Goal: Task Accomplishment & Management: Use online tool/utility

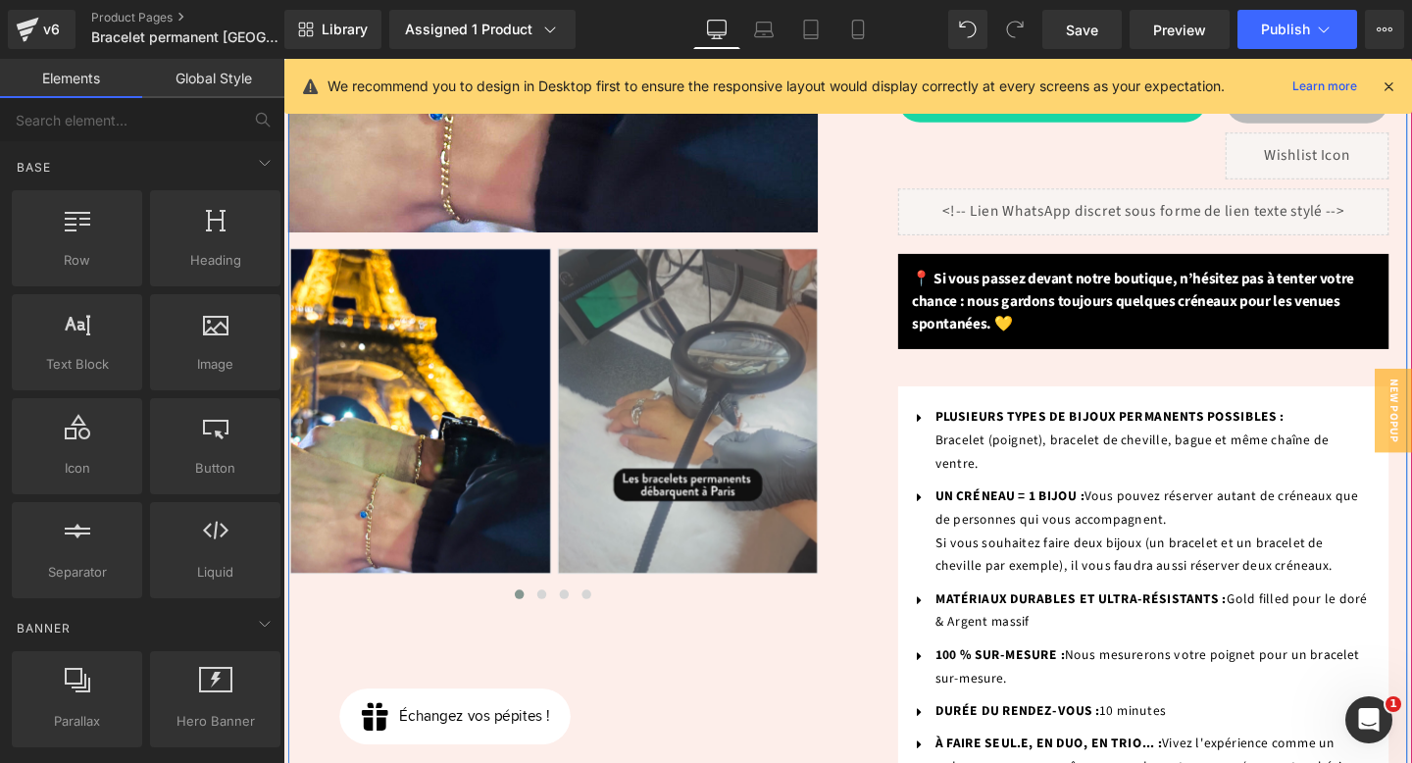
scroll to position [1301, 0]
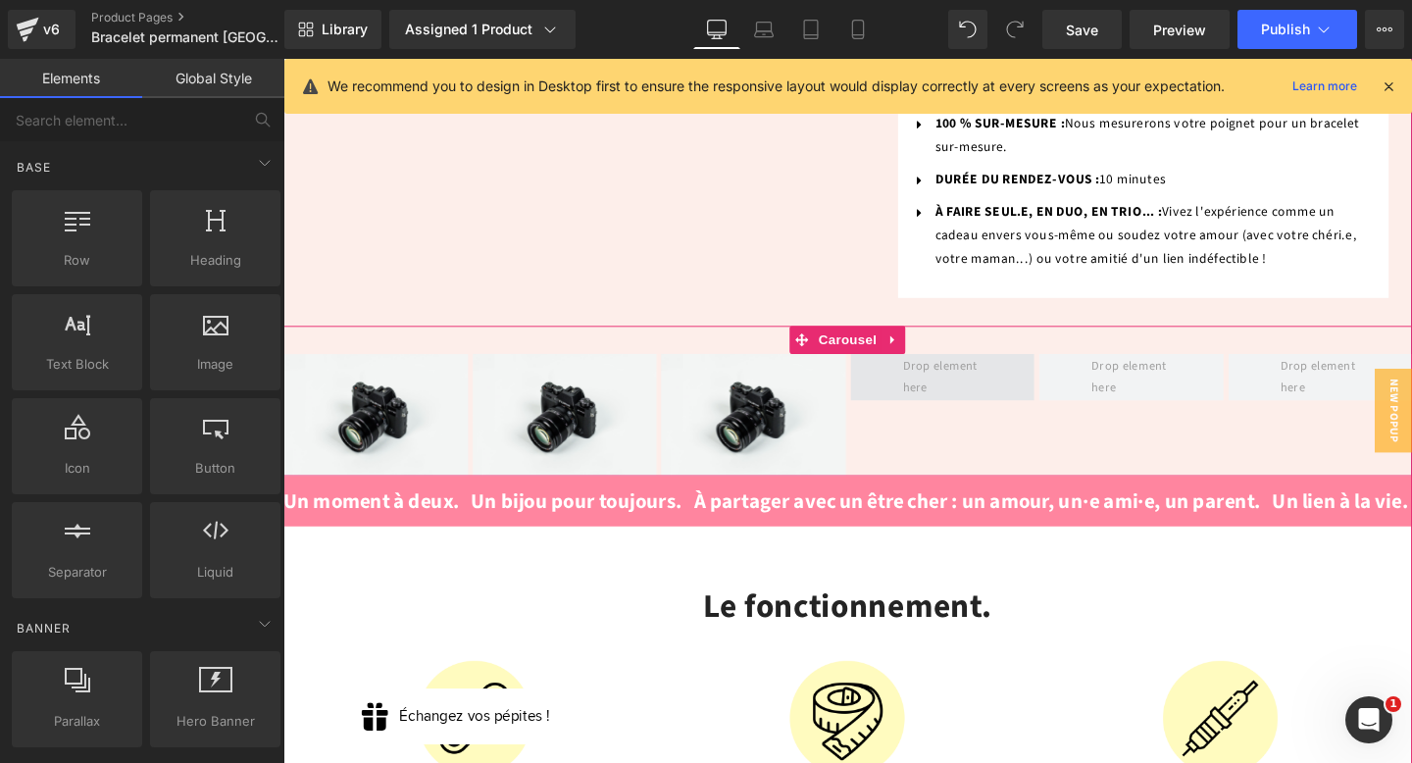
click at [966, 366] on span at bounding box center [976, 394] width 97 height 56
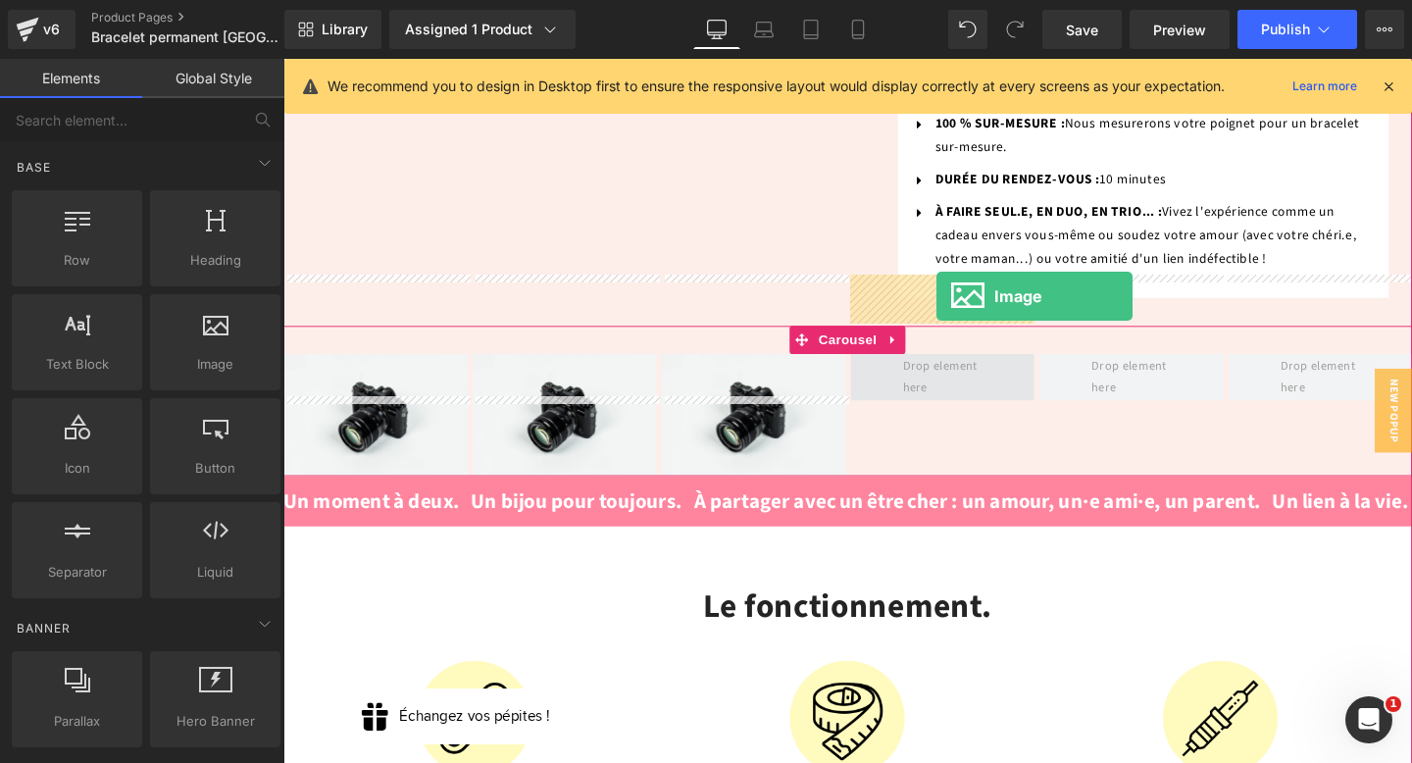
drag, startPoint x: 495, startPoint y: 411, endPoint x: 969, endPoint y: 305, distance: 485.4
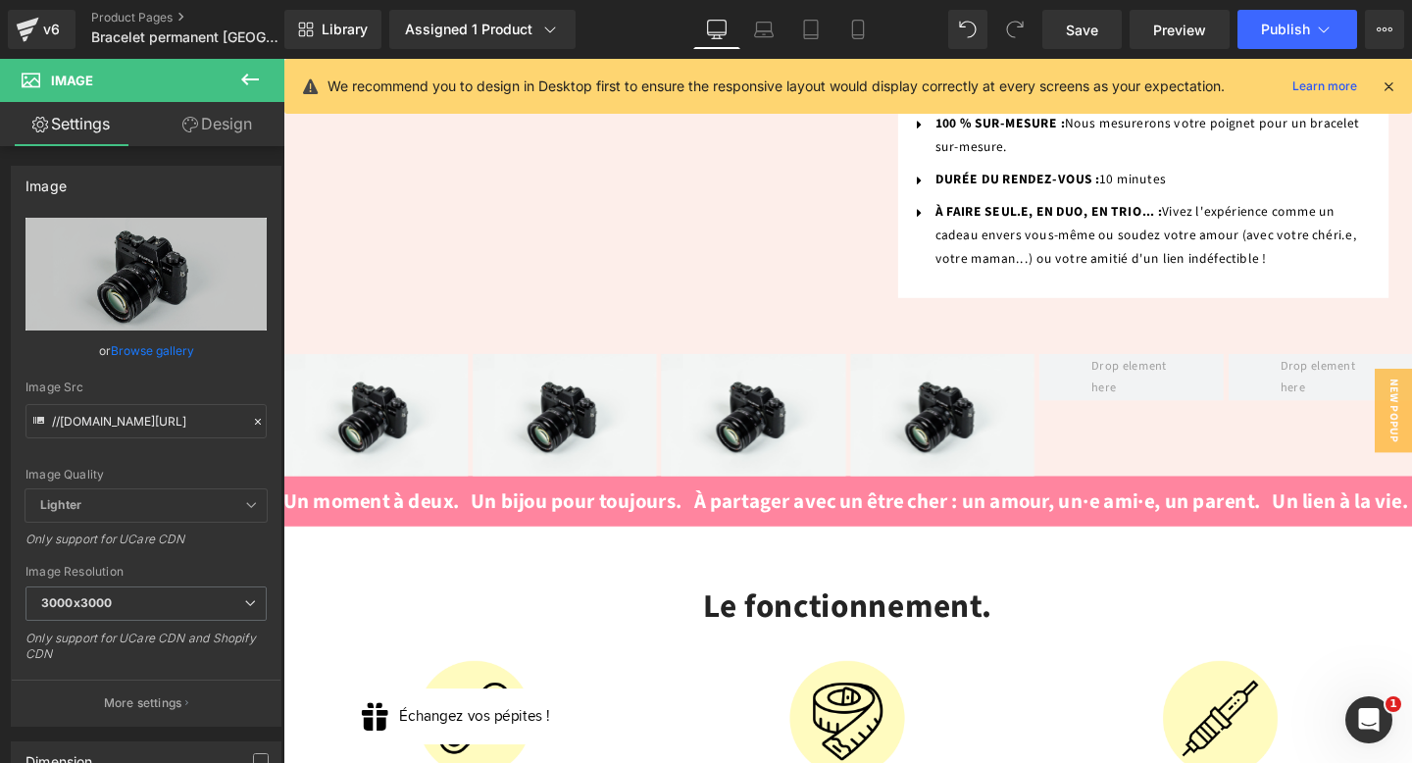
click at [251, 77] on icon at bounding box center [250, 80] width 24 height 24
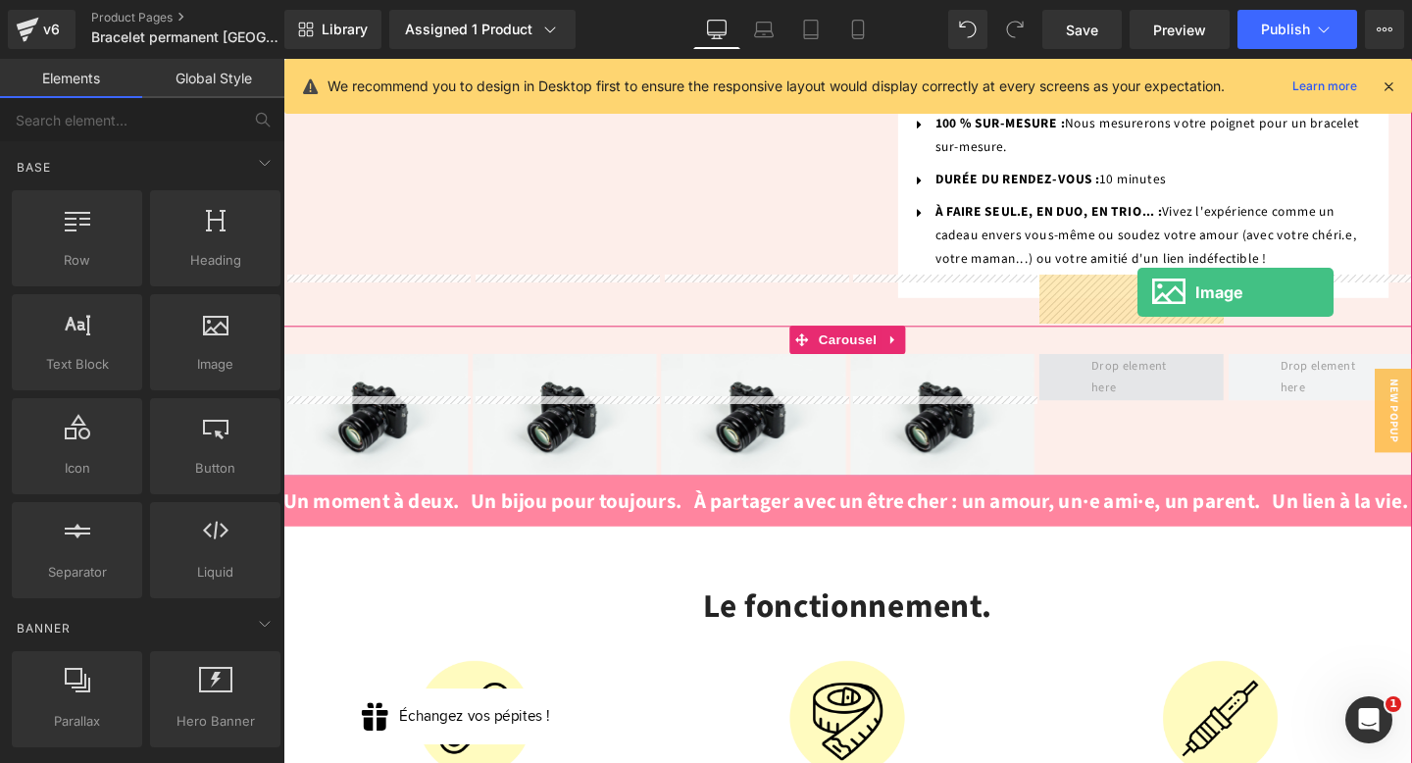
drag, startPoint x: 491, startPoint y: 394, endPoint x: 1181, endPoint y: 304, distance: 695.4
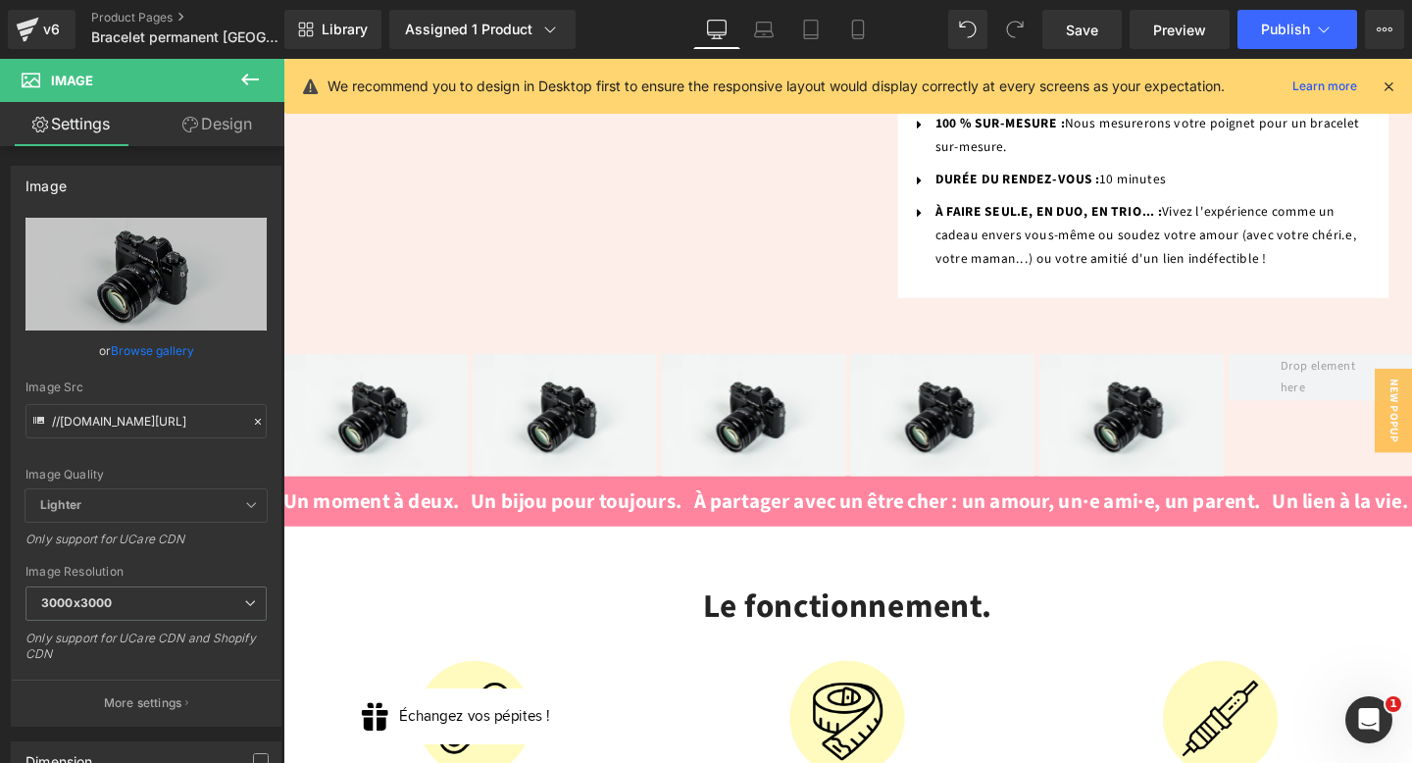
click at [243, 84] on icon at bounding box center [250, 80] width 24 height 24
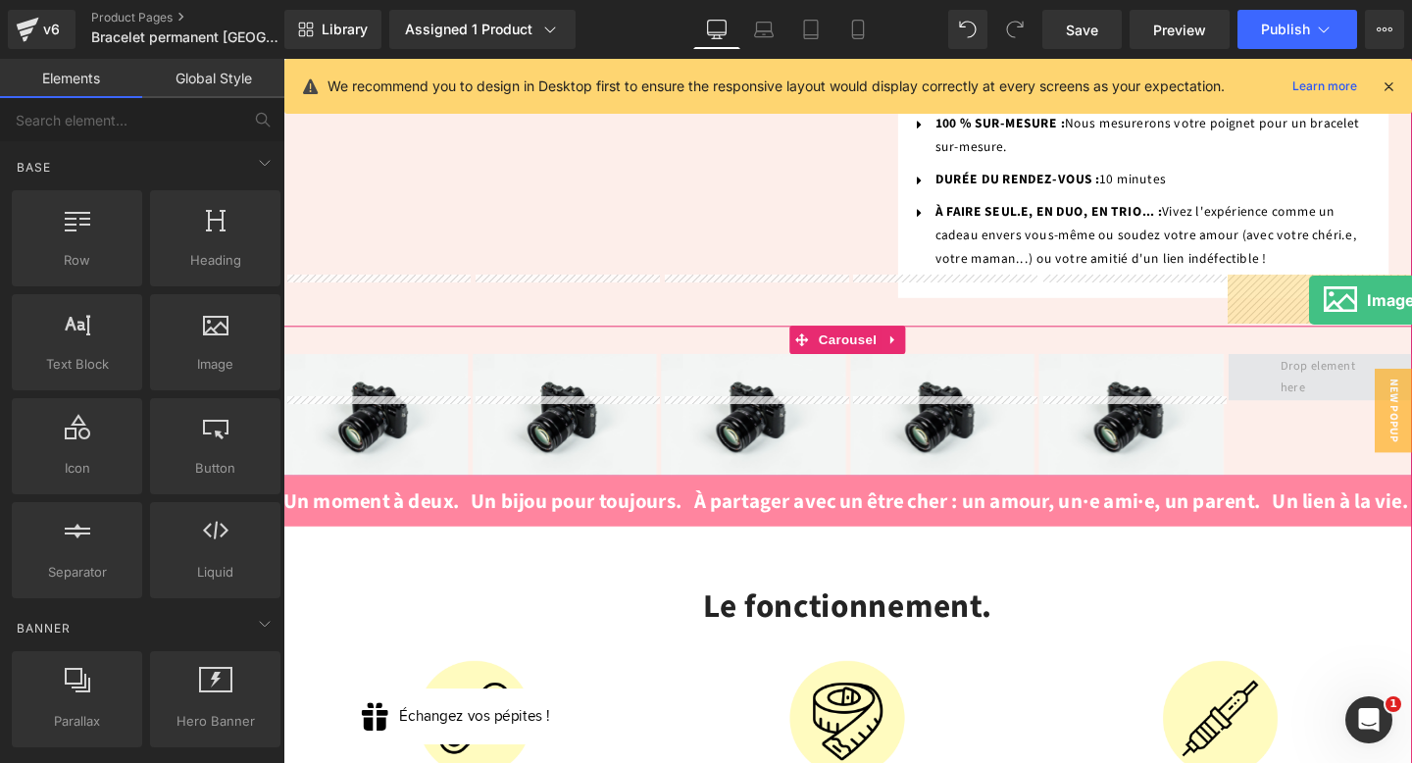
drag, startPoint x: 496, startPoint y: 416, endPoint x: 1362, endPoint y: 313, distance: 872.1
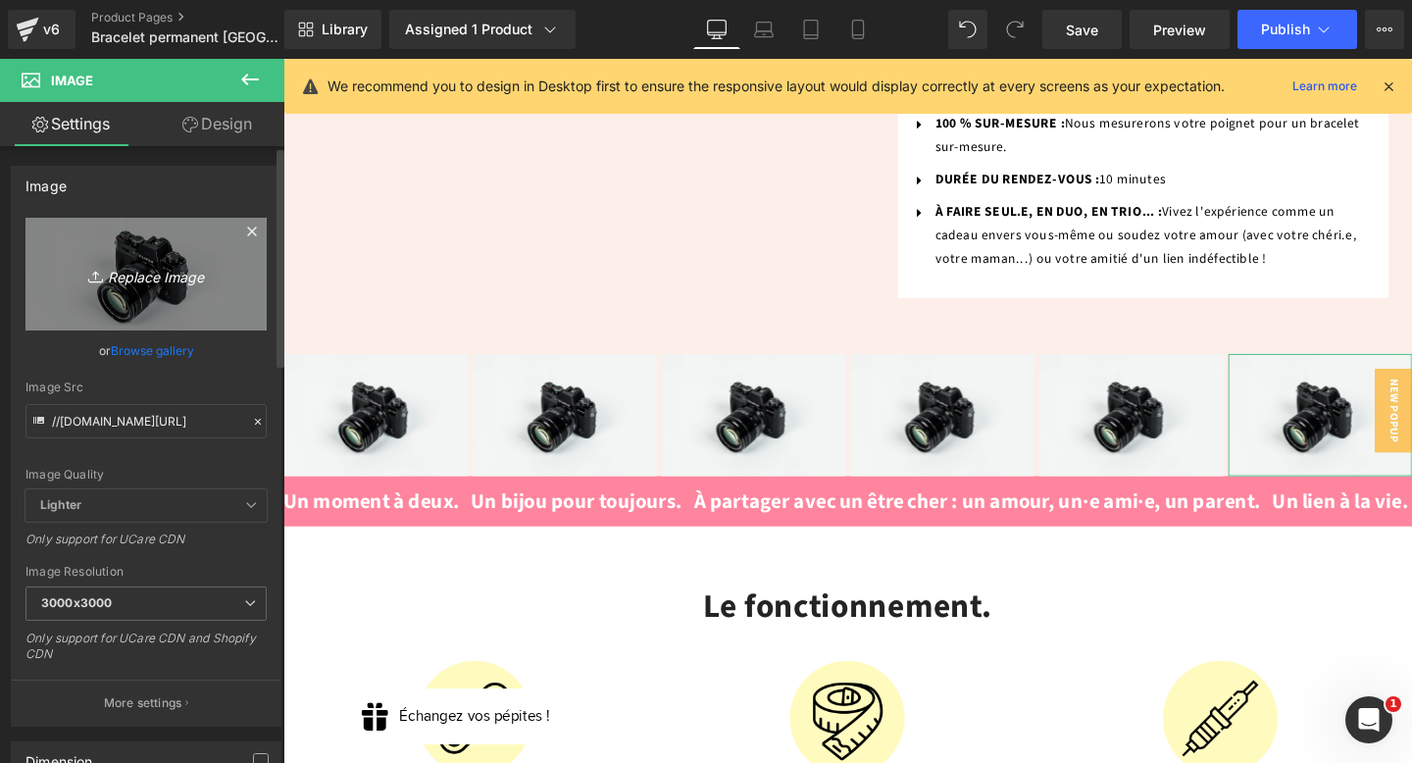
click at [168, 247] on link "Replace Image" at bounding box center [146, 274] width 241 height 113
type input "C:\fakepath\unnamed (3).webp"
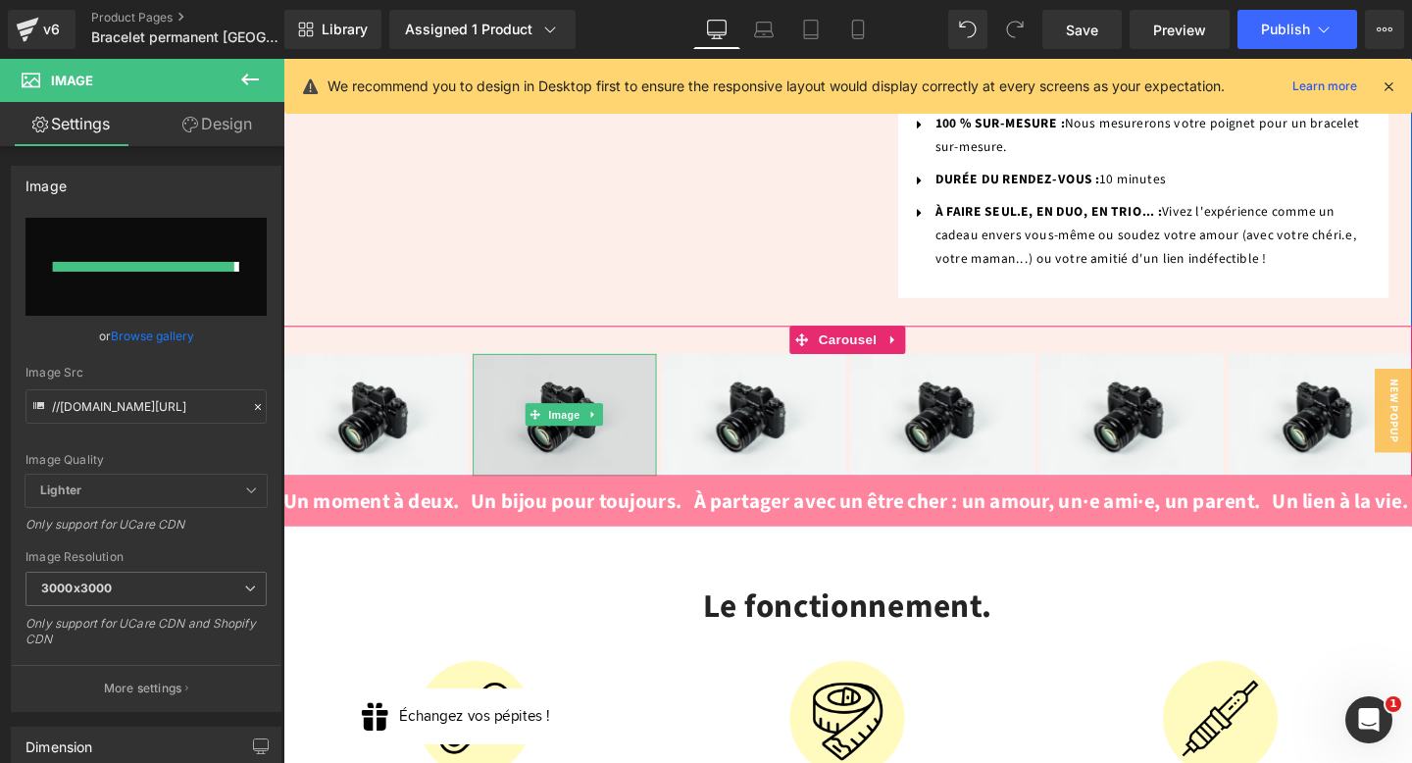
type input "[URL][DOMAIN_NAME]"
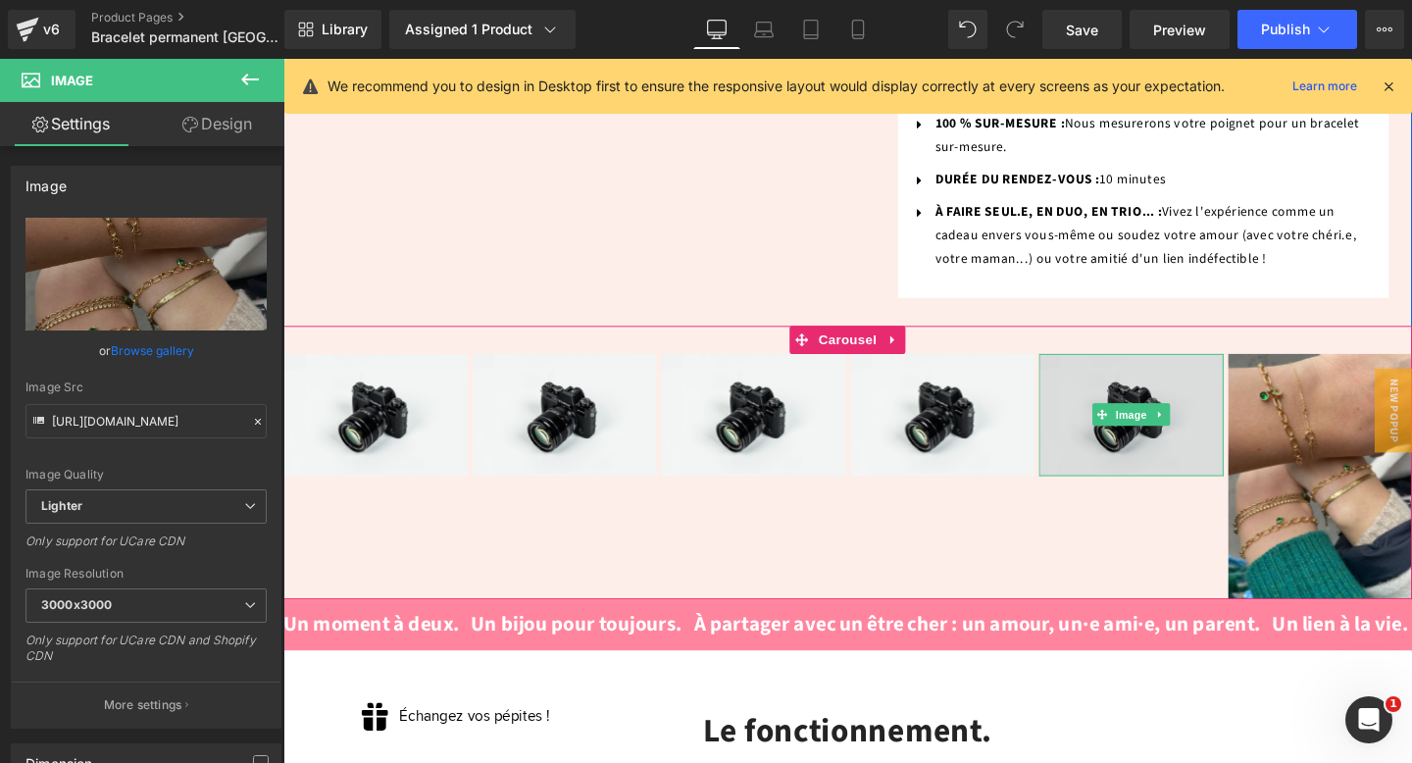
click at [1177, 370] on img at bounding box center [1175, 433] width 194 height 128
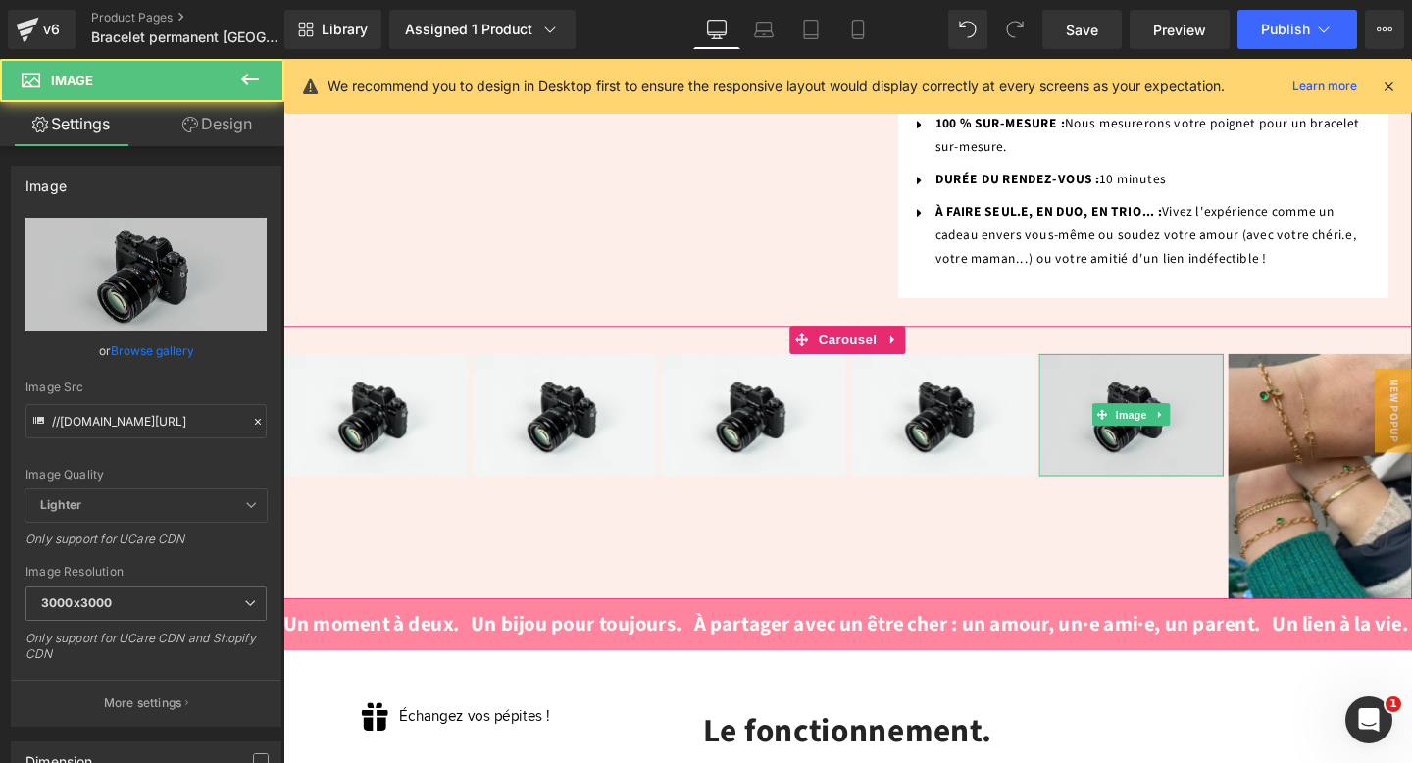
click at [1162, 369] on img at bounding box center [1175, 433] width 194 height 128
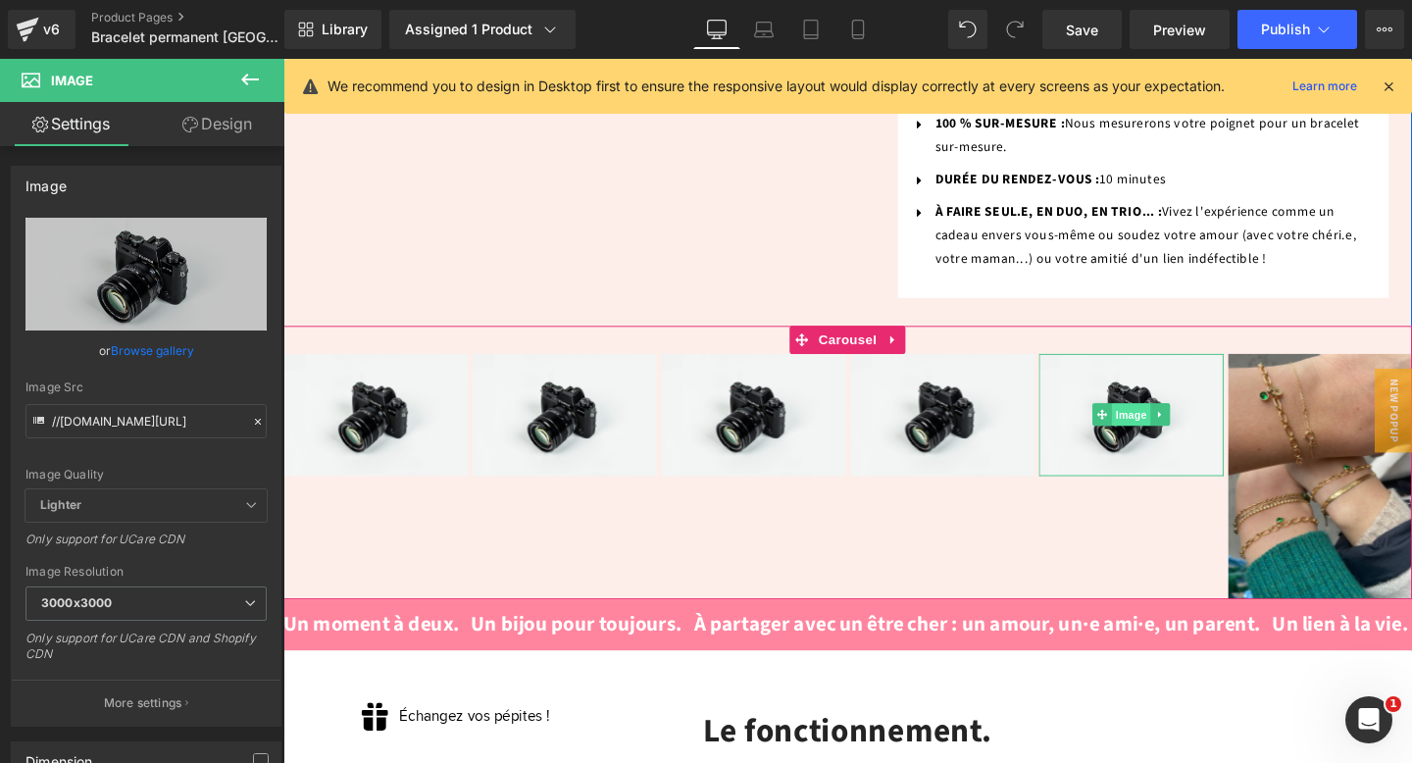
click at [1159, 421] on span "Image" at bounding box center [1174, 433] width 41 height 24
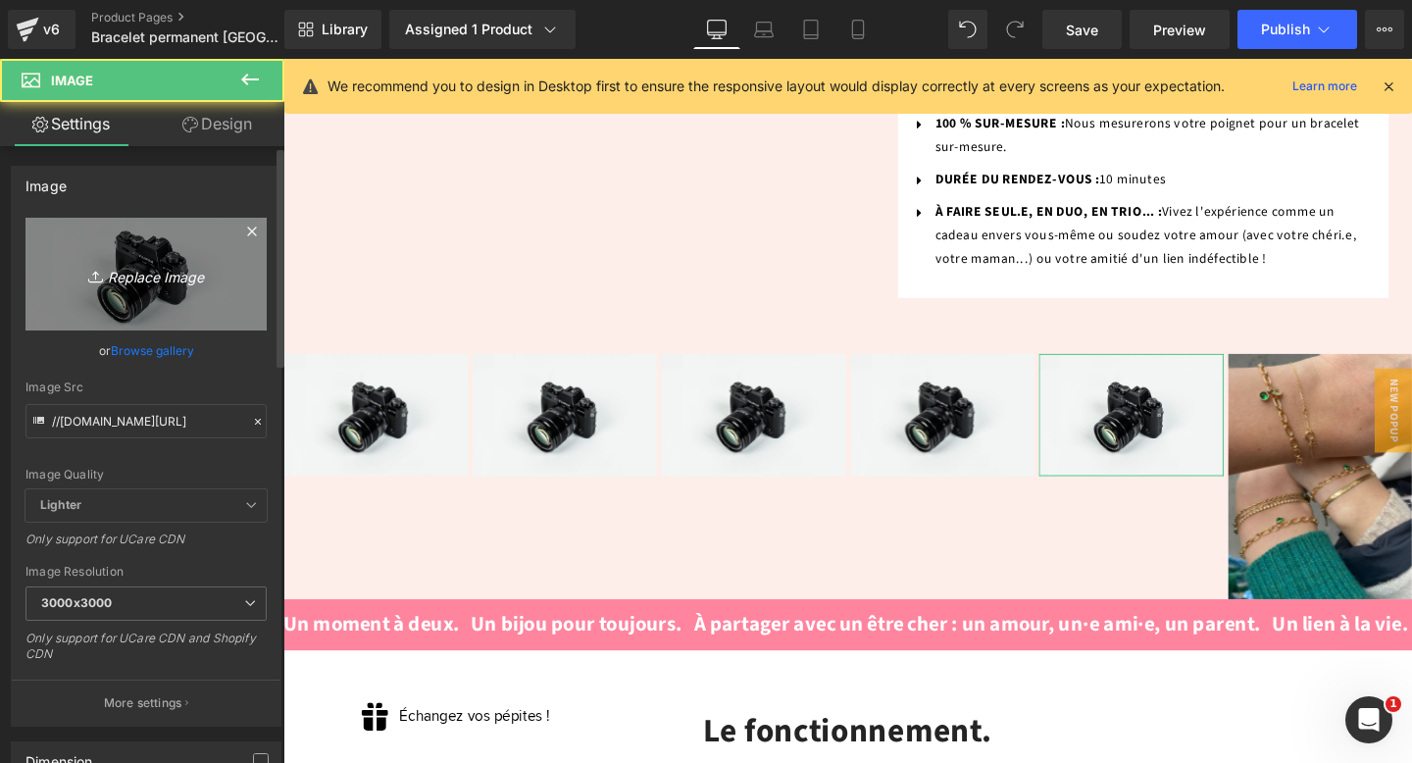
click at [179, 275] on icon "Replace Image" at bounding box center [146, 274] width 157 height 25
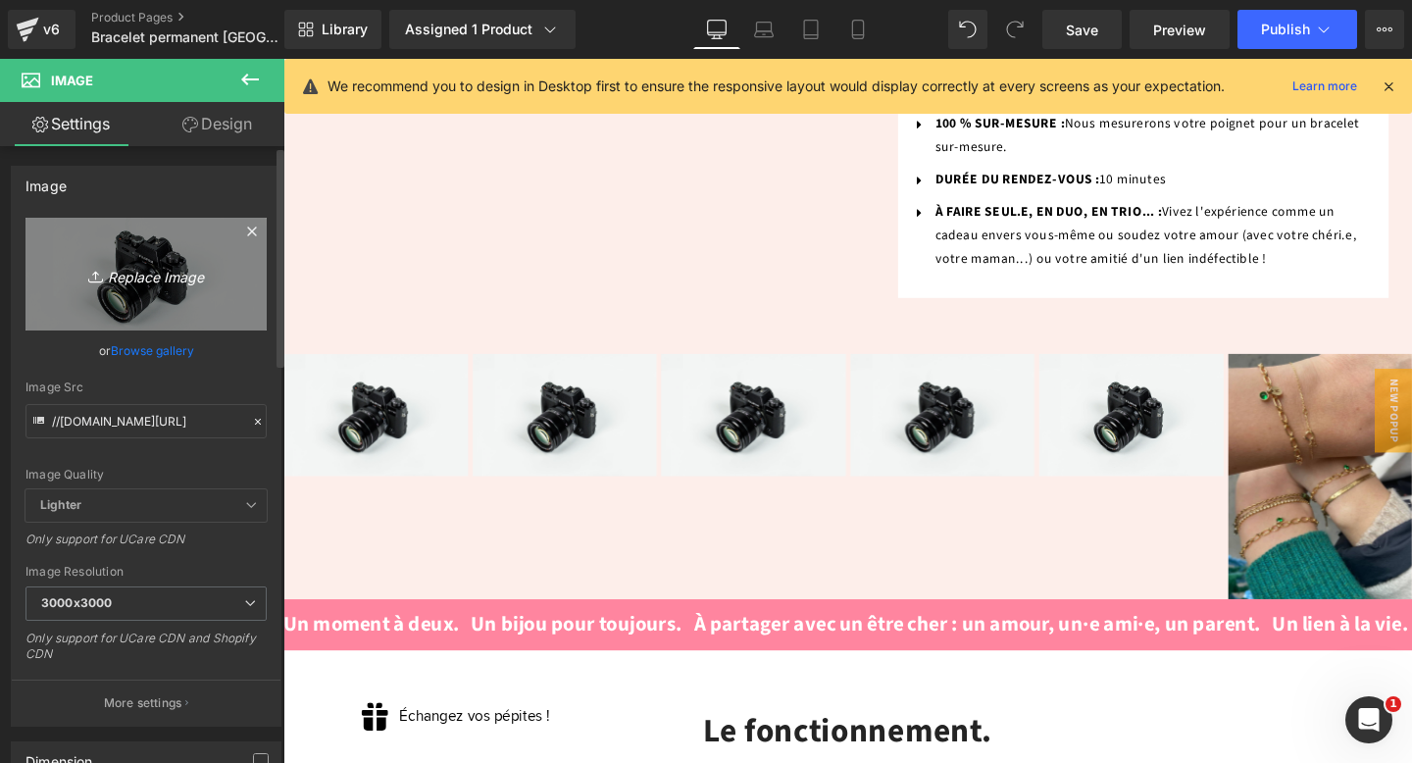
type input "C:\fakepath\unnamed (2).webp"
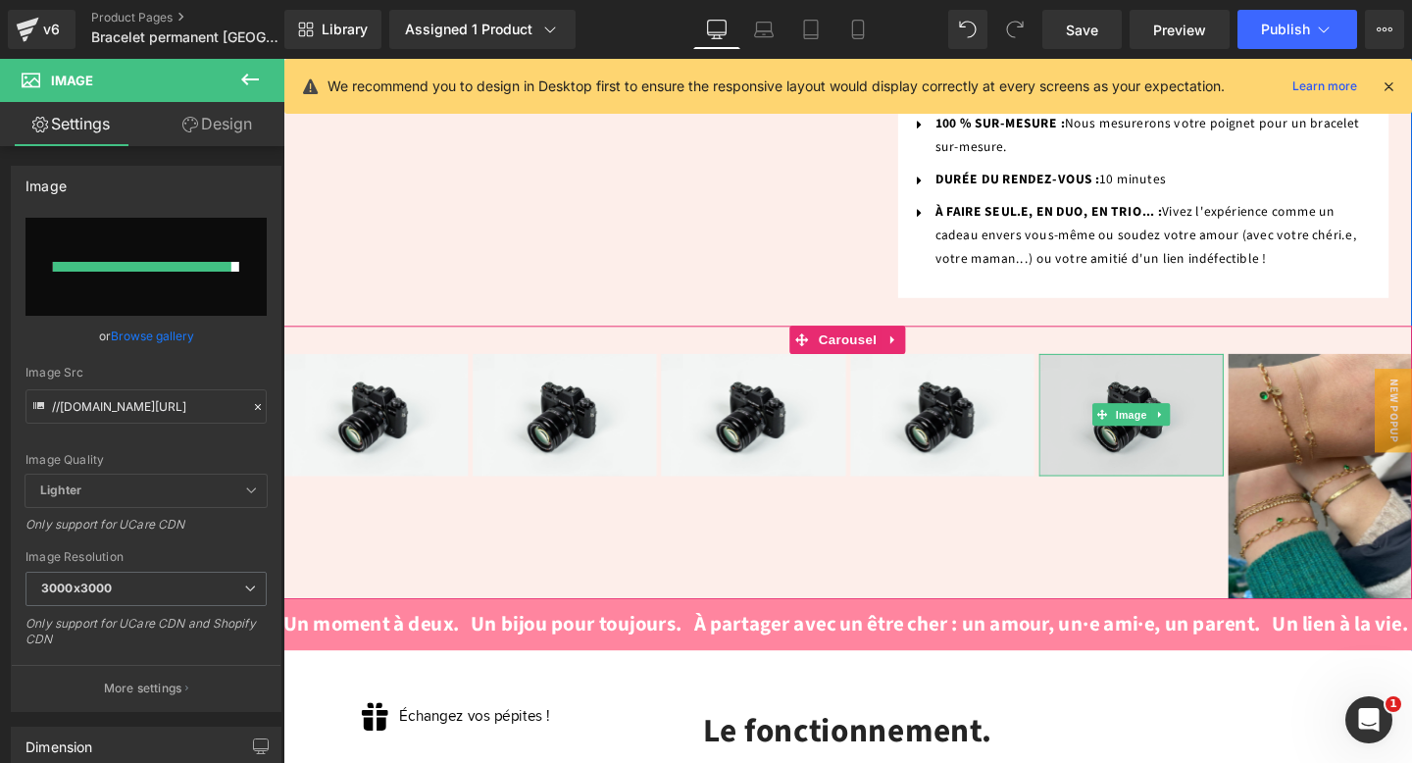
type input "[URL][DOMAIN_NAME]"
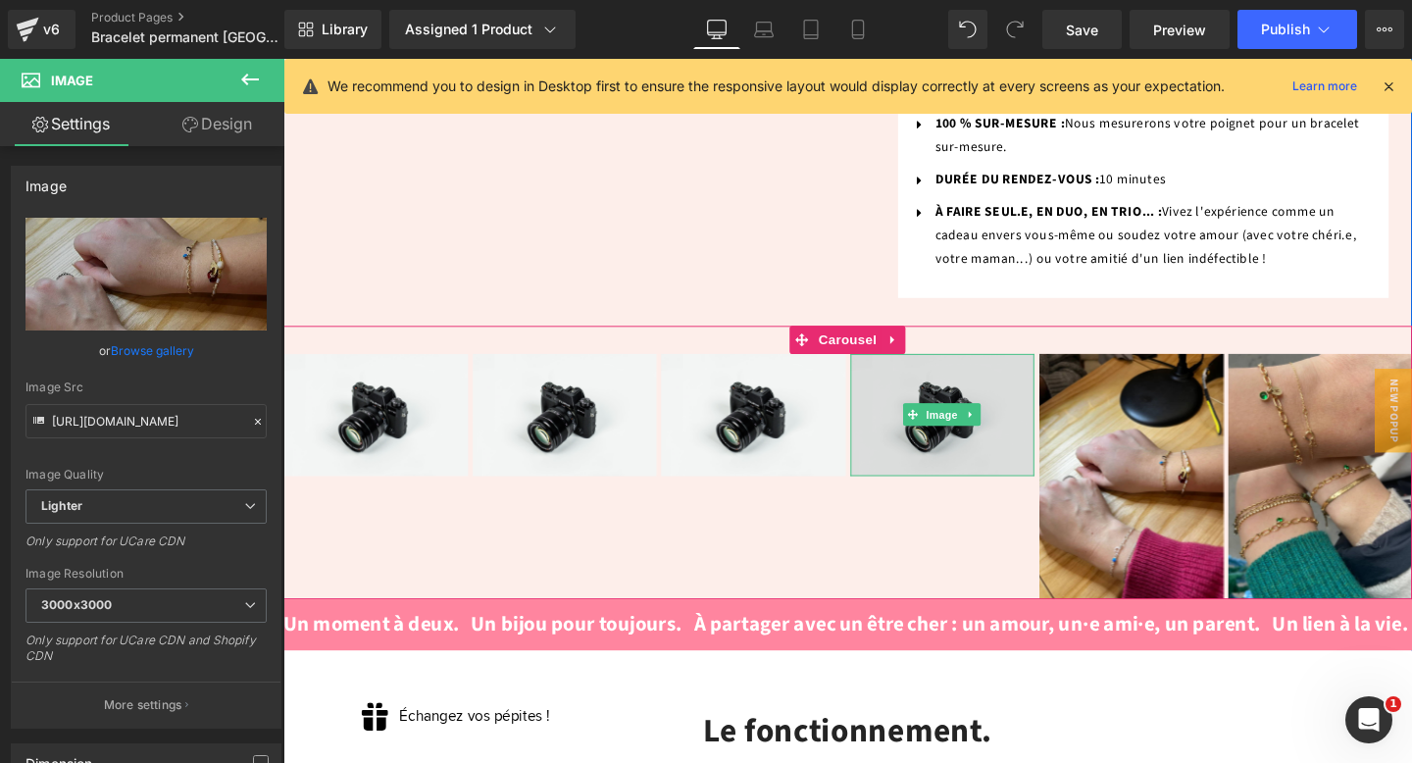
click at [964, 373] on img at bounding box center [977, 433] width 194 height 128
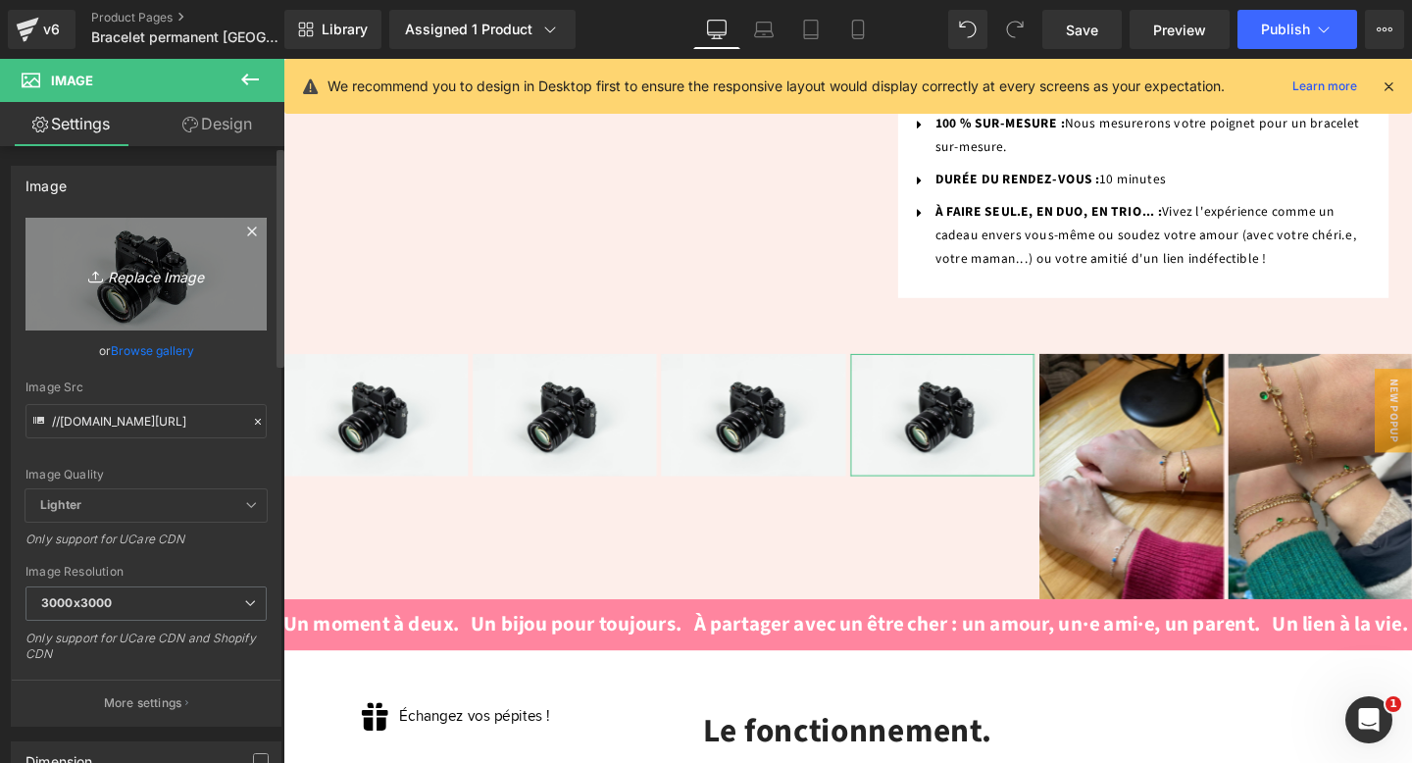
click at [169, 273] on icon "Replace Image" at bounding box center [146, 274] width 157 height 25
type input "C:\fakepath\unnamed (4).webp"
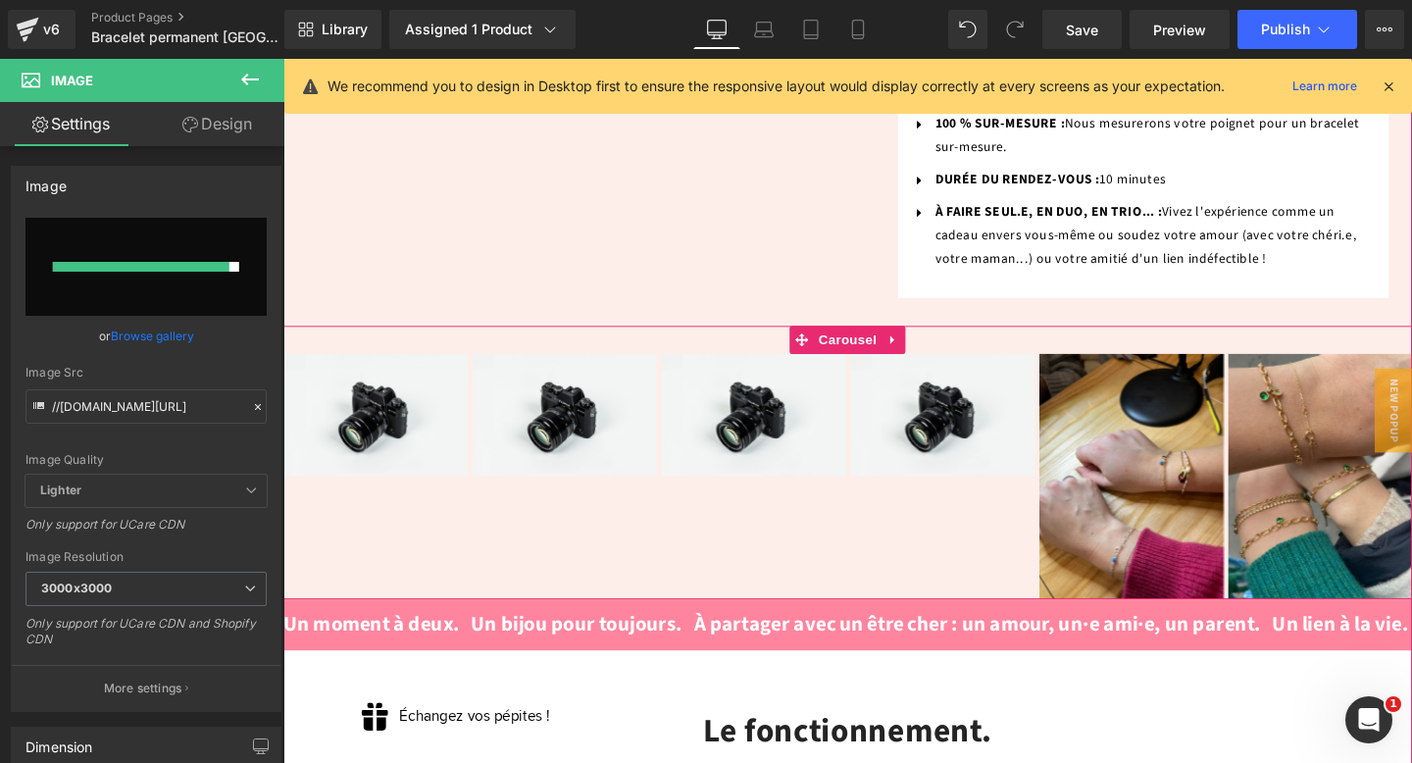
type input "[URL][DOMAIN_NAME]"
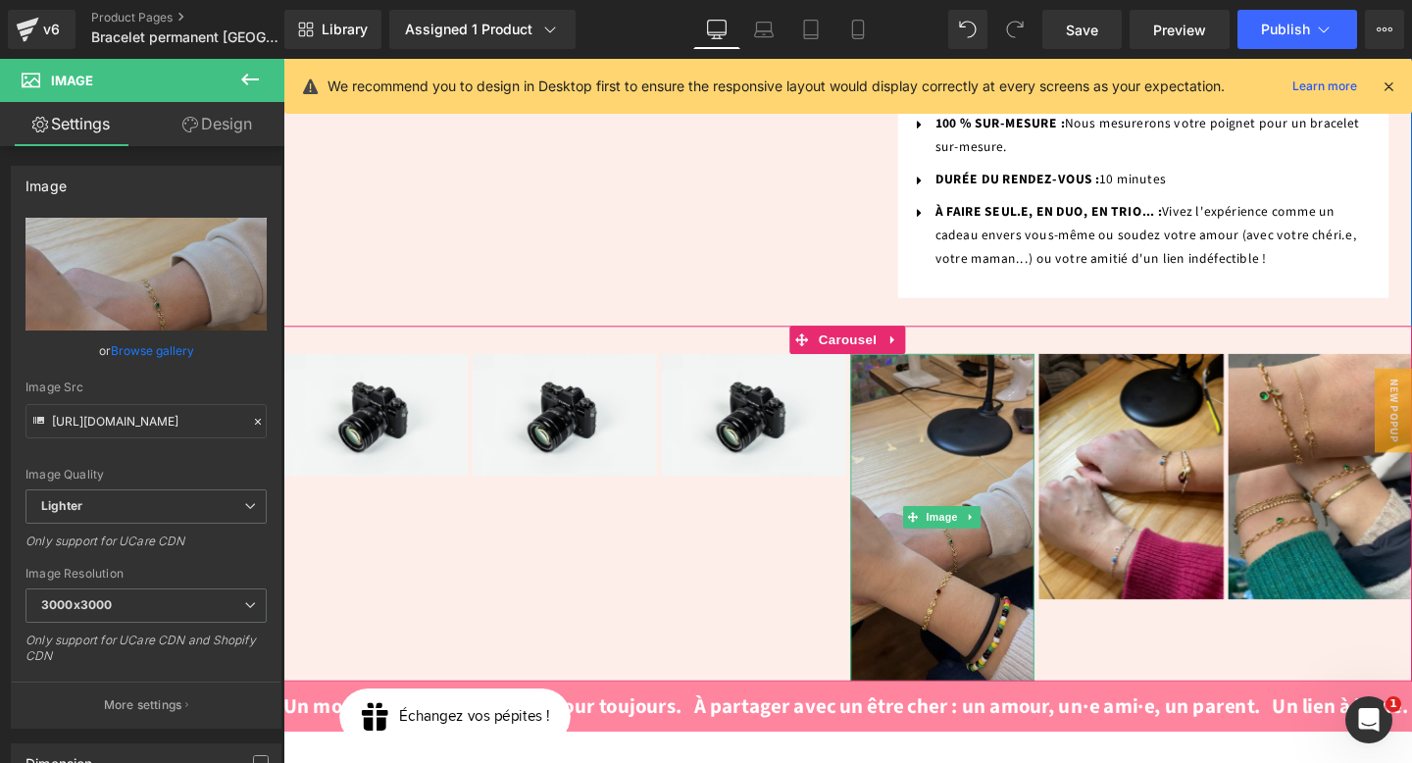
click at [1051, 516] on img at bounding box center [977, 541] width 194 height 344
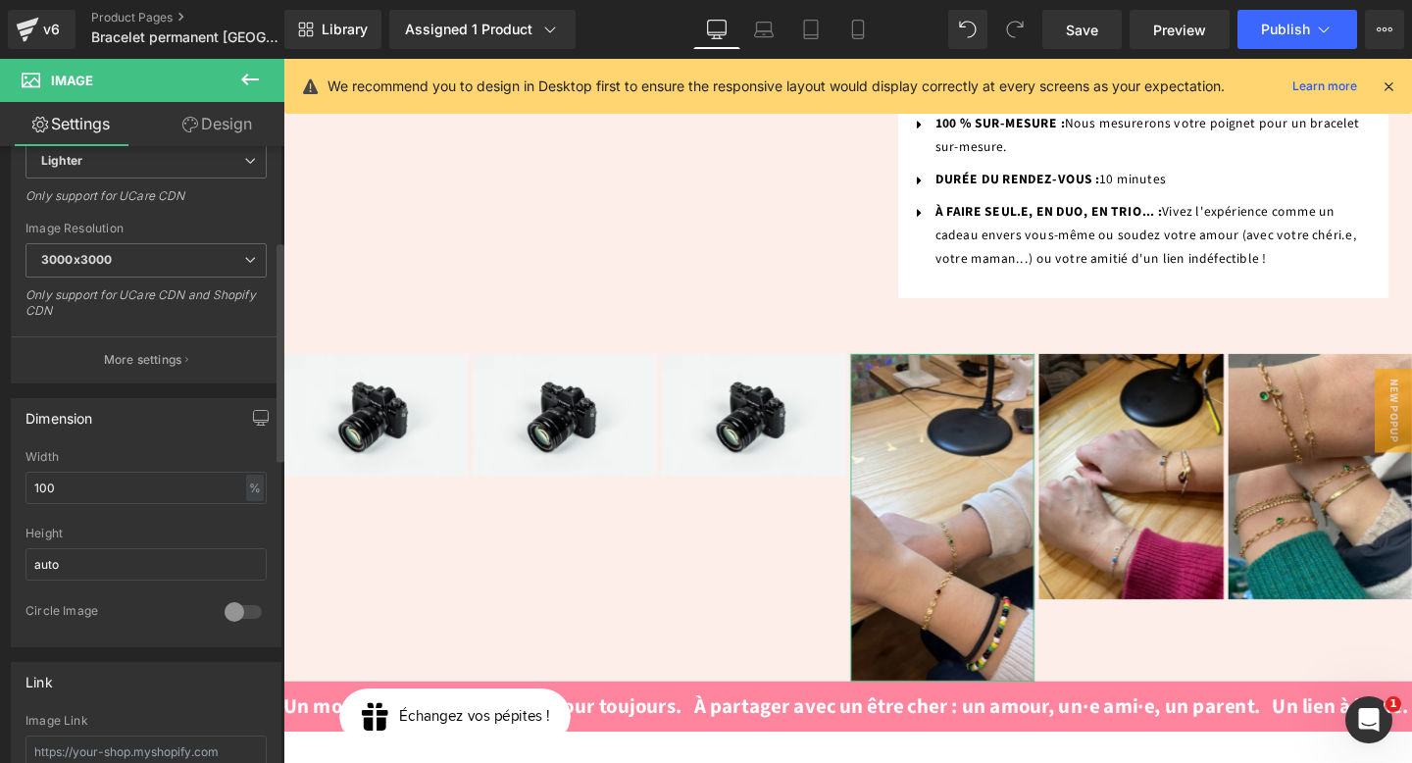
scroll to position [233, 0]
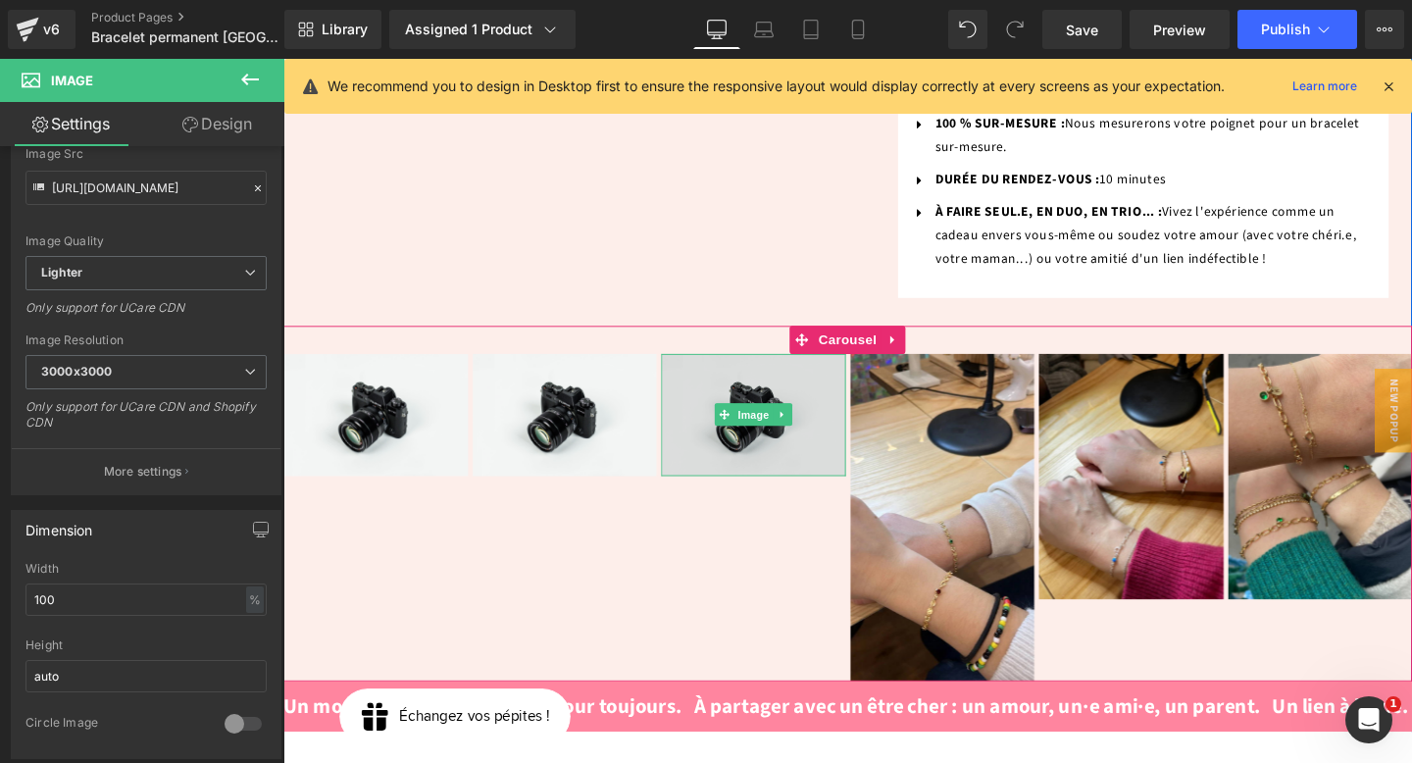
click at [776, 381] on img at bounding box center [778, 433] width 194 height 128
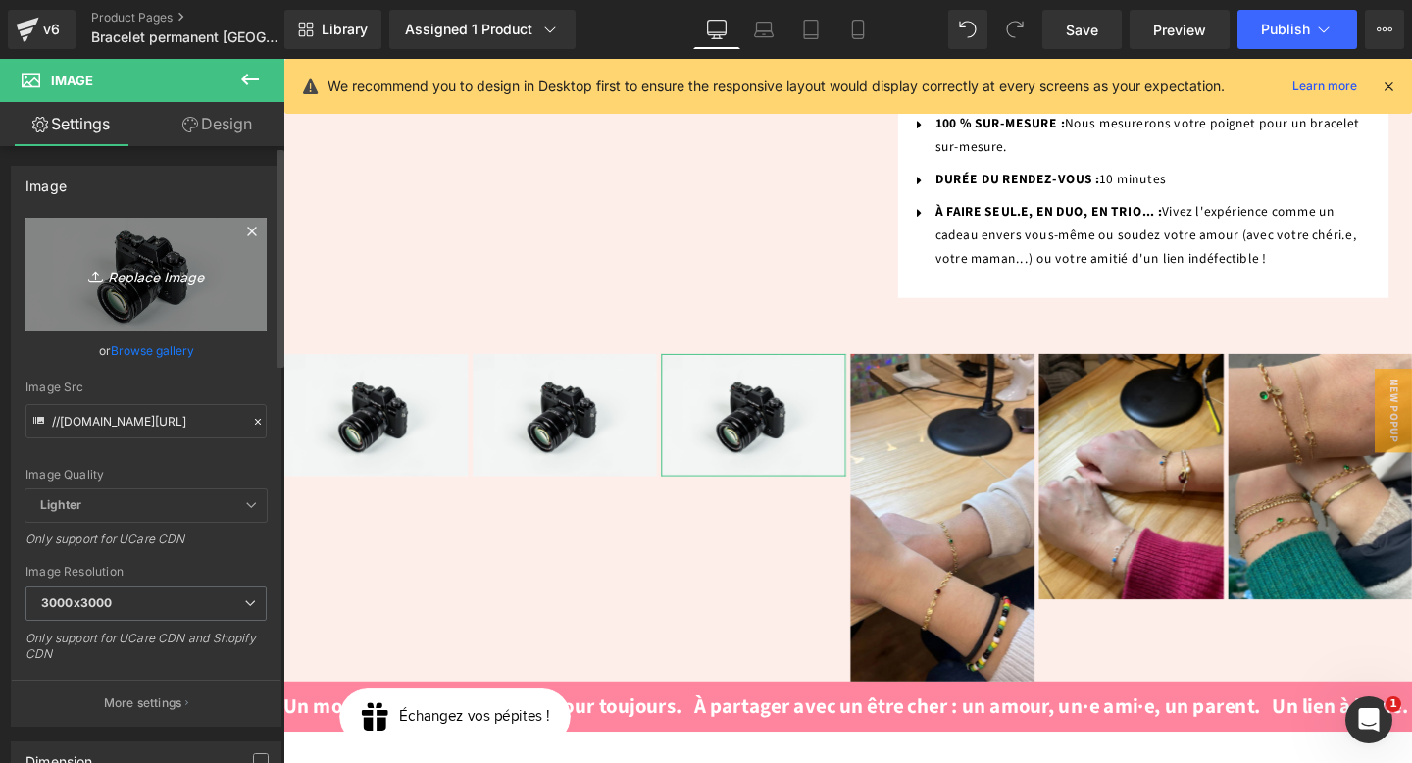
click at [162, 266] on icon "Replace Image" at bounding box center [146, 274] width 157 height 25
type input "C:\fakepath\unnamed (5).webp"
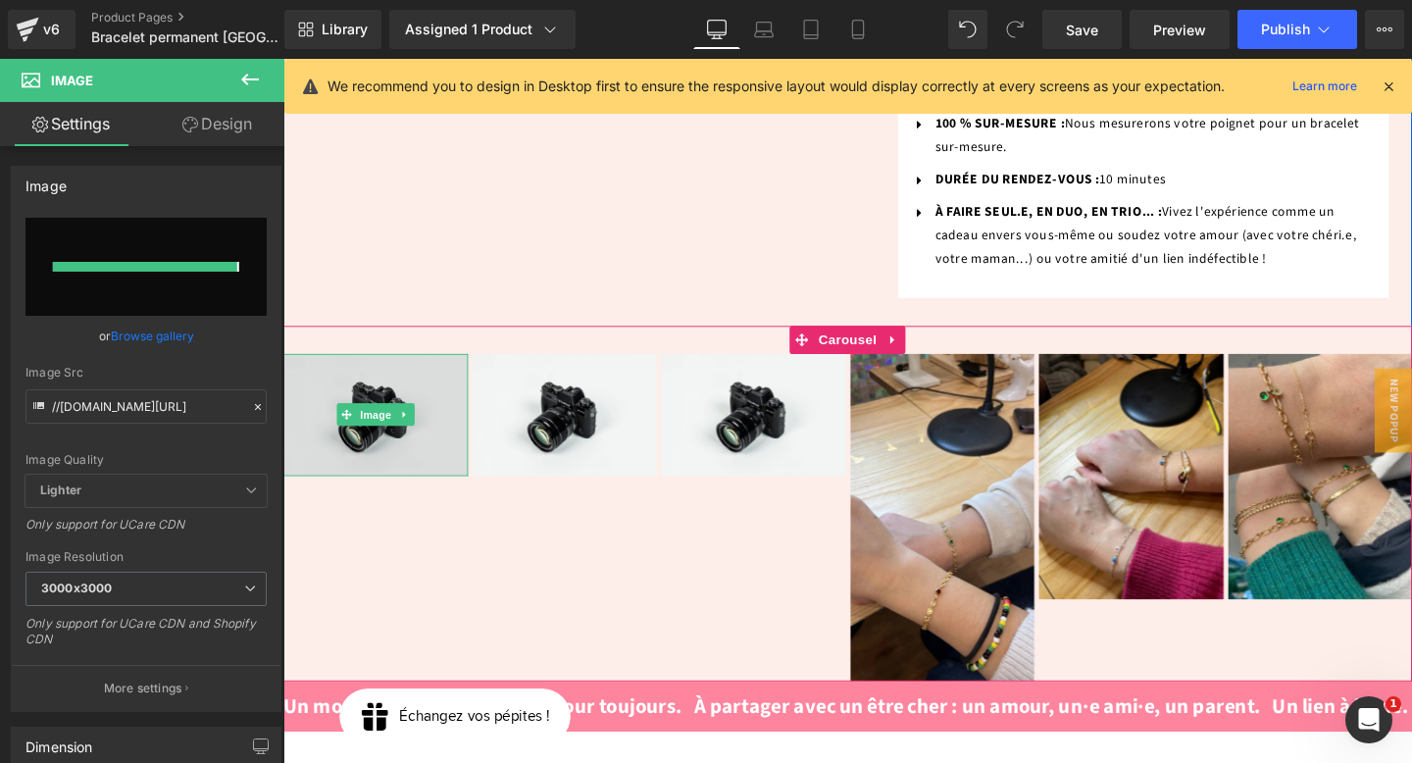
type input "[URL][DOMAIN_NAME]"
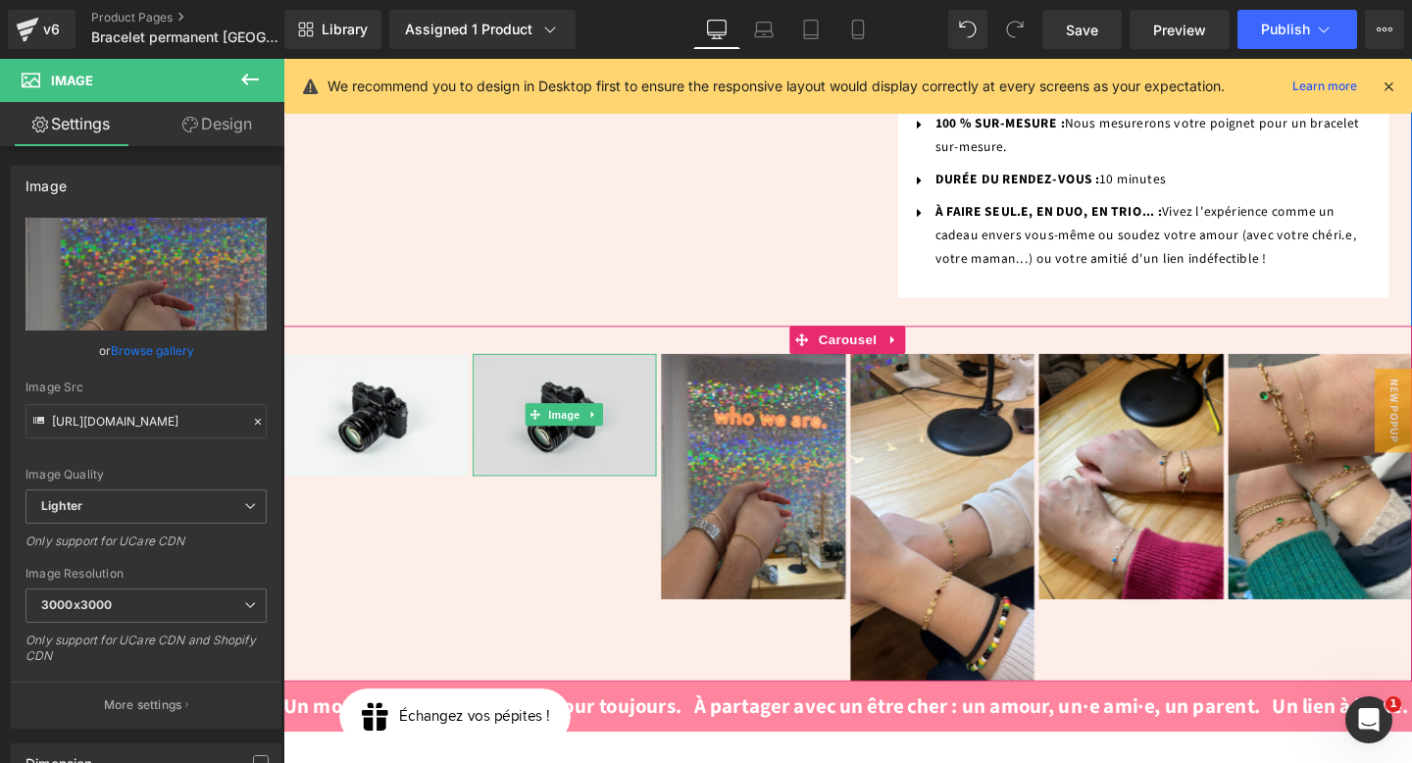
click at [574, 375] on img at bounding box center [580, 433] width 194 height 128
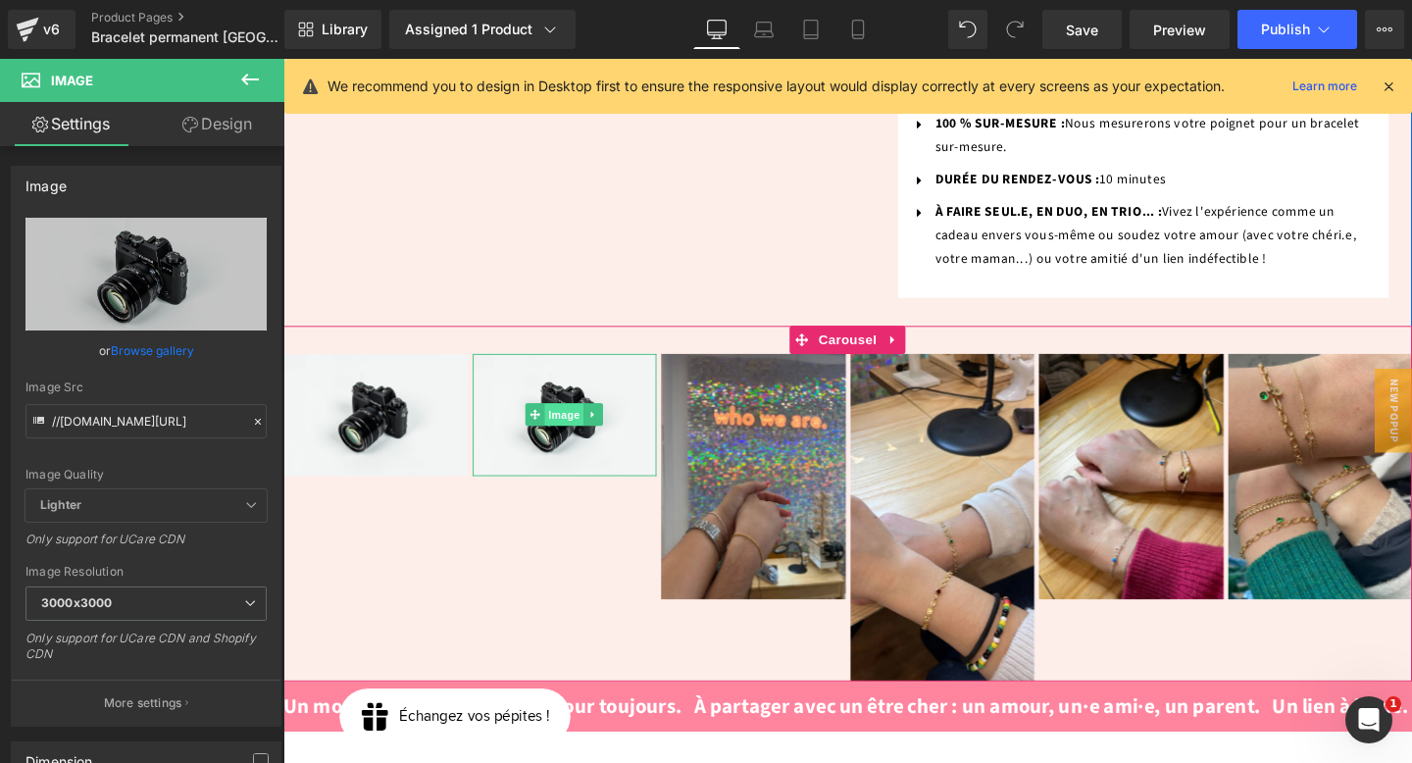
click at [575, 421] on span "Image" at bounding box center [578, 433] width 41 height 24
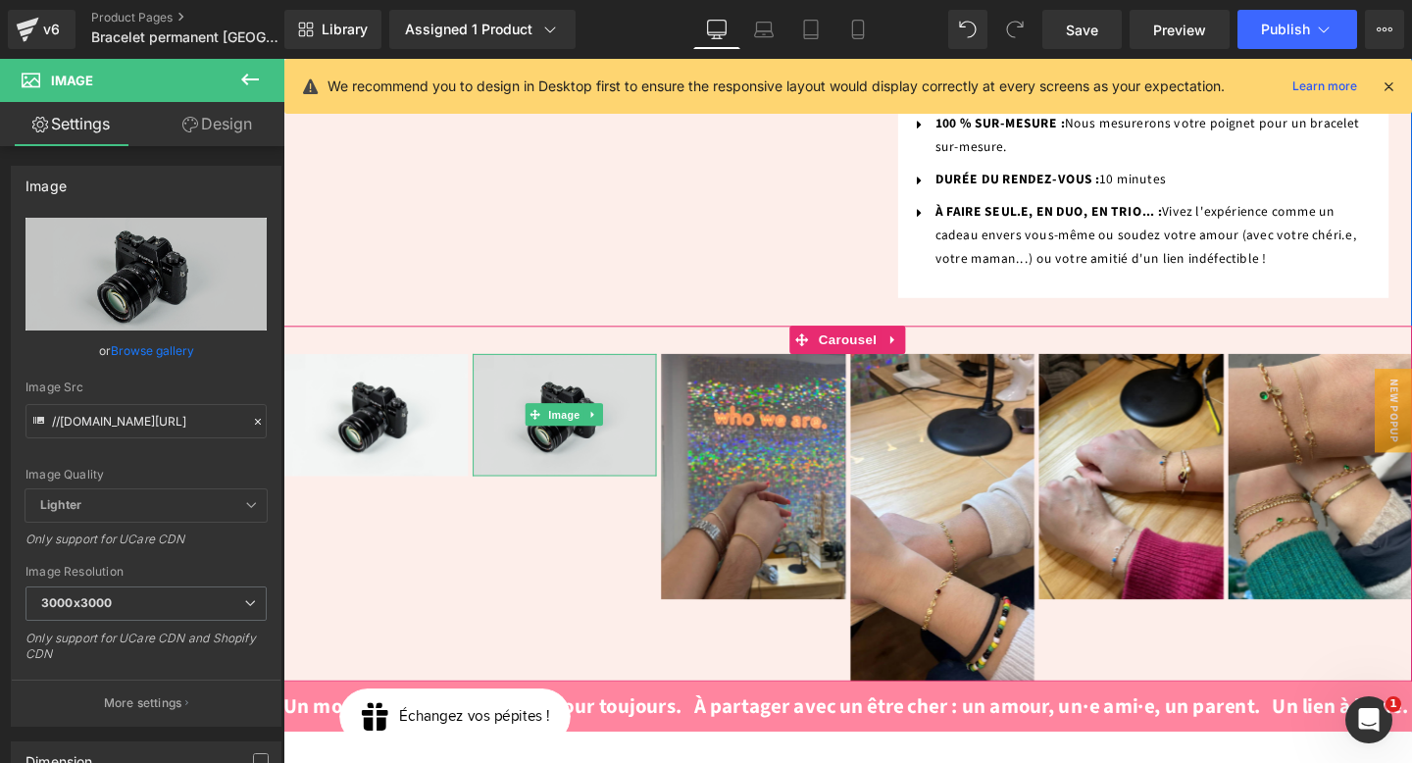
click at [583, 369] on img at bounding box center [580, 433] width 194 height 128
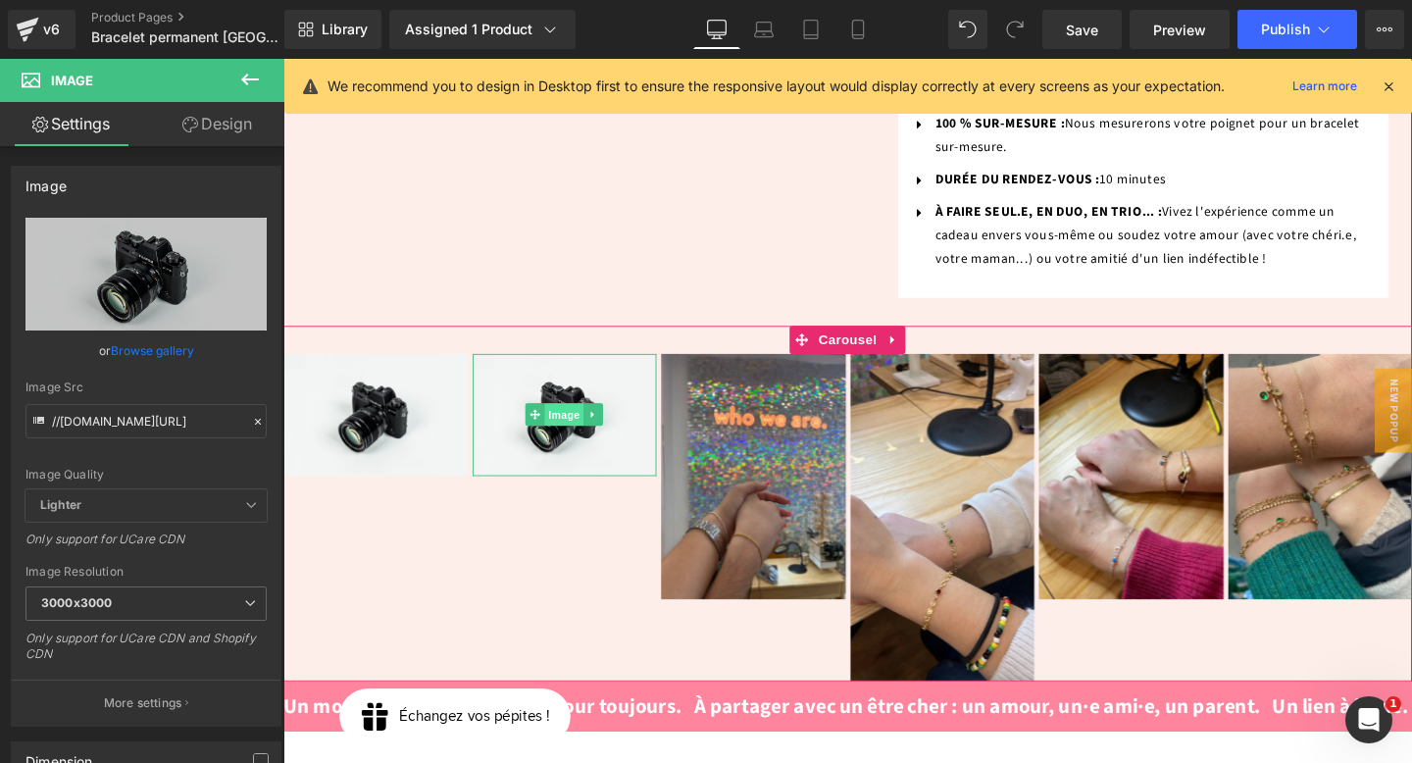
click at [559, 421] on span "Image" at bounding box center [578, 433] width 41 height 24
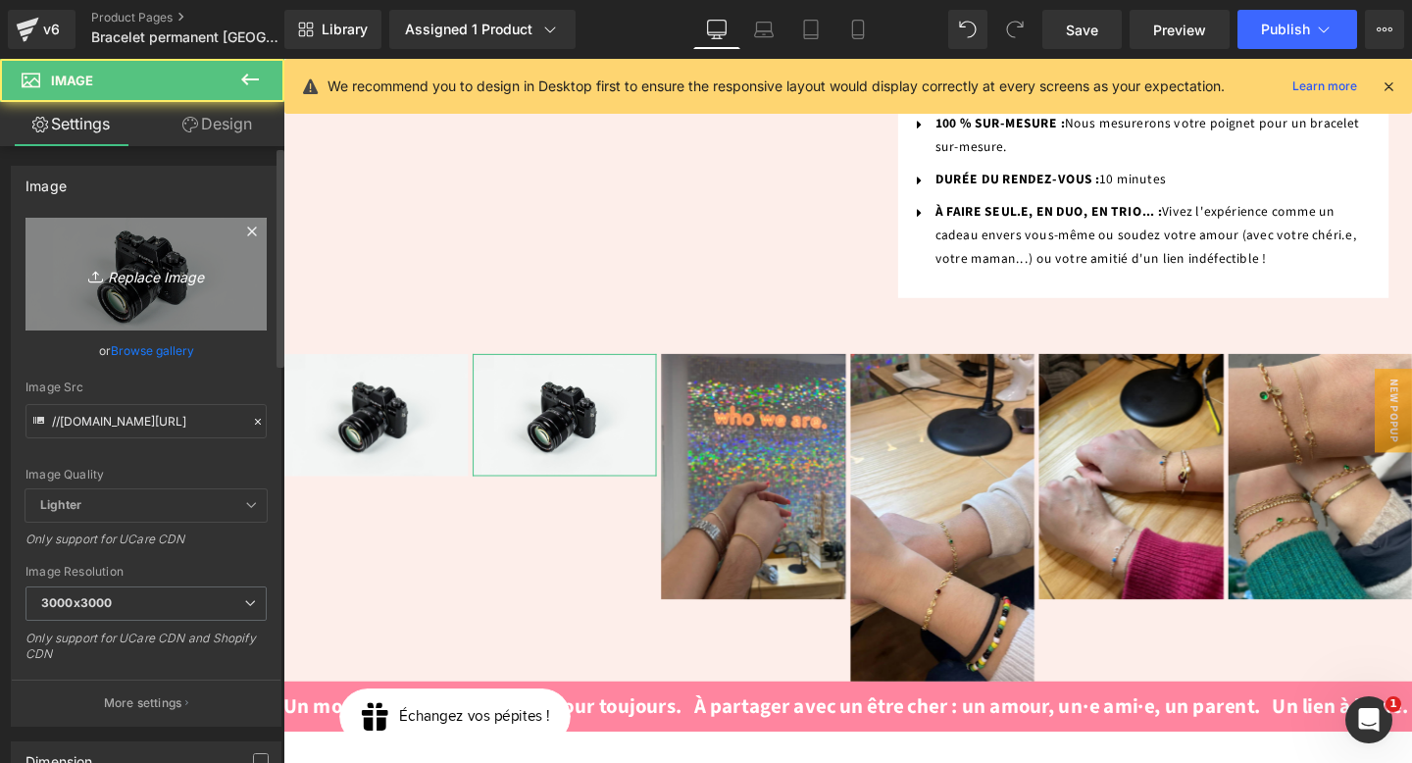
click at [77, 275] on icon "Replace Image" at bounding box center [146, 274] width 157 height 25
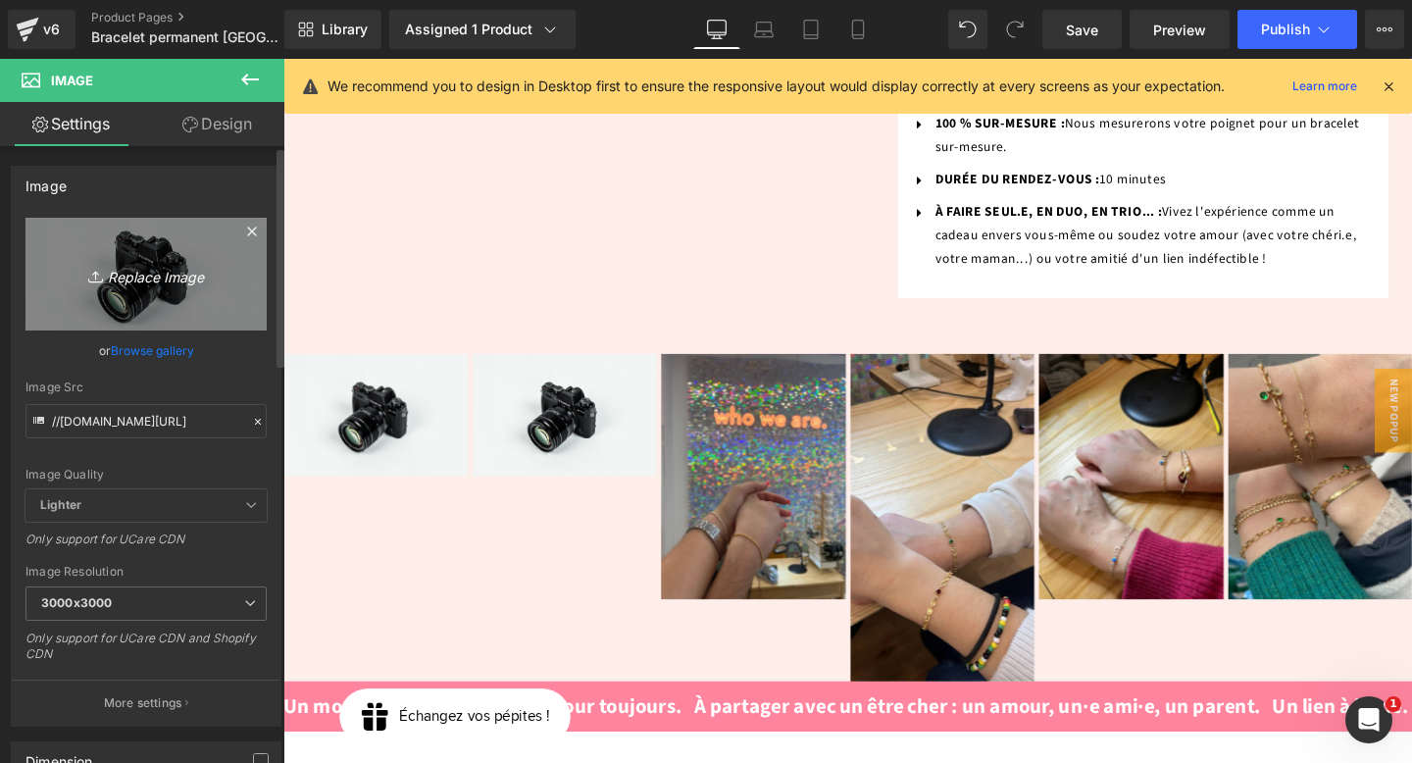
type input "C:\fakepath\unnamed.webp"
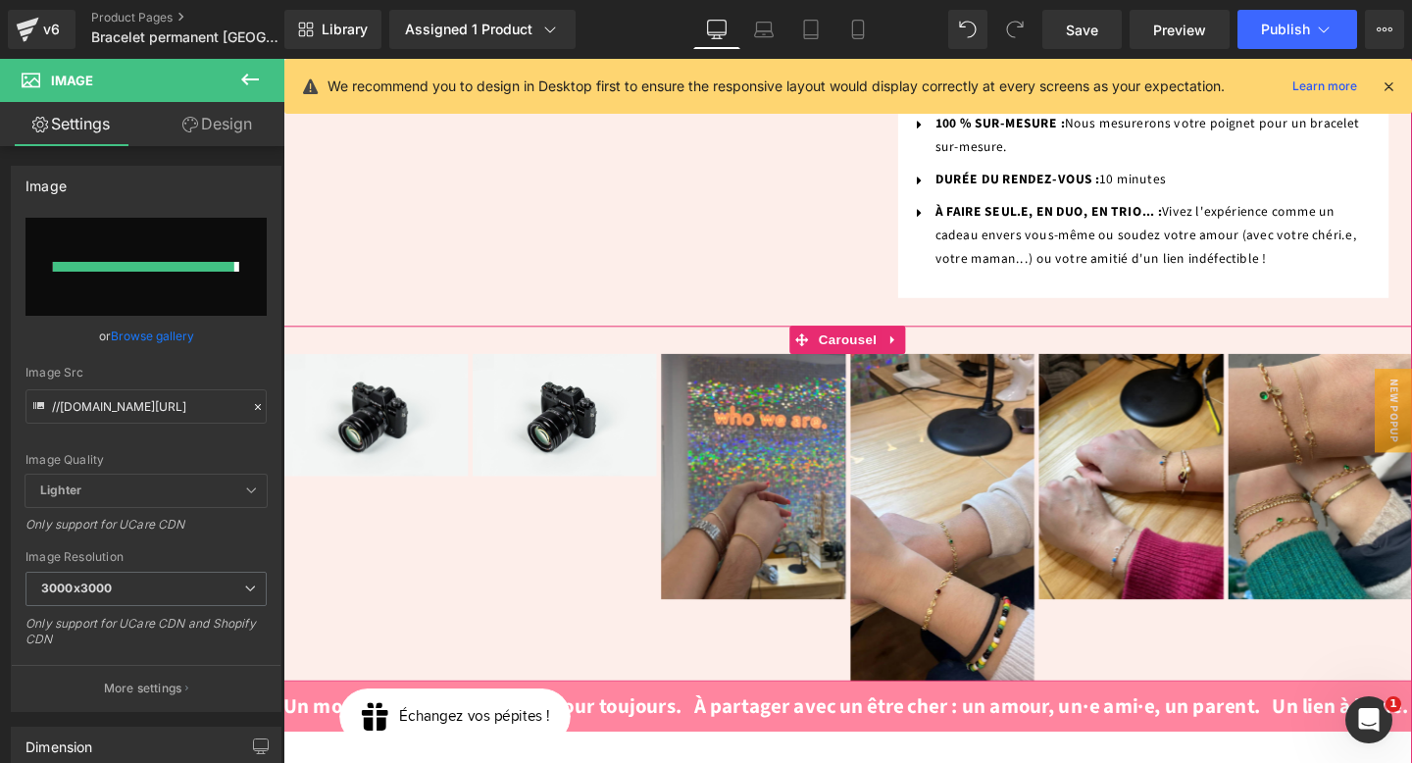
type input "[URL][DOMAIN_NAME]"
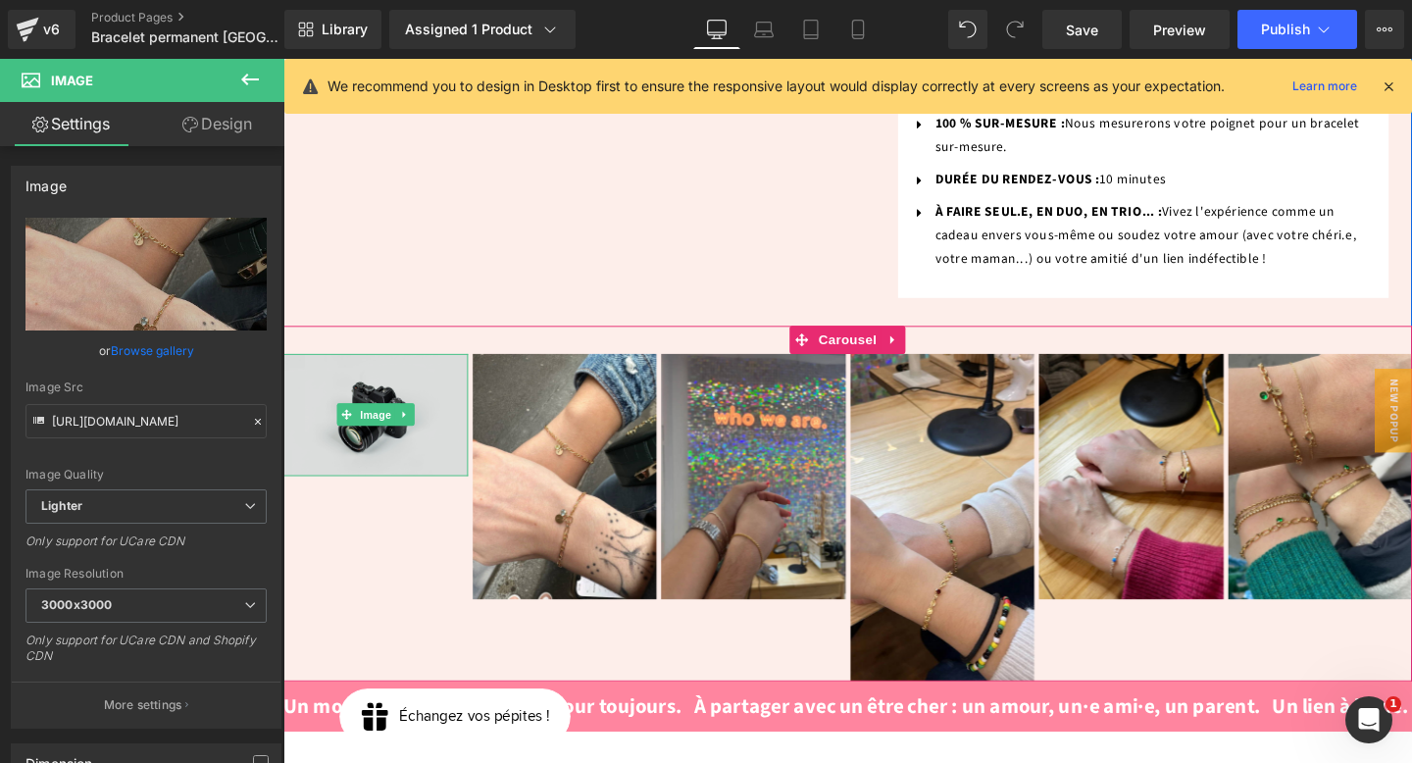
click at [383, 376] on img at bounding box center [380, 433] width 194 height 128
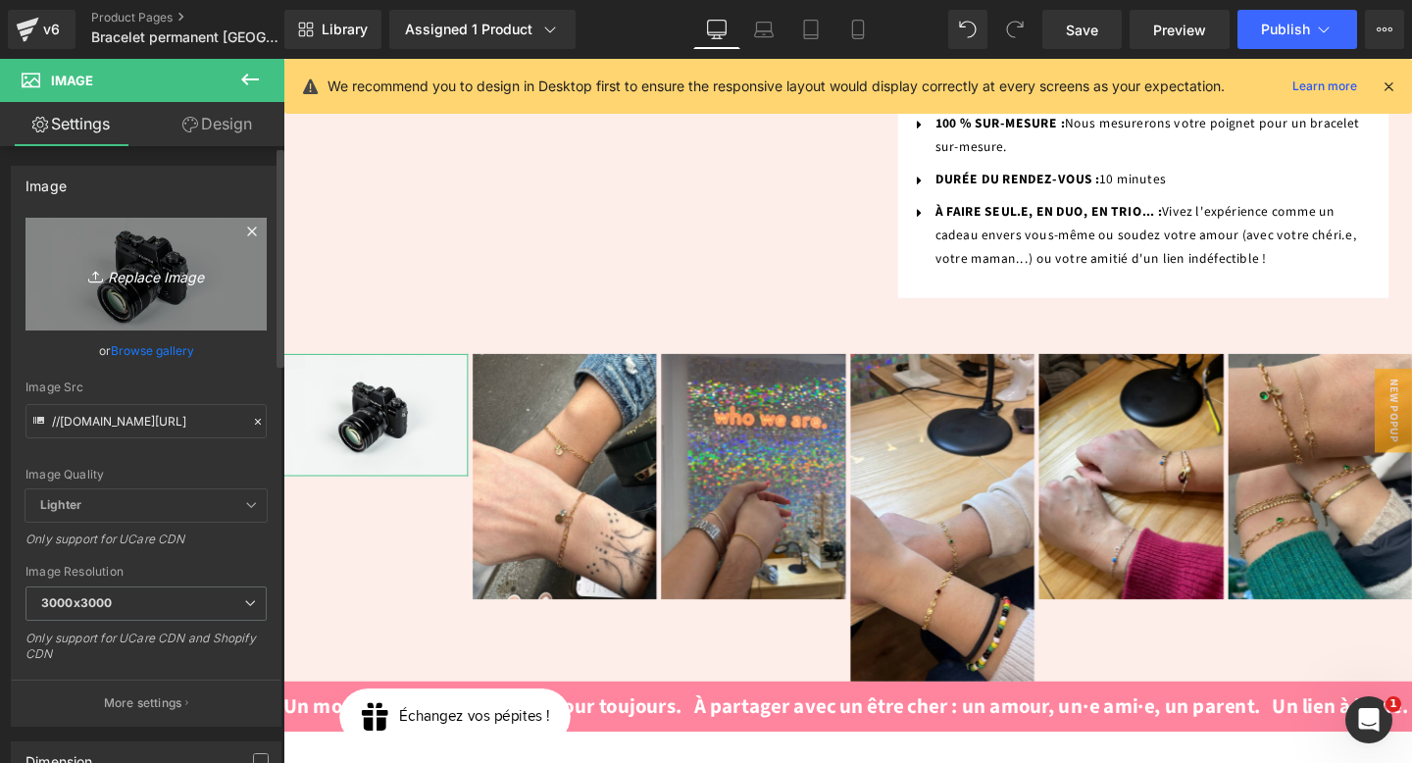
click at [77, 309] on link "Replace Image" at bounding box center [146, 274] width 241 height 113
type input "C:\fakepath\unnamed (11).webp"
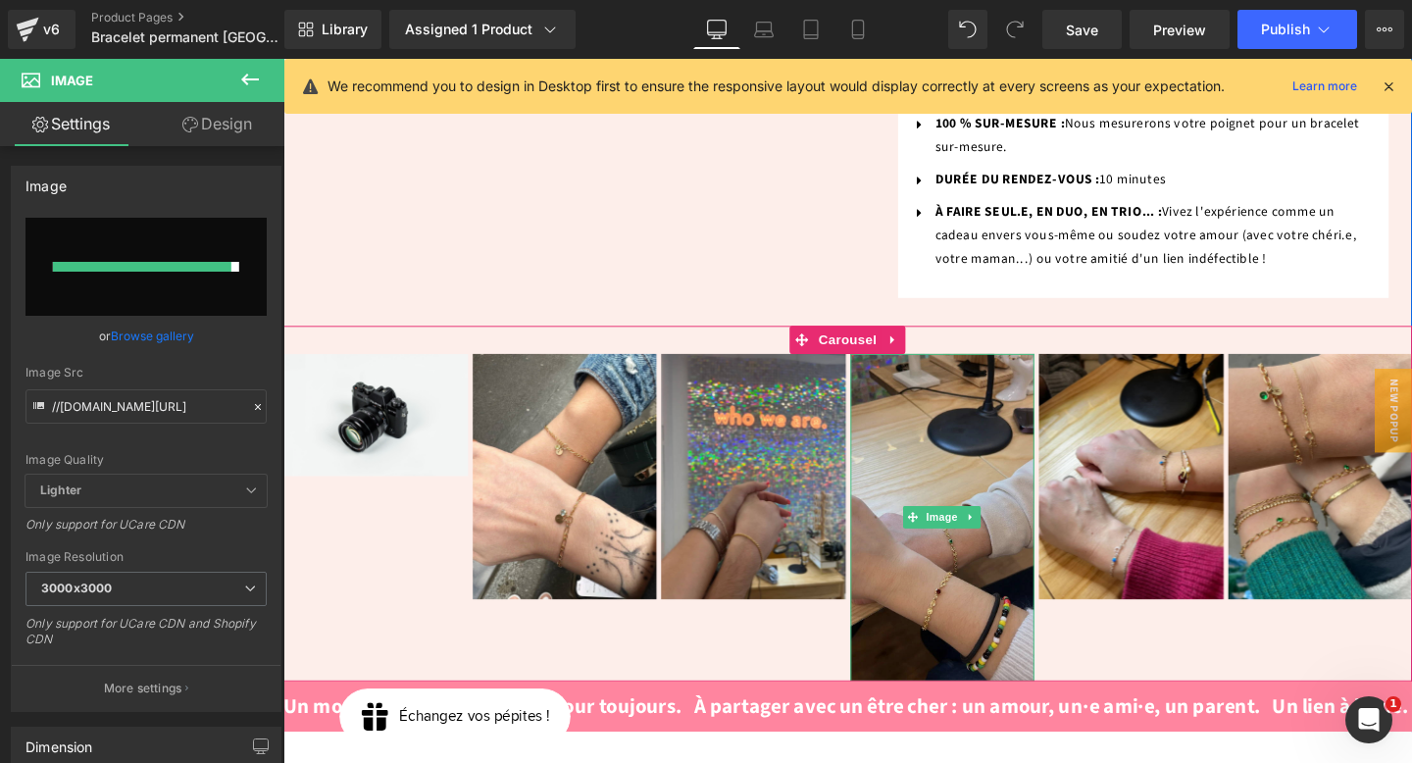
type input "[URL][DOMAIN_NAME]"
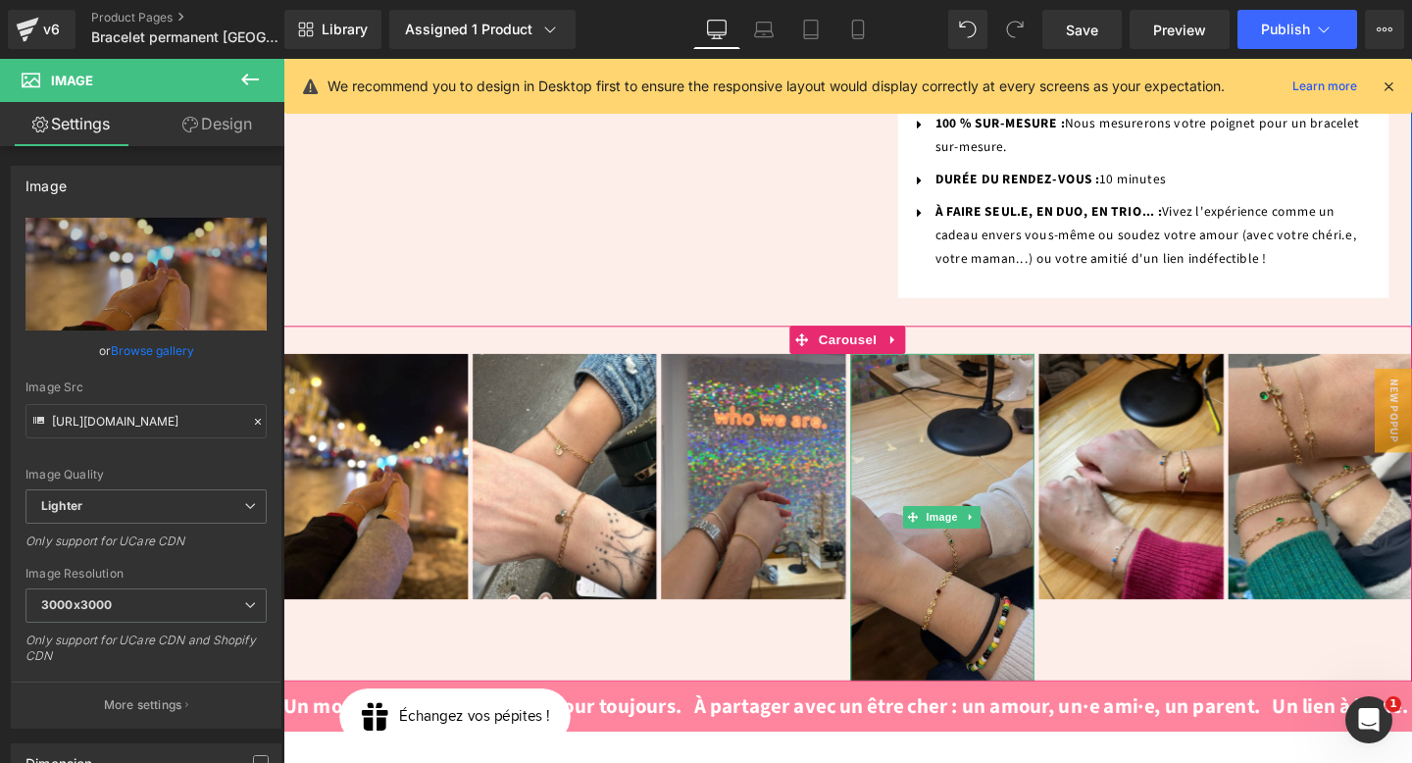
click at [995, 508] on img at bounding box center [977, 541] width 194 height 344
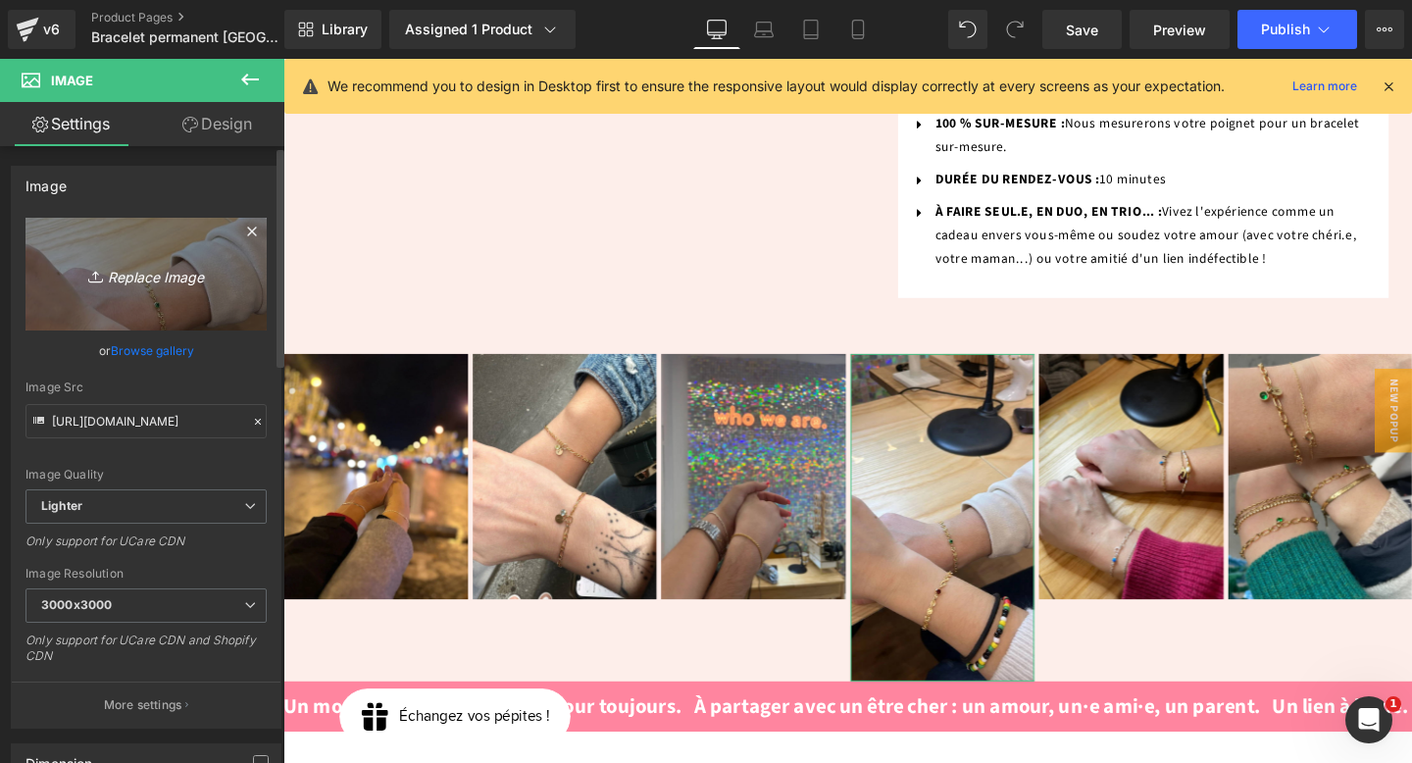
click at [240, 230] on icon at bounding box center [252, 232] width 24 height 24
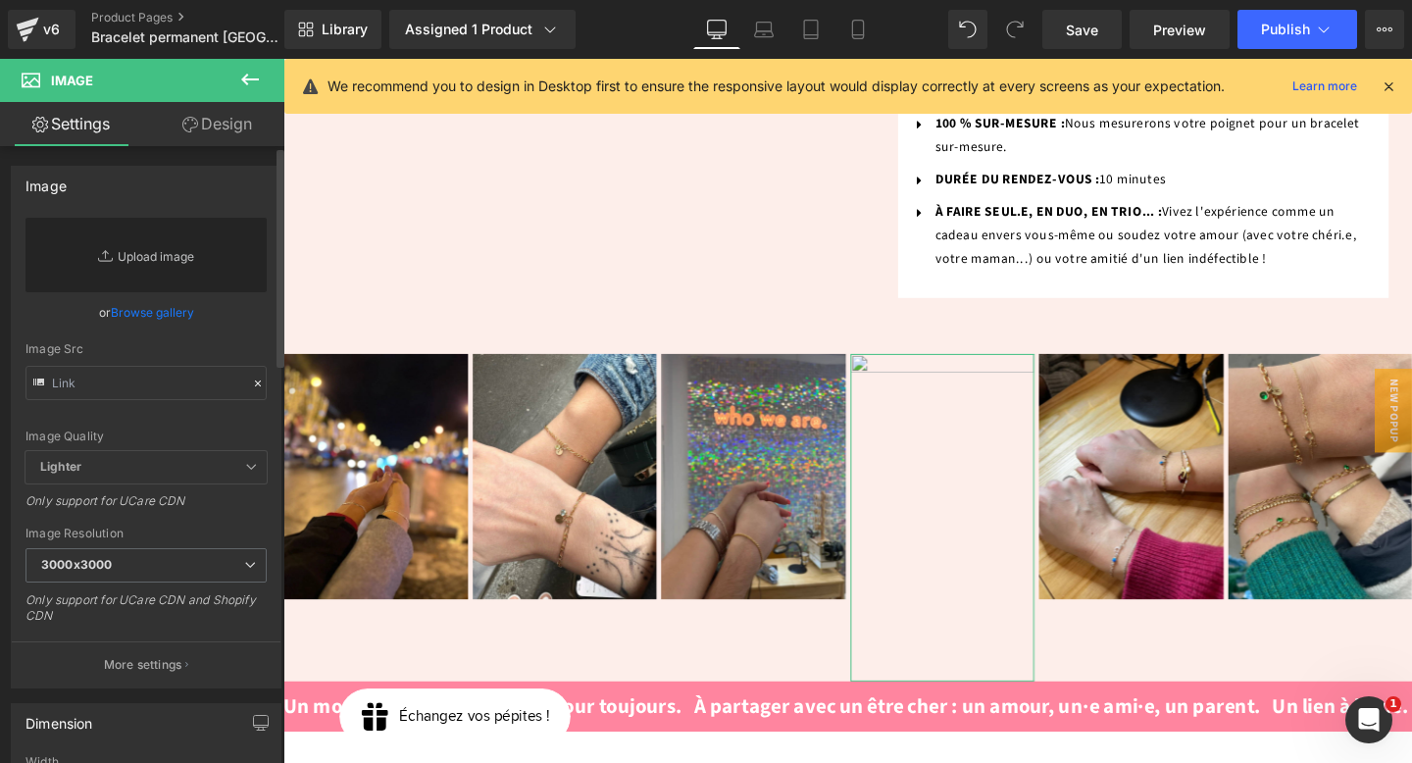
click at [152, 258] on link "Replace Image" at bounding box center [146, 255] width 241 height 75
type input "C:\fakepath\unnamed (11).webp"
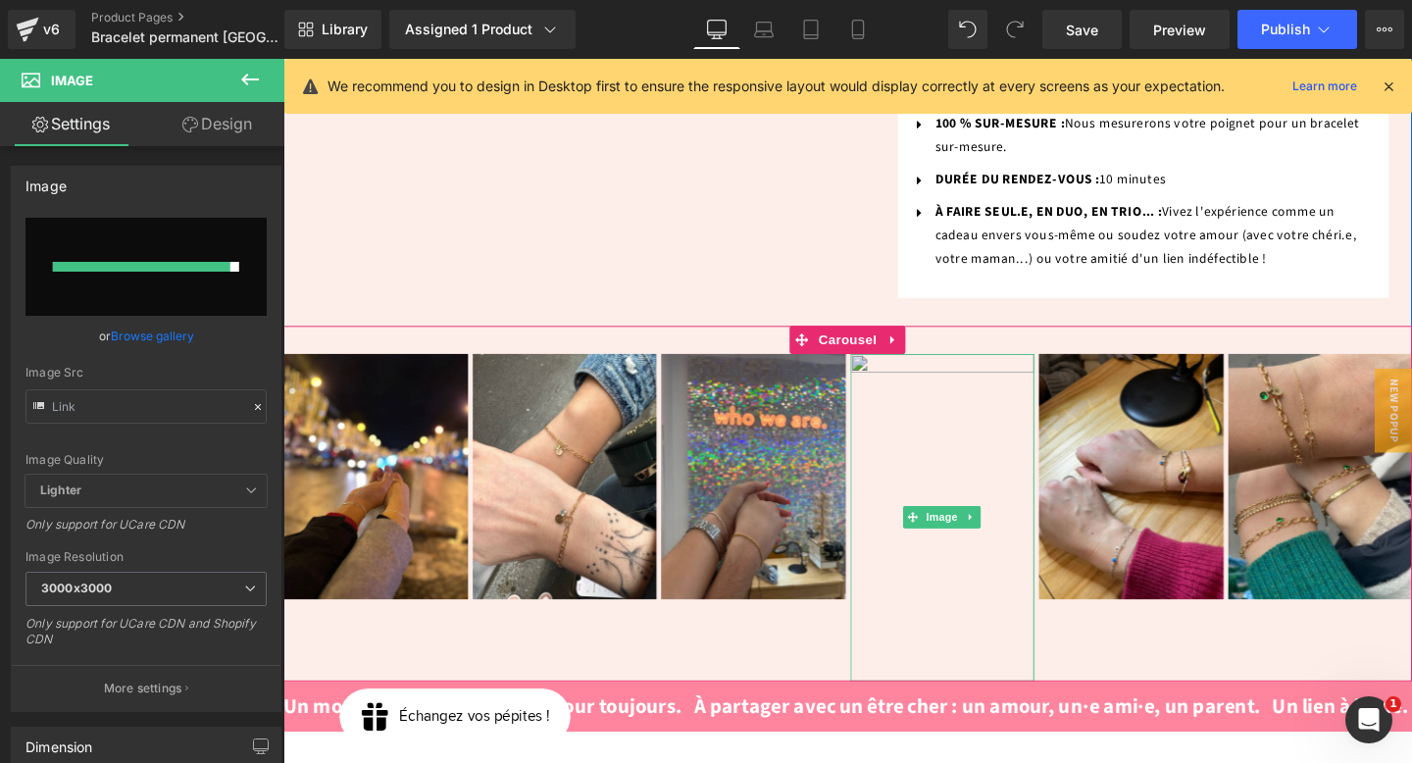
click at [976, 371] on img at bounding box center [977, 541] width 194 height 344
click at [977, 529] on span "Image" at bounding box center [975, 541] width 41 height 24
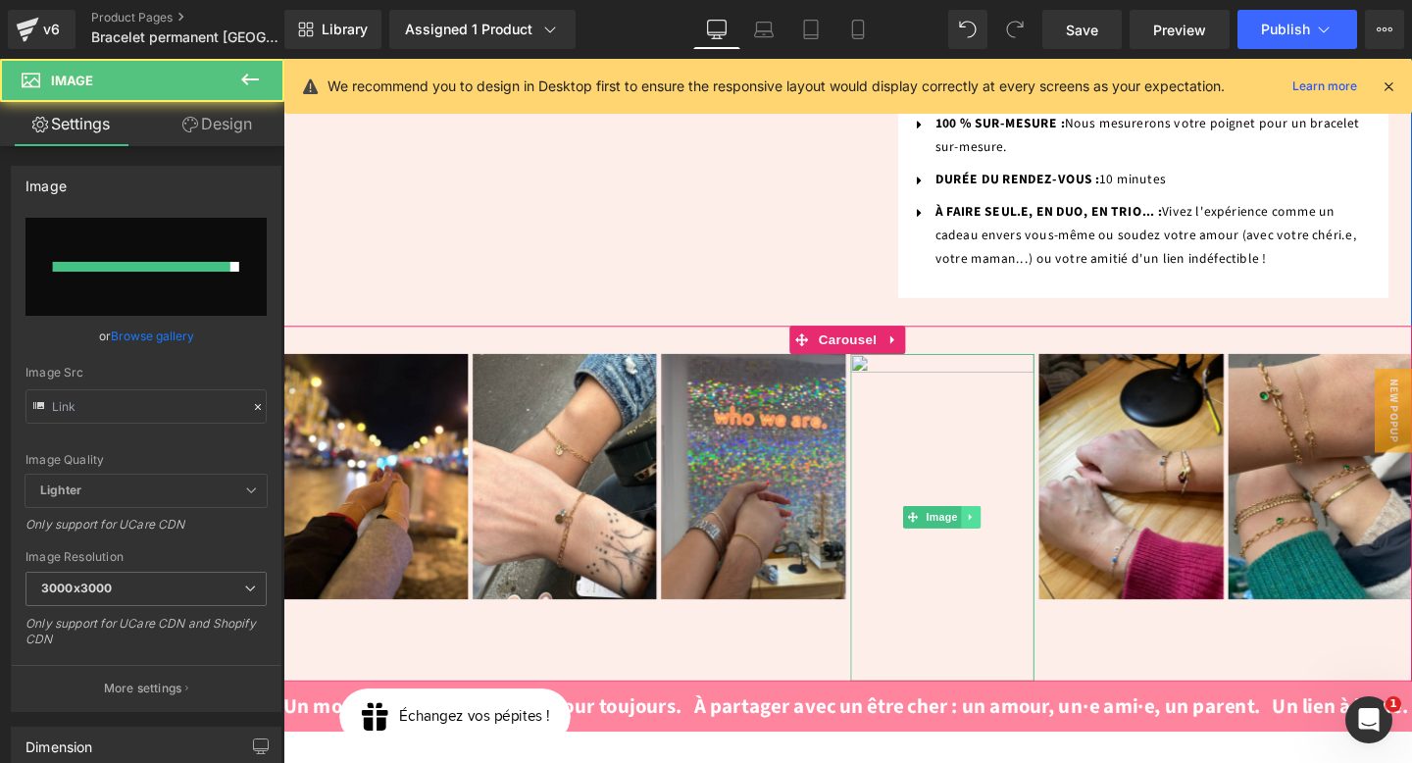
click at [1001, 535] on icon at bounding box center [1006, 541] width 11 height 12
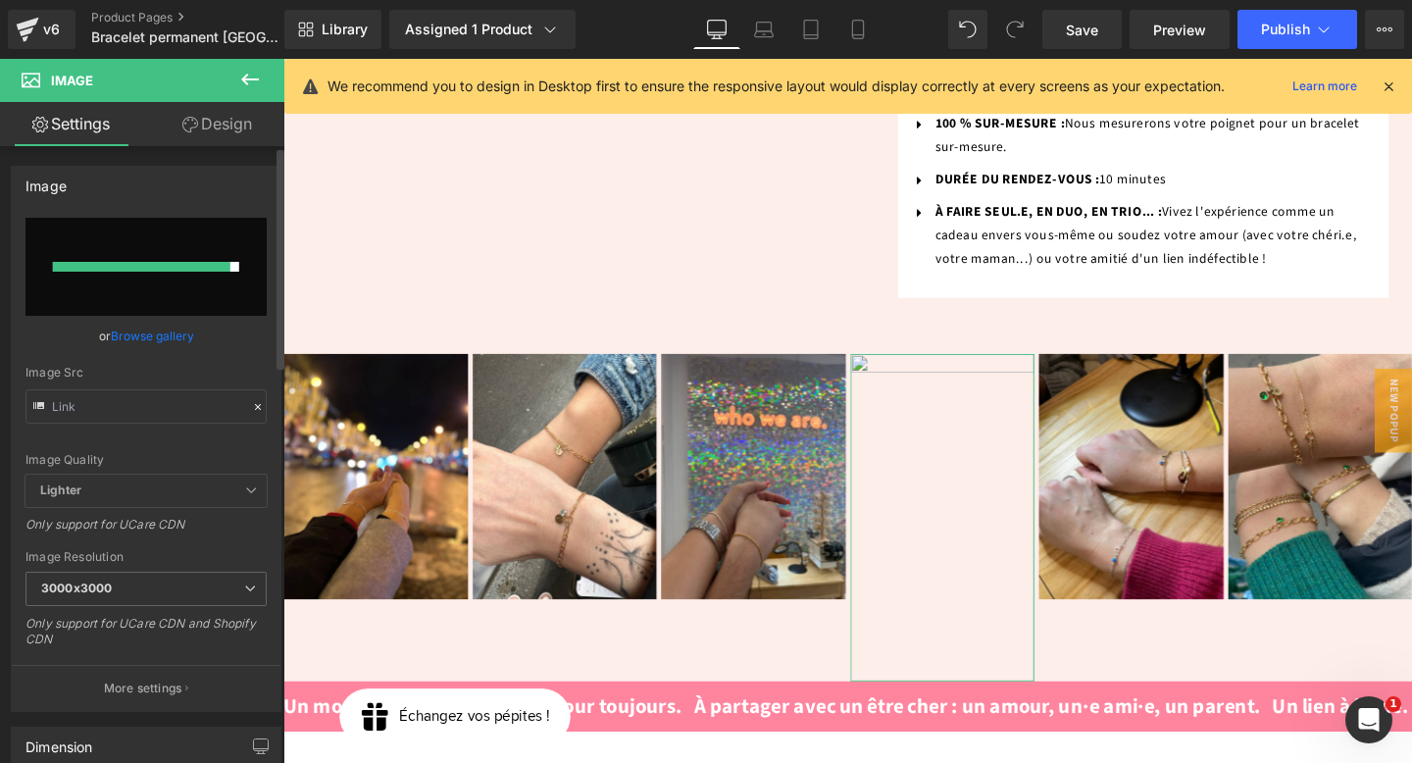
click at [169, 331] on link "Browse gallery" at bounding box center [152, 336] width 83 height 34
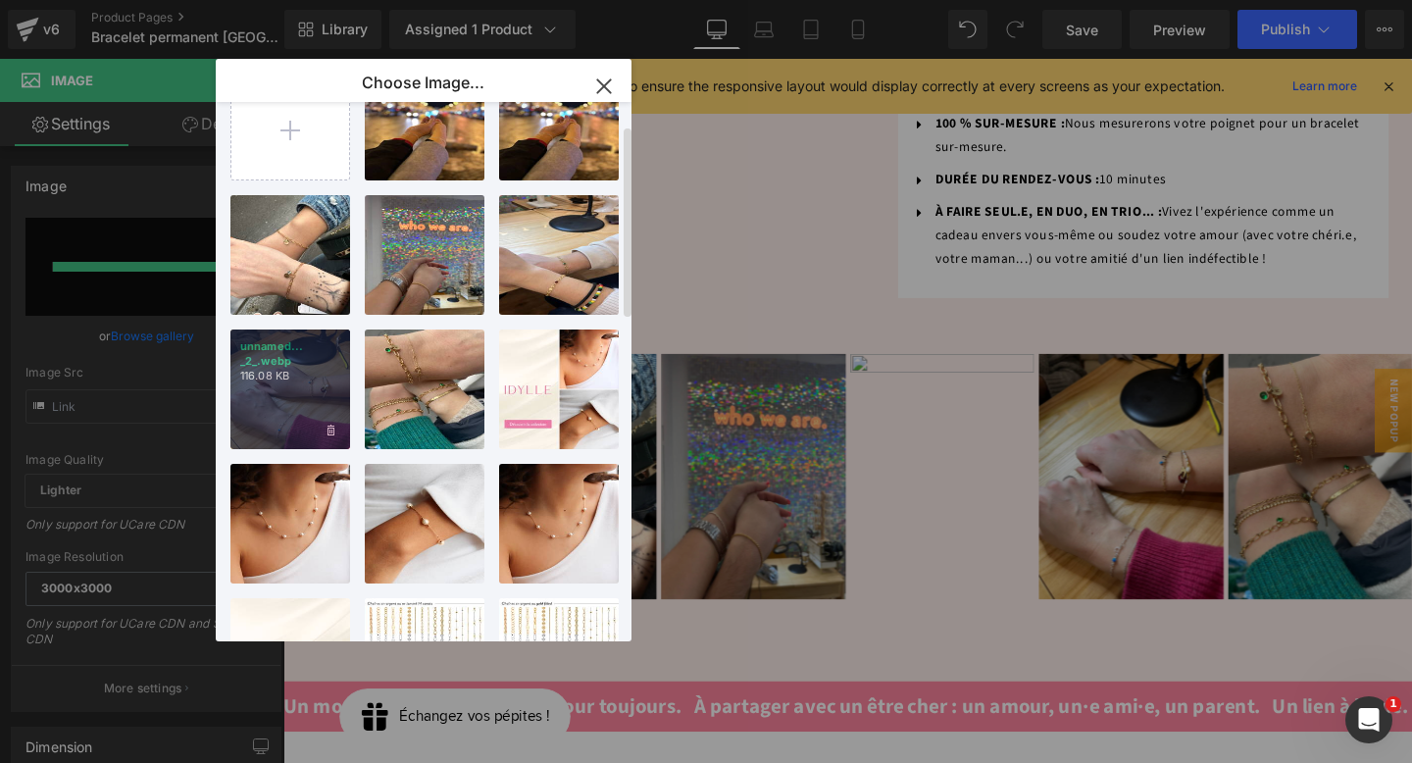
scroll to position [65, 0]
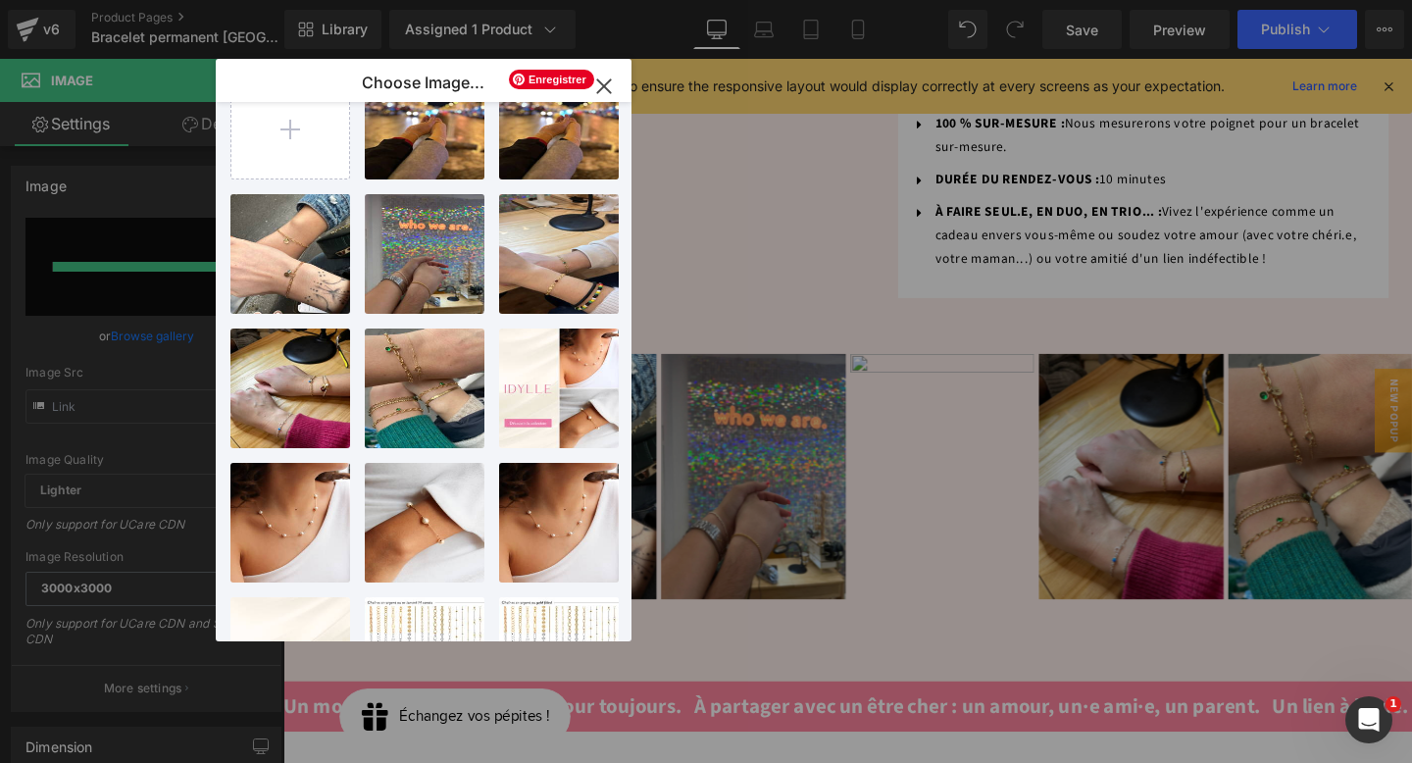
click at [609, 84] on icon "button" at bounding box center [603, 86] width 31 height 31
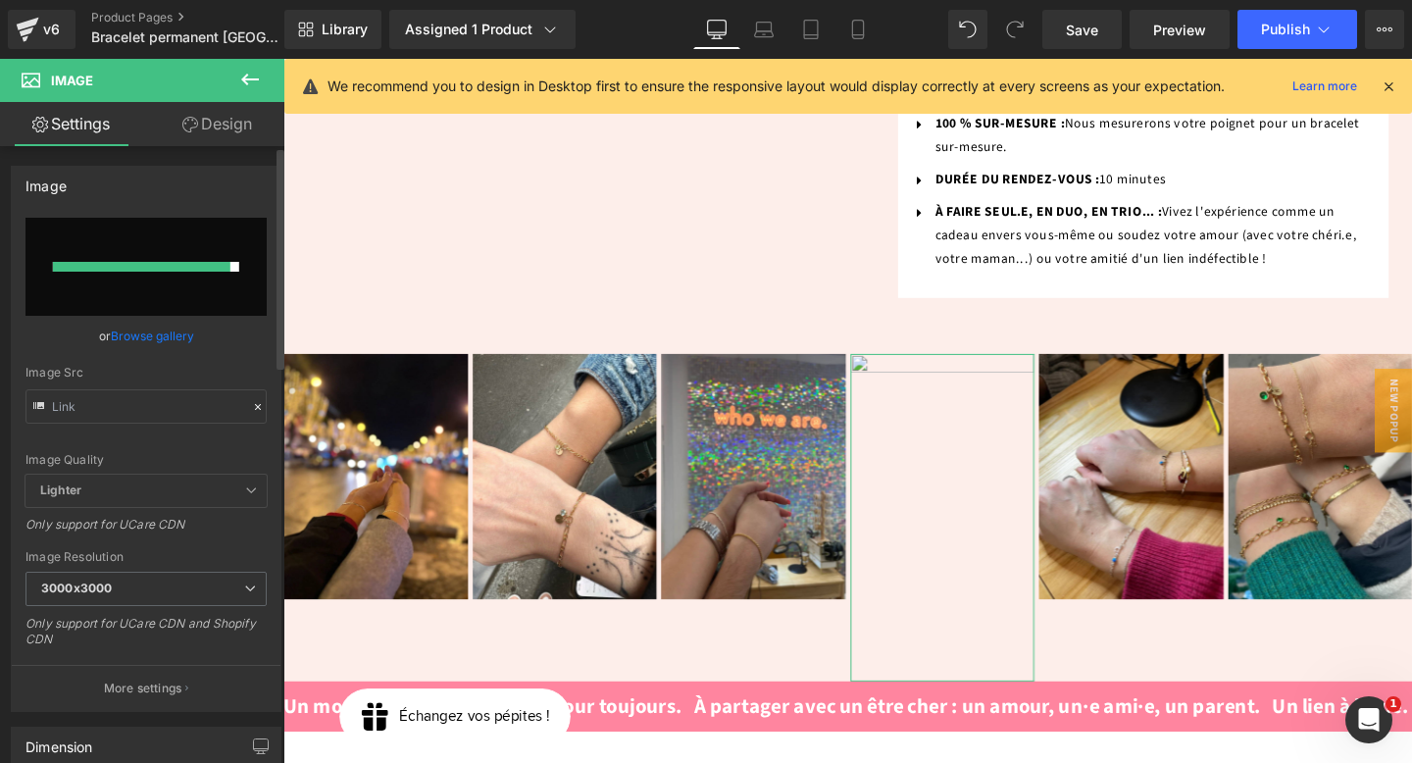
click at [185, 231] on input "file" at bounding box center [146, 267] width 241 height 98
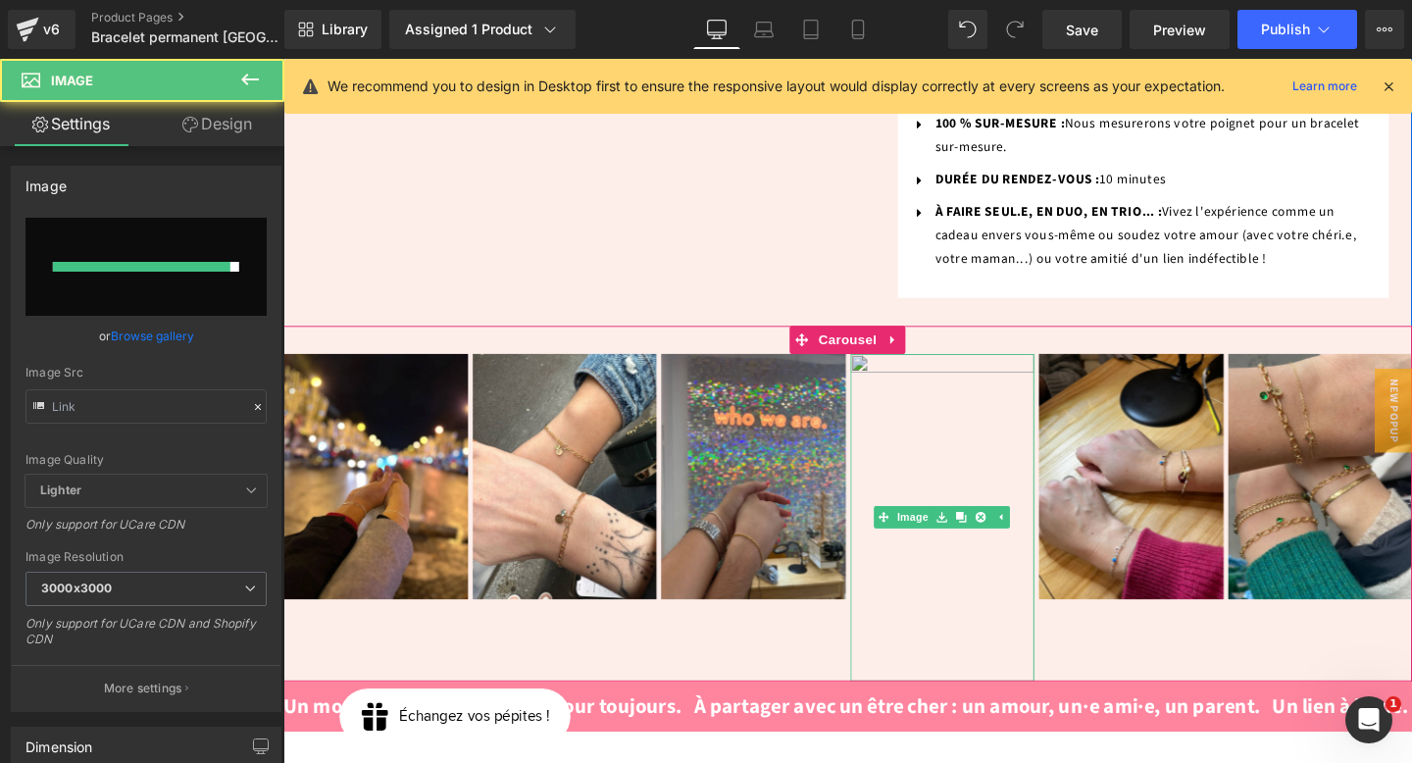
click at [992, 407] on img at bounding box center [977, 541] width 194 height 344
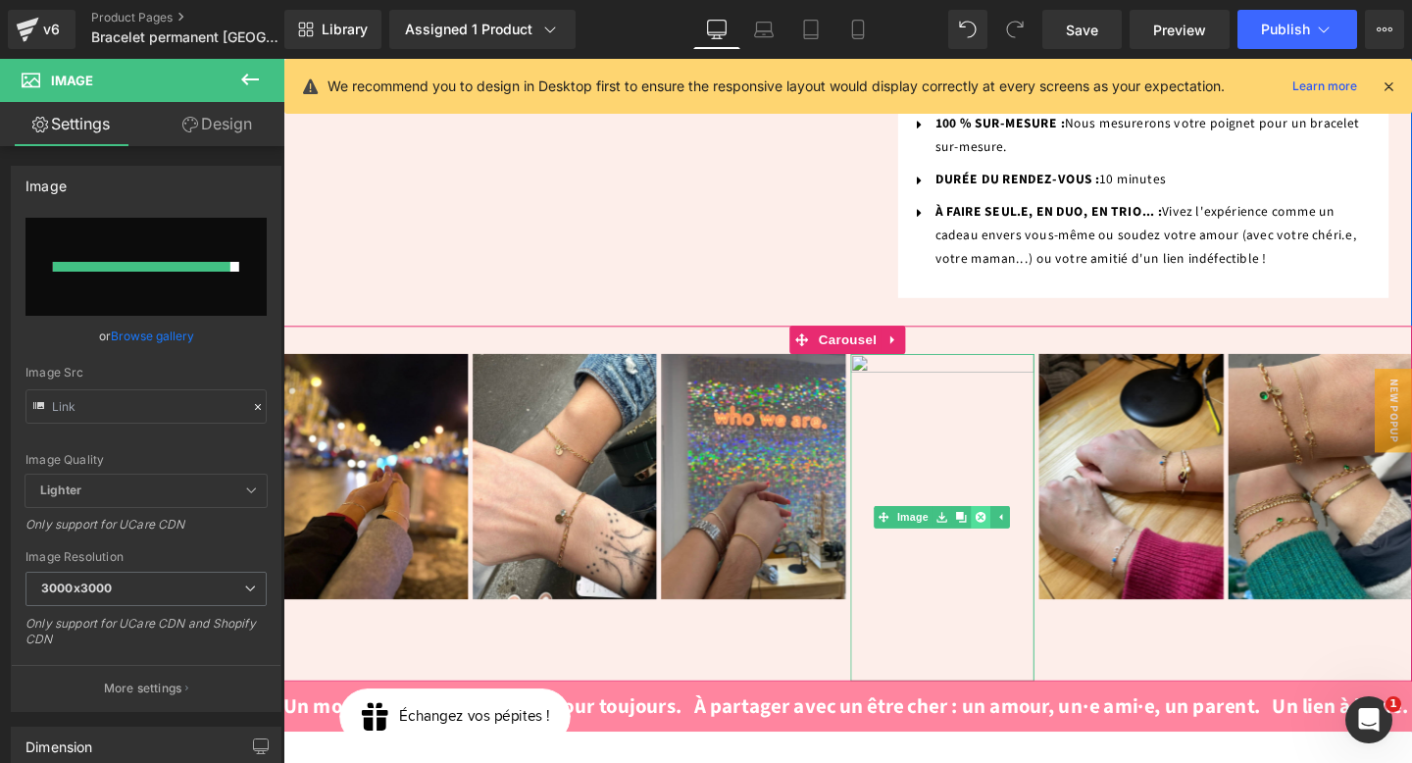
click at [1017, 535] on icon at bounding box center [1016, 541] width 11 height 12
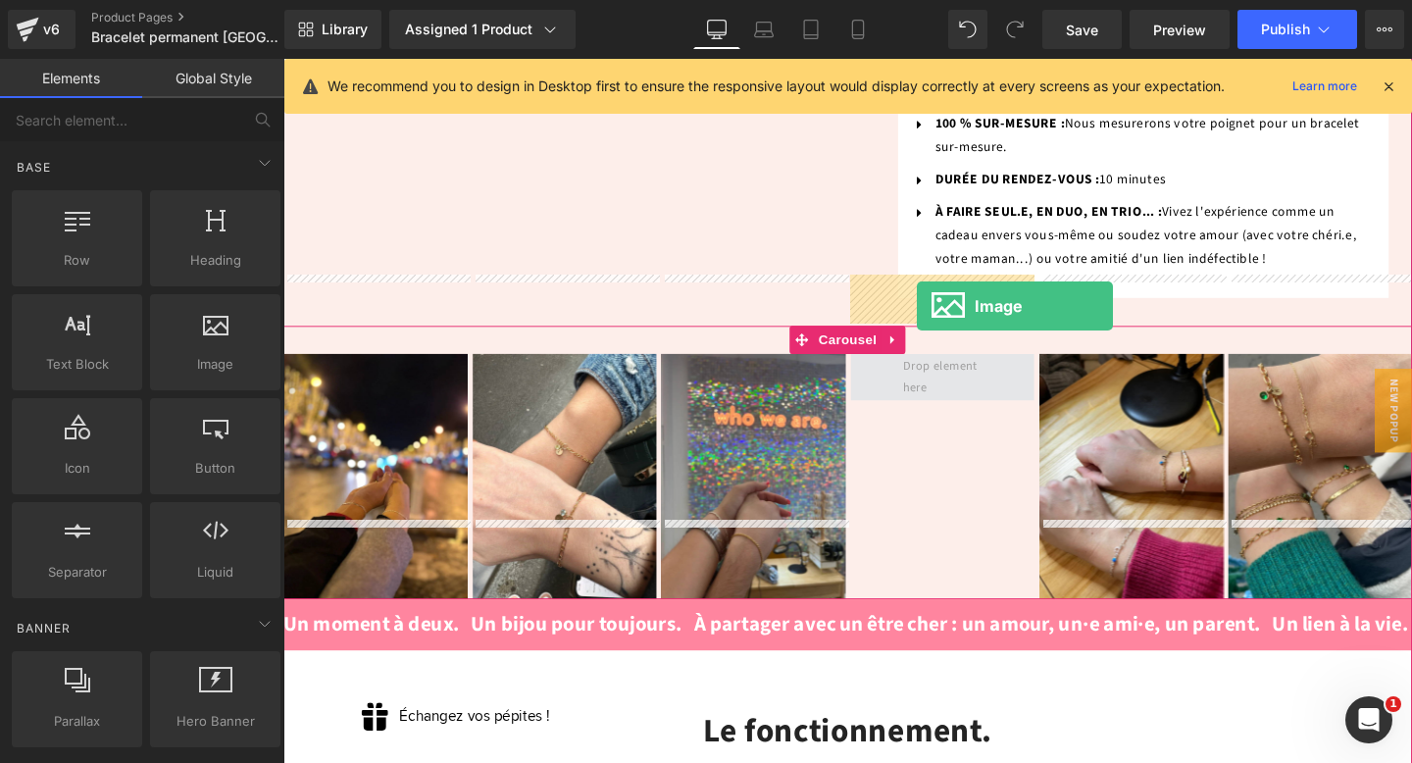
drag, startPoint x: 531, startPoint y: 409, endPoint x: 949, endPoint y: 319, distance: 428.4
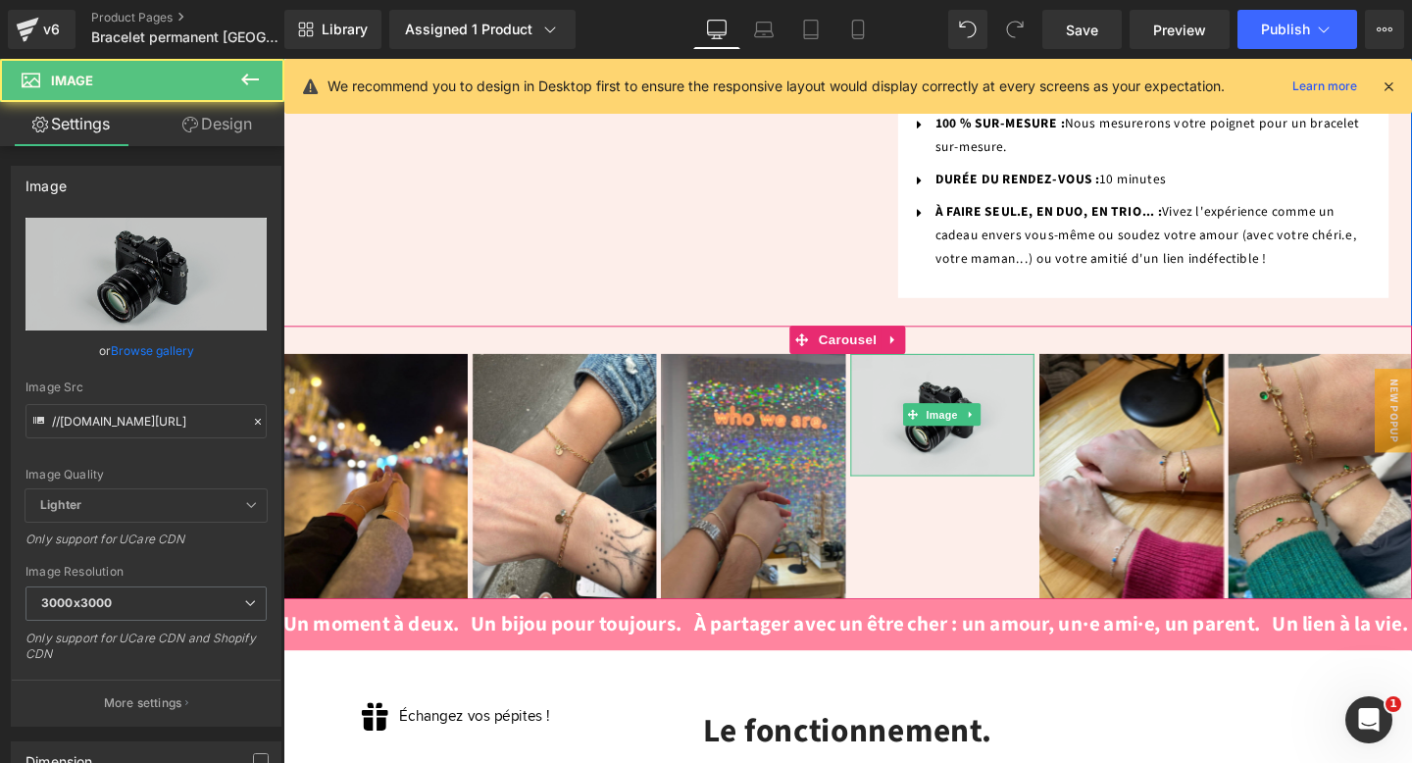
click at [947, 369] on img at bounding box center [977, 433] width 194 height 128
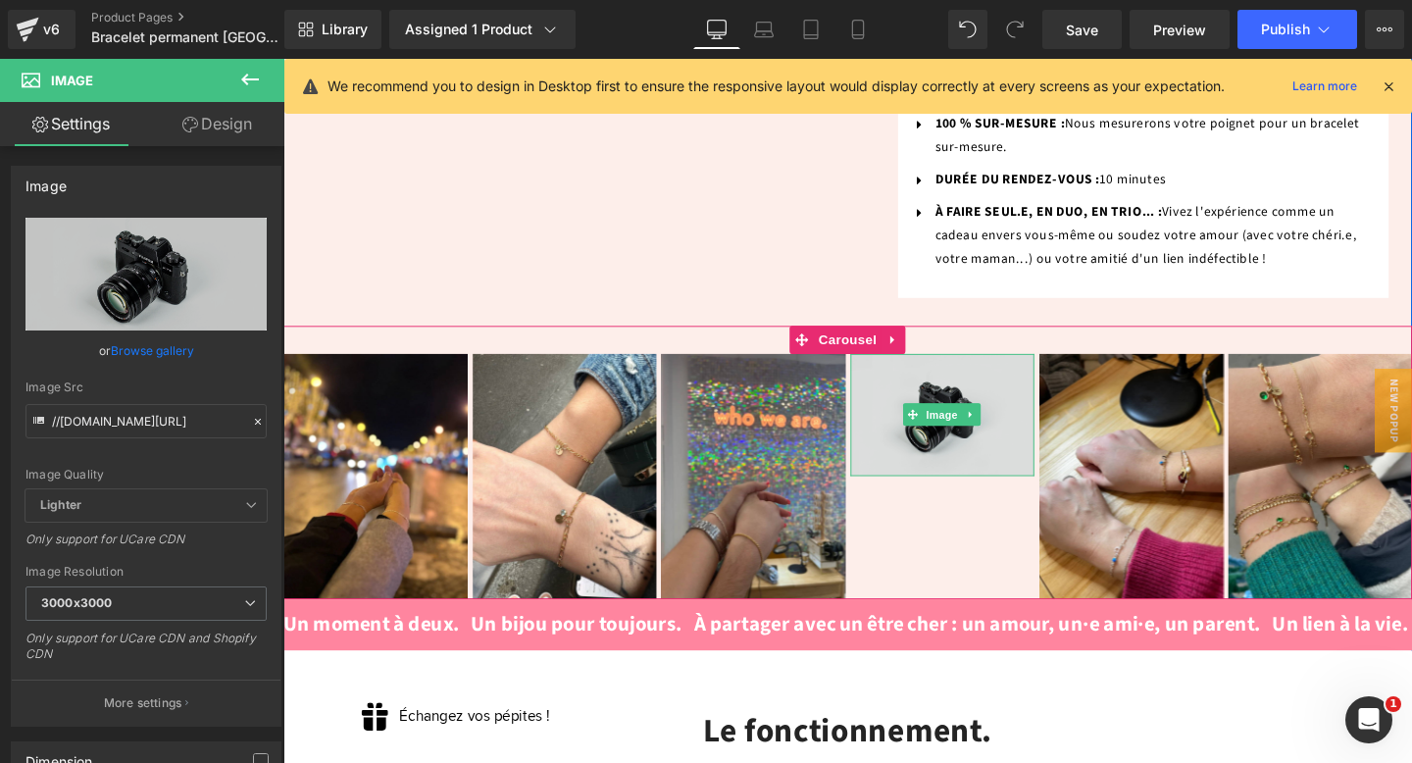
click at [933, 389] on img at bounding box center [977, 433] width 194 height 128
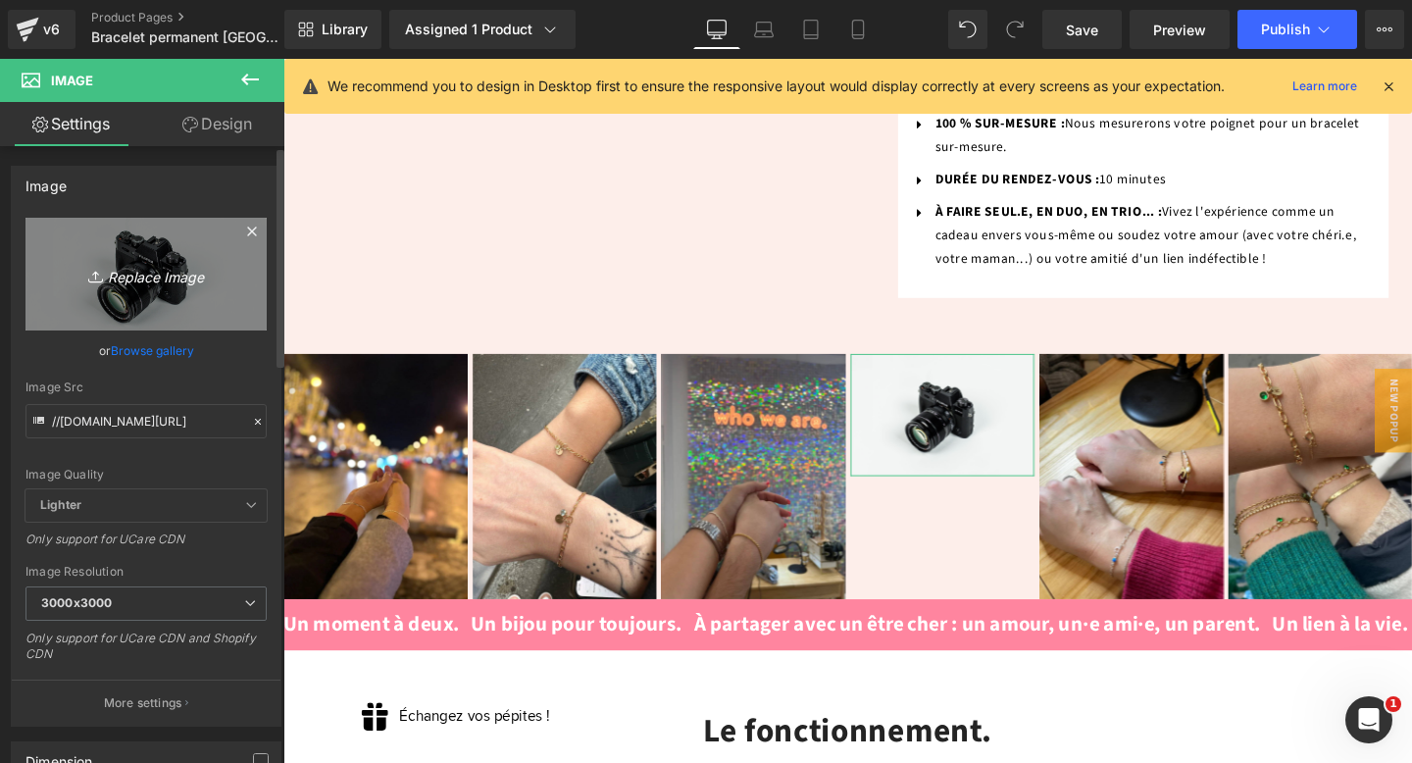
click at [180, 284] on icon "Replace Image" at bounding box center [146, 274] width 157 height 25
type input "C:\fakepath\unnamed (3).webp"
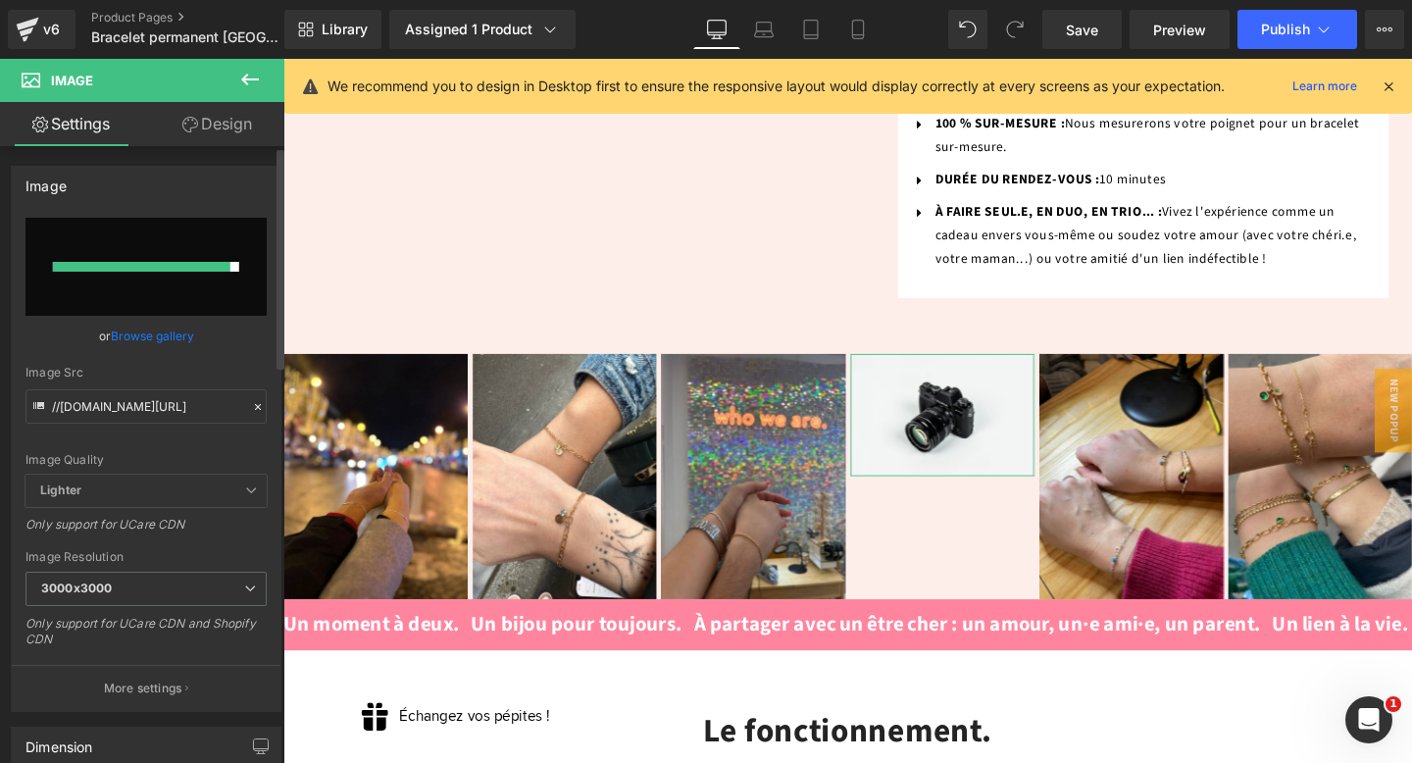
click at [247, 231] on input "file" at bounding box center [146, 267] width 241 height 98
click at [1091, 22] on span "Save" at bounding box center [1082, 30] width 32 height 21
click at [1088, 37] on span "Save" at bounding box center [1082, 30] width 32 height 21
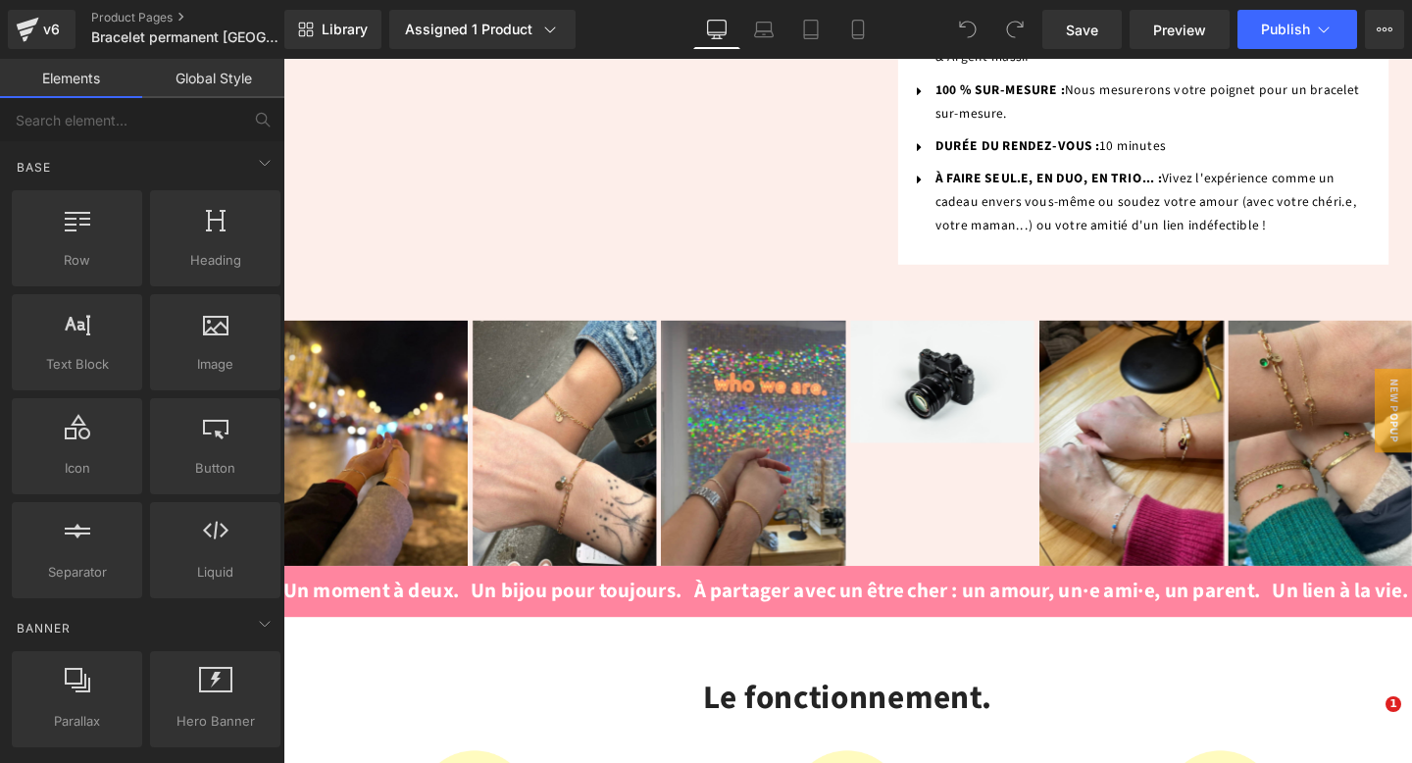
scroll to position [1336, 0]
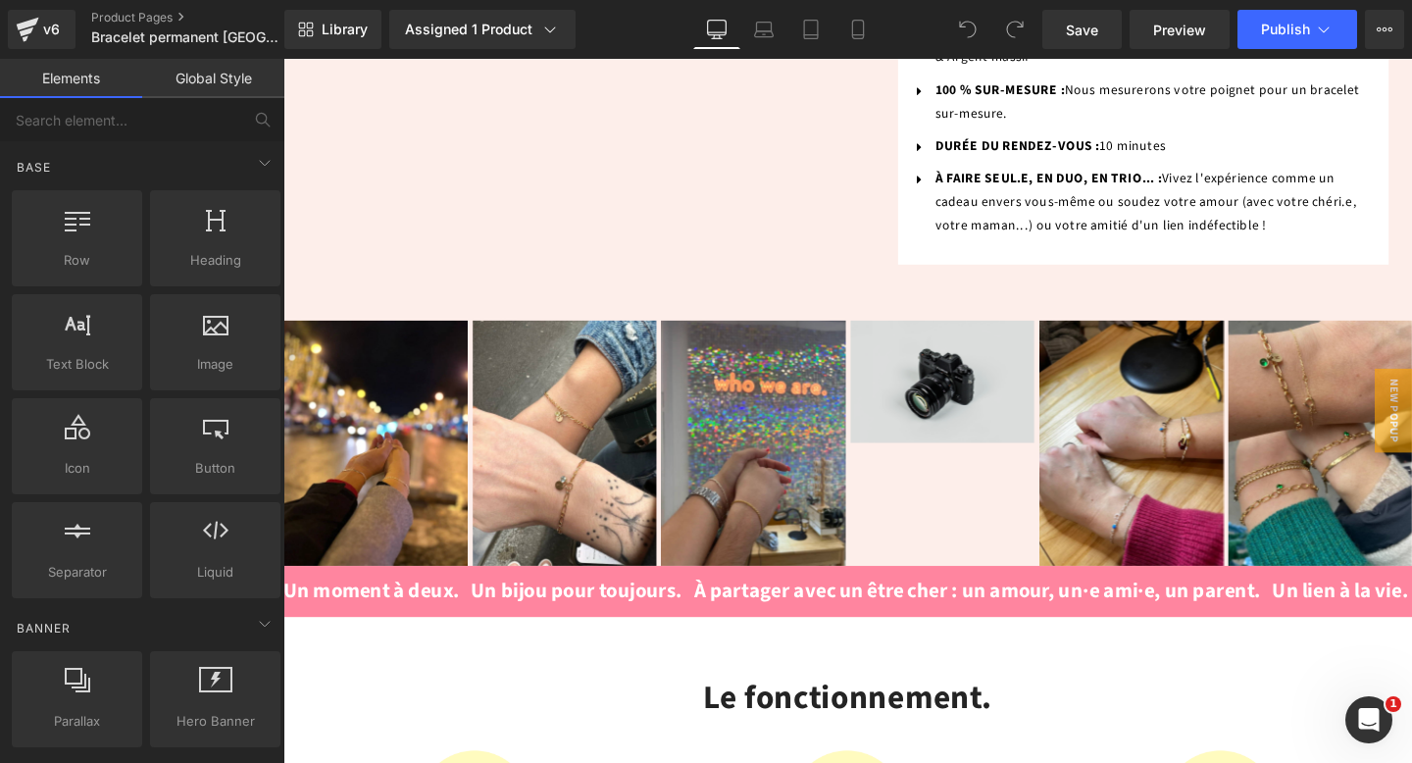
click at [974, 349] on img at bounding box center [977, 398] width 194 height 128
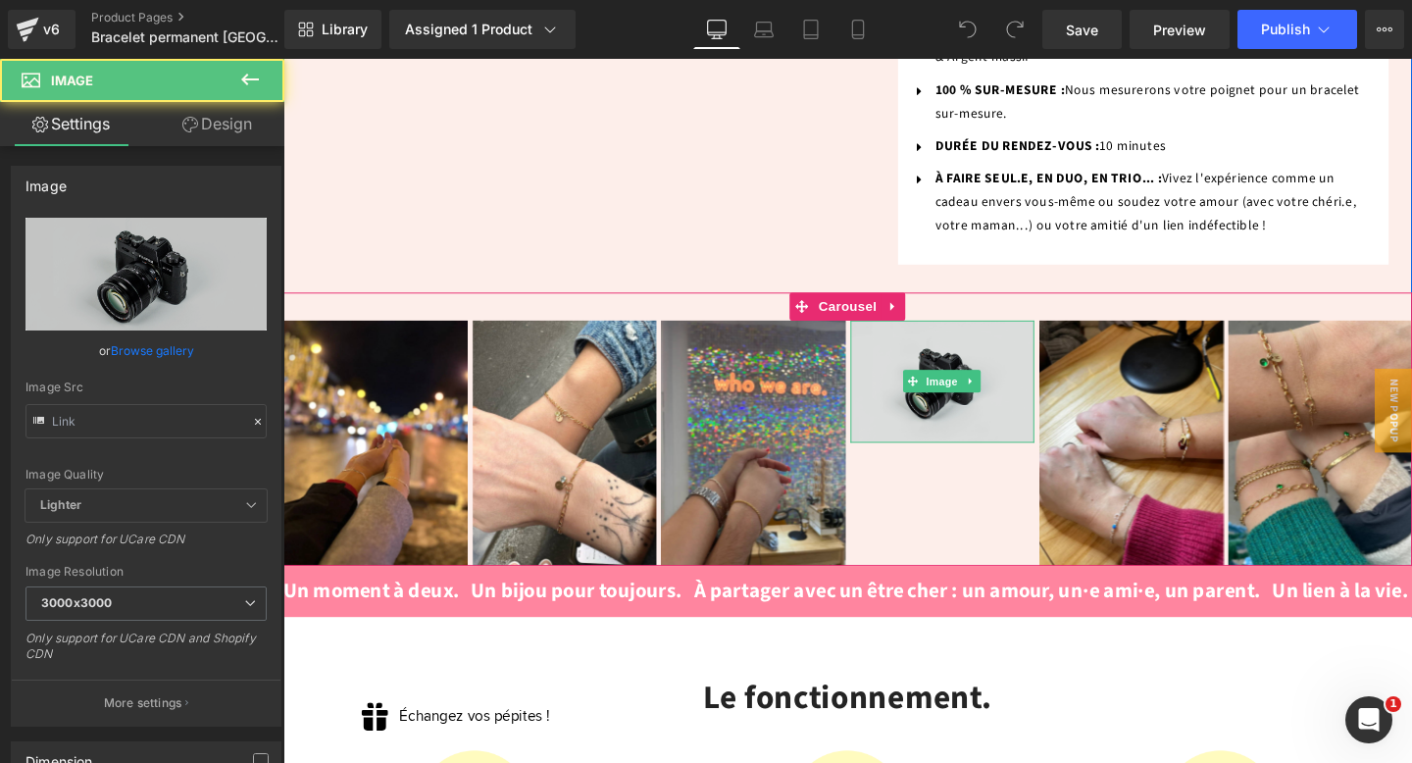
scroll to position [0, 0]
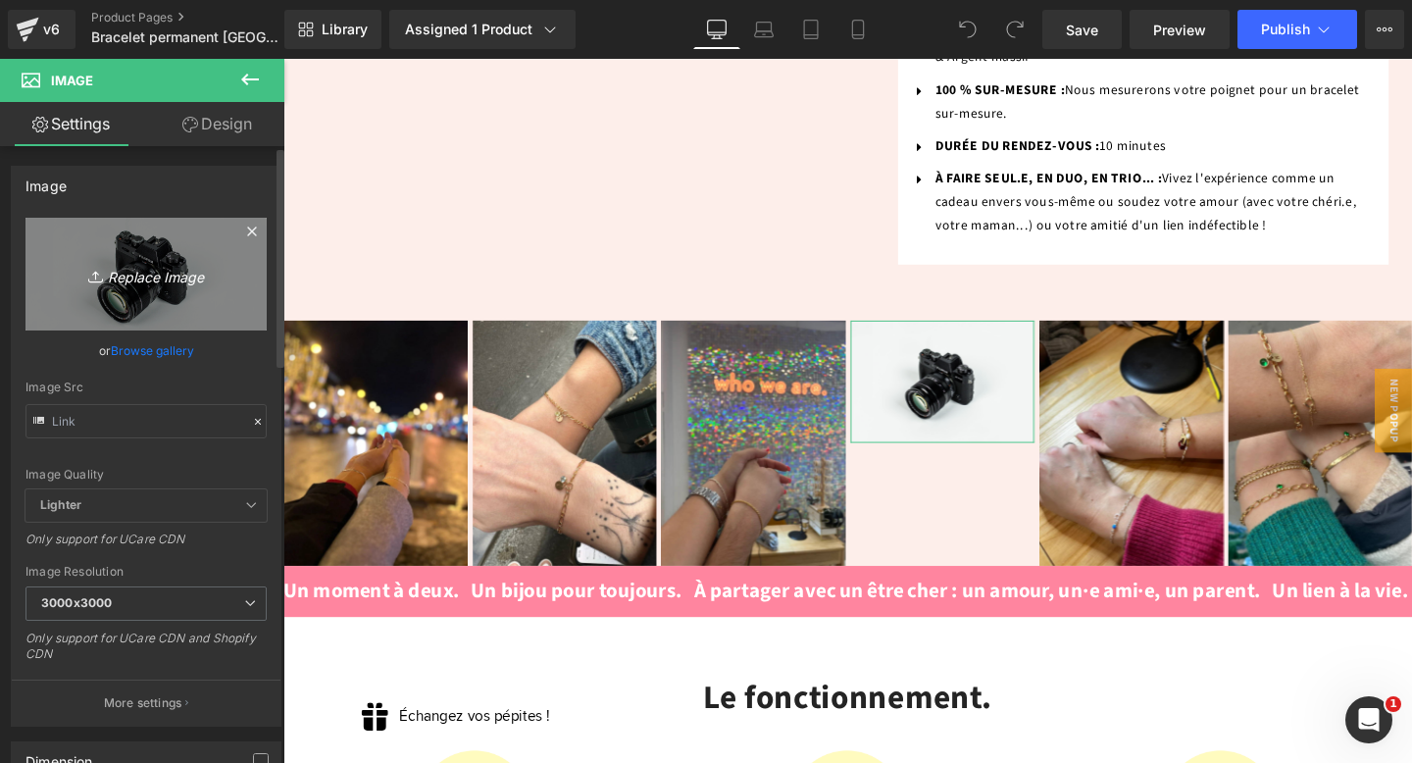
click at [167, 290] on link "Replace Image" at bounding box center [146, 274] width 241 height 113
type input "C:\fakepath\unnamed (3).webp"
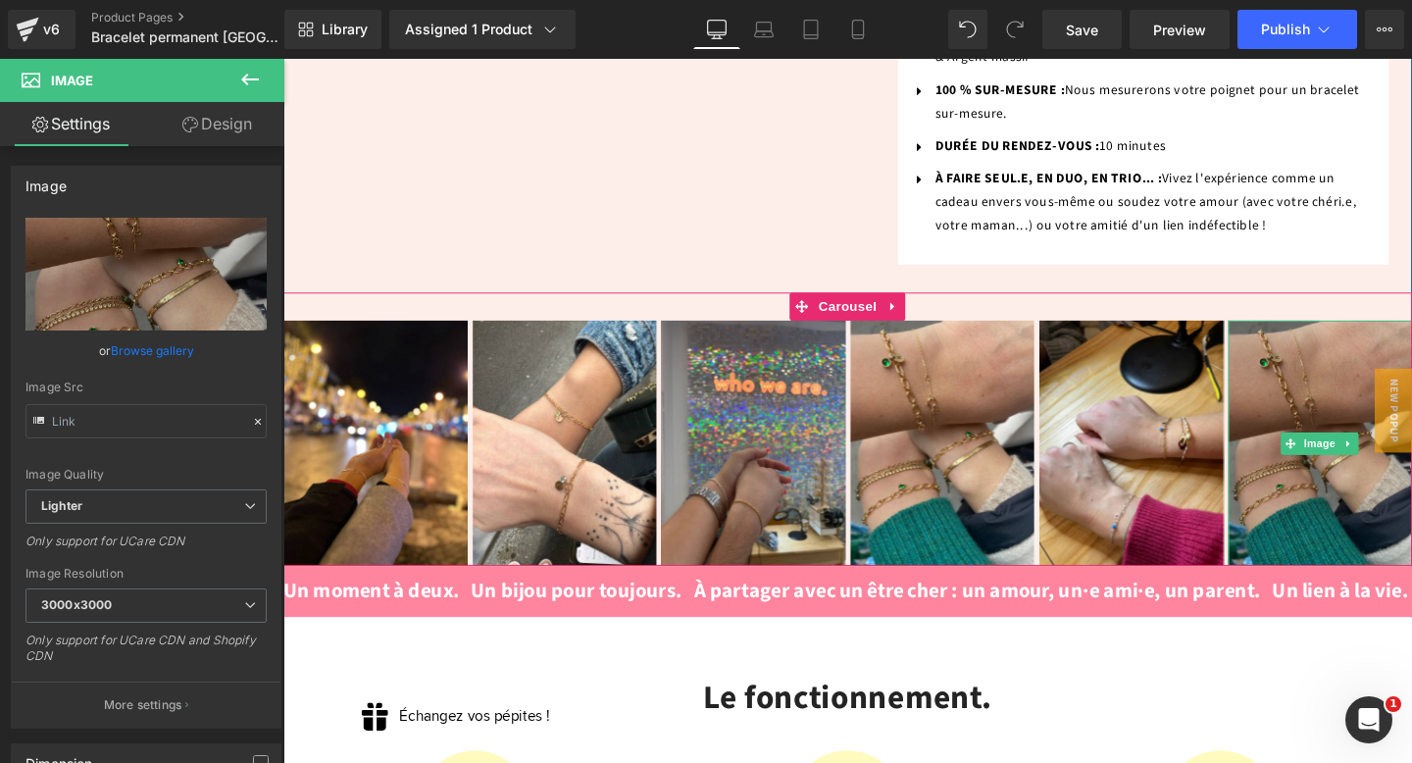
click at [1396, 334] on img at bounding box center [1374, 463] width 194 height 258
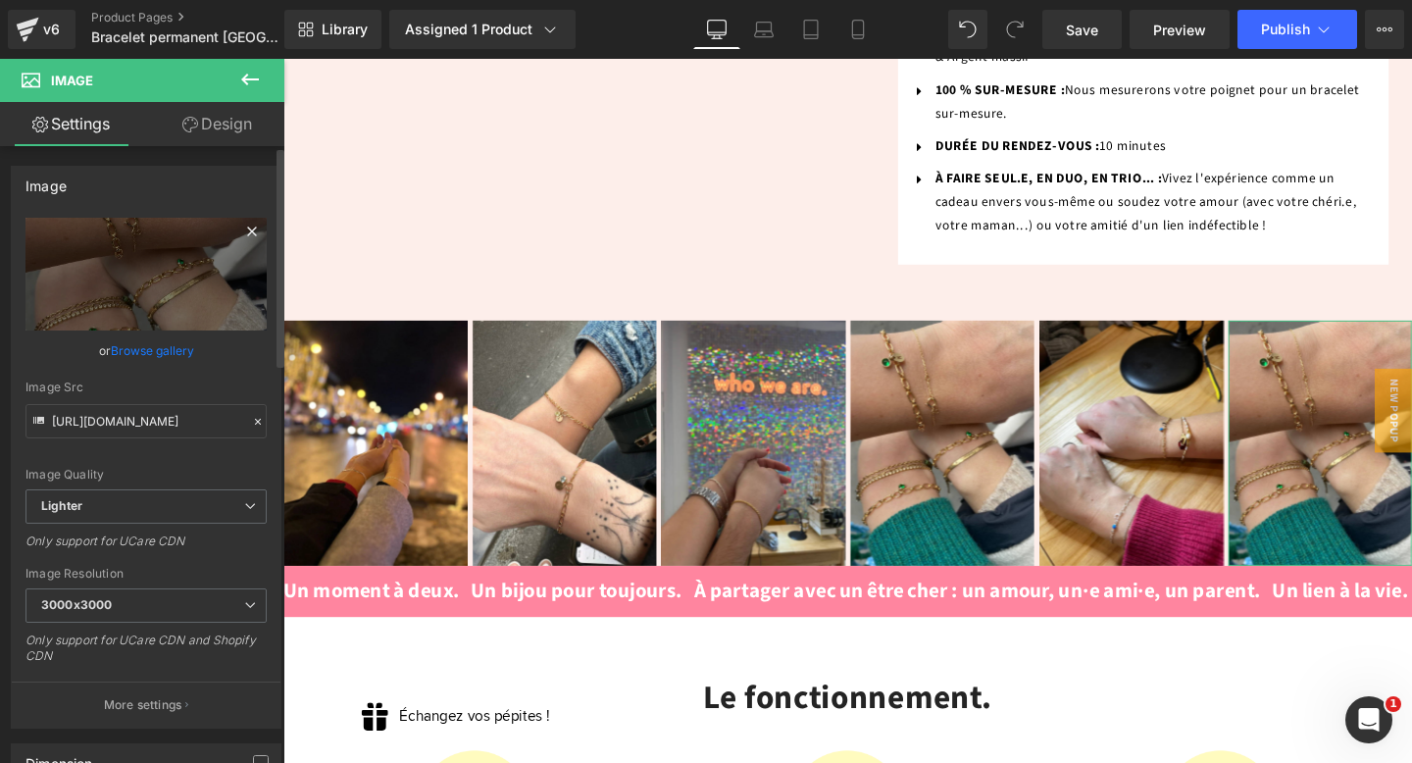
click at [248, 230] on icon at bounding box center [252, 232] width 24 height 24
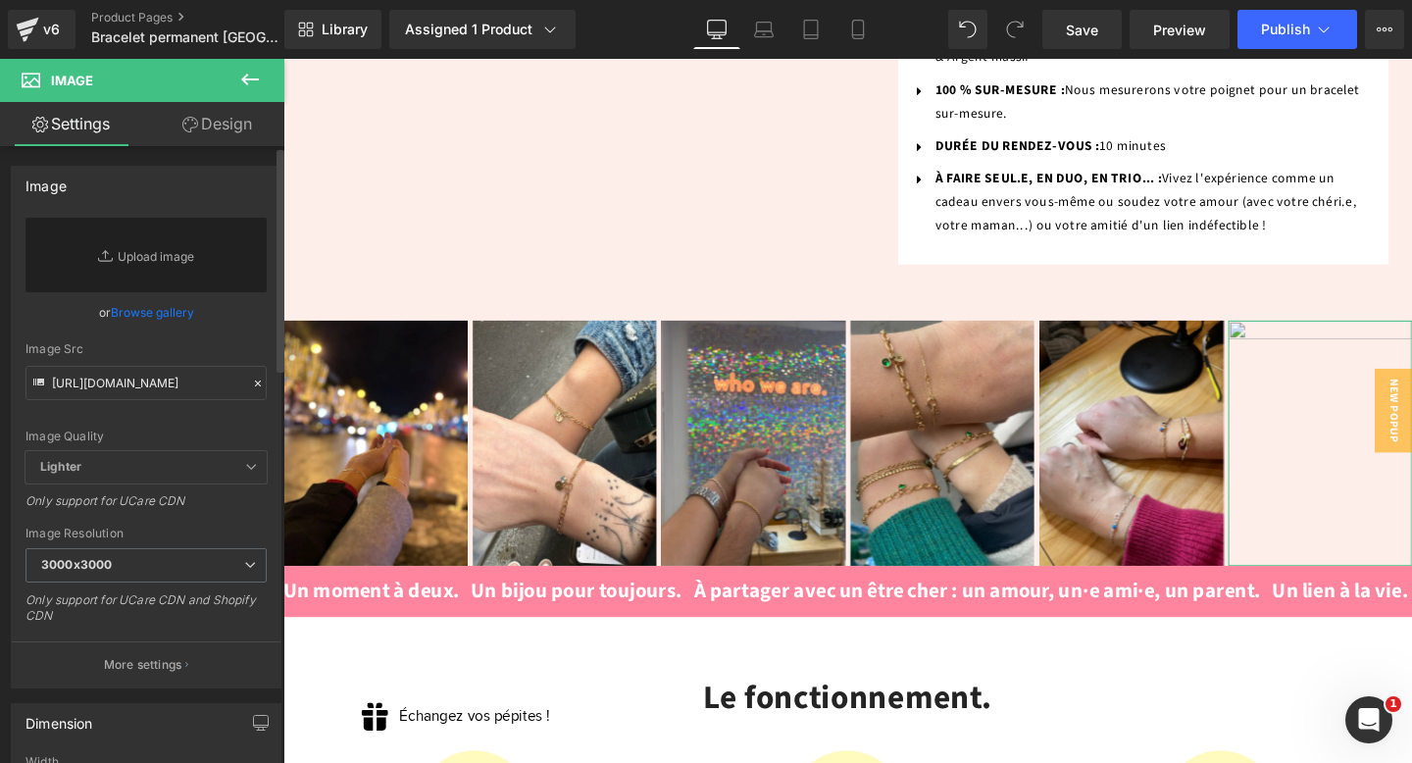
click at [248, 230] on link "Replace Image" at bounding box center [146, 255] width 241 height 75
type input "C:\fakepath\unnamed (10).webp"
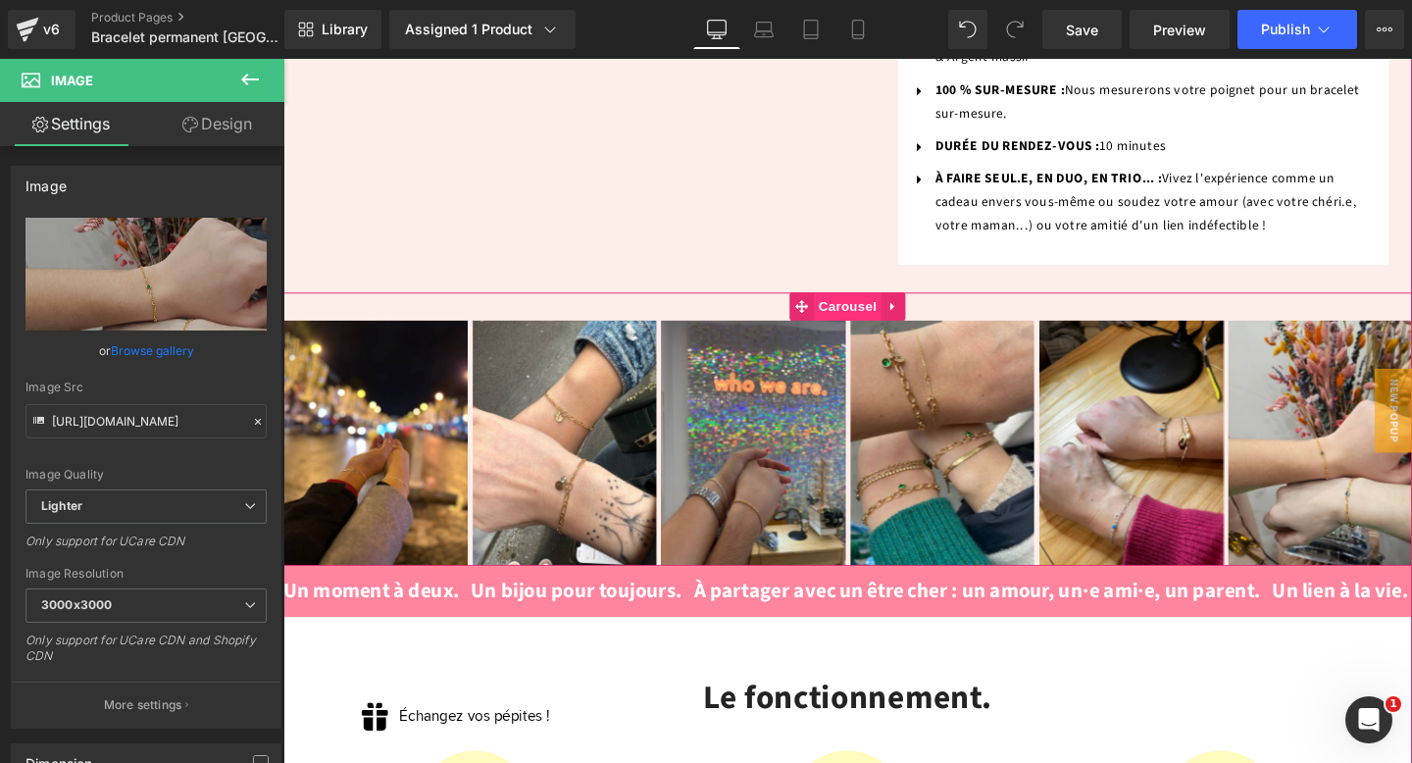
click at [875, 305] on span "Carousel" at bounding box center [877, 319] width 71 height 29
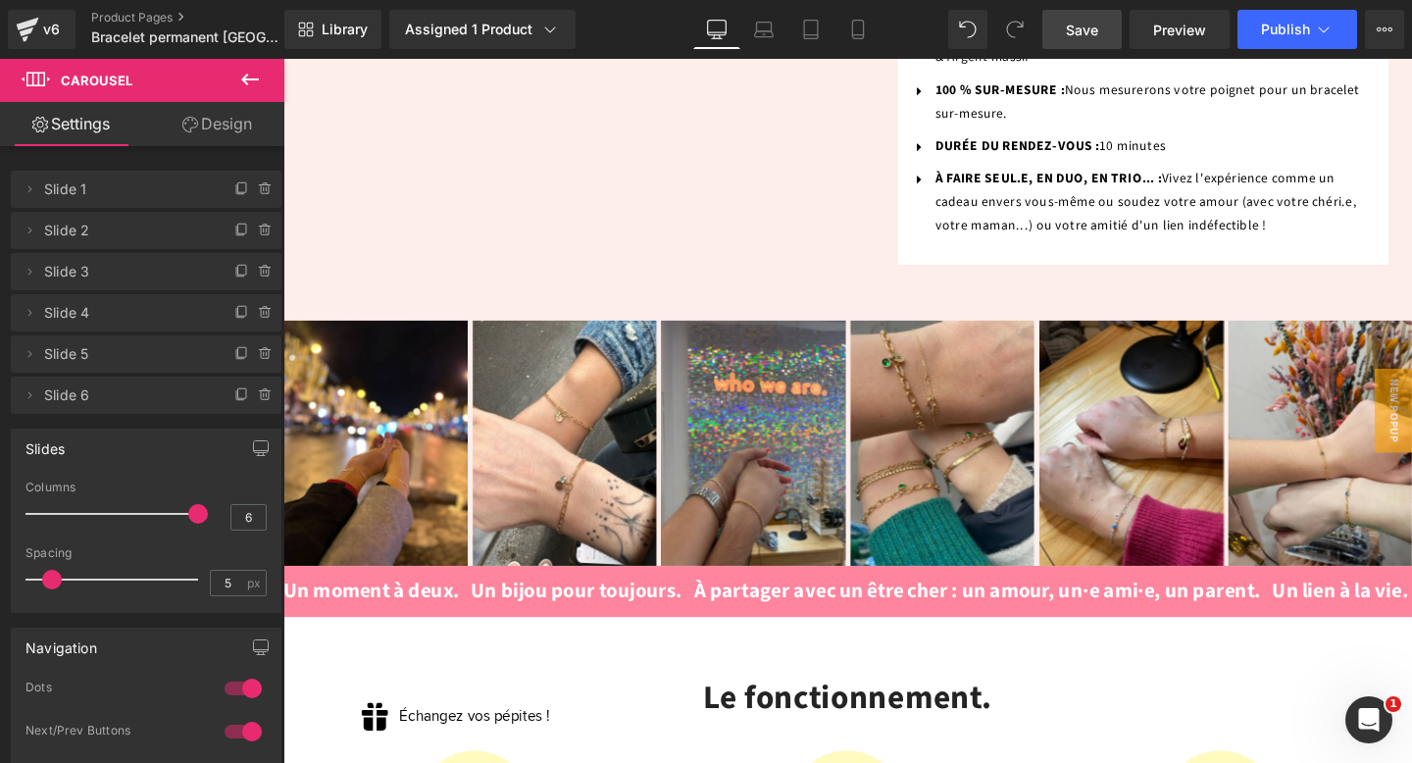
click at [1100, 15] on link "Save" at bounding box center [1082, 29] width 79 height 39
click at [1090, 27] on span "Save" at bounding box center [1082, 30] width 32 height 21
click at [247, 76] on icon at bounding box center [250, 80] width 18 height 12
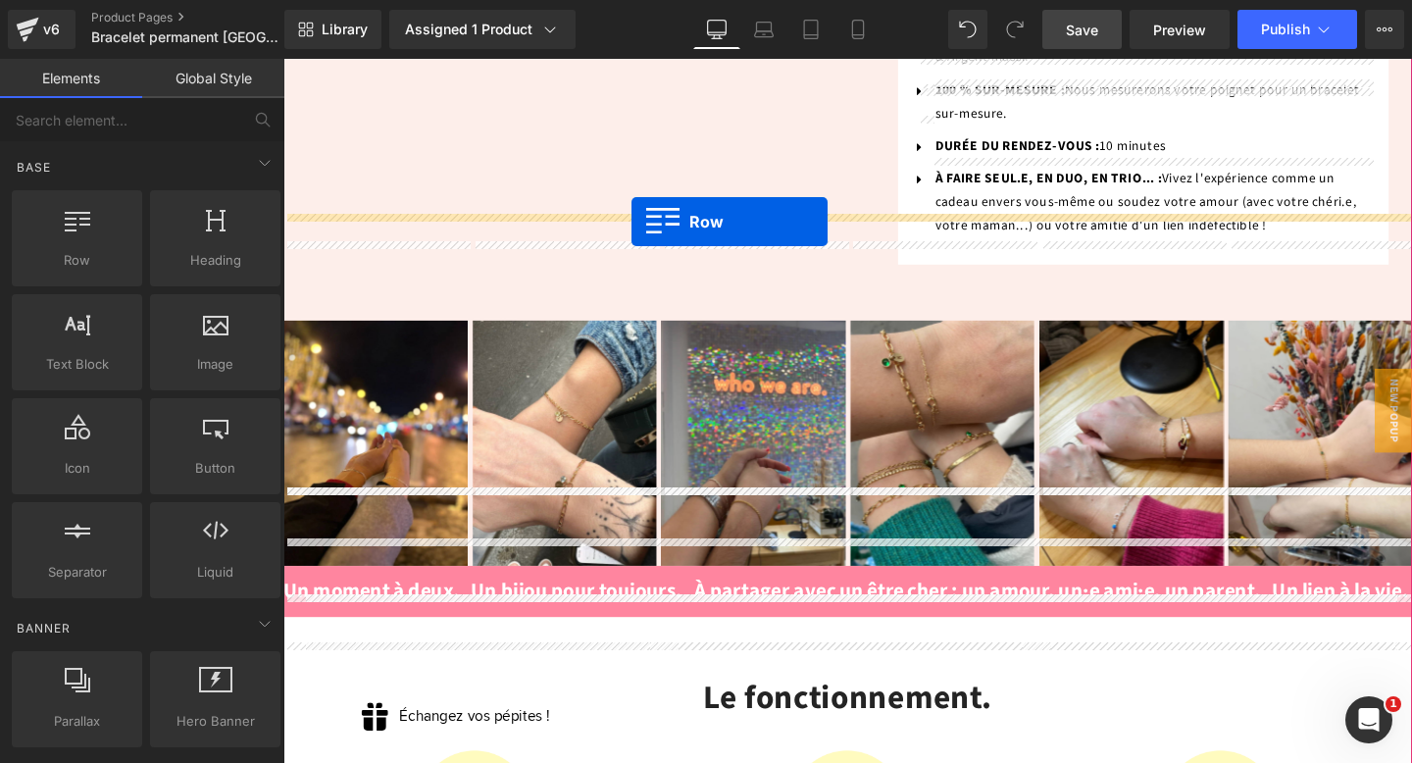
drag, startPoint x: 363, startPoint y: 286, endPoint x: 649, endPoint y: 230, distance: 292.0
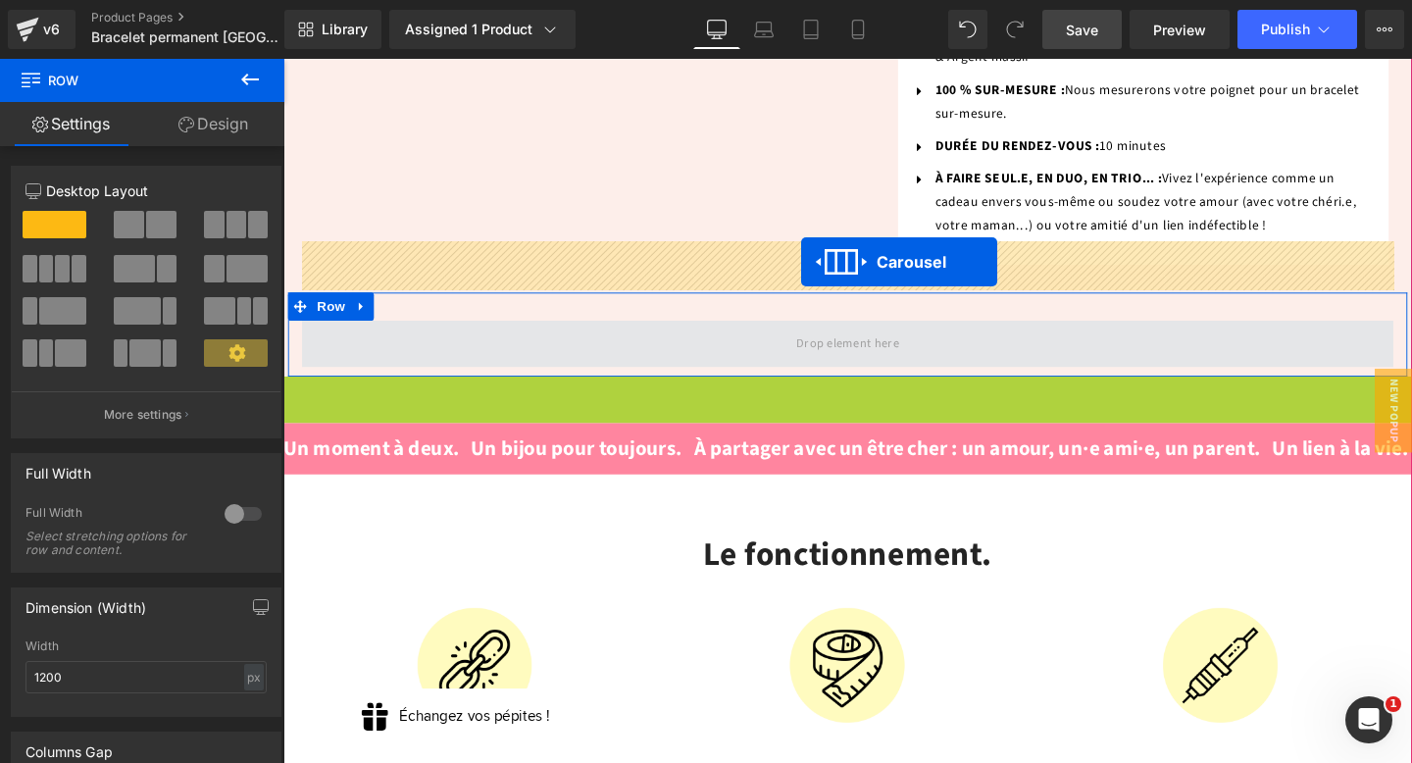
drag, startPoint x: 834, startPoint y: 325, endPoint x: 828, endPoint y: 273, distance: 52.3
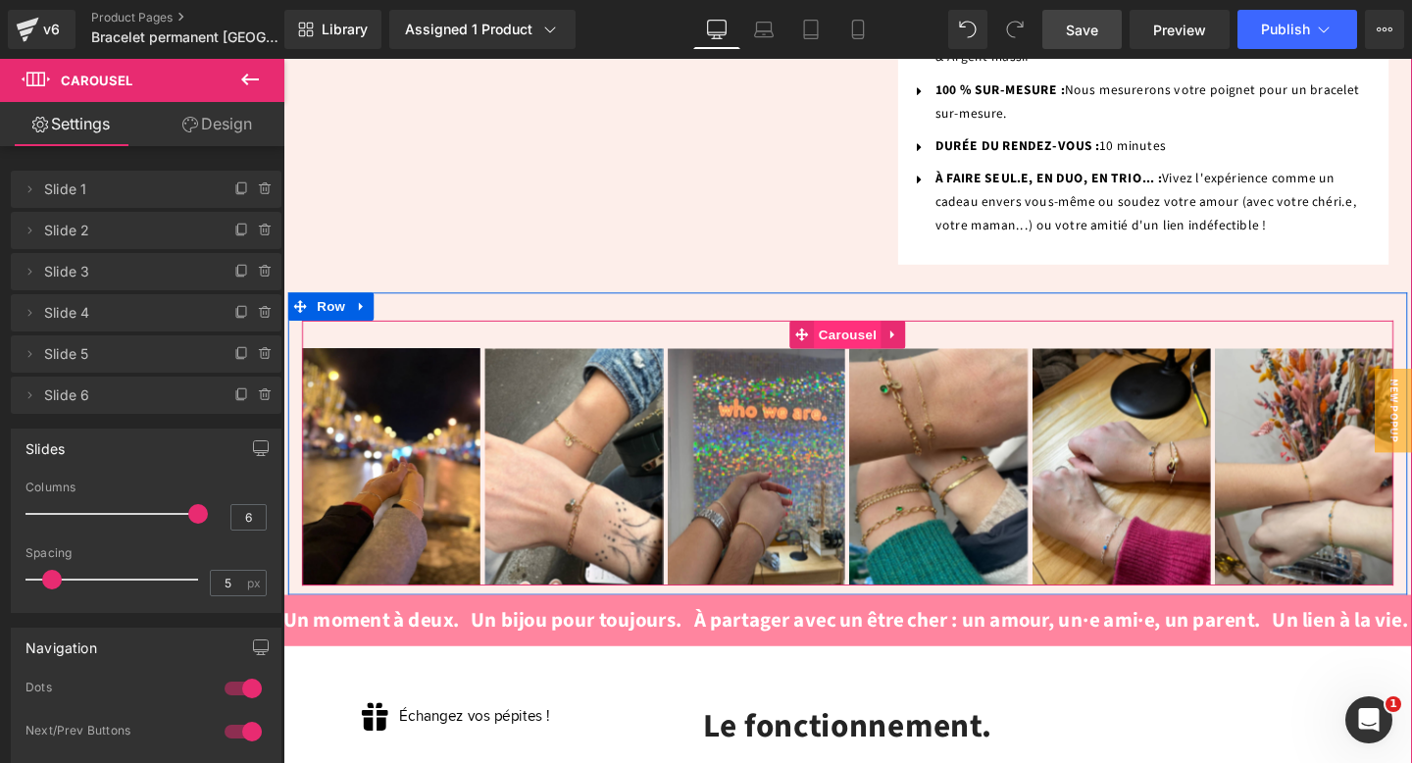
click at [875, 334] on span "Carousel" at bounding box center [877, 348] width 71 height 29
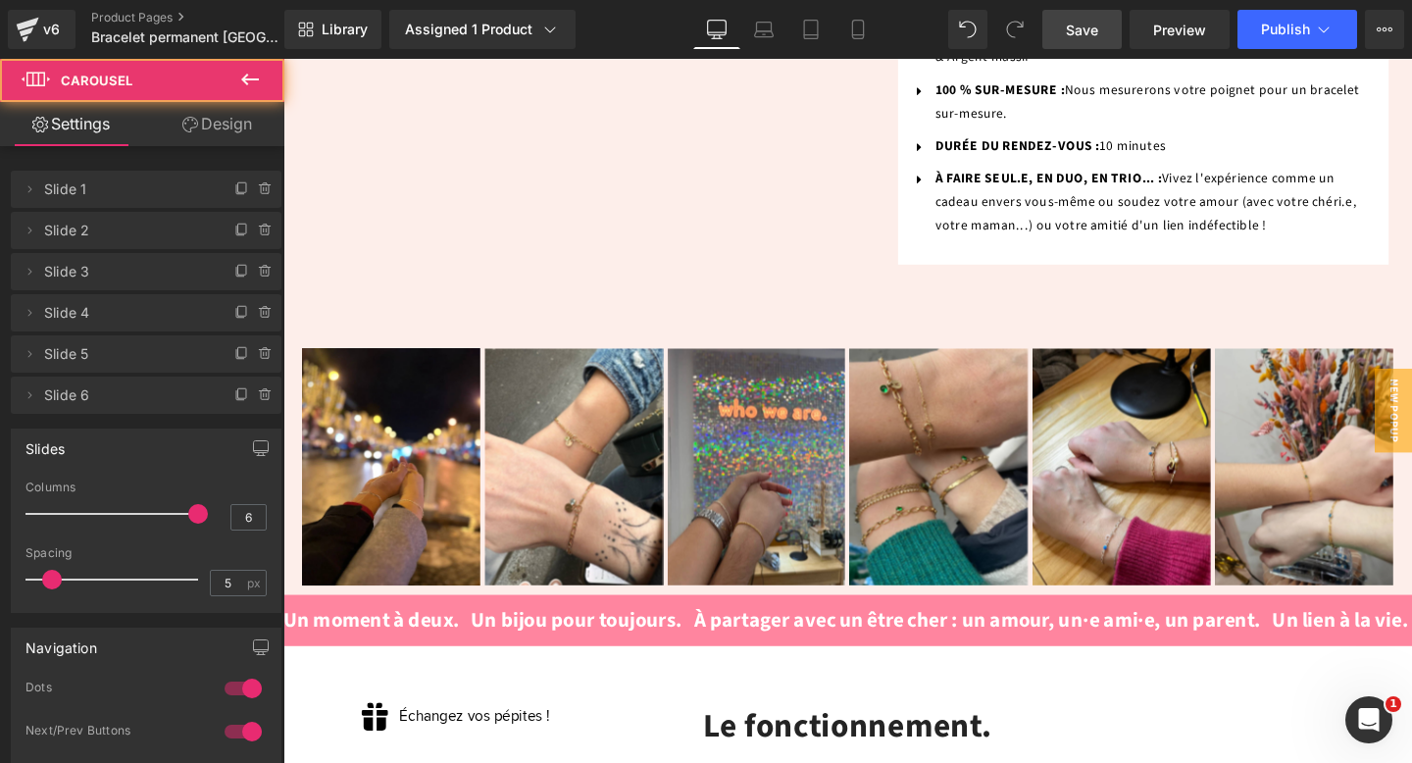
drag, startPoint x: 209, startPoint y: 127, endPoint x: 141, endPoint y: 226, distance: 120.0
click at [209, 127] on link "Design" at bounding box center [217, 124] width 142 height 44
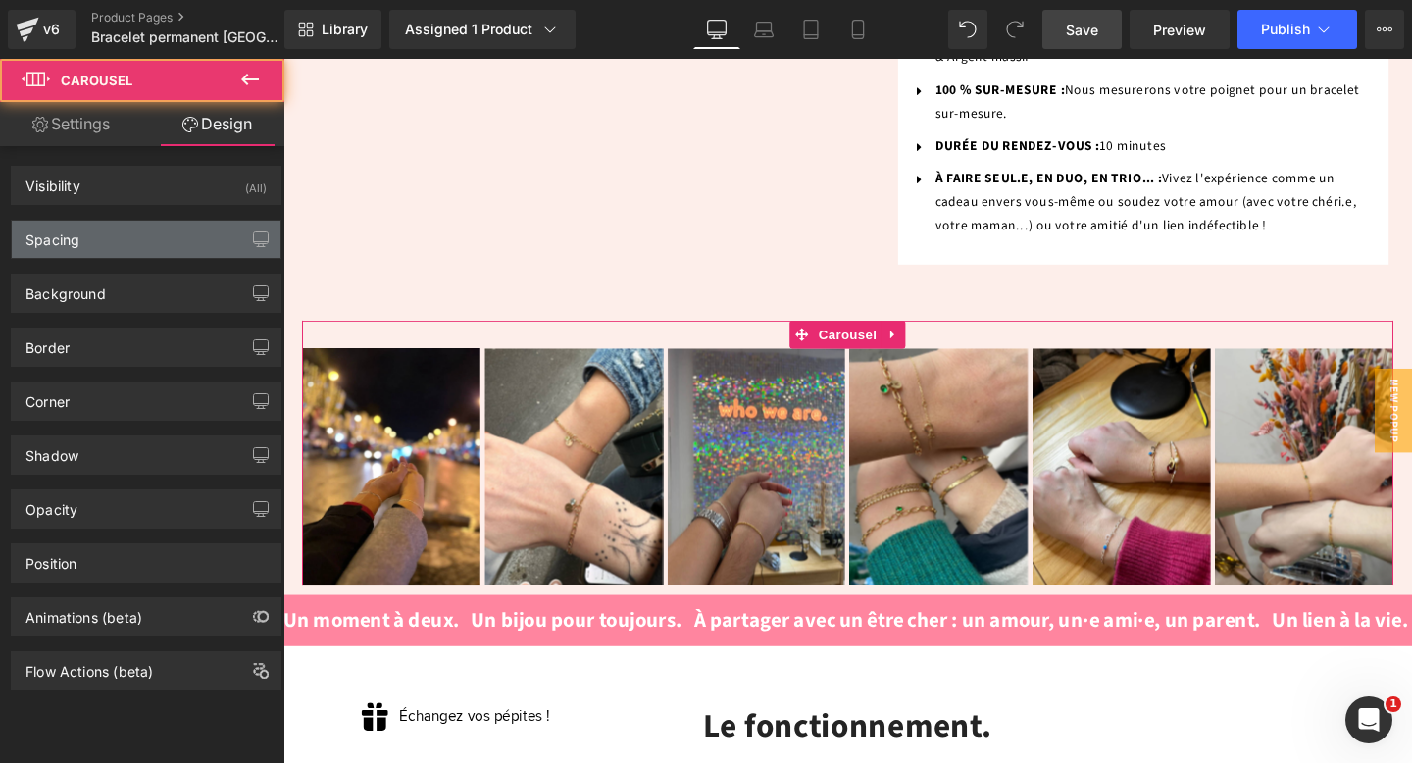
click at [141, 226] on div "Spacing" at bounding box center [146, 239] width 269 height 37
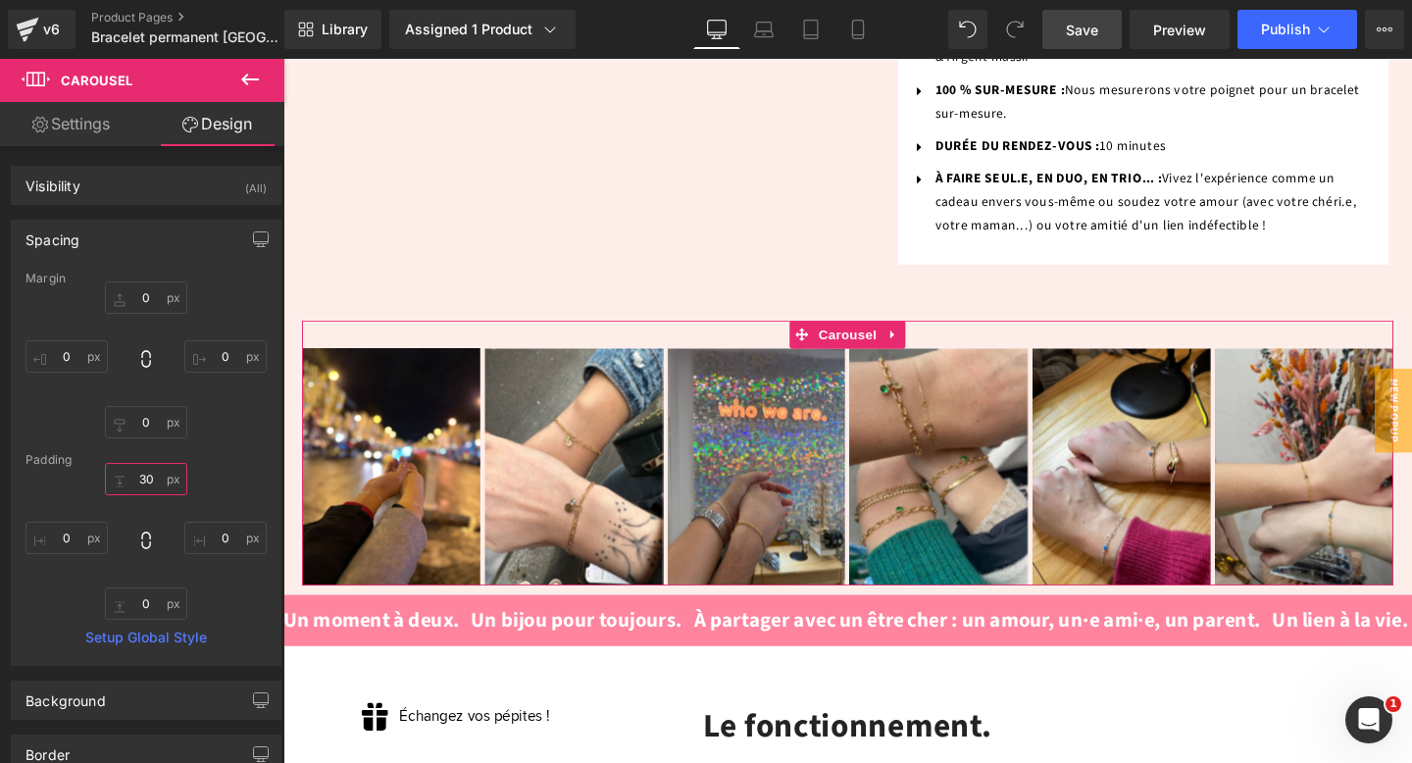
click at [140, 473] on input "text" at bounding box center [146, 479] width 82 height 32
type input "00"
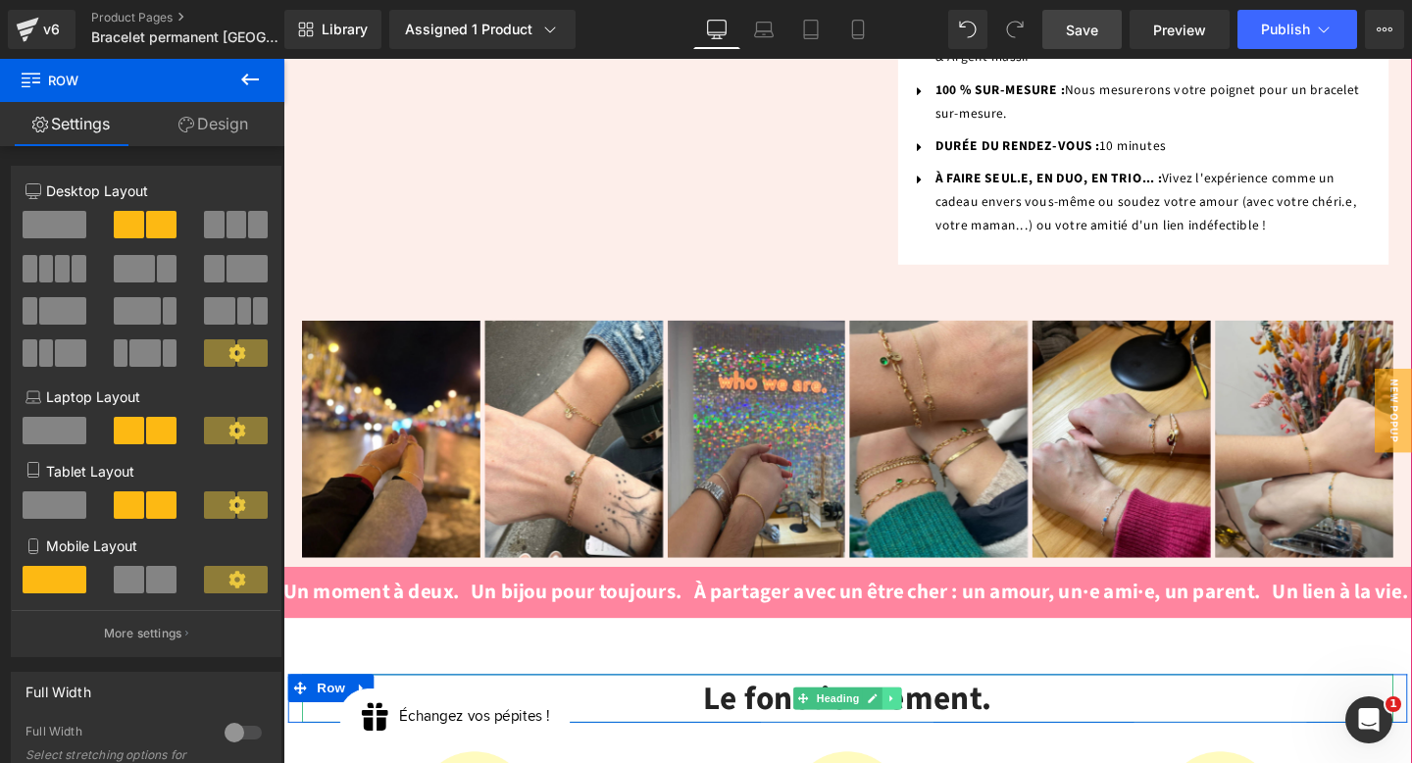
click at [921, 729] on icon at bounding box center [922, 732] width 3 height 7
click at [911, 727] on icon at bounding box center [913, 732] width 11 height 11
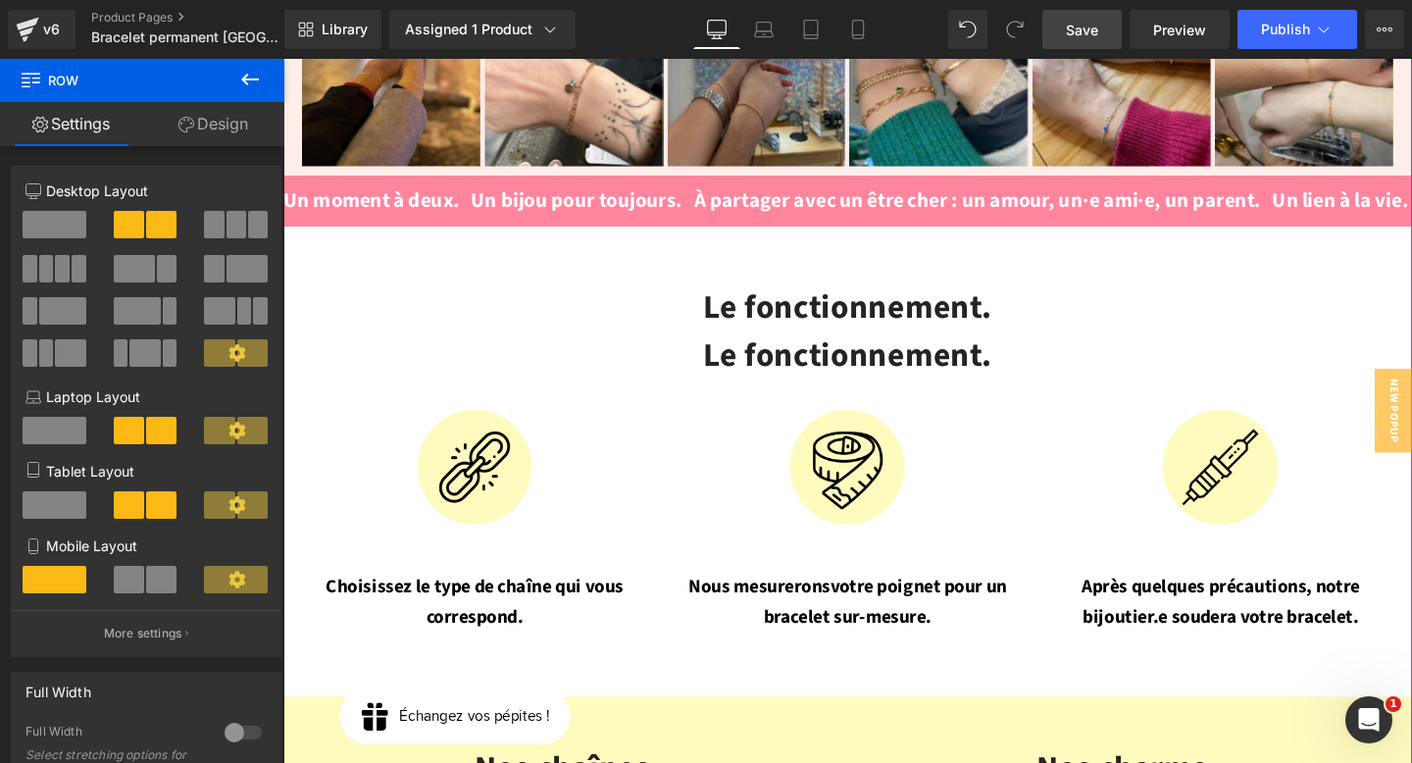
scroll to position [1675, 0]
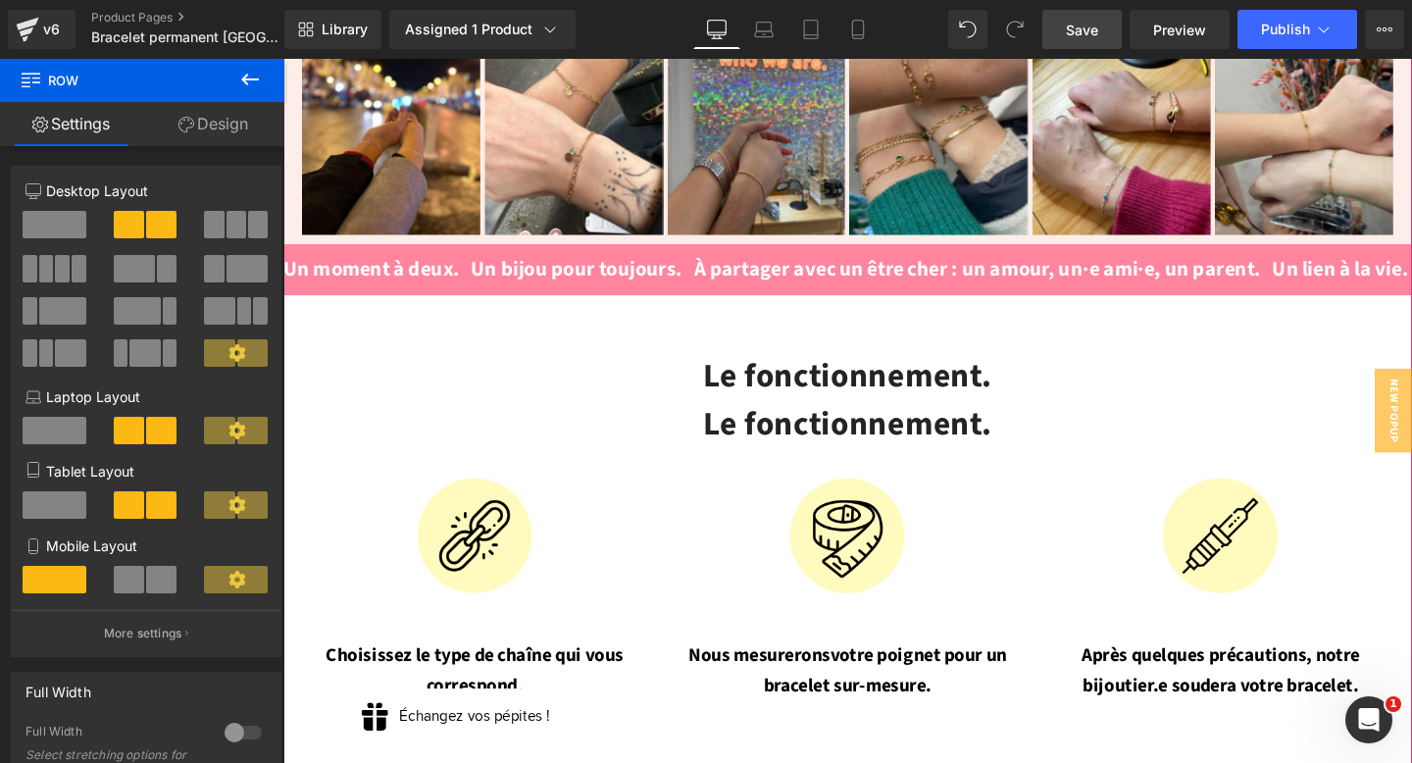
click at [949, 367] on div "Le fonctionnement. Heading" at bounding box center [877, 393] width 1148 height 52
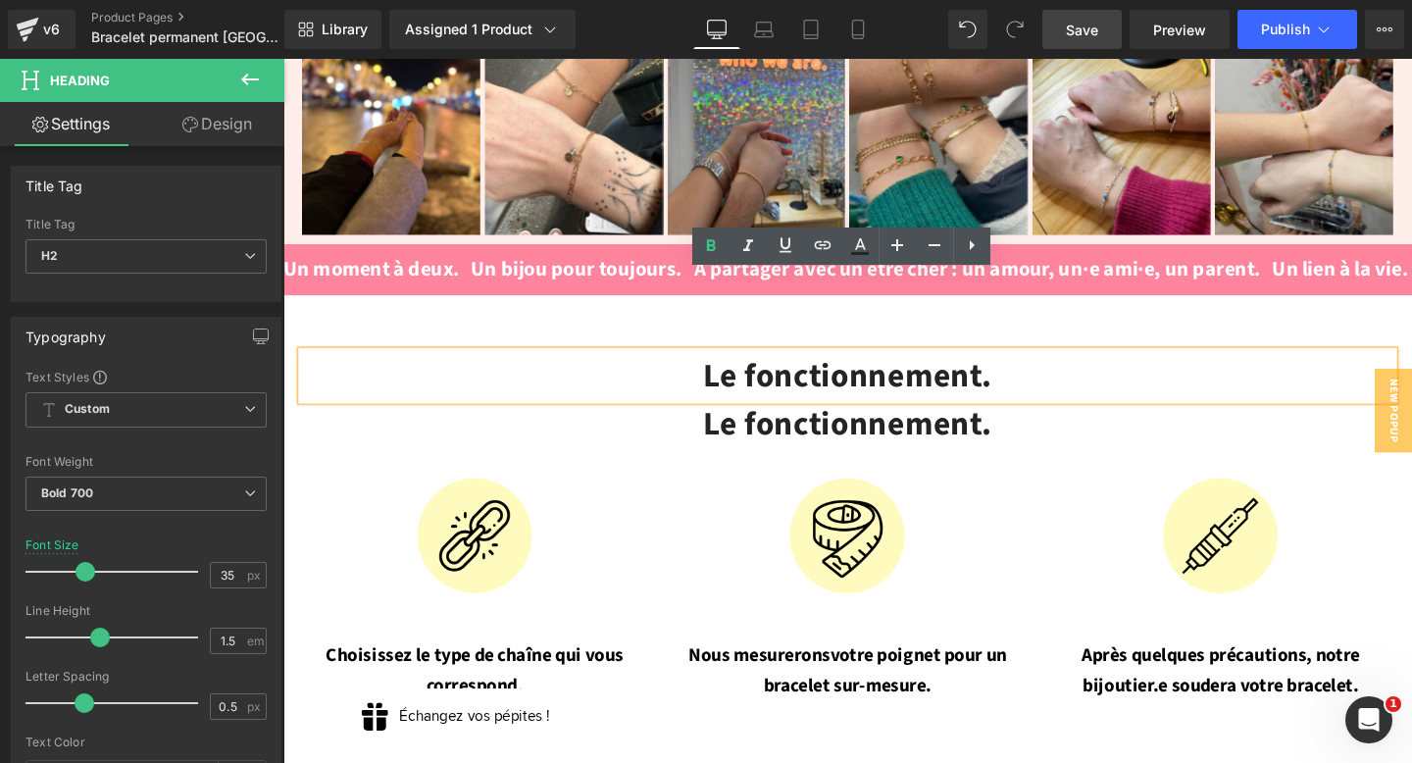
click at [565, 308] on div "Le fonctionnement. Heading Le fonctionnement. Heading Row Image Choisissez le t…" at bounding box center [876, 555] width 1187 height 494
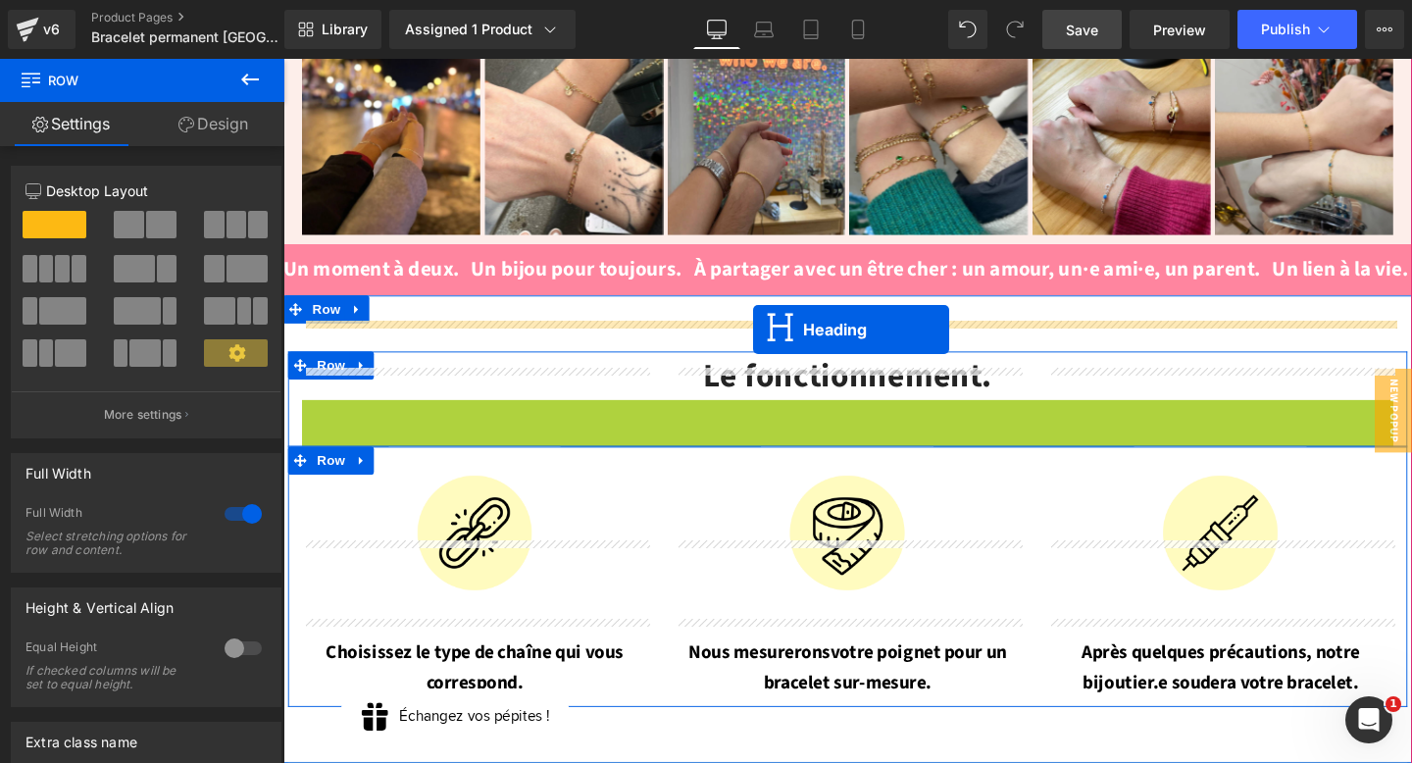
drag, startPoint x: 828, startPoint y: 361, endPoint x: 778, endPoint y: 343, distance: 53.0
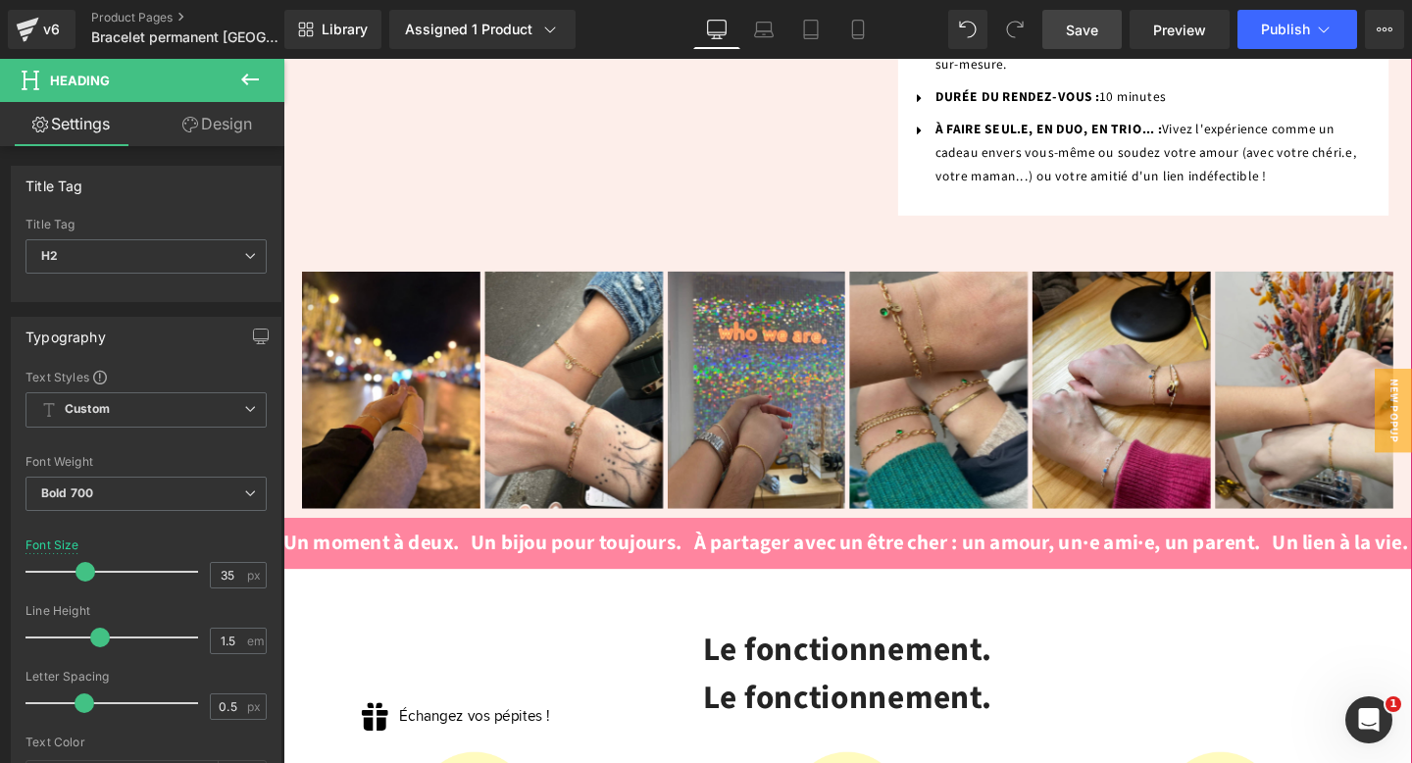
scroll to position [1375, 0]
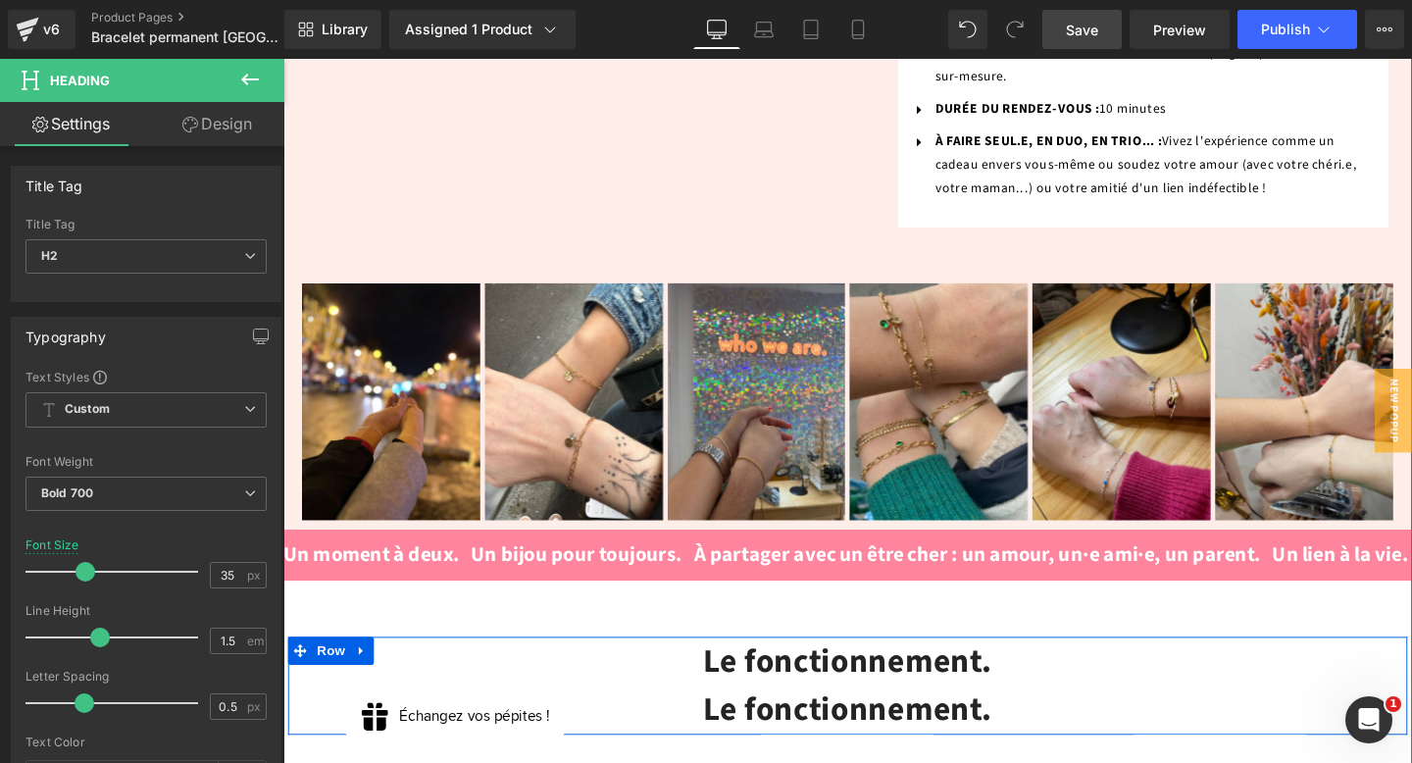
click at [704, 667] on h2 "Le fonctionnement." at bounding box center [877, 693] width 1148 height 52
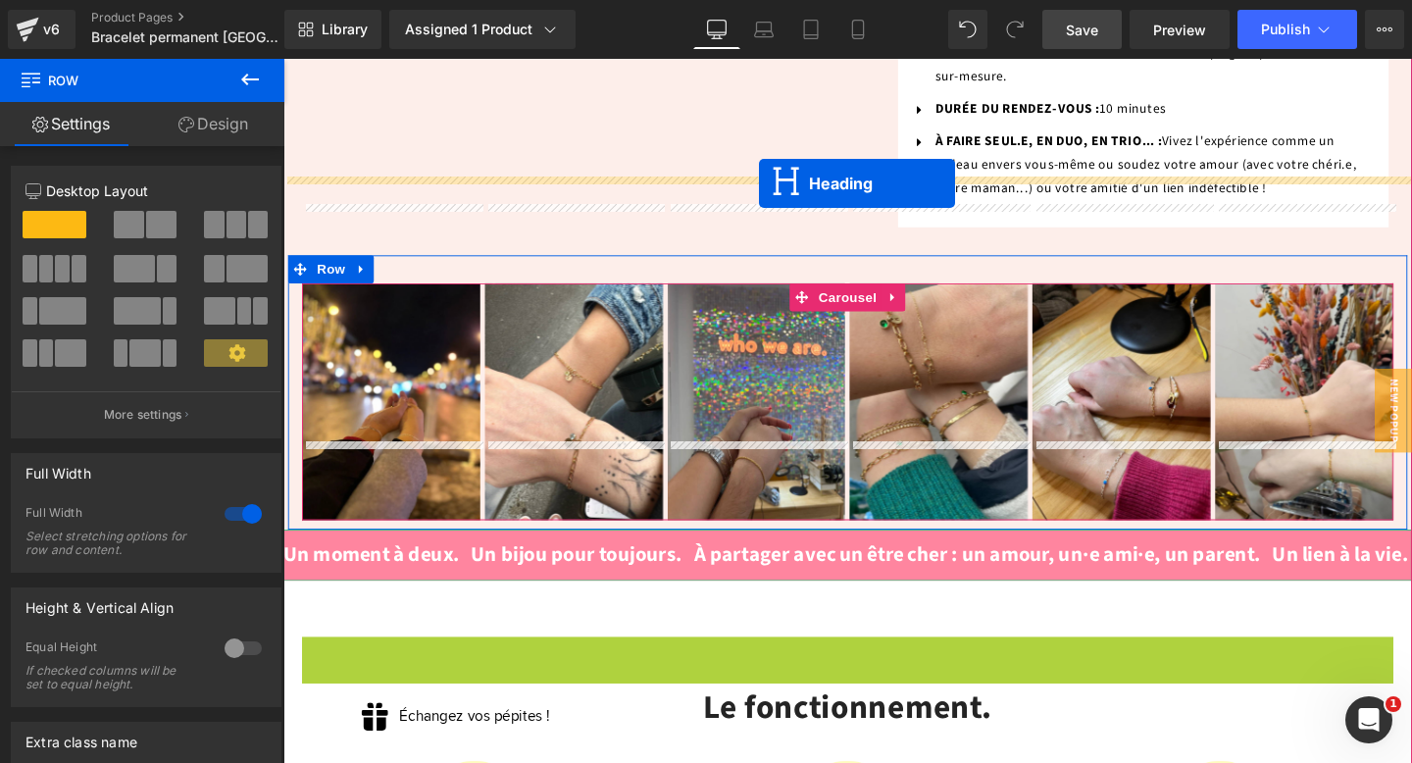
drag, startPoint x: 797, startPoint y: 608, endPoint x: 784, endPoint y: 189, distance: 419.0
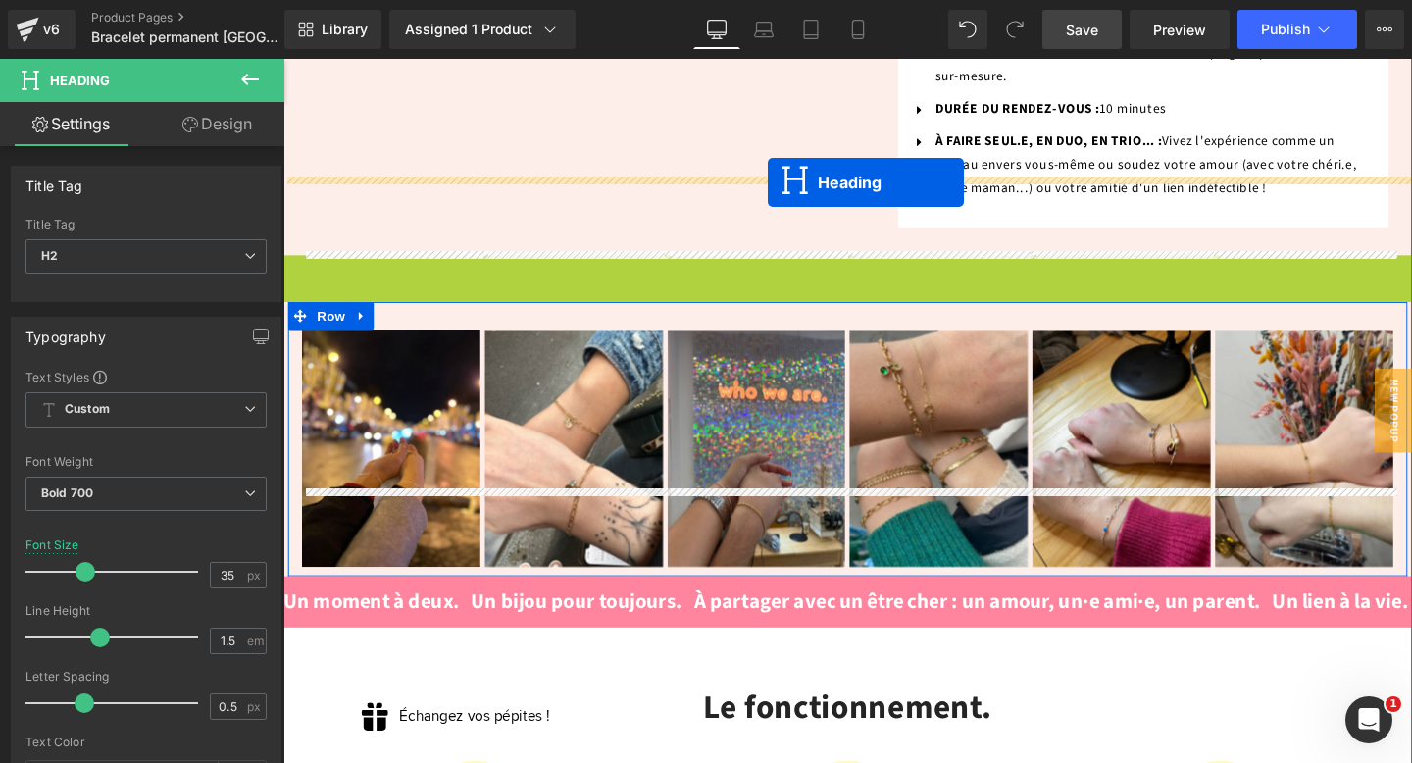
drag, startPoint x: 825, startPoint y: 205, endPoint x: 791, endPoint y: 188, distance: 37.3
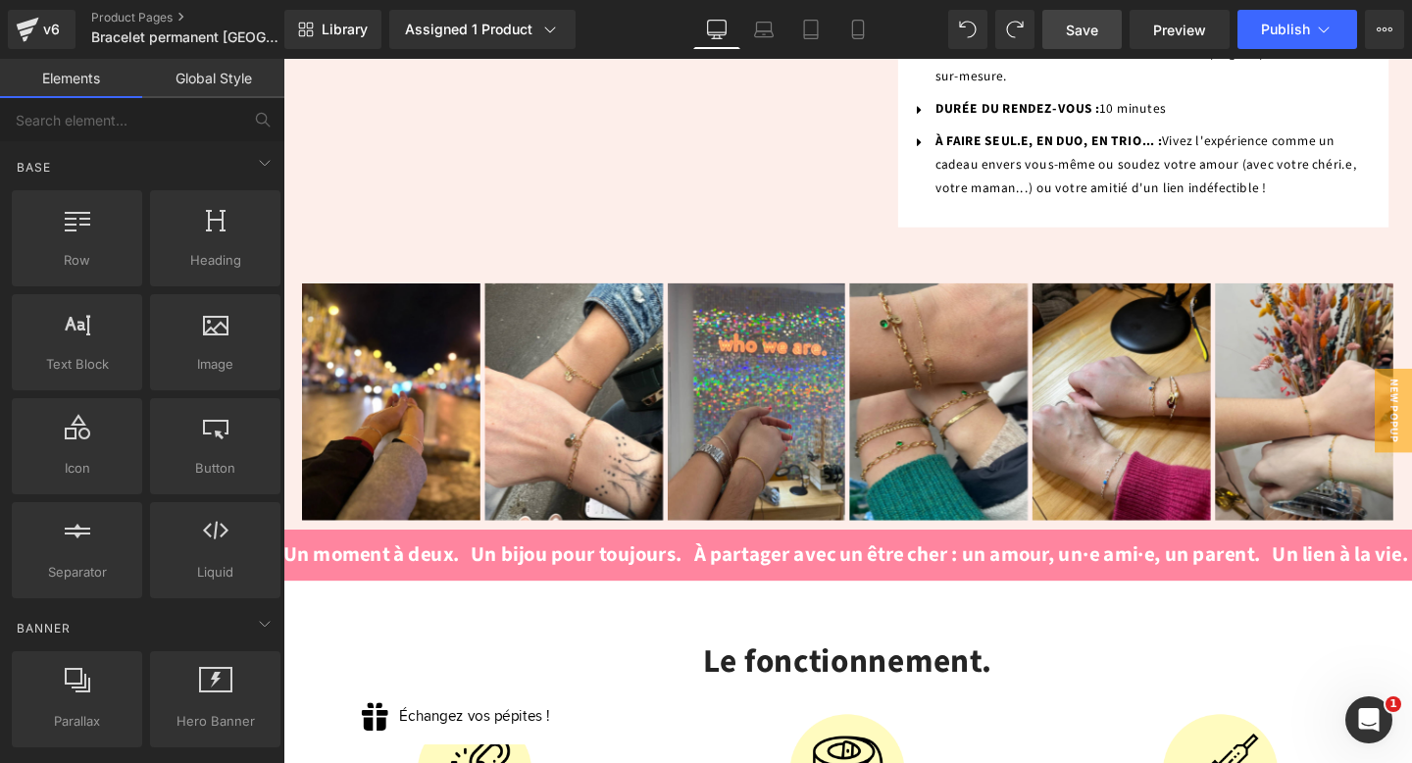
click at [1076, 31] on span "Save" at bounding box center [1082, 30] width 32 height 21
click at [1077, 31] on span "Save" at bounding box center [1082, 30] width 32 height 21
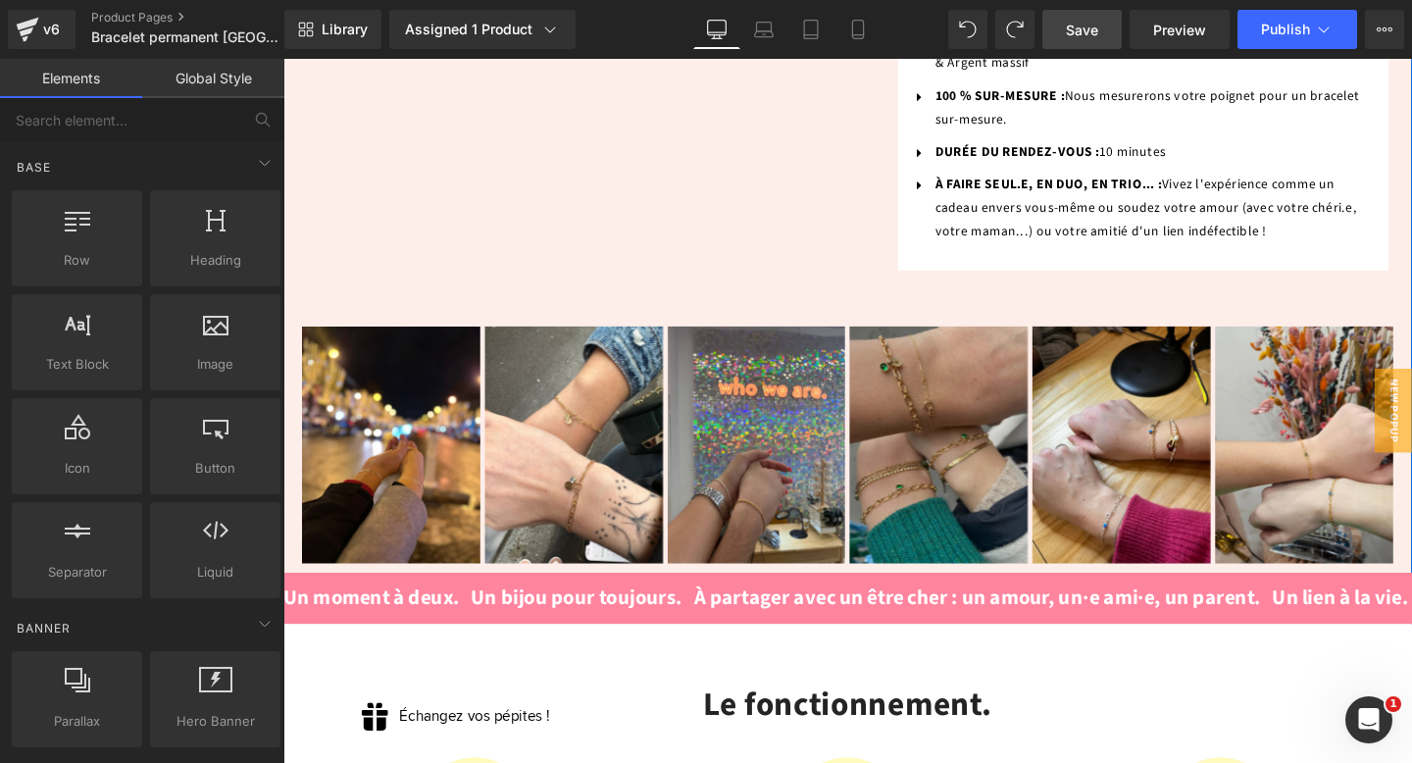
scroll to position [1396, 0]
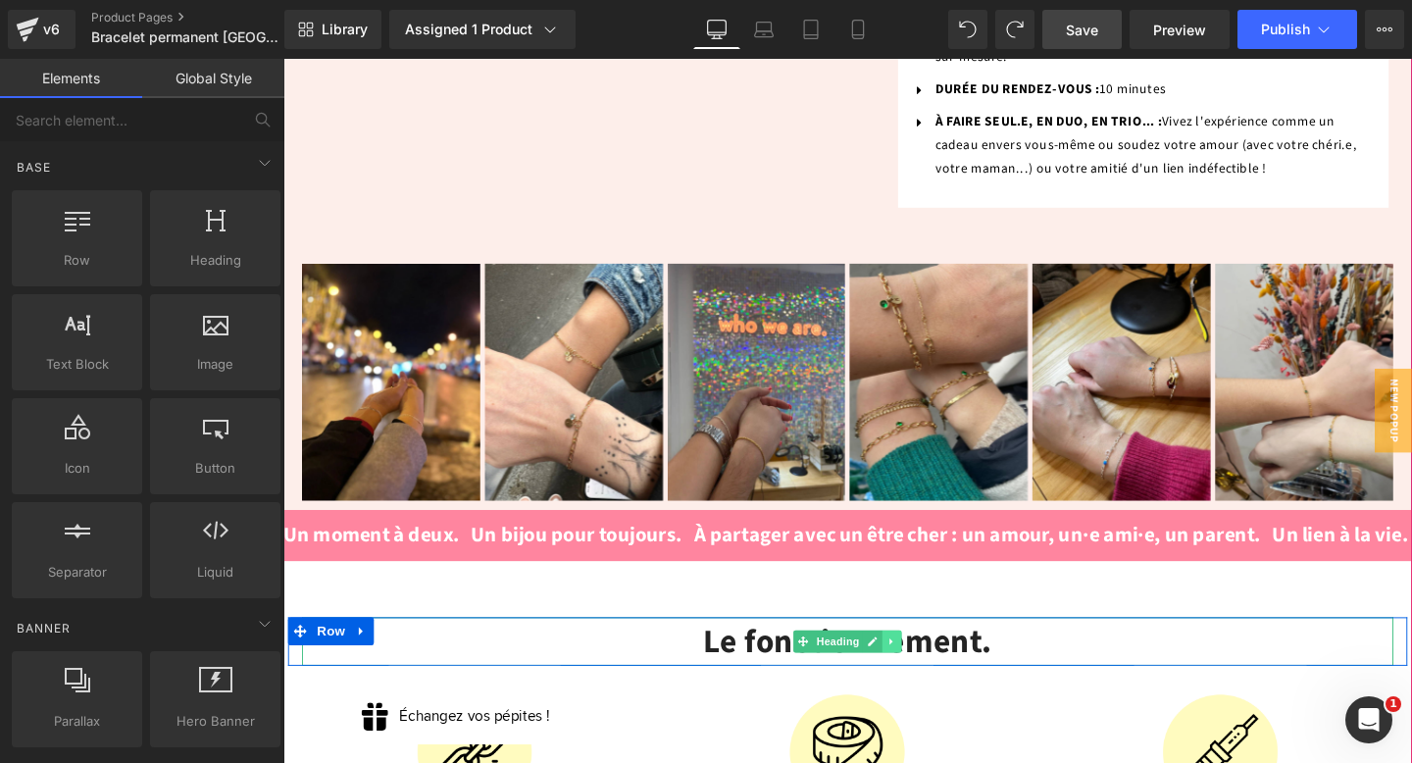
click at [924, 660] on link at bounding box center [923, 672] width 21 height 24
click at [909, 667] on icon at bounding box center [913, 672] width 11 height 11
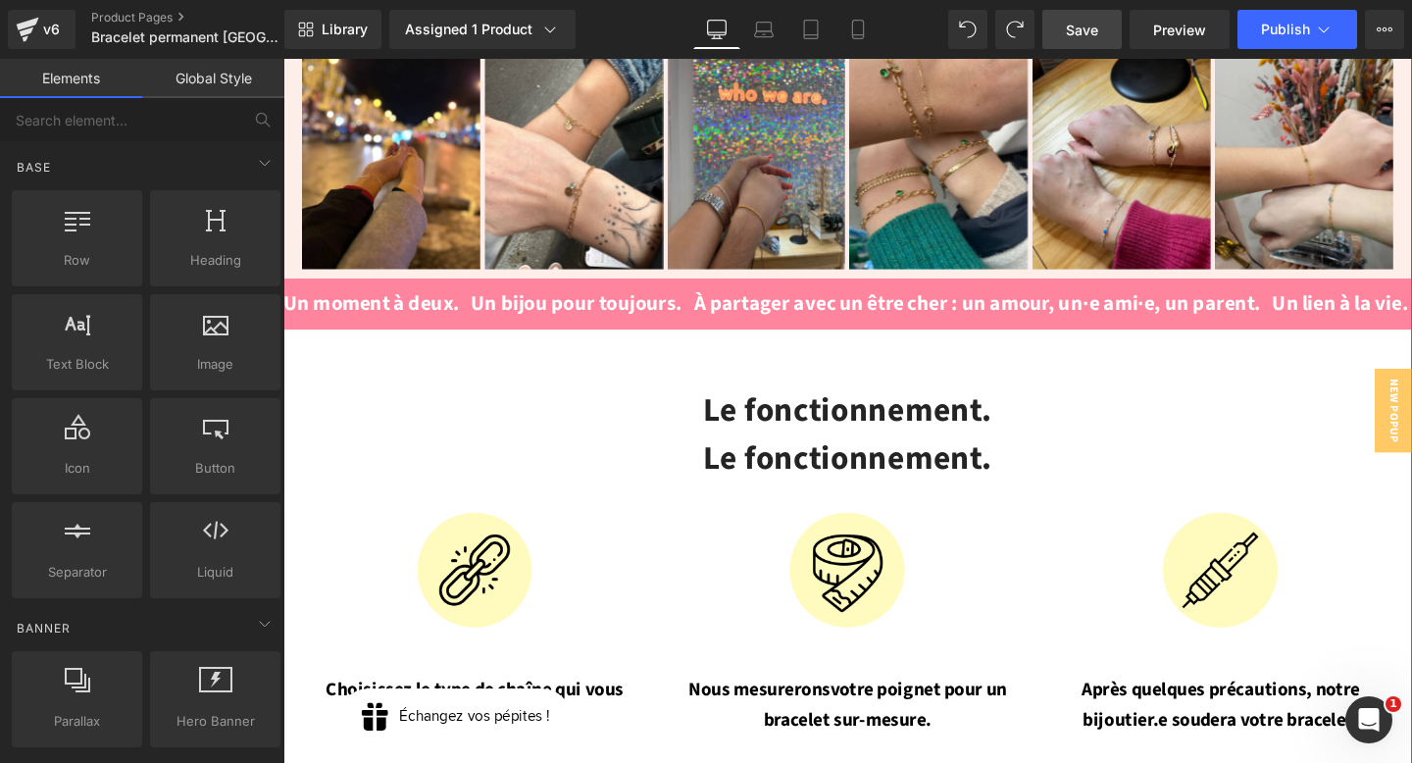
scroll to position [1588, 0]
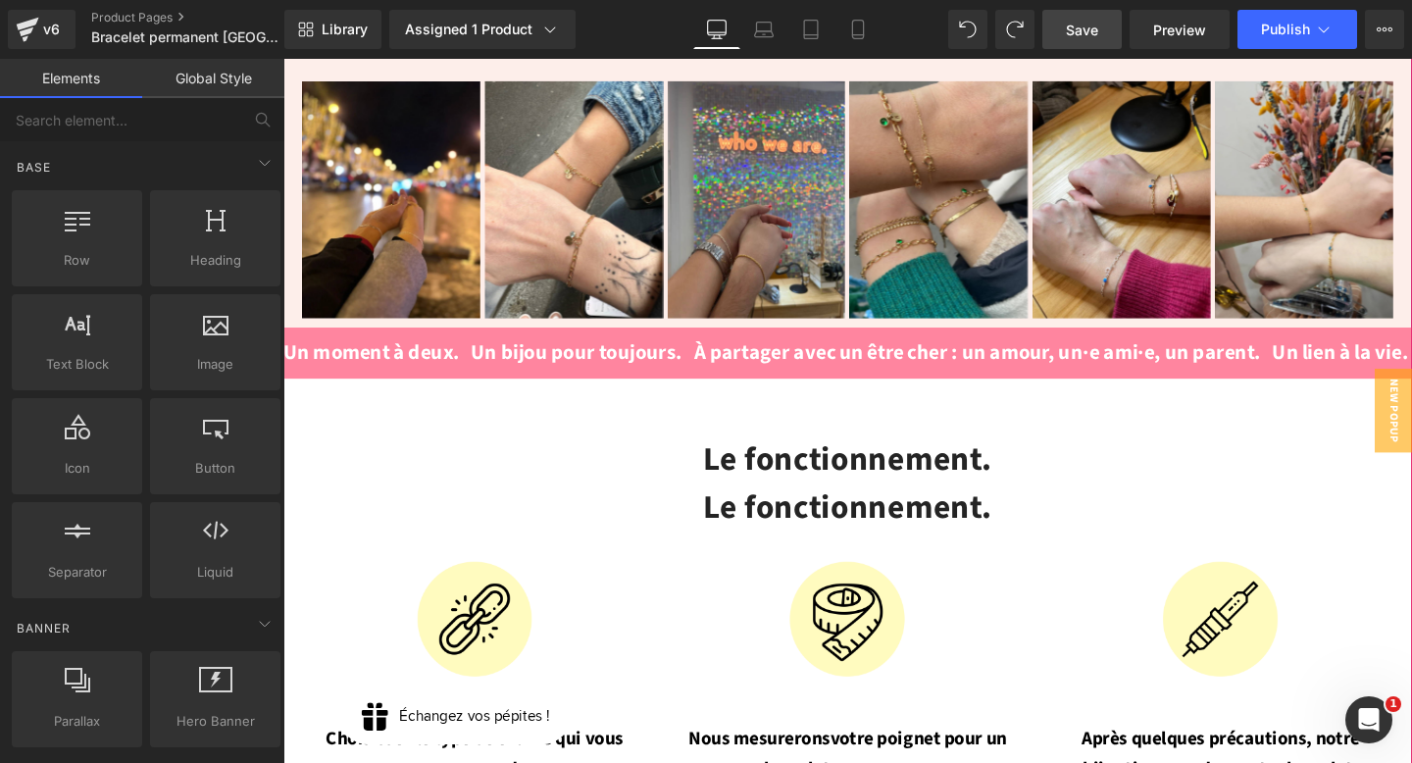
click at [868, 454] on div "Le fonctionnement. Heading" at bounding box center [877, 480] width 1148 height 52
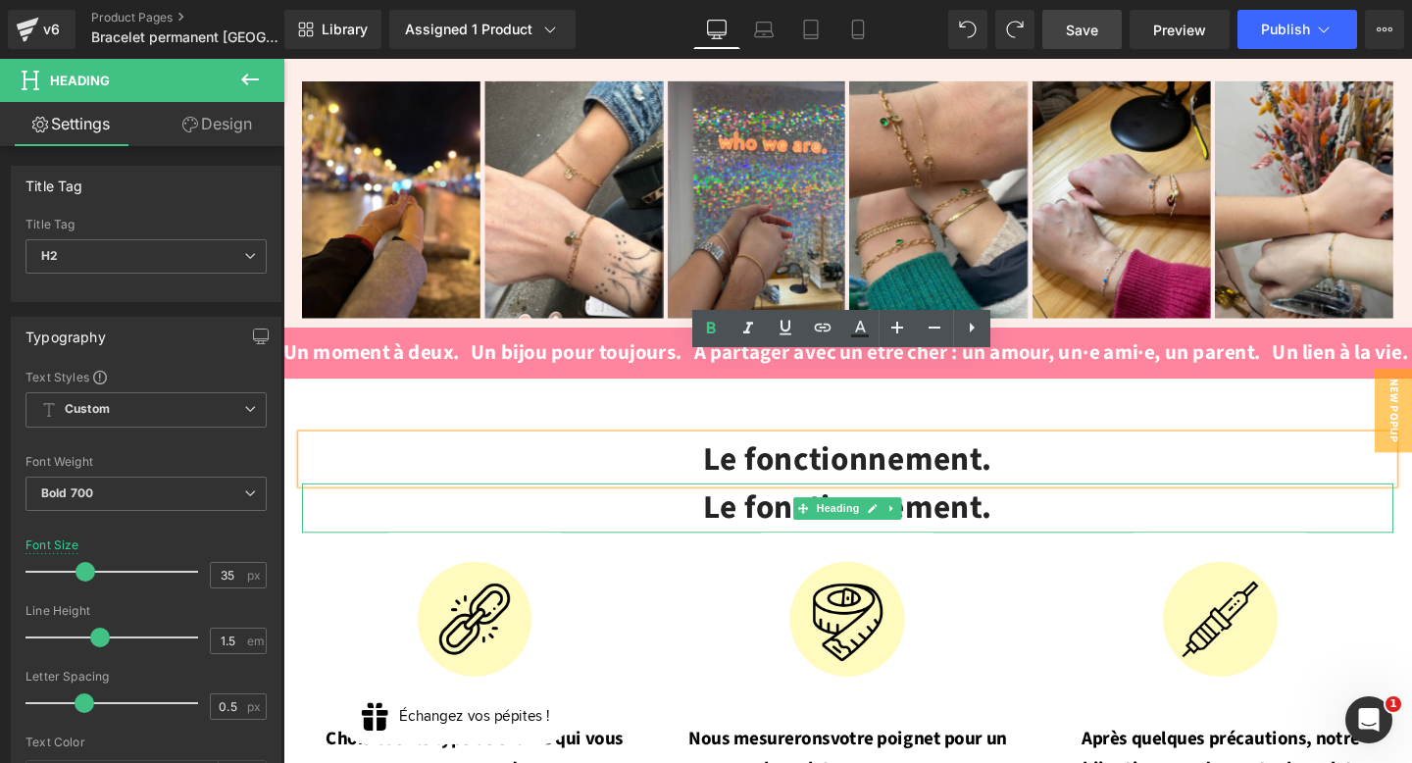
click at [1034, 505] on div "Le fonctionnement. Heading" at bounding box center [877, 531] width 1148 height 52
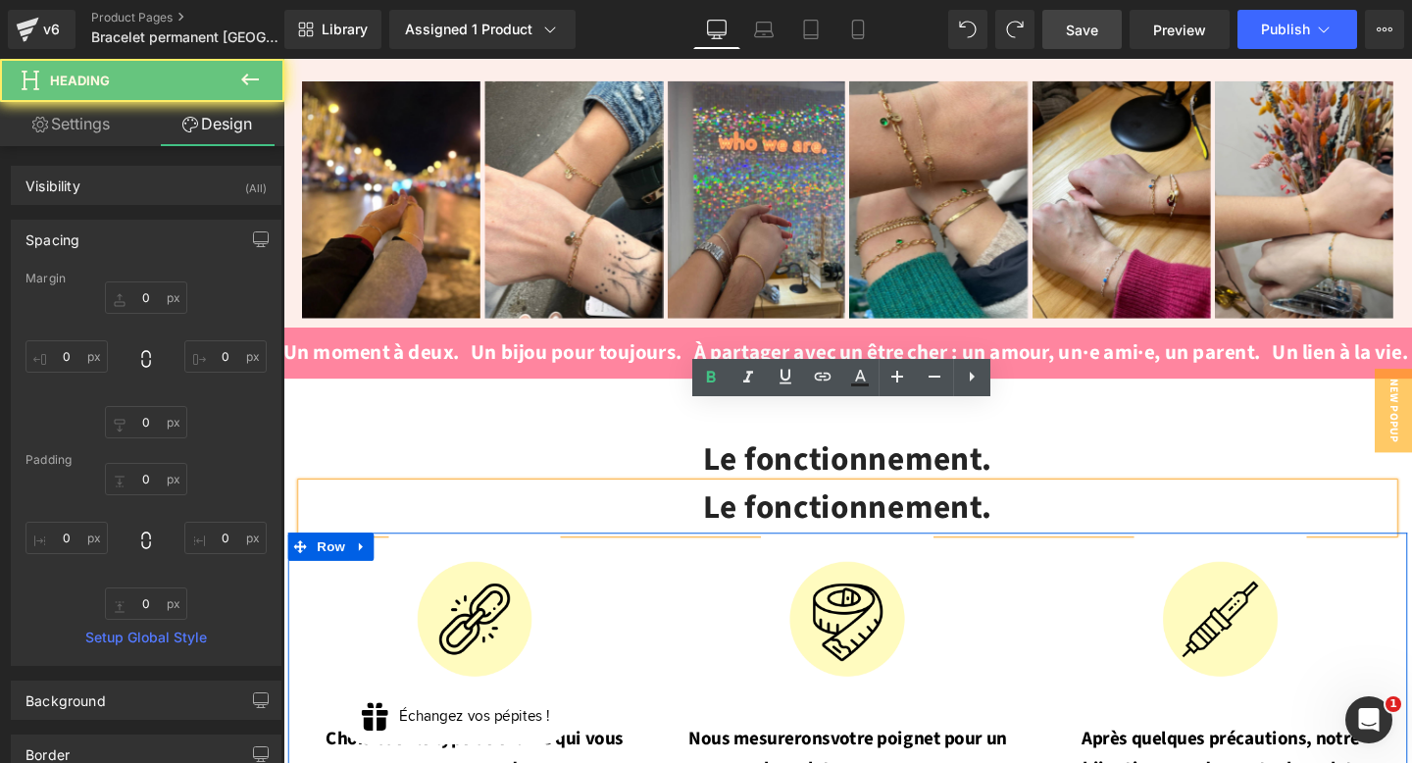
click at [1069, 557] on div "Image Nous mesurerons votre poignet pour un bracelet sur-mesure. Text Block" at bounding box center [877, 689] width 392 height 264
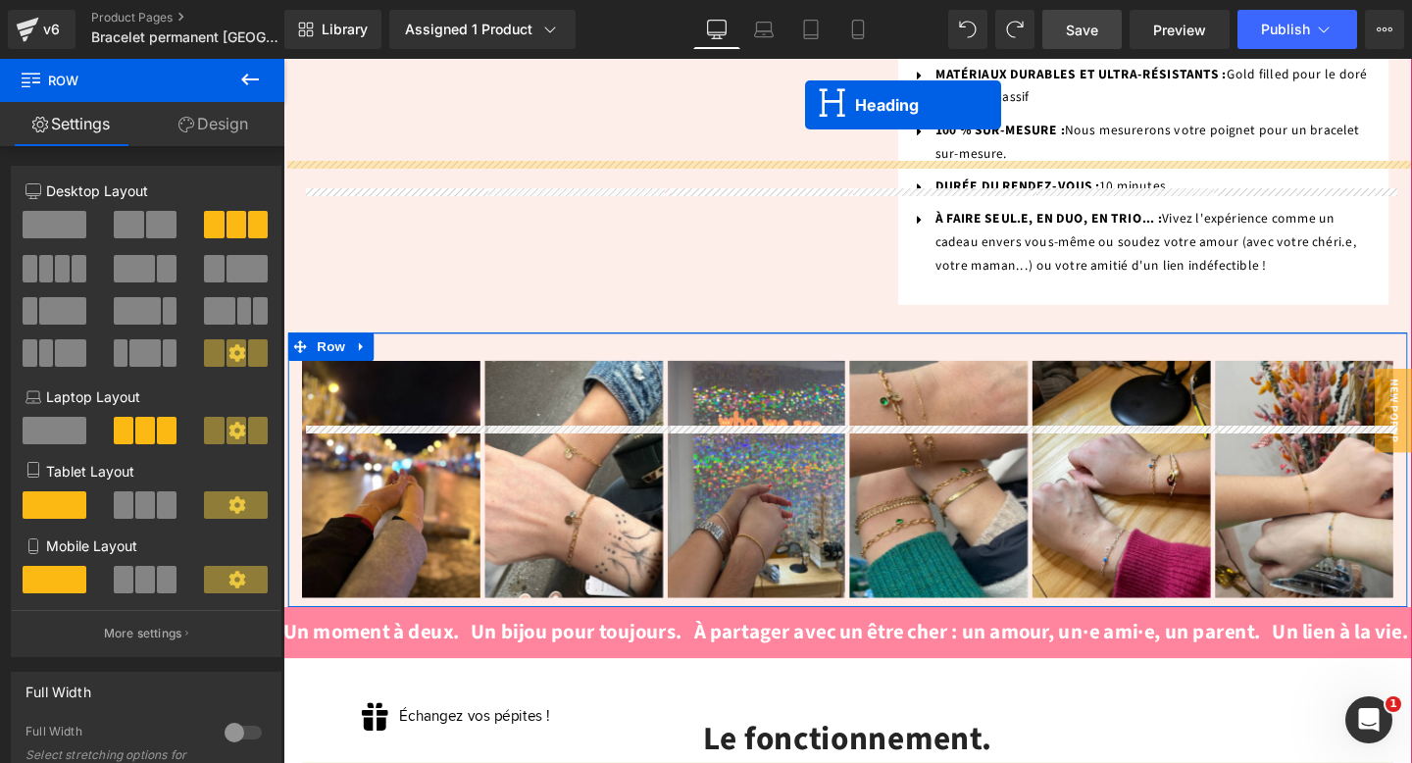
scroll to position [1215, 0]
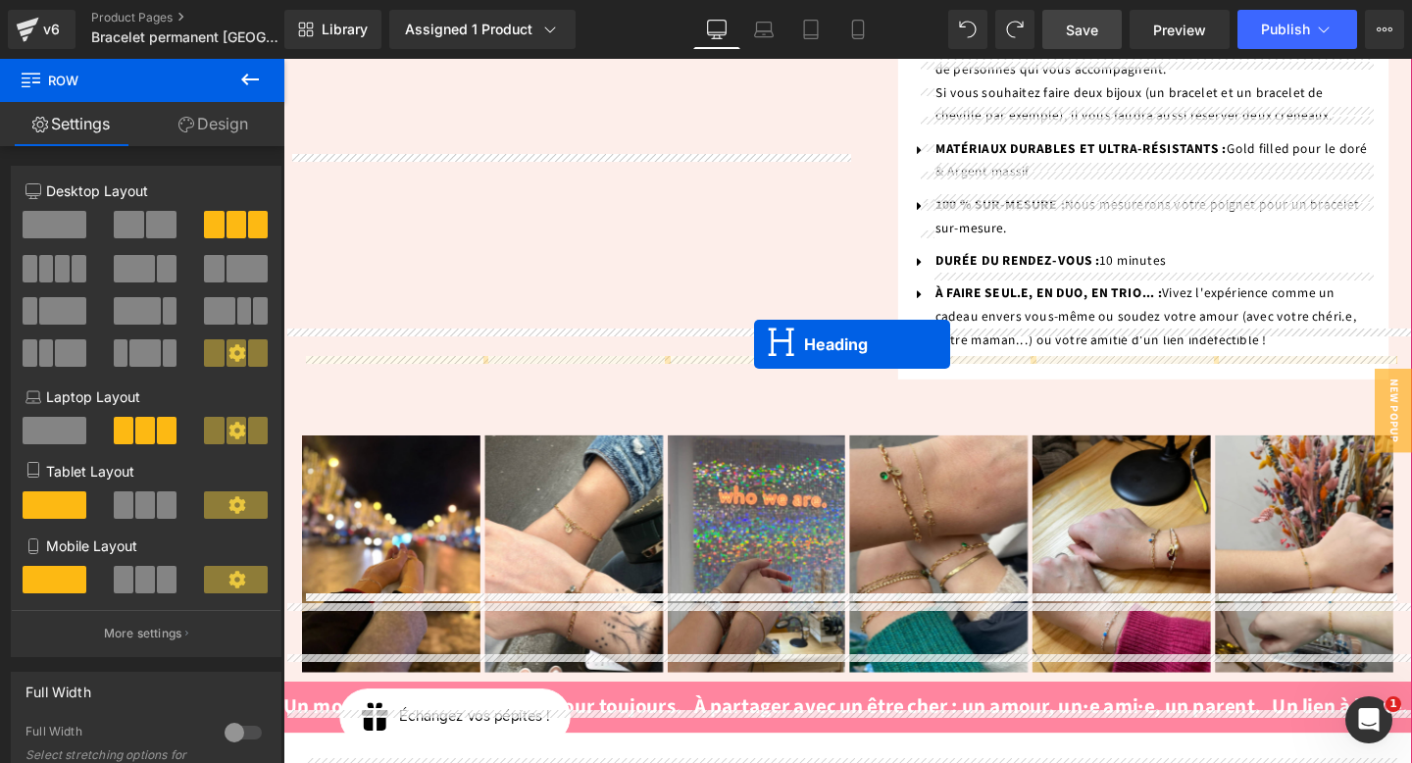
drag, startPoint x: 832, startPoint y: 448, endPoint x: 779, endPoint y: 359, distance: 103.8
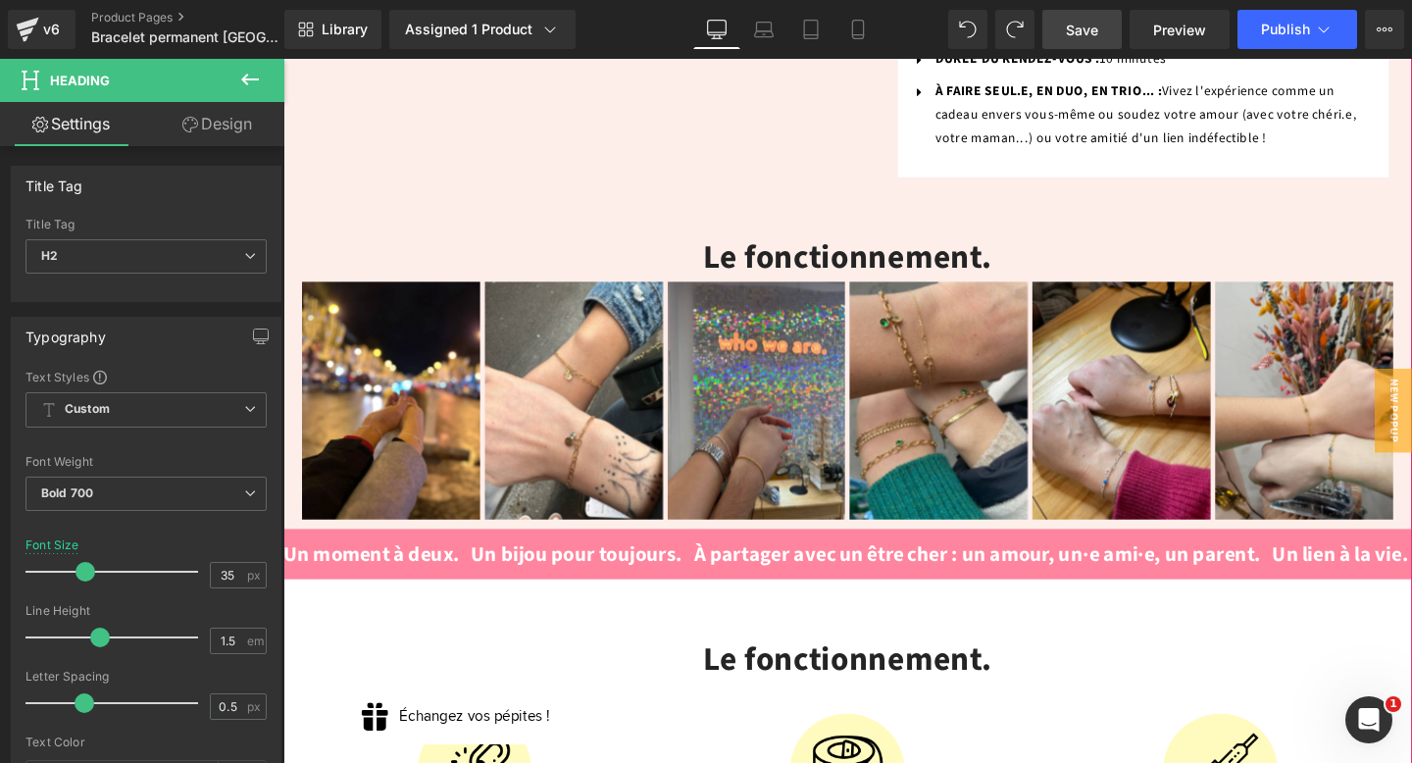
scroll to position [1345, 0]
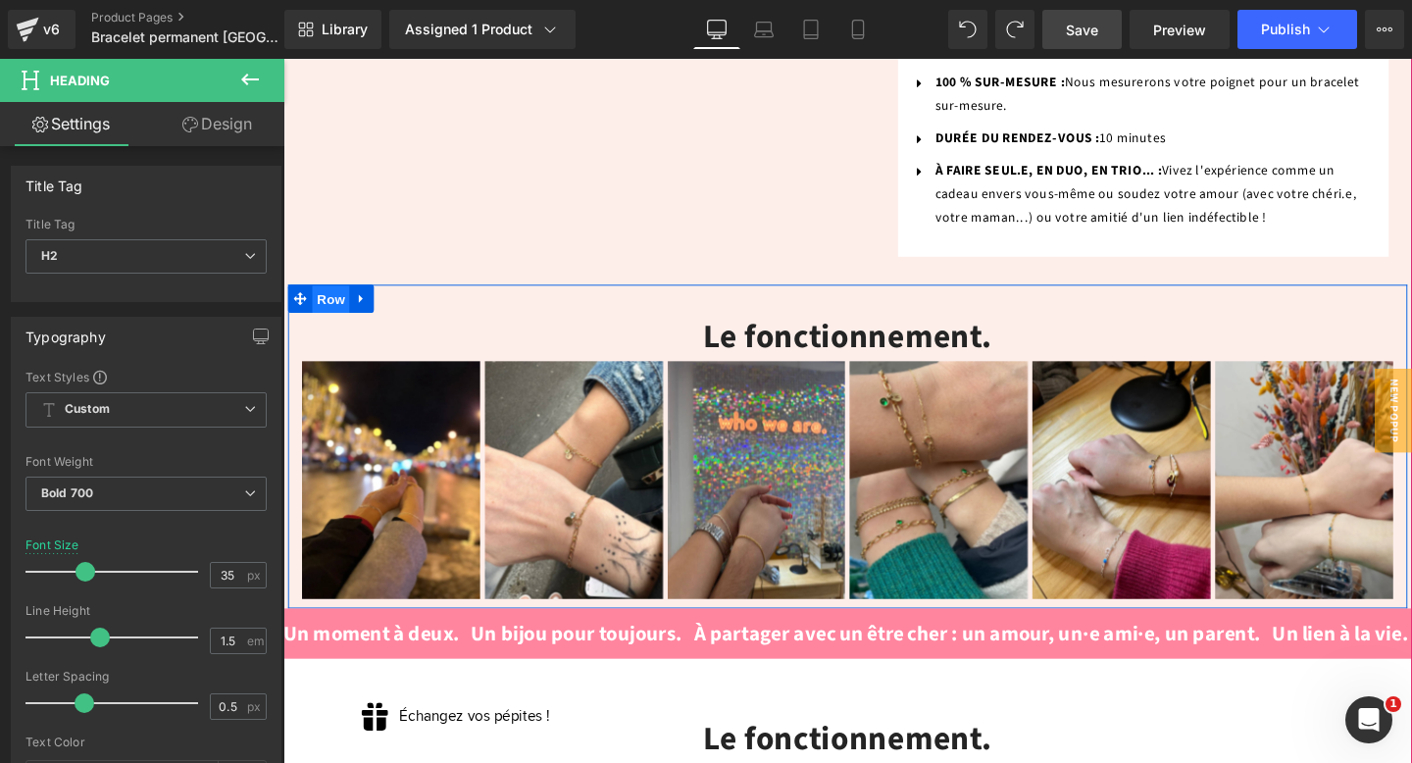
click at [329, 297] on span "Row" at bounding box center [333, 311] width 39 height 29
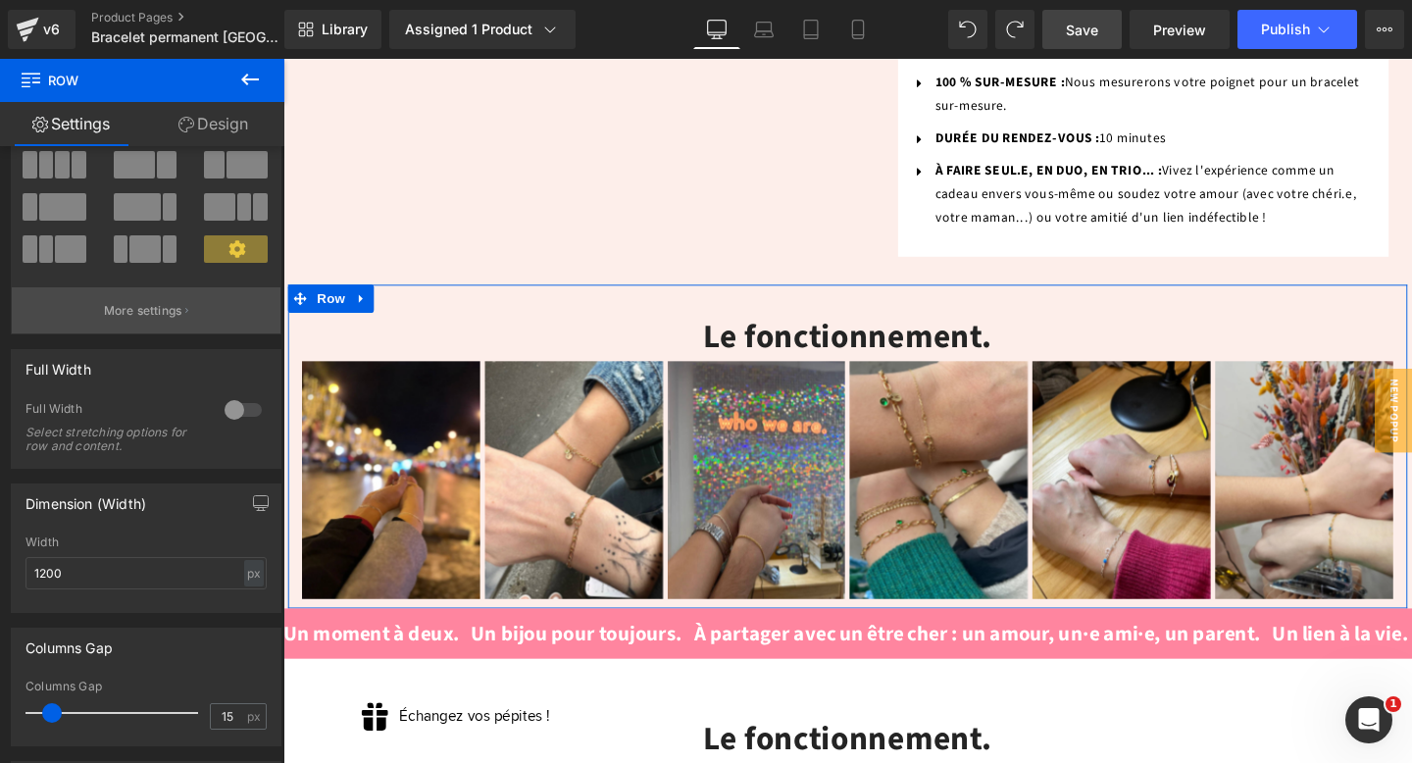
scroll to position [127, 0]
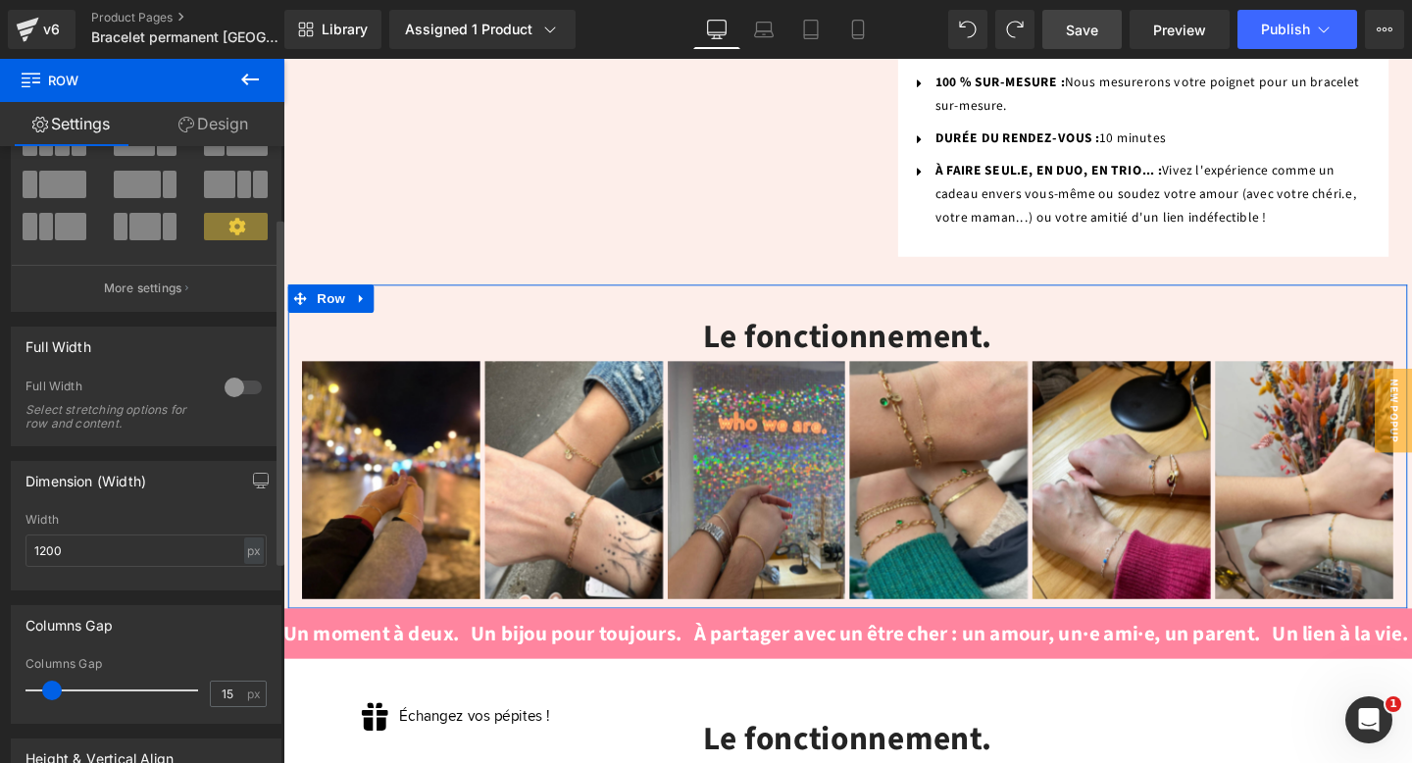
click at [230, 380] on div at bounding box center [243, 387] width 47 height 31
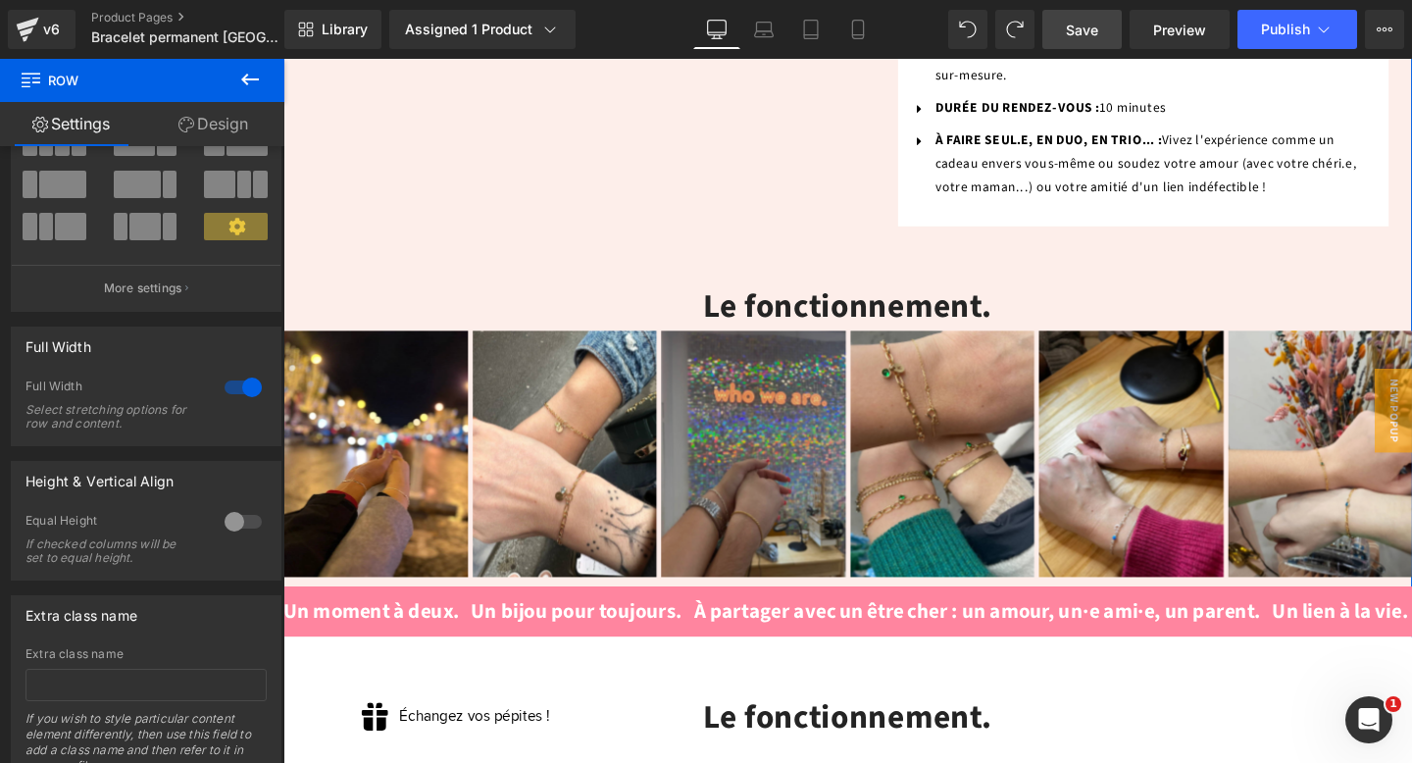
scroll to position [1258, 0]
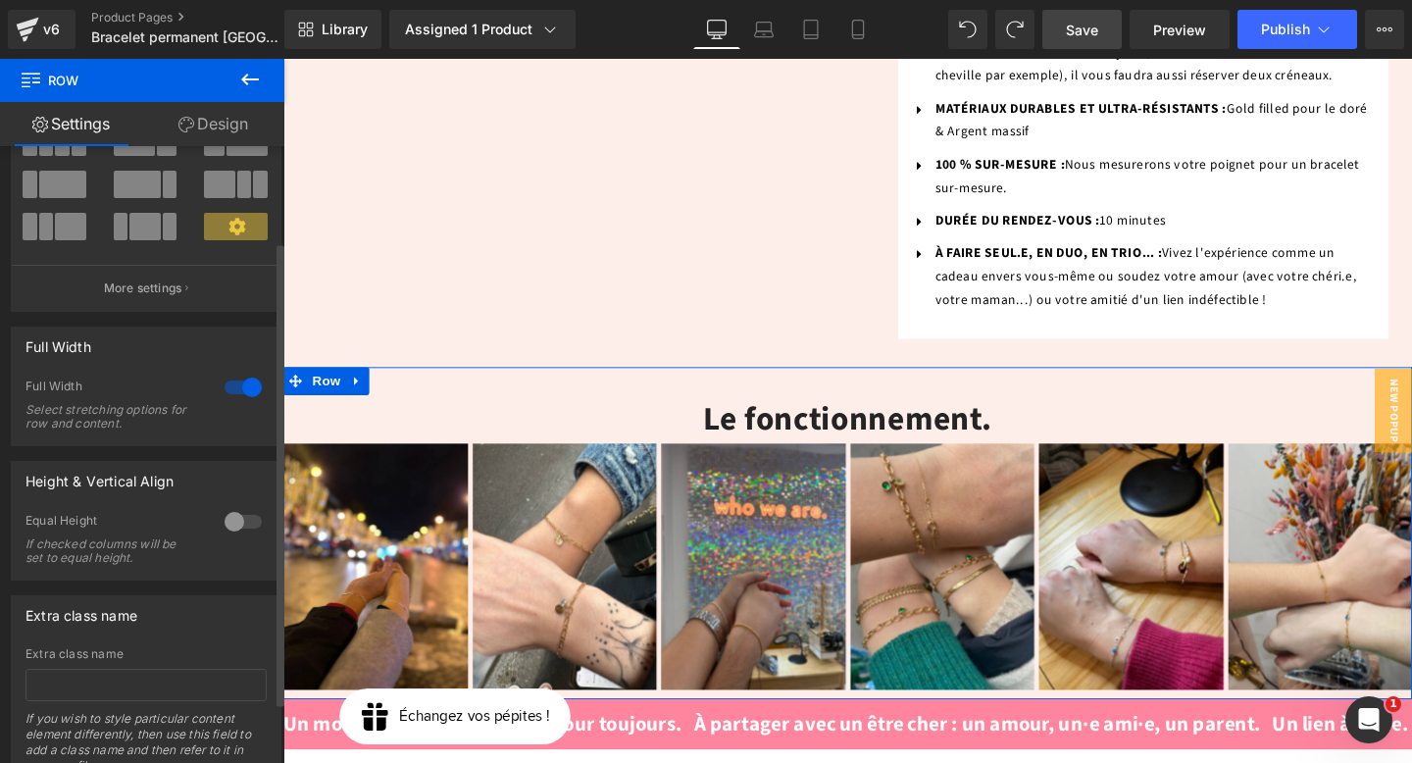
click at [228, 391] on div at bounding box center [243, 387] width 47 height 31
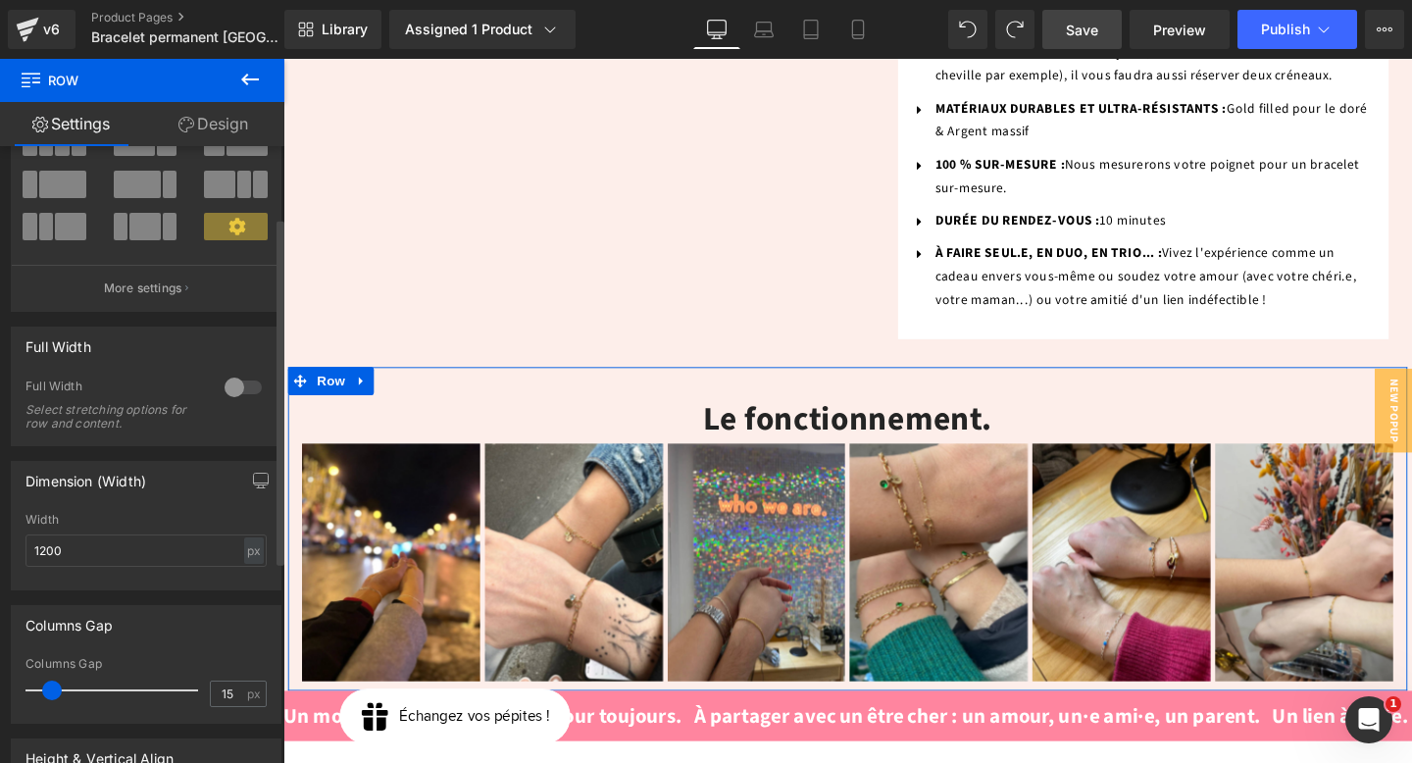
click at [228, 391] on div at bounding box center [243, 387] width 47 height 31
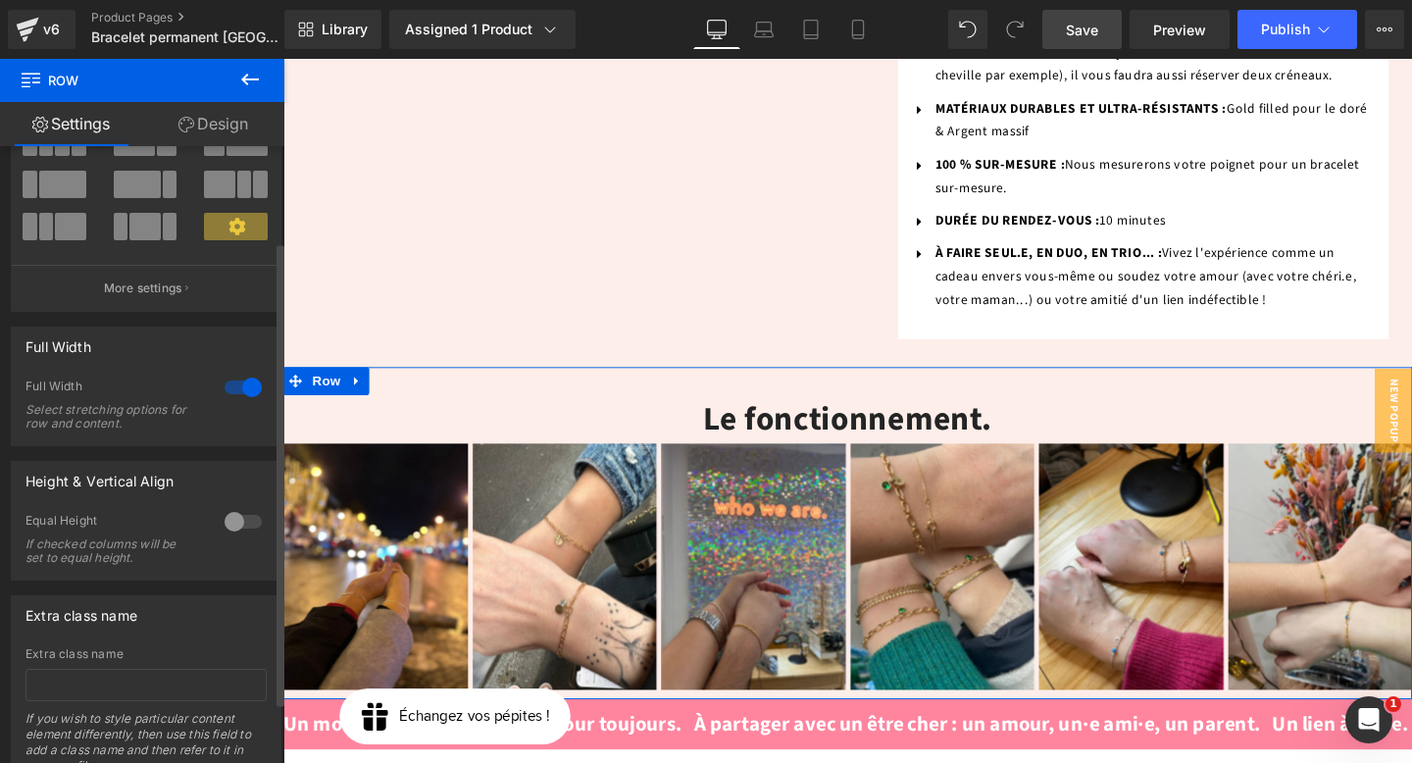
scroll to position [0, 0]
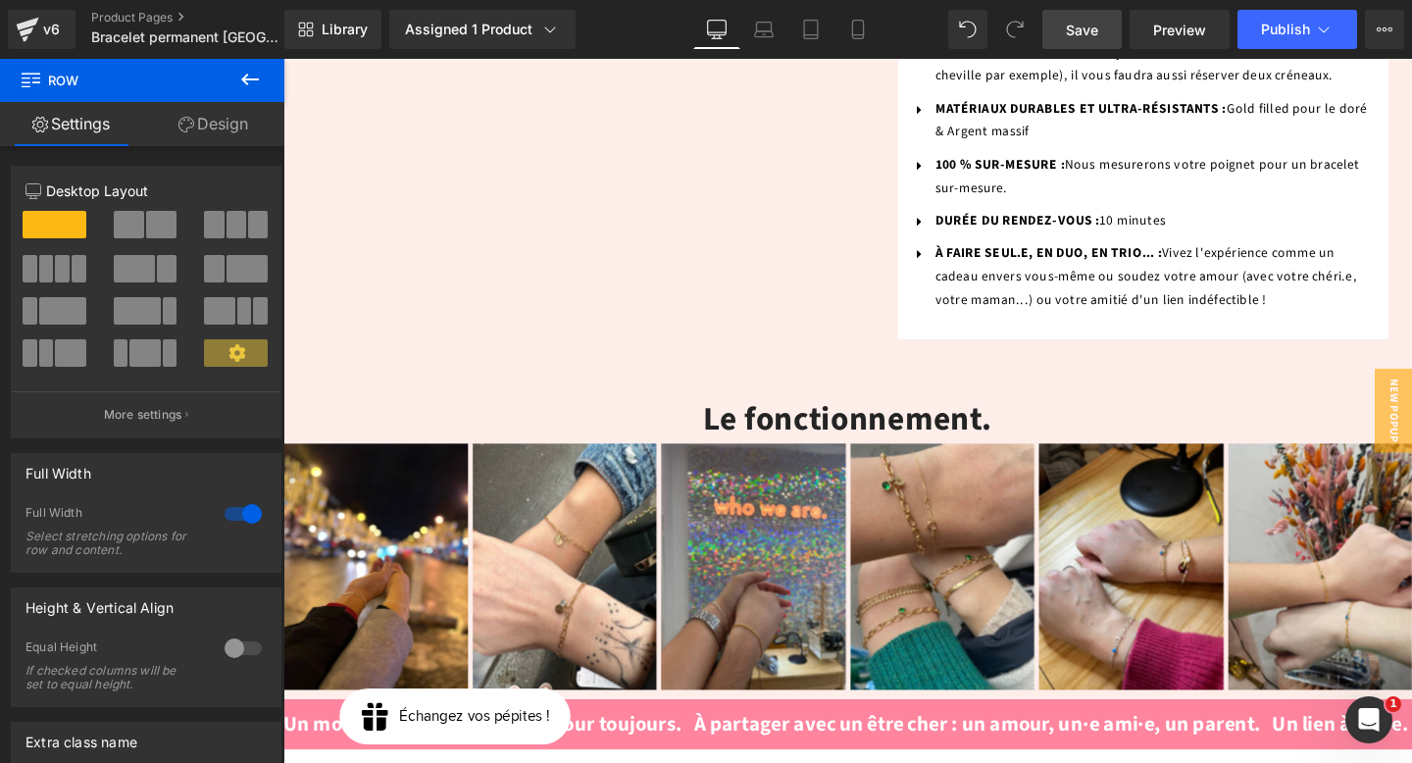
click at [255, 78] on icon at bounding box center [250, 80] width 18 height 12
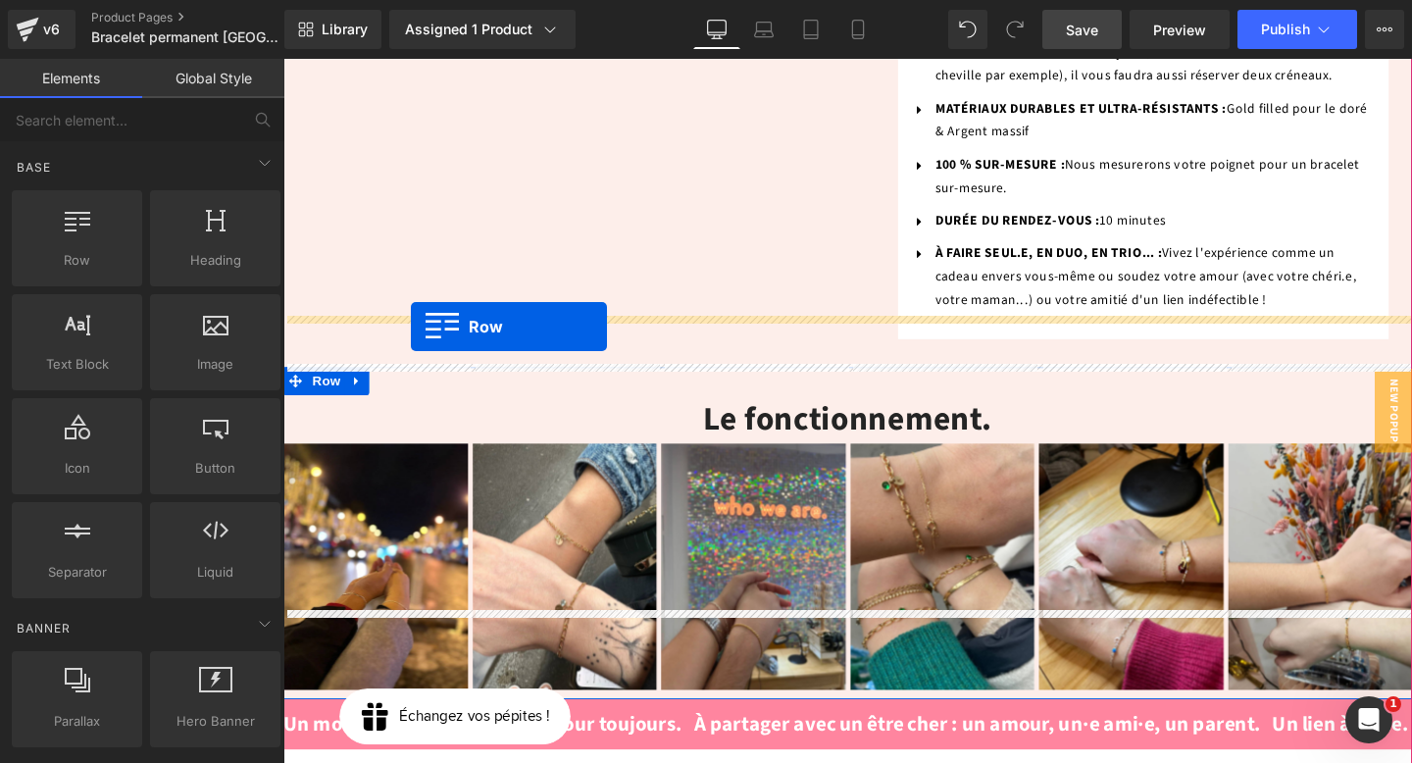
drag, startPoint x: 359, startPoint y: 296, endPoint x: 418, endPoint y: 340, distance: 73.6
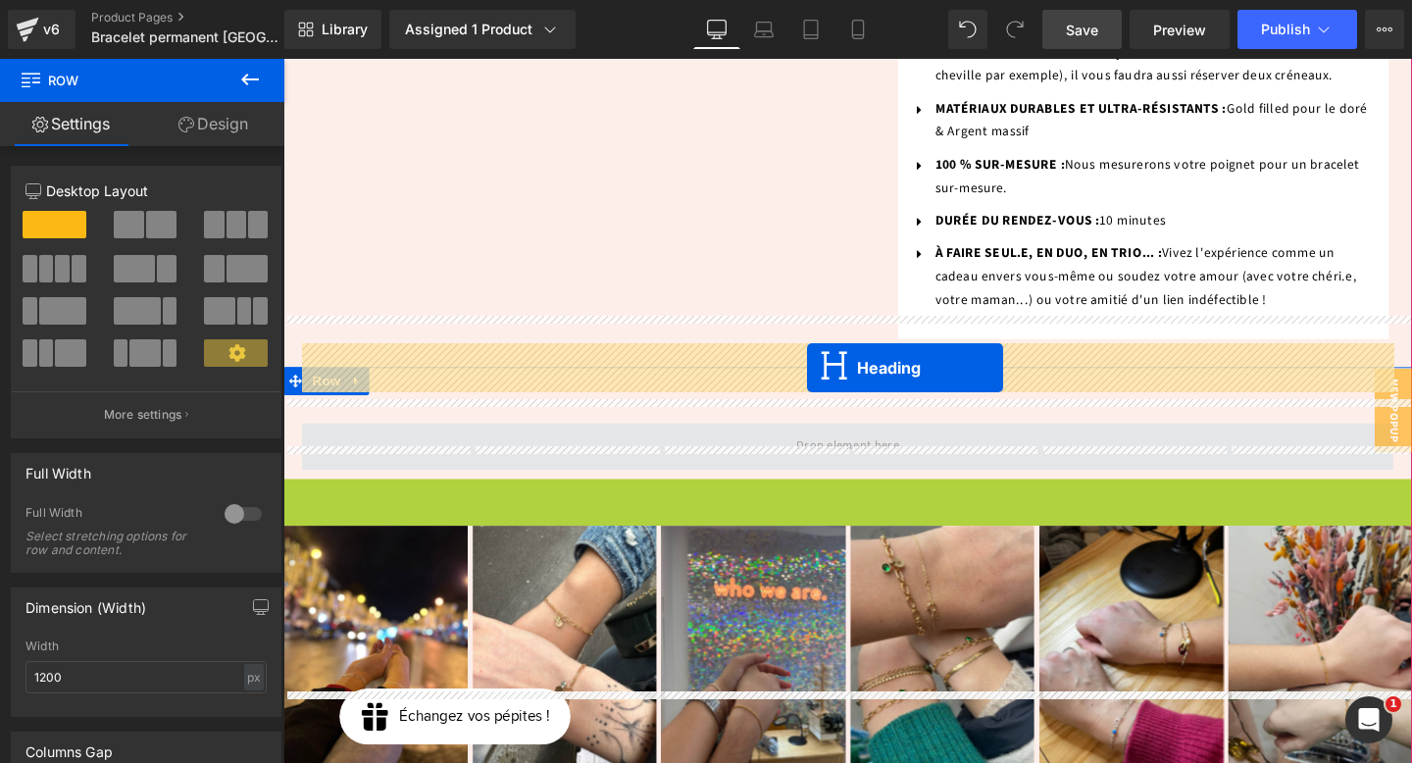
drag, startPoint x: 834, startPoint y: 444, endPoint x: 834, endPoint y: 383, distance: 60.8
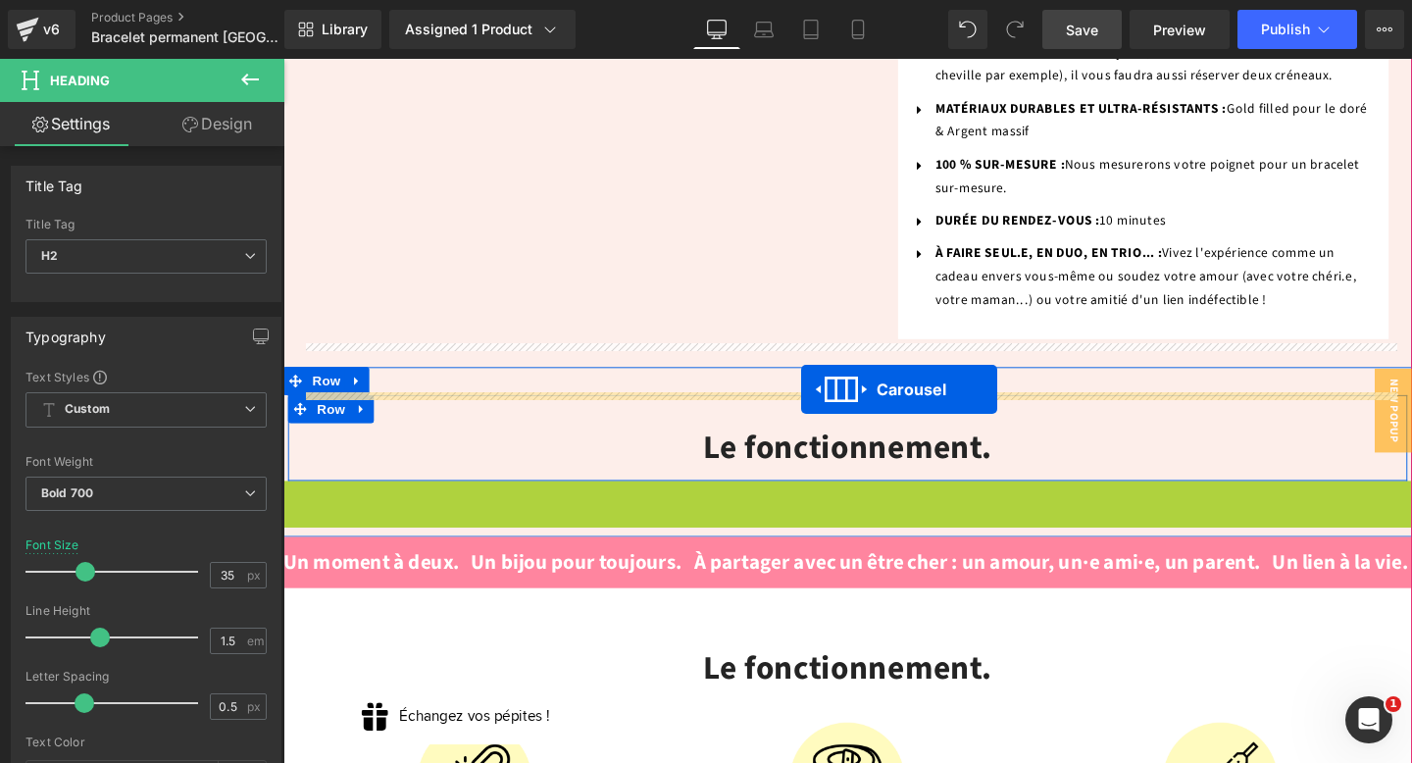
drag, startPoint x: 831, startPoint y: 434, endPoint x: 829, endPoint y: 405, distance: 29.5
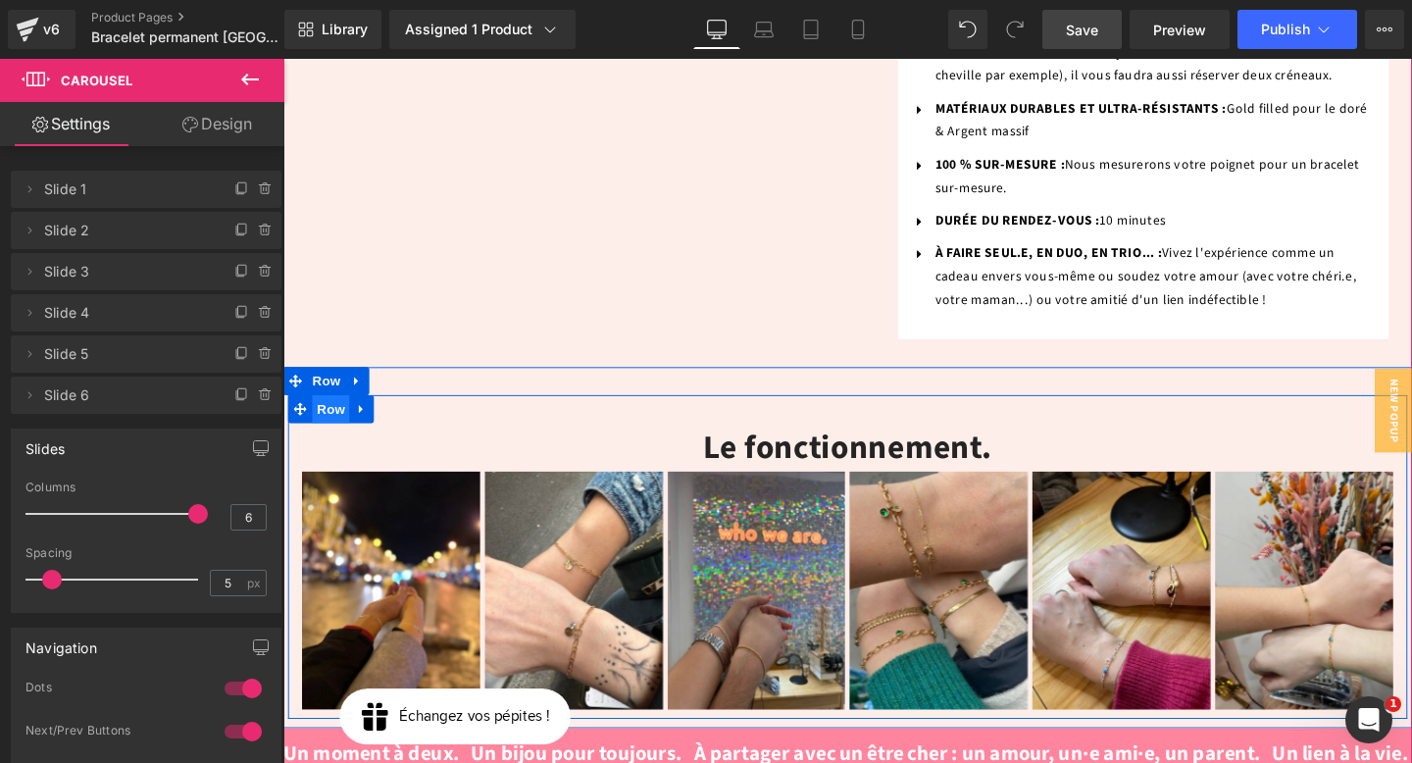
click at [340, 412] on span "Row" at bounding box center [333, 426] width 39 height 29
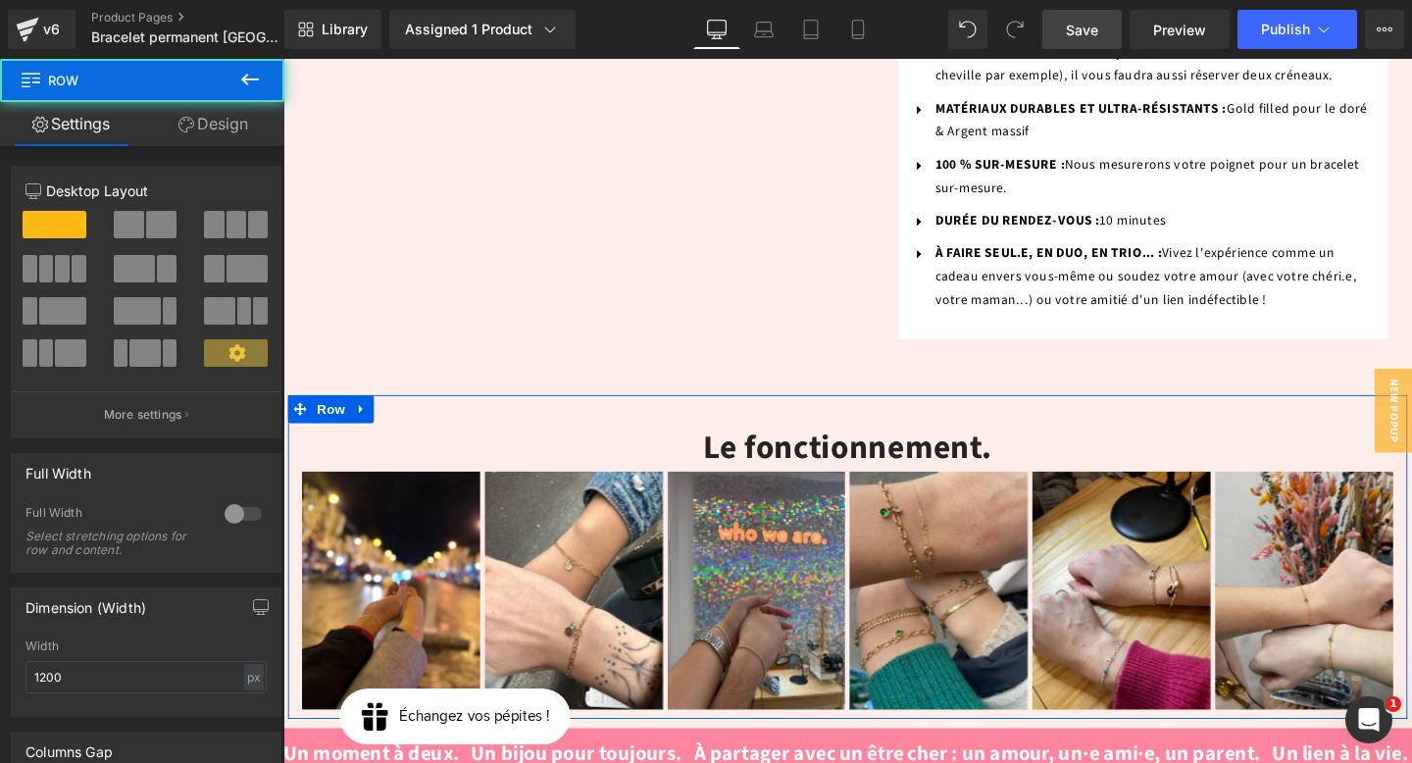
click at [221, 129] on link "Design" at bounding box center [213, 124] width 142 height 44
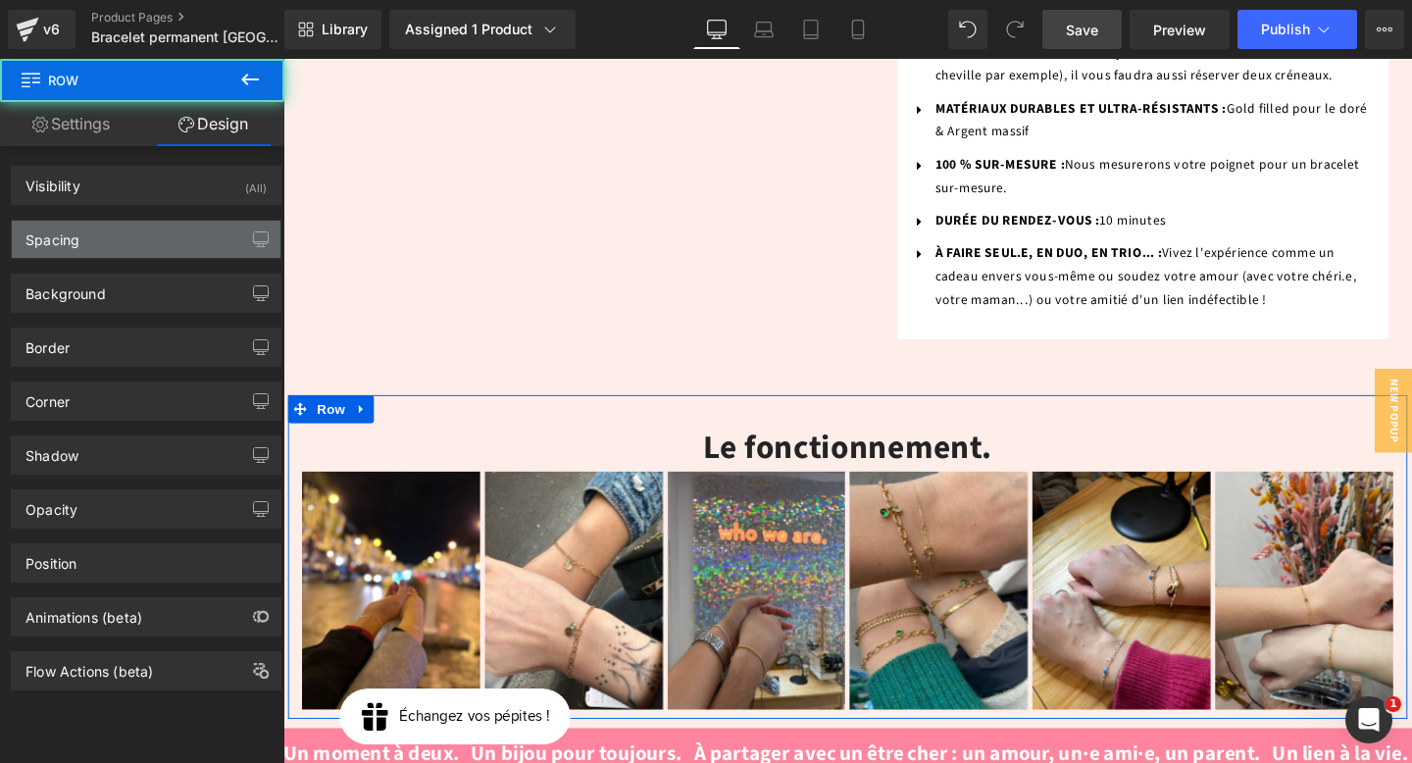
click at [126, 237] on div "Spacing" at bounding box center [146, 239] width 269 height 37
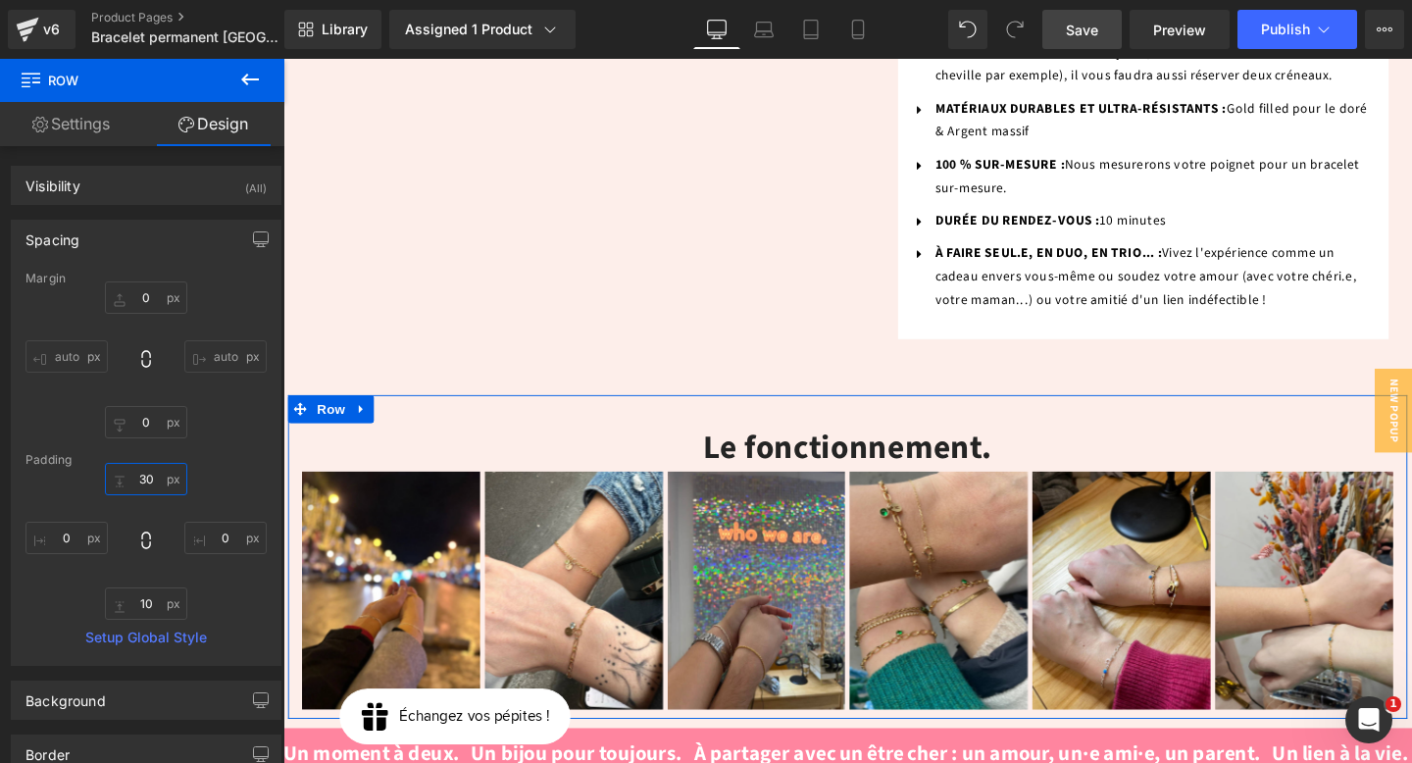
click at [141, 487] on input "text" at bounding box center [146, 479] width 82 height 32
type input "0"
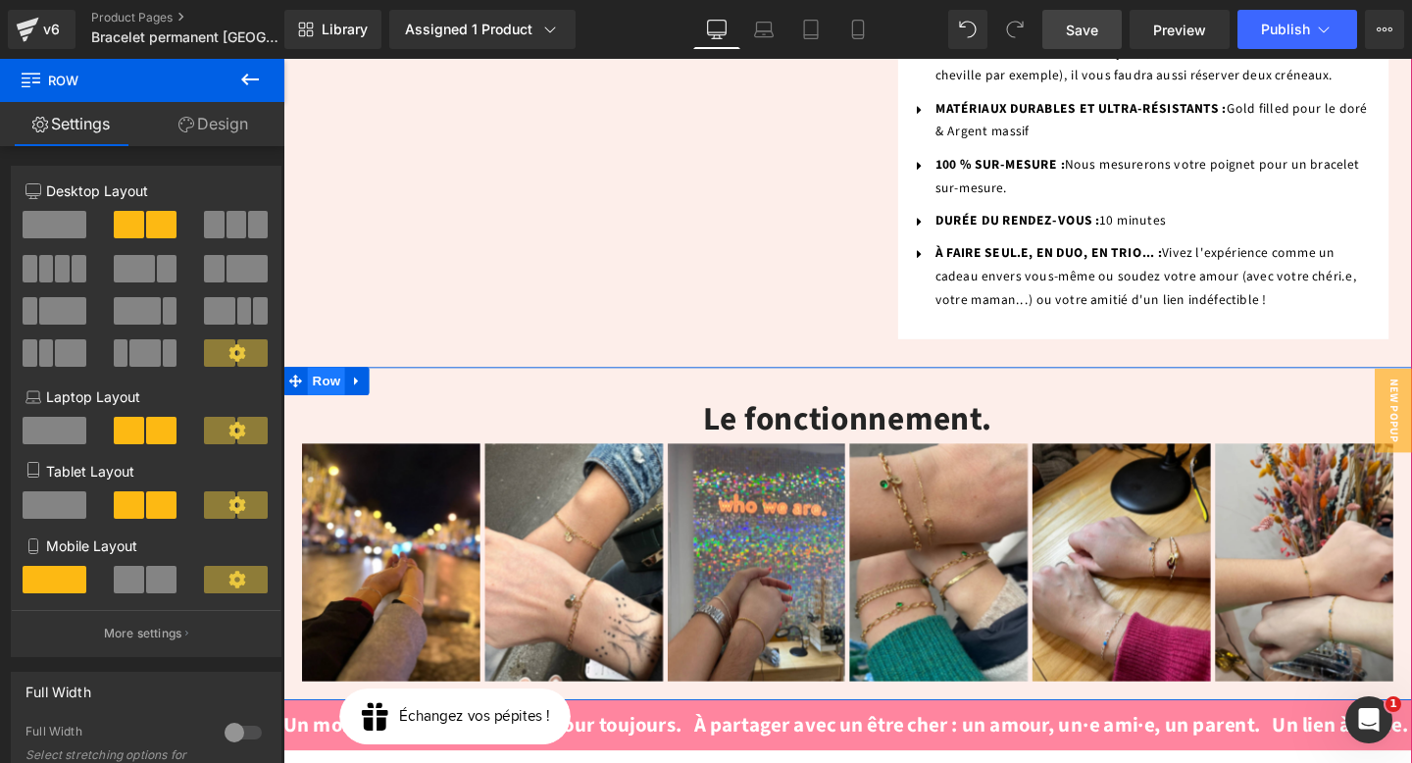
click at [330, 383] on span "Row" at bounding box center [328, 397] width 39 height 29
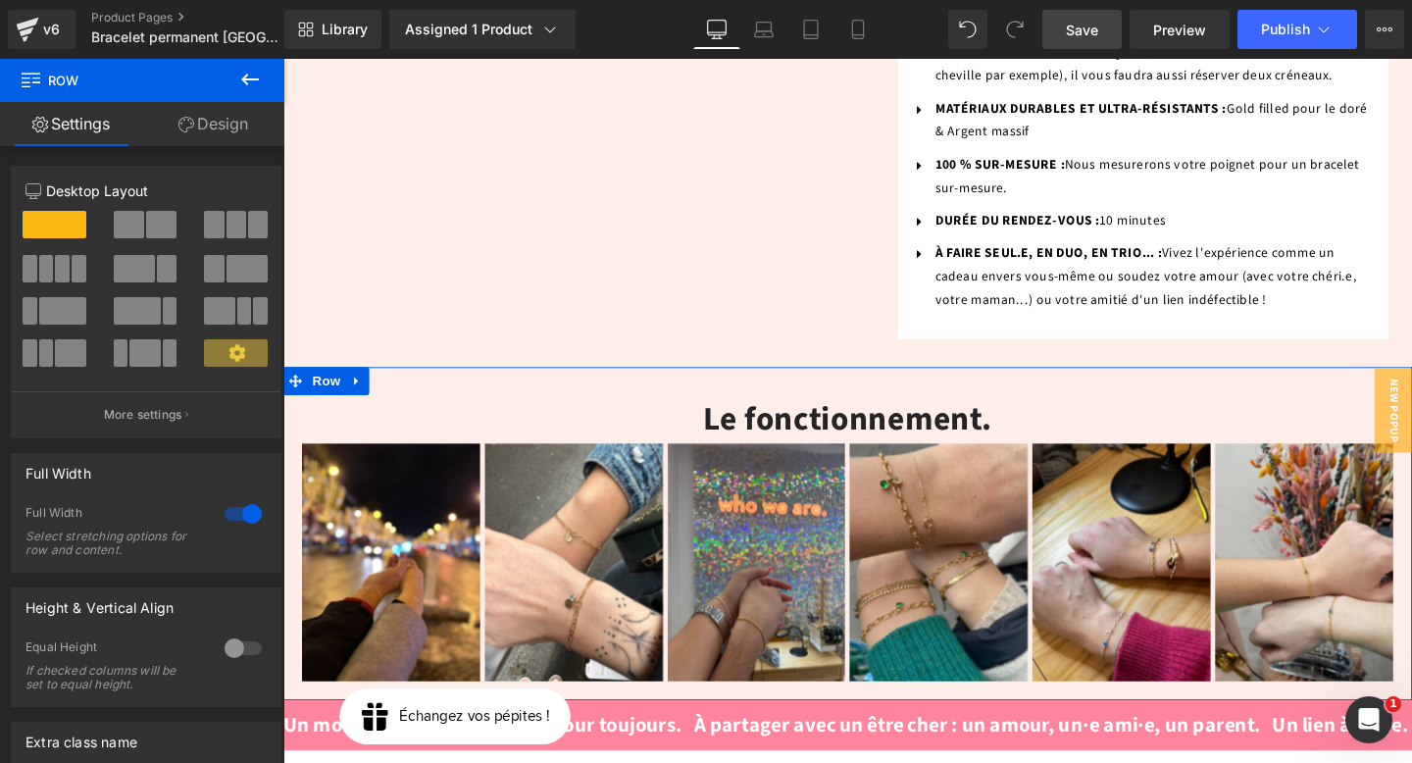
click at [217, 124] on link "Design" at bounding box center [213, 124] width 142 height 44
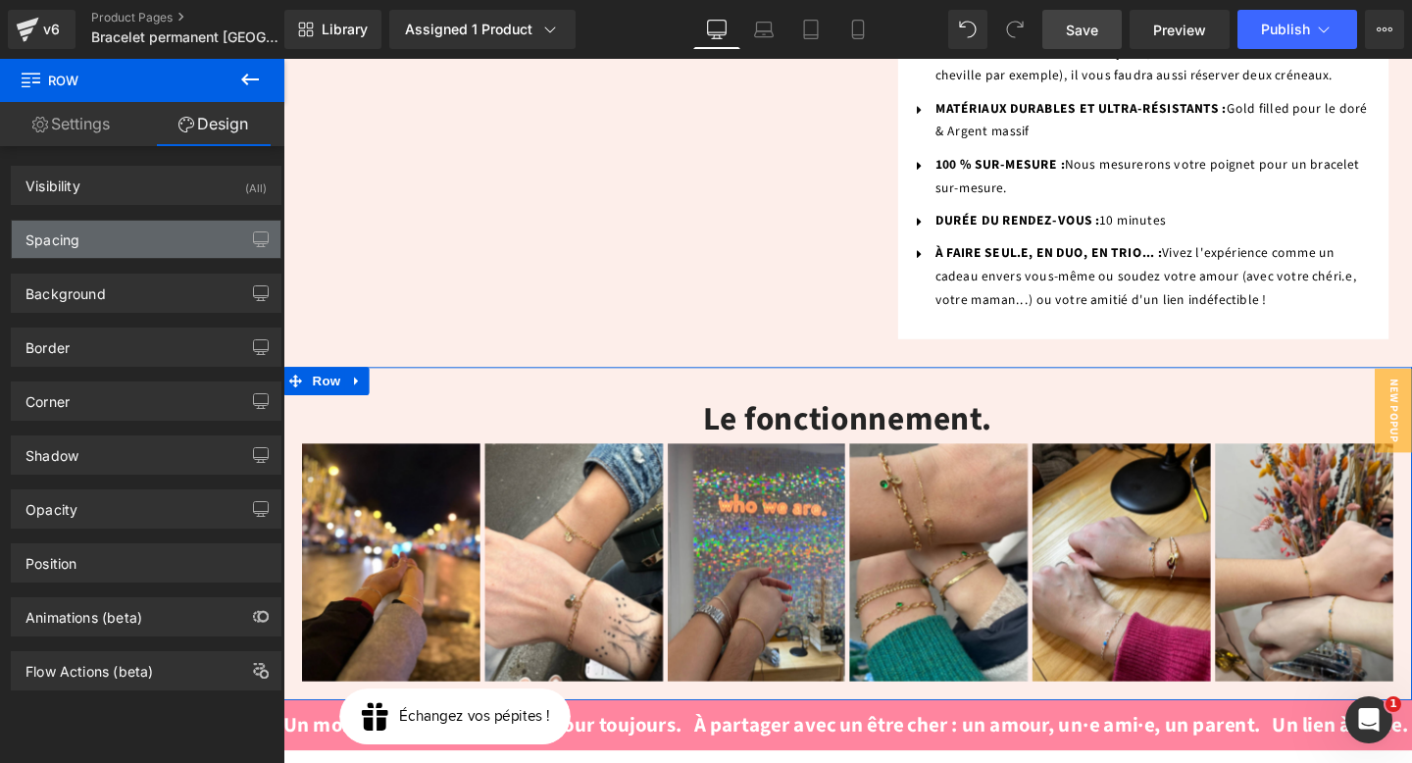
click at [132, 247] on div "Spacing" at bounding box center [146, 239] width 269 height 37
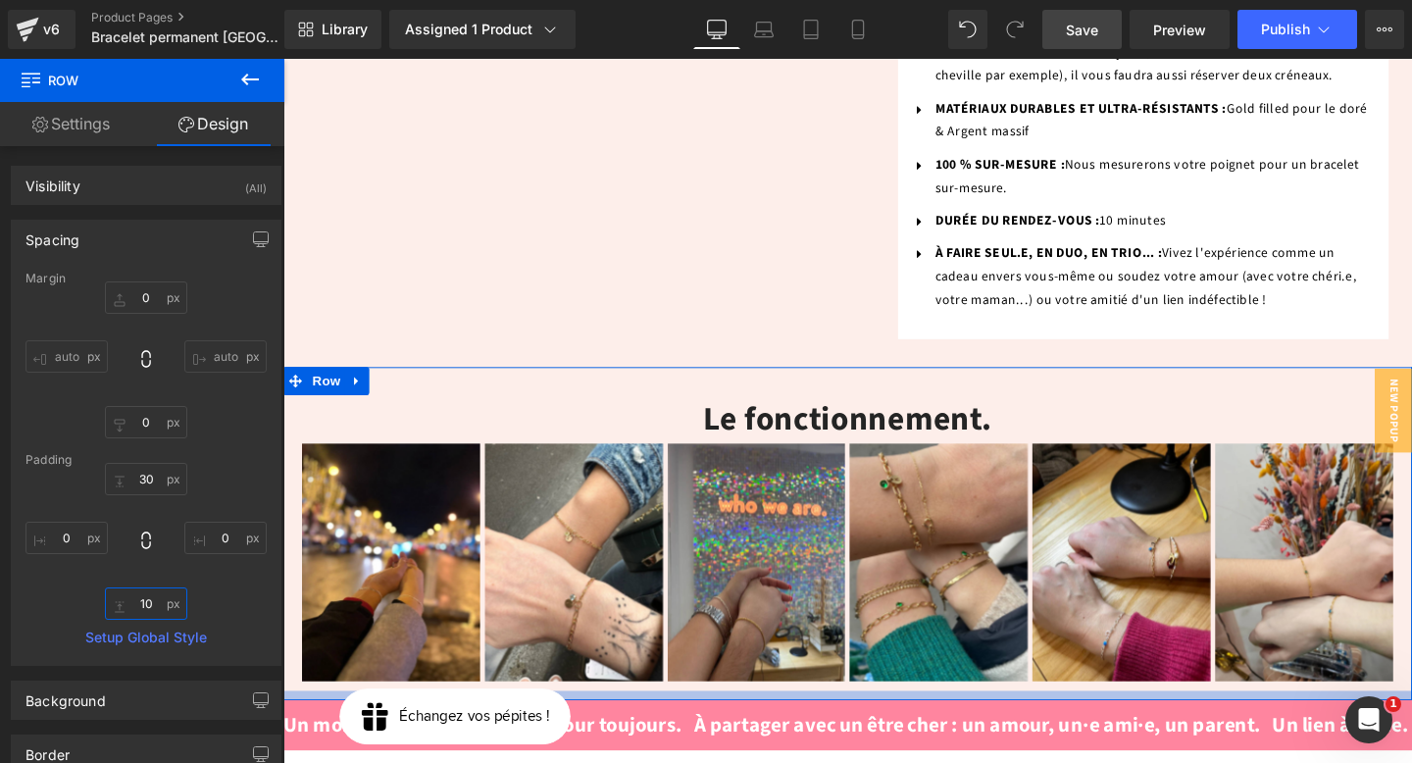
click at [143, 604] on input "text" at bounding box center [146, 603] width 82 height 32
type input "30"
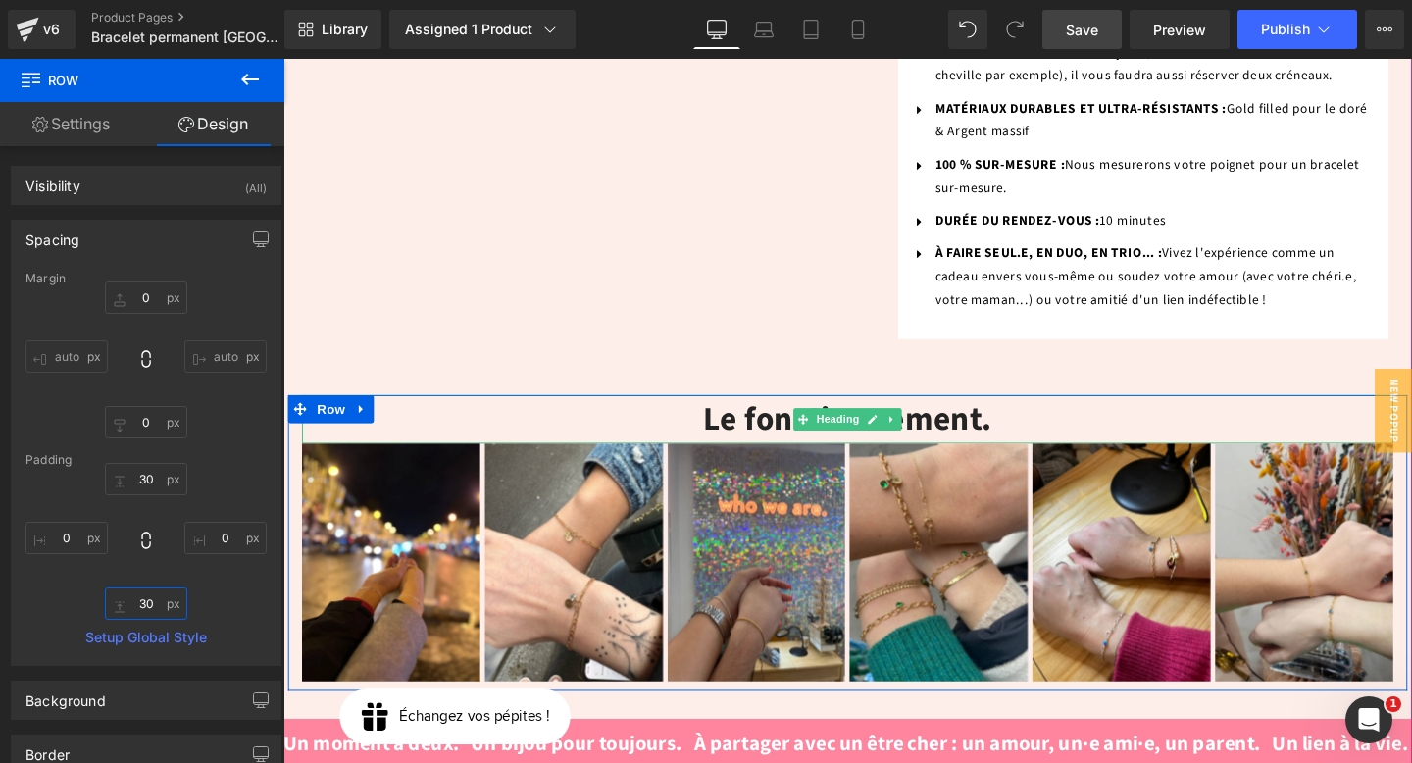
scroll to position [1709, 0]
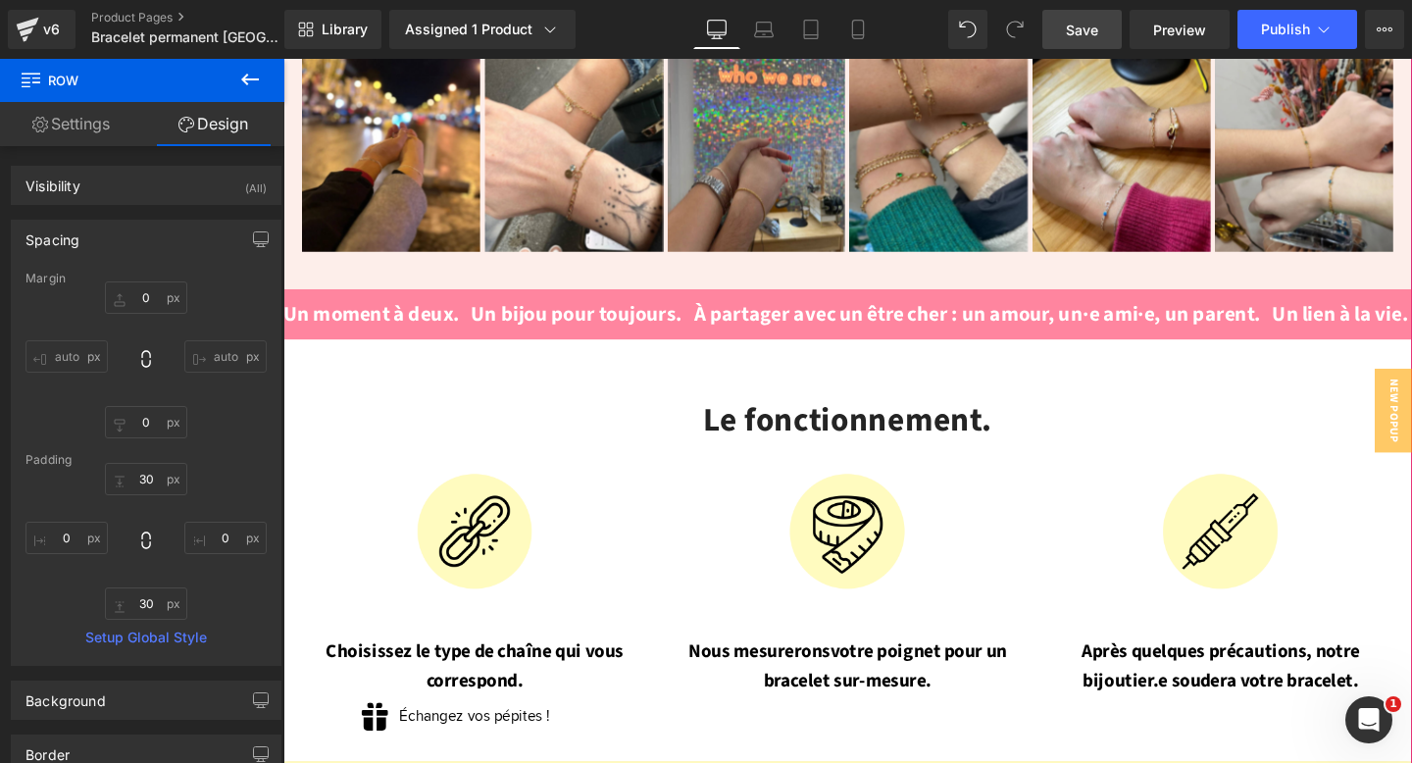
click at [835, 413] on div "Le fonctionnement. Heading" at bounding box center [877, 439] width 1148 height 52
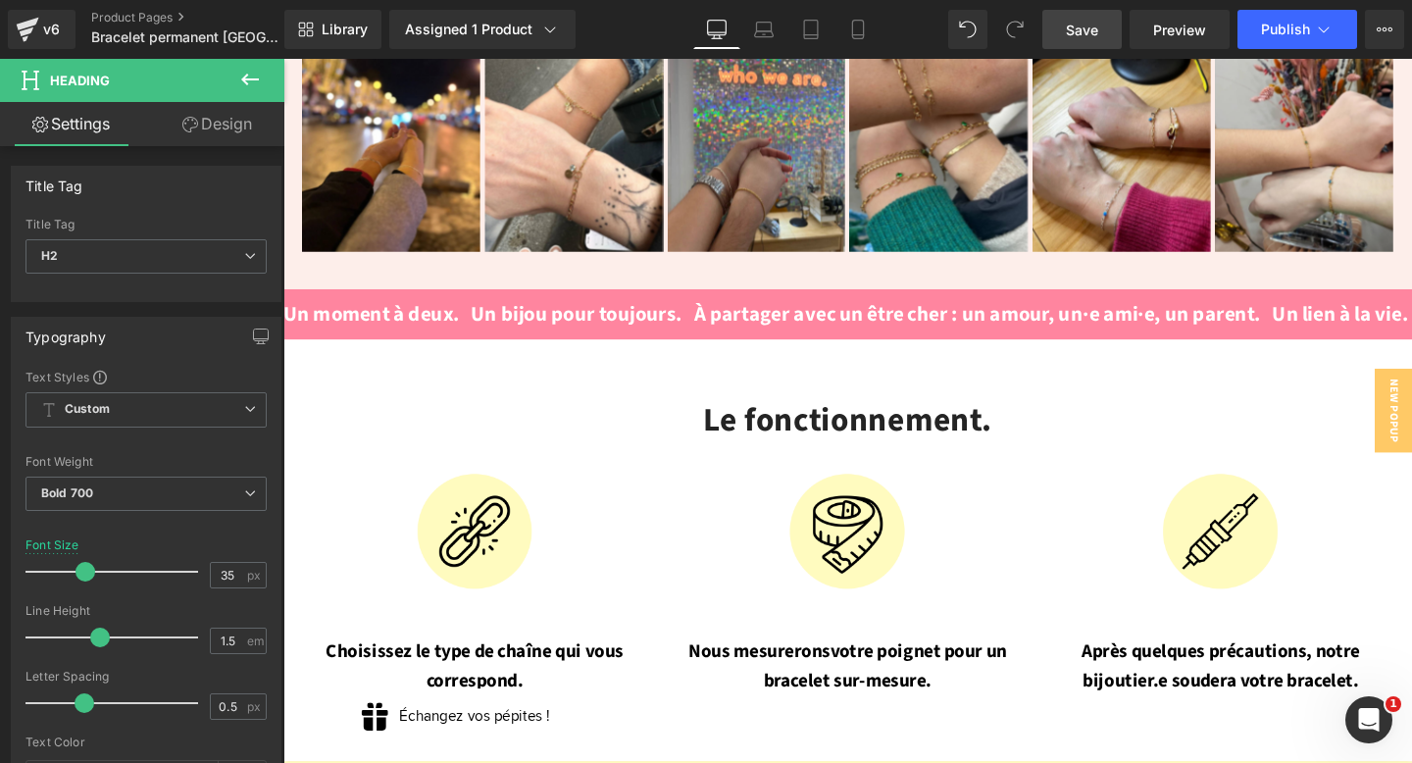
click at [230, 122] on link "Design" at bounding box center [217, 124] width 142 height 44
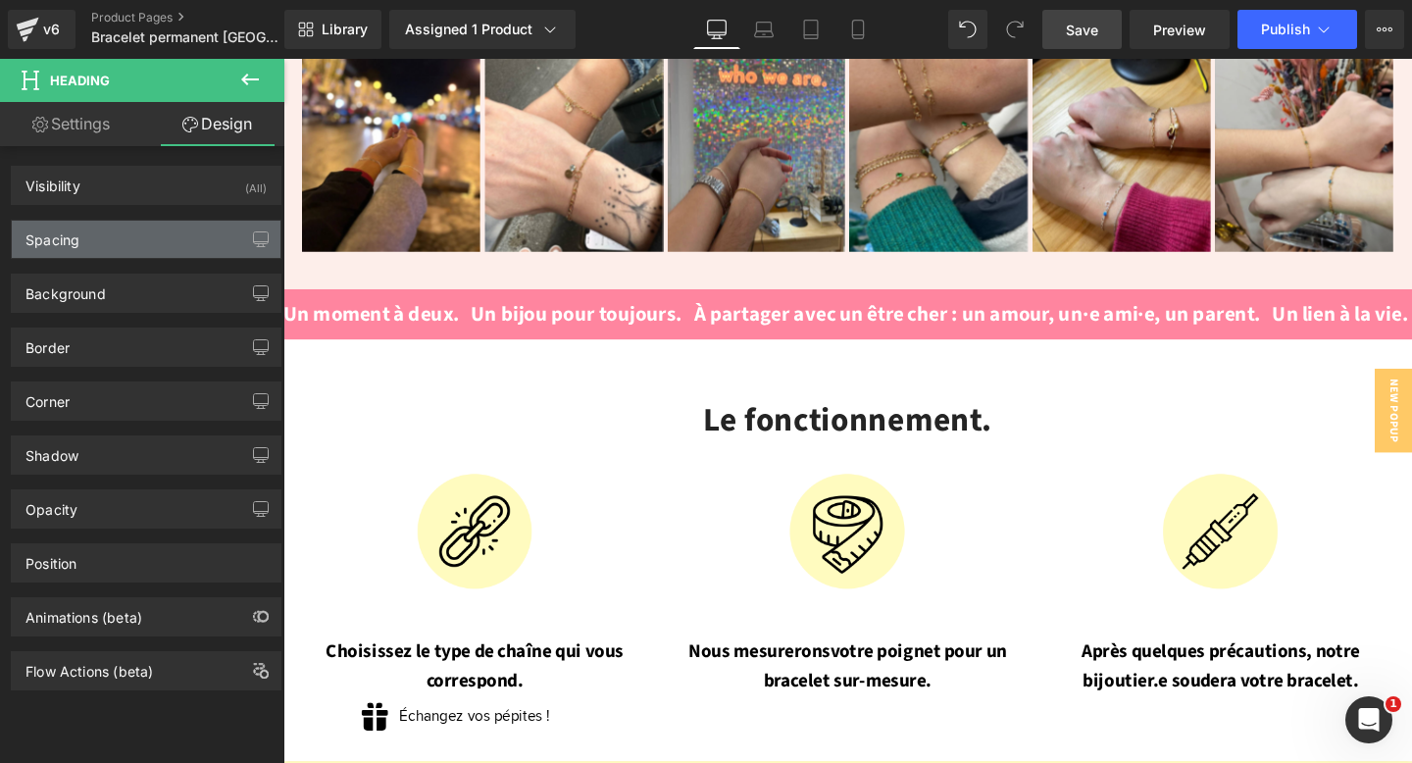
click at [120, 234] on div "Spacing" at bounding box center [146, 239] width 269 height 37
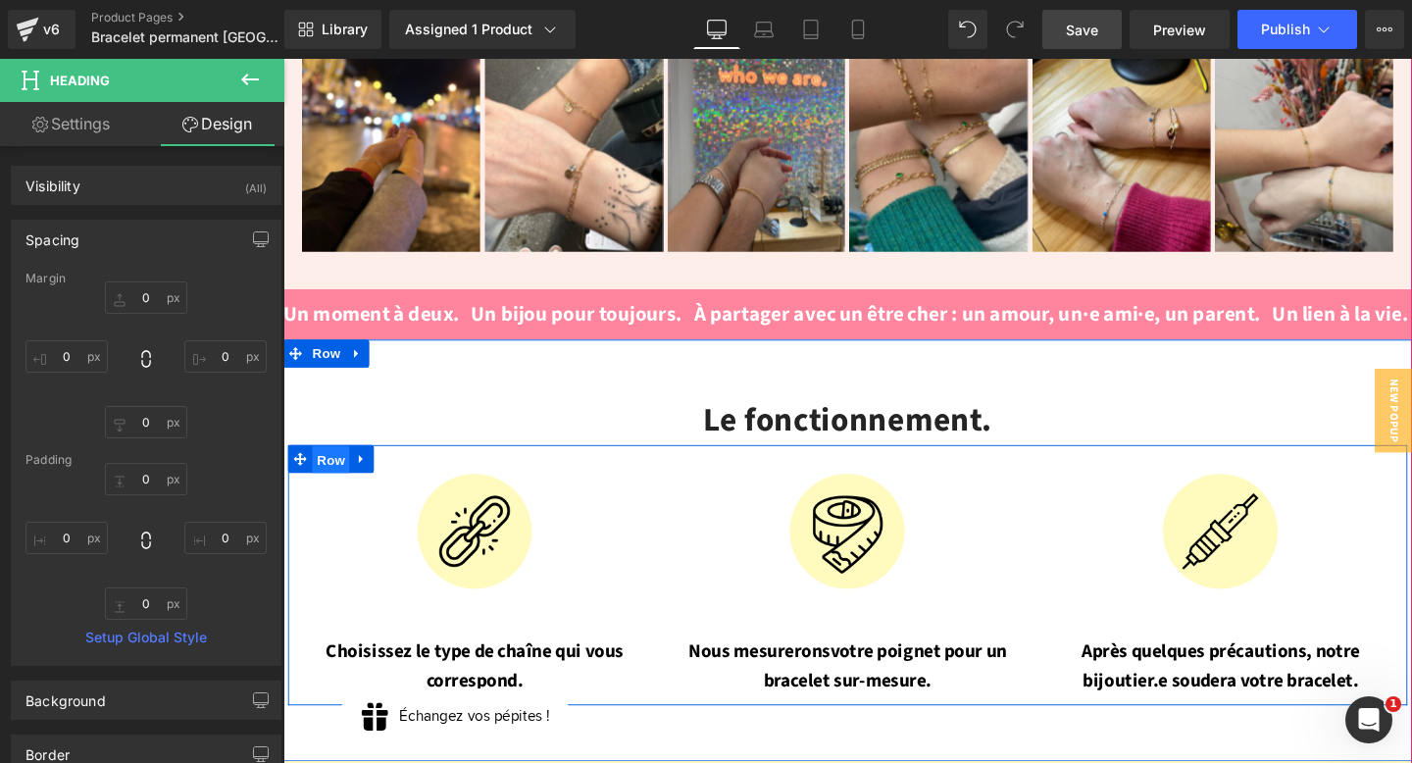
click at [337, 466] on span "Row" at bounding box center [333, 480] width 39 height 29
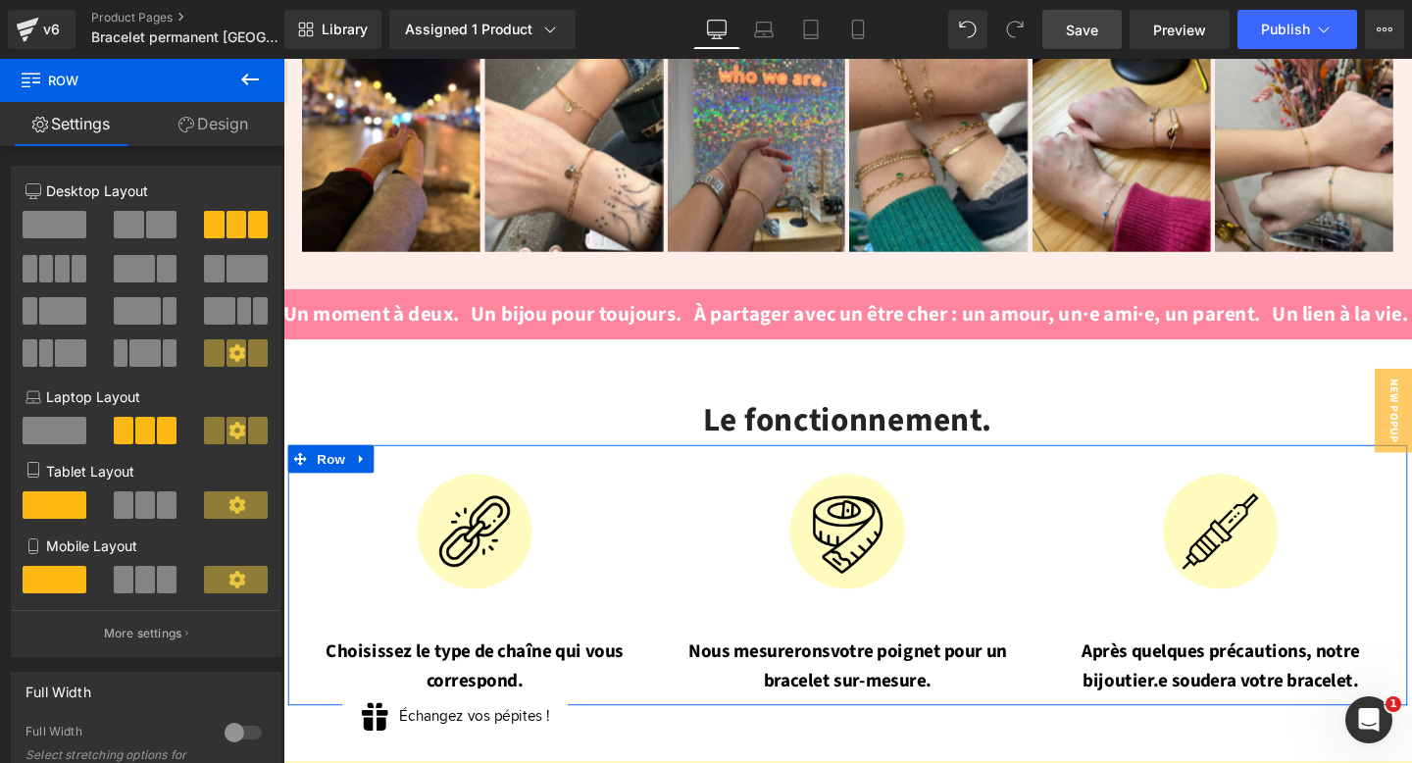
click at [204, 125] on link "Design" at bounding box center [213, 124] width 142 height 44
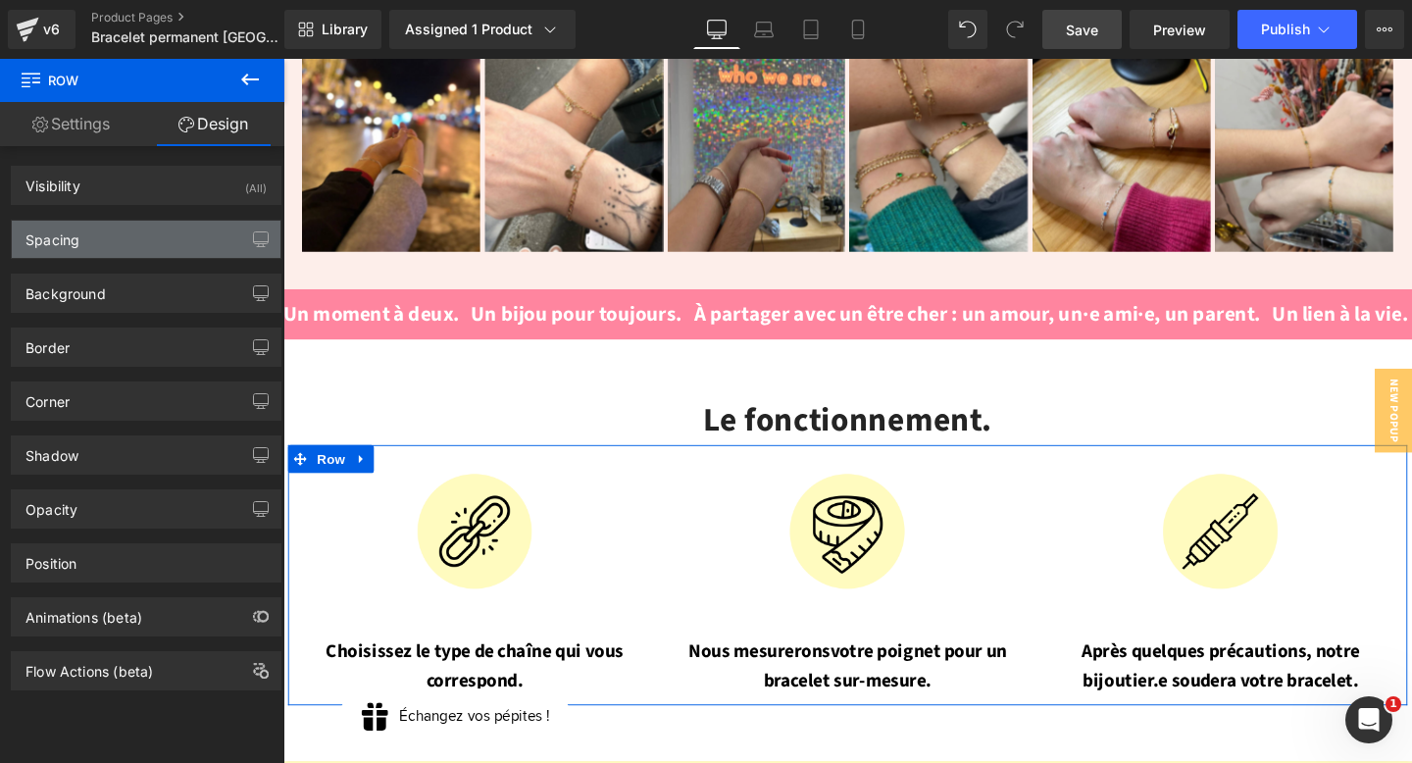
click at [101, 234] on div "Spacing" at bounding box center [146, 239] width 269 height 37
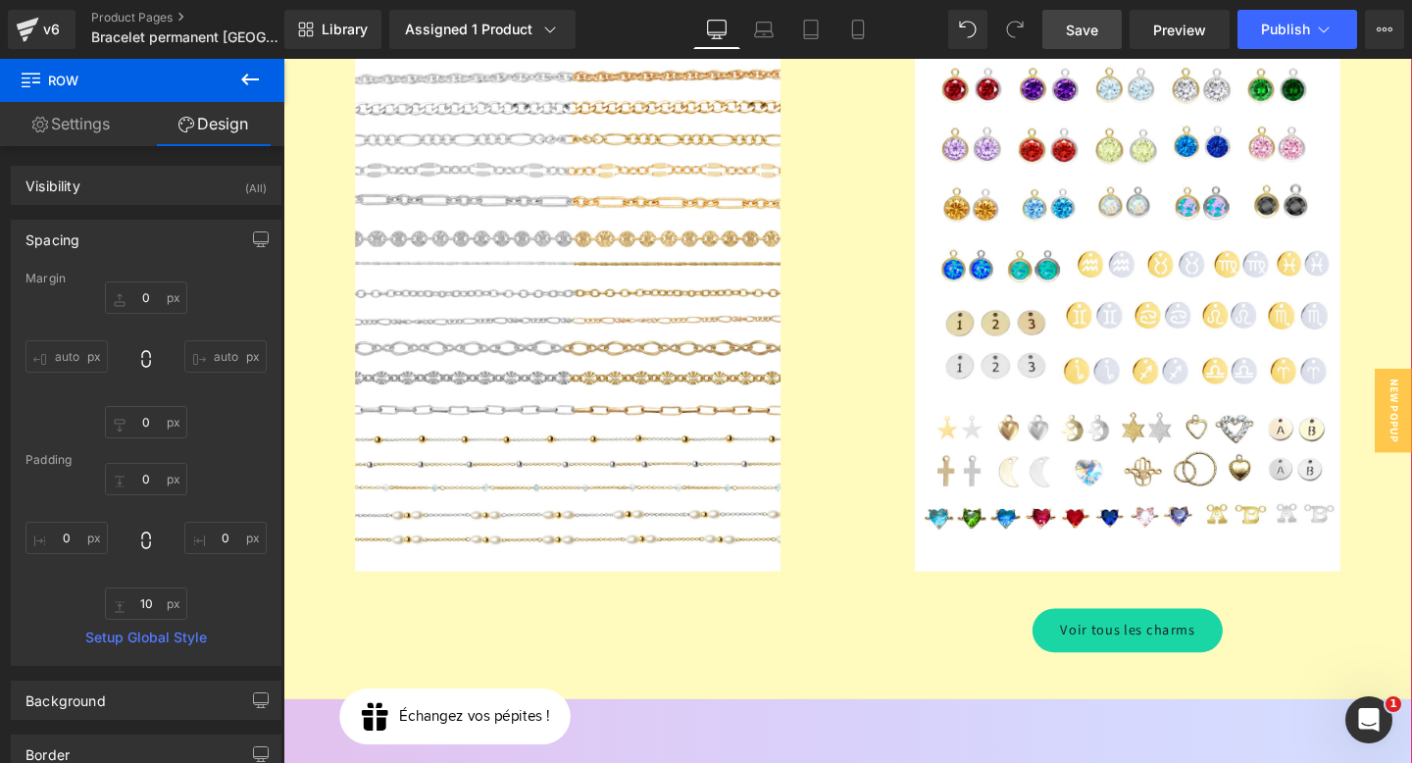
scroll to position [2971, 0]
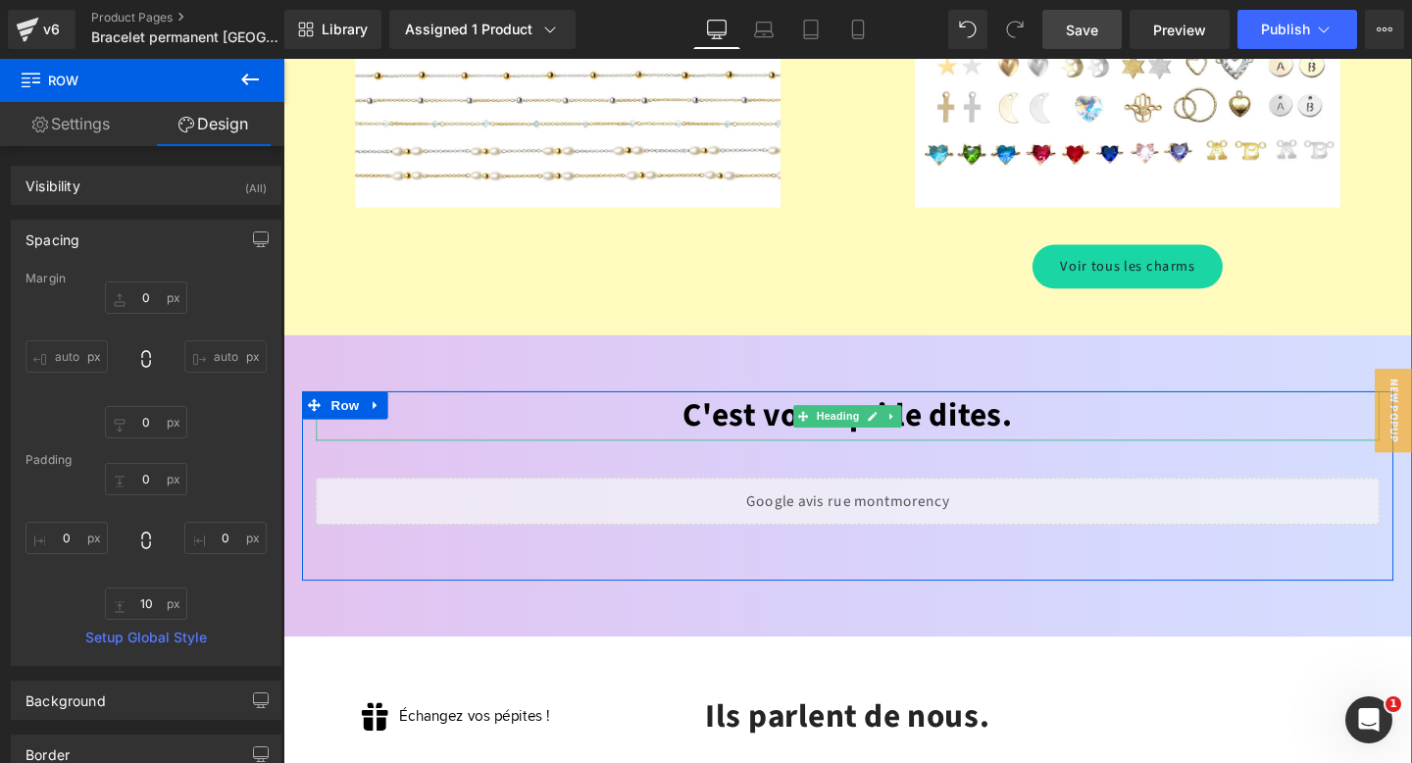
click at [798, 409] on font "C'est vous qui le dites." at bounding box center [876, 433] width 347 height 49
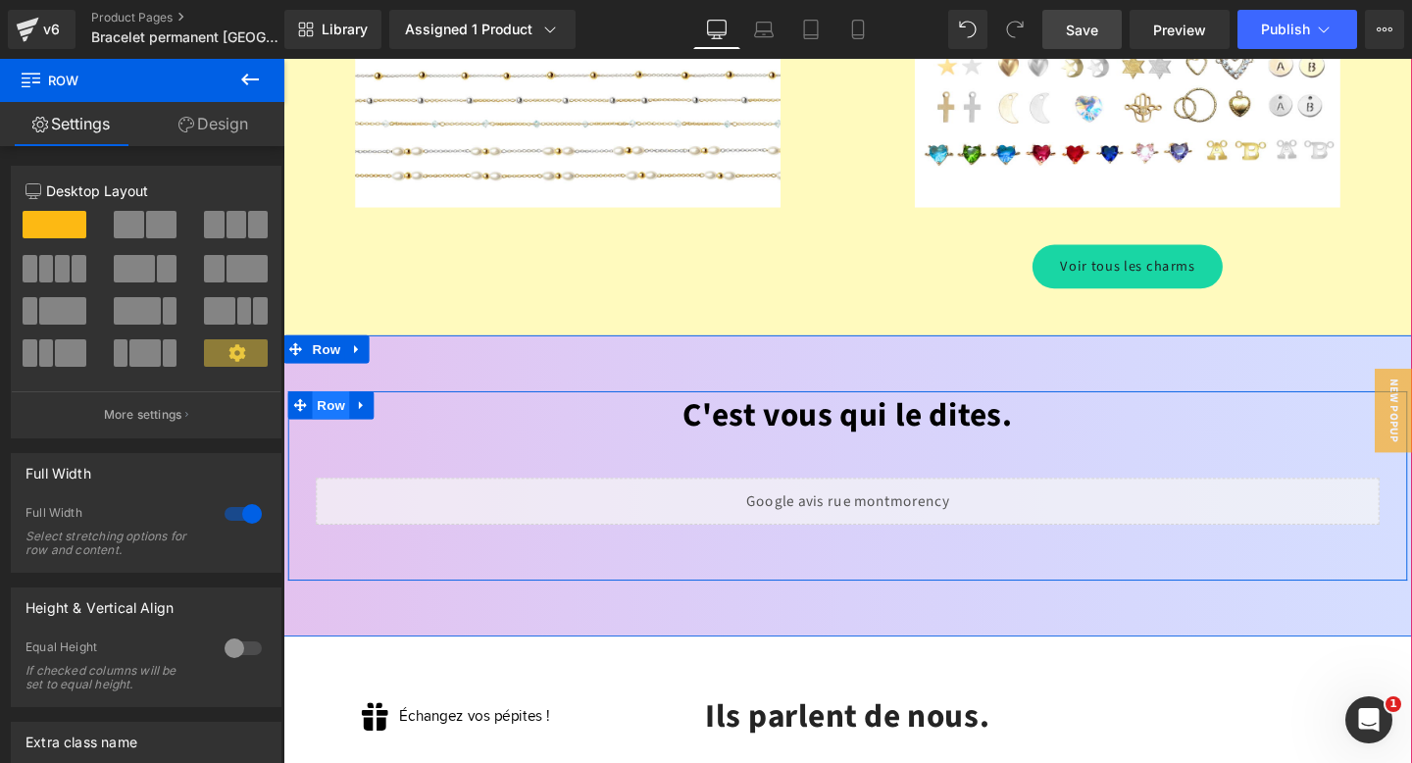
click at [333, 408] on span "Row" at bounding box center [333, 422] width 39 height 29
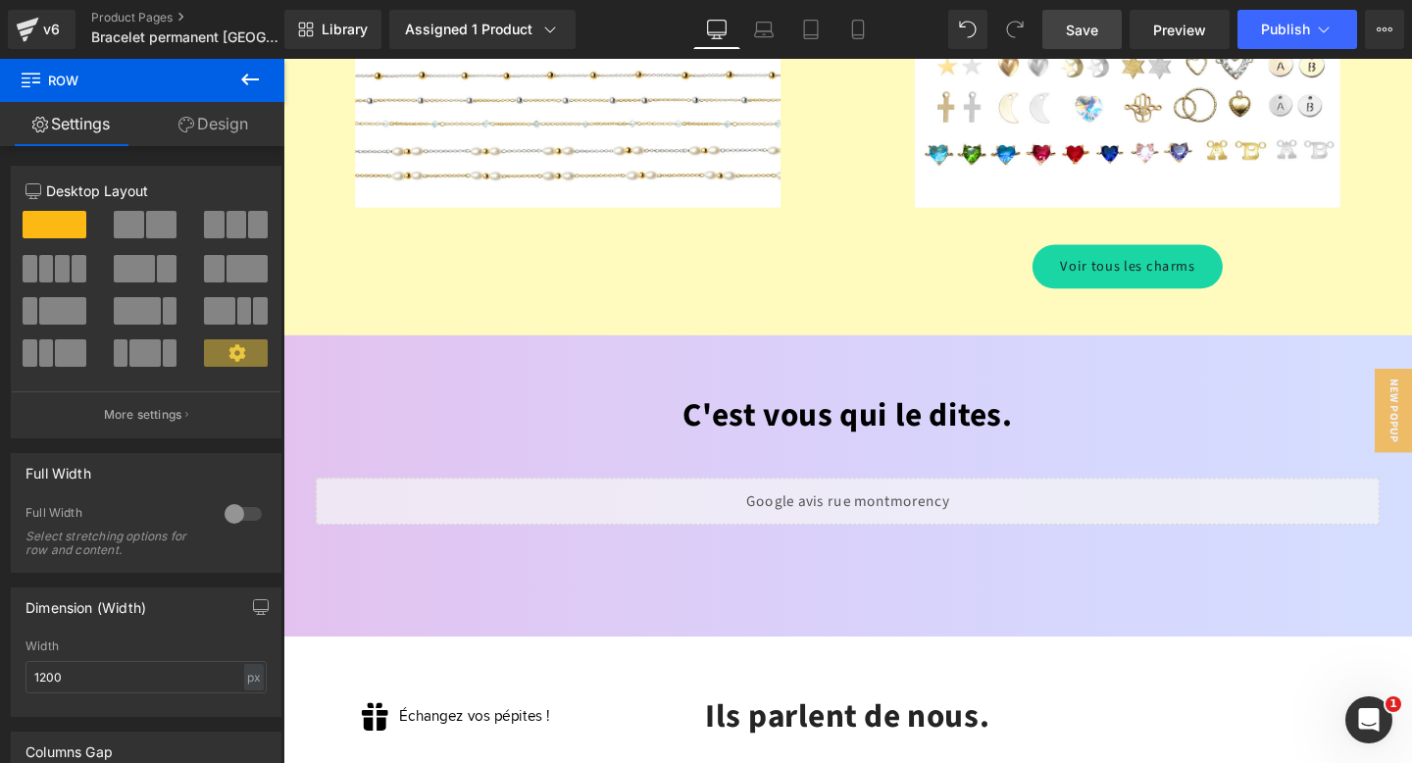
click at [226, 117] on link "Design" at bounding box center [213, 124] width 142 height 44
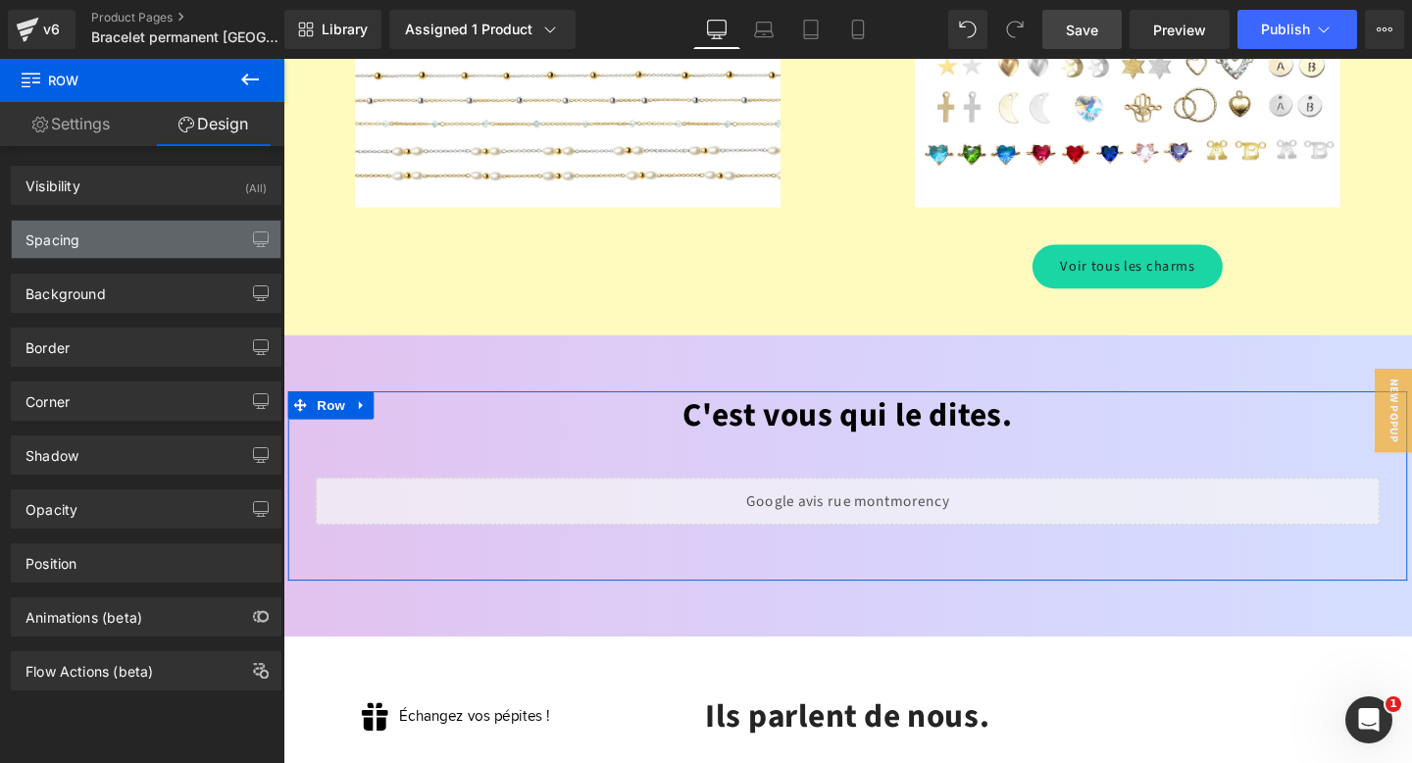
click at [116, 240] on div "Spacing" at bounding box center [146, 239] width 269 height 37
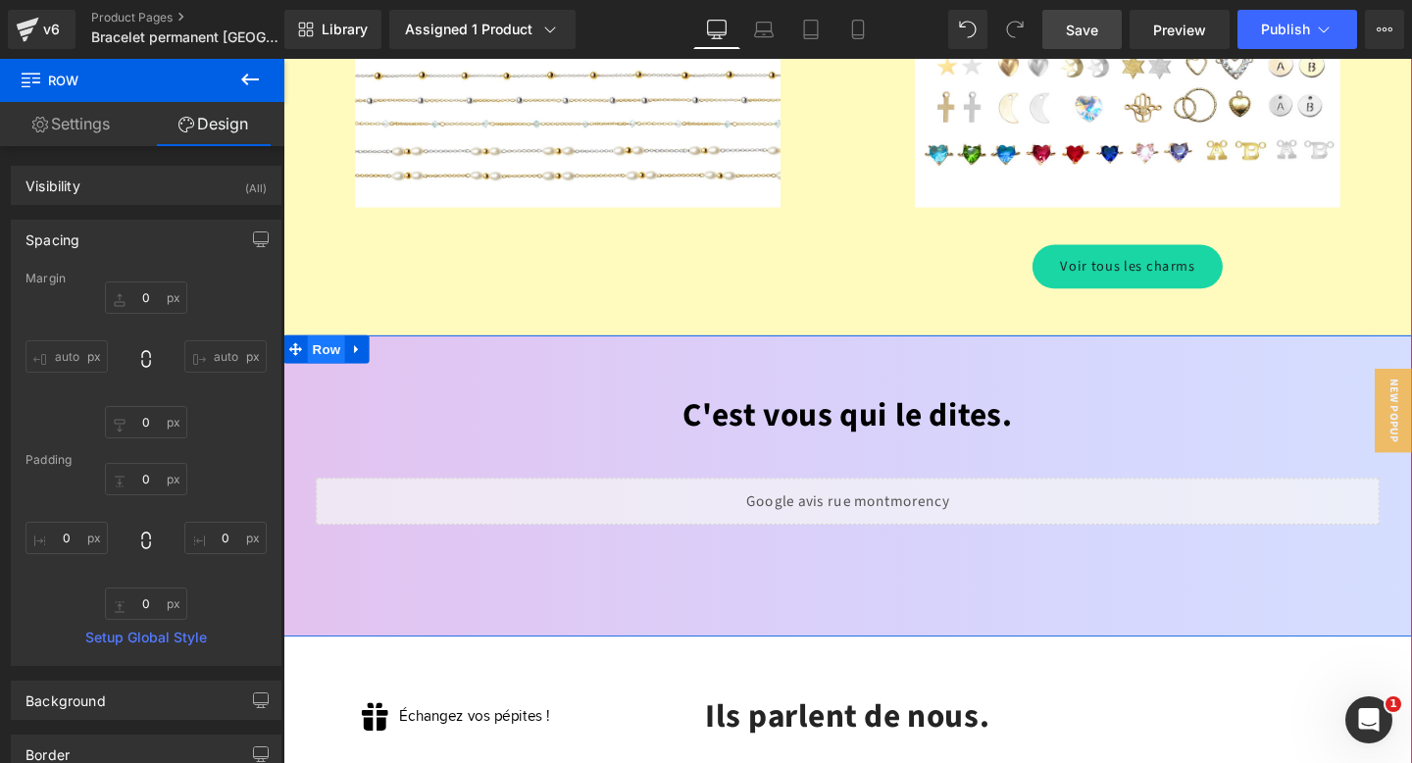
click at [314, 349] on span "Row" at bounding box center [328, 363] width 39 height 29
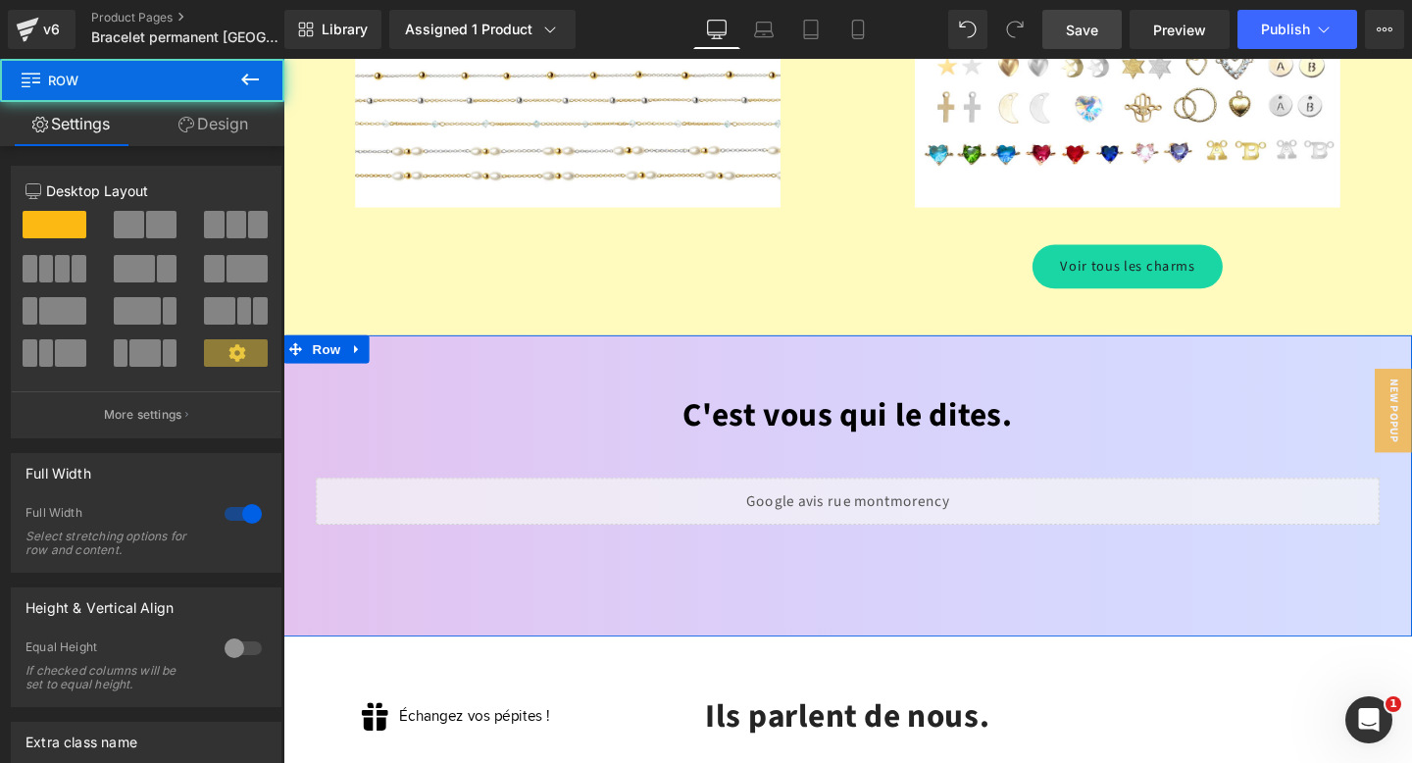
click at [211, 106] on link "Design" at bounding box center [213, 124] width 142 height 44
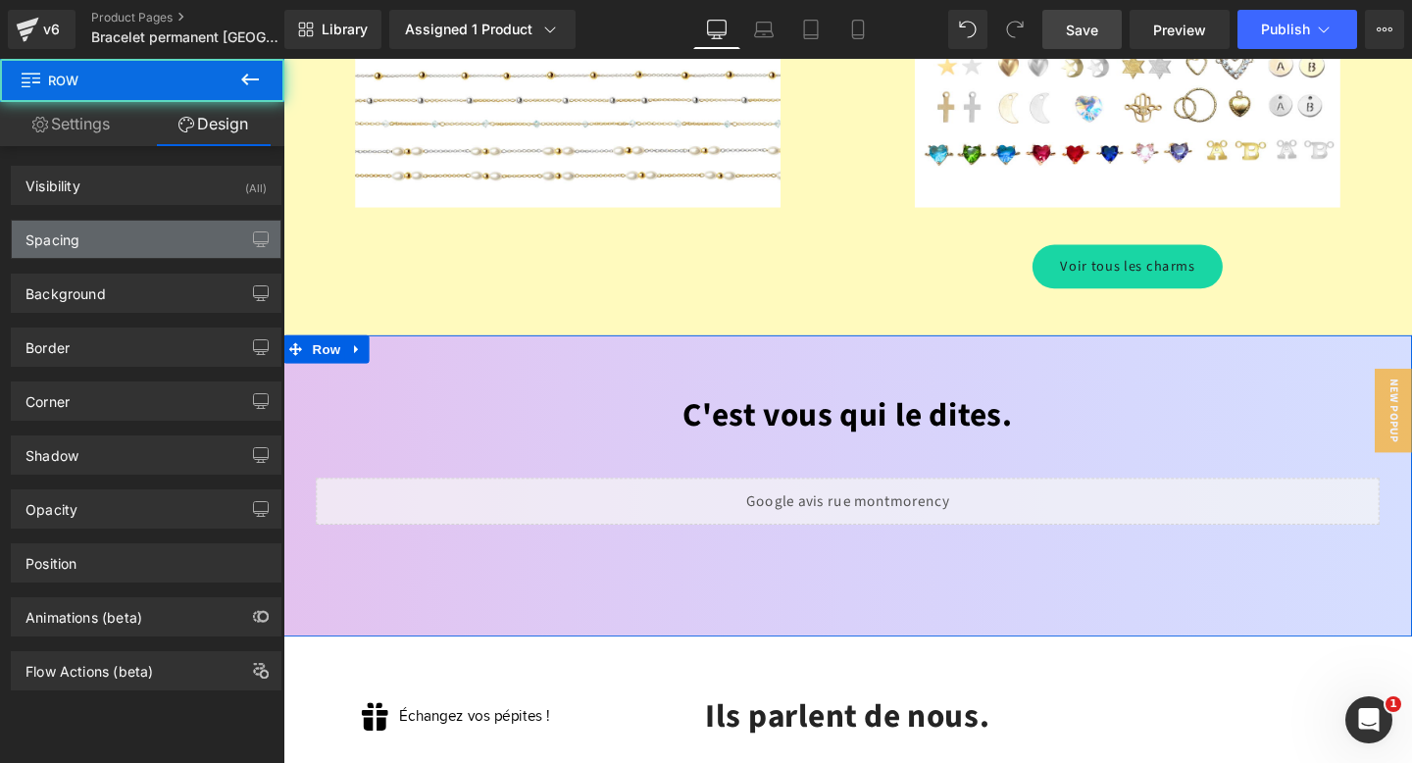
click at [81, 242] on div "Spacing" at bounding box center [146, 239] width 269 height 37
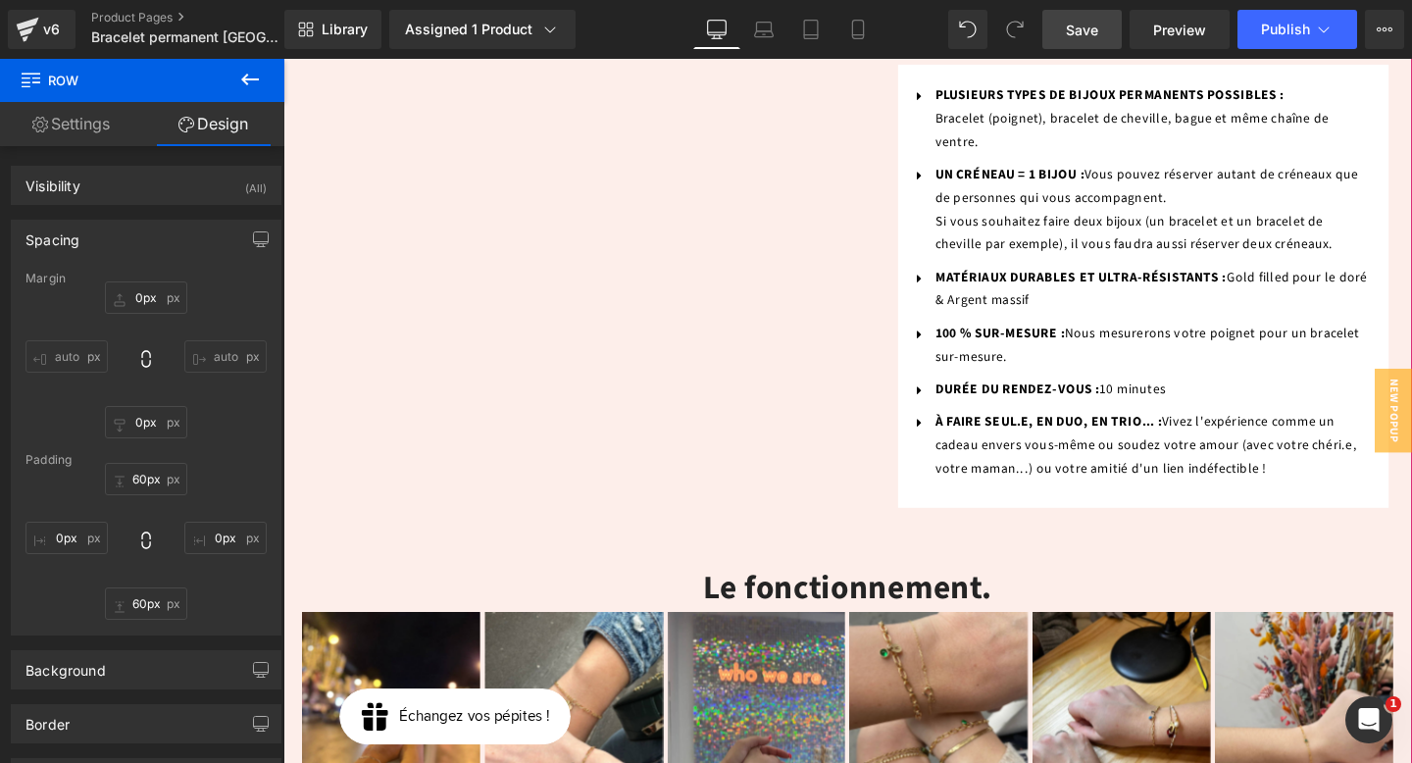
scroll to position [1063, 0]
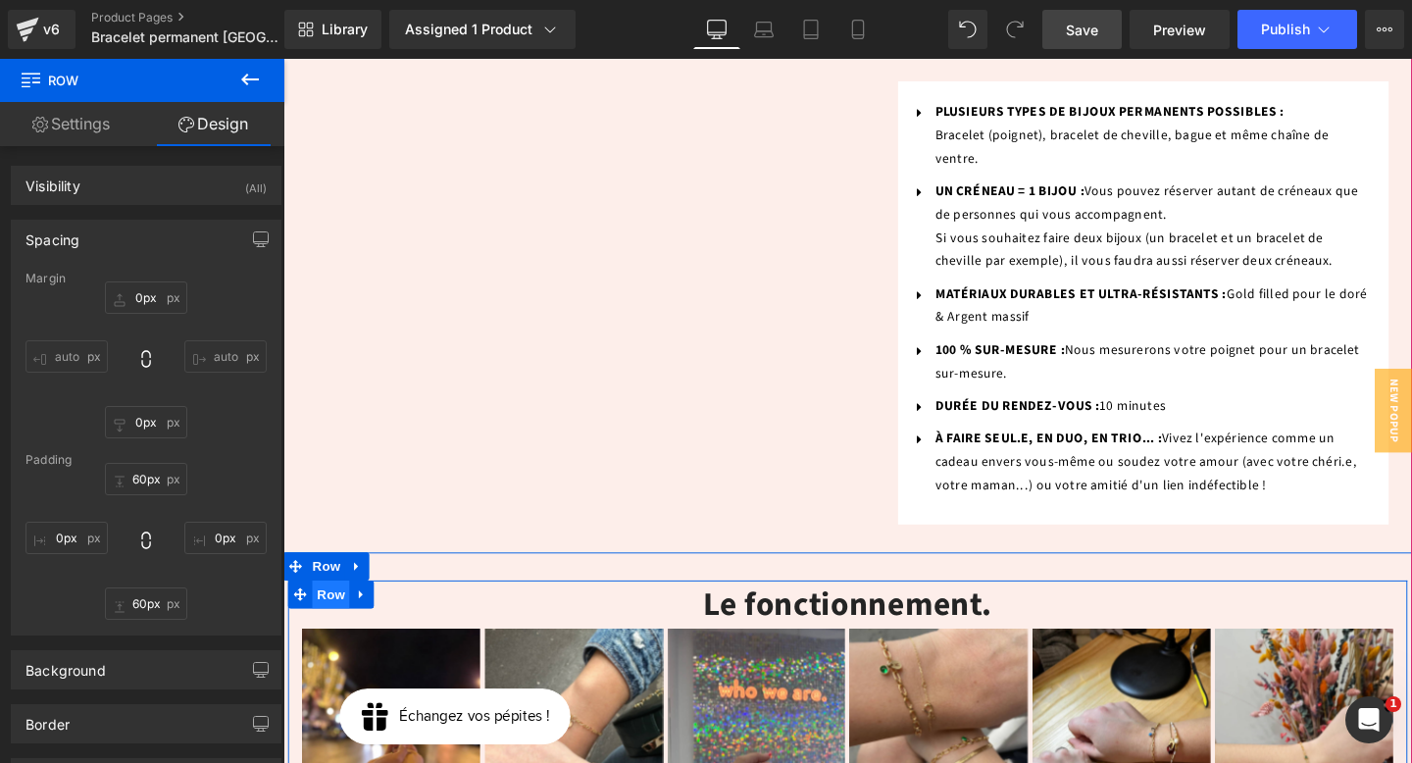
click at [338, 607] on span "Row" at bounding box center [333, 621] width 39 height 29
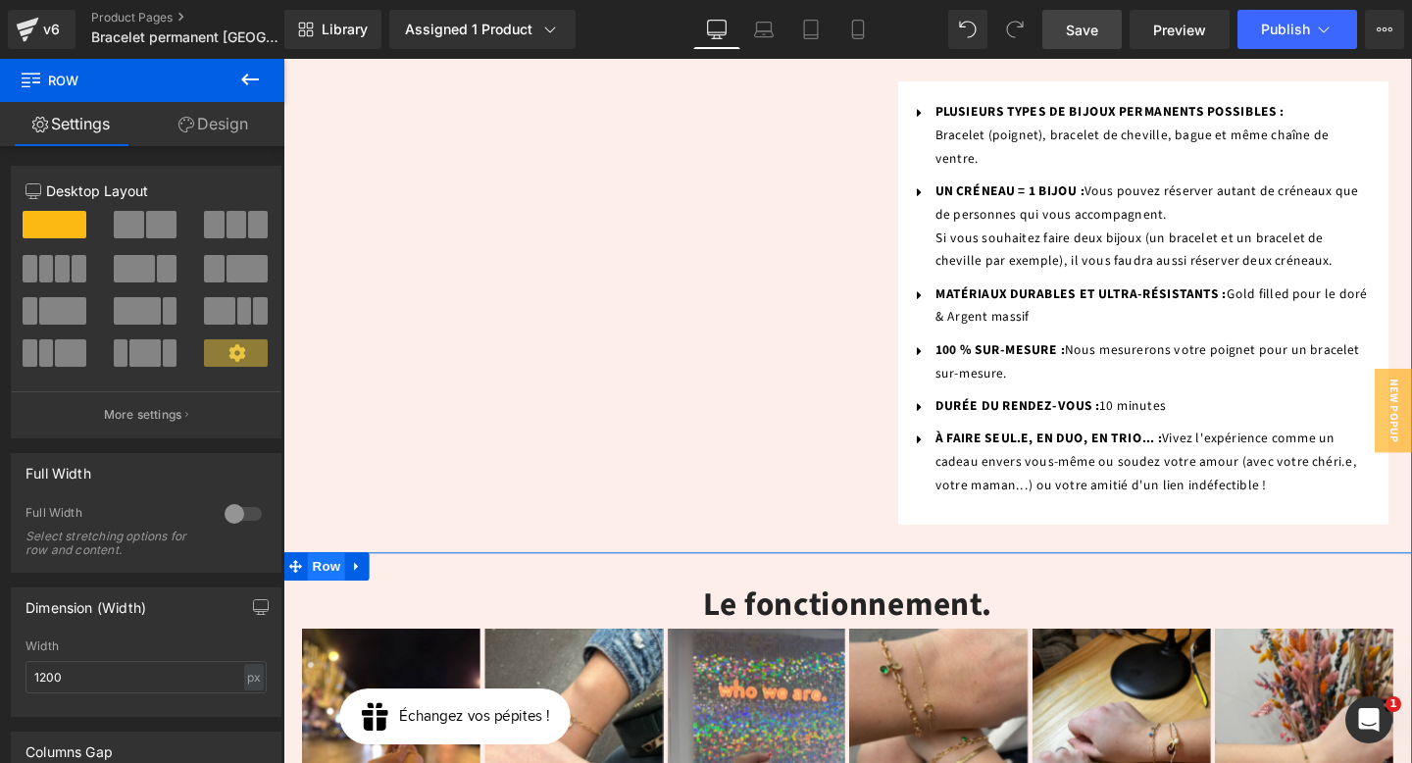
click at [332, 578] on span "Row" at bounding box center [328, 592] width 39 height 29
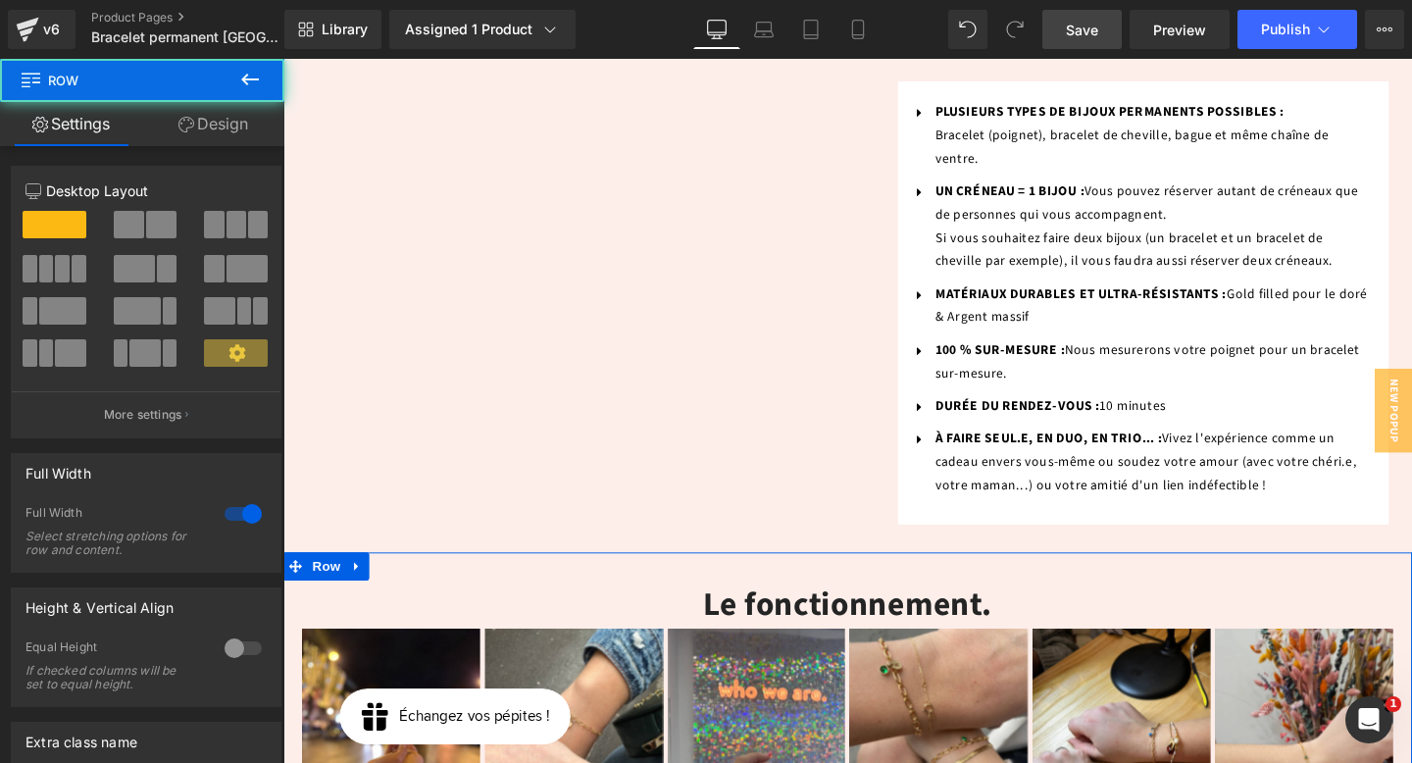
click at [246, 122] on link "Design" at bounding box center [213, 124] width 142 height 44
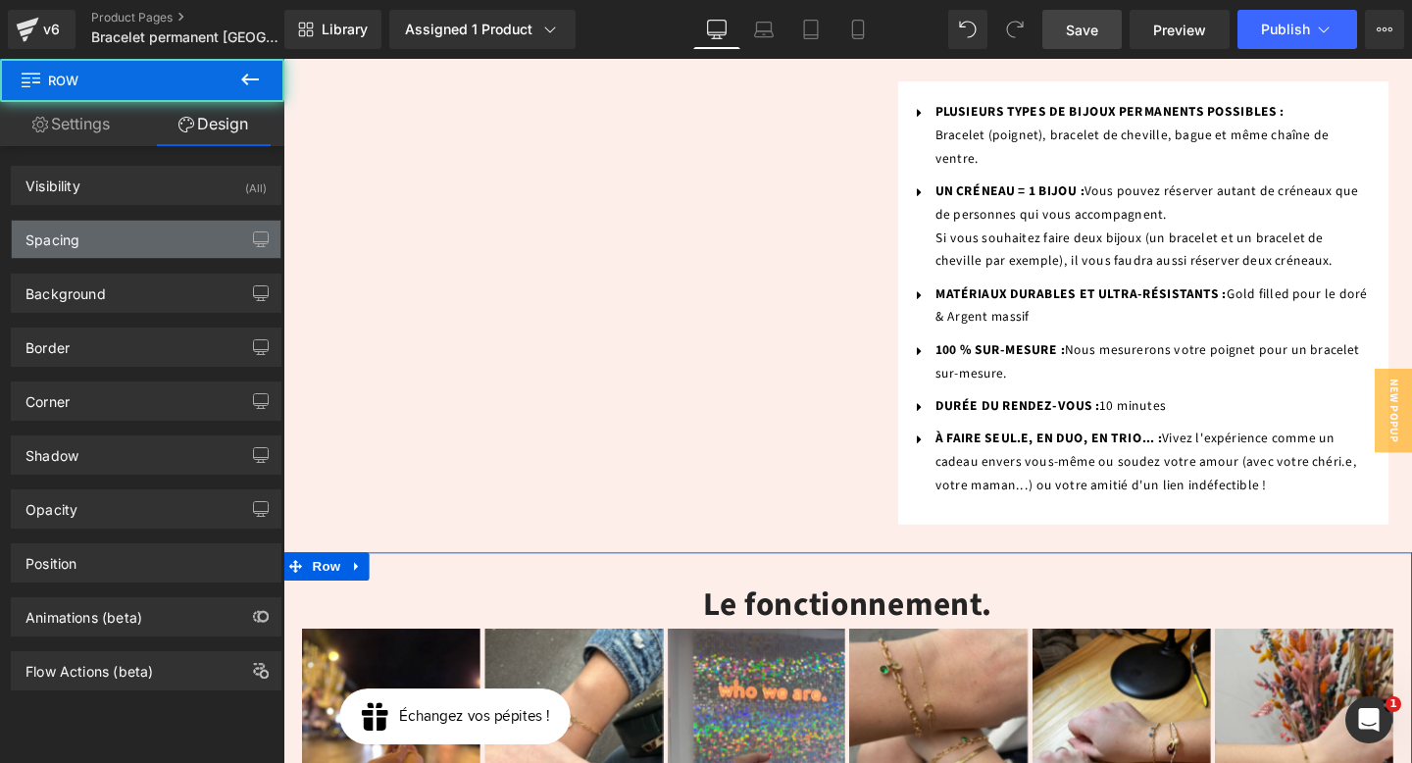
click at [118, 230] on div "Spacing" at bounding box center [146, 239] width 269 height 37
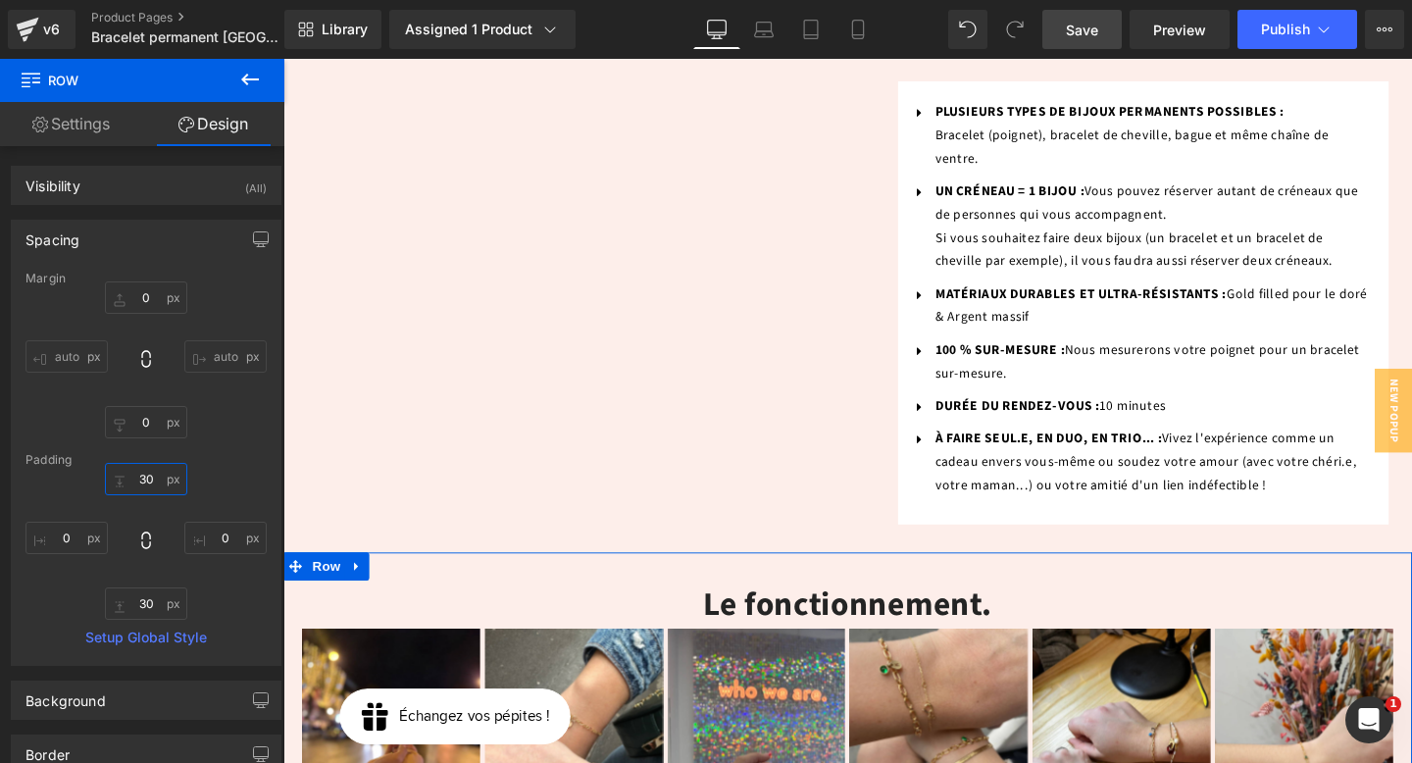
click at [156, 479] on input "text" at bounding box center [146, 479] width 82 height 32
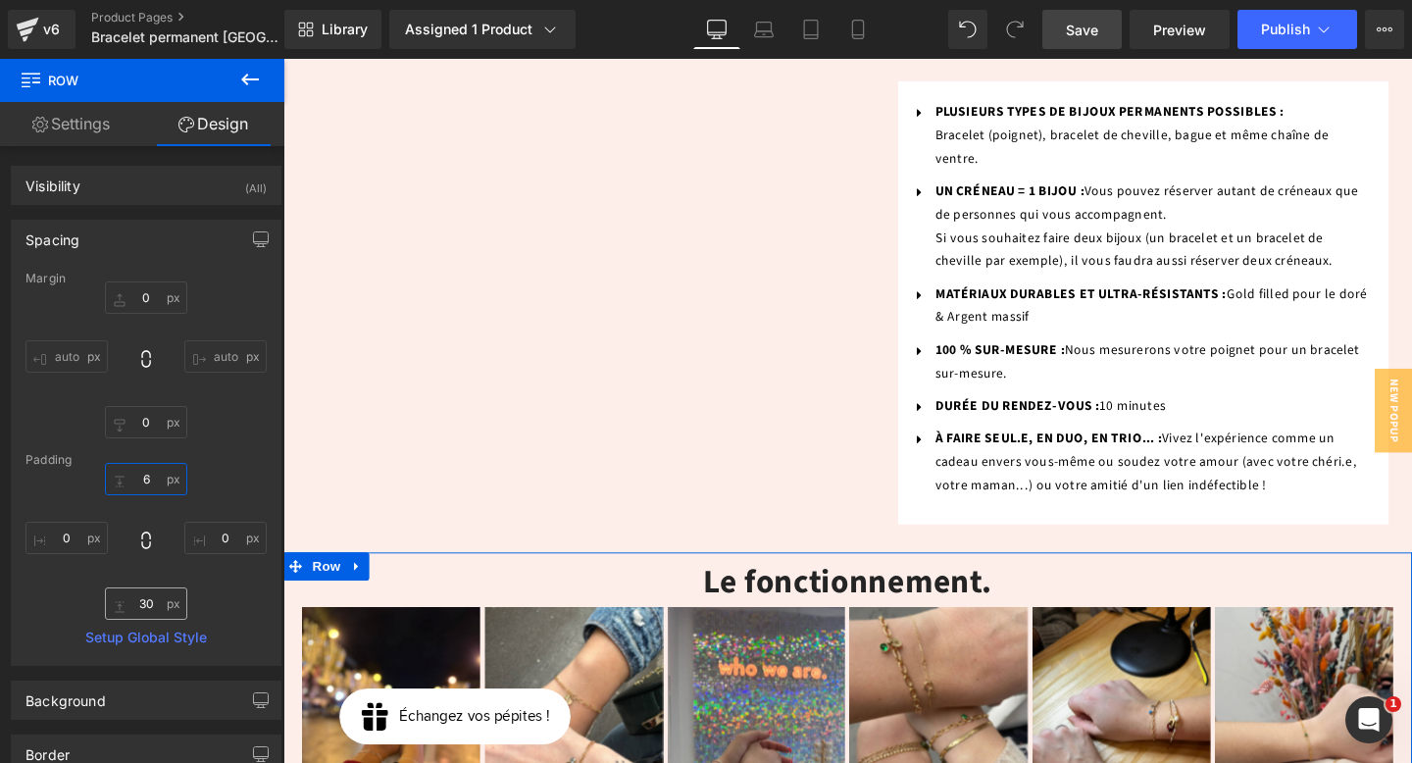
type input "60"
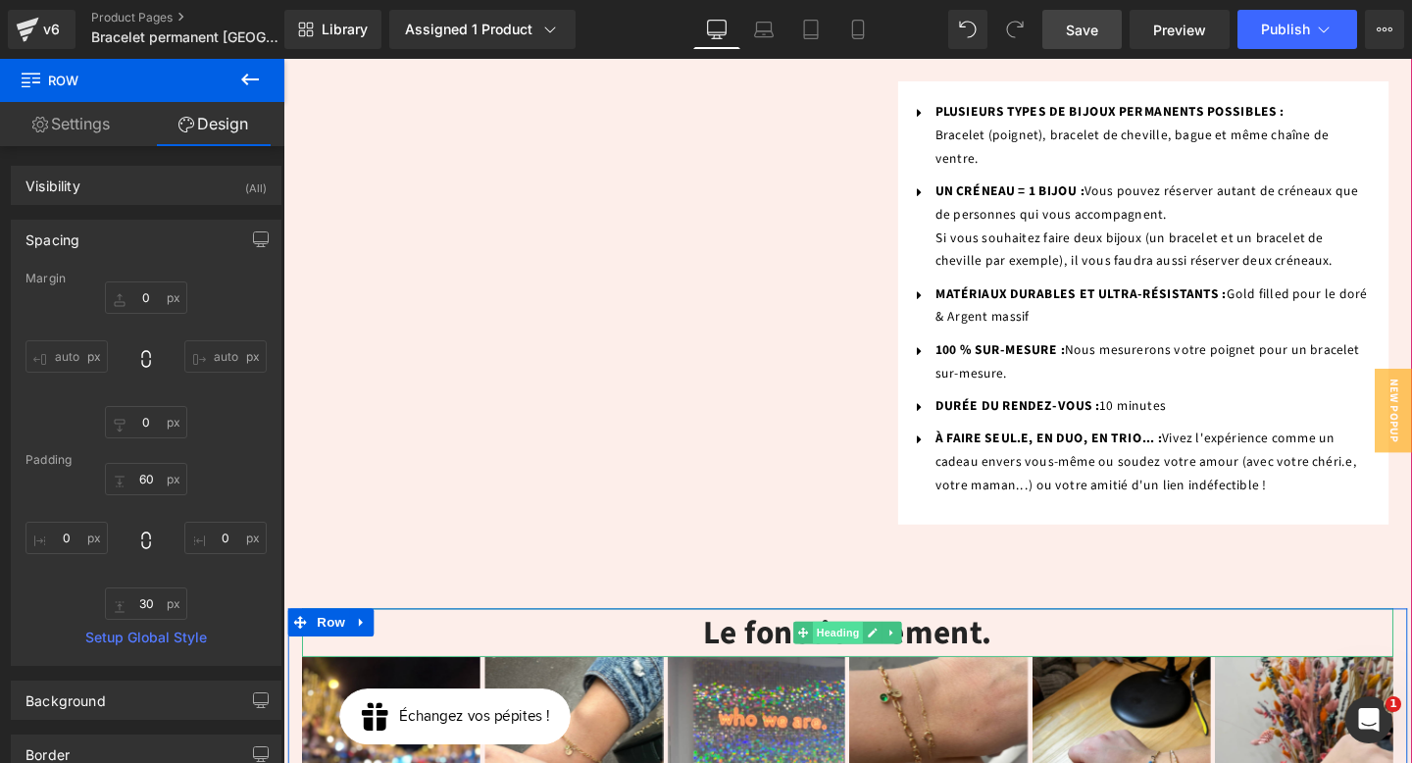
click at [875, 650] on span "Heading" at bounding box center [867, 662] width 53 height 24
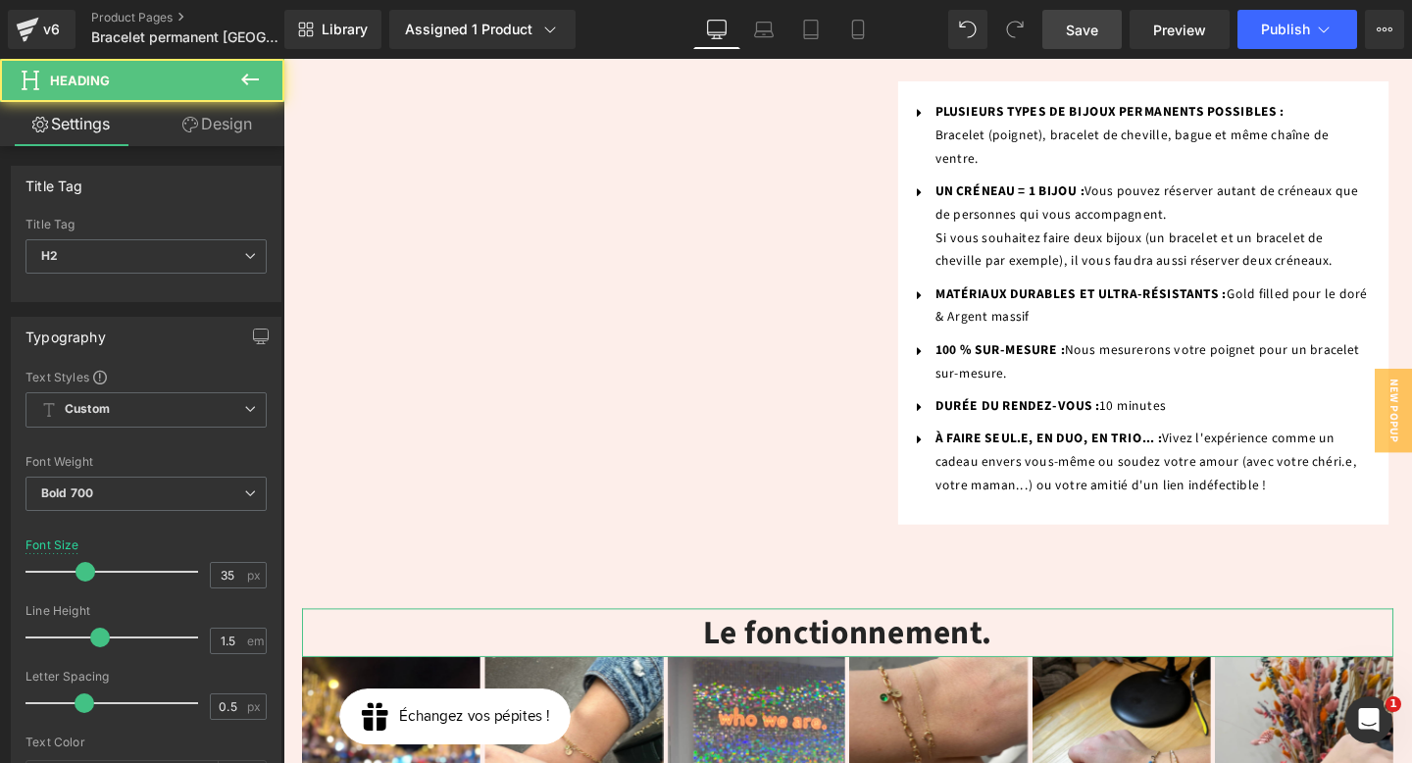
click at [221, 134] on link "Design" at bounding box center [217, 124] width 142 height 44
click at [0, 0] on div "Background" at bounding box center [0, 0] width 0 height 0
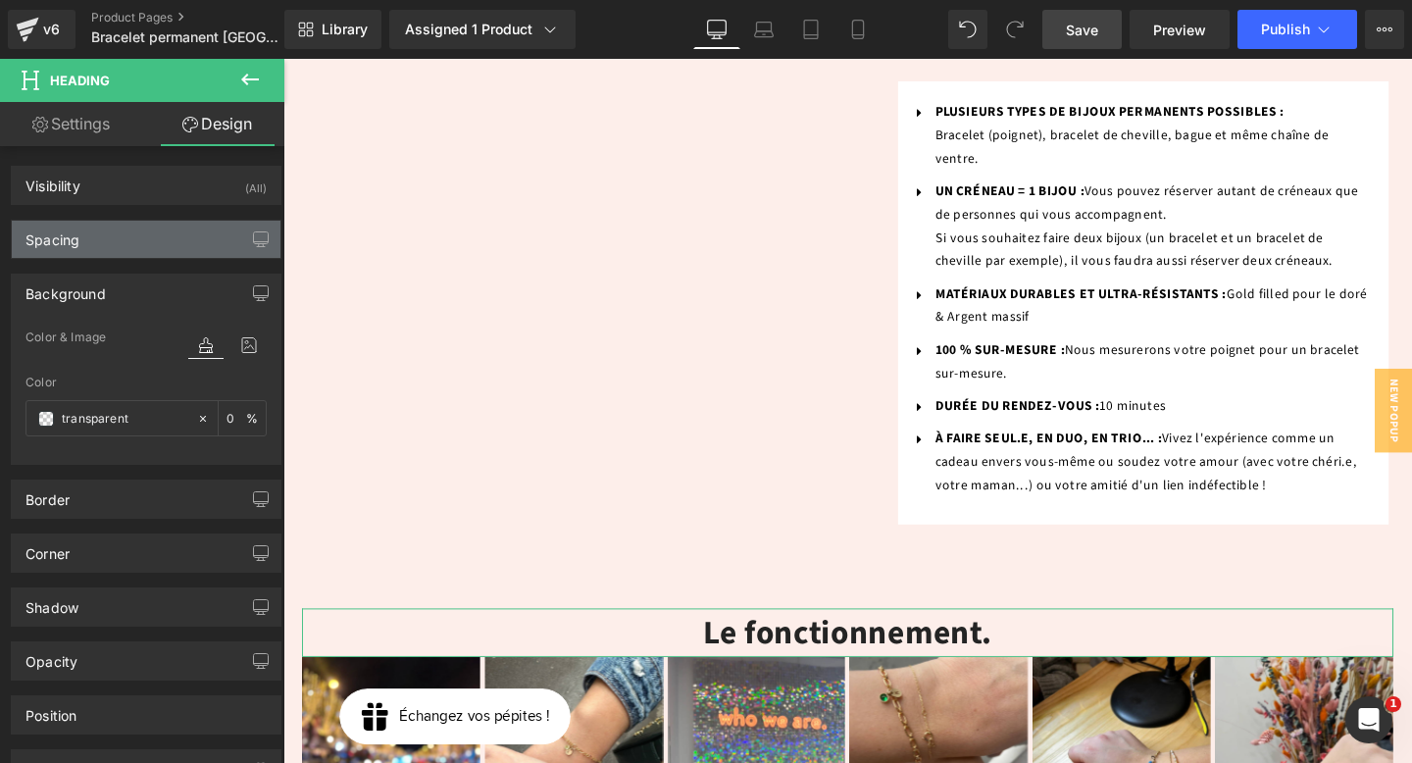
click at [119, 250] on div "Spacing" at bounding box center [146, 239] width 269 height 37
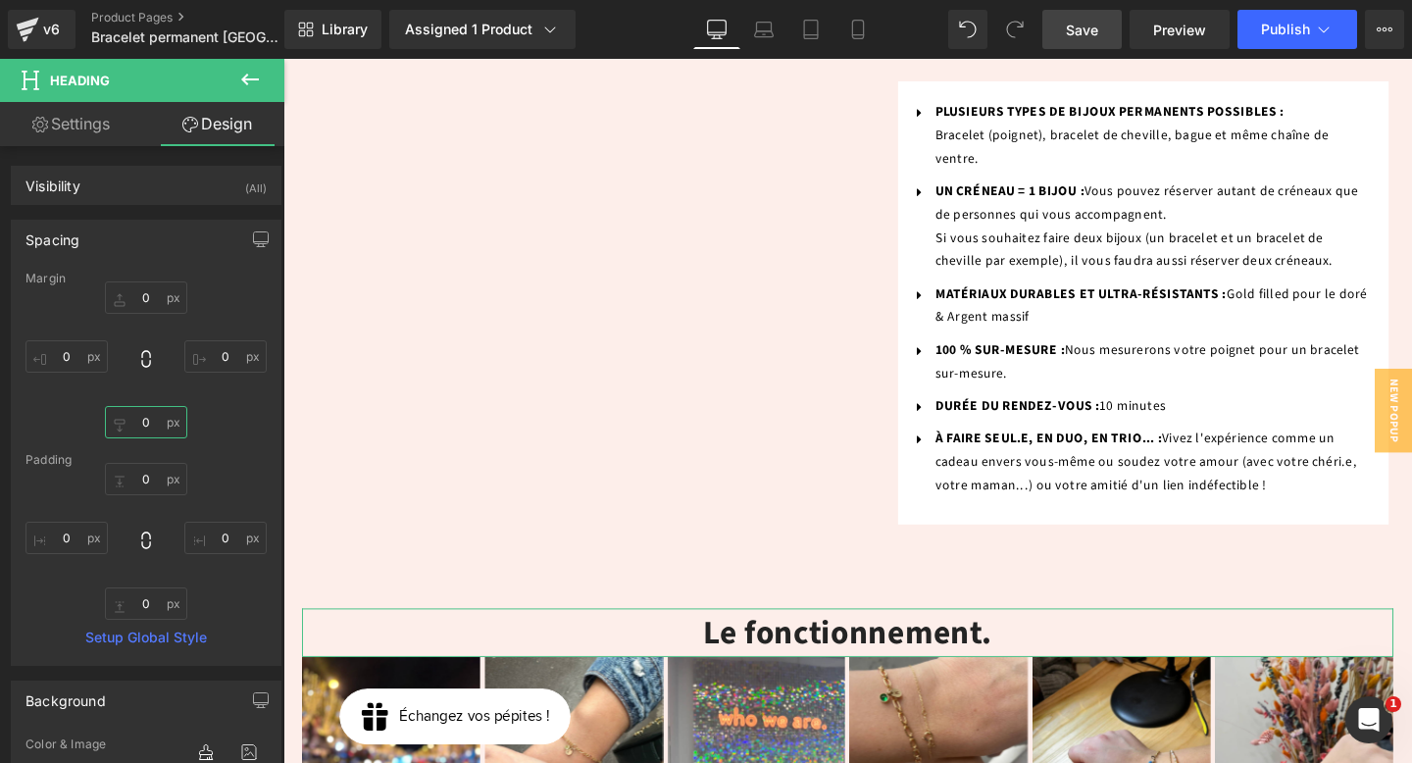
click at [144, 415] on input "text" at bounding box center [146, 422] width 82 height 32
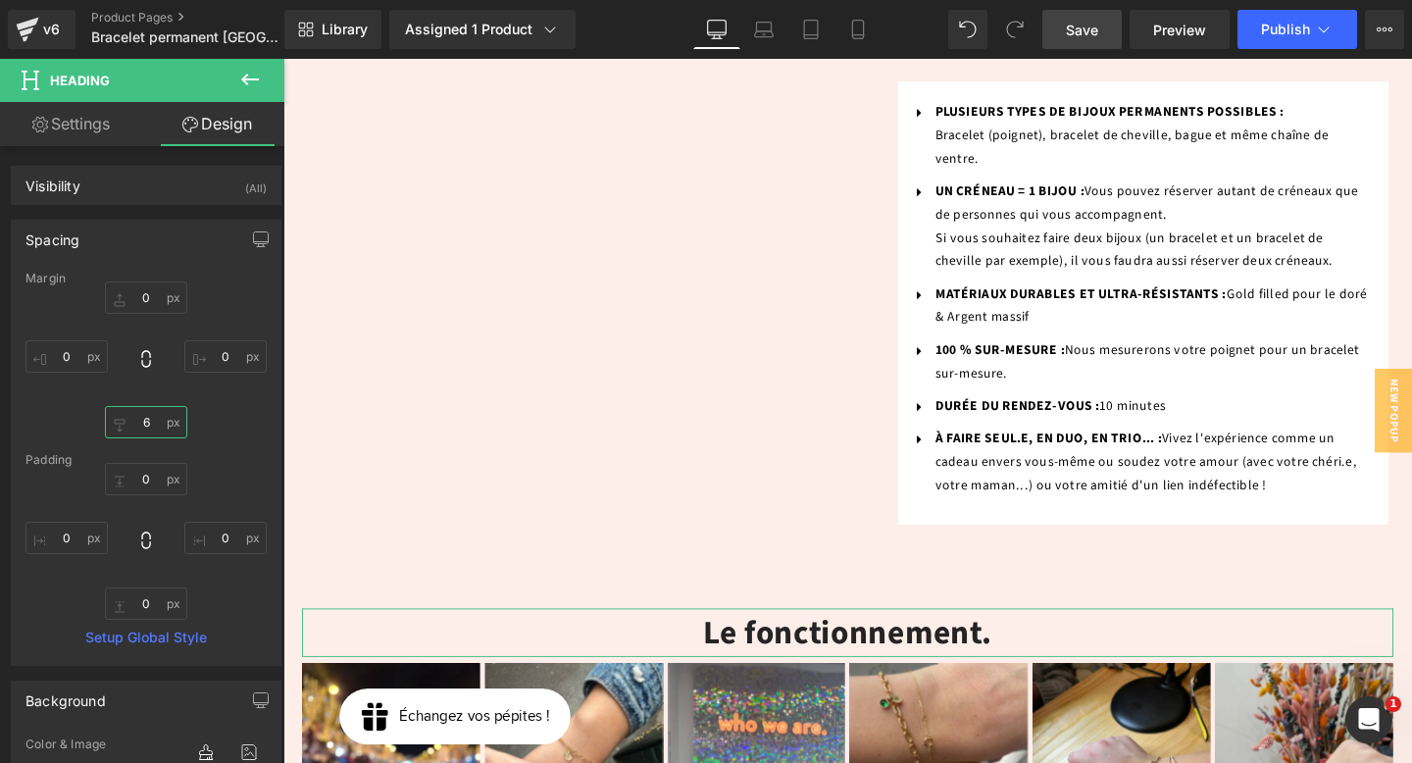
type input "60"
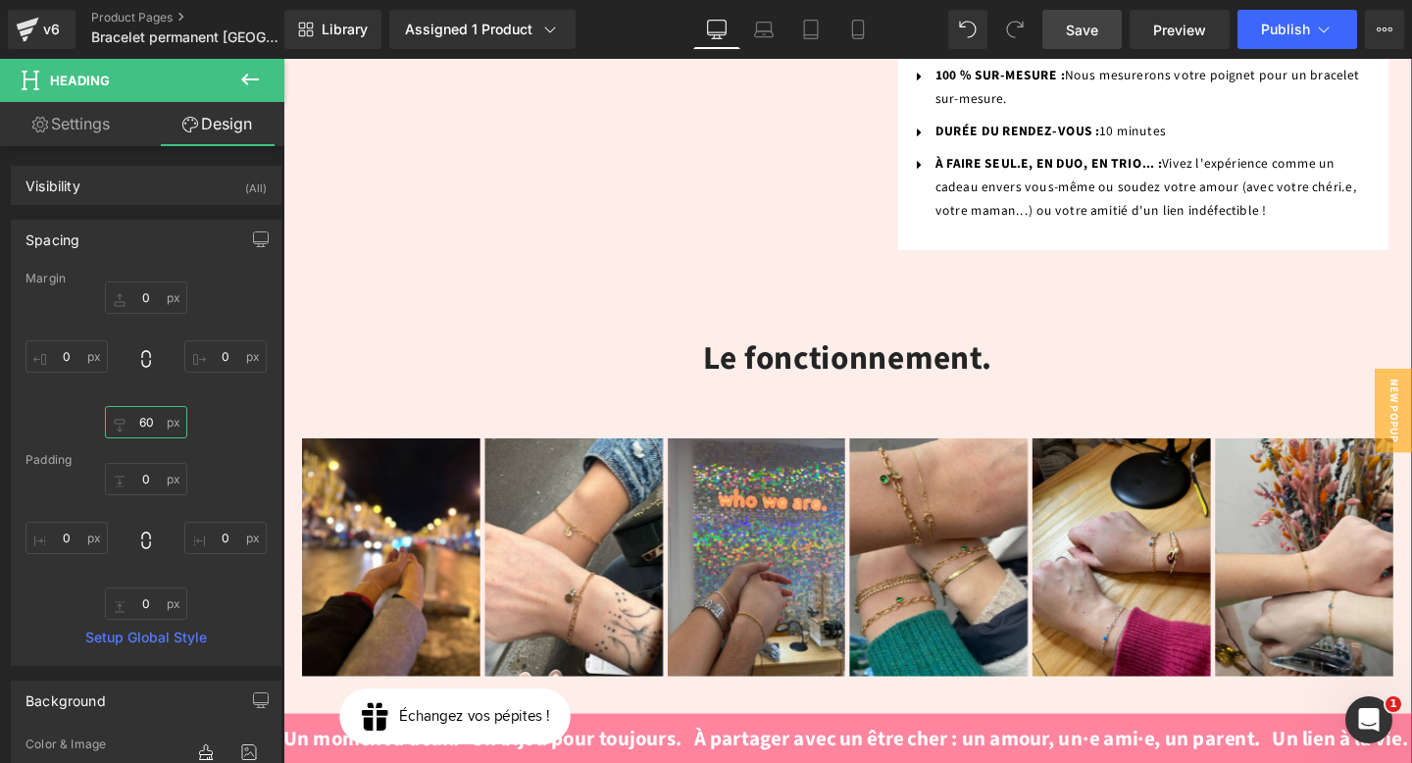
scroll to position [1353, 0]
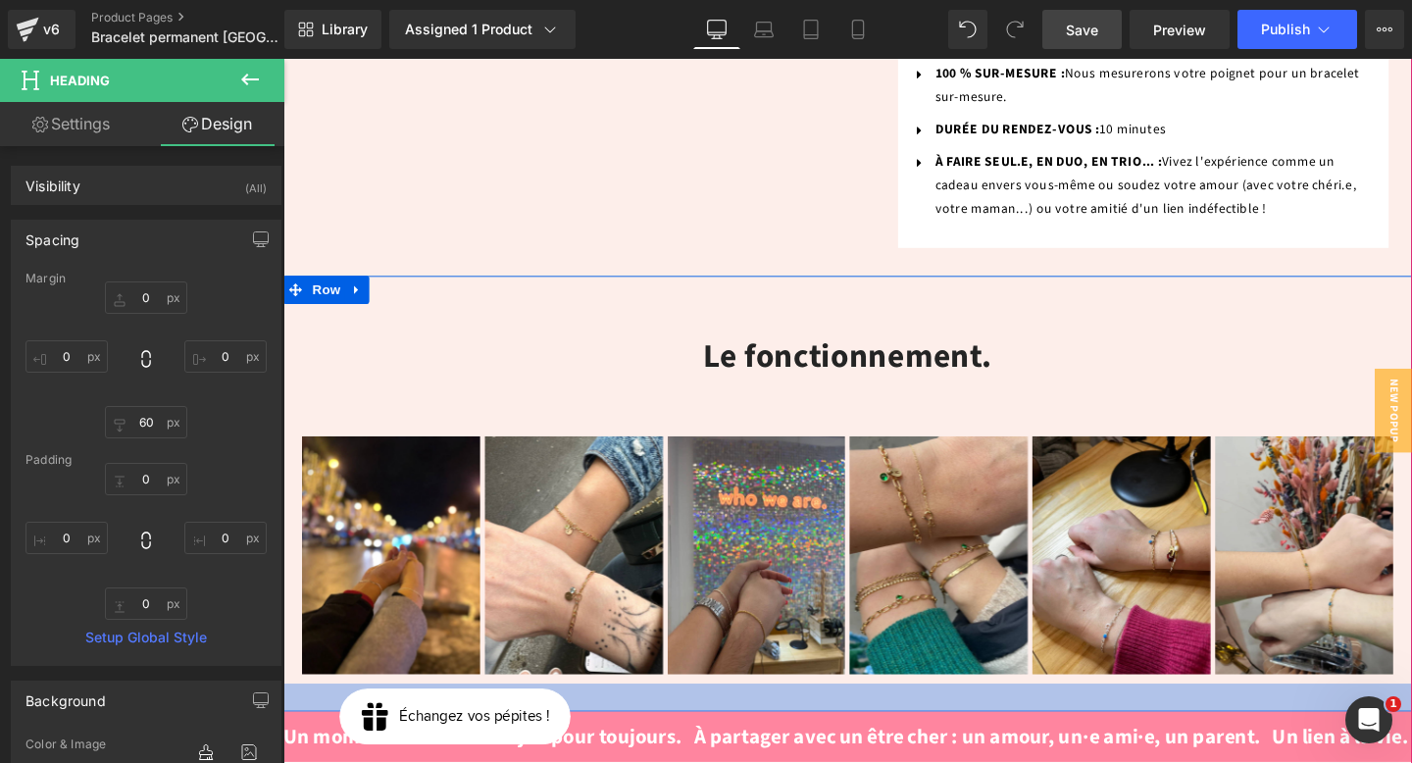
click at [594, 716] on div at bounding box center [876, 730] width 1187 height 29
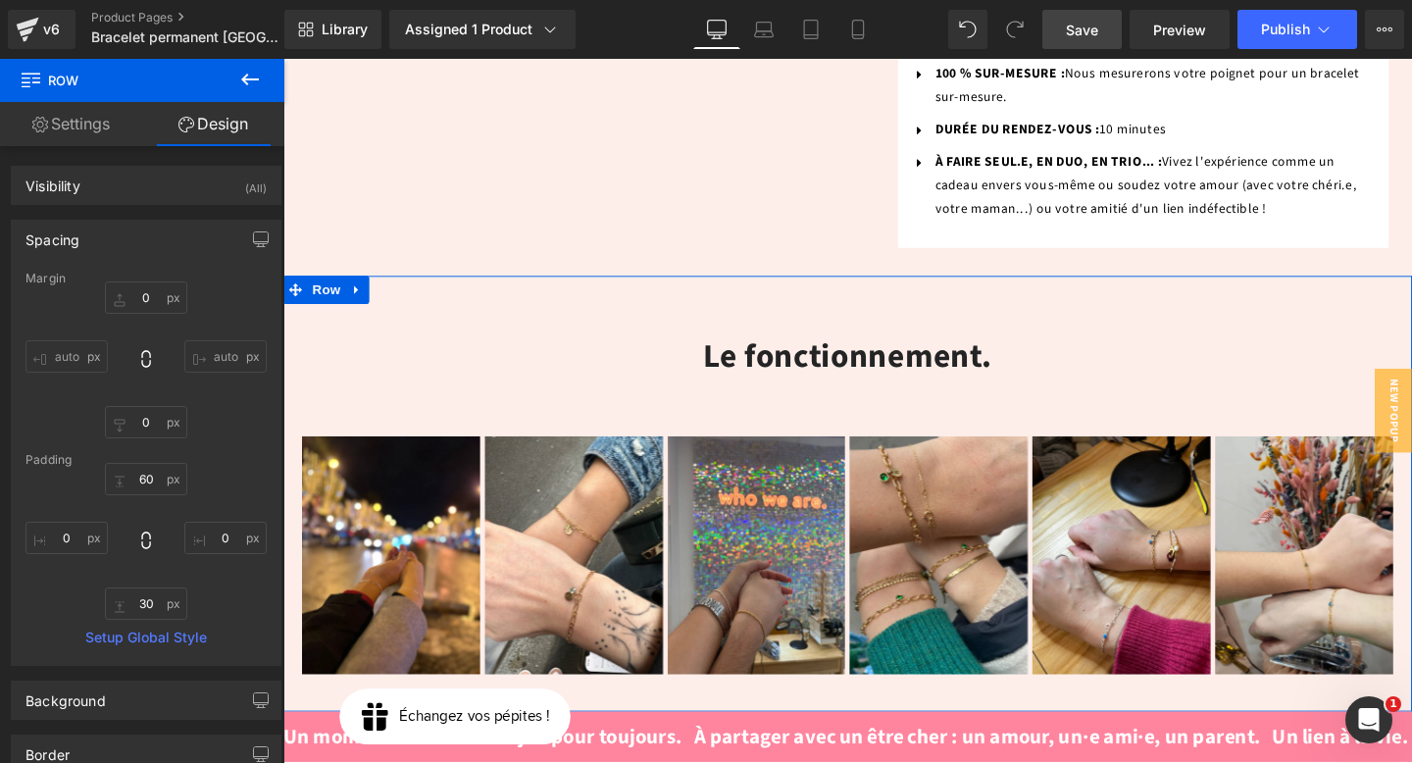
click at [223, 118] on link "Design" at bounding box center [213, 124] width 142 height 44
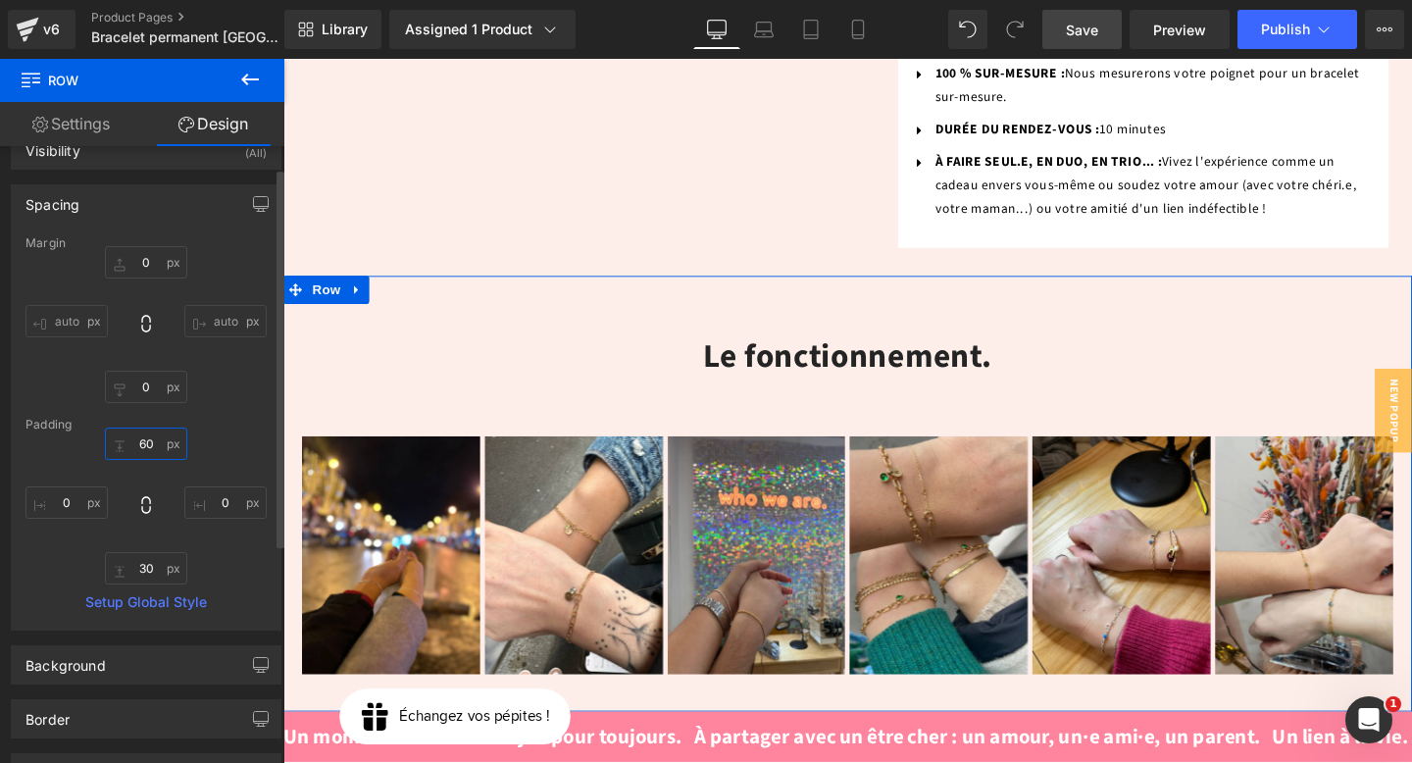
click at [135, 437] on input "60" at bounding box center [146, 444] width 82 height 32
click at [146, 441] on input "60" at bounding box center [146, 444] width 82 height 32
click at [145, 443] on input "60" at bounding box center [146, 444] width 82 height 32
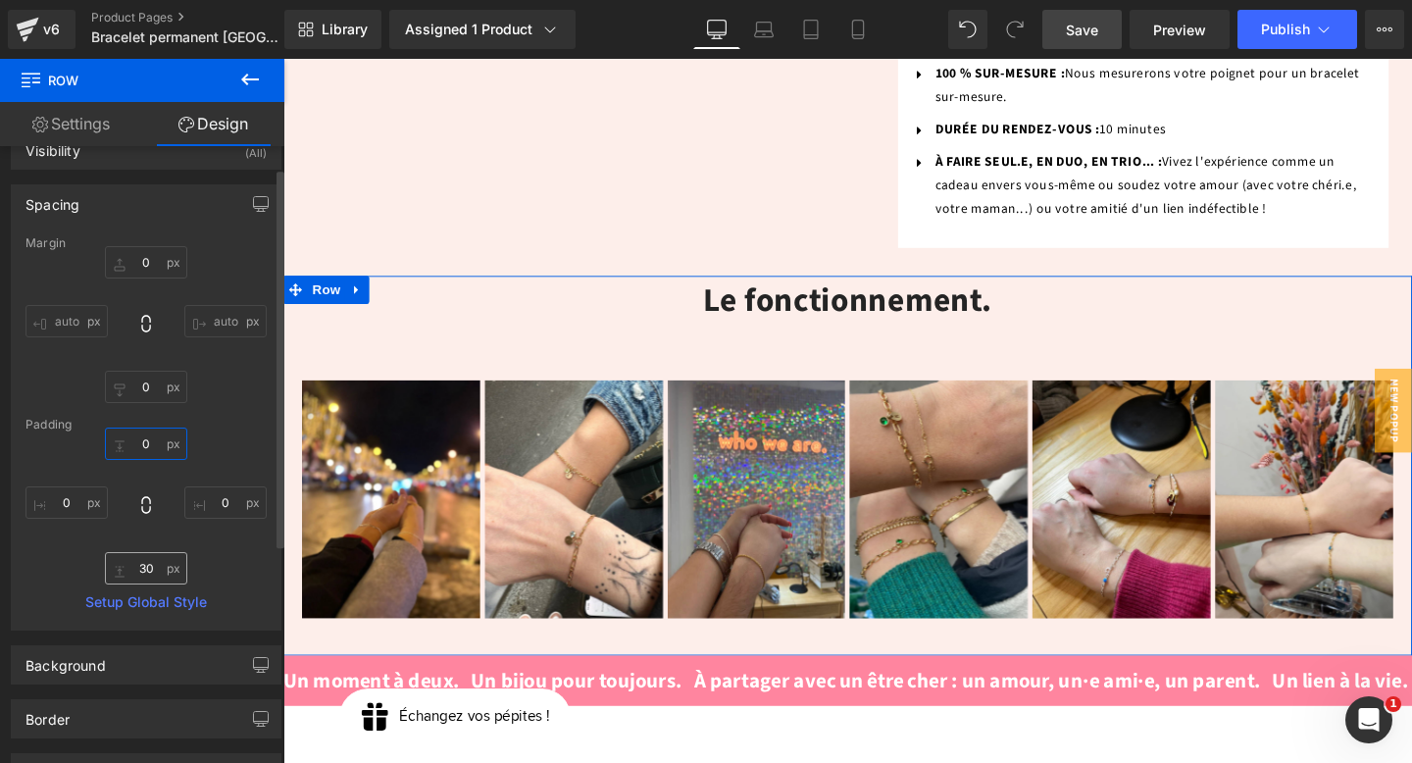
type input "0"
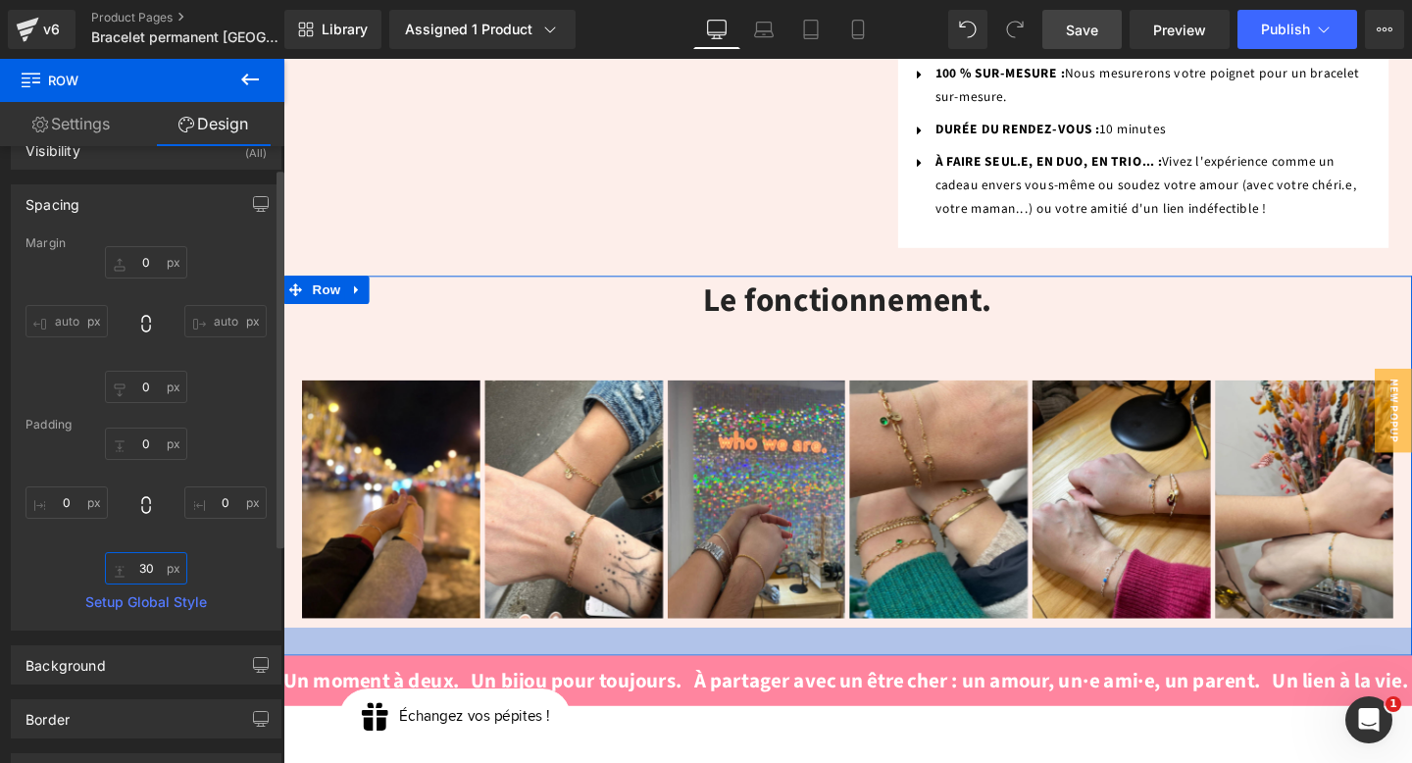
click at [143, 568] on input "30" at bounding box center [146, 568] width 82 height 32
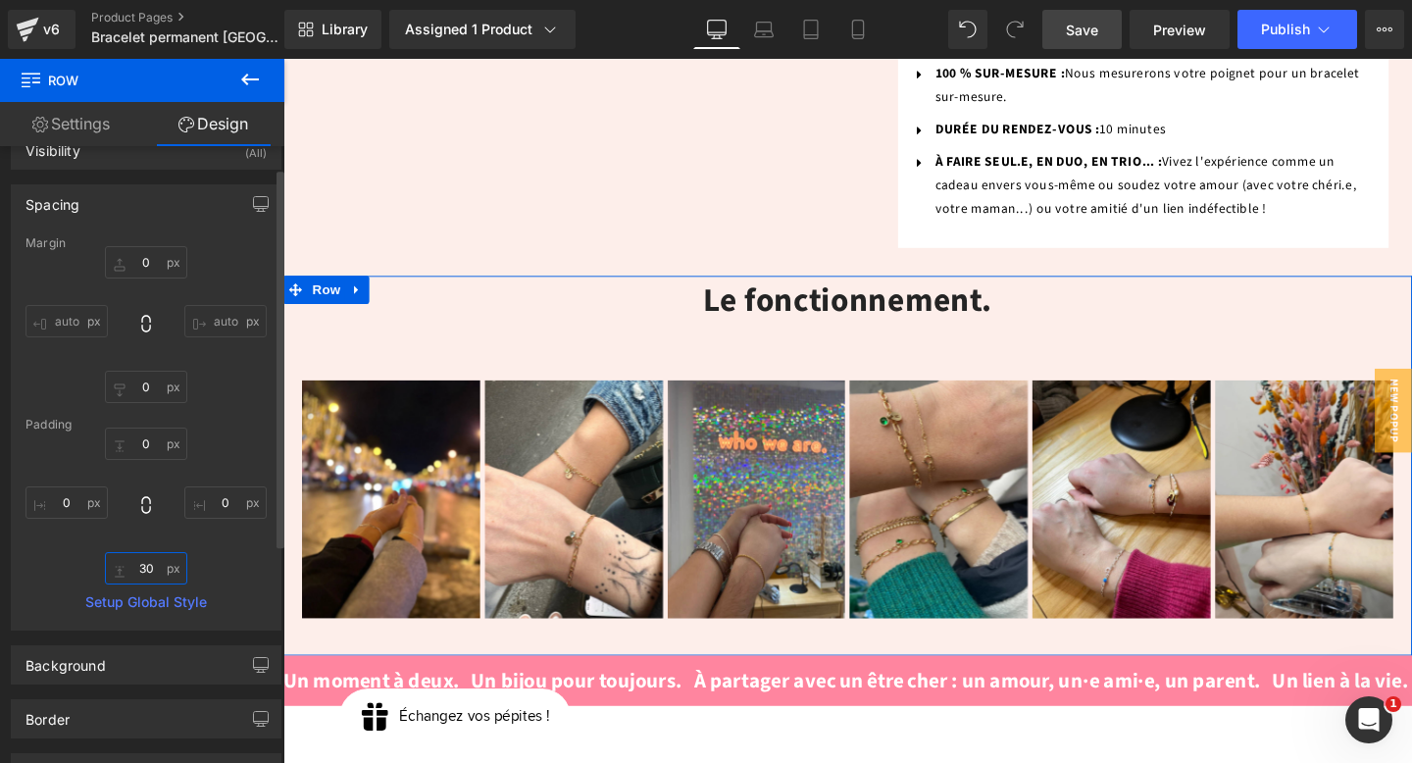
type input "0"
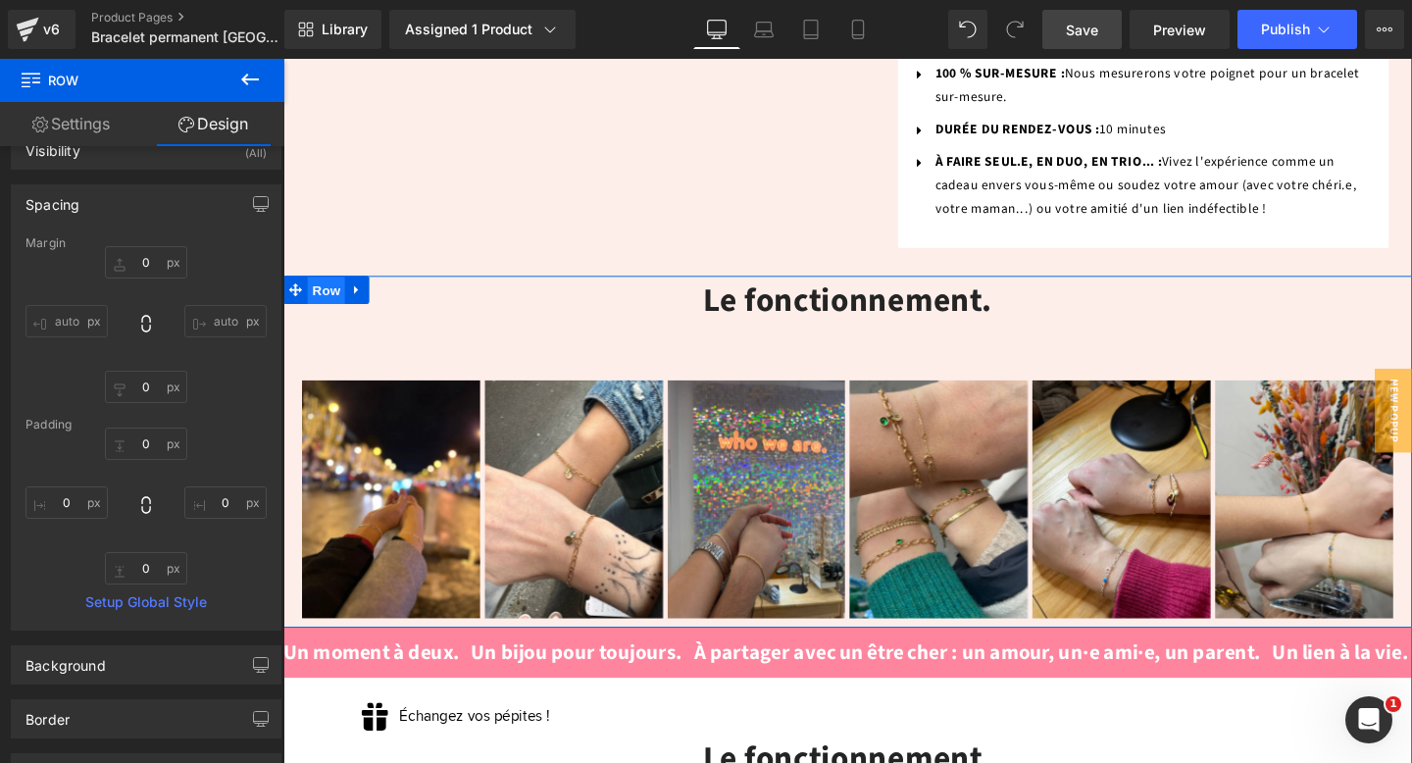
click at [321, 288] on span "Row" at bounding box center [328, 302] width 39 height 29
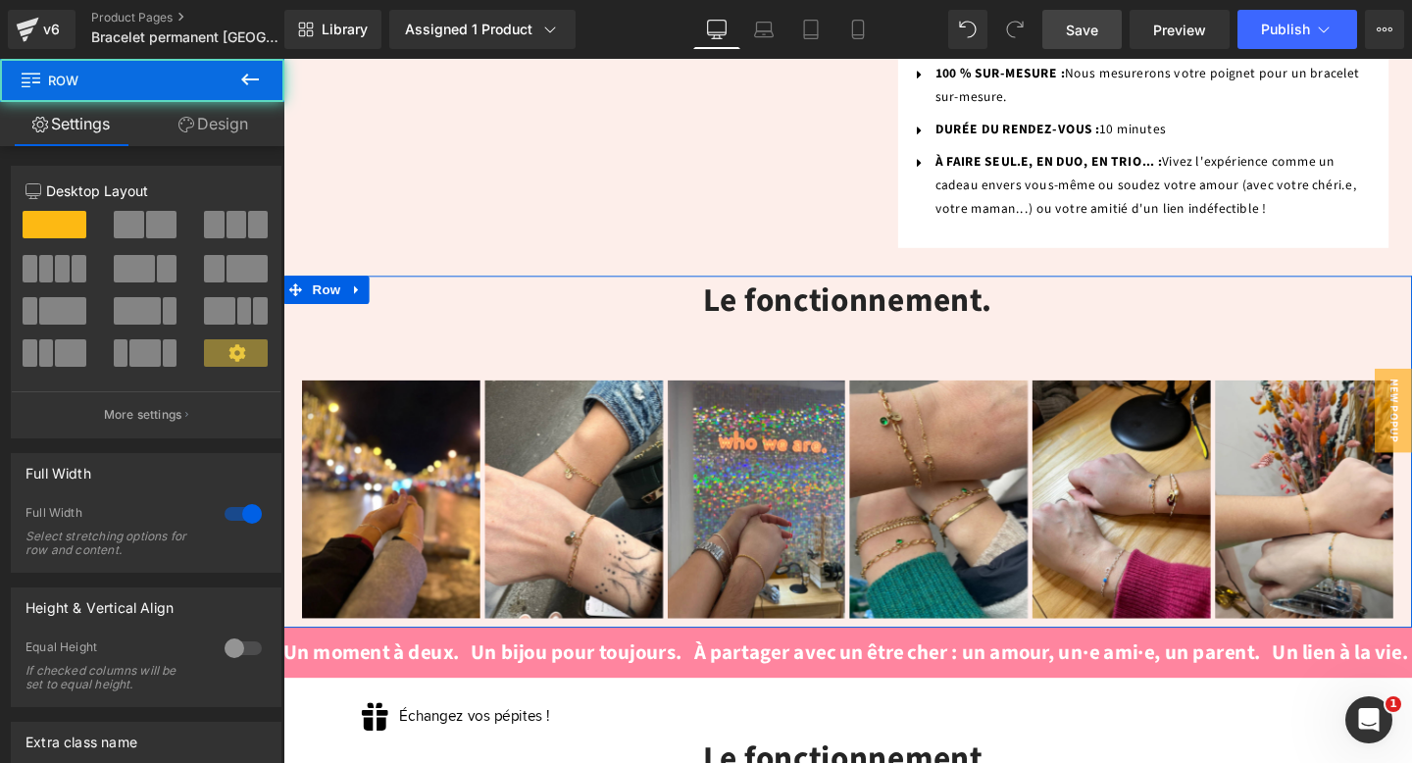
click at [214, 116] on link "Design" at bounding box center [213, 124] width 142 height 44
click at [0, 0] on div "Spacing" at bounding box center [0, 0] width 0 height 0
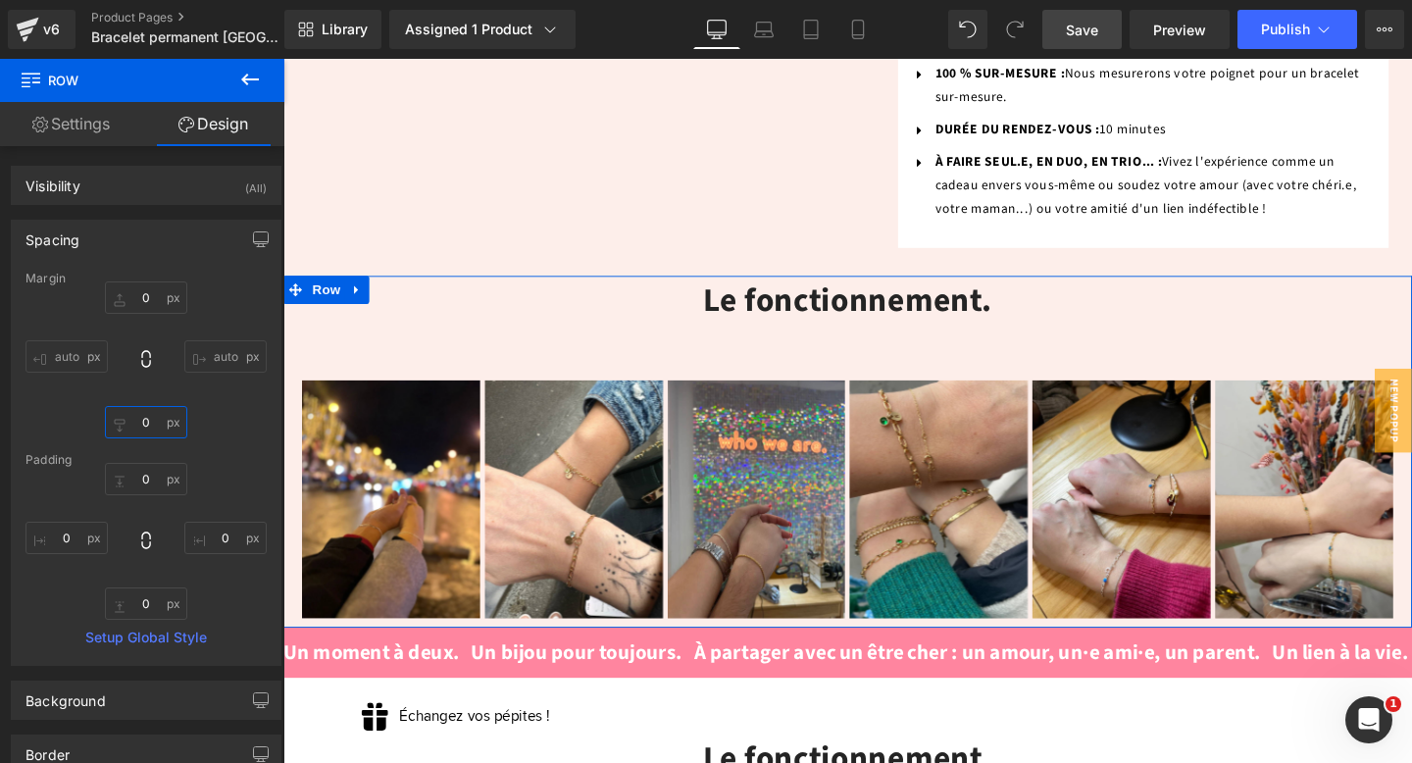
click at [146, 421] on input "text" at bounding box center [146, 422] width 82 height 32
click at [147, 292] on input "text" at bounding box center [146, 297] width 82 height 32
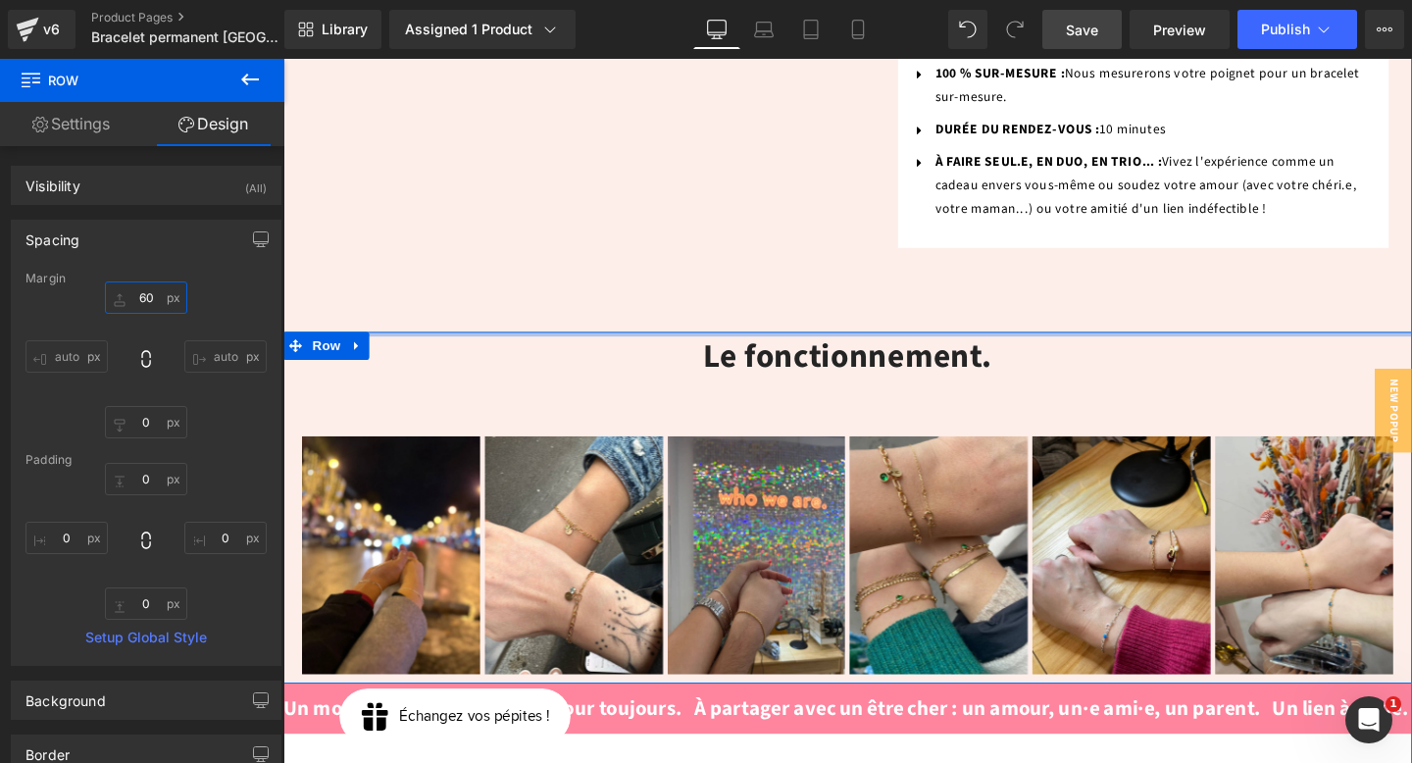
type input "6"
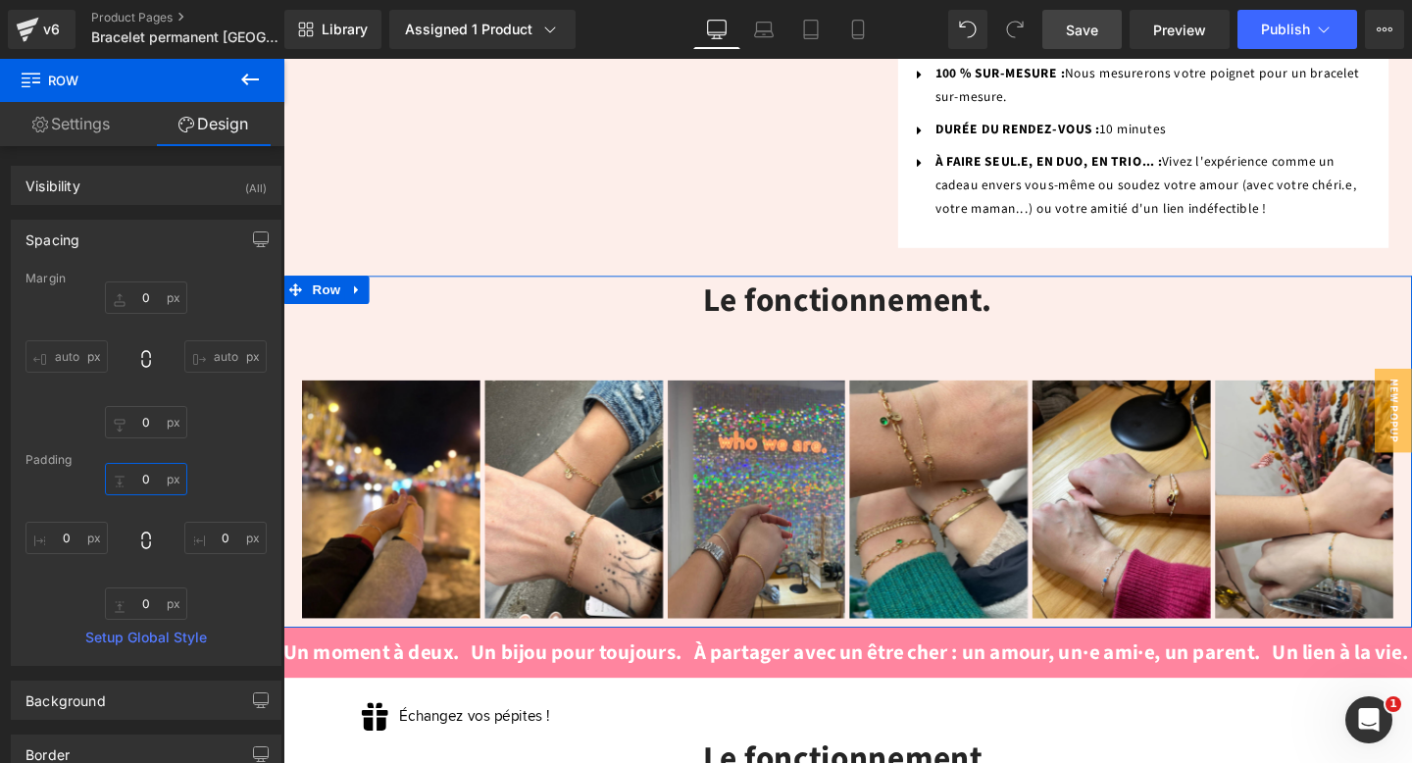
click at [139, 482] on input "text" at bounding box center [146, 479] width 82 height 32
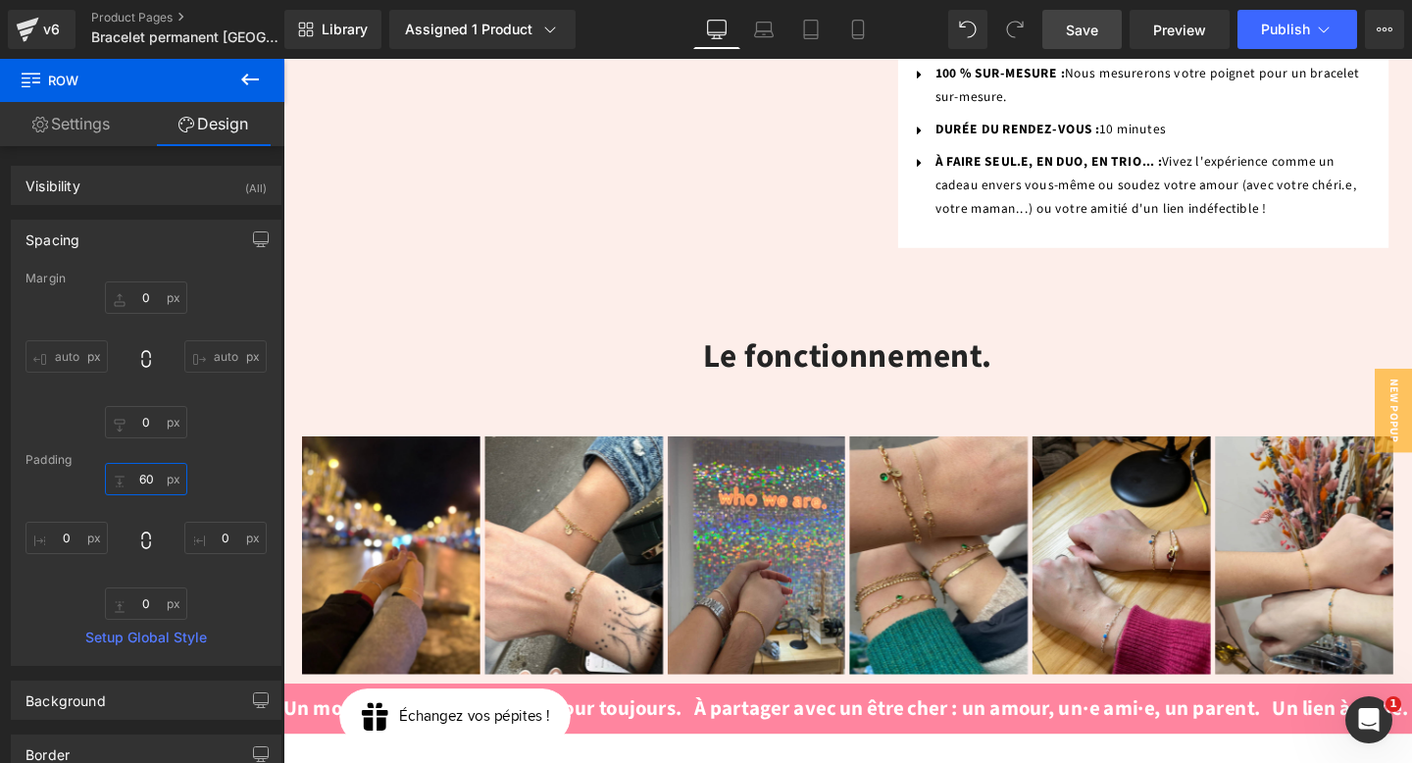
type input "60"
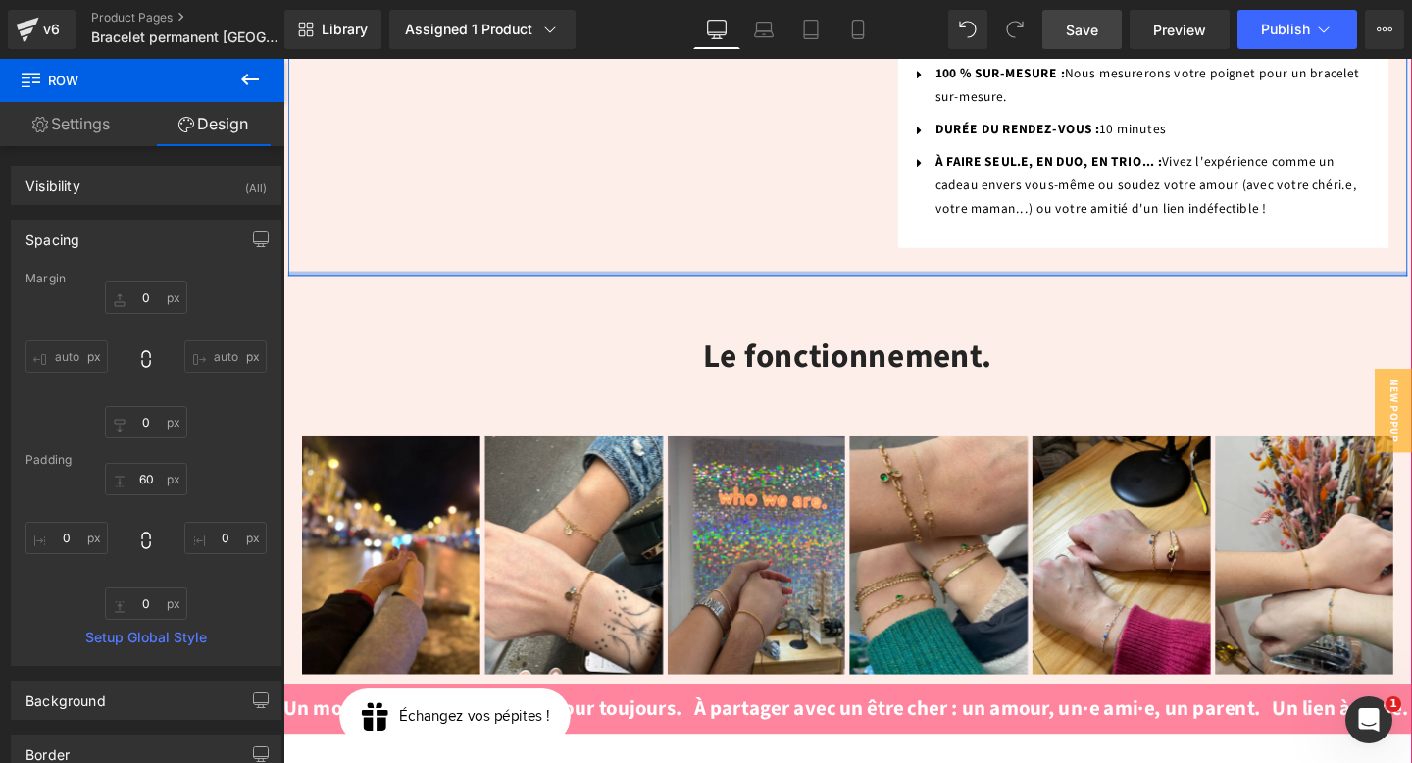
click at [319, 282] on div at bounding box center [876, 284] width 1177 height 5
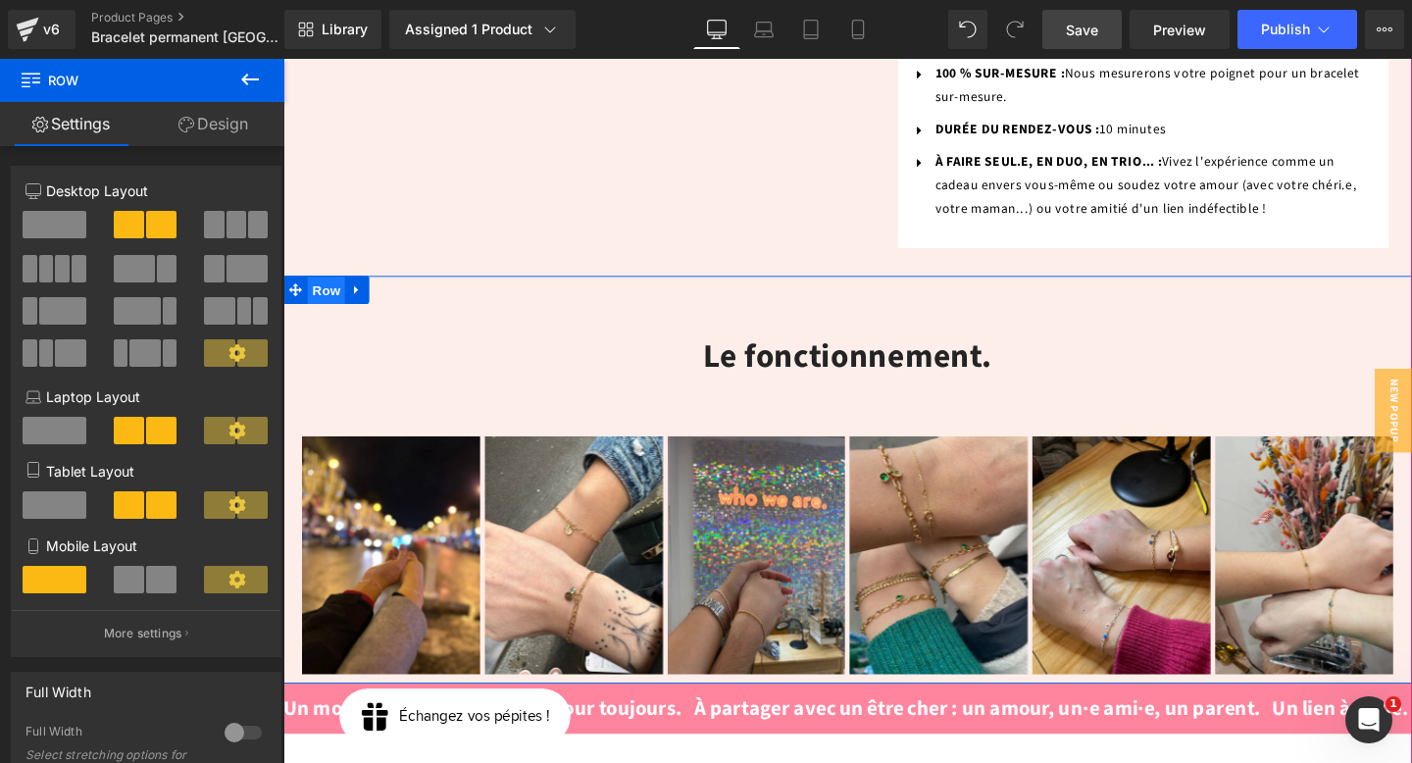
click at [331, 288] on span "Row" at bounding box center [328, 302] width 39 height 29
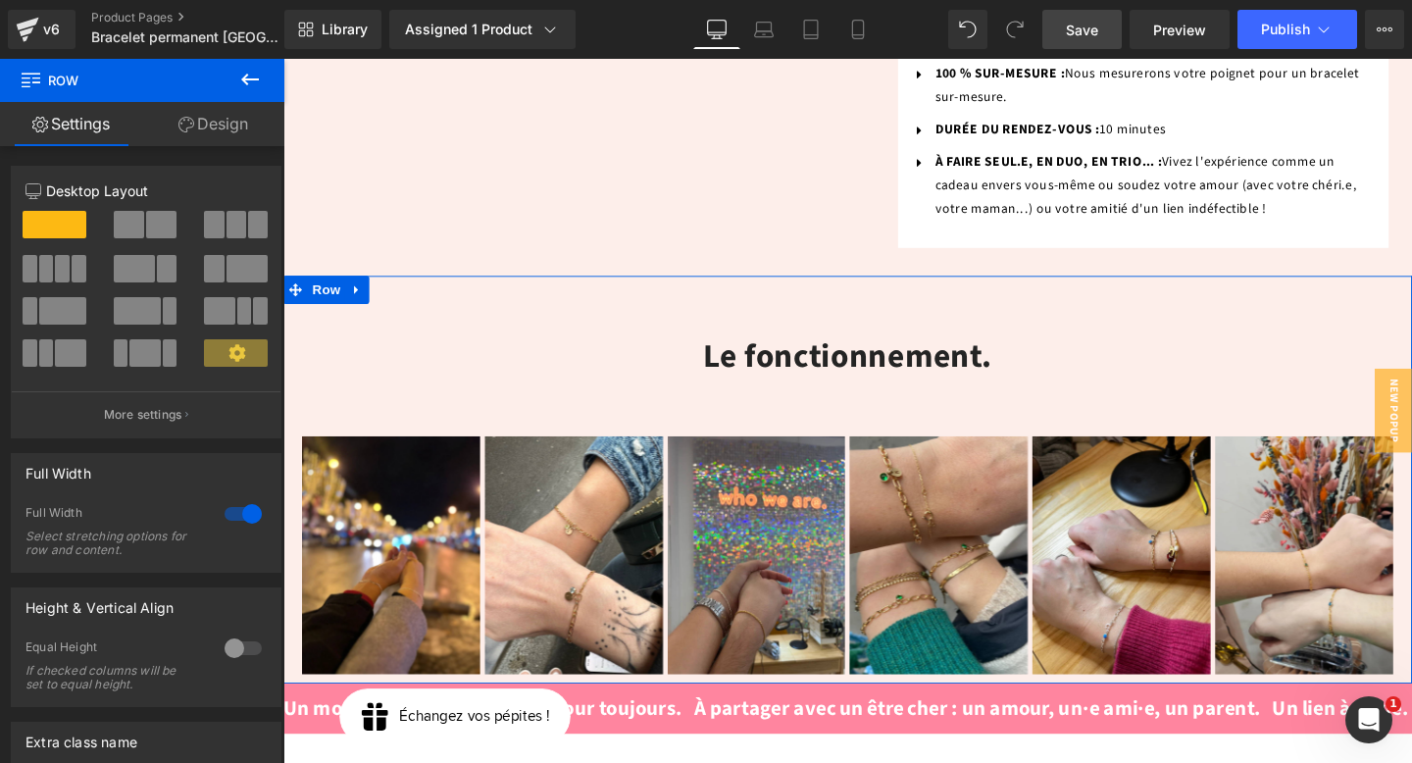
click at [237, 106] on link "Design" at bounding box center [213, 124] width 142 height 44
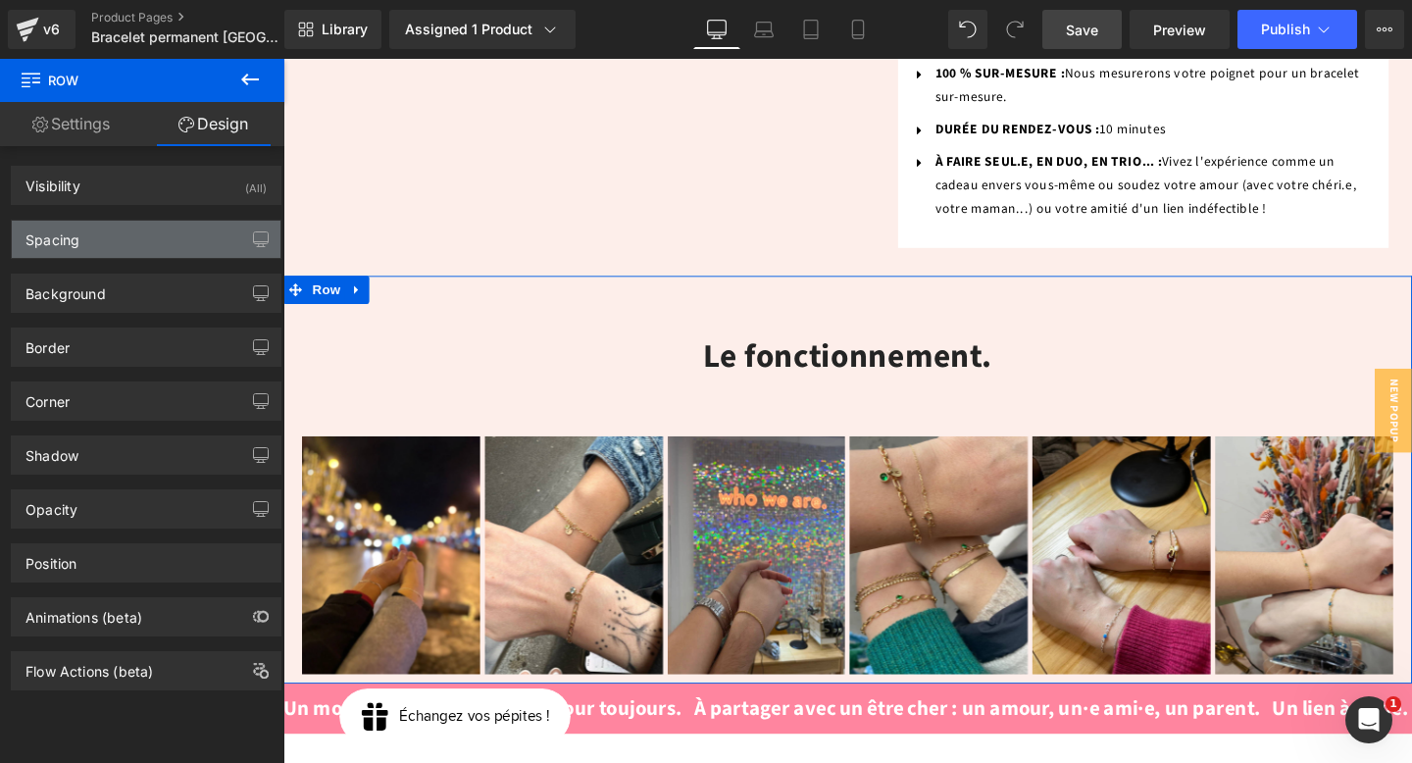
click at [97, 249] on div "Spacing" at bounding box center [146, 239] width 269 height 37
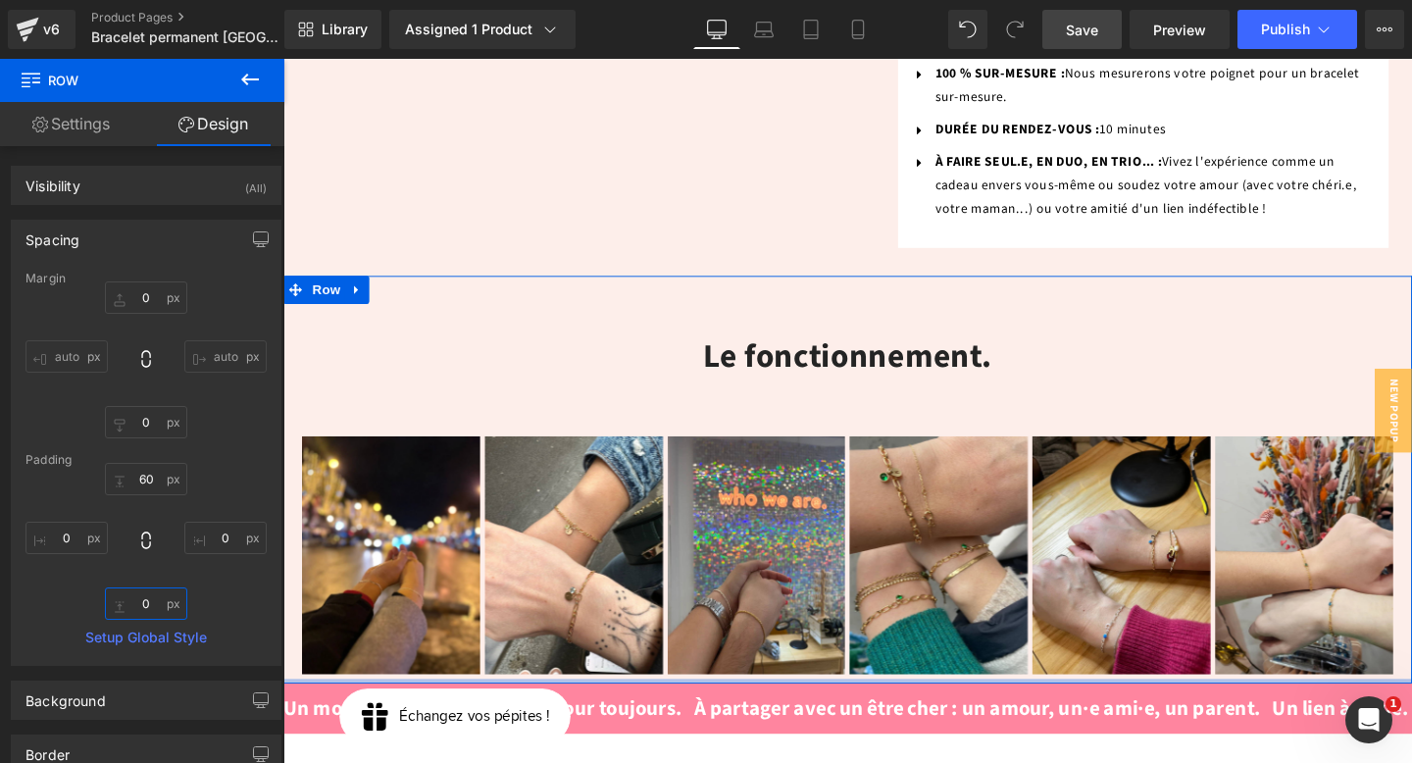
click at [145, 607] on input "text" at bounding box center [146, 603] width 82 height 32
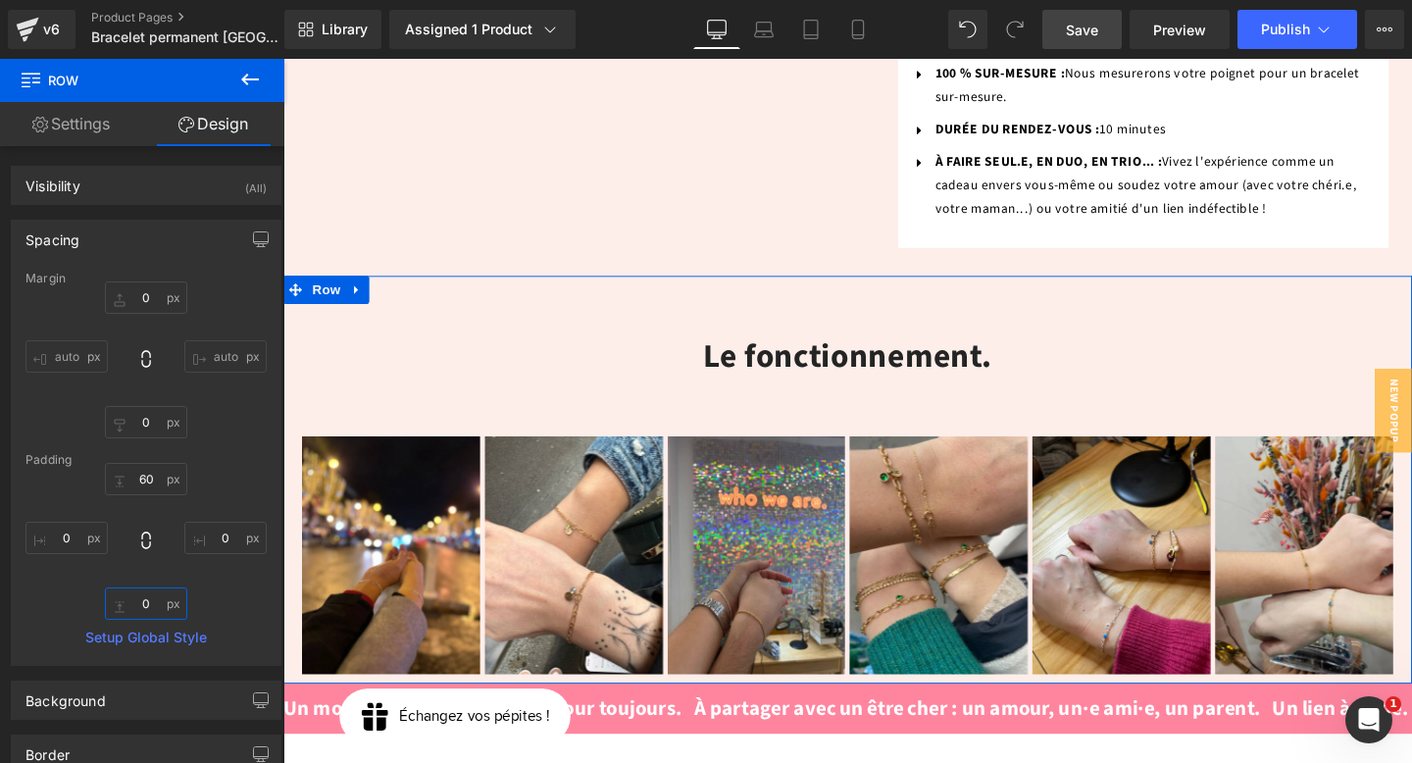
click at [145, 597] on input "text" at bounding box center [146, 603] width 82 height 32
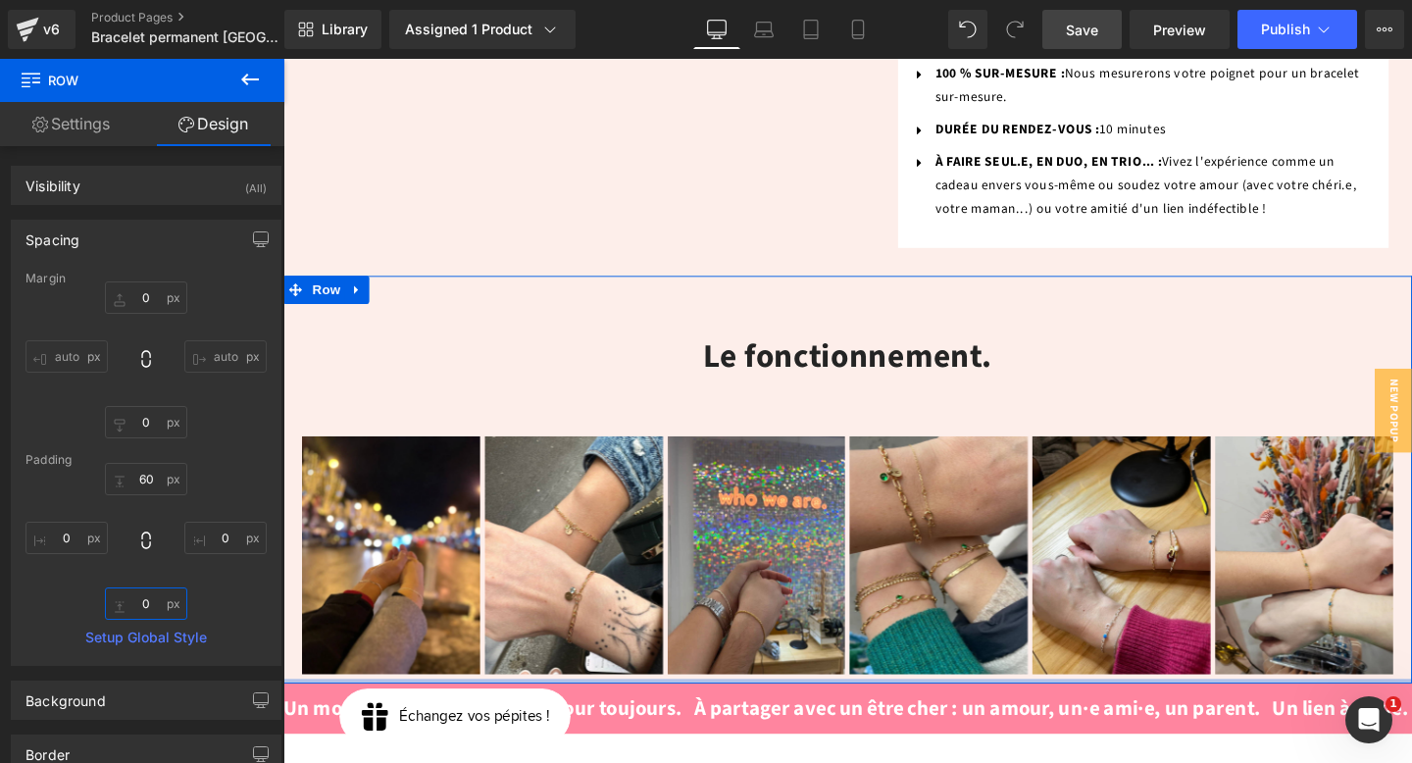
click at [137, 594] on input "text" at bounding box center [146, 603] width 82 height 32
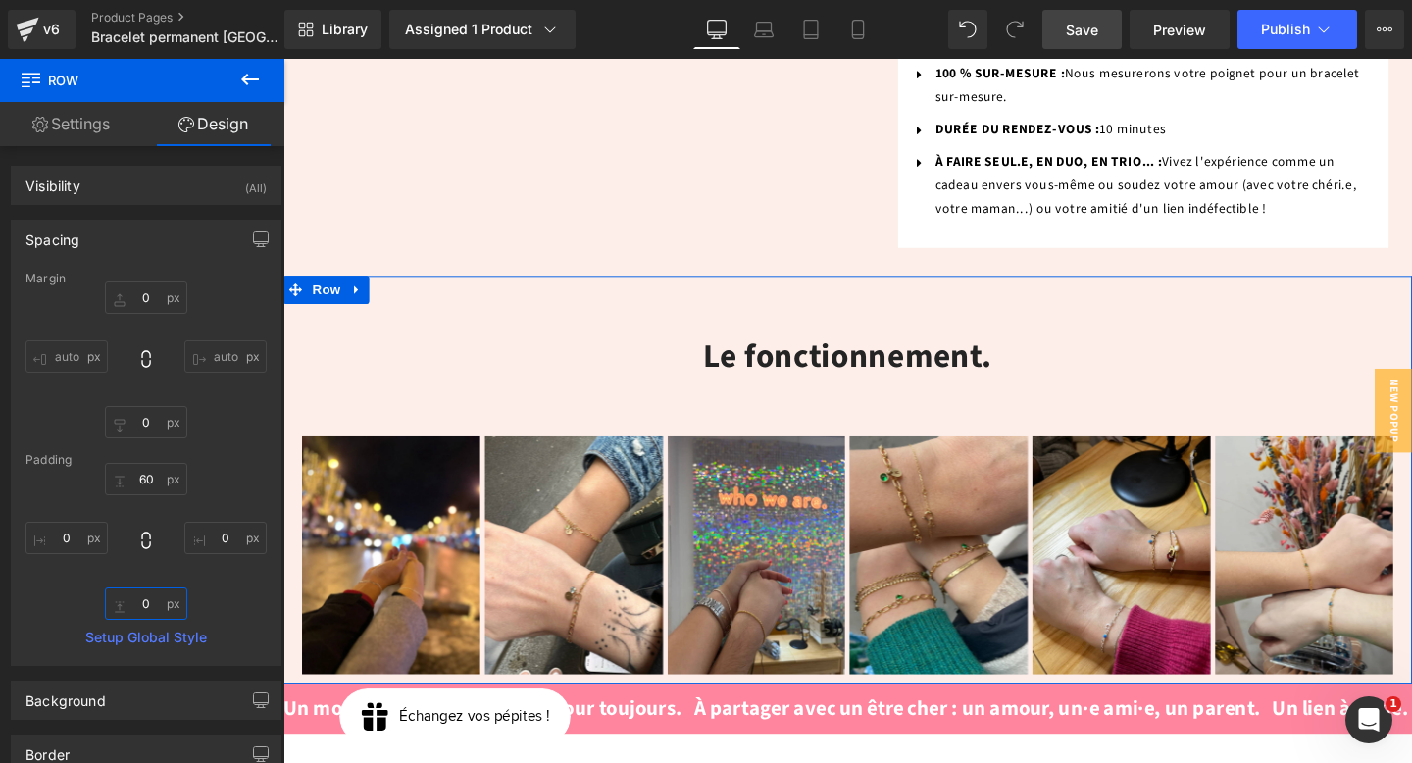
click at [136, 594] on input "text" at bounding box center [146, 603] width 82 height 32
click at [142, 598] on input "text" at bounding box center [146, 603] width 82 height 32
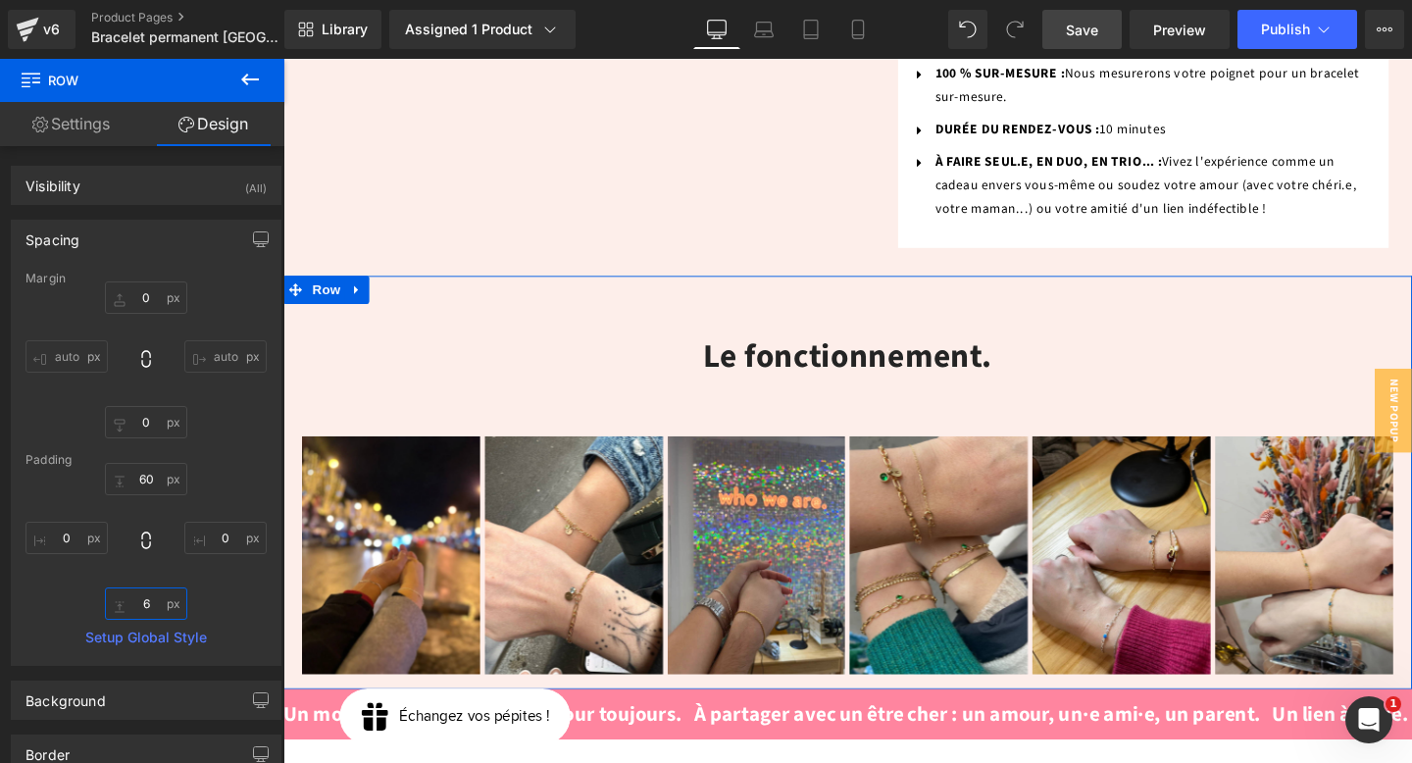
type input "60"
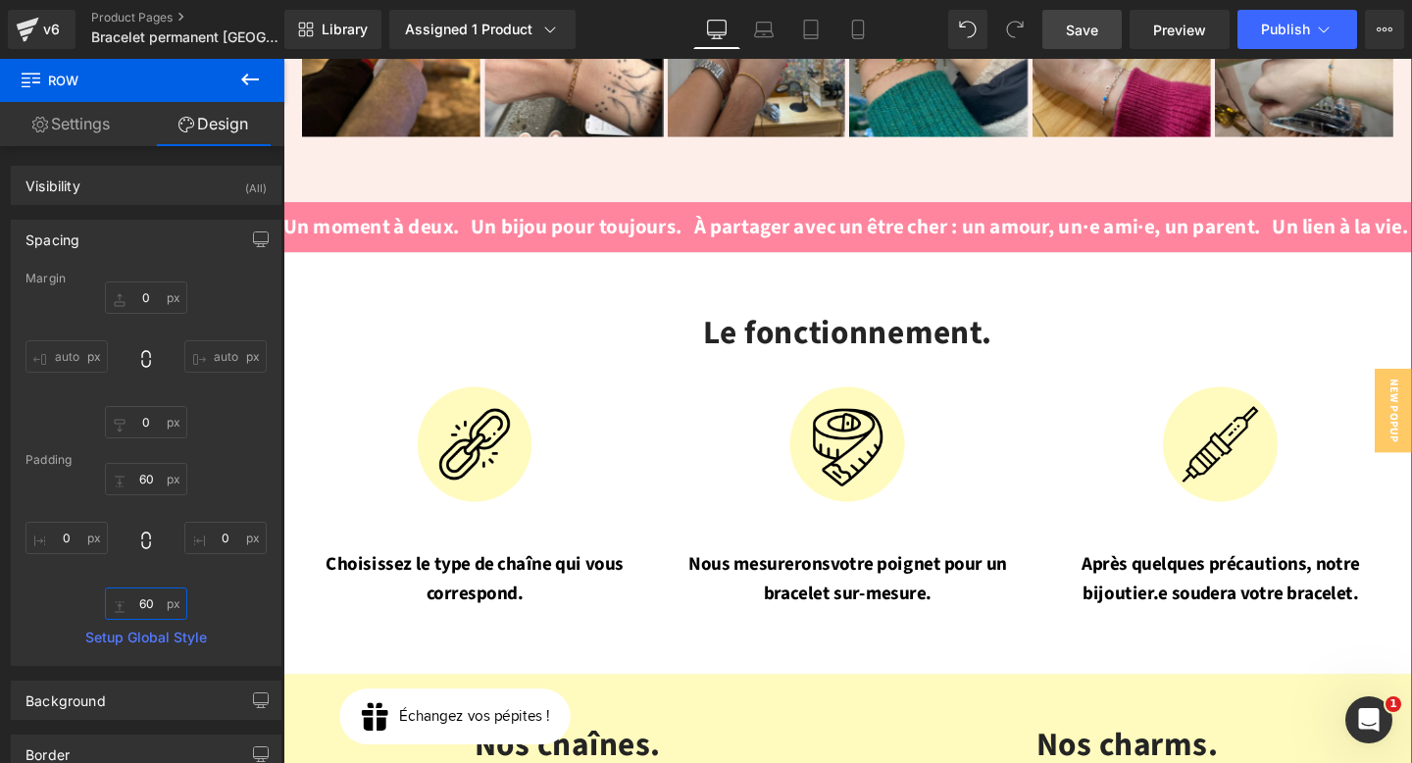
scroll to position [1903, 0]
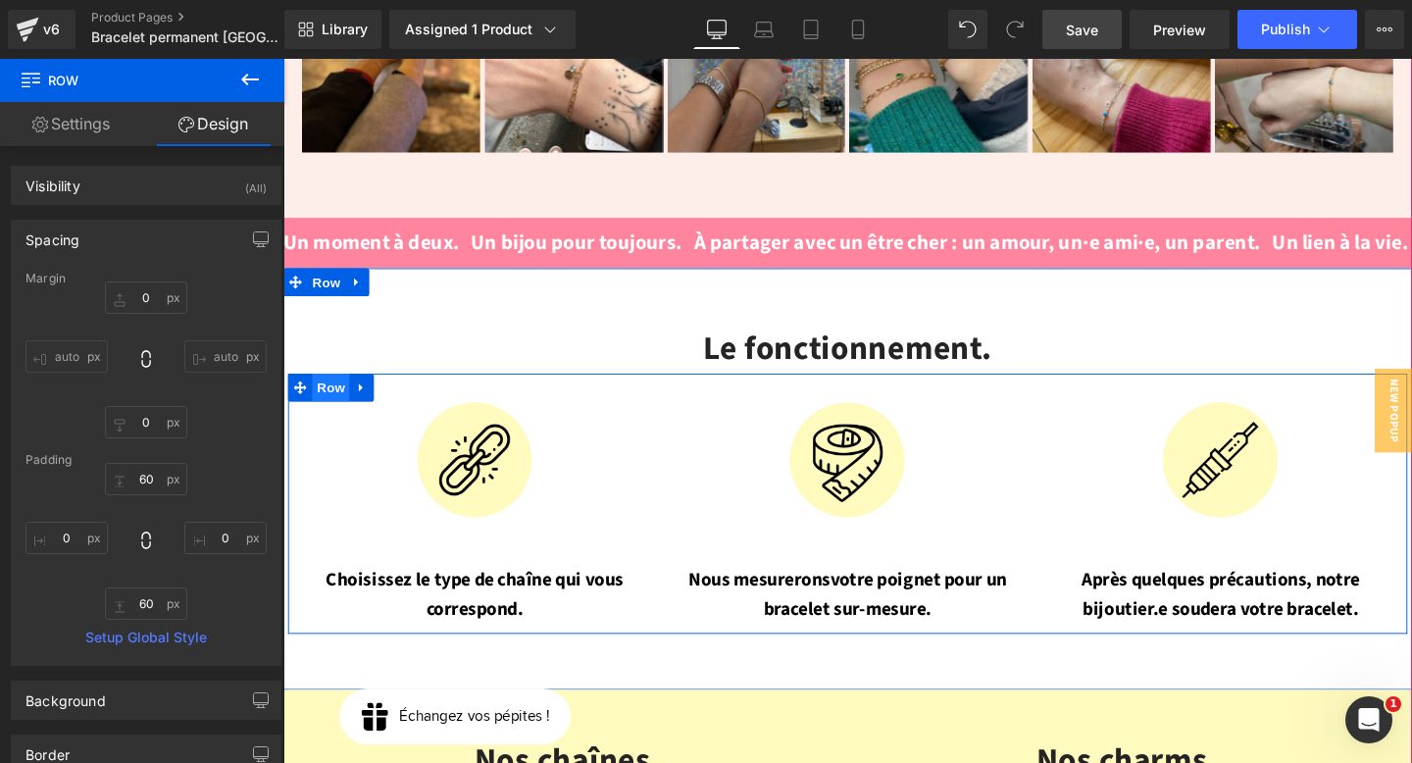
click at [330, 389] on span "Row" at bounding box center [333, 403] width 39 height 29
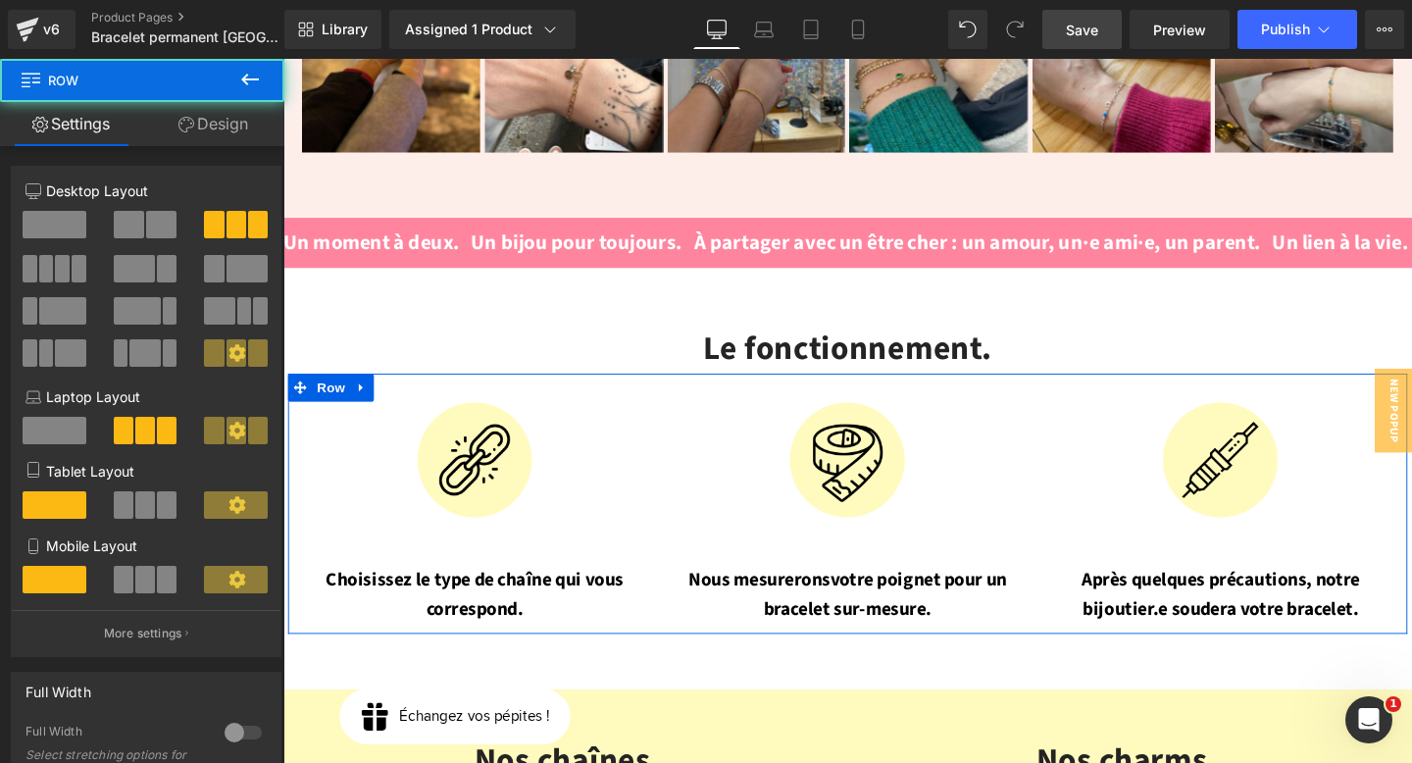
click at [211, 117] on link "Design" at bounding box center [213, 124] width 142 height 44
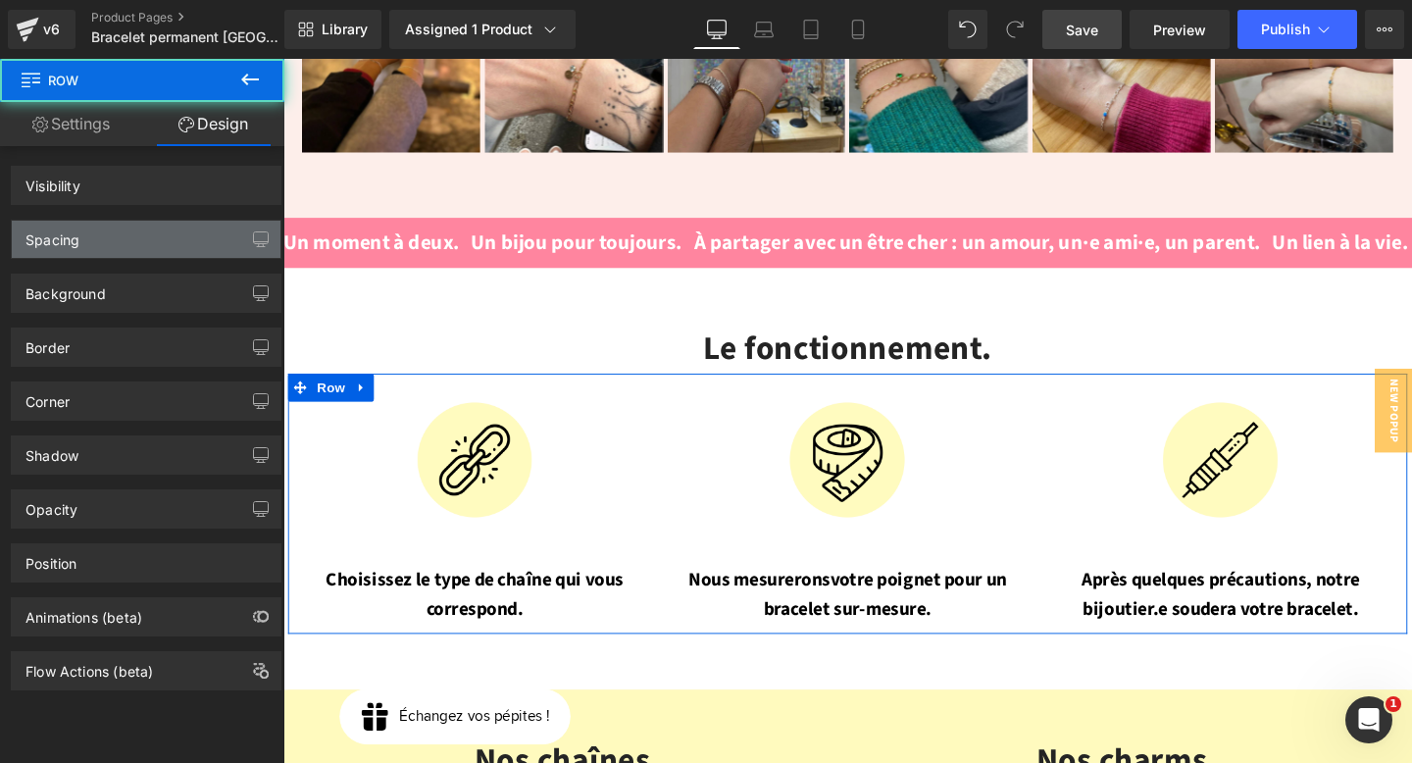
click at [111, 238] on div "Spacing" at bounding box center [146, 239] width 269 height 37
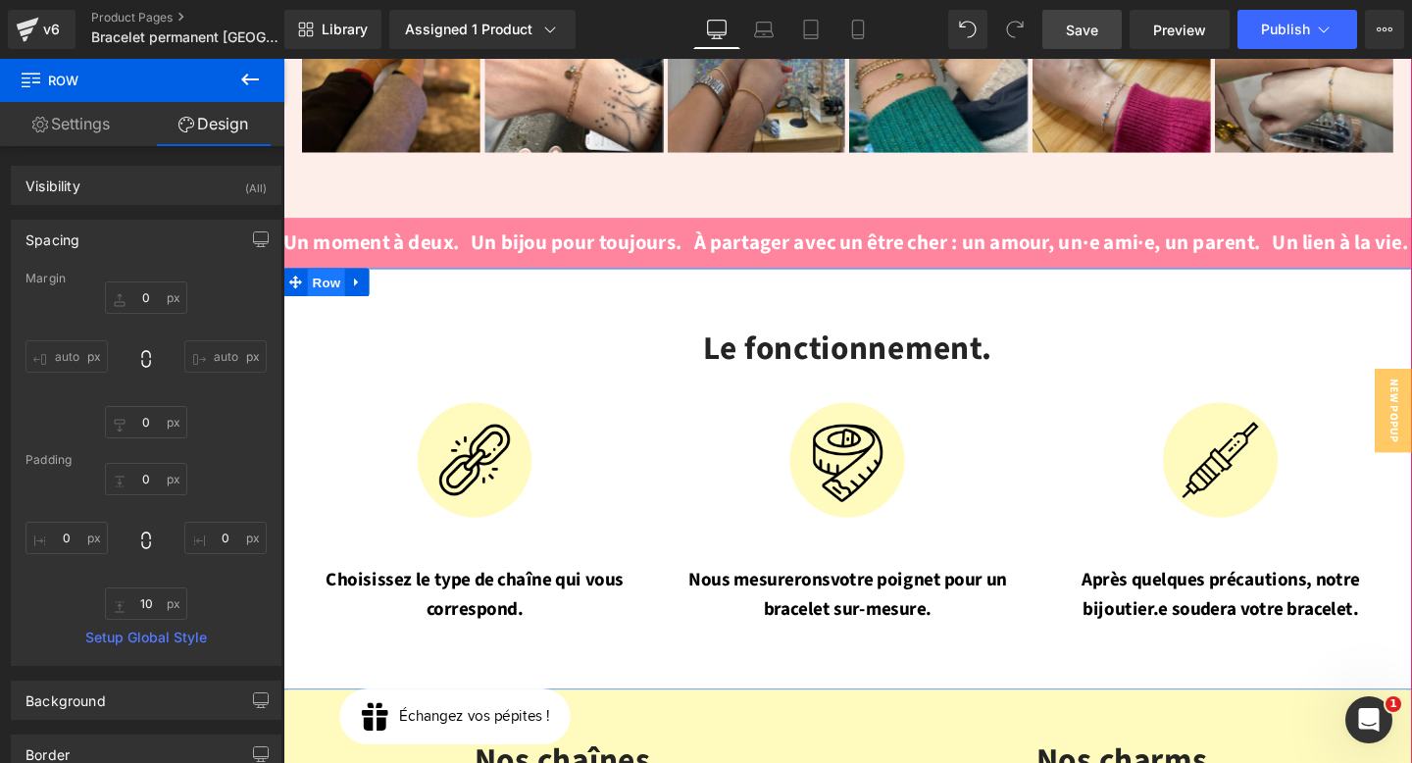
click at [326, 279] on span "Row" at bounding box center [328, 293] width 39 height 29
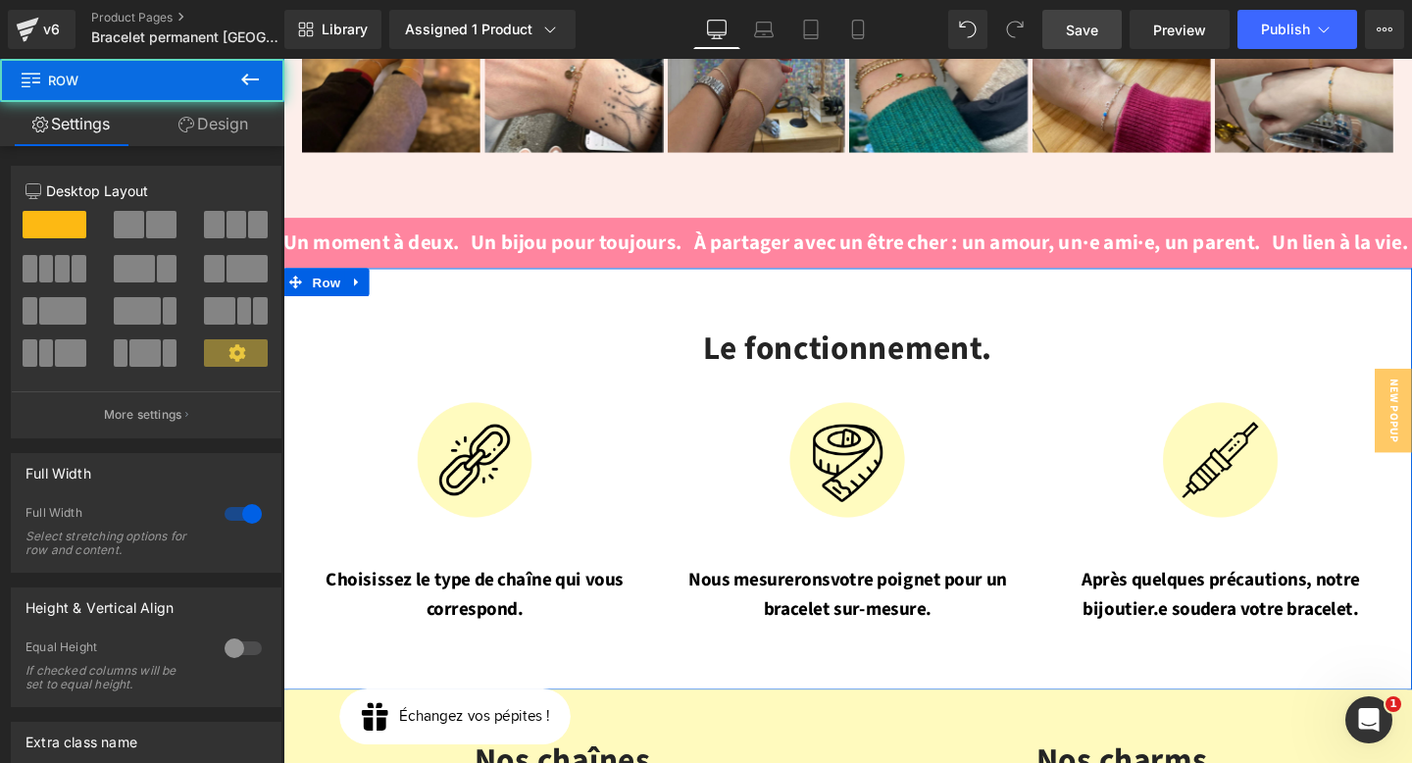
click at [188, 126] on icon at bounding box center [187, 125] width 16 height 16
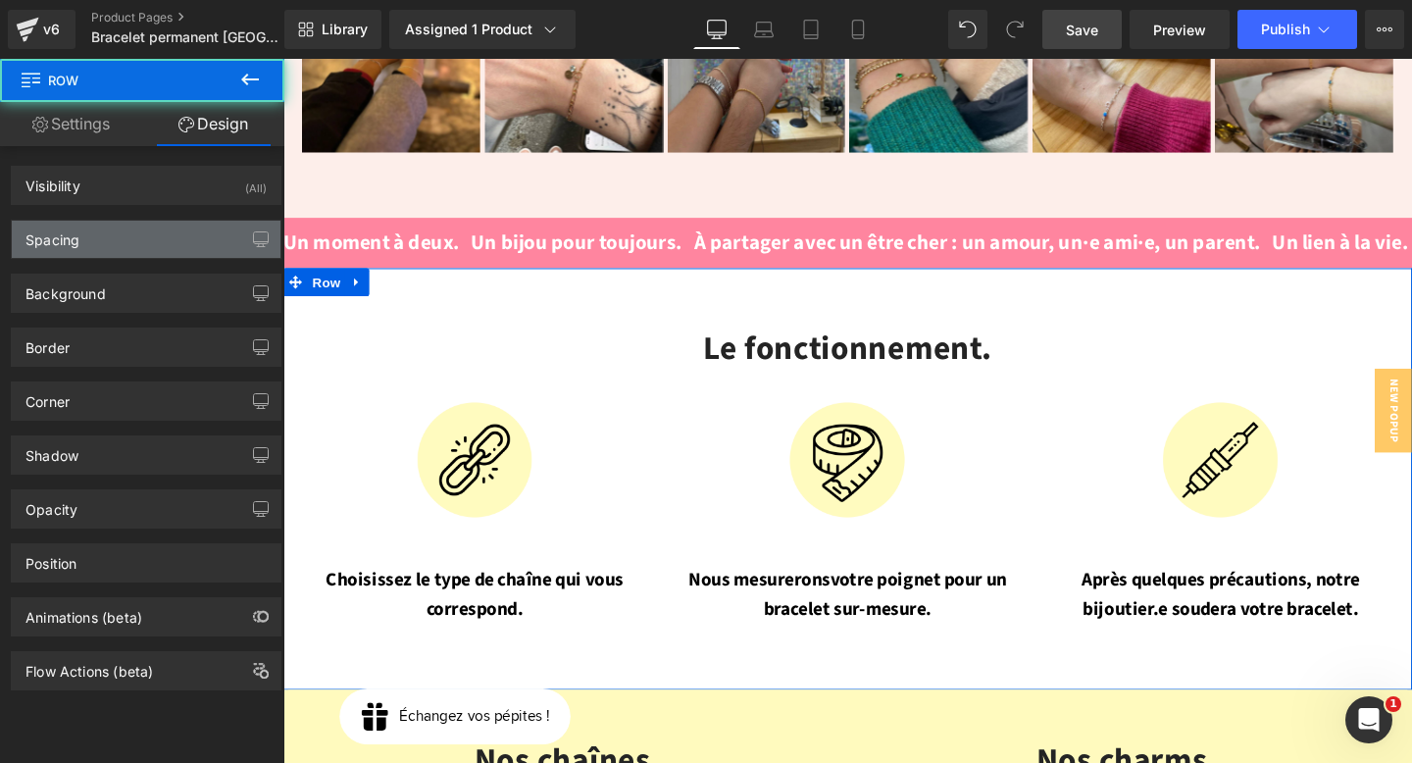
click at [82, 234] on div "Spacing" at bounding box center [146, 239] width 269 height 37
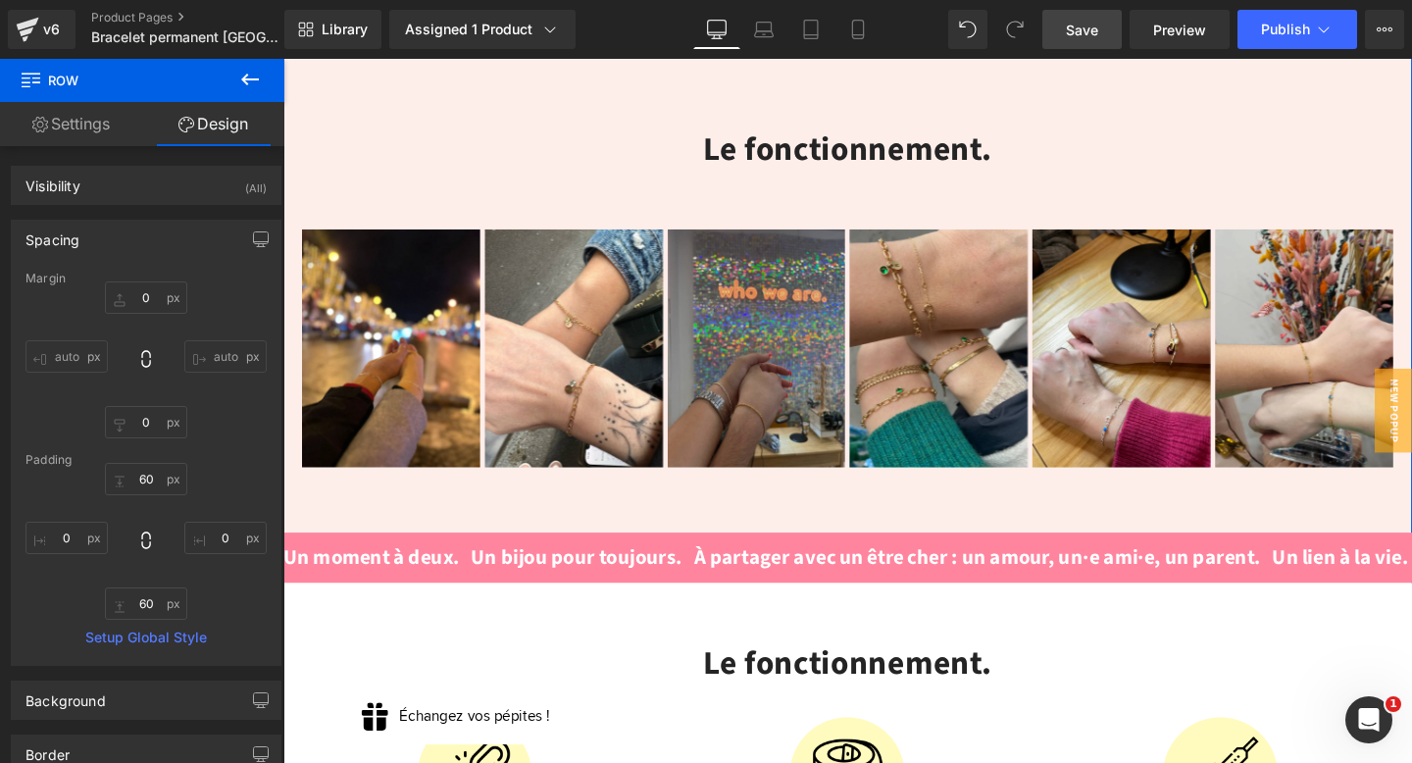
scroll to position [1648, 0]
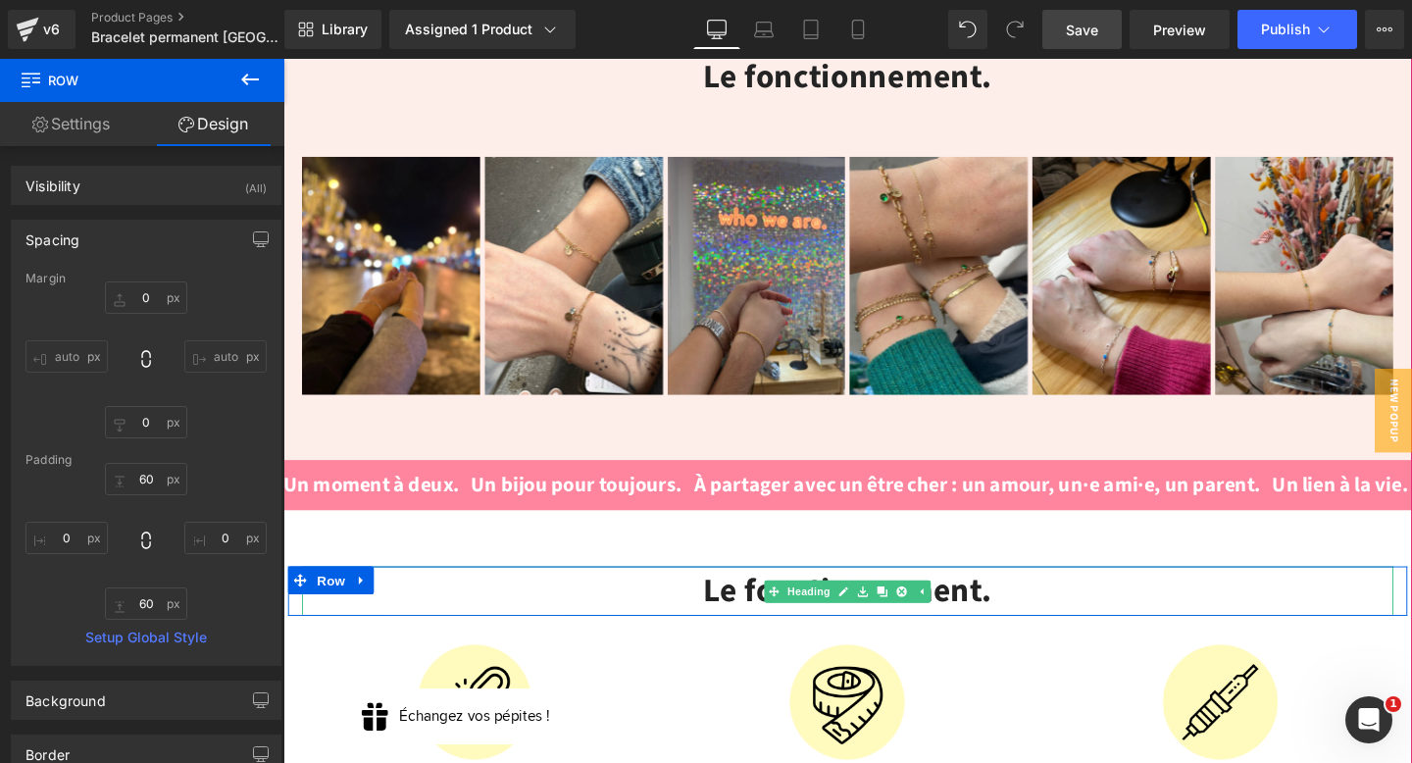
click at [753, 592] on h2 "Le fonctionnement." at bounding box center [877, 618] width 1148 height 52
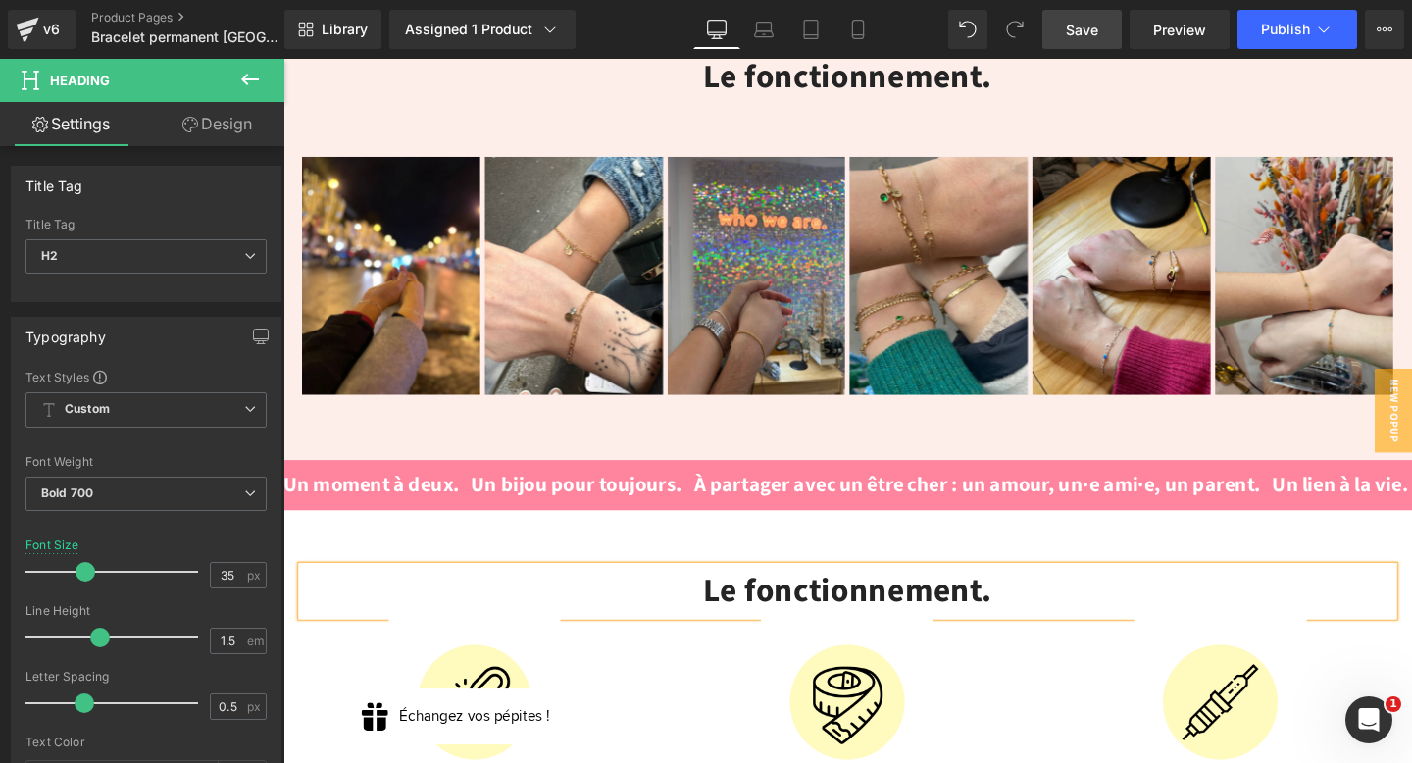
click at [239, 125] on link "Design" at bounding box center [217, 124] width 142 height 44
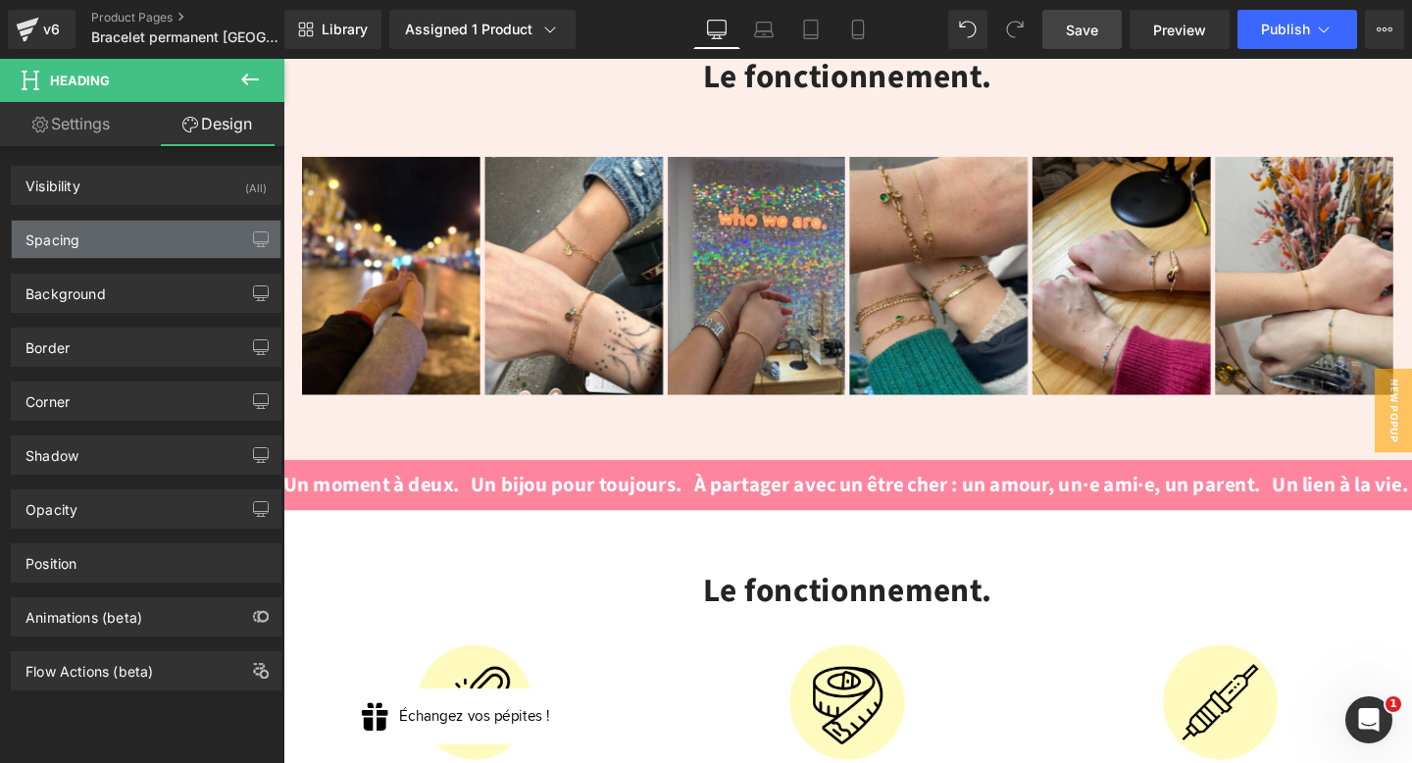
click at [127, 240] on div "Spacing" at bounding box center [146, 239] width 269 height 37
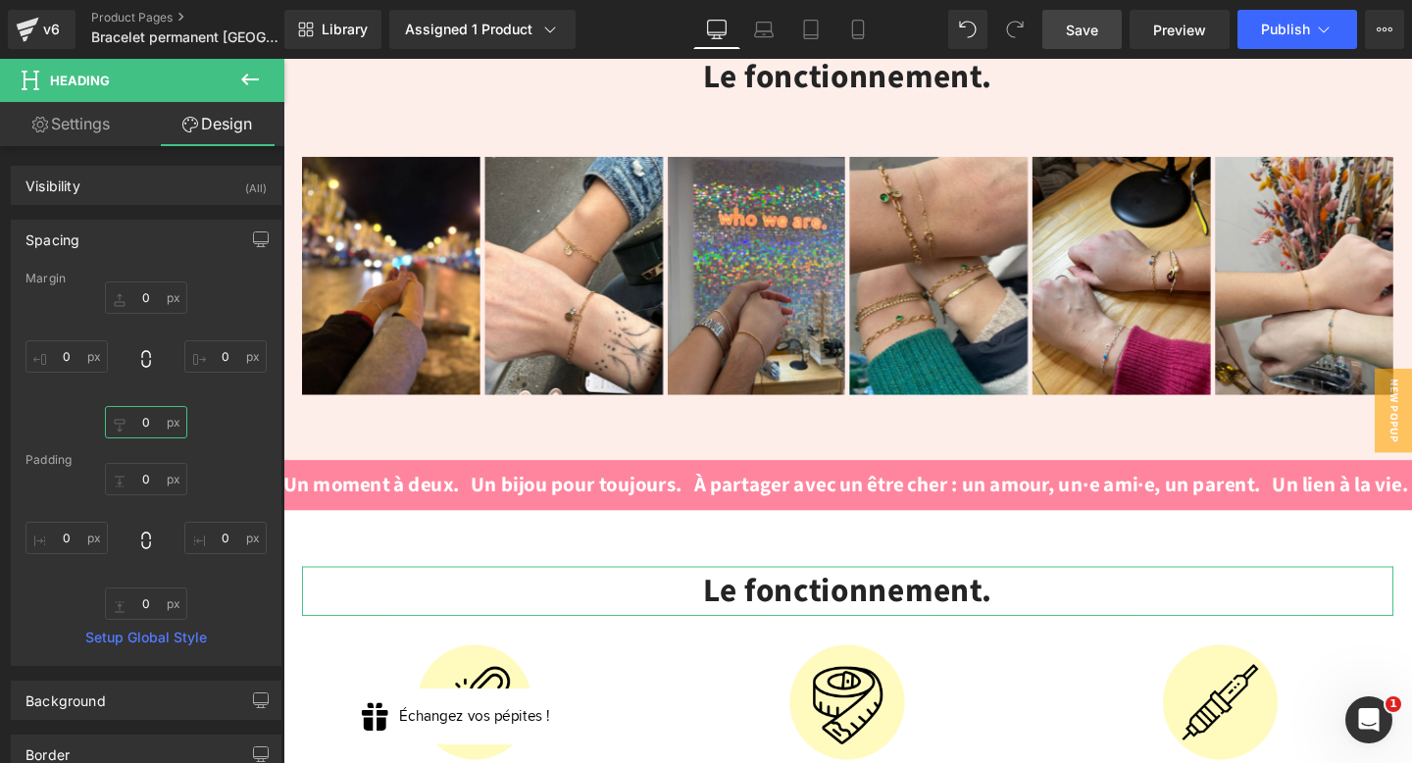
click at [146, 430] on input "text" at bounding box center [146, 422] width 82 height 32
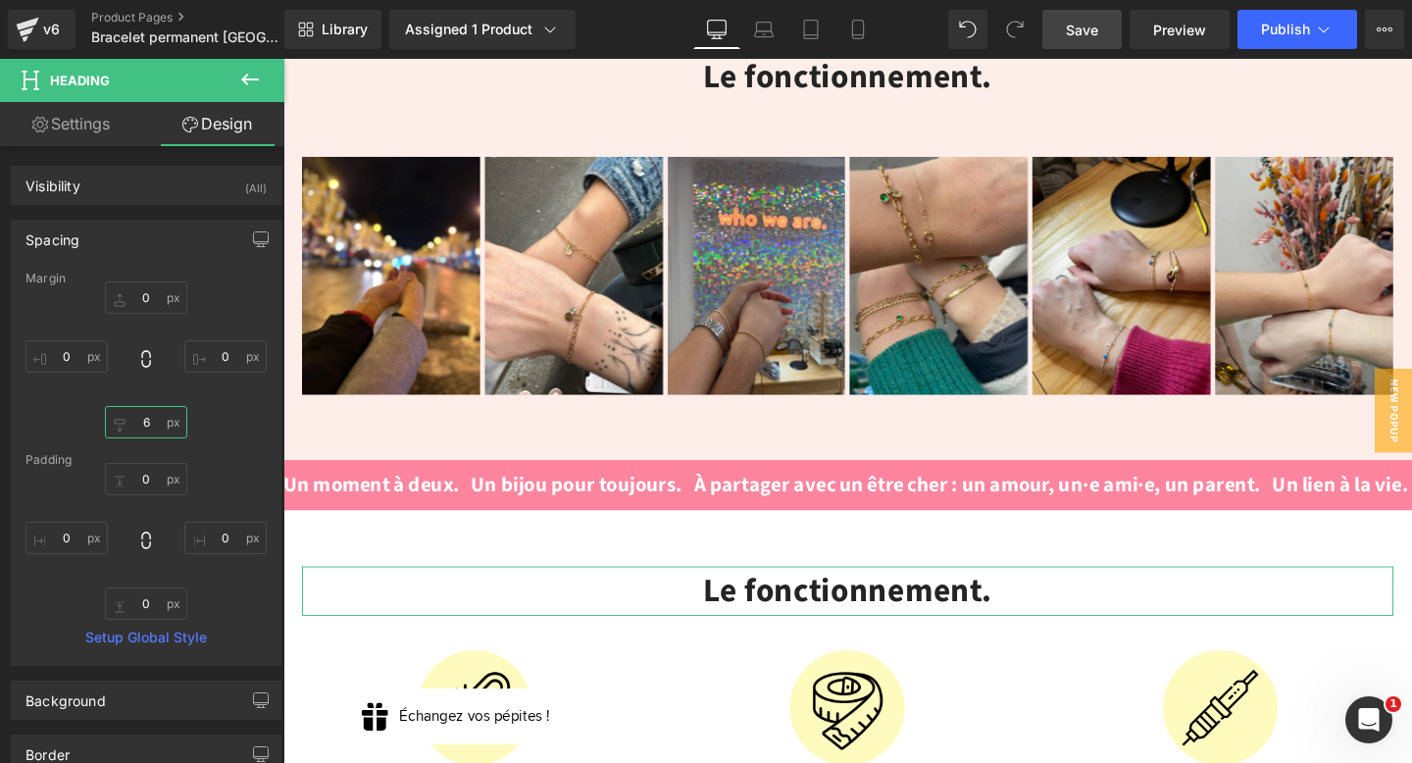
type input "60"
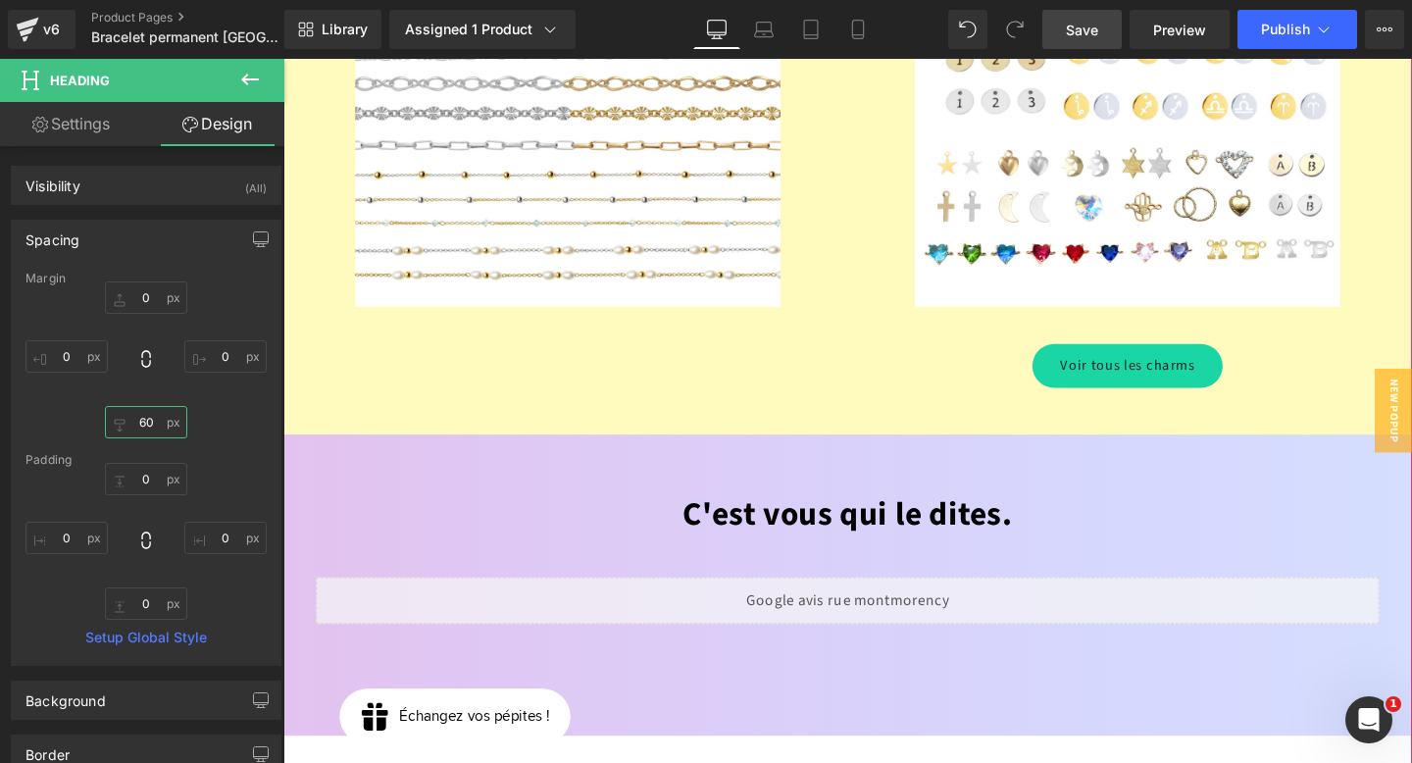
scroll to position [3001, 0]
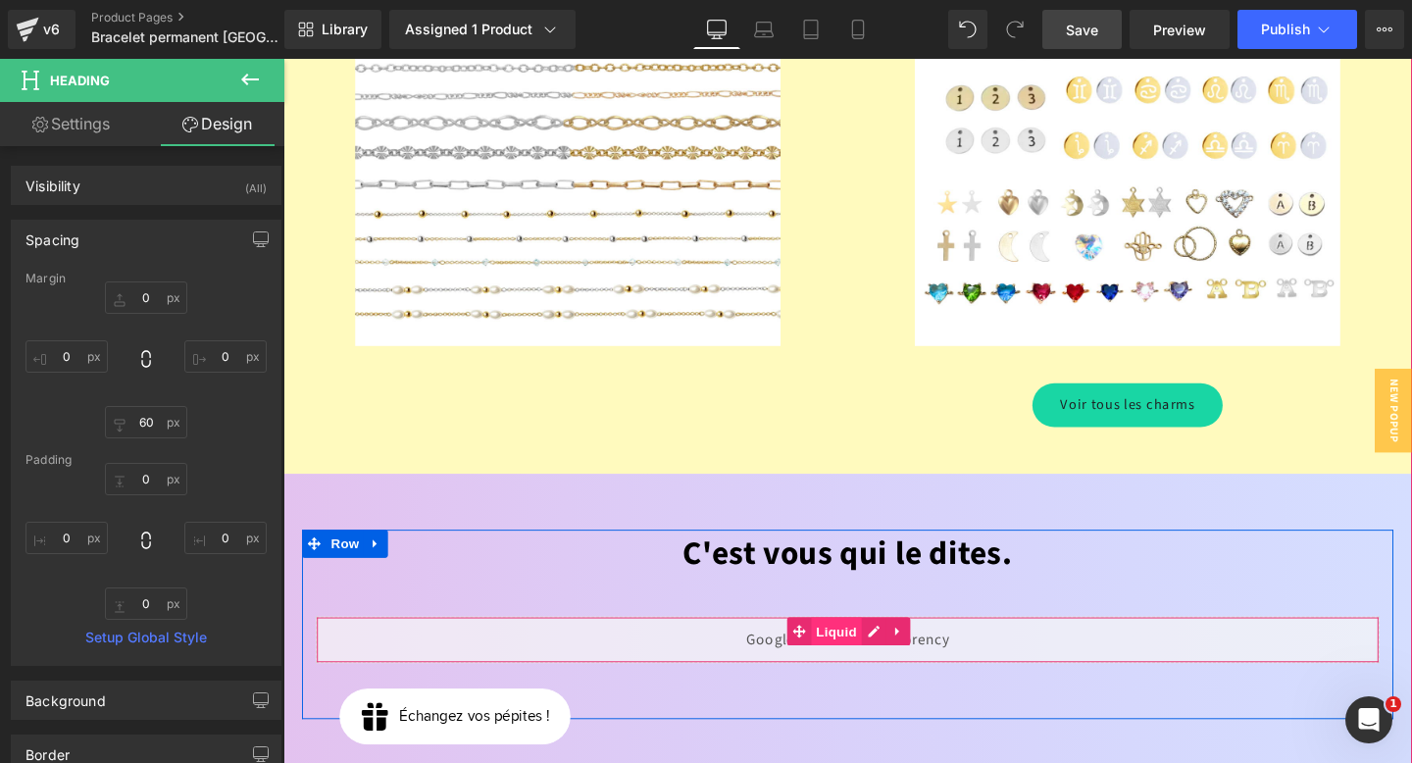
click at [847, 646] on span "Liquid" at bounding box center [865, 660] width 53 height 29
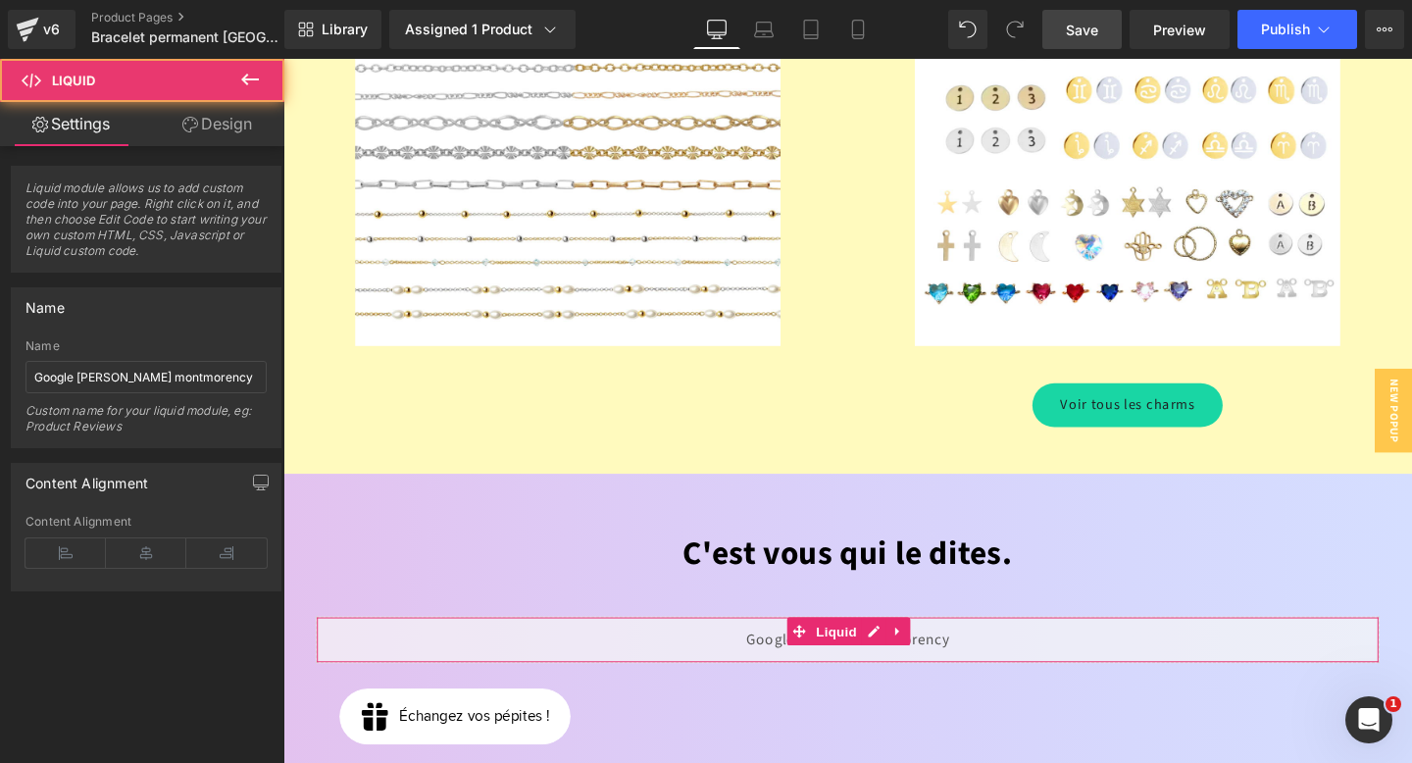
click at [218, 117] on link "Design" at bounding box center [217, 124] width 142 height 44
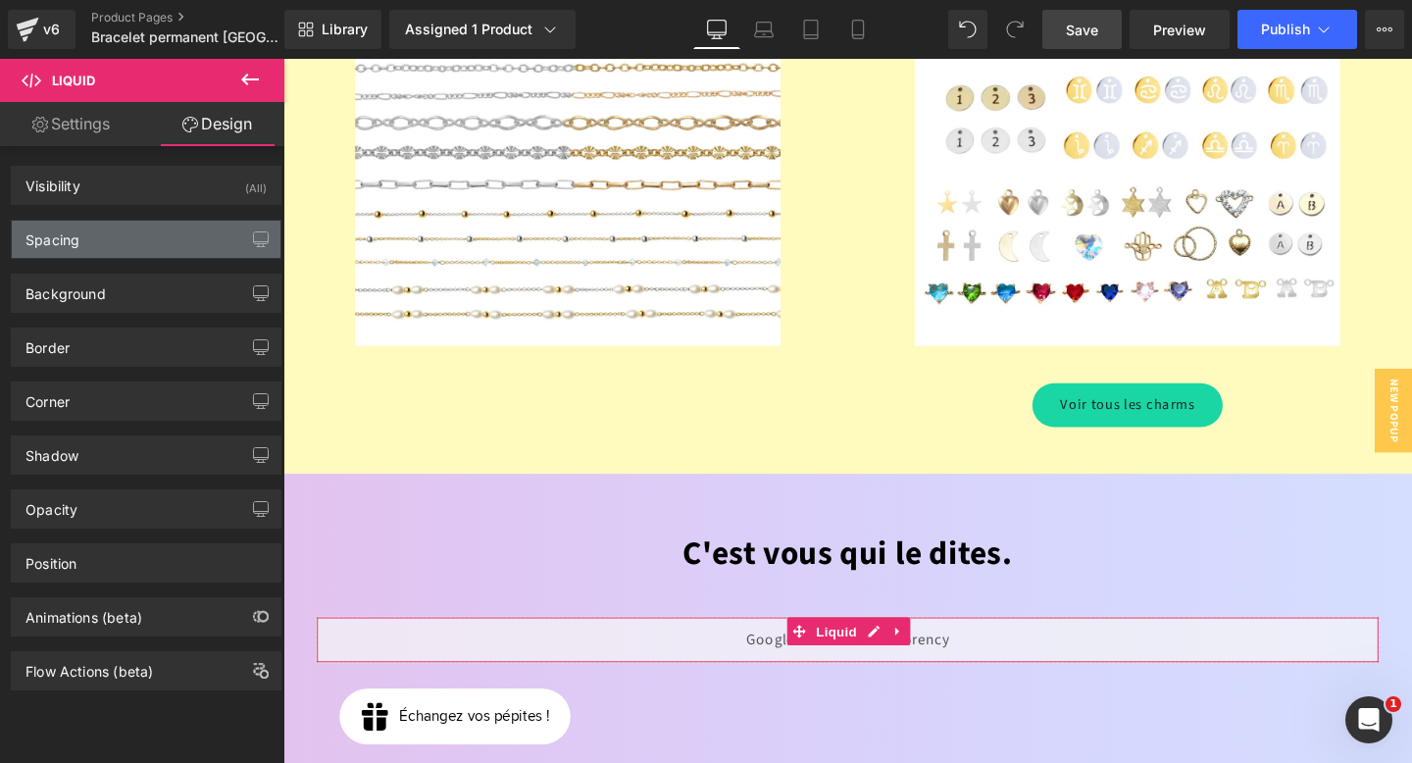
click at [66, 242] on div "Spacing" at bounding box center [53, 234] width 54 height 27
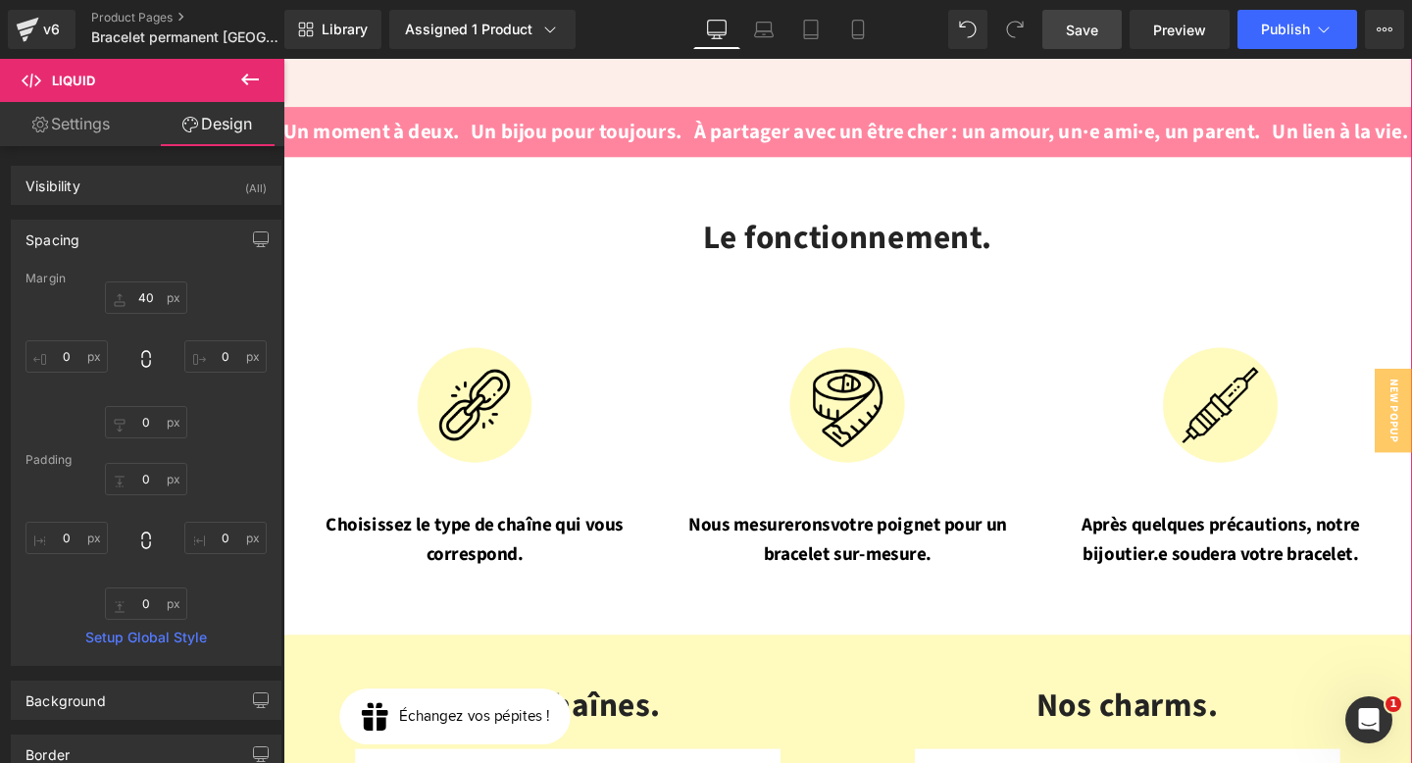
scroll to position [1761, 0]
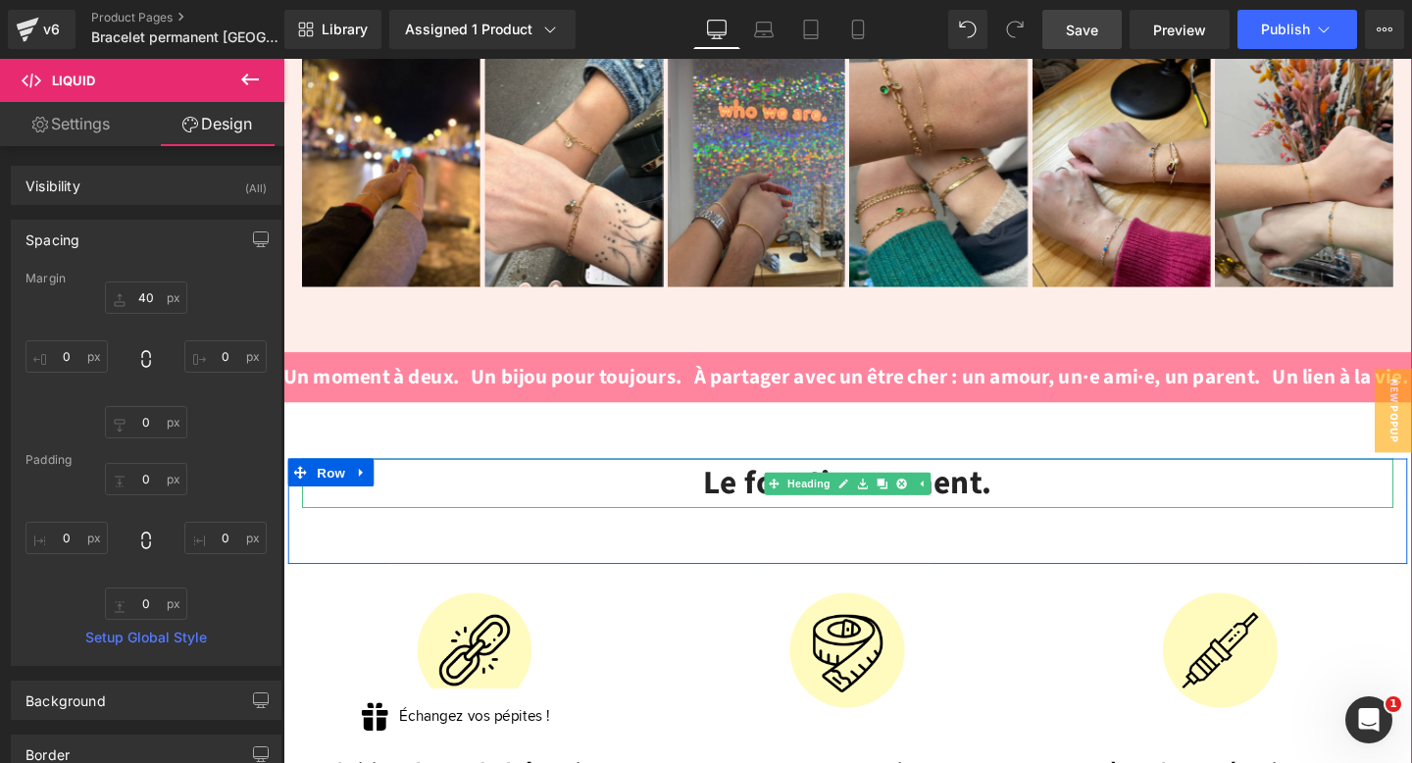
click at [729, 479] on h2 "Le fonctionnement." at bounding box center [877, 505] width 1148 height 52
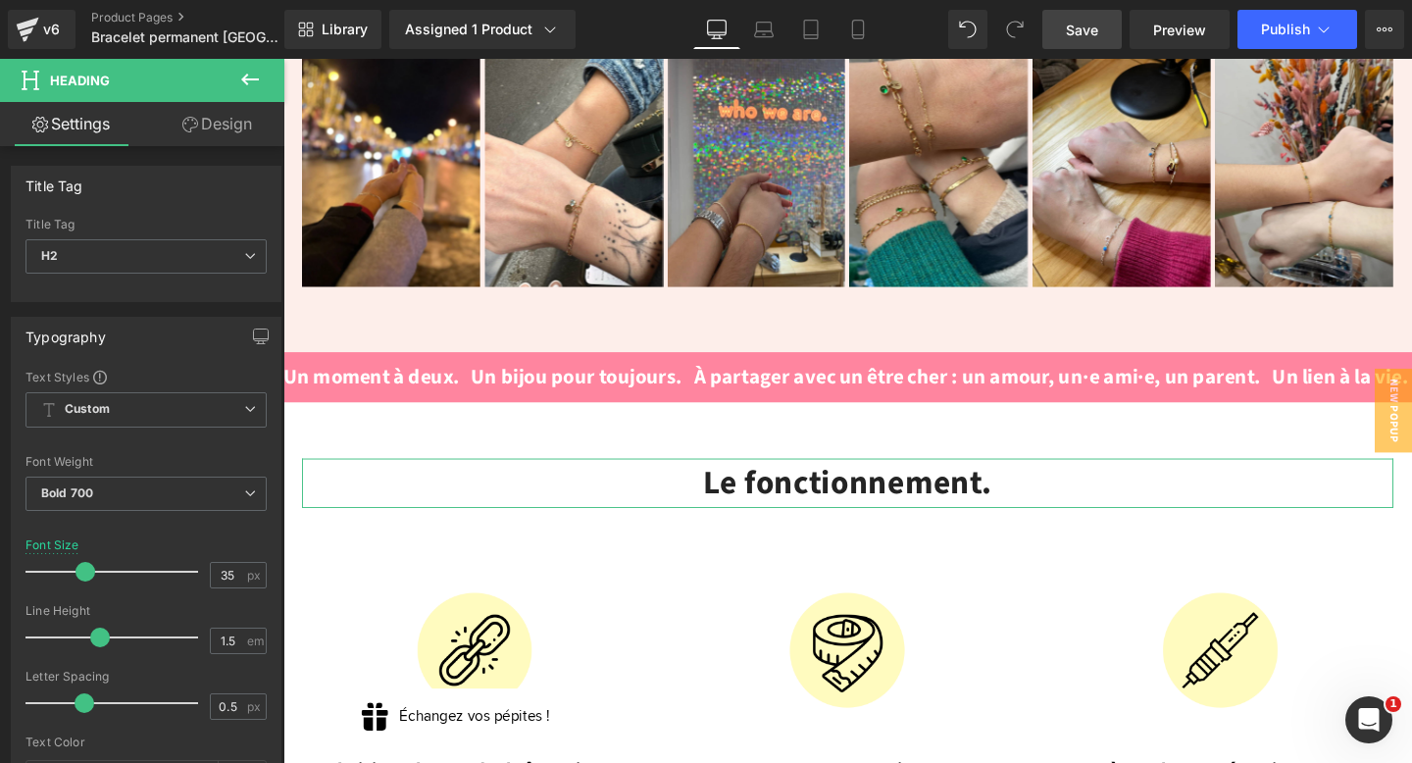
click at [215, 115] on link "Design" at bounding box center [217, 124] width 142 height 44
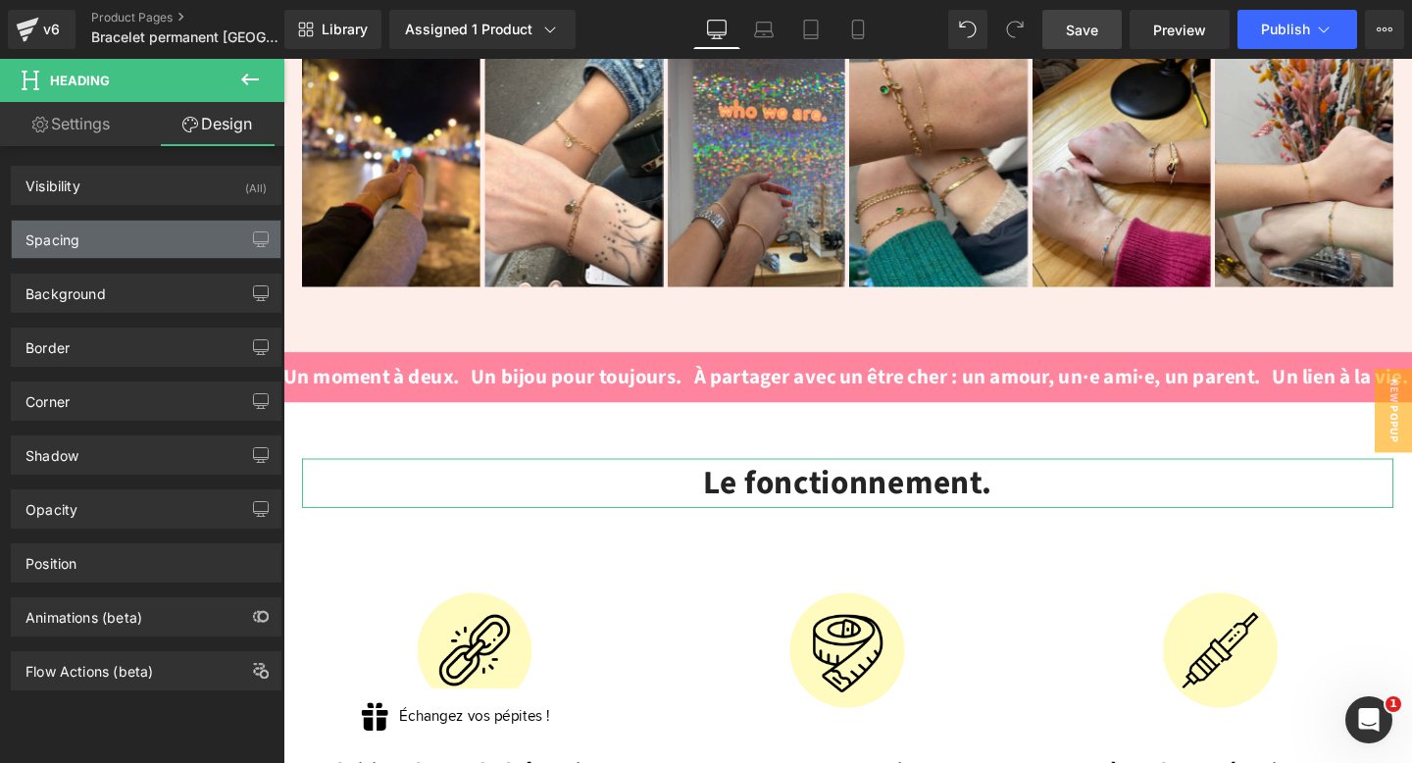
click at [89, 228] on div "Spacing" at bounding box center [146, 239] width 269 height 37
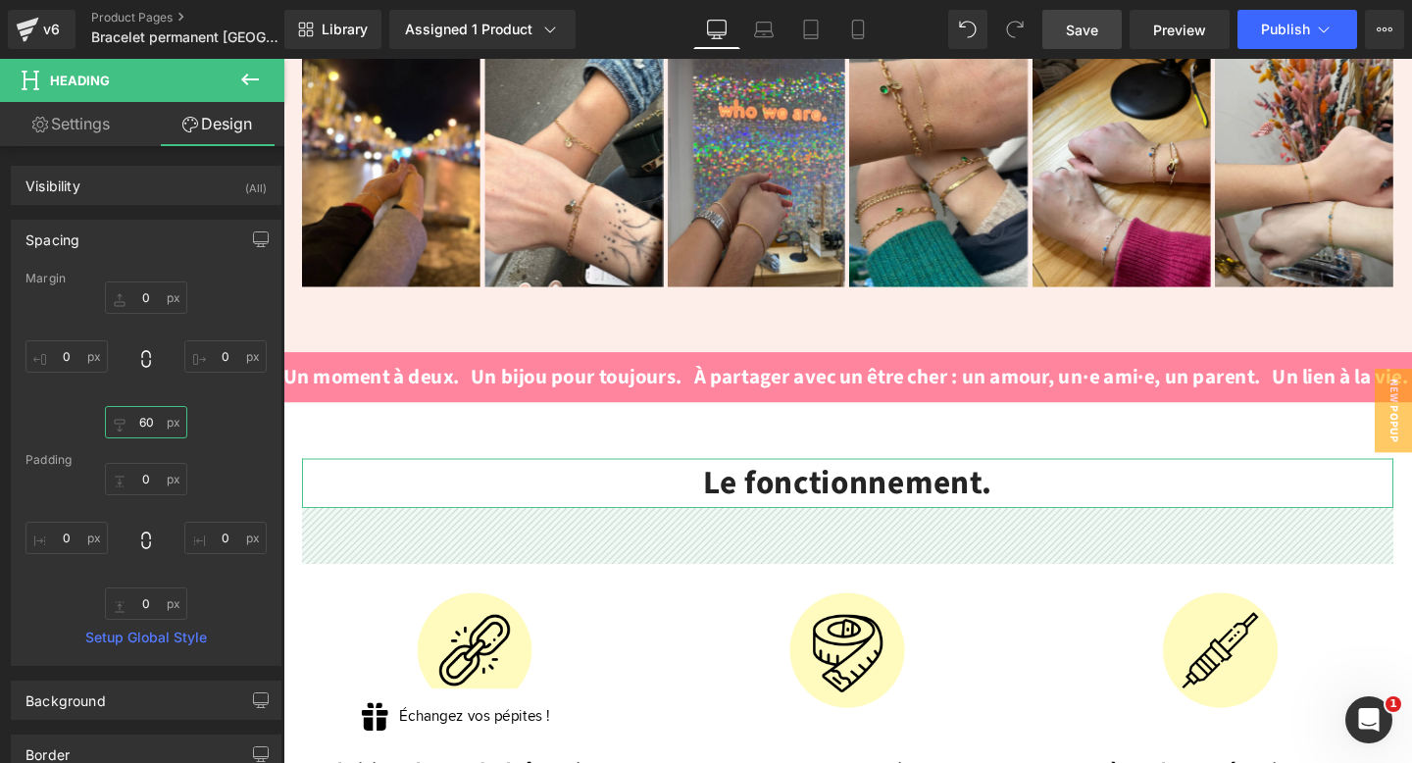
click at [152, 425] on input "text" at bounding box center [146, 422] width 82 height 32
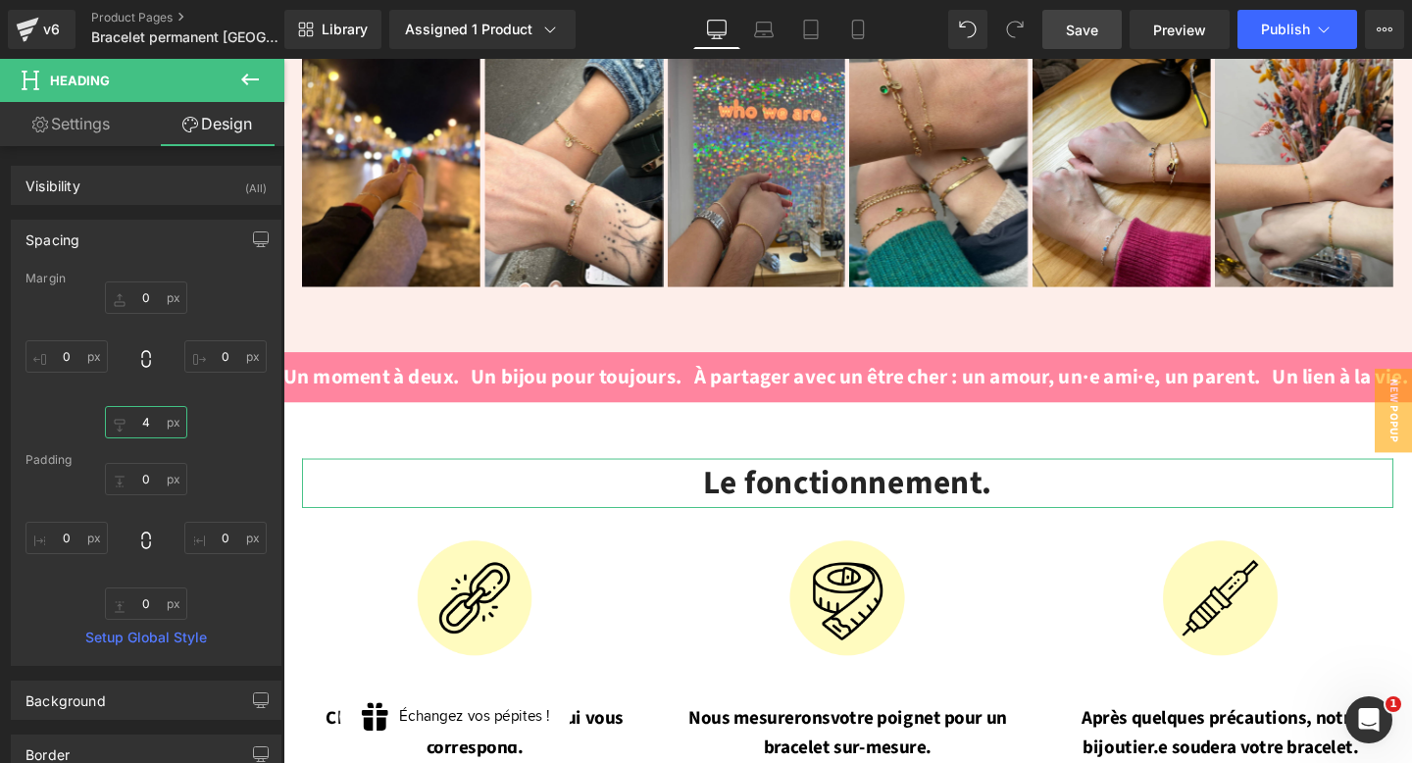
type input "40"
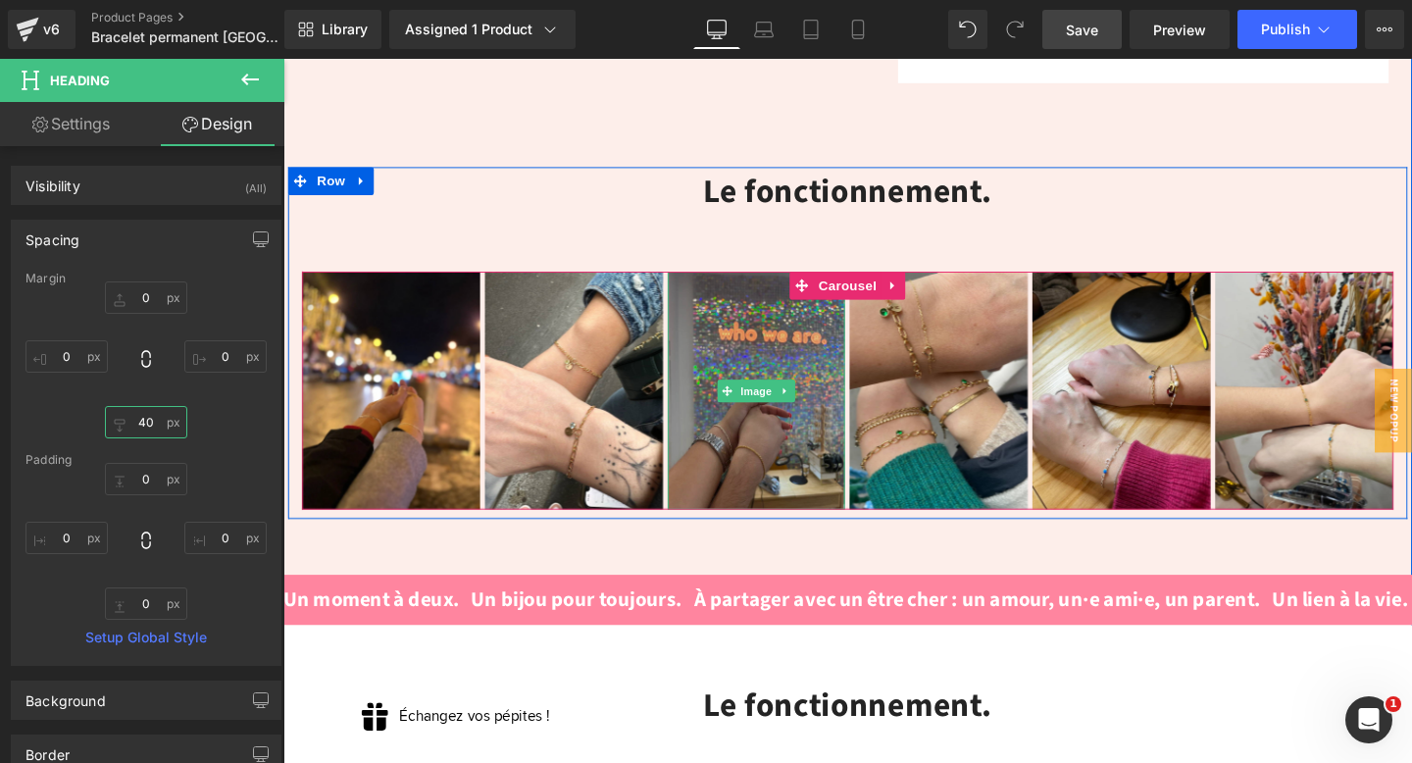
scroll to position [1266, 0]
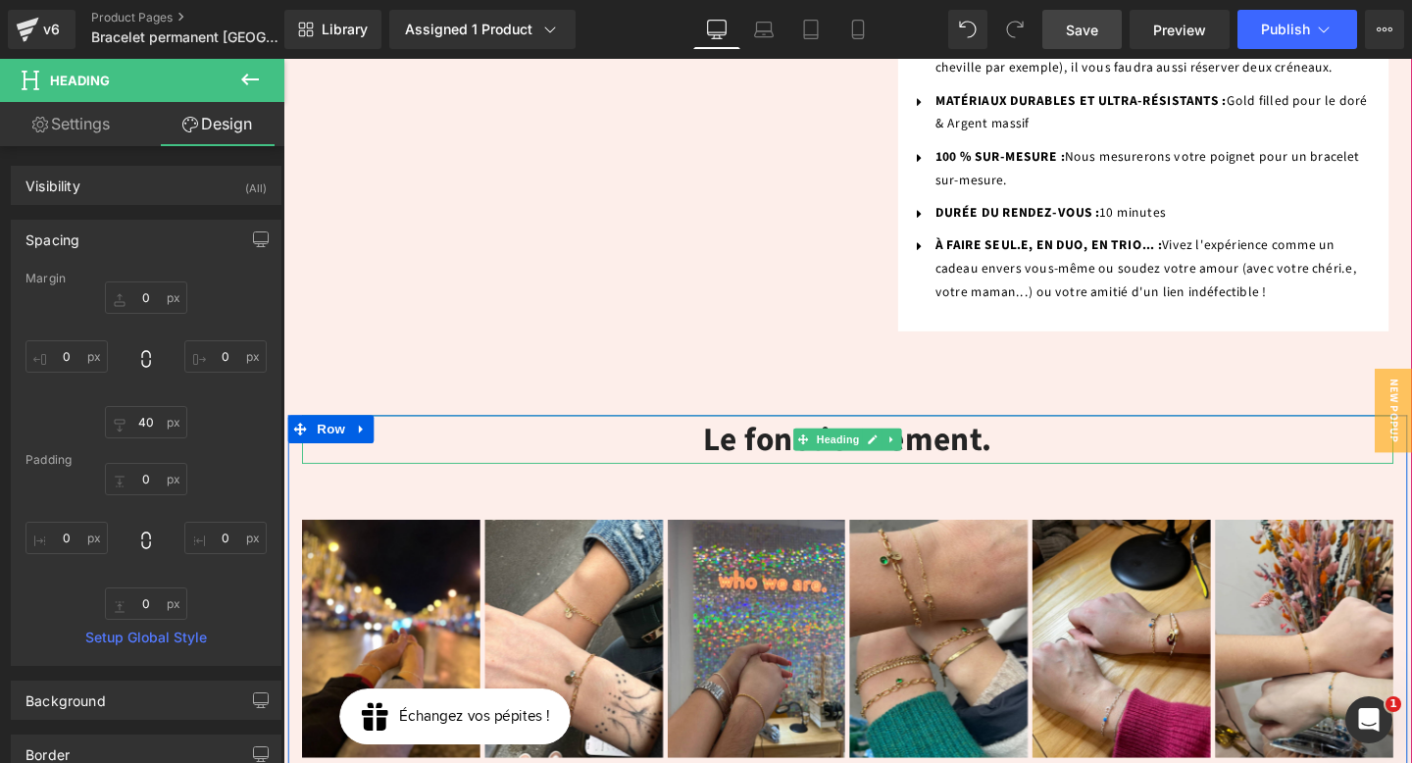
click at [801, 434] on h2 "Le fonctionnement." at bounding box center [877, 460] width 1148 height 52
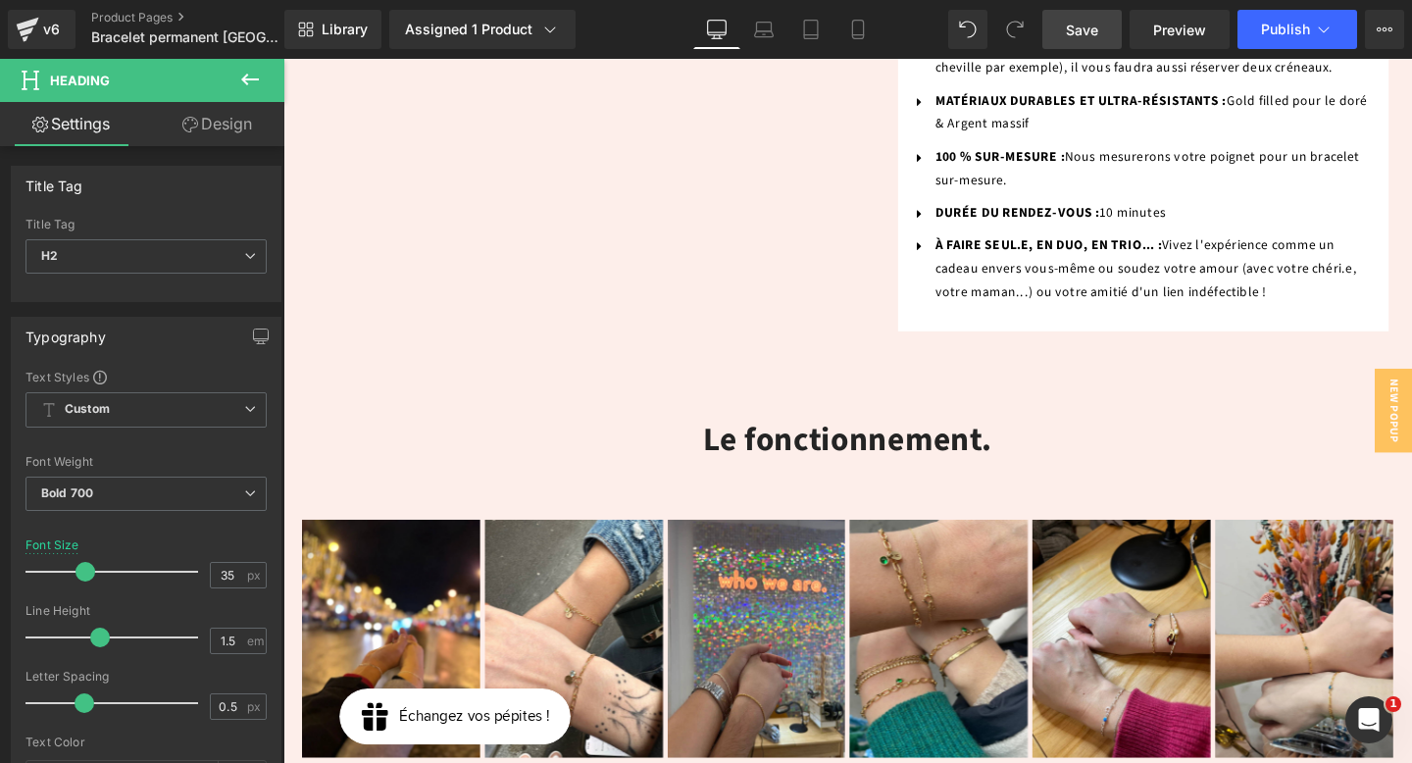
click at [234, 128] on link "Design" at bounding box center [217, 124] width 142 height 44
click at [0, 0] on div "Spacing Margin Padding" at bounding box center [0, 0] width 0 height 0
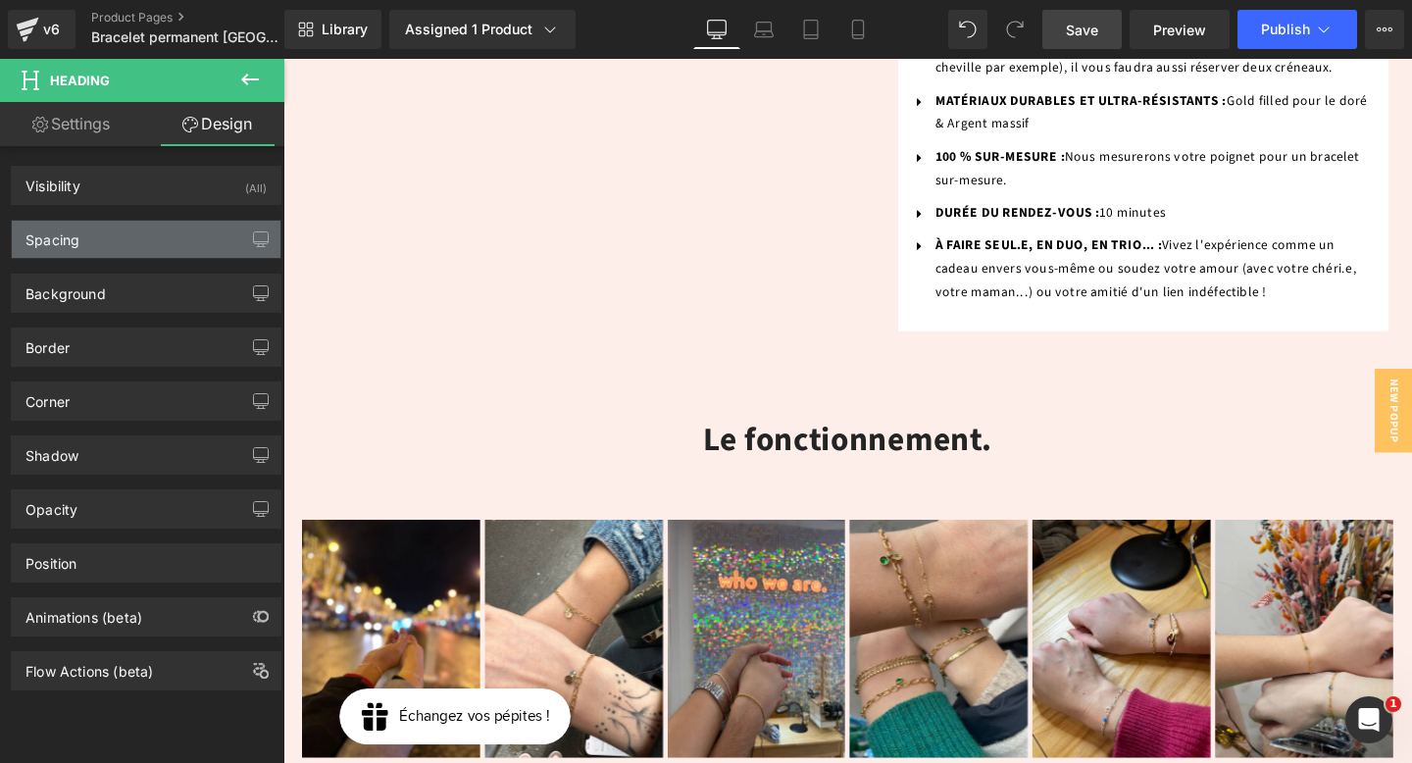
click at [153, 238] on div "Spacing" at bounding box center [146, 239] width 269 height 37
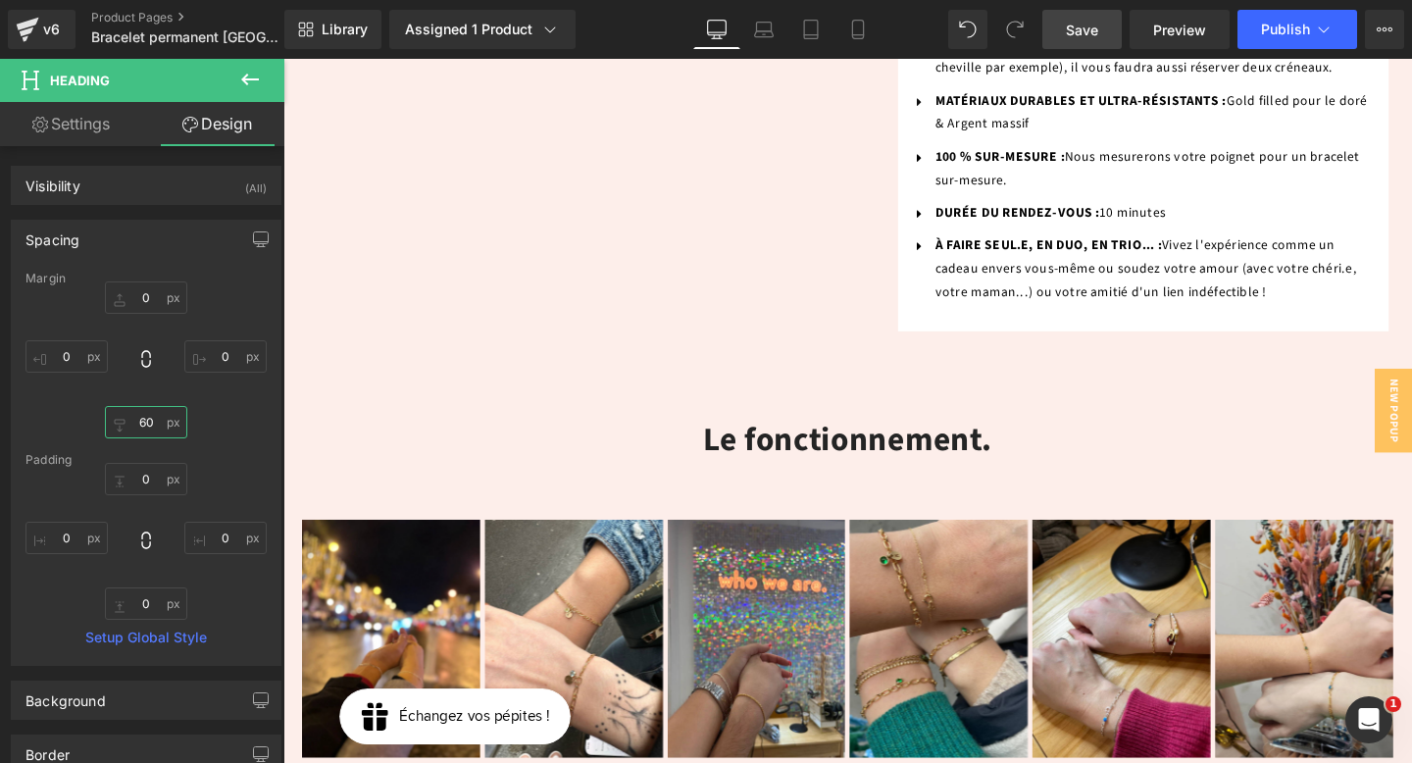
click at [145, 420] on input "text" at bounding box center [146, 422] width 82 height 32
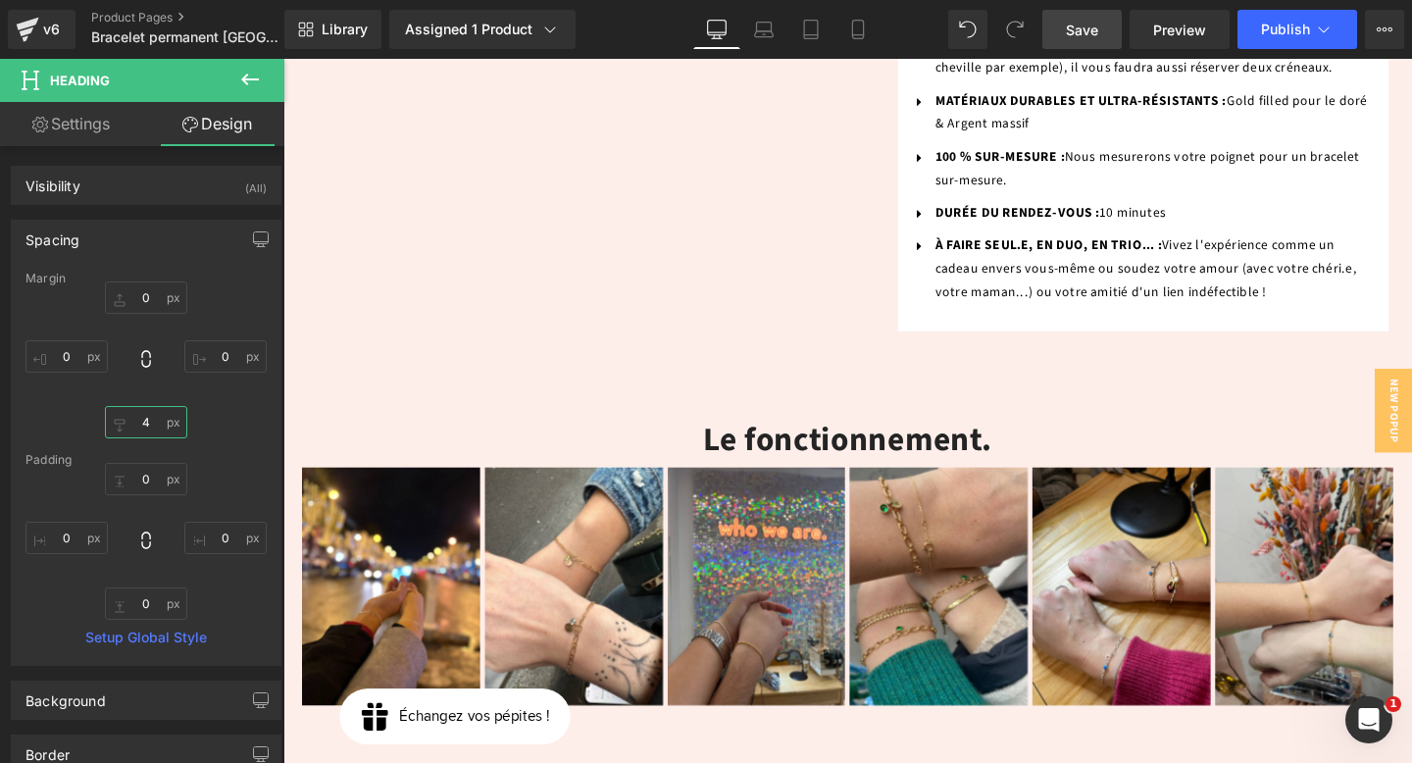
type input "49"
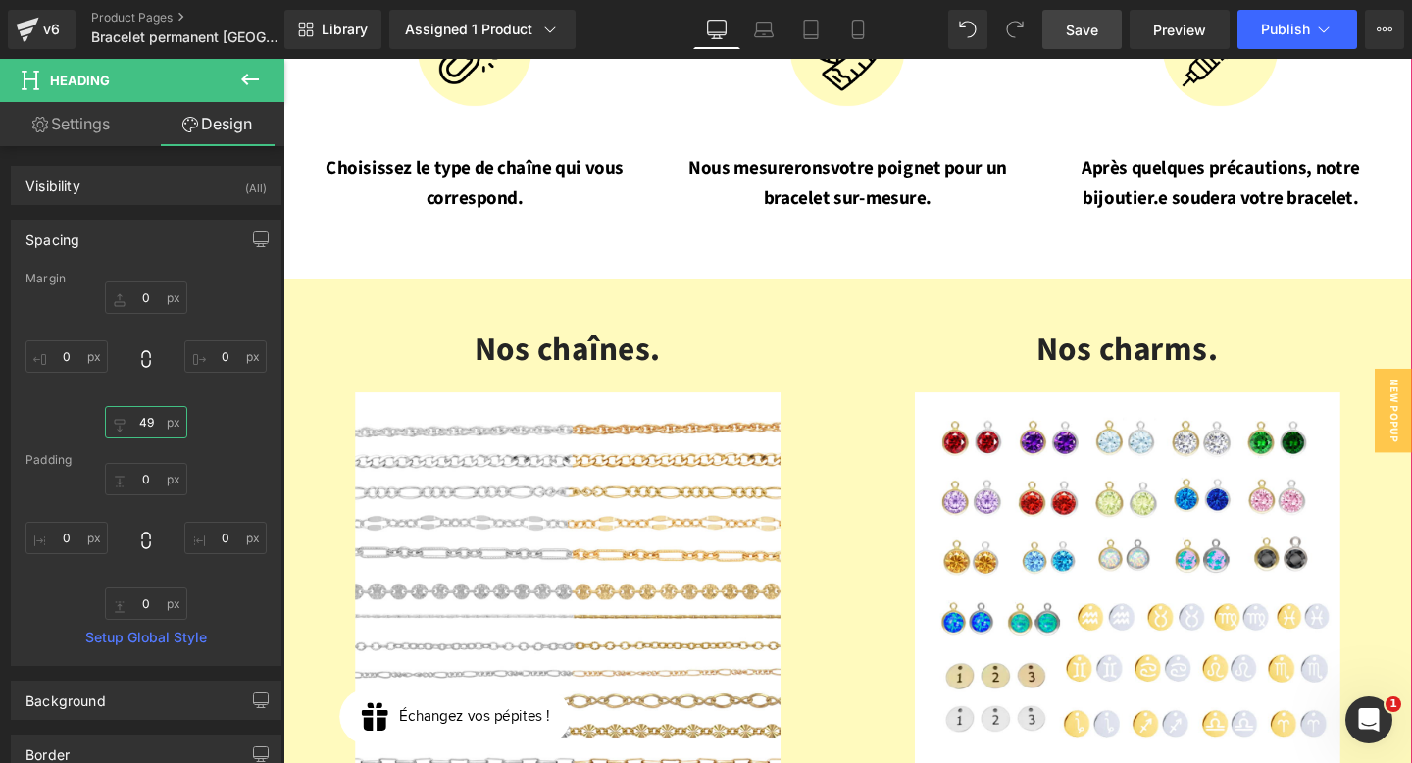
scroll to position [2367, 0]
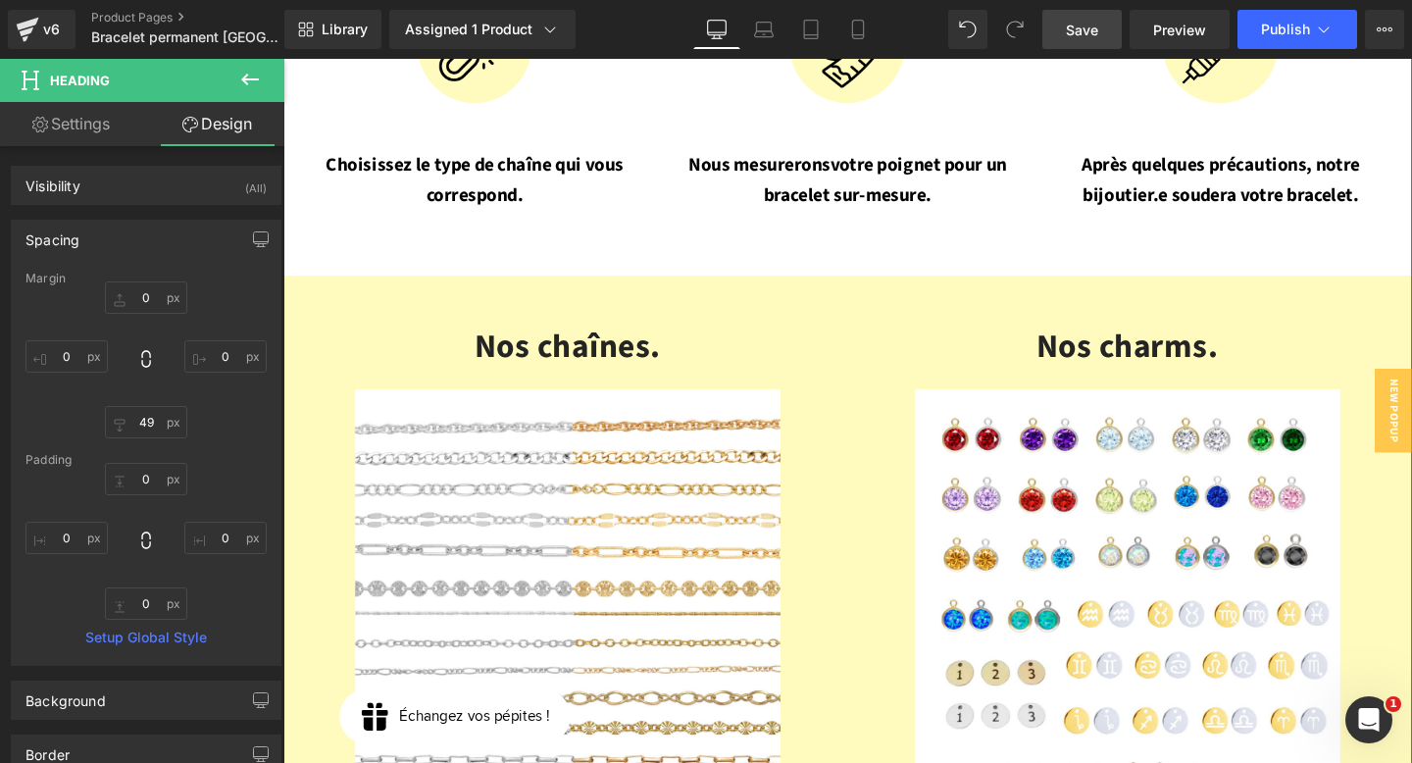
click at [608, 335] on div "Nos chaînes. Heading" at bounding box center [582, 361] width 559 height 52
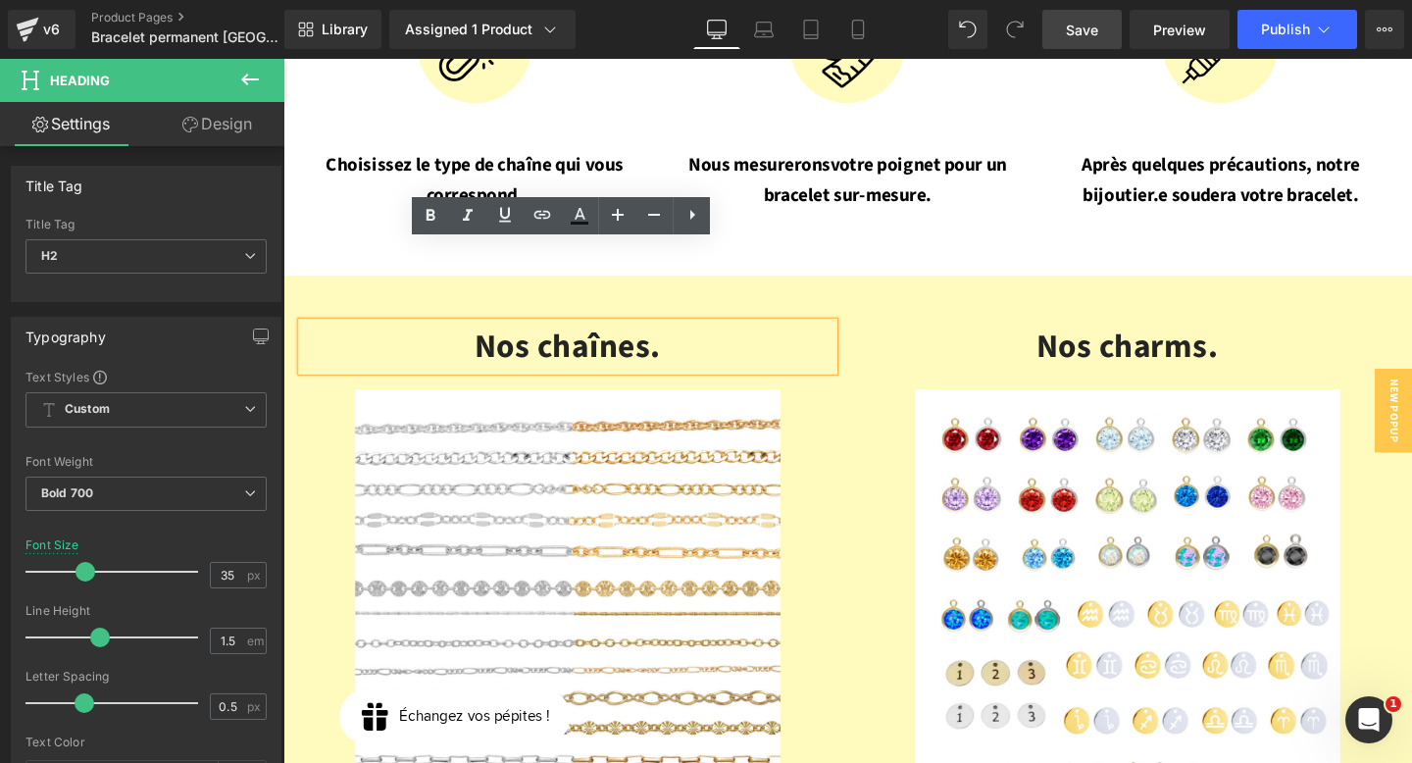
click at [245, 116] on link "Design" at bounding box center [217, 124] width 142 height 44
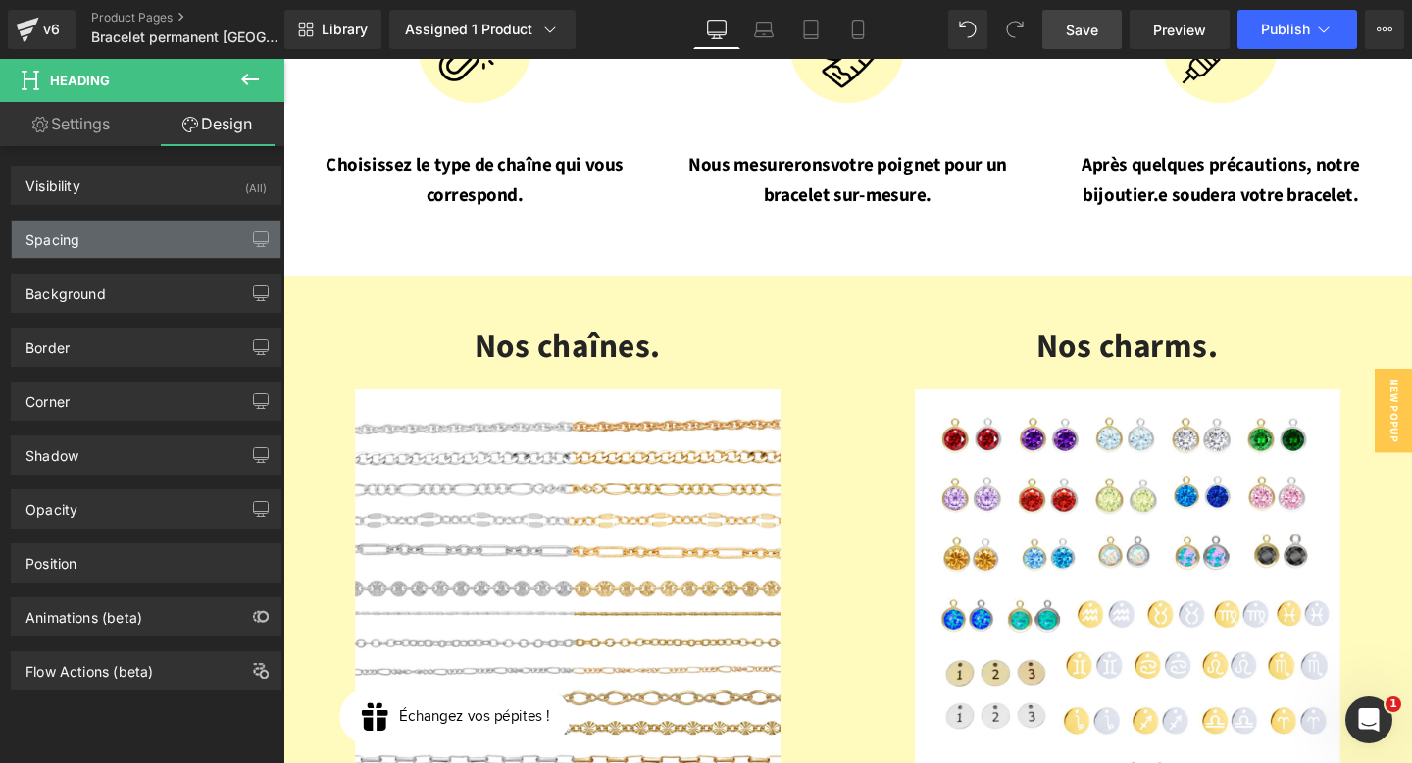
click at [126, 232] on div "Spacing" at bounding box center [146, 239] width 269 height 37
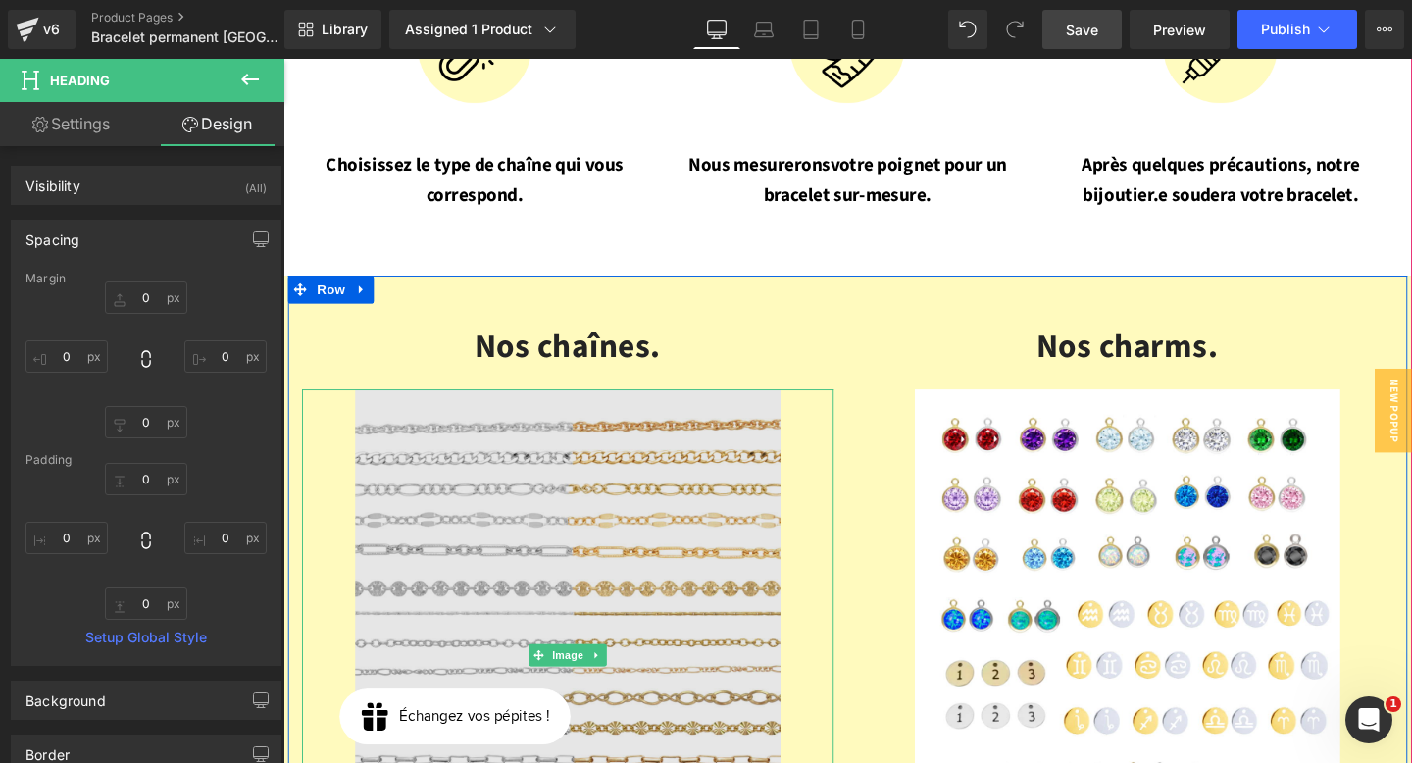
click at [501, 406] on img at bounding box center [582, 685] width 447 height 559
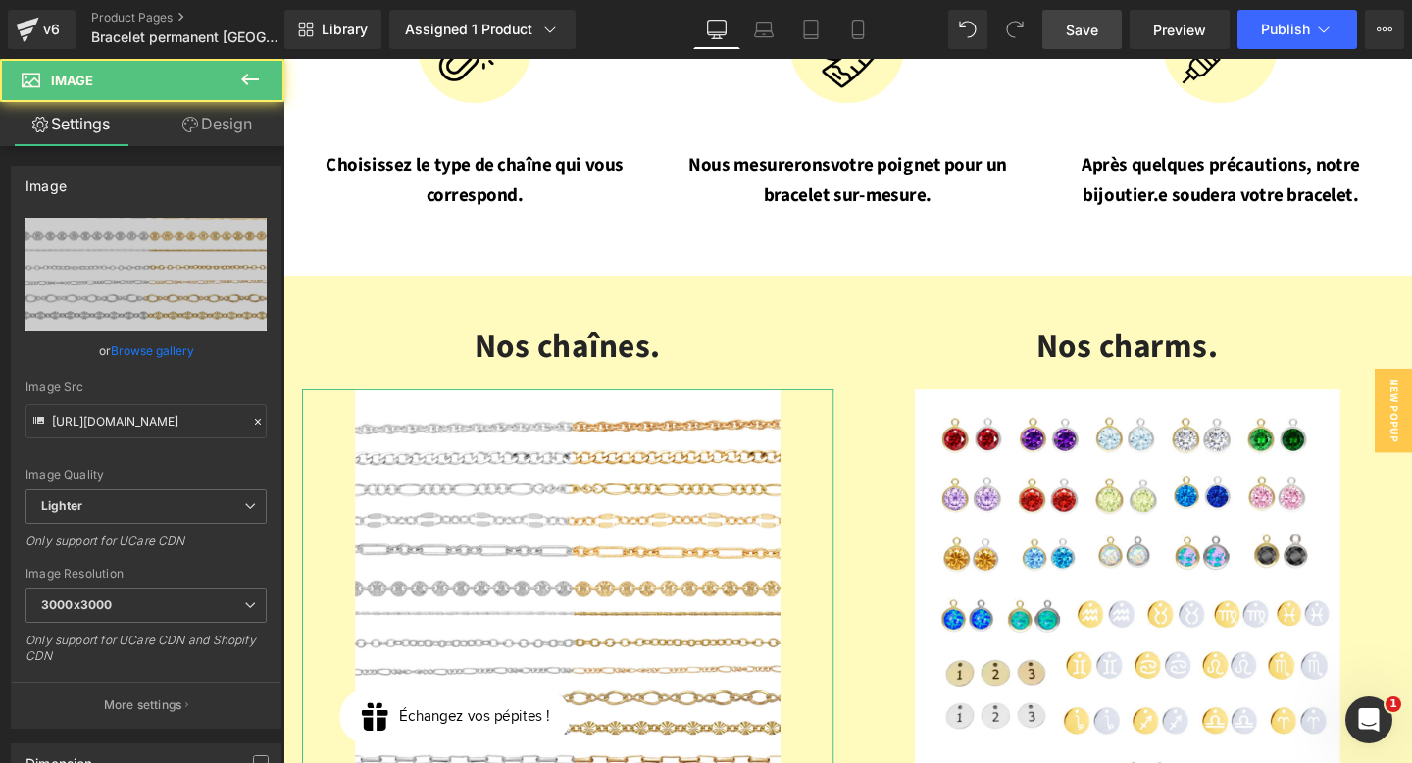
drag, startPoint x: 241, startPoint y: 123, endPoint x: 97, endPoint y: 261, distance: 199.8
click at [241, 123] on link "Design" at bounding box center [217, 124] width 142 height 44
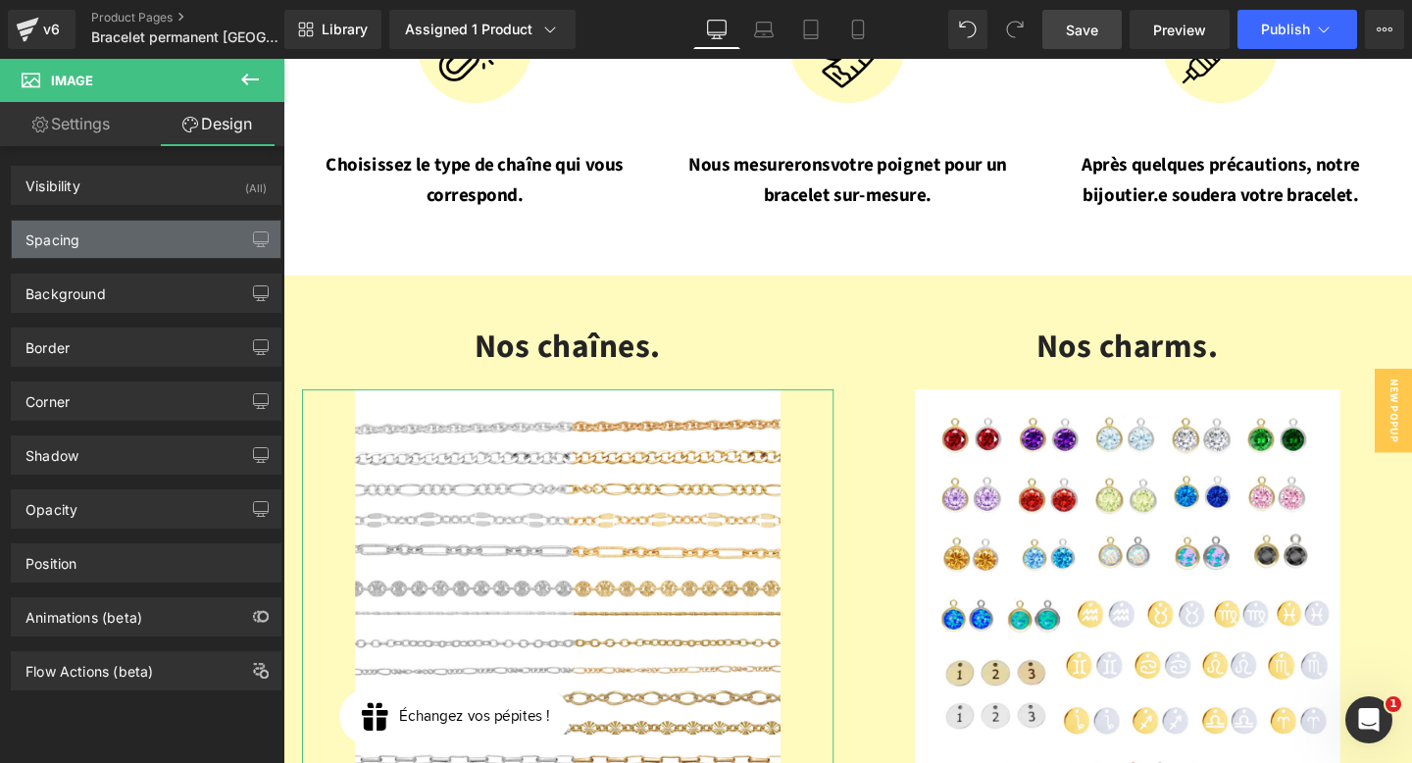
click at [101, 235] on div "Spacing" at bounding box center [146, 239] width 269 height 37
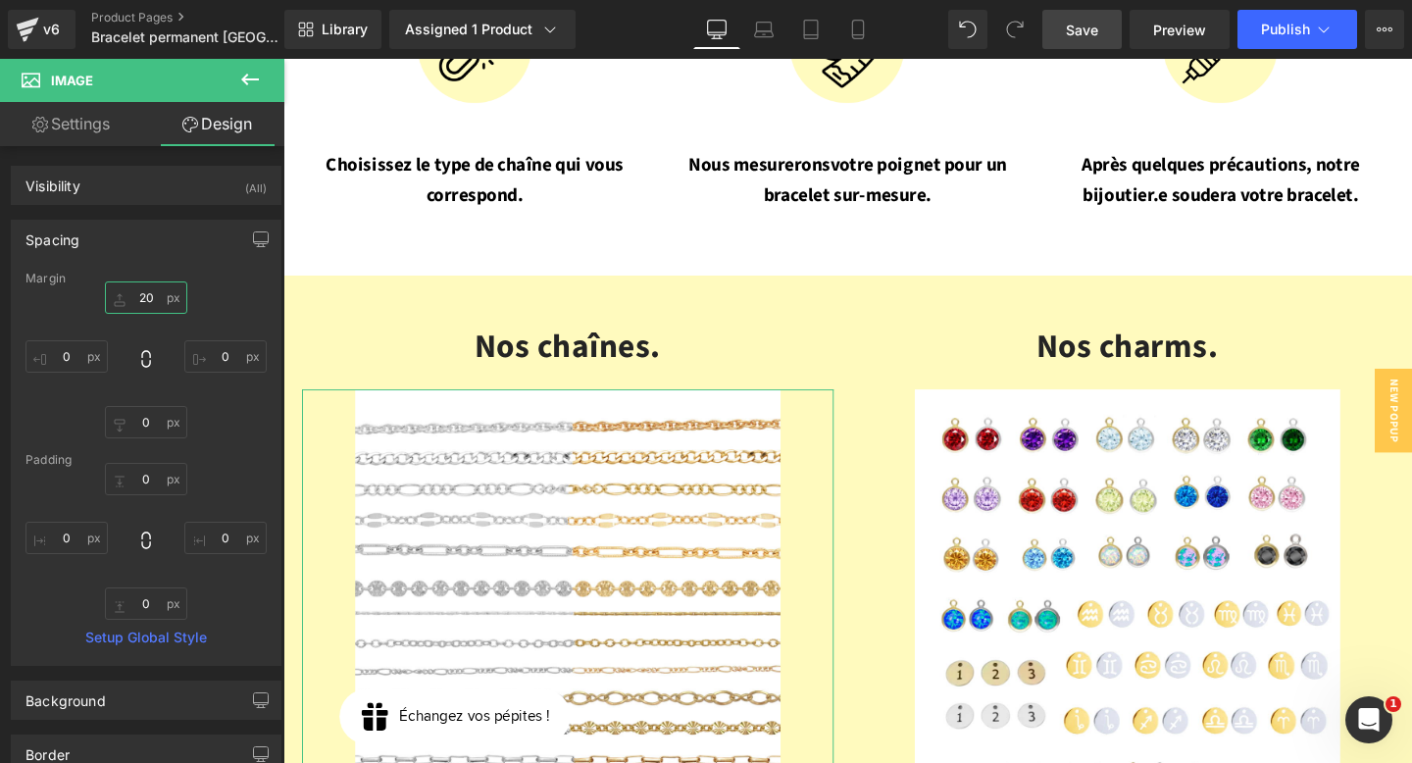
click at [145, 285] on input "text" at bounding box center [146, 297] width 82 height 32
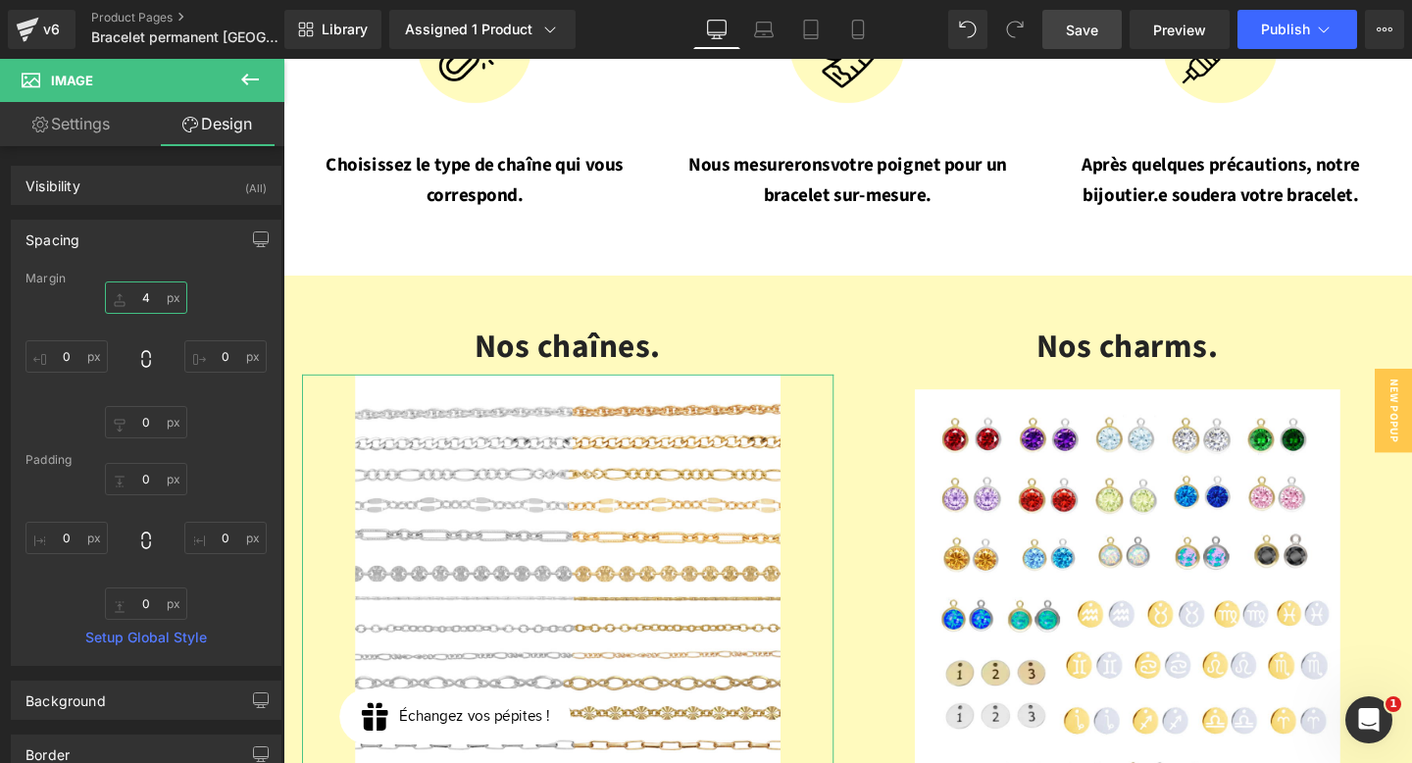
type input "40"
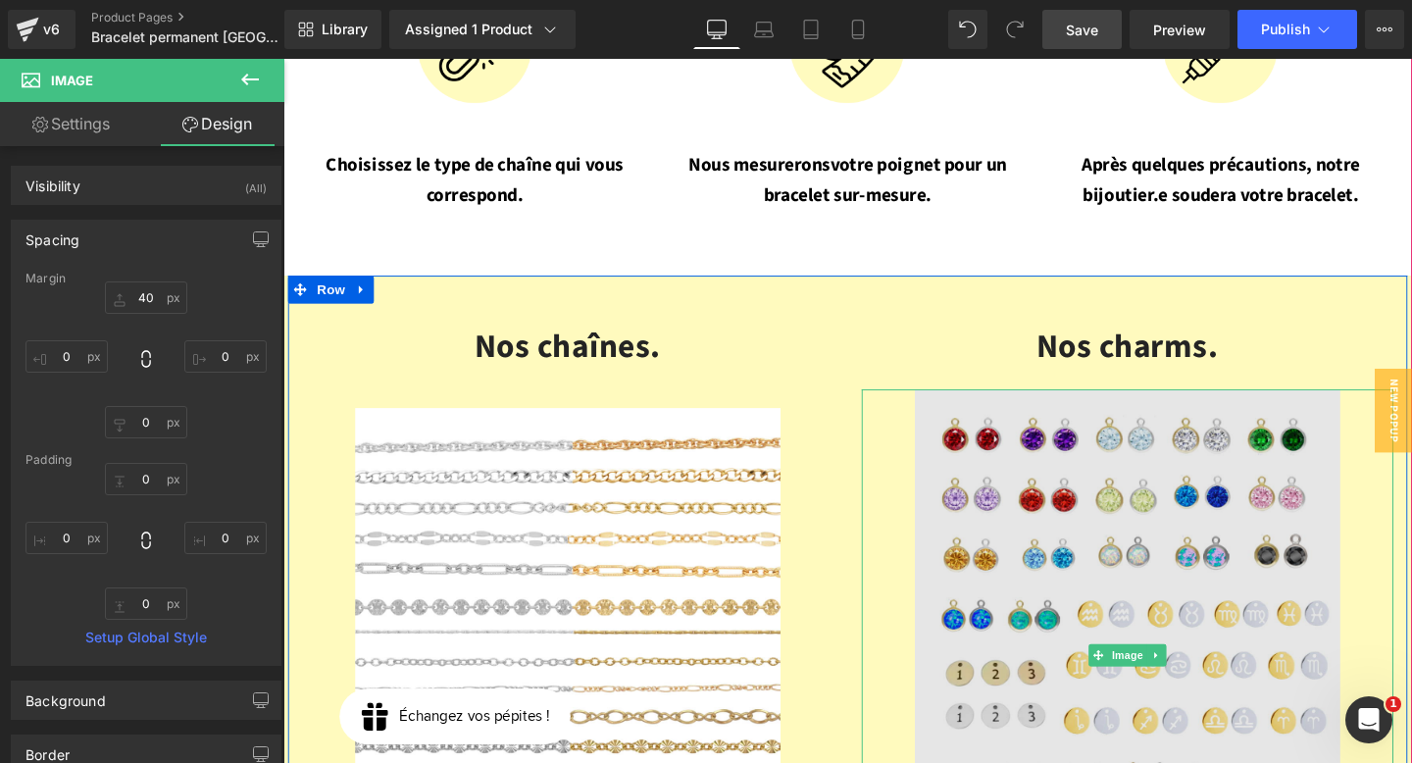
click at [1143, 406] on img at bounding box center [1170, 685] width 447 height 559
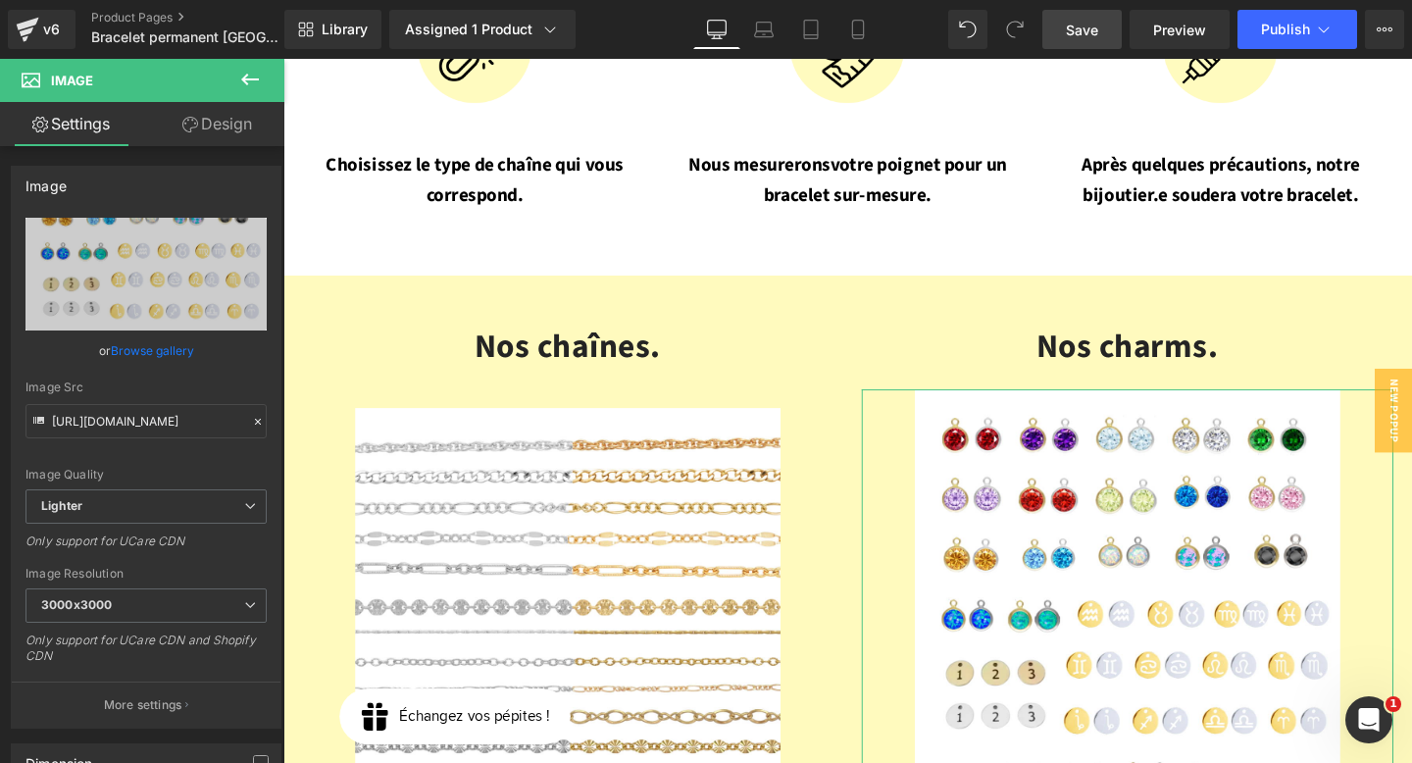
drag, startPoint x: 188, startPoint y: 121, endPoint x: 104, endPoint y: 237, distance: 144.0
click at [189, 121] on icon at bounding box center [190, 125] width 16 height 16
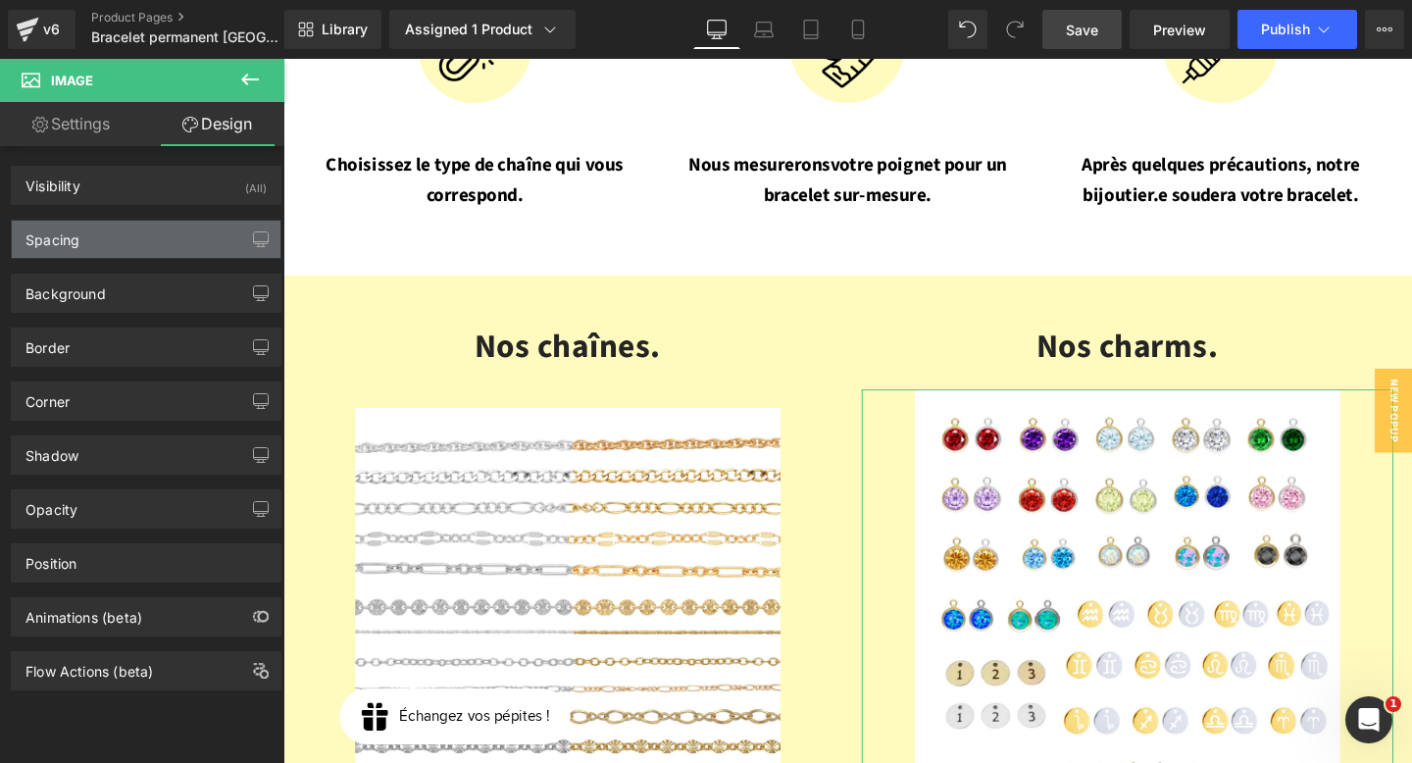
click at [104, 237] on div "Spacing" at bounding box center [146, 239] width 269 height 37
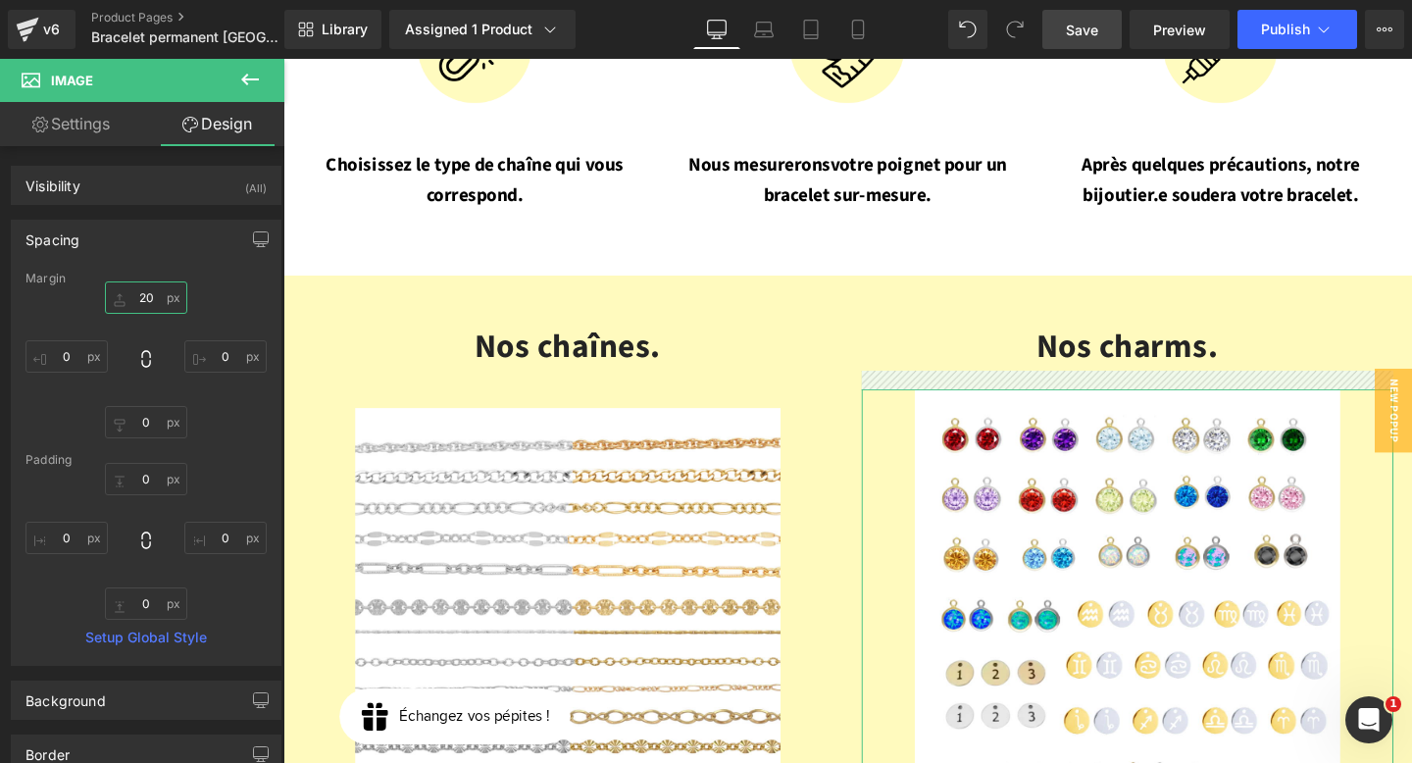
click at [138, 295] on input "text" at bounding box center [146, 297] width 82 height 32
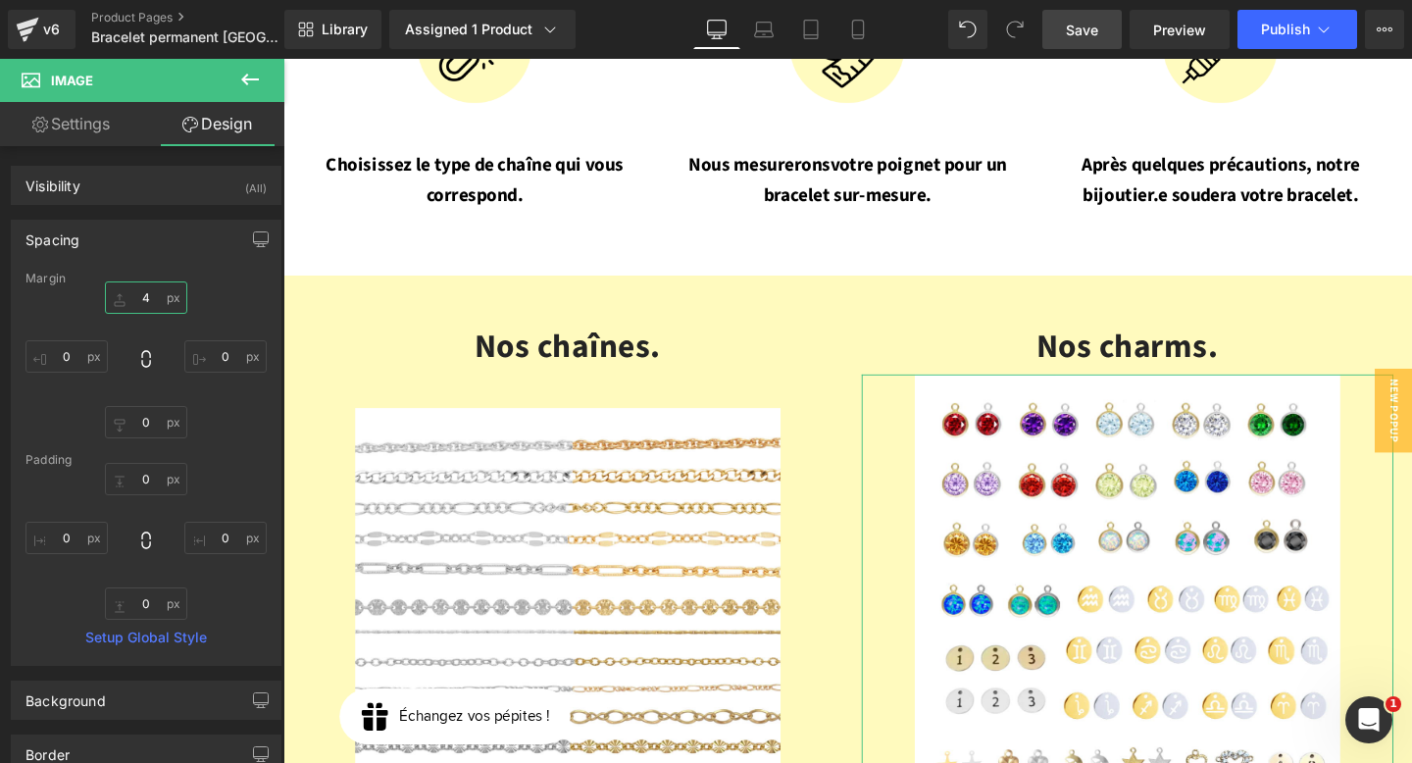
type input "40"
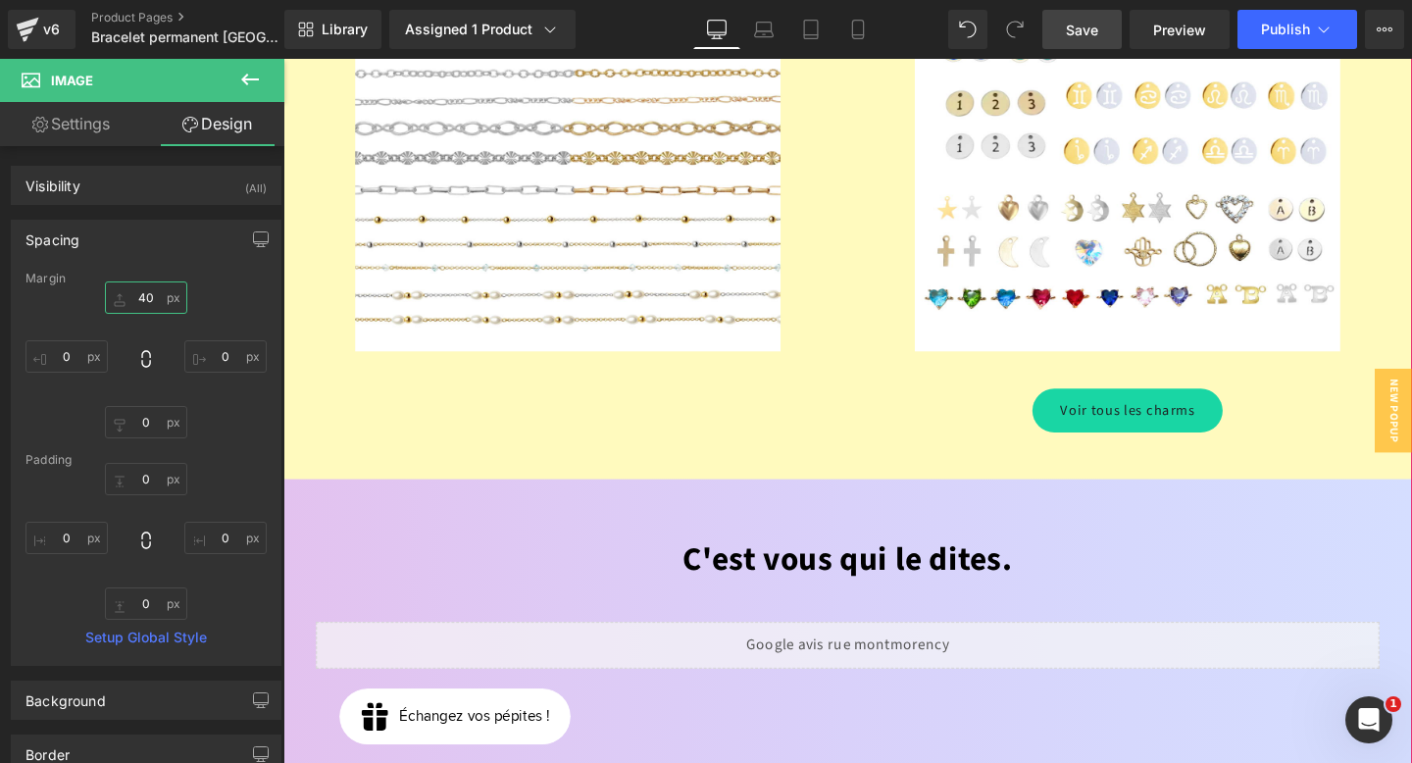
scroll to position [3111, 0]
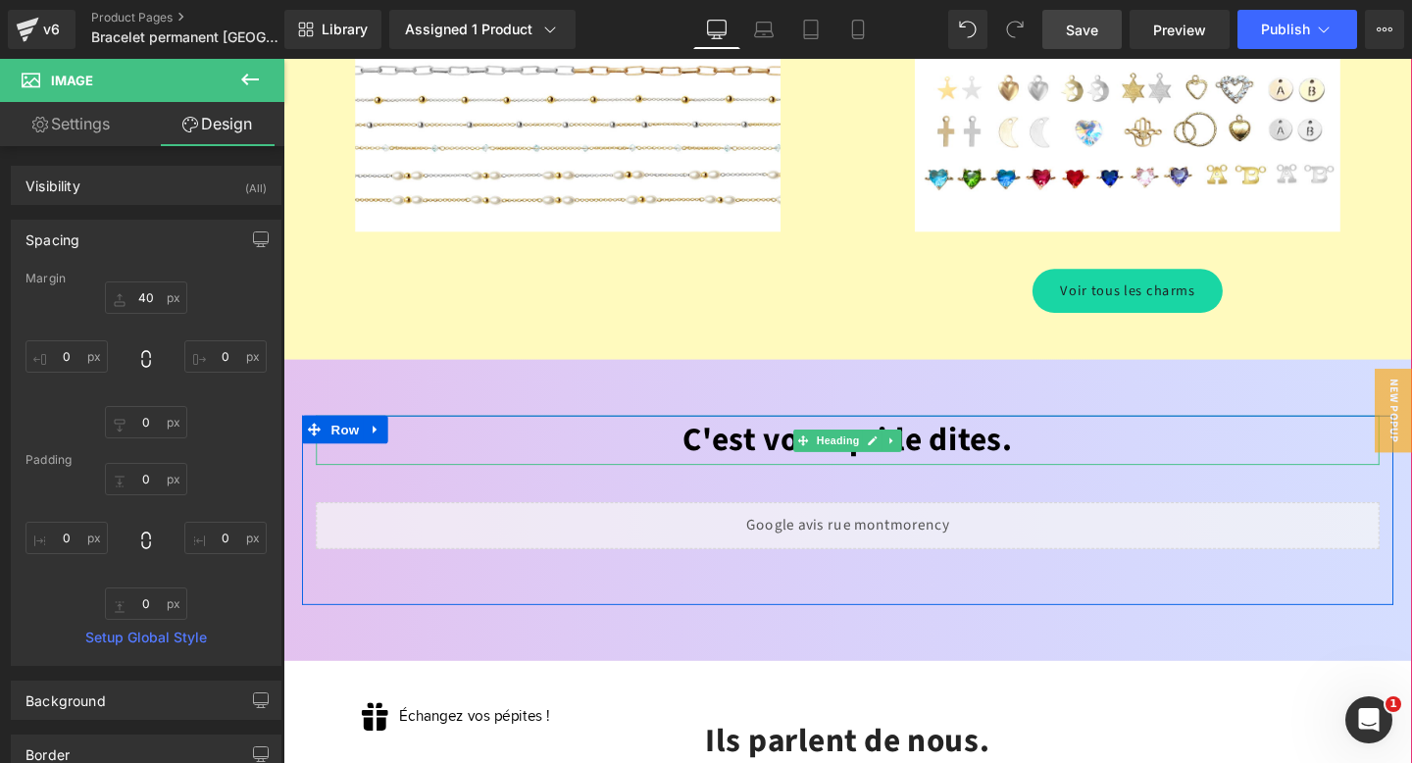
click at [953, 434] on font "C'est vous qui le dites." at bounding box center [876, 458] width 347 height 49
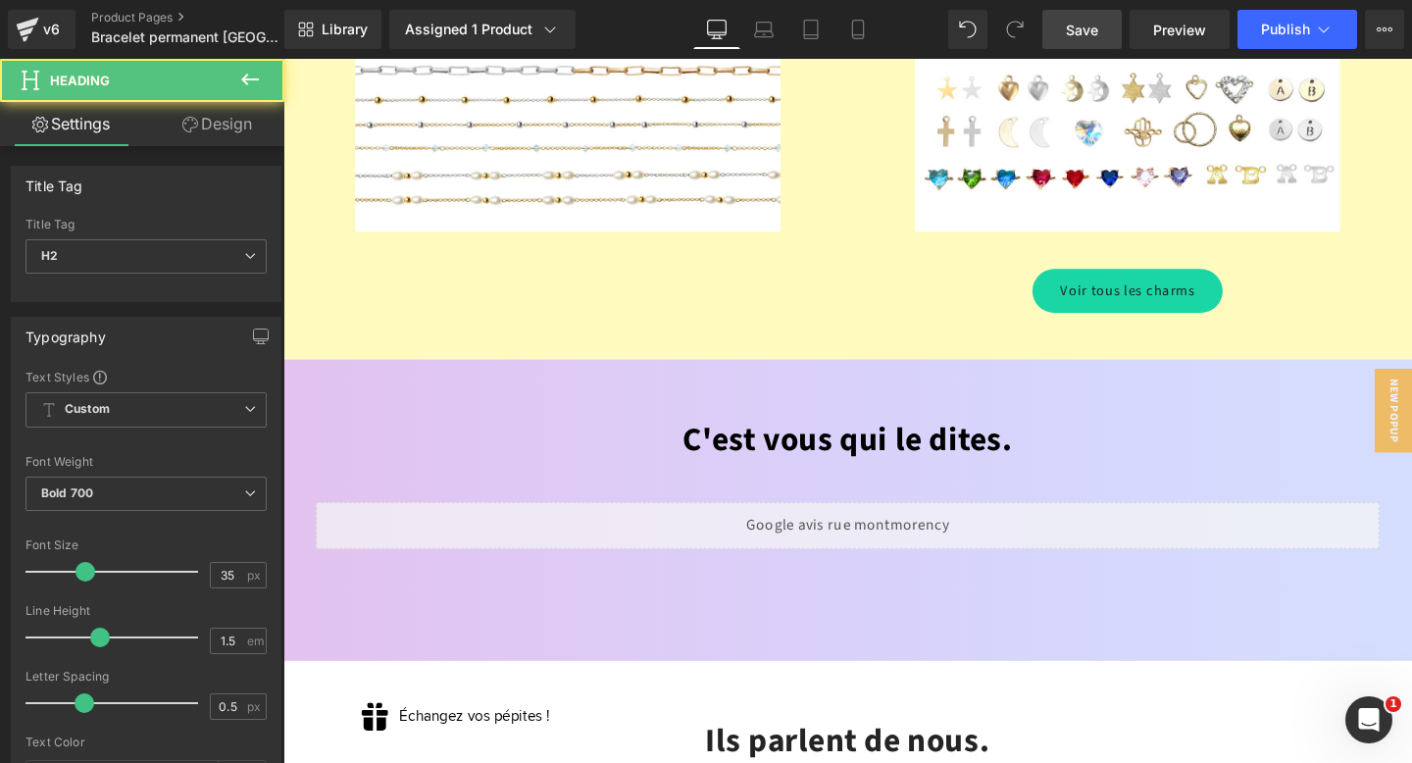
click at [215, 122] on link "Design" at bounding box center [217, 124] width 142 height 44
click at [0, 0] on div "Spacing" at bounding box center [0, 0] width 0 height 0
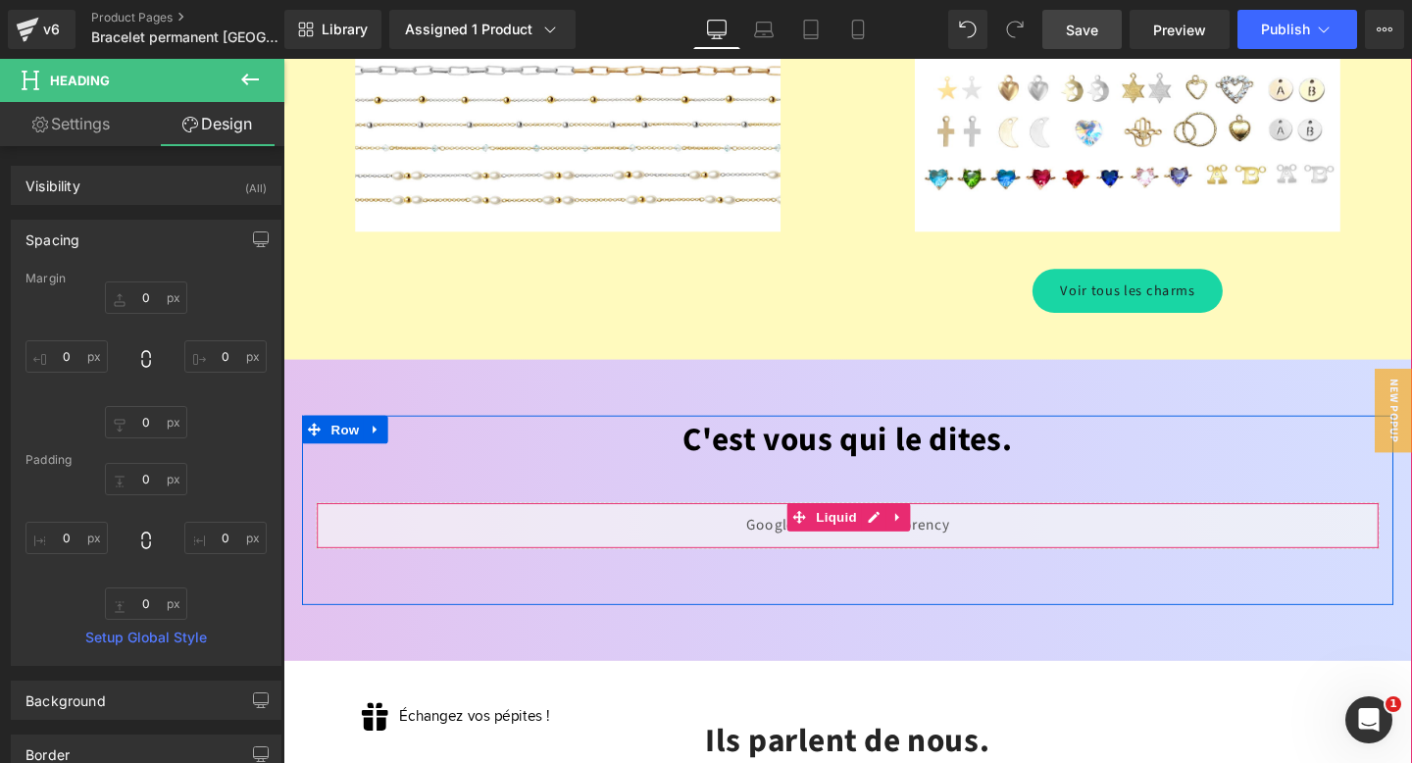
click at [663, 525] on div "Liquid" at bounding box center [877, 549] width 1118 height 49
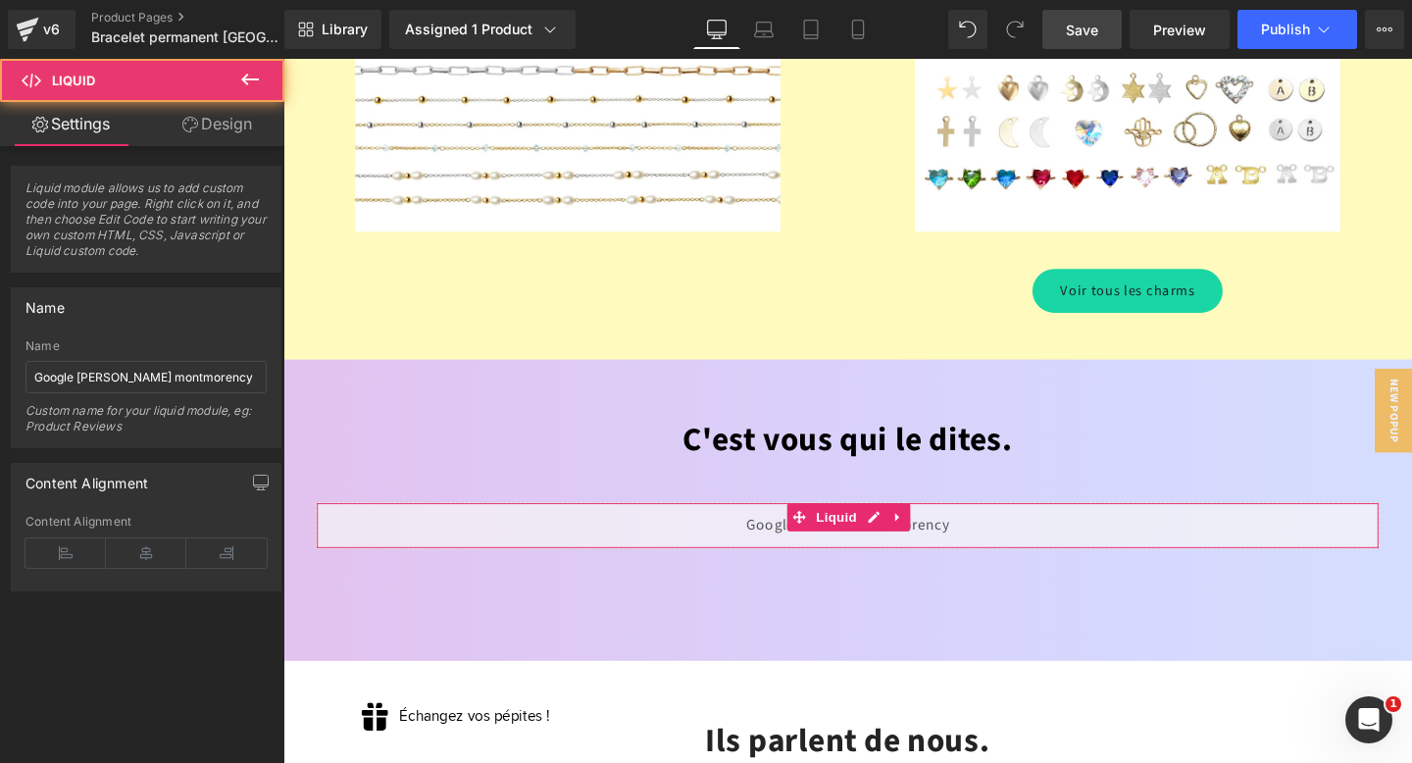
click at [219, 132] on link "Design" at bounding box center [217, 124] width 142 height 44
click at [0, 0] on div "Spacing" at bounding box center [0, 0] width 0 height 0
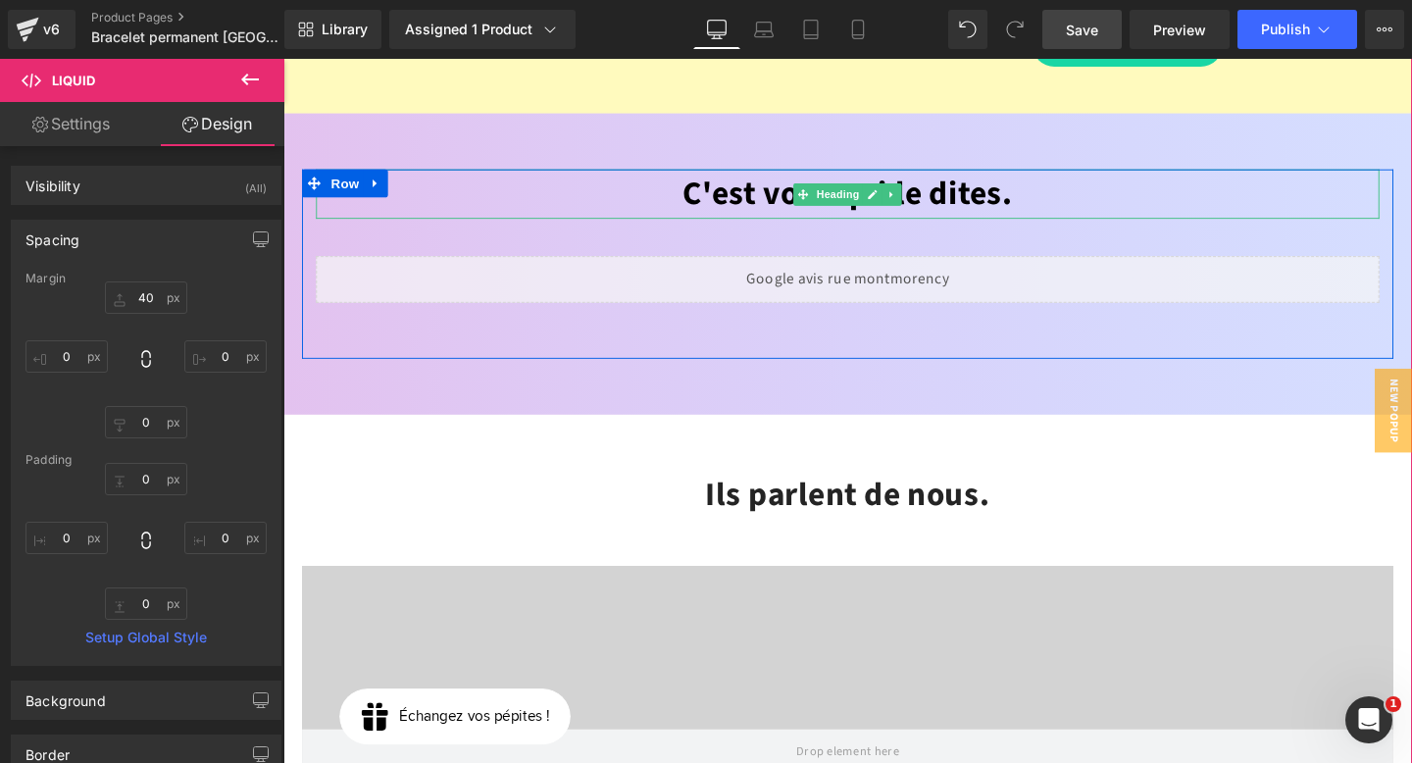
scroll to position [3394, 0]
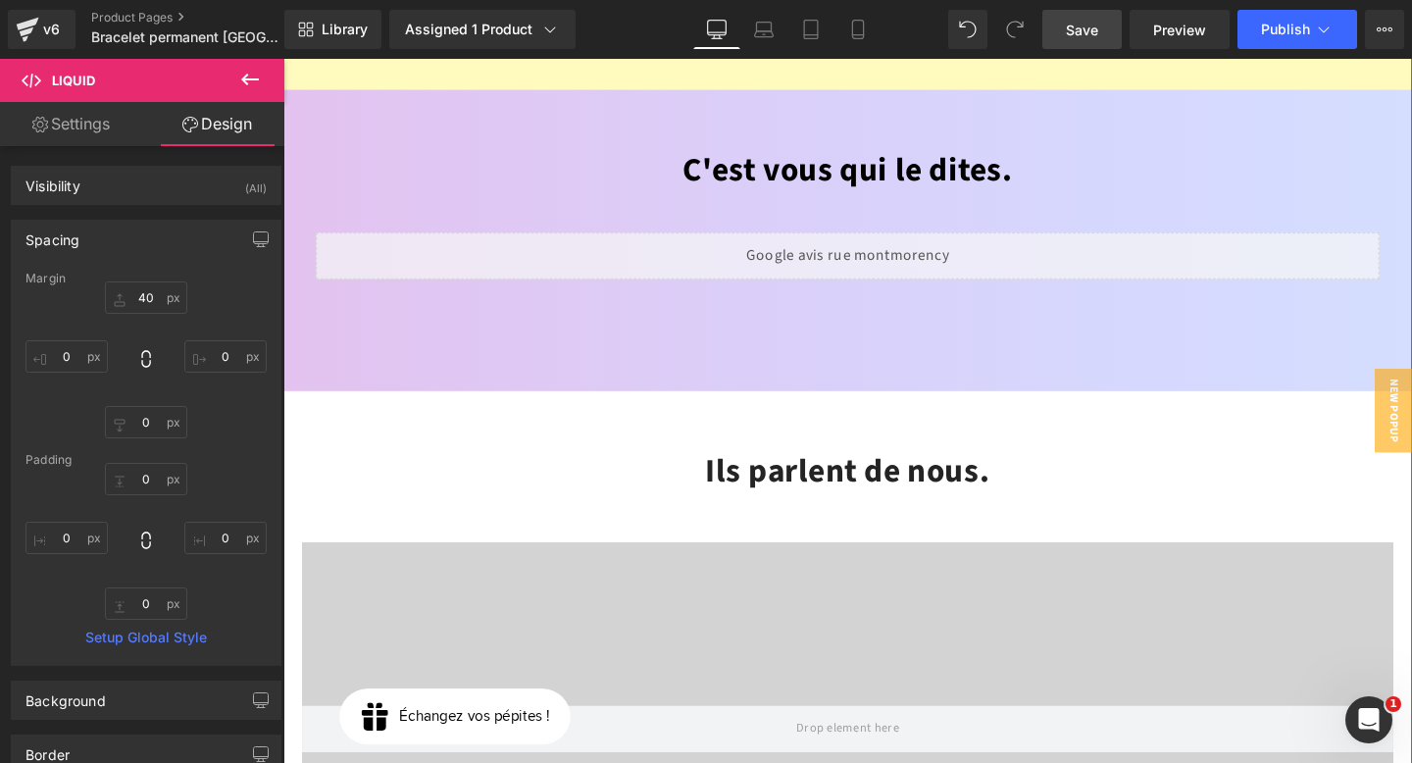
click at [768, 467] on h2 "Ils parlent de nous." at bounding box center [877, 493] width 1148 height 52
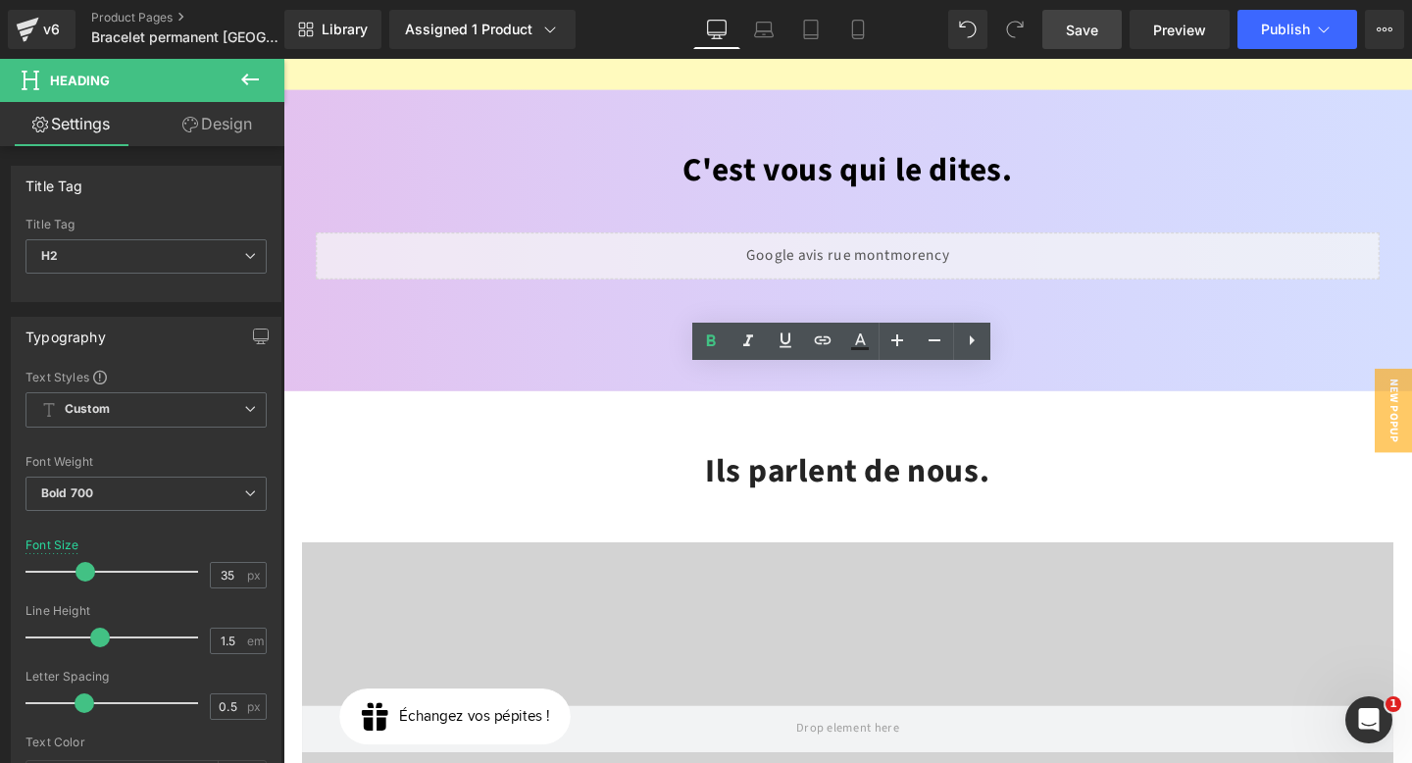
click at [223, 117] on link "Design" at bounding box center [217, 124] width 142 height 44
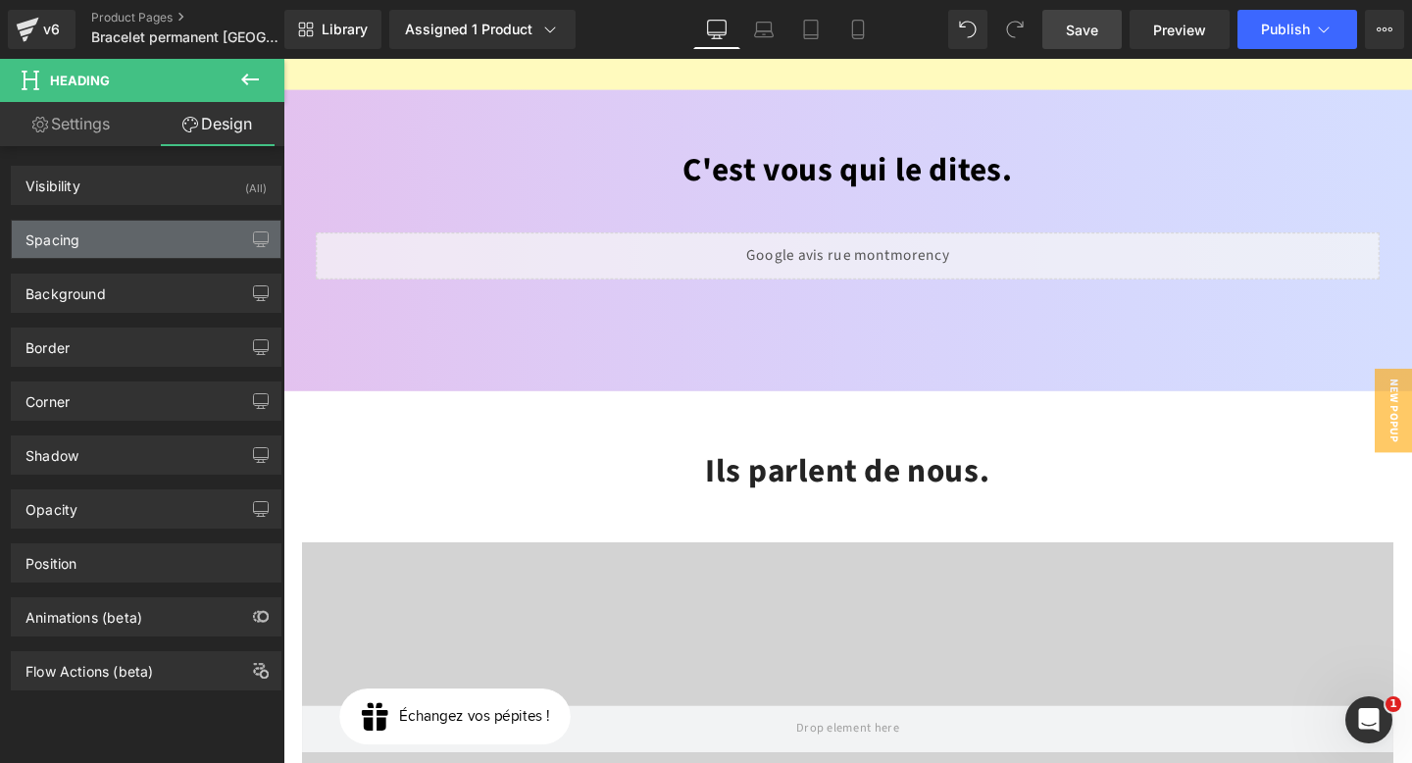
click at [136, 244] on div "Spacing" at bounding box center [146, 239] width 269 height 37
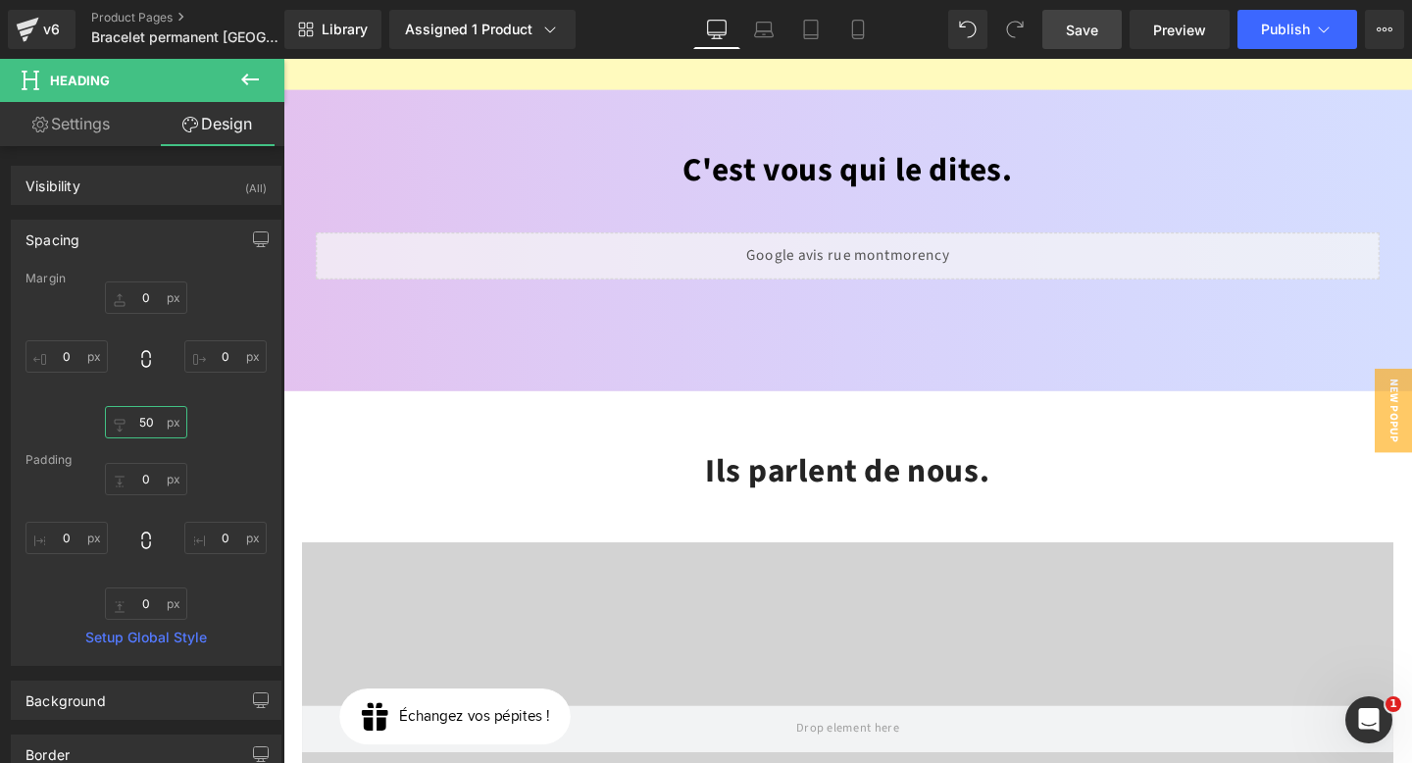
click at [148, 426] on input "text" at bounding box center [146, 422] width 82 height 32
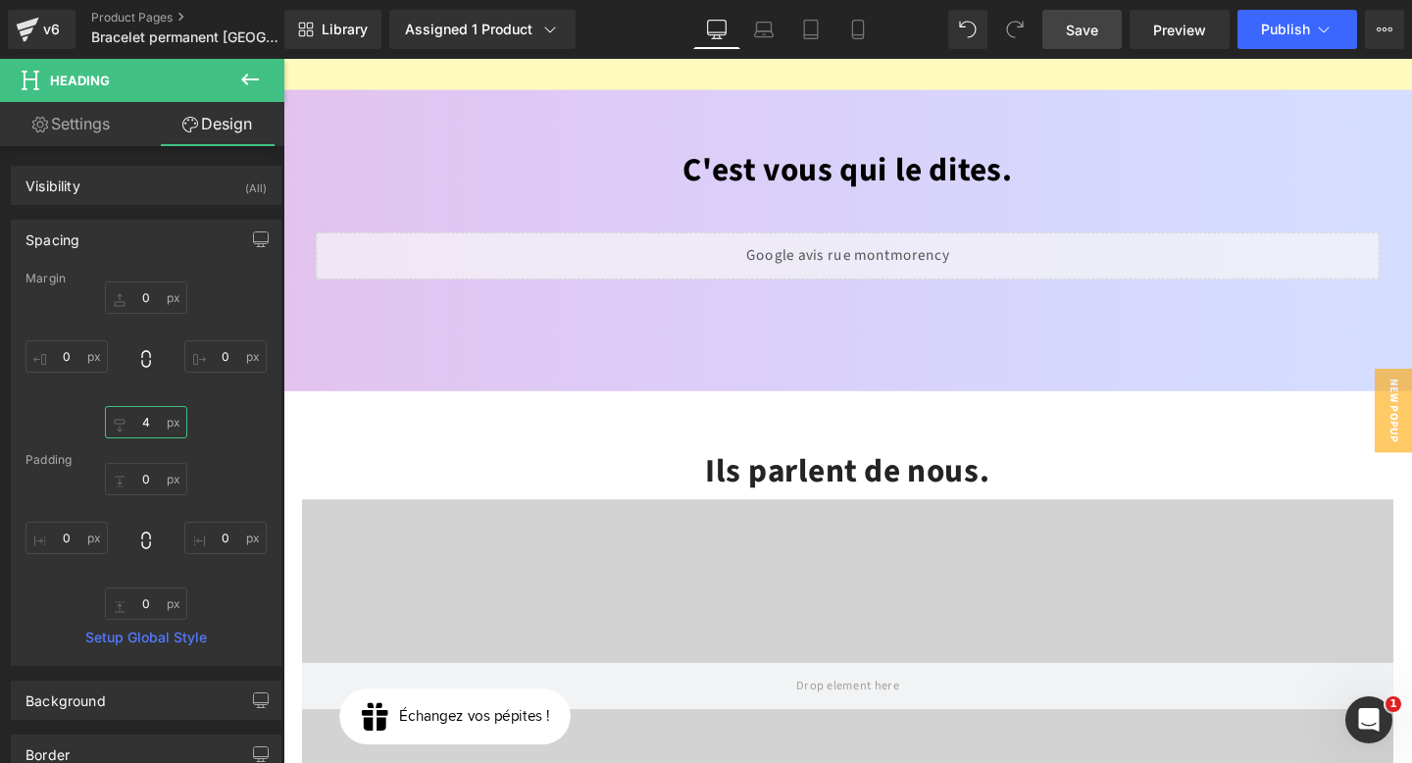
type input "40"
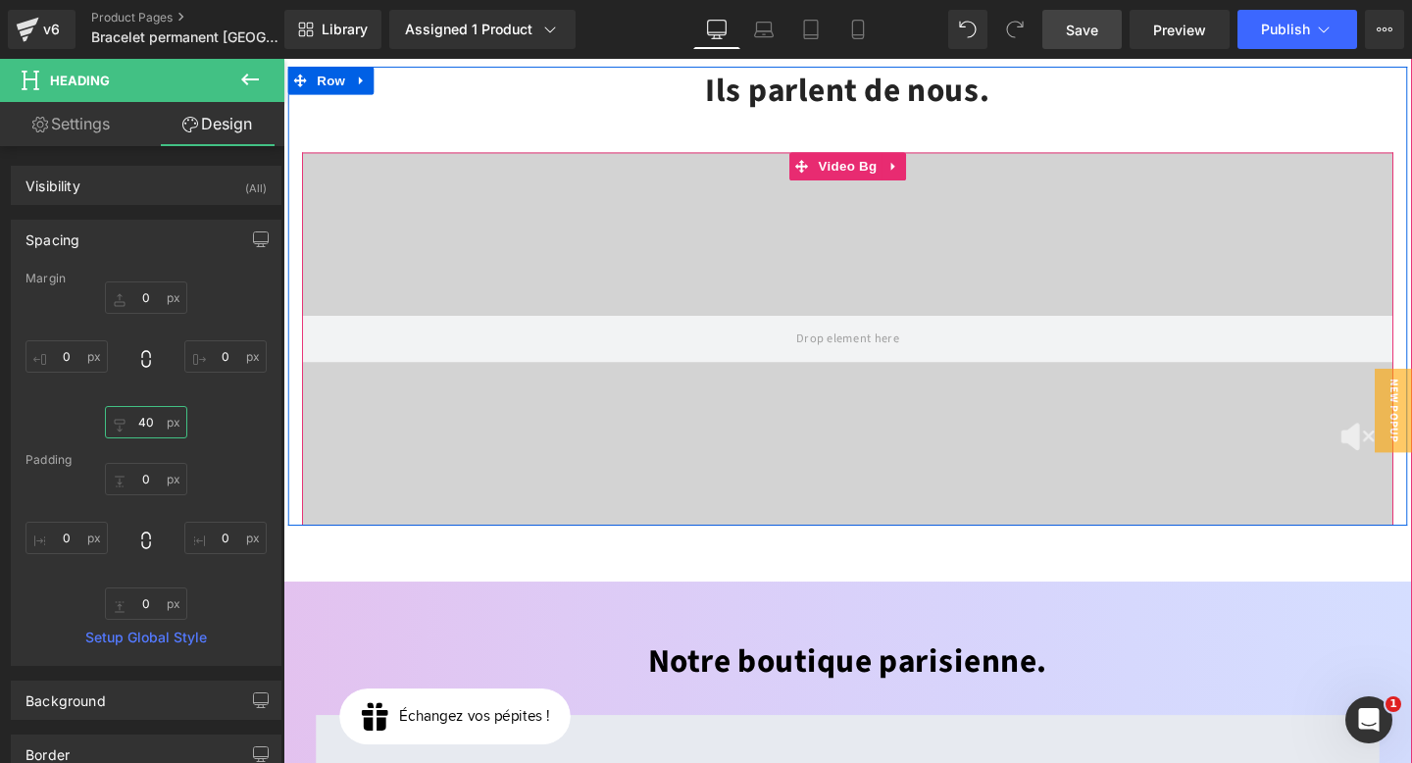
scroll to position [4045, 0]
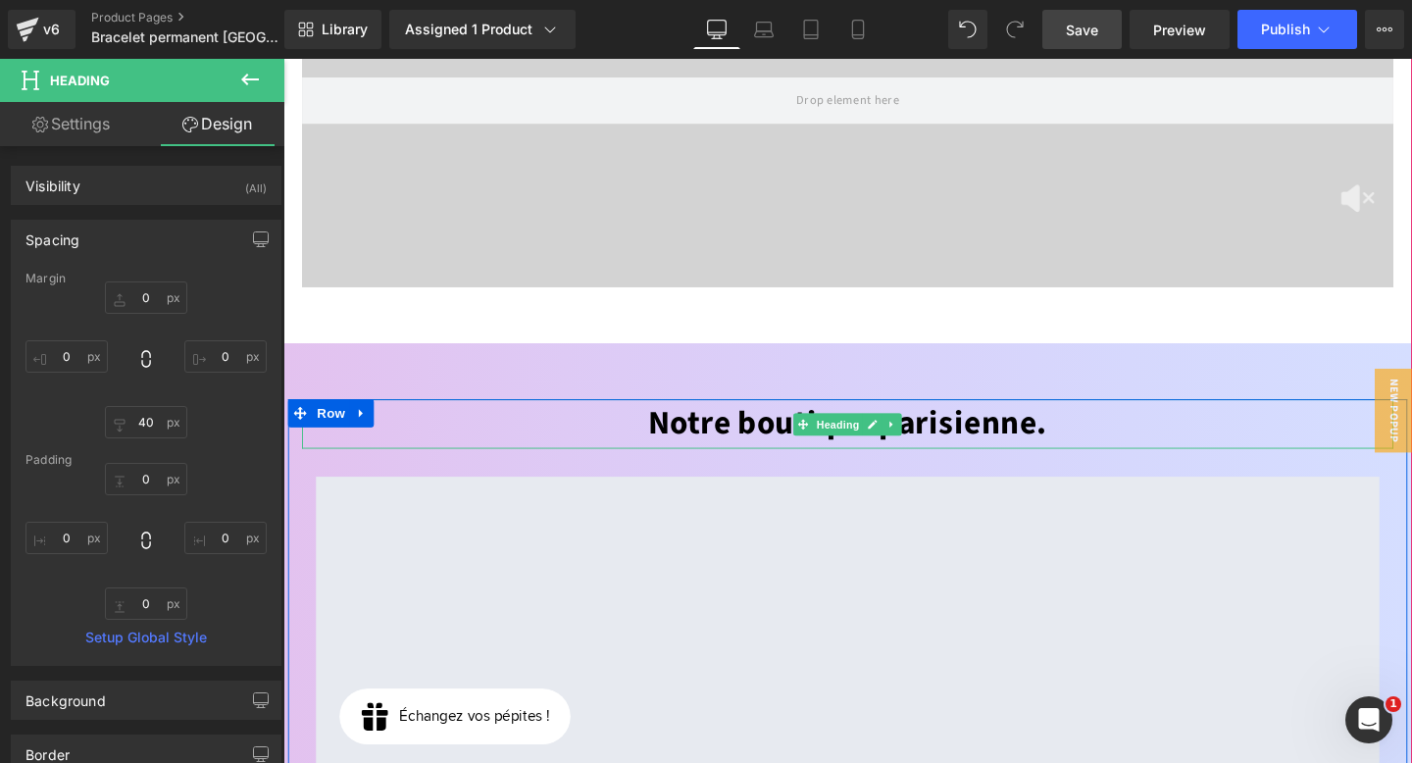
click at [799, 418] on font "Notre boutique parisienne." at bounding box center [877, 442] width 420 height 49
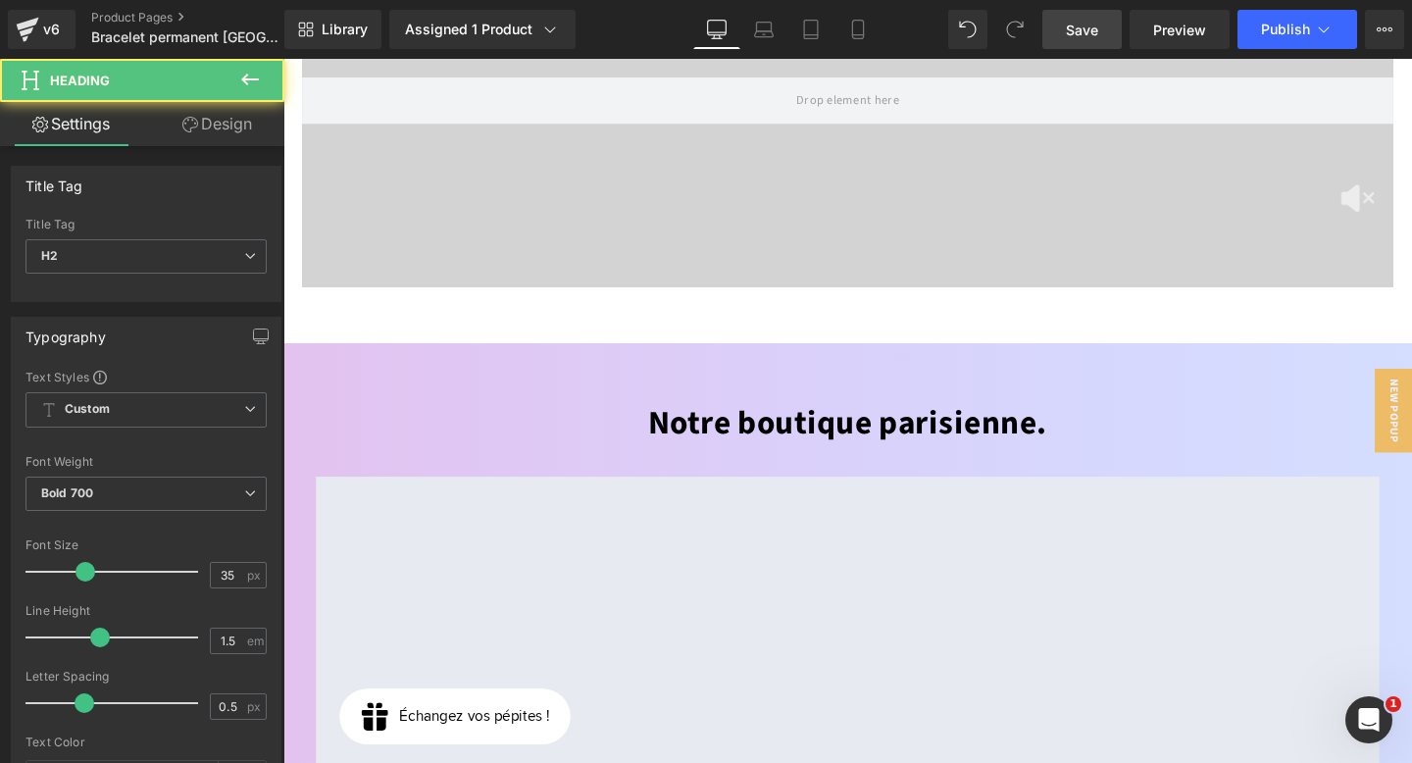
click at [190, 125] on icon at bounding box center [190, 125] width 16 height 16
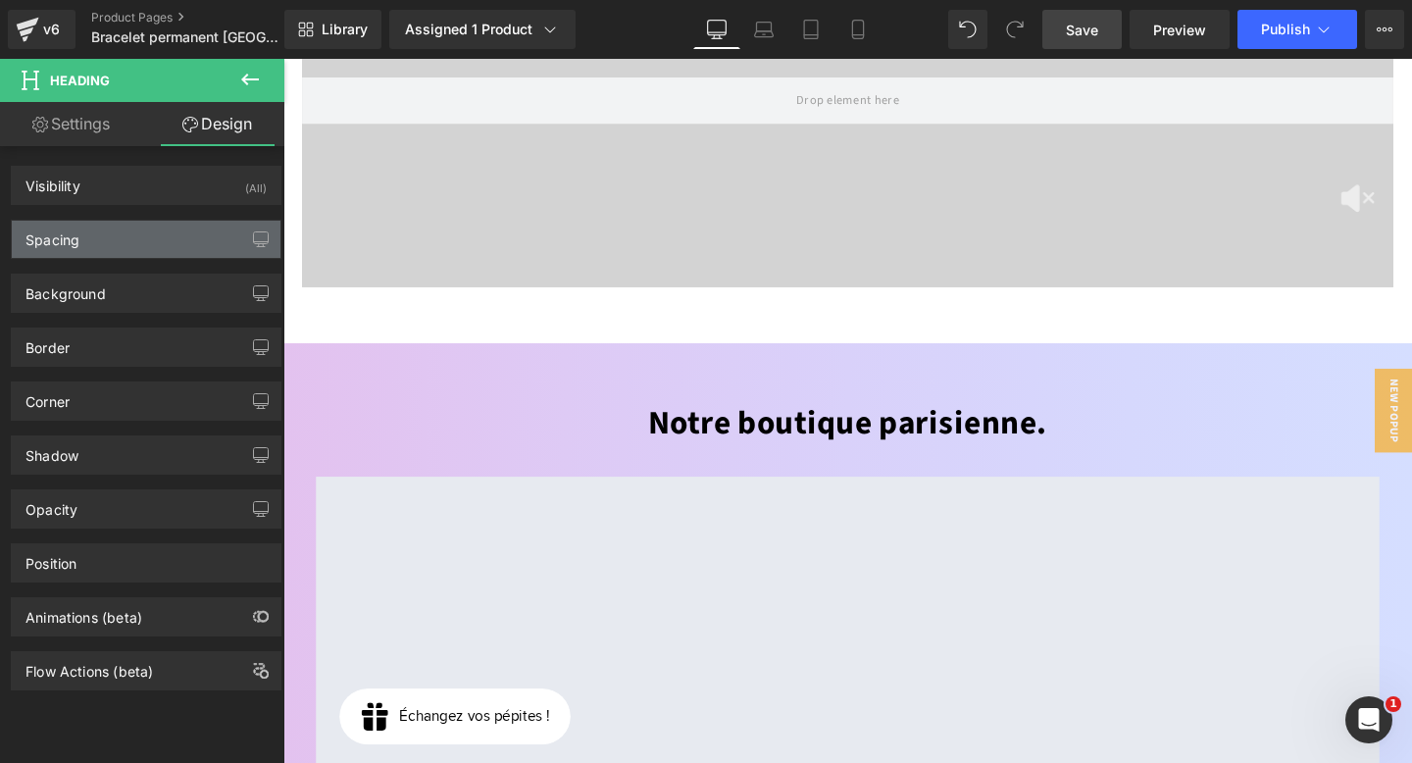
click at [97, 248] on div "Spacing" at bounding box center [146, 239] width 269 height 37
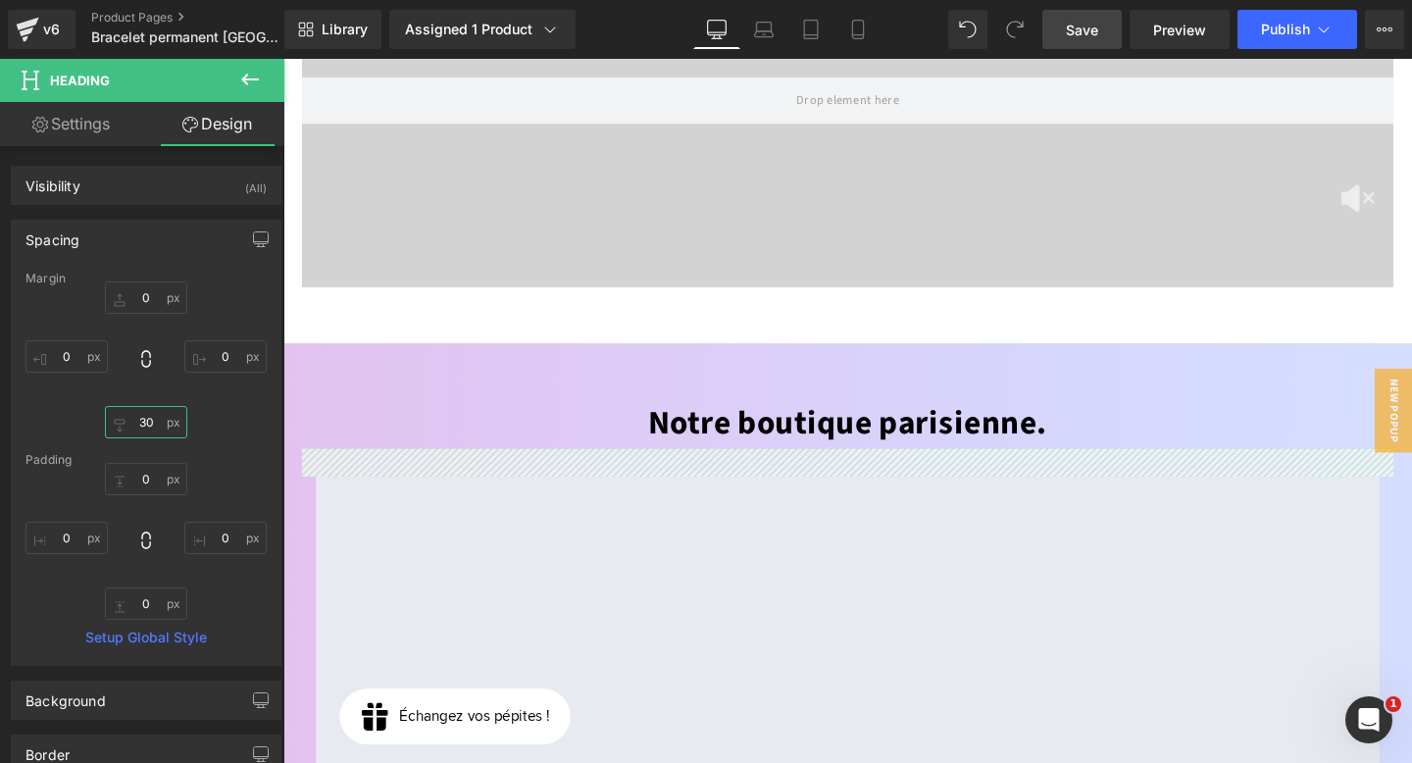
click at [150, 417] on input "text" at bounding box center [146, 422] width 82 height 32
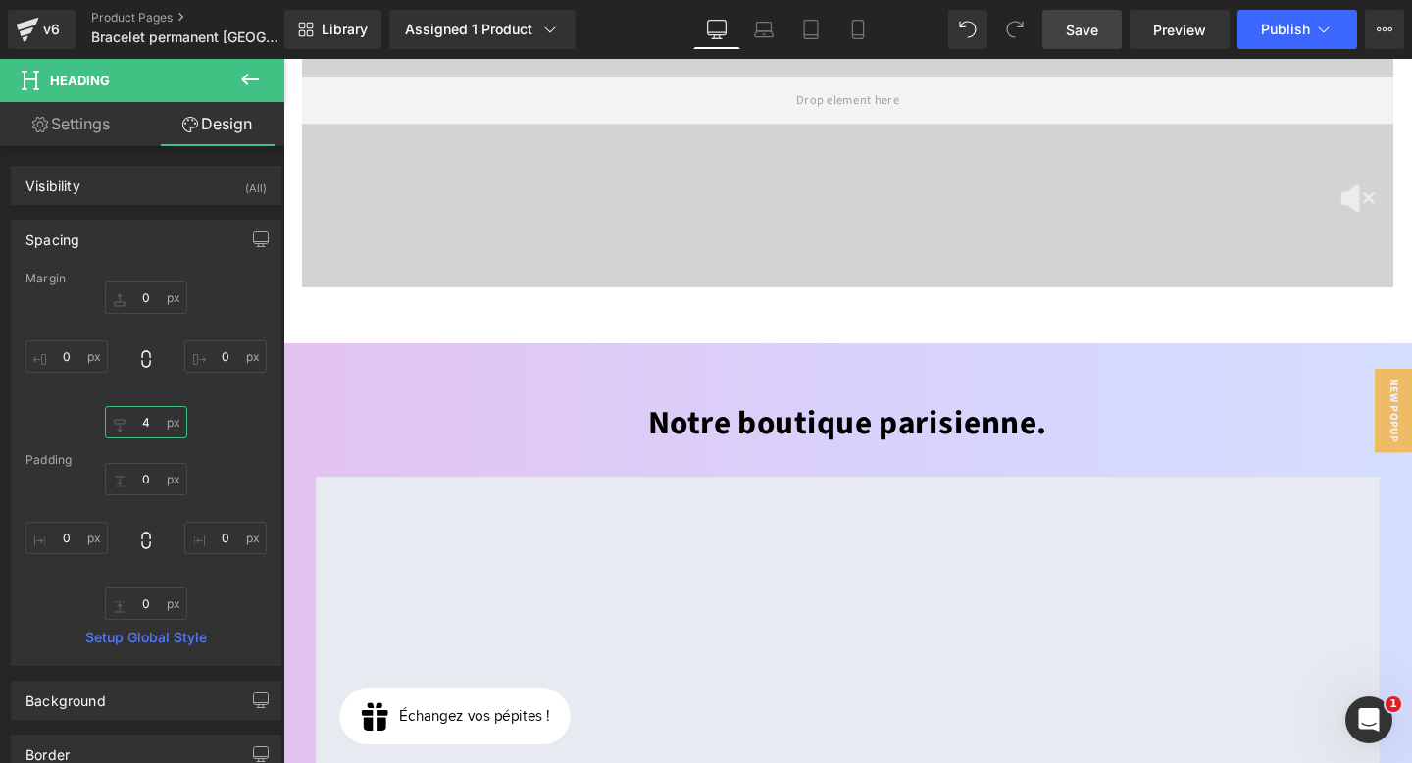
type input "40"
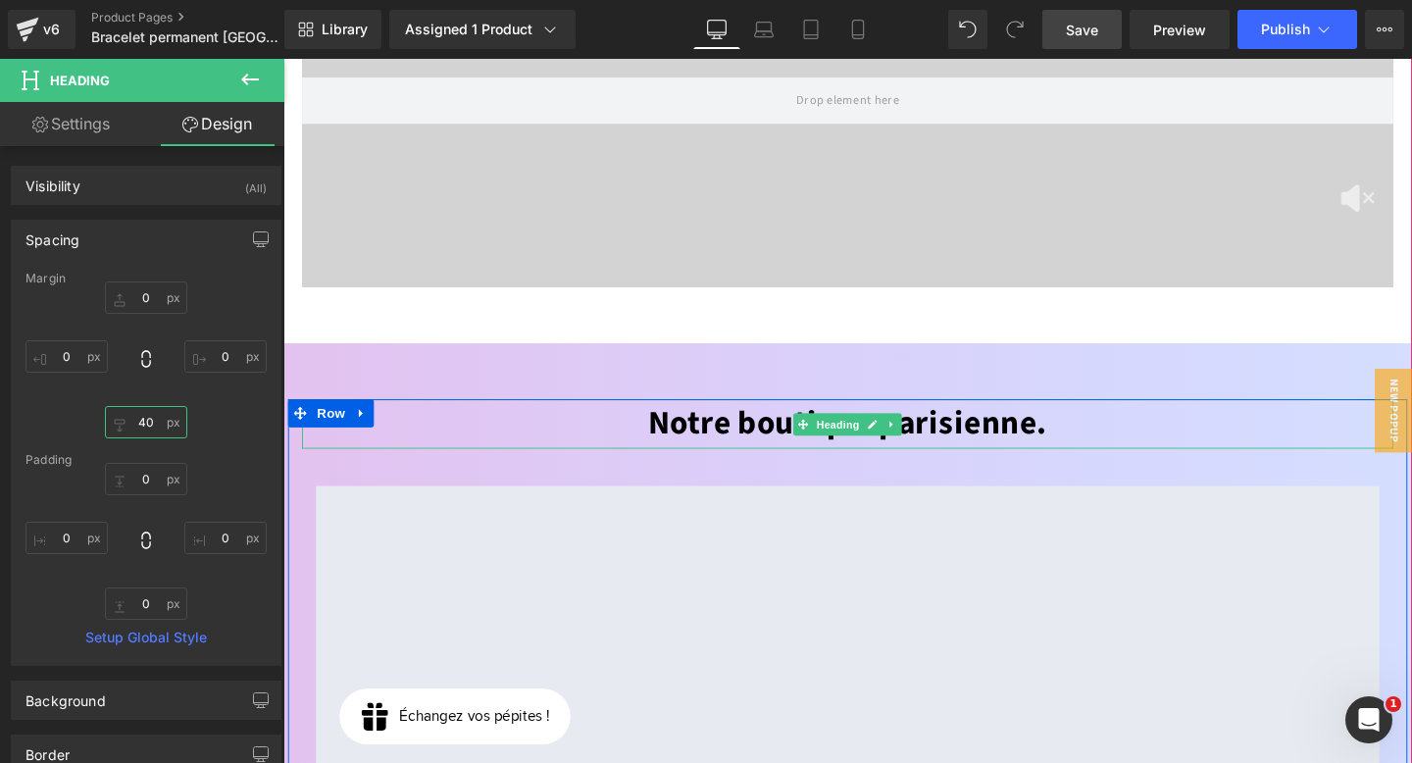
scroll to position [4770, 0]
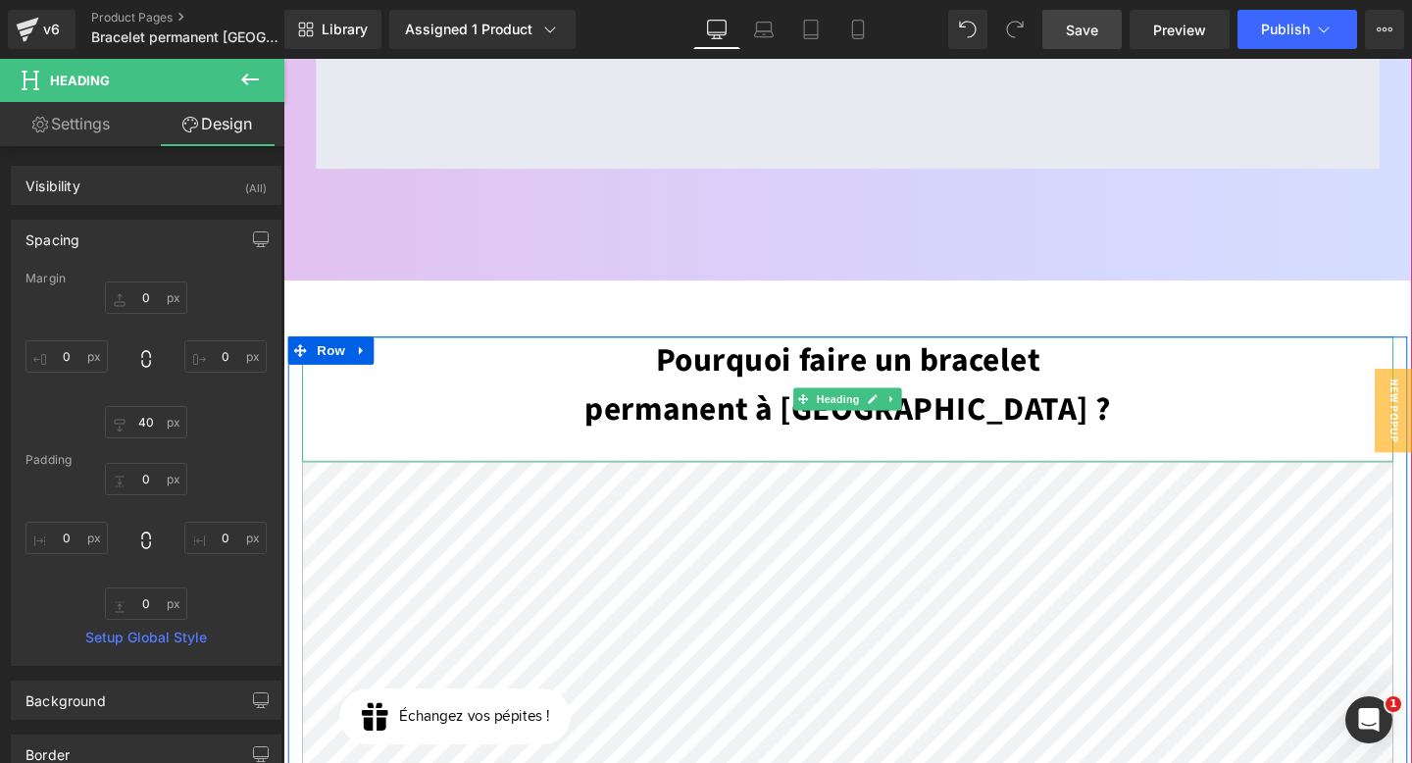
click at [786, 360] on h2 "Pourquoi faire un bracelet permanent à Paris ?" at bounding box center [877, 402] width 1148 height 103
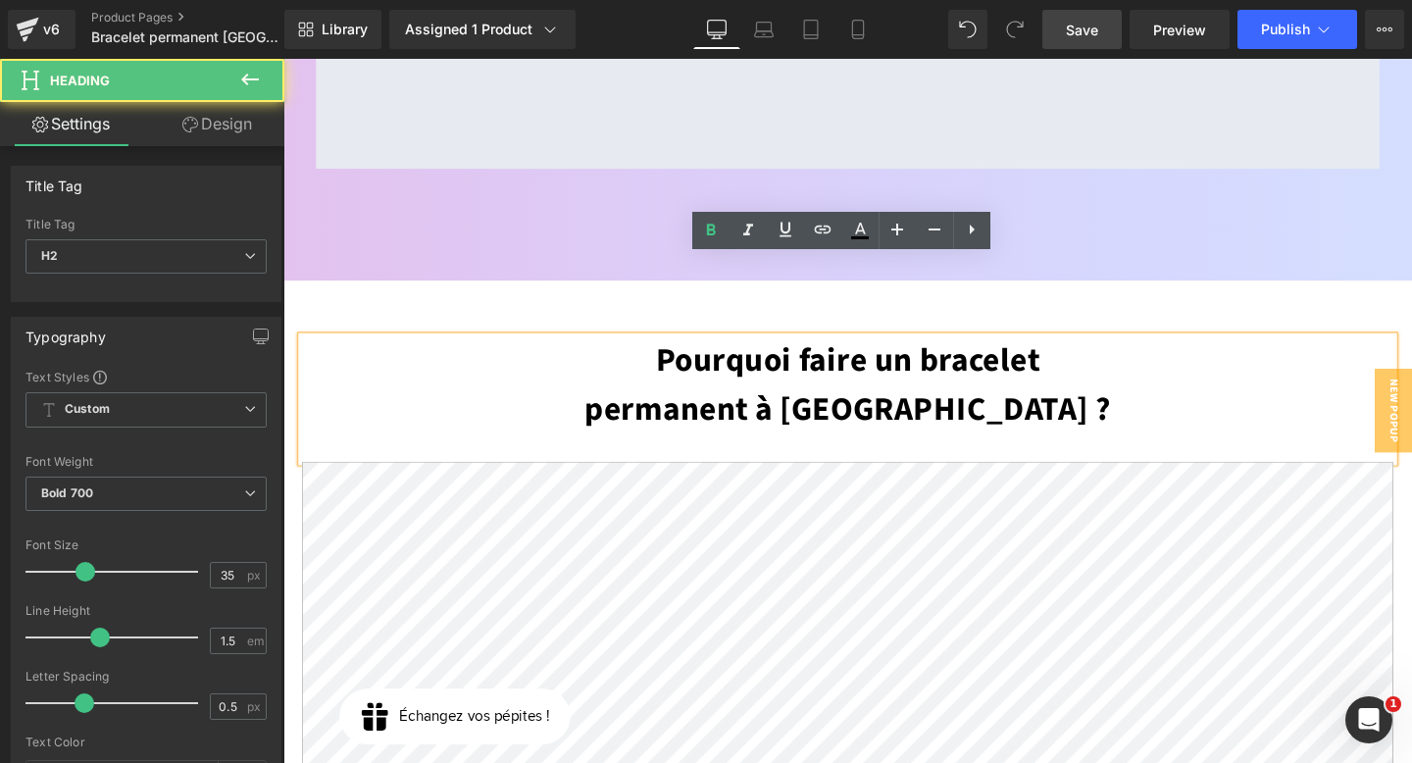
click at [225, 121] on link "Design" at bounding box center [217, 124] width 142 height 44
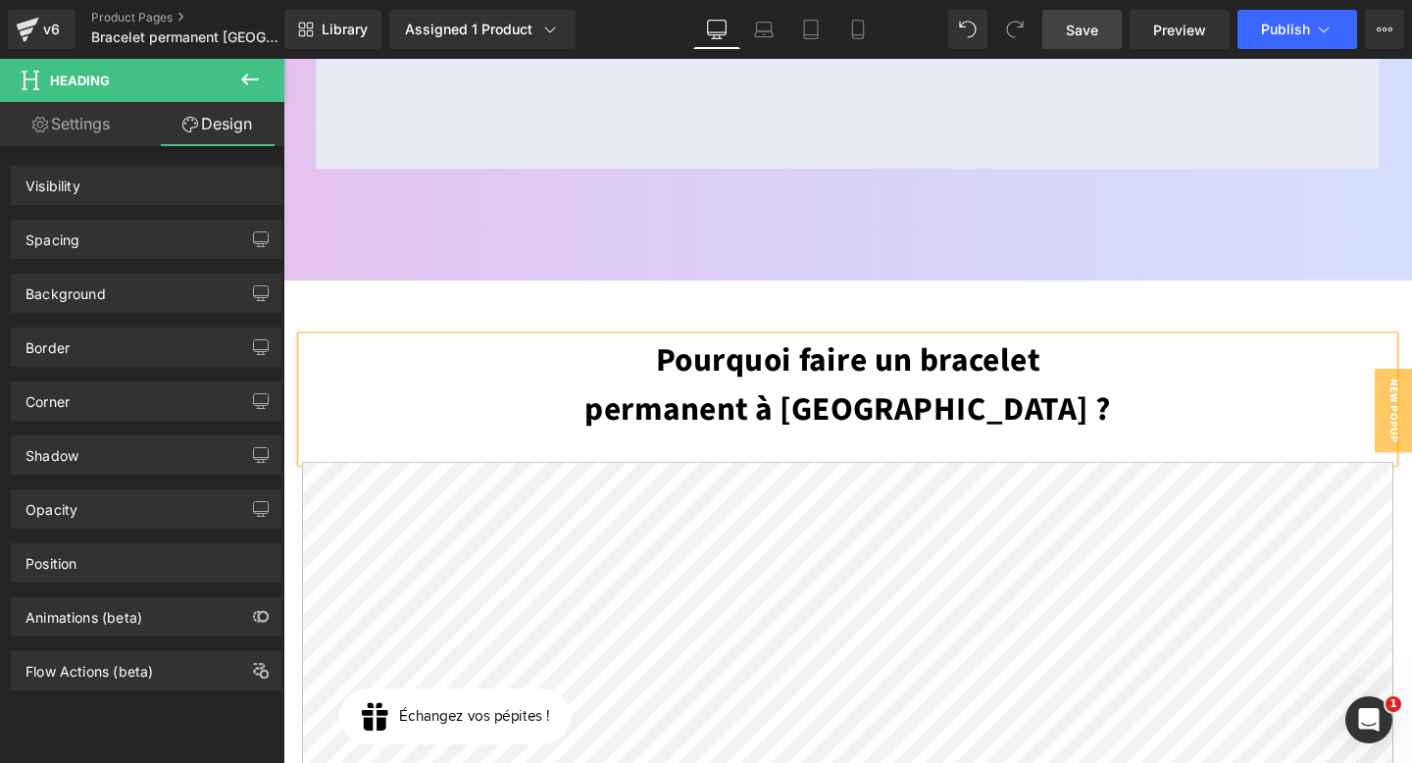
click at [94, 218] on div "Spacing Margin Padding" at bounding box center [146, 232] width 293 height 54
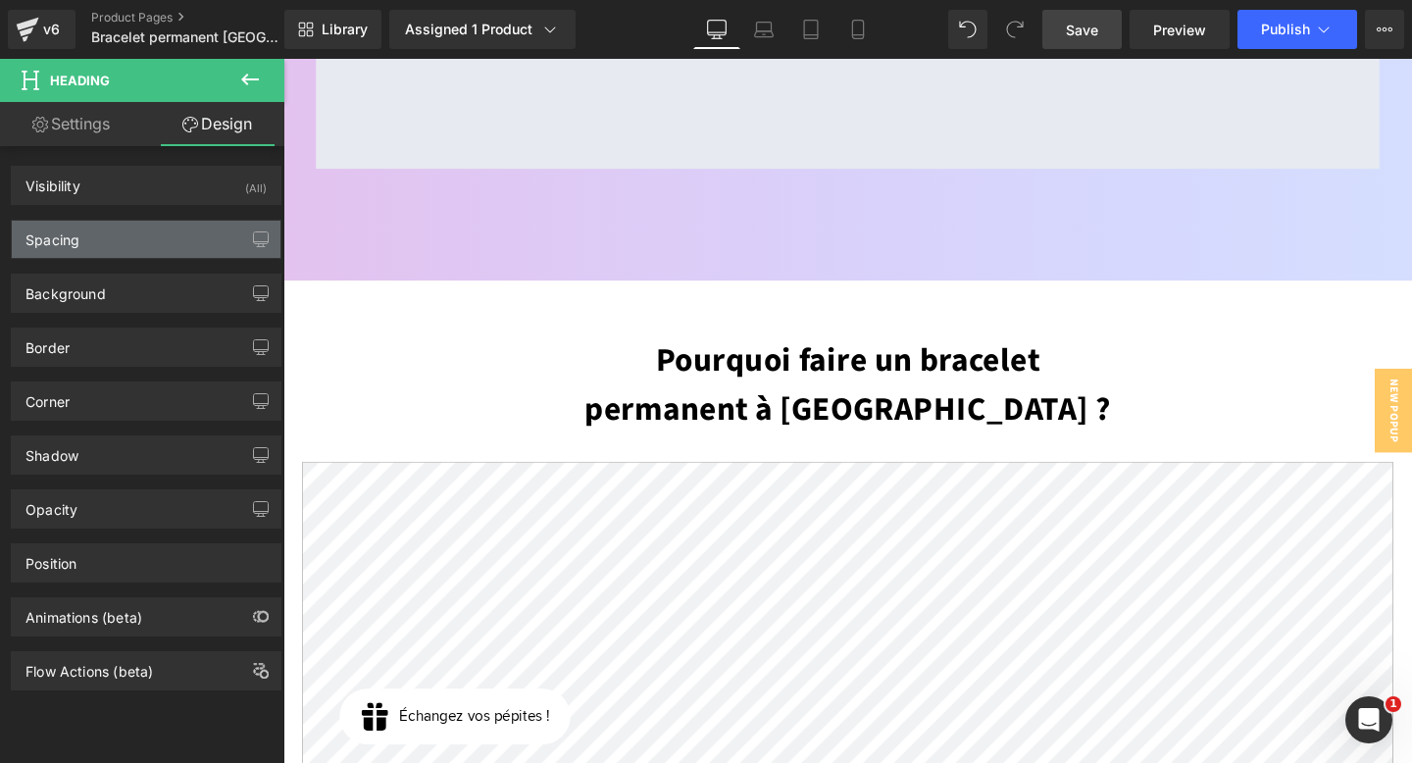
click at [96, 242] on div "Spacing" at bounding box center [146, 239] width 269 height 37
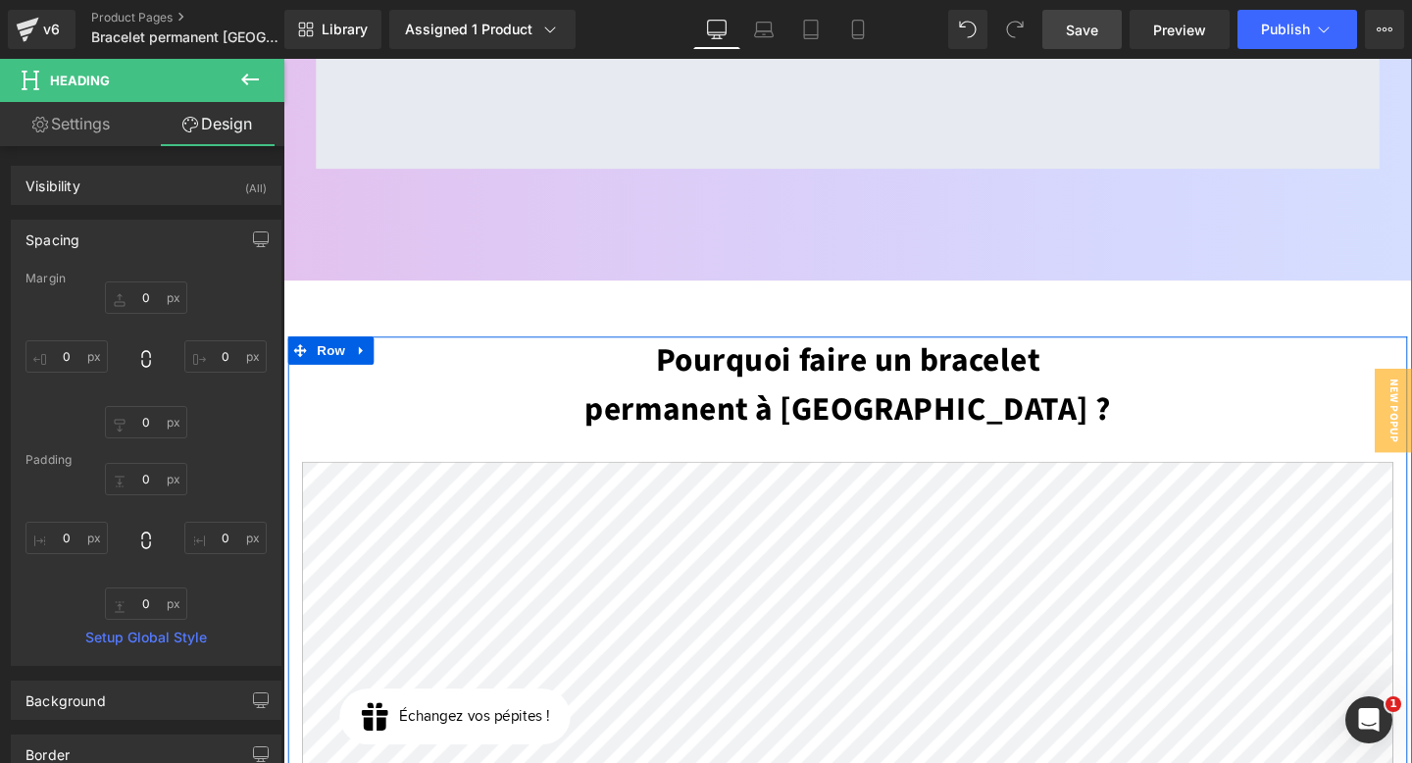
click at [834, 454] on div at bounding box center [877, 468] width 1148 height 28
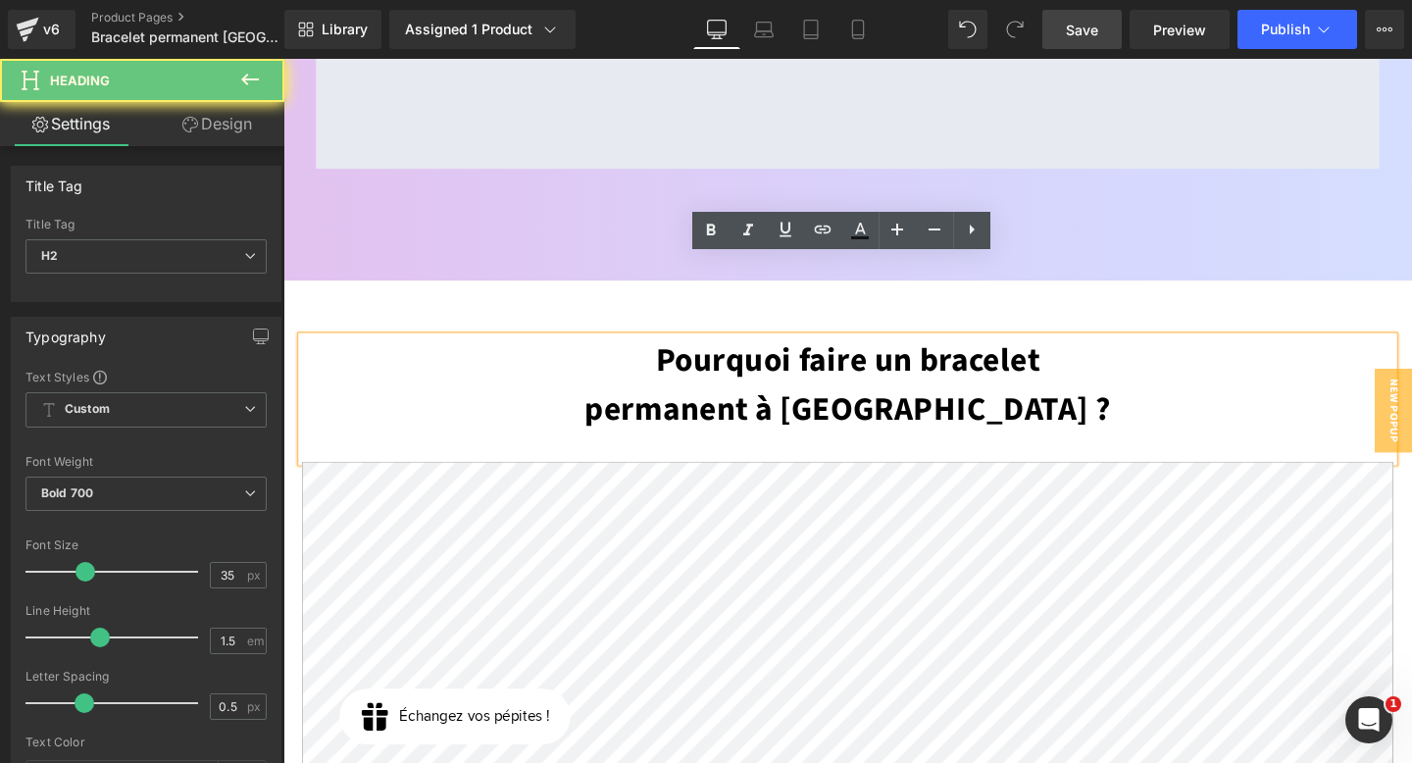
click at [834, 454] on div at bounding box center [877, 468] width 1148 height 28
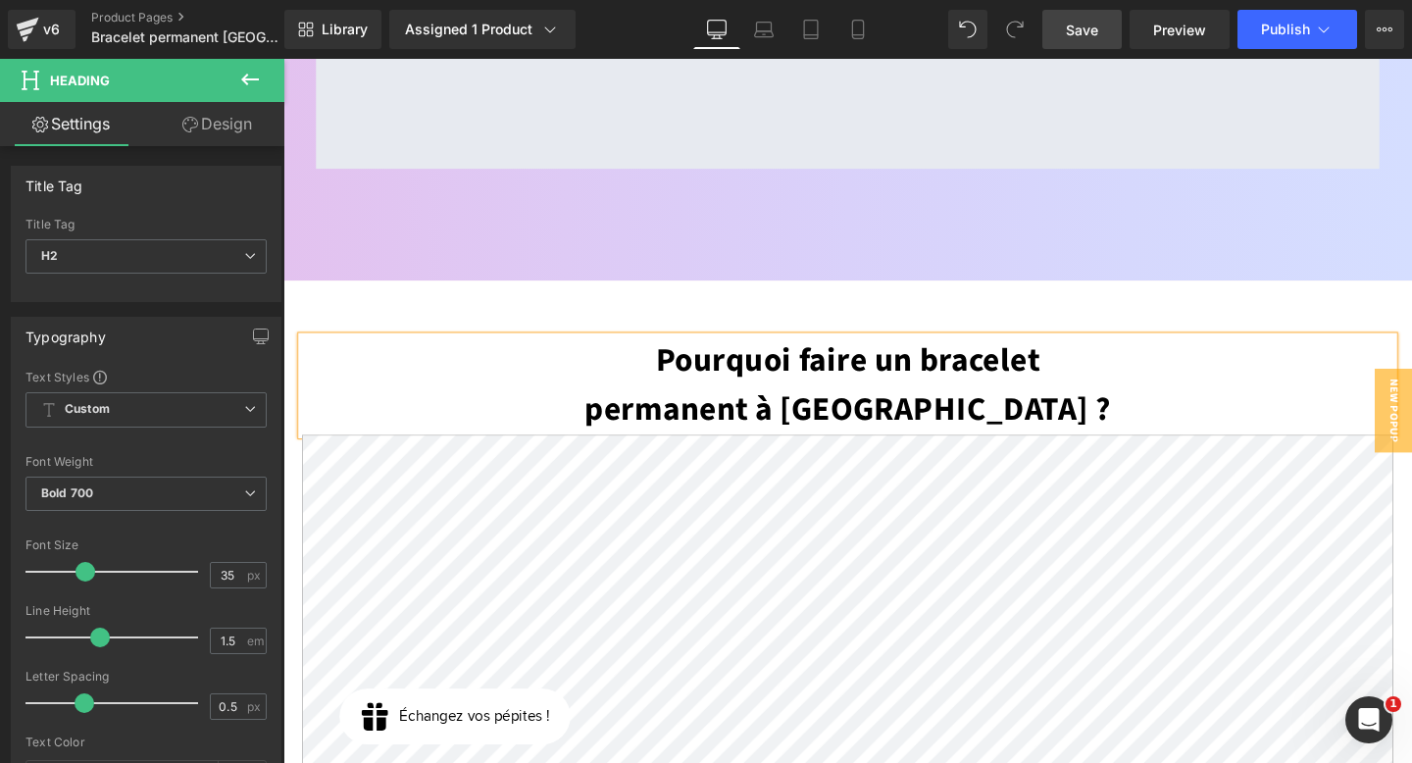
click at [212, 120] on link "Design" at bounding box center [217, 124] width 142 height 44
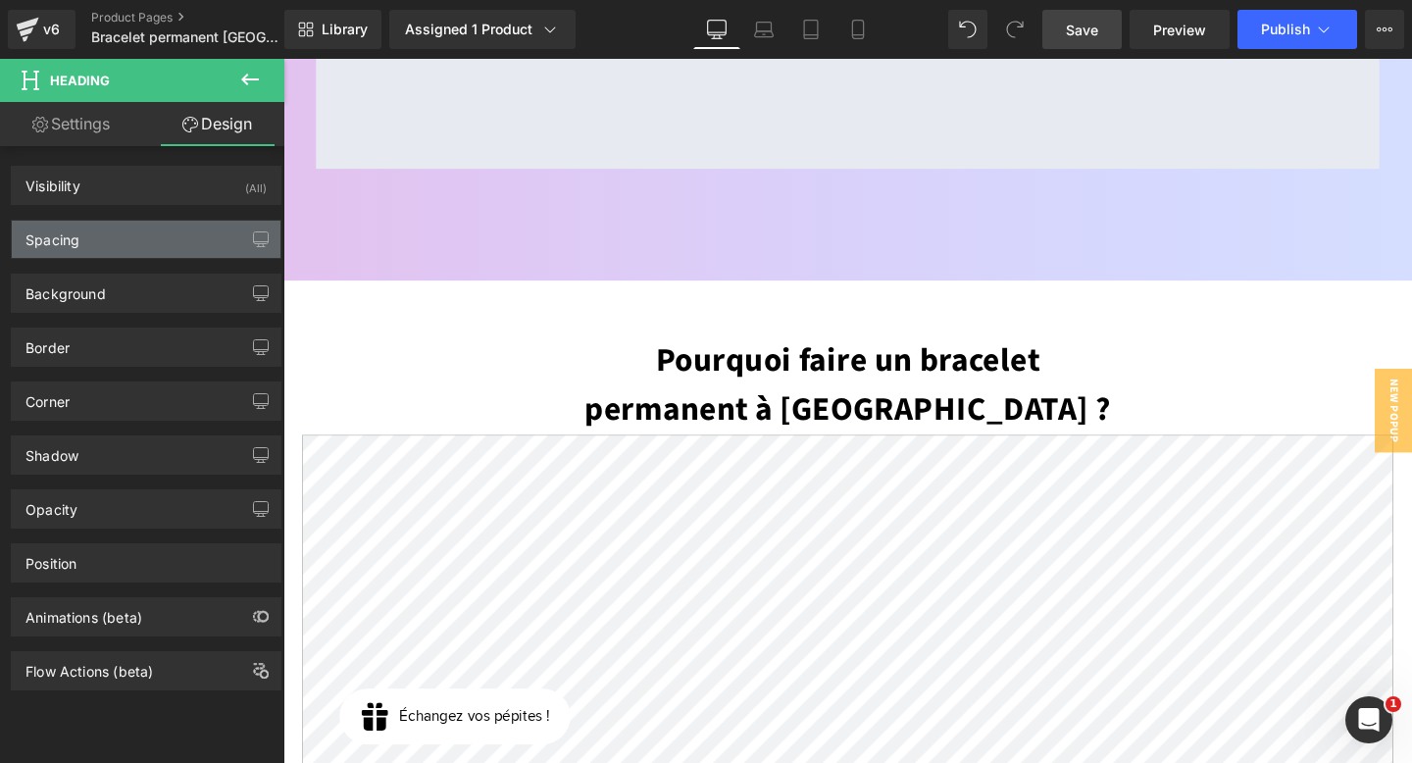
click at [80, 252] on div "Spacing" at bounding box center [146, 239] width 269 height 37
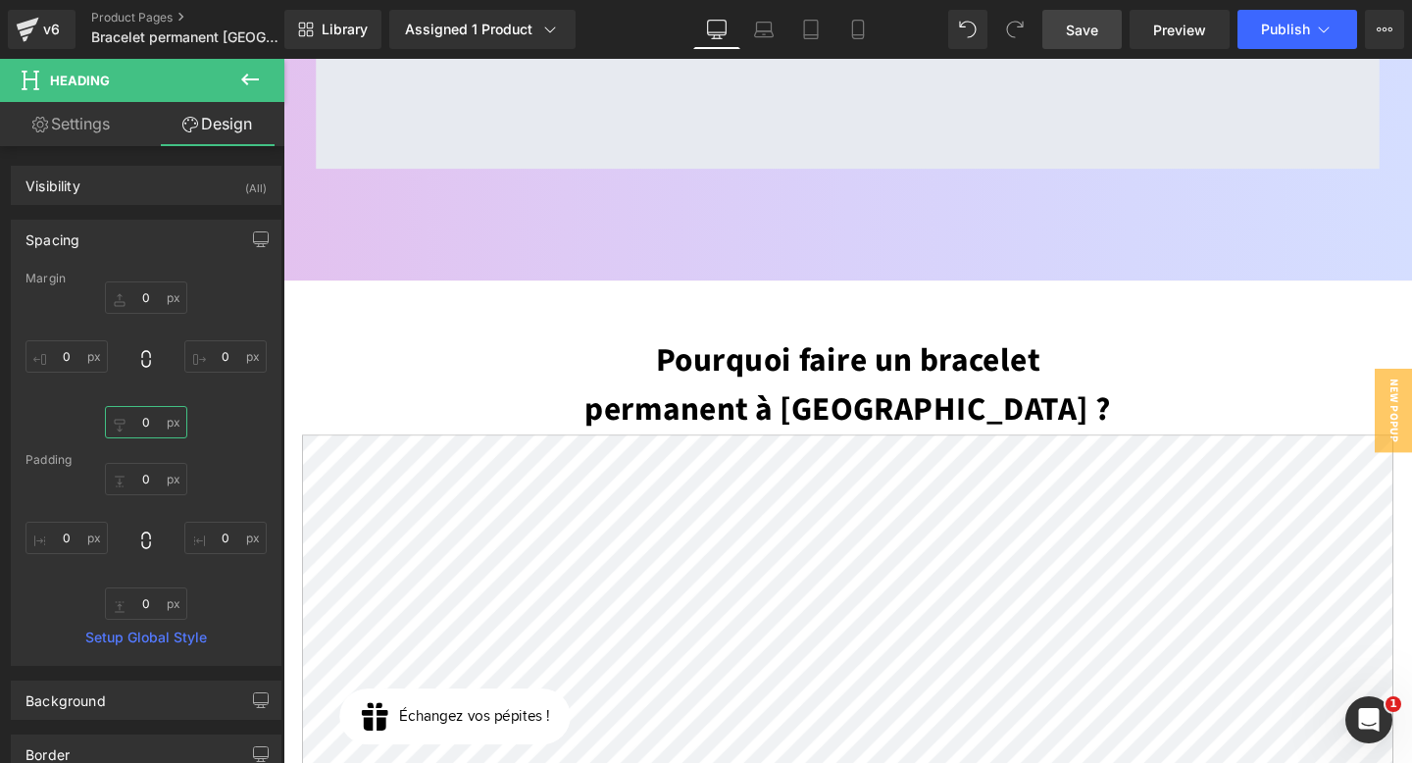
click at [143, 431] on input "text" at bounding box center [146, 422] width 82 height 32
type input "40"
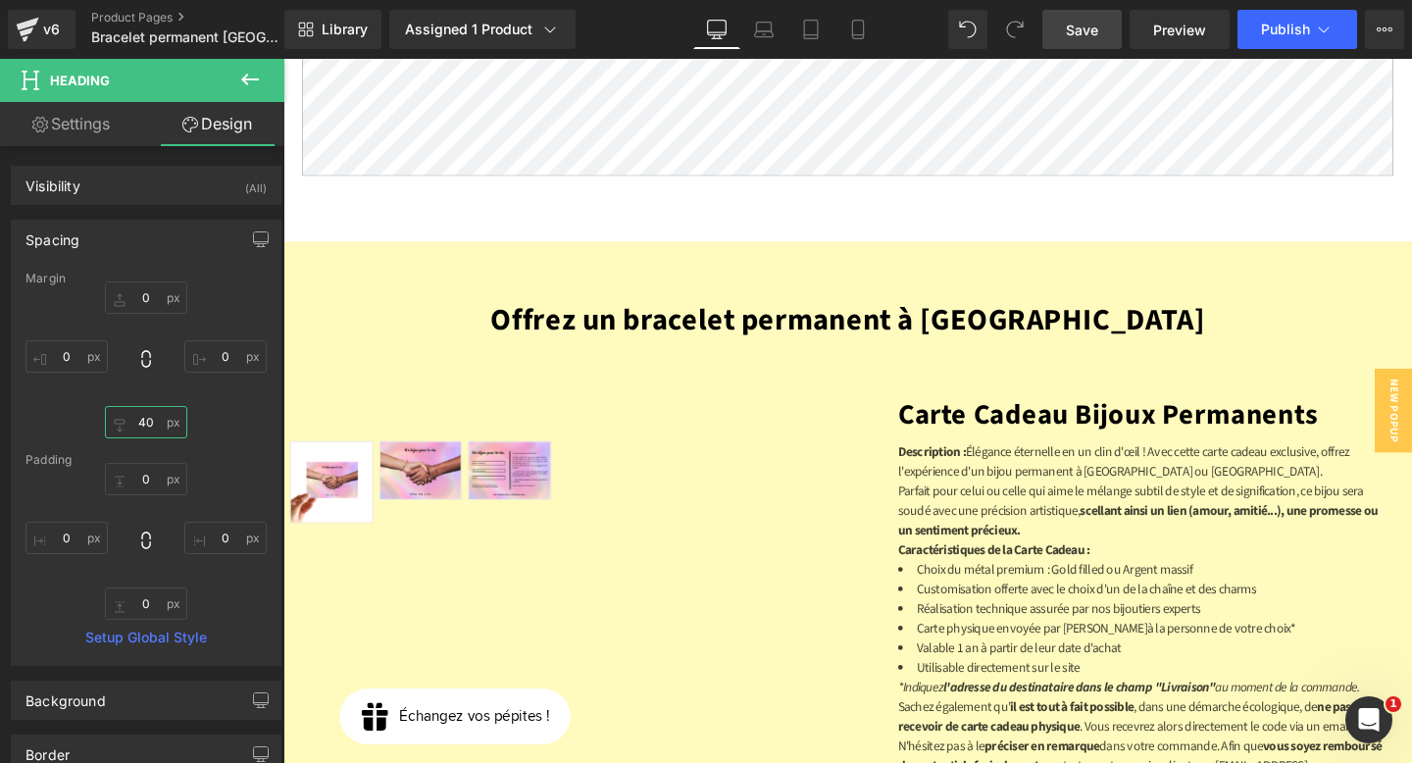
scroll to position [5584, 0]
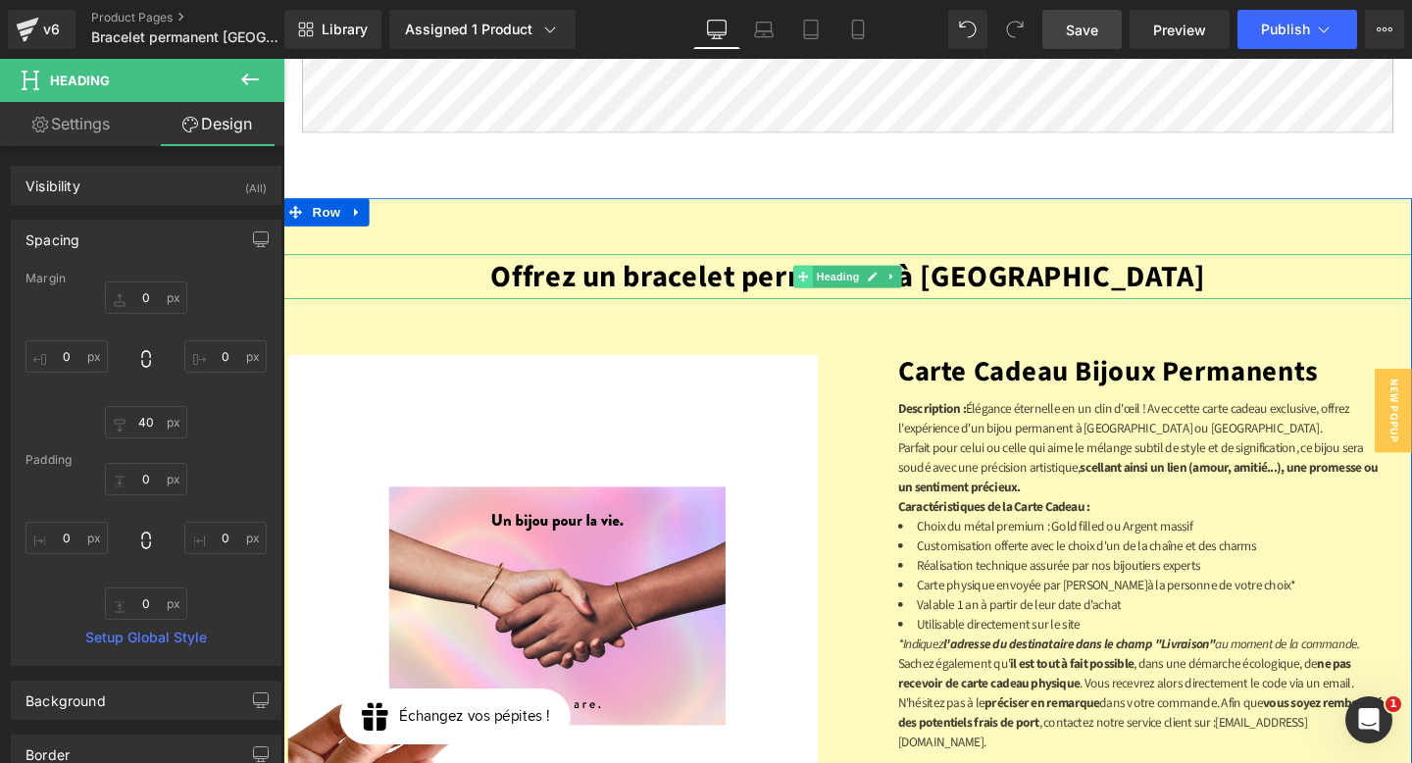
click at [840, 276] on span at bounding box center [830, 288] width 21 height 24
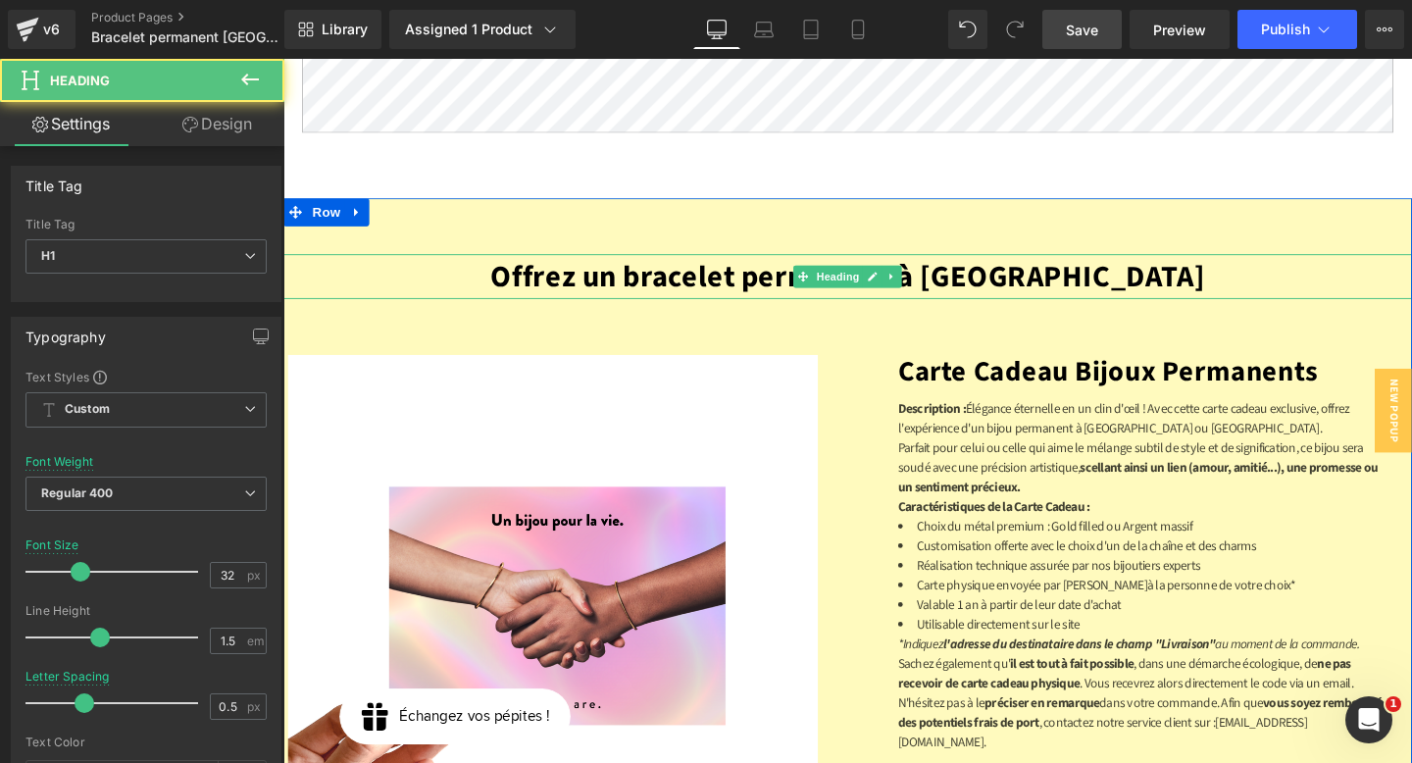
click at [713, 265] on b "Offrez un bracelet permanent à [GEOGRAPHIC_DATA]" at bounding box center [876, 287] width 751 height 45
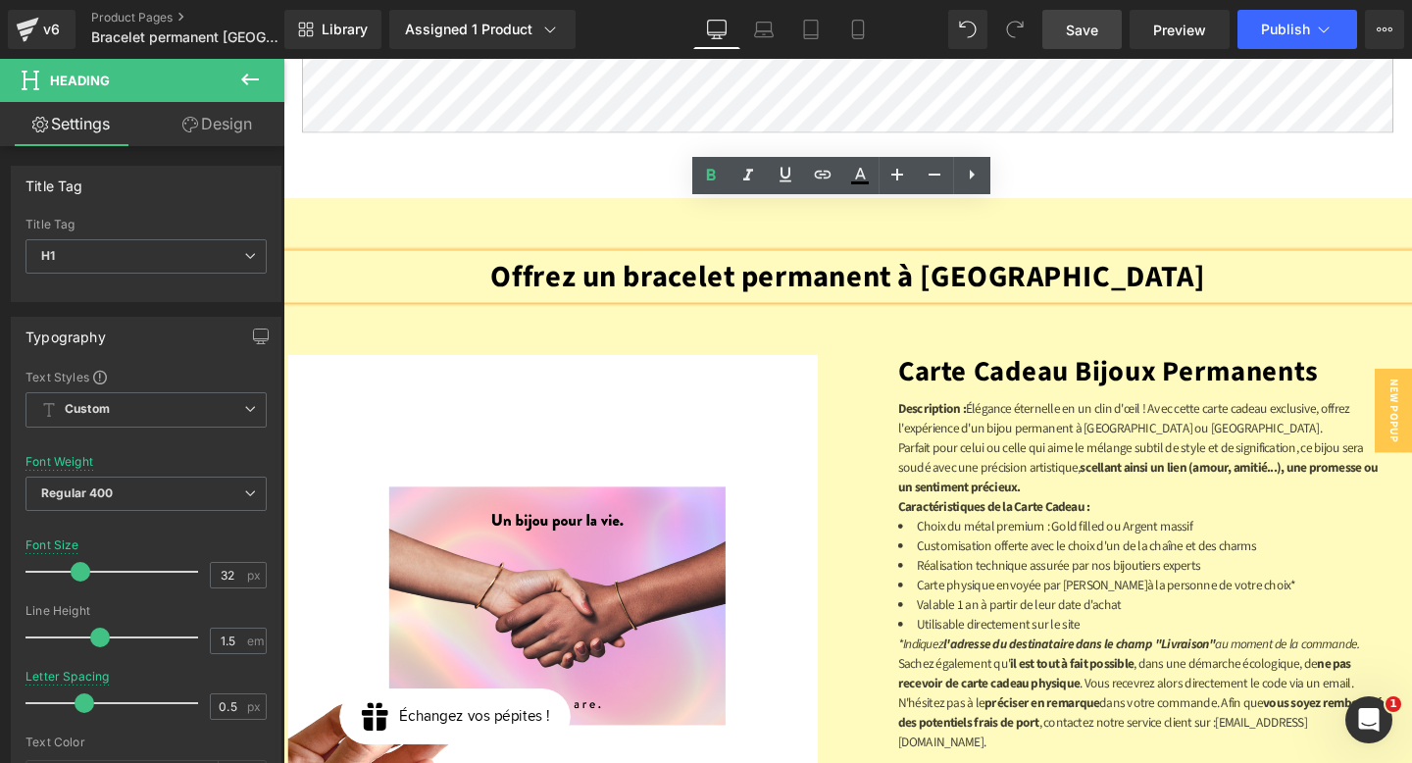
click at [208, 129] on link "Design" at bounding box center [217, 124] width 142 height 44
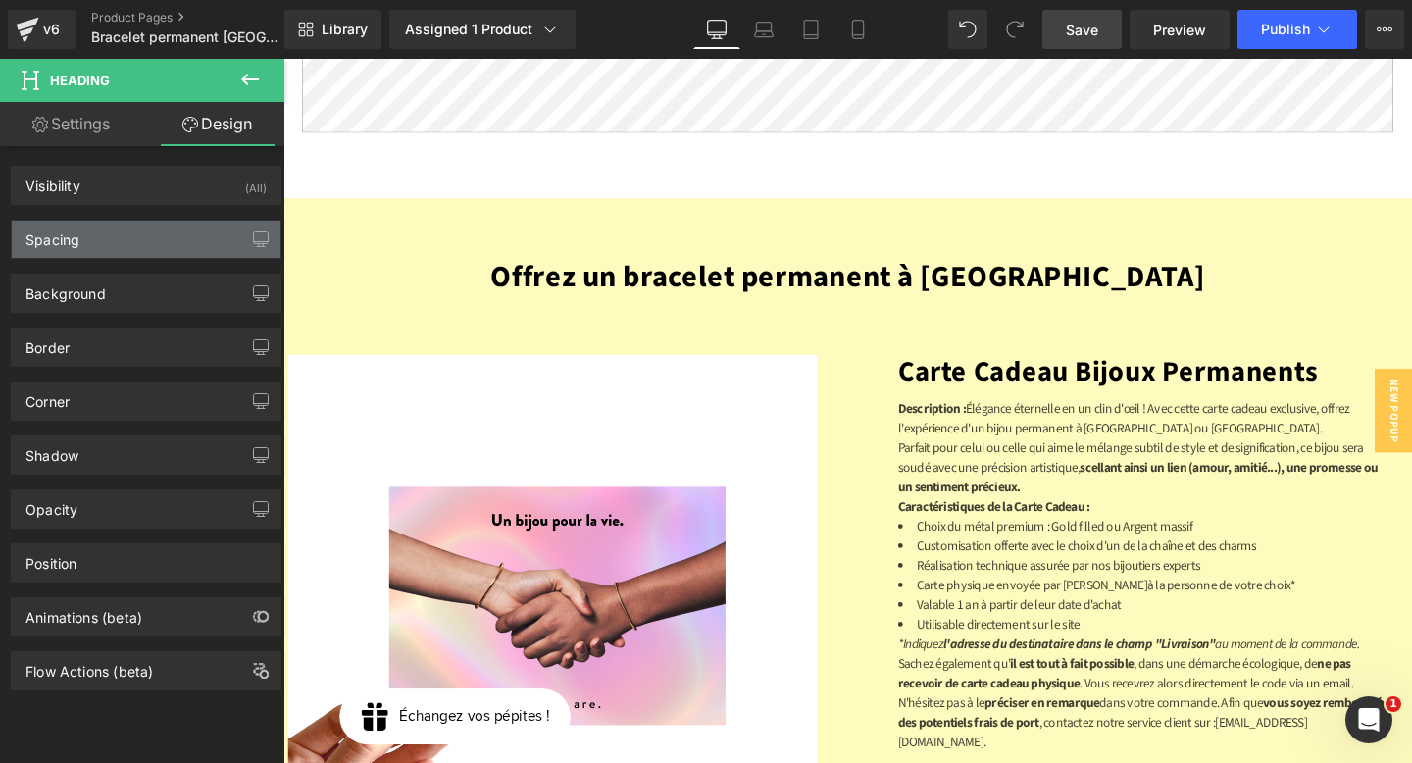
click at [150, 239] on div "Spacing" at bounding box center [146, 239] width 269 height 37
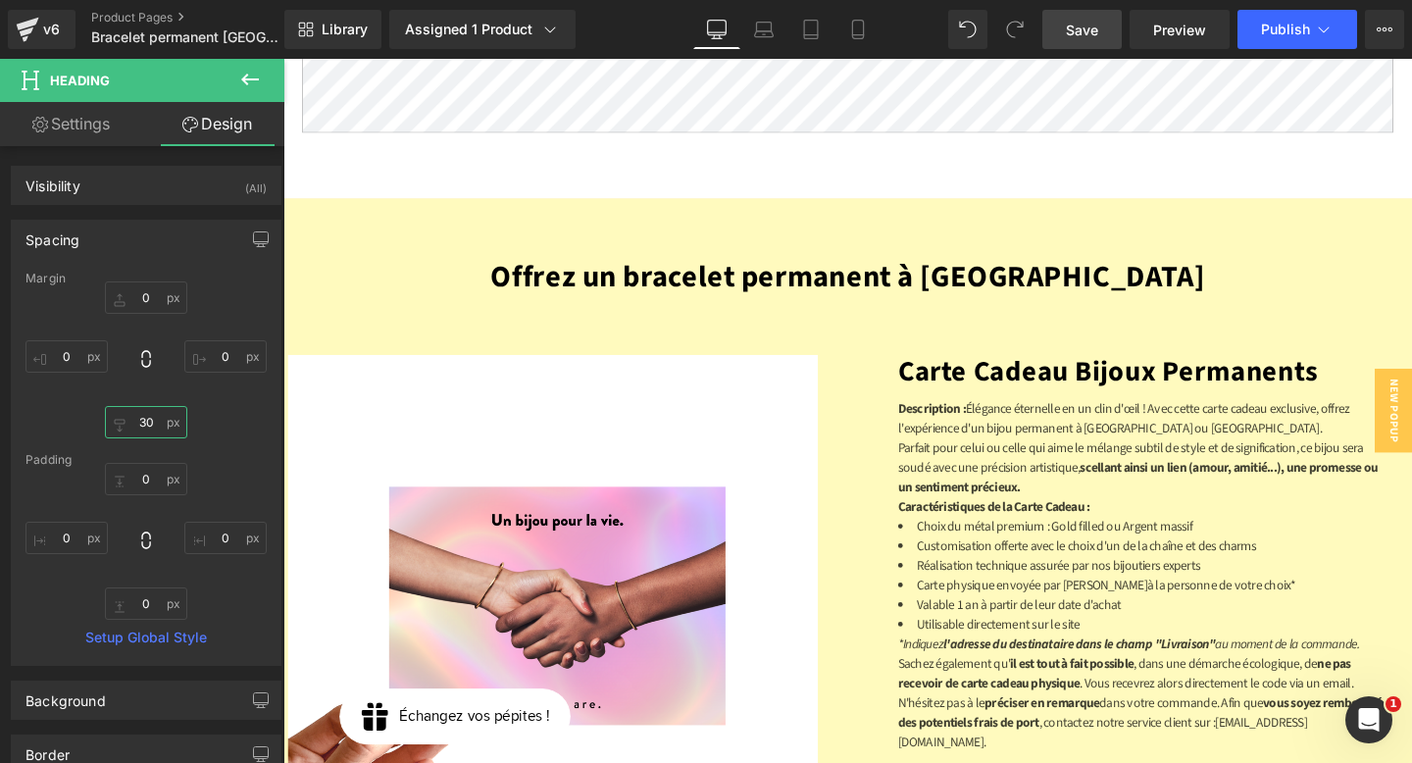
click at [146, 416] on input "30" at bounding box center [146, 422] width 82 height 32
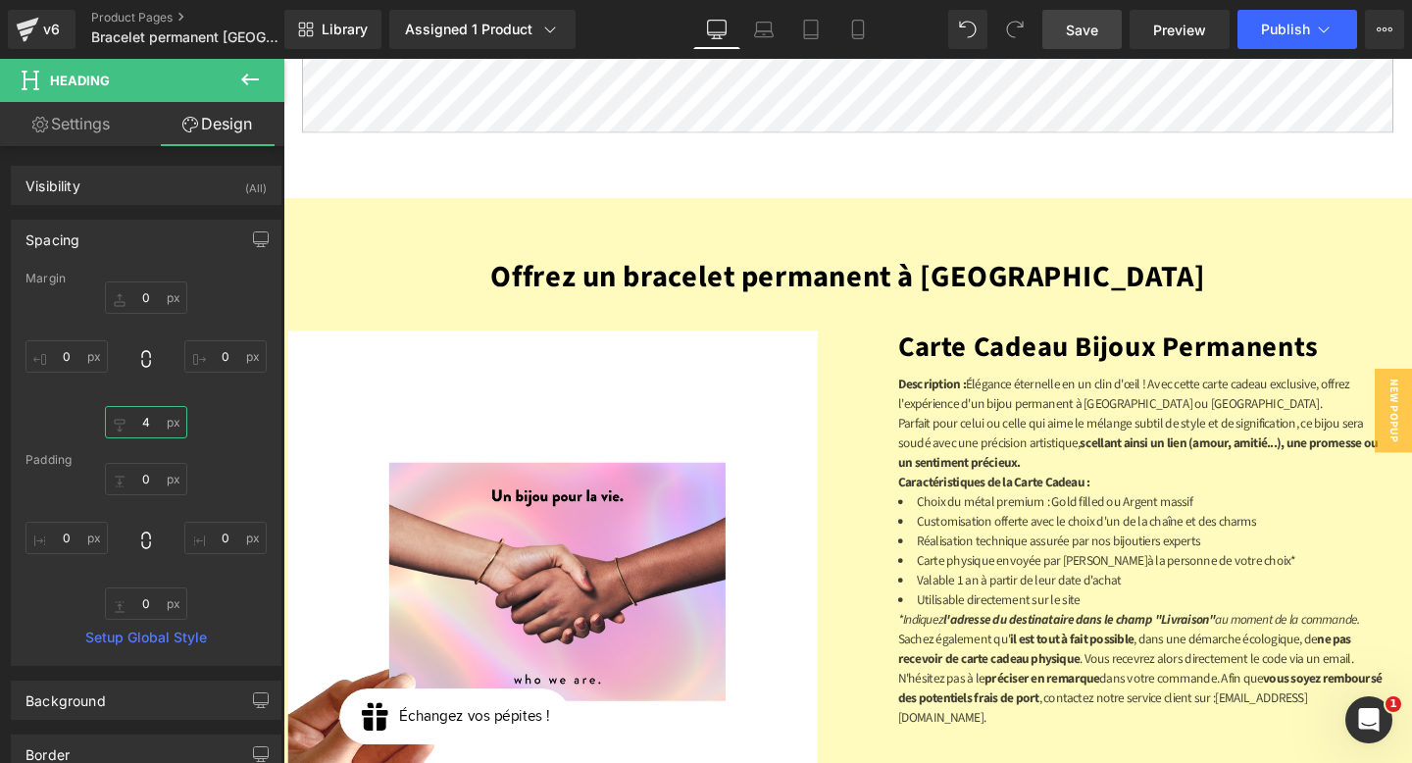
type input "40"
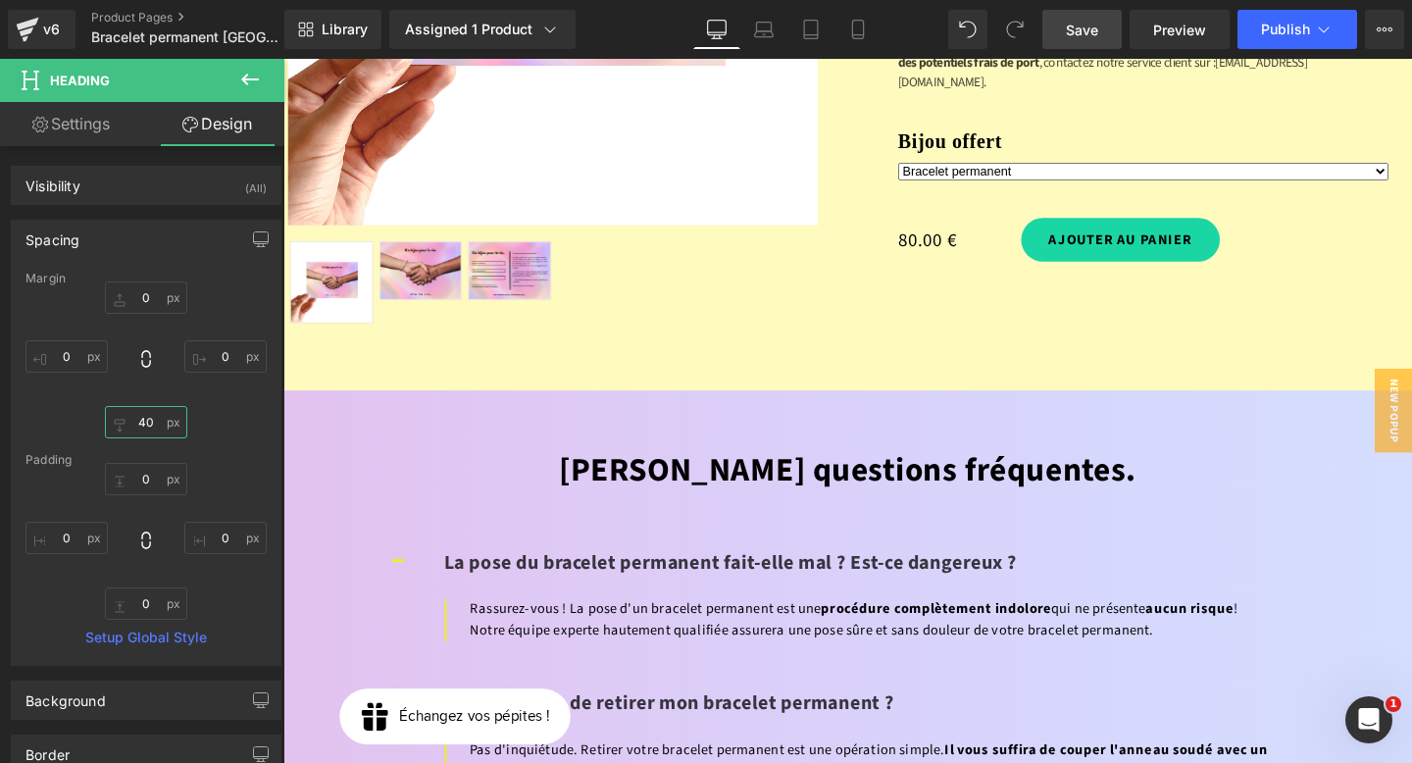
scroll to position [6307, 0]
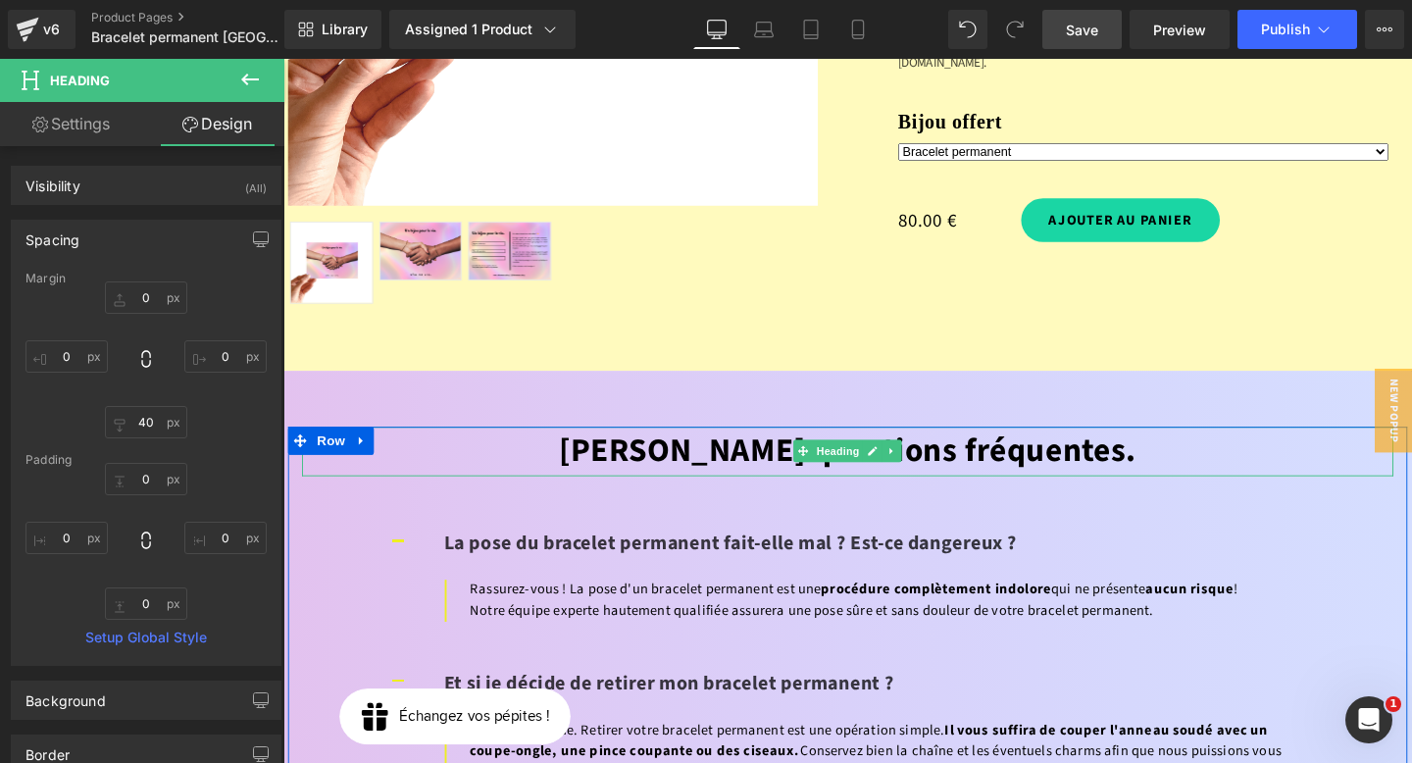
click at [781, 446] on font "[PERSON_NAME] questions fréquentes." at bounding box center [877, 470] width 608 height 49
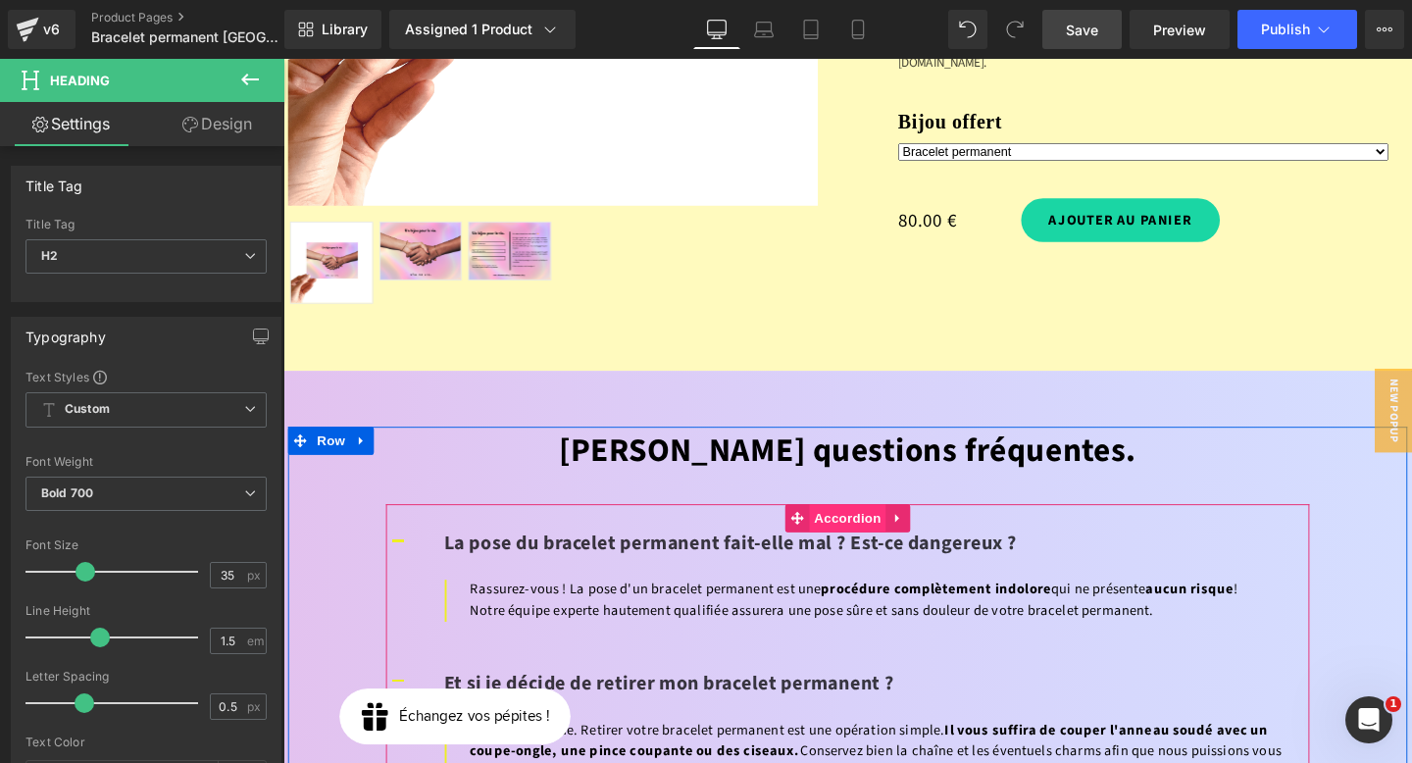
click at [843, 527] on span "Accordion" at bounding box center [877, 541] width 80 height 29
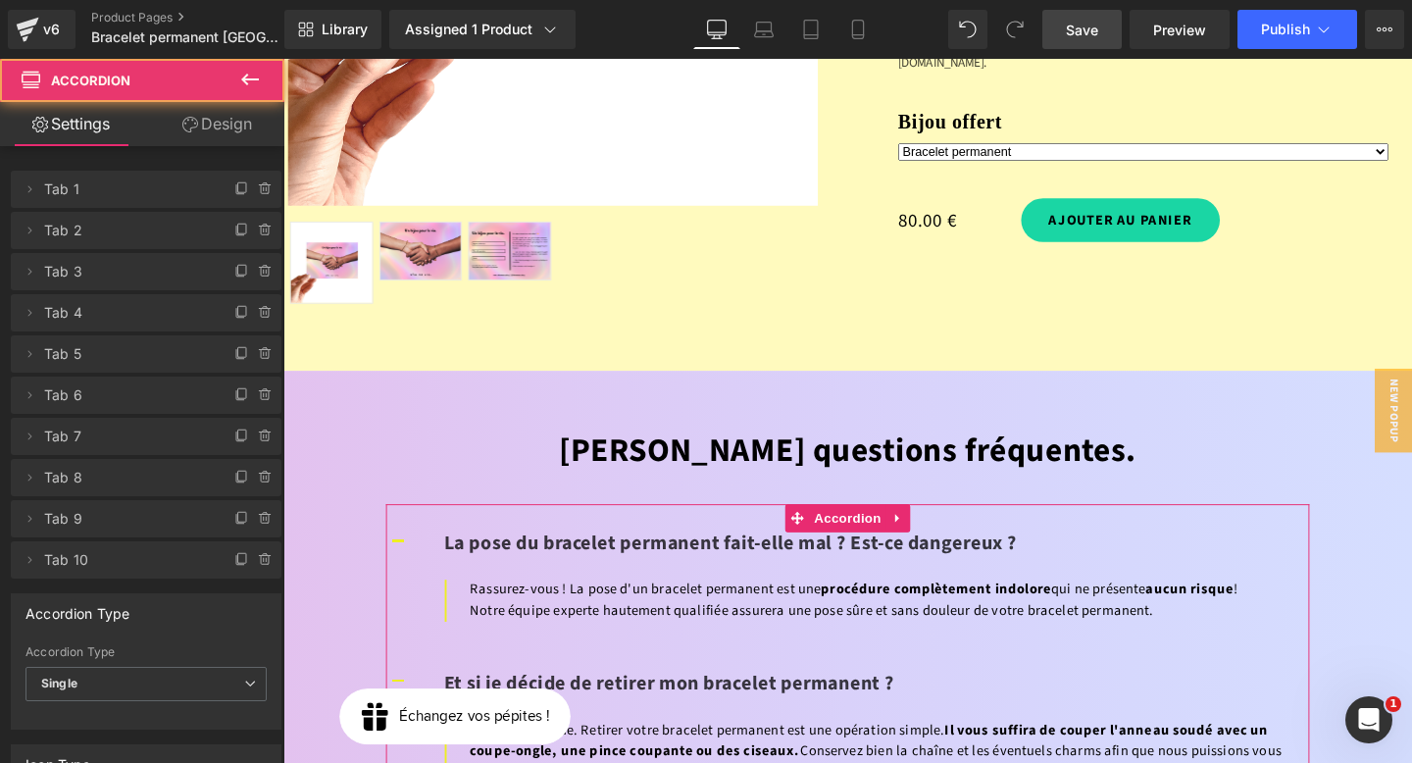
click at [212, 126] on link "Design" at bounding box center [217, 124] width 142 height 44
click at [0, 0] on div "Spacing" at bounding box center [0, 0] width 0 height 0
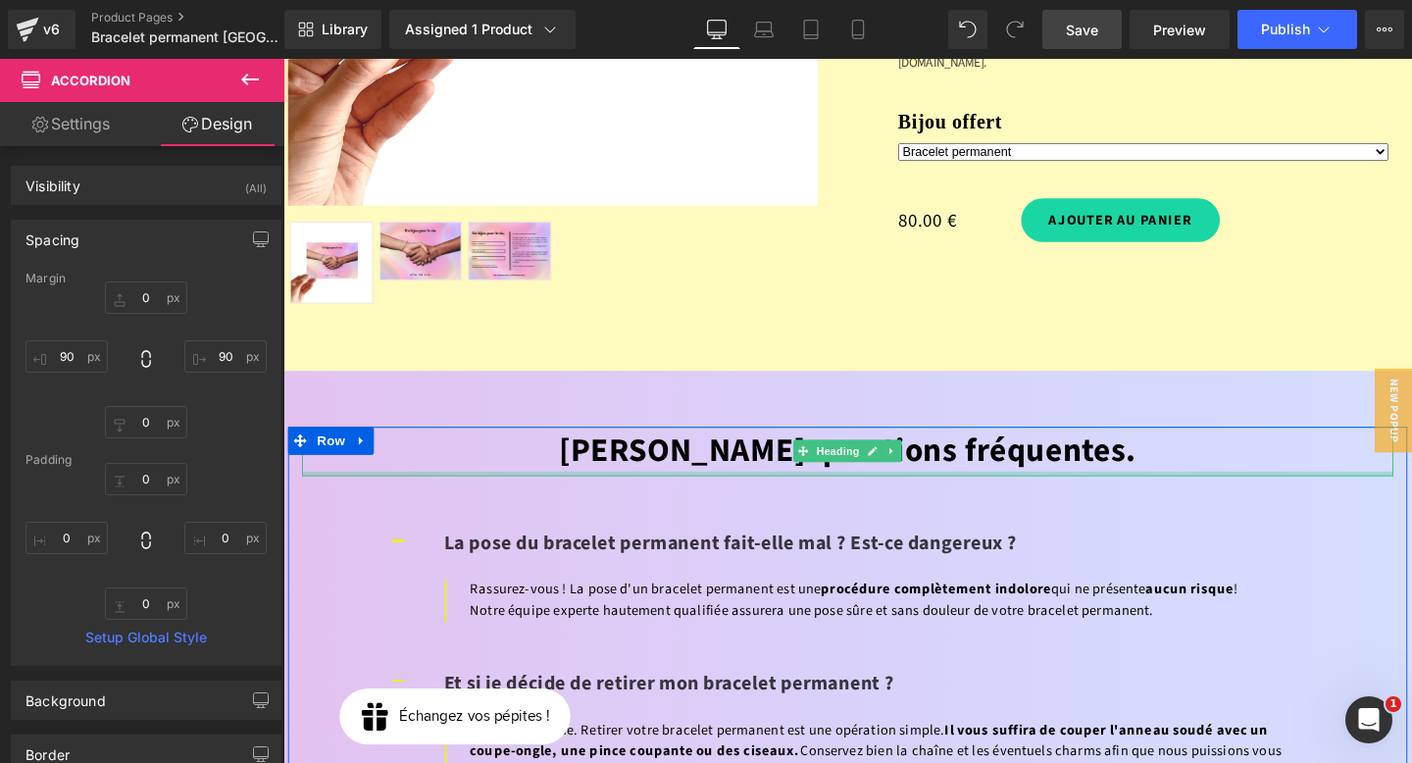
click at [731, 446] on font "[PERSON_NAME] questions fréquentes." at bounding box center [877, 470] width 608 height 49
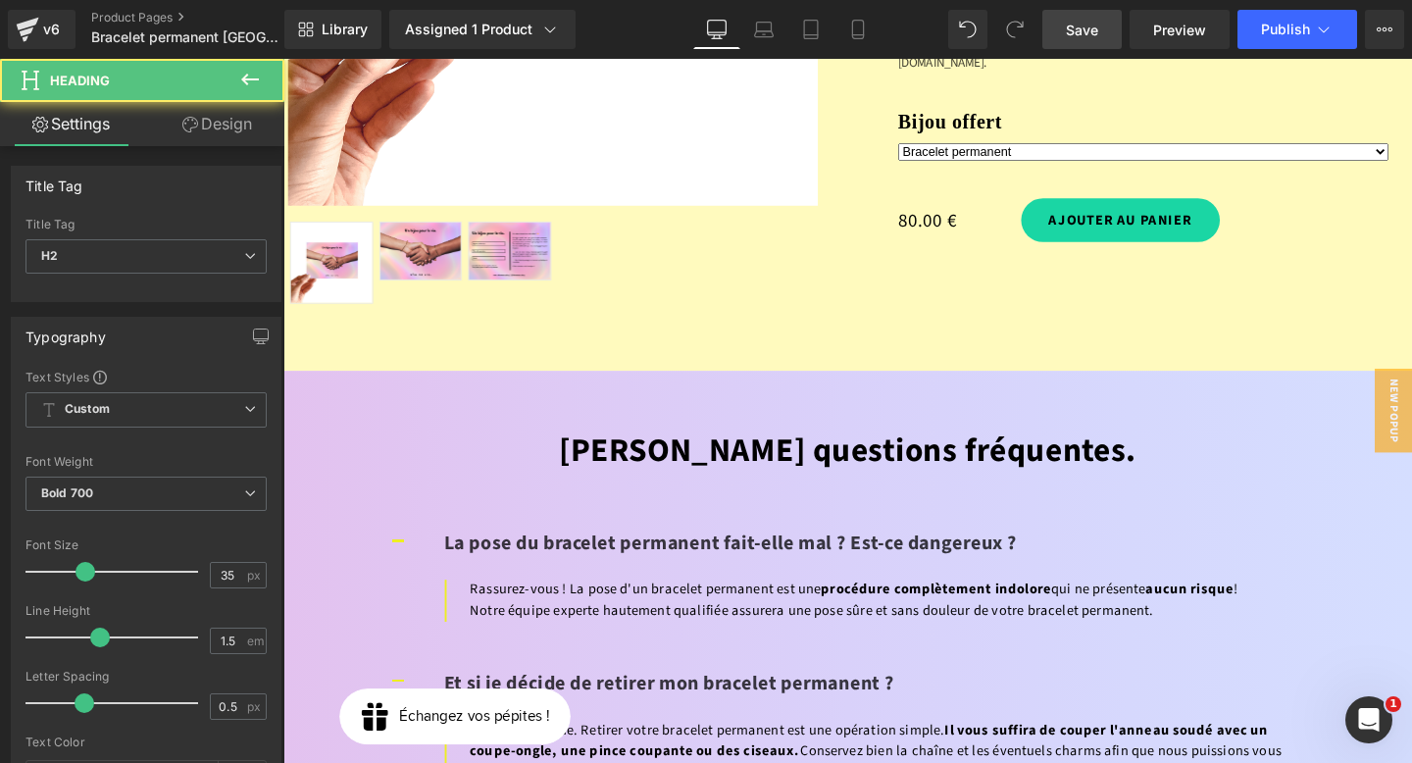
click at [202, 107] on link "Design" at bounding box center [217, 124] width 142 height 44
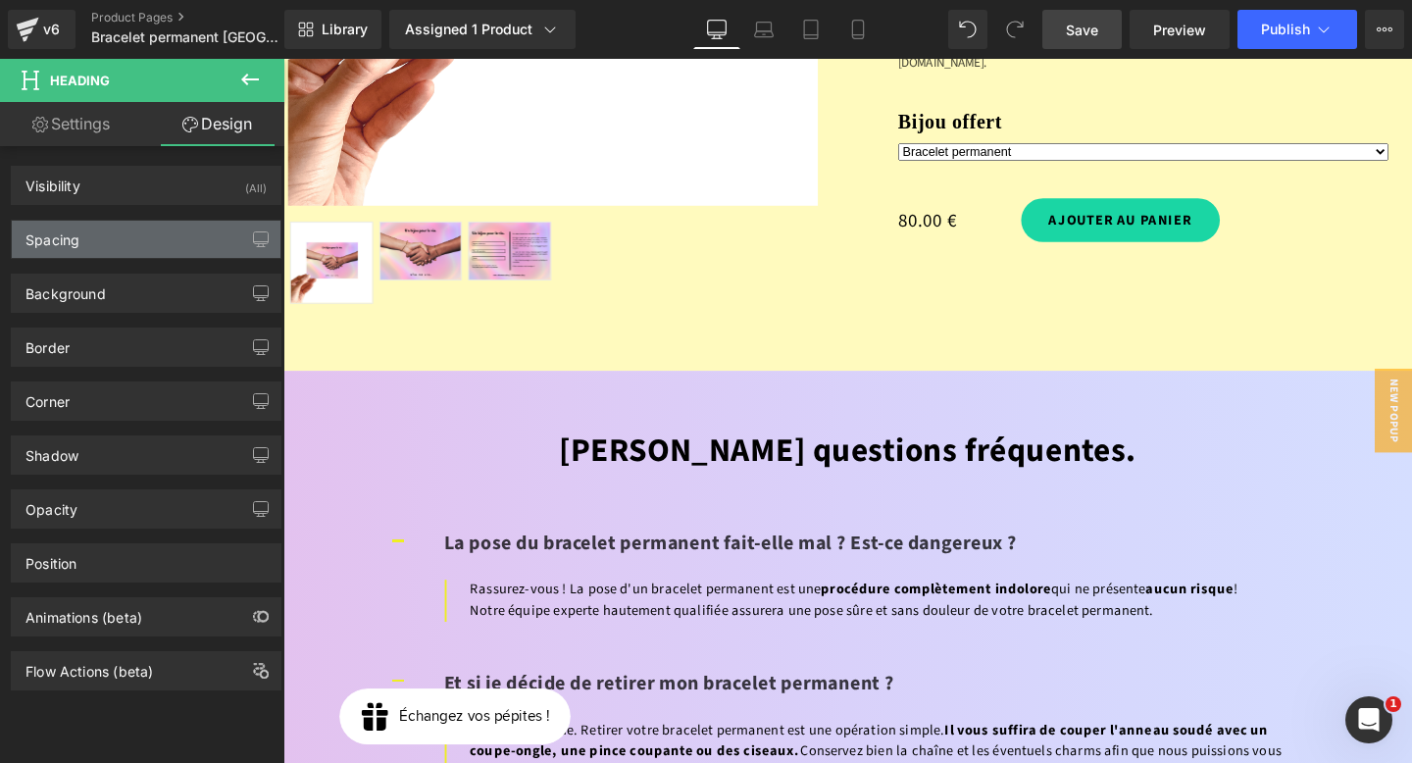
click at [124, 243] on div "Spacing" at bounding box center [146, 239] width 269 height 37
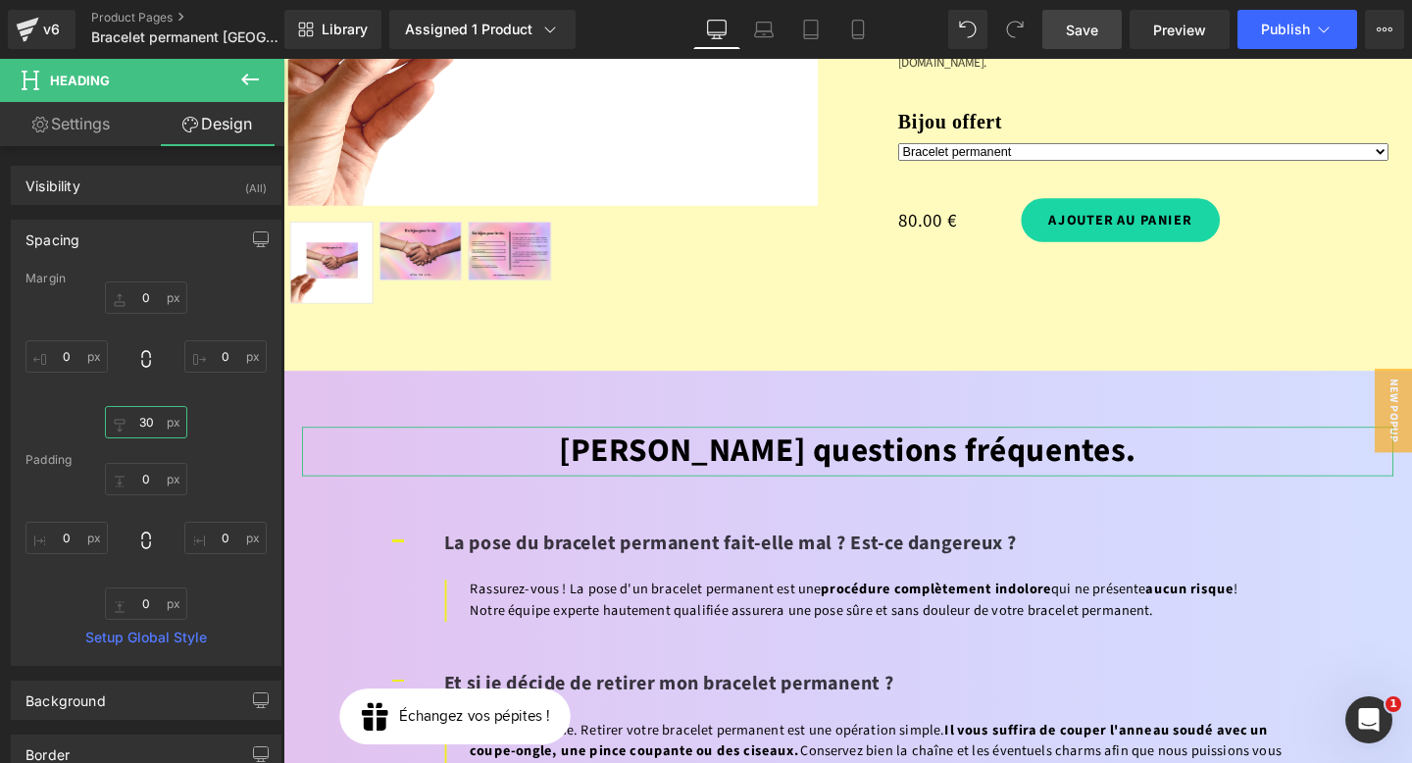
click at [148, 428] on input "text" at bounding box center [146, 422] width 82 height 32
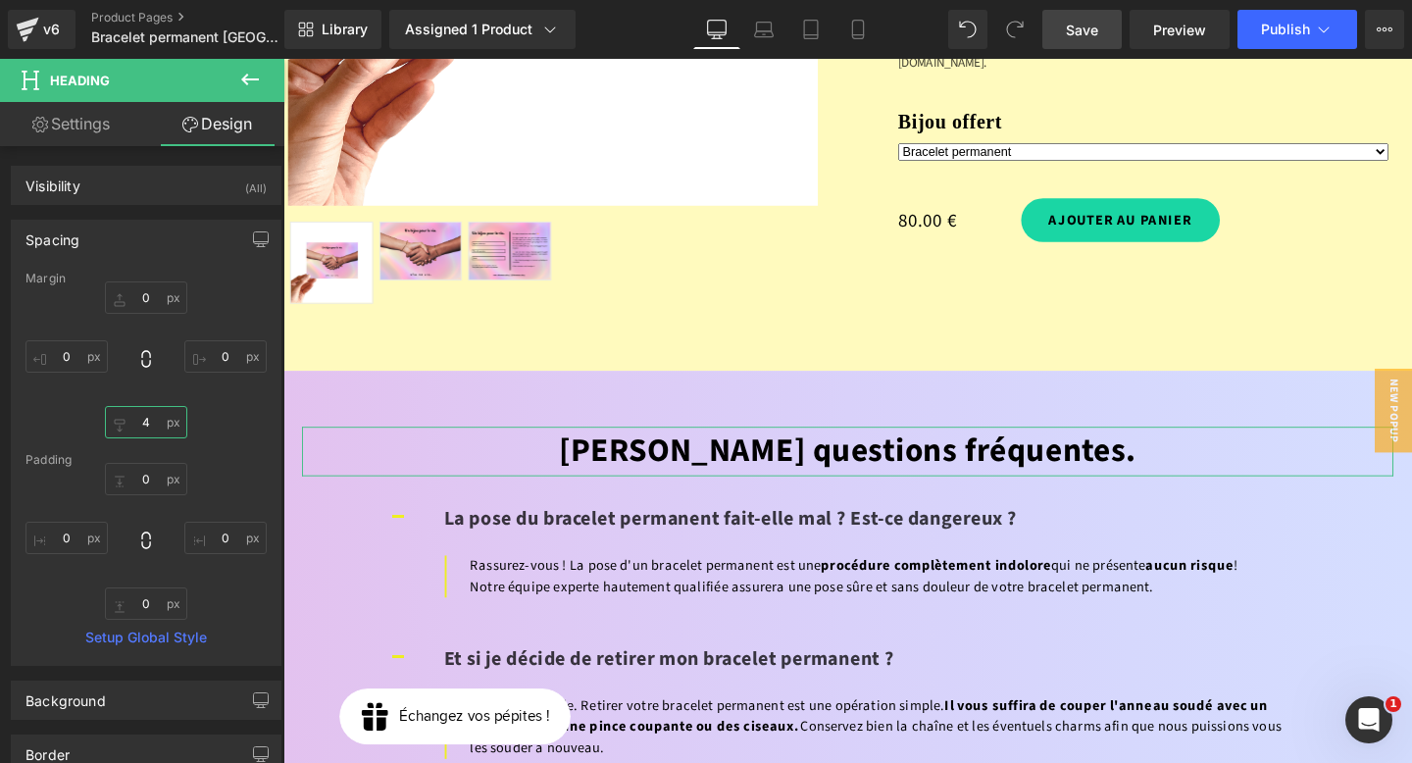
type input "40"
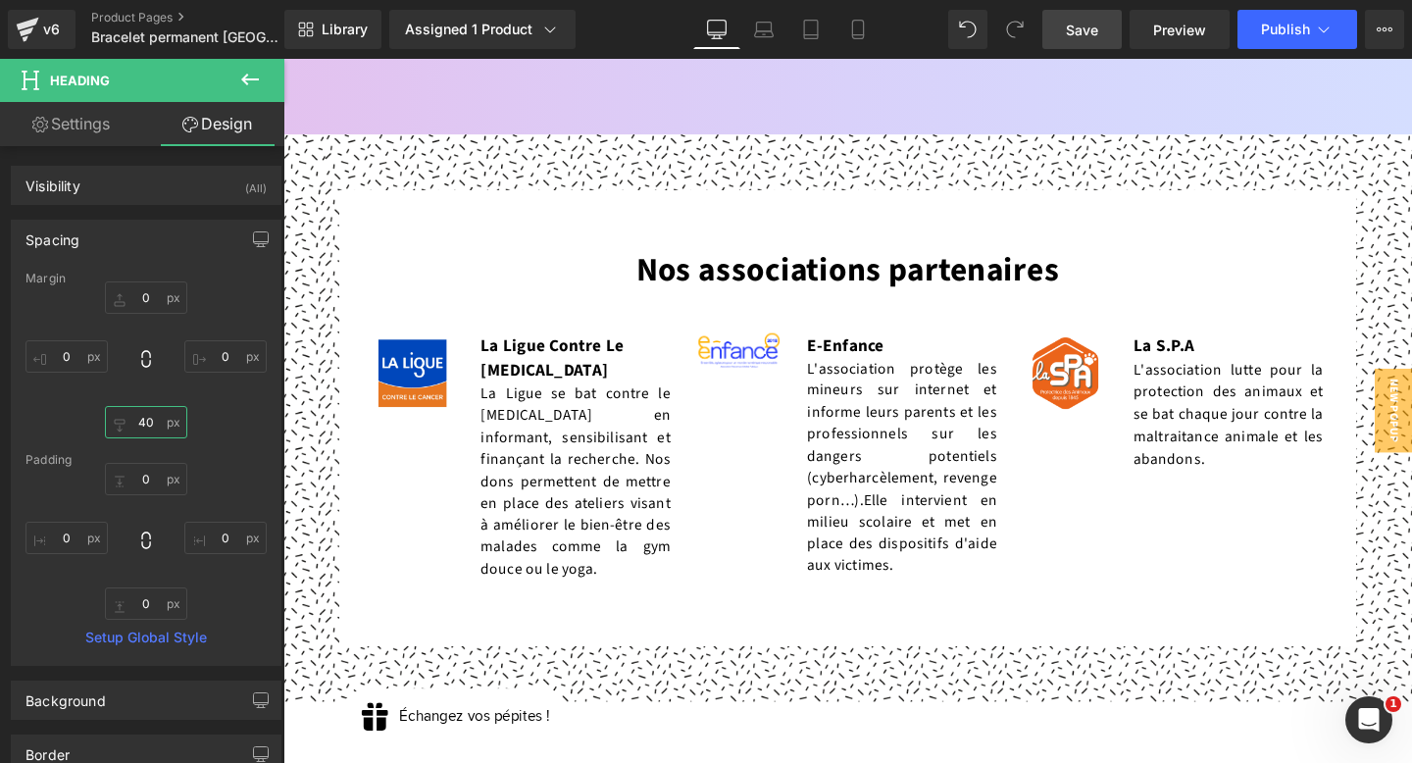
scroll to position [8196, 0]
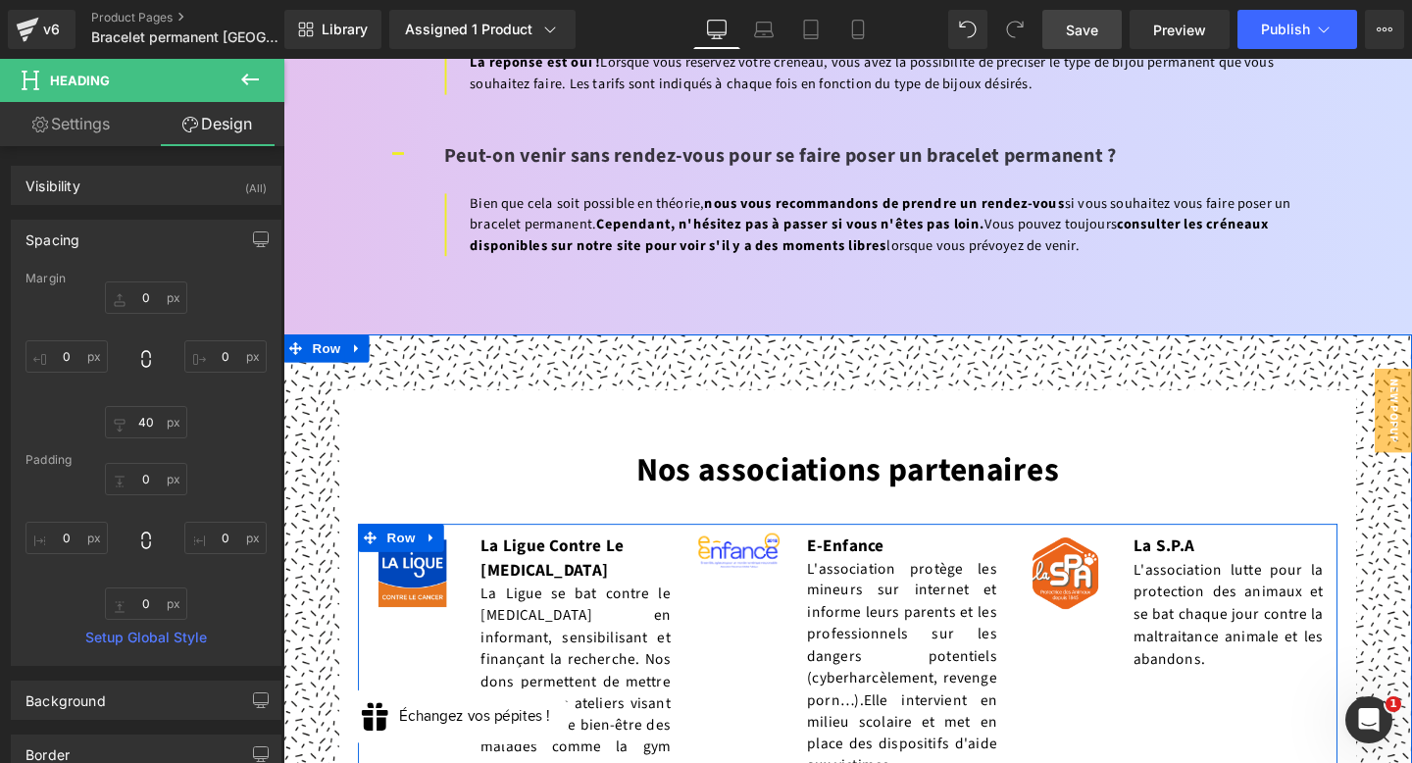
click at [405, 551] on span "Row" at bounding box center [406, 563] width 31 height 24
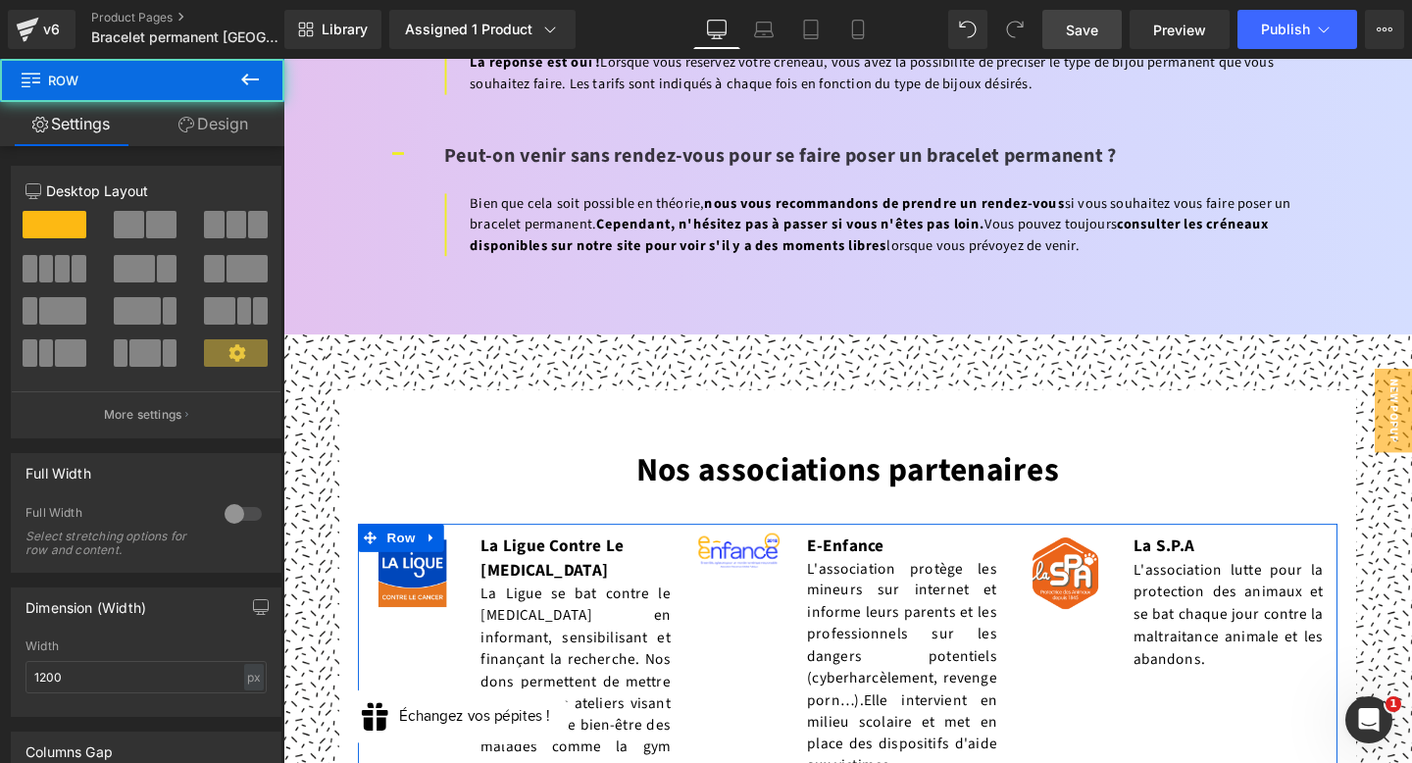
click at [221, 124] on link "Design" at bounding box center [213, 124] width 142 height 44
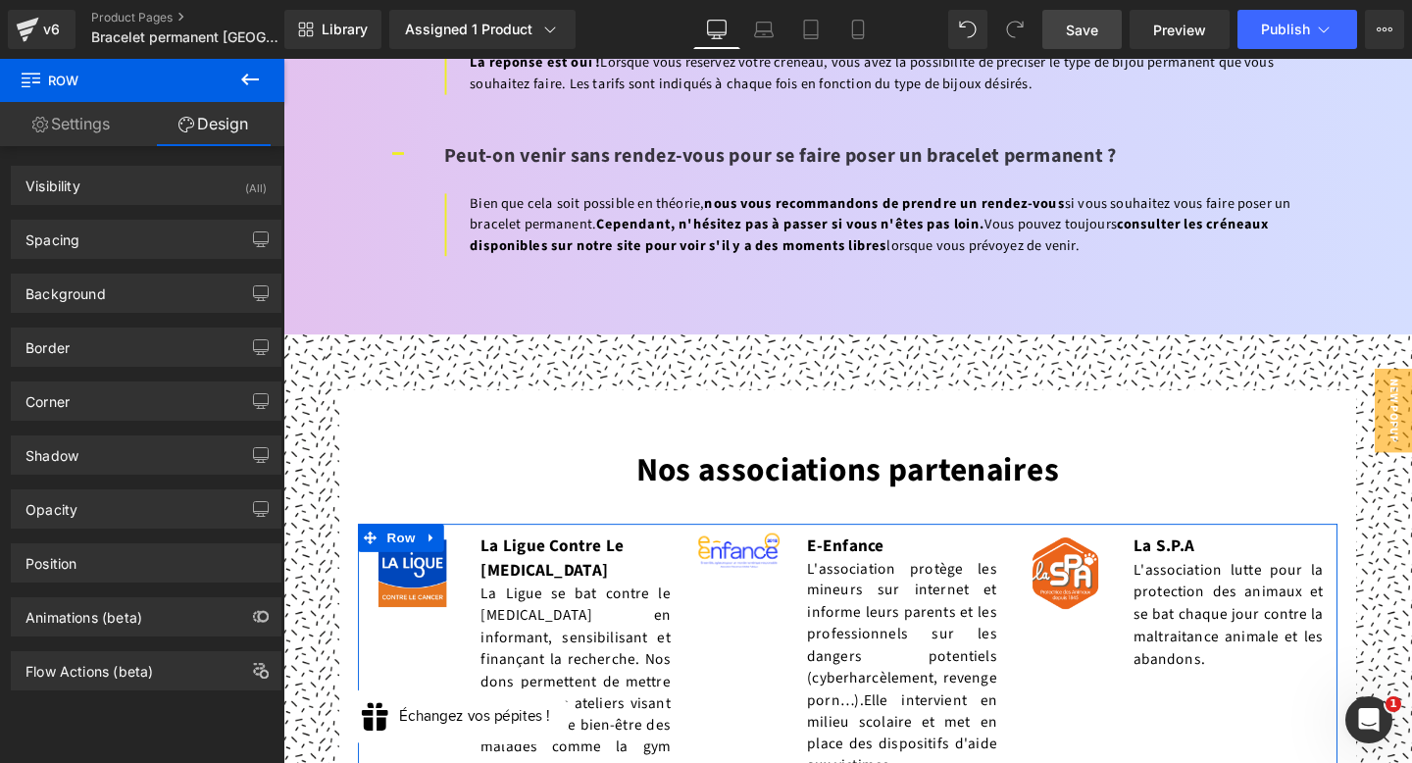
click at [73, 258] on div "Visibility (All) 0|0|0|0 1 Show on Desktop 1 Show on Laptop 1 Show on Tablet 1 …" at bounding box center [146, 418] width 293 height 544
click at [78, 239] on div "Spacing" at bounding box center [53, 234] width 54 height 27
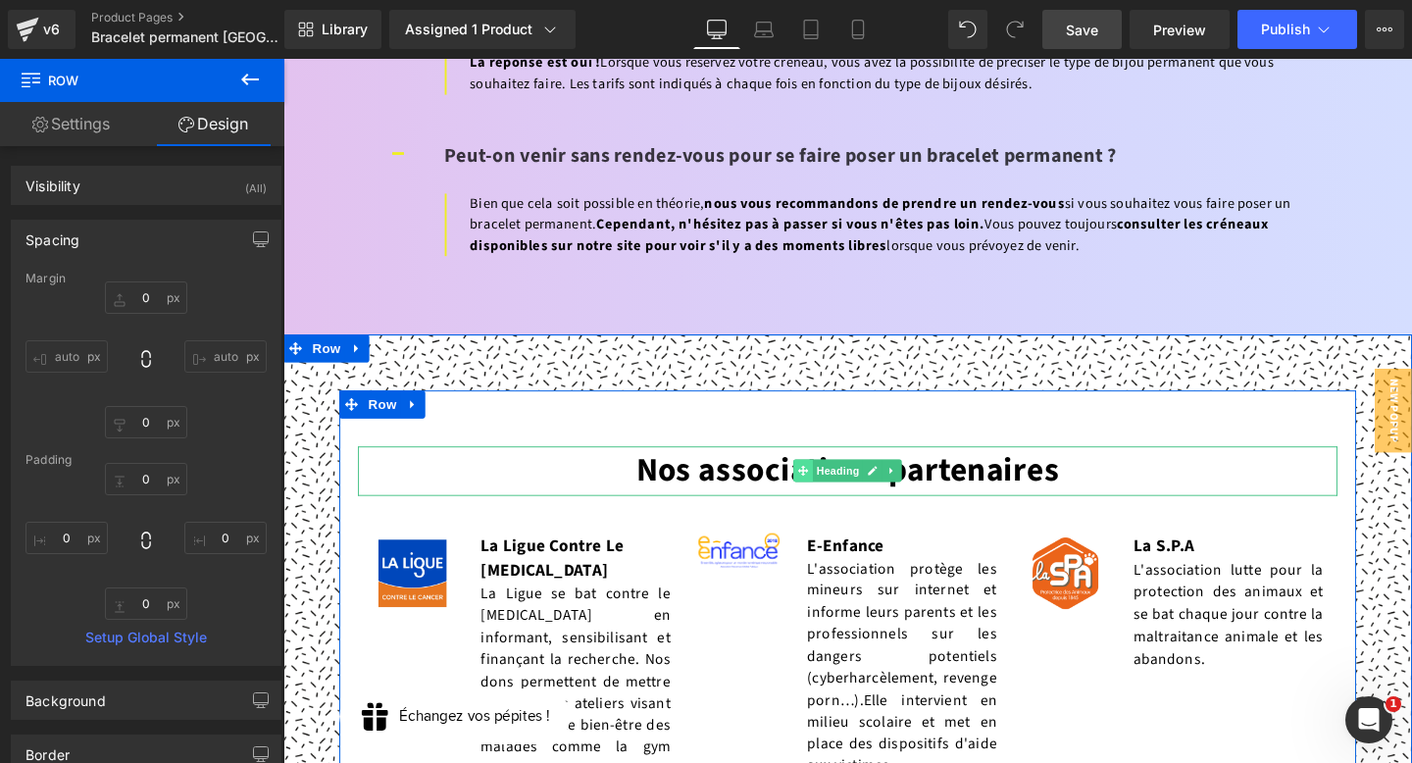
click at [826, 486] on icon at bounding box center [830, 492] width 11 height 12
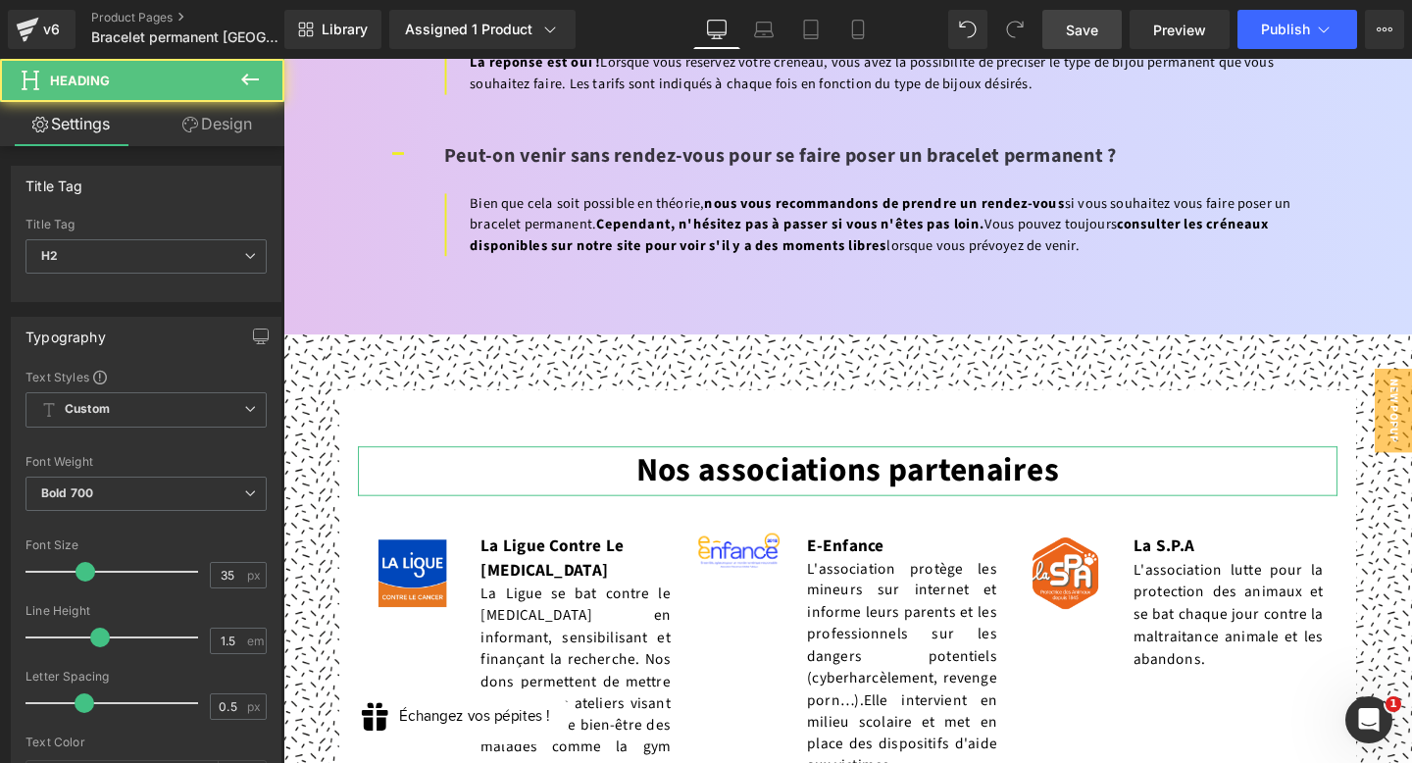
click at [225, 120] on link "Design" at bounding box center [217, 124] width 142 height 44
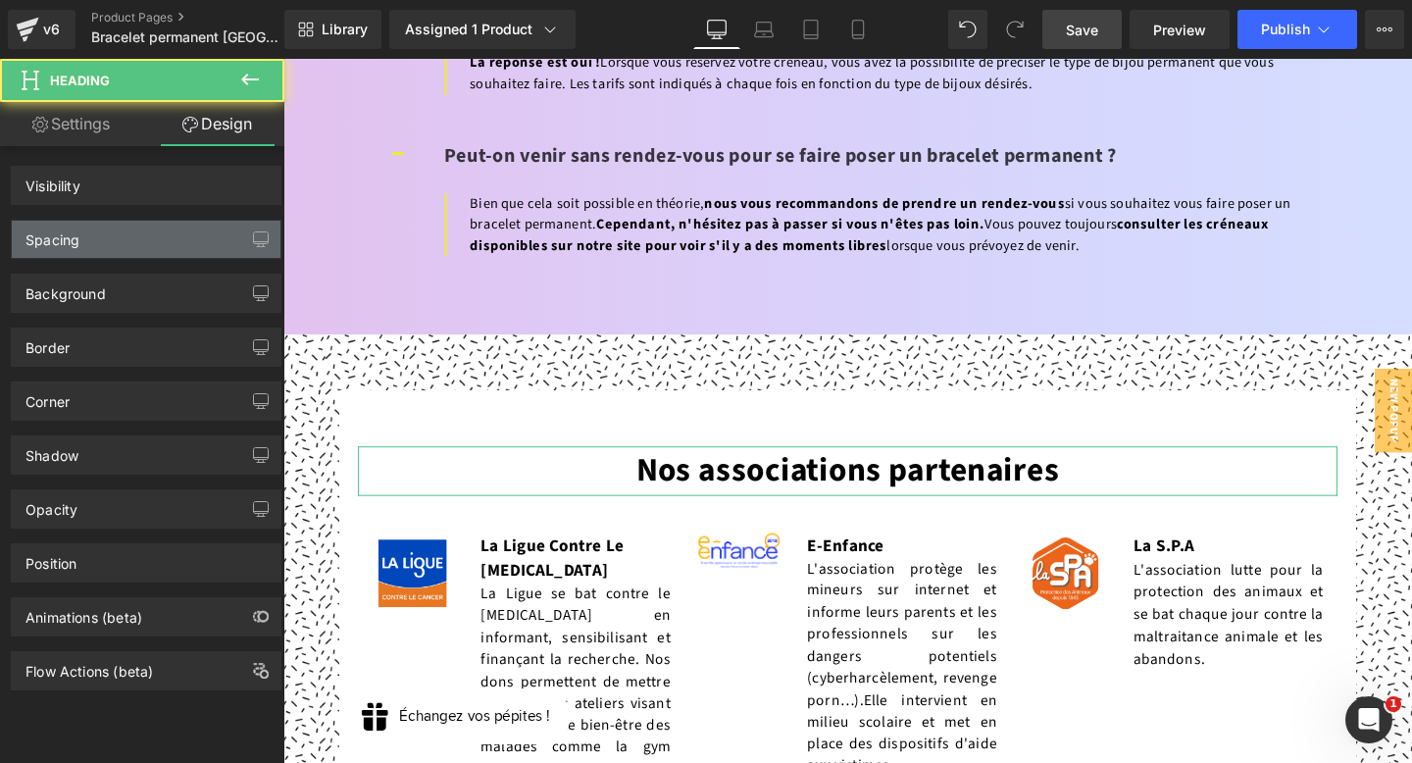
click at [91, 240] on div "Spacing" at bounding box center [146, 239] width 269 height 37
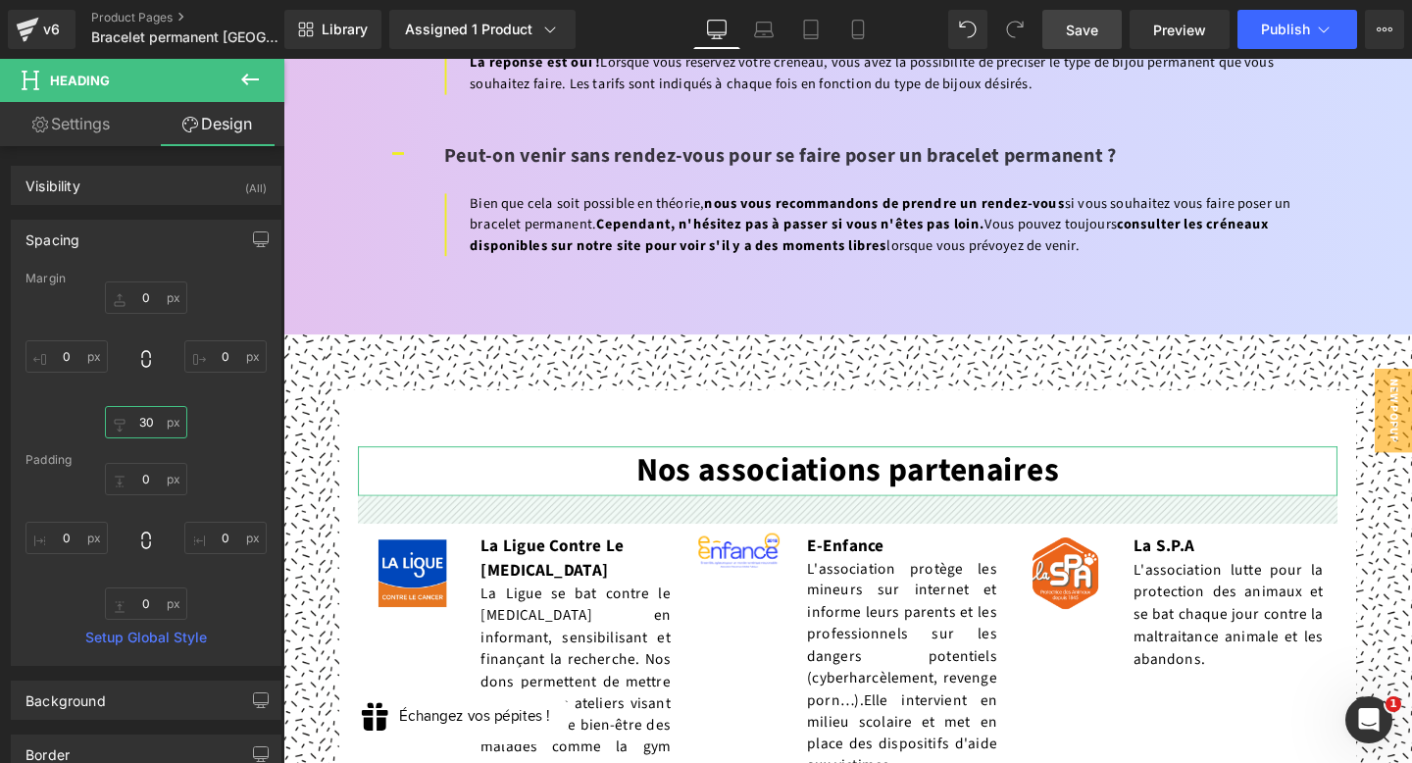
click at [147, 422] on input "text" at bounding box center [146, 422] width 82 height 32
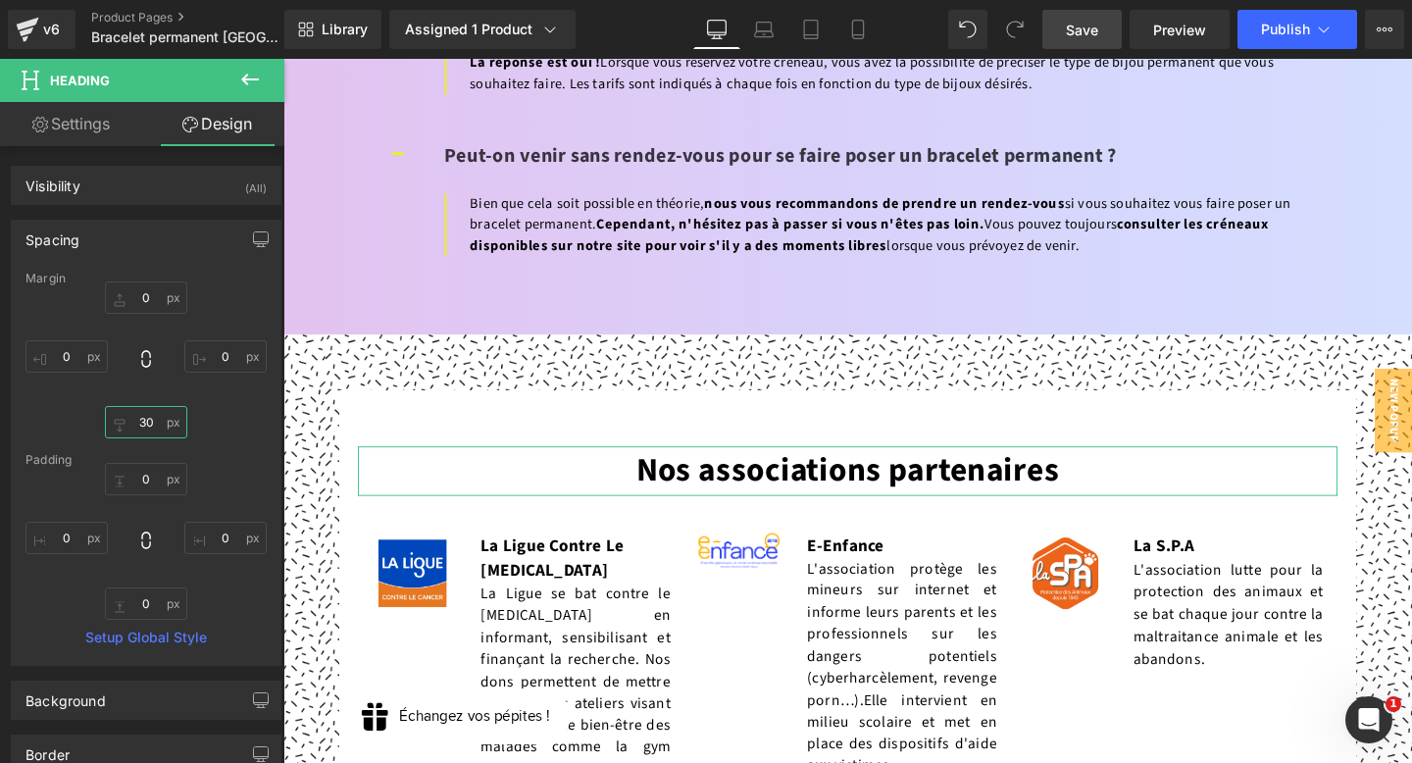
click at [147, 422] on input "text" at bounding box center [146, 422] width 82 height 32
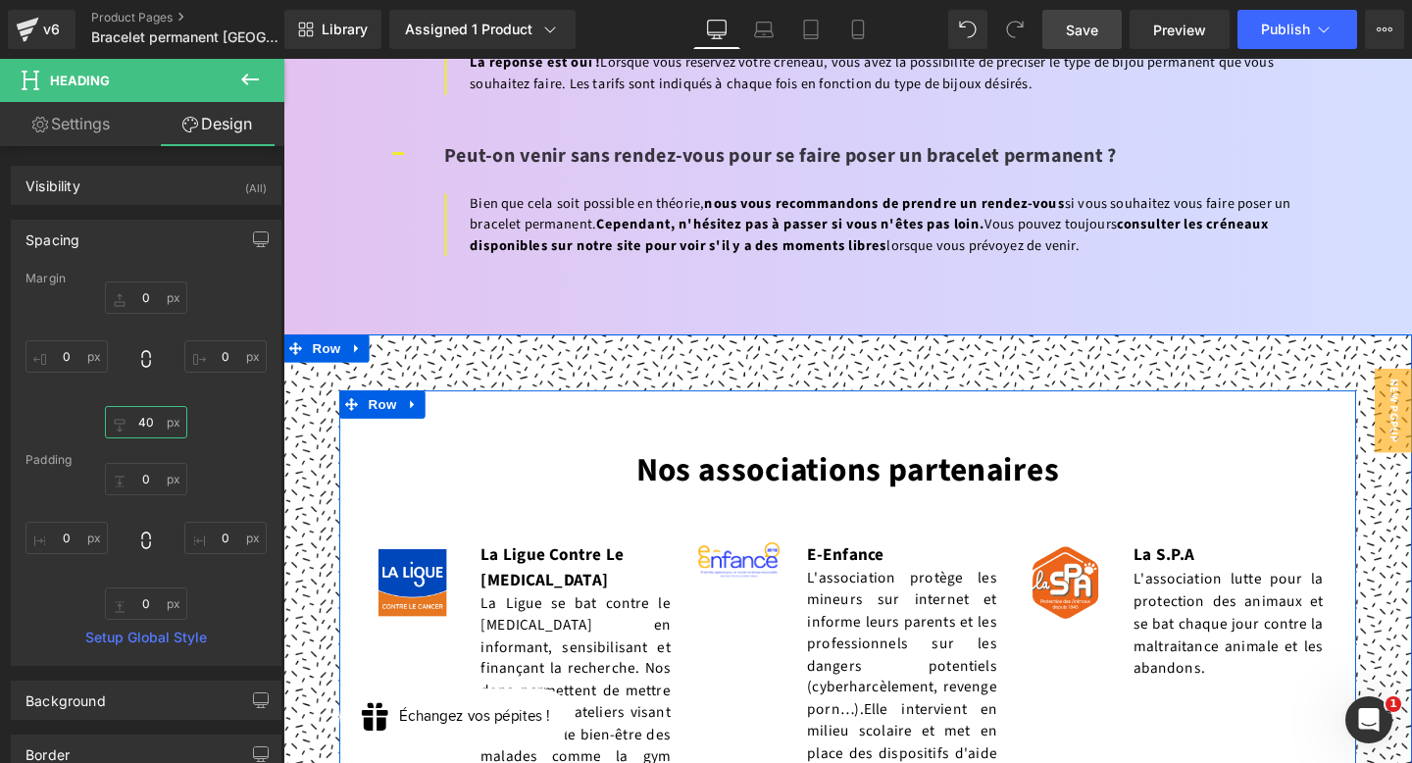
scroll to position [9002, 0]
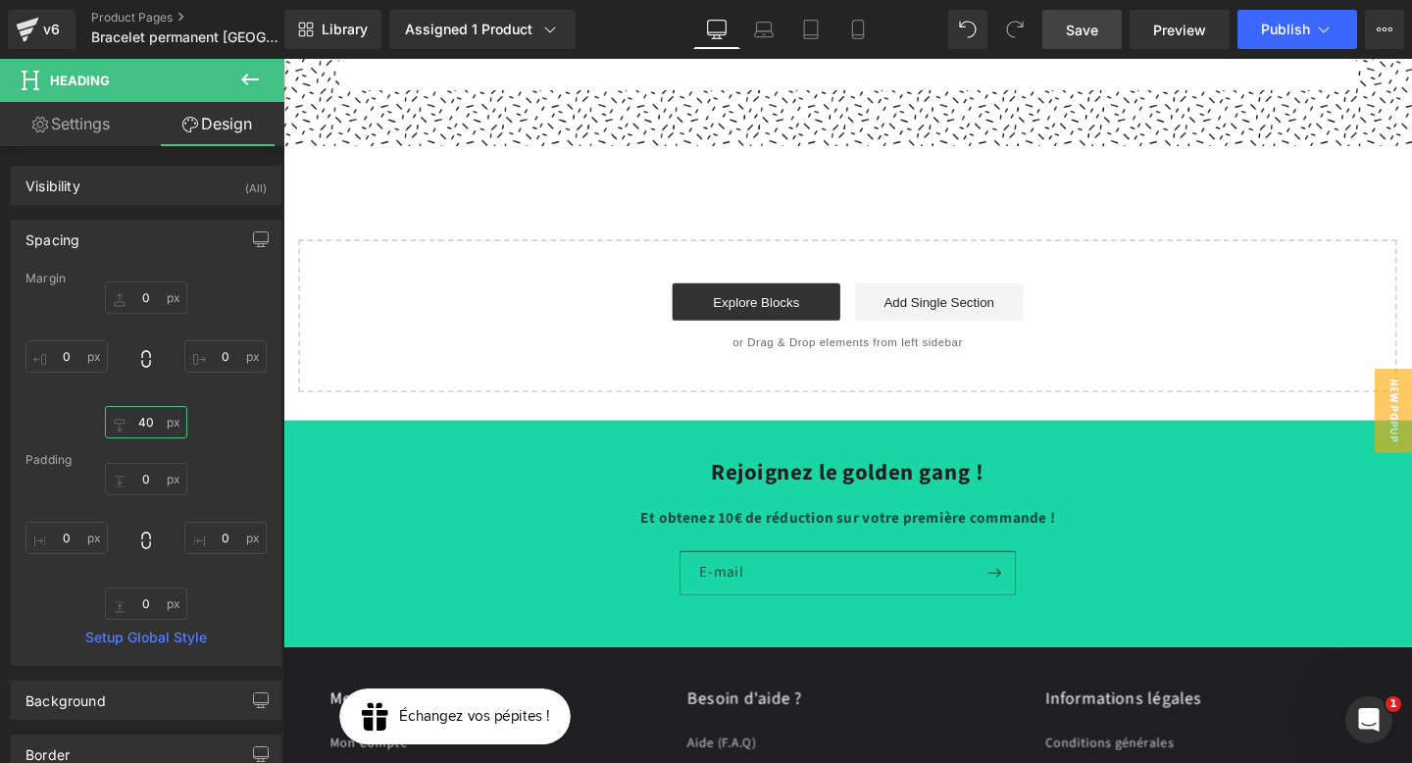
type input "40"
click at [1067, 32] on link "Save" at bounding box center [1082, 29] width 79 height 39
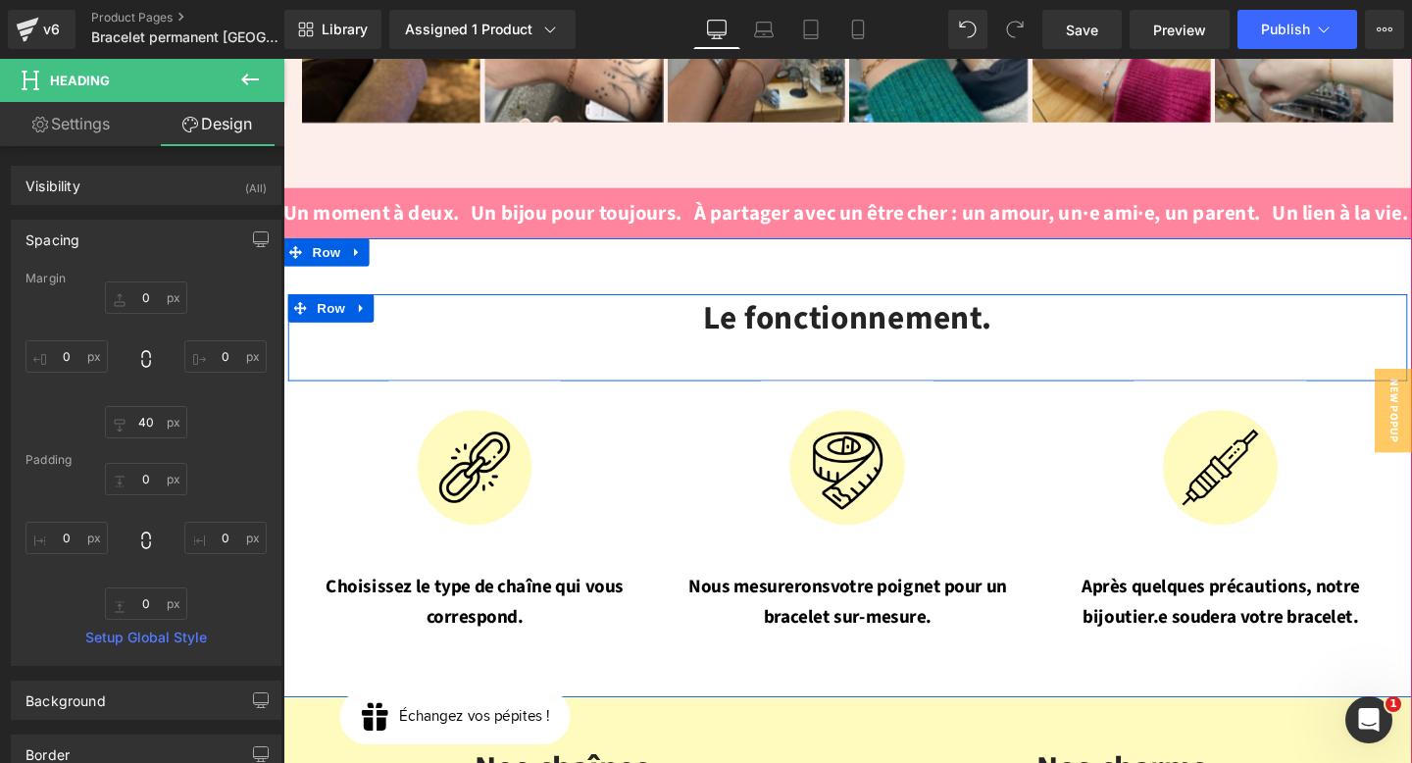
scroll to position [1925, 0]
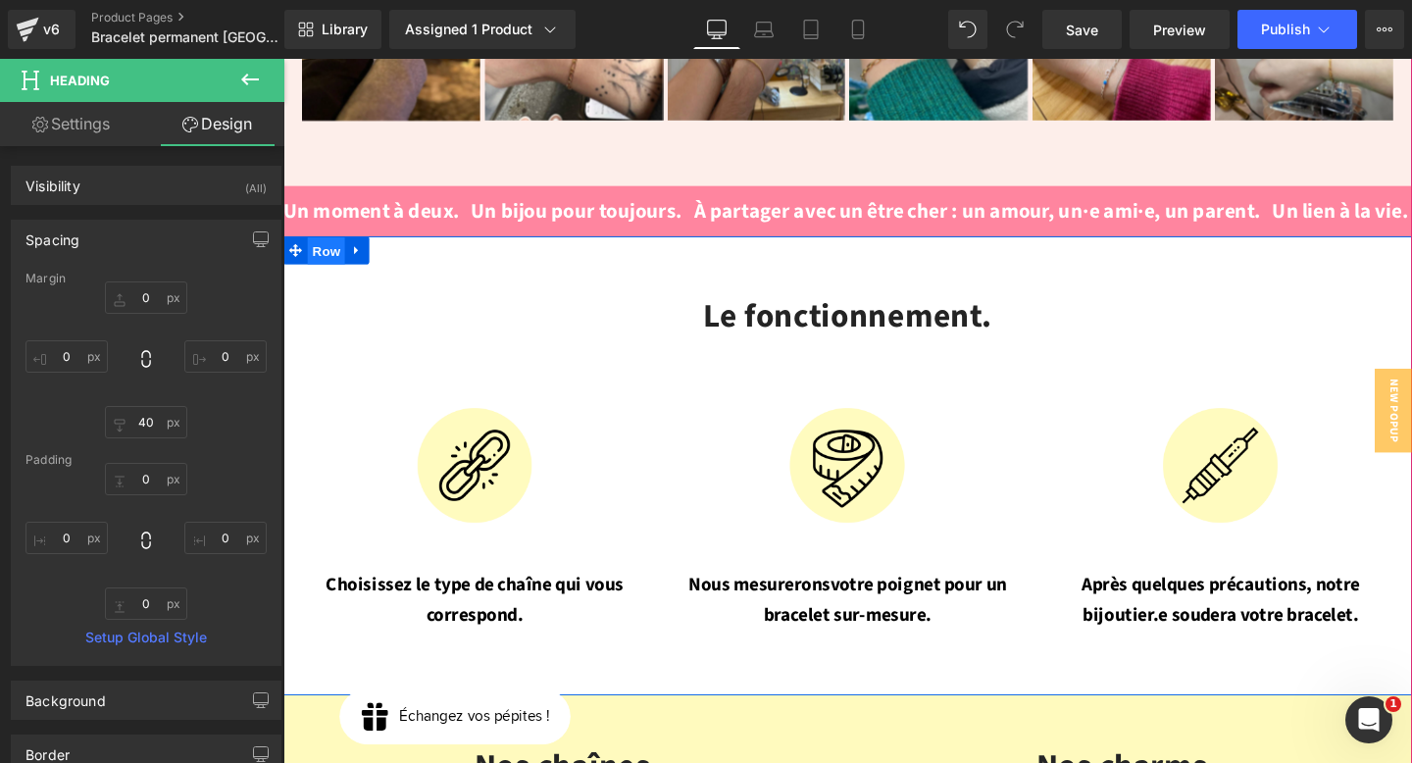
click at [323, 246] on span "Row" at bounding box center [328, 260] width 39 height 29
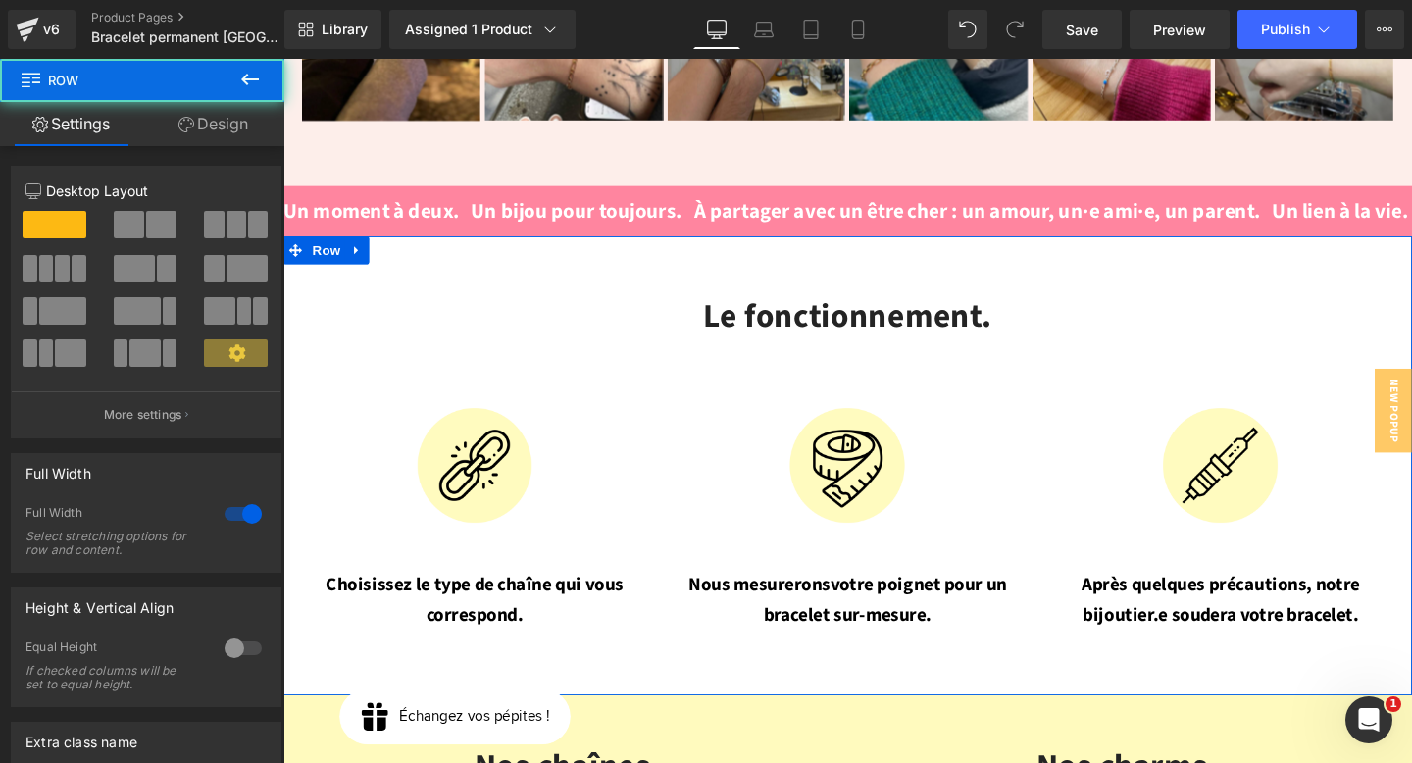
click at [211, 128] on link "Design" at bounding box center [213, 124] width 142 height 44
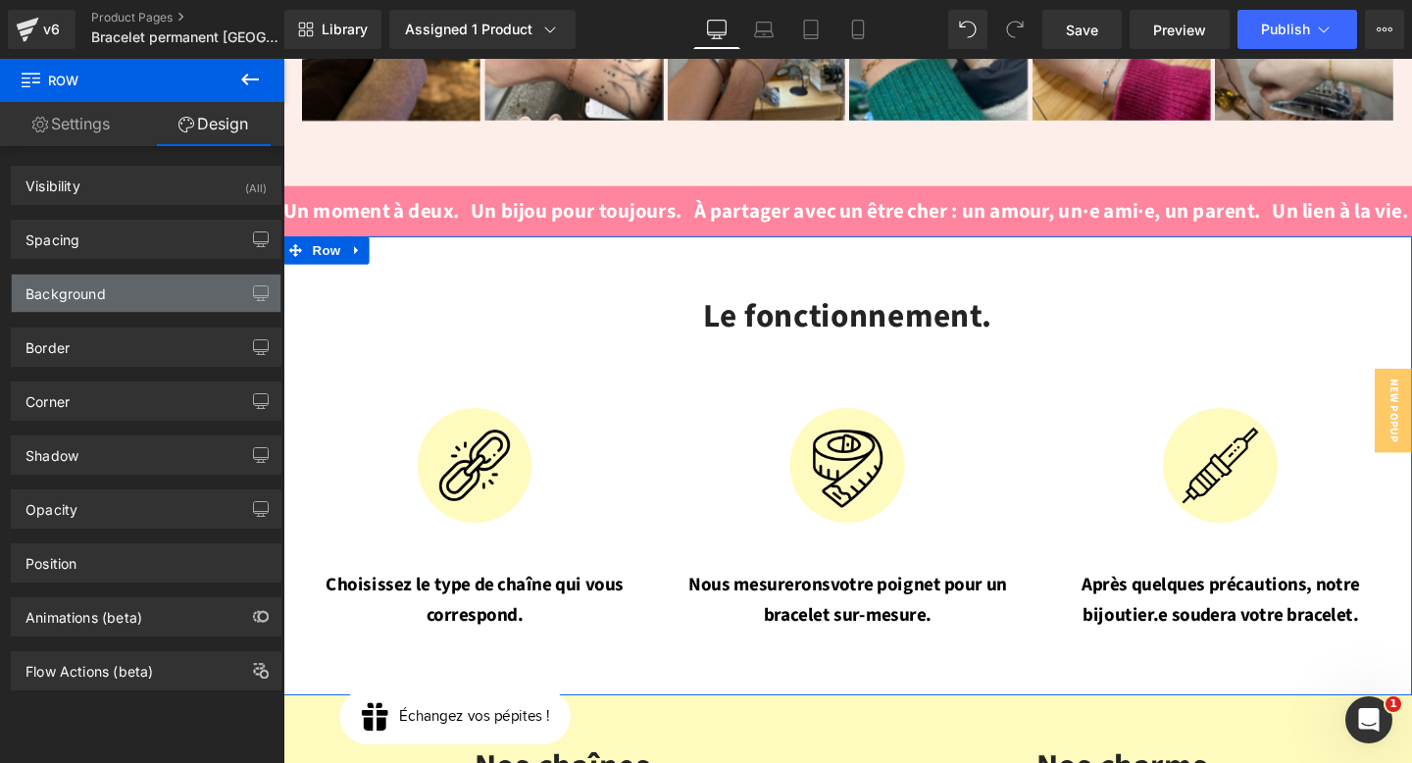
click at [96, 296] on div "Background" at bounding box center [66, 288] width 80 height 27
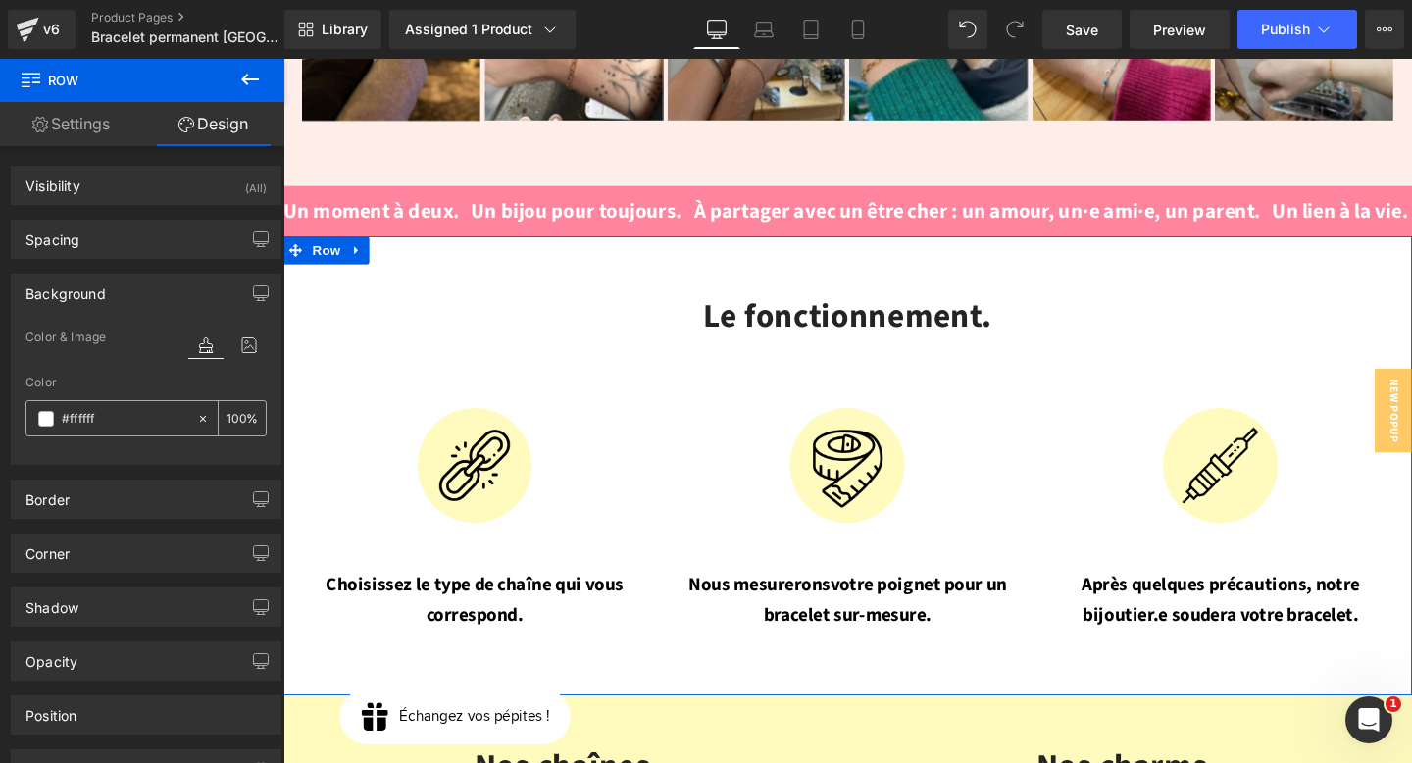
click at [102, 416] on input "#ffffff" at bounding box center [125, 419] width 126 height 22
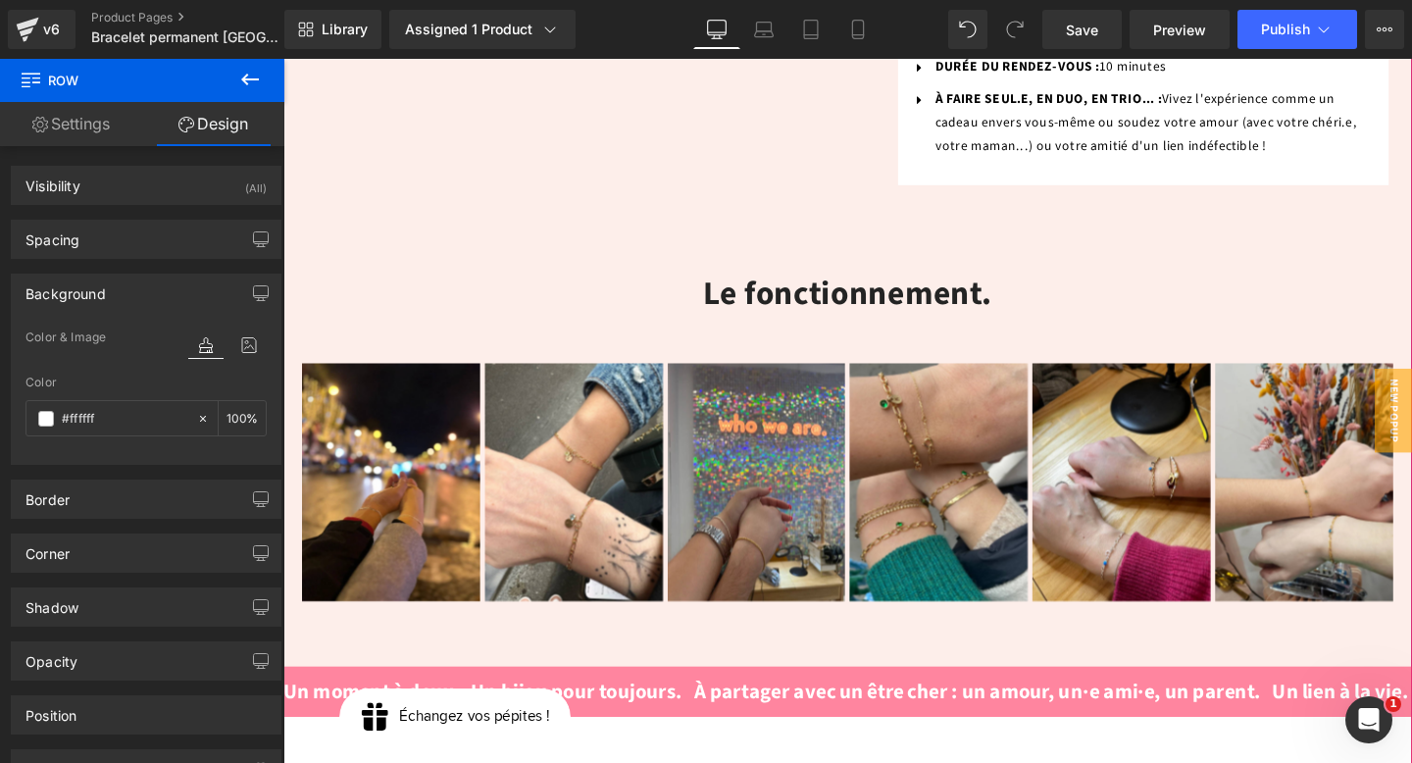
scroll to position [1414, 0]
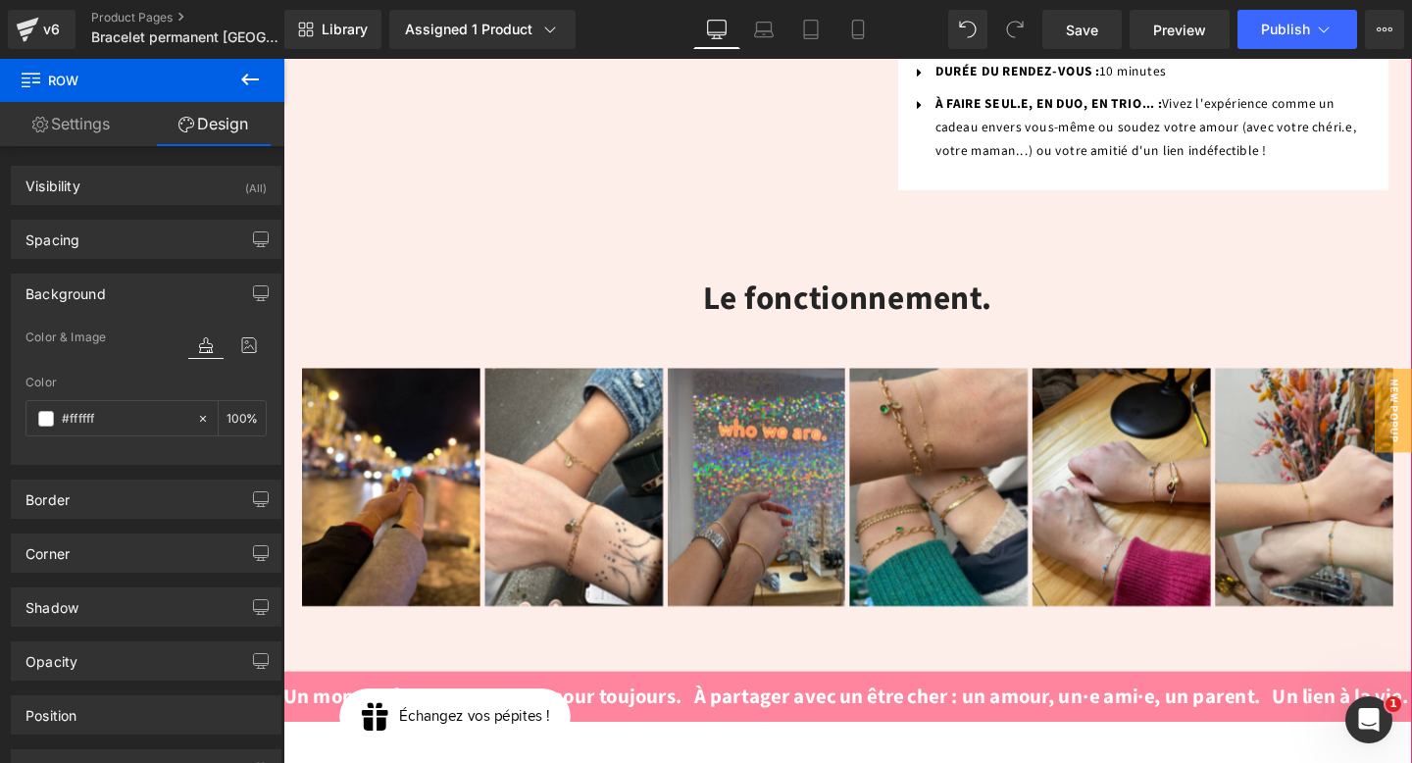
click at [552, 285] on h2 "Le fonctionnement." at bounding box center [877, 311] width 1148 height 52
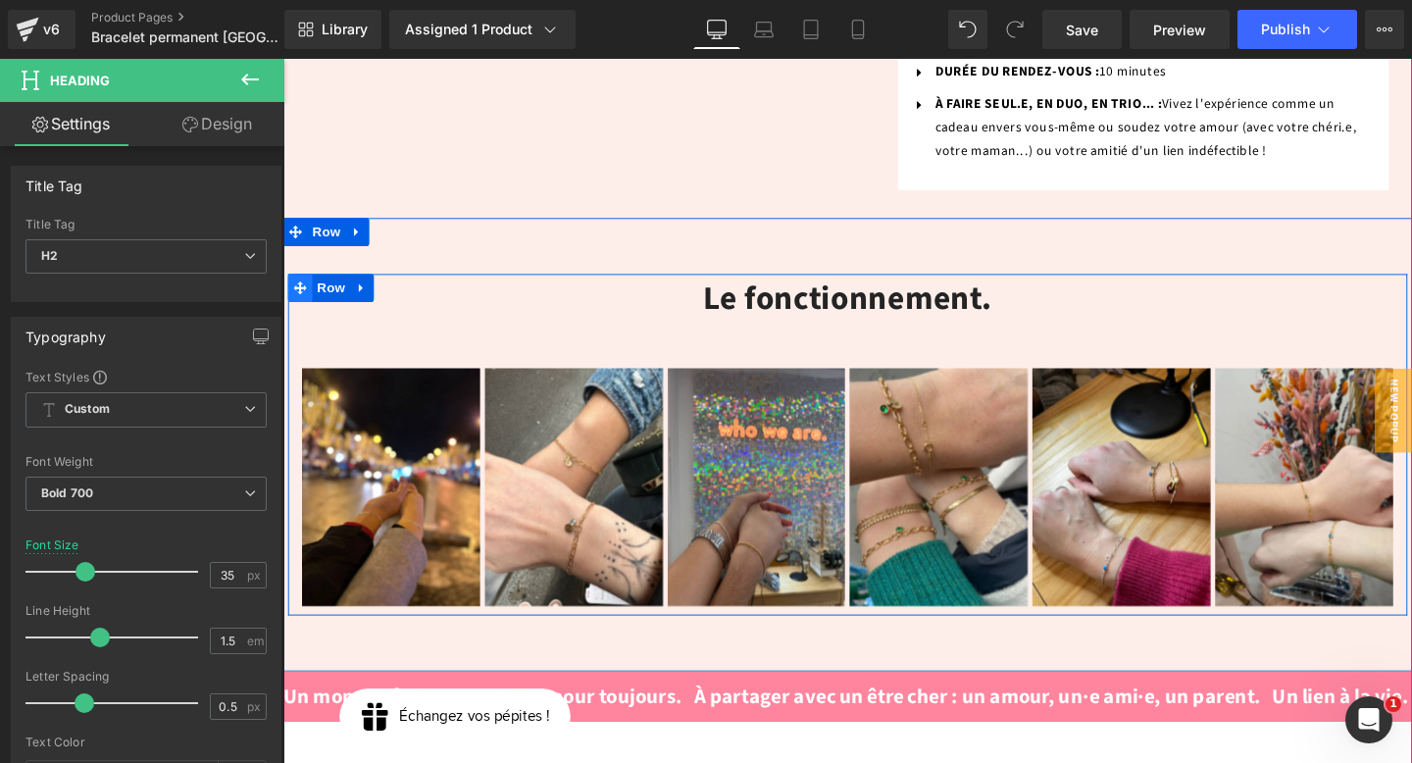
click at [302, 293] on icon at bounding box center [301, 300] width 14 height 14
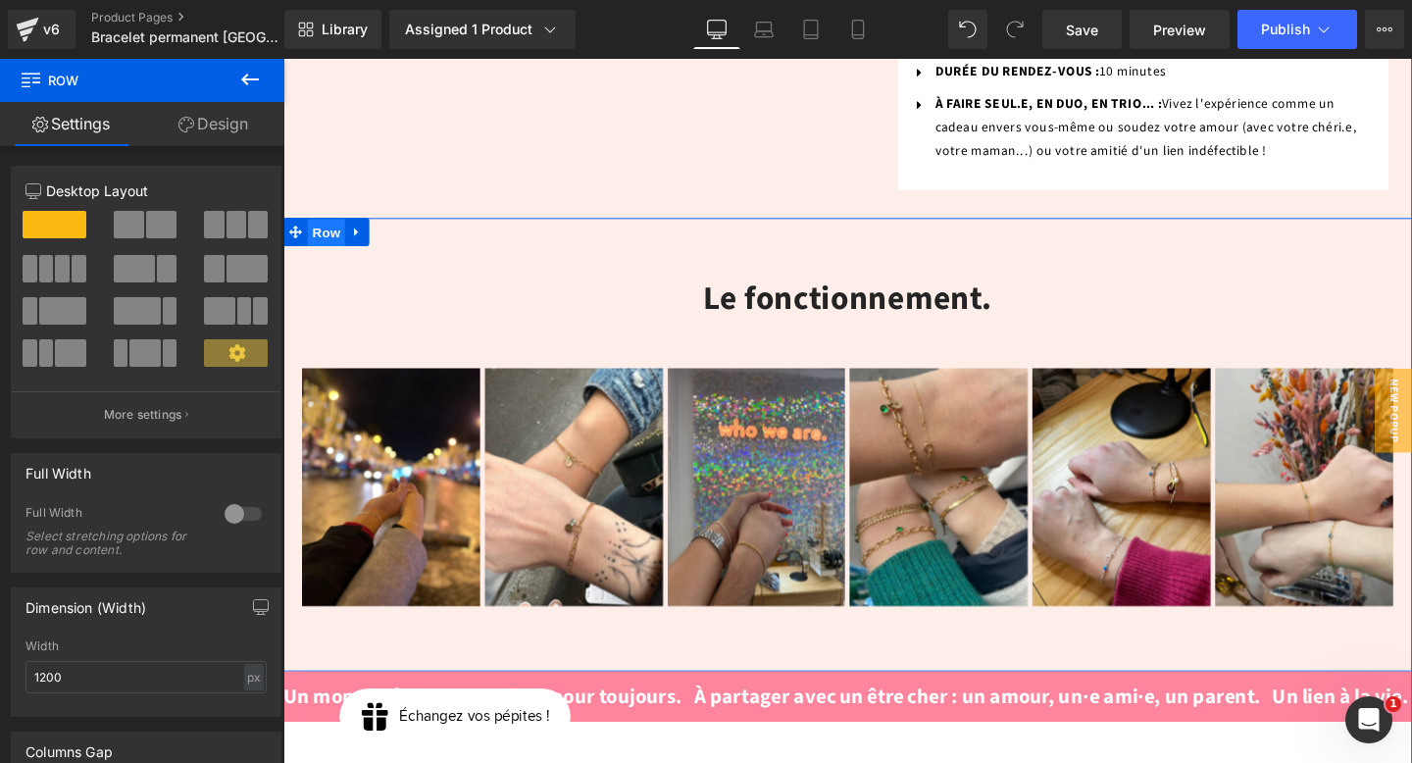
click at [324, 228] on span "Row" at bounding box center [328, 242] width 39 height 29
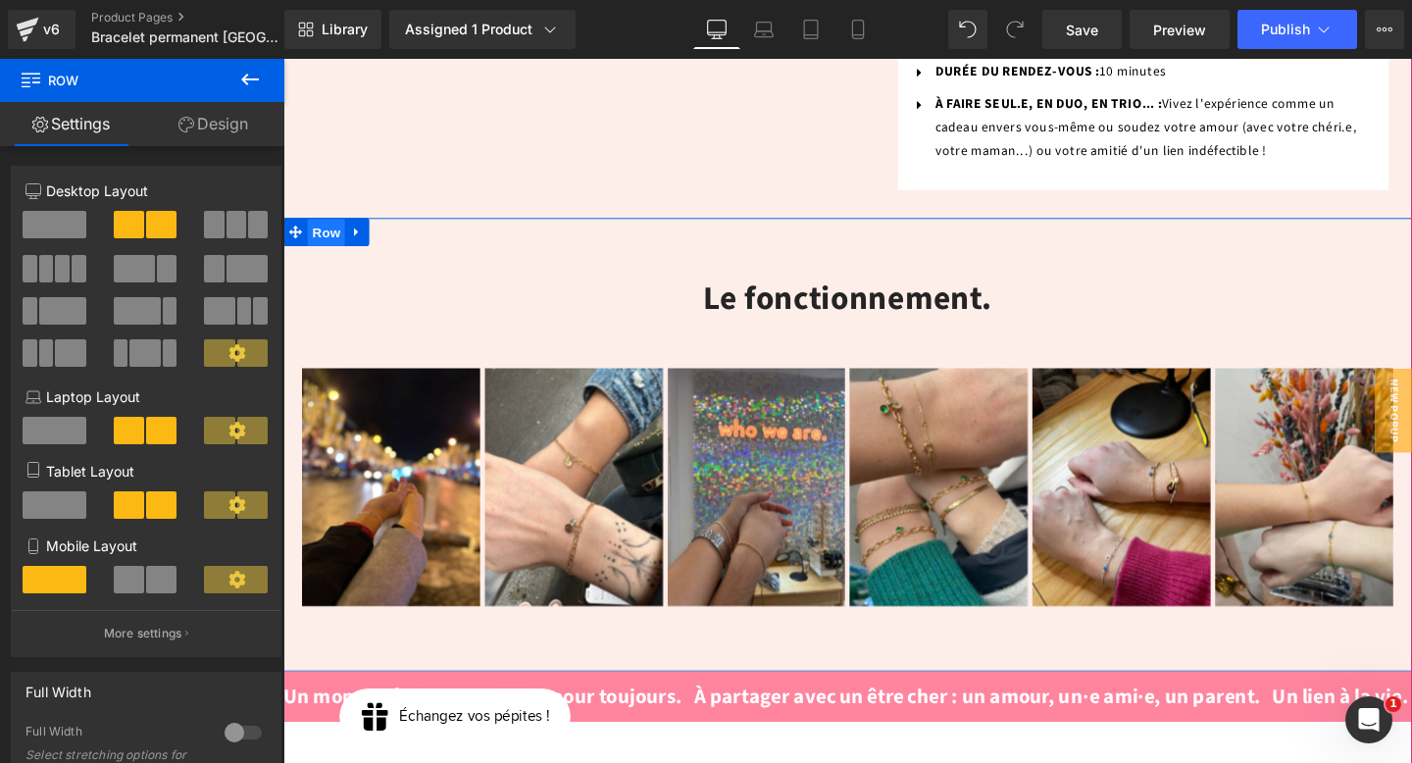
click at [321, 228] on span "Row" at bounding box center [328, 242] width 39 height 29
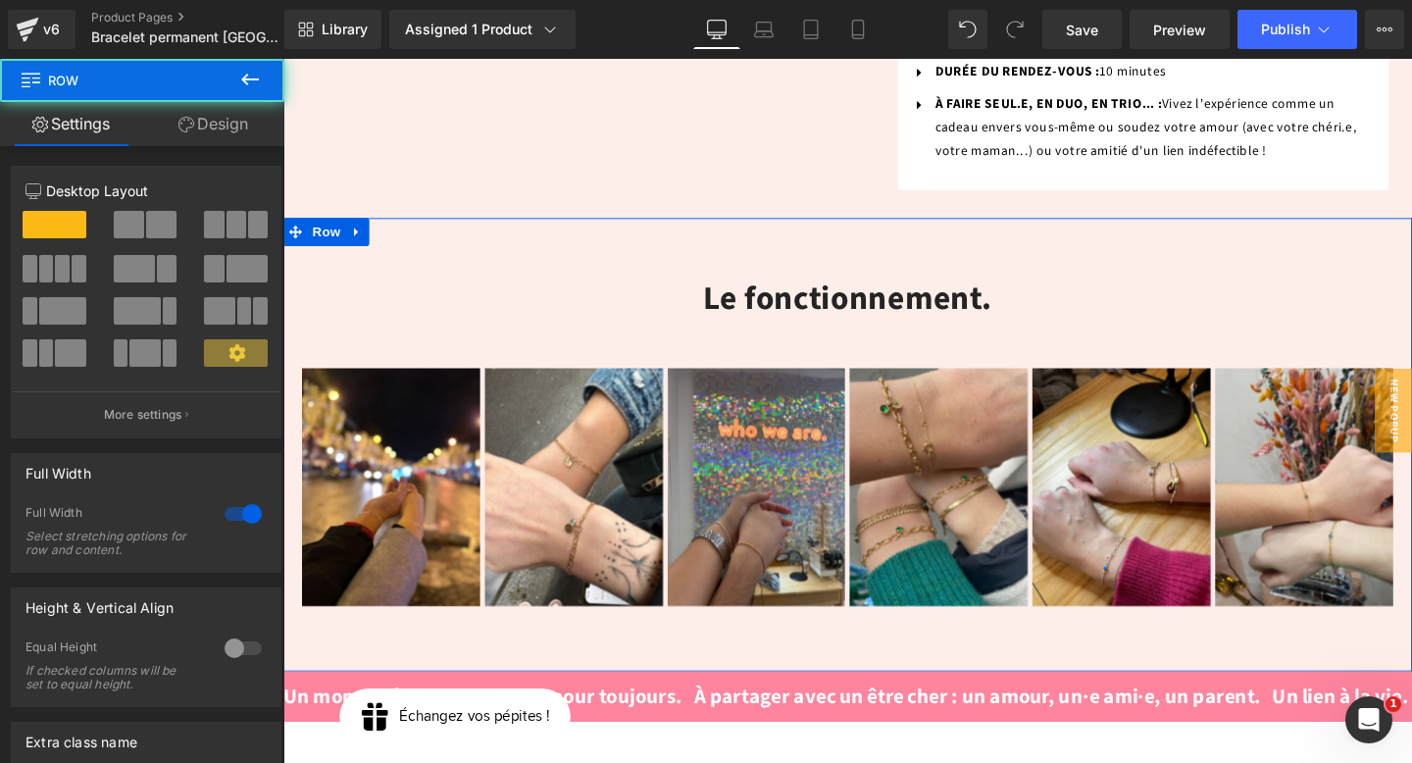
click at [245, 122] on link "Design" at bounding box center [213, 124] width 142 height 44
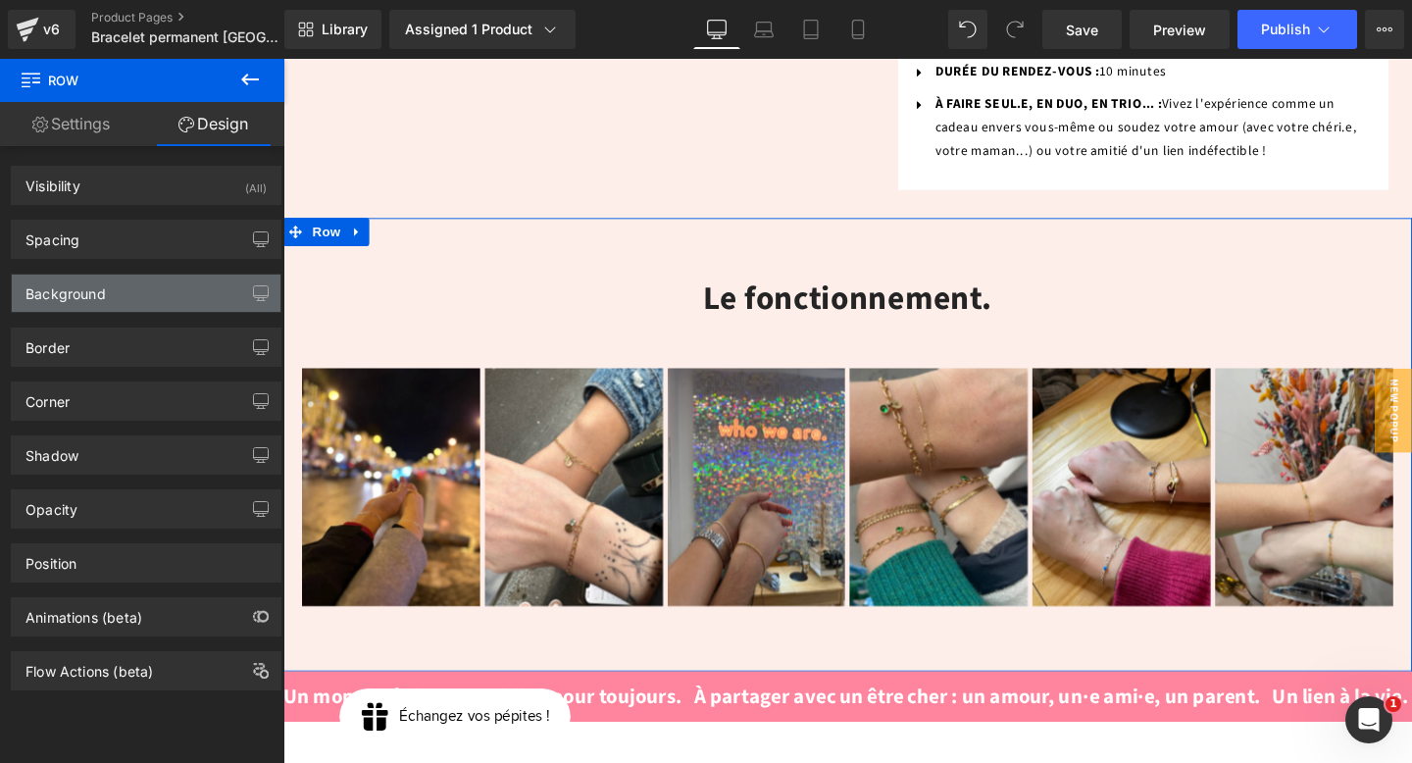
click at [155, 283] on div "Background" at bounding box center [146, 293] width 269 height 37
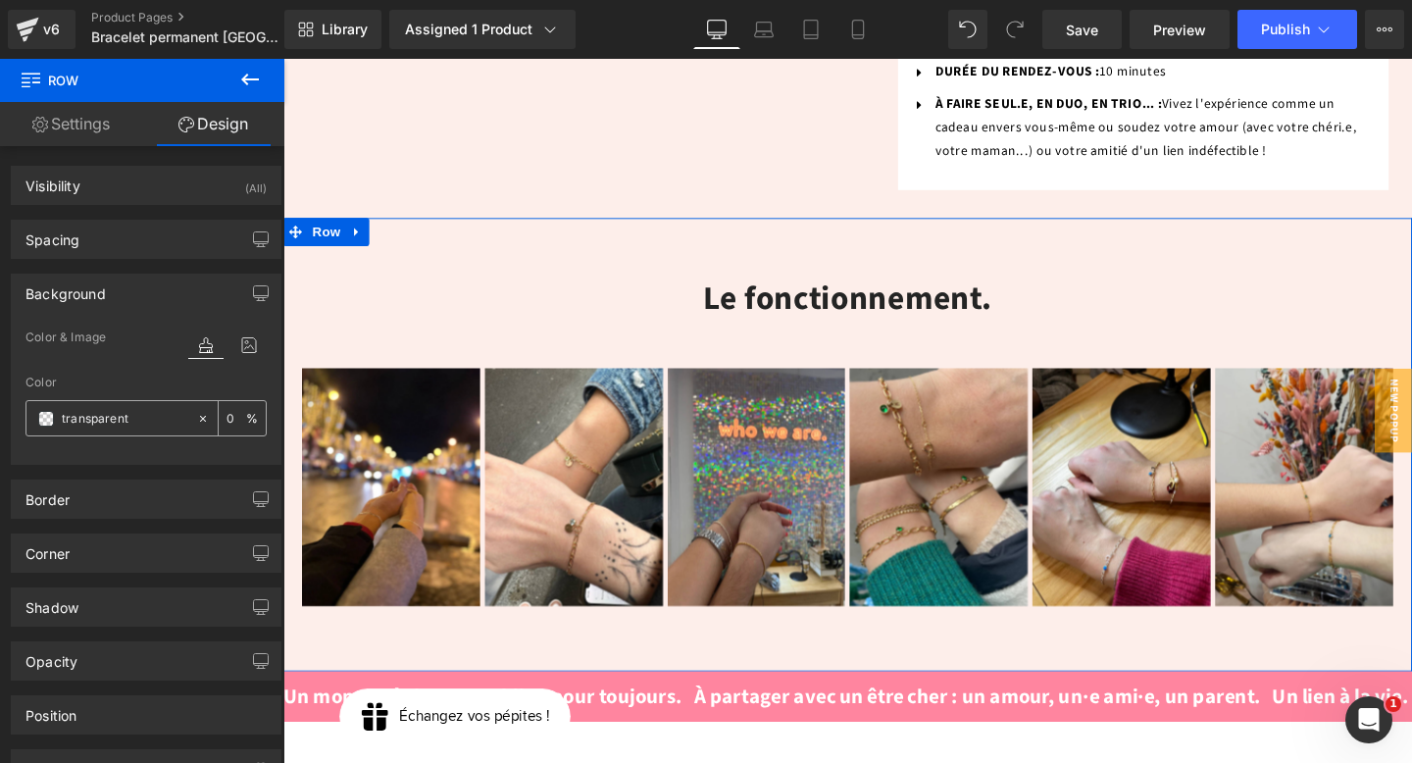
click at [94, 421] on input "text" at bounding box center [125, 419] width 126 height 22
paste input "#ffffff"
click at [112, 421] on input "#ffffffparent" at bounding box center [125, 419] width 126 height 22
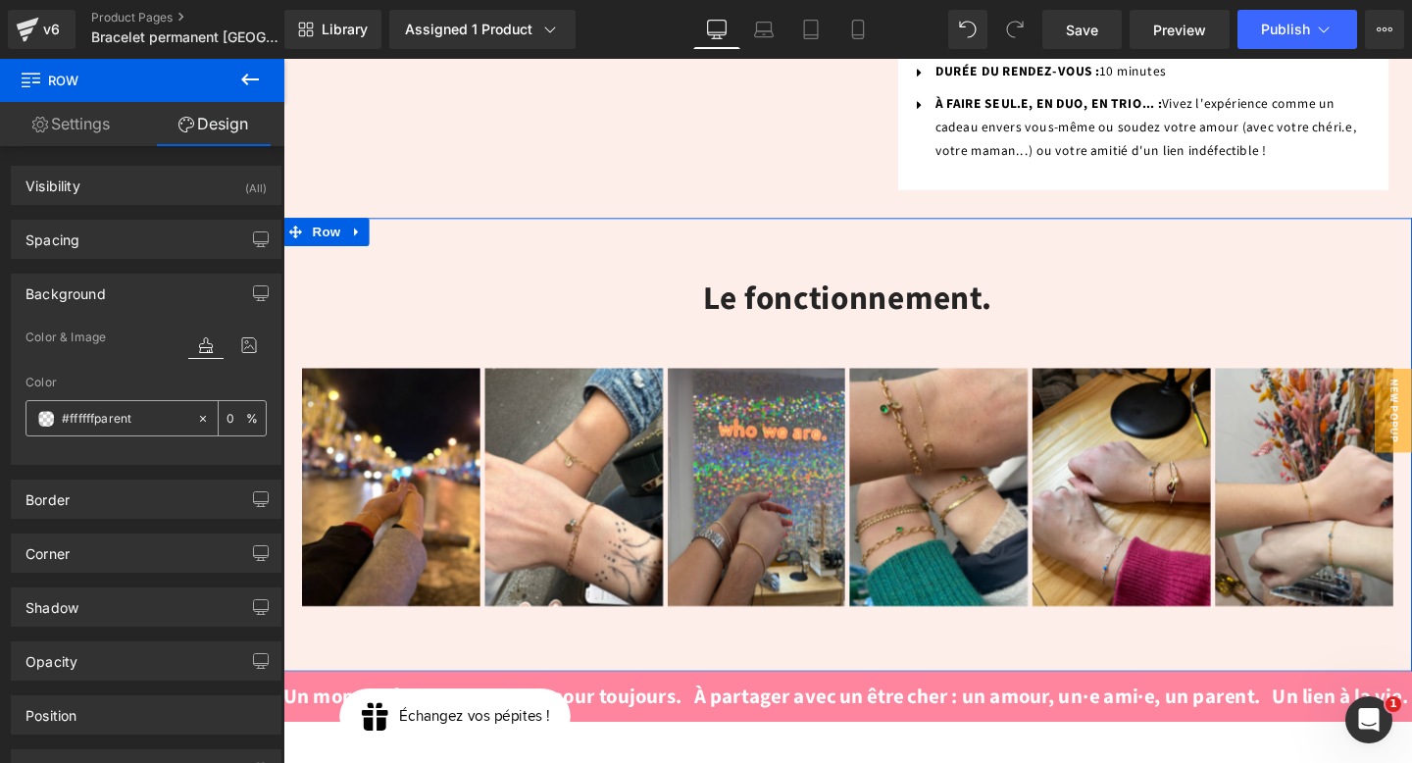
paste input "text"
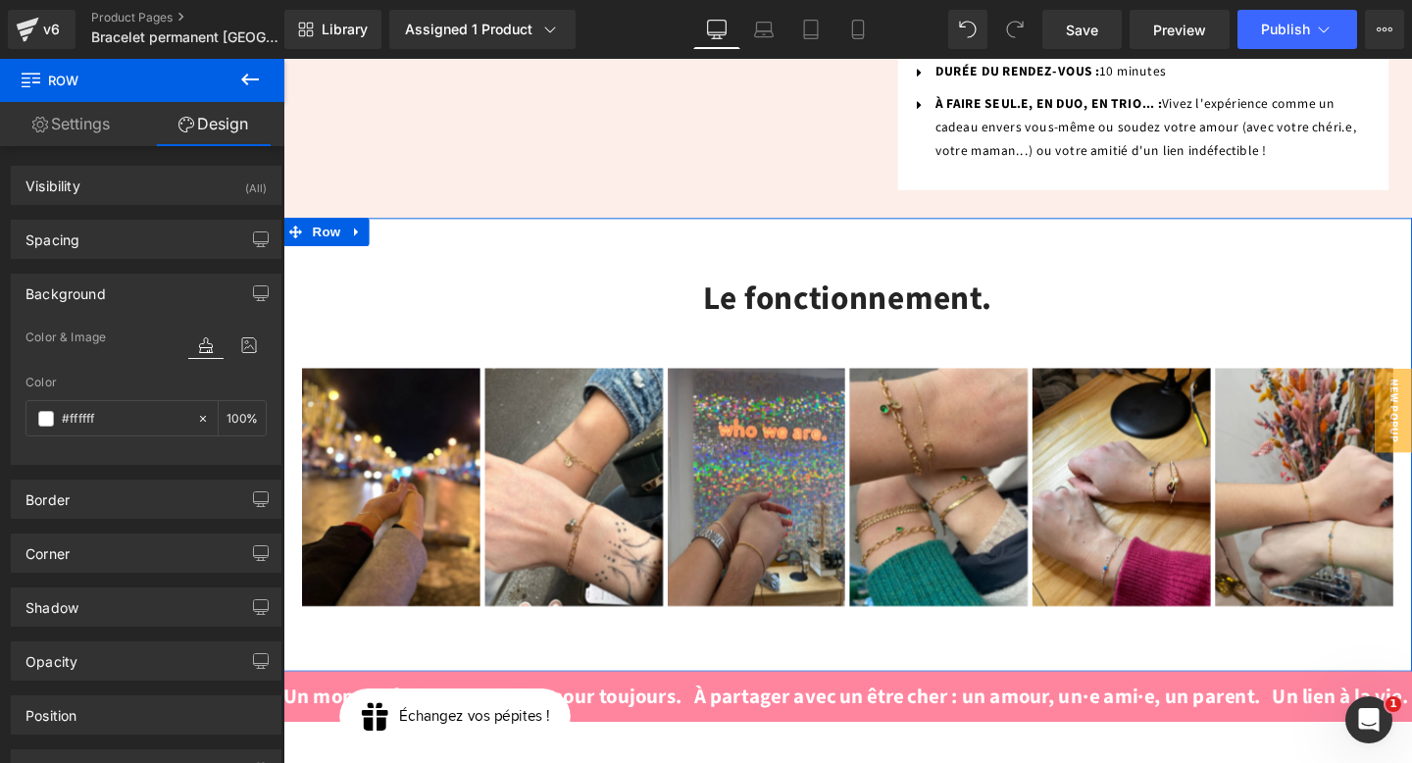
type input "#ffffff"
click at [133, 453] on div at bounding box center [146, 452] width 241 height 13
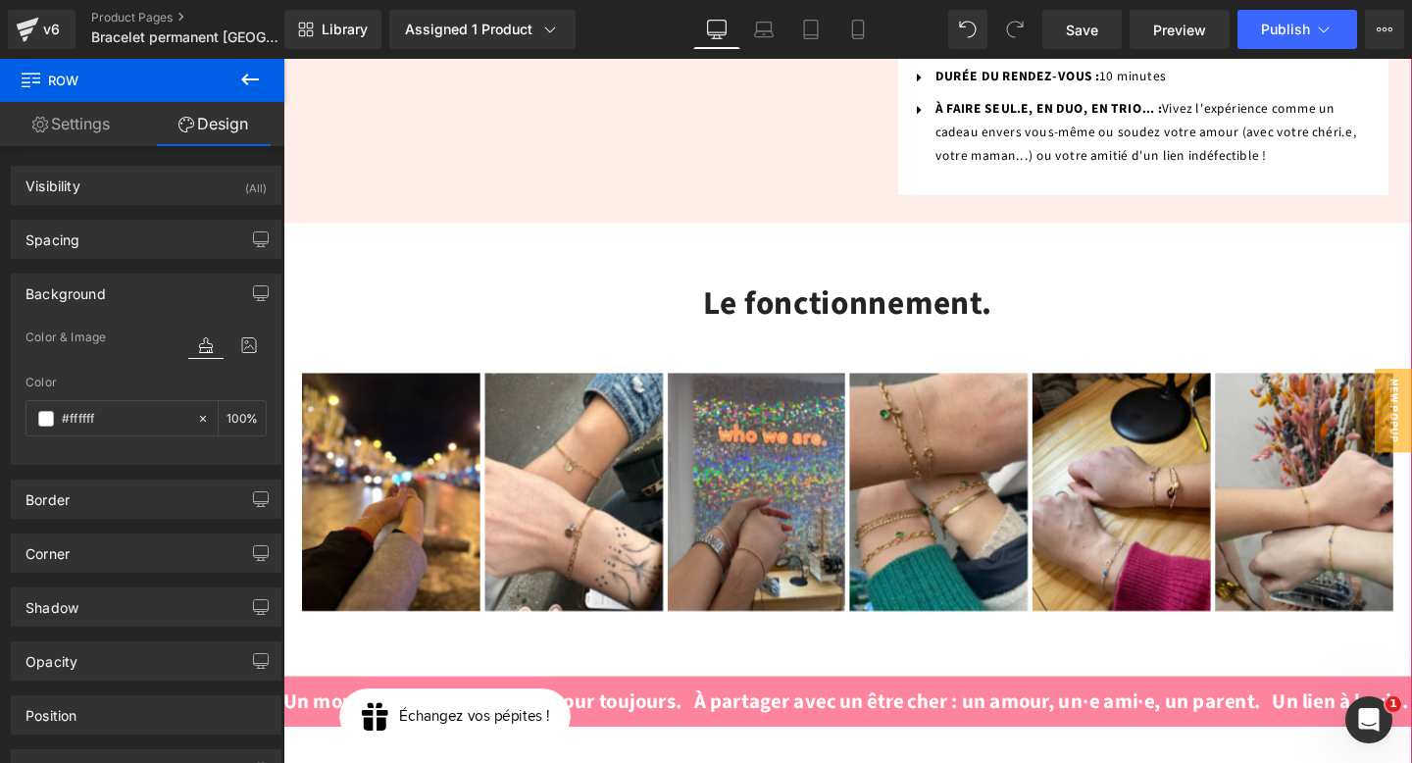
scroll to position [1382, 0]
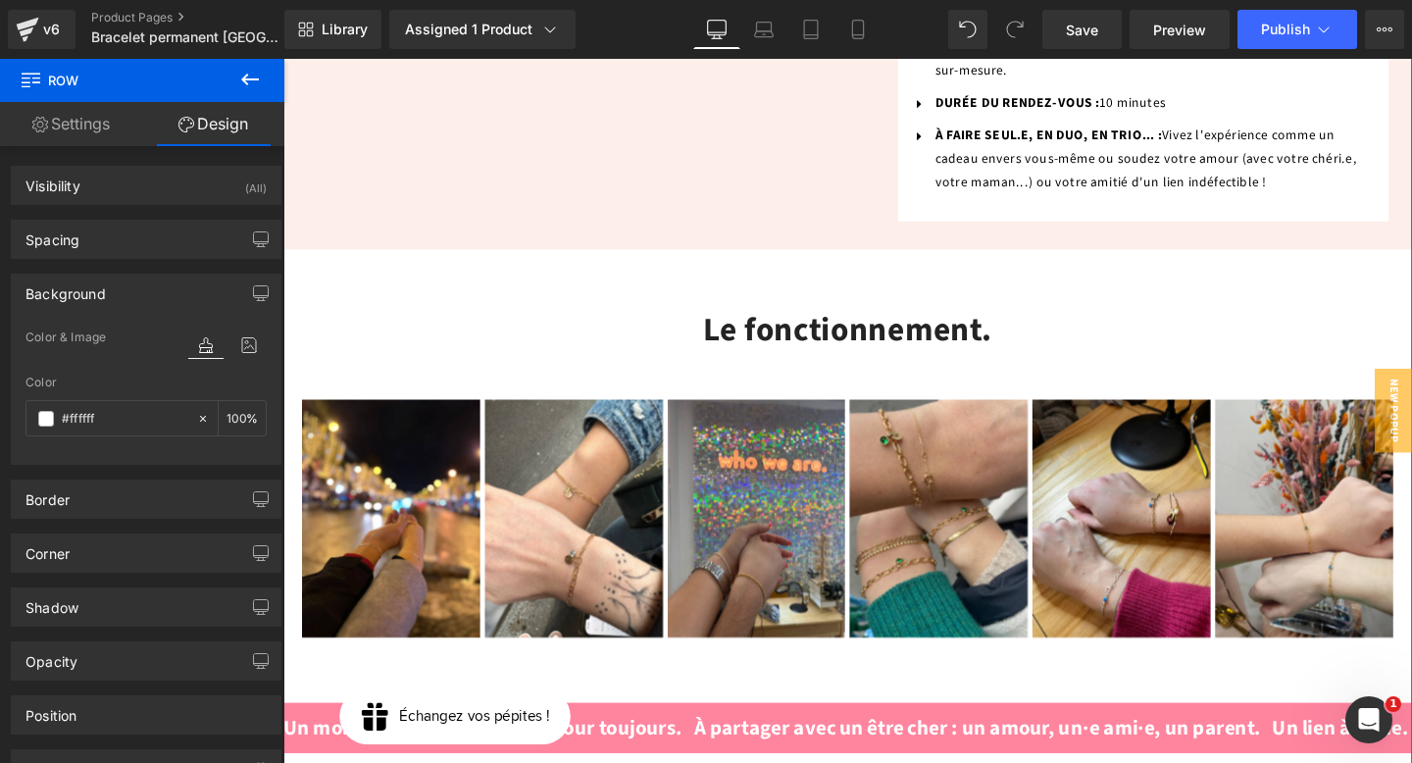
click at [935, 318] on h2 "Le fonctionnement." at bounding box center [877, 344] width 1148 height 52
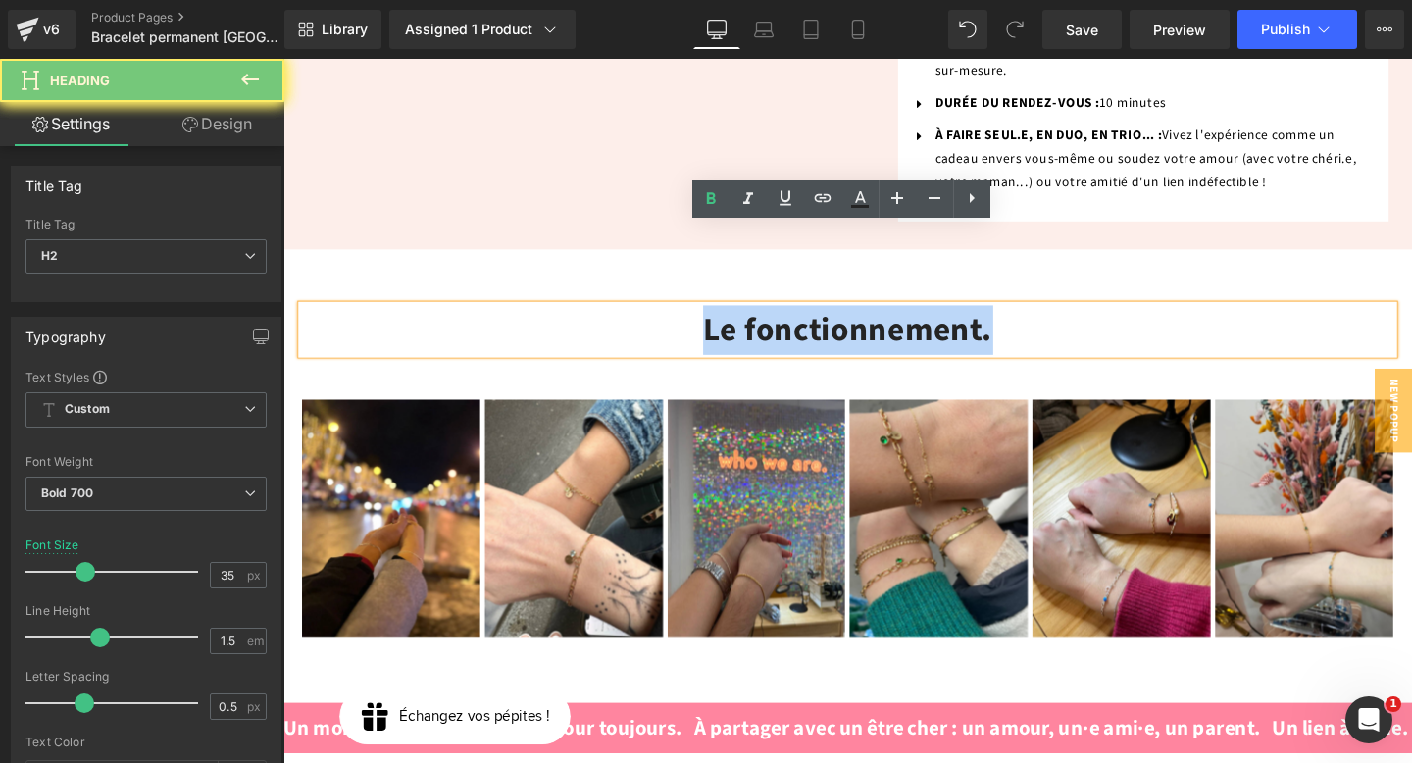
click at [935, 318] on h2 "Le fonctionnement." at bounding box center [877, 344] width 1148 height 52
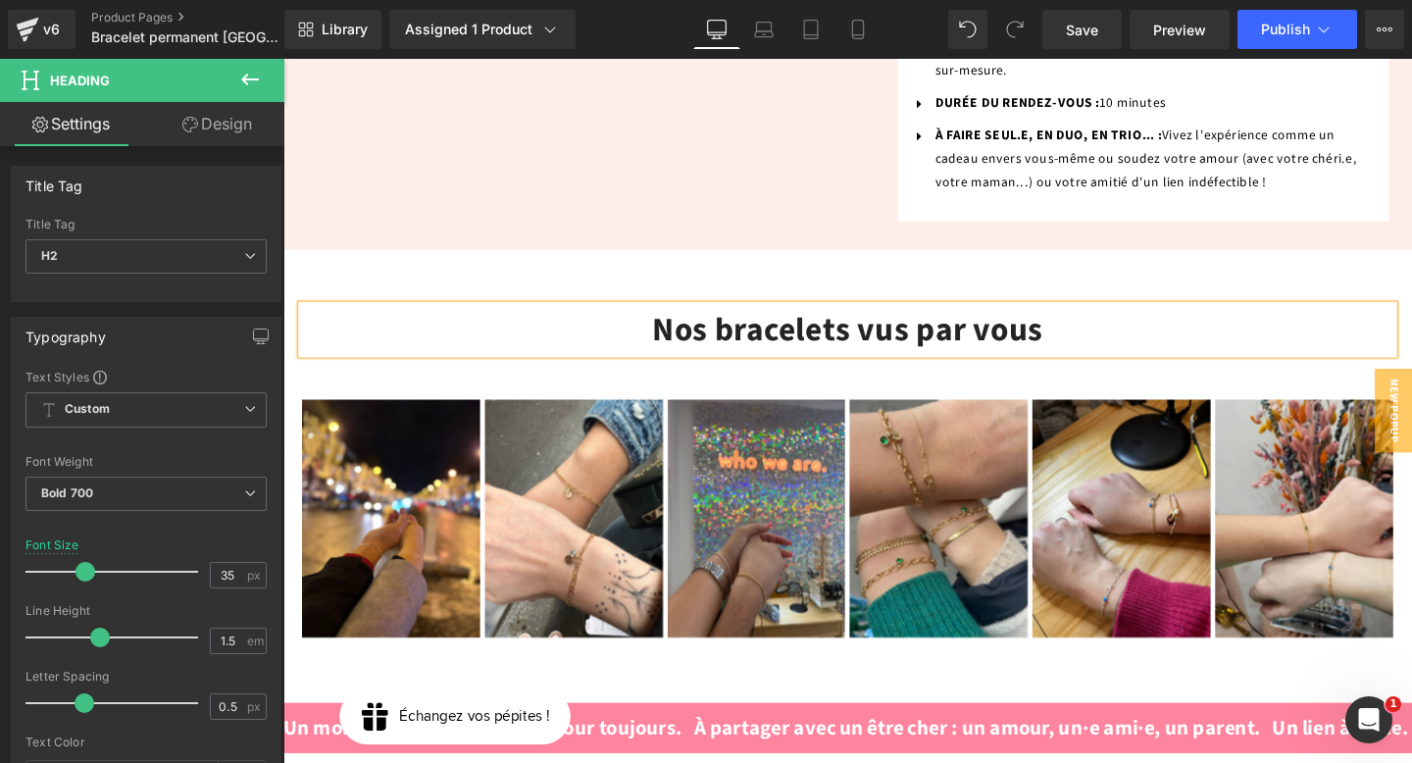
click at [936, 259] on div "Nos bracelets vus par vous Heading Image Image Image Image Image Image ‹ ›" at bounding box center [876, 497] width 1187 height 477
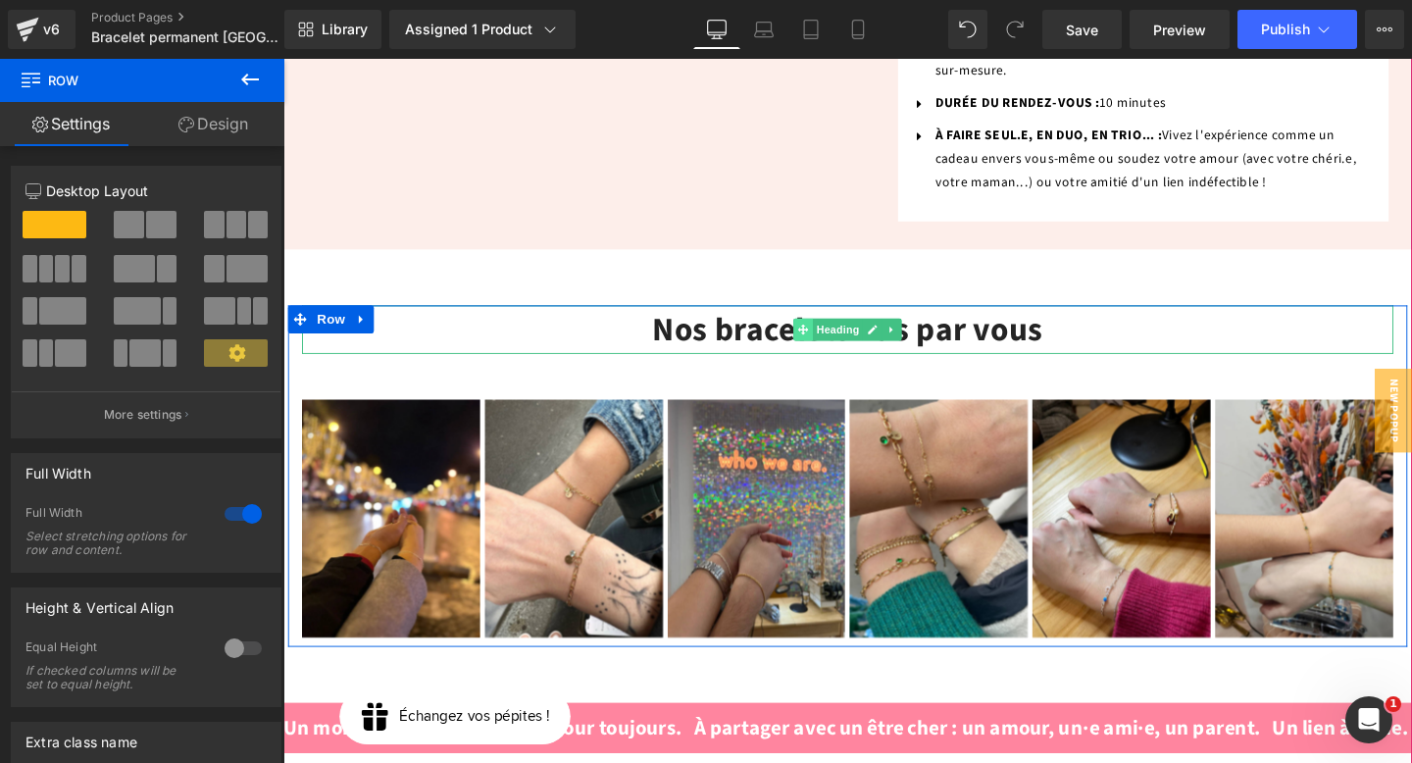
drag, startPoint x: 871, startPoint y: 257, endPoint x: 821, endPoint y: 257, distance: 50.0
click at [871, 332] on span "Heading" at bounding box center [867, 344] width 53 height 24
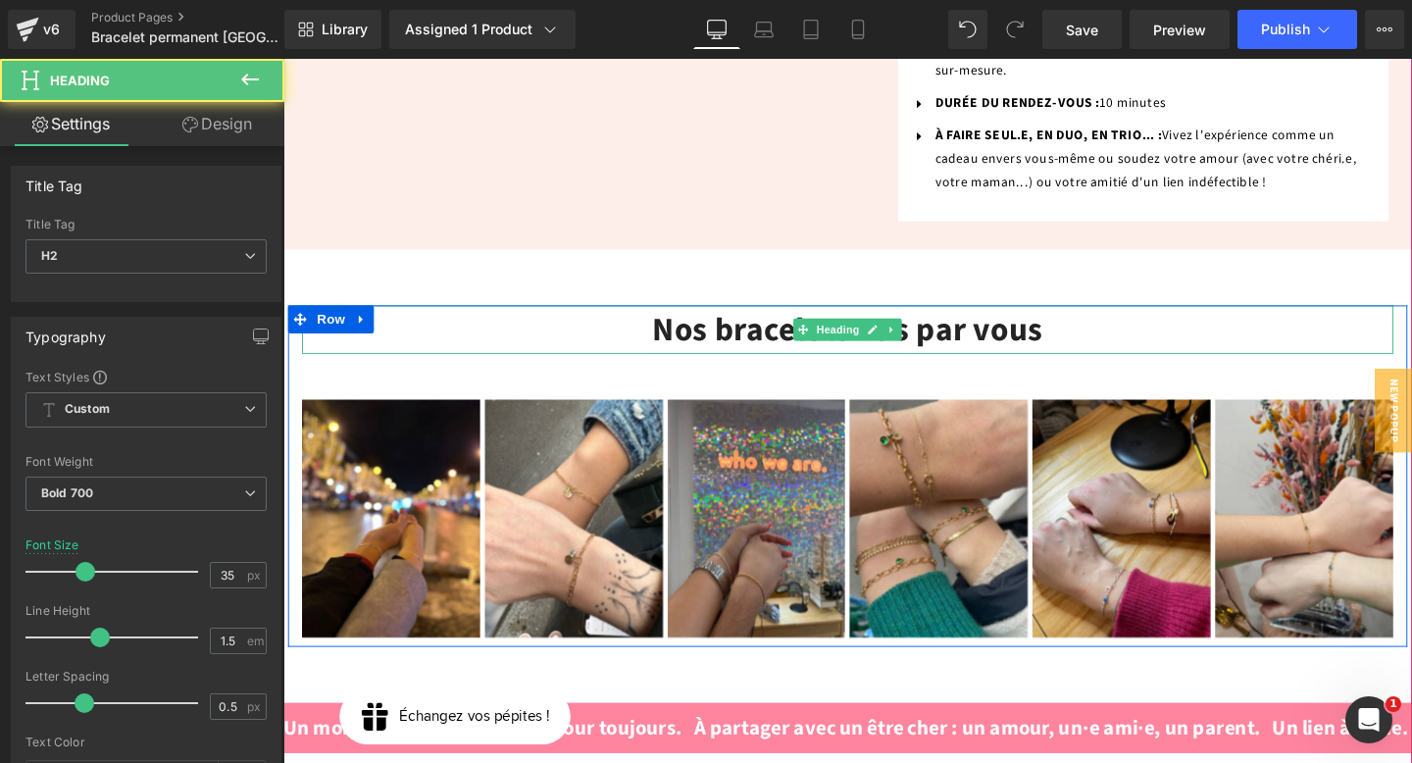
click at [800, 318] on h2 "Nos bracelets vus par vous" at bounding box center [877, 344] width 1148 height 52
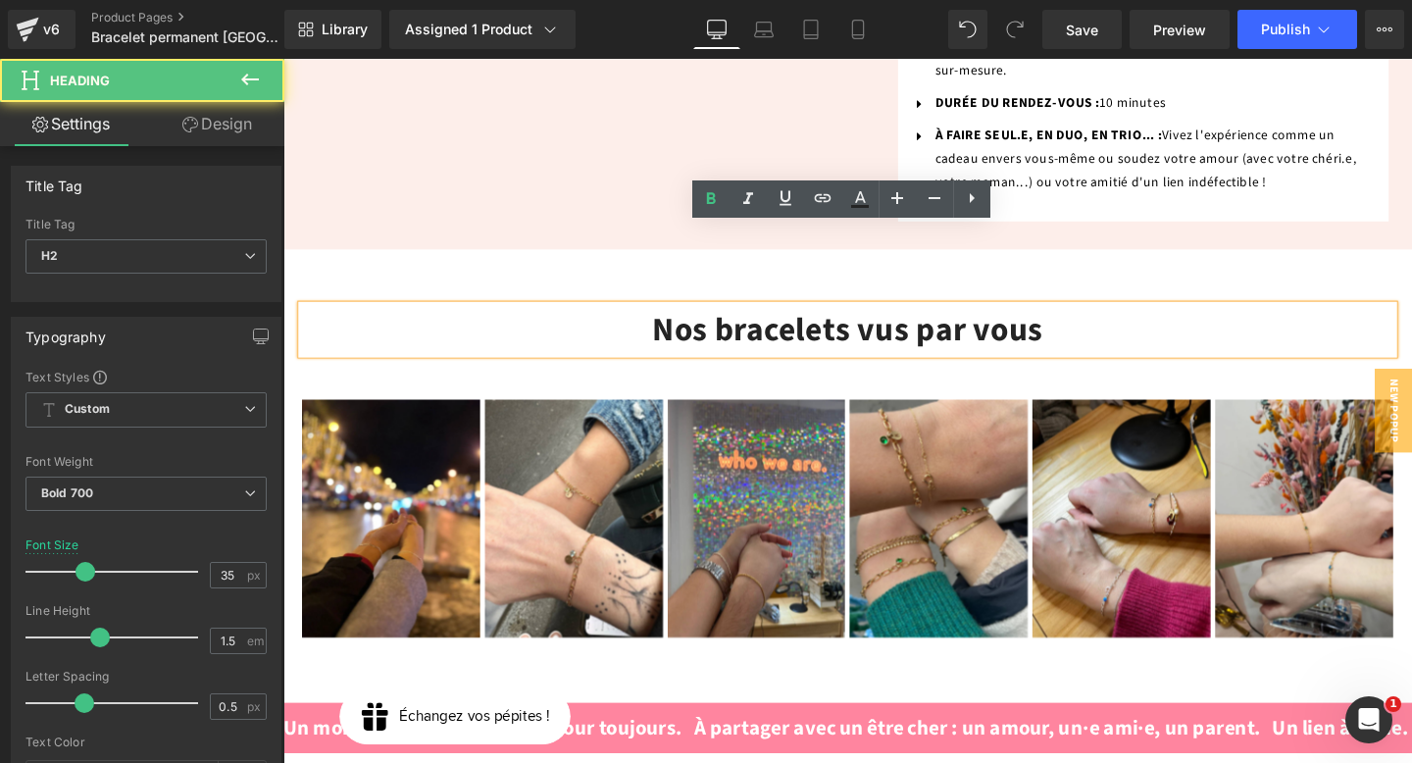
click at [911, 318] on h2 "Nos bracelets vus par vous" at bounding box center [877, 344] width 1148 height 52
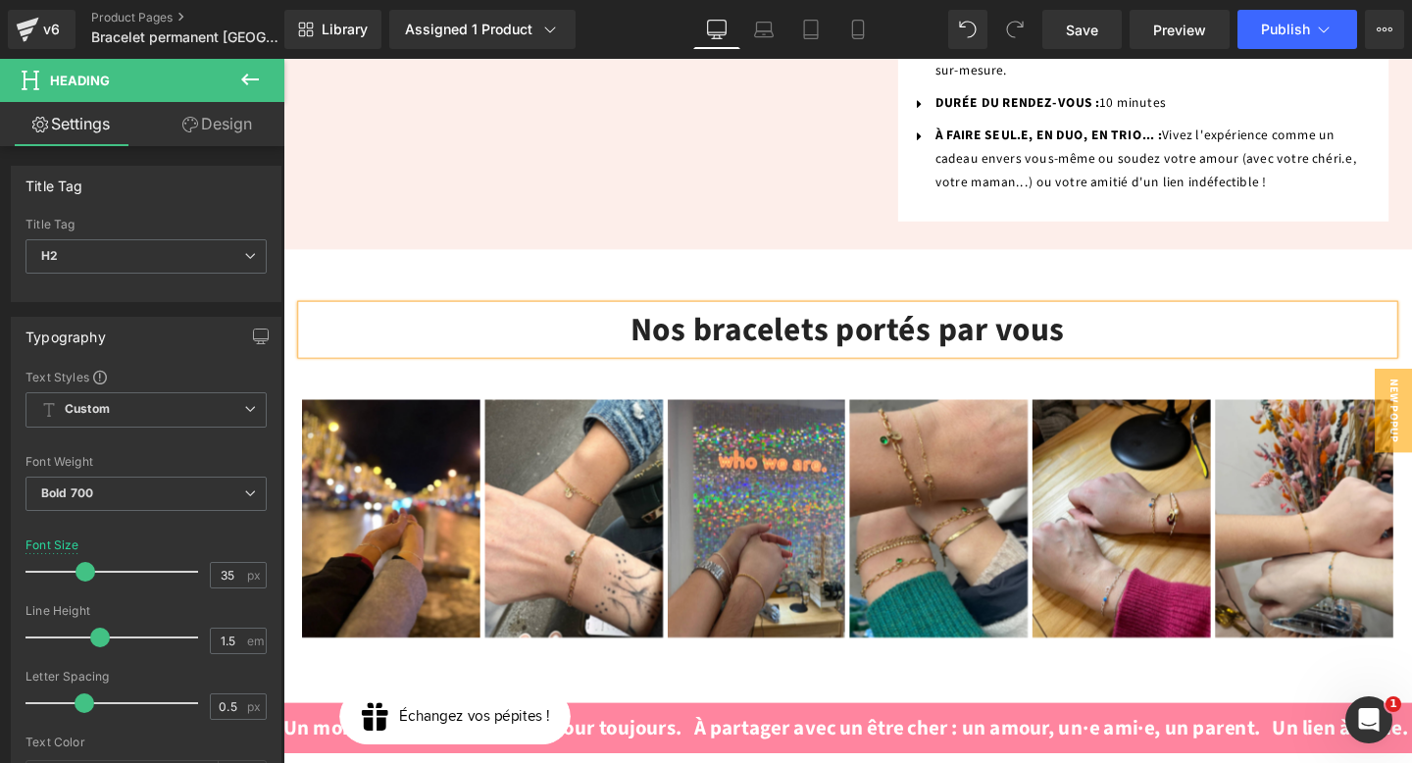
click at [792, 318] on h2 "Nos bracelets portés par vous" at bounding box center [877, 344] width 1148 height 52
click at [882, 259] on div "Nos bijoux permanents portés par vous Heading Image Image Image Image Image Ima…" at bounding box center [876, 497] width 1187 height 477
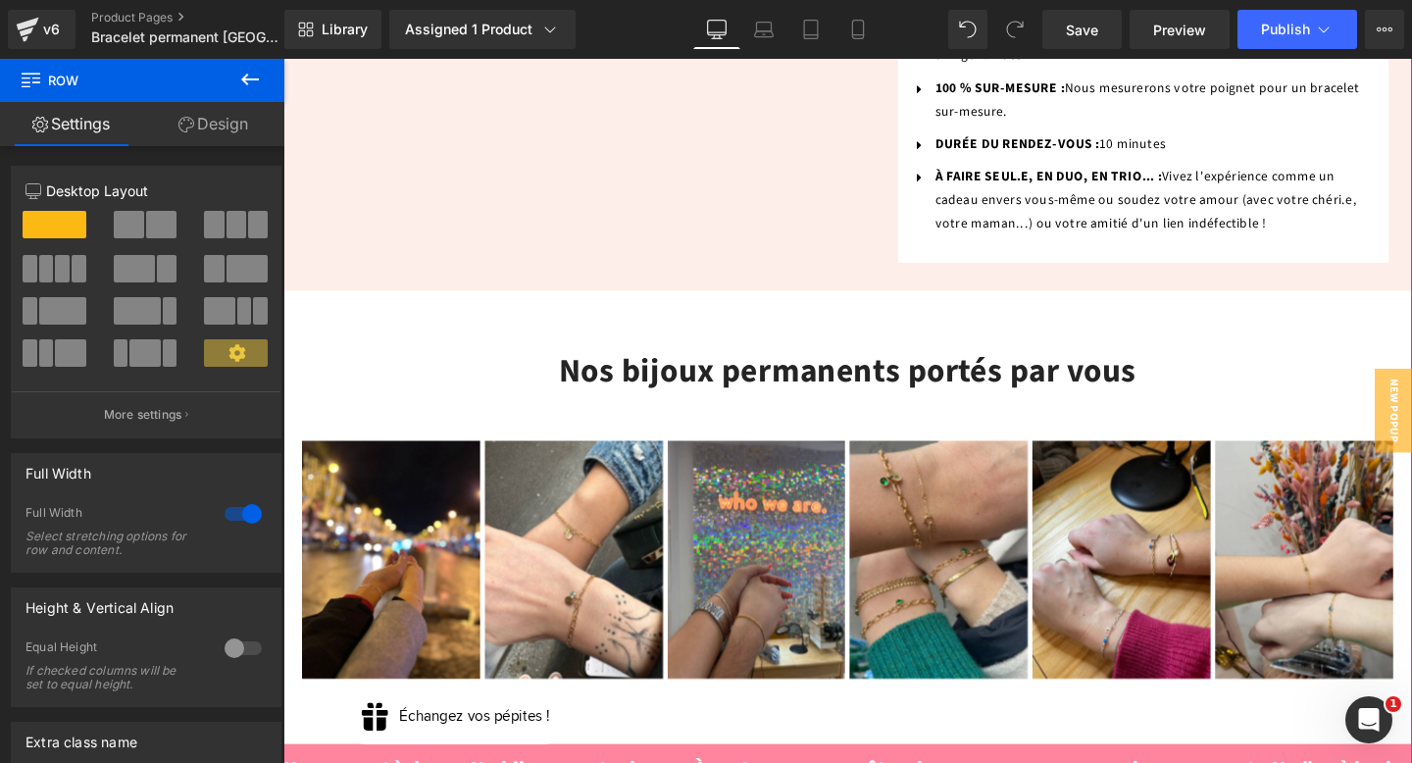
scroll to position [1516, 0]
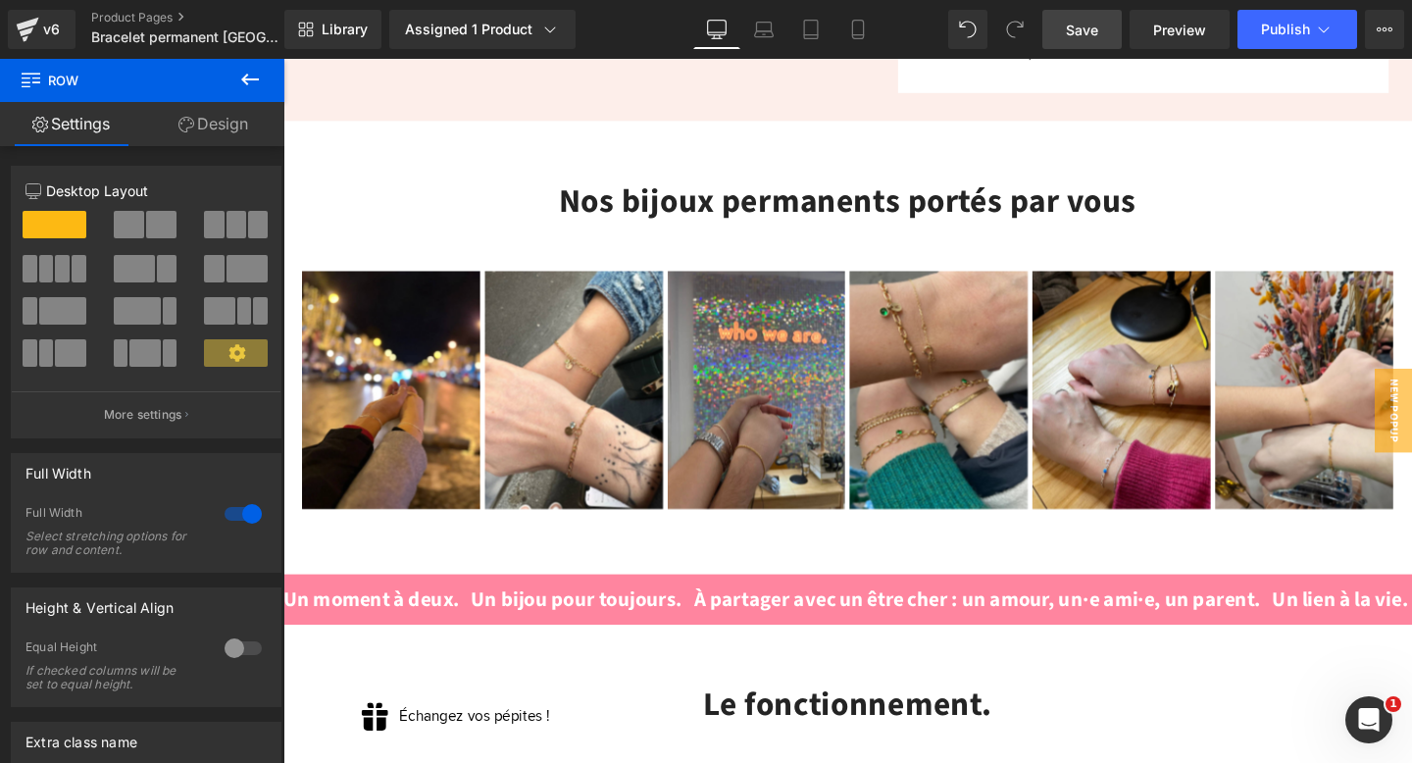
click at [1087, 29] on span "Save" at bounding box center [1082, 30] width 32 height 21
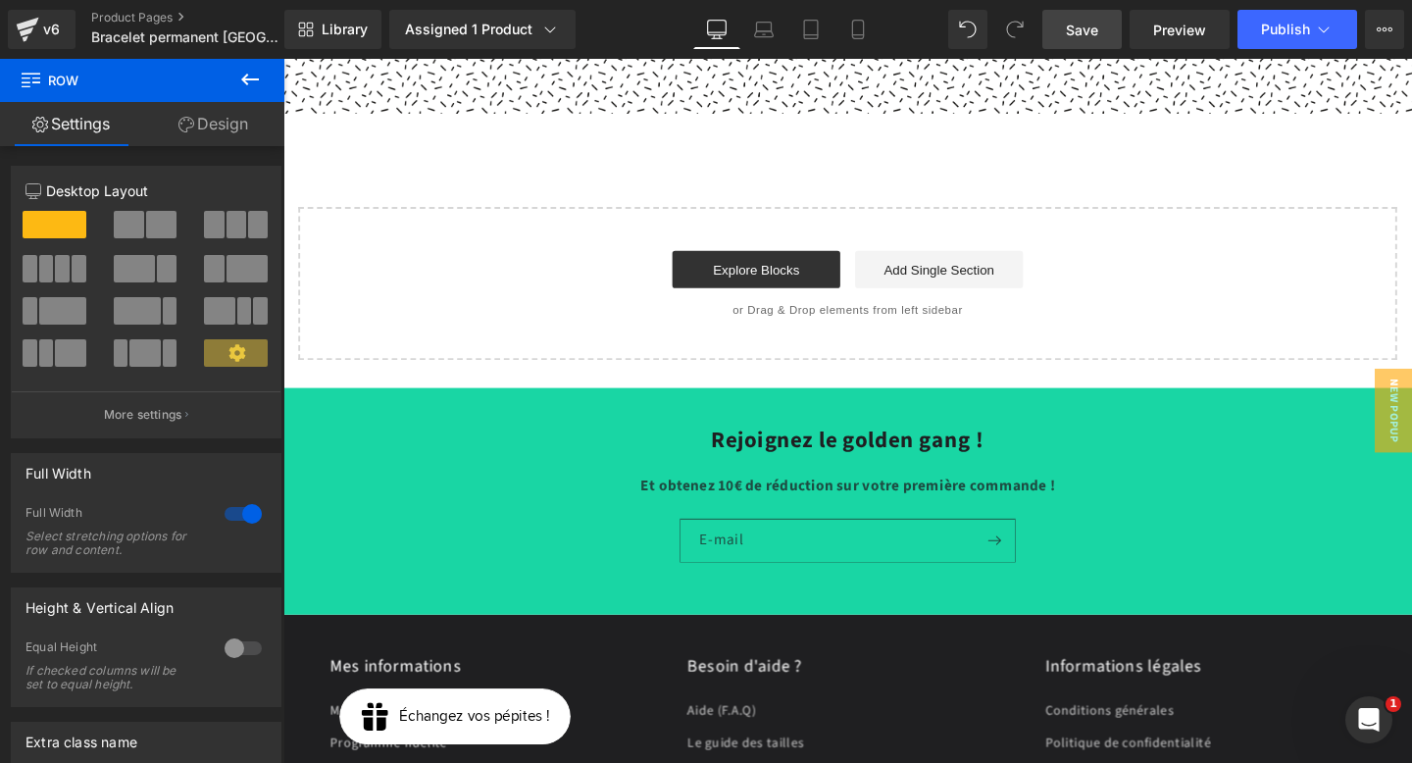
scroll to position [9068, 0]
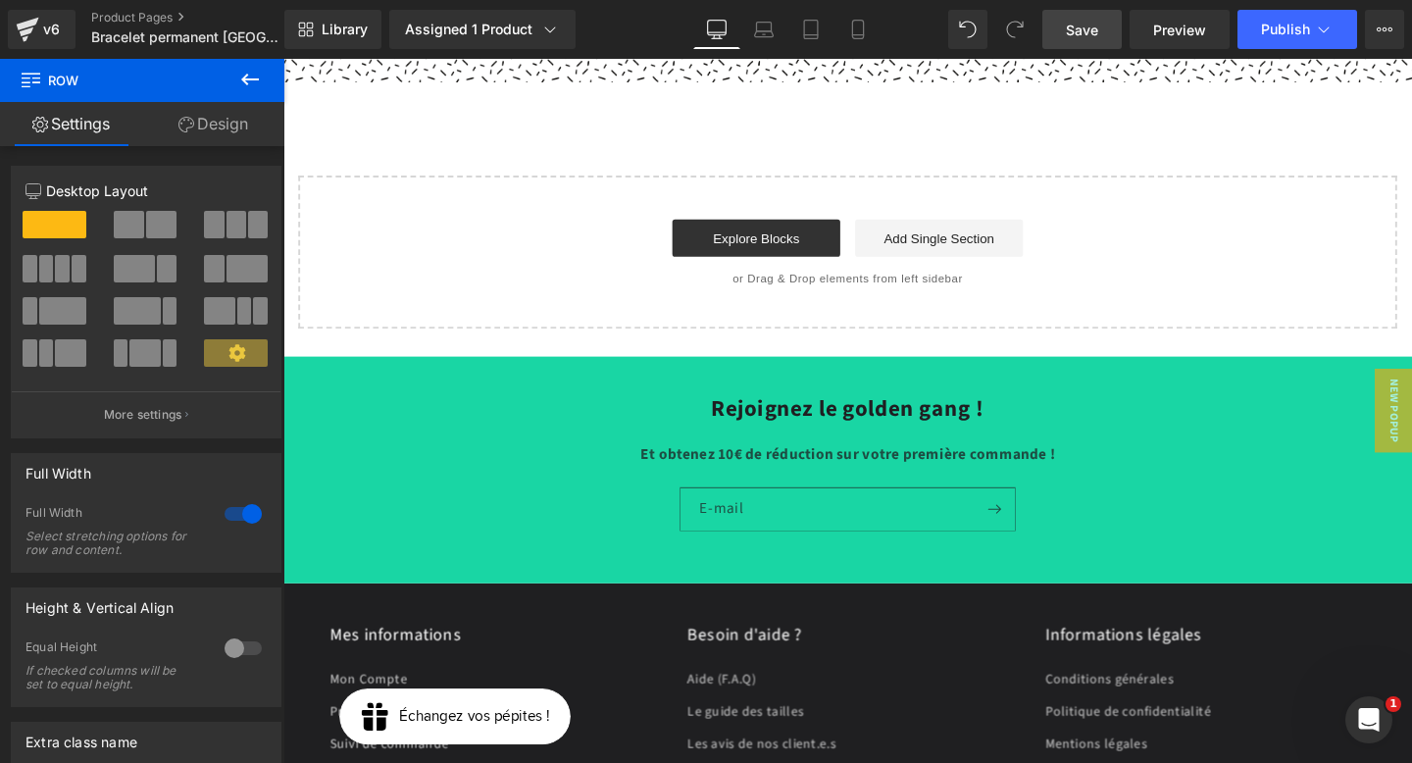
click at [1076, 28] on span "Save" at bounding box center [1082, 30] width 32 height 21
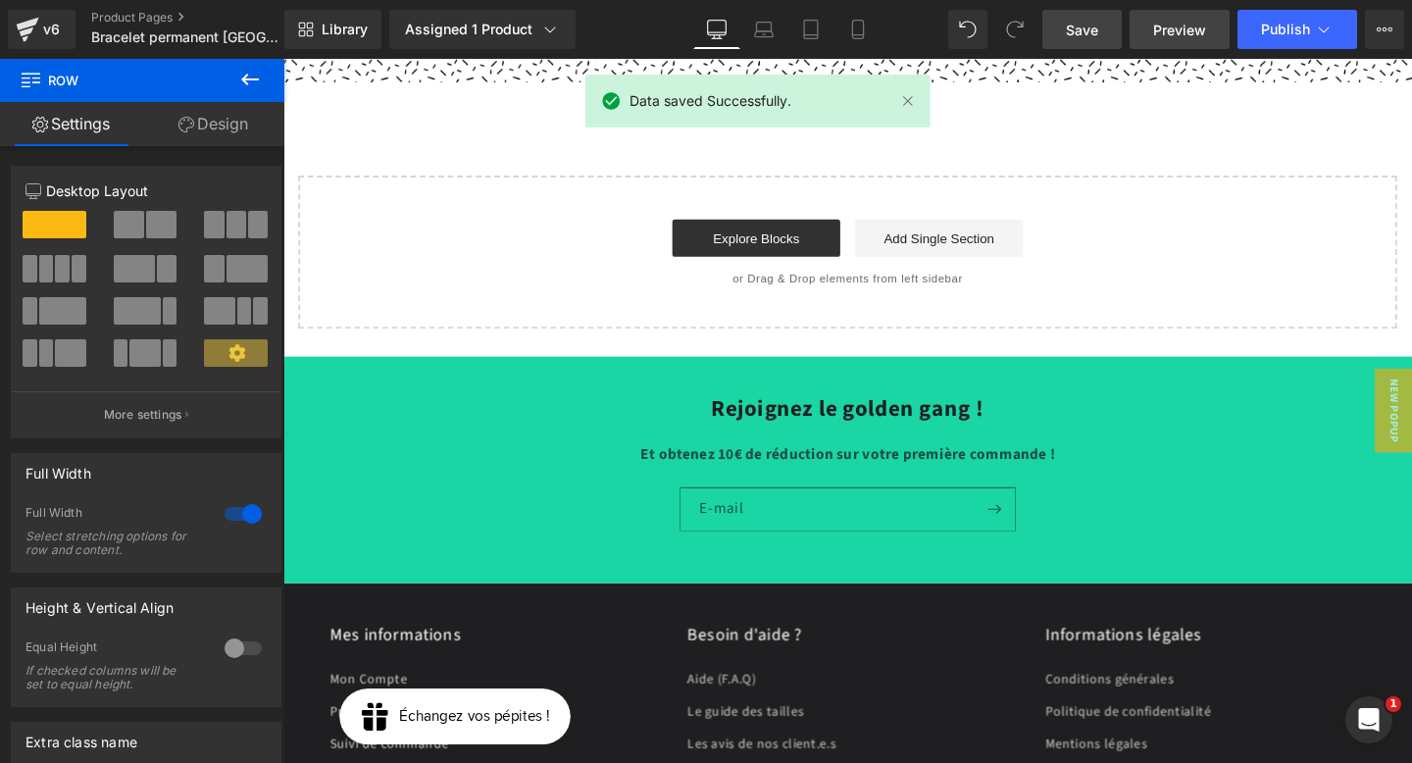
click at [1197, 38] on span "Preview" at bounding box center [1179, 30] width 53 height 21
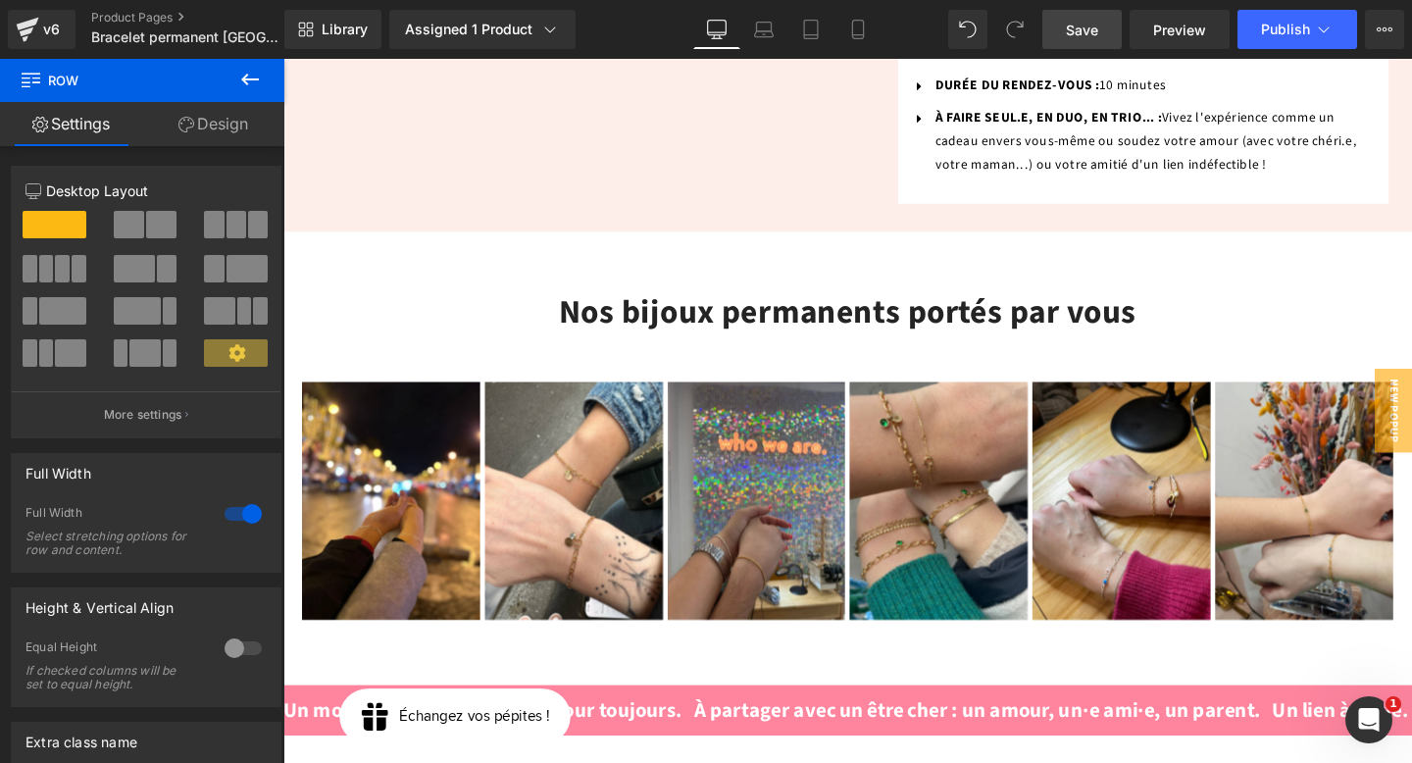
scroll to position [1296, 0]
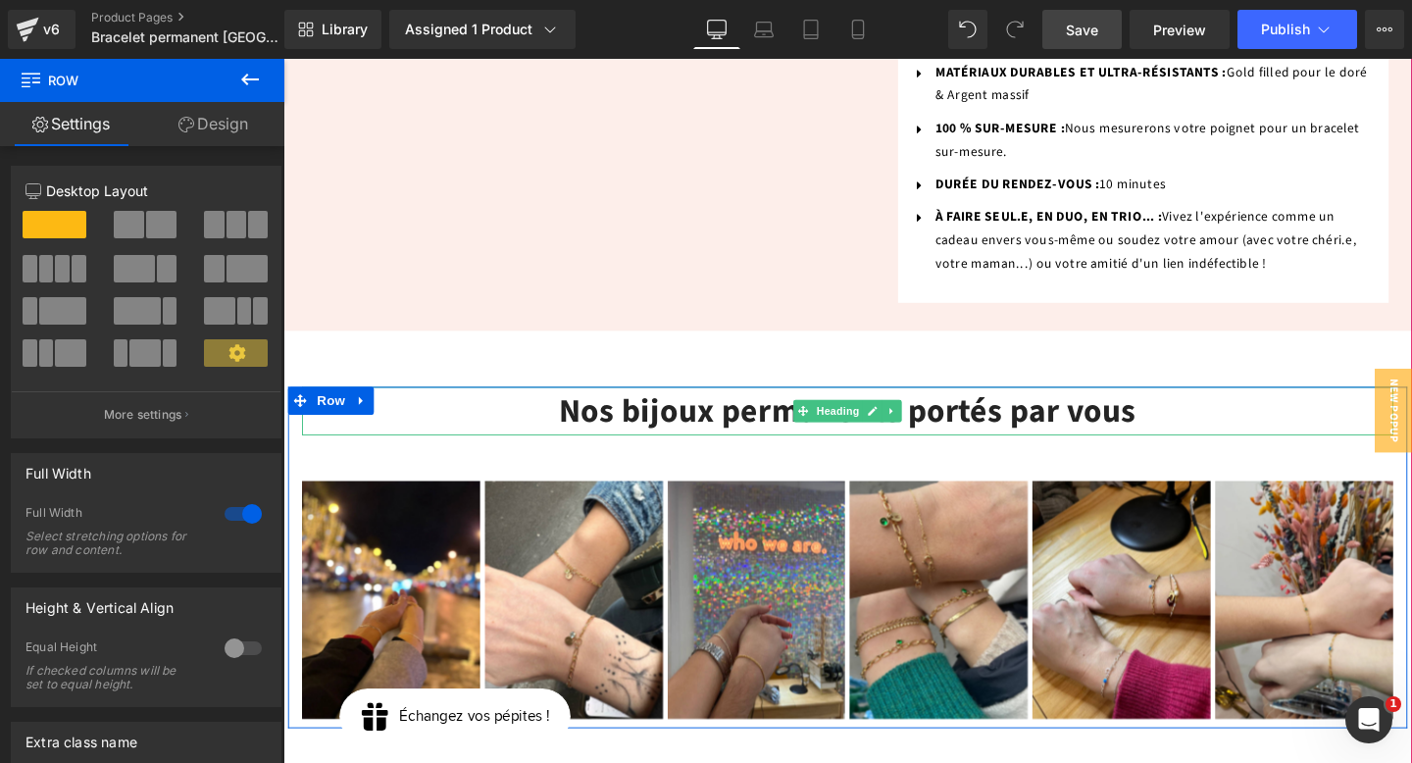
click at [1182, 404] on h2 "Nos bijoux permanents portés par vous" at bounding box center [877, 430] width 1148 height 52
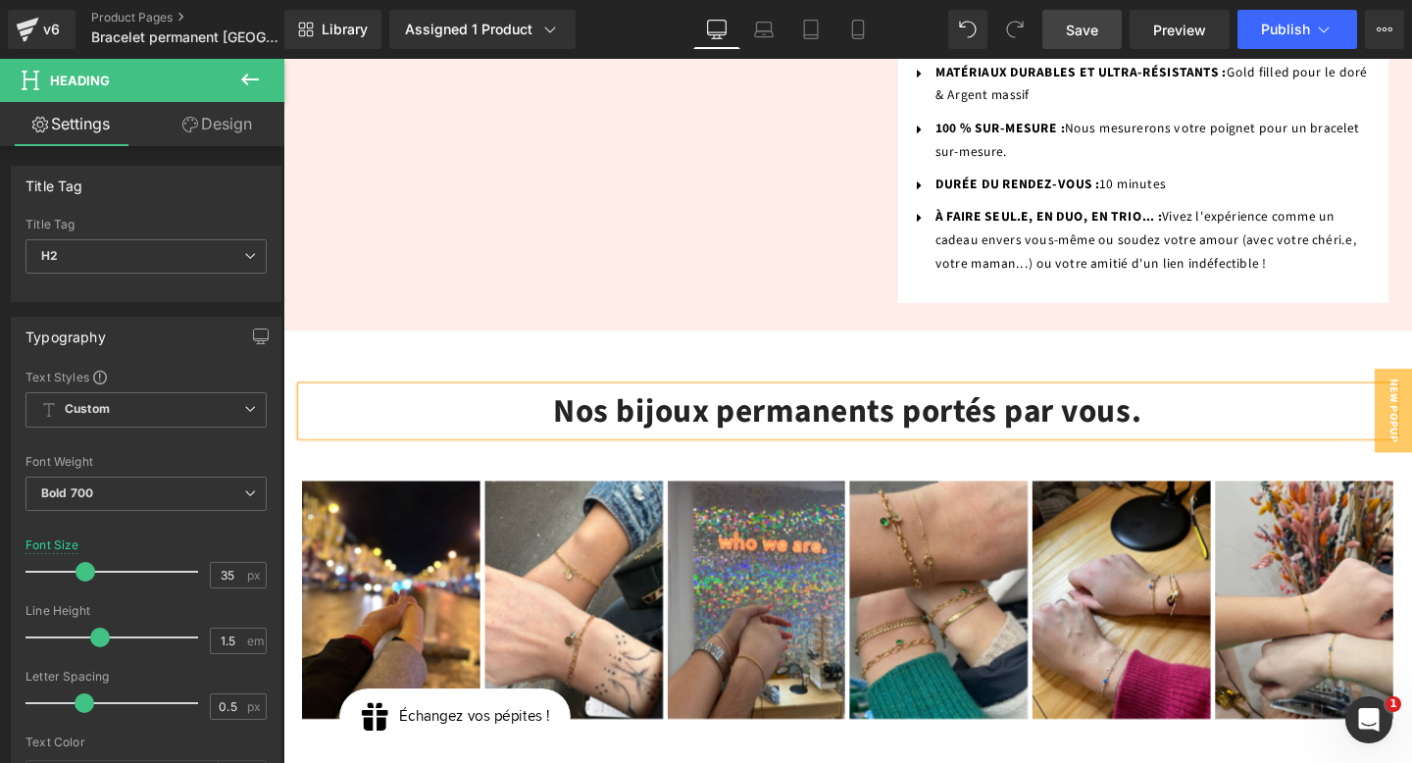
click at [1087, 20] on span "Save" at bounding box center [1082, 30] width 32 height 21
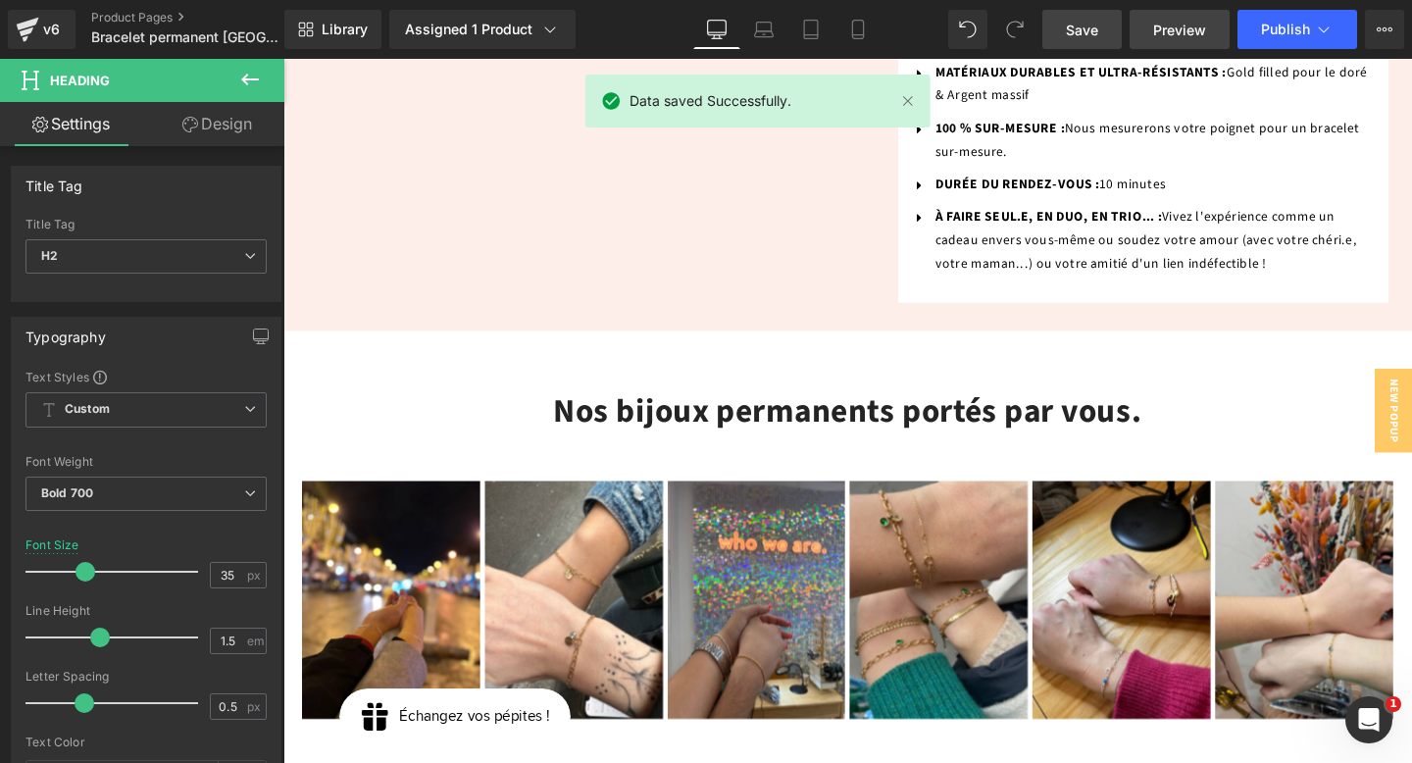
click at [1171, 22] on span "Preview" at bounding box center [1179, 30] width 53 height 21
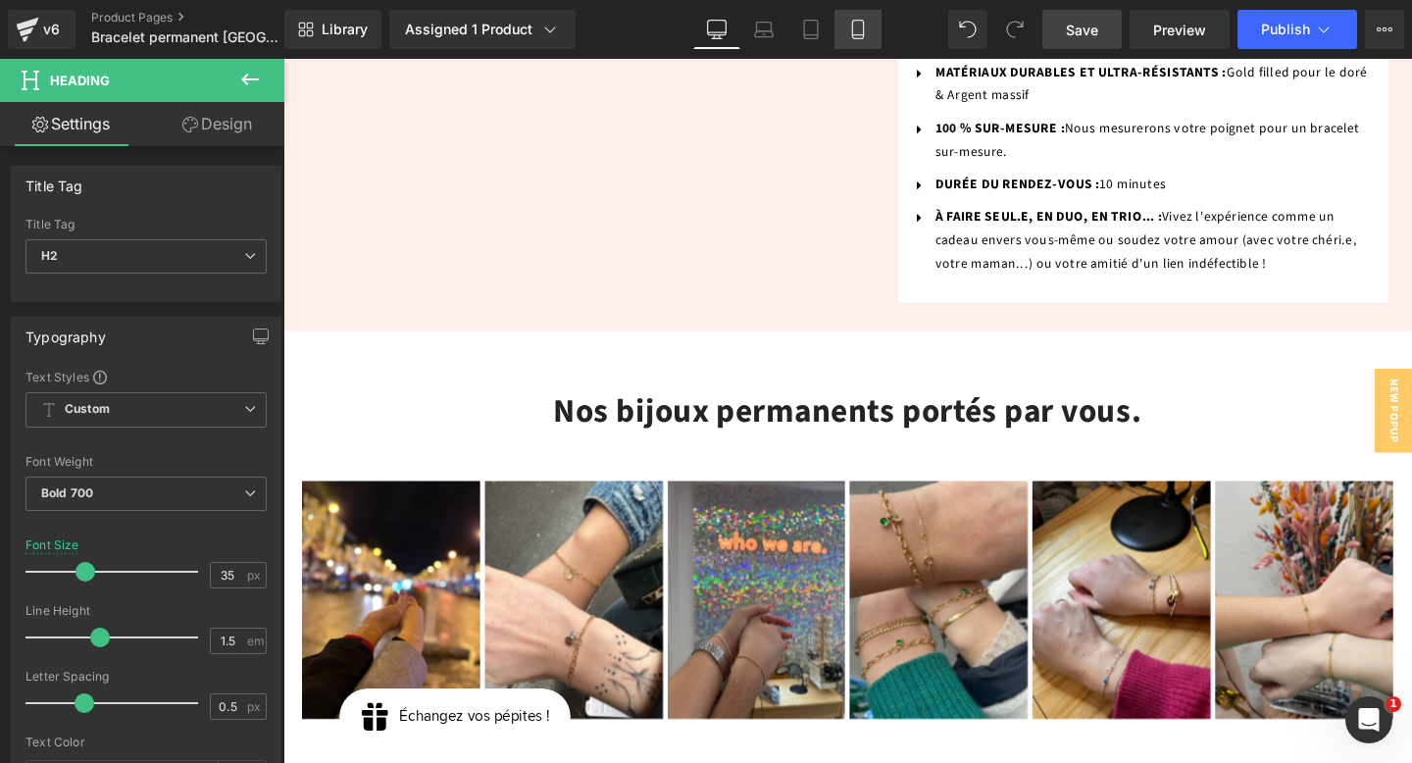
click at [853, 31] on icon at bounding box center [857, 30] width 11 height 19
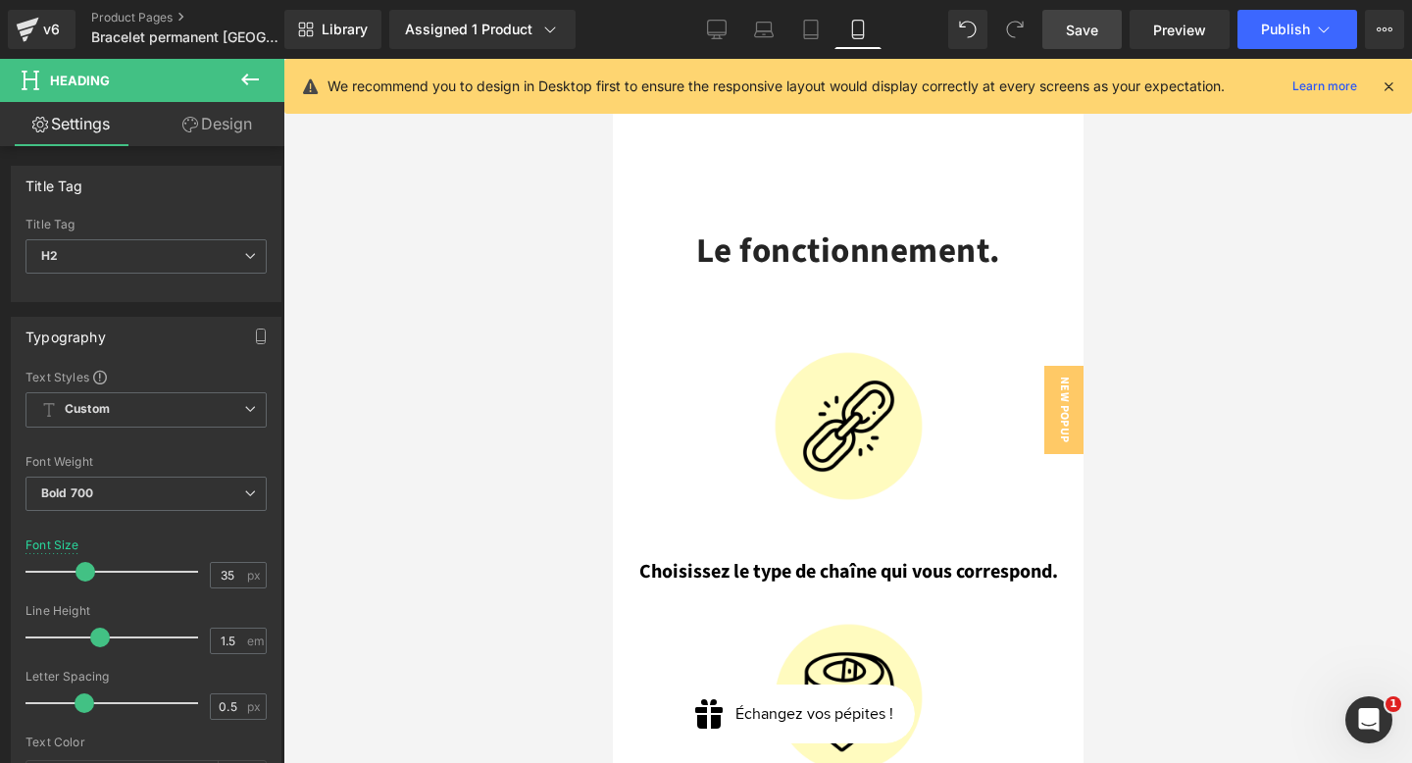
scroll to position [2533, 0]
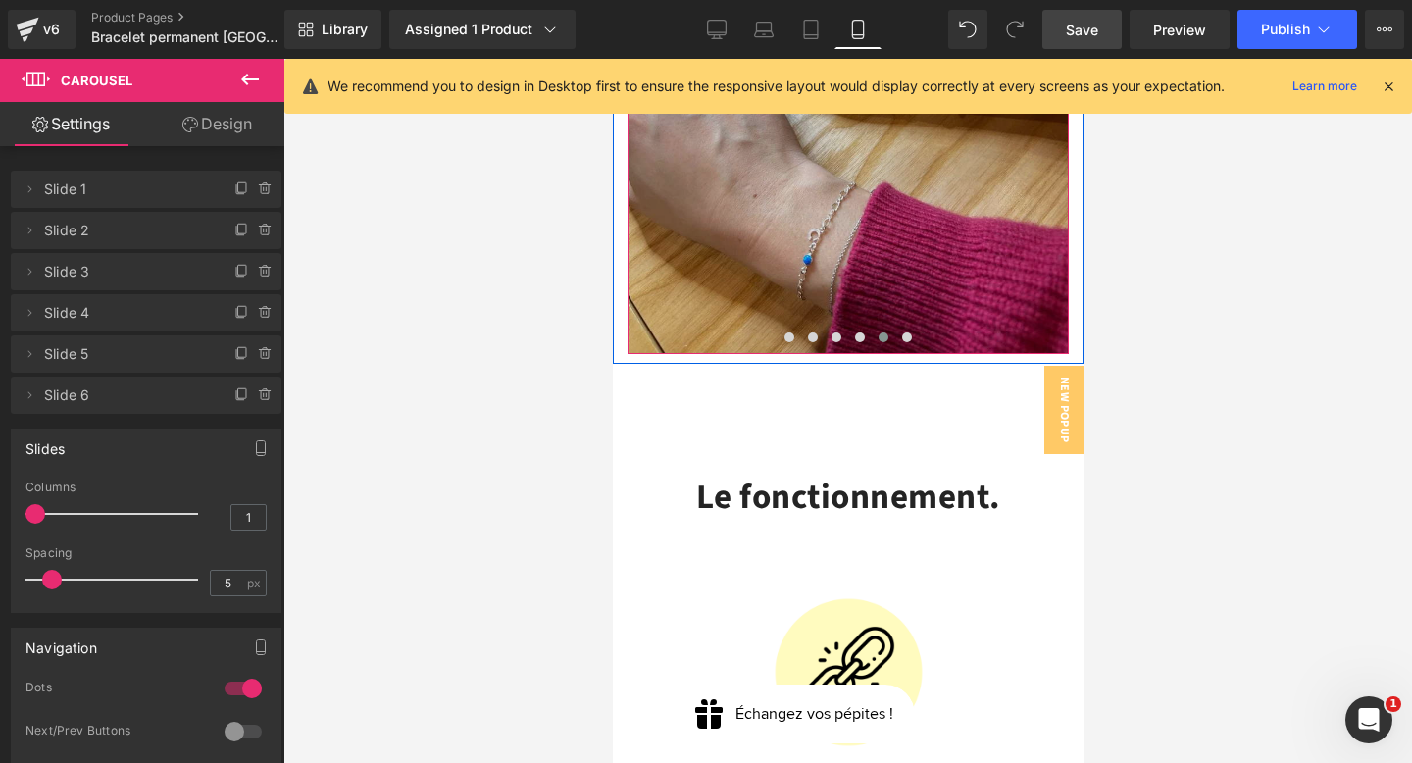
scroll to position [2195, 0]
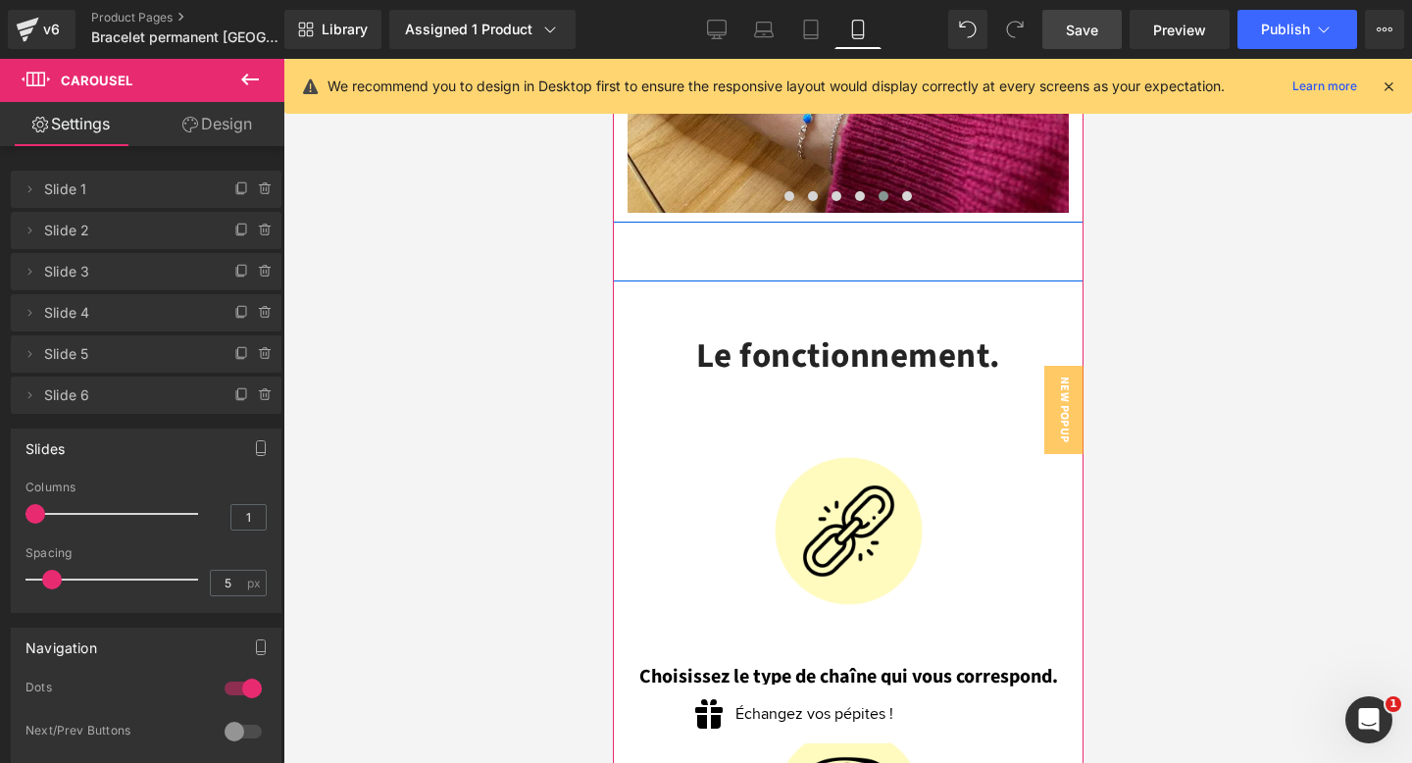
scroll to position [2310, 0]
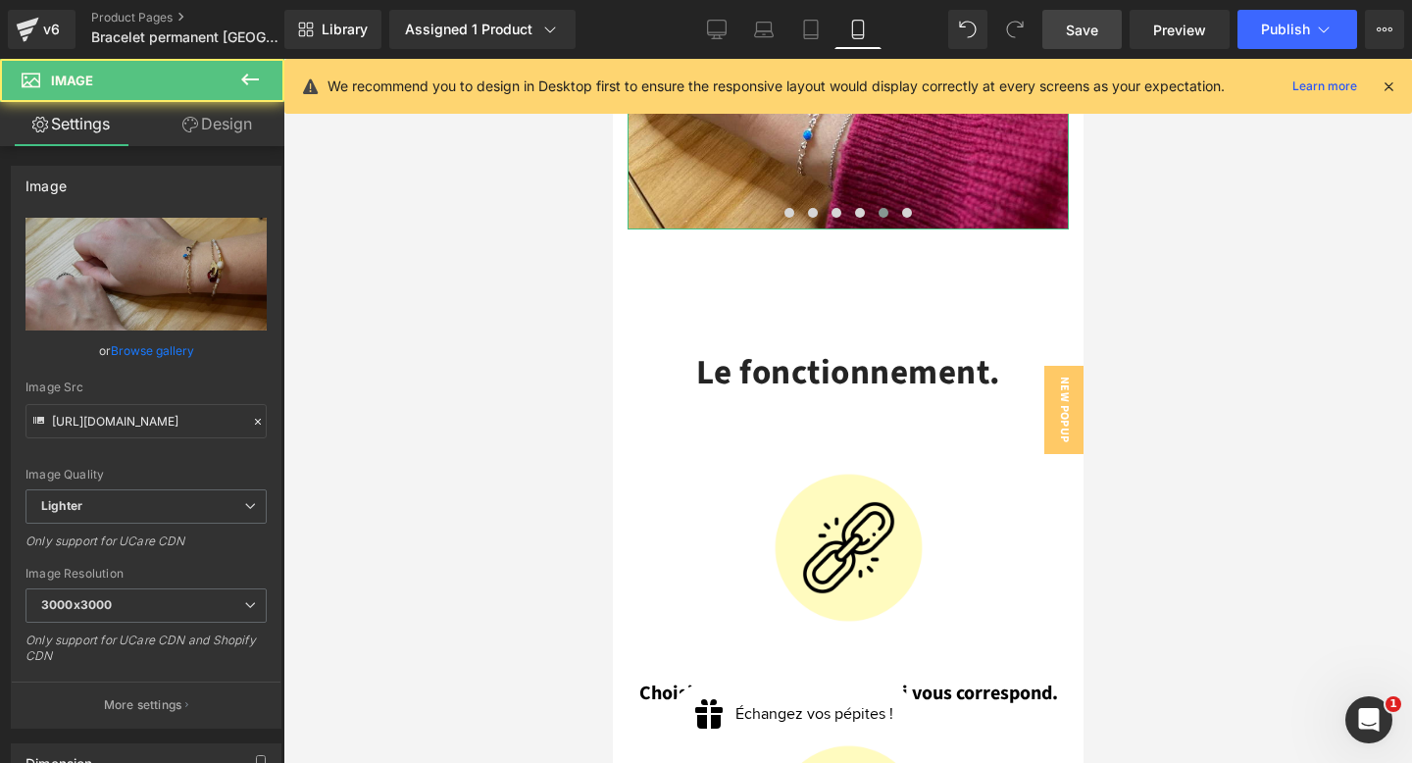
click at [220, 131] on link "Design" at bounding box center [217, 124] width 142 height 44
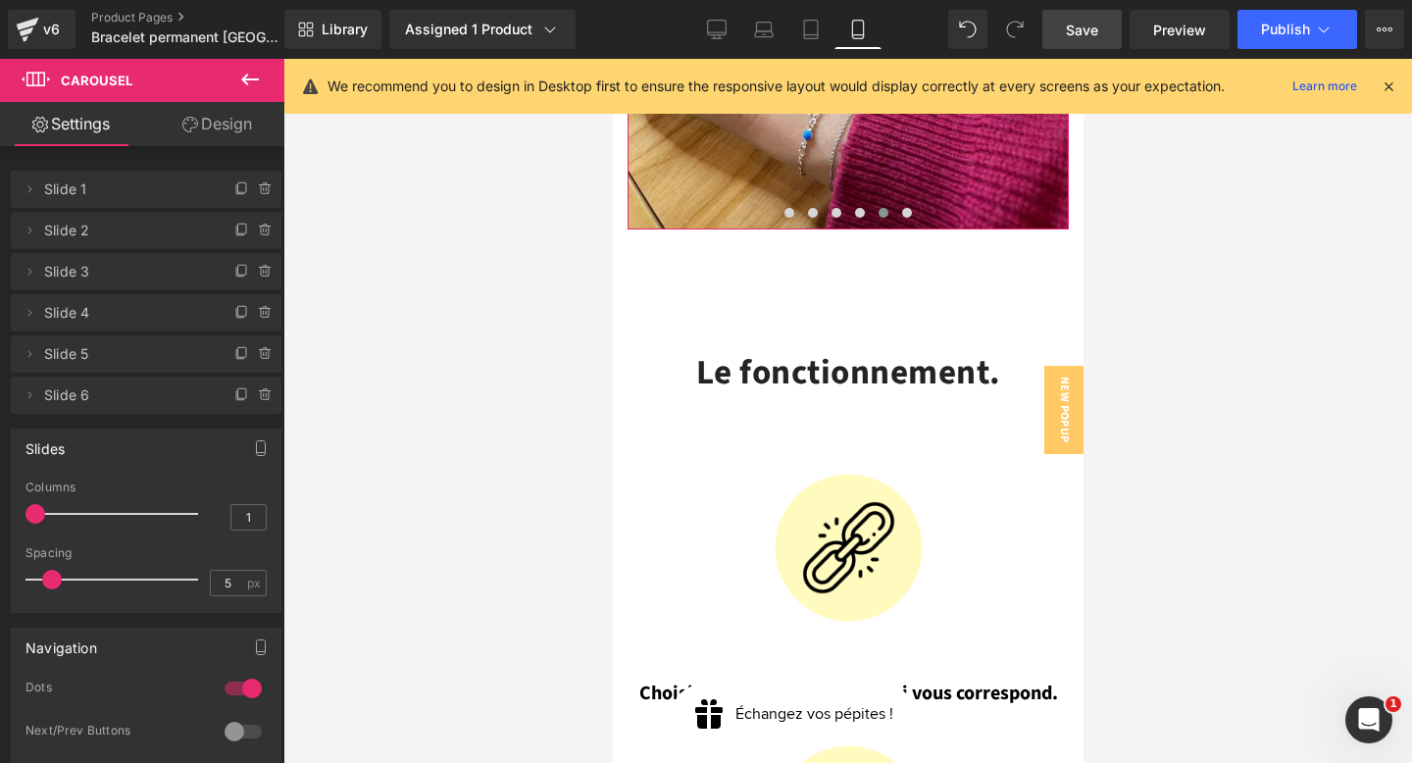
scroll to position [8, 0]
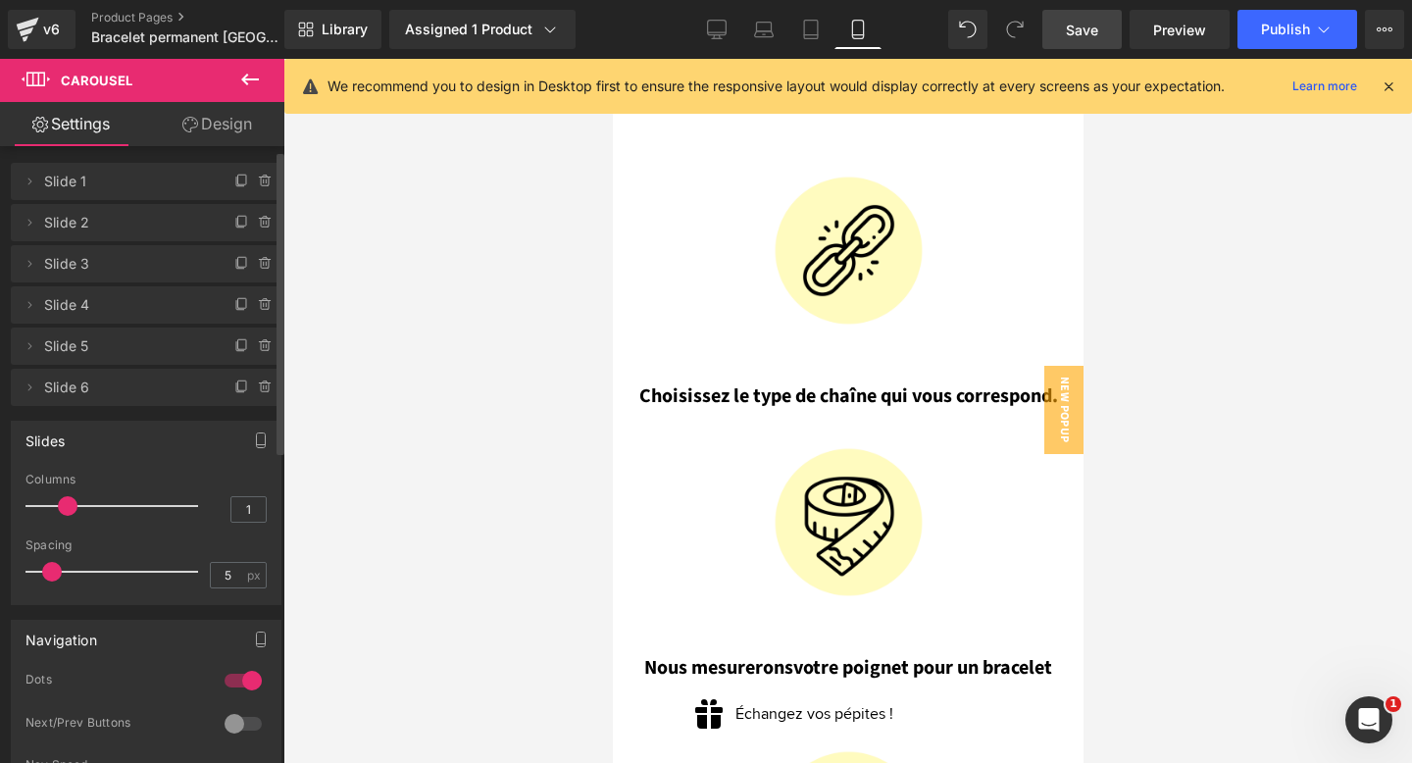
drag, startPoint x: 37, startPoint y: 508, endPoint x: 55, endPoint y: 509, distance: 17.7
click at [55, 509] on div at bounding box center [116, 505] width 163 height 39
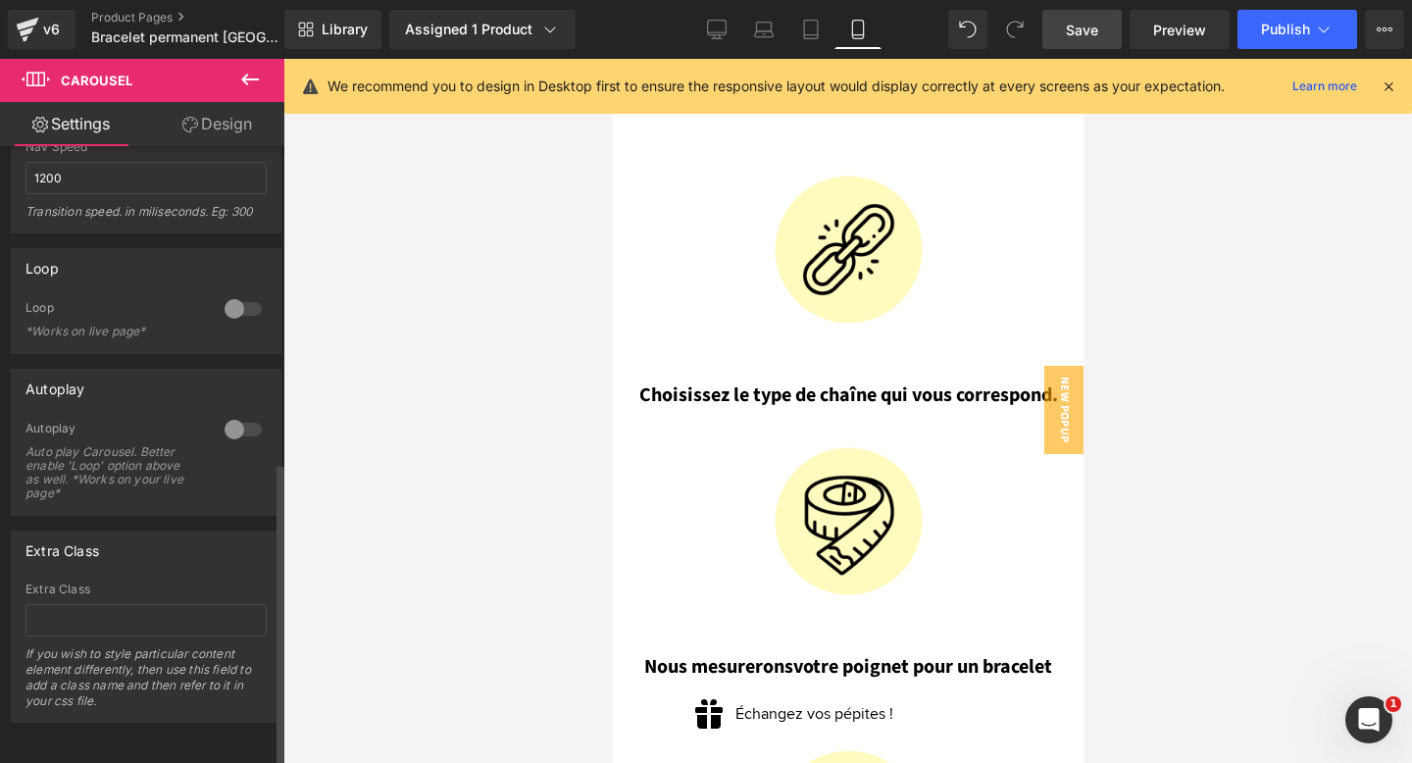
scroll to position [0, 0]
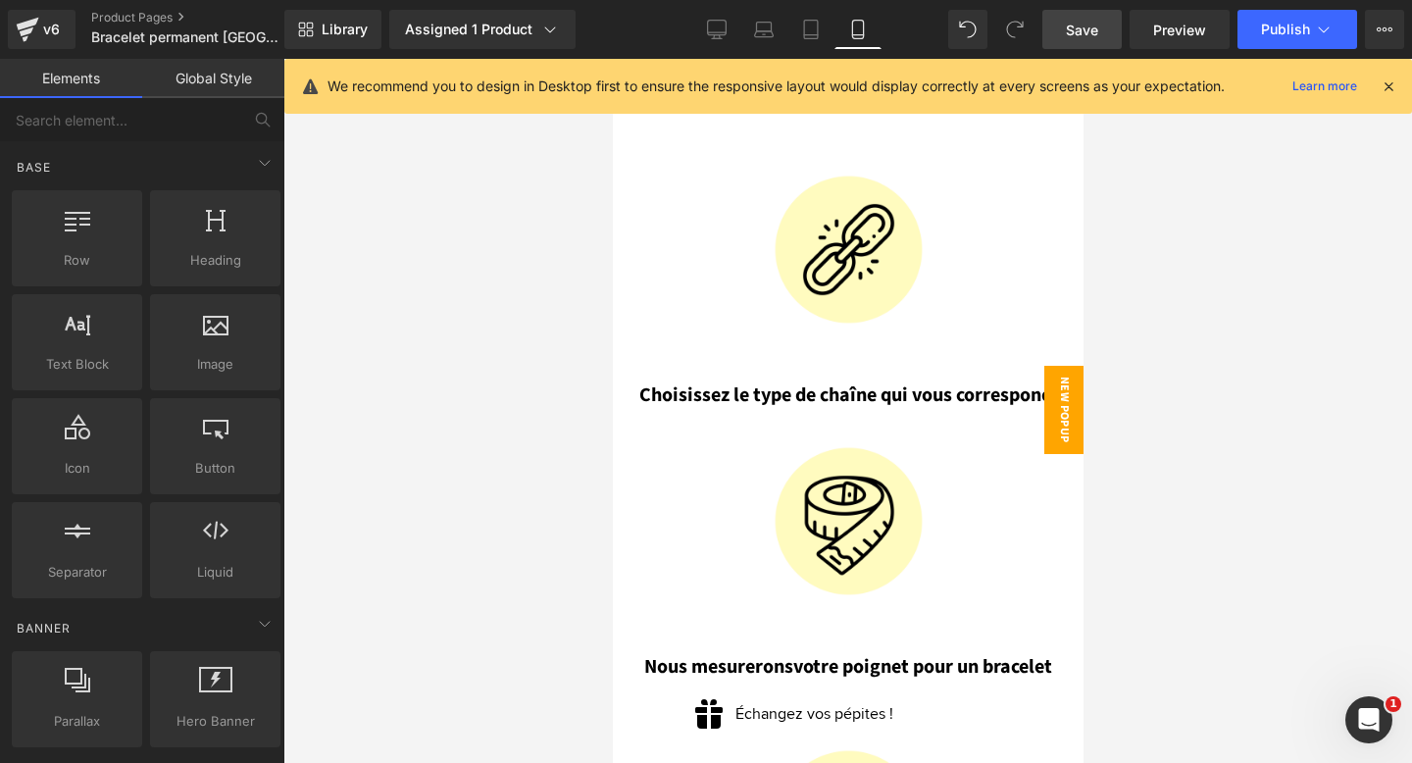
click at [1058, 433] on span "New Popup" at bounding box center [1063, 410] width 39 height 88
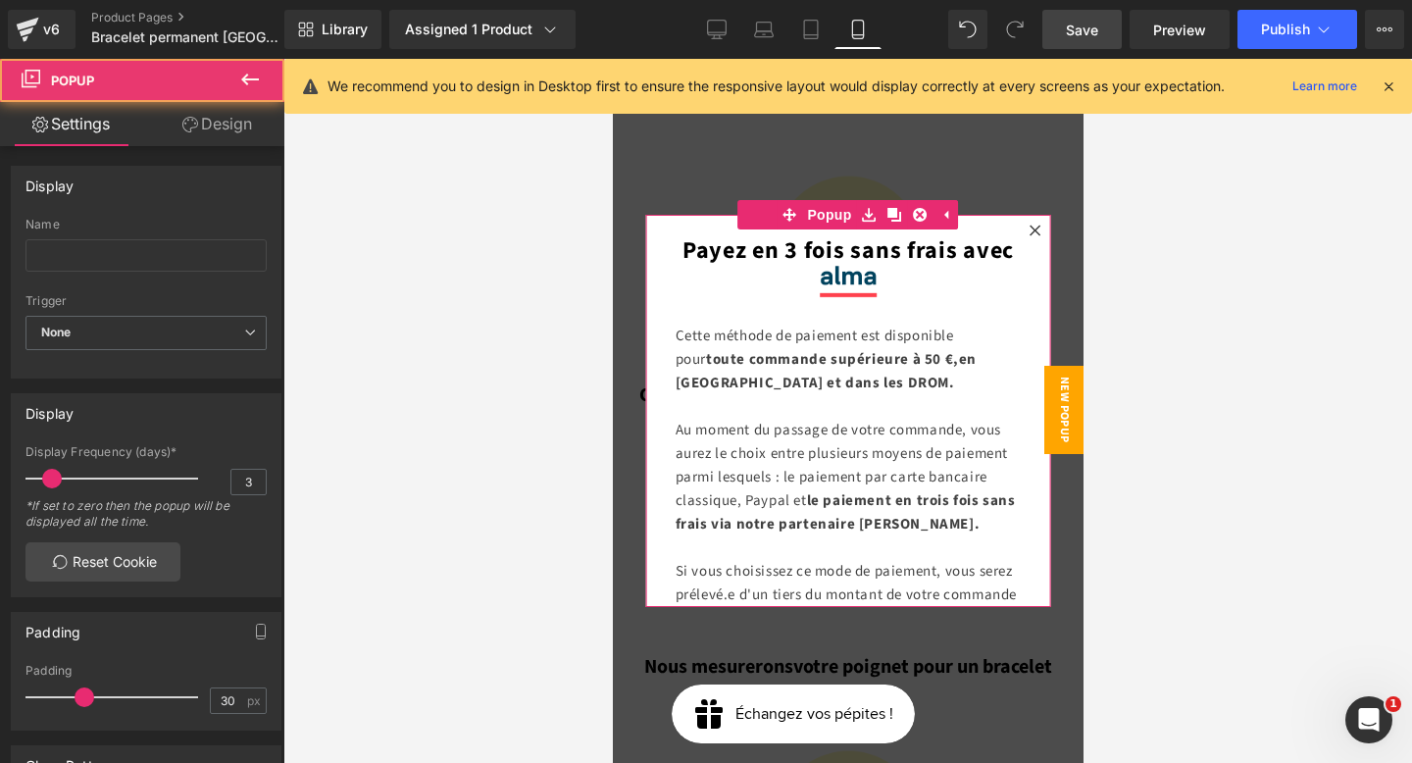
click at [1038, 228] on icon at bounding box center [1034, 231] width 12 height 12
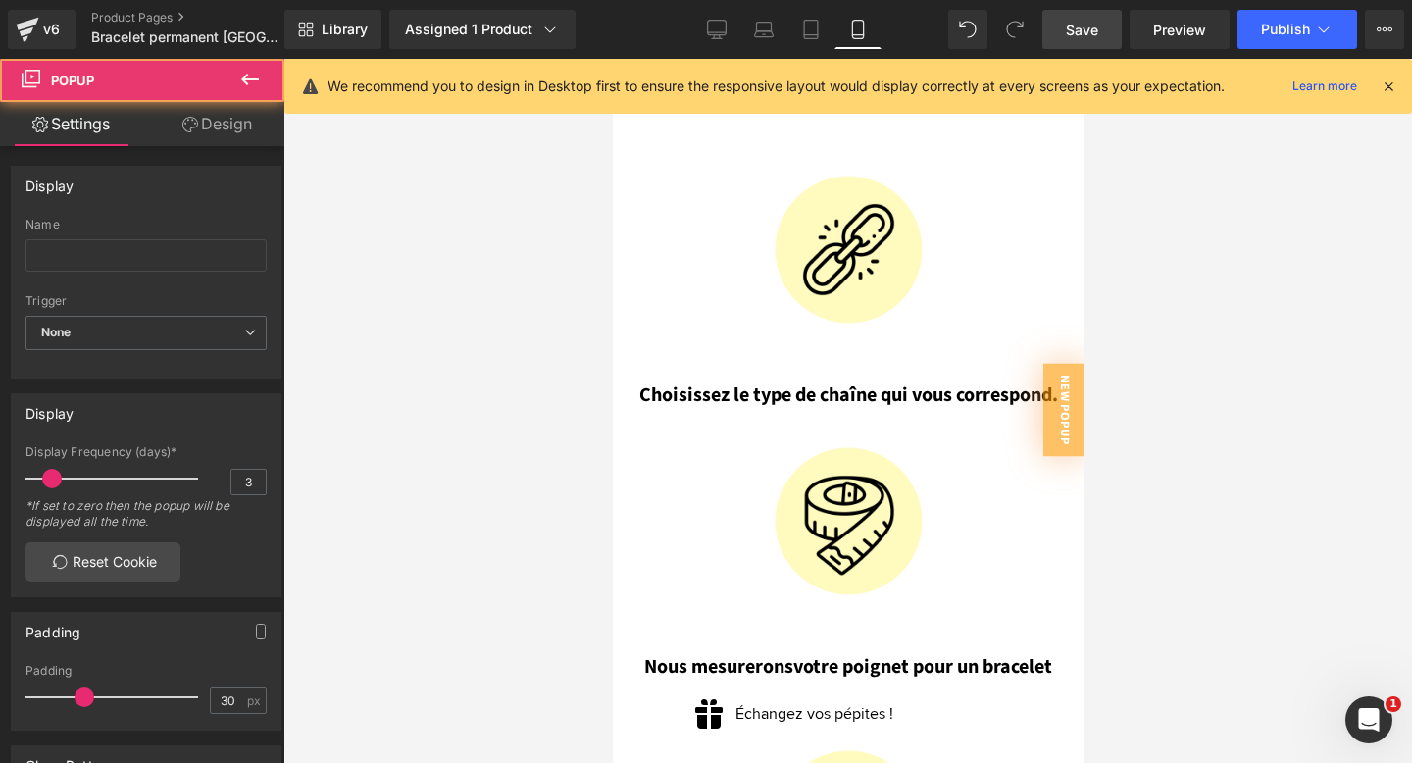
click at [1084, 20] on span "Save" at bounding box center [1082, 30] width 32 height 21
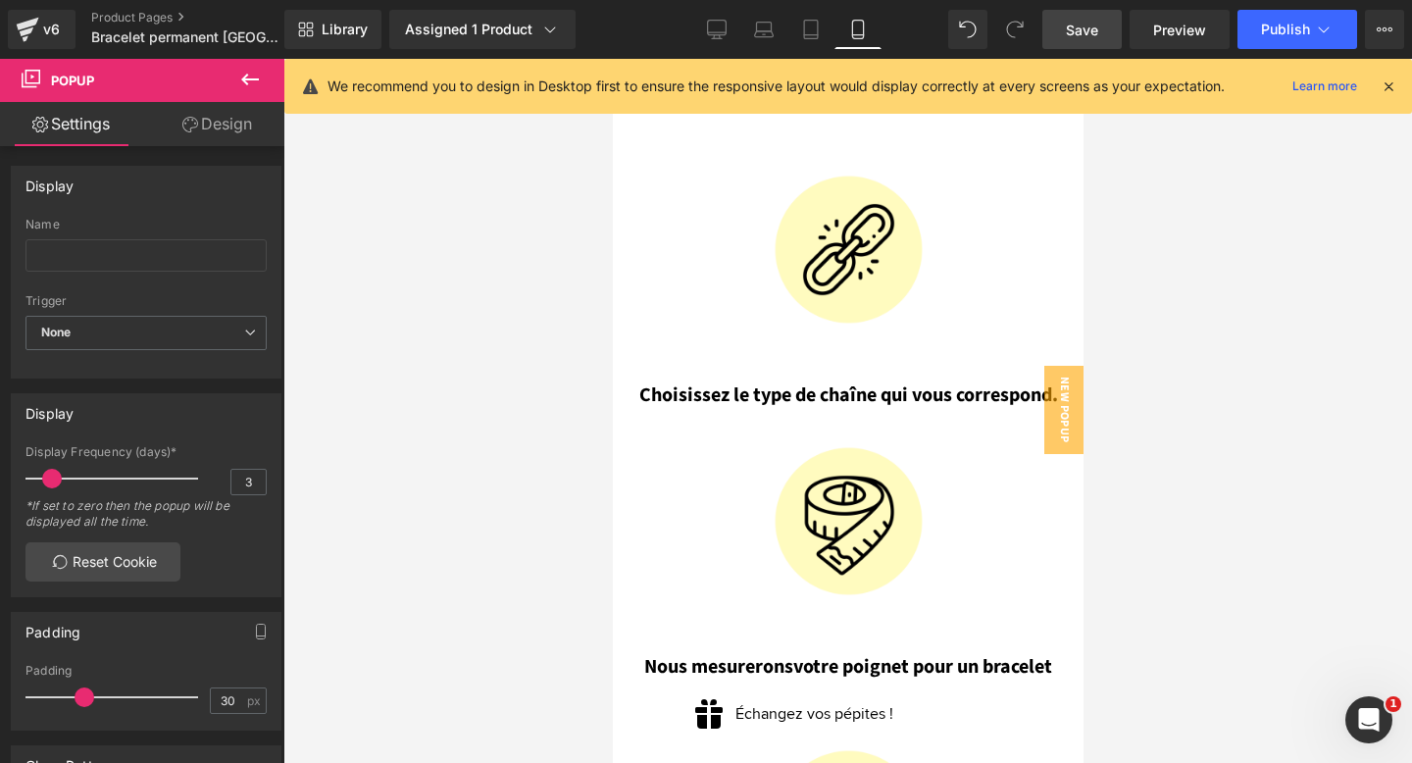
click at [1087, 31] on span "Save" at bounding box center [1082, 30] width 32 height 21
click at [1172, 26] on span "Preview" at bounding box center [1179, 30] width 53 height 21
click at [721, 35] on icon at bounding box center [717, 30] width 20 height 20
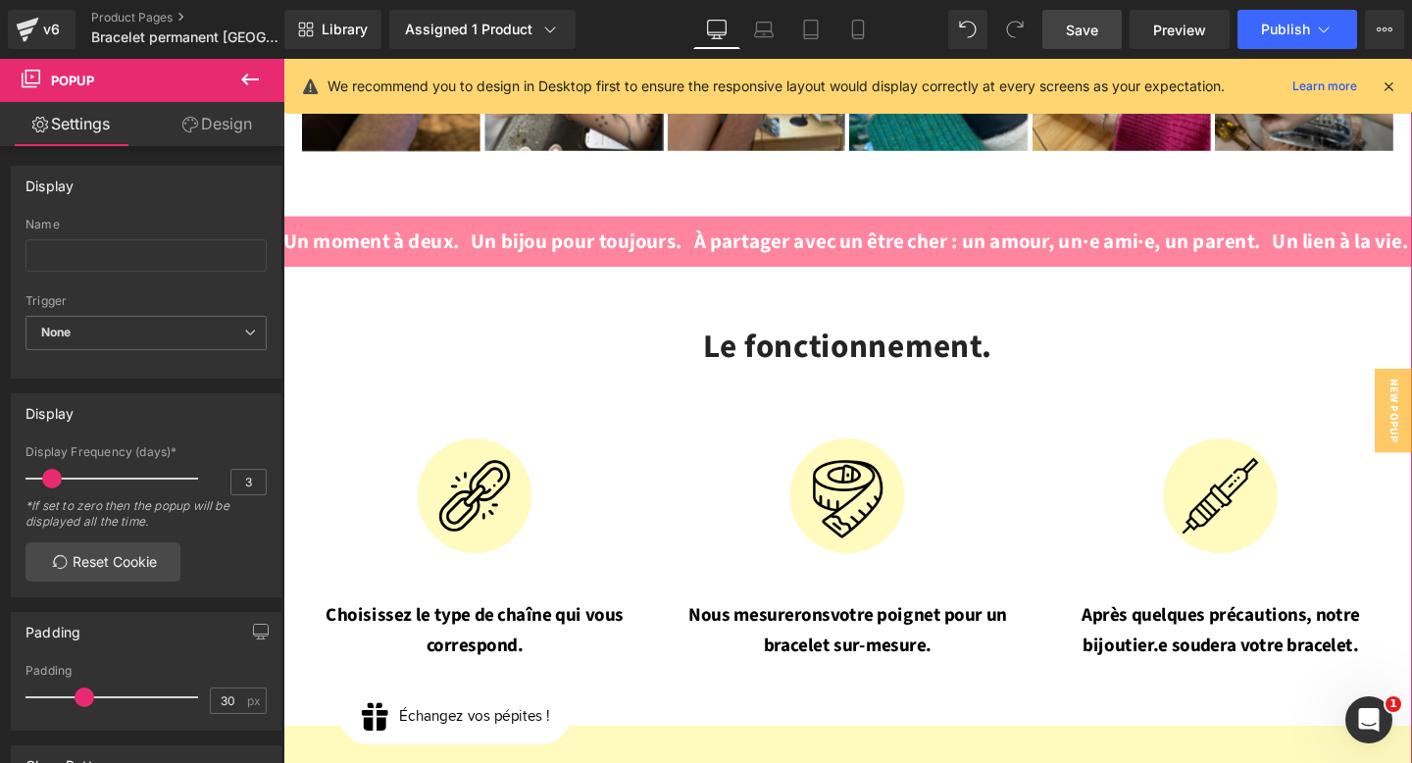
scroll to position [2142, 0]
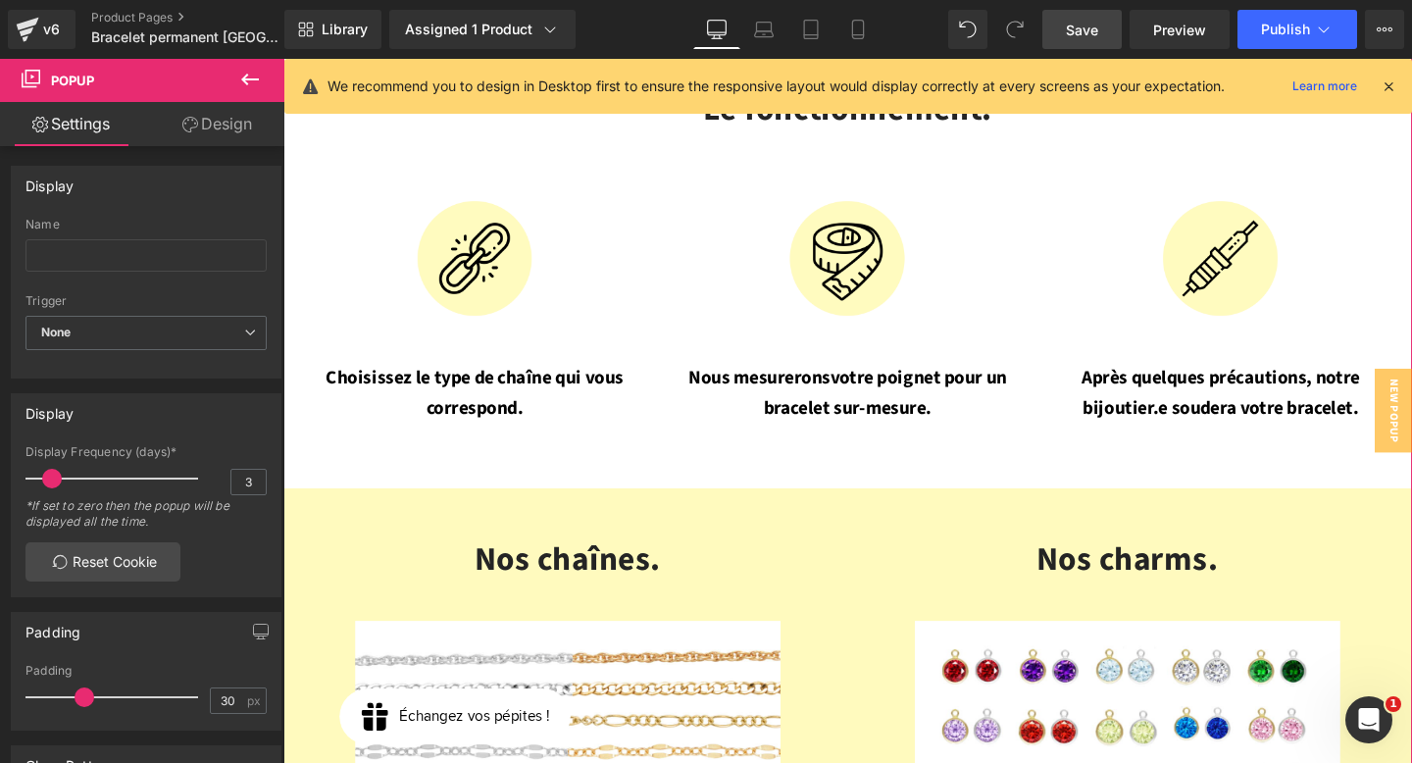
drag, startPoint x: 991, startPoint y: 140, endPoint x: 619, endPoint y: 447, distance: 482.1
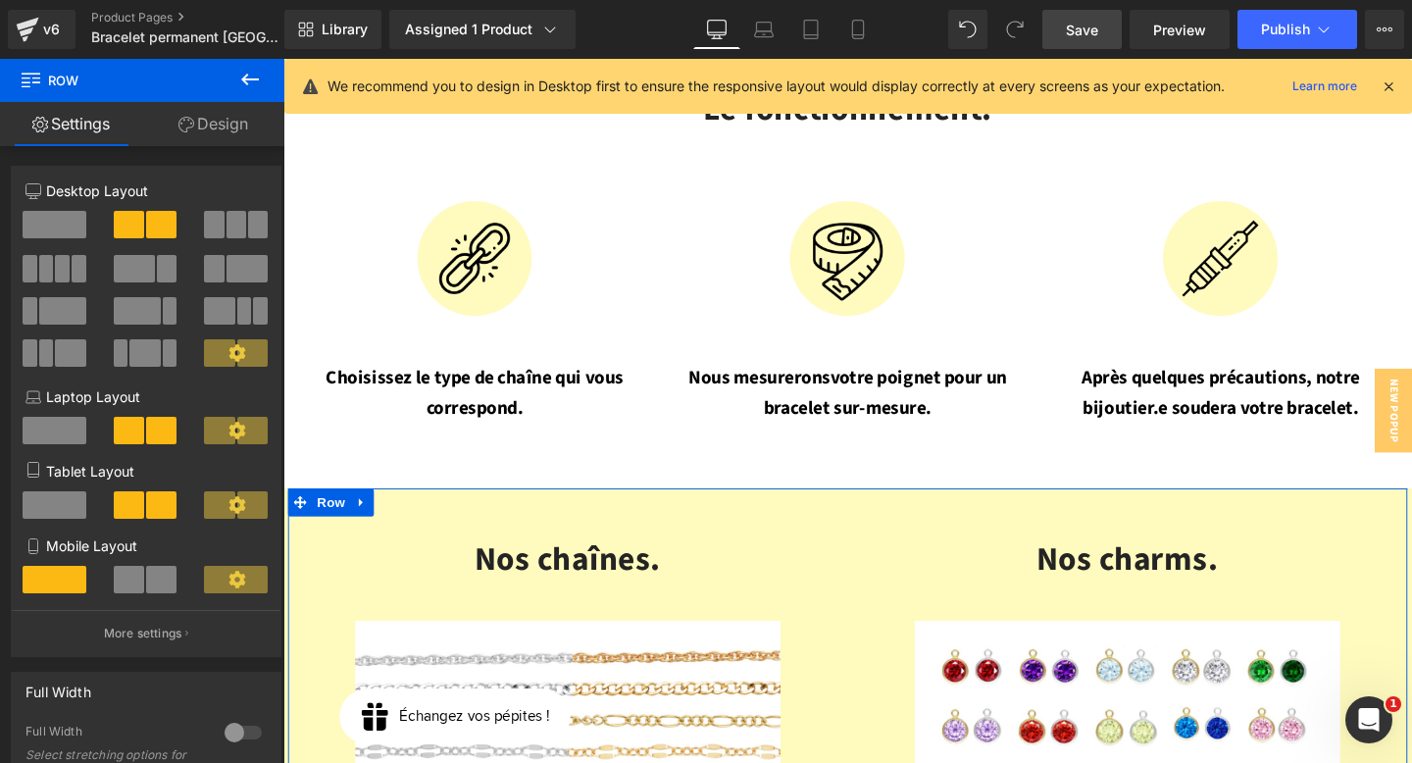
click at [222, 129] on link "Design" at bounding box center [213, 124] width 142 height 44
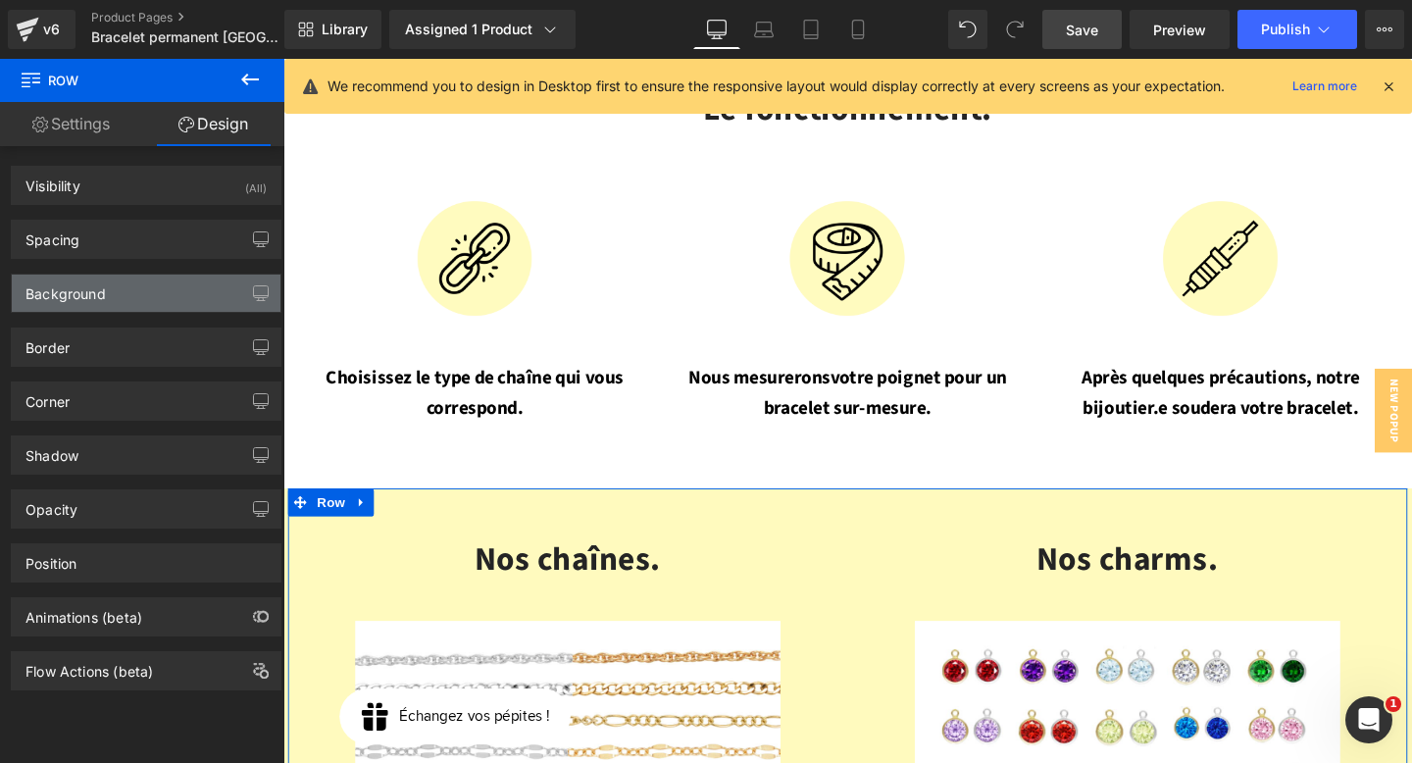
click at [130, 277] on div "Background" at bounding box center [146, 293] width 269 height 37
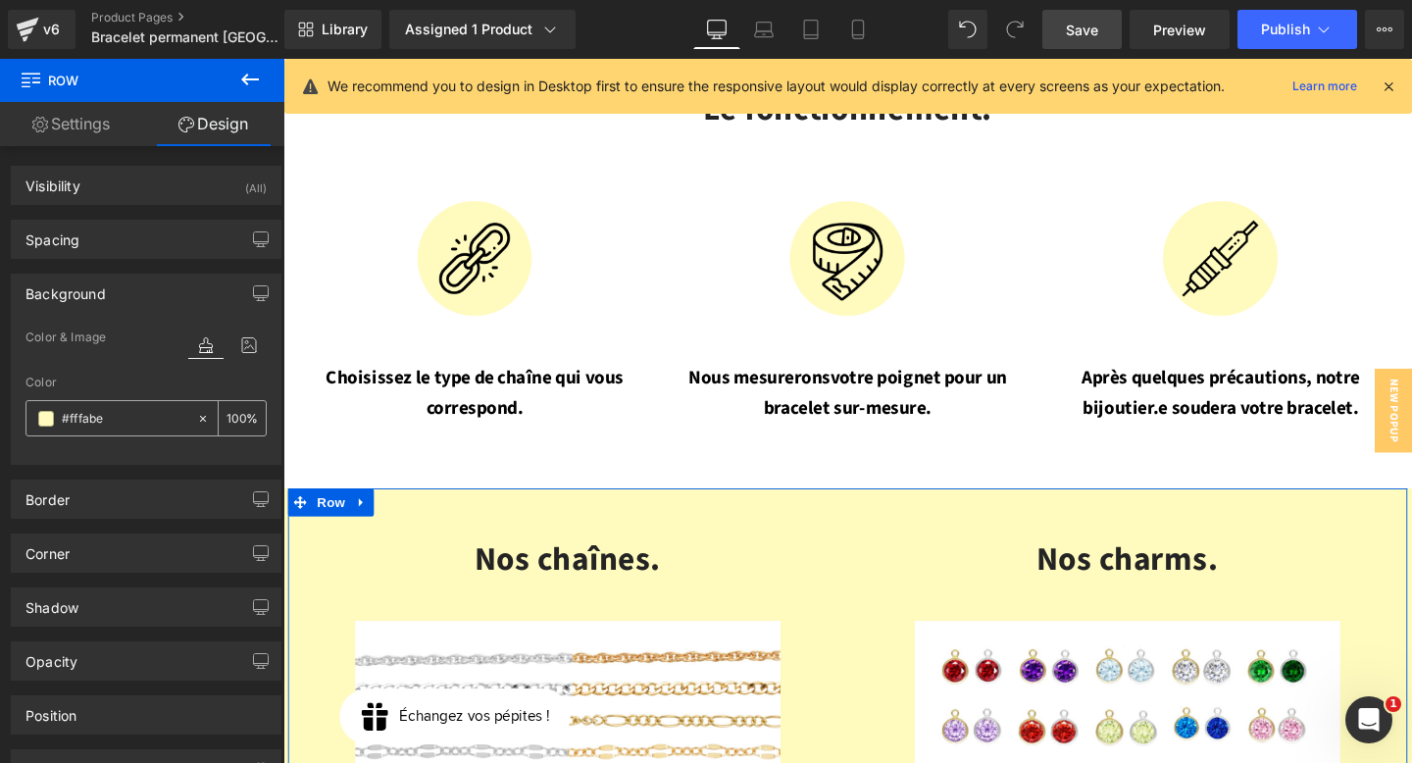
click at [120, 414] on input "text" at bounding box center [125, 419] width 126 height 22
type input "#fffabe"
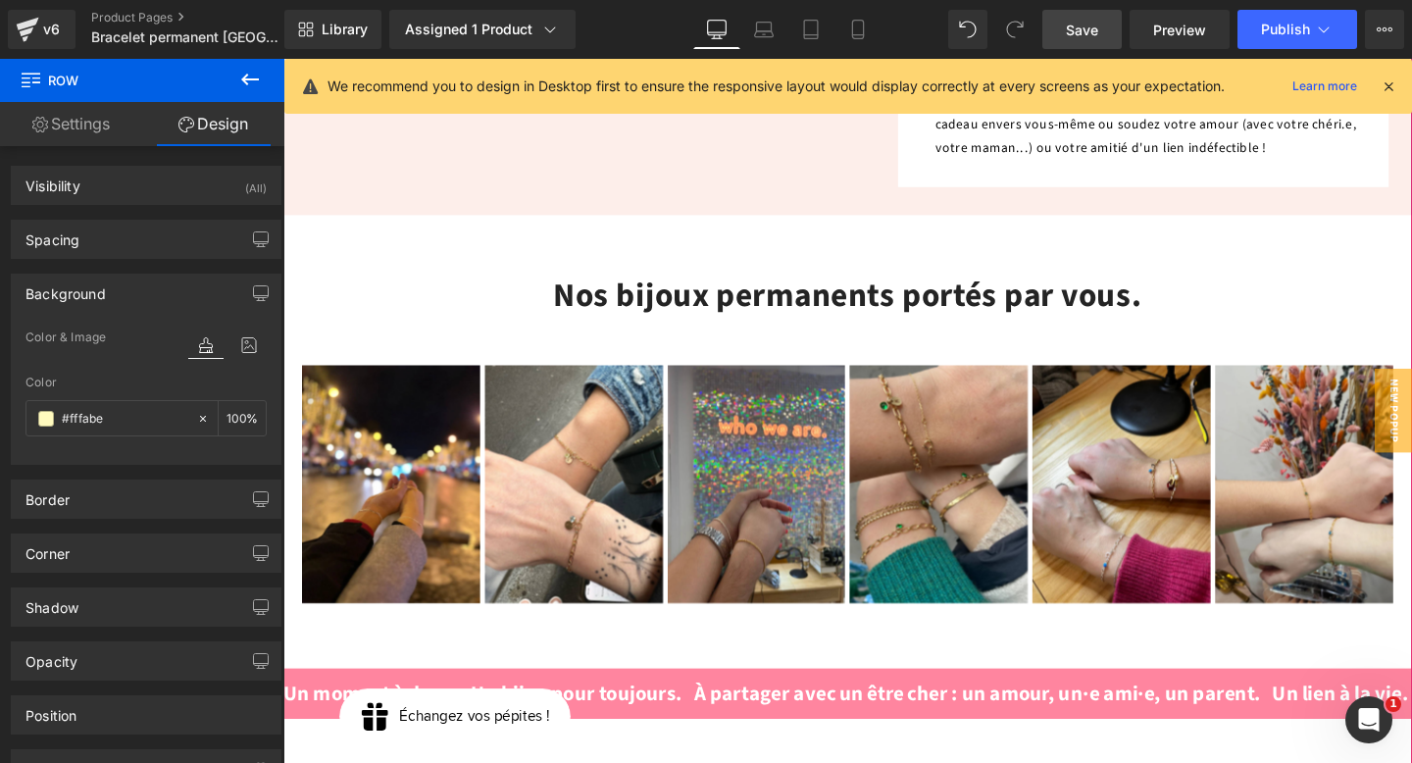
scroll to position [1400, 0]
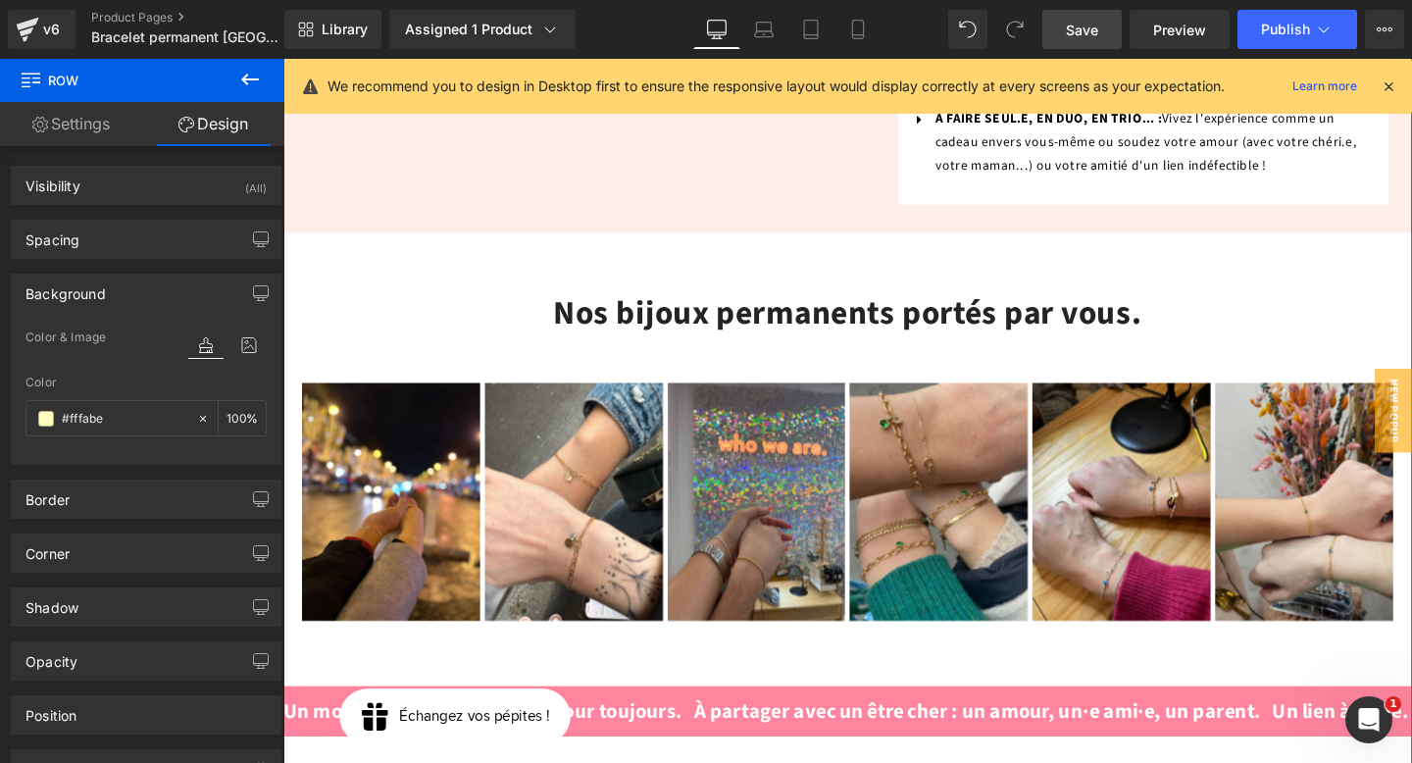
click at [556, 241] on div "Nos bijoux permanents portés par vous. Heading Image Image Image Image Image Im…" at bounding box center [876, 479] width 1187 height 477
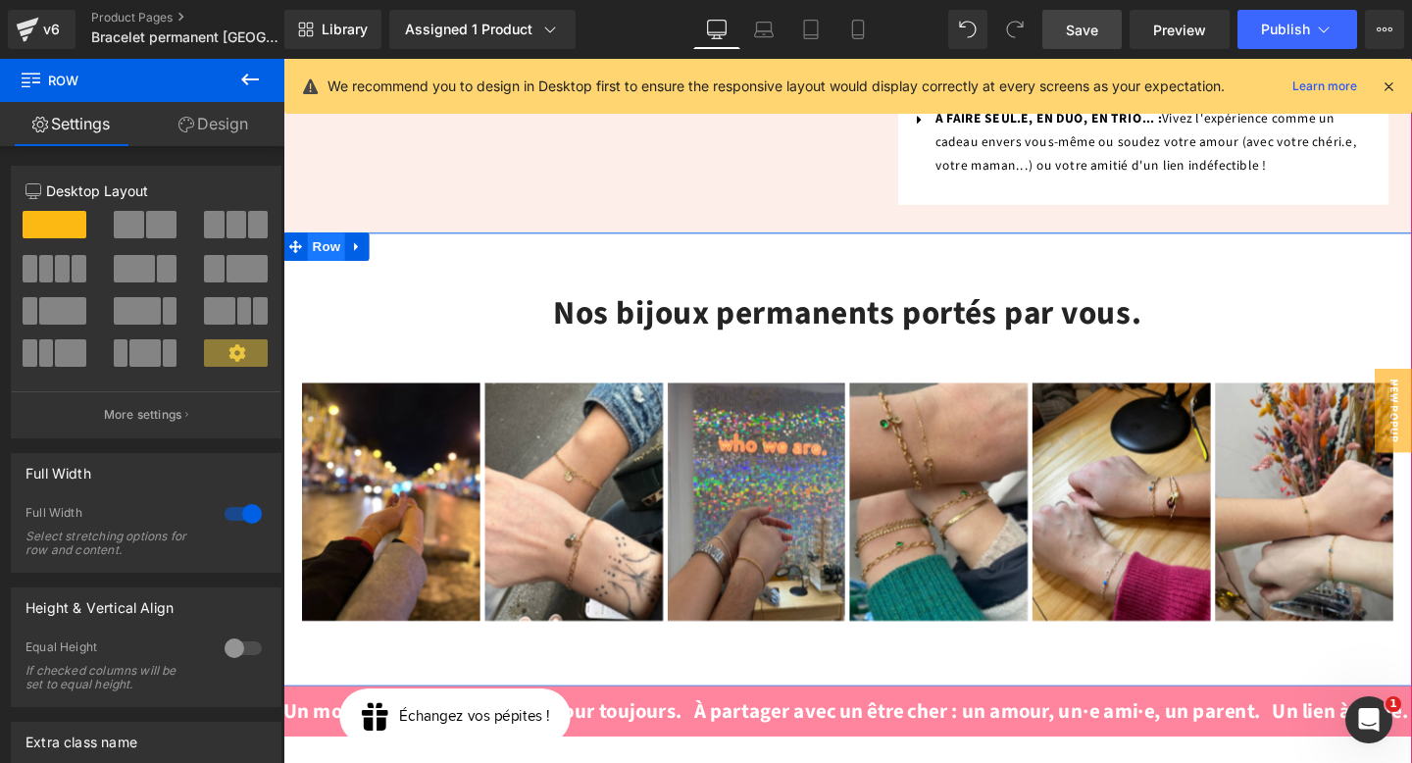
click at [319, 241] on span "Row" at bounding box center [328, 255] width 39 height 29
click at [205, 126] on link "Design" at bounding box center [213, 124] width 142 height 44
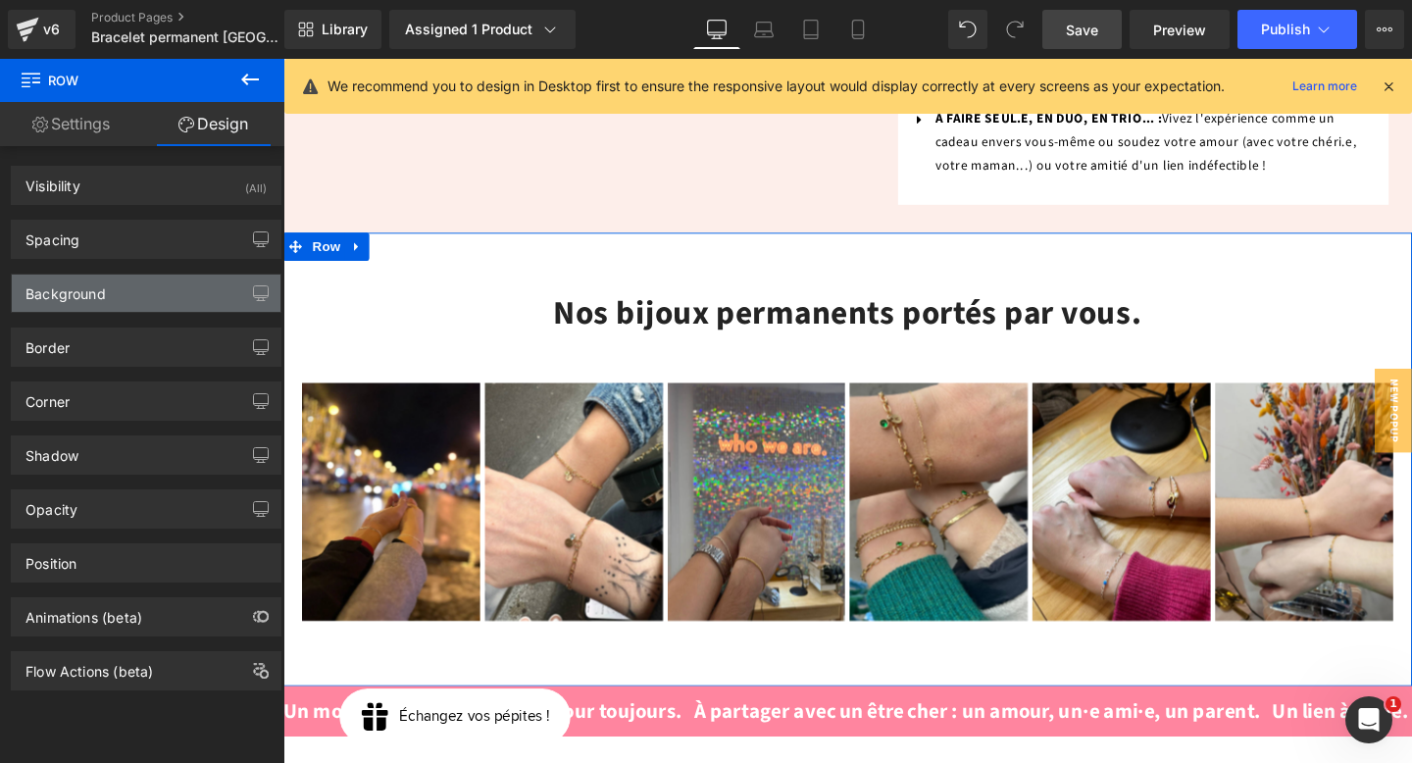
click at [139, 293] on div "Background" at bounding box center [146, 293] width 269 height 37
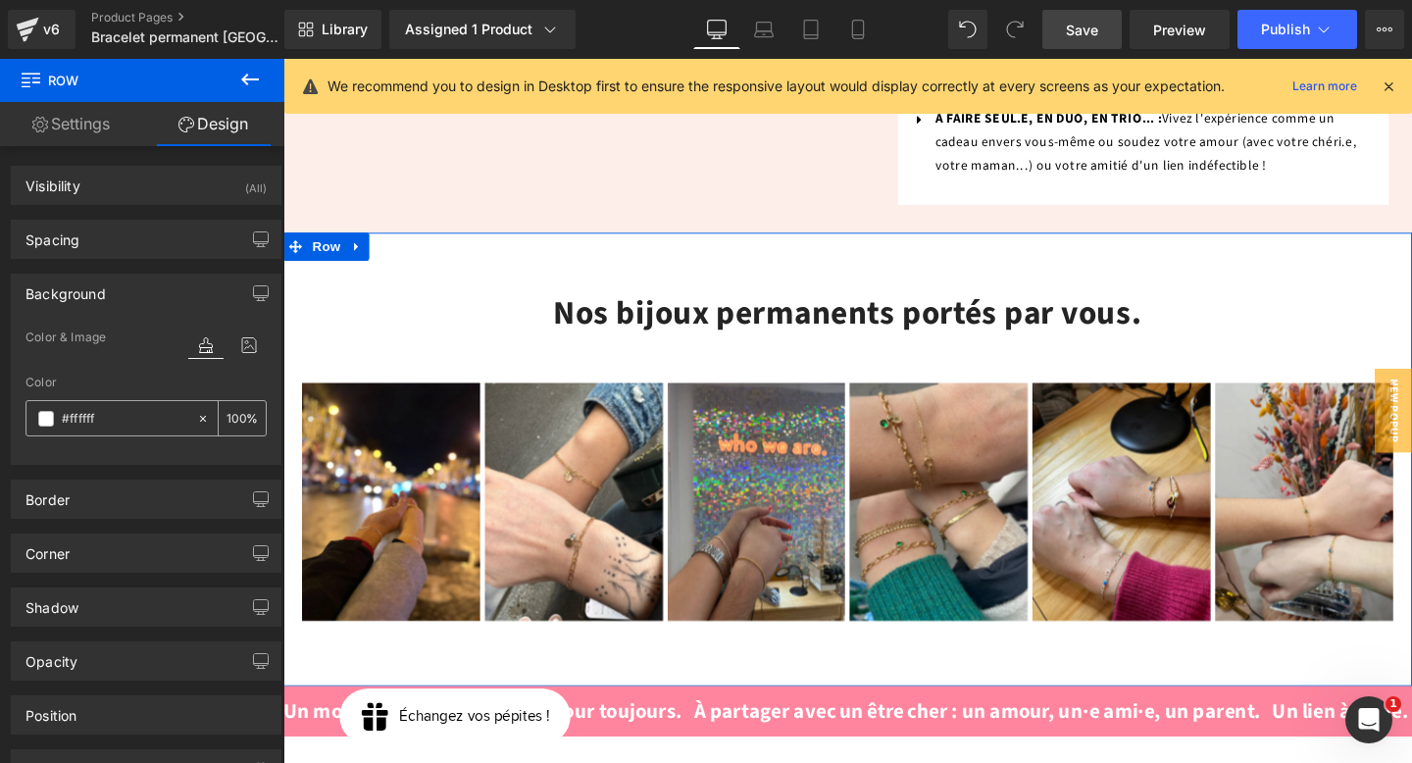
click at [112, 414] on input "text" at bounding box center [125, 419] width 126 height 22
paste input "abe"
type input "#fffabe"
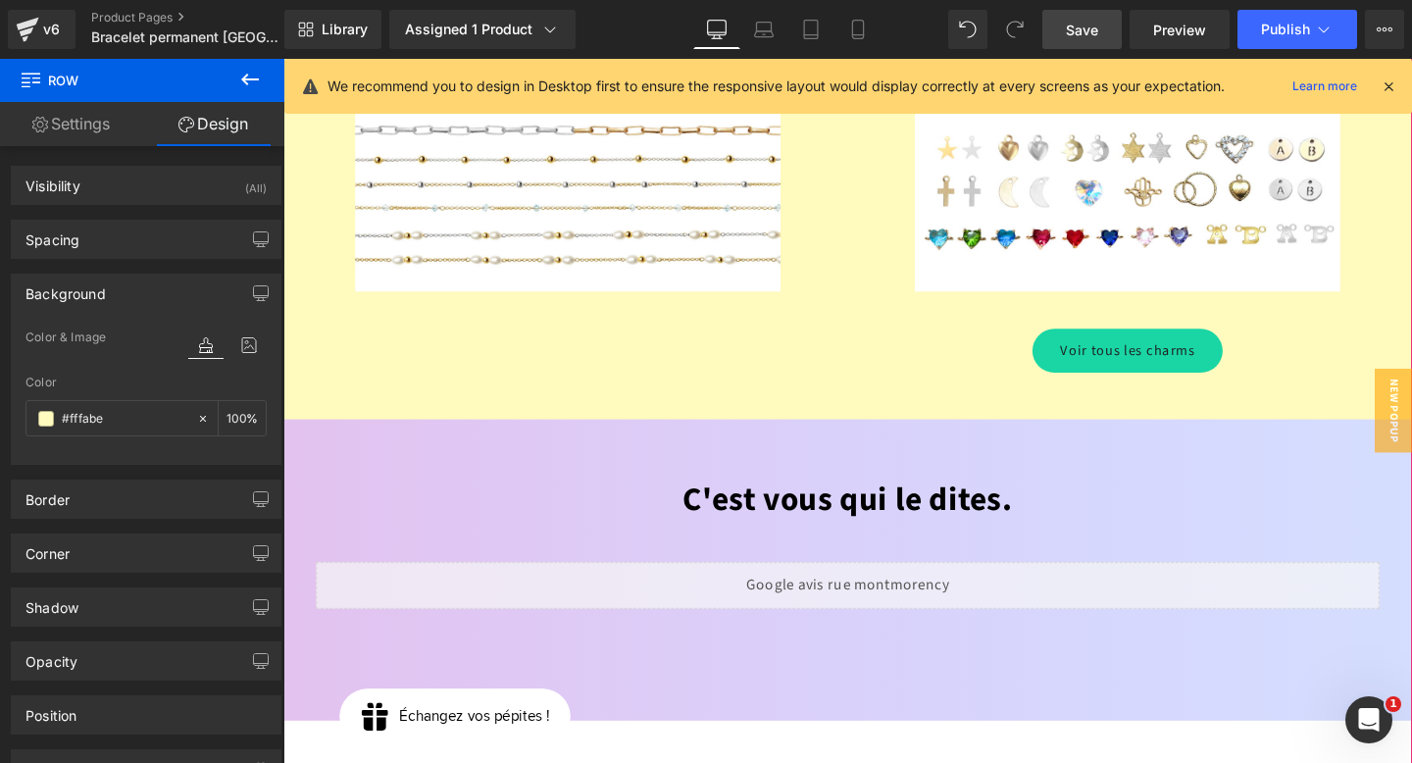
scroll to position [3111, 0]
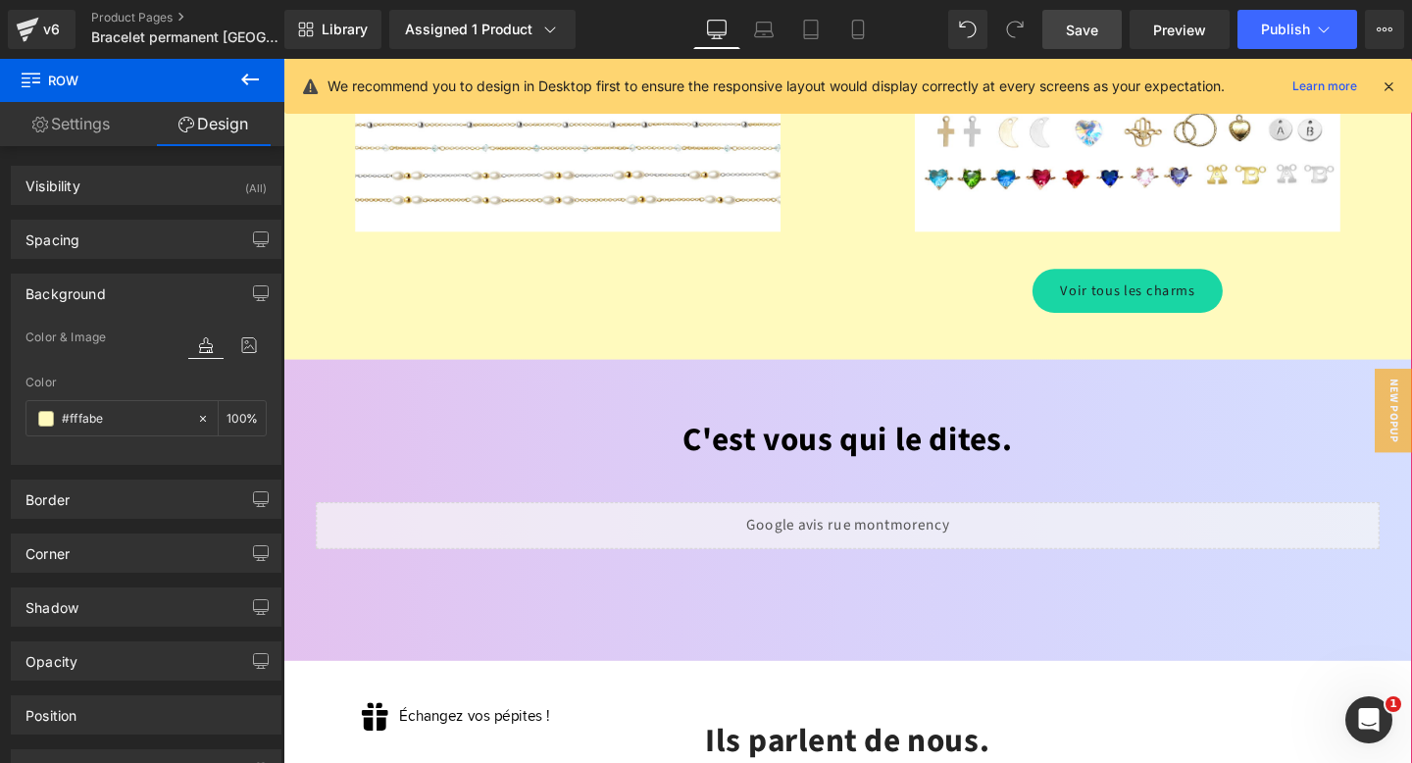
click at [1131, 375] on div "C'est vous qui le dites. Heading Liquid Row Row Row 60px" at bounding box center [876, 533] width 1187 height 317
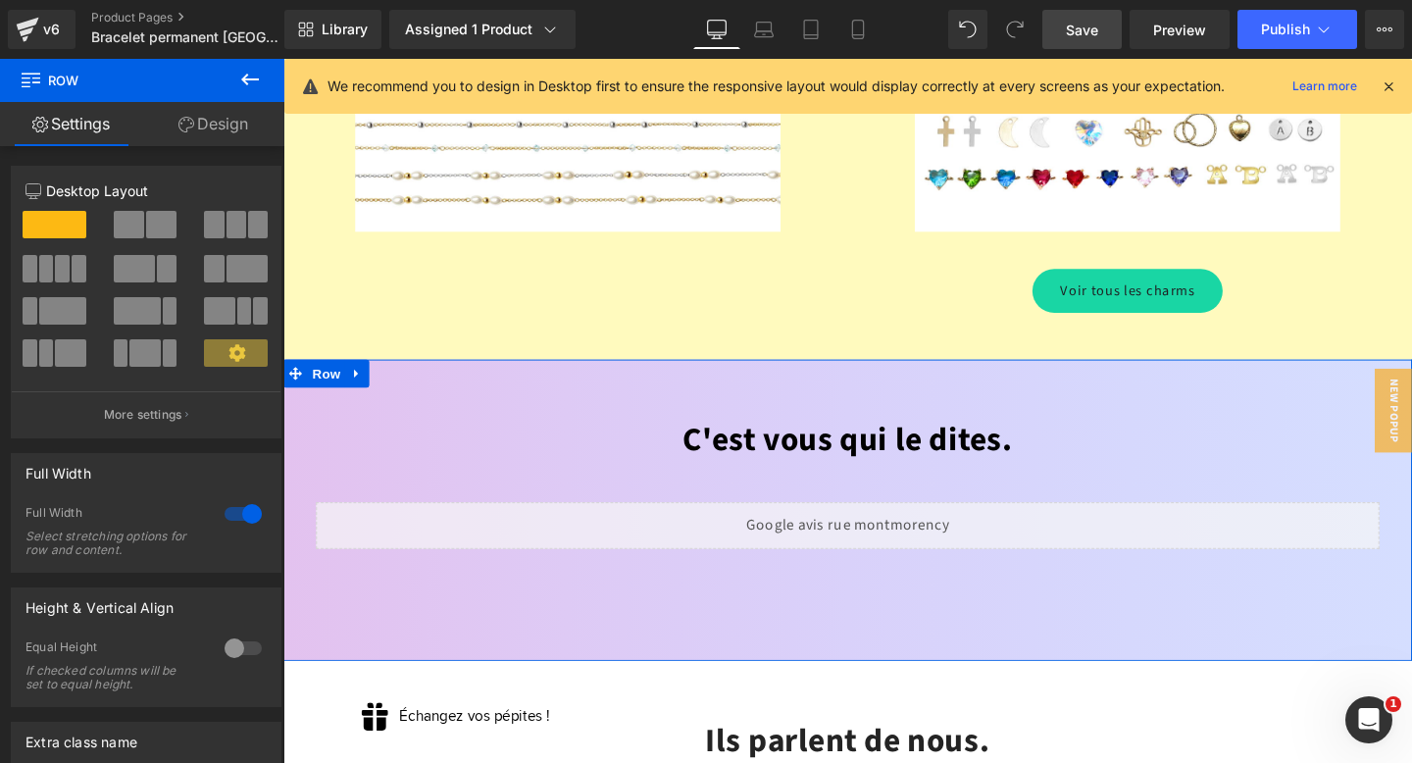
click at [240, 124] on link "Design" at bounding box center [213, 124] width 142 height 44
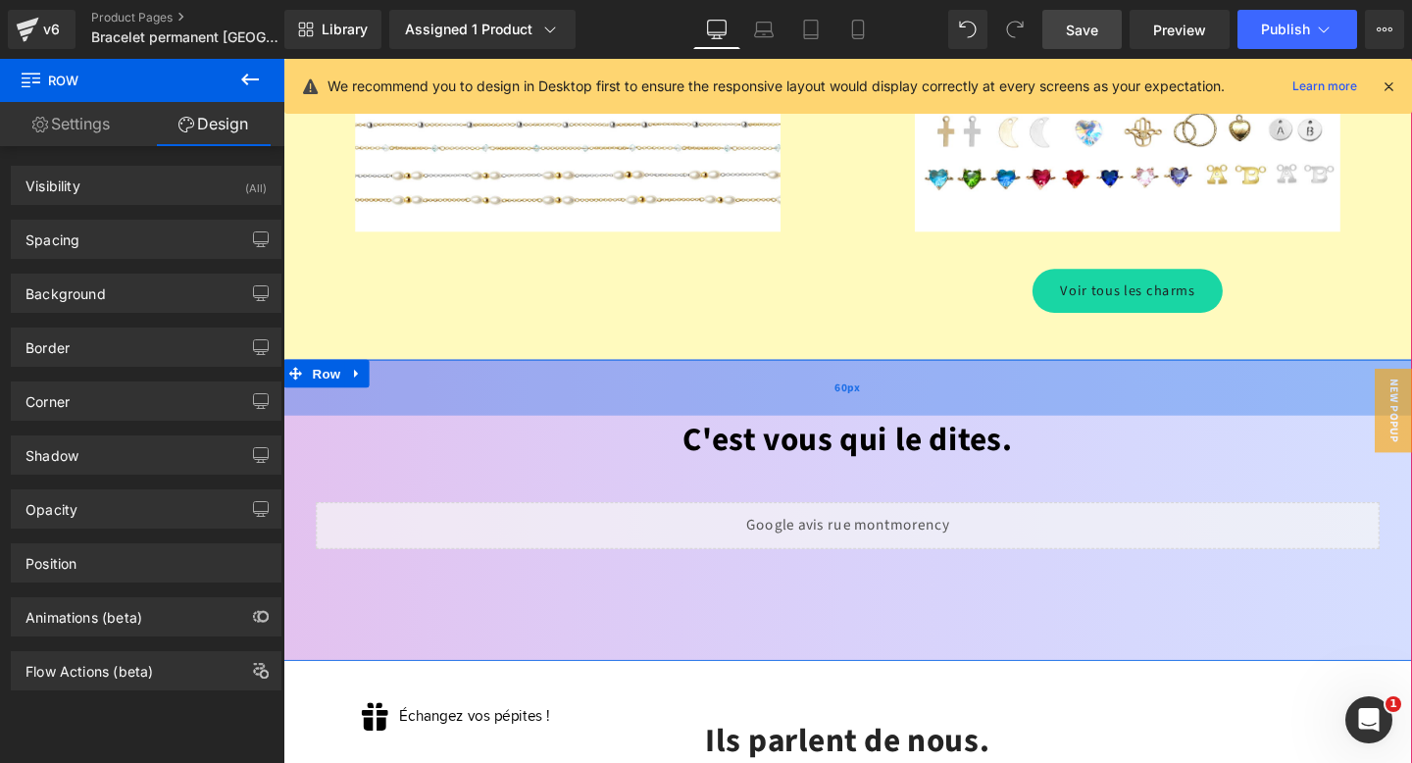
click at [516, 375] on div "C'est vous qui le dites. Heading Liquid Row Row Row 60px 60px" at bounding box center [876, 533] width 1187 height 317
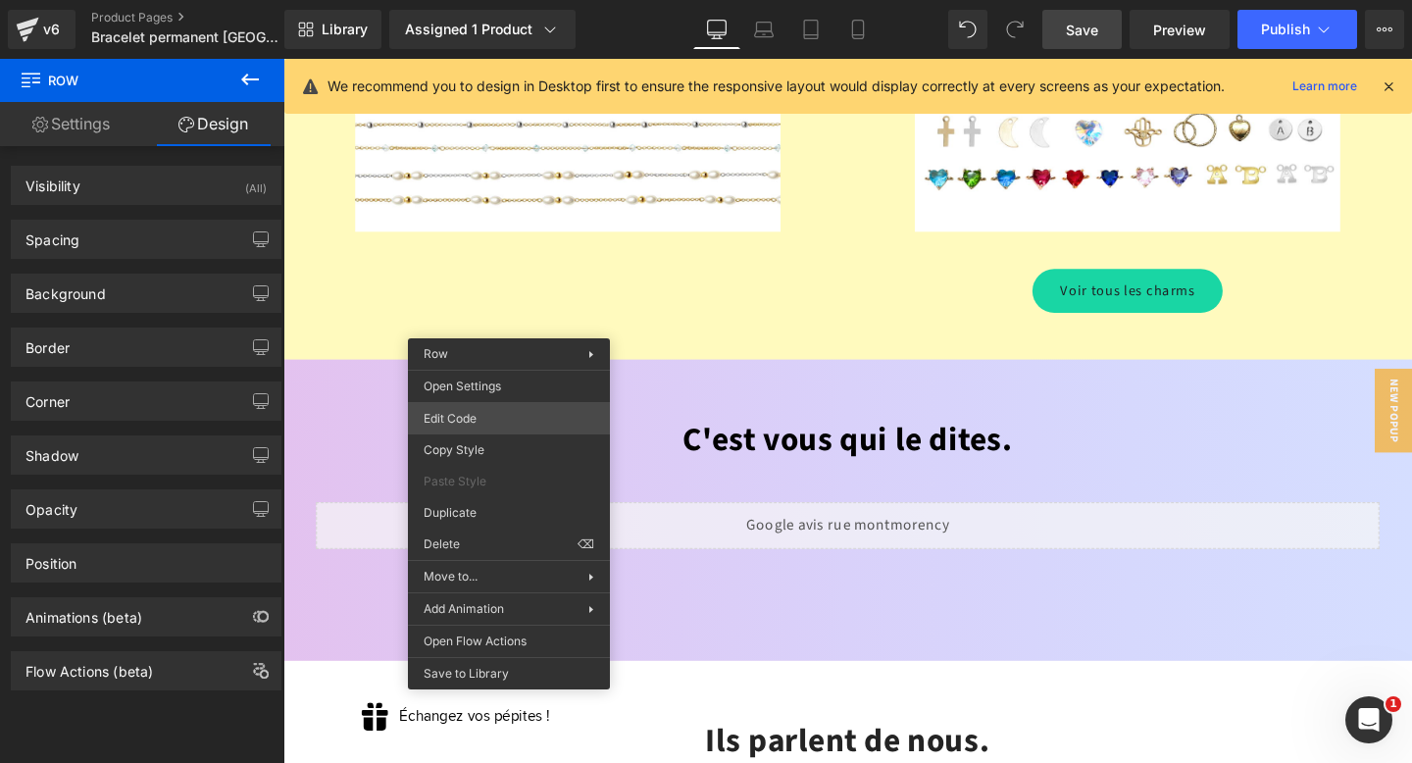
click at [524, 0] on div "Row You are previewing how the will restyle your page. You can not edit Element…" at bounding box center [706, 0] width 1412 height 0
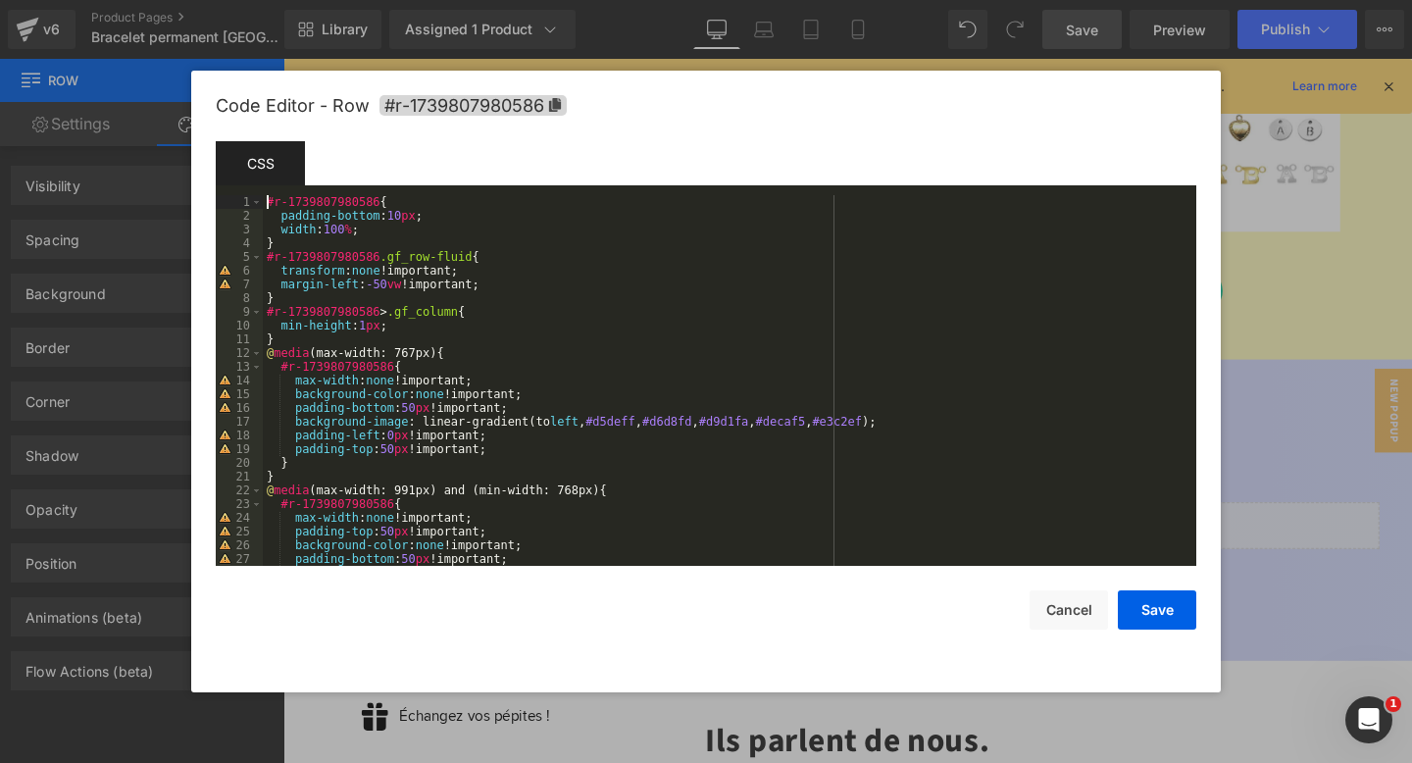
scroll to position [481, 0]
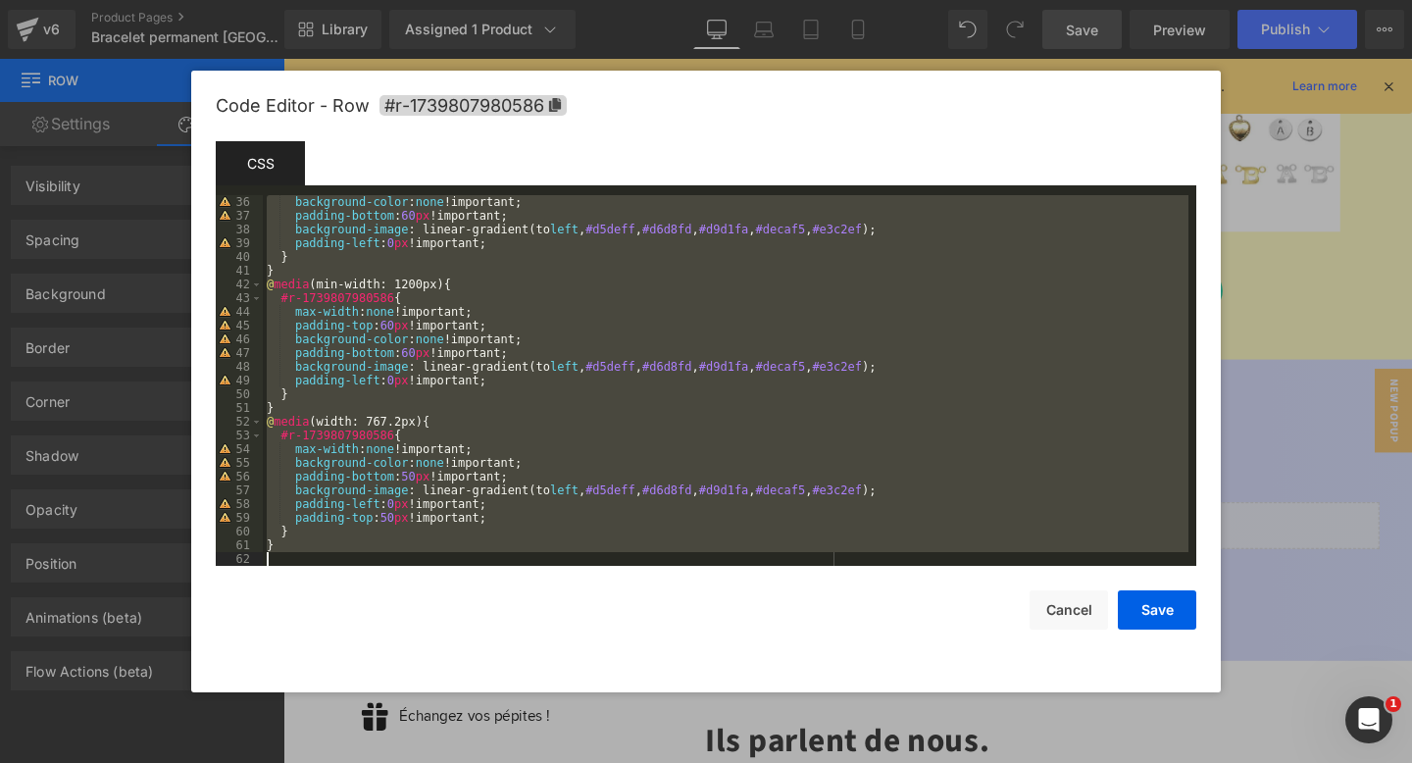
drag, startPoint x: 265, startPoint y: 203, endPoint x: 441, endPoint y: 760, distance: 584.4
click at [441, 760] on body "Row You are previewing how the will restyle your page. You can not edit Element…" at bounding box center [706, 381] width 1412 height 763
click at [1151, 609] on button "Save" at bounding box center [1157, 609] width 78 height 39
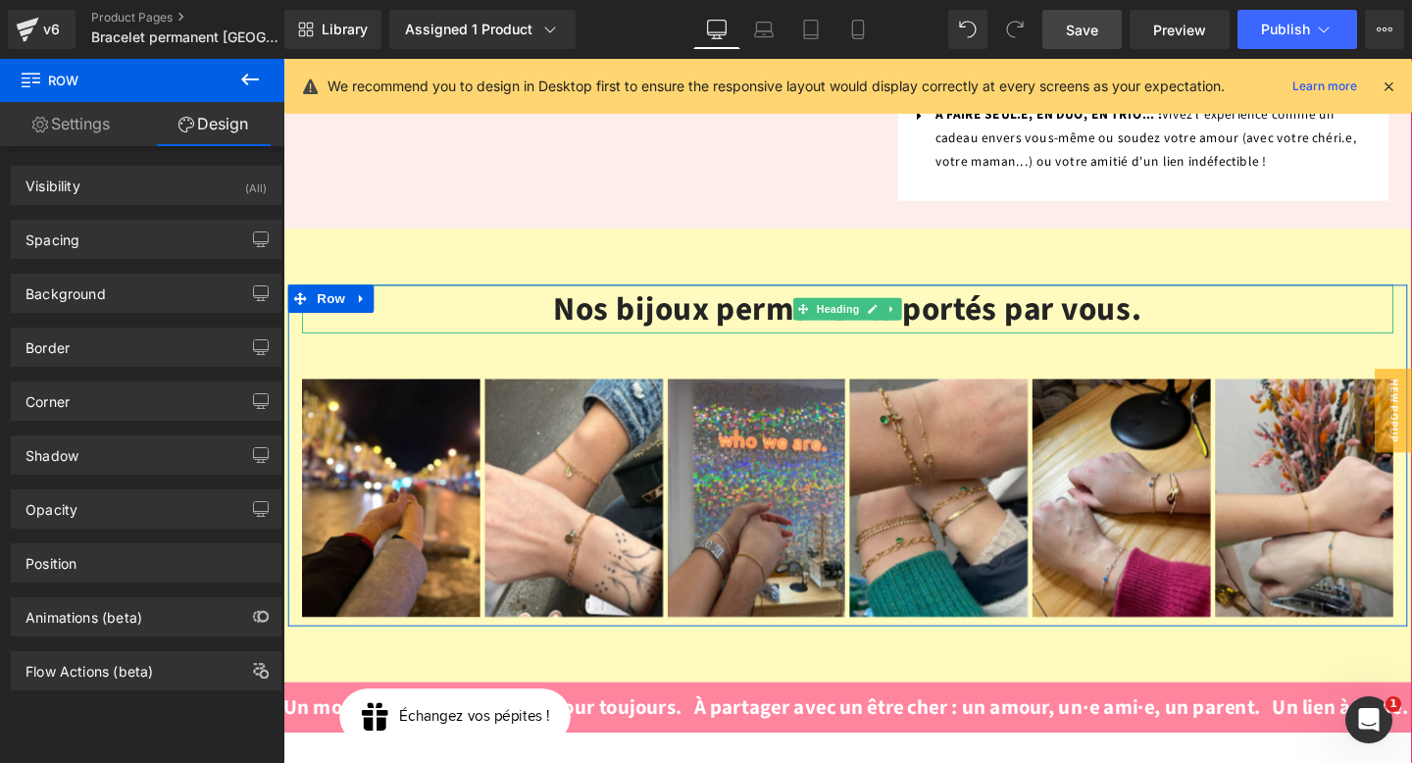
scroll to position [1402, 0]
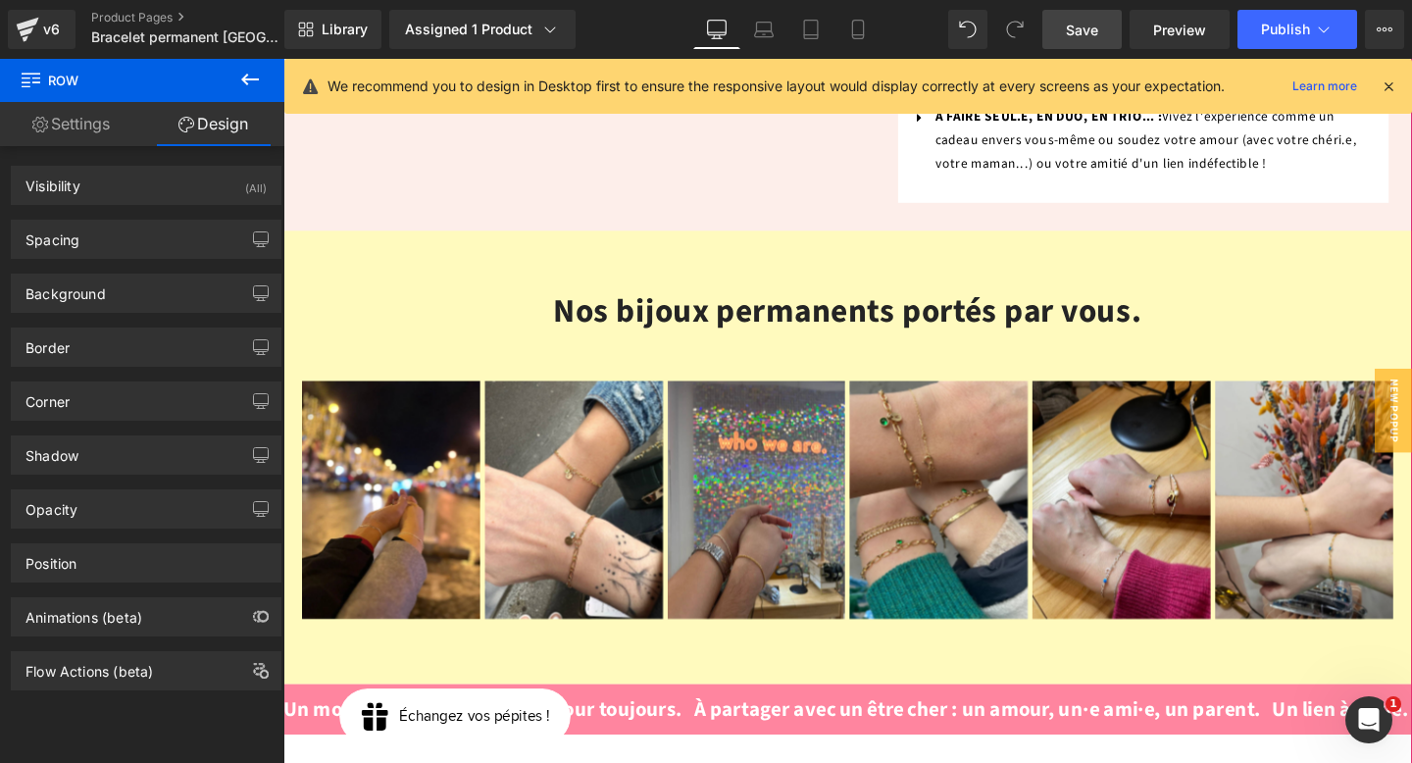
click at [341, 239] on div "Nos bijoux permanents portés par vous. Heading Image Image Image Image Image Im…" at bounding box center [876, 477] width 1187 height 477
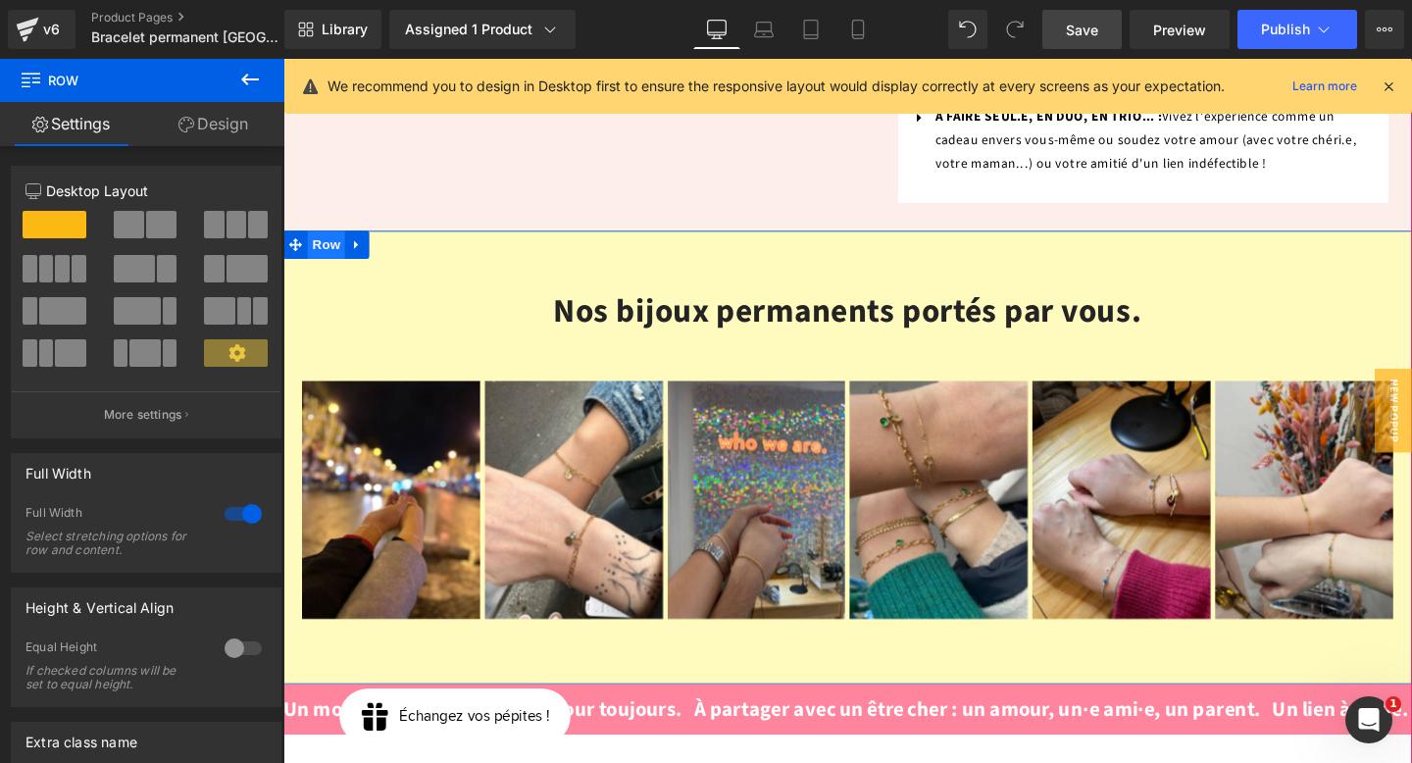
click at [326, 239] on span "Row" at bounding box center [328, 253] width 39 height 29
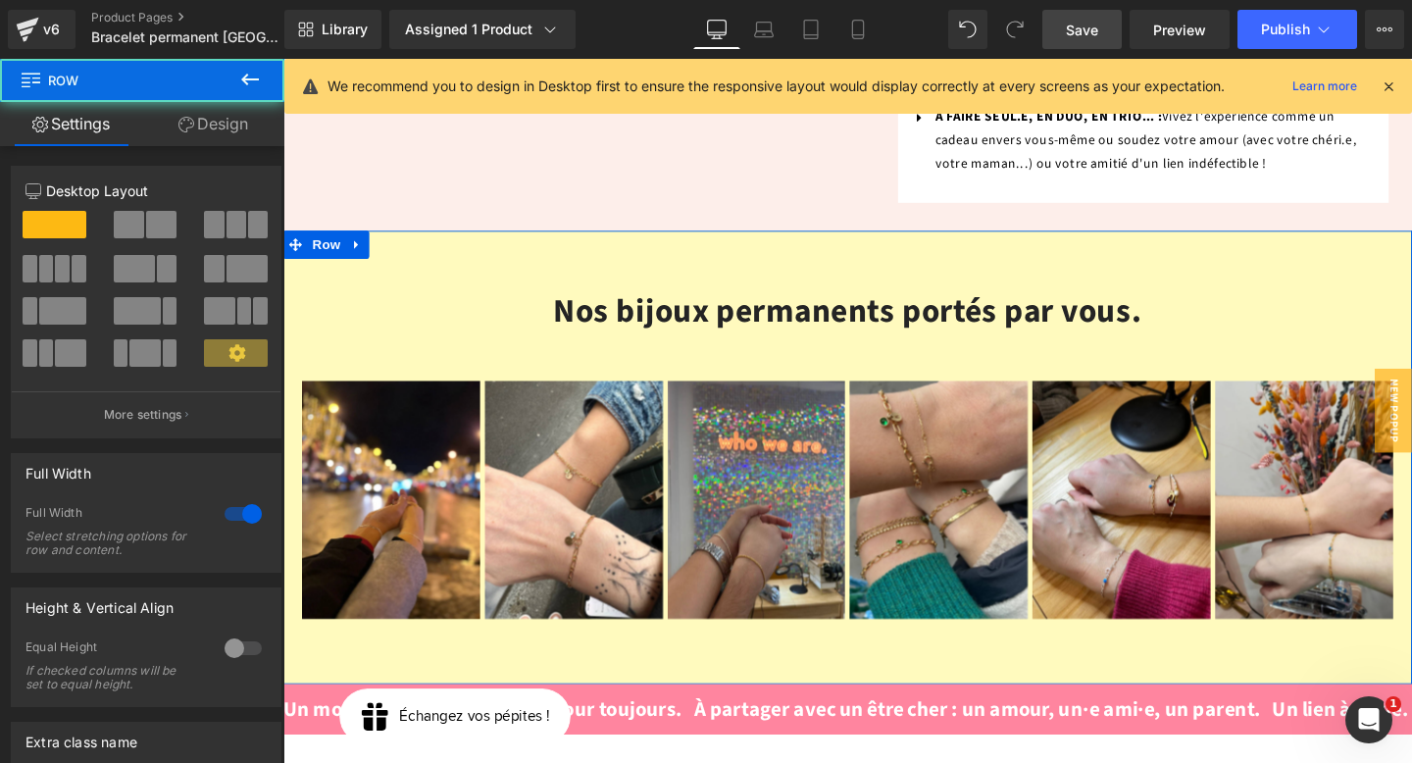
click at [240, 120] on link "Design" at bounding box center [213, 124] width 142 height 44
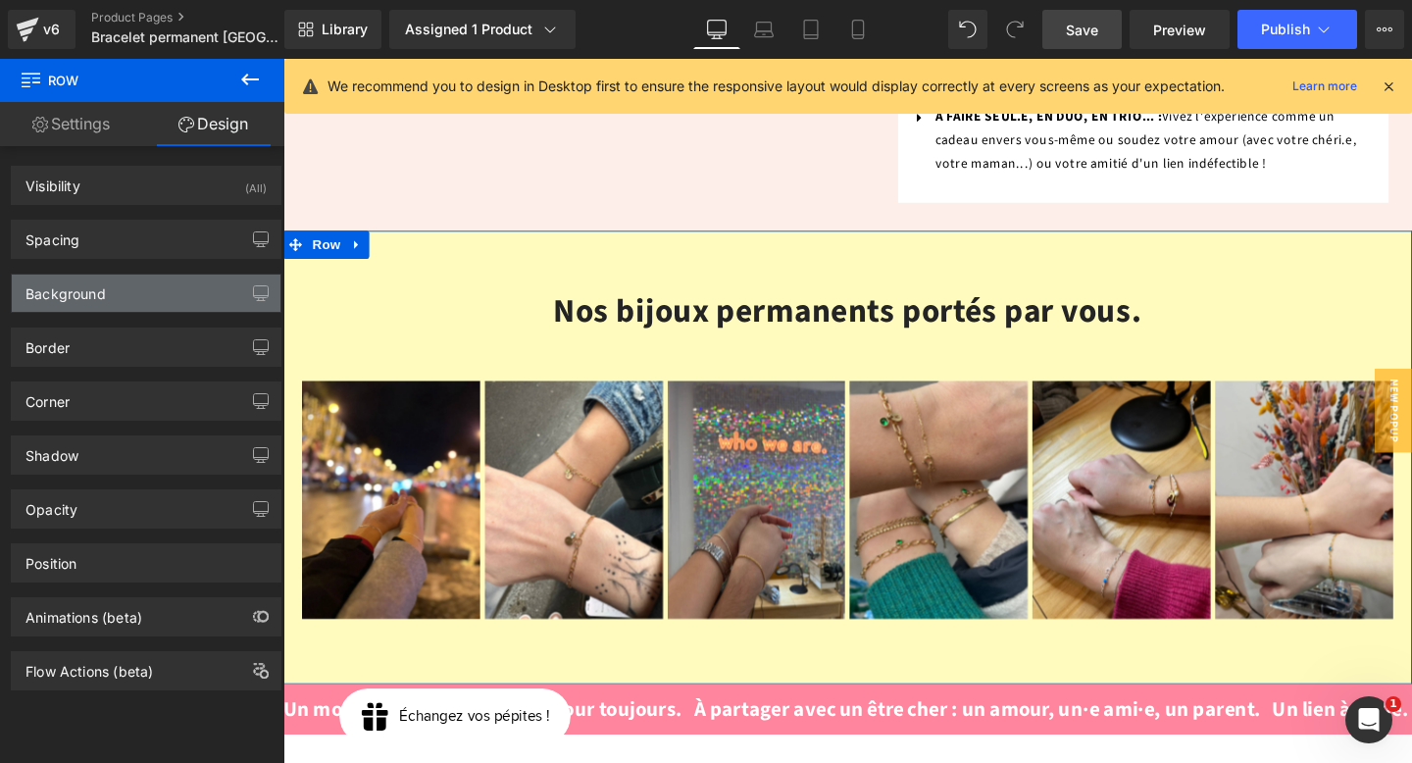
click at [156, 293] on div "Background" at bounding box center [146, 293] width 269 height 37
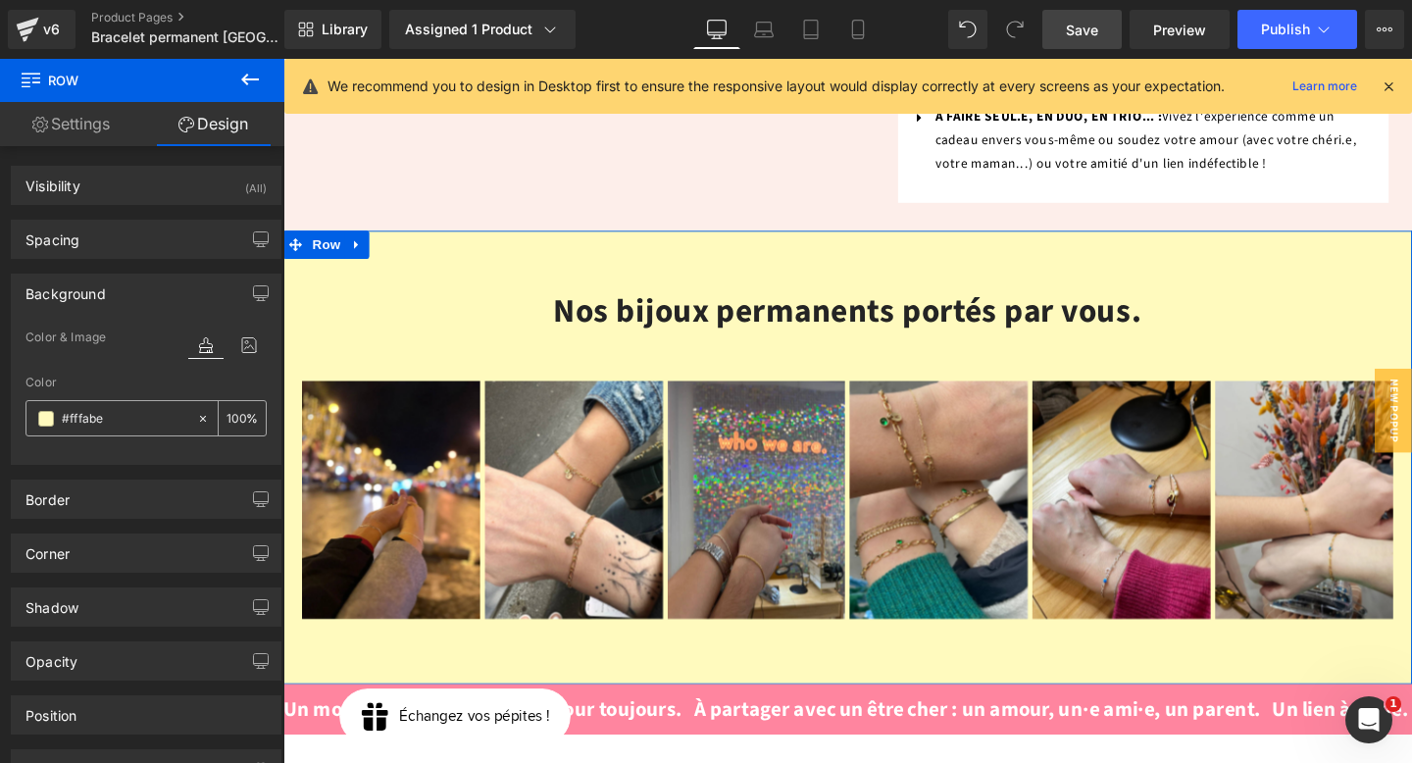
click at [198, 418] on icon at bounding box center [203, 419] width 14 height 14
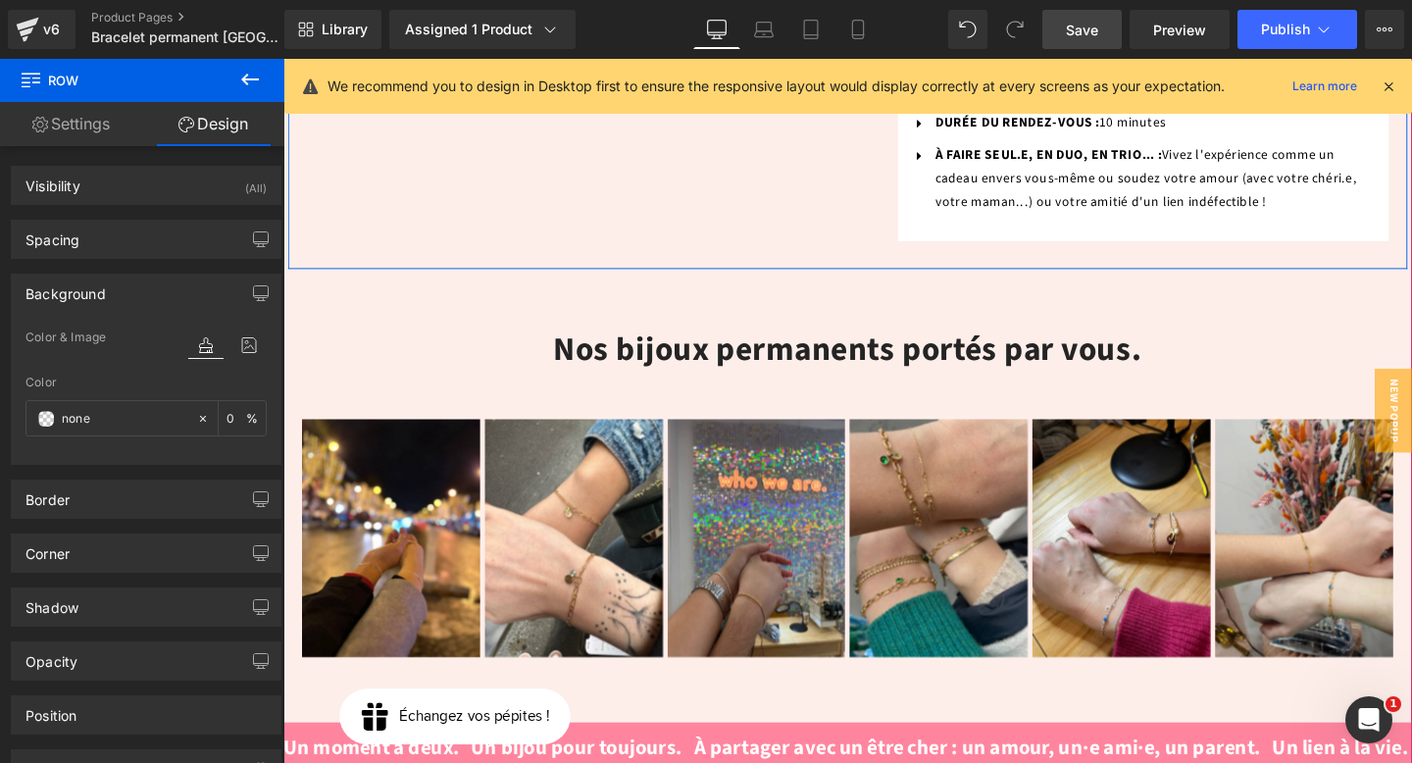
scroll to position [1355, 0]
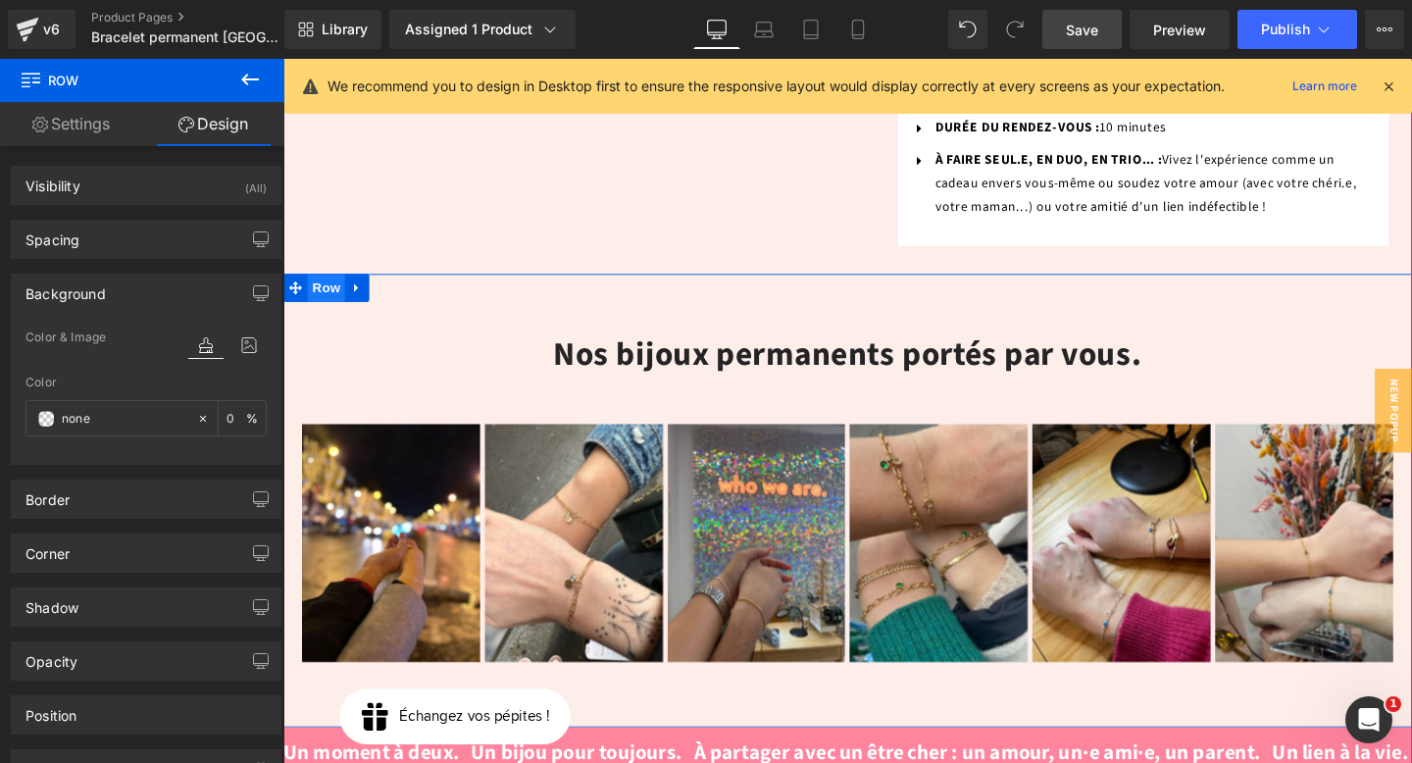
click at [319, 285] on span "Row" at bounding box center [328, 299] width 39 height 29
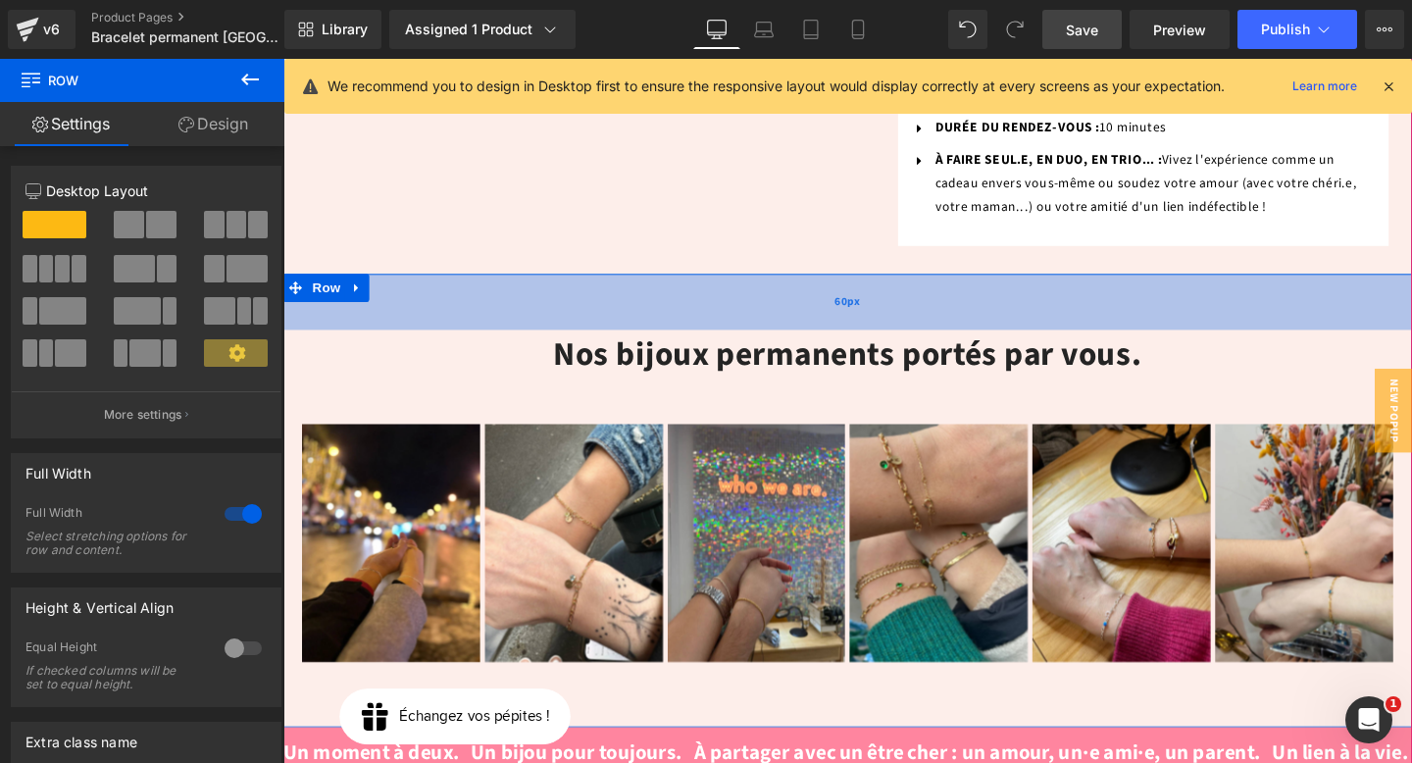
click at [301, 285] on div "60px" at bounding box center [876, 314] width 1187 height 59
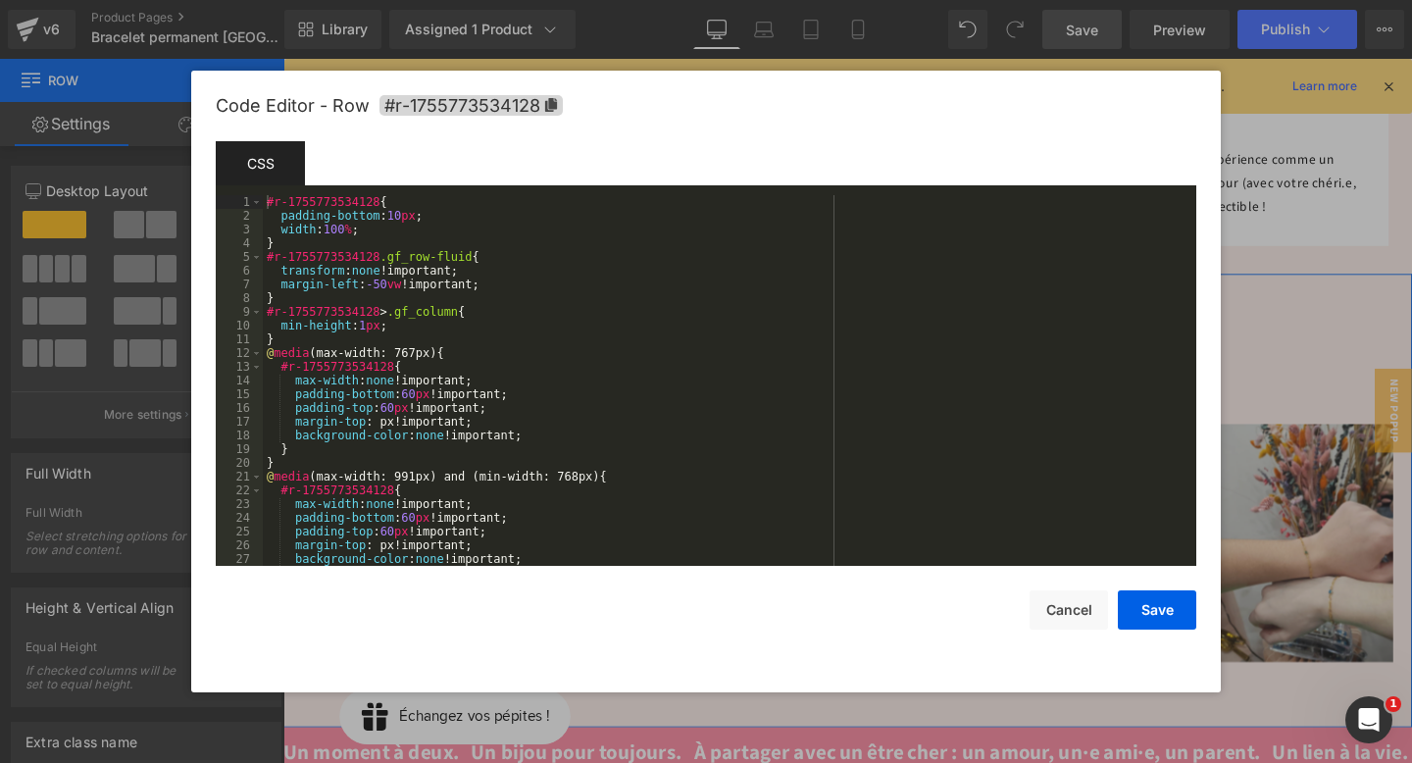
click at [281, 0] on div "Row You are previewing how the will restyle your page. You can not edit Element…" at bounding box center [706, 0] width 1412 height 0
click at [342, 283] on div "#r-1755773534128 { padding-bottom : 10 px ; width : 100 % ; } #r-1755773534128 …" at bounding box center [726, 394] width 926 height 398
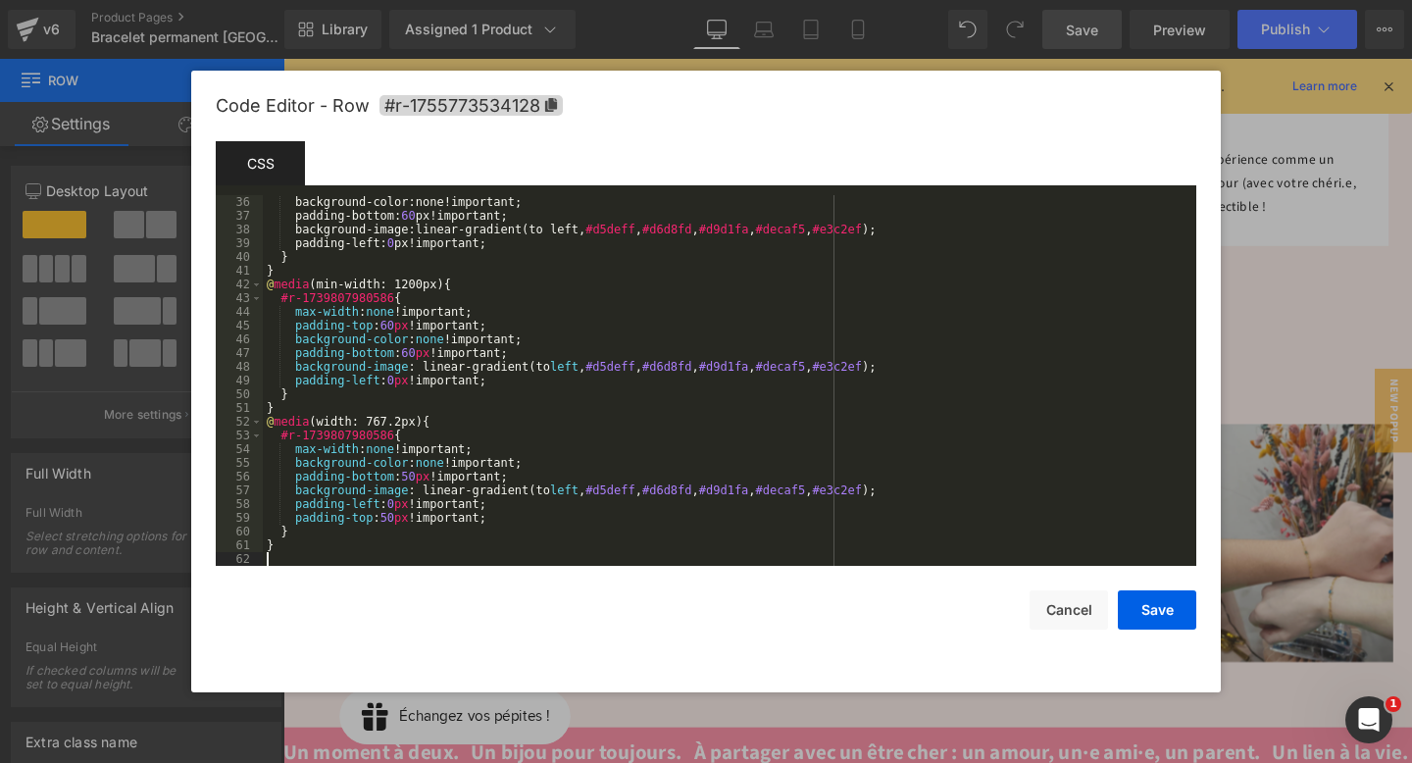
scroll to position [481, 0]
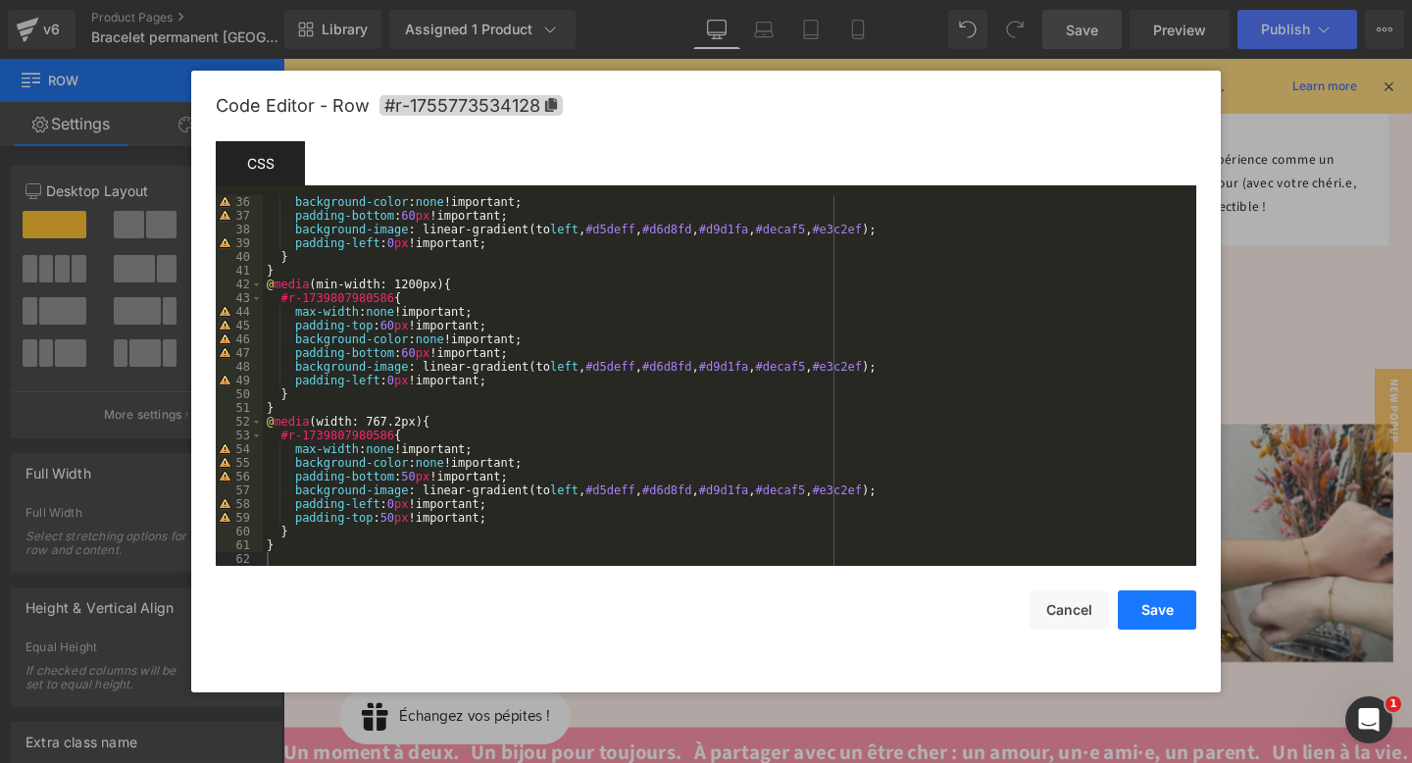
click at [1162, 611] on button "Save" at bounding box center [1157, 609] width 78 height 39
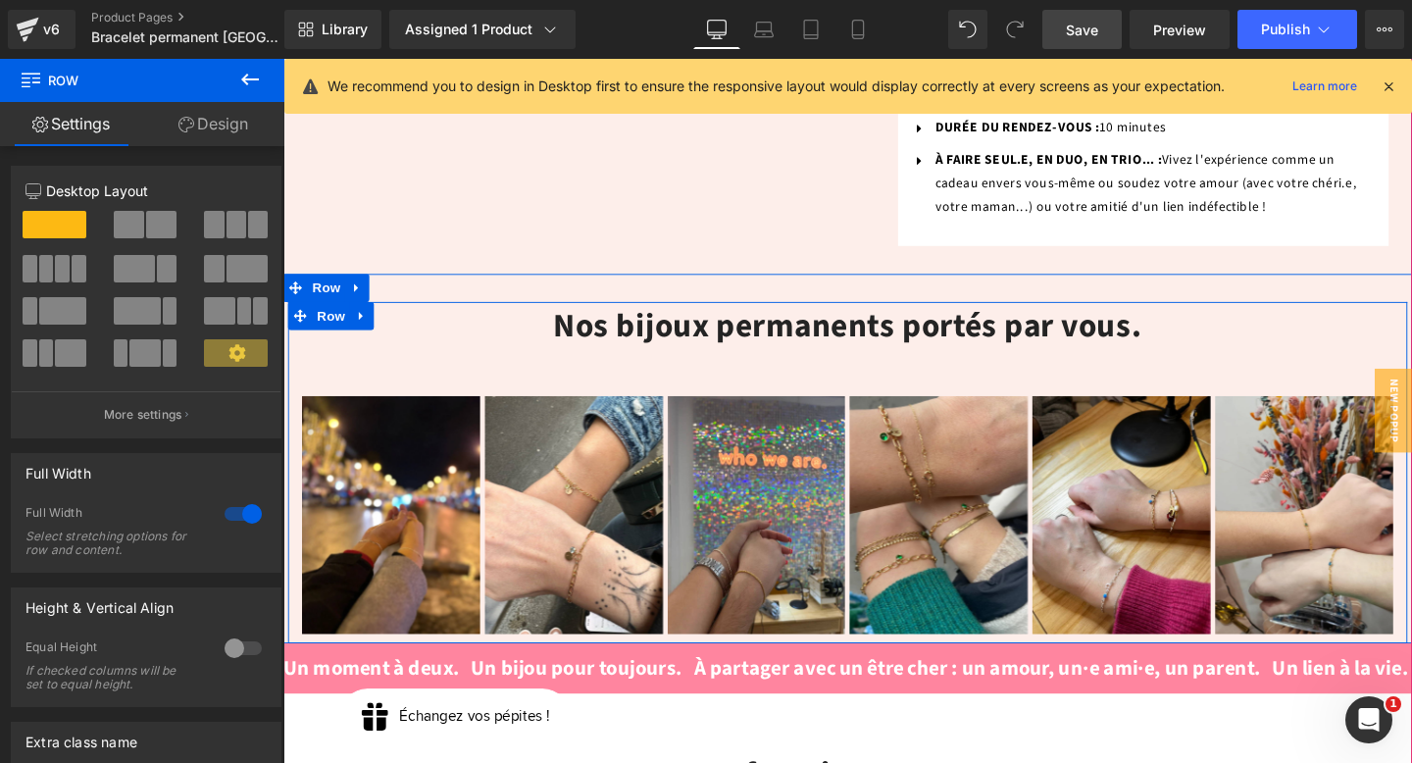
click at [316, 315] on div "Nos bijoux permanents portés par vous. Heading Image Image Image Image Image Im…" at bounding box center [876, 489] width 1177 height 349
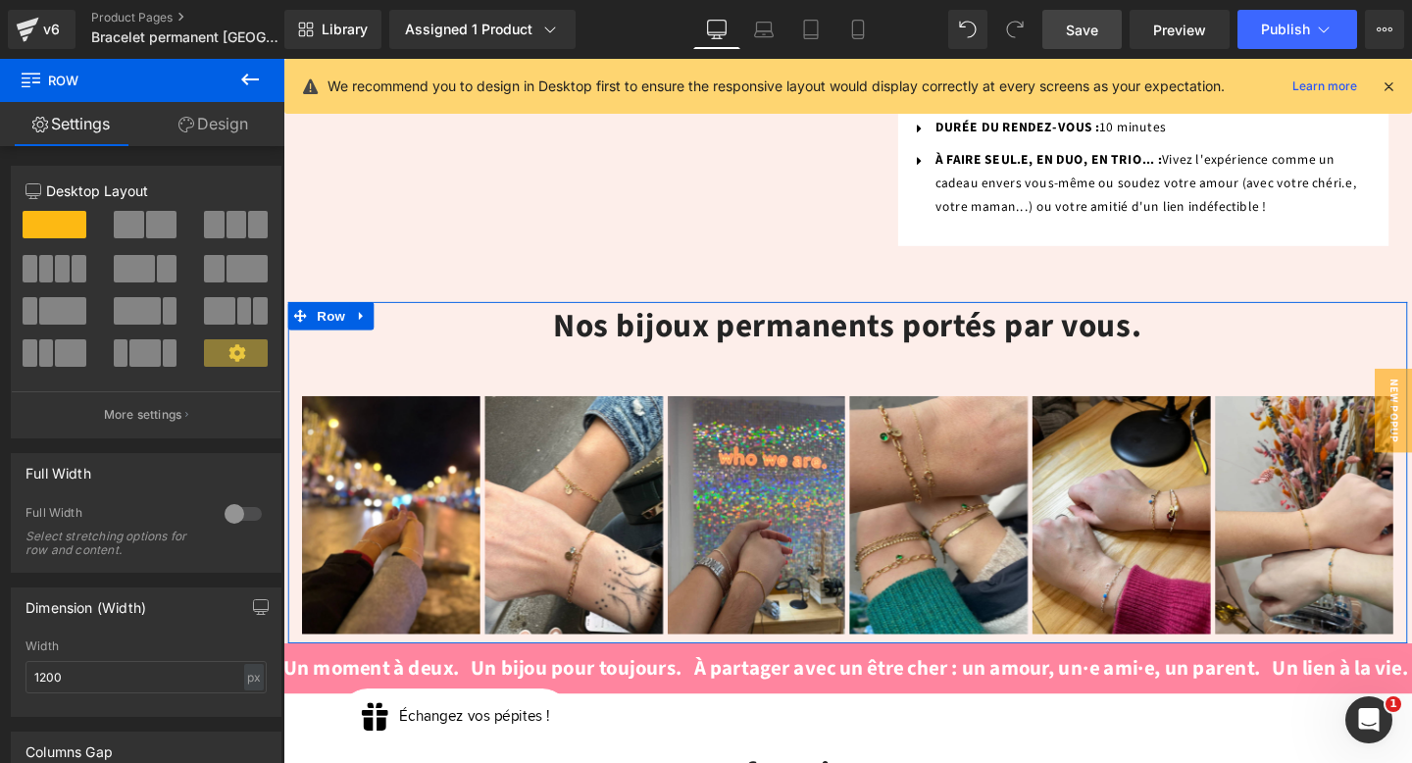
click at [250, 137] on link "Design" at bounding box center [213, 124] width 142 height 44
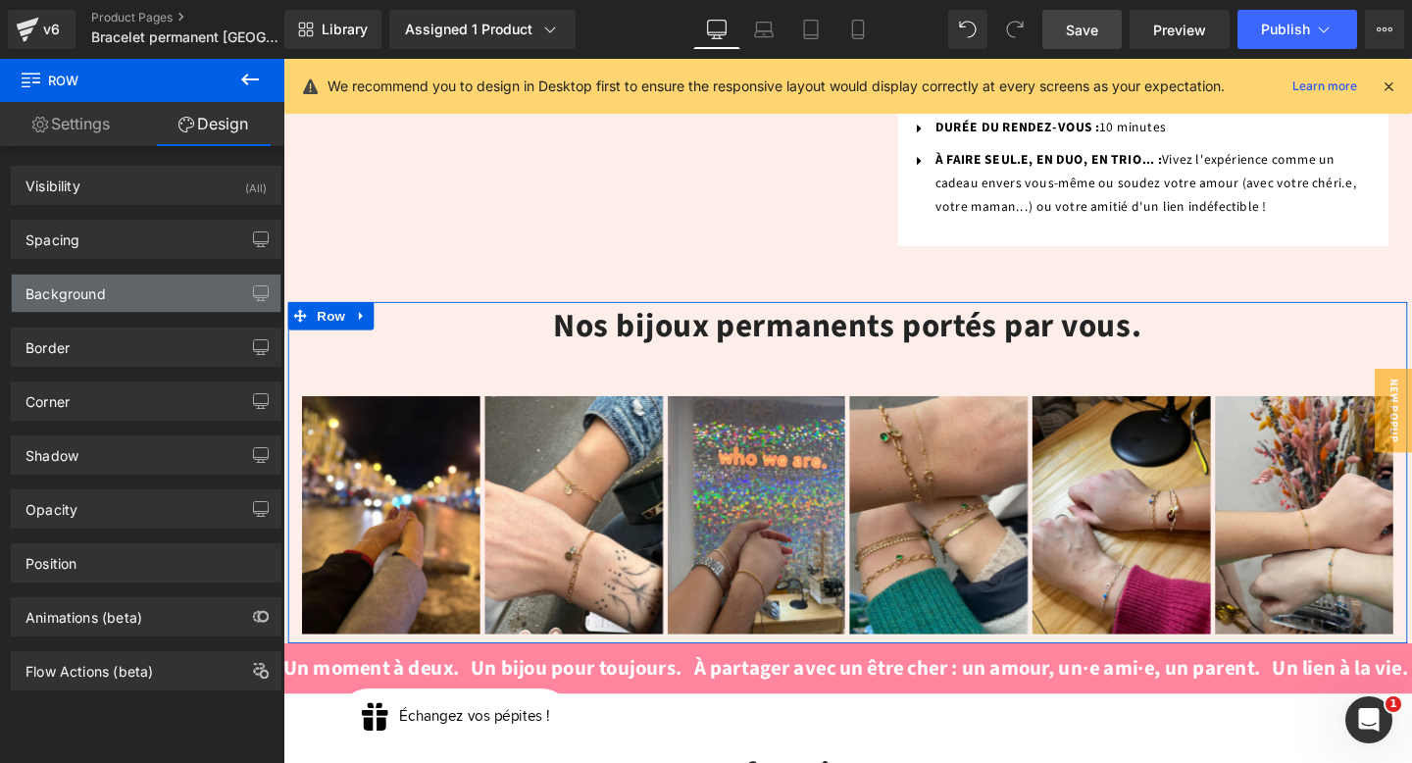
click at [108, 299] on div "Background" at bounding box center [146, 293] width 269 height 37
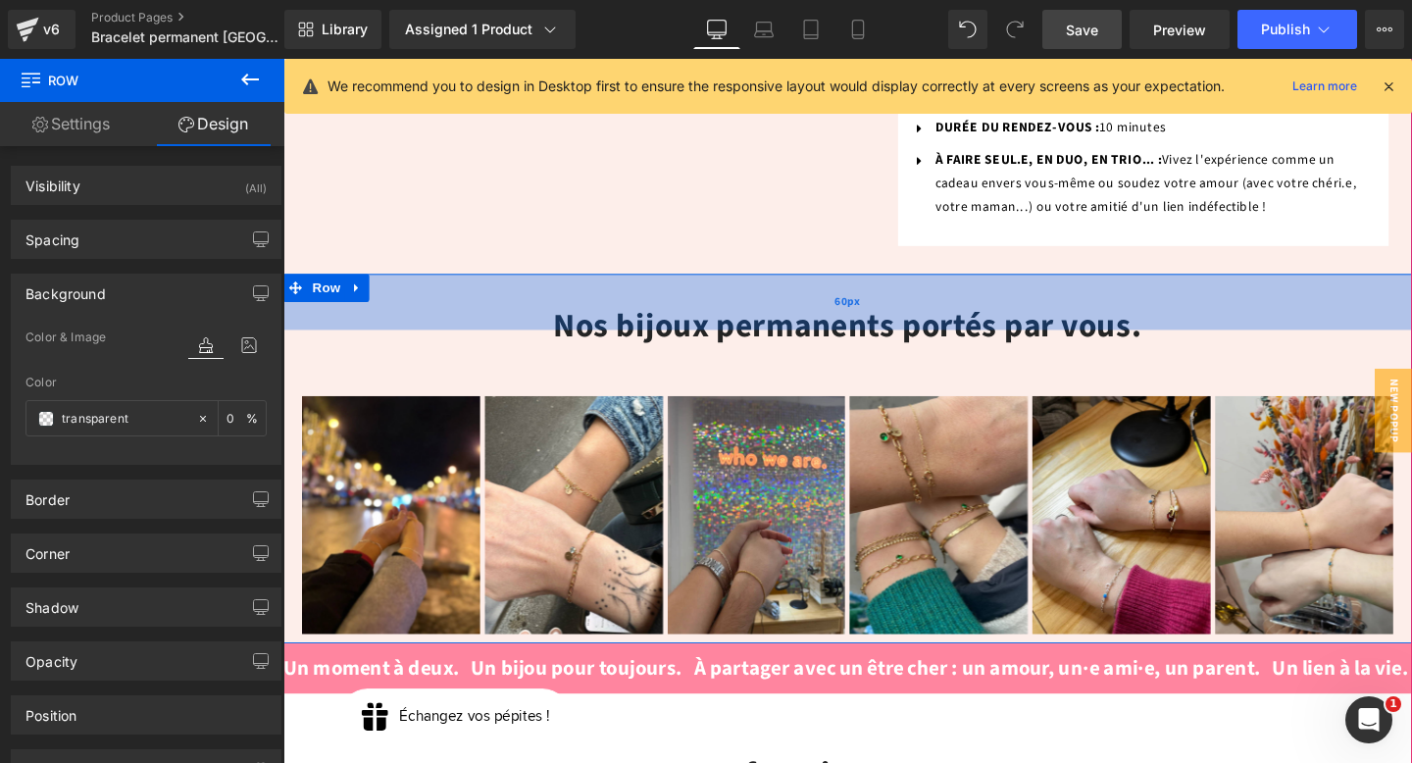
click at [389, 285] on div "60px" at bounding box center [876, 314] width 1187 height 59
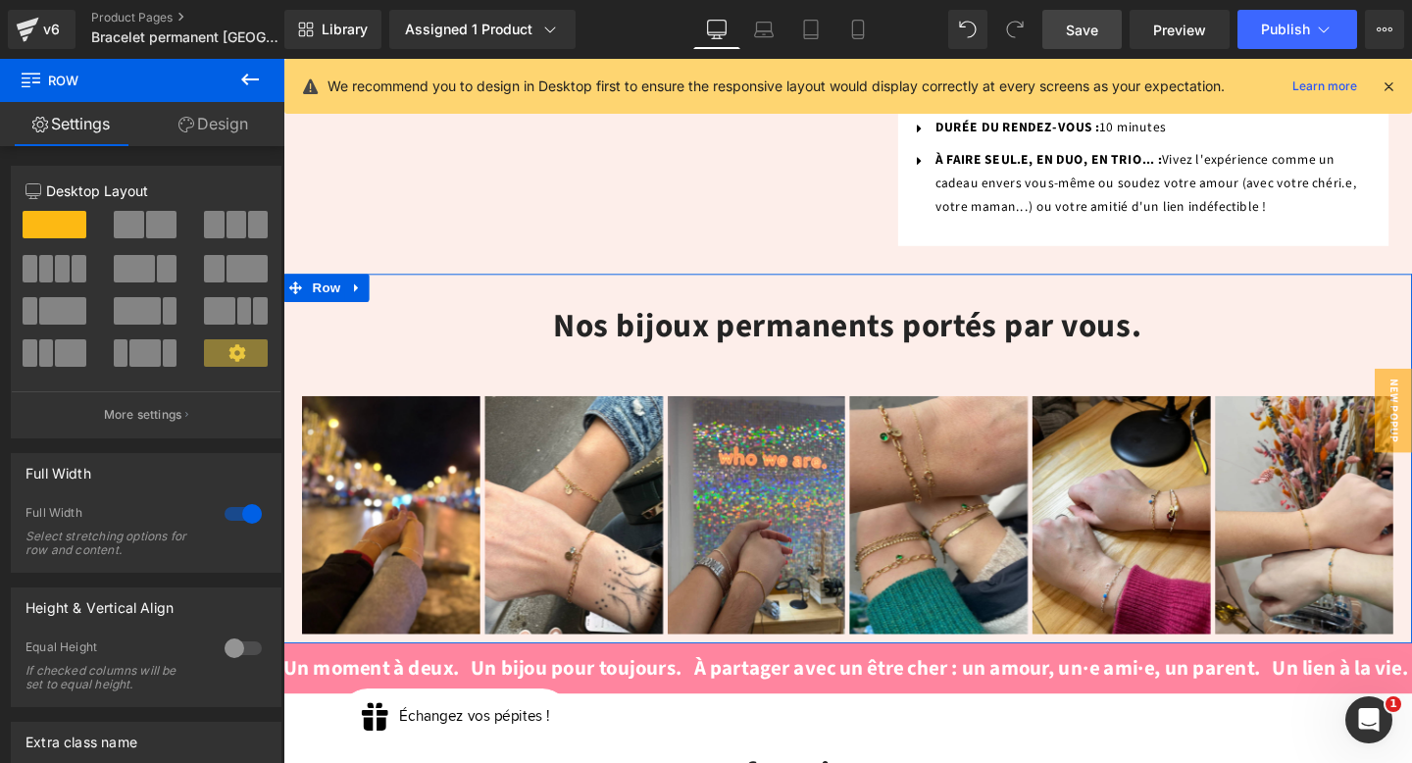
click at [238, 128] on link "Design" at bounding box center [213, 124] width 142 height 44
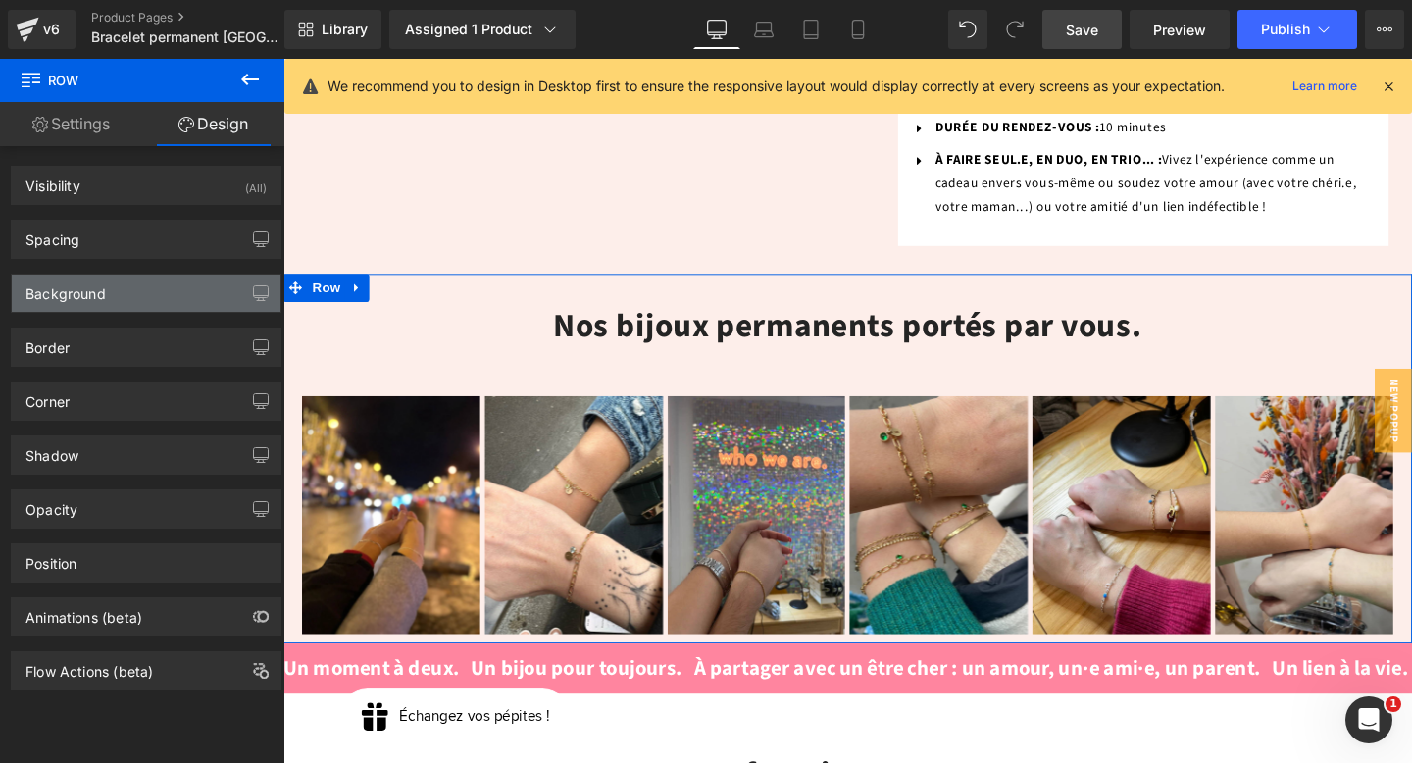
click at [124, 292] on div "Background" at bounding box center [146, 293] width 269 height 37
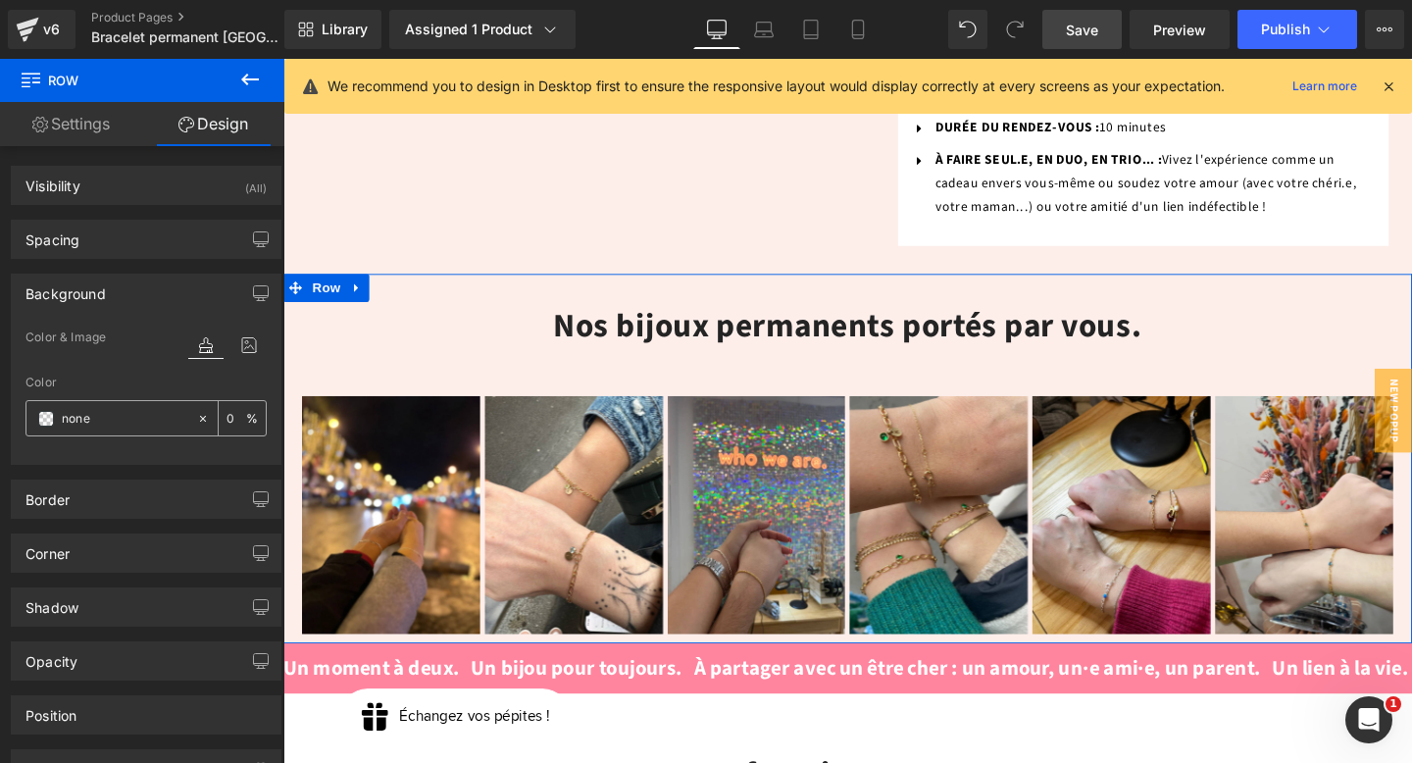
click at [200, 416] on icon at bounding box center [203, 418] width 6 height 6
click at [152, 410] on input "text" at bounding box center [125, 419] width 126 height 22
click at [178, 433] on div "tranone" at bounding box center [111, 418] width 170 height 34
click at [178, 420] on input "tranone" at bounding box center [125, 419] width 126 height 22
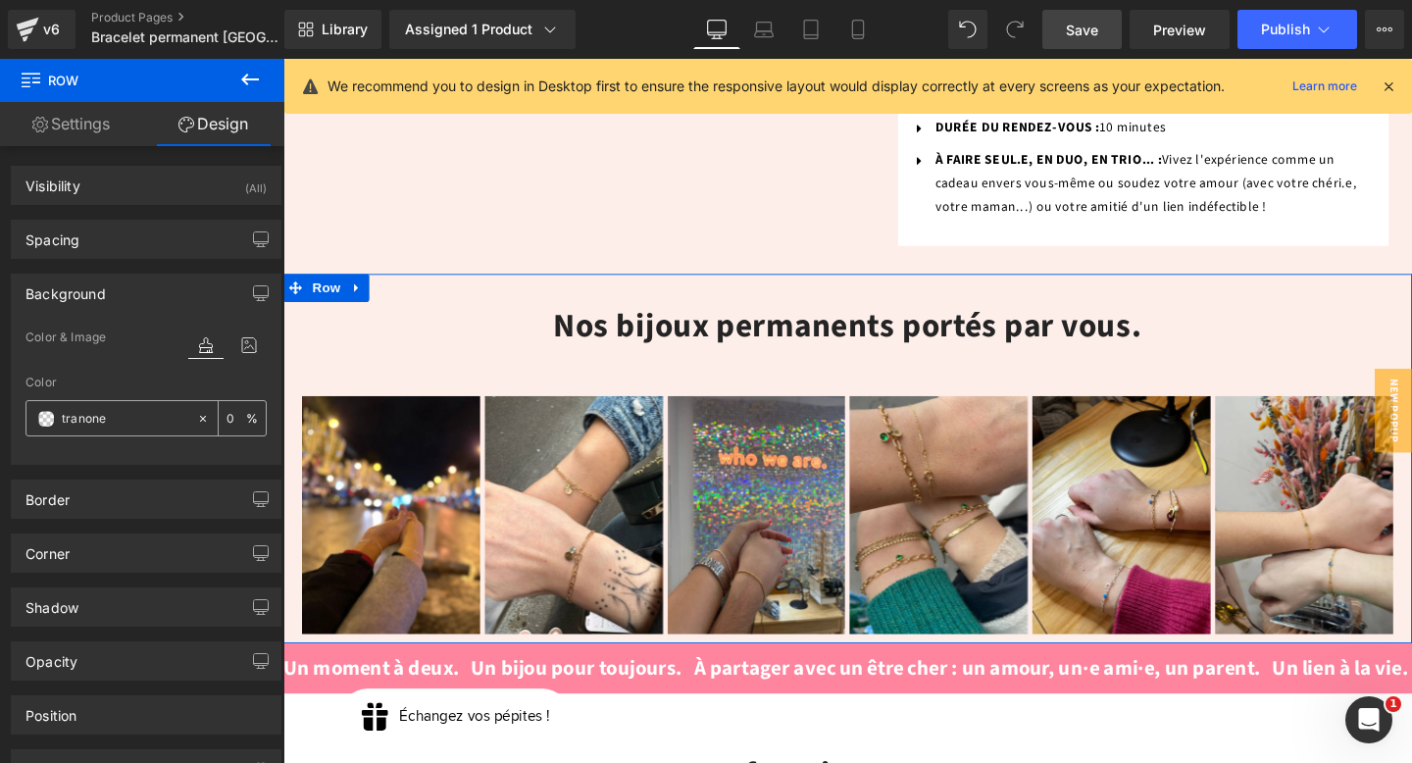
click at [178, 420] on input "tranone" at bounding box center [125, 419] width 126 height 22
type input "transparant"
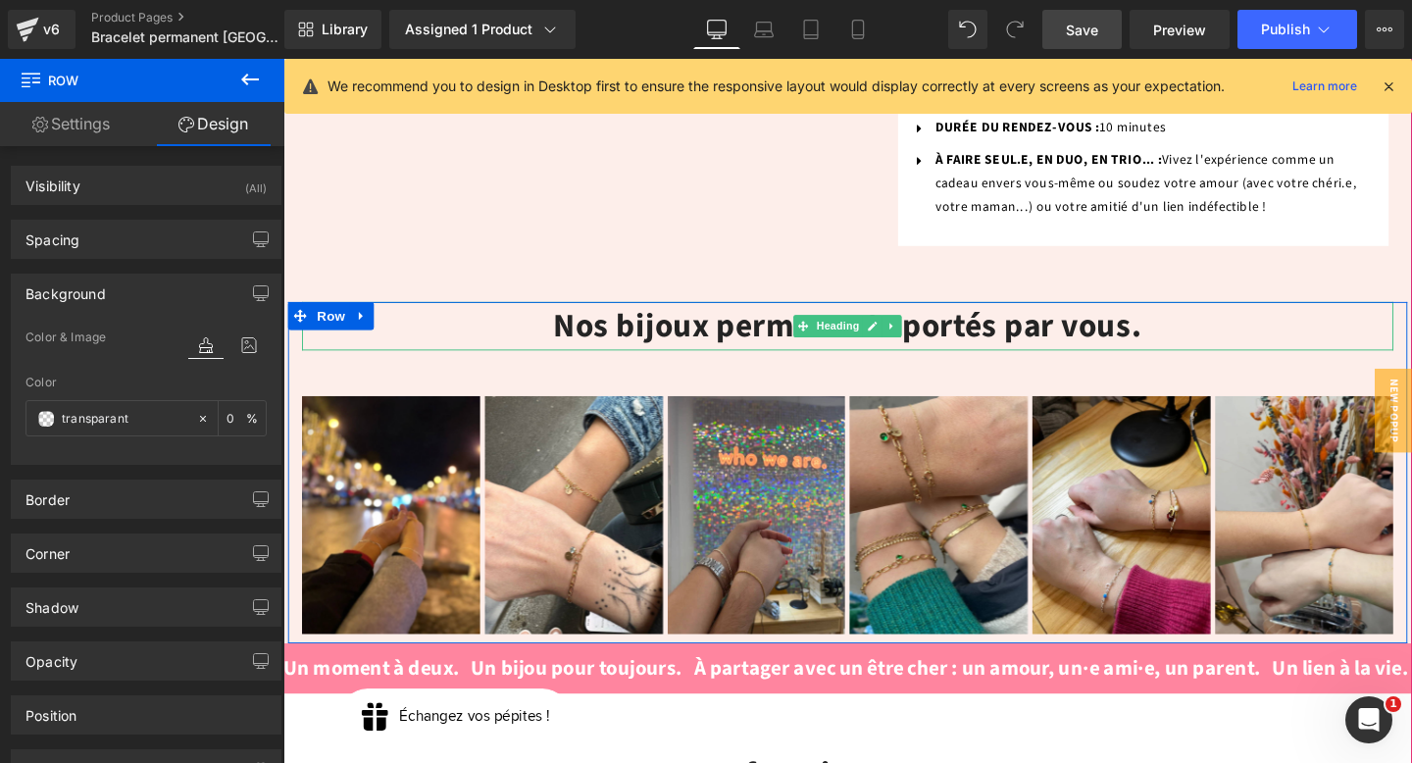
drag, startPoint x: 466, startPoint y: 276, endPoint x: 466, endPoint y: 244, distance: 31.4
click at [466, 315] on h2 "Nos bijoux permanents portés par vous." at bounding box center [877, 341] width 1148 height 52
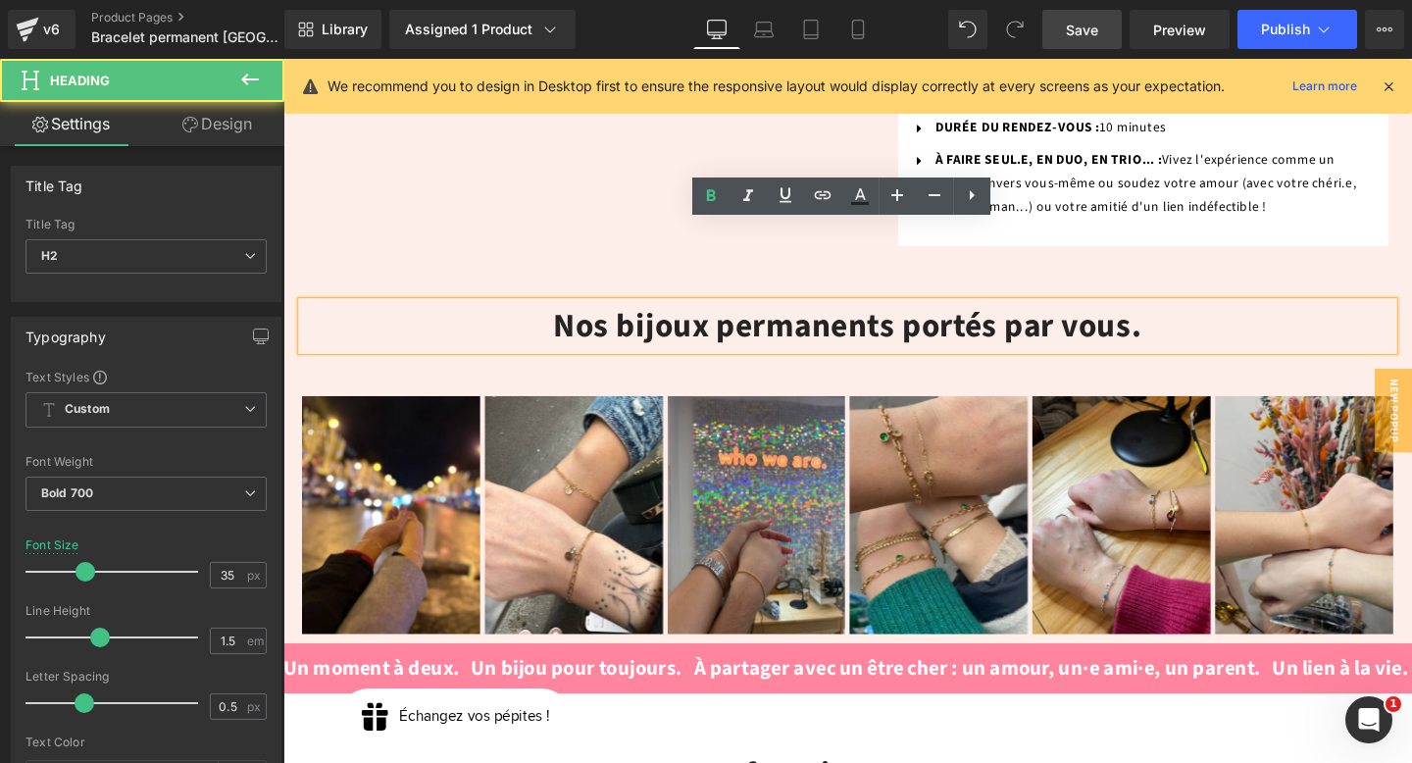
click at [464, 285] on div "Nos bijoux permanents portés par vous. Heading Image Image Image Image Image Im…" at bounding box center [876, 479] width 1187 height 388
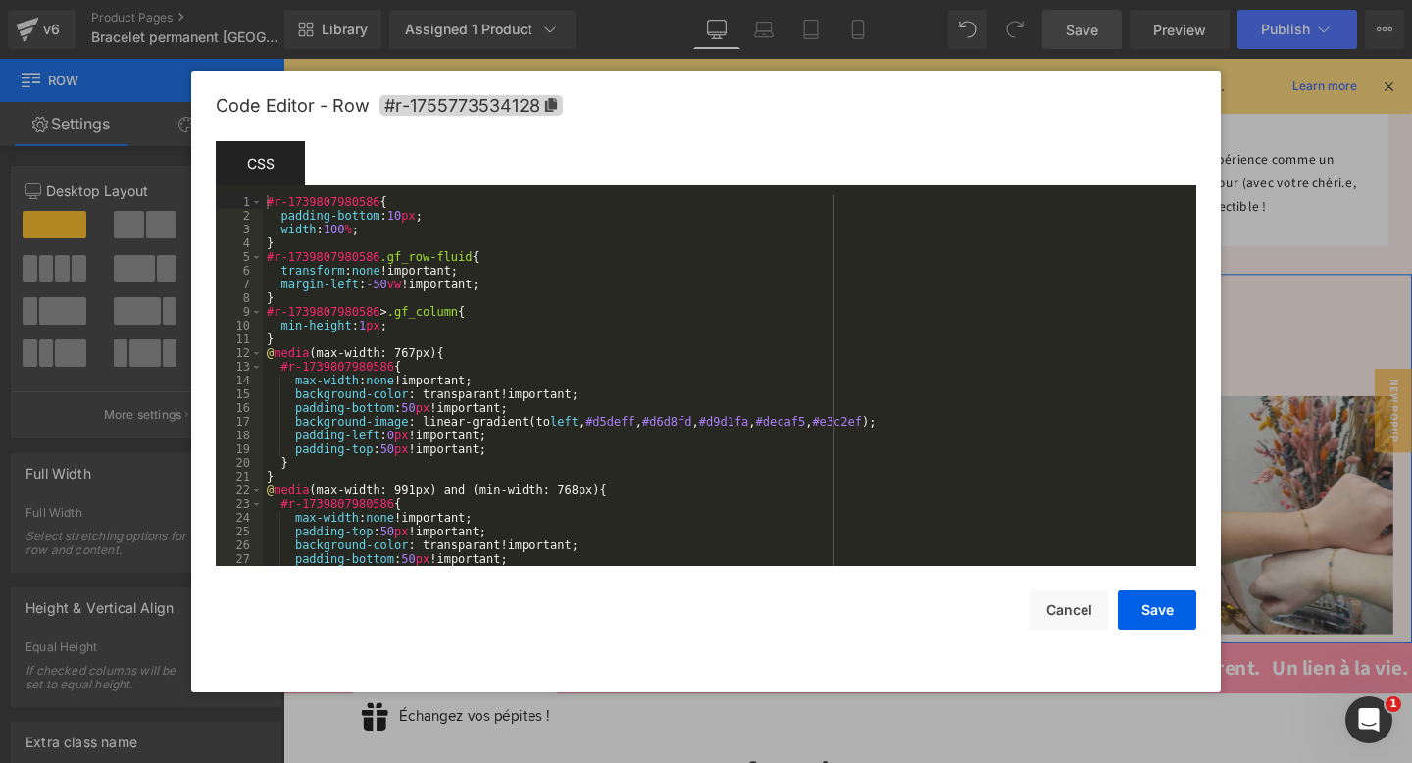
click at [445, 0] on div "Row You are previewing how the will restyle your page. You can not edit Element…" at bounding box center [706, 0] width 1412 height 0
click at [445, 314] on div "#r-1739807980586 { padding-bottom : 10 px ; width : 100 % ; } #r-1739807980586 …" at bounding box center [726, 394] width 926 height 398
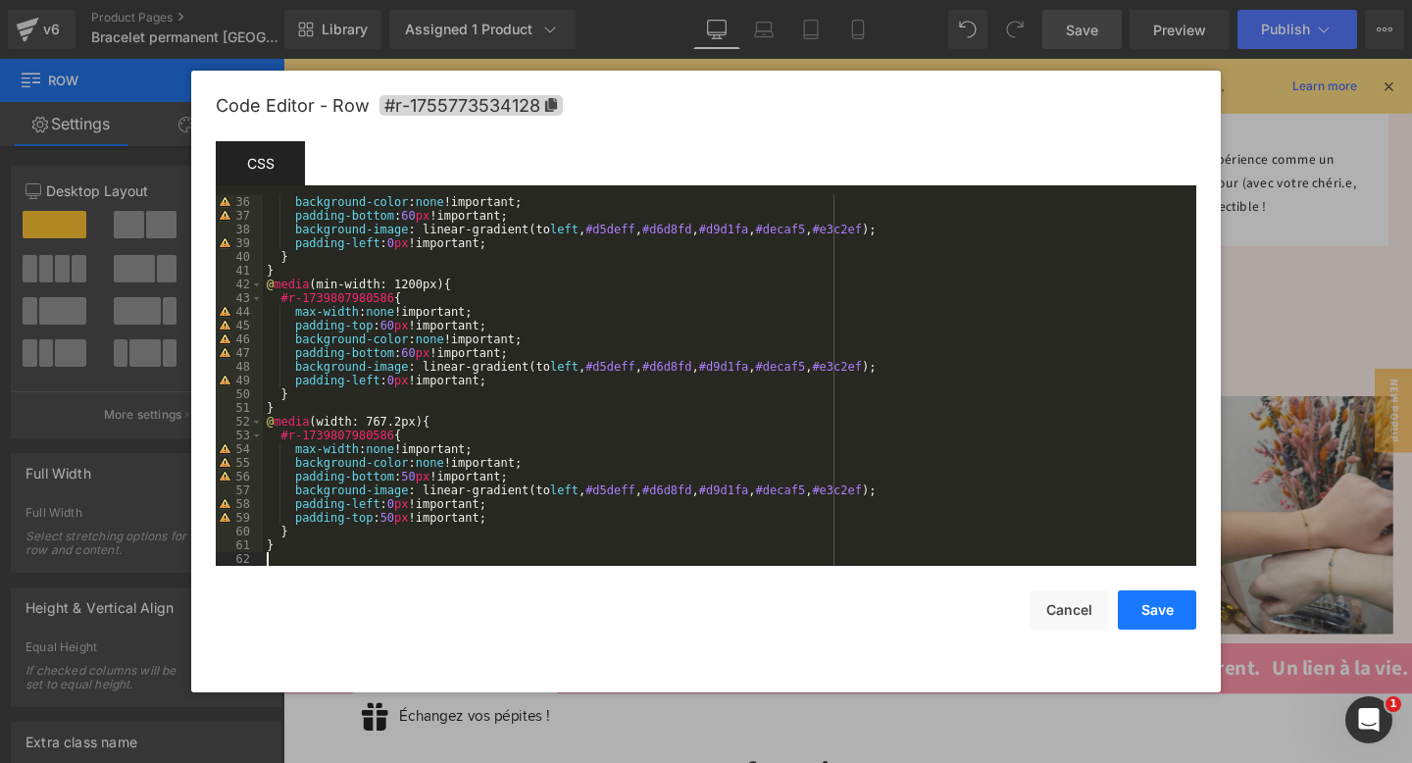
click at [1158, 617] on button "Save" at bounding box center [1157, 609] width 78 height 39
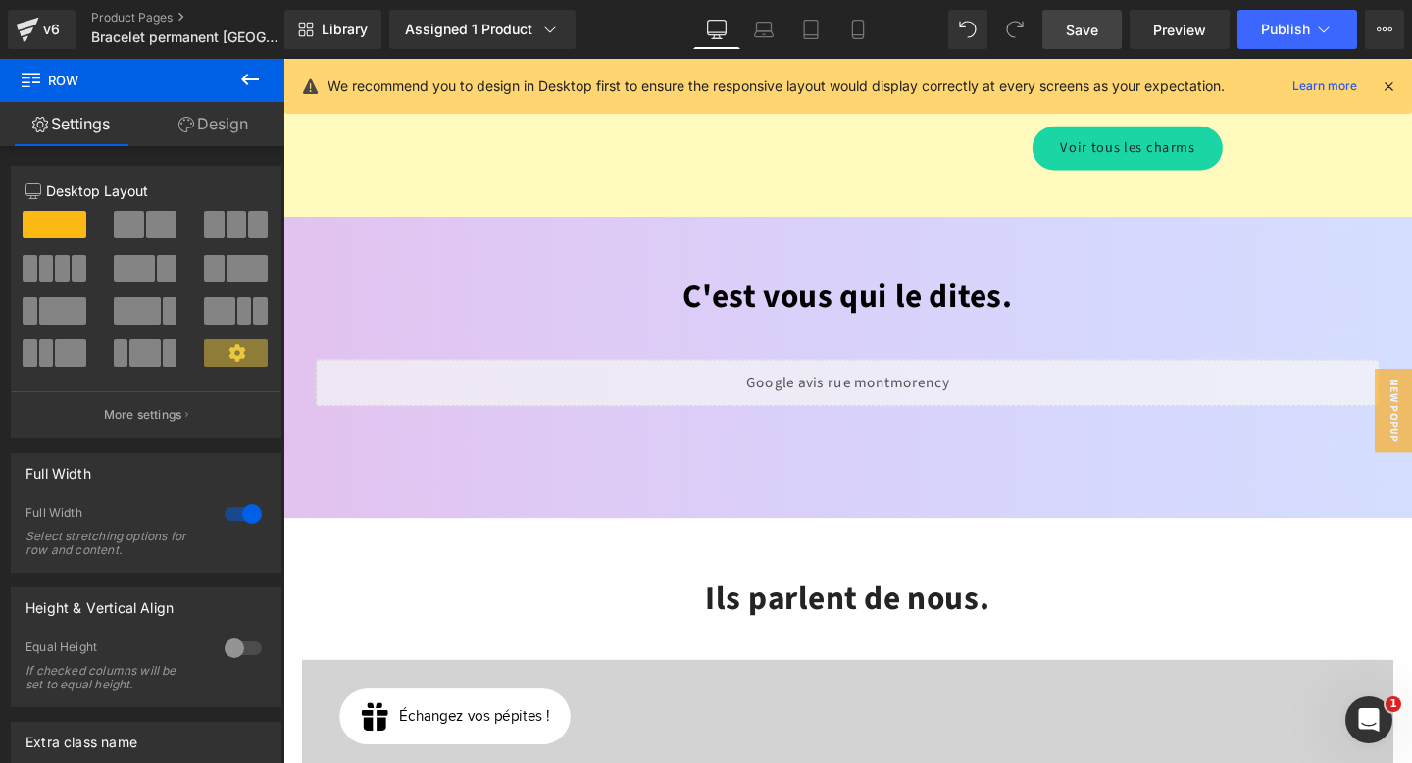
scroll to position [3174, 0]
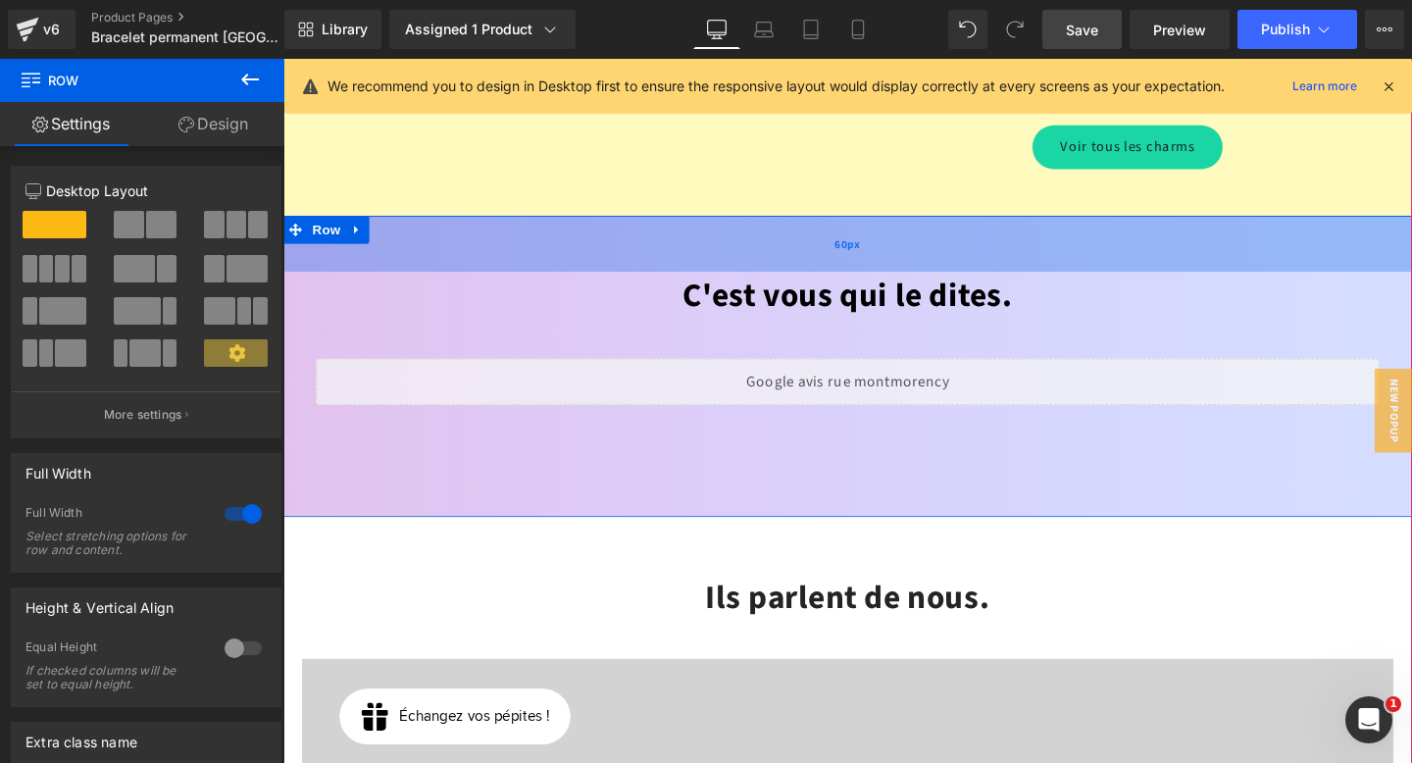
click at [518, 224] on div "60px" at bounding box center [876, 253] width 1187 height 59
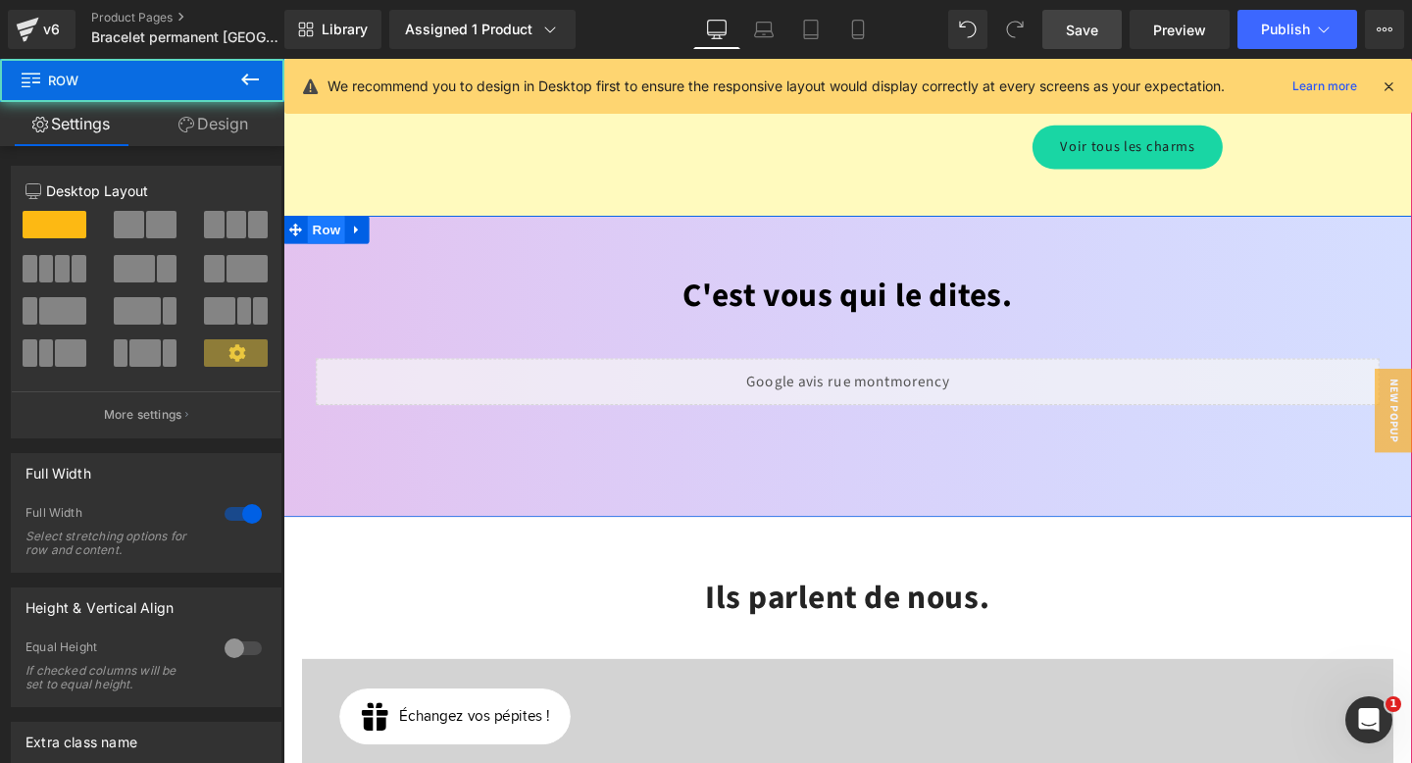
click at [338, 224] on span "Row" at bounding box center [328, 238] width 39 height 29
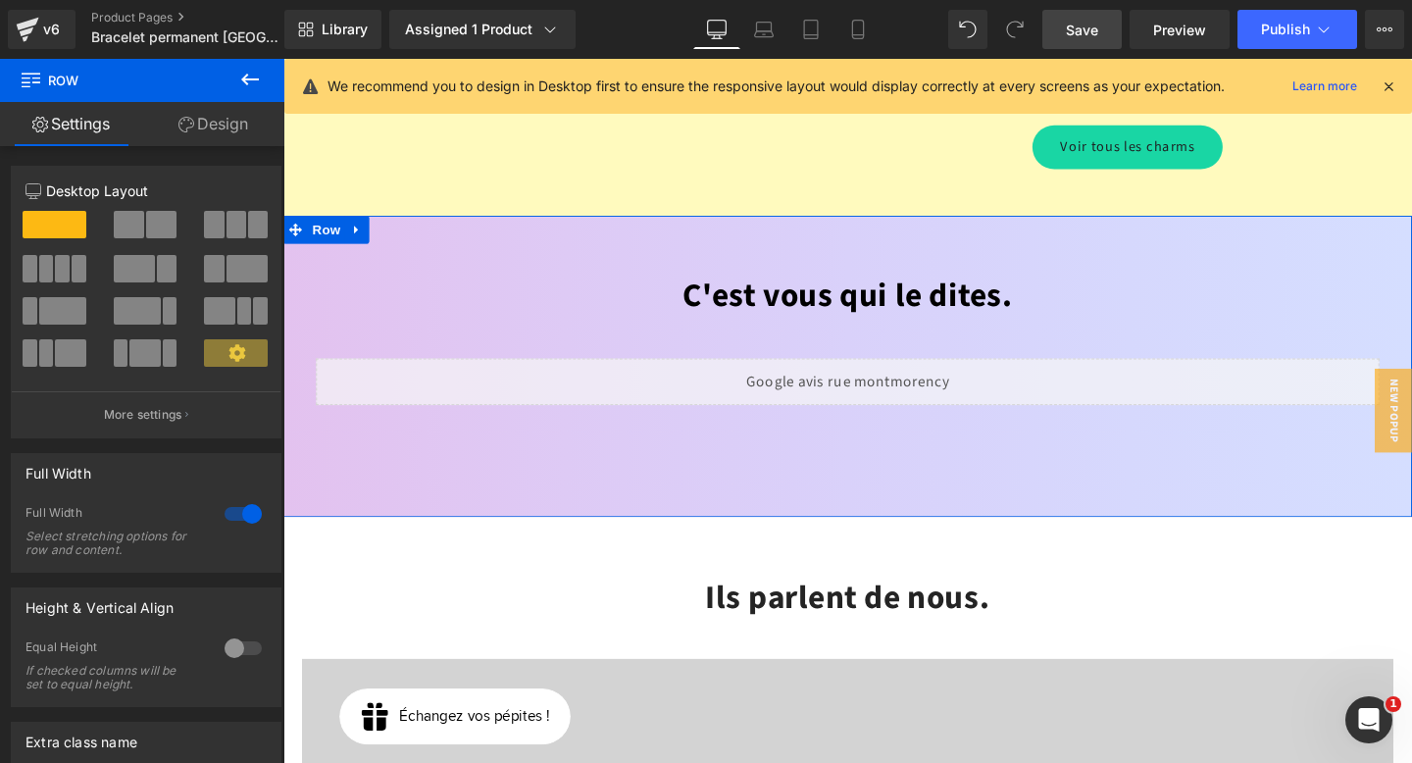
click at [244, 122] on link "Design" at bounding box center [213, 124] width 142 height 44
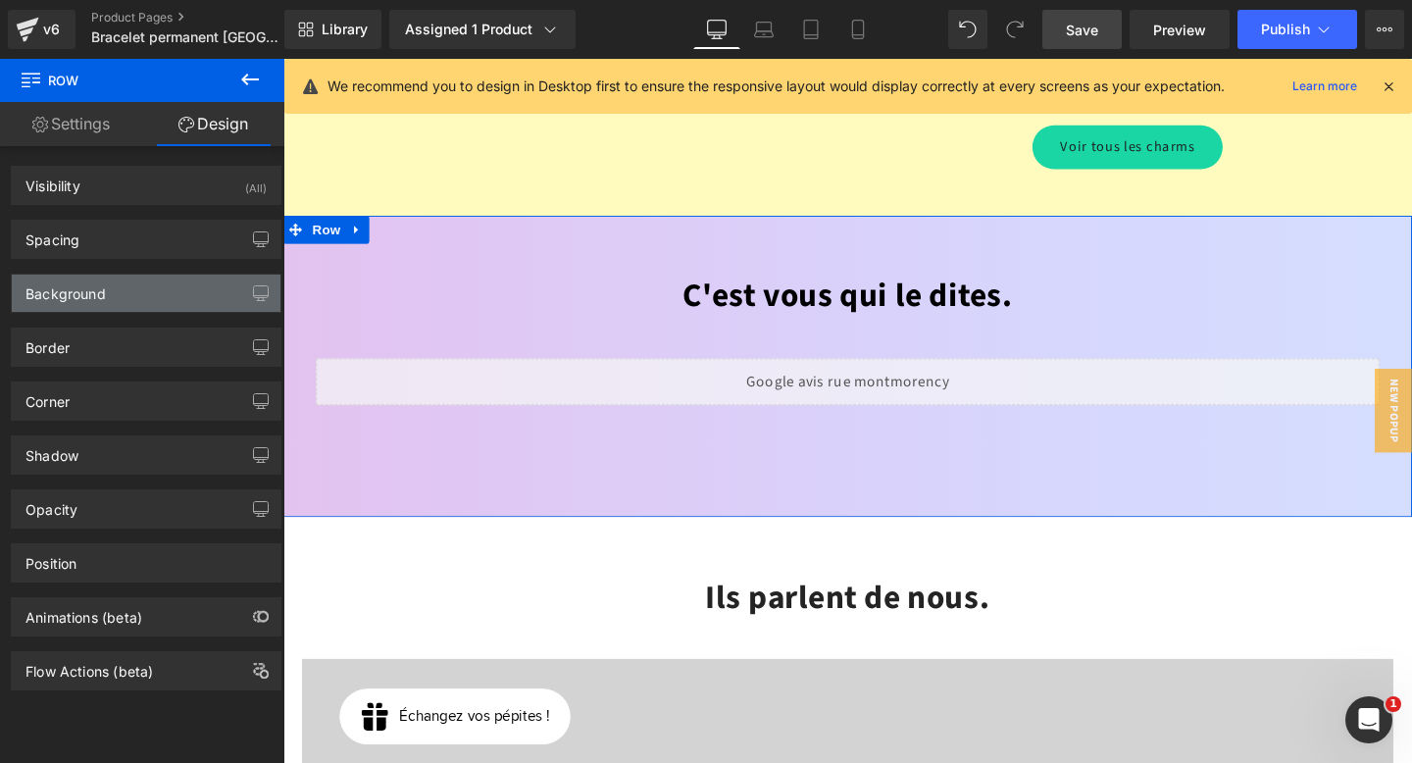
click at [153, 294] on div "Background" at bounding box center [146, 293] width 269 height 37
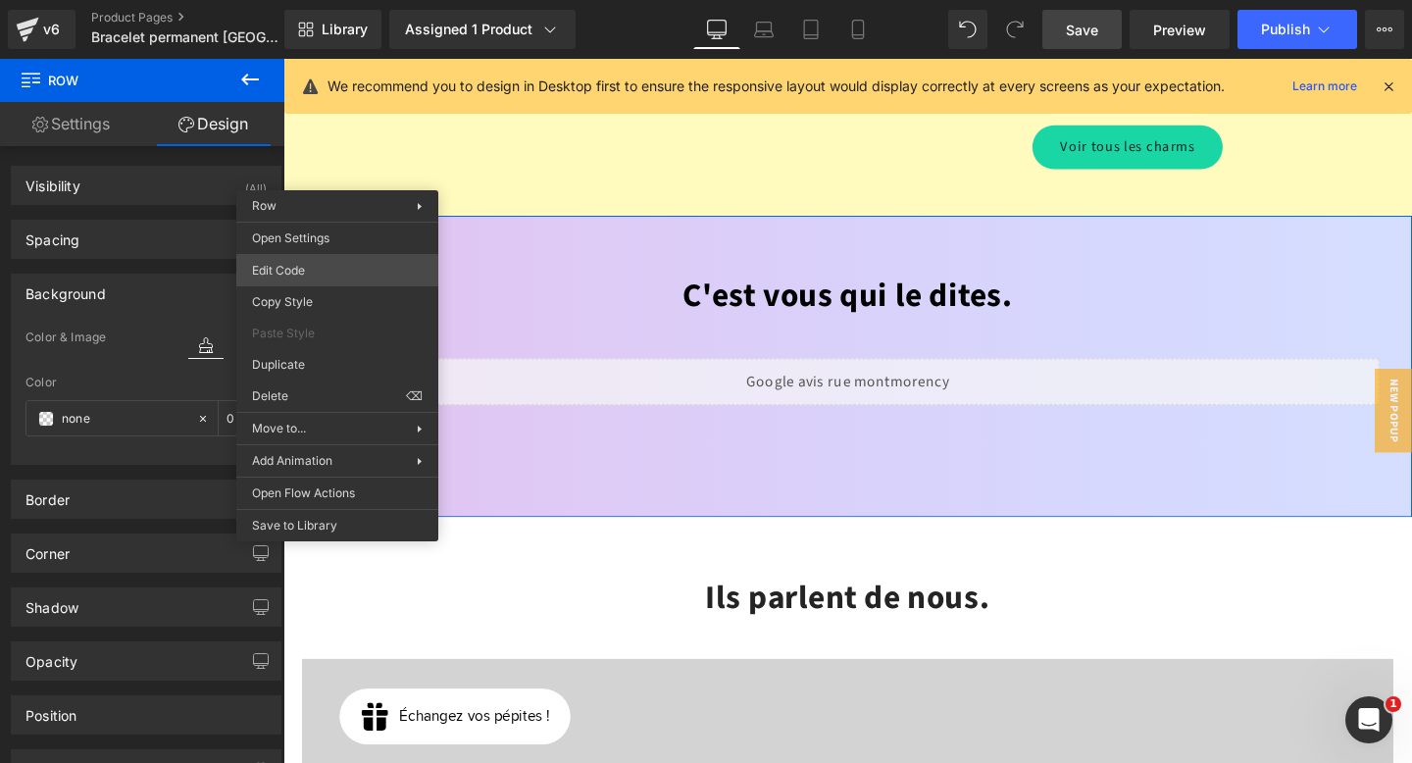
click at [316, 0] on div "Row You are previewing how the will restyle your page. You can not edit Element…" at bounding box center [706, 0] width 1412 height 0
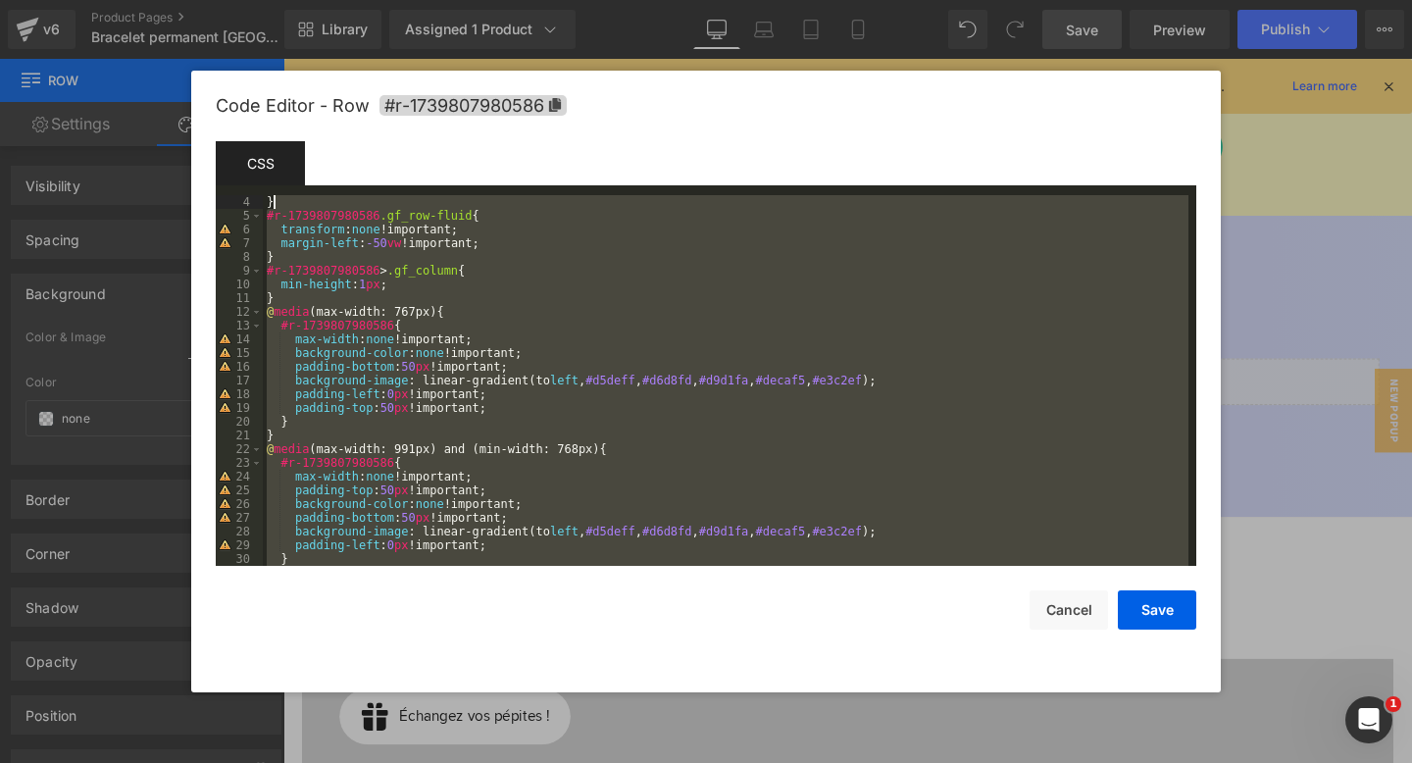
scroll to position [0, 0]
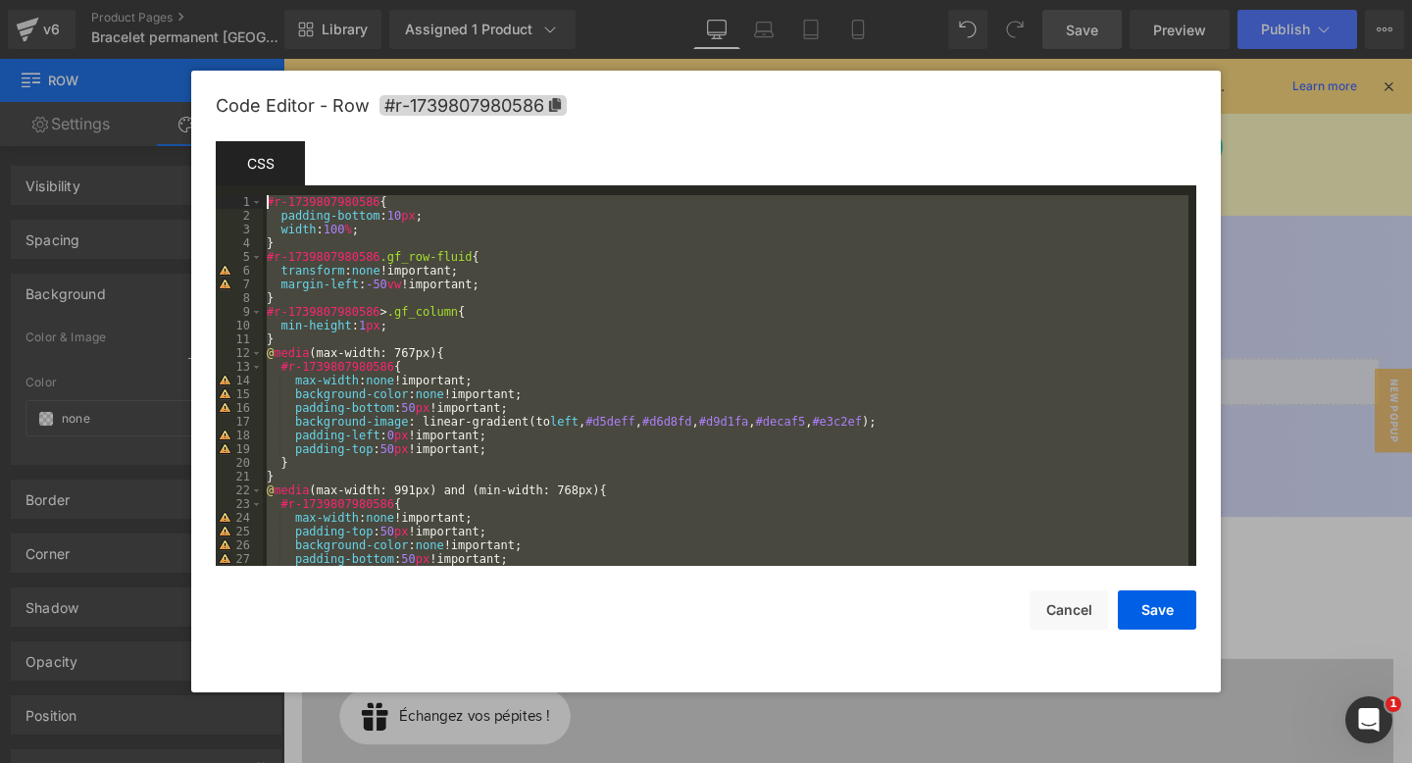
drag, startPoint x: 398, startPoint y: 543, endPoint x: 282, endPoint y: 101, distance: 457.2
click at [282, 101] on div "Code Editor - Row #r-1739807980586 Template CSS Script 1 2 3 4 5 6 7 8 9 10 11 …" at bounding box center [706, 382] width 981 height 622
click at [1152, 620] on button "Save" at bounding box center [1157, 609] width 78 height 39
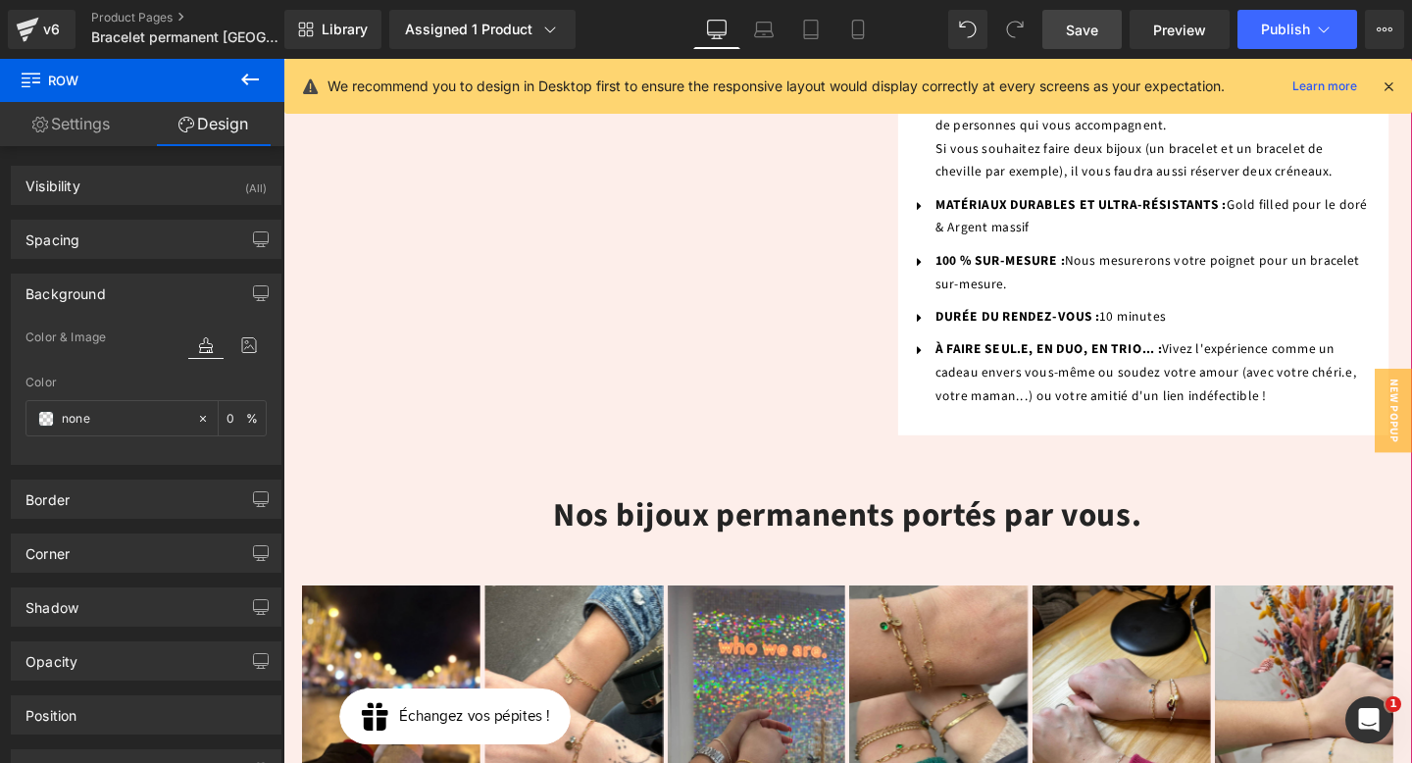
scroll to position [1085, 0]
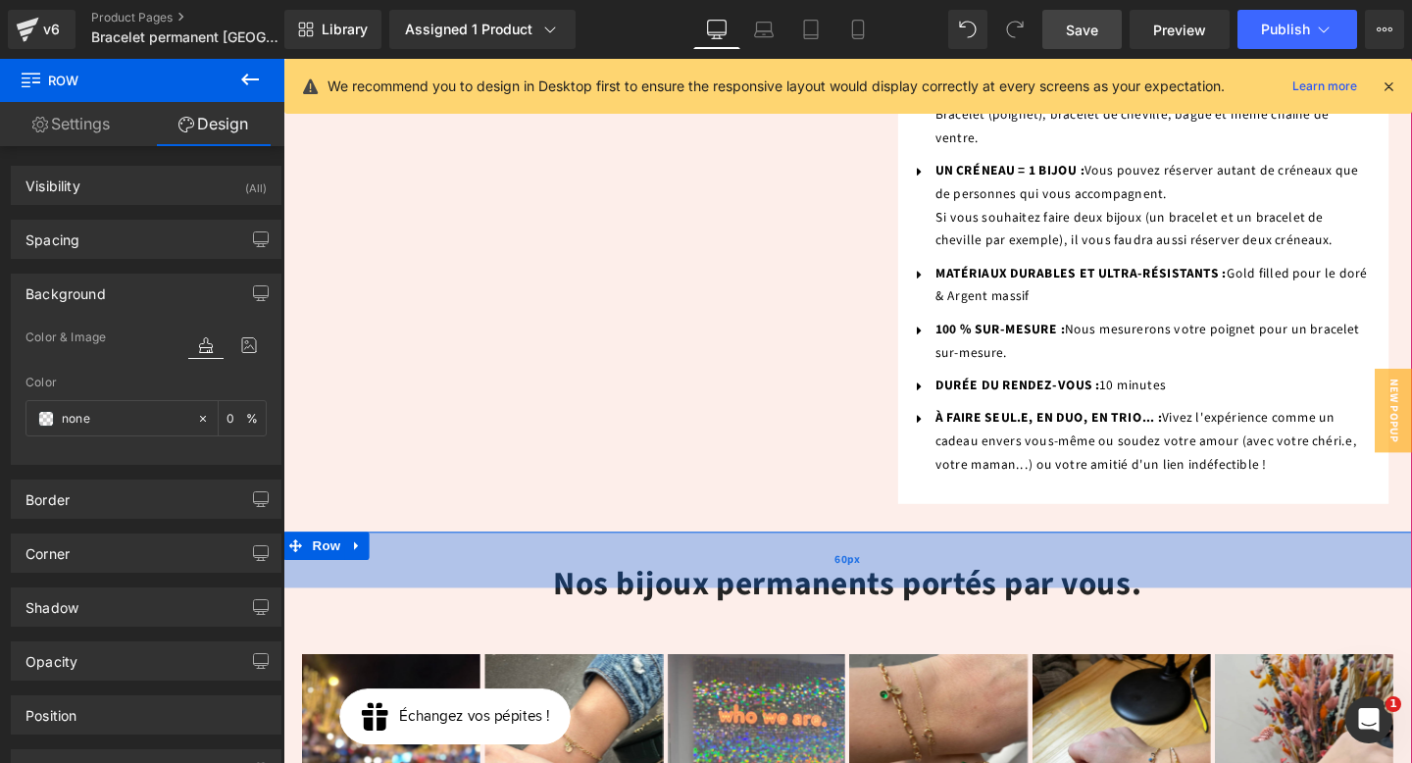
click at [837, 556] on div "60px" at bounding box center [876, 585] width 1187 height 59
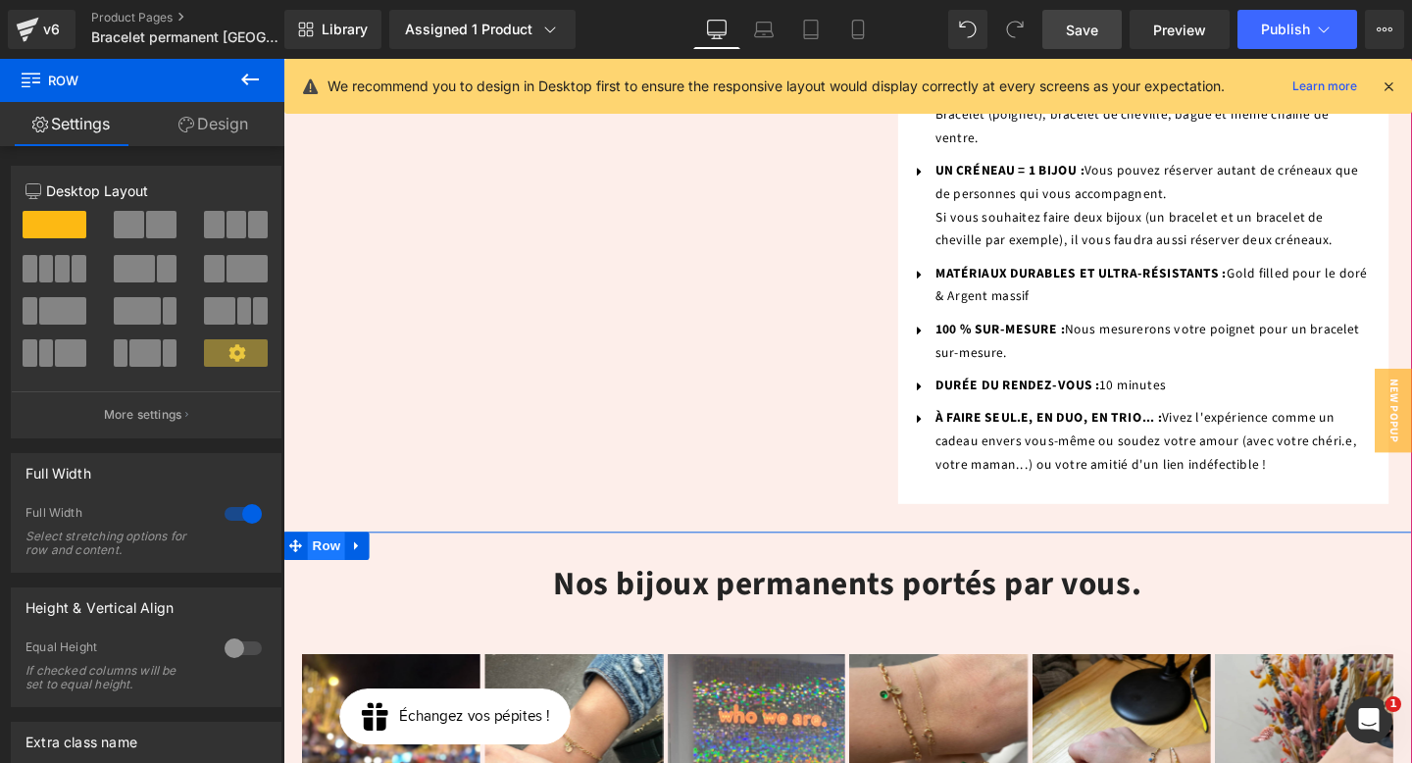
click at [322, 556] on span "Row" at bounding box center [328, 570] width 39 height 29
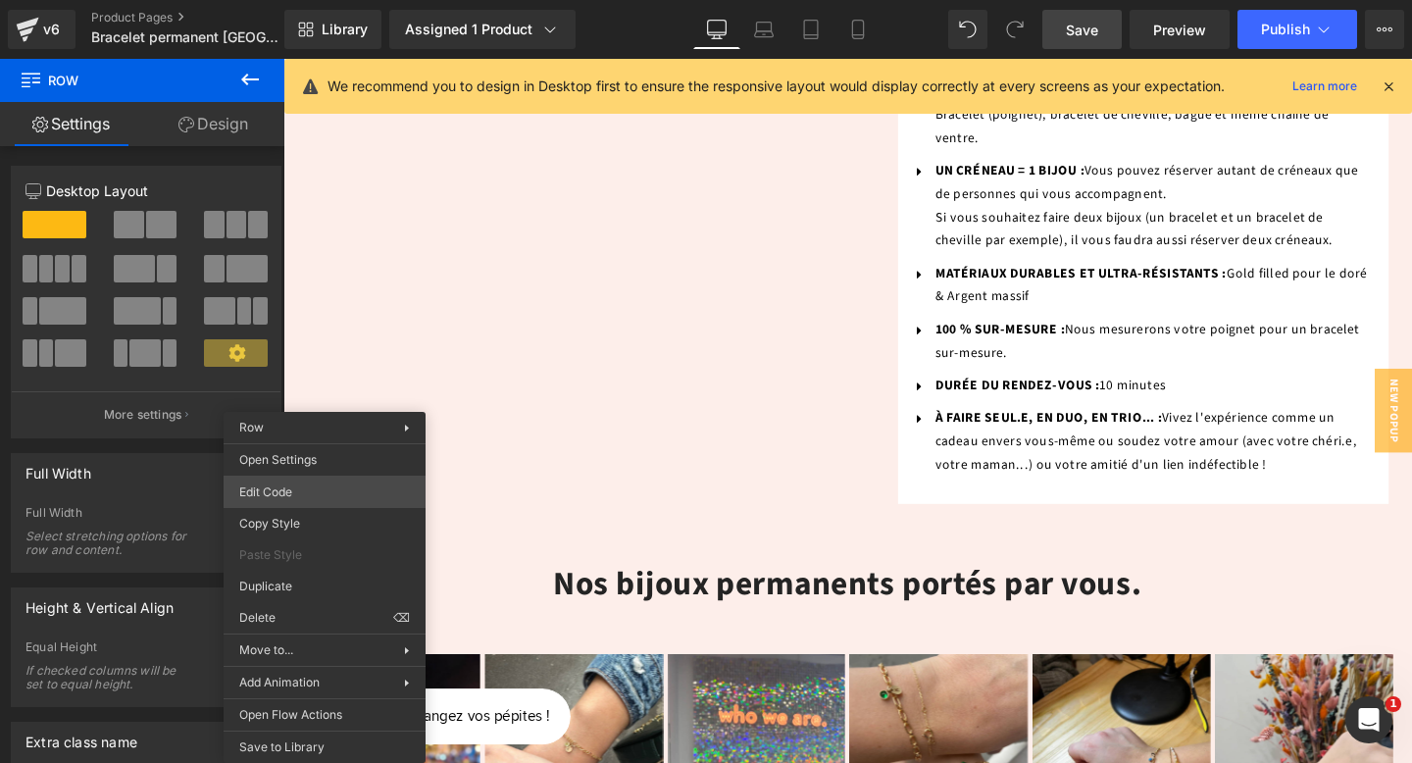
click at [312, 0] on div "Row You are previewing how the will restyle your page. You can not edit Element…" at bounding box center [706, 0] width 1412 height 0
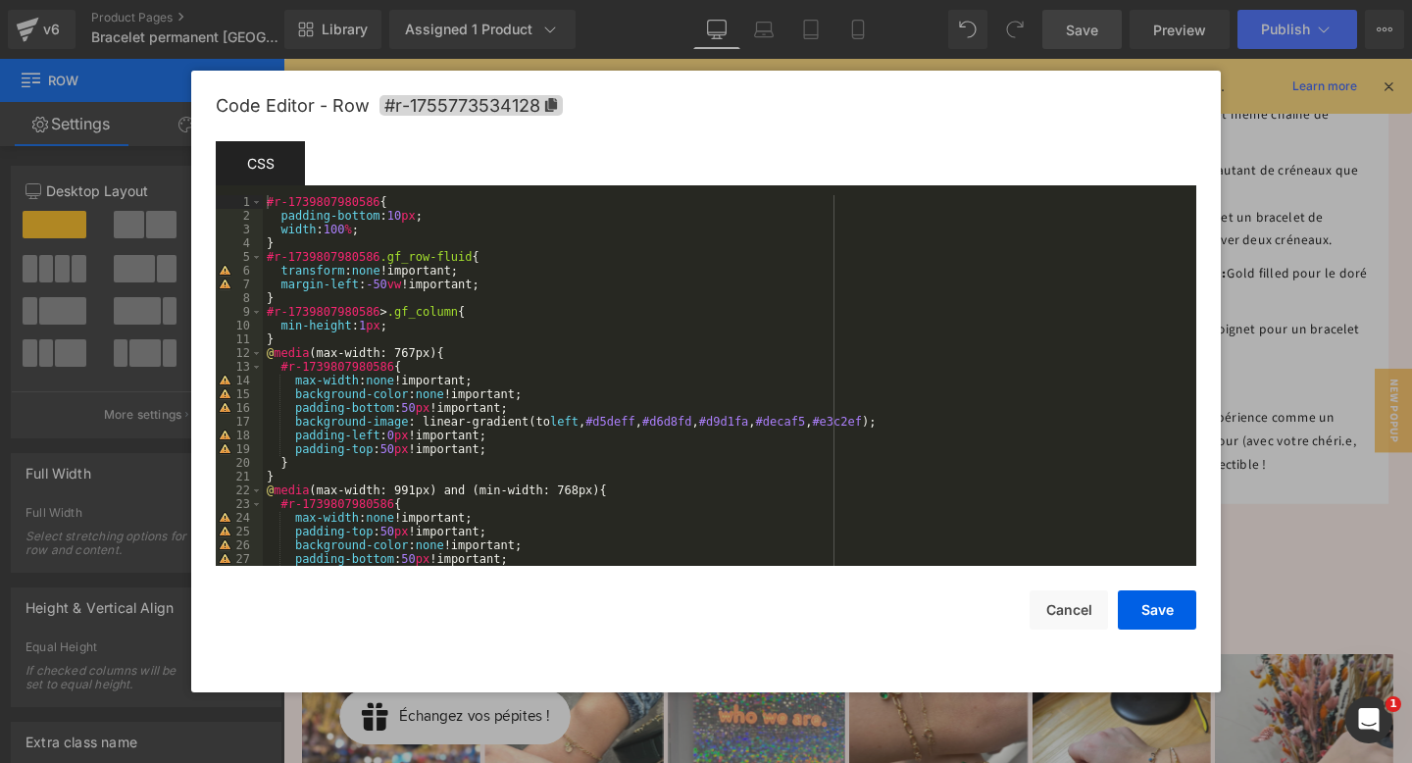
click at [387, 230] on div "#r-1739807980586 { padding-bottom : 10 px ; width : 100 % ; } #r-1739807980586 …" at bounding box center [726, 394] width 926 height 398
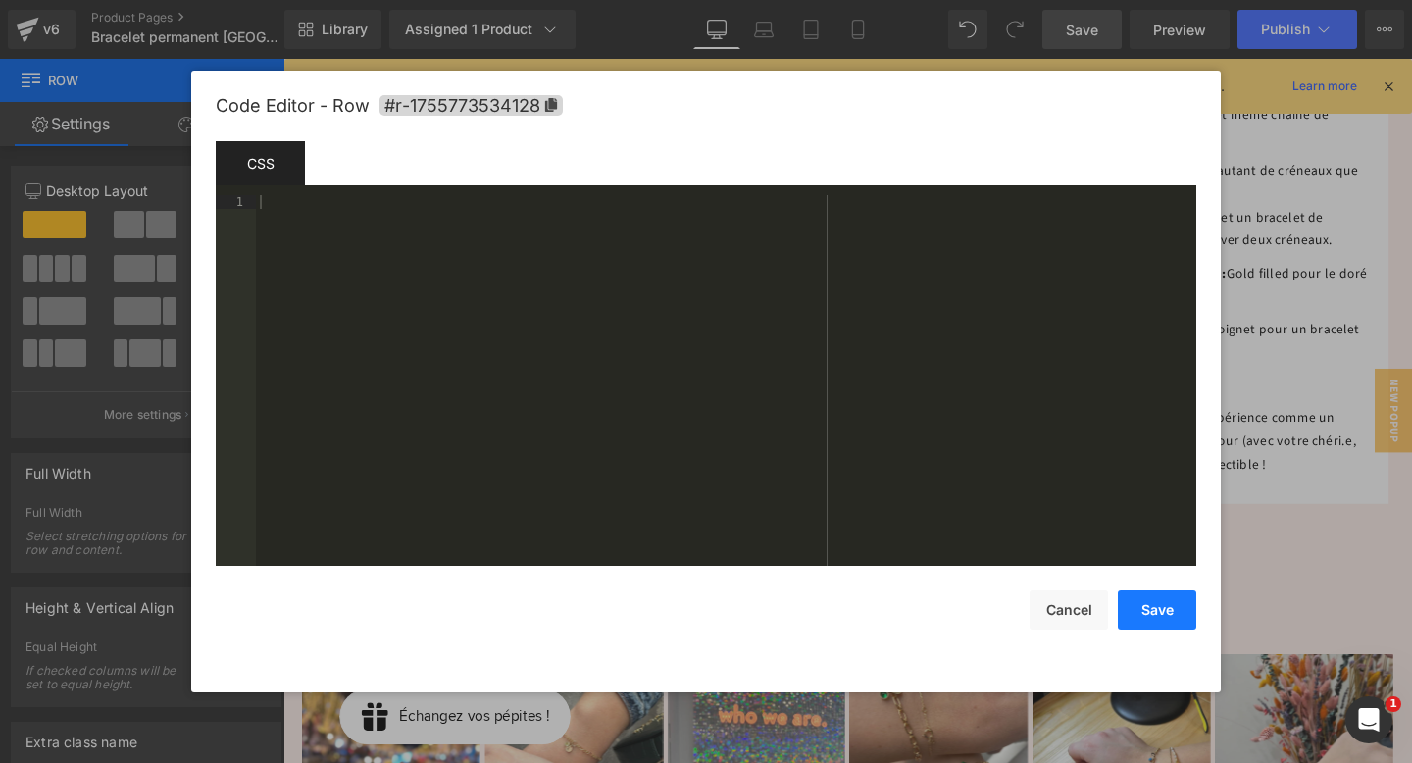
click at [1149, 625] on button "Save" at bounding box center [1157, 609] width 78 height 39
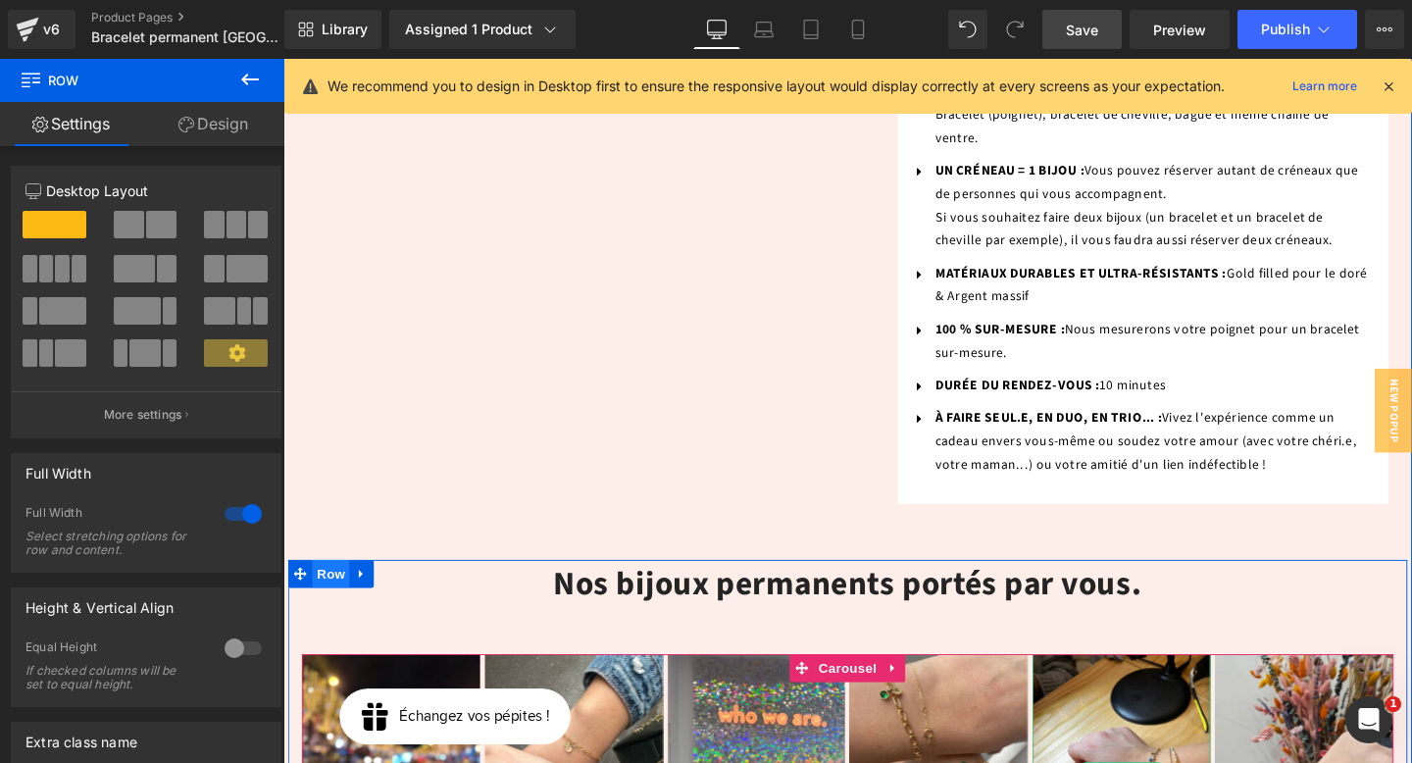
click at [326, 586] on span "Row" at bounding box center [333, 600] width 39 height 29
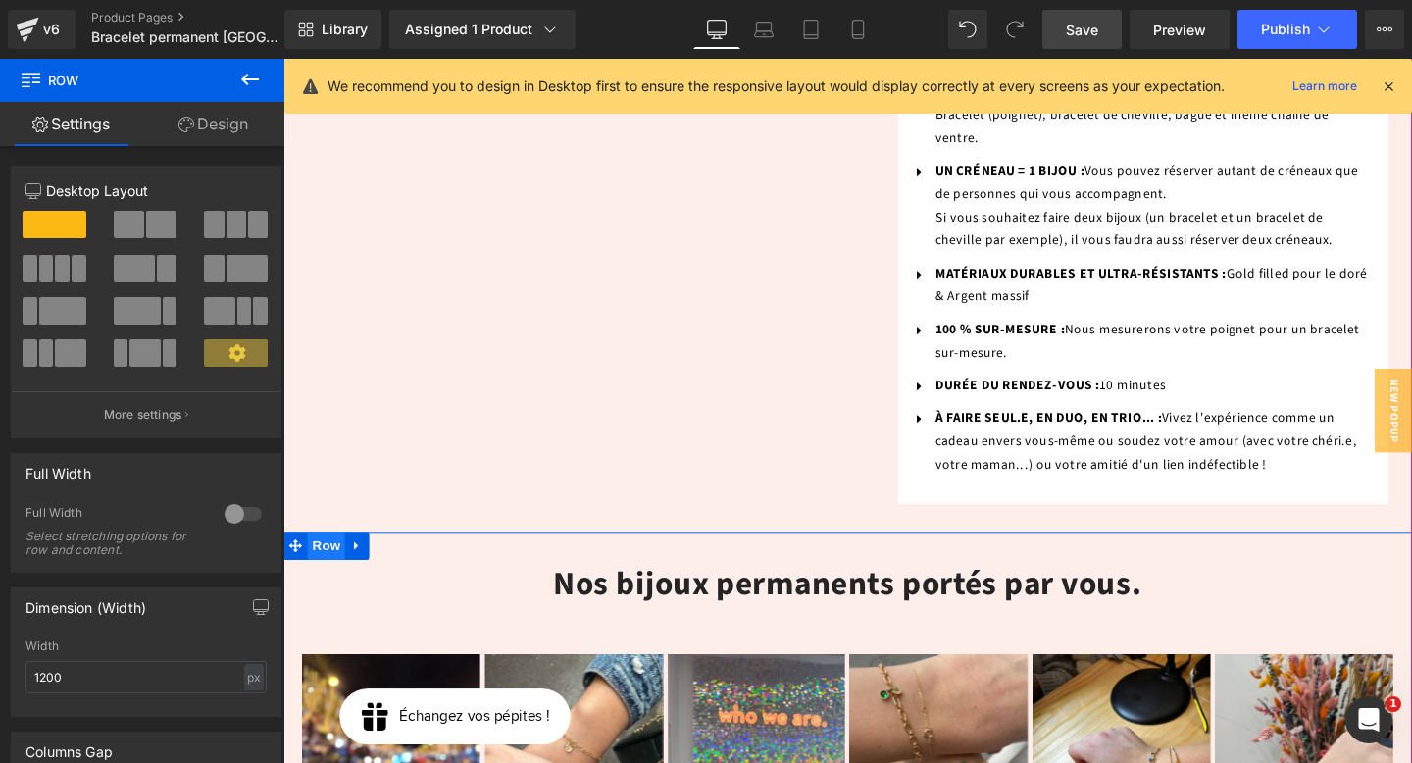
click at [323, 556] on span "Row" at bounding box center [328, 570] width 39 height 29
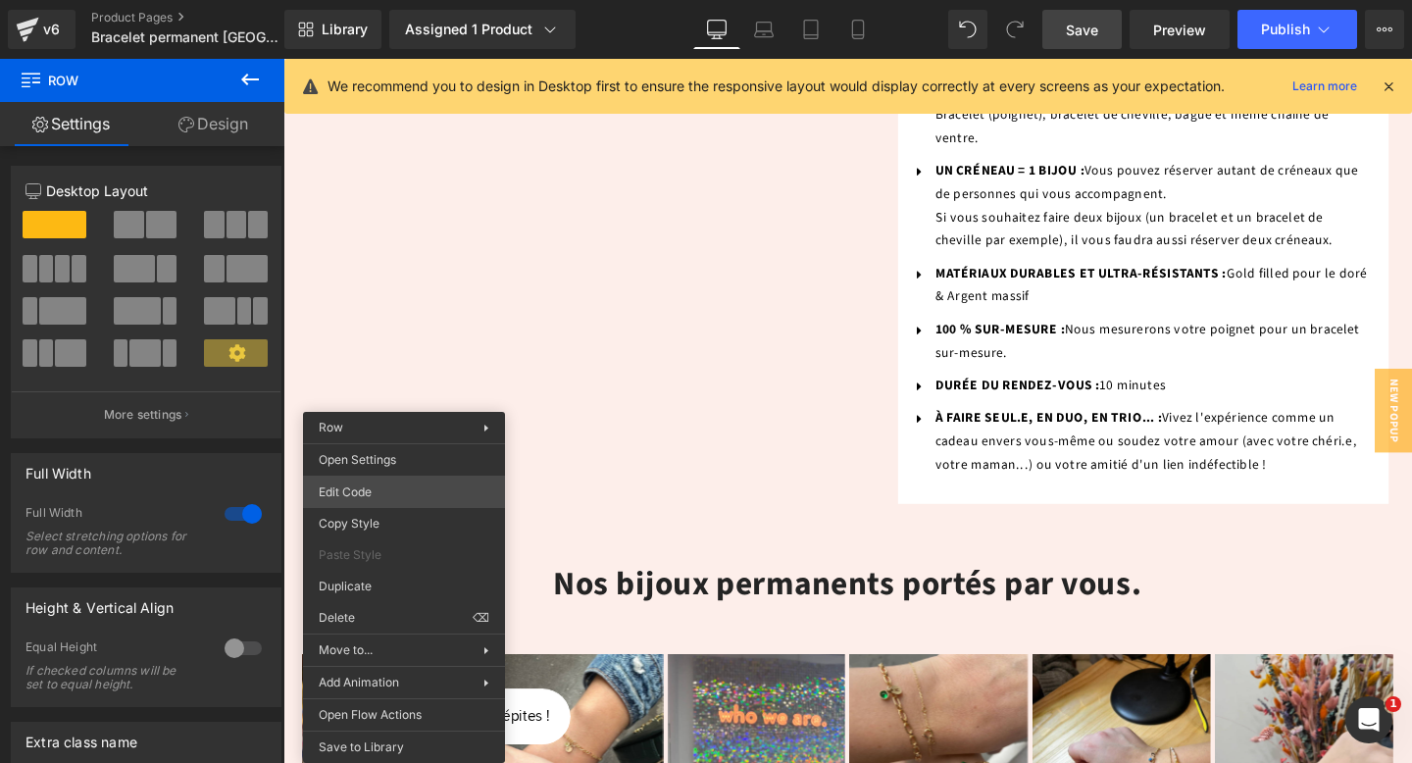
click at [380, 0] on div "Row You are previewing how the will restyle your page. You can not edit Element…" at bounding box center [706, 0] width 1412 height 0
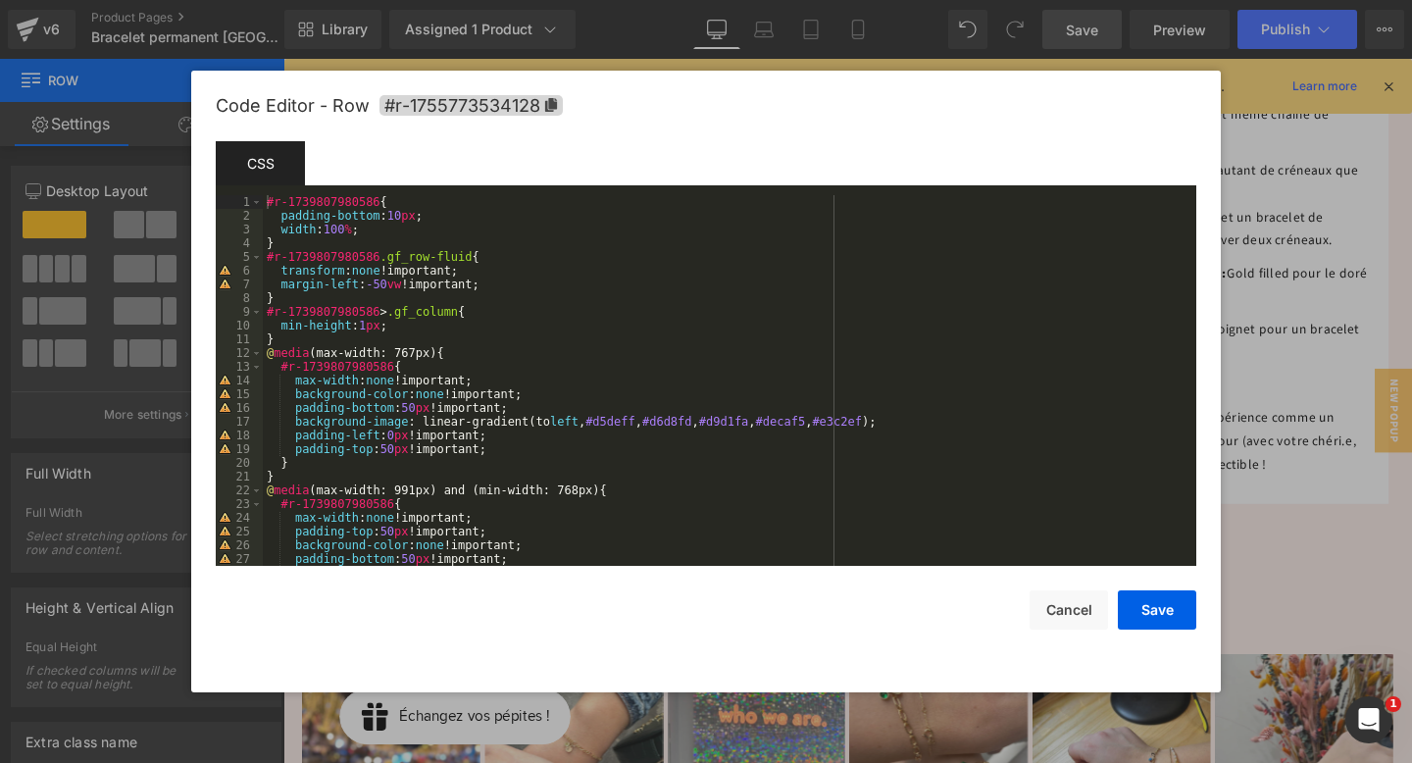
click at [417, 383] on div "#r-1739807980586 { padding-bottom : 10 px ; width : 100 % ; } #r-1739807980586 …" at bounding box center [726, 394] width 926 height 398
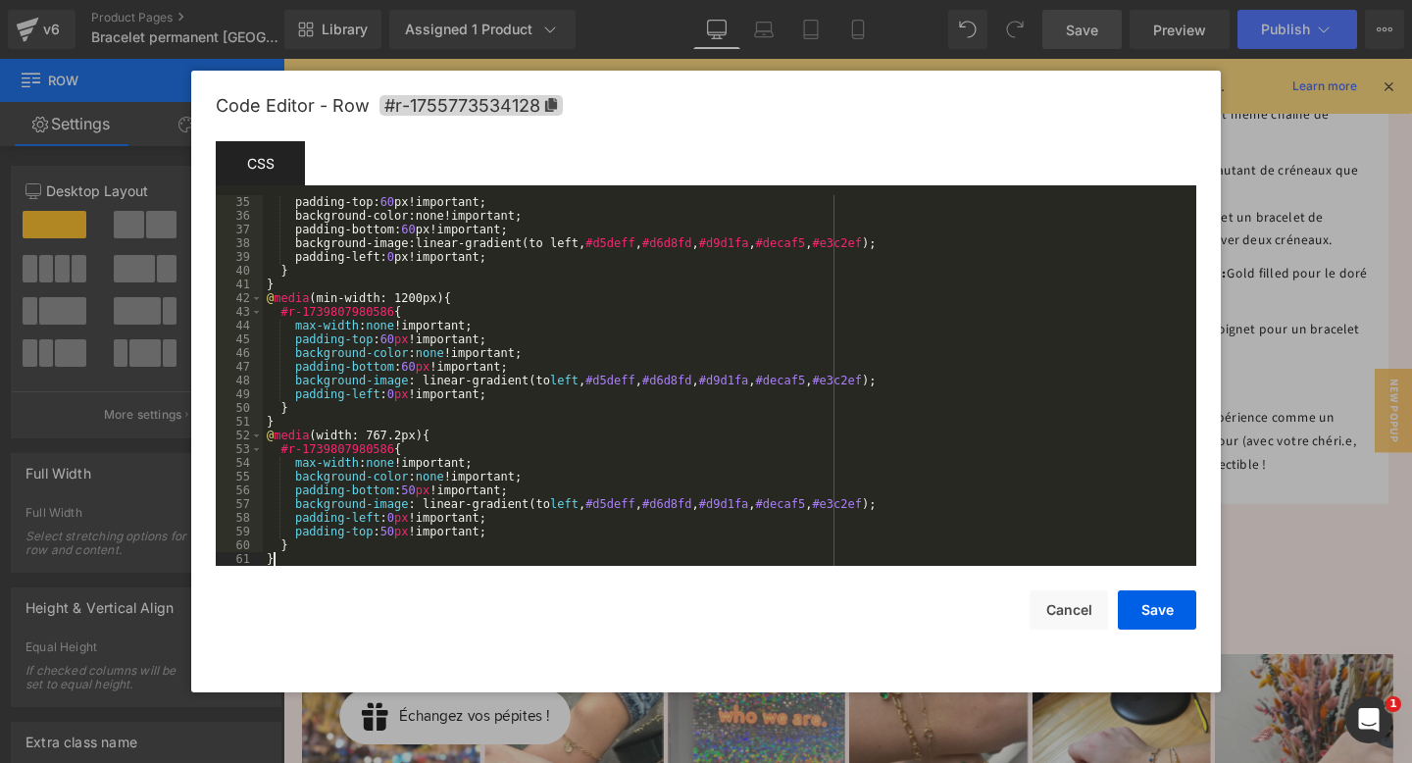
scroll to position [467, 0]
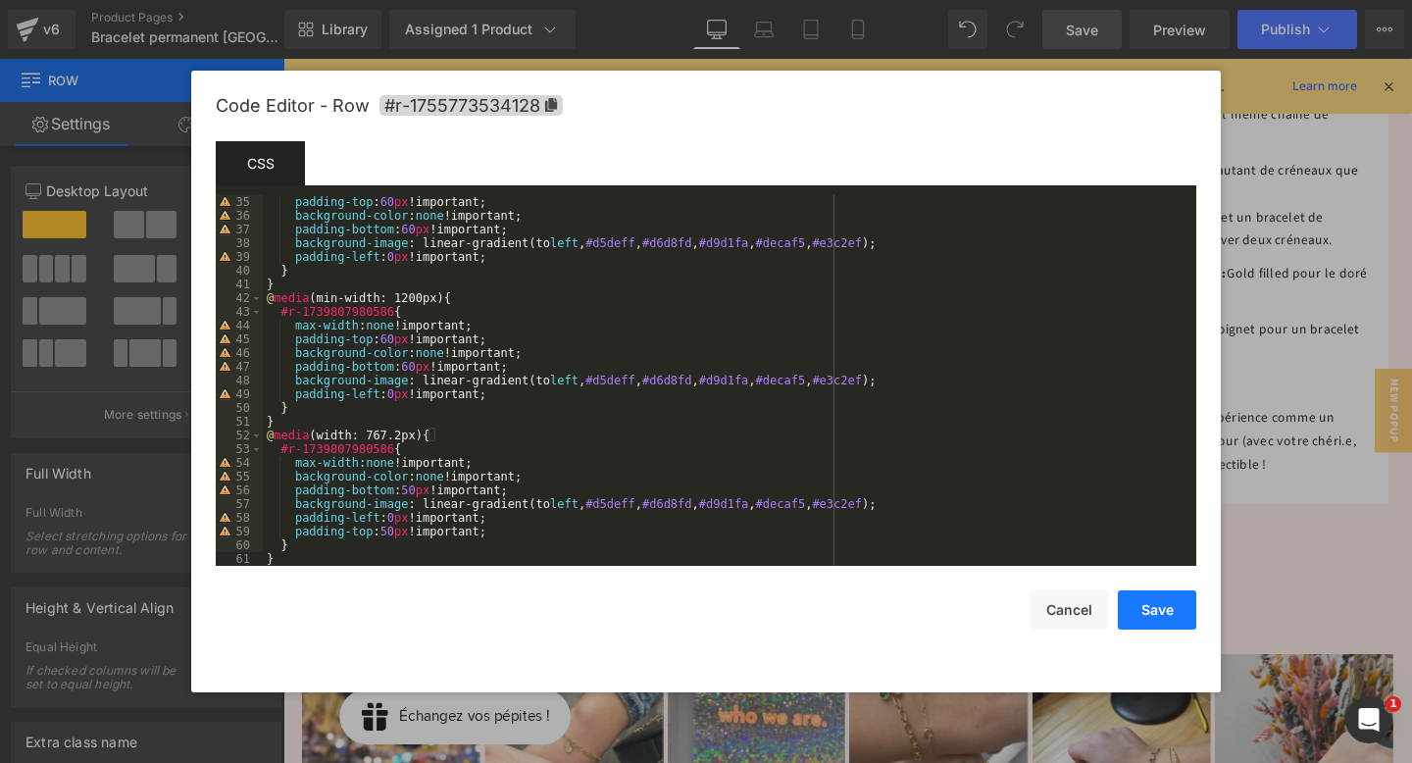
click at [1165, 608] on button "Save" at bounding box center [1157, 609] width 78 height 39
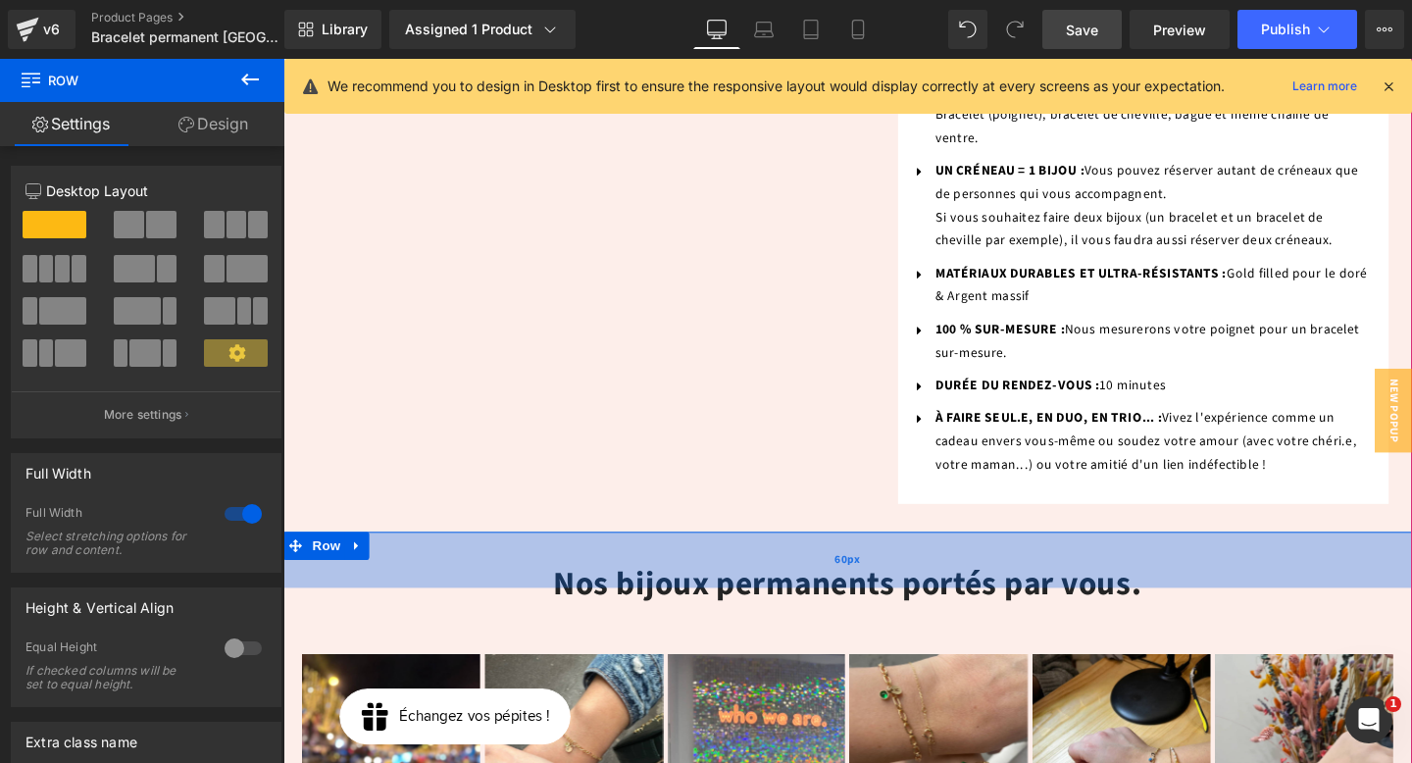
click at [332, 556] on div "60px" at bounding box center [876, 585] width 1187 height 59
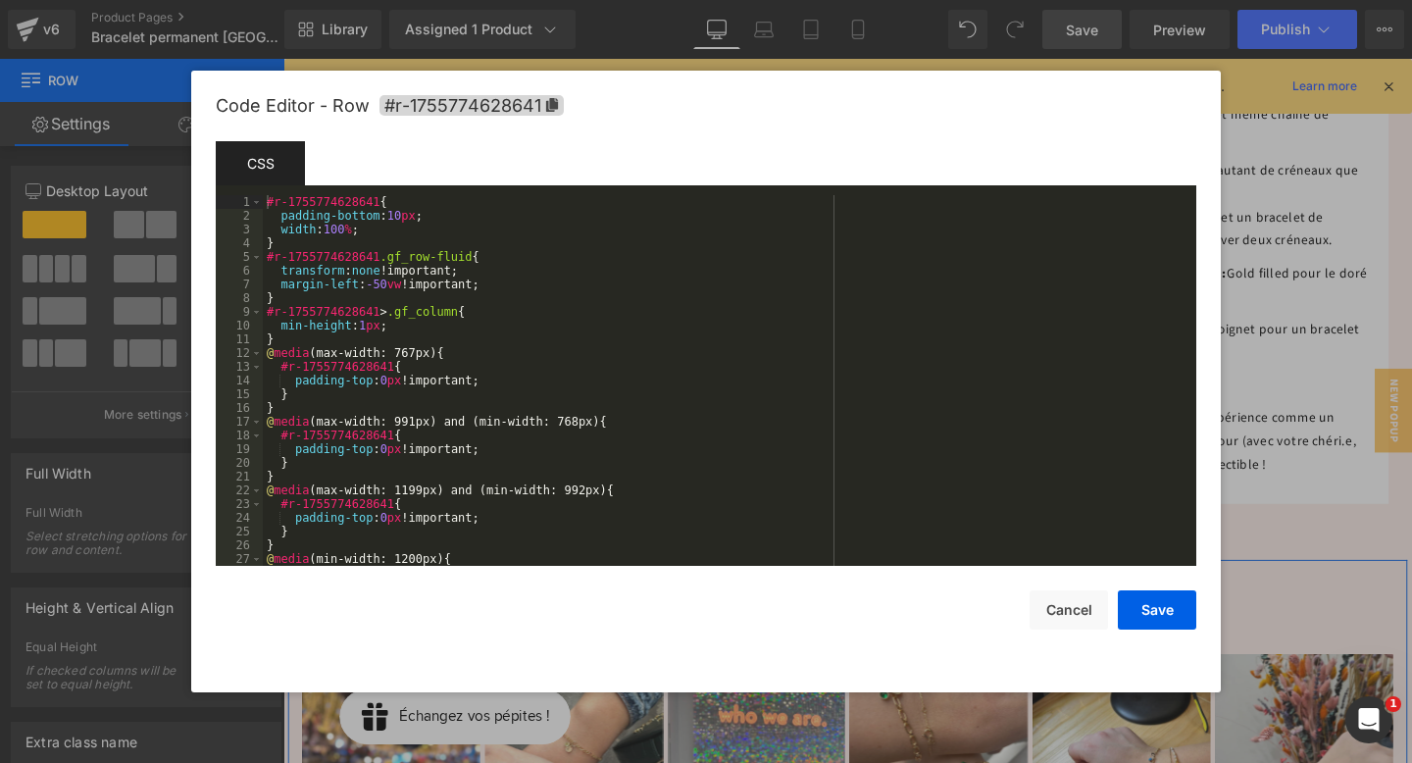
click at [310, 0] on div "Row You are previewing how the will restyle your page. You can not edit Element…" at bounding box center [706, 0] width 1412 height 0
click at [1081, 616] on button "Cancel" at bounding box center [1069, 609] width 78 height 39
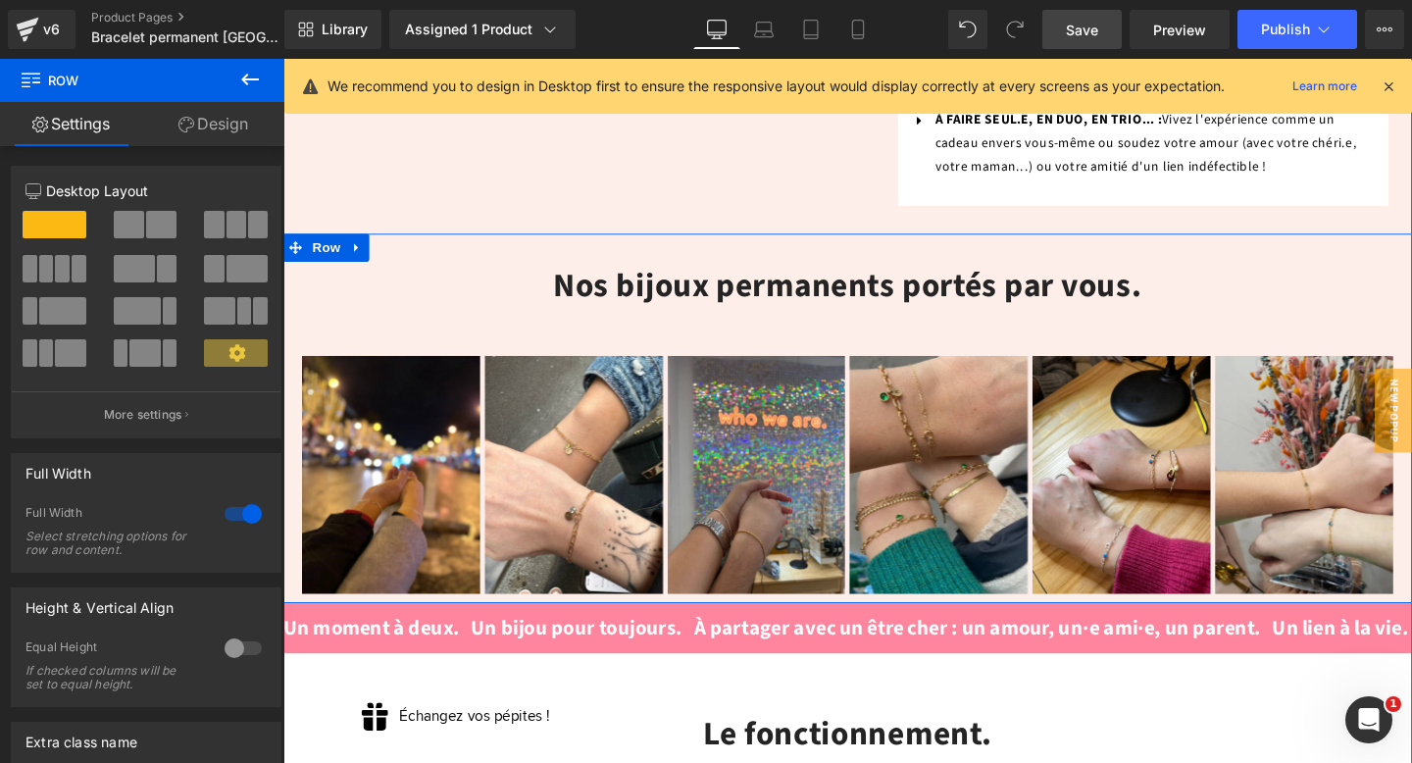
scroll to position [1414, 0]
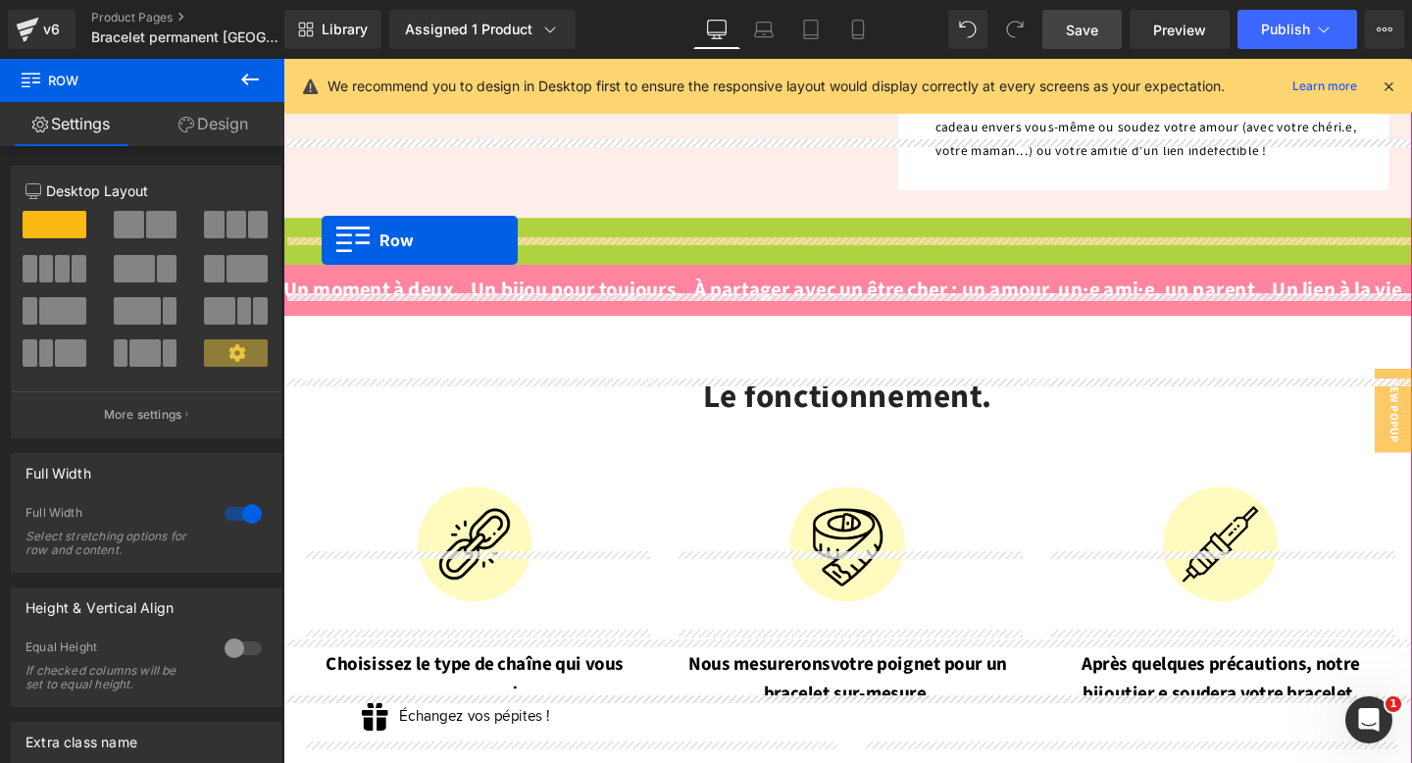
drag, startPoint x: 293, startPoint y: 156, endPoint x: 324, endPoint y: 250, distance: 98.9
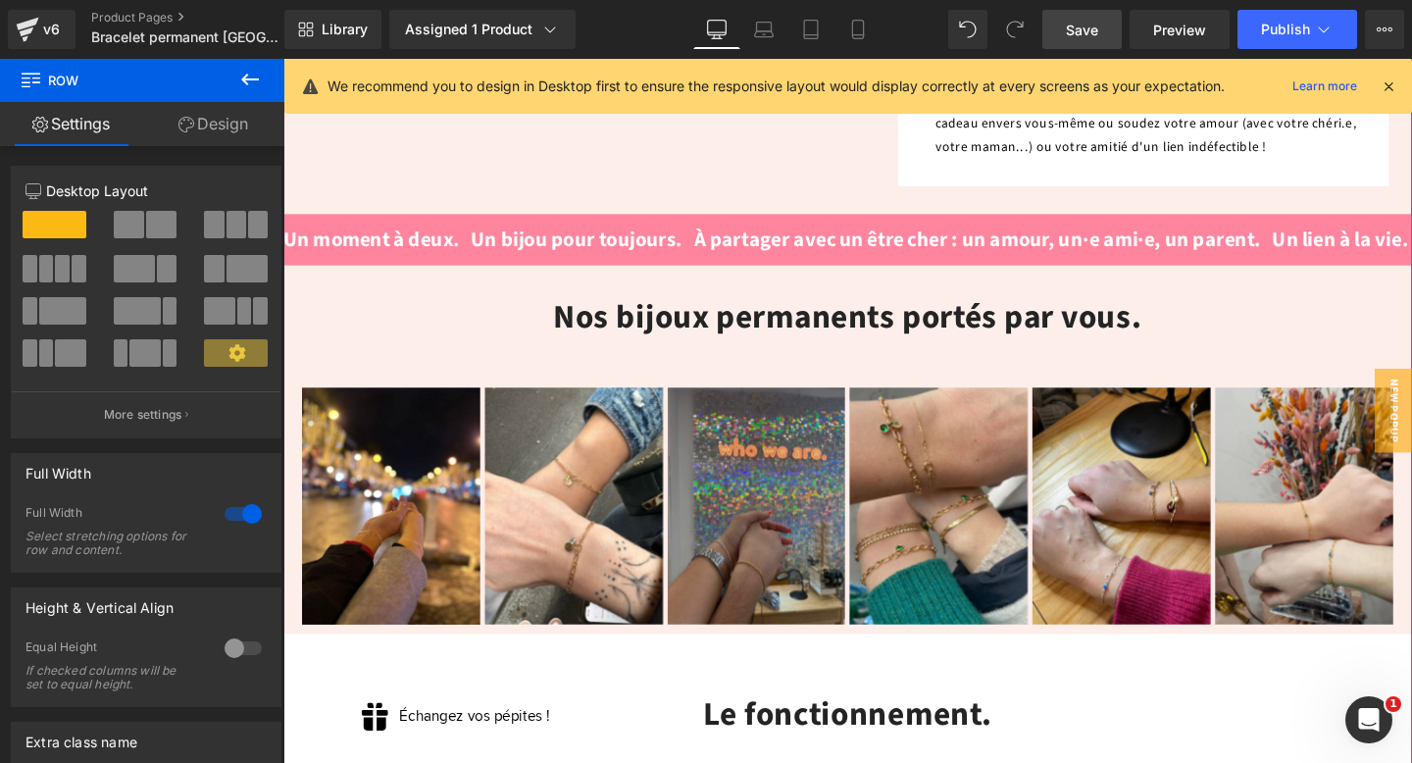
scroll to position [1423, 0]
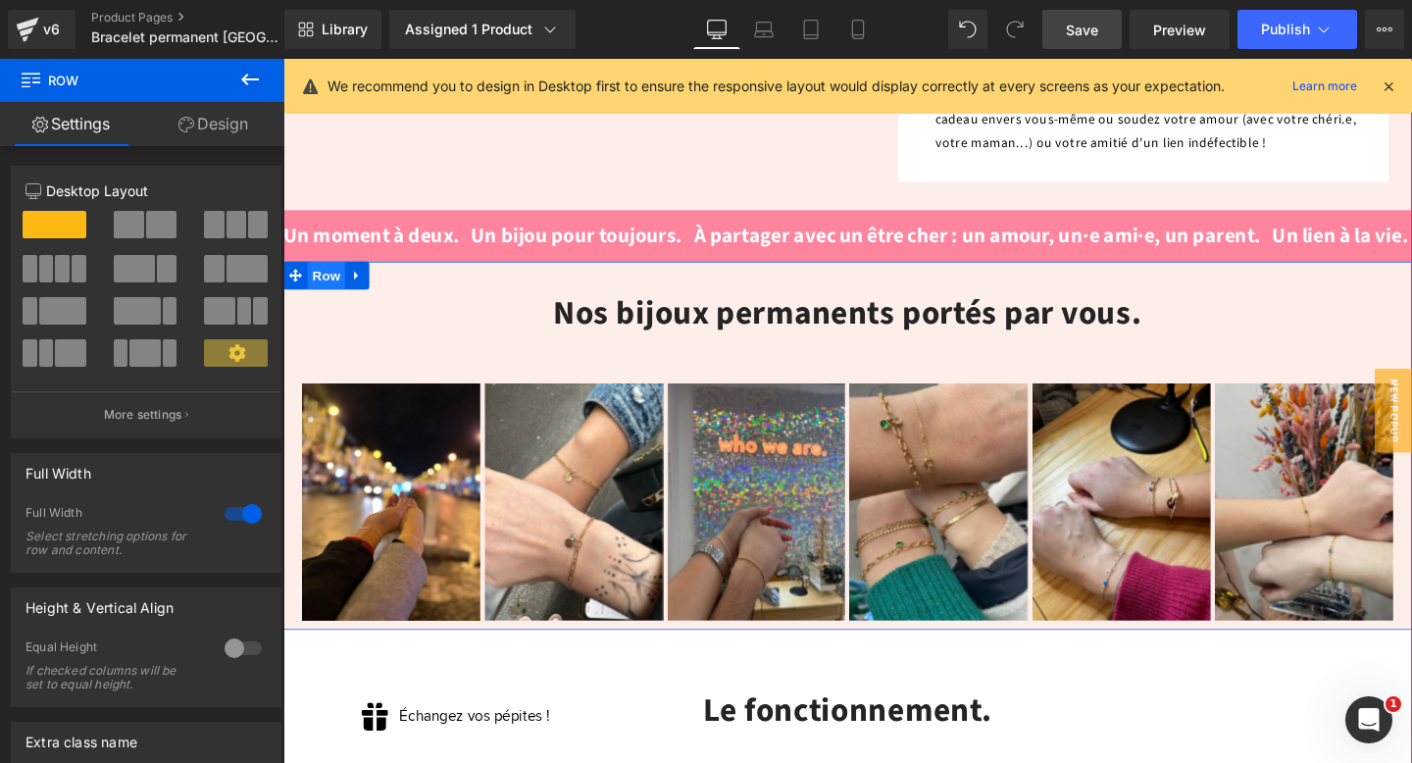
click at [329, 272] on span "Row" at bounding box center [328, 286] width 39 height 29
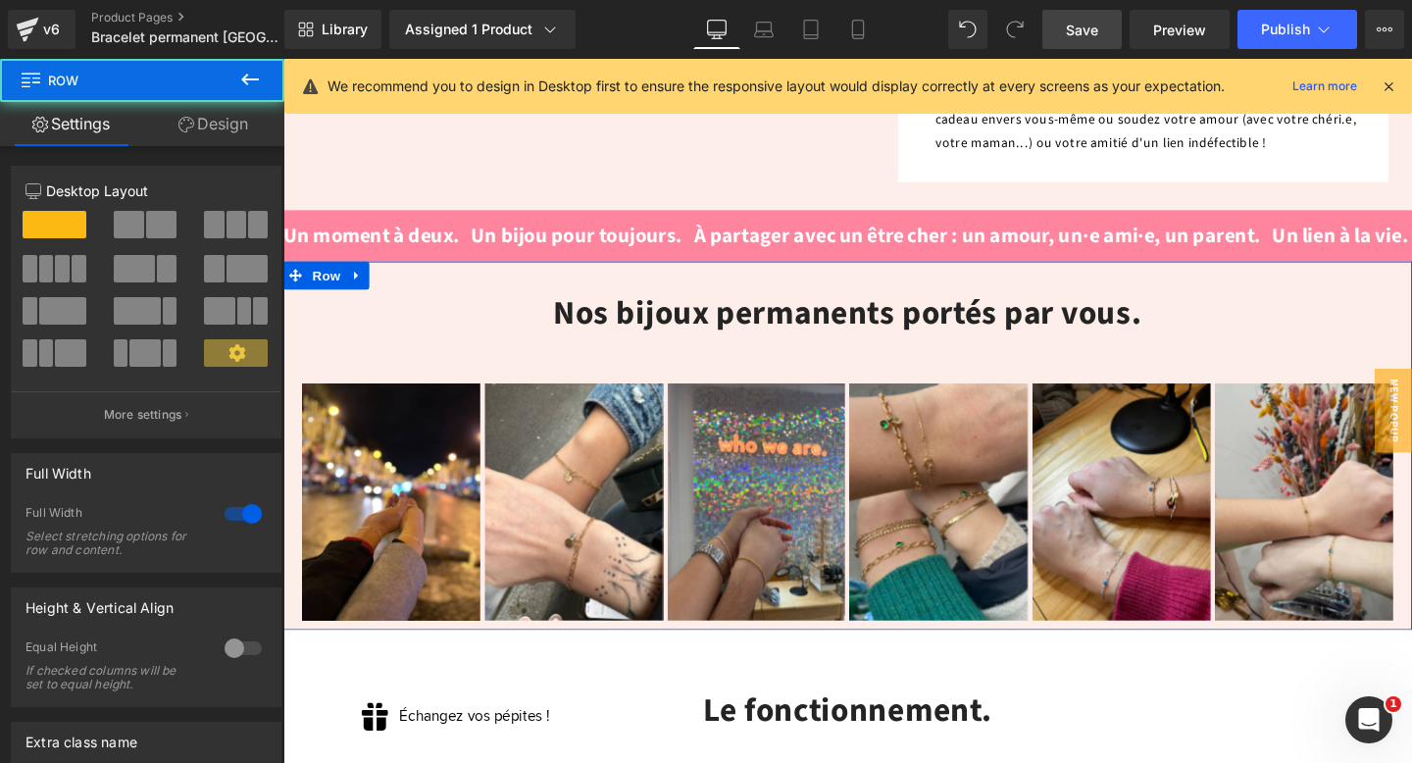
click at [192, 126] on link "Design" at bounding box center [213, 124] width 142 height 44
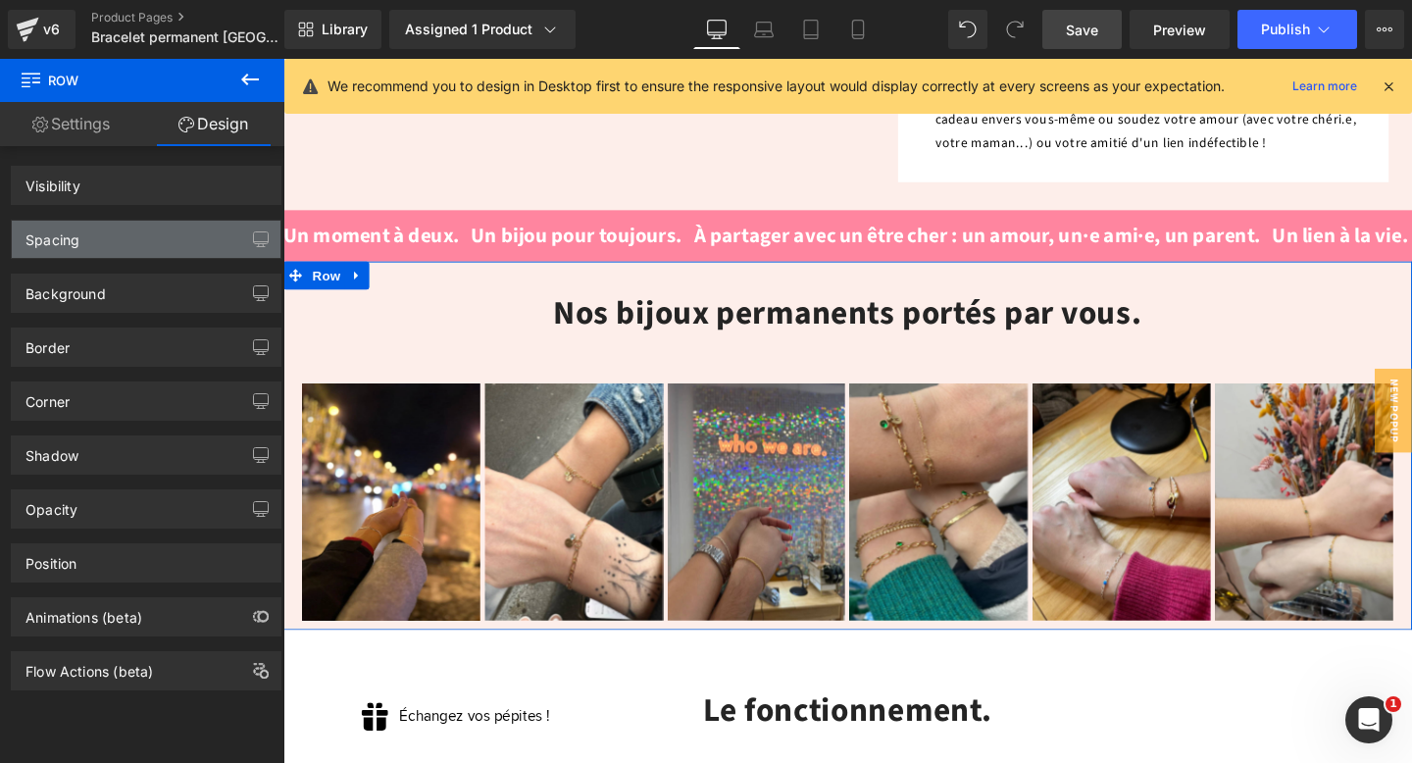
click at [111, 236] on div "Spacing" at bounding box center [146, 239] width 269 height 37
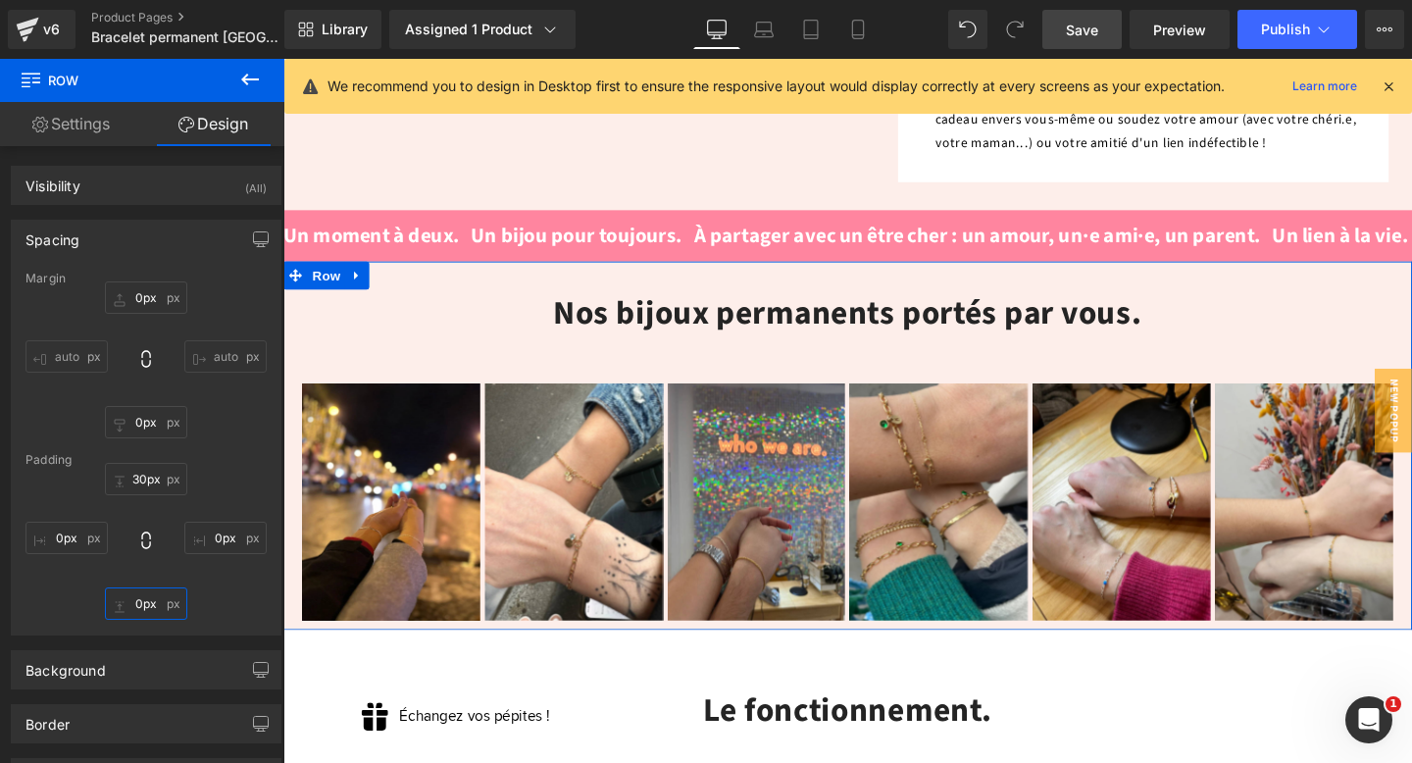
click at [139, 597] on input "0px" at bounding box center [146, 603] width 82 height 32
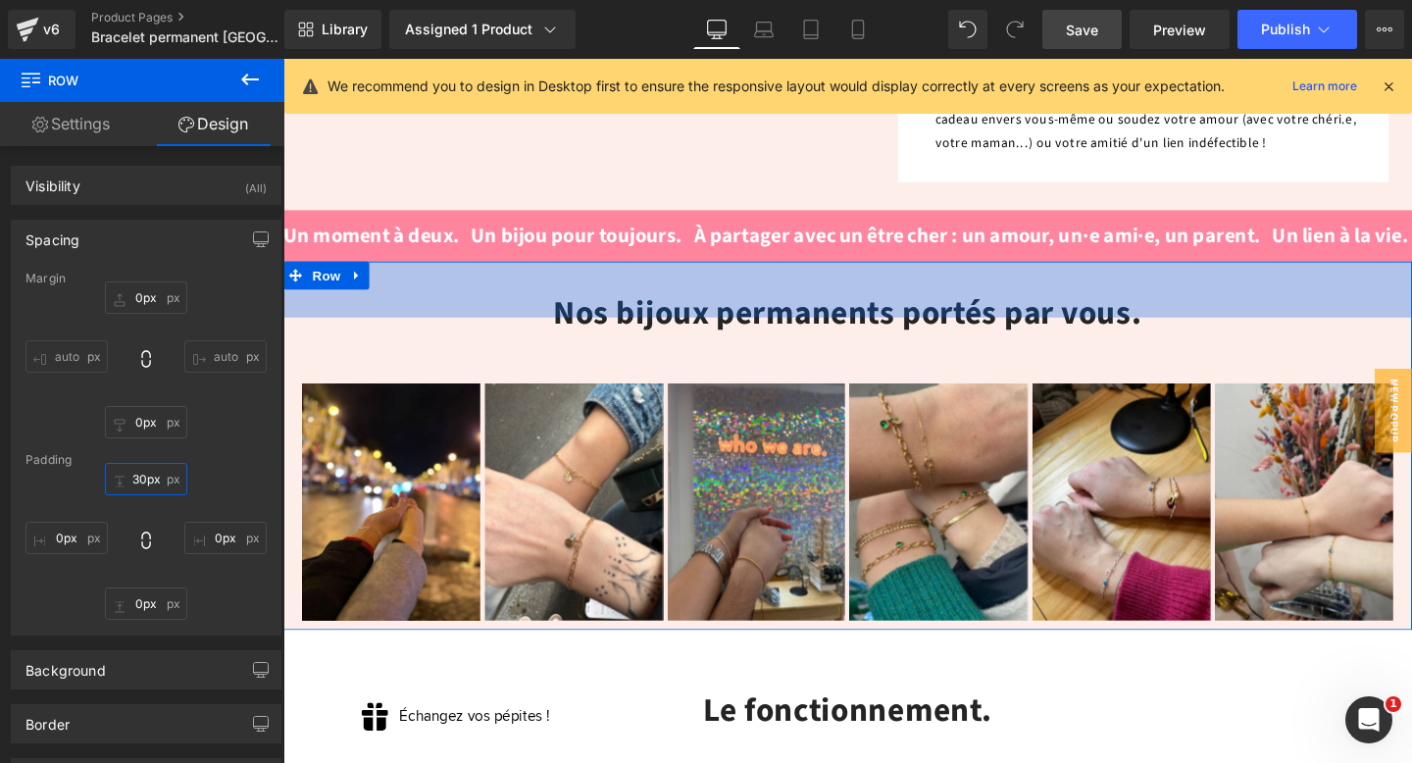
click at [143, 467] on input "30px" at bounding box center [146, 479] width 82 height 32
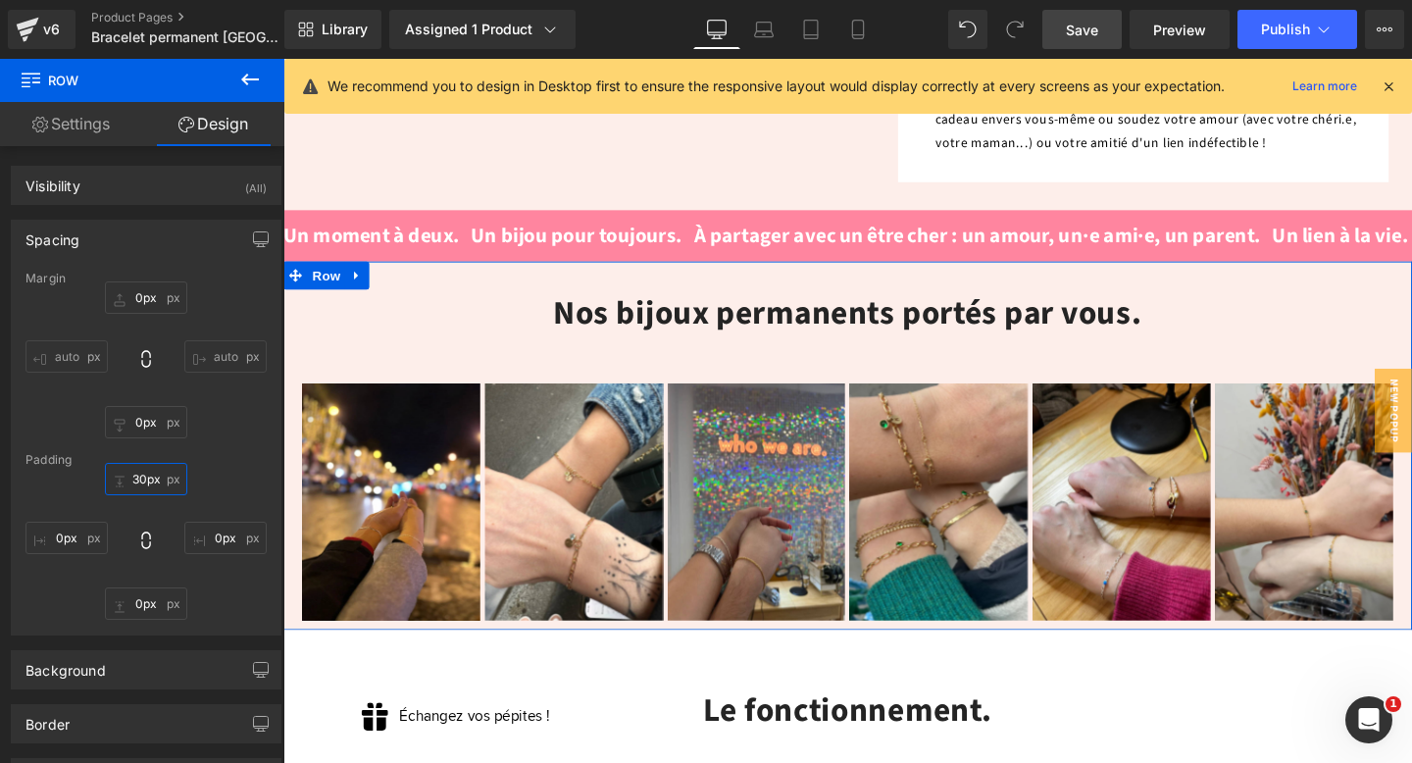
click at [143, 467] on input "30px" at bounding box center [146, 479] width 82 height 32
click at [143, 421] on input "0px" at bounding box center [146, 422] width 82 height 32
type input "60"
click at [201, 453] on div "Padding" at bounding box center [146, 460] width 241 height 14
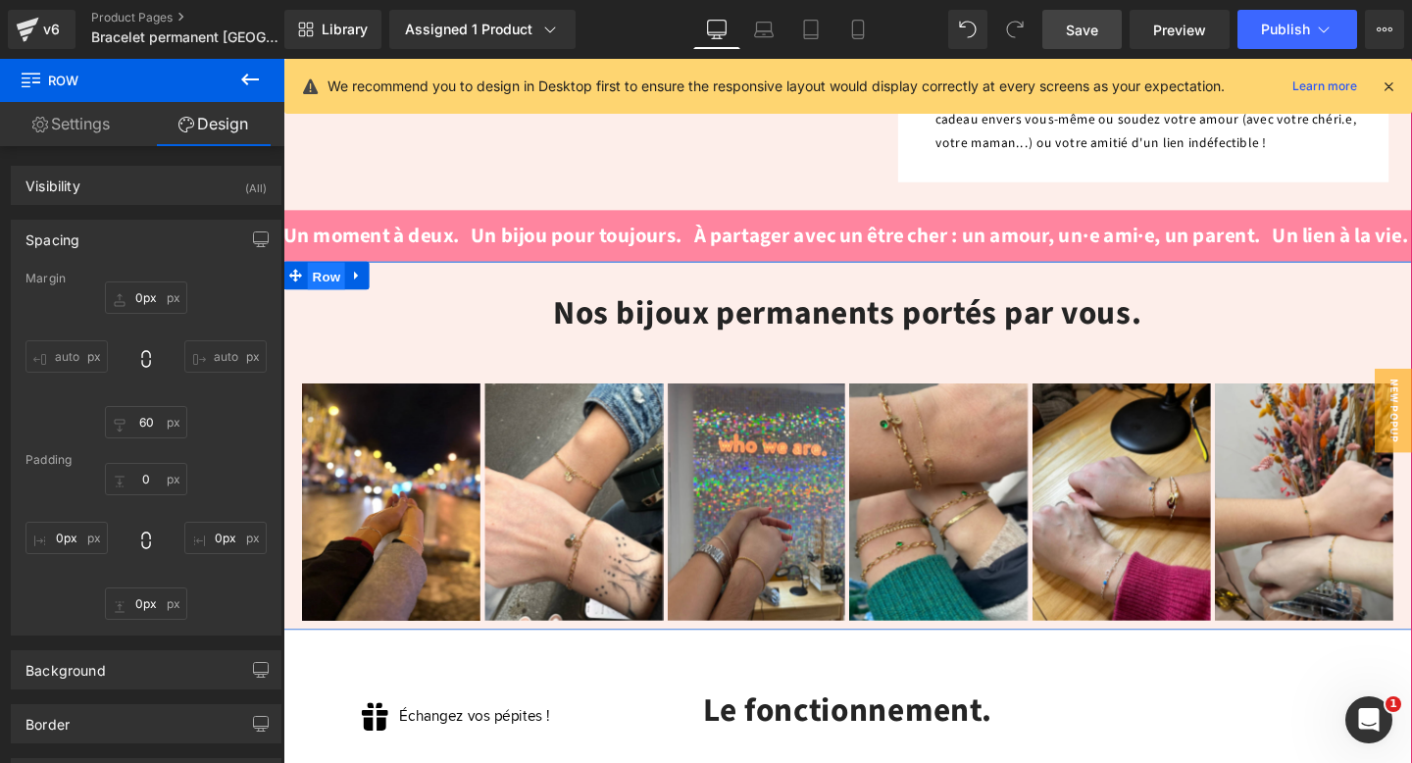
click at [320, 273] on span "Row" at bounding box center [328, 287] width 39 height 29
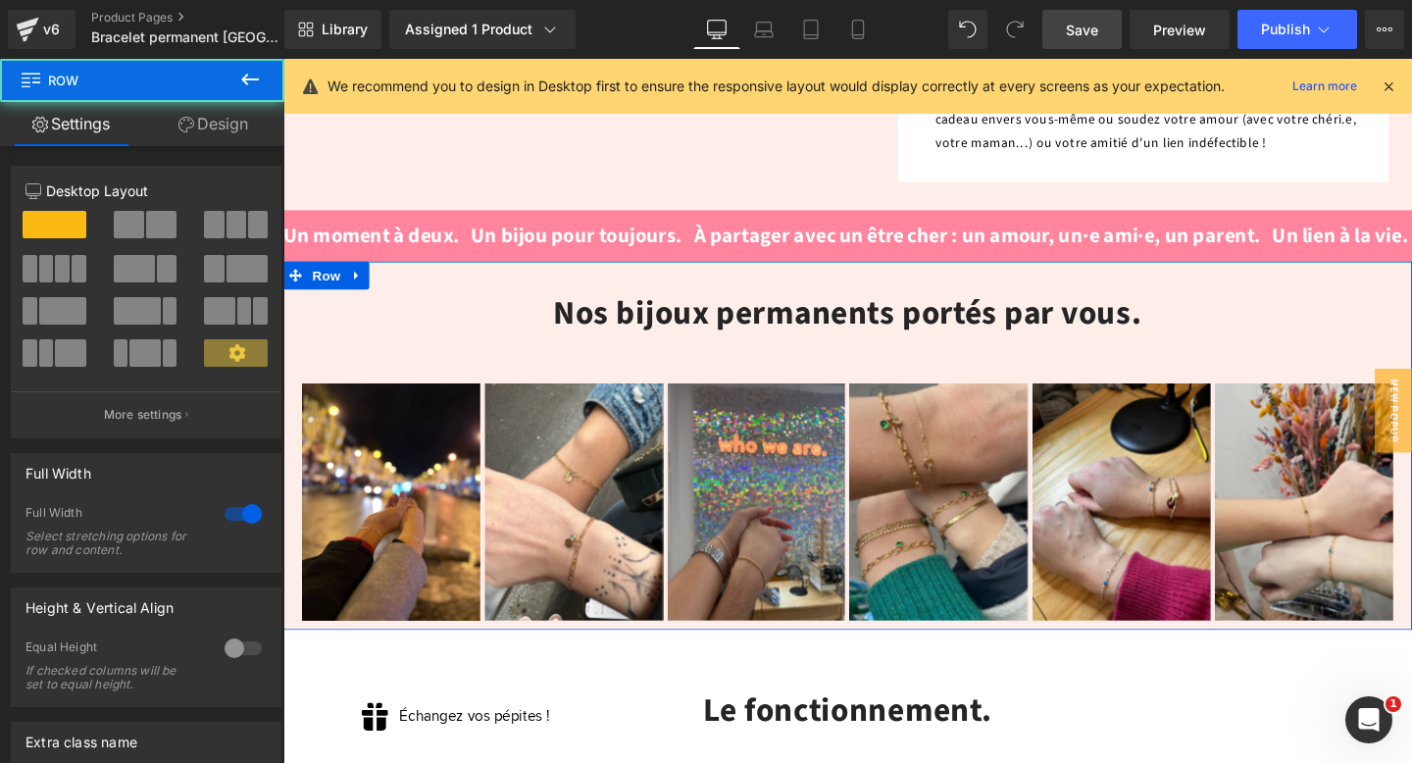
click at [235, 118] on link "Design" at bounding box center [213, 124] width 142 height 44
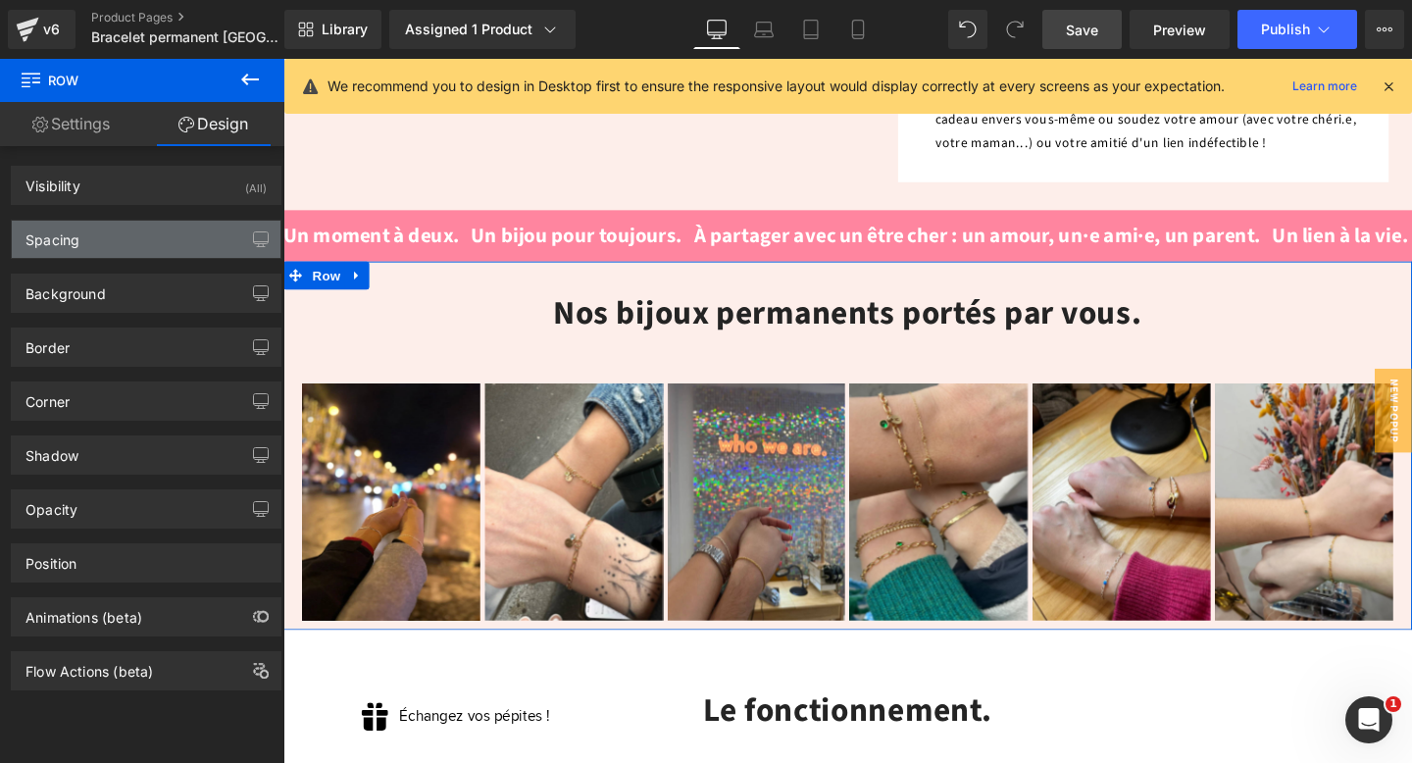
click at [165, 234] on div "Spacing" at bounding box center [146, 239] width 269 height 37
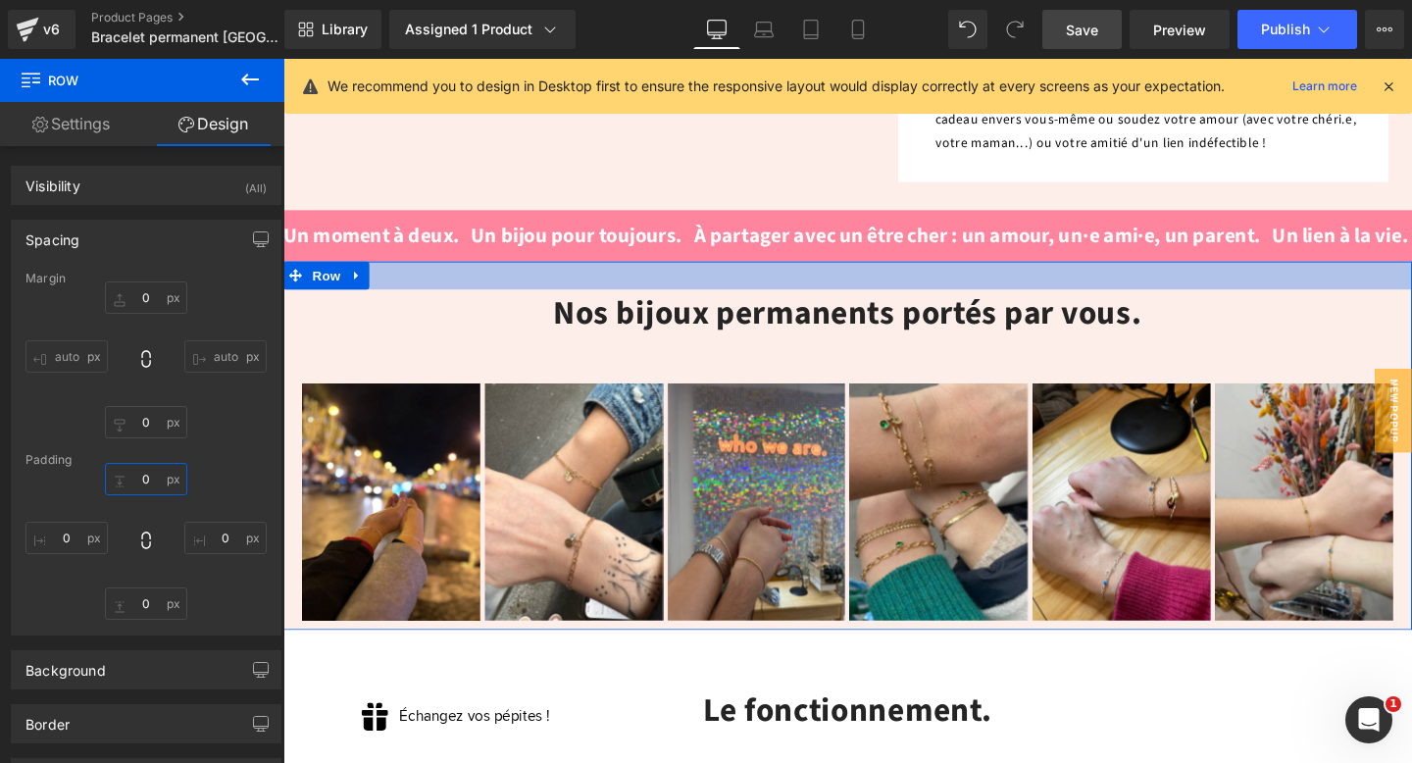
click at [143, 481] on input "text" at bounding box center [146, 479] width 82 height 32
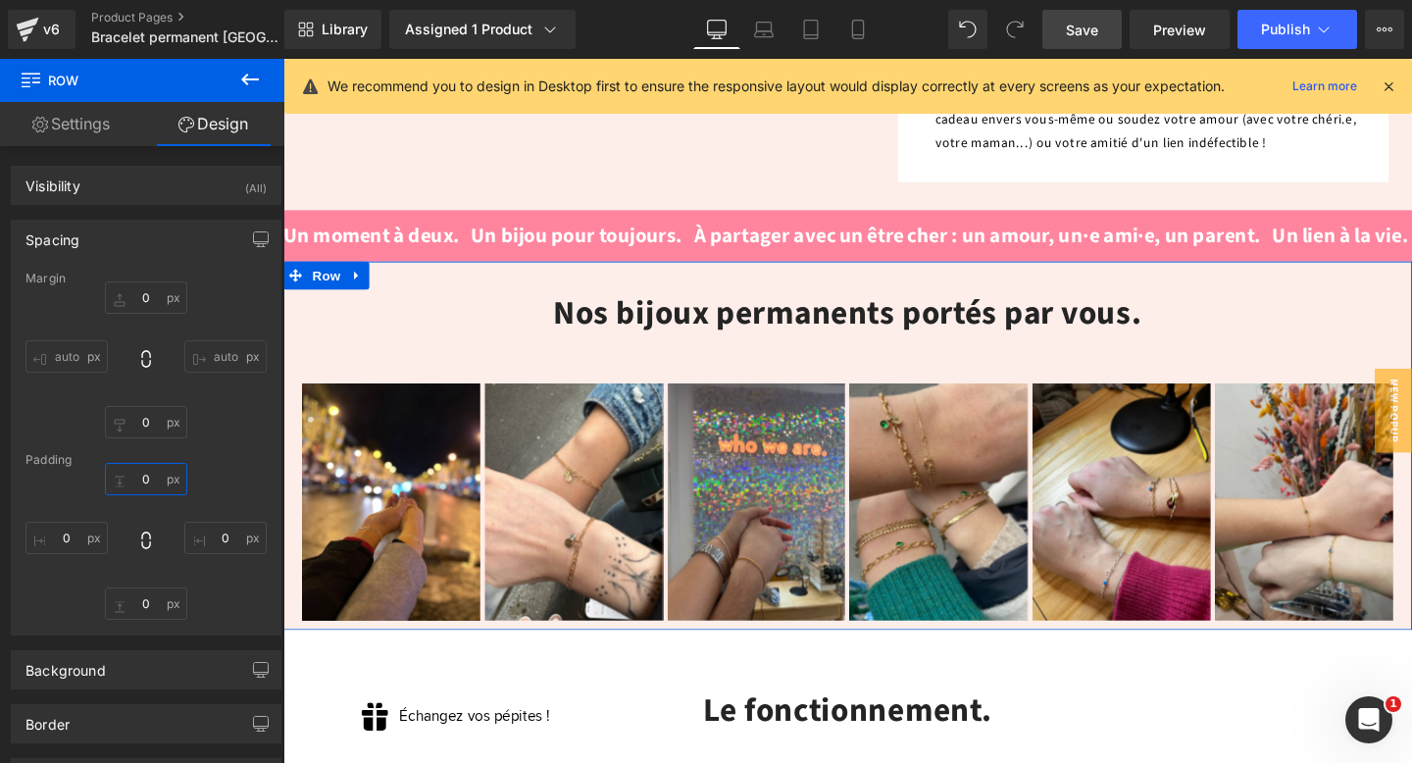
click at [143, 481] on input "text" at bounding box center [146, 479] width 82 height 32
type input "60"
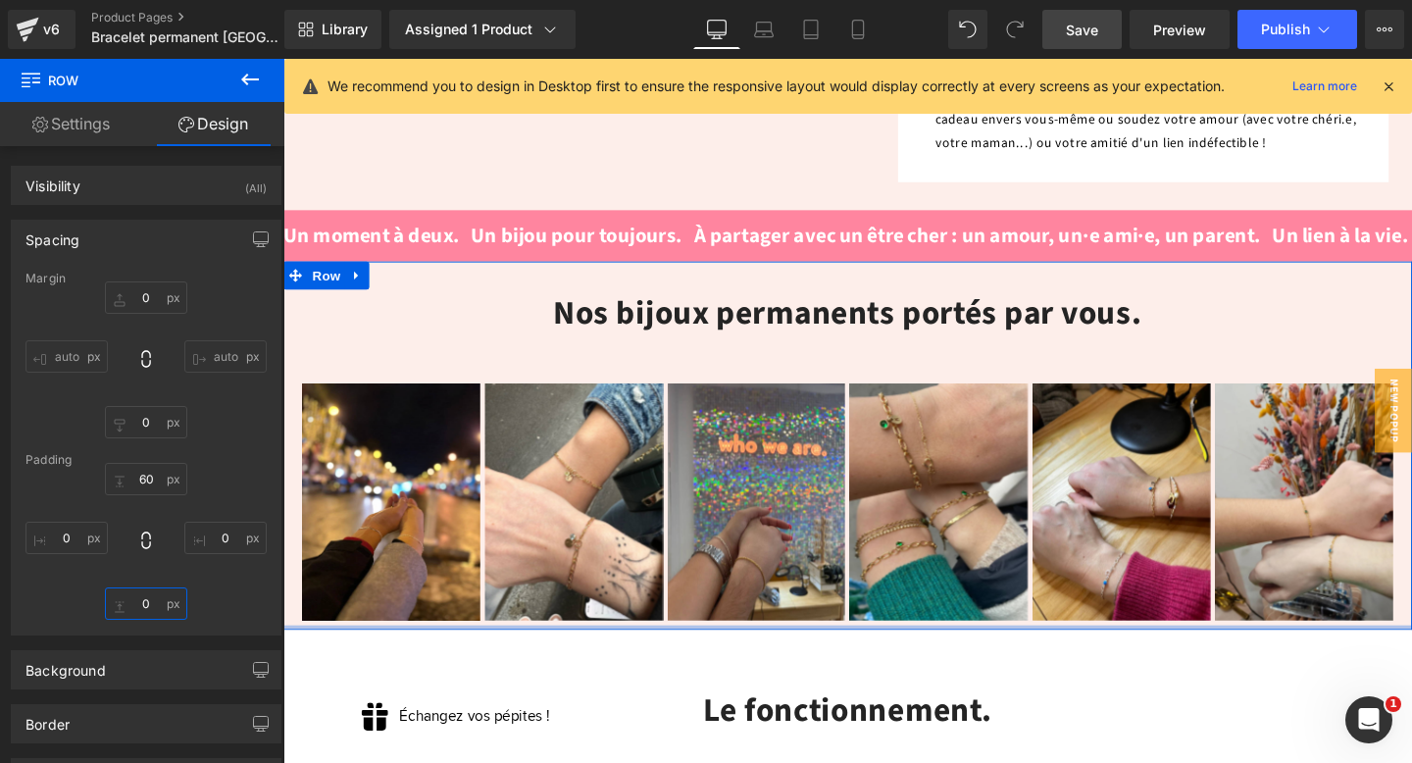
click at [146, 608] on input "text" at bounding box center [146, 603] width 82 height 32
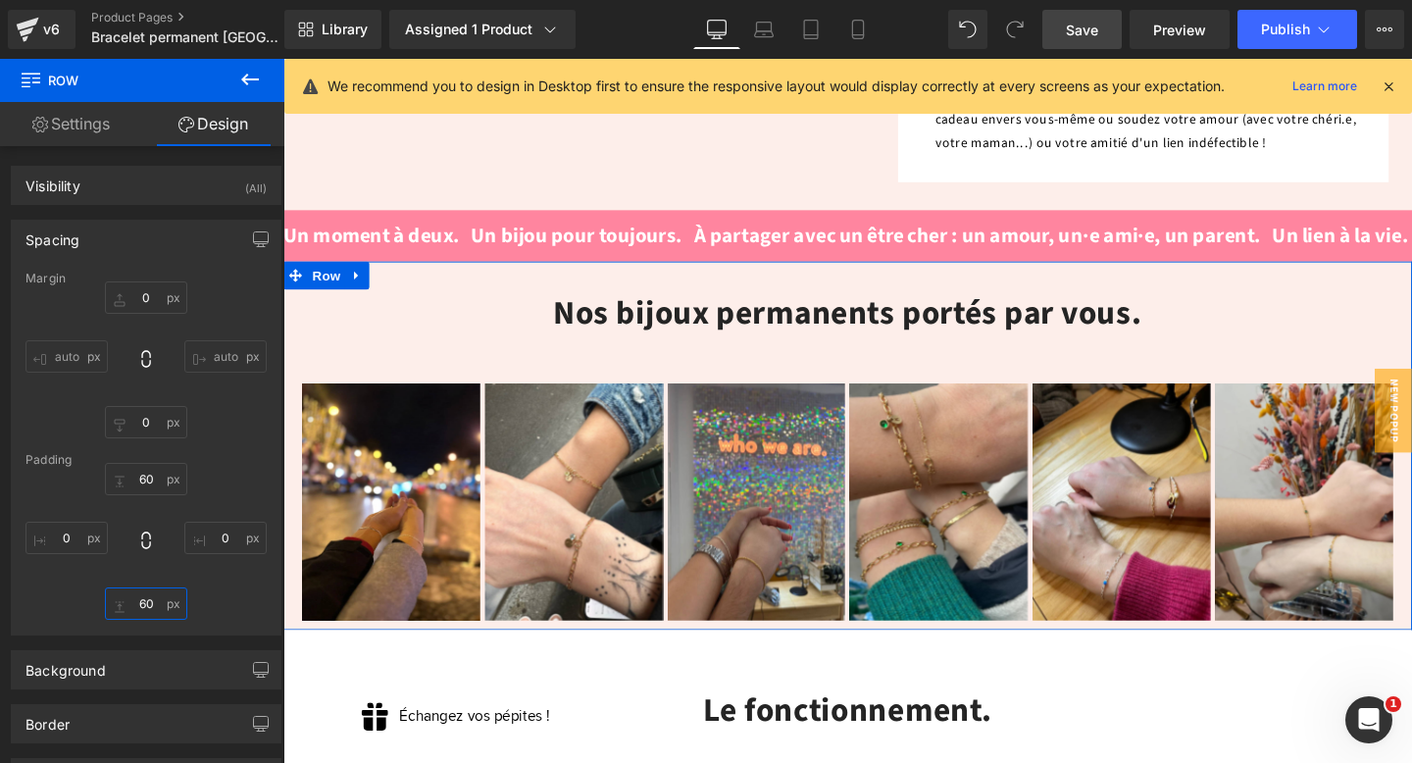
type input "60"
click at [228, 609] on div "60 60" at bounding box center [146, 541] width 241 height 157
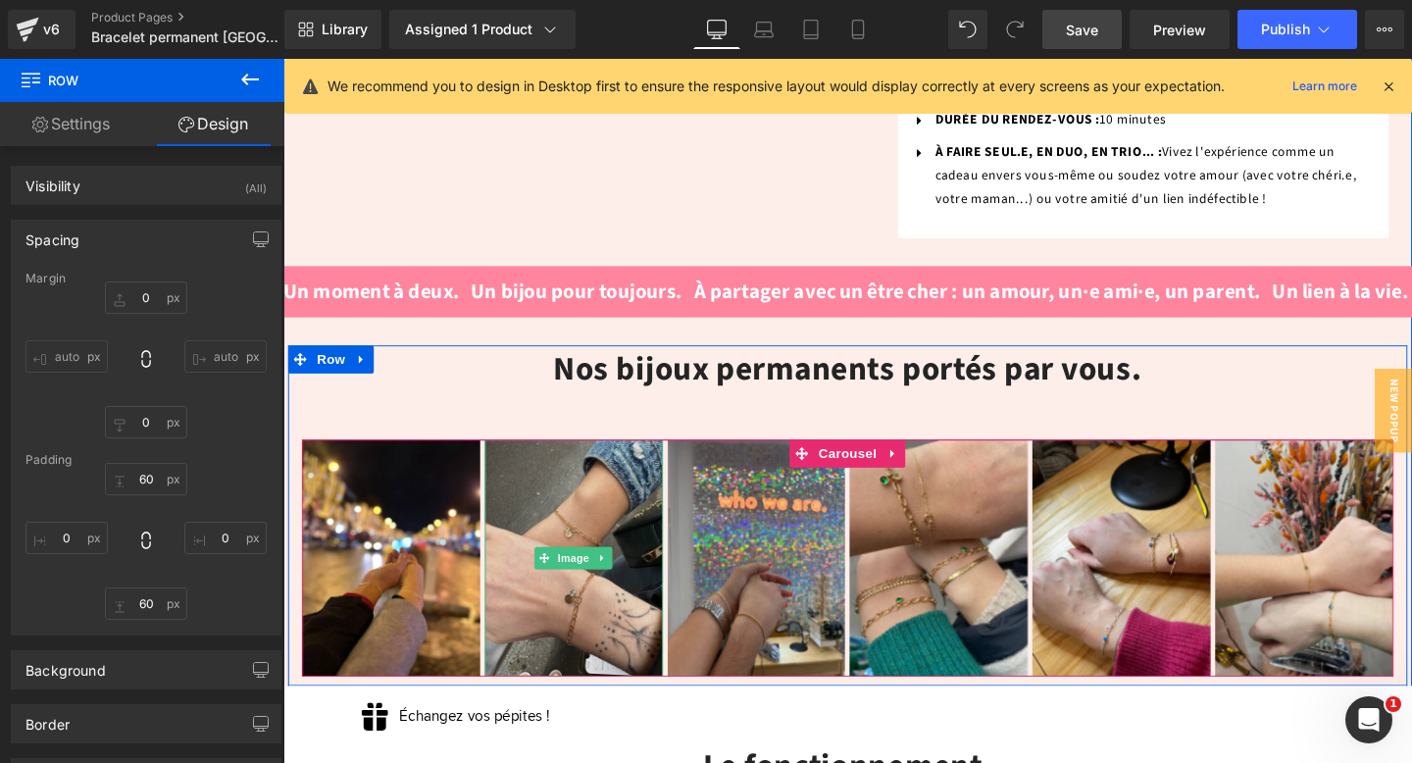
scroll to position [1348, 0]
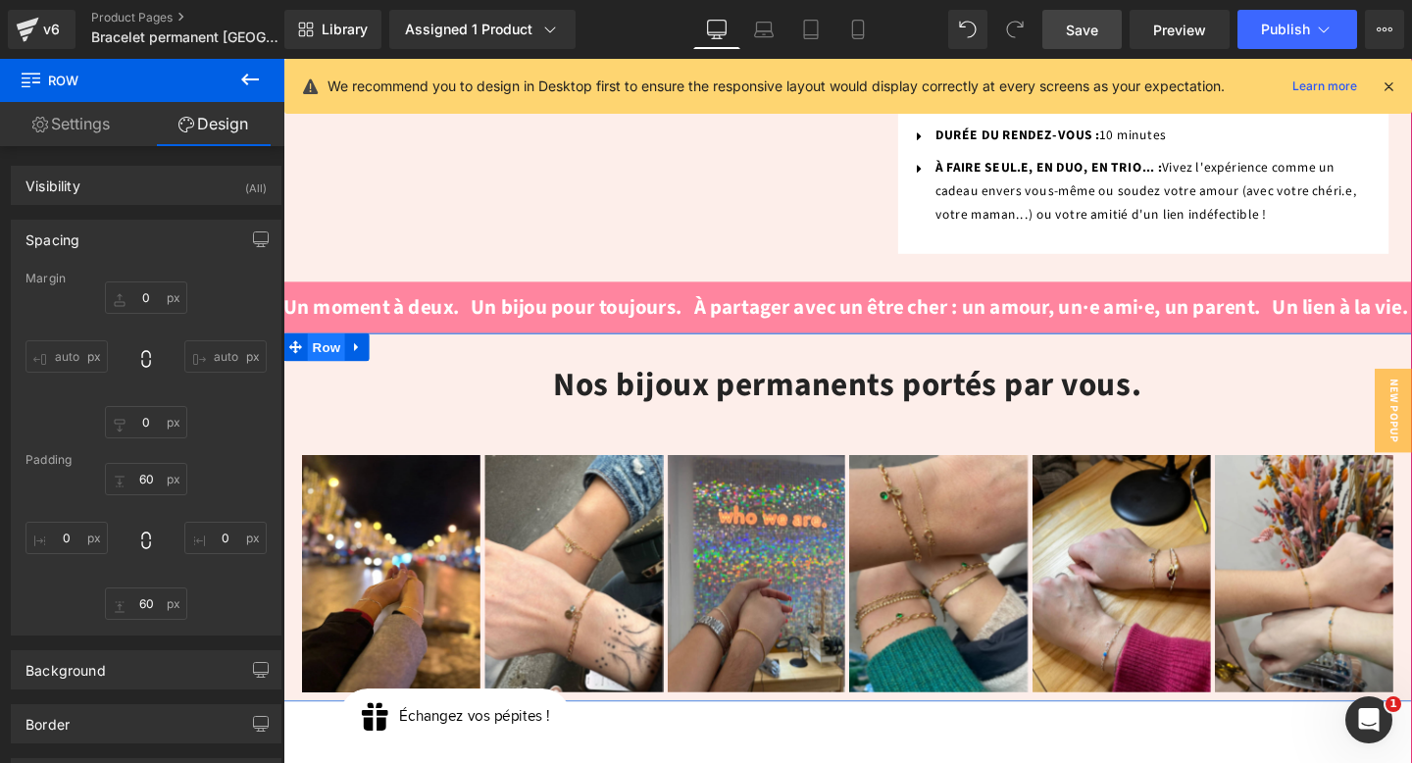
click at [321, 347] on span "Row" at bounding box center [328, 361] width 39 height 29
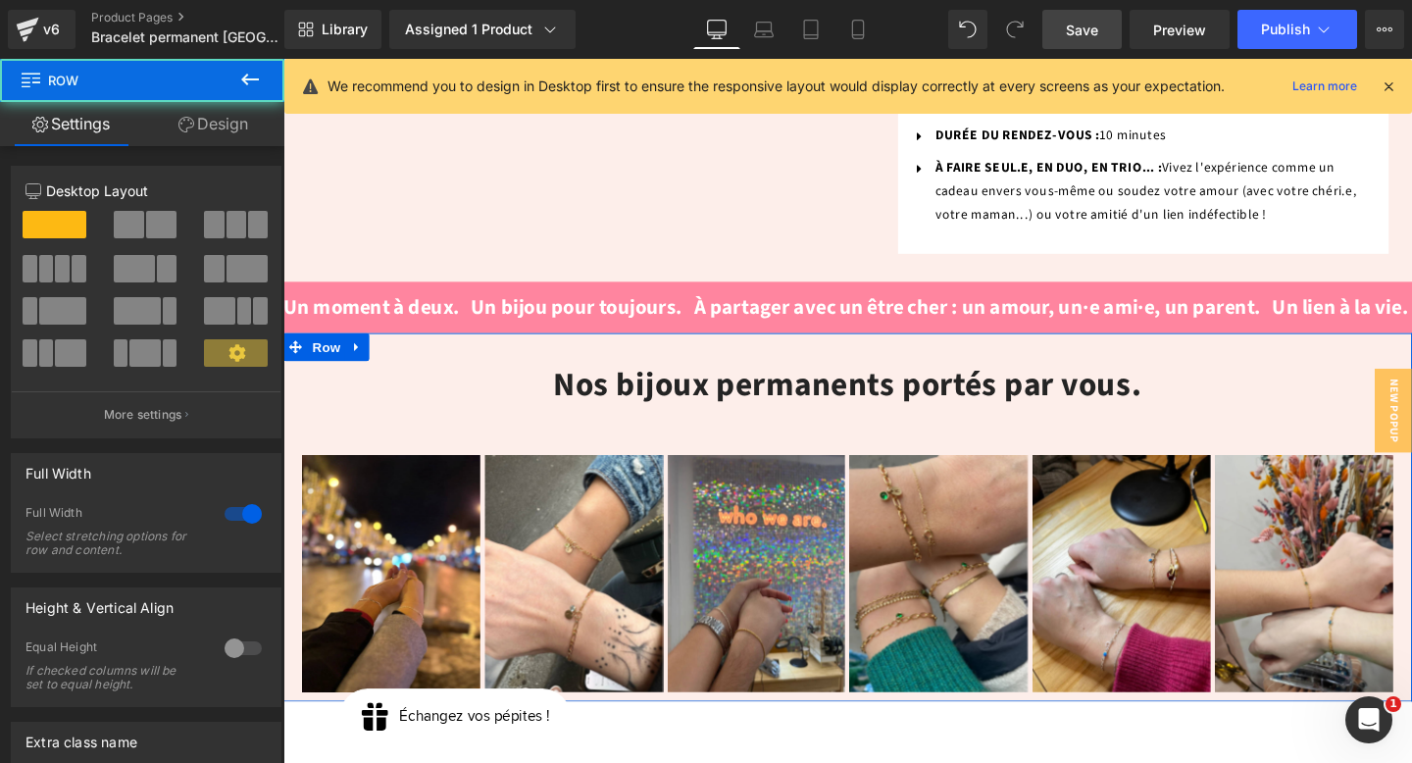
click at [221, 140] on link "Design" at bounding box center [213, 124] width 142 height 44
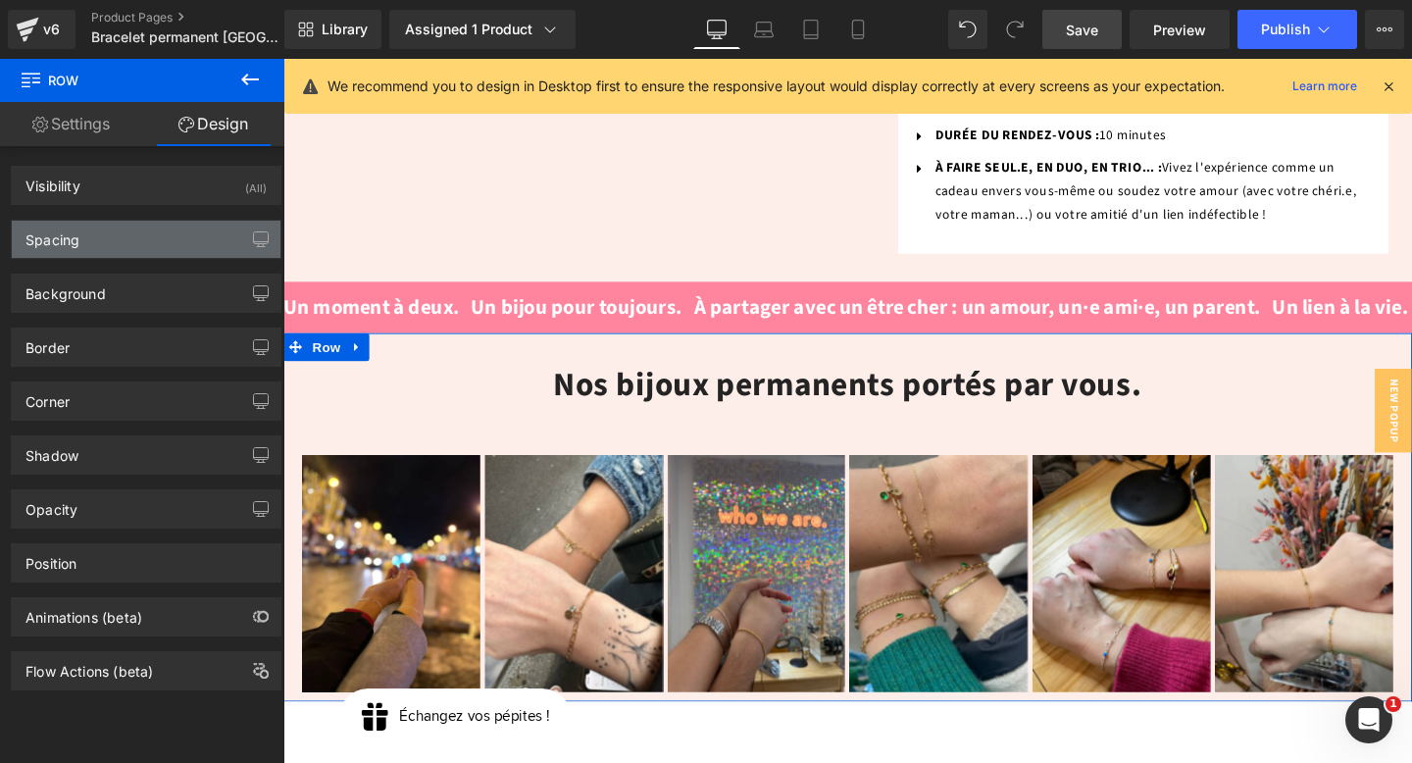
click at [135, 245] on div "Spacing" at bounding box center [146, 239] width 269 height 37
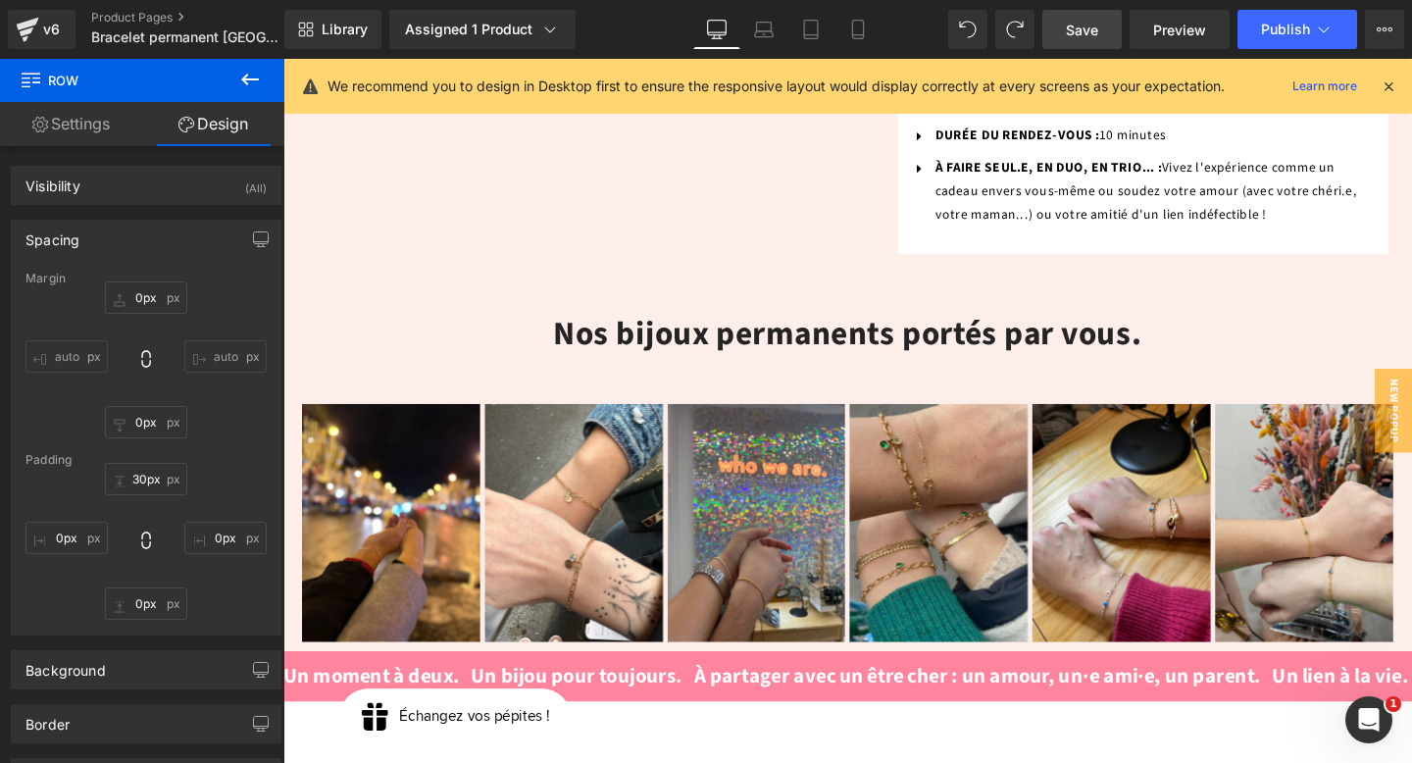
click at [1073, 35] on span "Save" at bounding box center [1082, 30] width 32 height 21
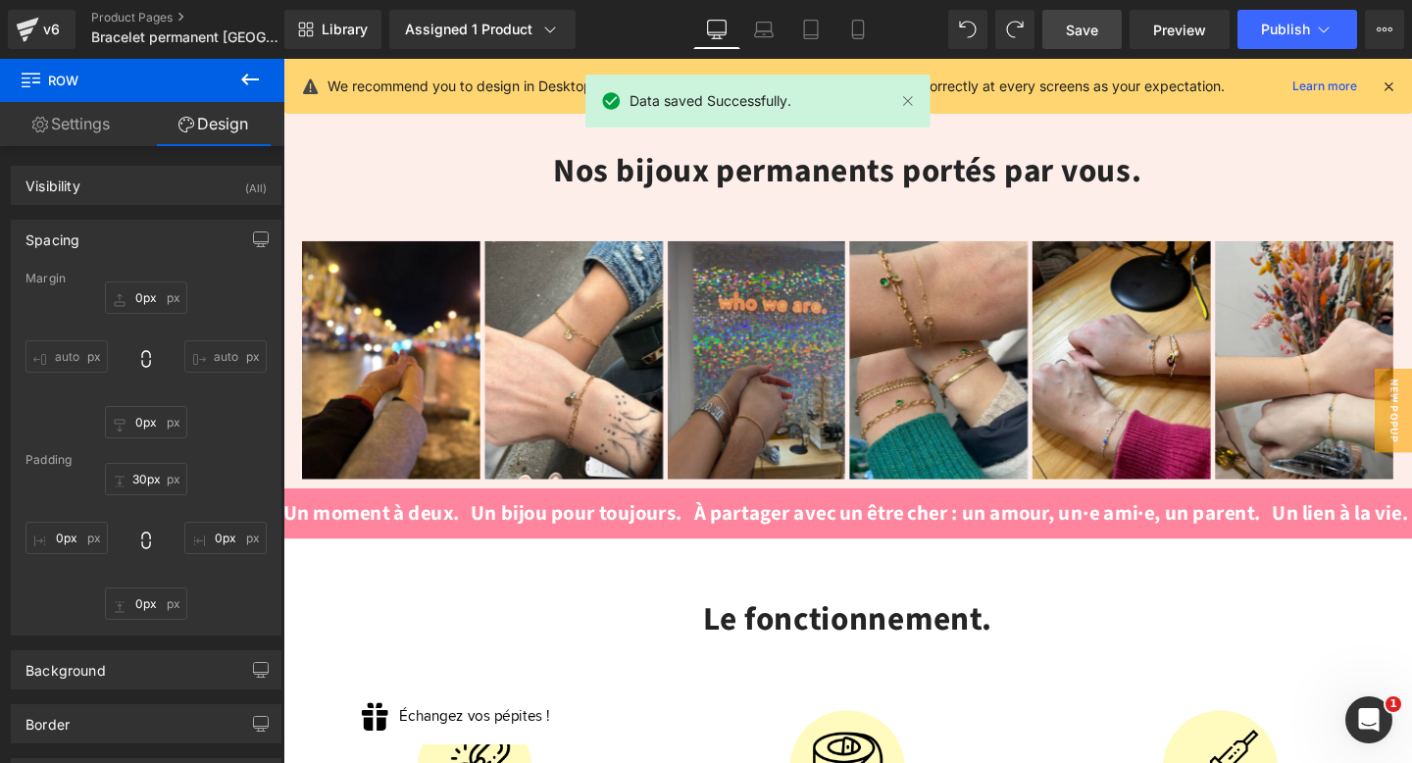
scroll to position [1521, 0]
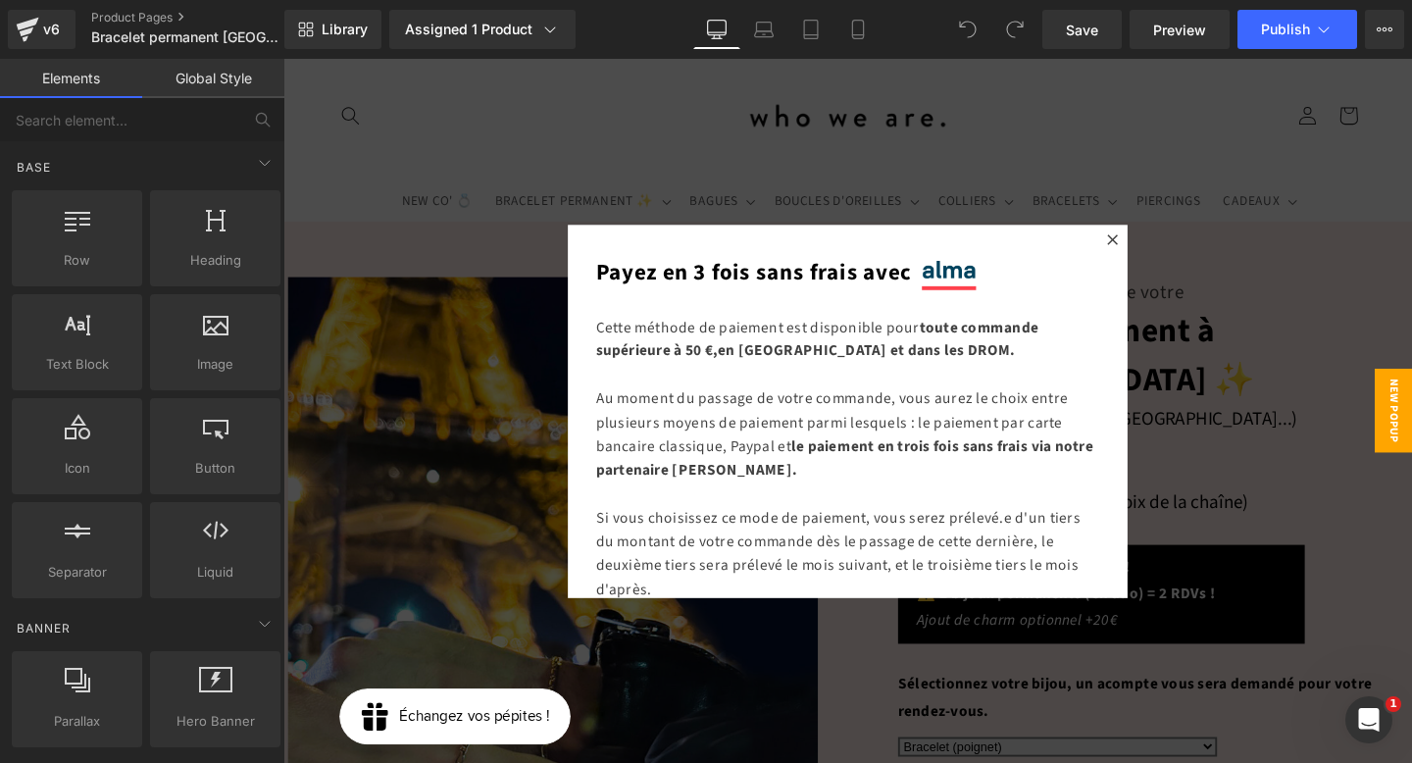
click at [664, 183] on div at bounding box center [876, 429] width 1187 height 740
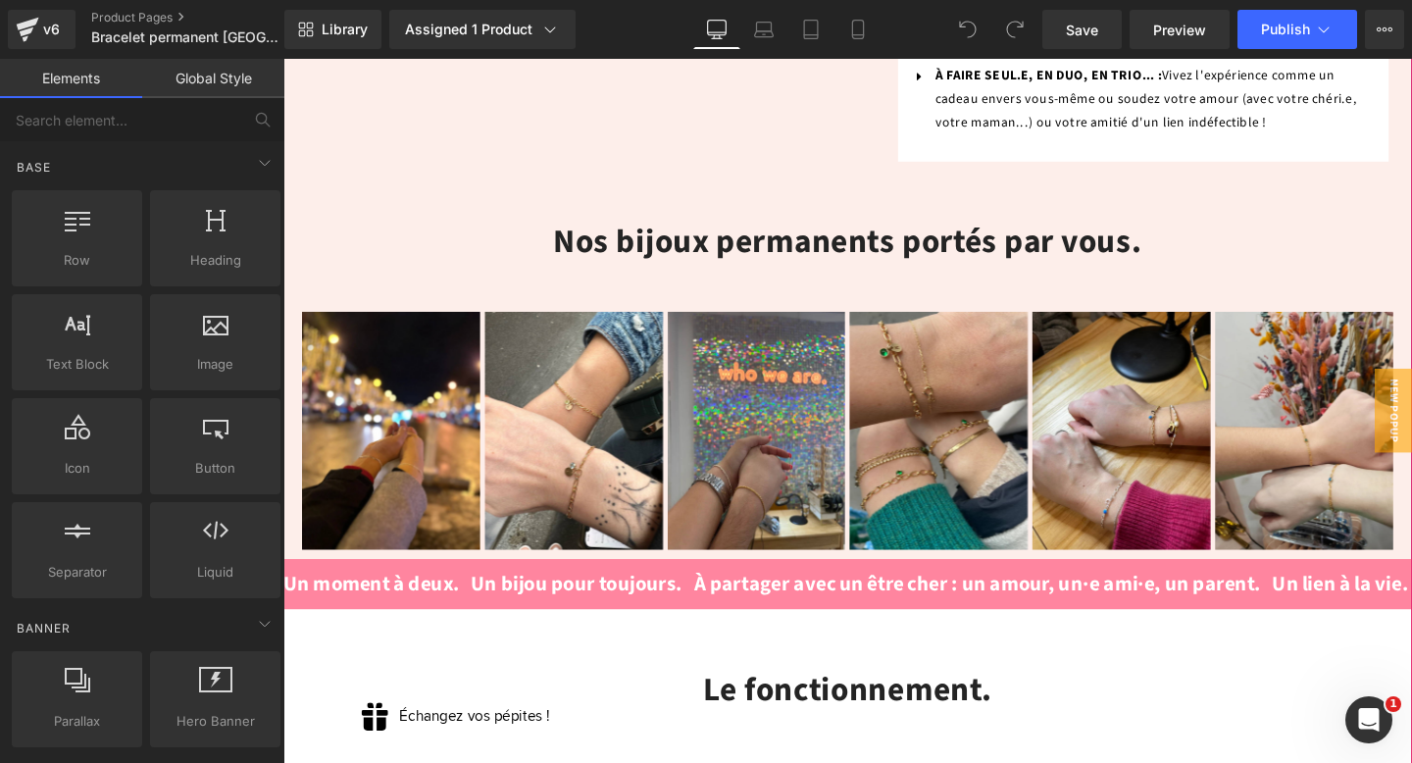
scroll to position [1365, 0]
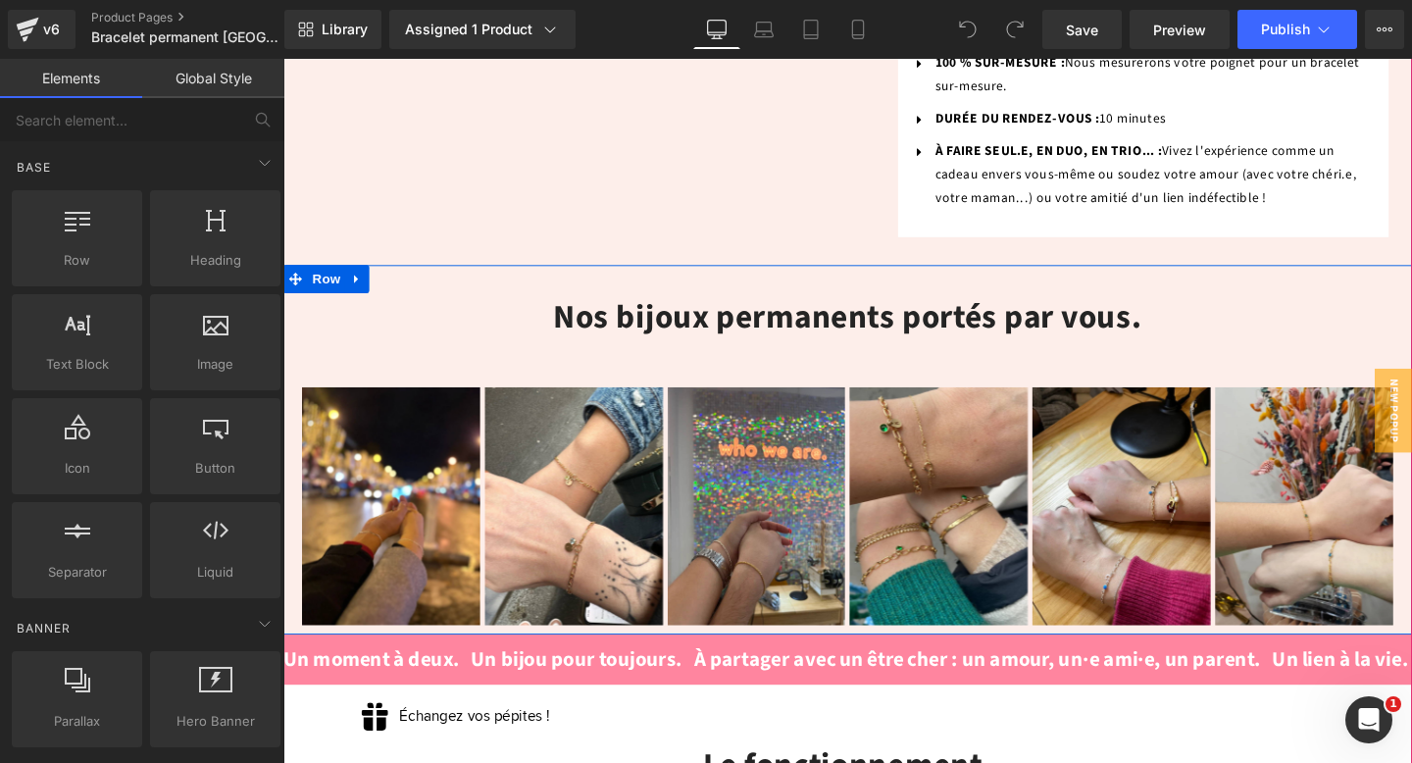
click at [685, 276] on div "Nos bijoux permanents portés par vous. Heading Image Image Image Image Image Im…" at bounding box center [876, 470] width 1187 height 388
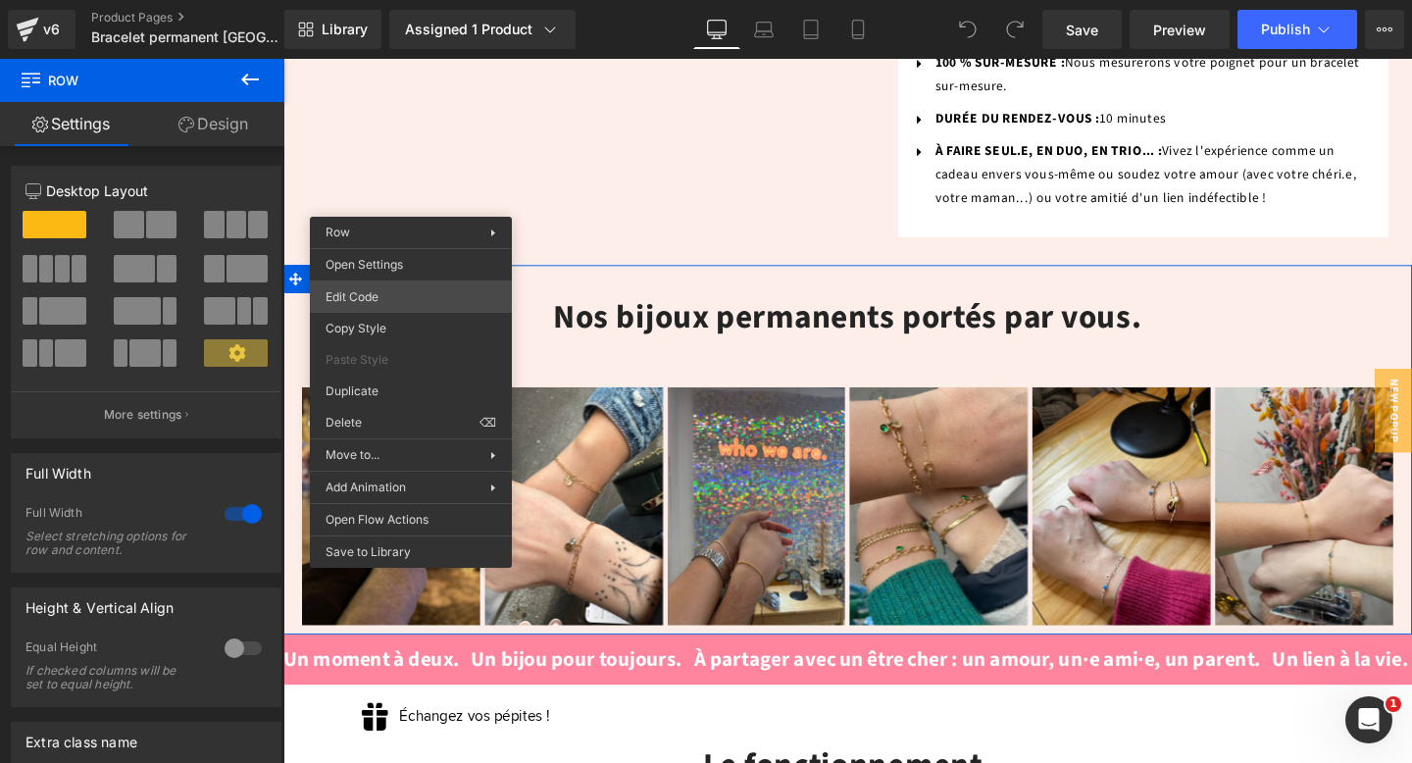
click at [417, 0] on div "You are previewing how the will restyle your page. You can not edit Elements in…" at bounding box center [706, 0] width 1412 height 0
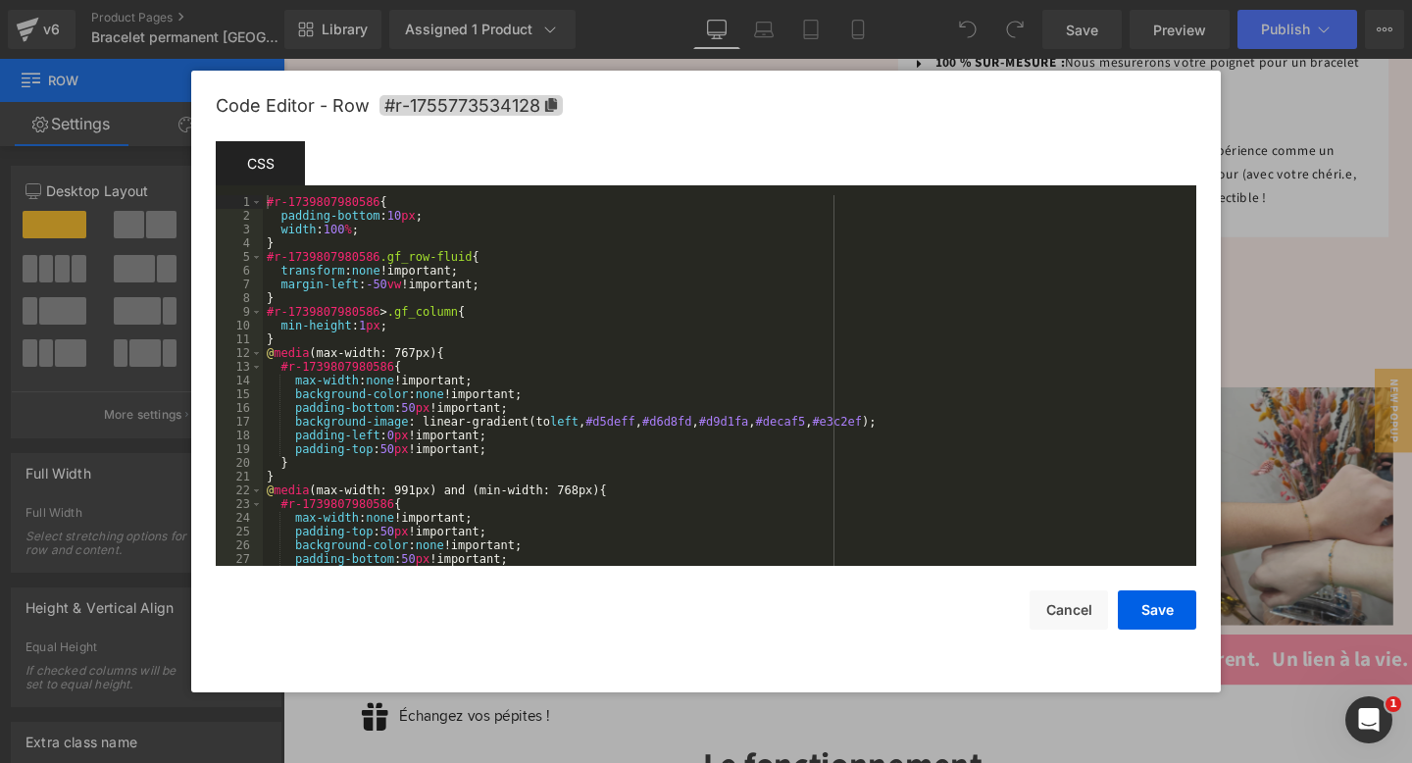
click at [400, 264] on div "#r-1739807980586 { padding-bottom : 10 px ; width : 100 % ; } #r-1739807980586 …" at bounding box center [726, 394] width 926 height 398
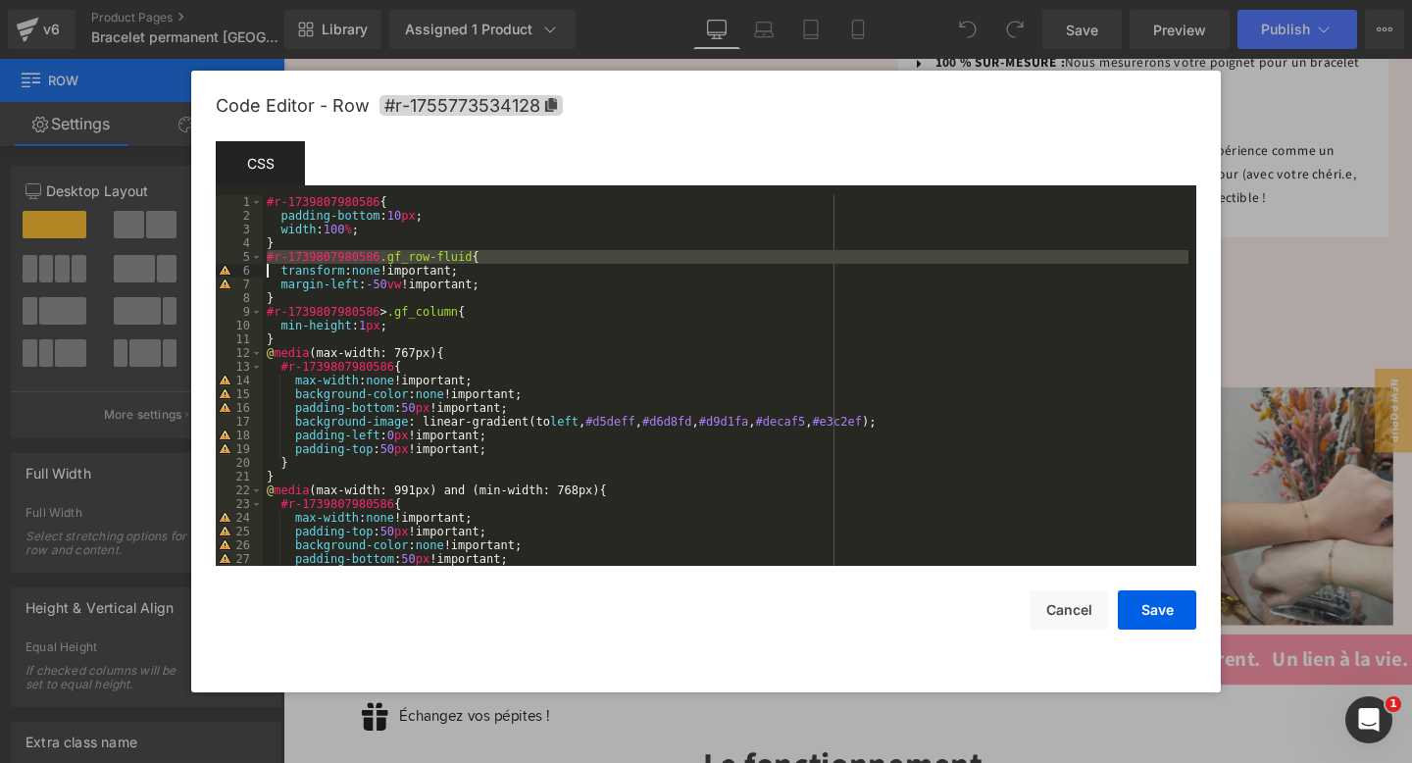
click at [400, 264] on div "#r-1739807980586 { padding-bottom : 10 px ; width : 100 % ; } #r-1739807980586 …" at bounding box center [726, 394] width 926 height 398
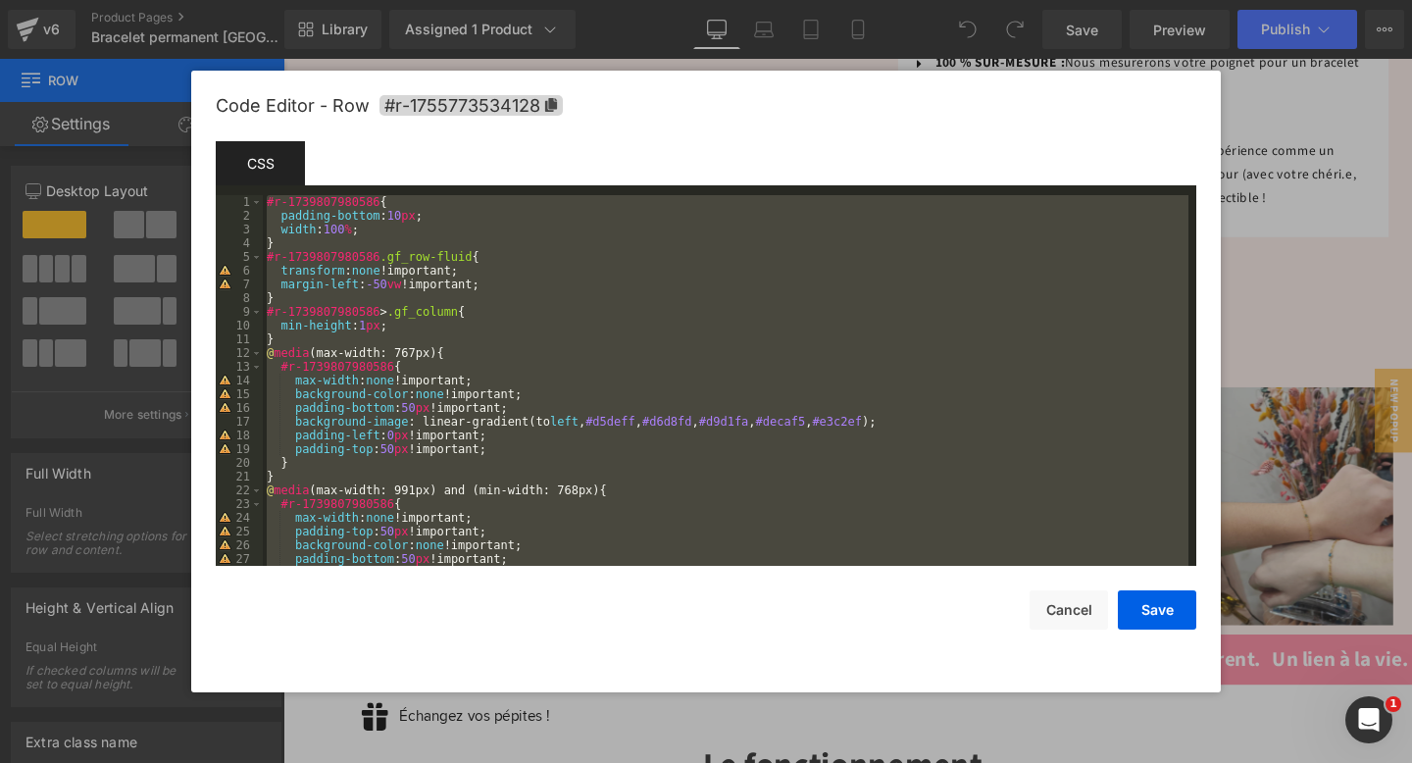
click at [400, 264] on div "#r-1739807980586 { padding-bottom : 10 px ; width : 100 % ; } #r-1739807980586 …" at bounding box center [726, 394] width 926 height 398
click at [542, 345] on div "#r-1739807980586 { padding-bottom : 10 px ; width : 100 % ; } #r-1739807980586 …" at bounding box center [726, 394] width 926 height 398
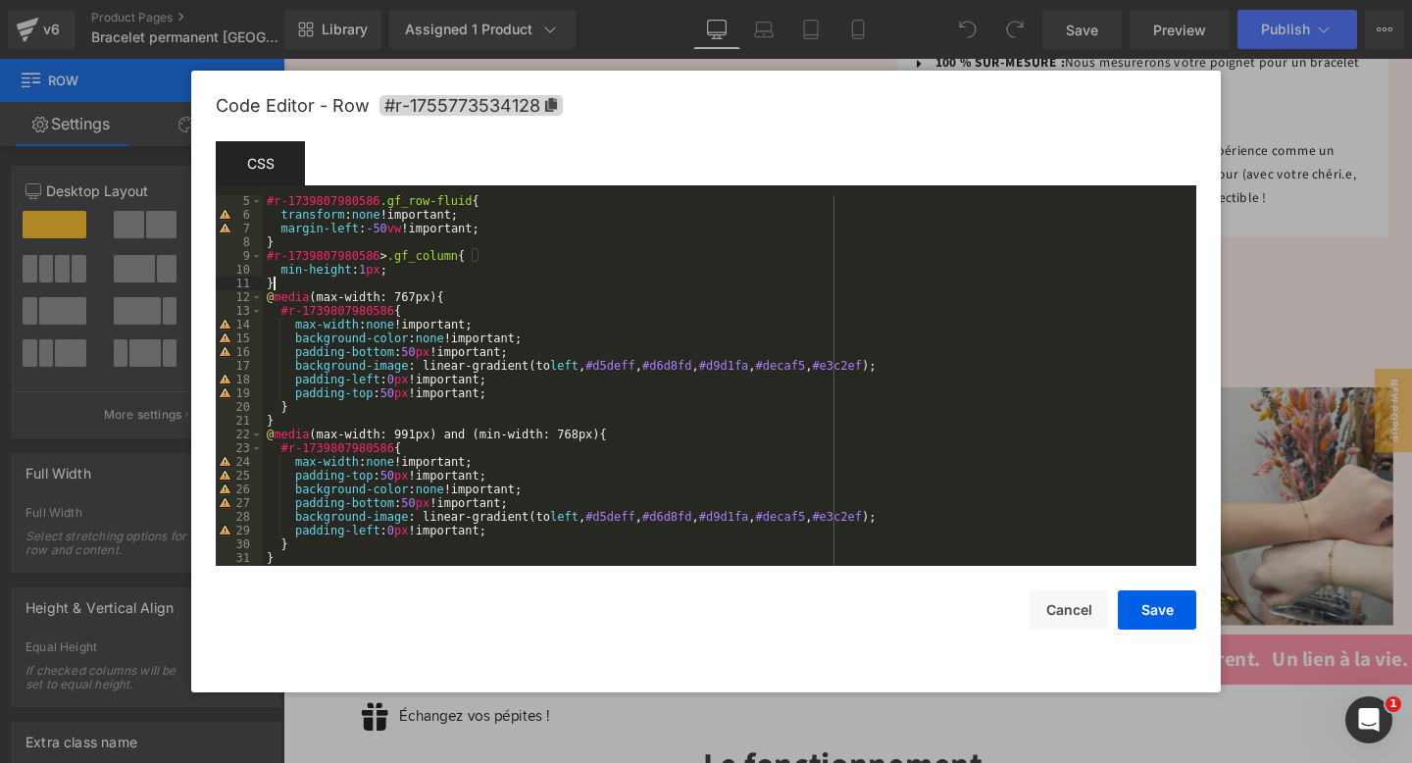
scroll to position [59, 0]
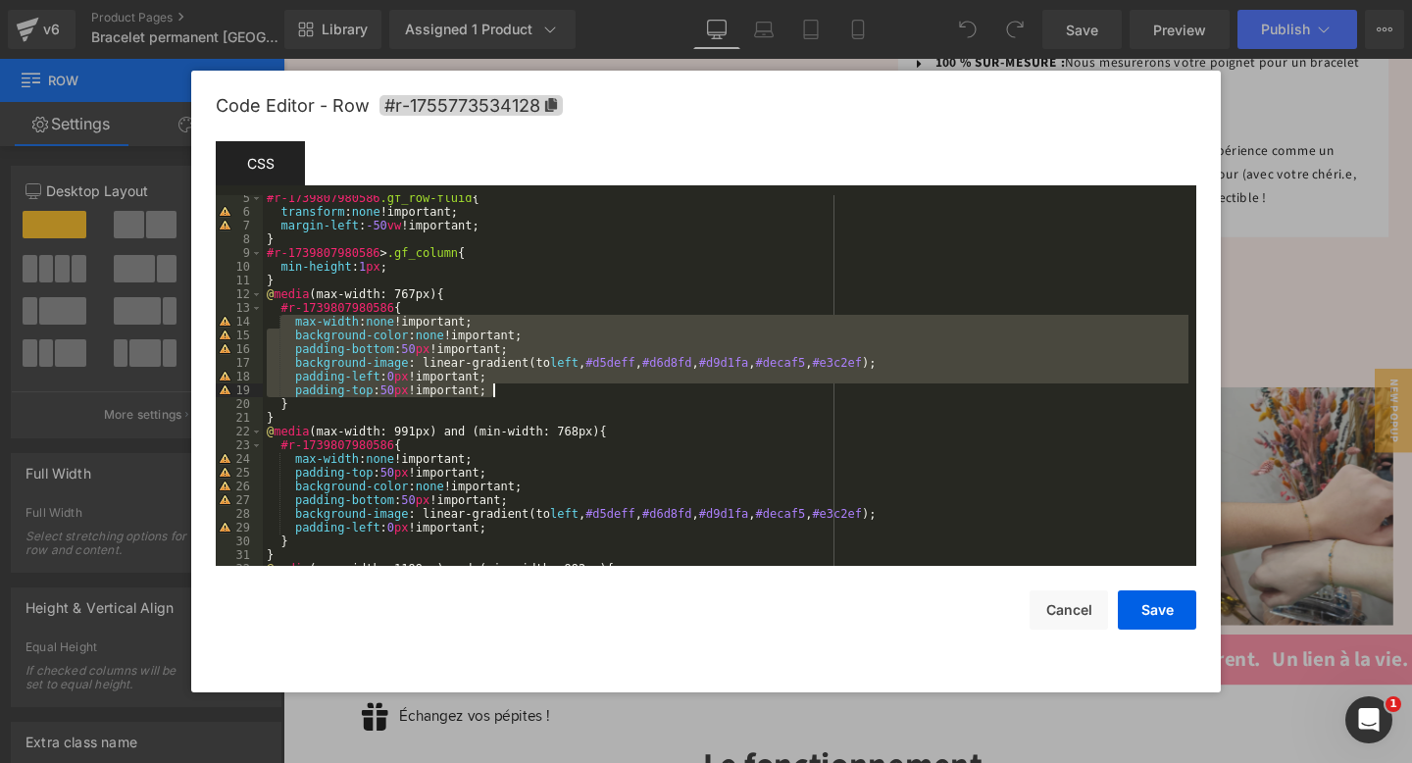
drag, startPoint x: 291, startPoint y: 323, endPoint x: 518, endPoint y: 384, distance: 234.8
click at [518, 384] on div "#r-1739807980586 .gf_row-fluid { transform : none !important; margin-left : -50…" at bounding box center [726, 390] width 926 height 398
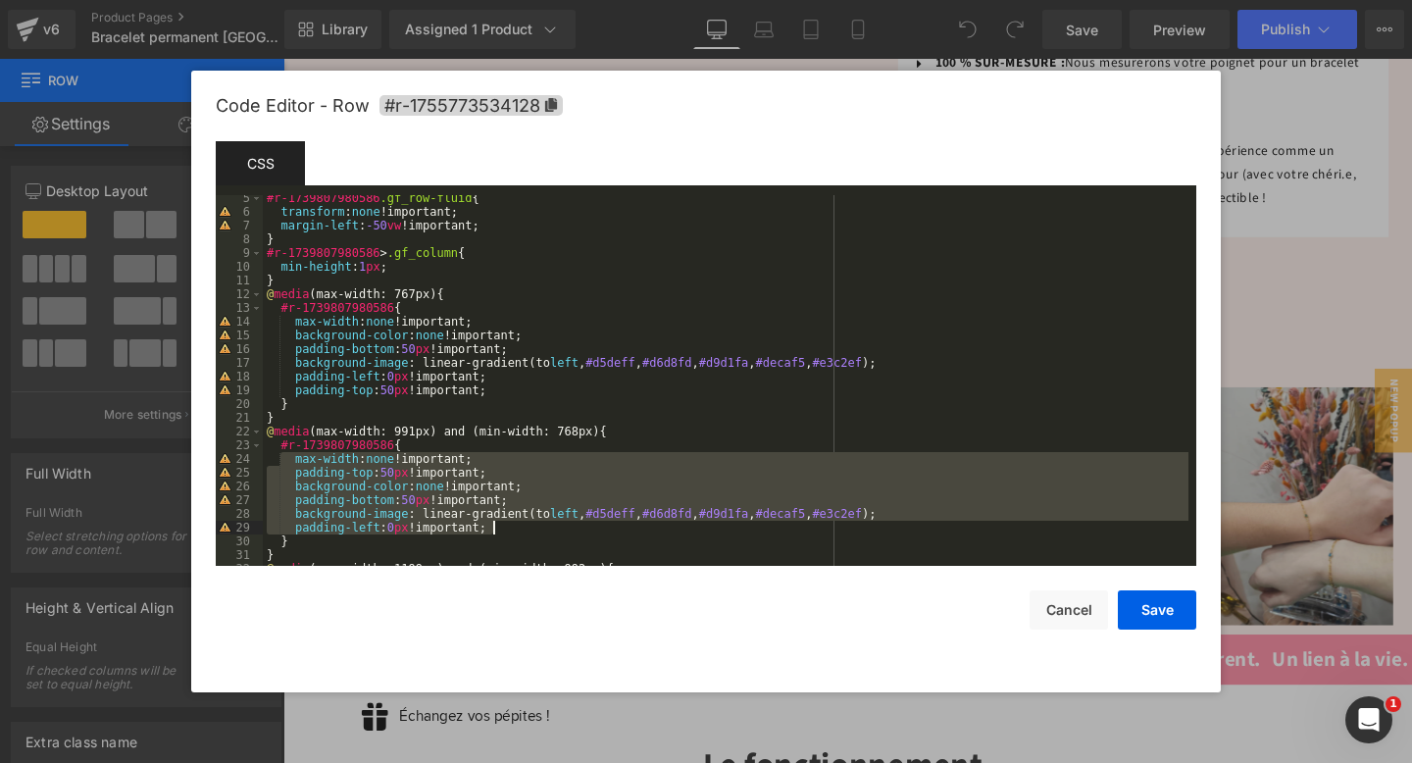
drag, startPoint x: 290, startPoint y: 465, endPoint x: 556, endPoint y: 533, distance: 274.3
click at [556, 533] on div "#r-1739807980586 .gf_row-fluid { transform : none !important; margin-left : -50…" at bounding box center [726, 390] width 926 height 398
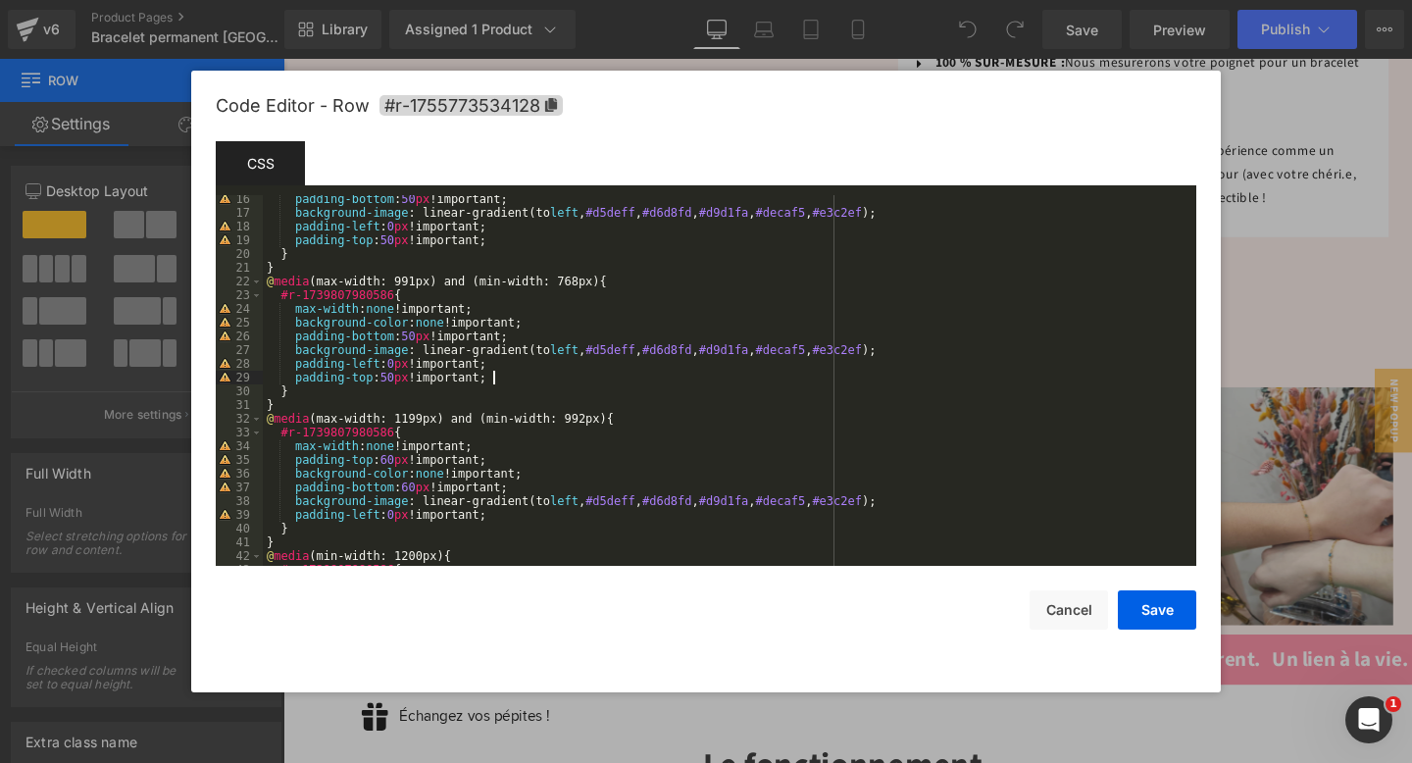
scroll to position [306, 0]
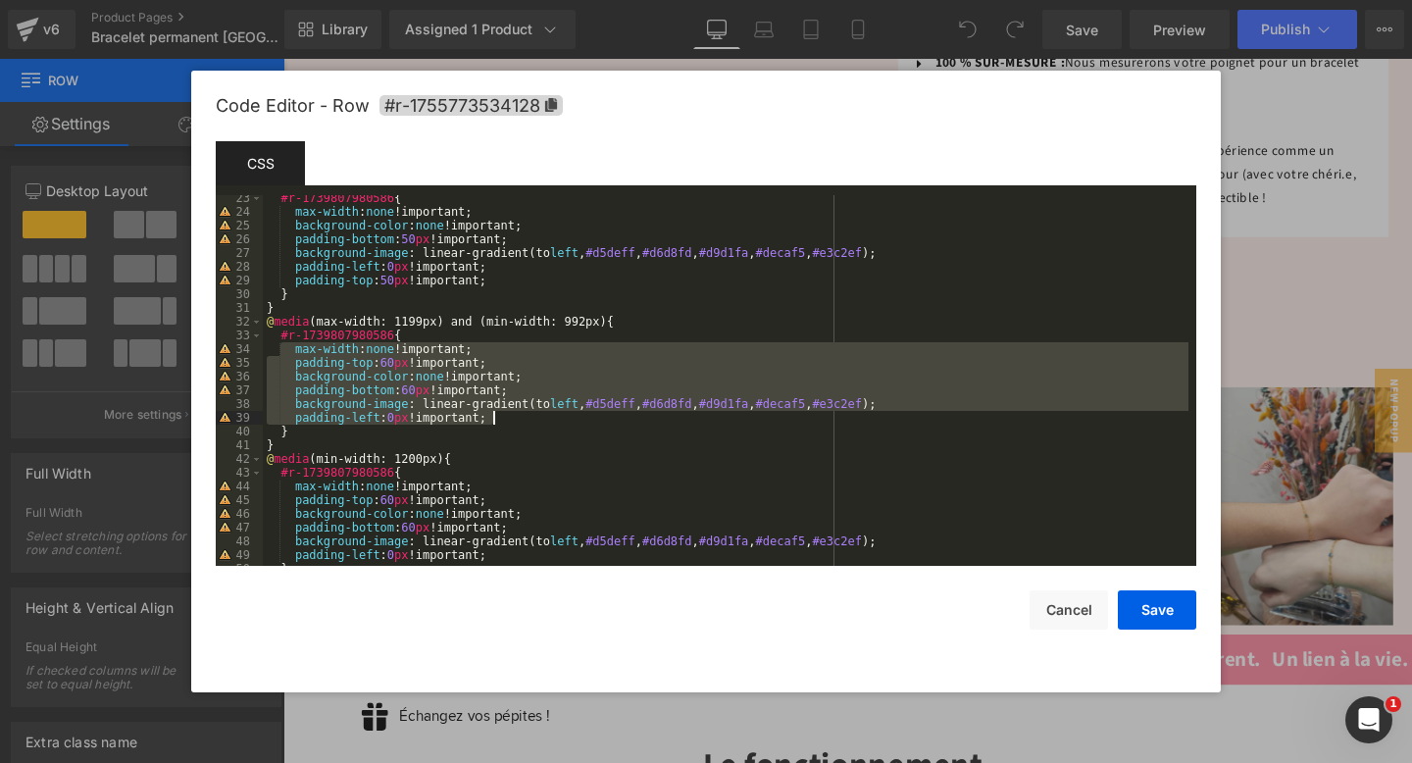
drag, startPoint x: 289, startPoint y: 353, endPoint x: 560, endPoint y: 420, distance: 278.8
click at [560, 420] on div "#r-1739807980586 { max-width : none !important; background-color : none !import…" at bounding box center [726, 390] width 926 height 398
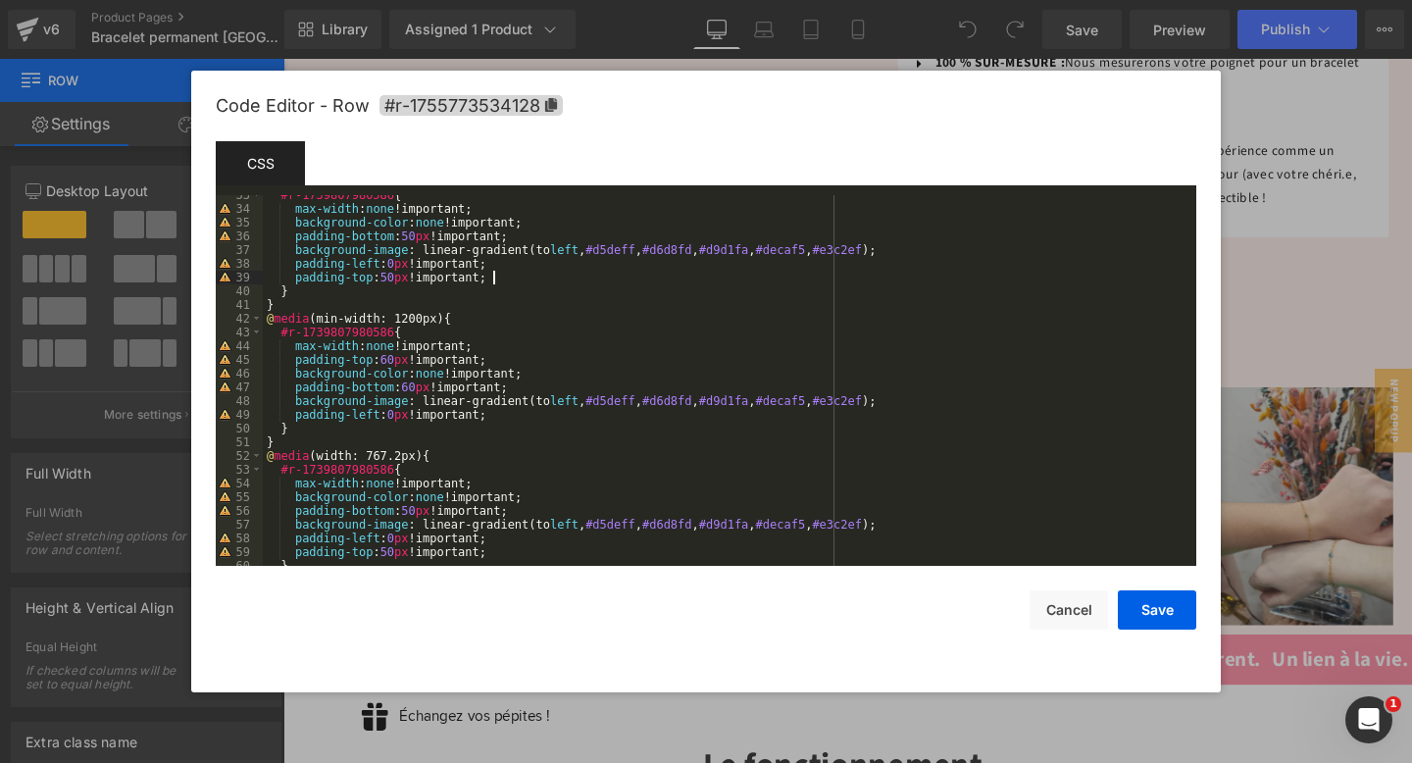
scroll to position [481, 0]
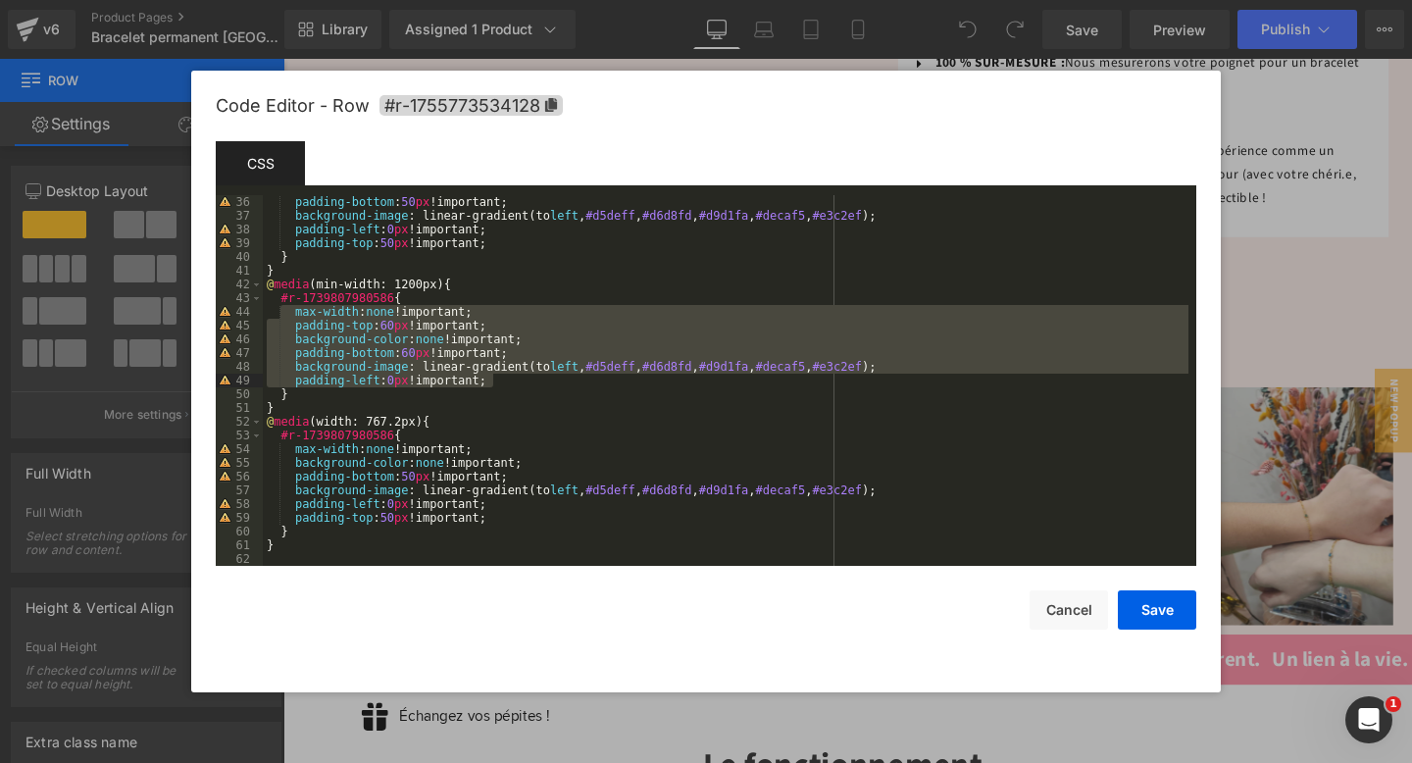
drag, startPoint x: 290, startPoint y: 314, endPoint x: 536, endPoint y: 380, distance: 254.8
click at [536, 380] on div "padding-bottom : 50 px !important; background-image : linear-gradient(to left ,…" at bounding box center [726, 394] width 926 height 398
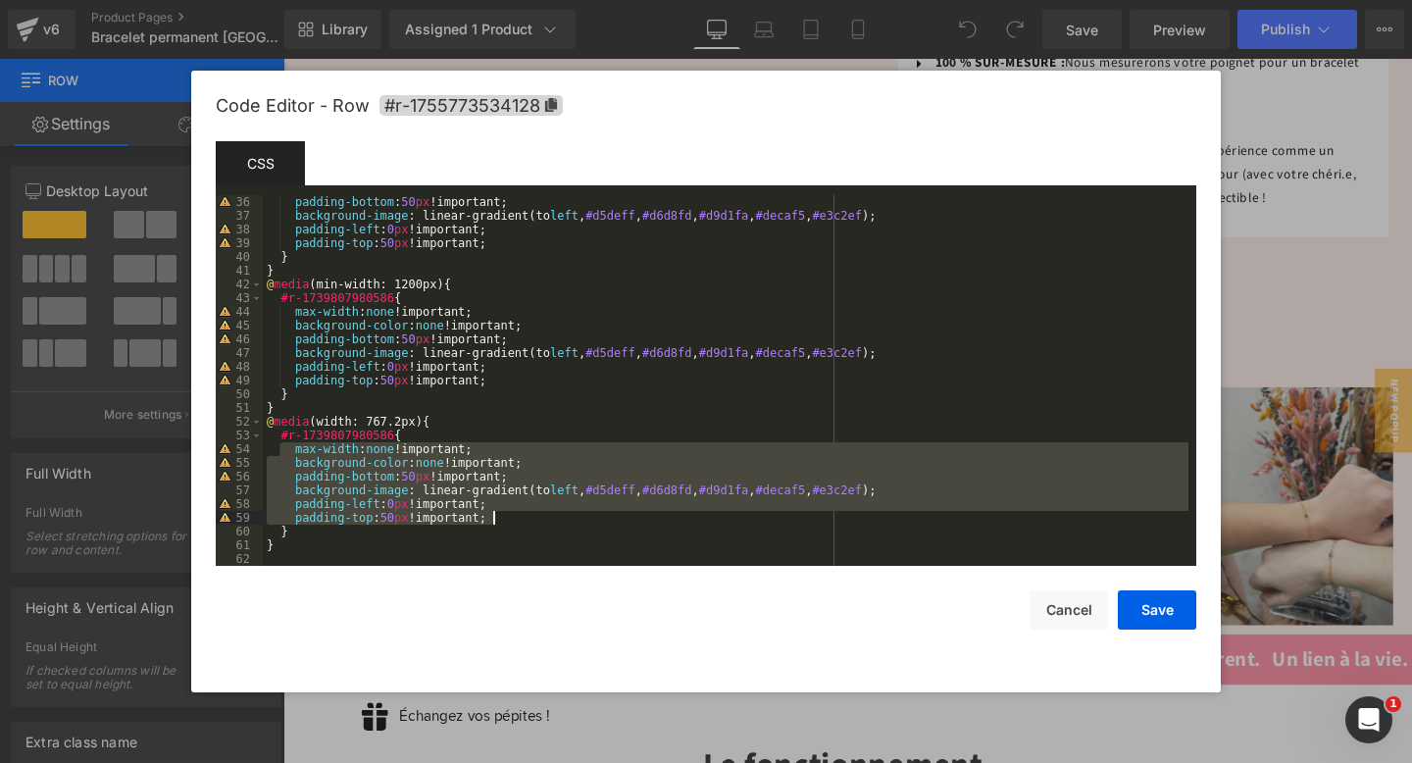
drag, startPoint x: 287, startPoint y: 452, endPoint x: 511, endPoint y: 515, distance: 232.3
click at [511, 515] on div "padding-bottom : 50 px !important; background-image : linear-gradient(to left ,…" at bounding box center [726, 394] width 926 height 398
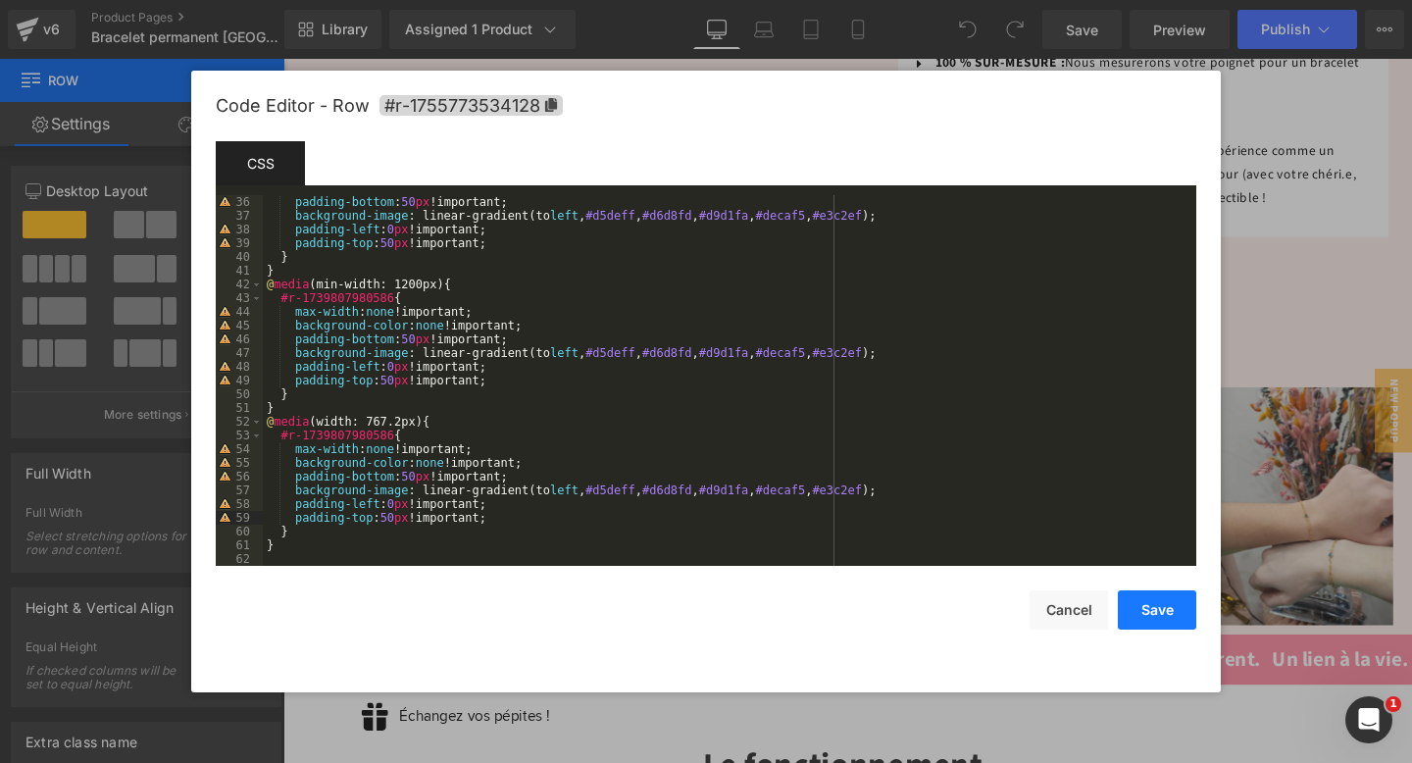
click at [1144, 601] on button "Save" at bounding box center [1157, 609] width 78 height 39
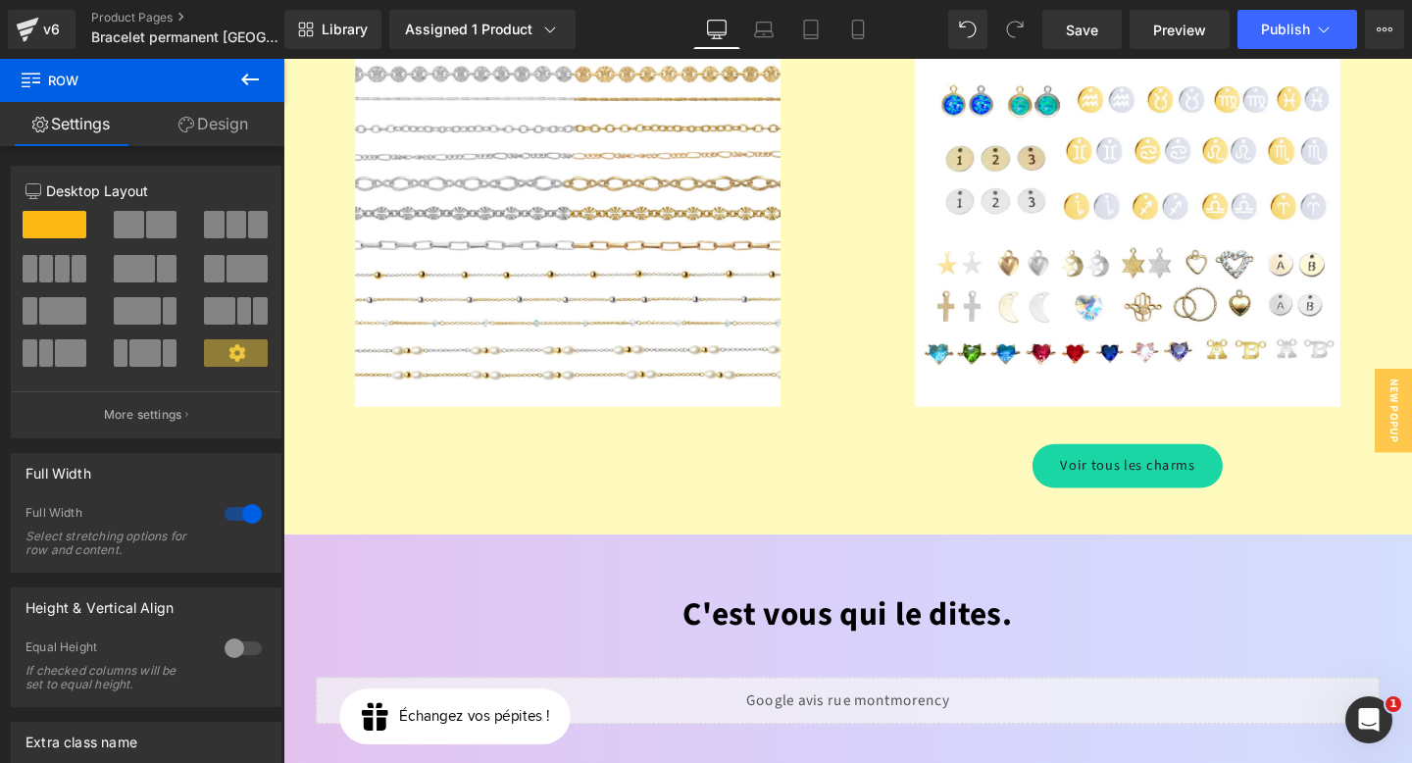
scroll to position [2840, 0]
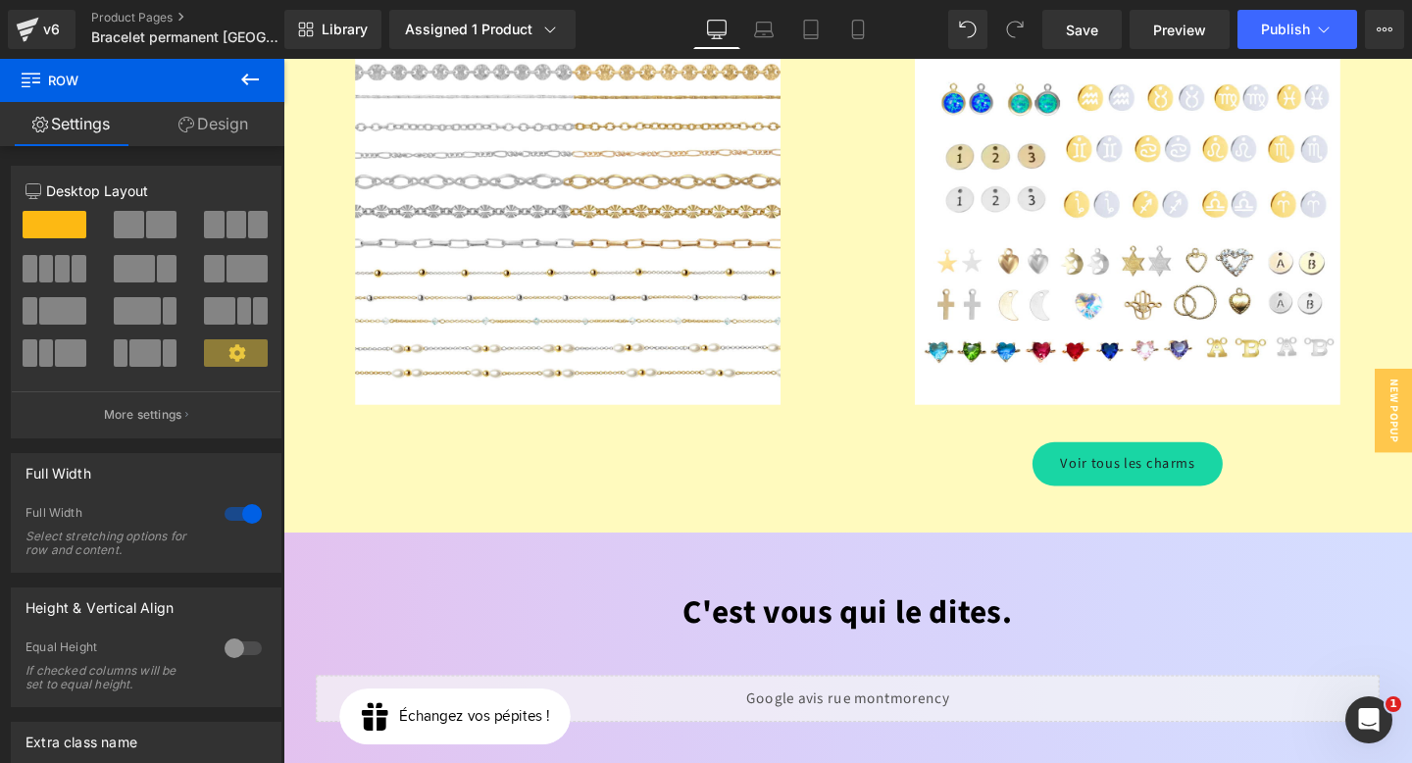
click at [396, 557] on div "C'est vous qui le dites. Heading Liquid Row Row Row" at bounding box center [876, 715] width 1187 height 317
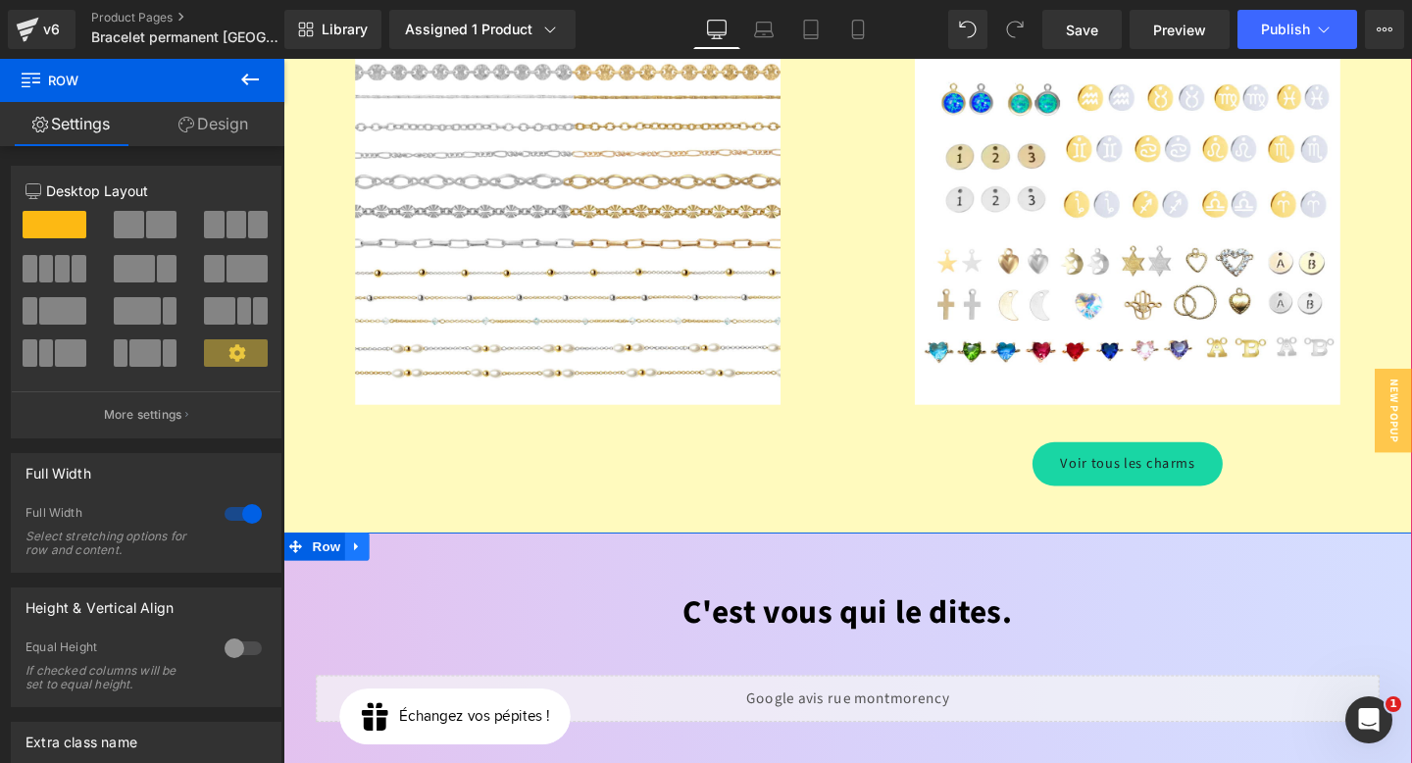
click at [358, 568] on icon at bounding box center [360, 572] width 4 height 9
click at [386, 565] on icon at bounding box center [387, 572] width 14 height 14
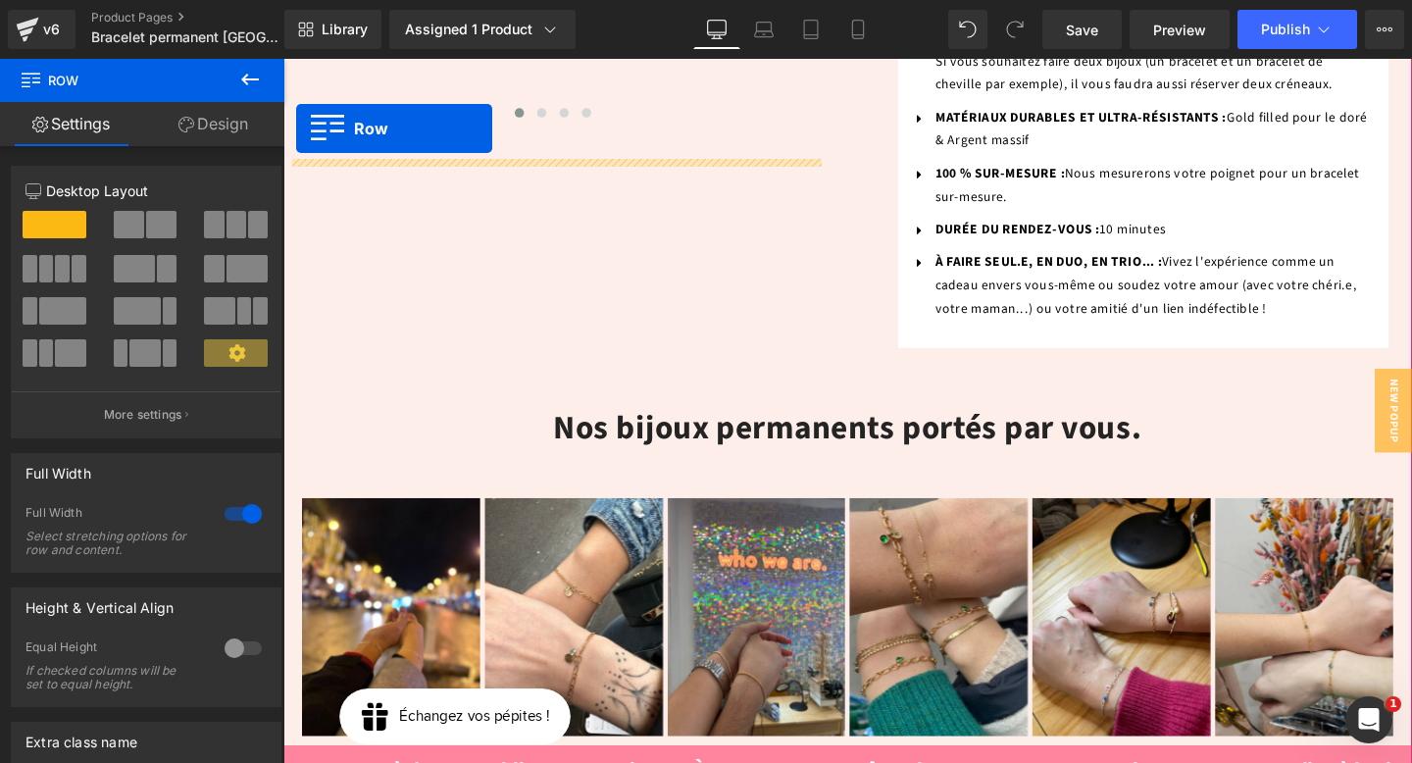
scroll to position [1150, 0]
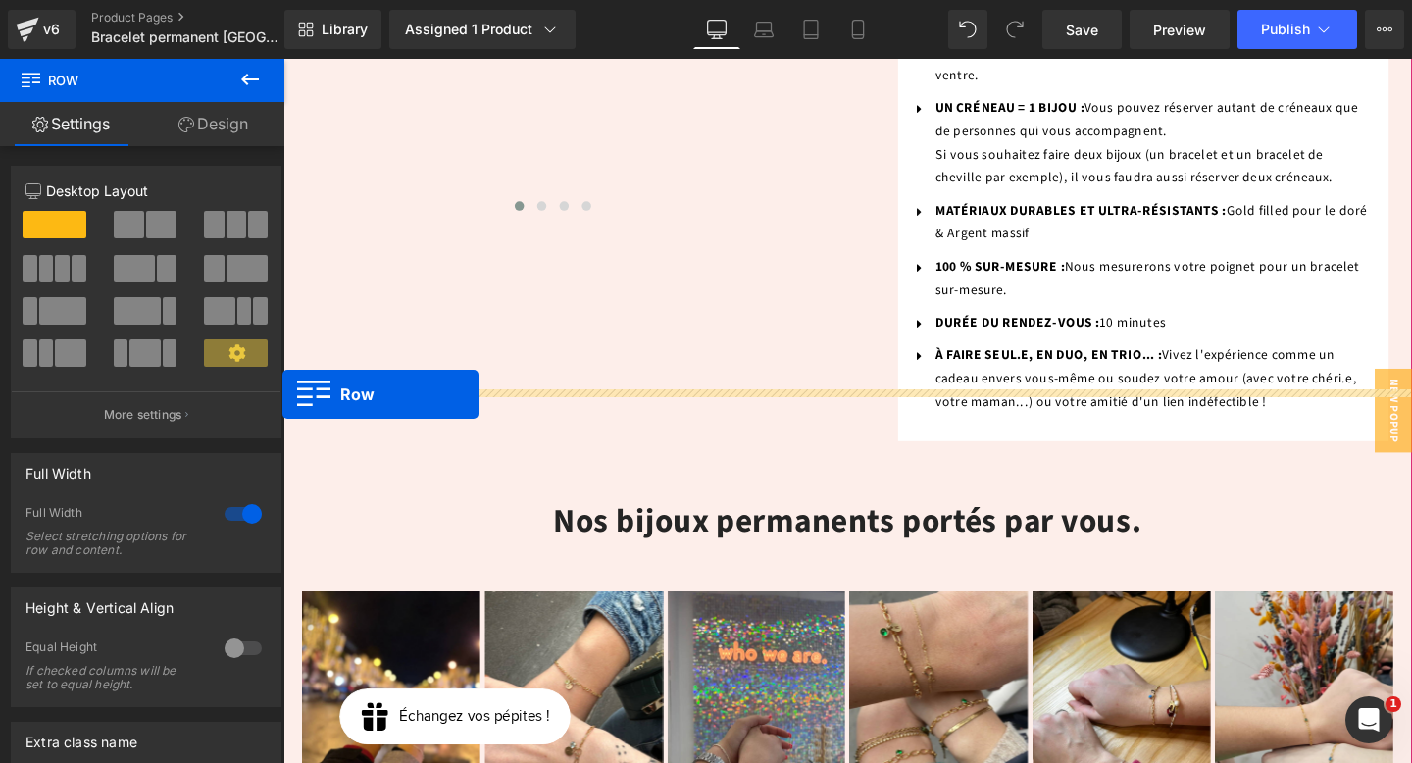
drag, startPoint x: 290, startPoint y: 339, endPoint x: 282, endPoint y: 410, distance: 71.1
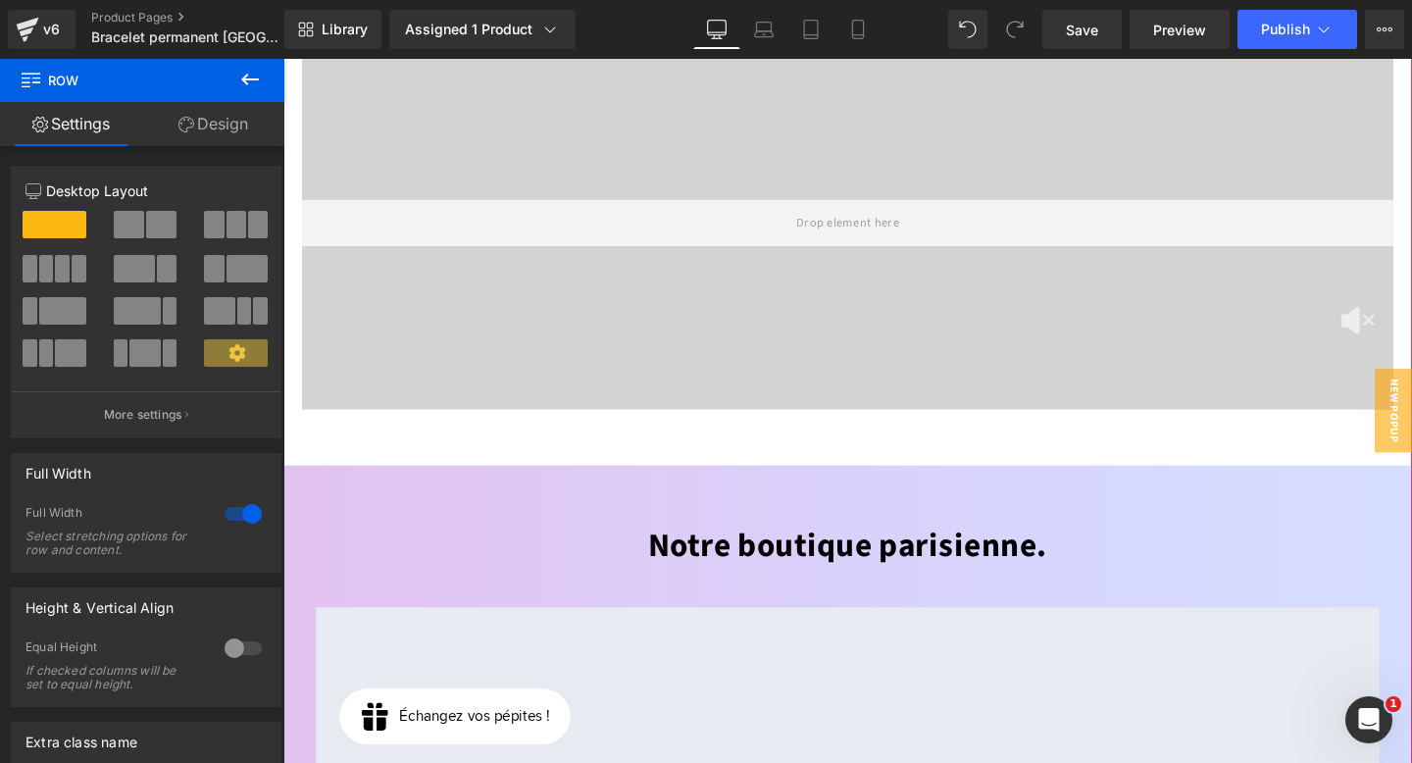
scroll to position [3271, 0]
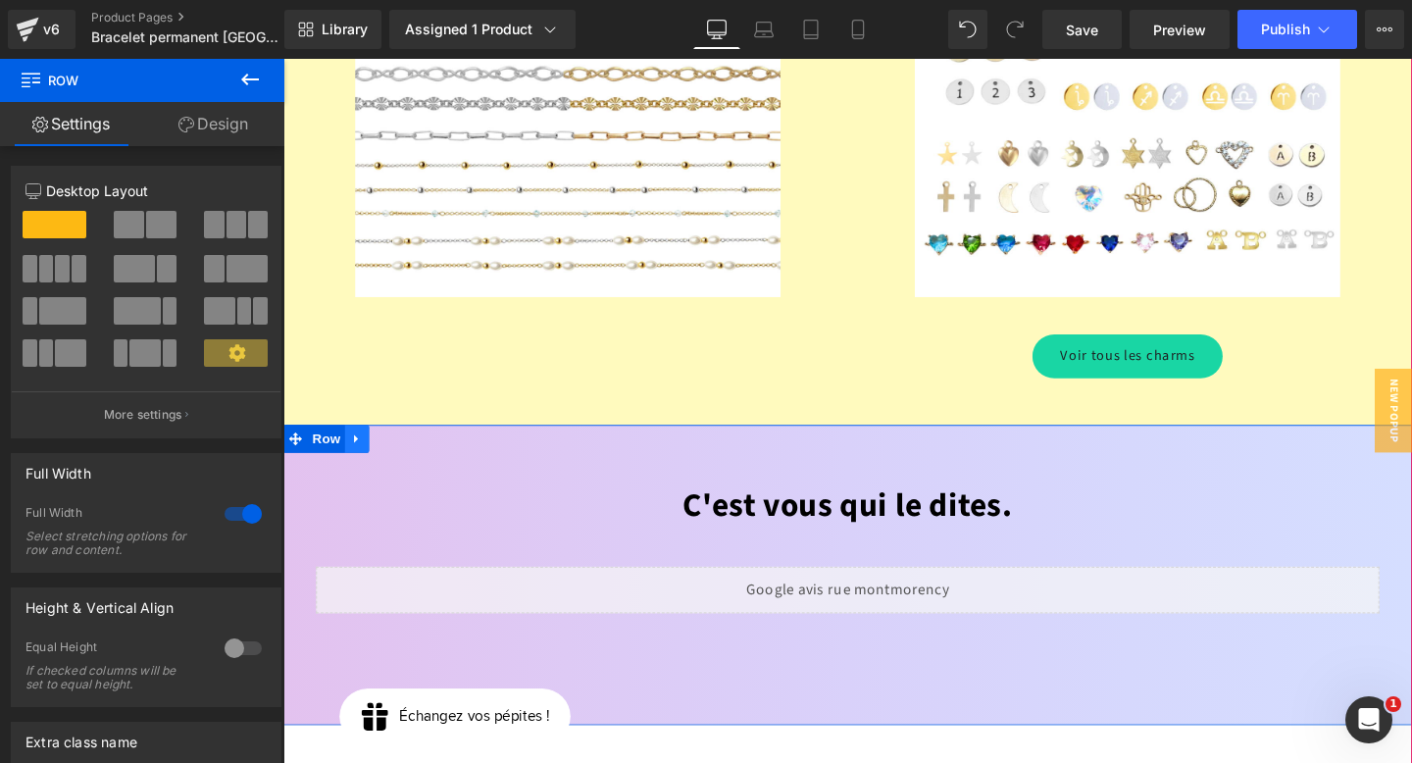
click at [359, 450] on icon at bounding box center [361, 457] width 14 height 15
click at [390, 451] on icon at bounding box center [387, 458] width 14 height 14
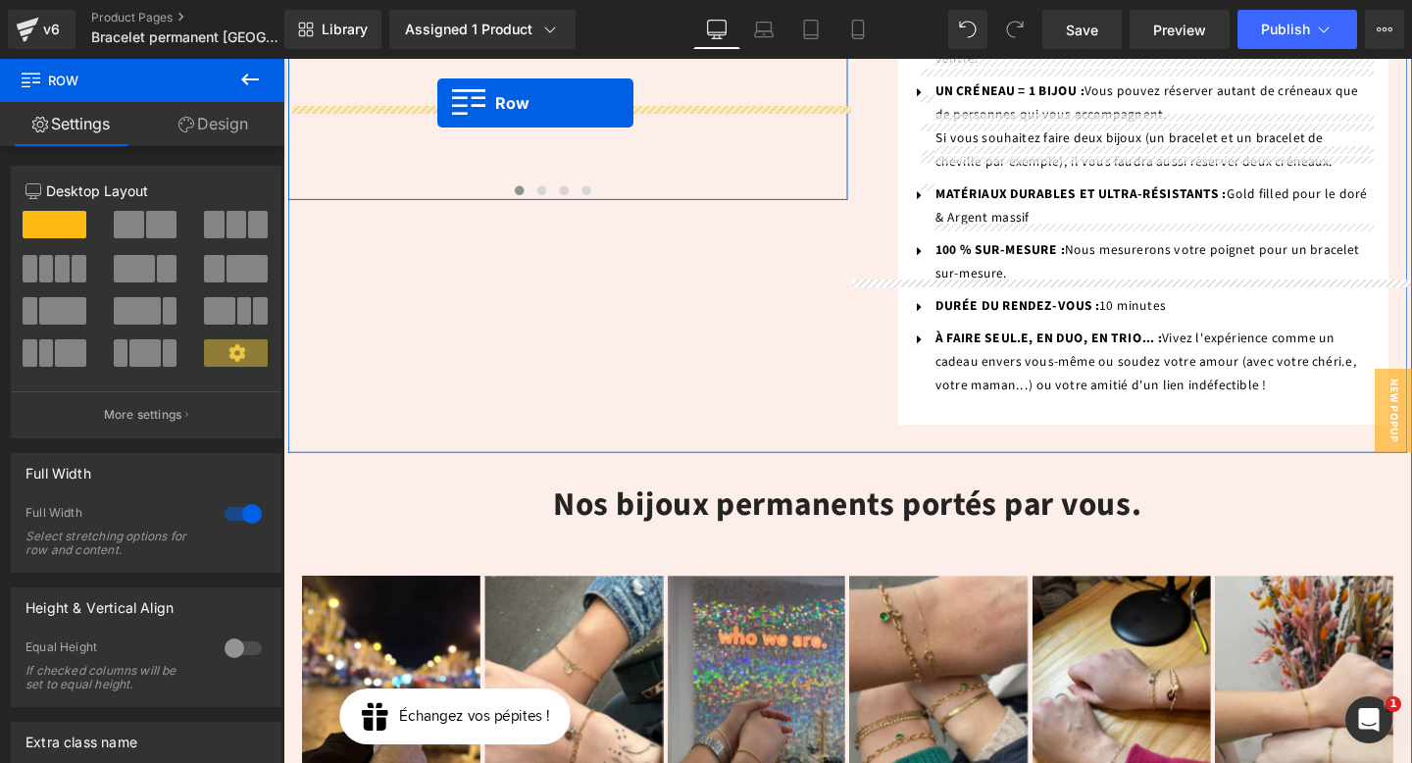
scroll to position [1405, 0]
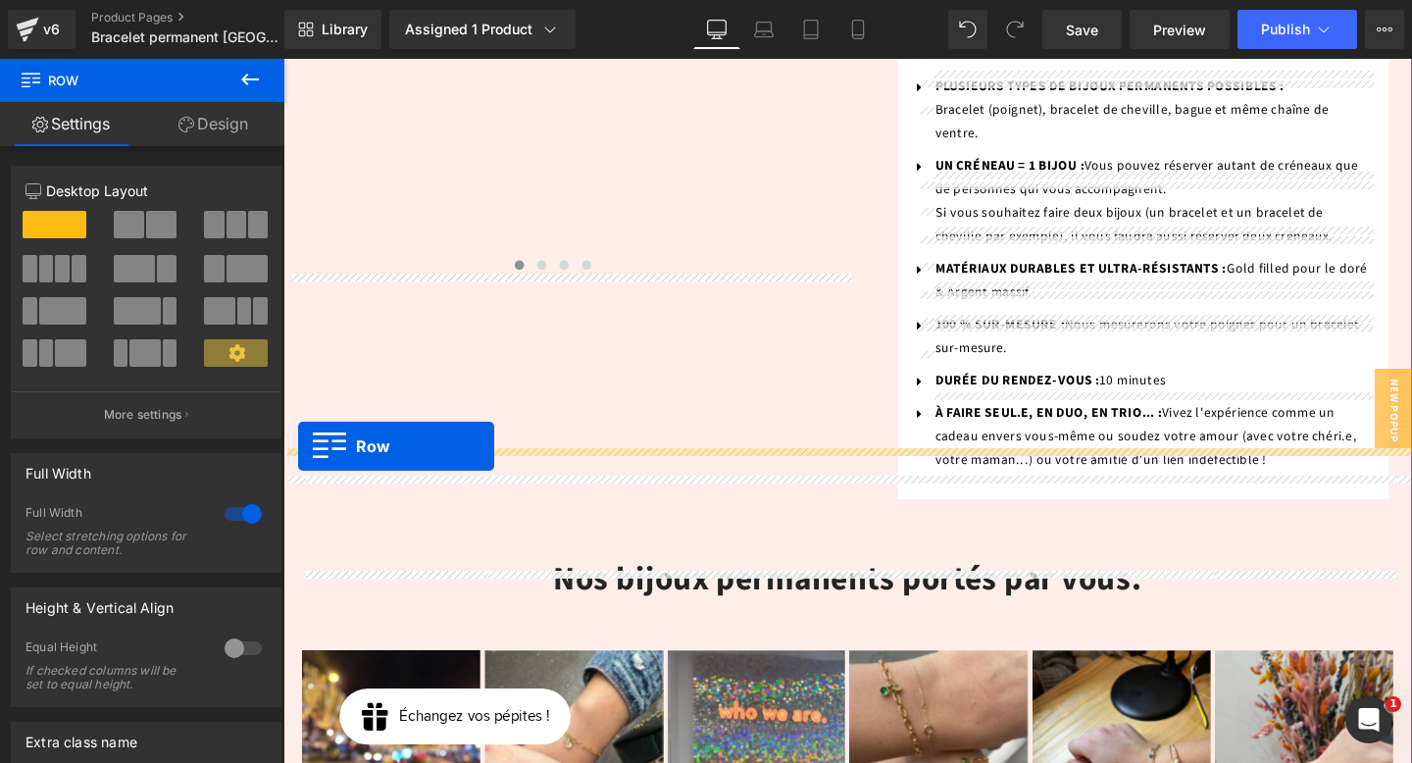
drag, startPoint x: 301, startPoint y: 394, endPoint x: 297, endPoint y: 465, distance: 70.7
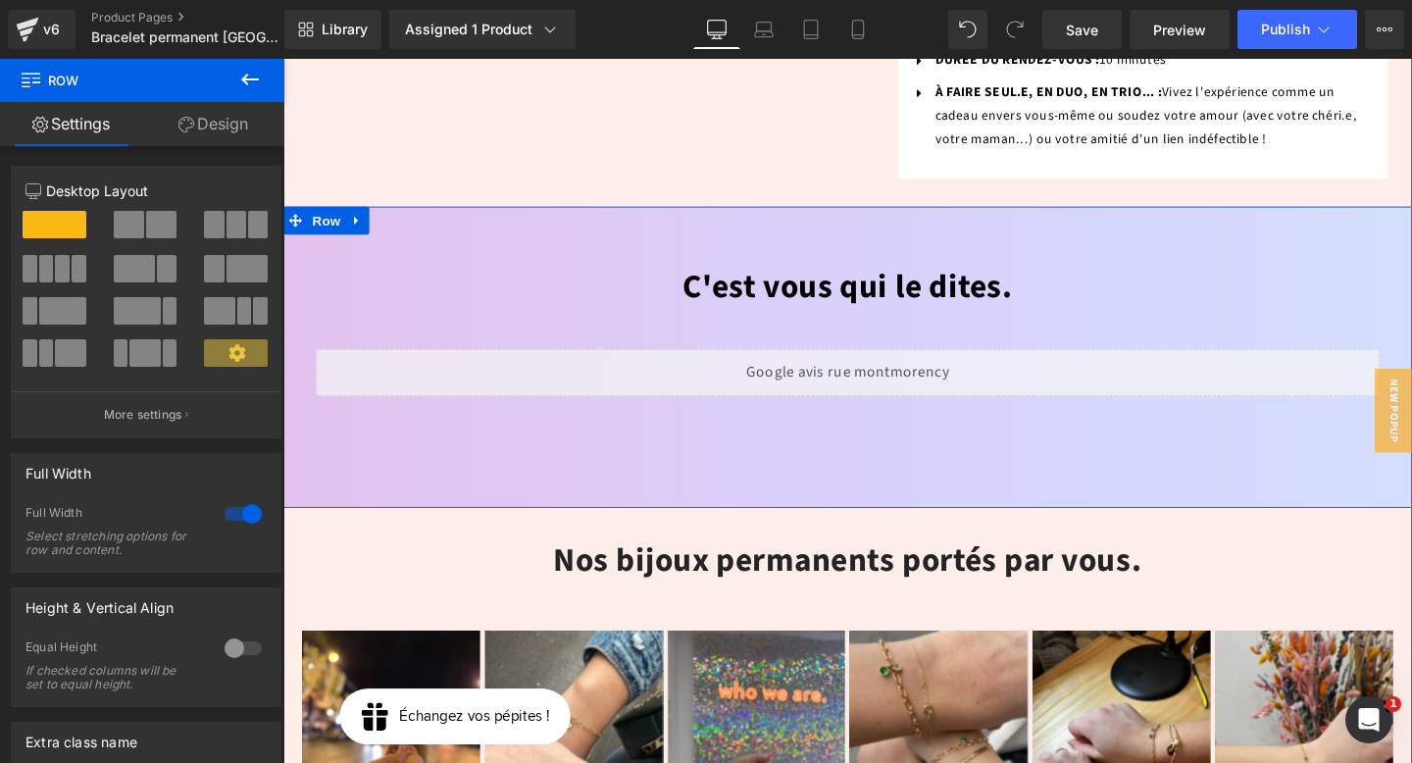
scroll to position [1744, 0]
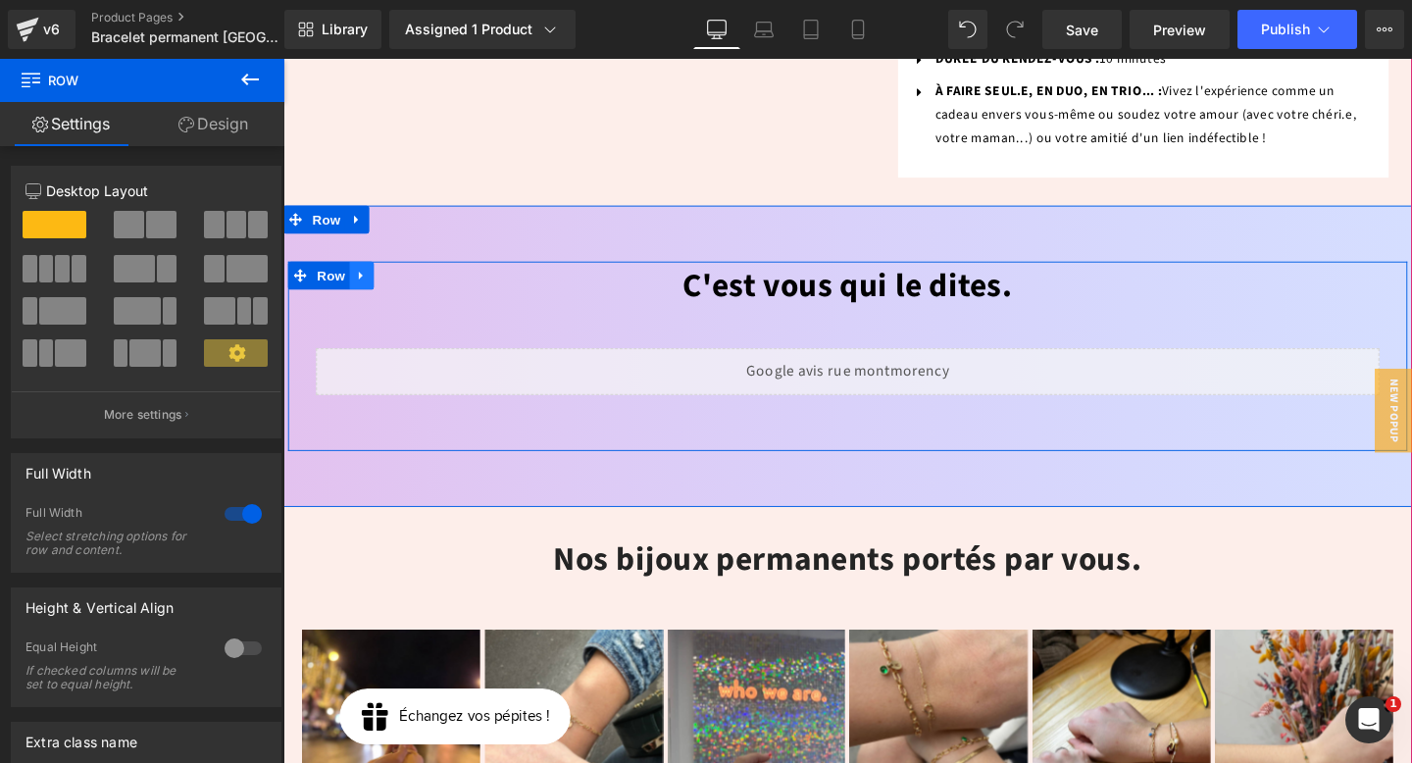
click at [376, 272] on link at bounding box center [366, 286] width 26 height 29
click at [414, 280] on icon at bounding box center [417, 287] width 14 height 14
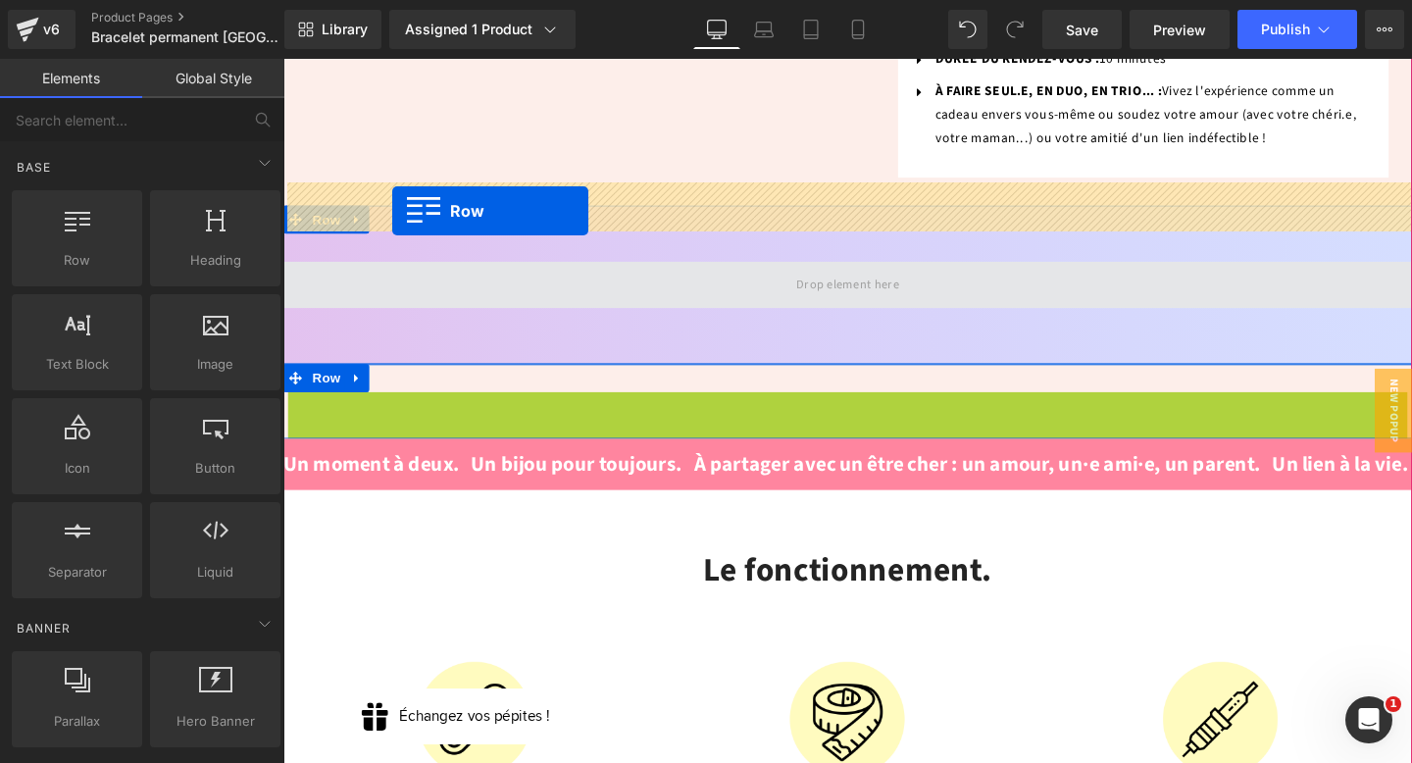
drag, startPoint x: 301, startPoint y: 338, endPoint x: 398, endPoint y: 219, distance: 154.1
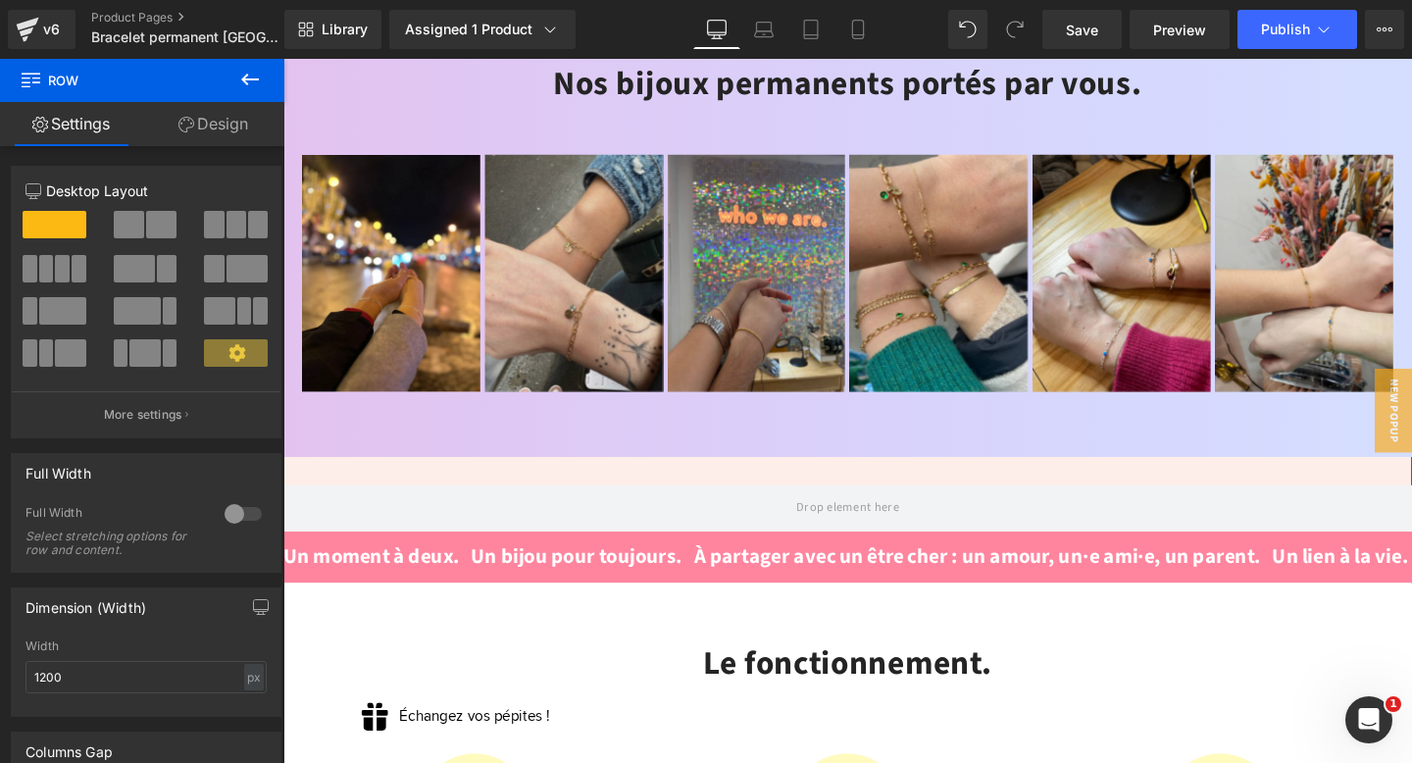
scroll to position [2056, 0]
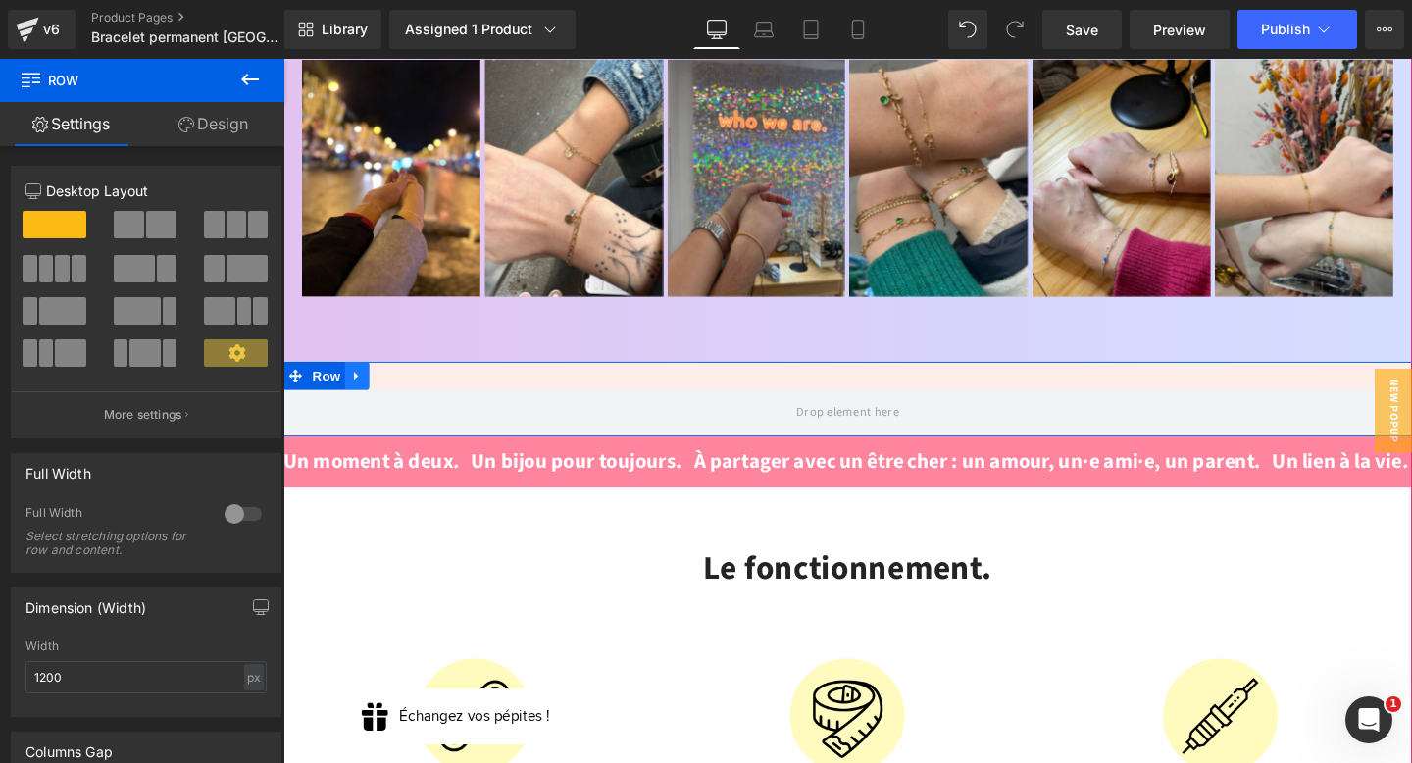
click at [354, 385] on icon at bounding box center [361, 392] width 14 height 15
click at [399, 378] on link at bounding box center [412, 392] width 26 height 29
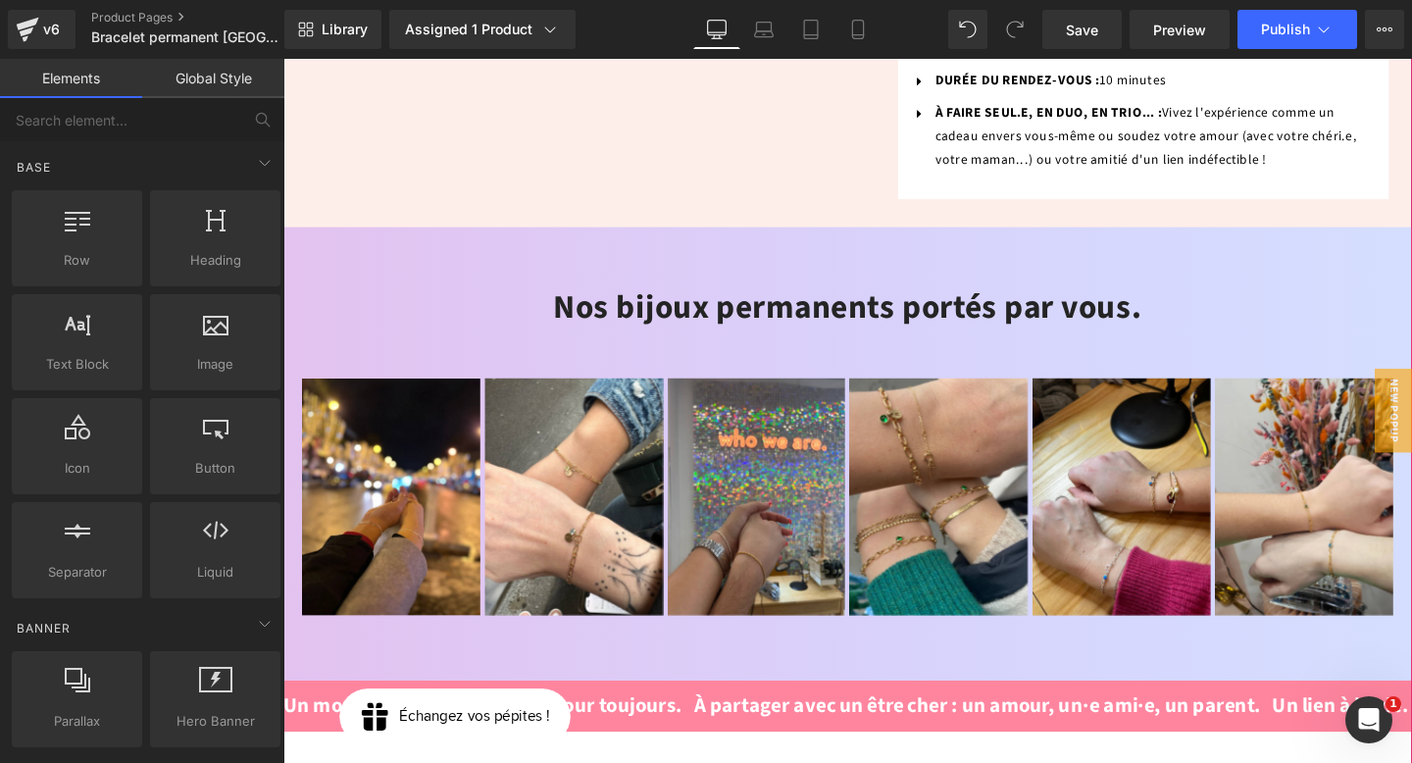
scroll to position [1667, 0]
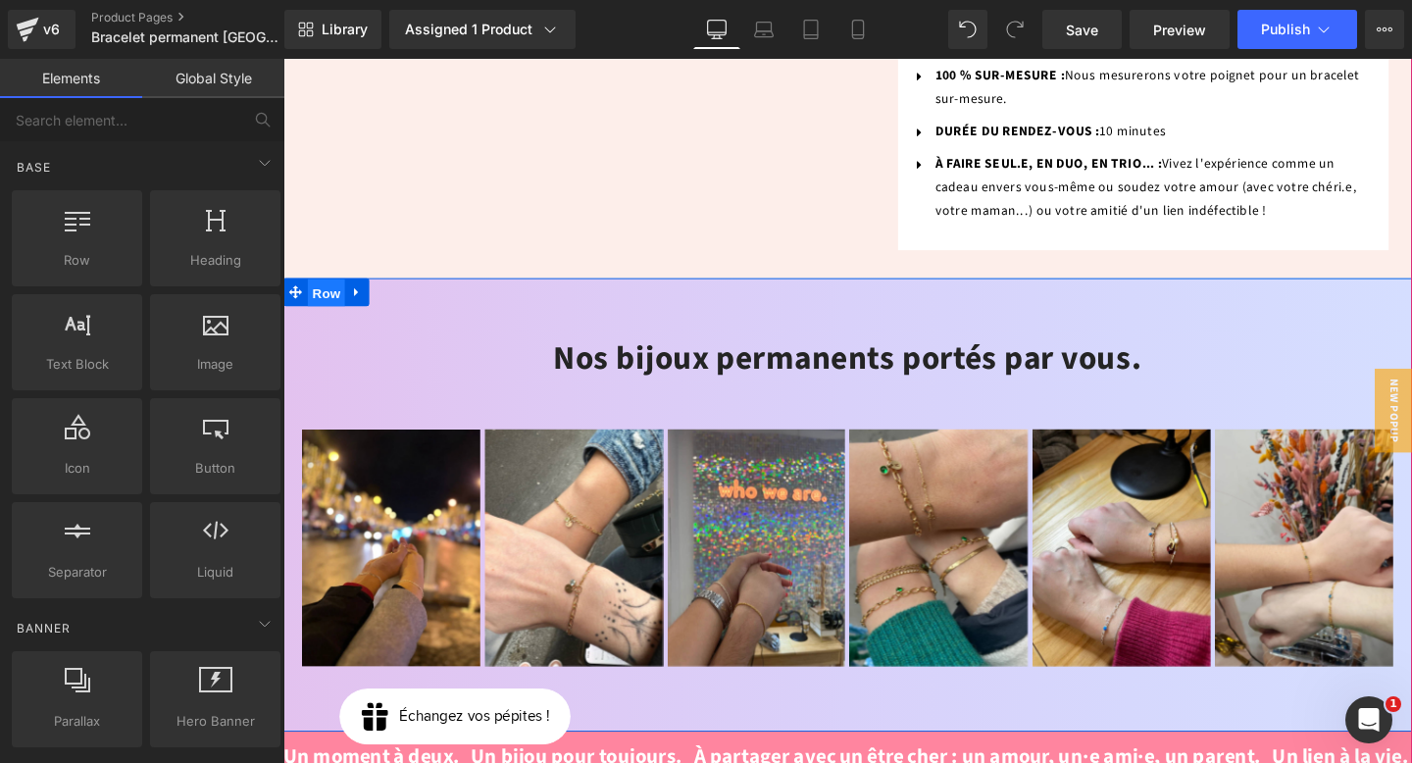
click at [333, 290] on span "Row" at bounding box center [328, 304] width 39 height 29
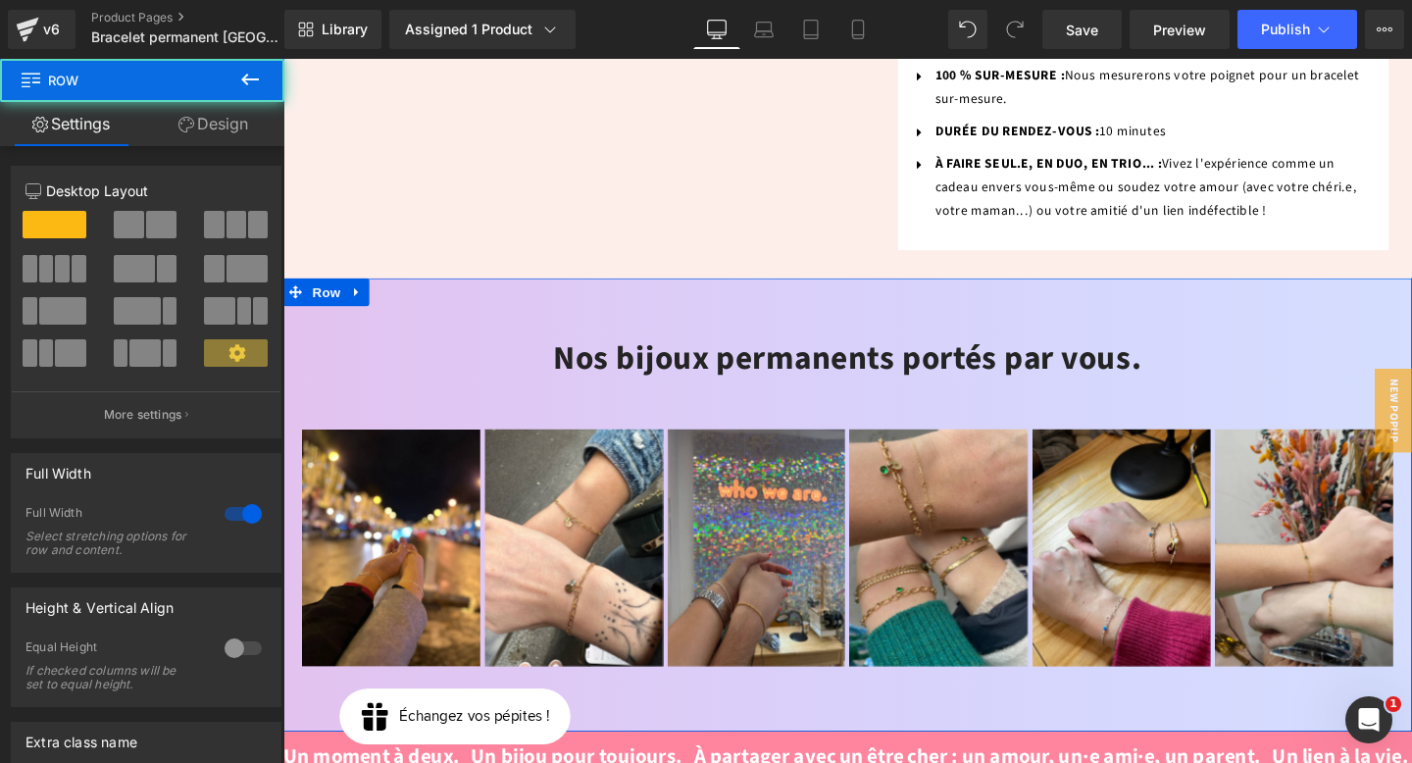
click at [227, 113] on link "Design" at bounding box center [213, 124] width 142 height 44
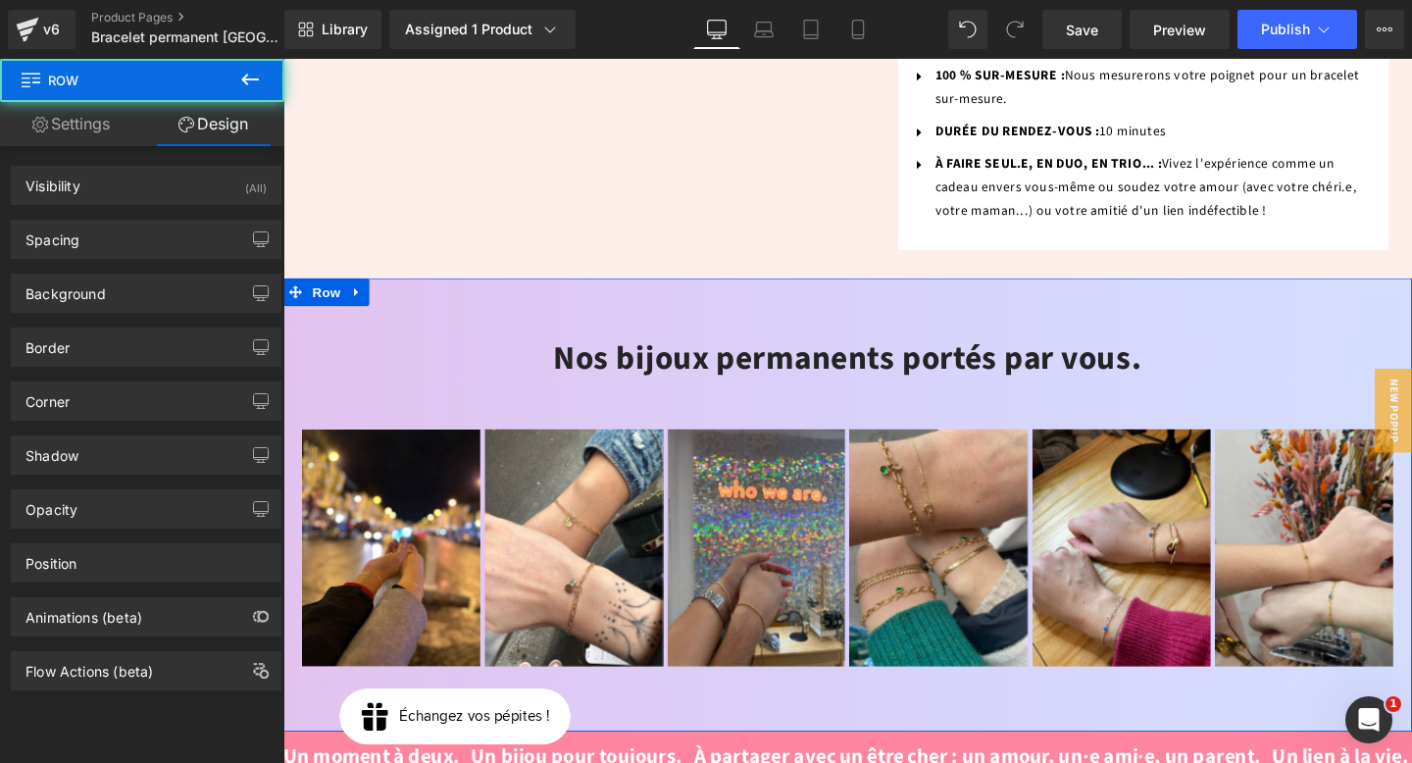
click at [89, 217] on div "Spacing Margin 0px auto 0px auto Padding 60px 0px 60px 0px" at bounding box center [146, 232] width 293 height 54
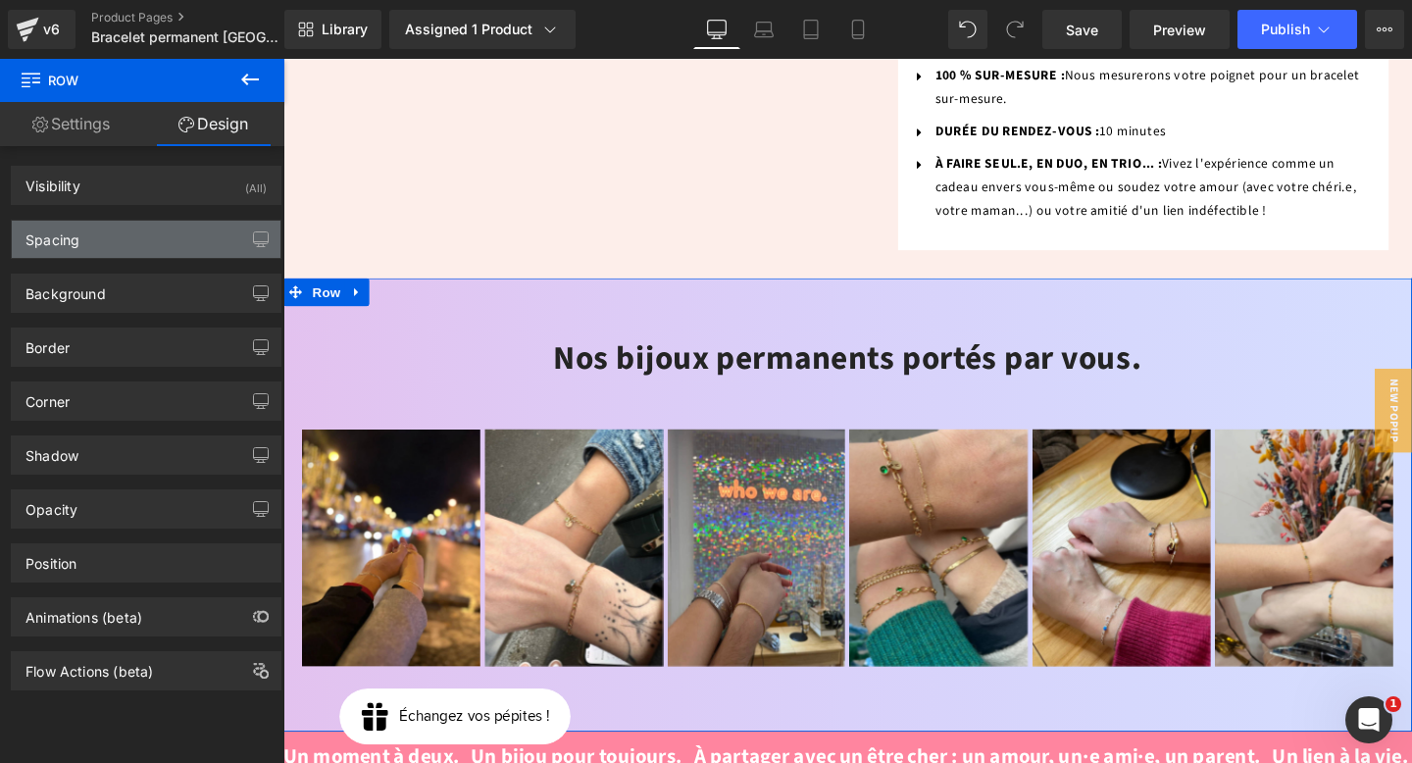
click at [84, 242] on div "Spacing" at bounding box center [146, 239] width 269 height 37
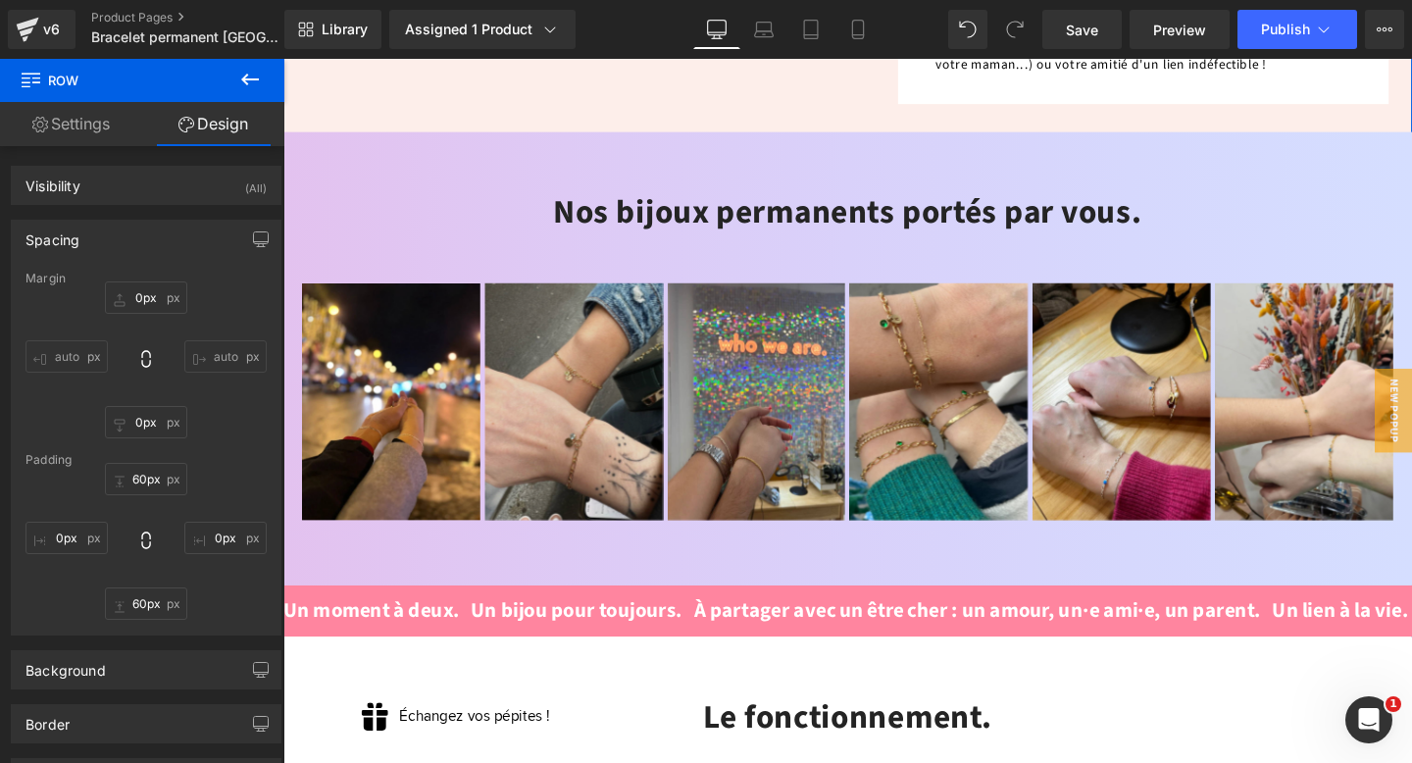
scroll to position [1819, 0]
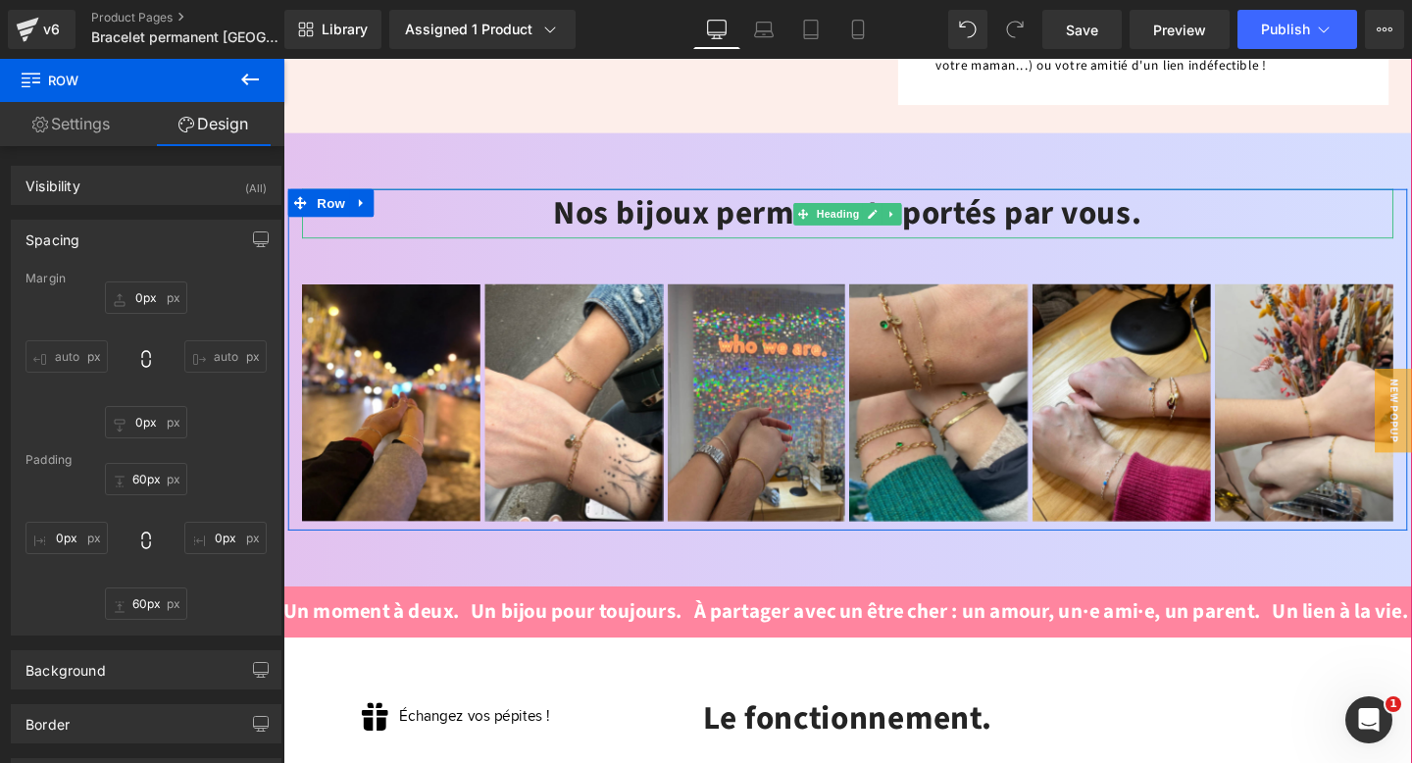
click at [651, 196] on h2 "Nos bijoux permanents portés par vous." at bounding box center [877, 222] width 1148 height 52
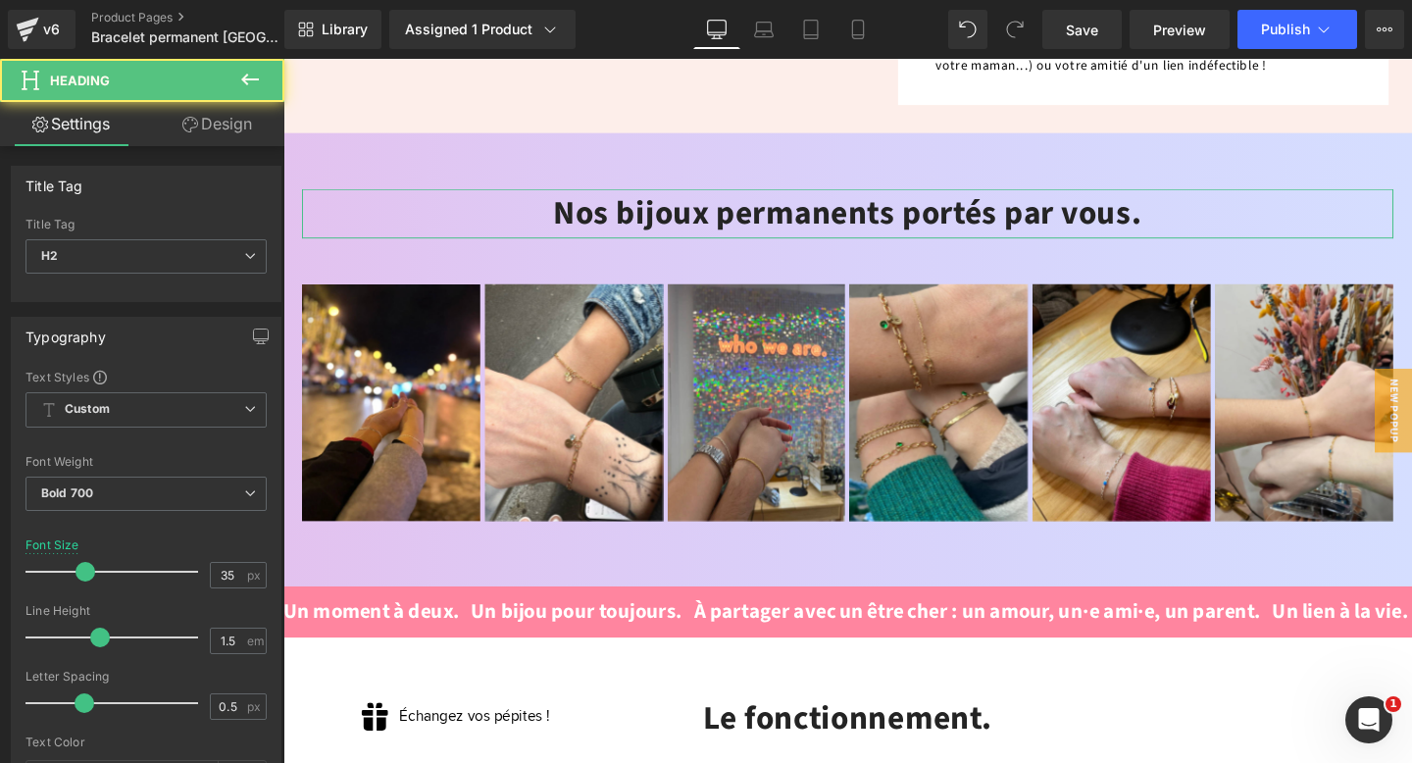
click at [220, 123] on link "Design" at bounding box center [217, 124] width 142 height 44
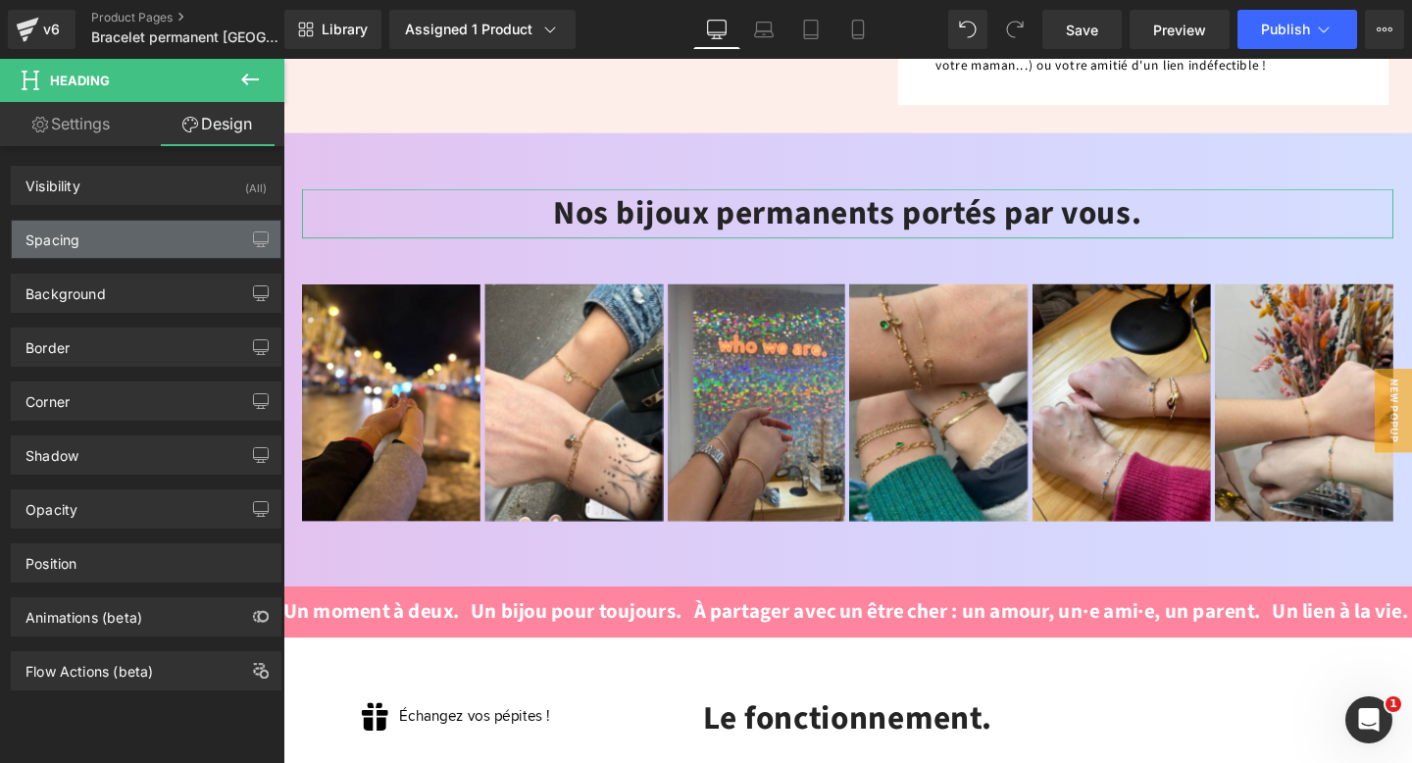
click at [127, 231] on div "Spacing" at bounding box center [146, 239] width 269 height 37
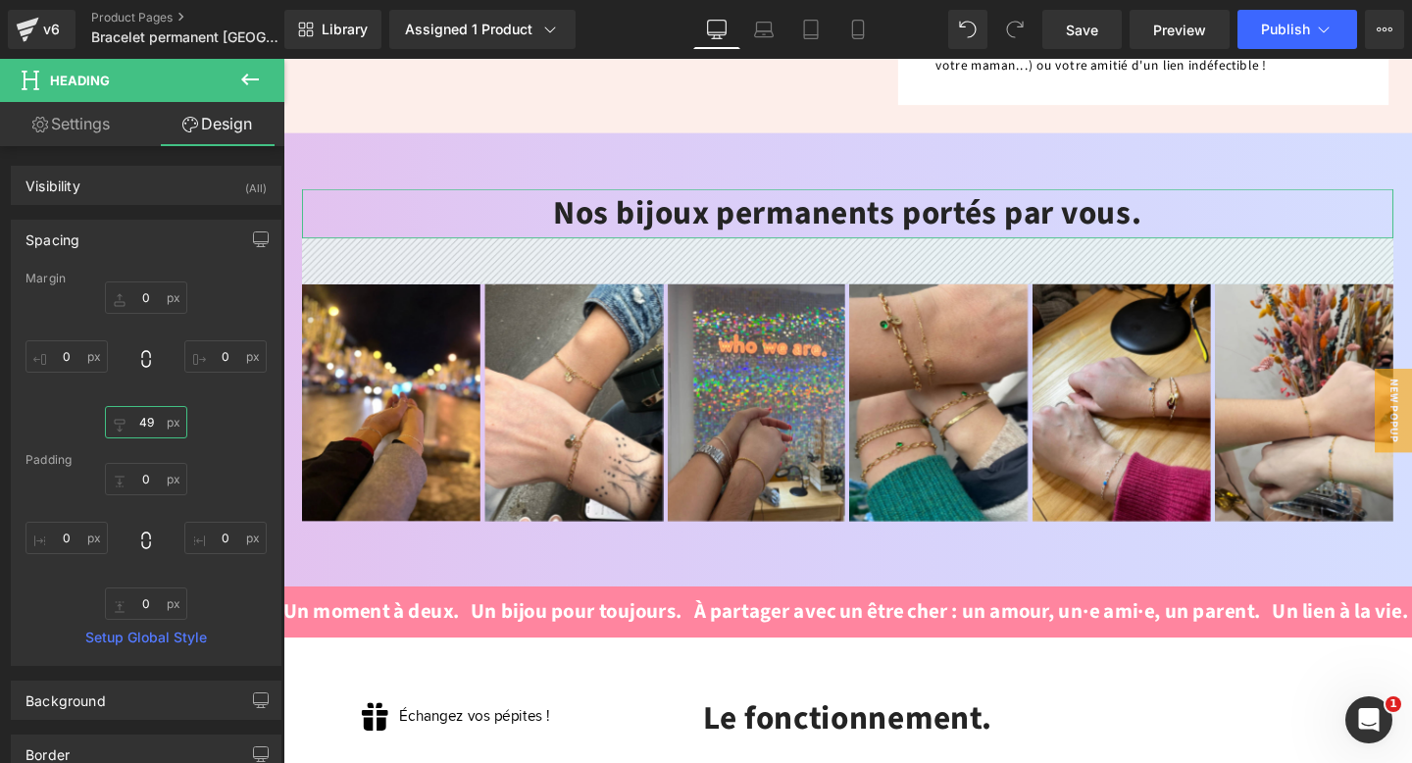
click at [151, 425] on input "text" at bounding box center [146, 422] width 82 height 32
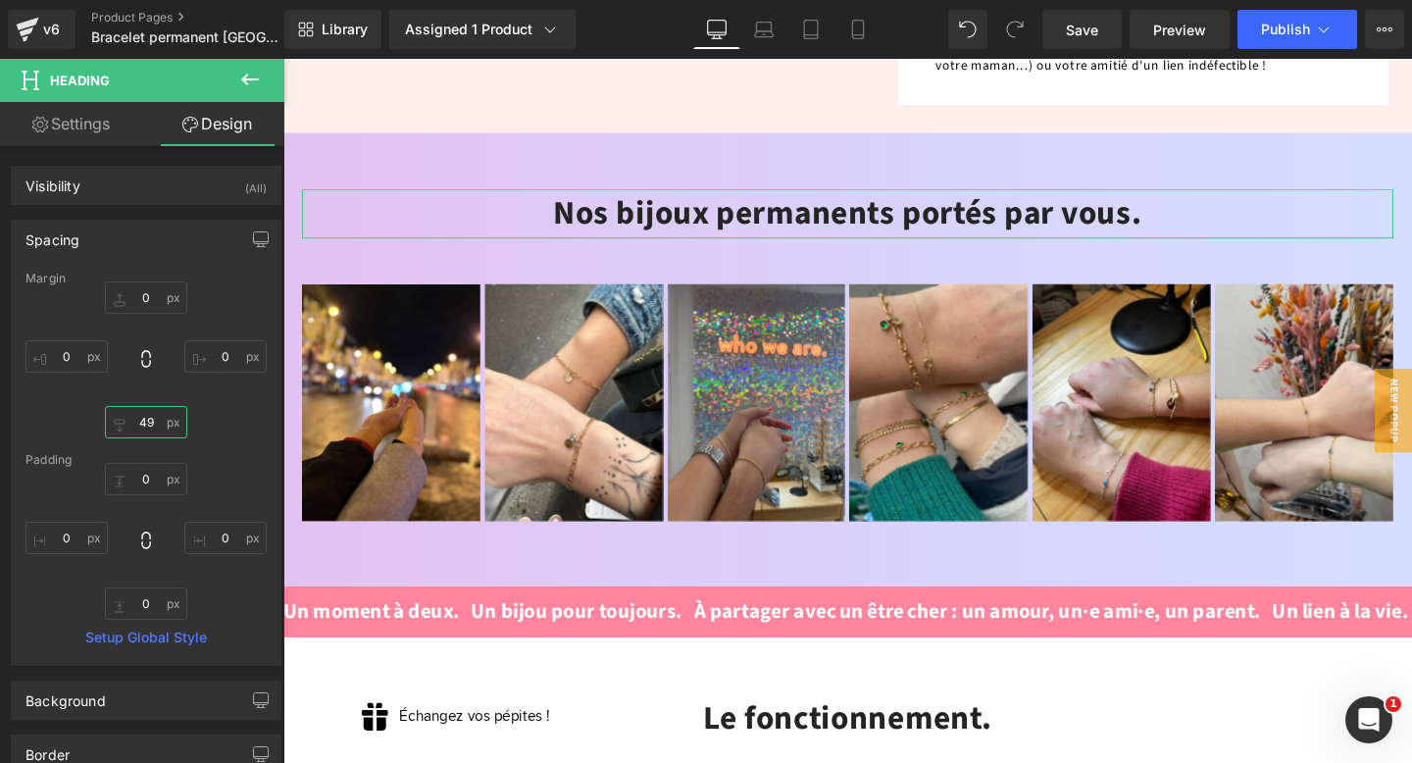
type input "49"
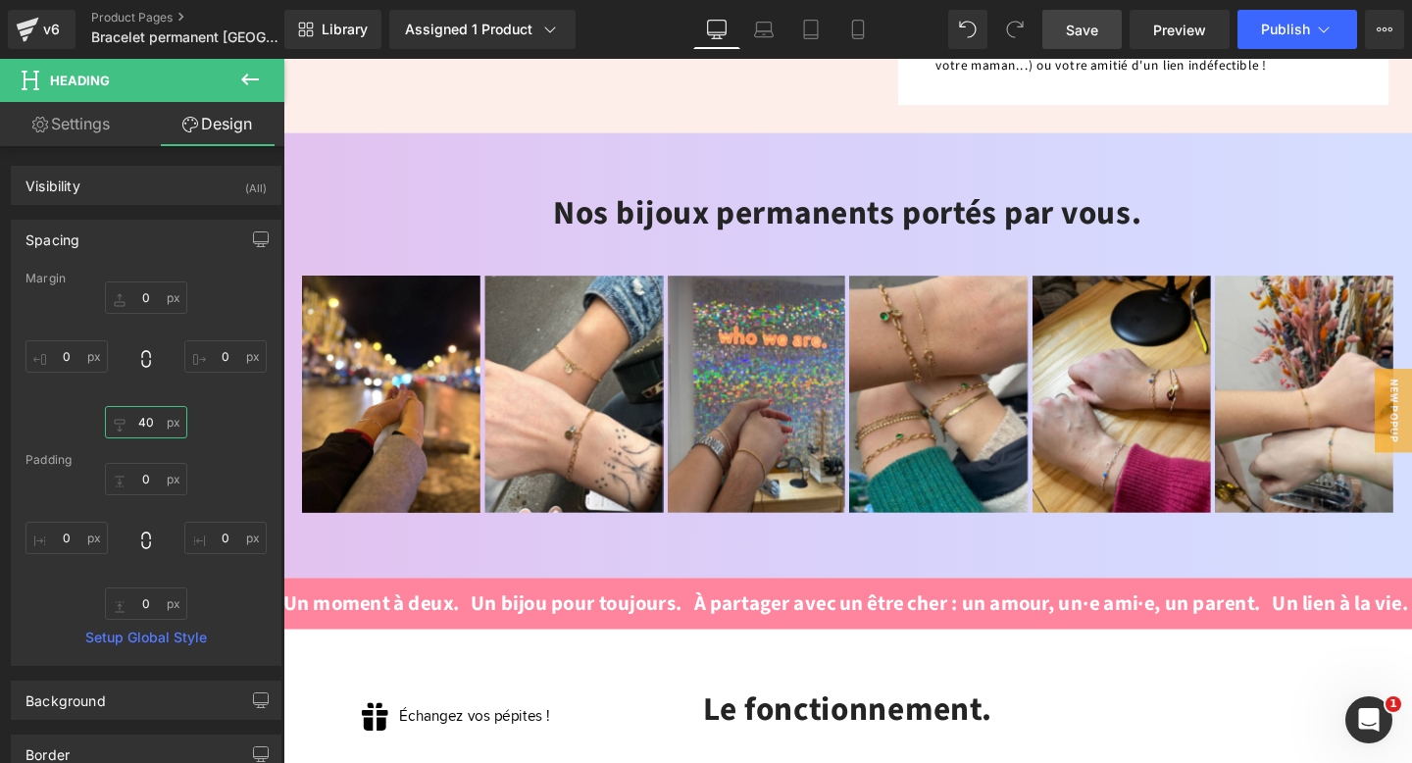
type input "40"
click at [1066, 32] on link "Save" at bounding box center [1082, 29] width 79 height 39
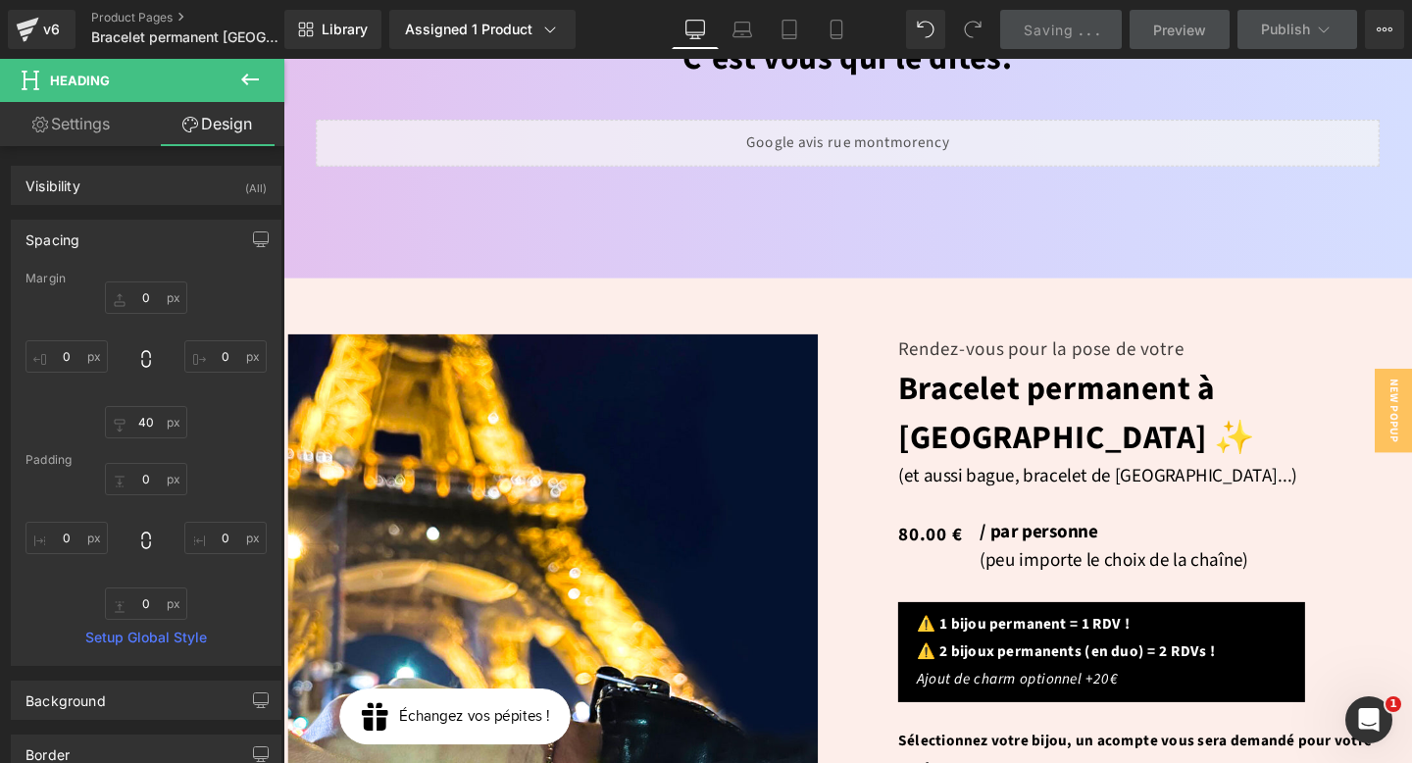
scroll to position [0, 0]
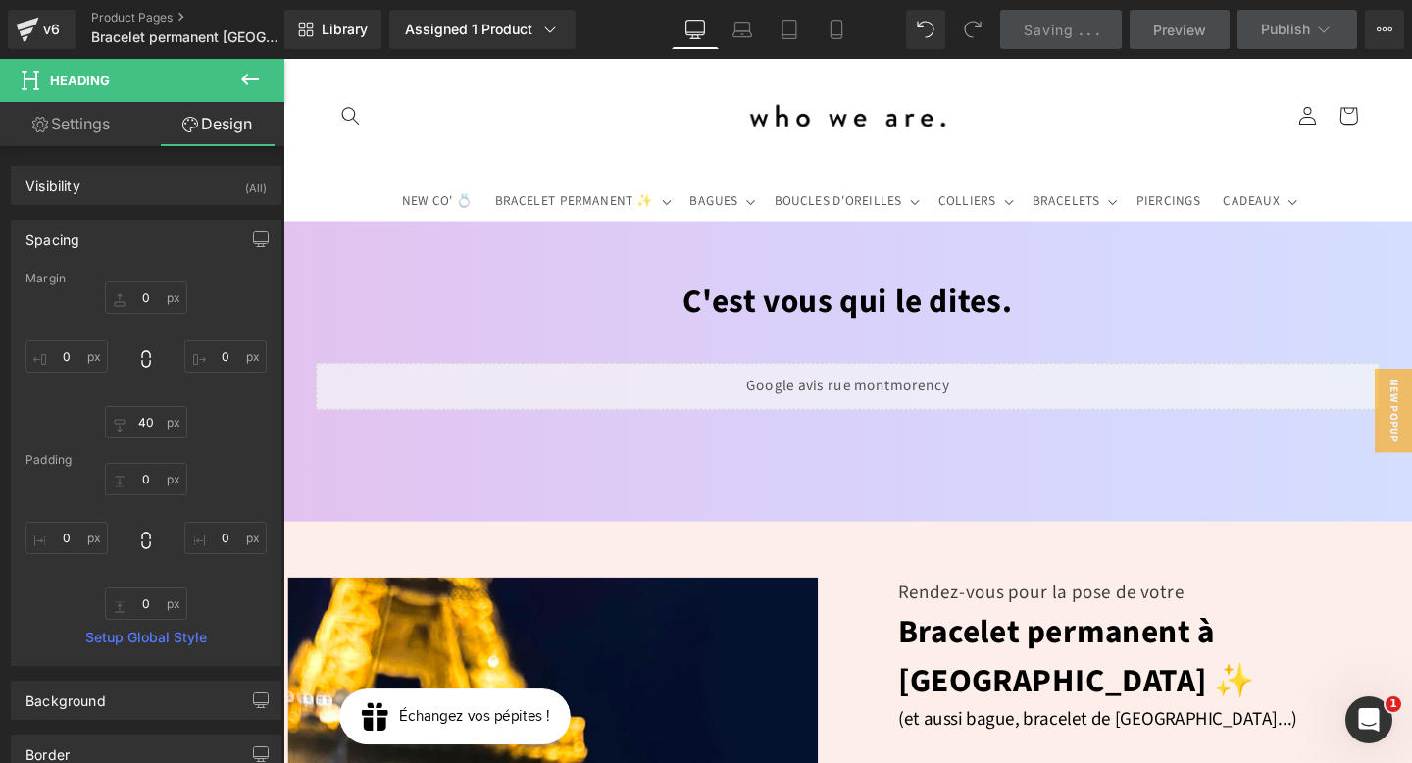
click at [383, 240] on div "C'est vous qui le dites. Heading Liquid Row Row Row 60px" at bounding box center [876, 388] width 1187 height 317
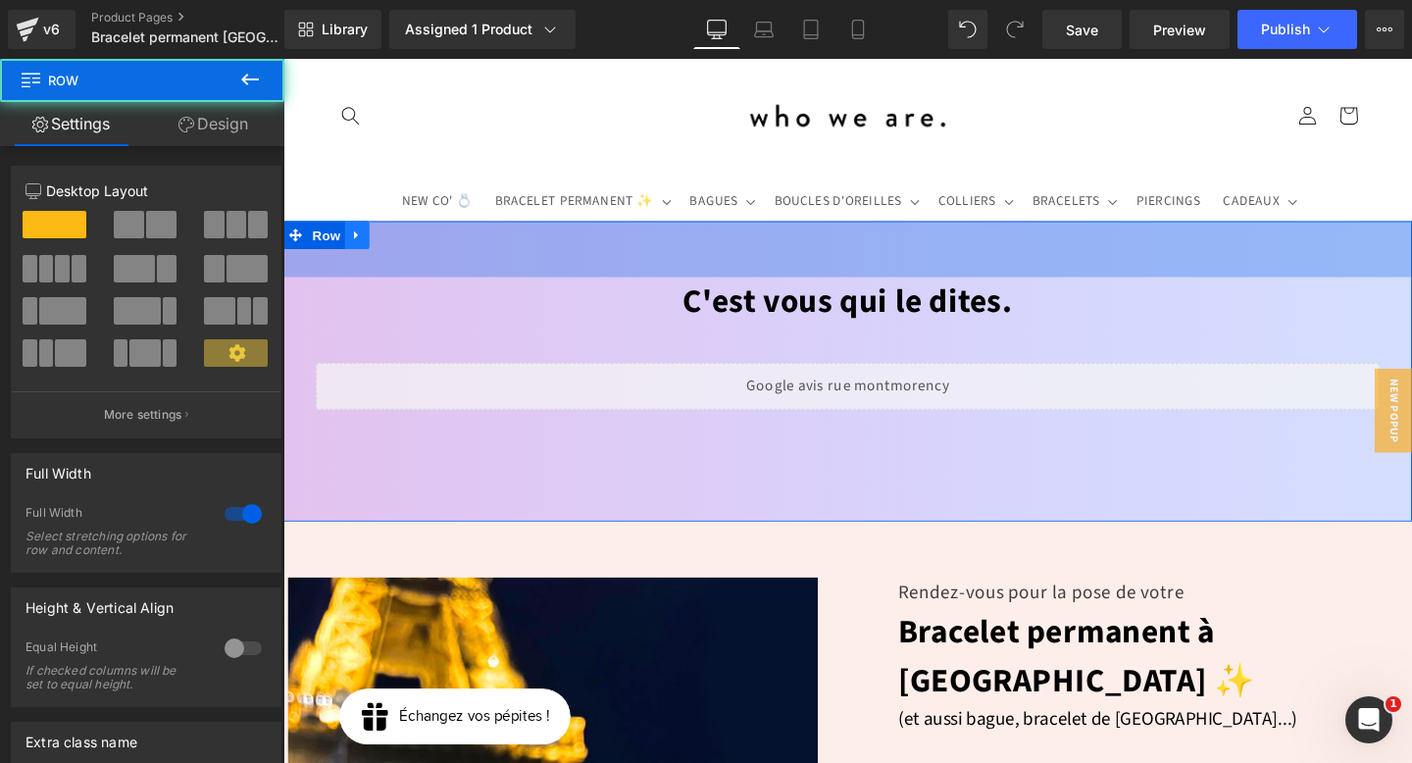
click at [362, 247] on icon at bounding box center [361, 243] width 14 height 15
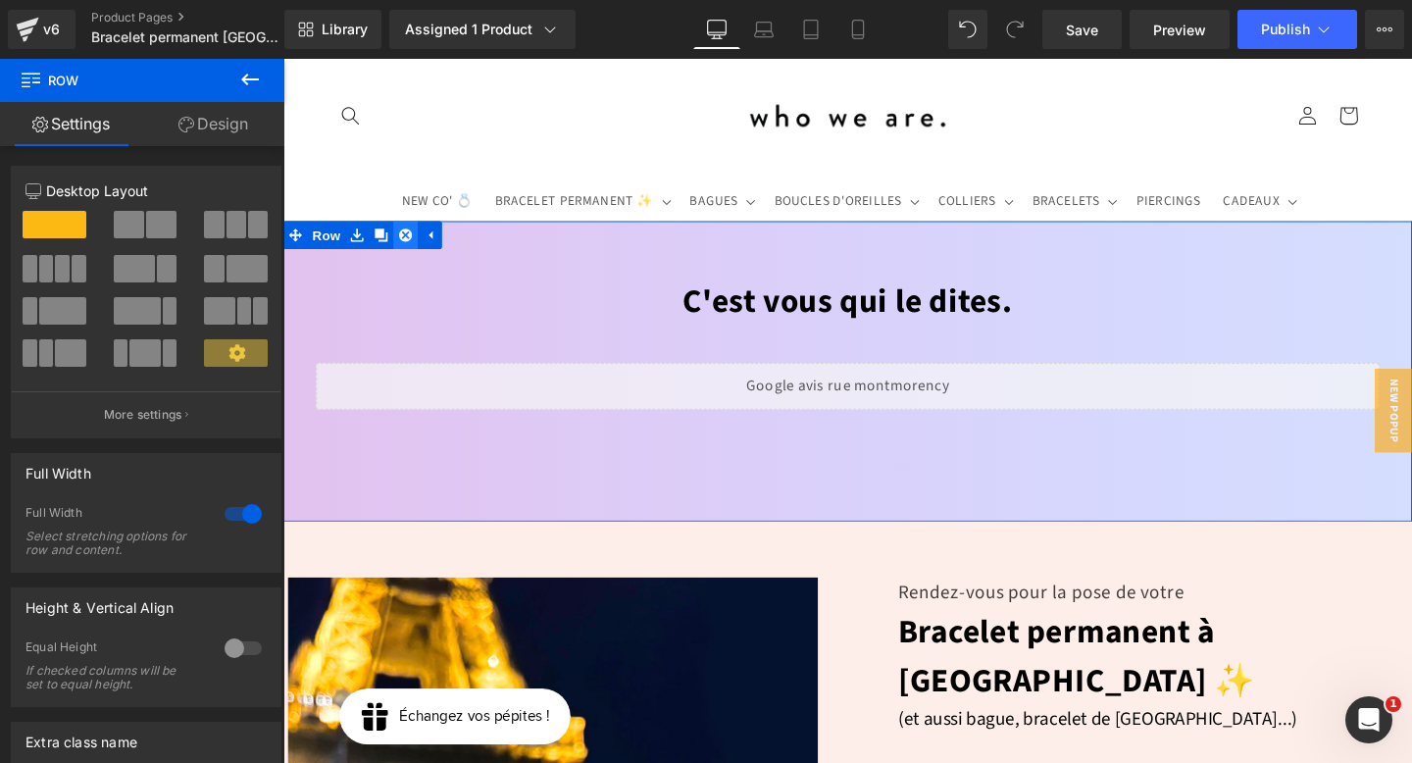
click at [409, 247] on icon at bounding box center [412, 244] width 14 height 14
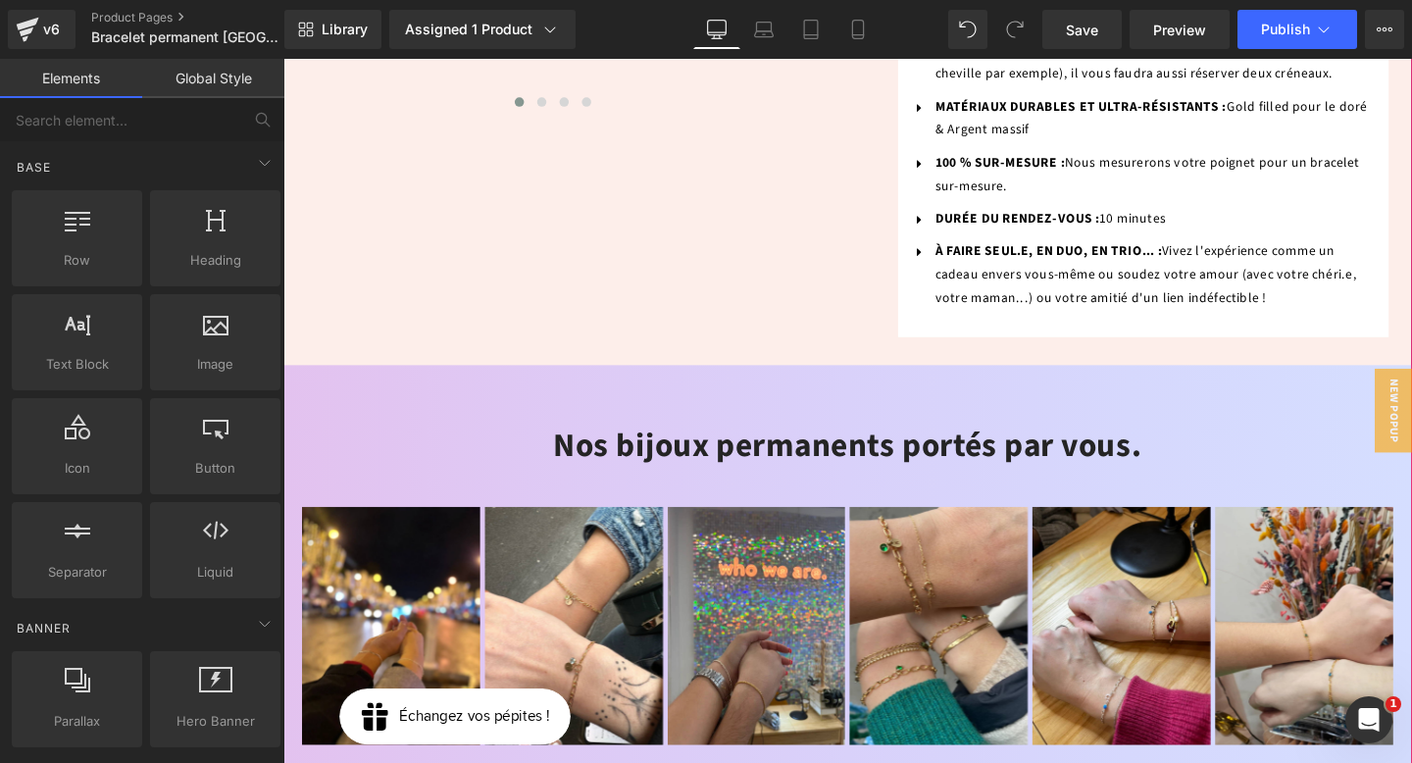
scroll to position [1454, 0]
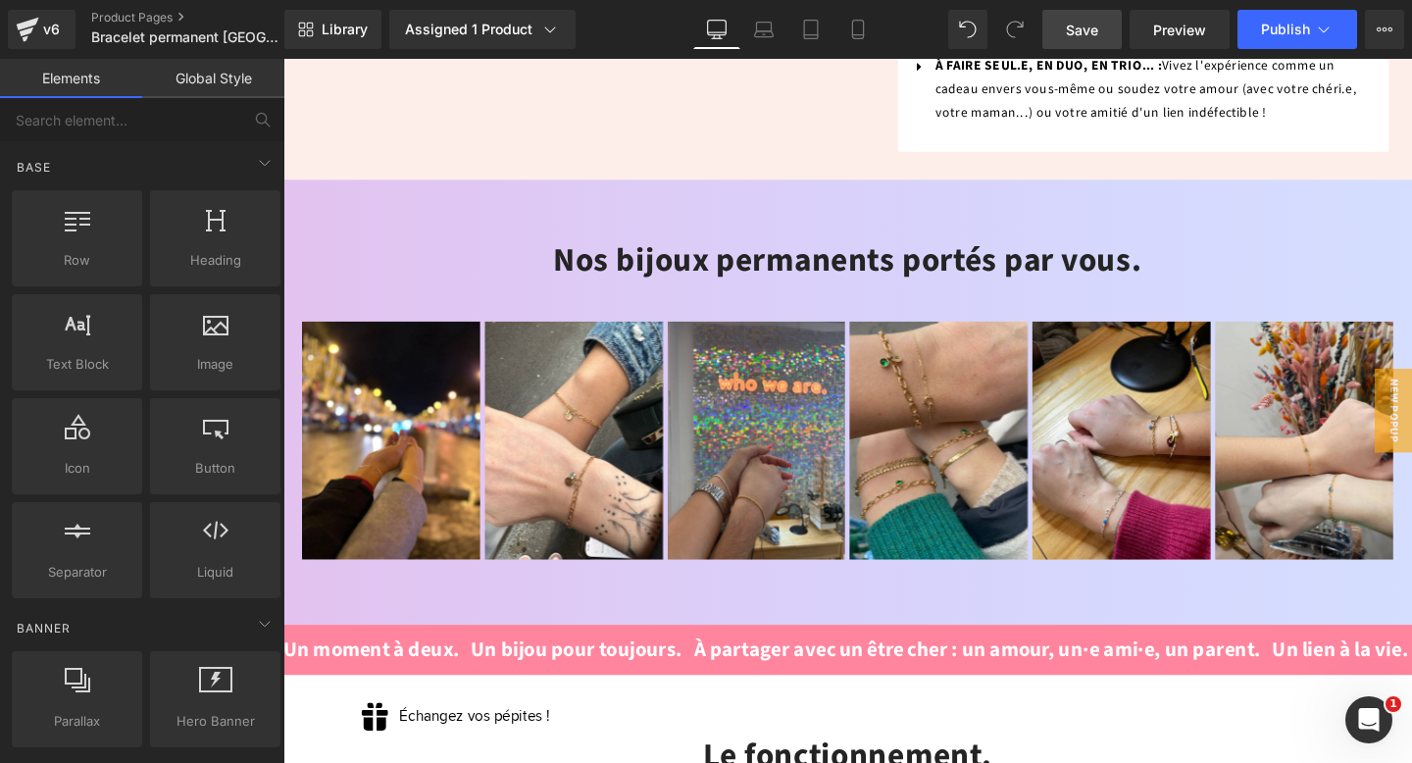
drag, startPoint x: 1087, startPoint y: 32, endPoint x: 441, endPoint y: 489, distance: 790.8
click at [1087, 32] on span "Save" at bounding box center [1082, 30] width 32 height 21
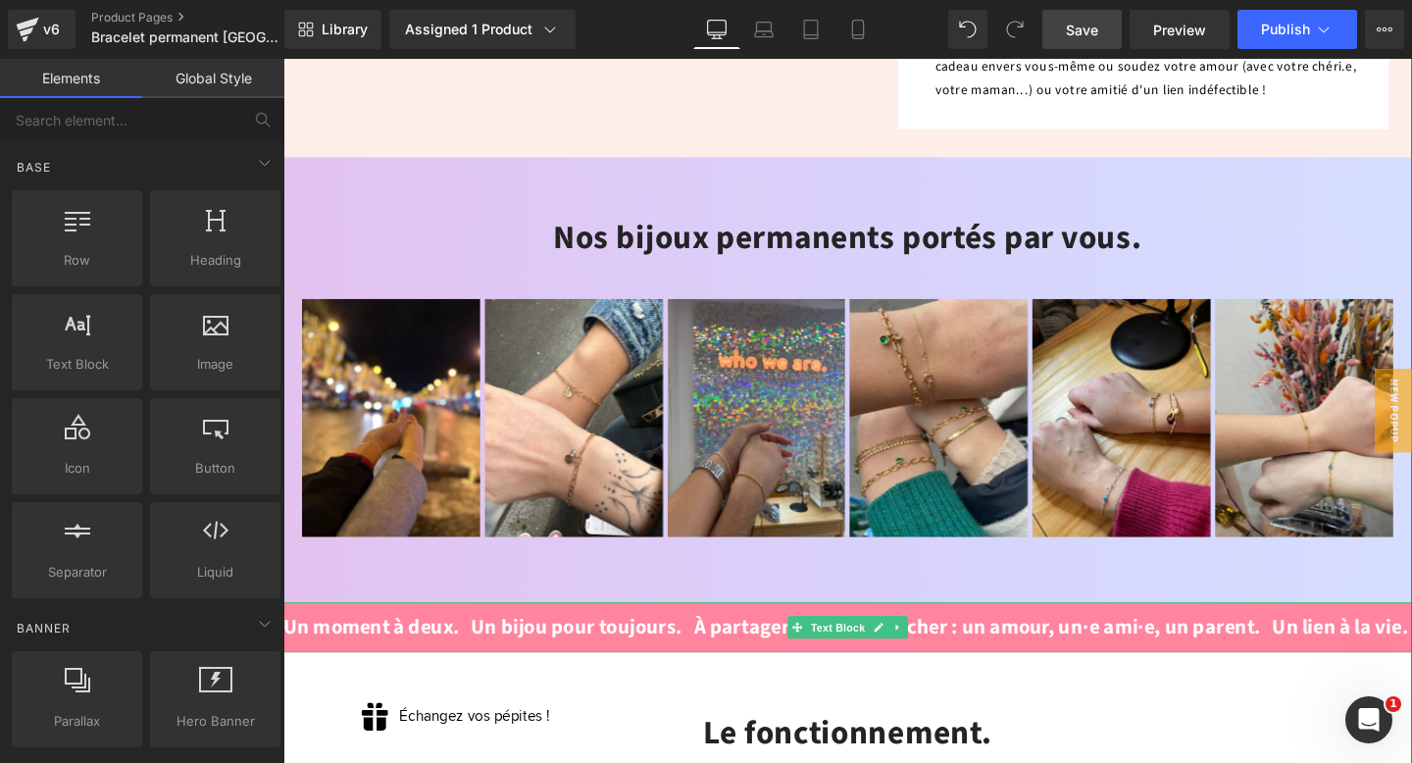
scroll to position [1443, 0]
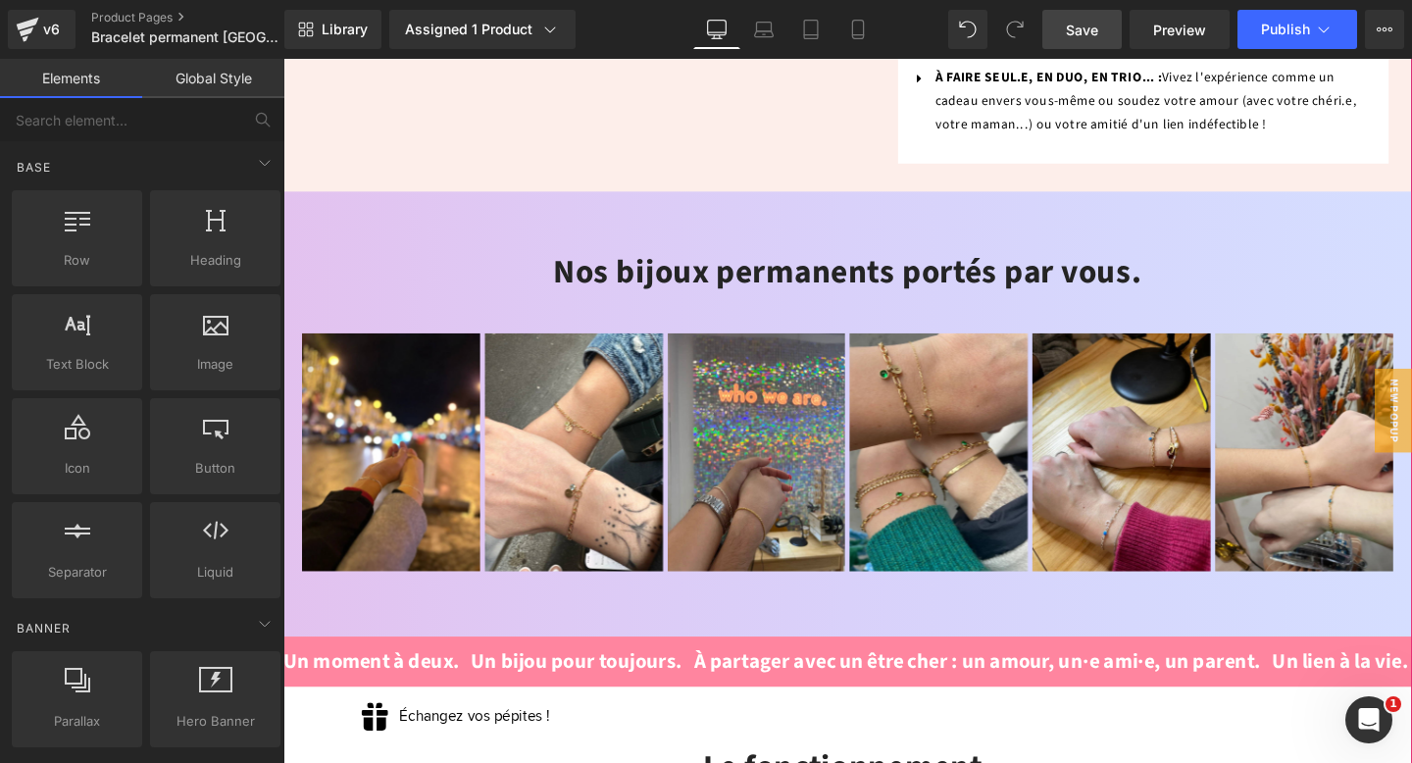
click at [578, 666] on div "Un moment à deux. Un bijou pour toujours. À partager avec un être cher : un amo…" at bounding box center [965, 693] width 1386 height 54
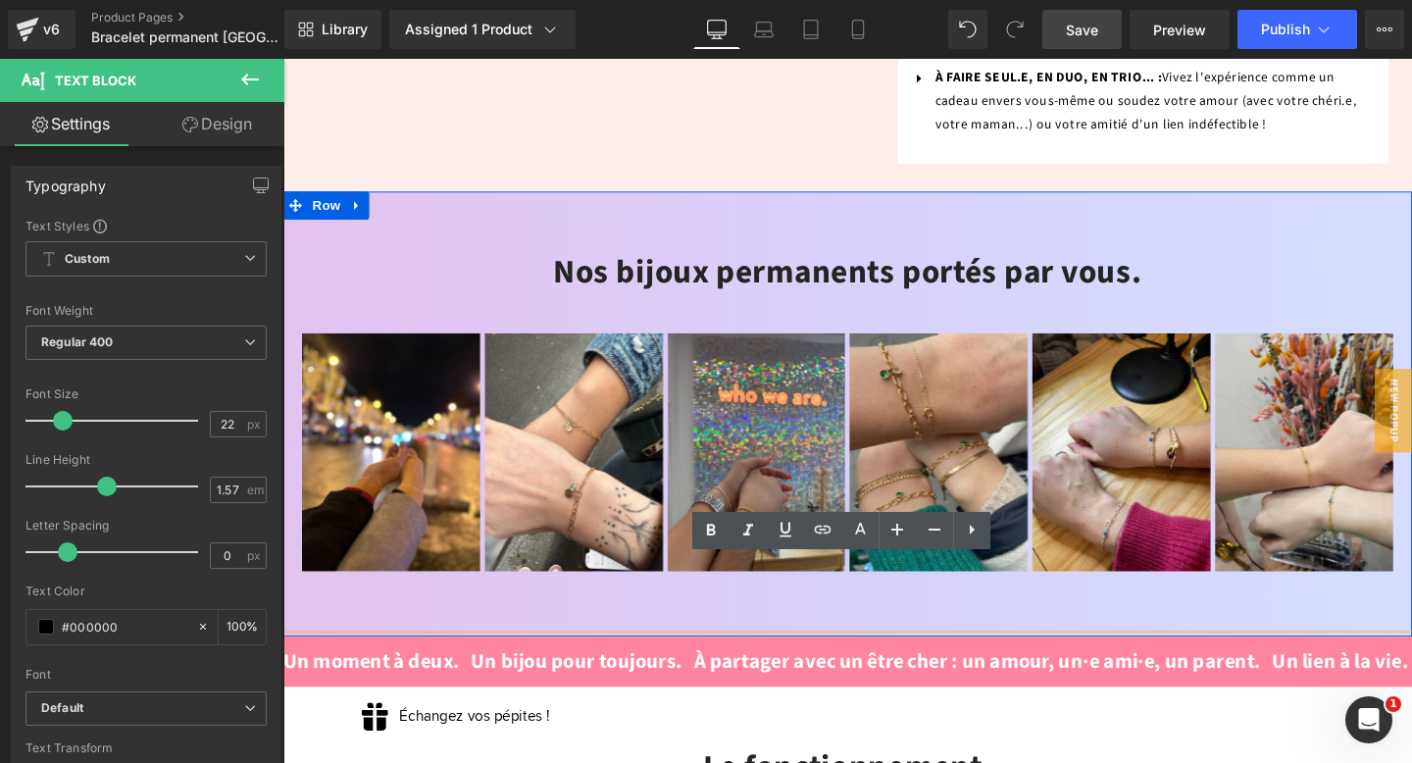
click at [530, 542] on div "Nos bijoux permanents portés par vous. Heading Image Image Image Image Image Im…" at bounding box center [876, 432] width 1187 height 468
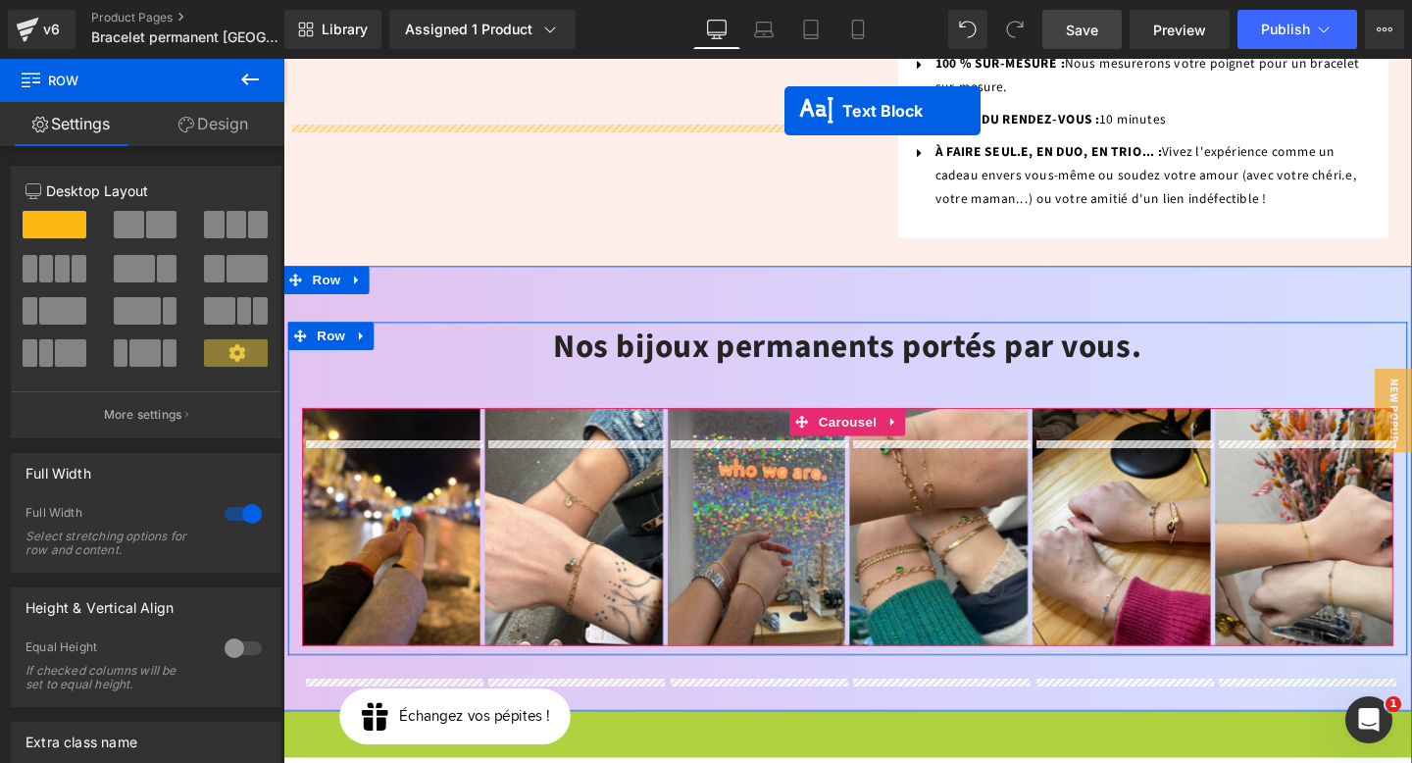
scroll to position [1148, 0]
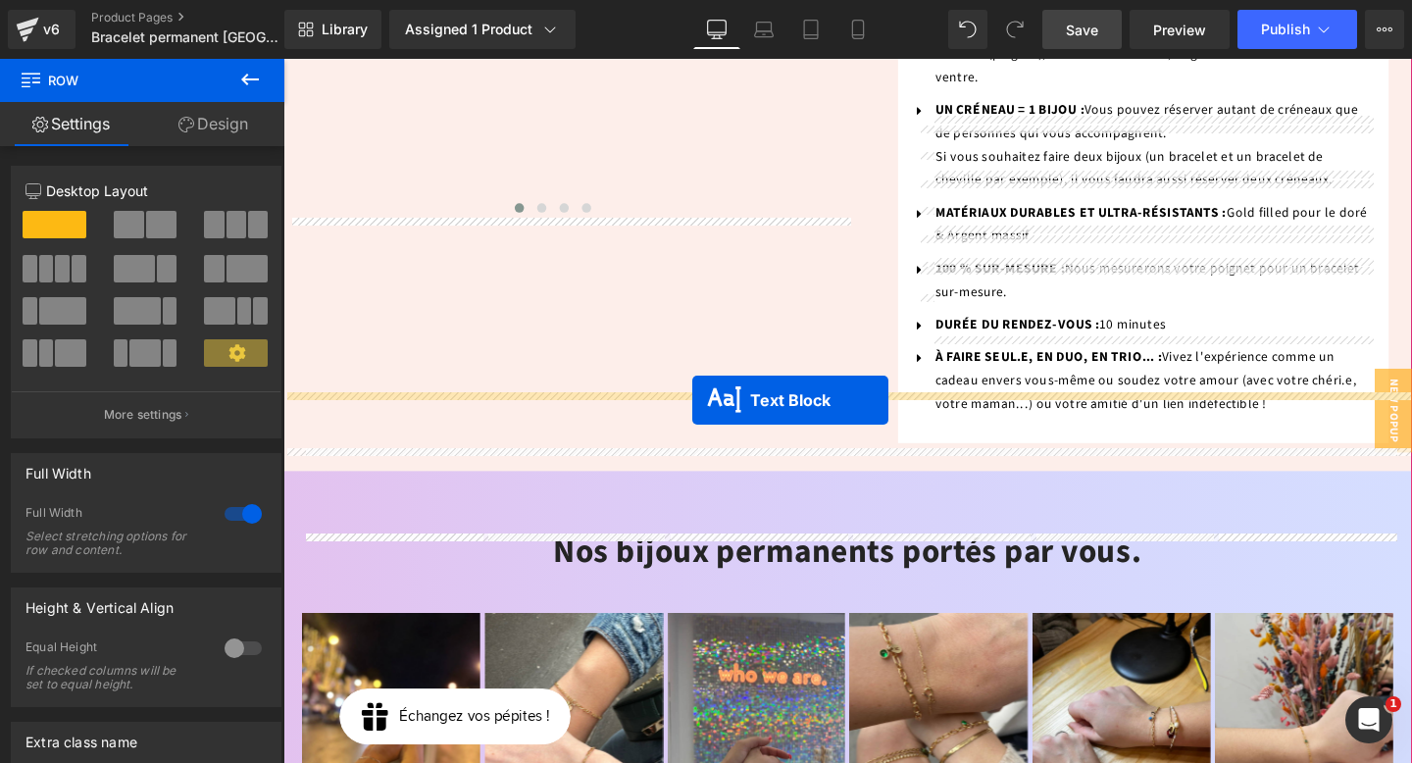
drag, startPoint x: 827, startPoint y: 607, endPoint x: 713, endPoint y: 418, distance: 220.8
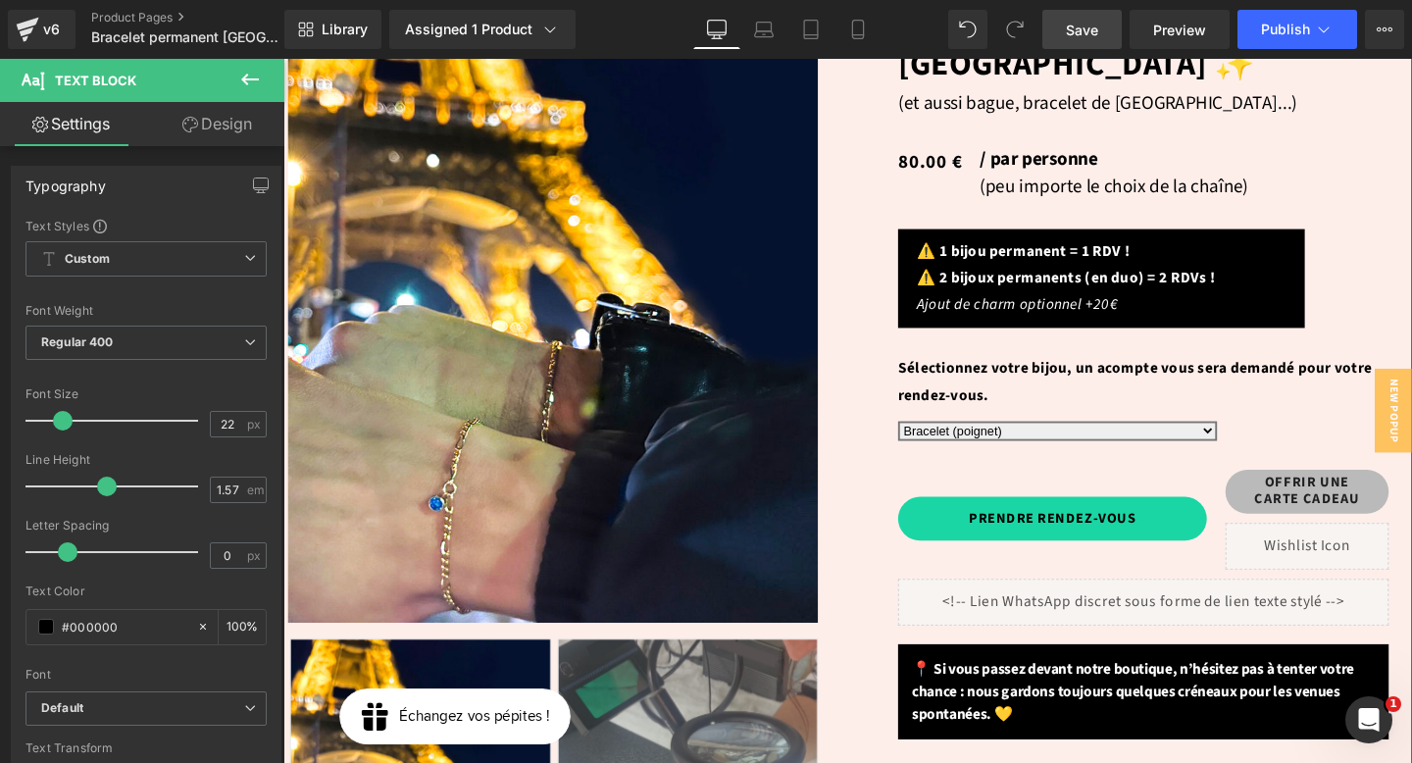
scroll to position [183, 0]
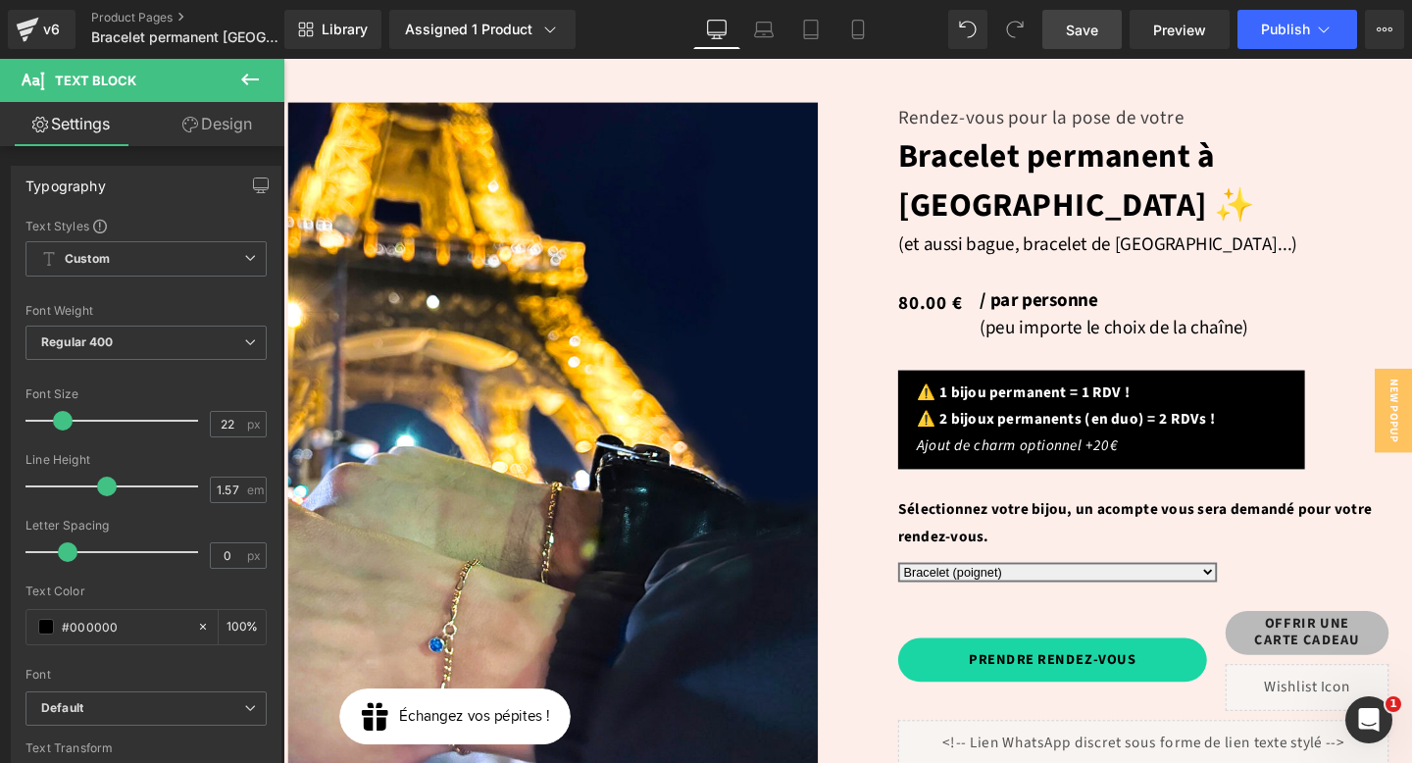
click at [1087, 33] on span "Save" at bounding box center [1082, 30] width 32 height 21
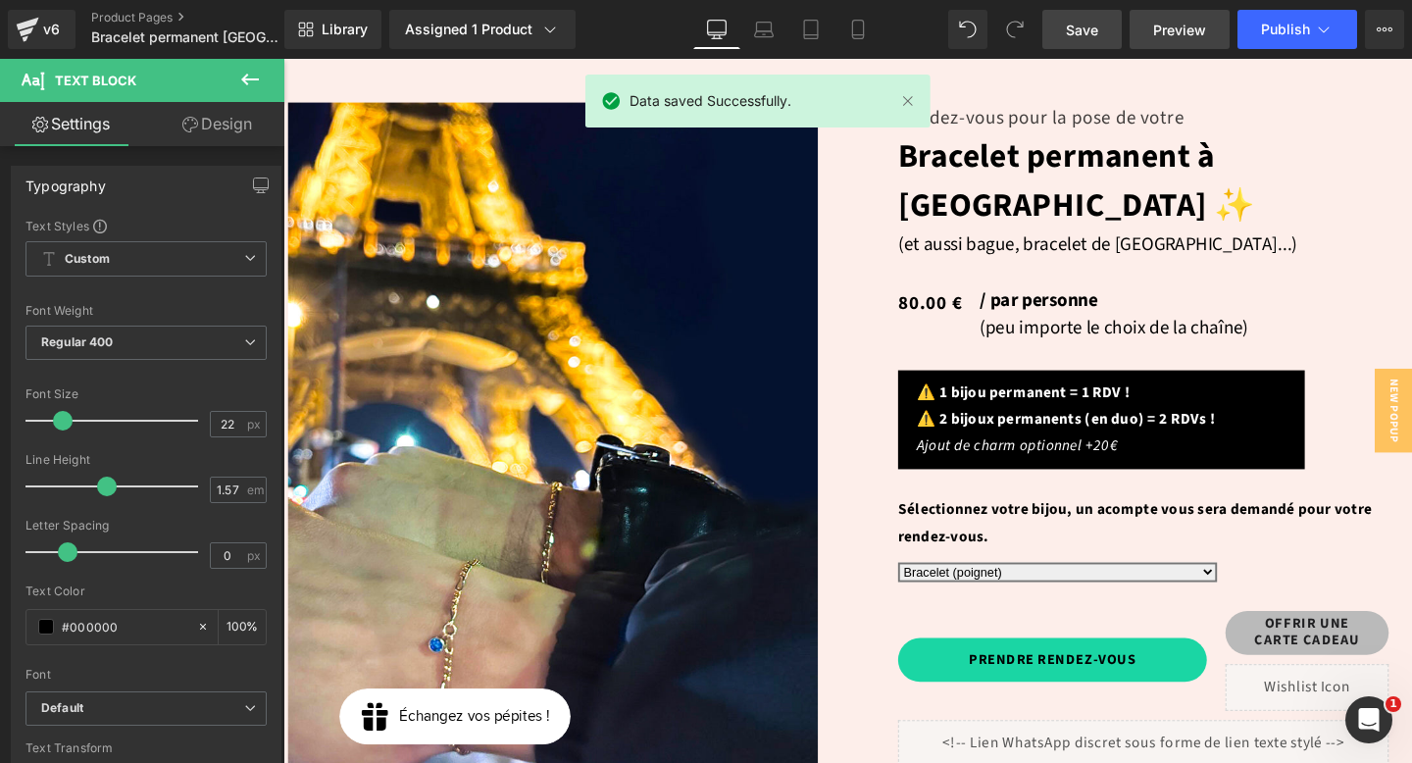
click at [1182, 36] on span "Preview" at bounding box center [1179, 30] width 53 height 21
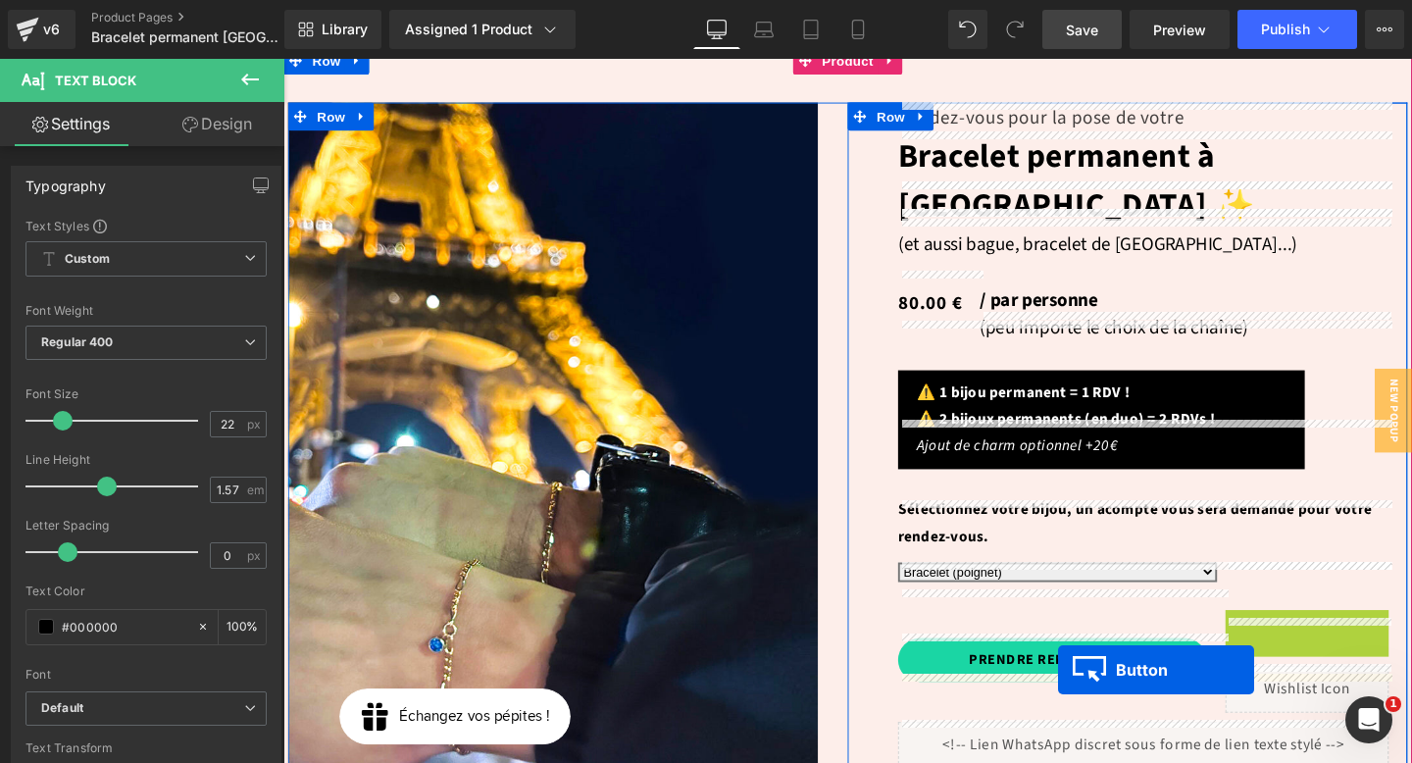
drag, startPoint x: 1366, startPoint y: 609, endPoint x: 1098, endPoint y: 701, distance: 283.2
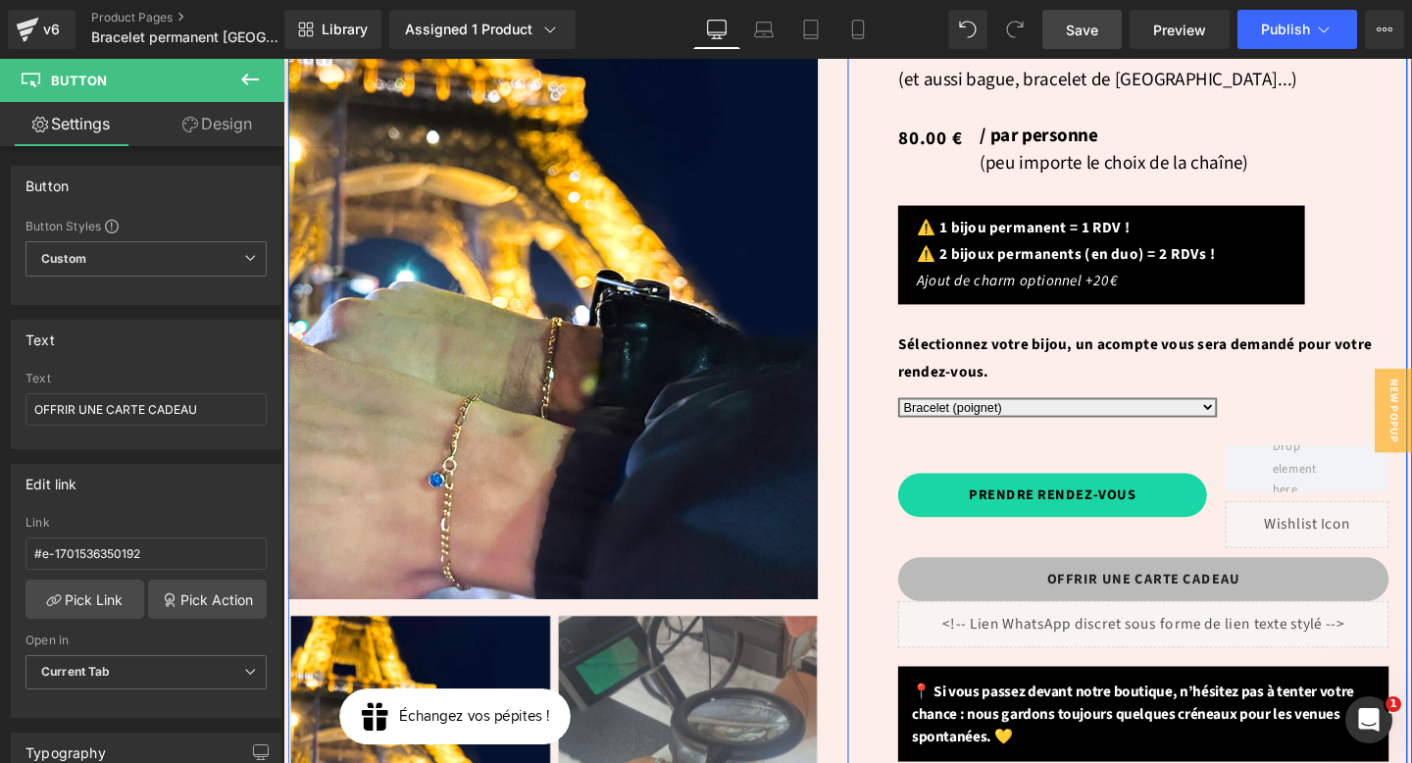
scroll to position [358, 0]
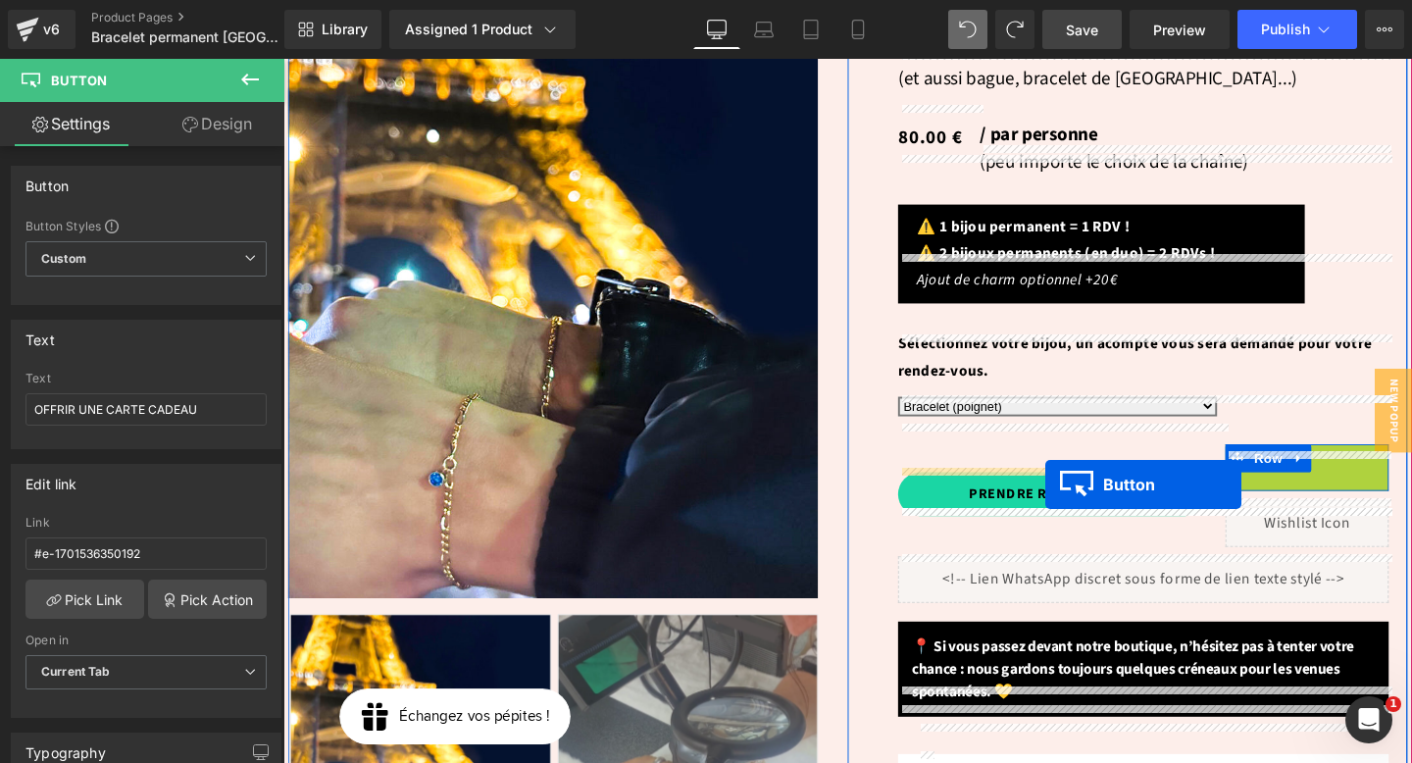
drag, startPoint x: 1367, startPoint y: 438, endPoint x: 1085, endPoint y: 506, distance: 290.5
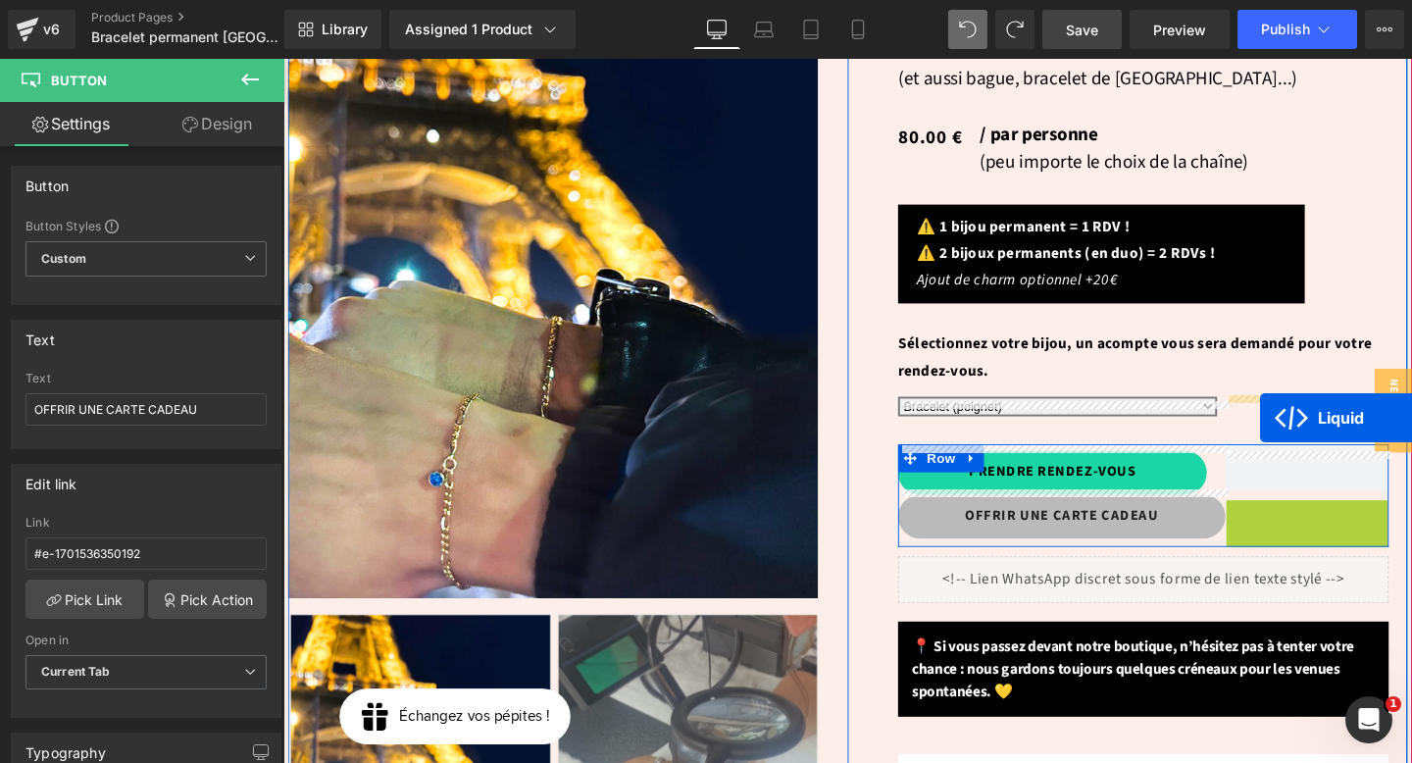
drag, startPoint x: 1309, startPoint y: 487, endPoint x: 1310, endPoint y: 436, distance: 51.0
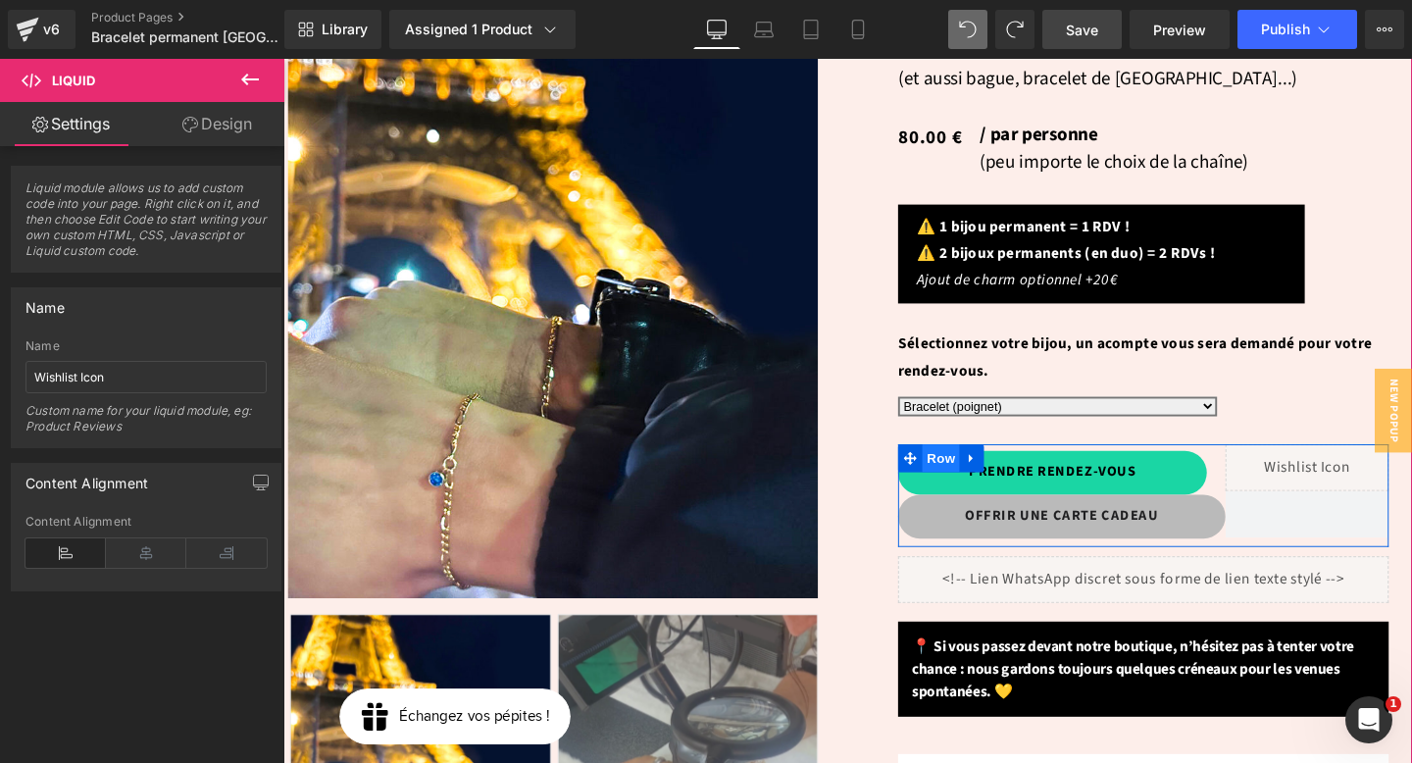
click at [966, 464] on span "Row" at bounding box center [974, 478] width 39 height 29
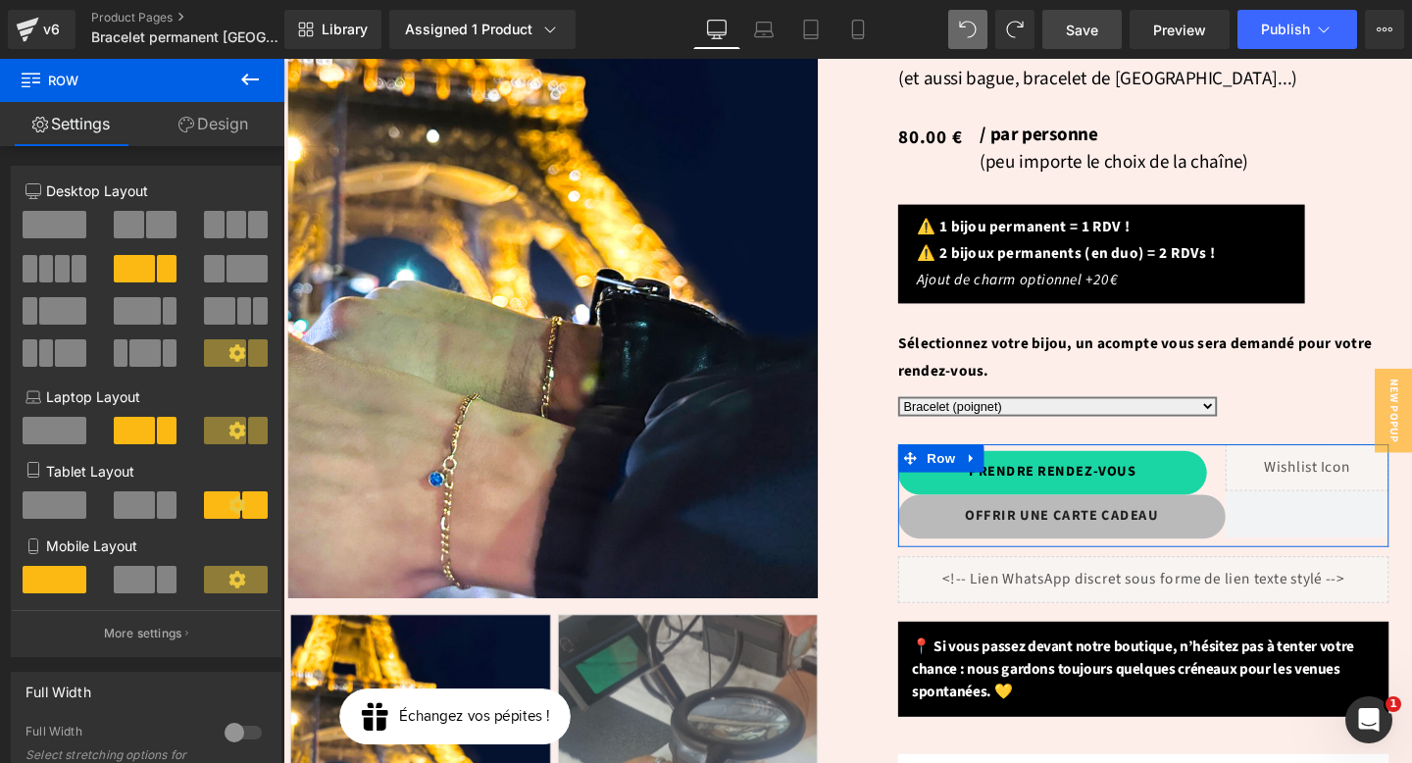
click at [229, 350] on icon at bounding box center [237, 352] width 17 height 17
click at [169, 633] on p "More settings" at bounding box center [143, 634] width 78 height 18
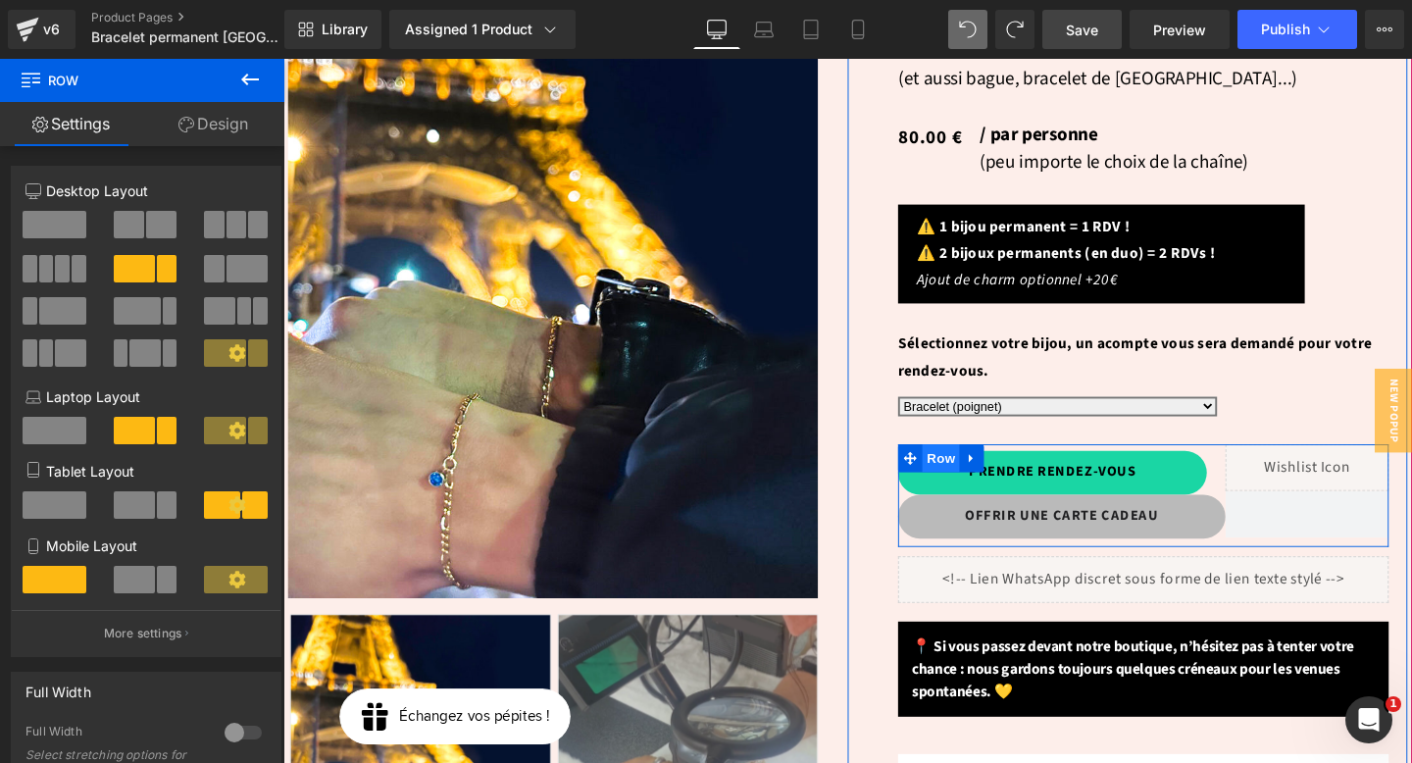
click at [975, 464] on span "Row" at bounding box center [974, 478] width 39 height 29
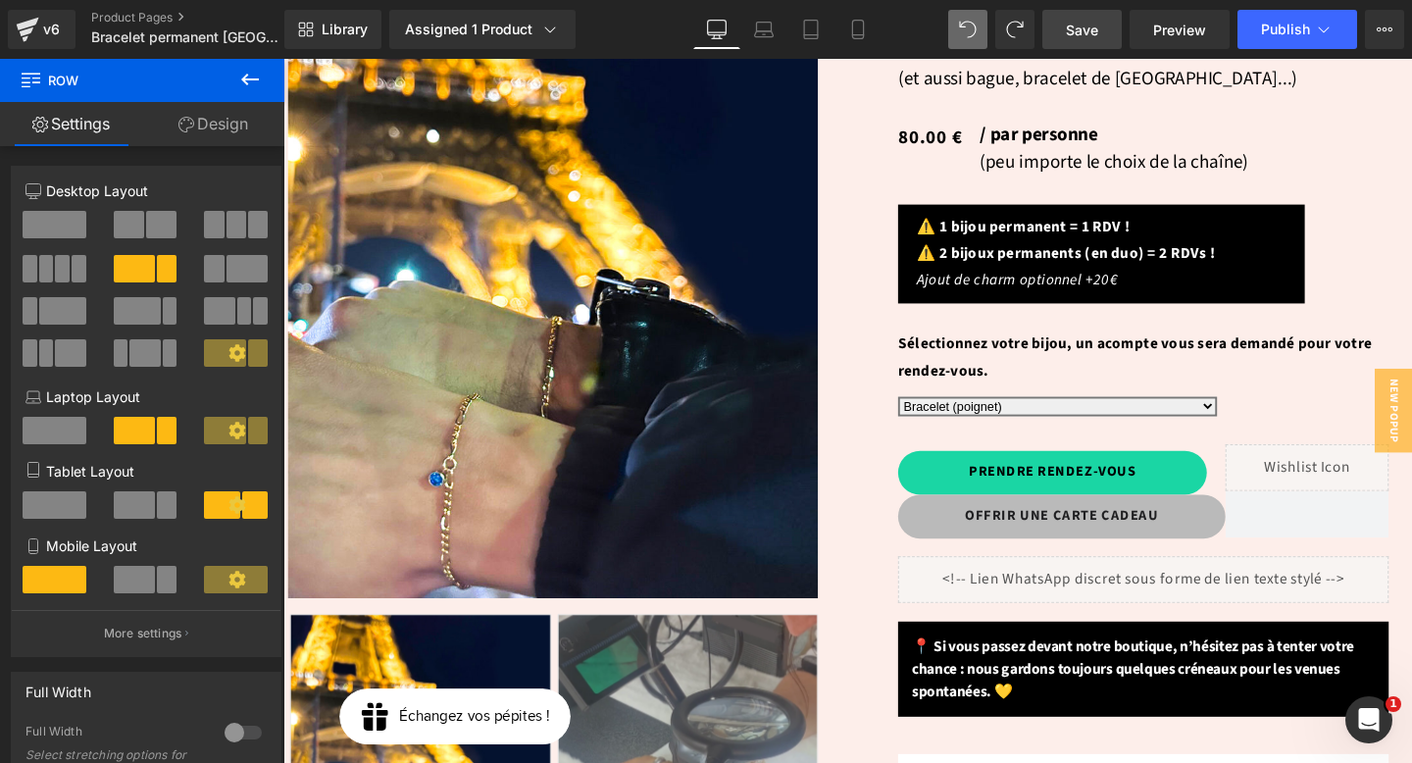
click at [1093, 33] on span "Save" at bounding box center [1082, 30] width 32 height 21
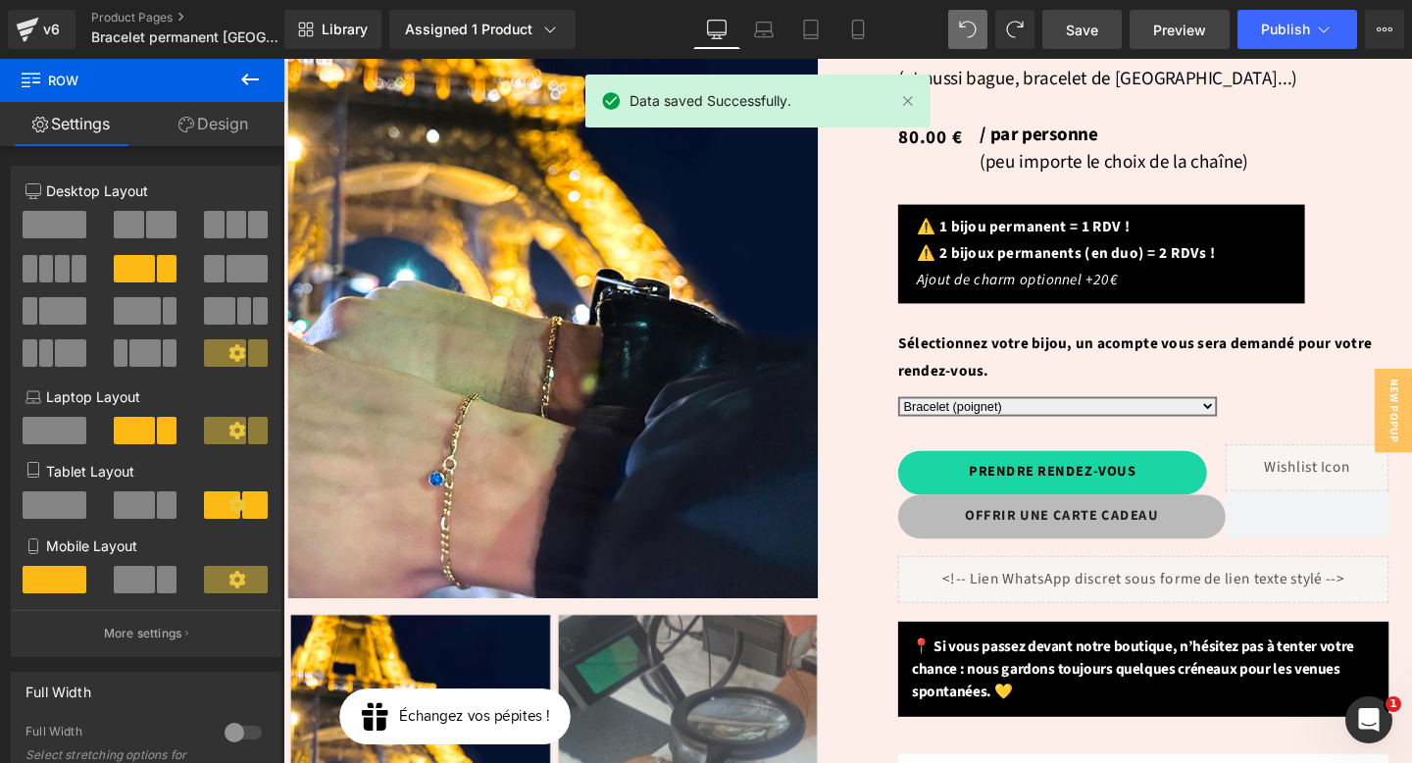
click at [1177, 34] on span "Preview" at bounding box center [1179, 30] width 53 height 21
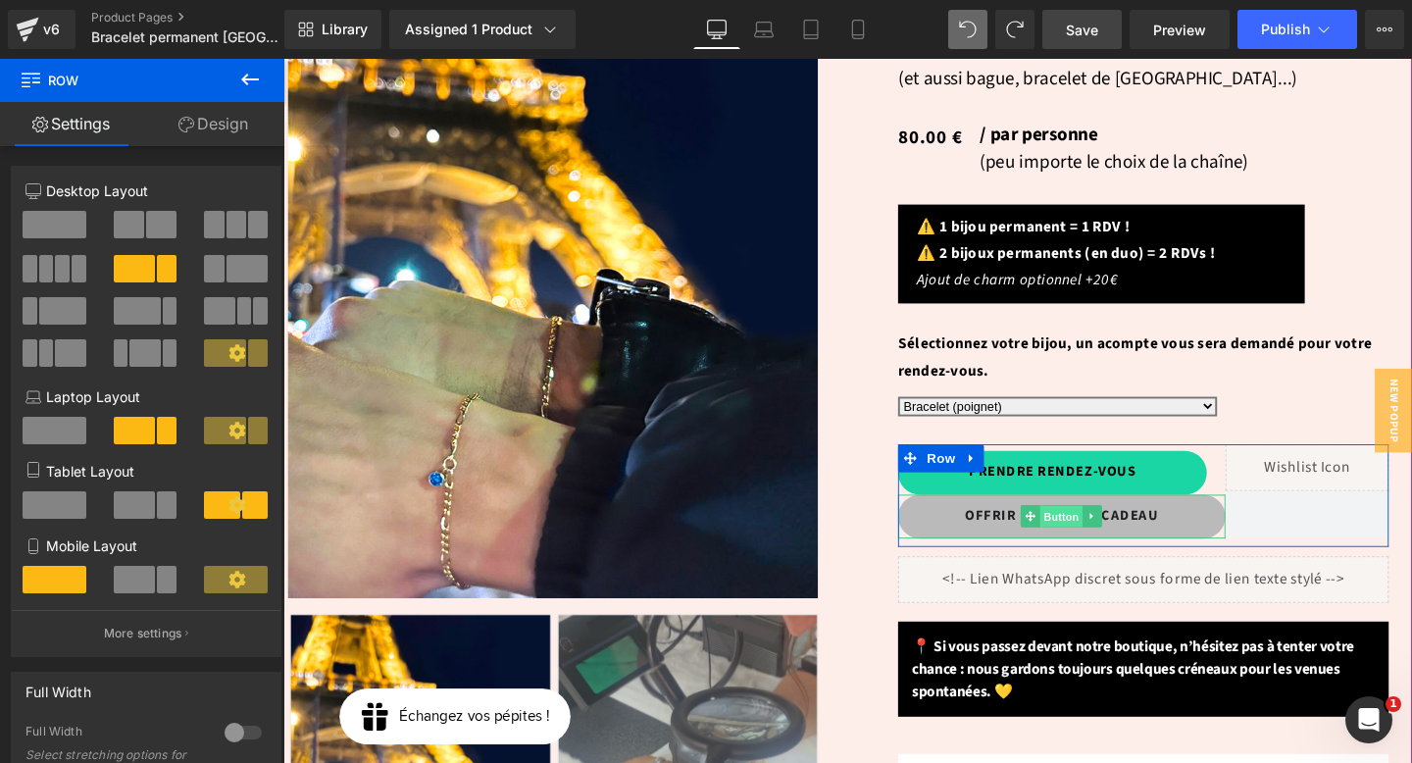
click at [1099, 529] on span "Button" at bounding box center [1102, 541] width 45 height 24
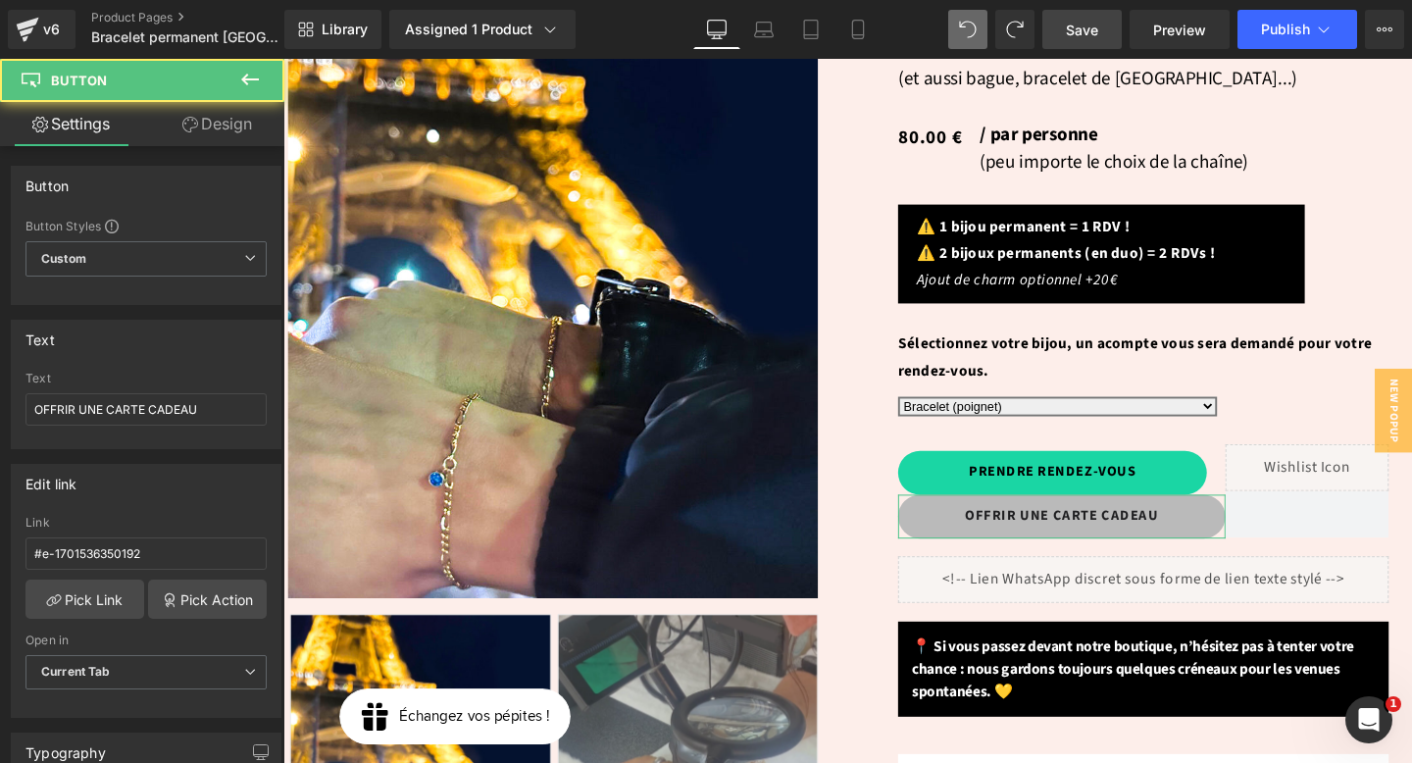
drag, startPoint x: 222, startPoint y: 127, endPoint x: 74, endPoint y: 265, distance: 202.6
click at [222, 127] on link "Design" at bounding box center [217, 124] width 142 height 44
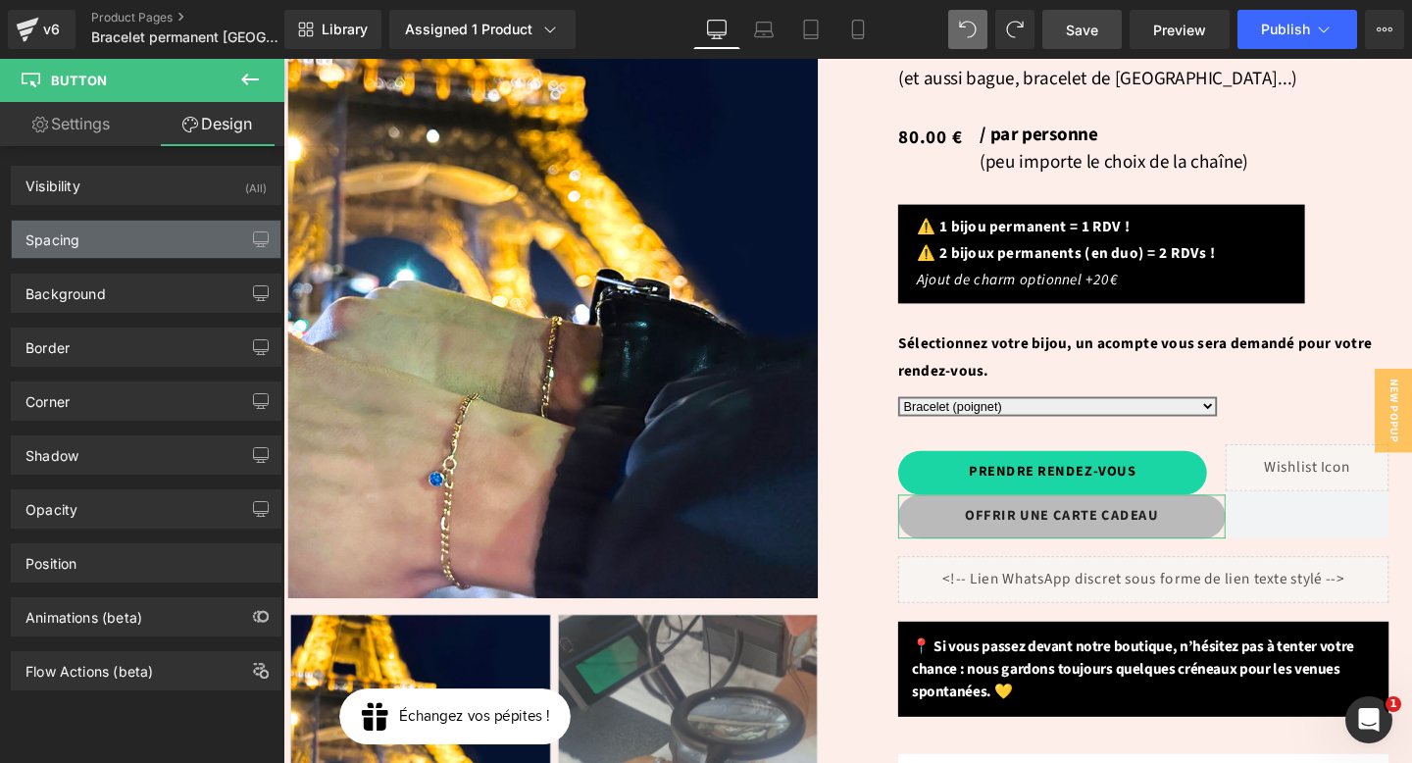
click at [76, 256] on div "Spacing" at bounding box center [146, 239] width 269 height 37
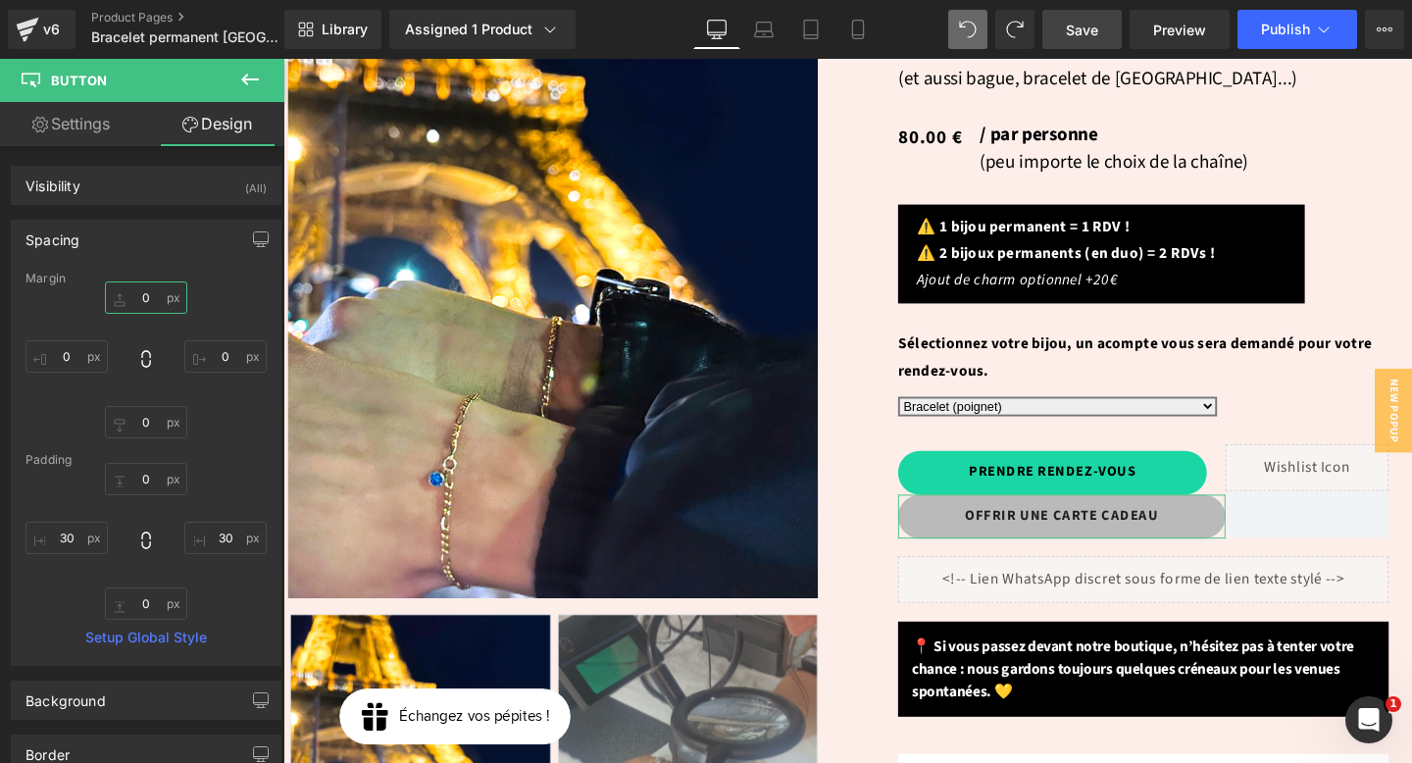
click at [143, 295] on input "0" at bounding box center [146, 297] width 82 height 32
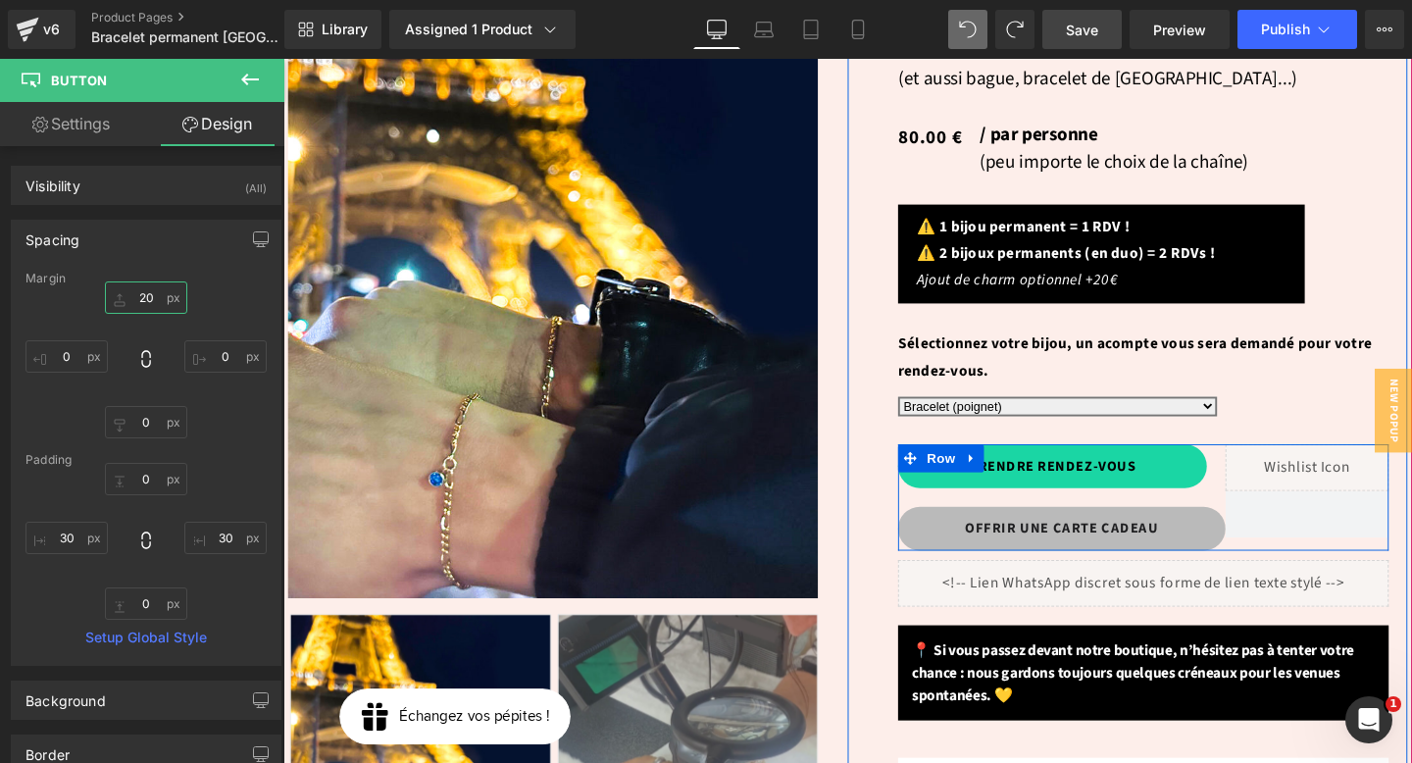
type input "20"
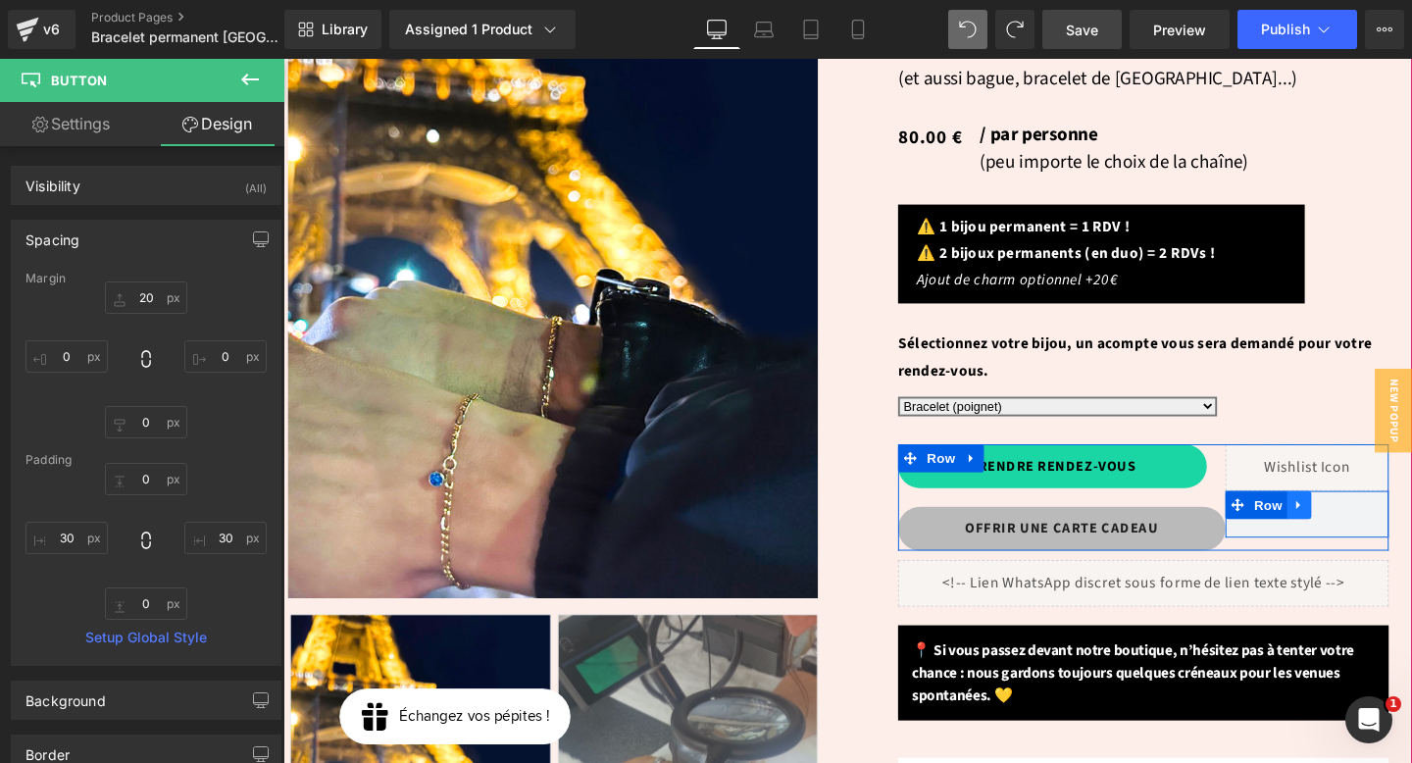
click at [1350, 513] on link at bounding box center [1352, 527] width 26 height 29
click at [1309, 513] on span "Row" at bounding box center [1319, 527] width 39 height 29
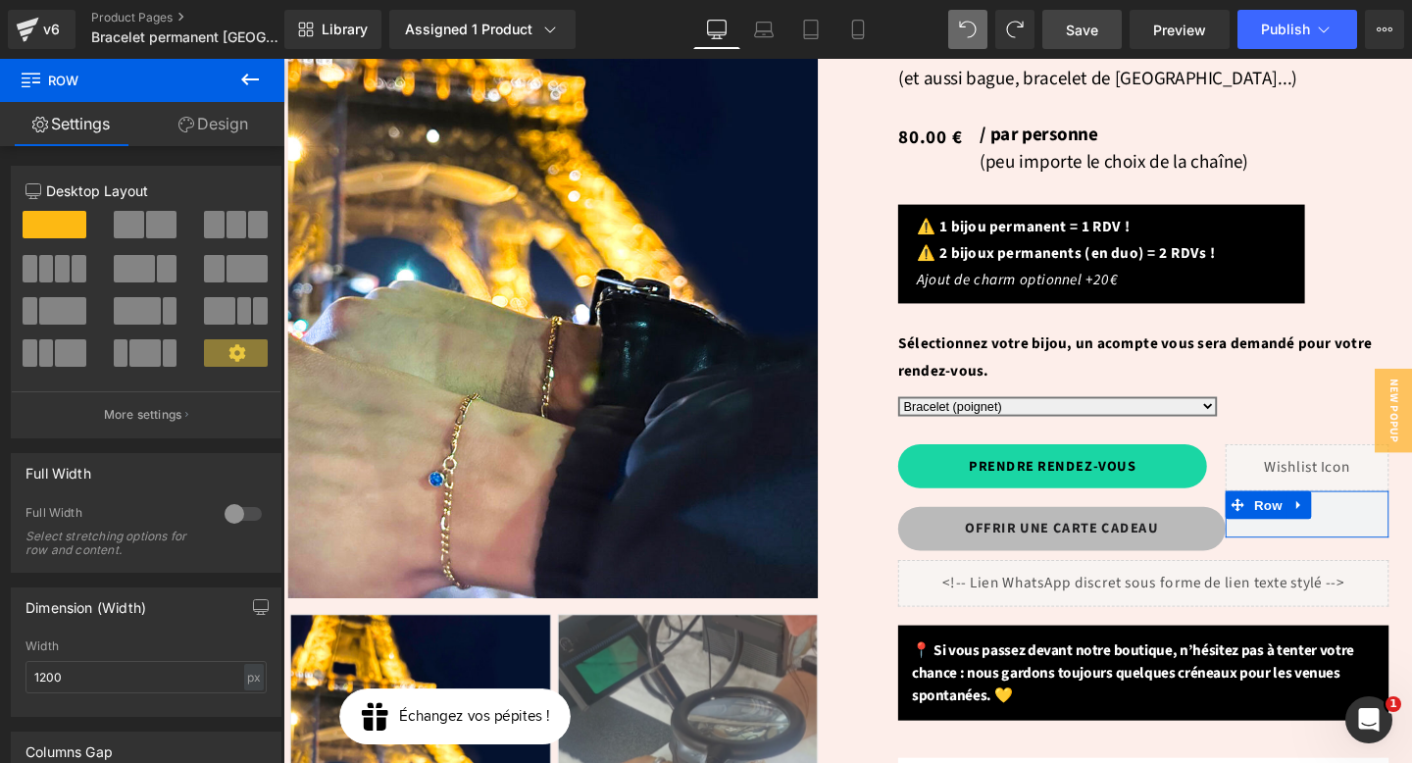
click at [229, 130] on link "Design" at bounding box center [213, 124] width 142 height 44
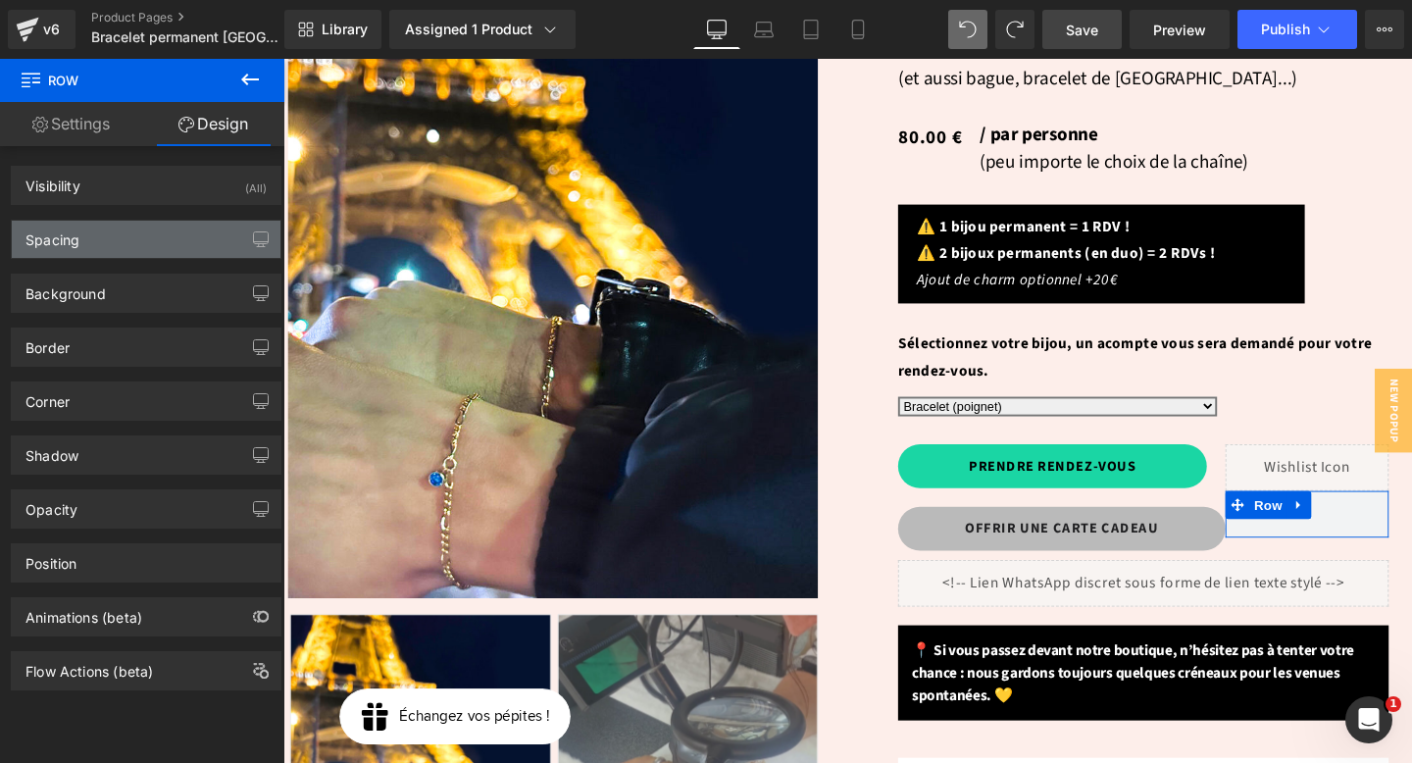
click at [118, 240] on div "Spacing" at bounding box center [146, 239] width 269 height 37
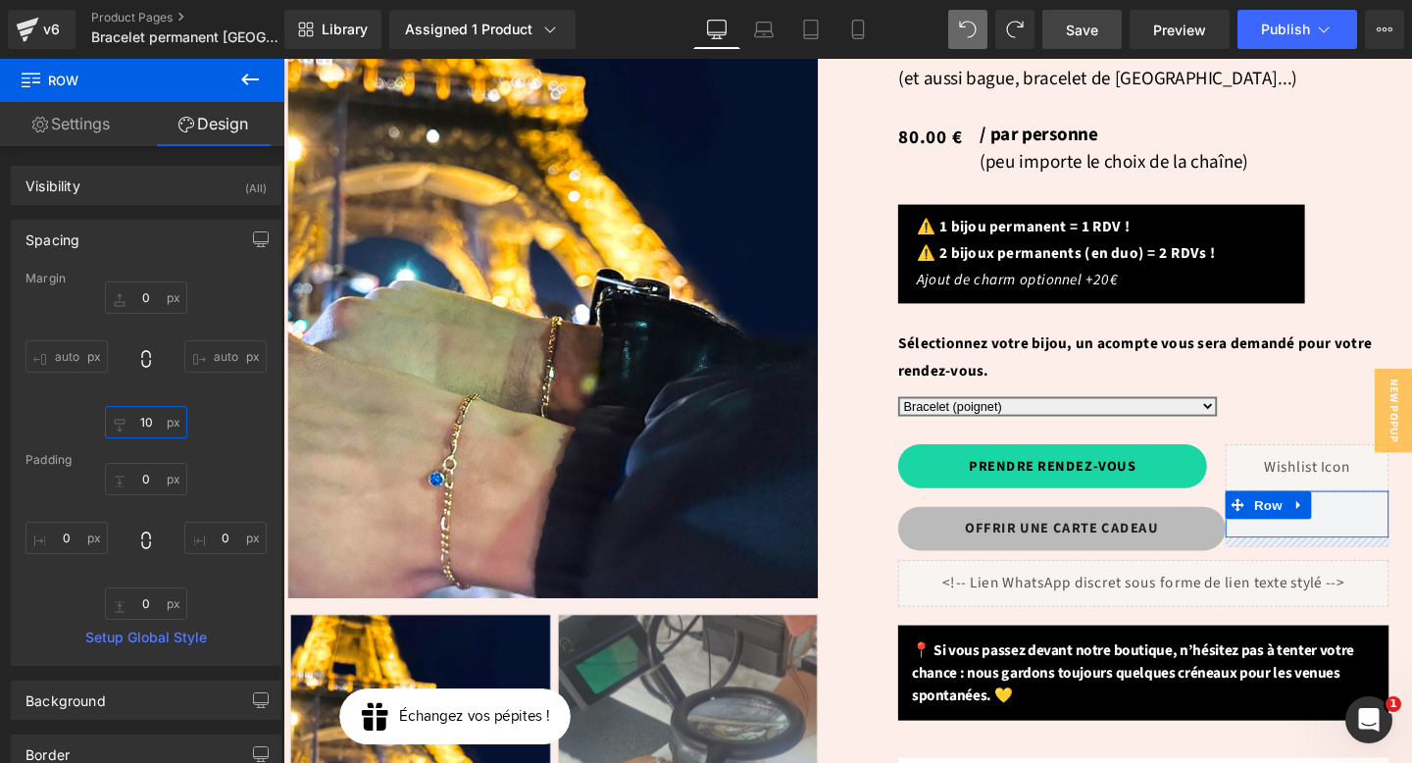
click at [140, 421] on input "text" at bounding box center [146, 422] width 82 height 32
type input "<0"
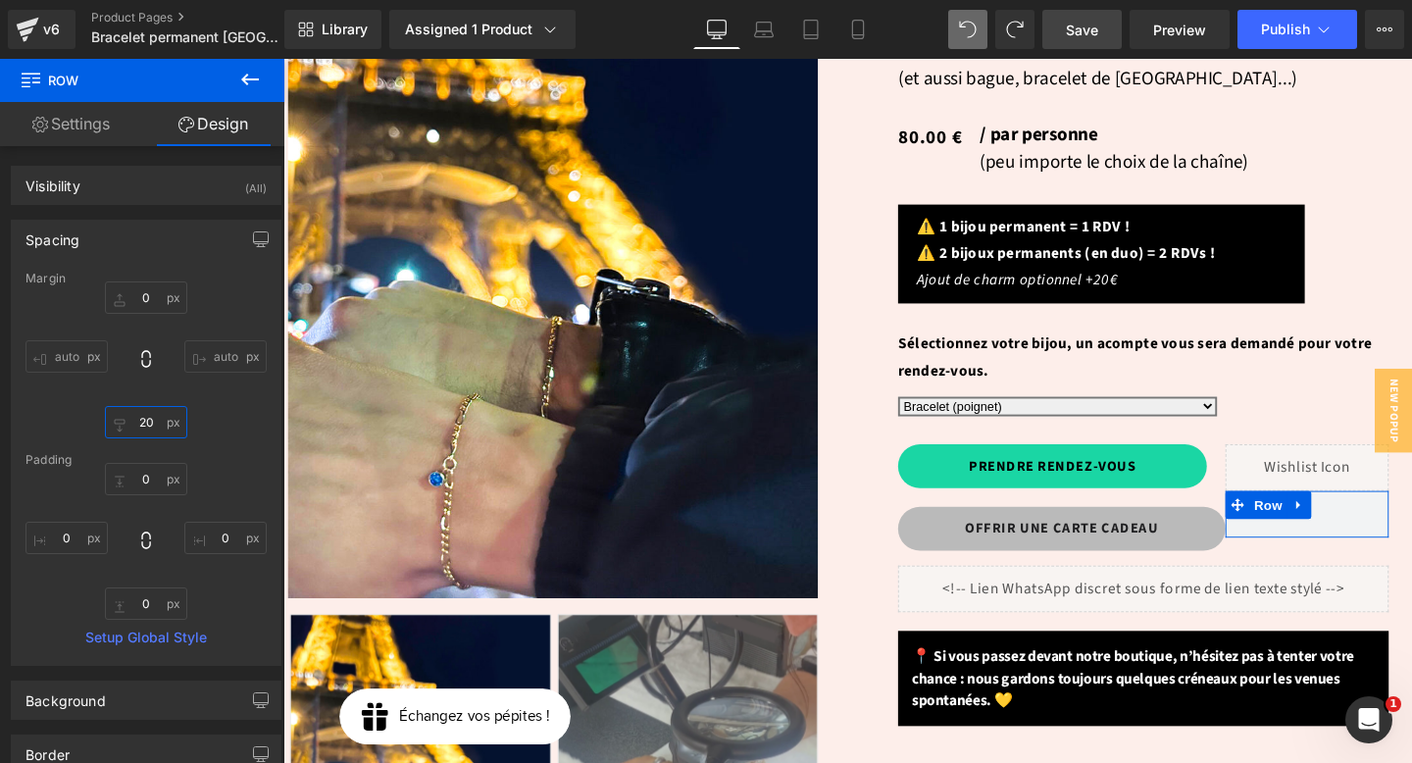
type input "2"
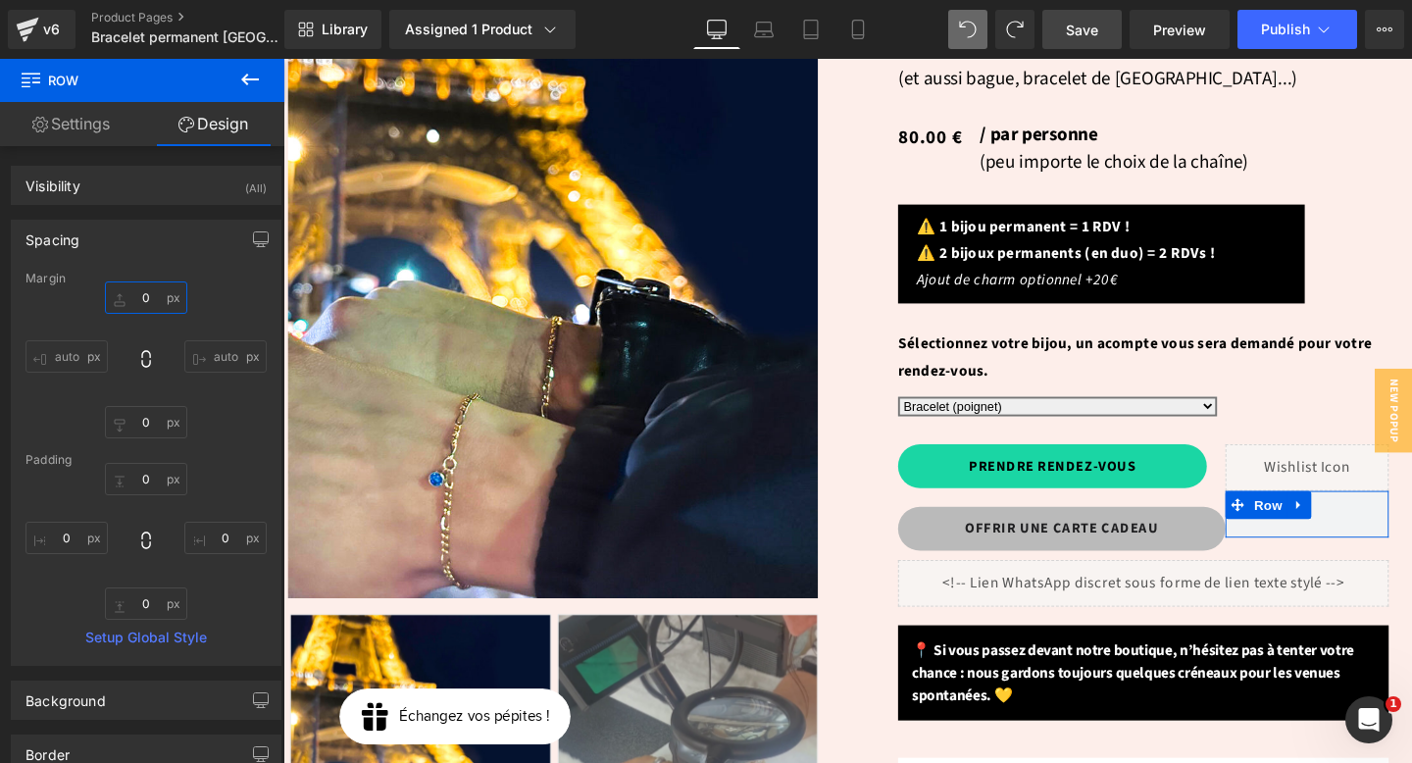
click at [145, 297] on input "text" at bounding box center [146, 297] width 82 height 32
type input "20"
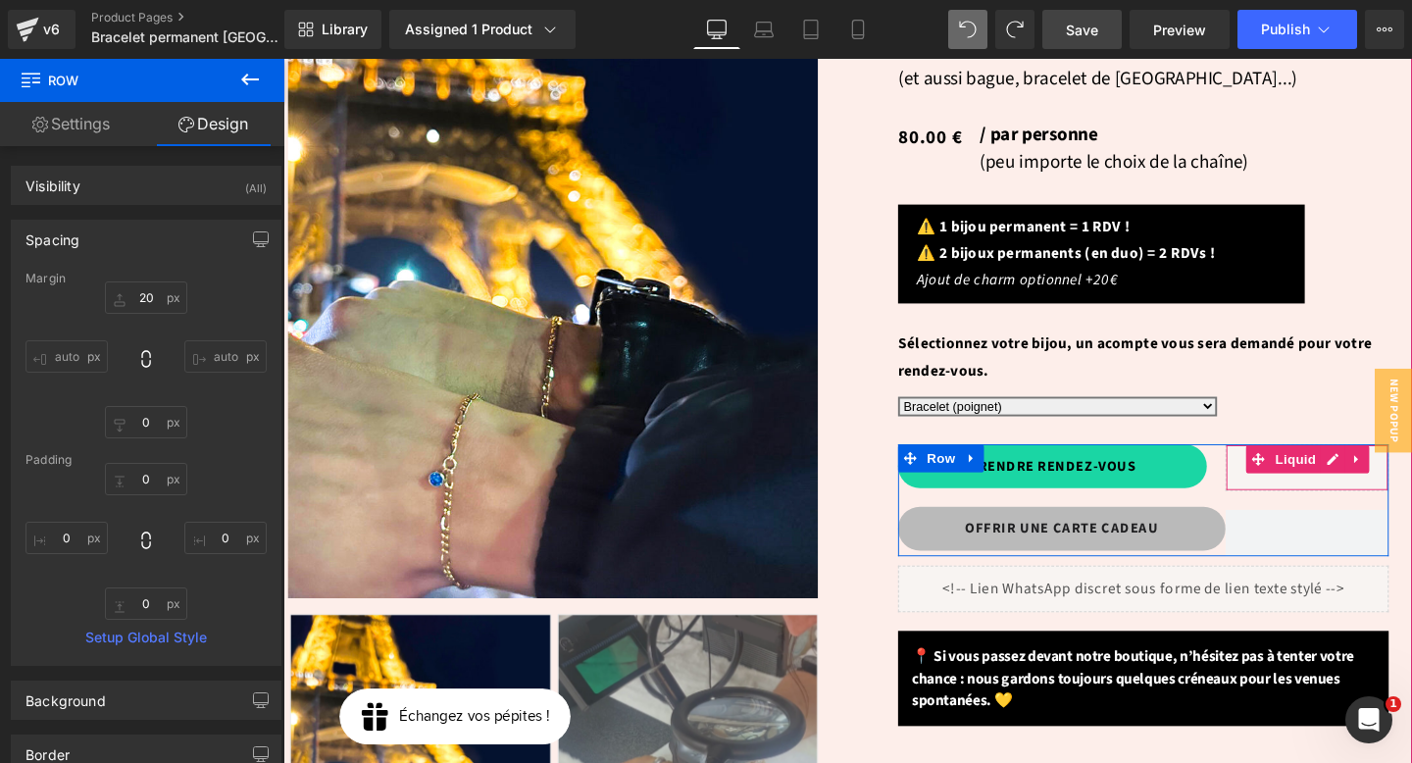
click at [1331, 464] on div "Liquid" at bounding box center [1360, 488] width 172 height 49
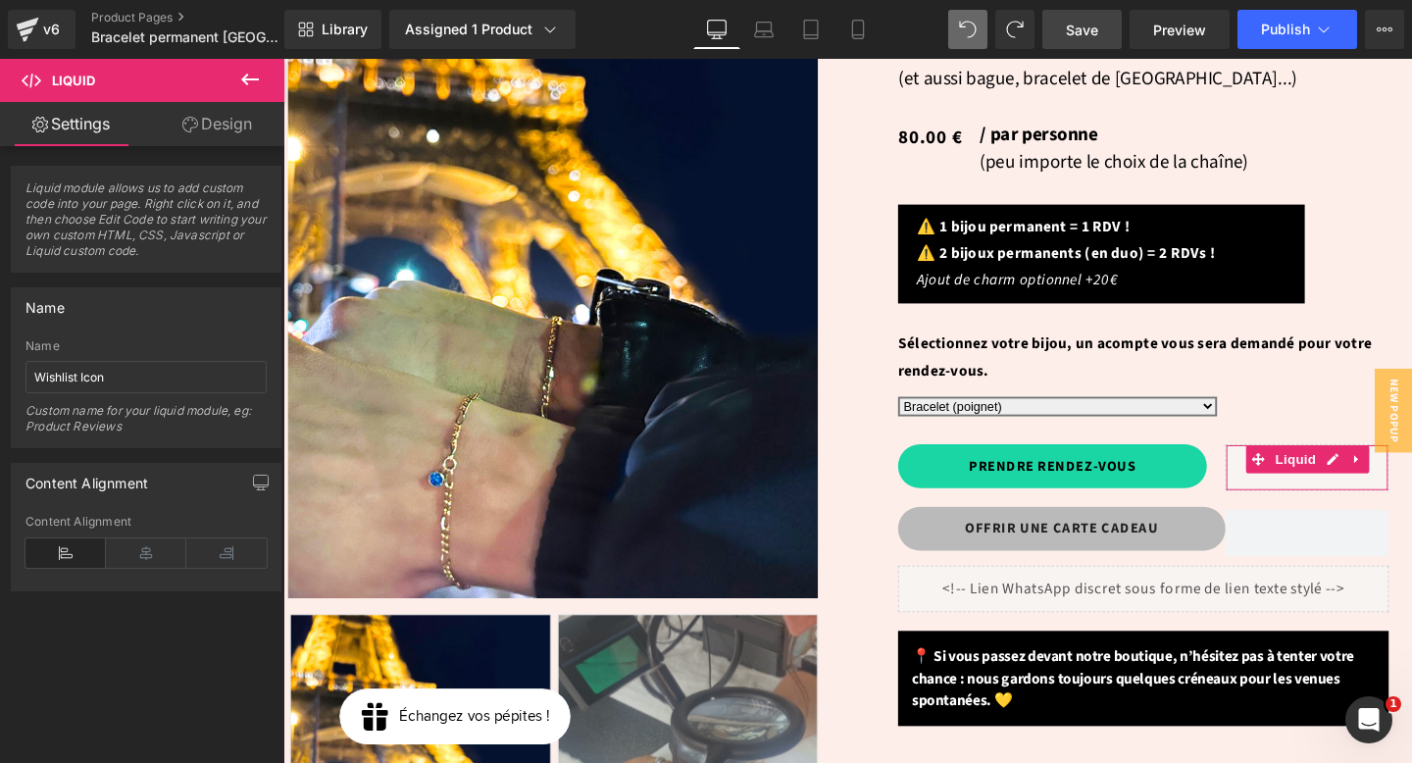
click at [204, 126] on link "Design" at bounding box center [217, 124] width 142 height 44
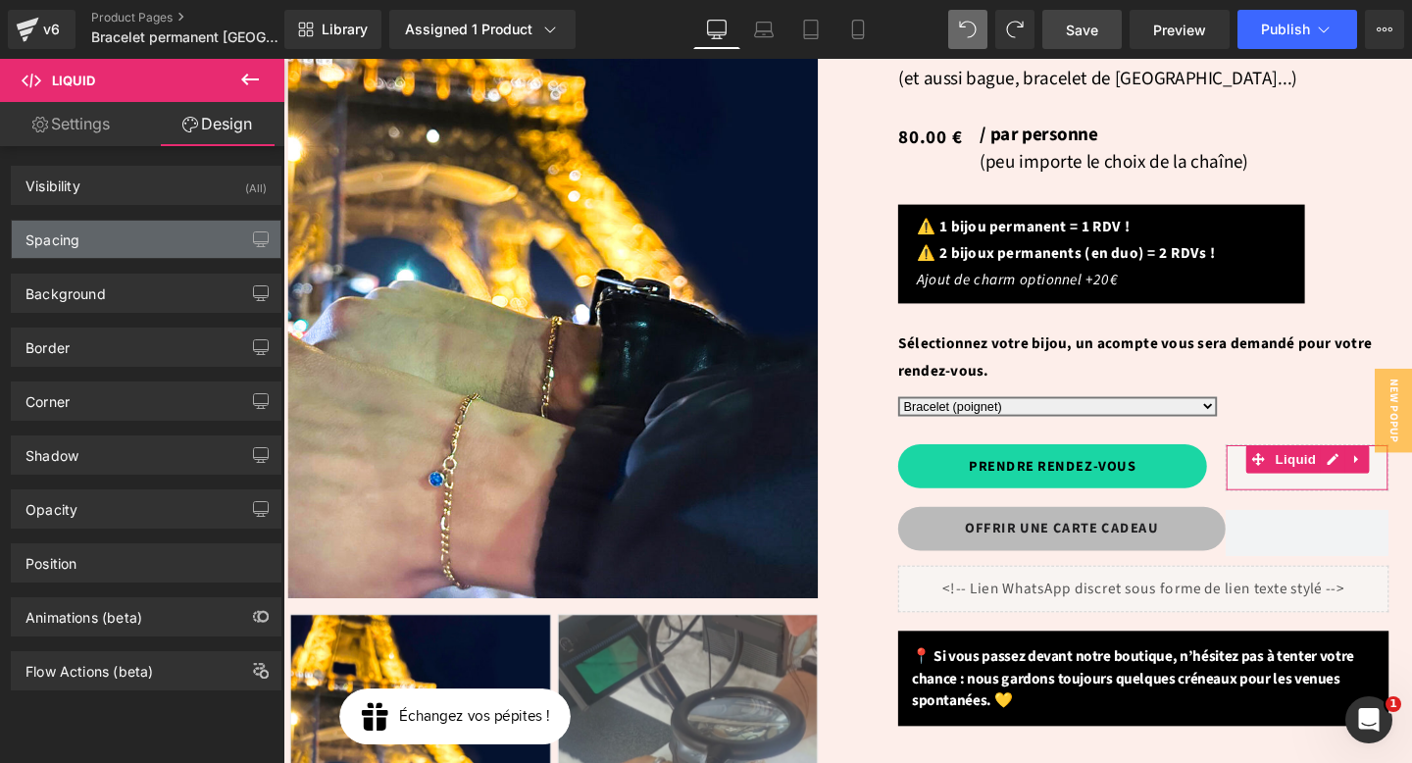
click at [116, 236] on div "Spacing" at bounding box center [146, 239] width 269 height 37
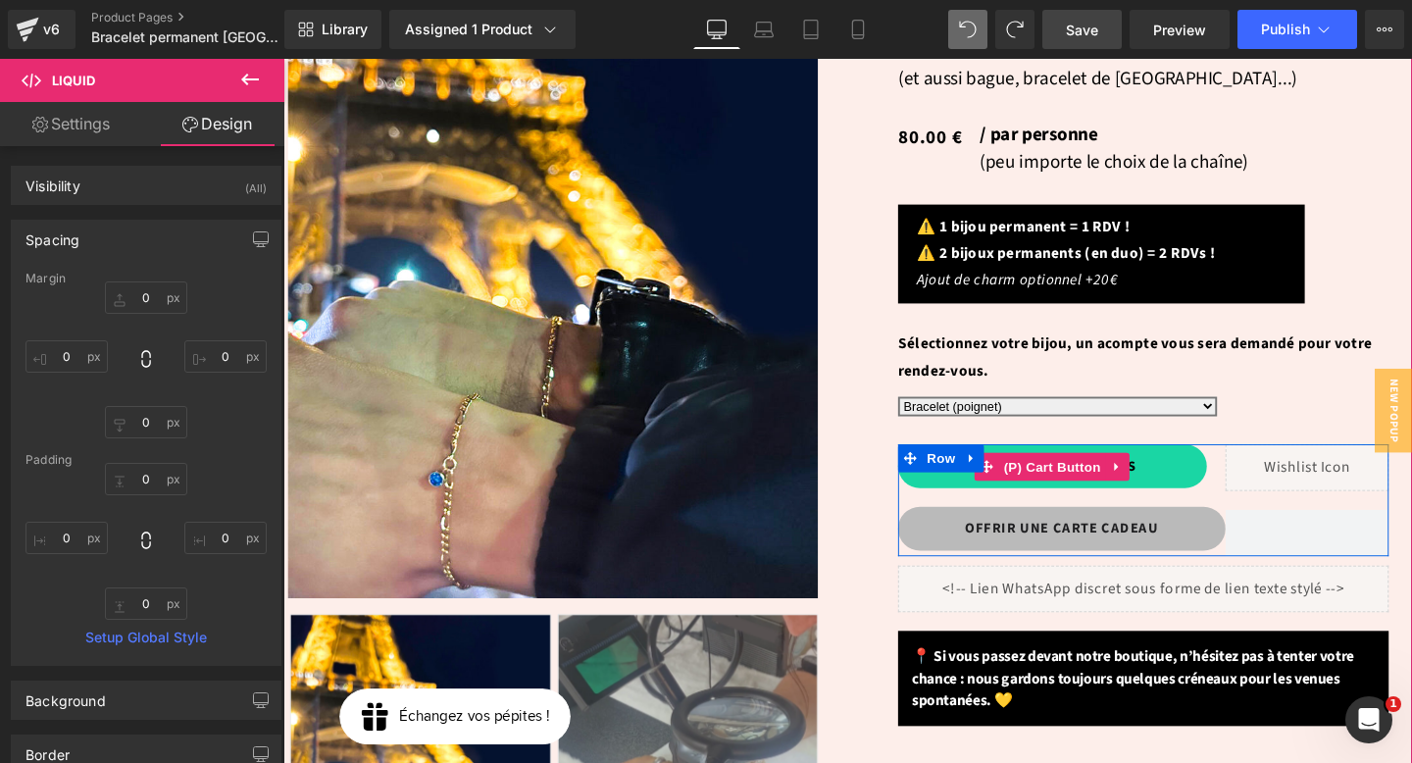
drag, startPoint x: 1080, startPoint y: 436, endPoint x: 910, endPoint y: 388, distance: 176.3
click at [1080, 473] on span "(P) Cart Button" at bounding box center [1092, 487] width 112 height 29
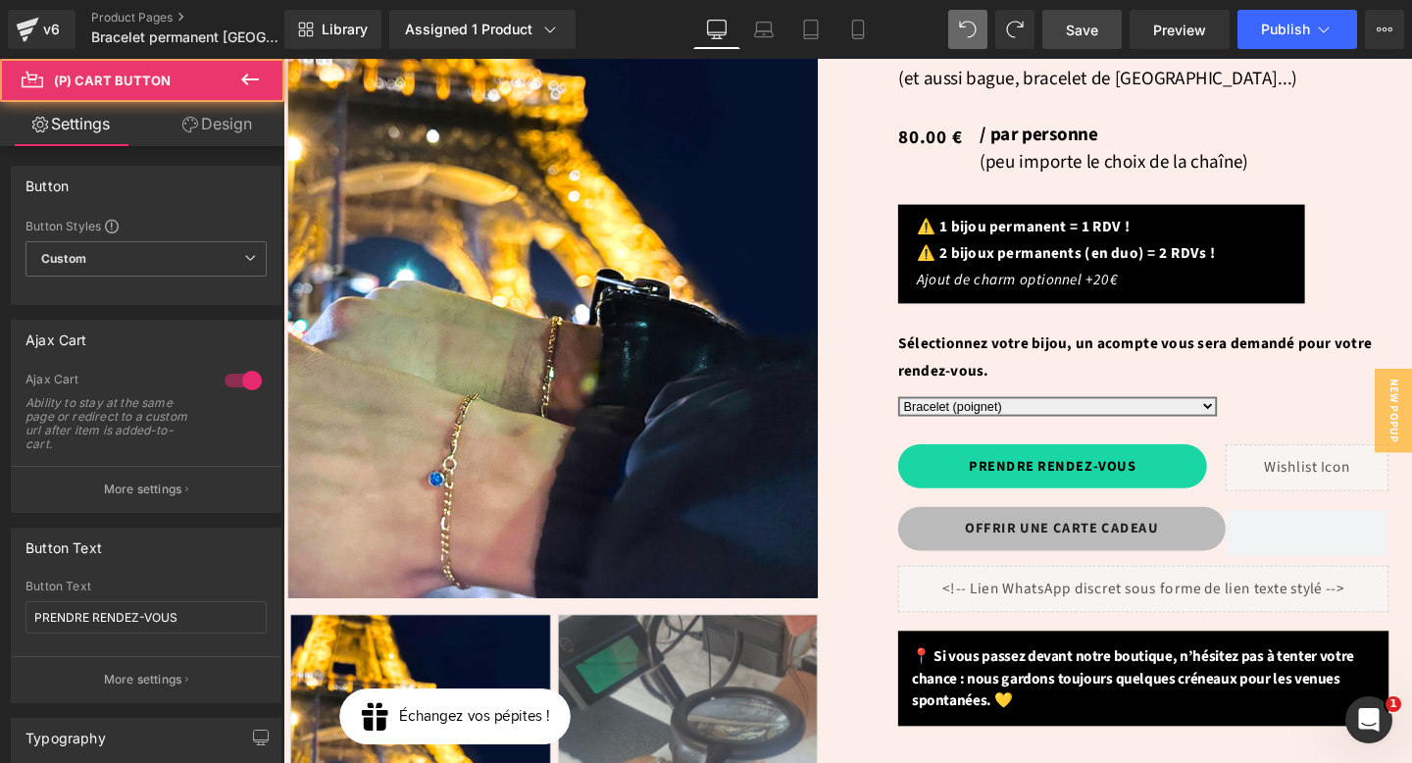
click at [183, 117] on icon at bounding box center [190, 125] width 16 height 16
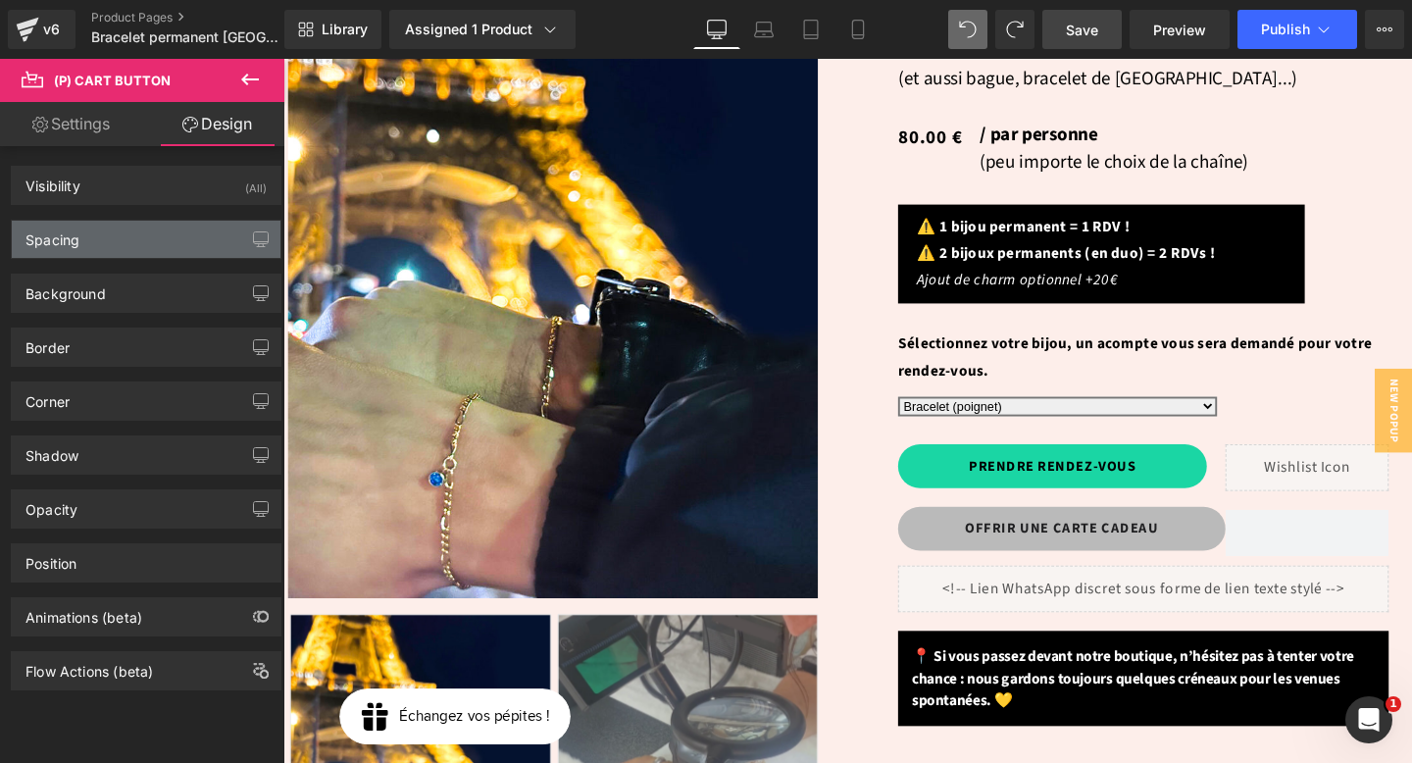
click at [114, 231] on div "Spacing" at bounding box center [146, 239] width 269 height 37
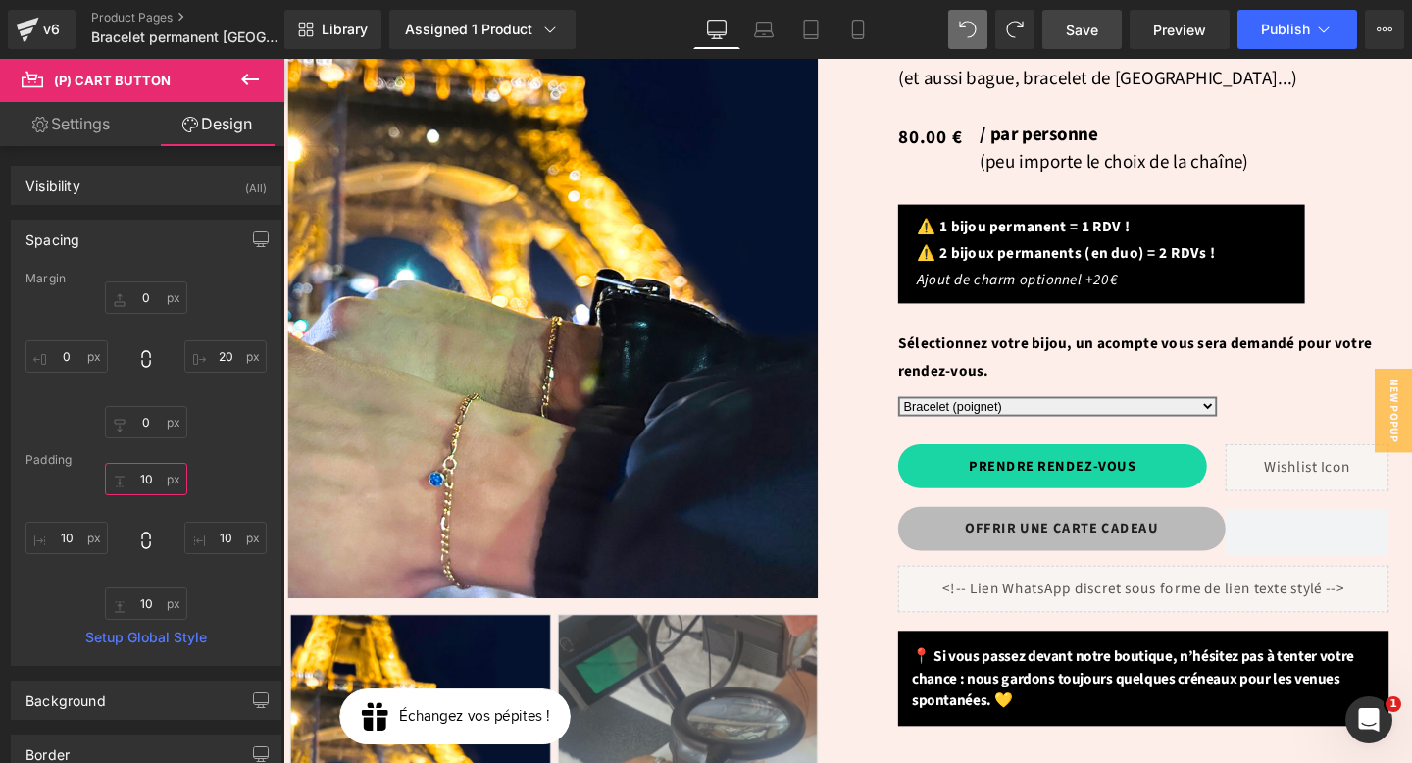
click at [152, 481] on input "text" at bounding box center [146, 479] width 82 height 32
type input "0"
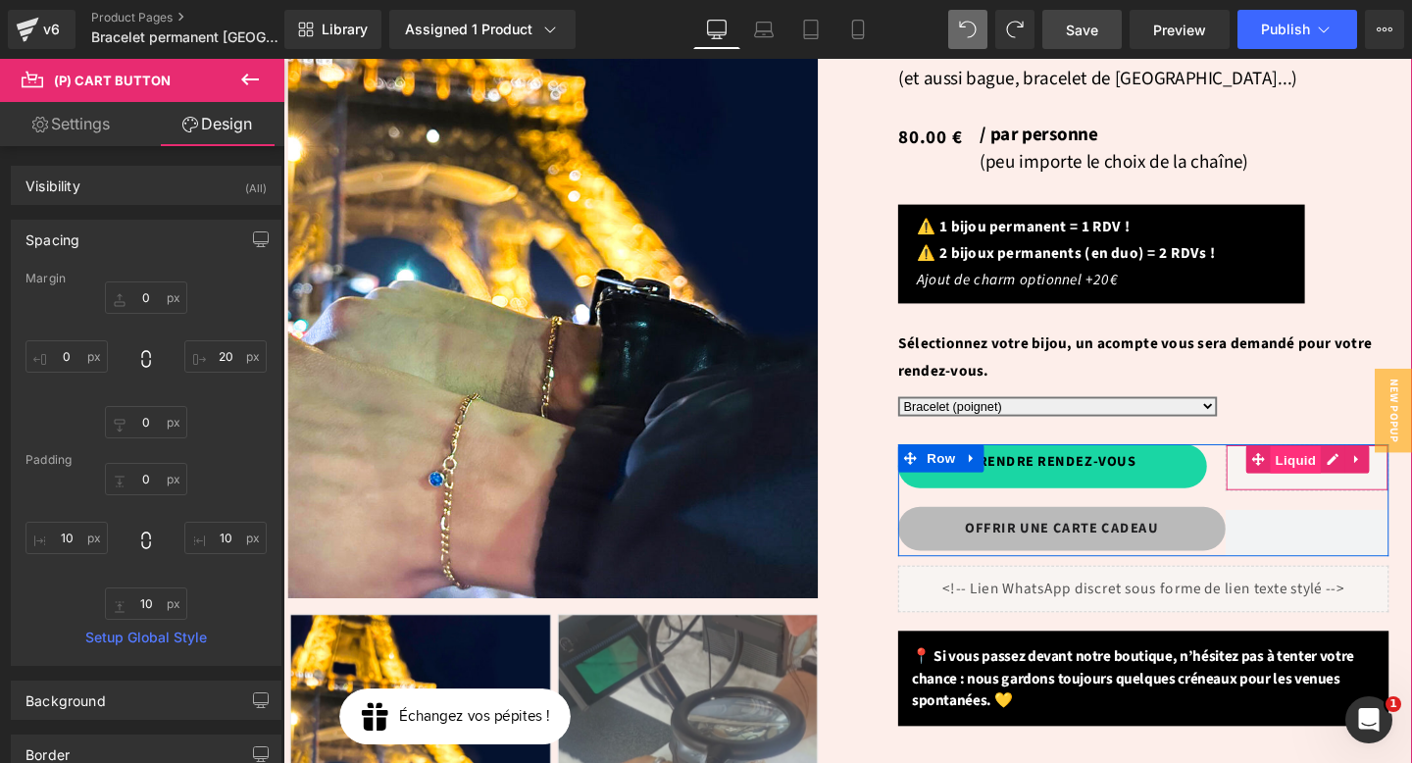
click at [1341, 466] on span "Liquid" at bounding box center [1347, 480] width 53 height 29
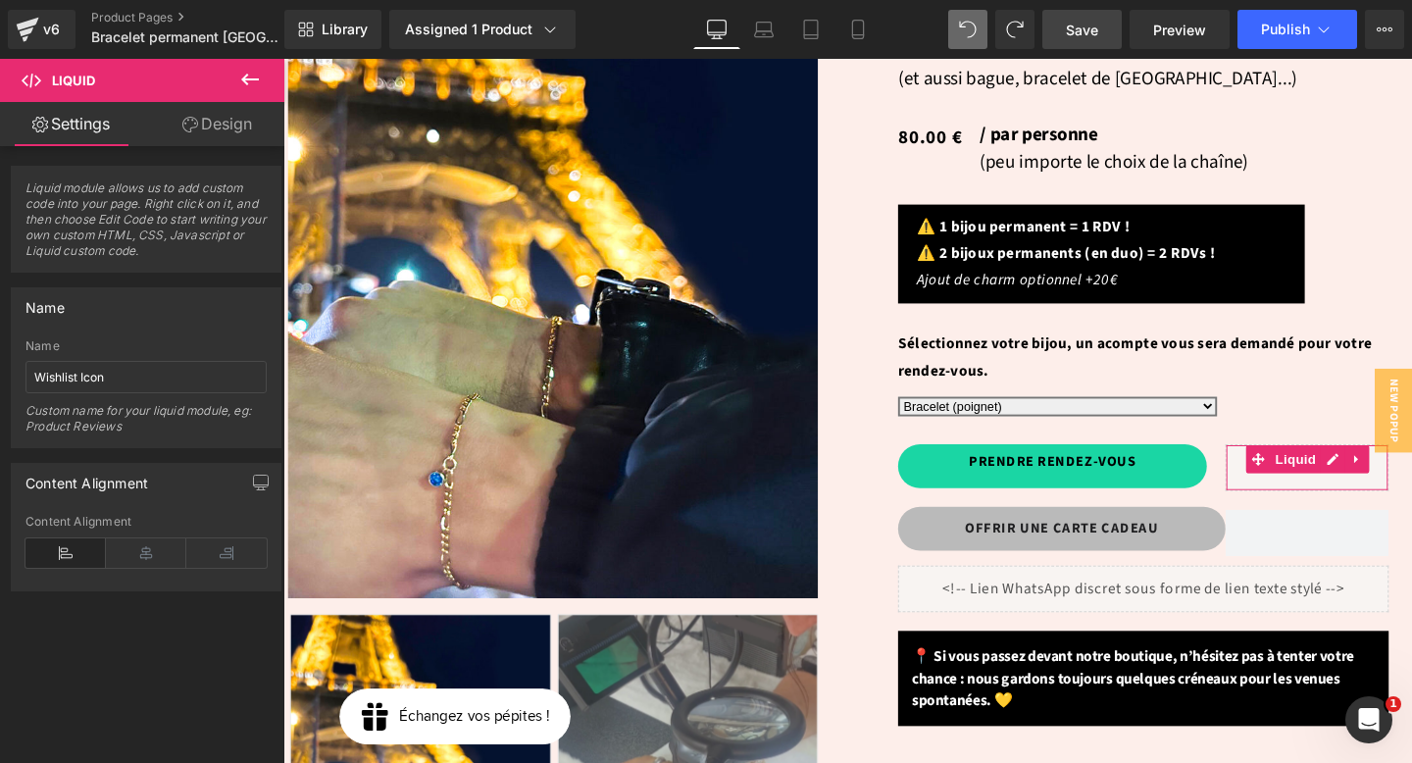
click at [217, 126] on link "Design" at bounding box center [217, 124] width 142 height 44
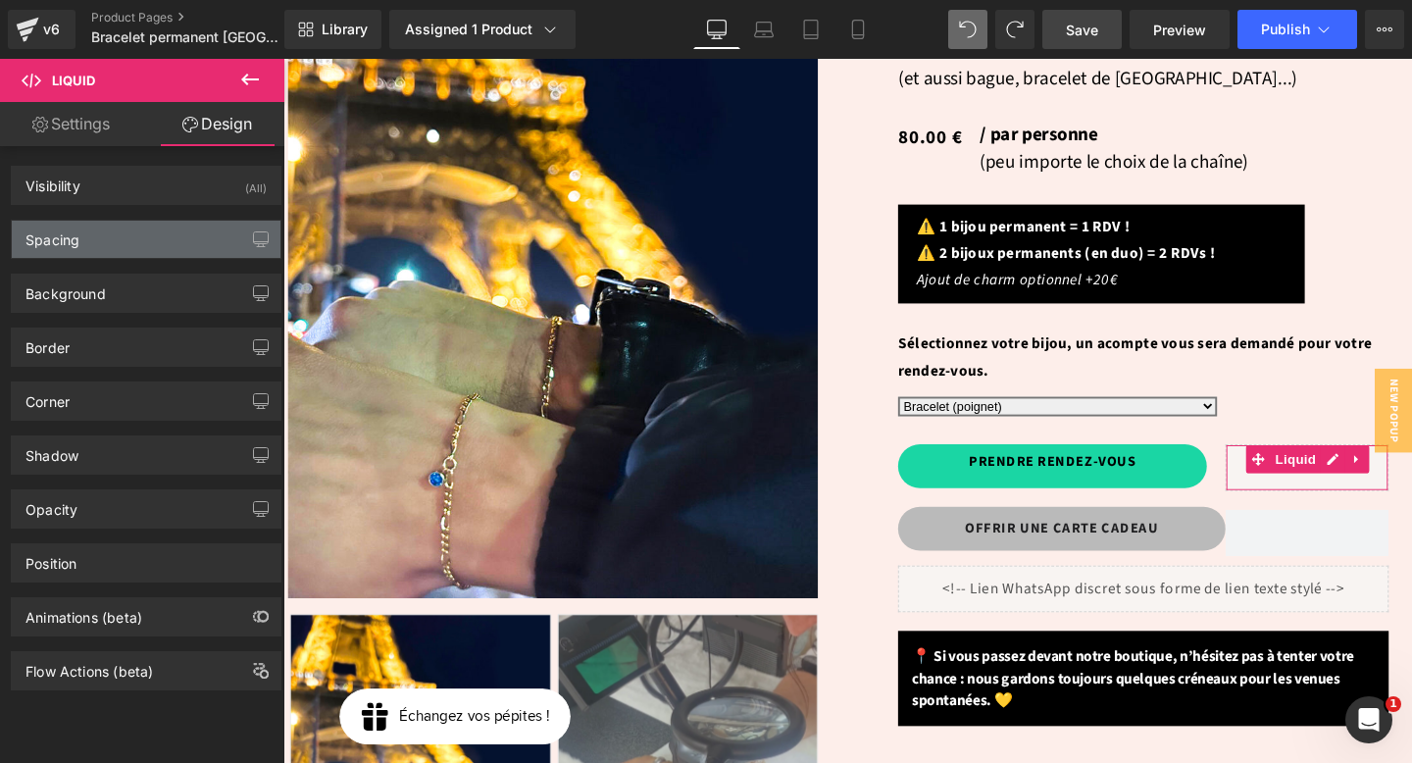
click at [85, 247] on div "Spacing" at bounding box center [146, 239] width 269 height 37
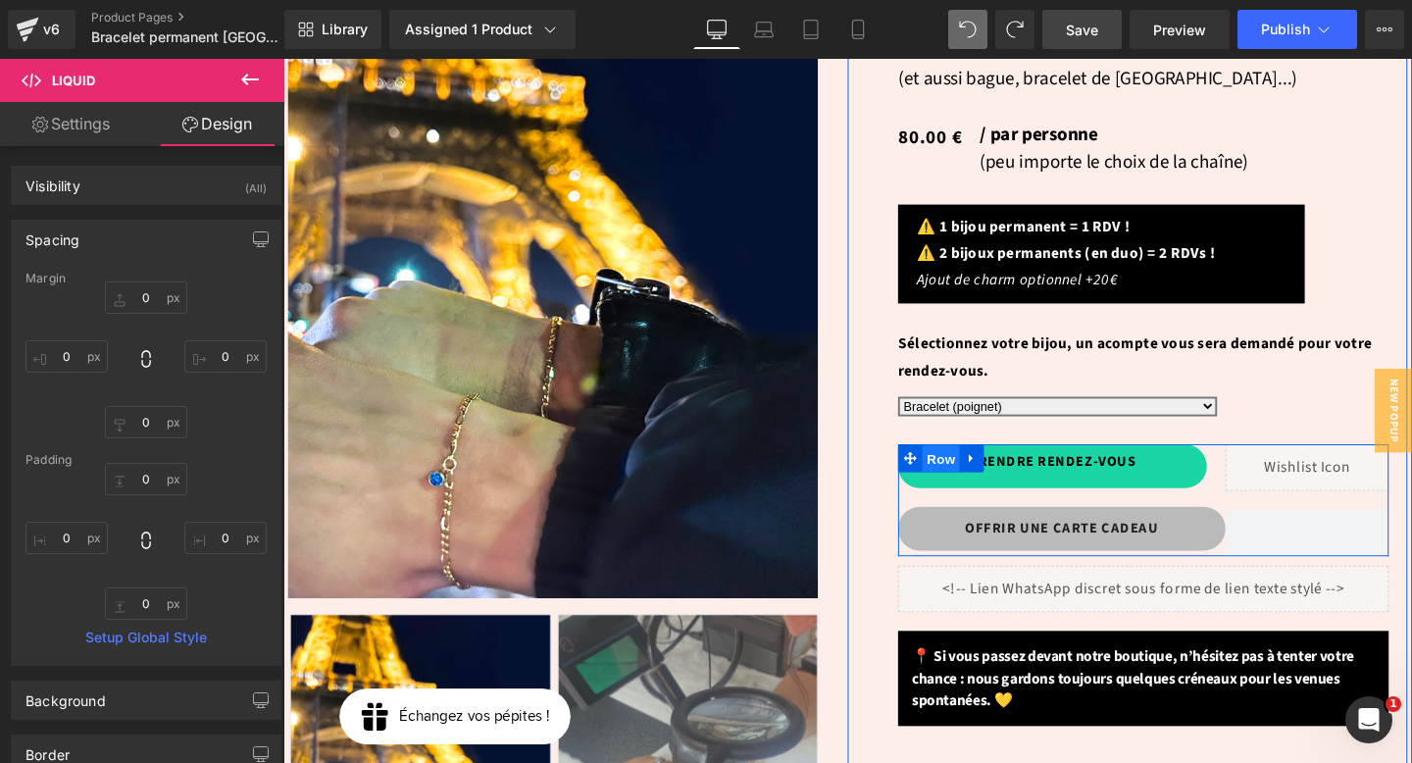
click at [970, 465] on span "Row" at bounding box center [974, 479] width 39 height 29
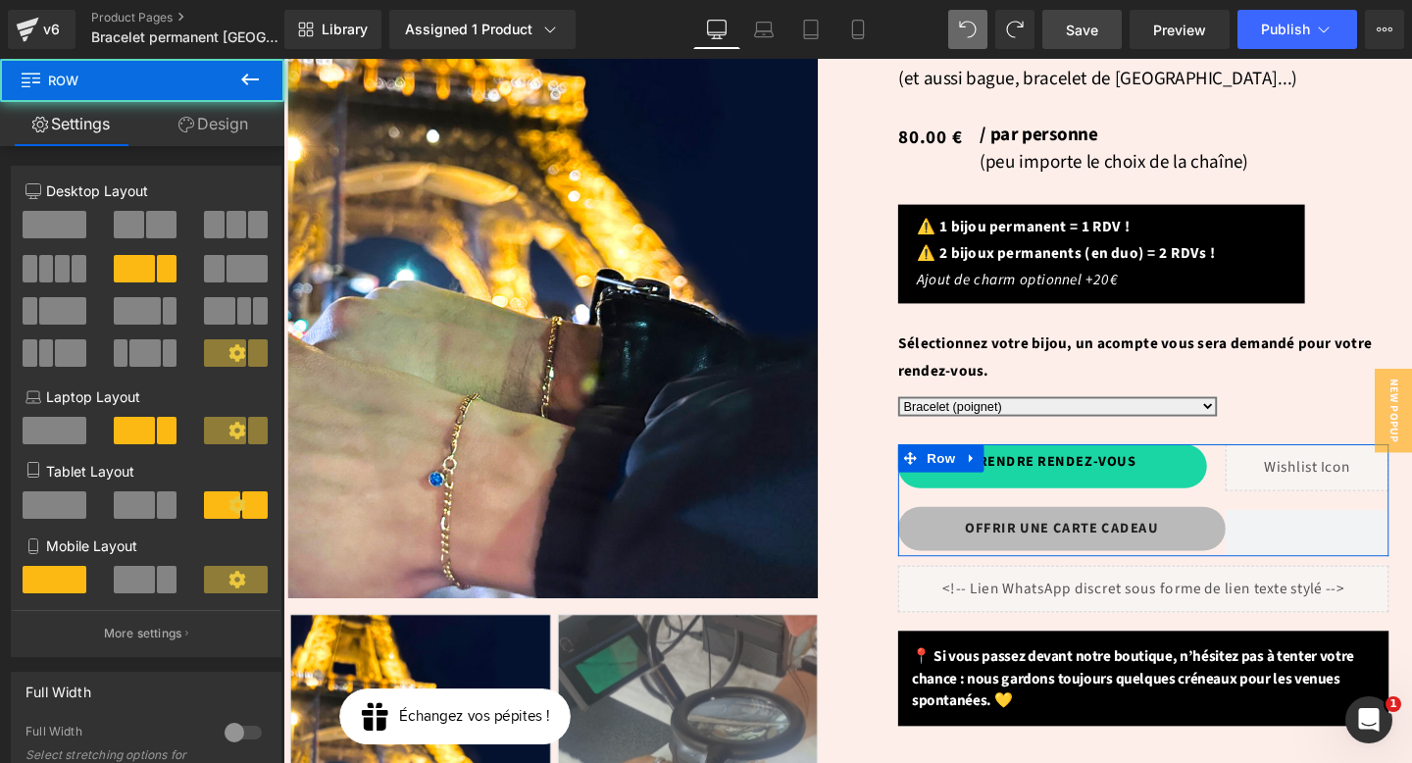
click at [220, 128] on link "Design" at bounding box center [213, 124] width 142 height 44
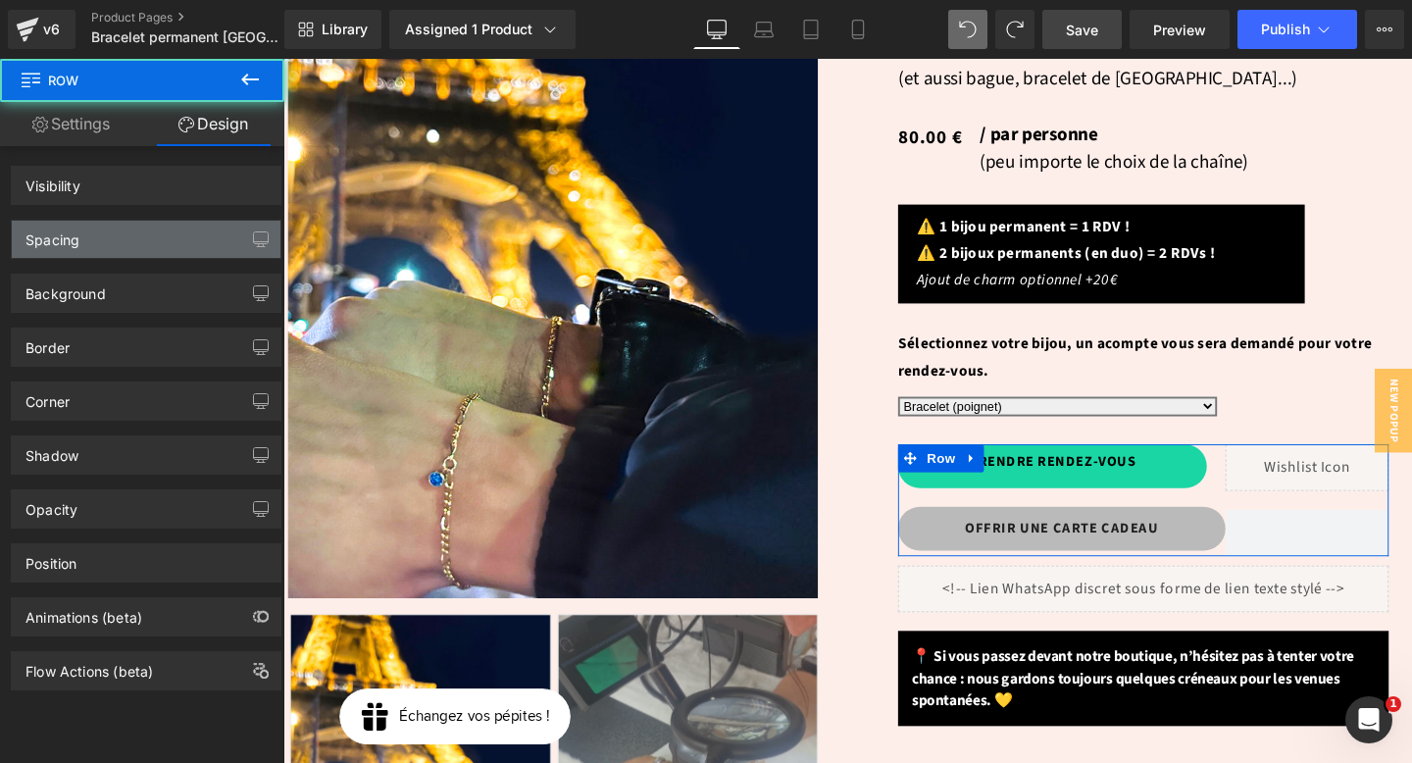
click at [92, 235] on div "Spacing" at bounding box center [146, 239] width 269 height 37
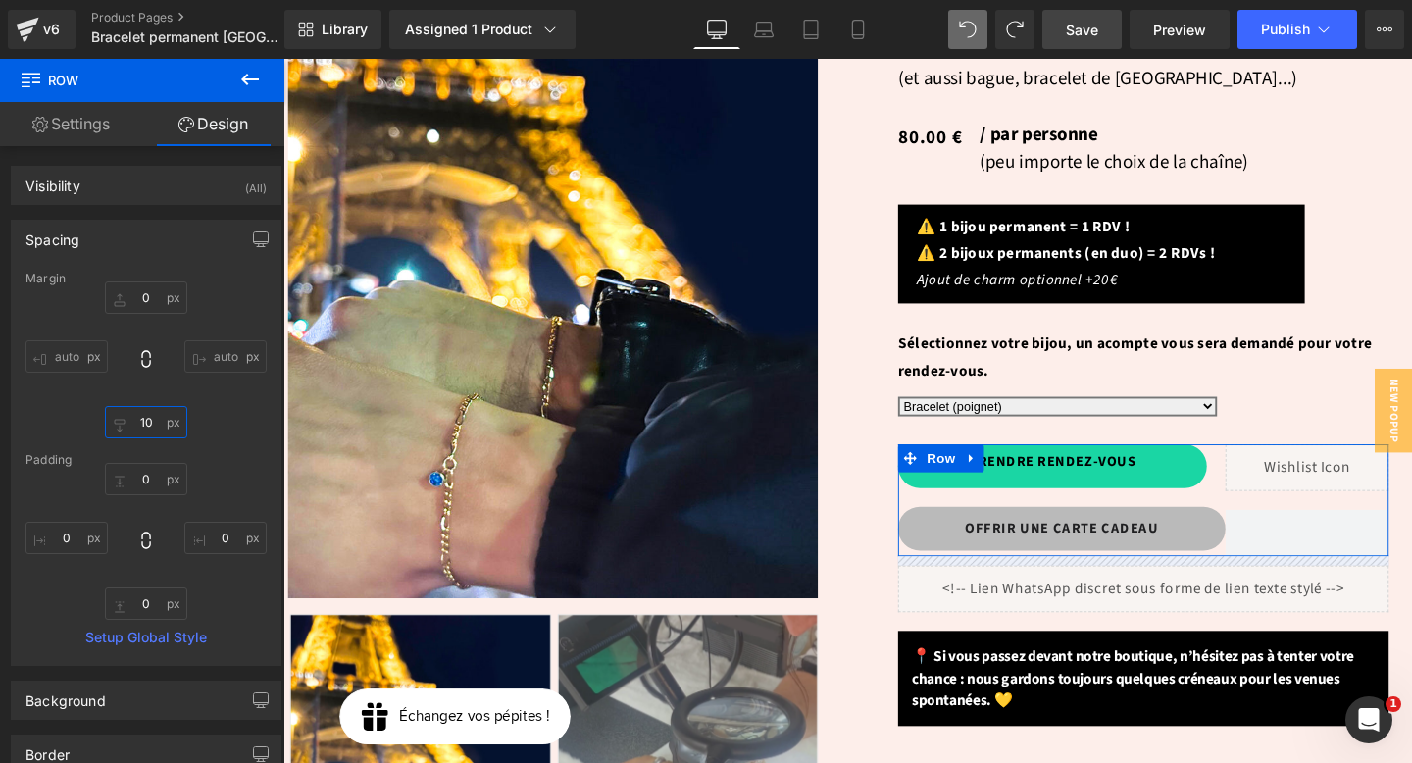
click at [153, 429] on input "10" at bounding box center [146, 422] width 82 height 32
type input "0"
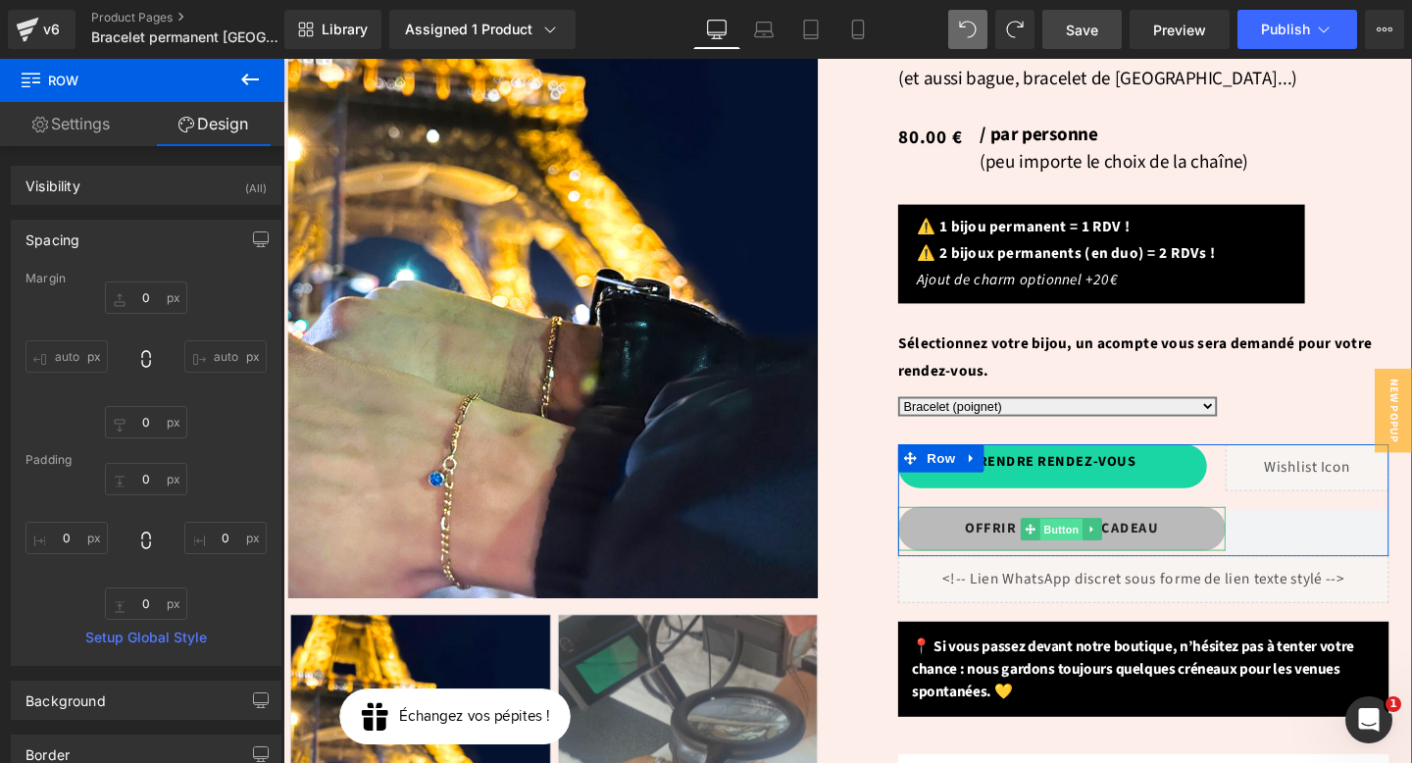
click at [1093, 542] on span "Button" at bounding box center [1102, 554] width 45 height 24
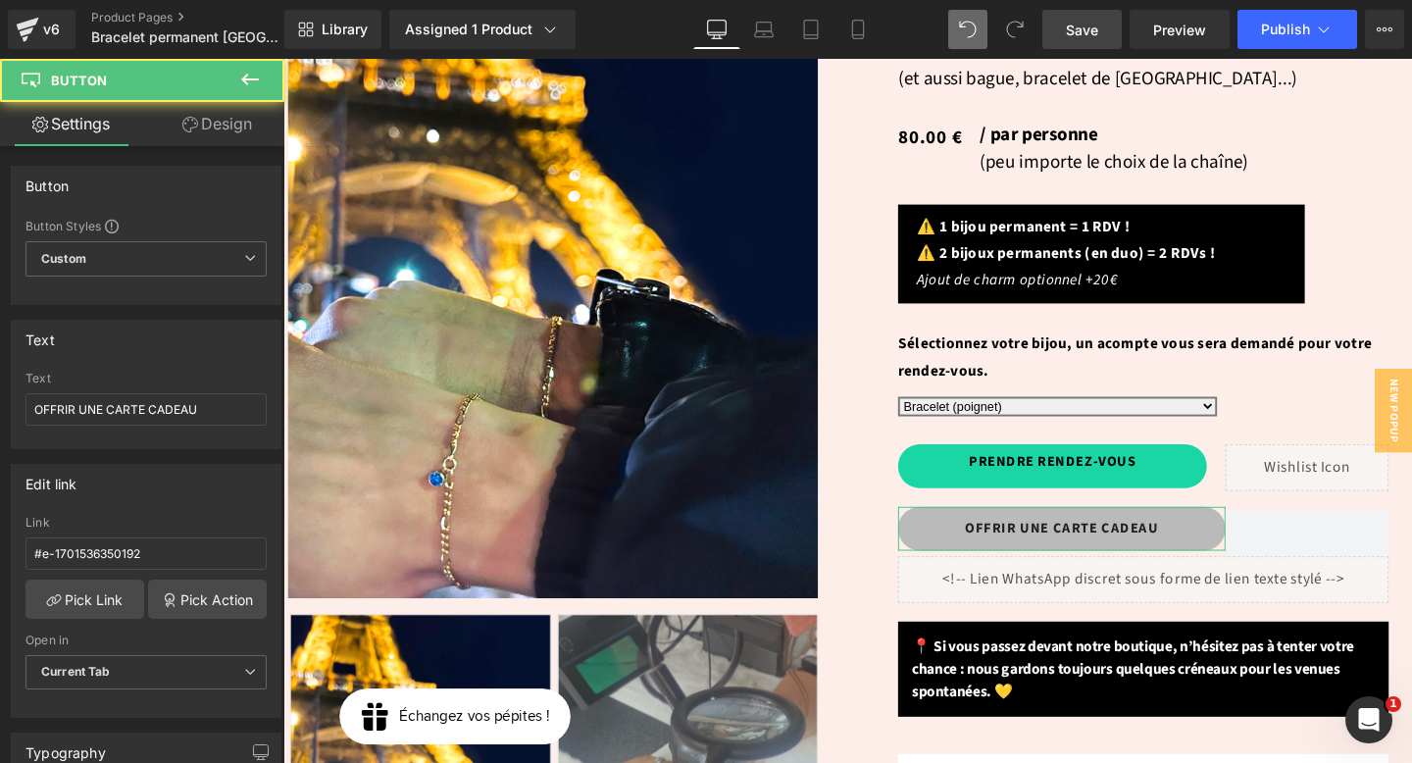
click at [177, 136] on link "Design" at bounding box center [217, 124] width 142 height 44
click at [0, 0] on div "Spacing" at bounding box center [0, 0] width 0 height 0
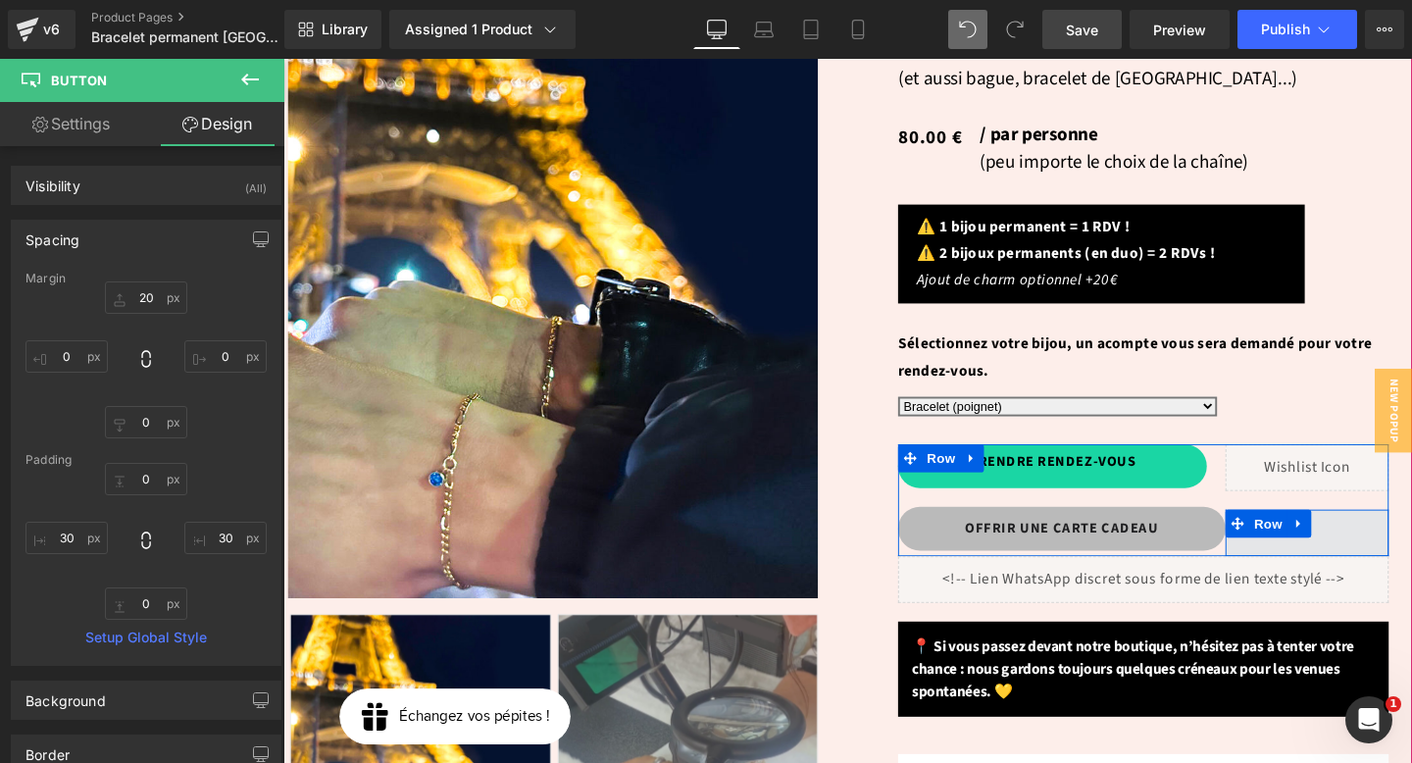
click at [1370, 533] on span at bounding box center [1360, 557] width 172 height 49
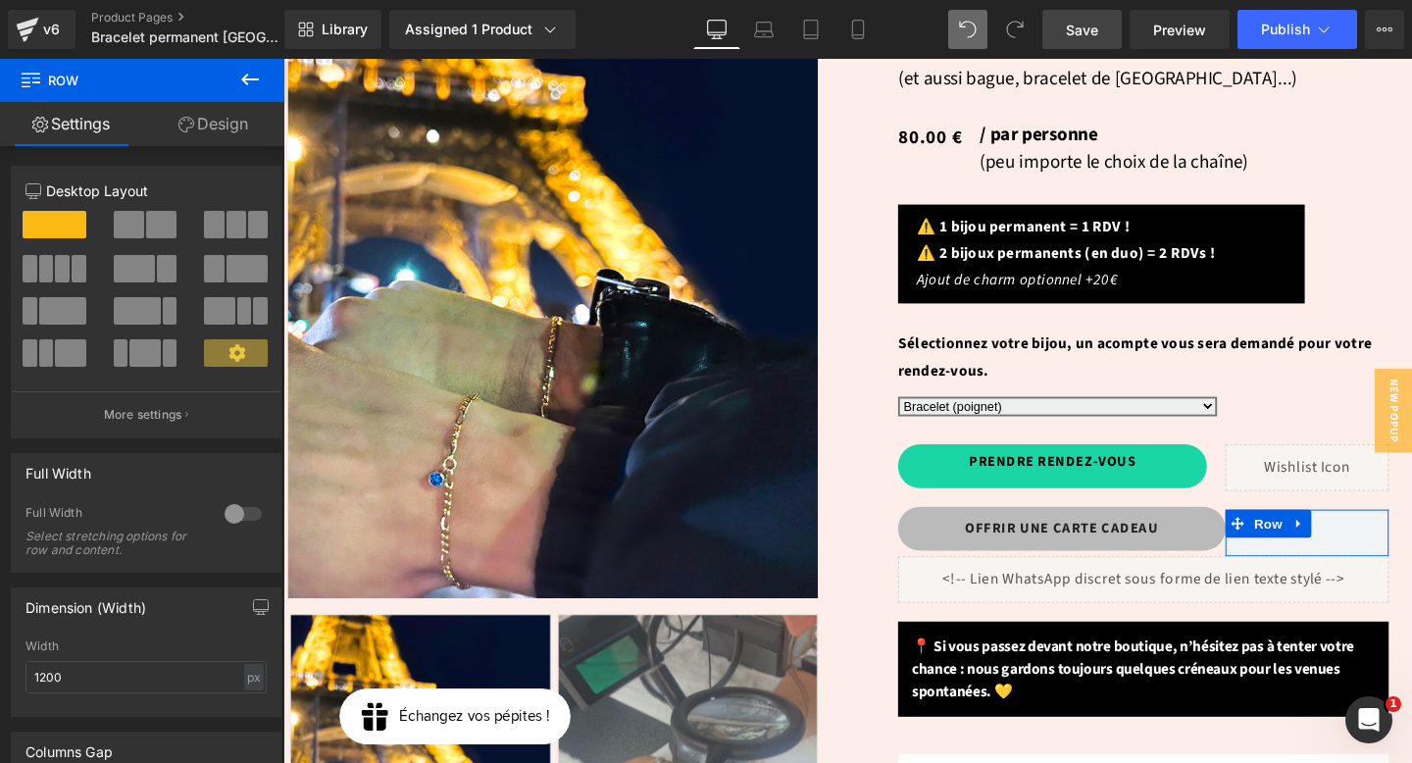
click at [228, 135] on link "Design" at bounding box center [213, 124] width 142 height 44
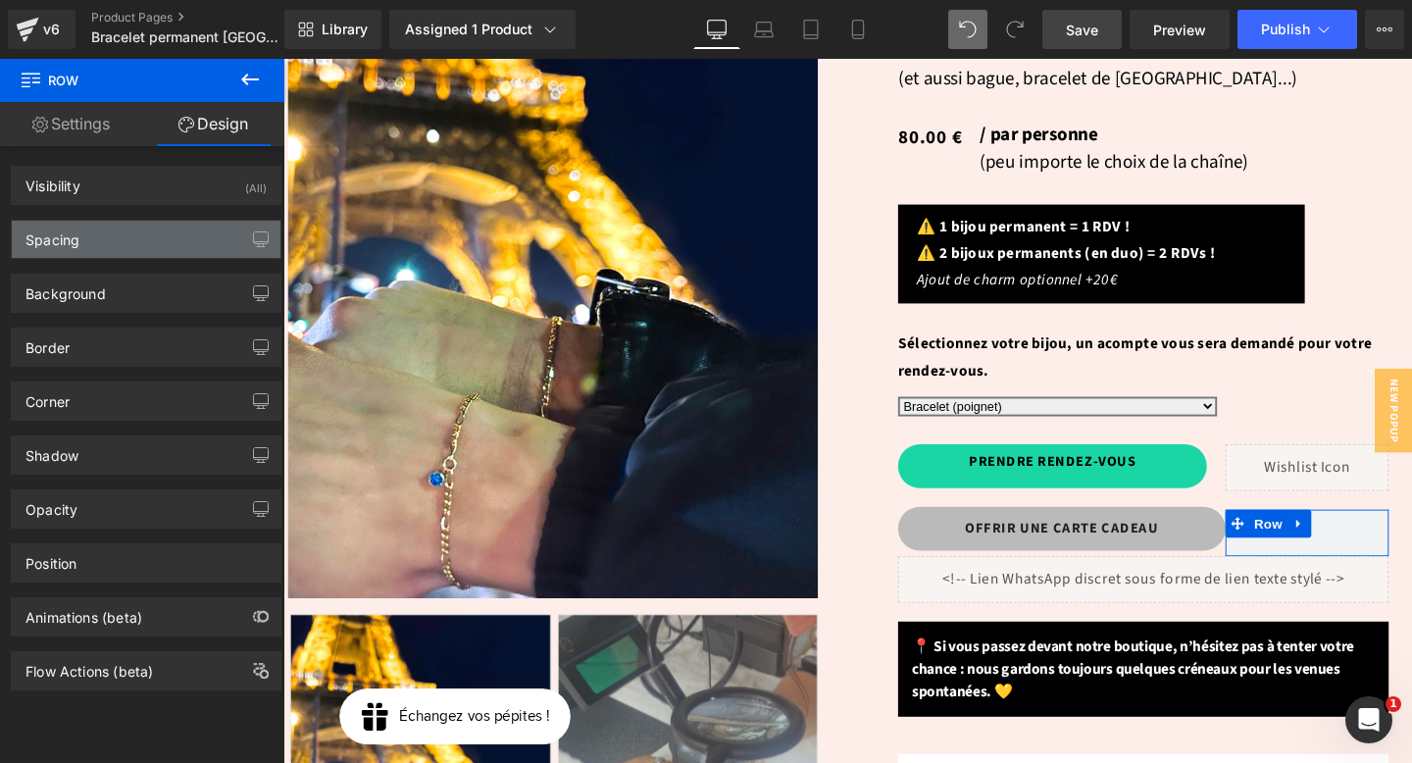
click at [118, 249] on div "Spacing" at bounding box center [146, 239] width 269 height 37
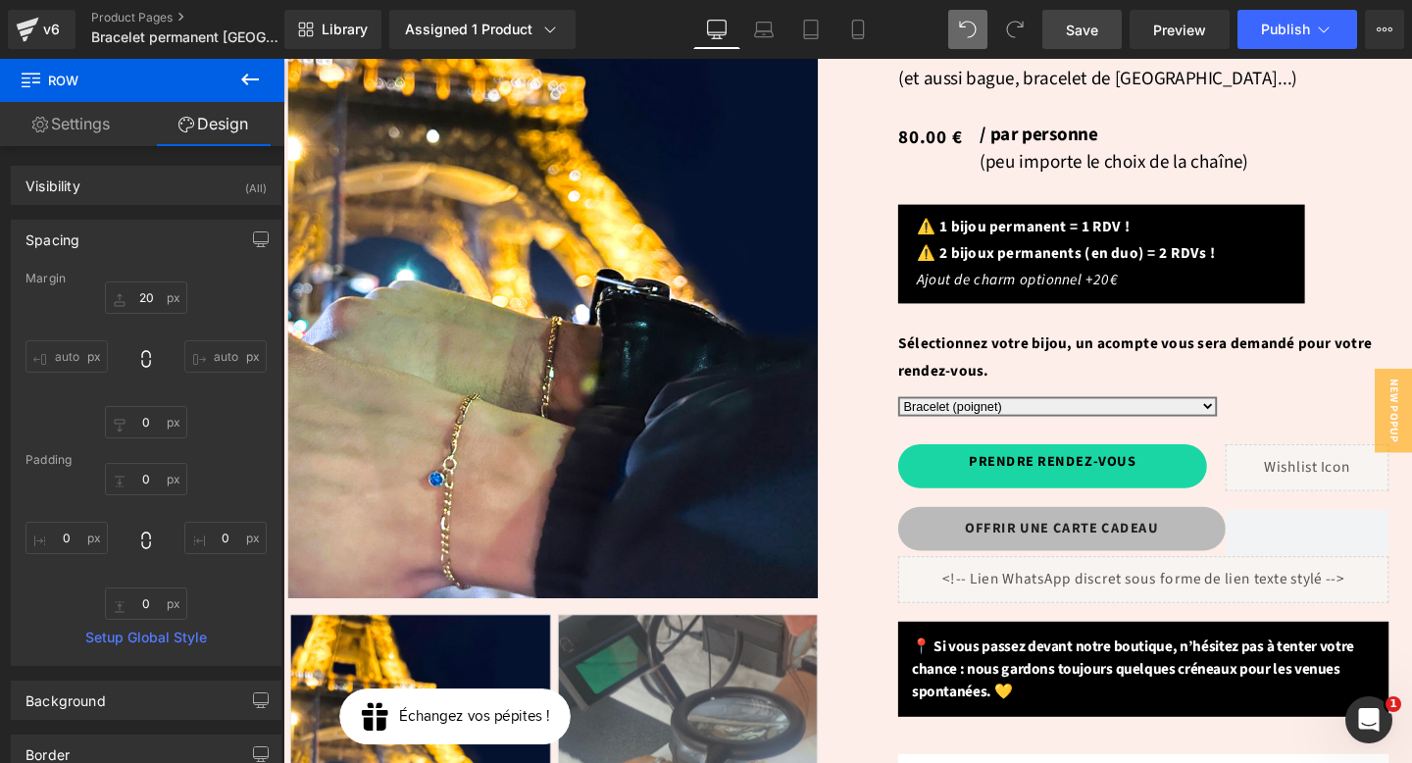
click at [1089, 26] on span "Save" at bounding box center [1082, 30] width 32 height 21
click at [1299, 32] on span "Publish" at bounding box center [1285, 30] width 49 height 16
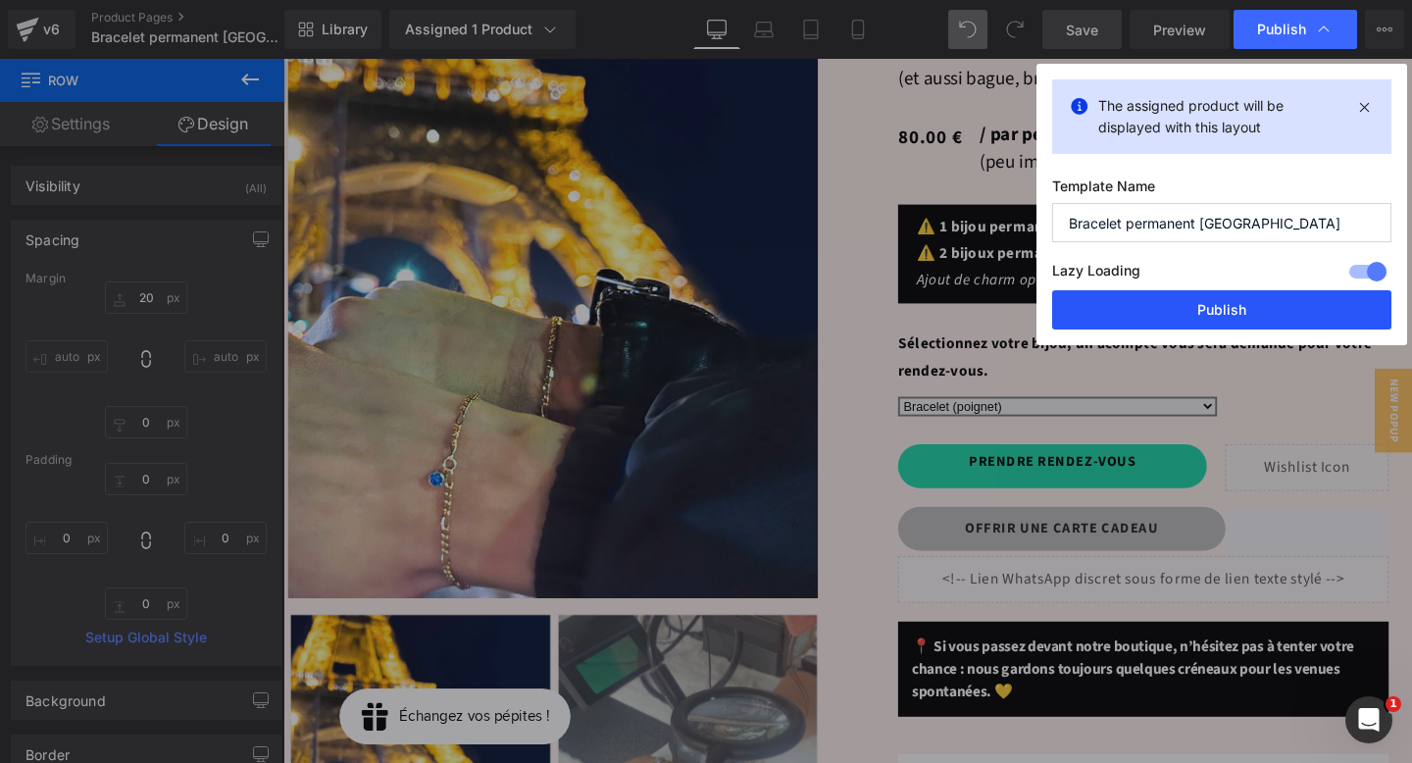
click at [1198, 313] on button "Publish" at bounding box center [1221, 309] width 339 height 39
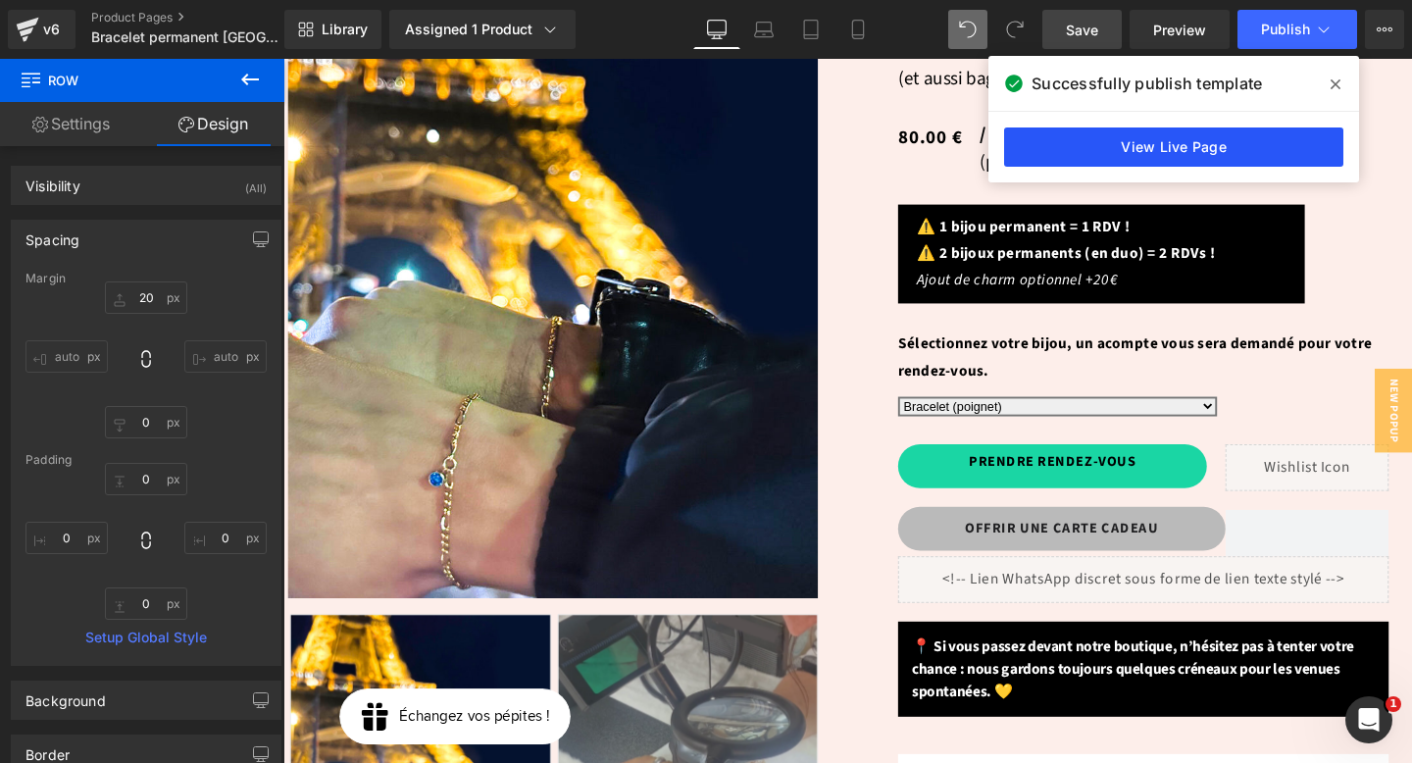
click at [1227, 145] on link "View Live Page" at bounding box center [1173, 147] width 339 height 39
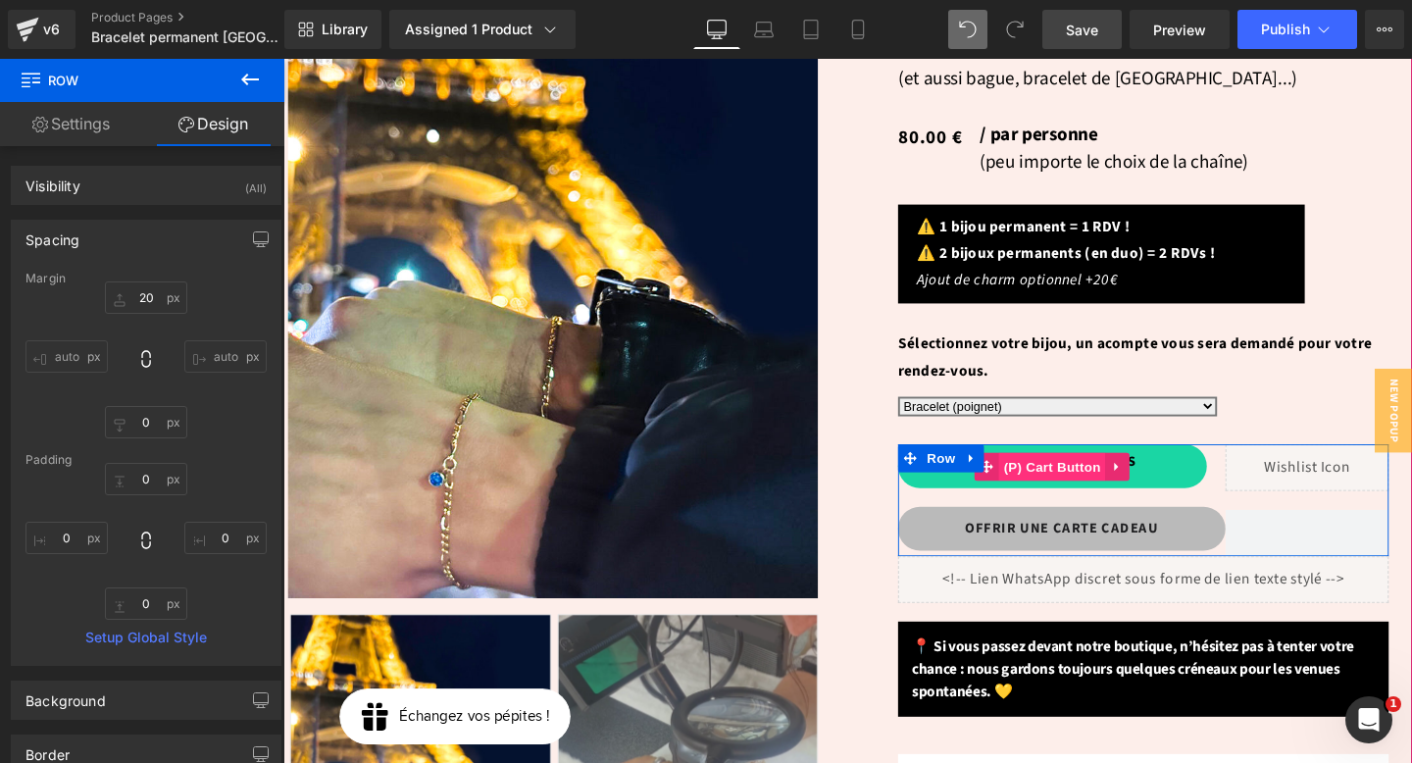
click at [1082, 473] on span "(P) Cart Button" at bounding box center [1092, 487] width 112 height 29
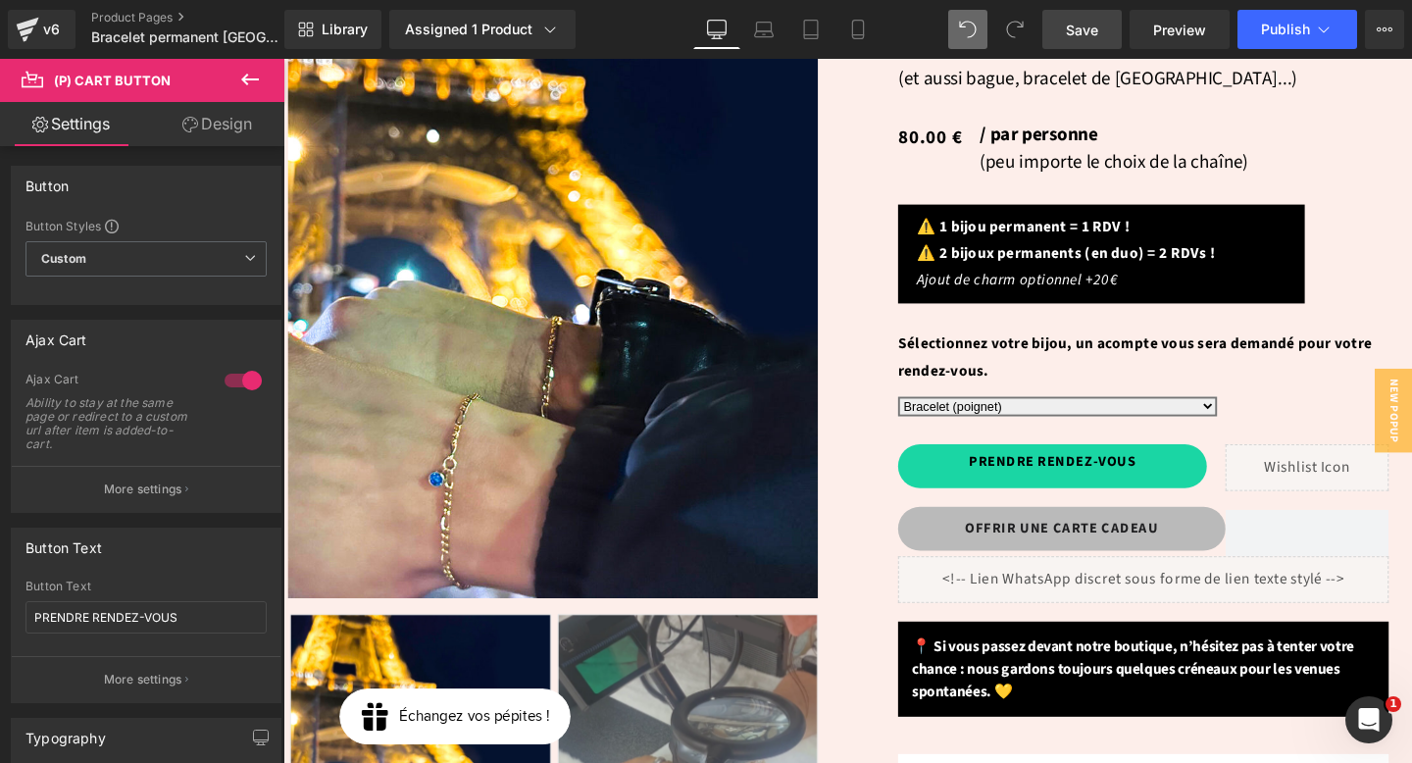
click at [204, 115] on link "Design" at bounding box center [217, 124] width 142 height 44
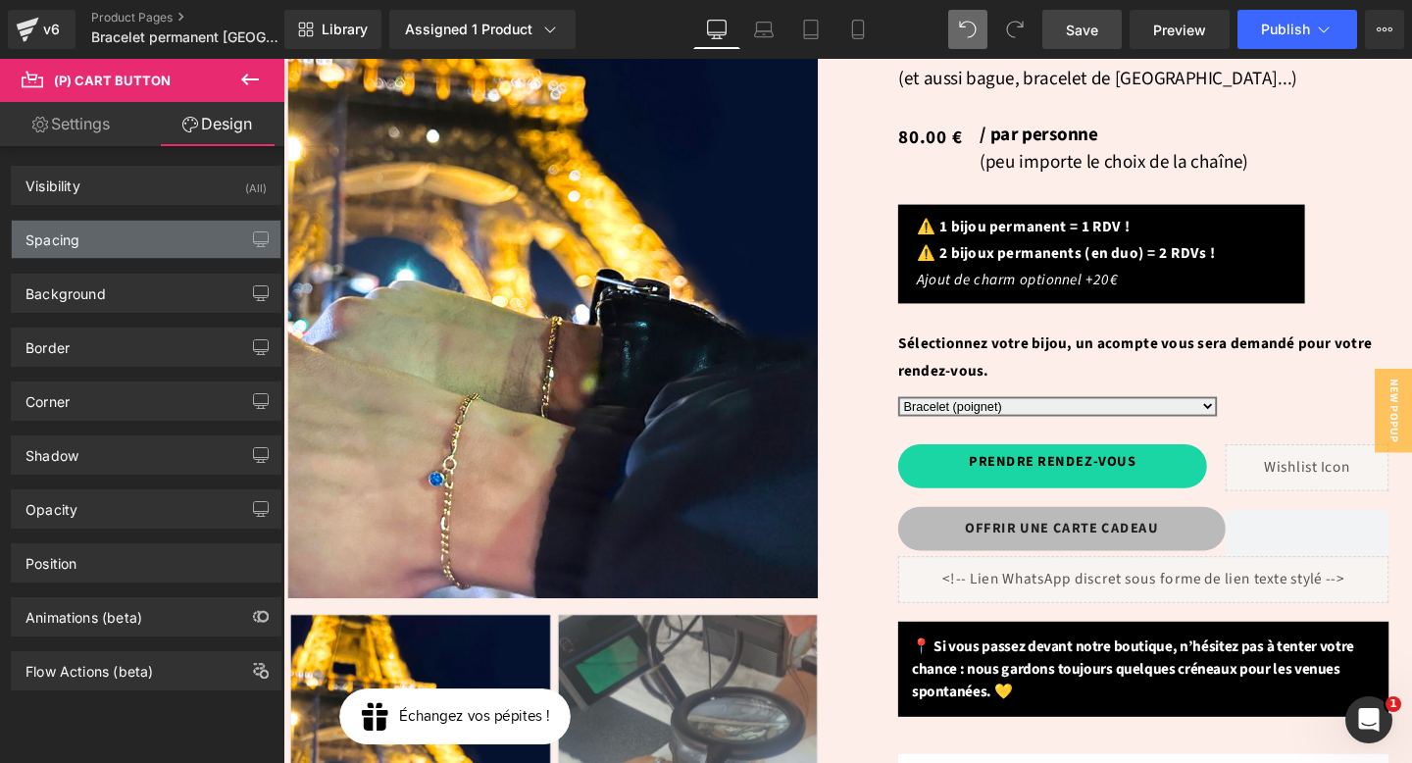
click at [133, 232] on div "Spacing" at bounding box center [146, 239] width 269 height 37
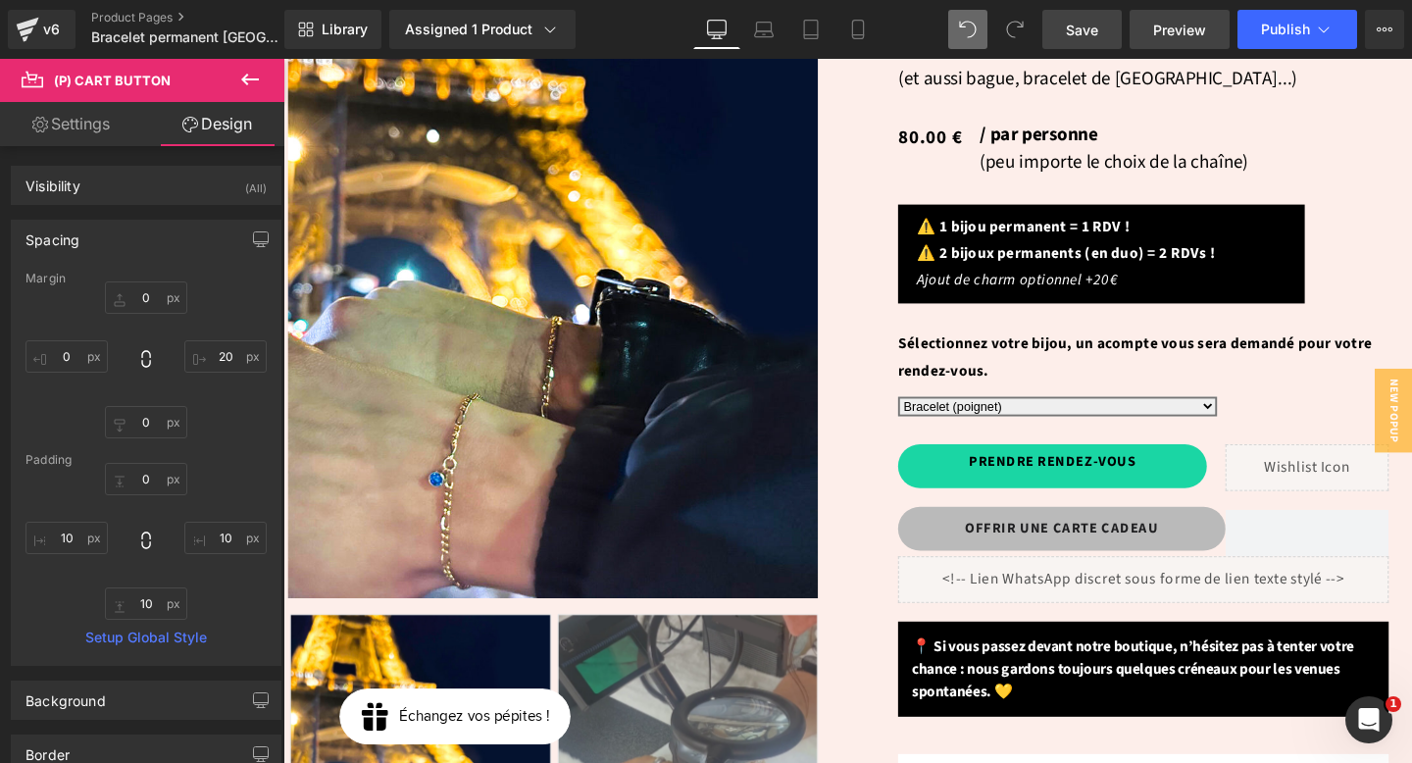
click at [1166, 30] on span "Preview" at bounding box center [1179, 30] width 53 height 21
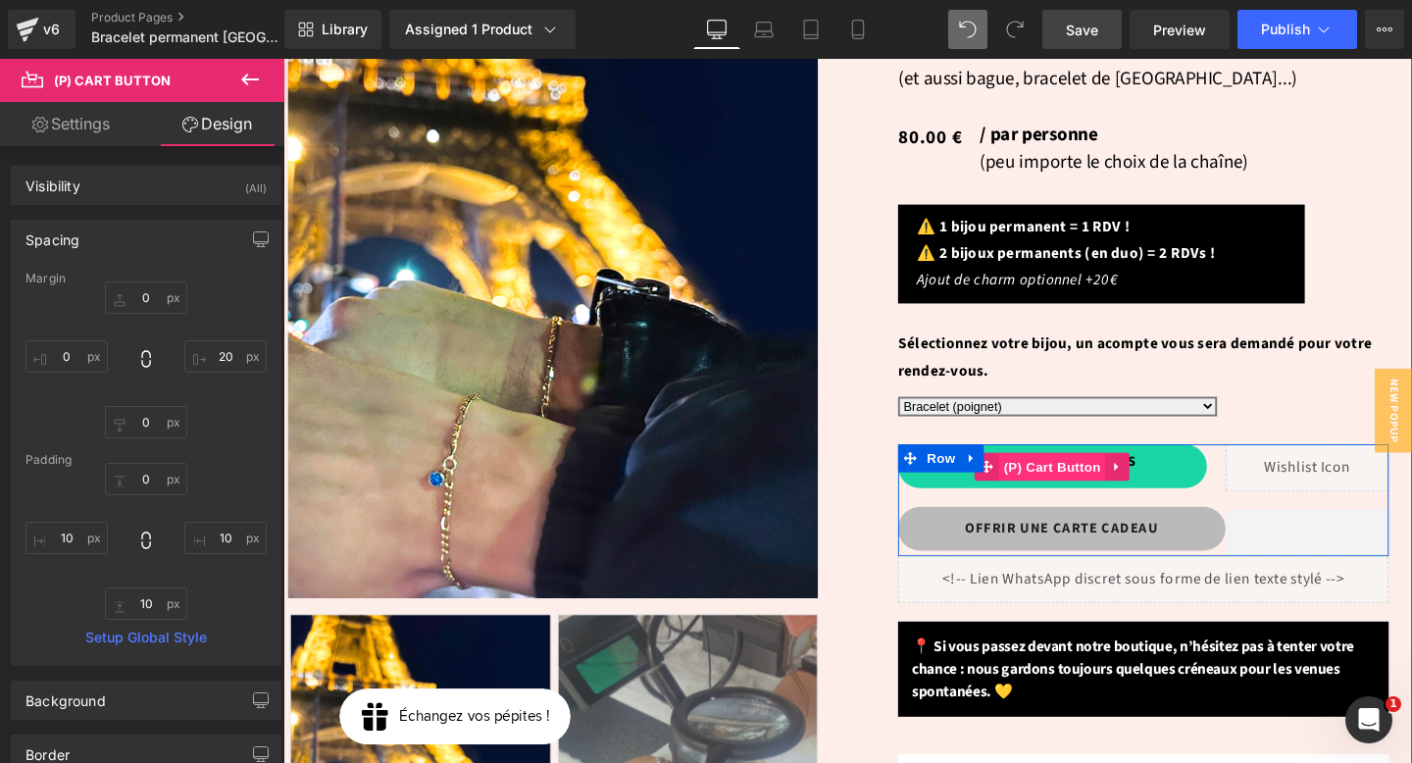
click at [1101, 473] on span "(P) Cart Button" at bounding box center [1092, 487] width 112 height 29
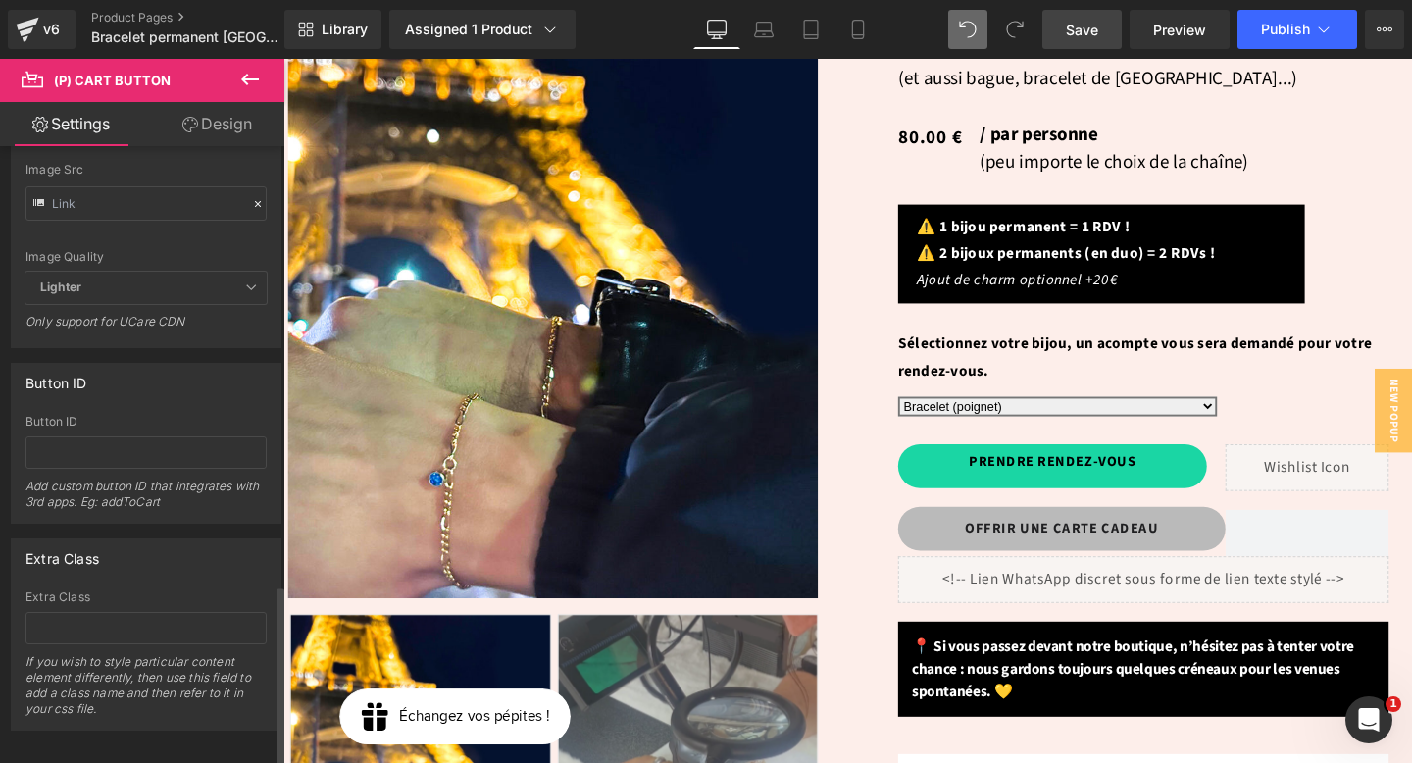
scroll to position [2226, 0]
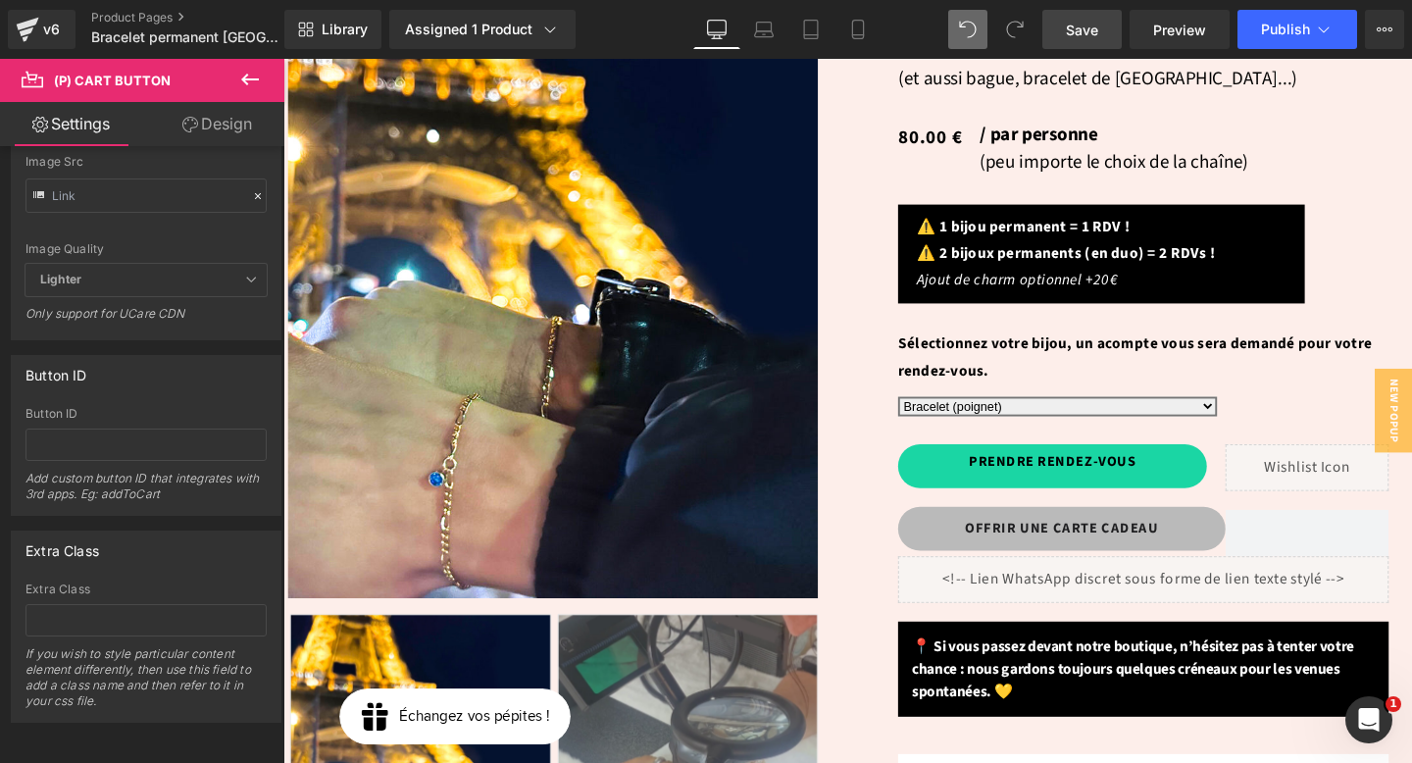
click at [222, 121] on link "Design" at bounding box center [217, 124] width 142 height 44
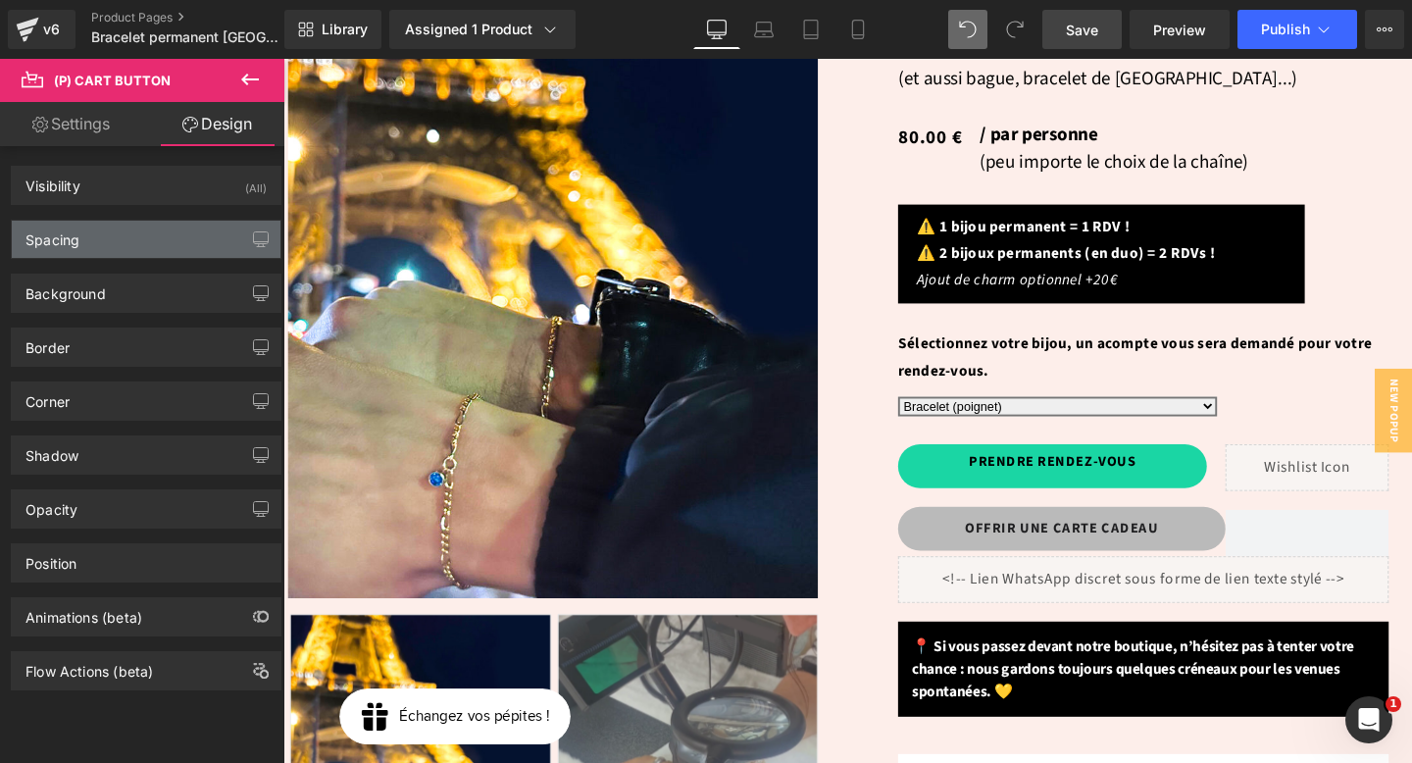
click at [139, 236] on div "Spacing" at bounding box center [146, 239] width 269 height 37
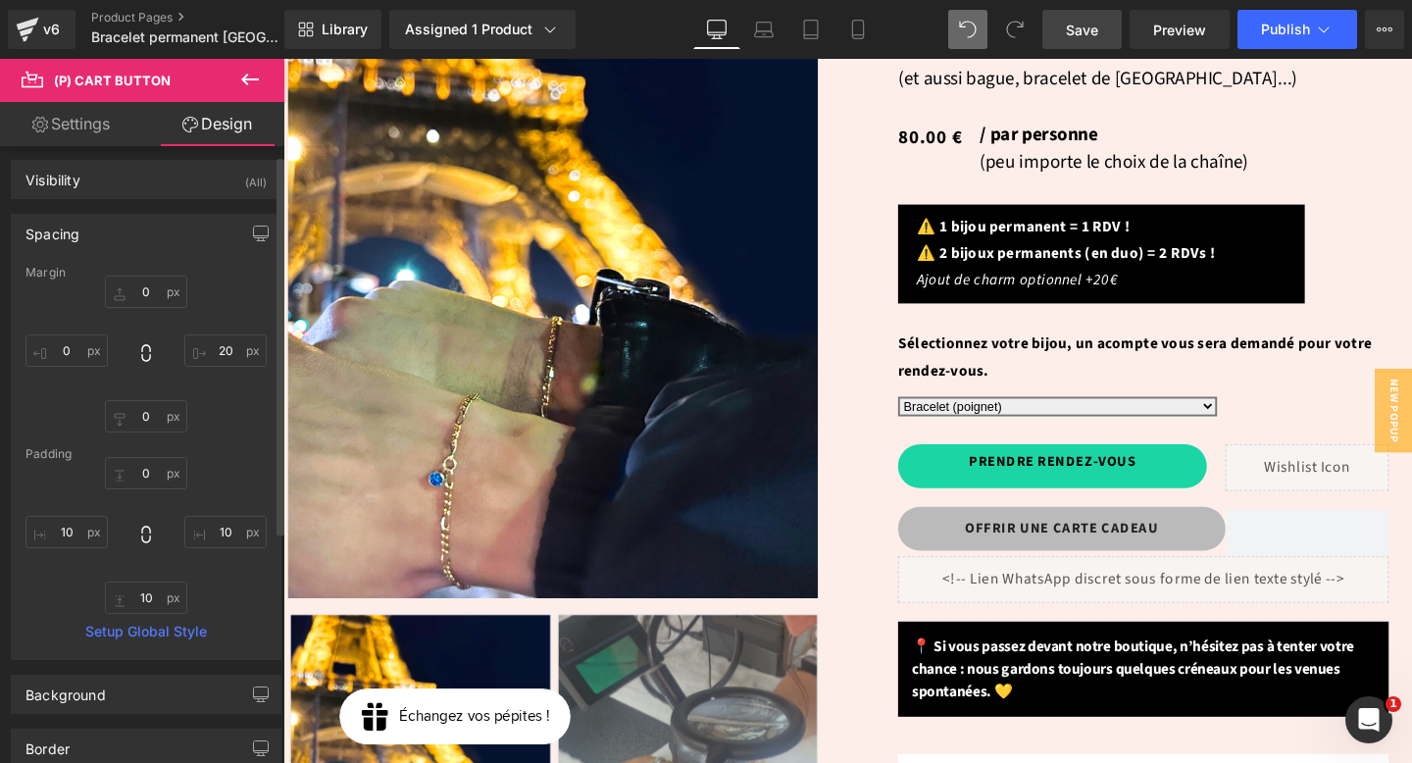
scroll to position [17, 0]
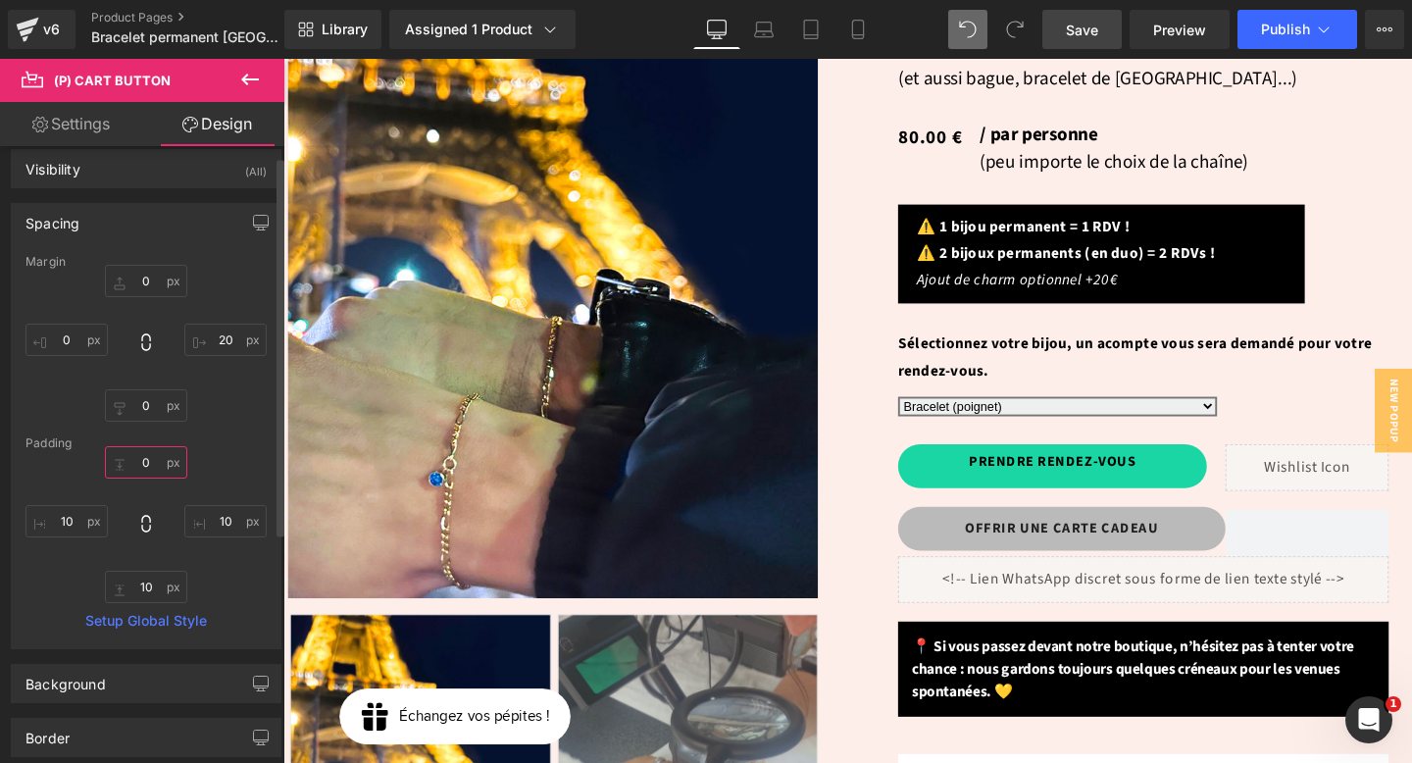
click at [140, 467] on input "text" at bounding box center [146, 462] width 82 height 32
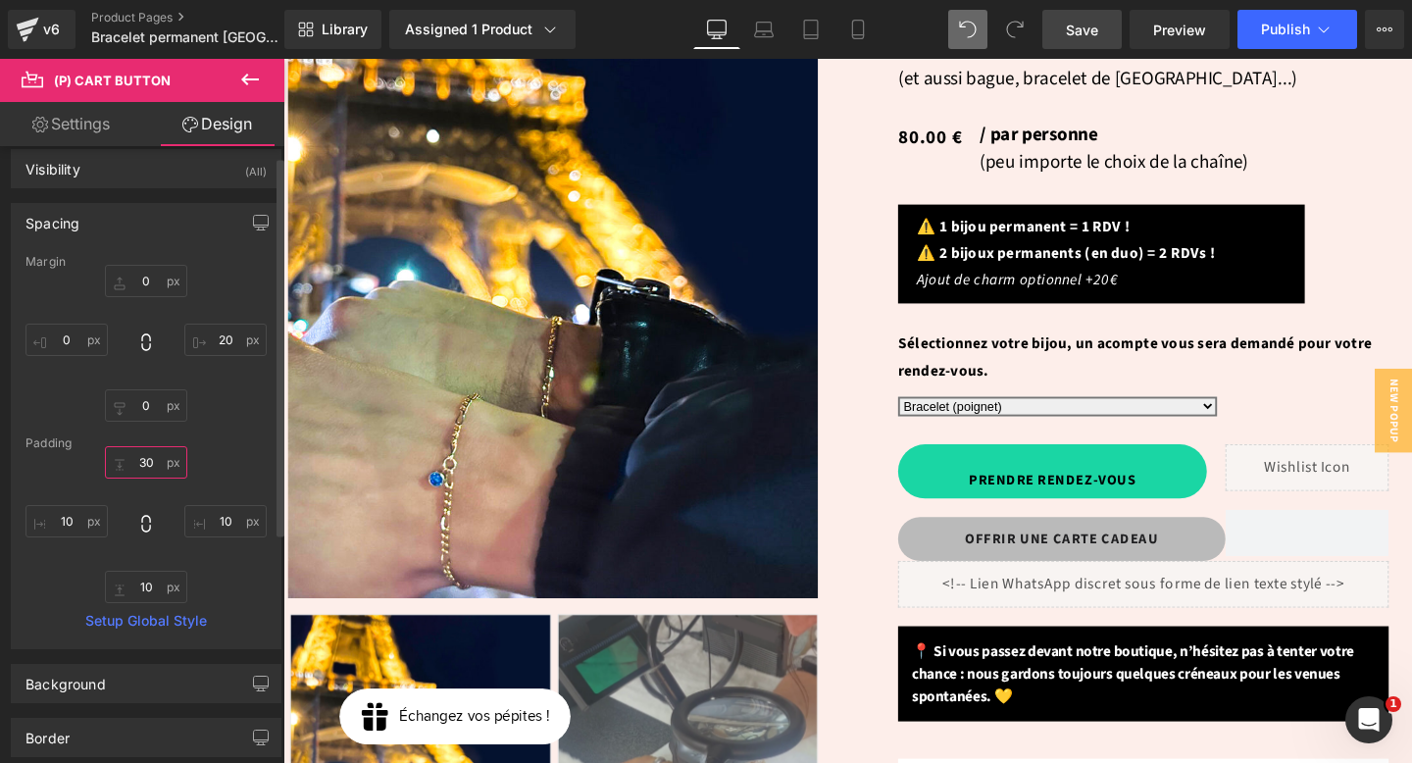
type input "3"
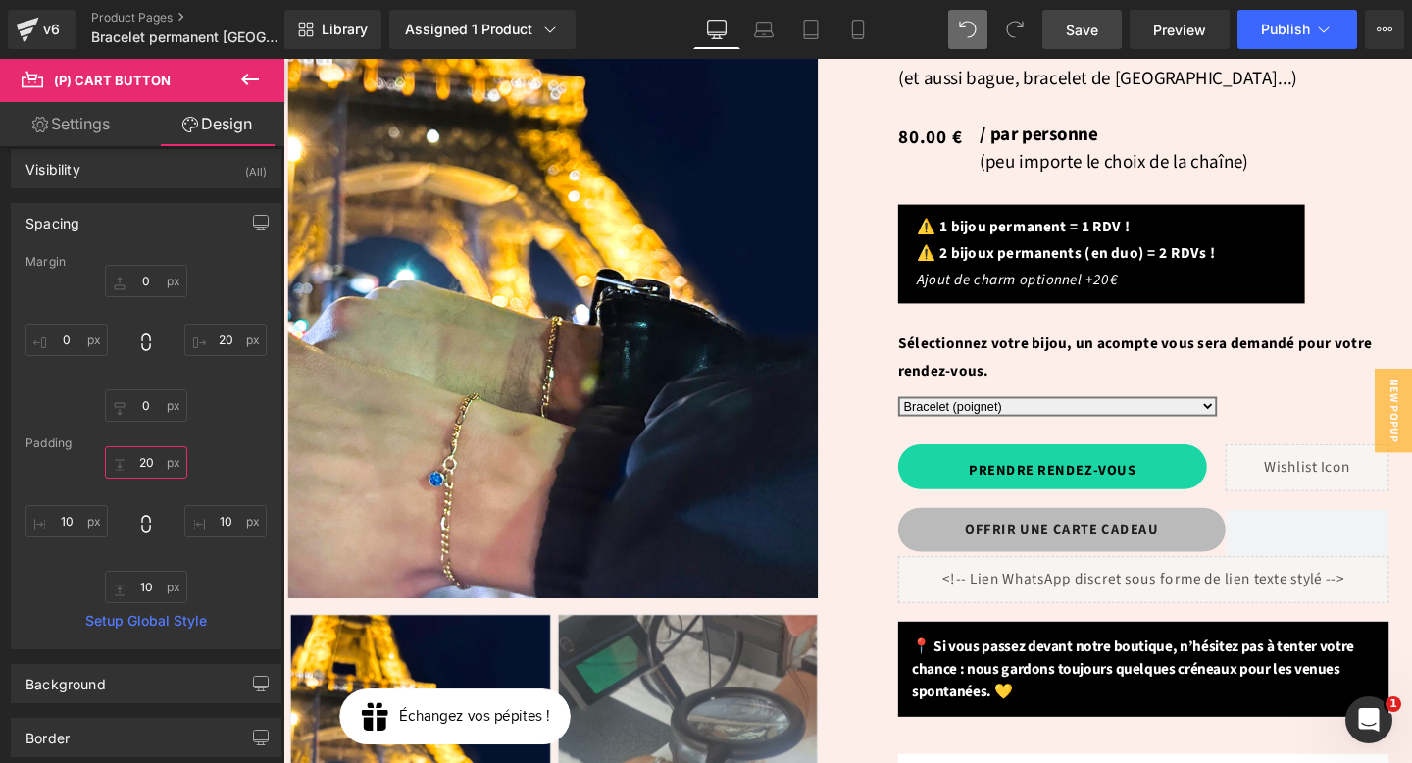
type input "20"
click at [1086, 37] on span "Save" at bounding box center [1082, 30] width 32 height 21
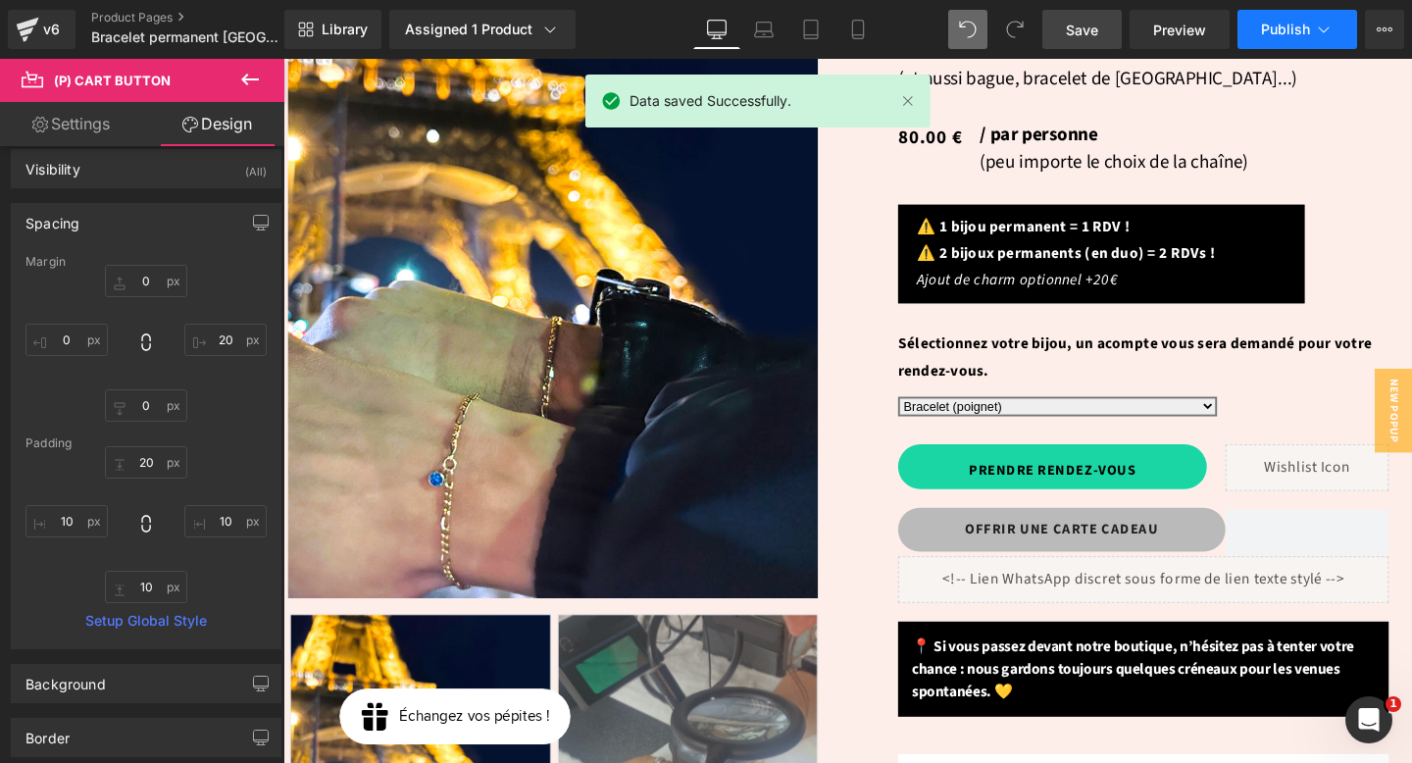
click at [1301, 31] on span "Publish" at bounding box center [1285, 30] width 49 height 16
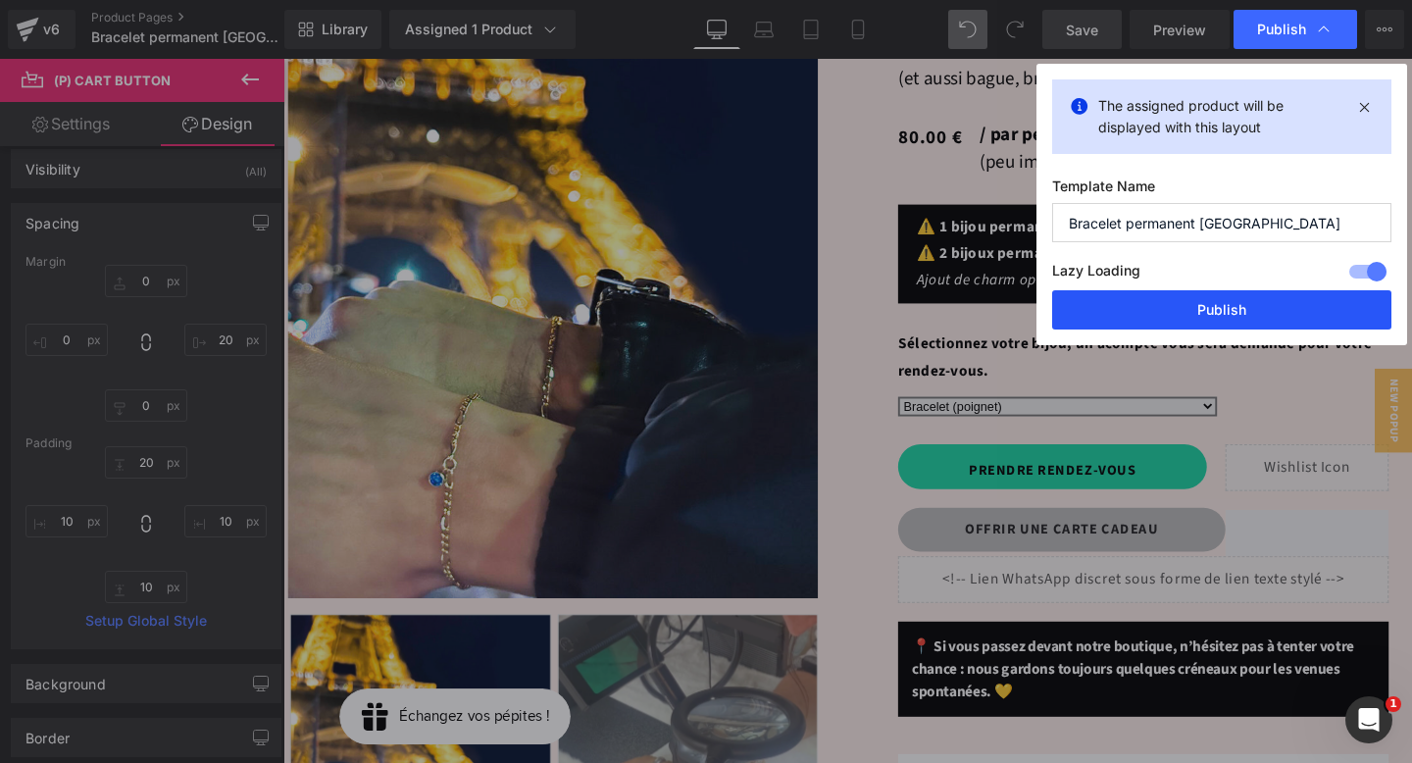
click at [1218, 315] on button "Publish" at bounding box center [1221, 309] width 339 height 39
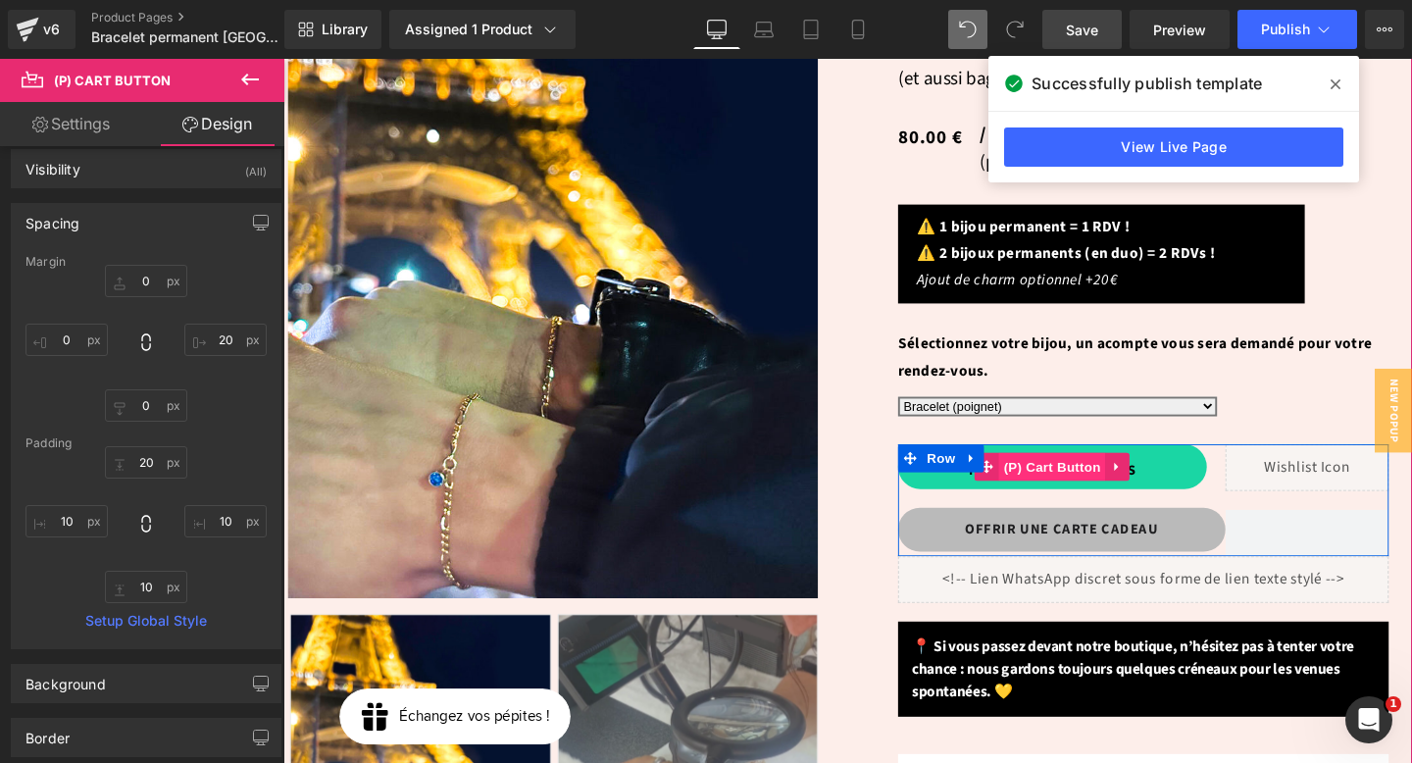
click at [1103, 473] on span "(P) Cart Button" at bounding box center [1092, 487] width 112 height 29
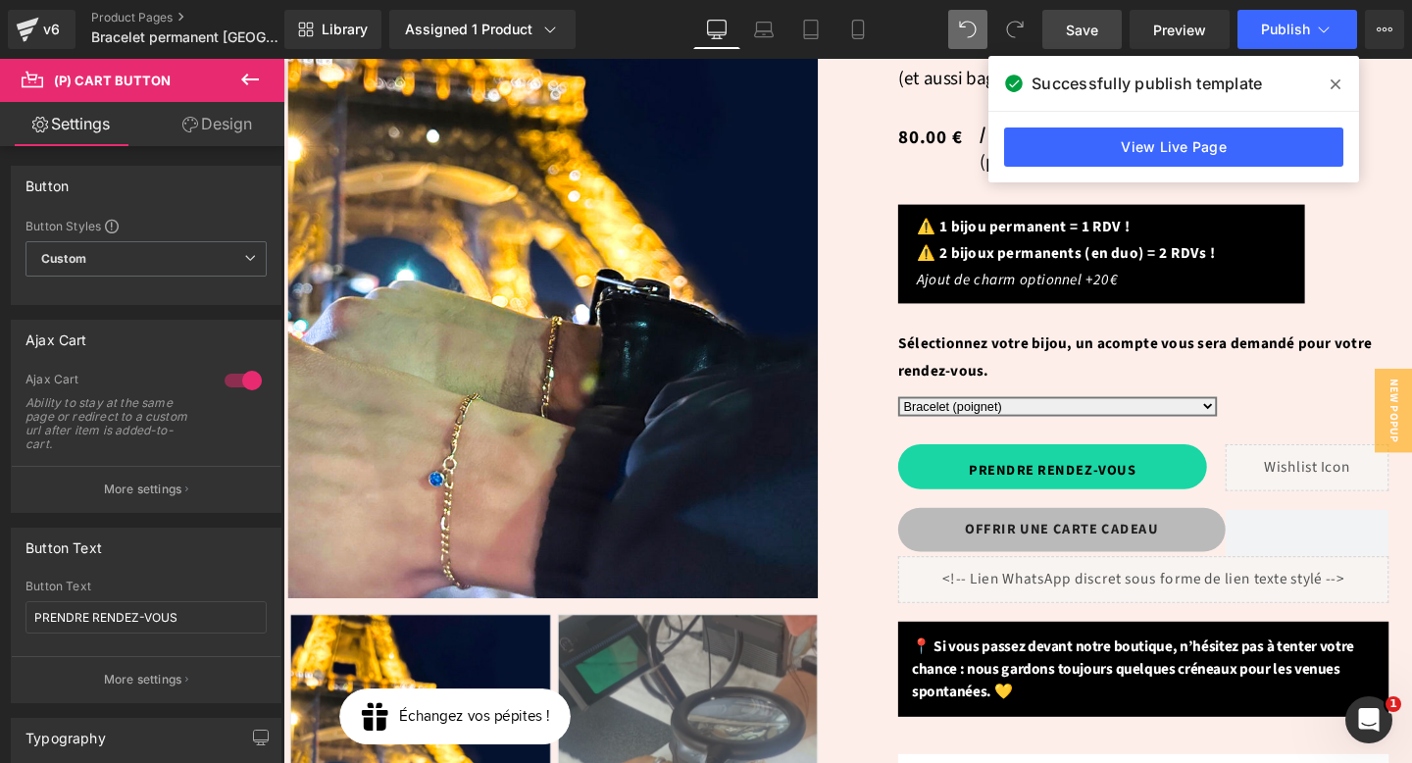
click at [236, 127] on link "Design" at bounding box center [217, 124] width 142 height 44
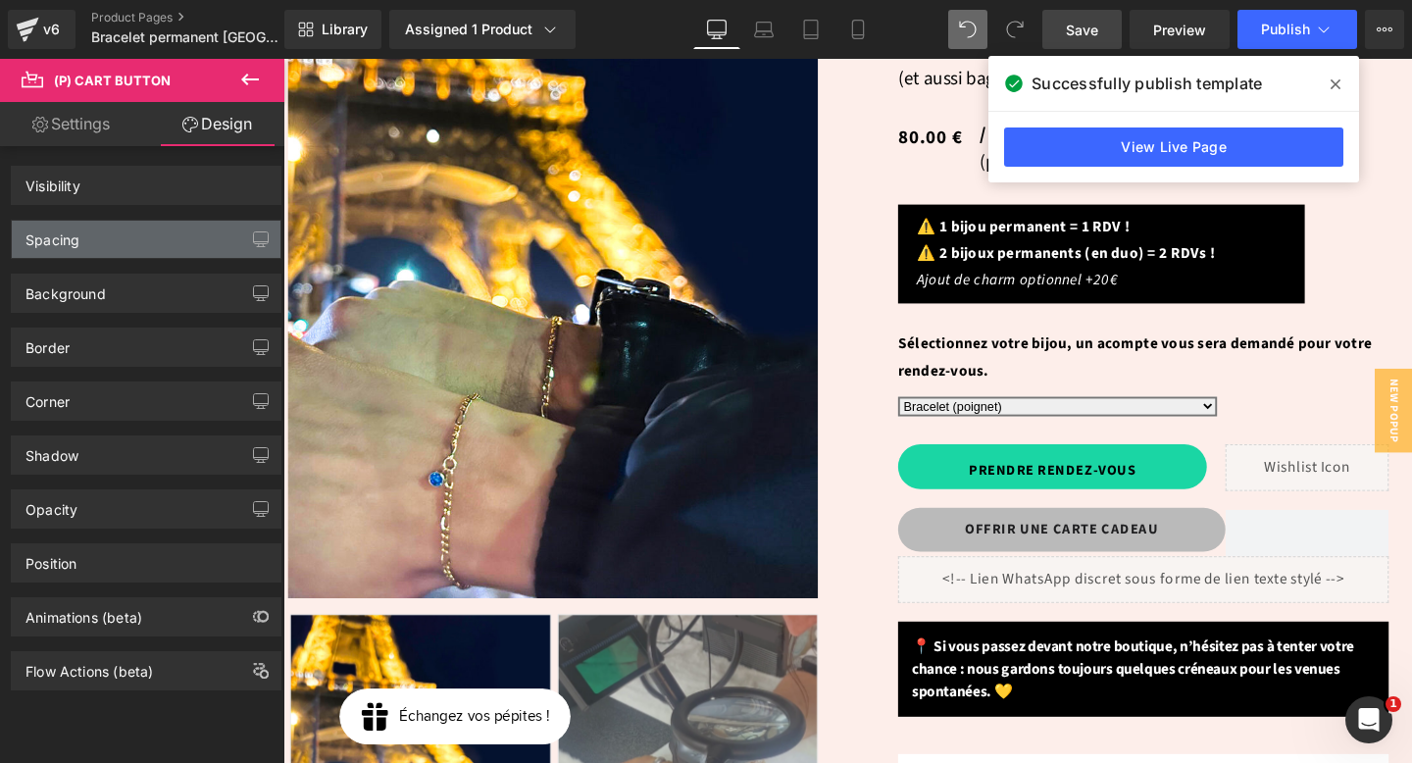
click at [142, 231] on div "Spacing" at bounding box center [146, 239] width 269 height 37
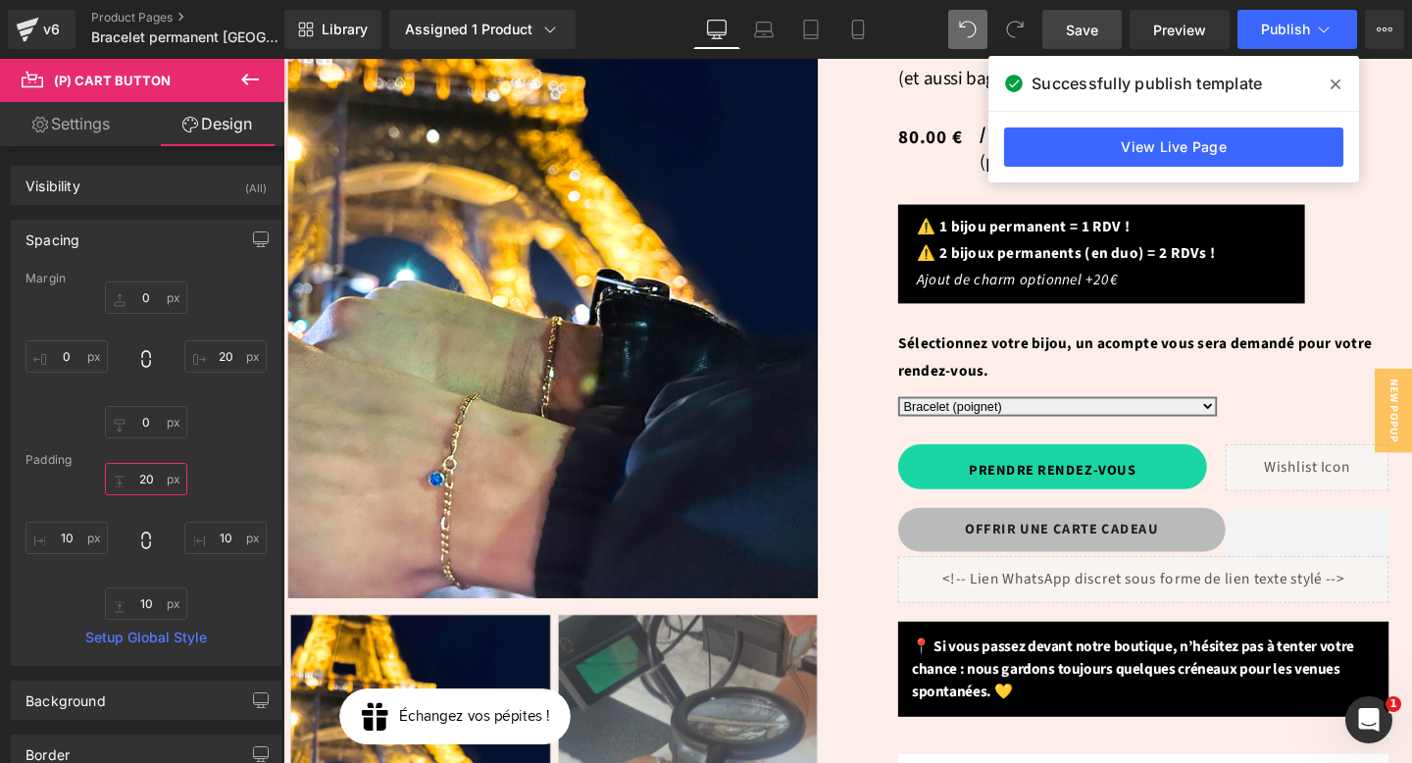
click at [147, 475] on input "text" at bounding box center [146, 479] width 82 height 32
click at [1096, 26] on span "Save" at bounding box center [1082, 30] width 32 height 21
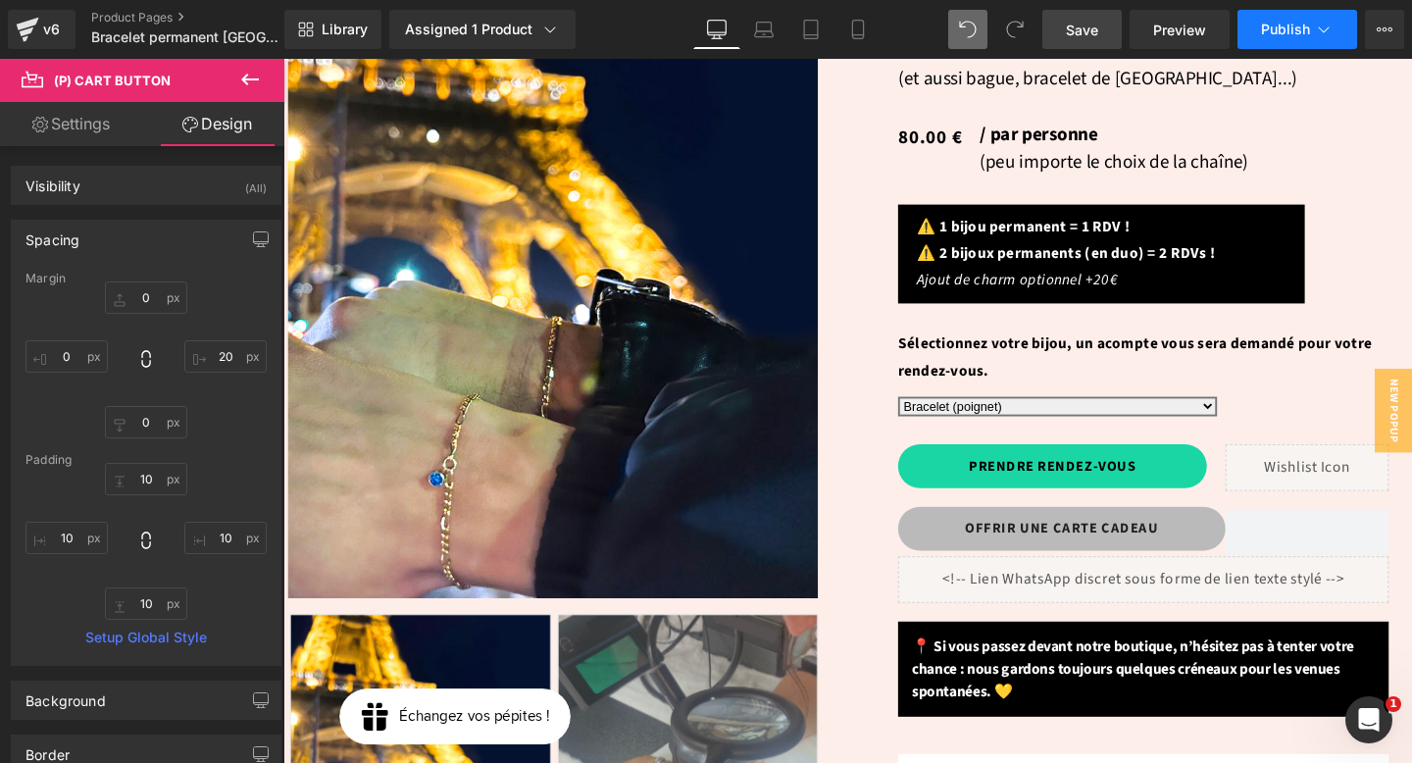
click at [1301, 33] on span "Publish" at bounding box center [1285, 30] width 49 height 16
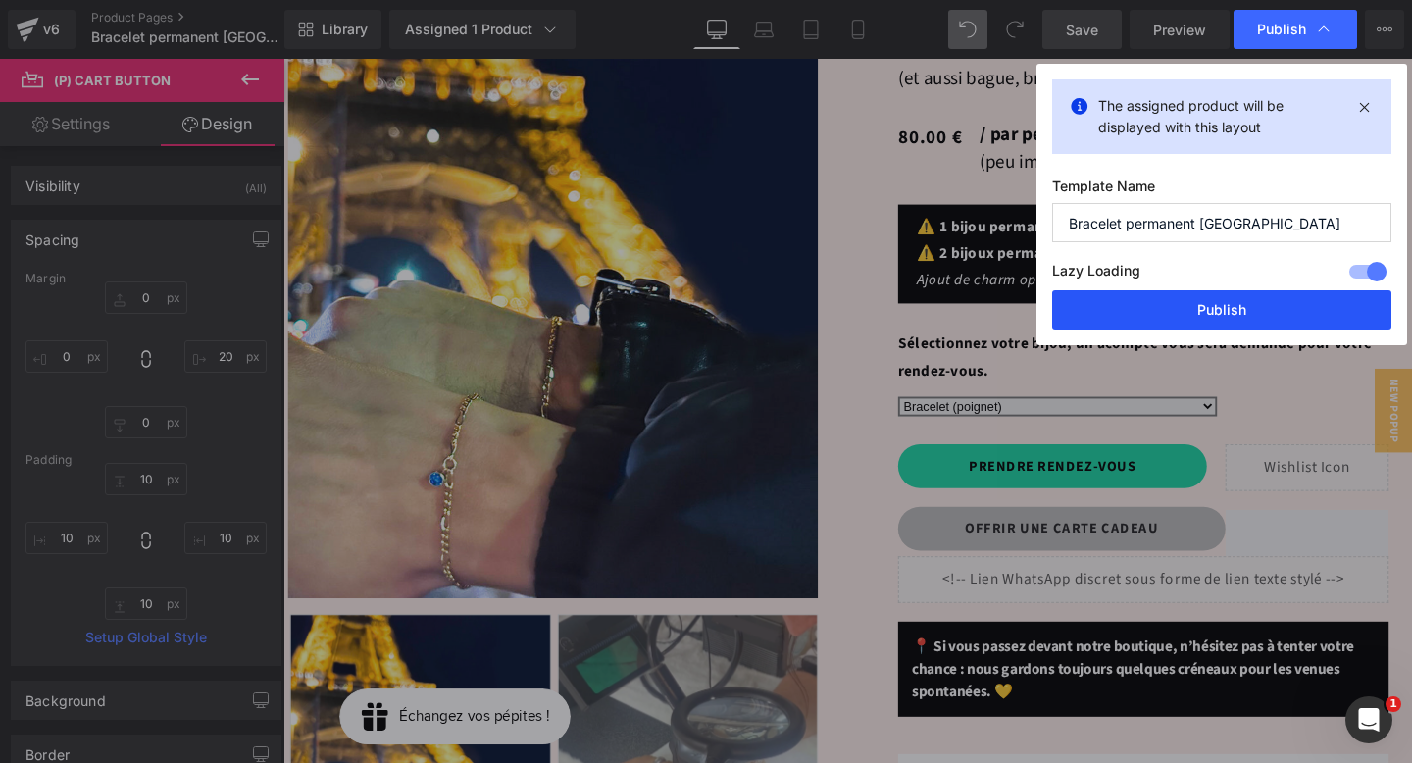
click at [1215, 307] on button "Publish" at bounding box center [1221, 309] width 339 height 39
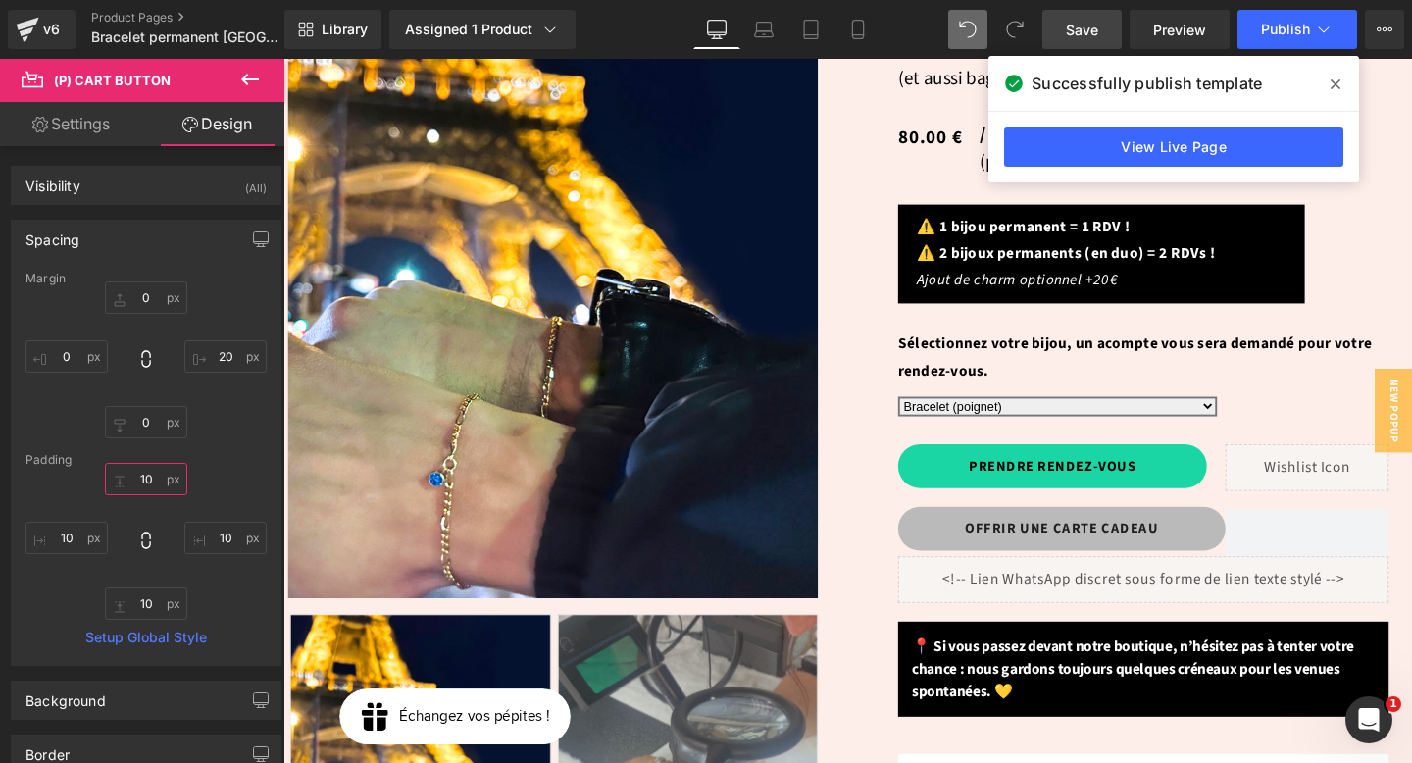
click at [145, 485] on input "10" at bounding box center [146, 479] width 82 height 32
type input "15"
click at [1090, 35] on span "Save" at bounding box center [1082, 30] width 32 height 21
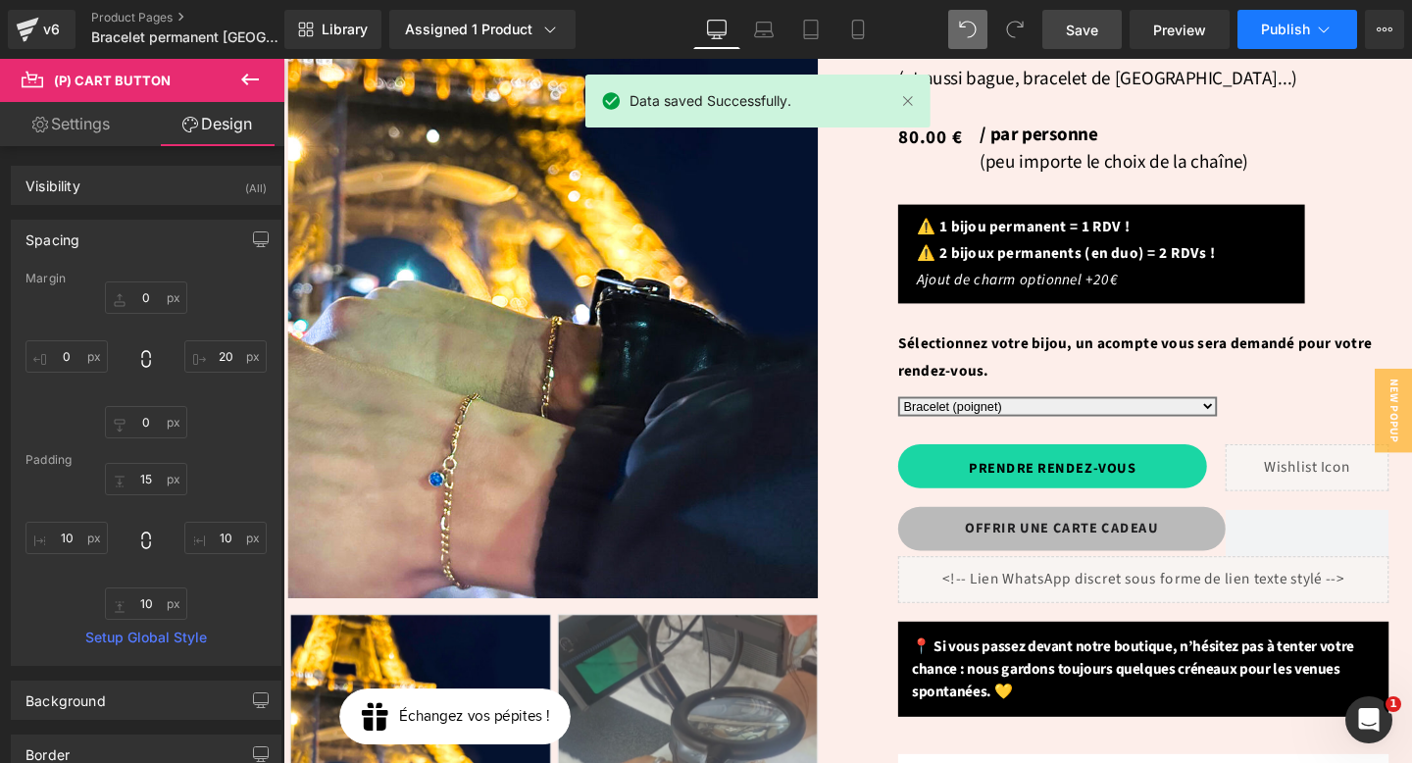
click at [1301, 33] on span "Publish" at bounding box center [1285, 30] width 49 height 16
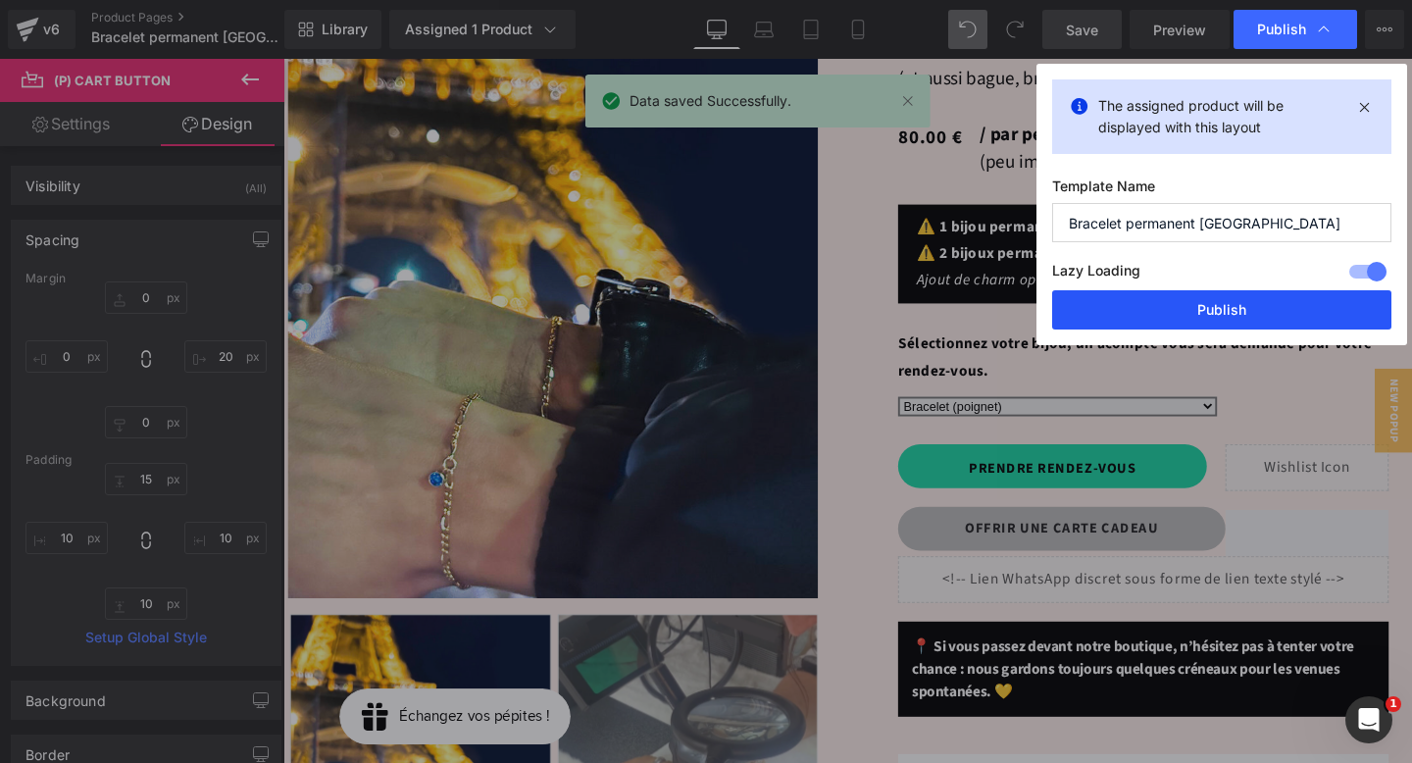
drag, startPoint x: 1182, startPoint y: 310, endPoint x: 944, endPoint y: 264, distance: 241.8
click at [1182, 310] on button "Publish" at bounding box center [1221, 309] width 339 height 39
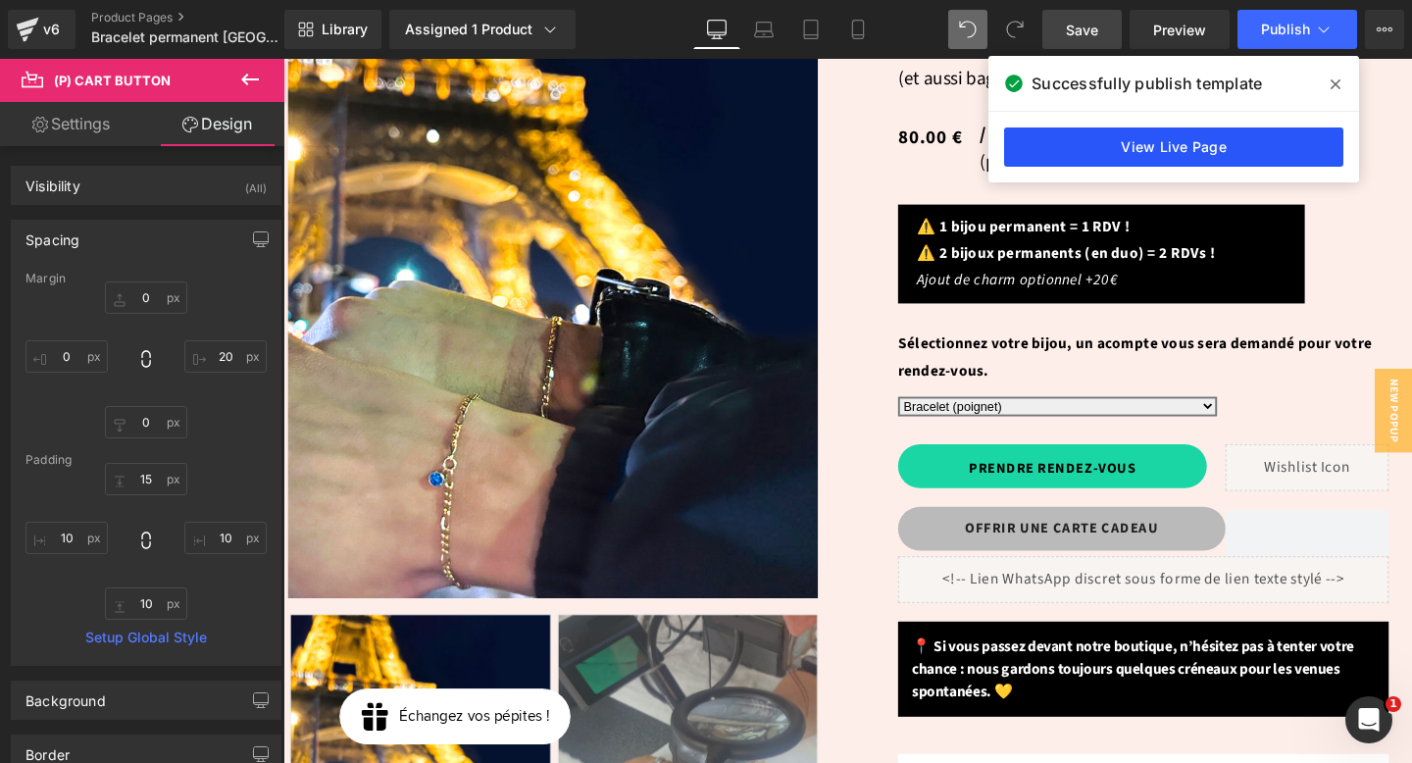
click at [1181, 157] on link "View Live Page" at bounding box center [1173, 147] width 339 height 39
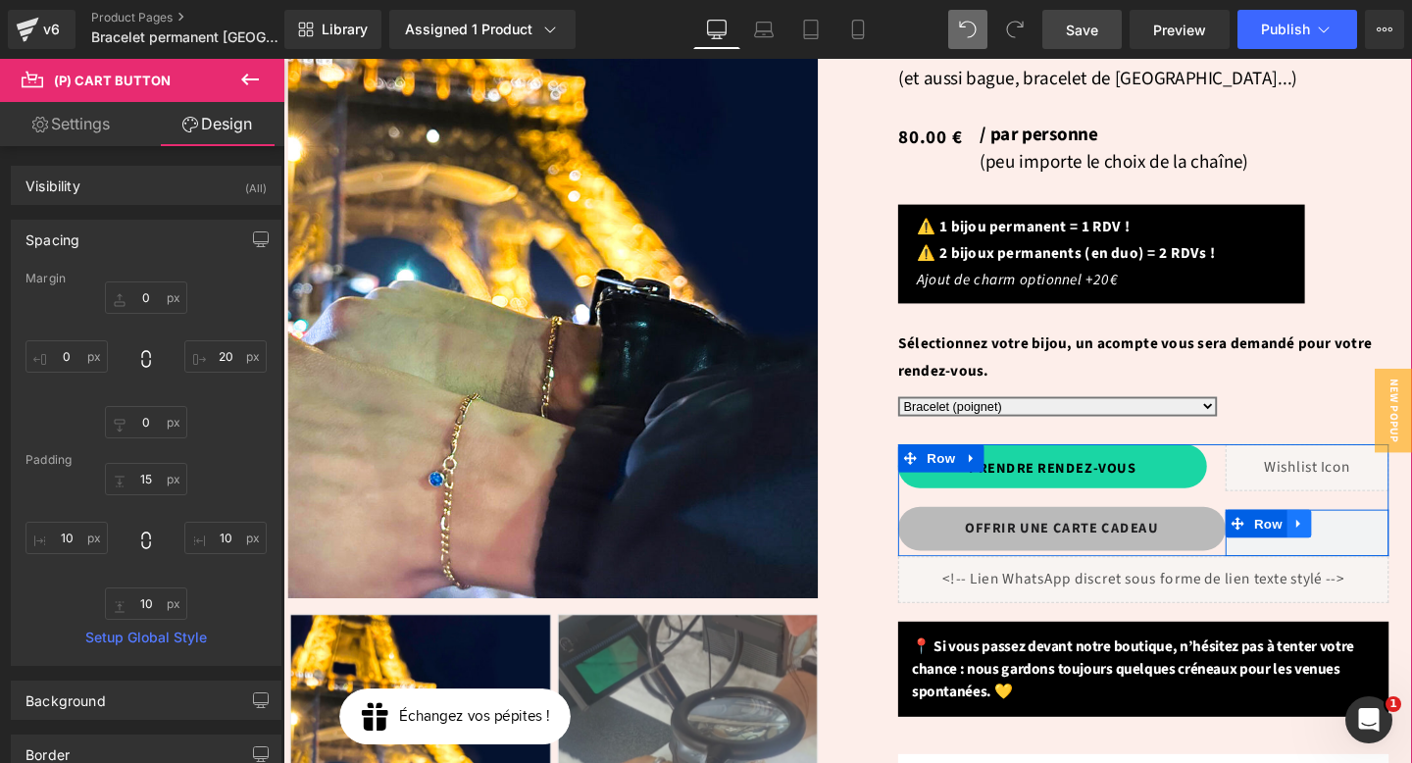
click at [1347, 540] on icon at bounding box center [1352, 547] width 14 height 15
click at [1396, 540] on icon at bounding box center [1403, 547] width 14 height 14
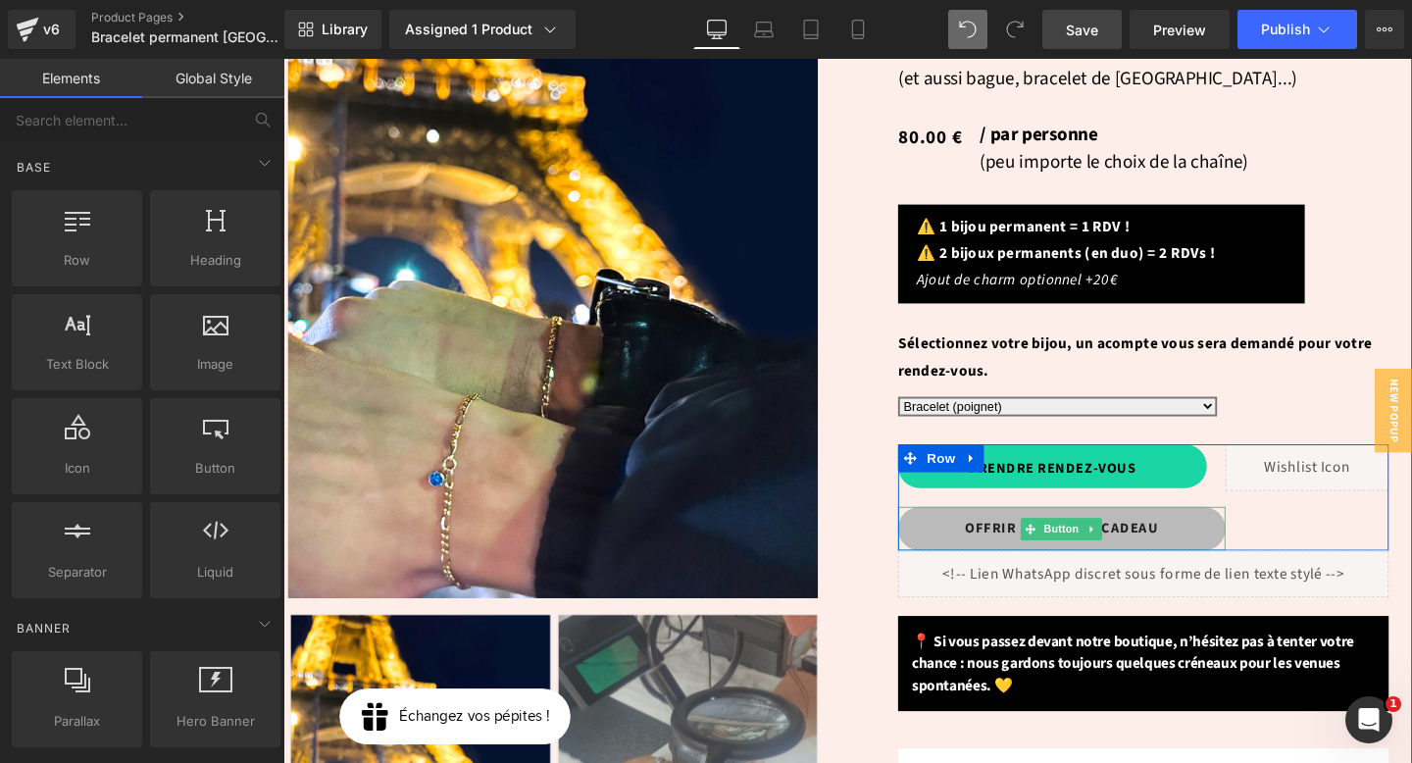
click at [1194, 530] on link "OFFRIR UNE CARTE CADEAU" at bounding box center [1102, 553] width 344 height 46
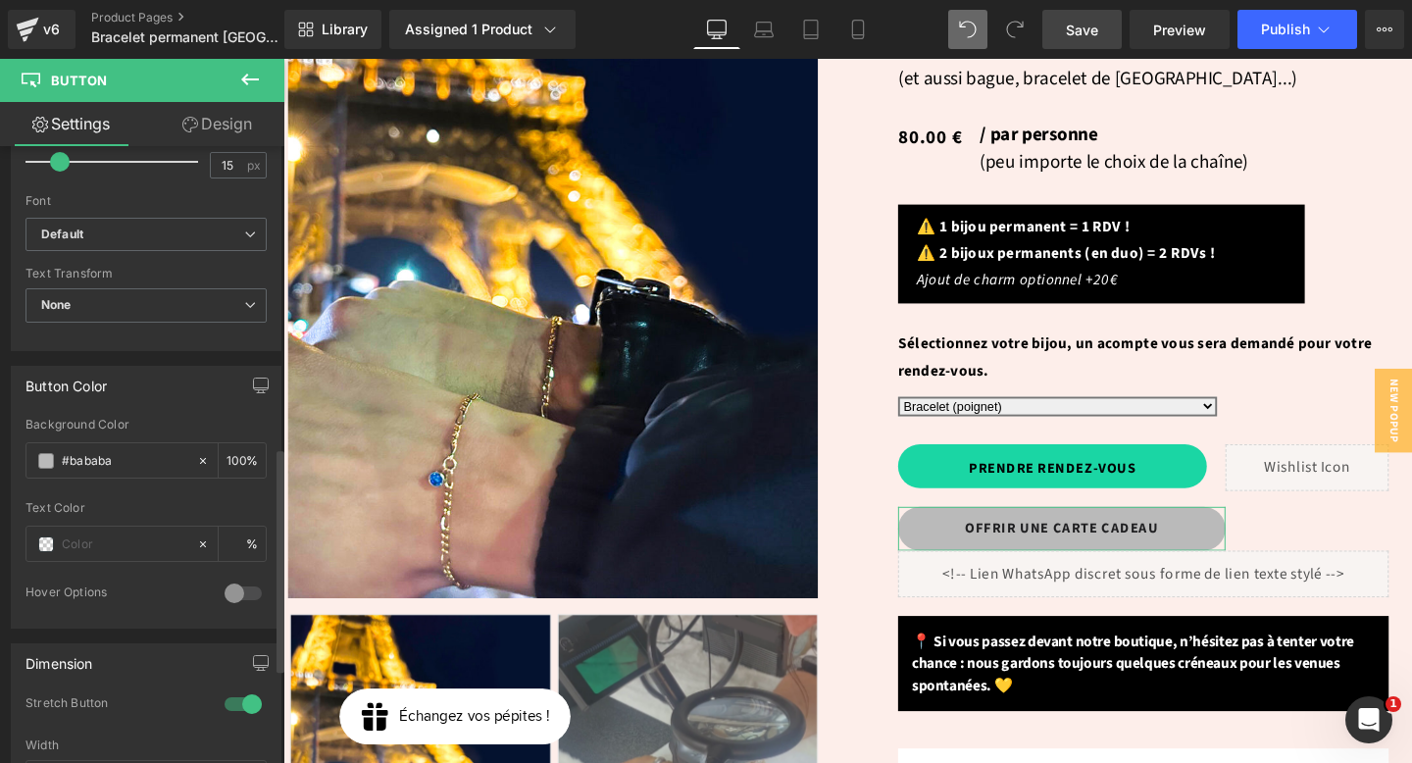
scroll to position [1043, 0]
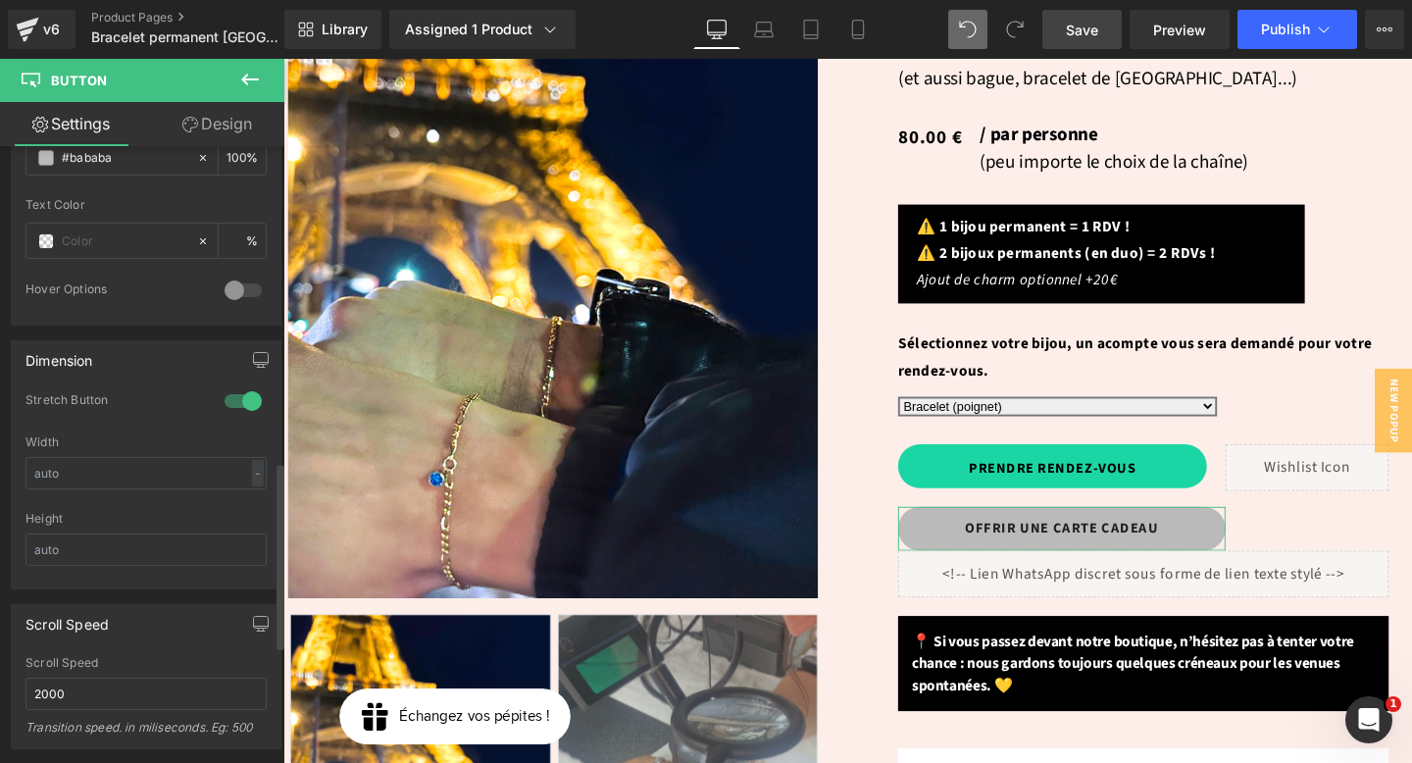
click at [240, 397] on div at bounding box center [243, 400] width 47 height 31
click at [1095, 30] on span "Save" at bounding box center [1082, 30] width 32 height 21
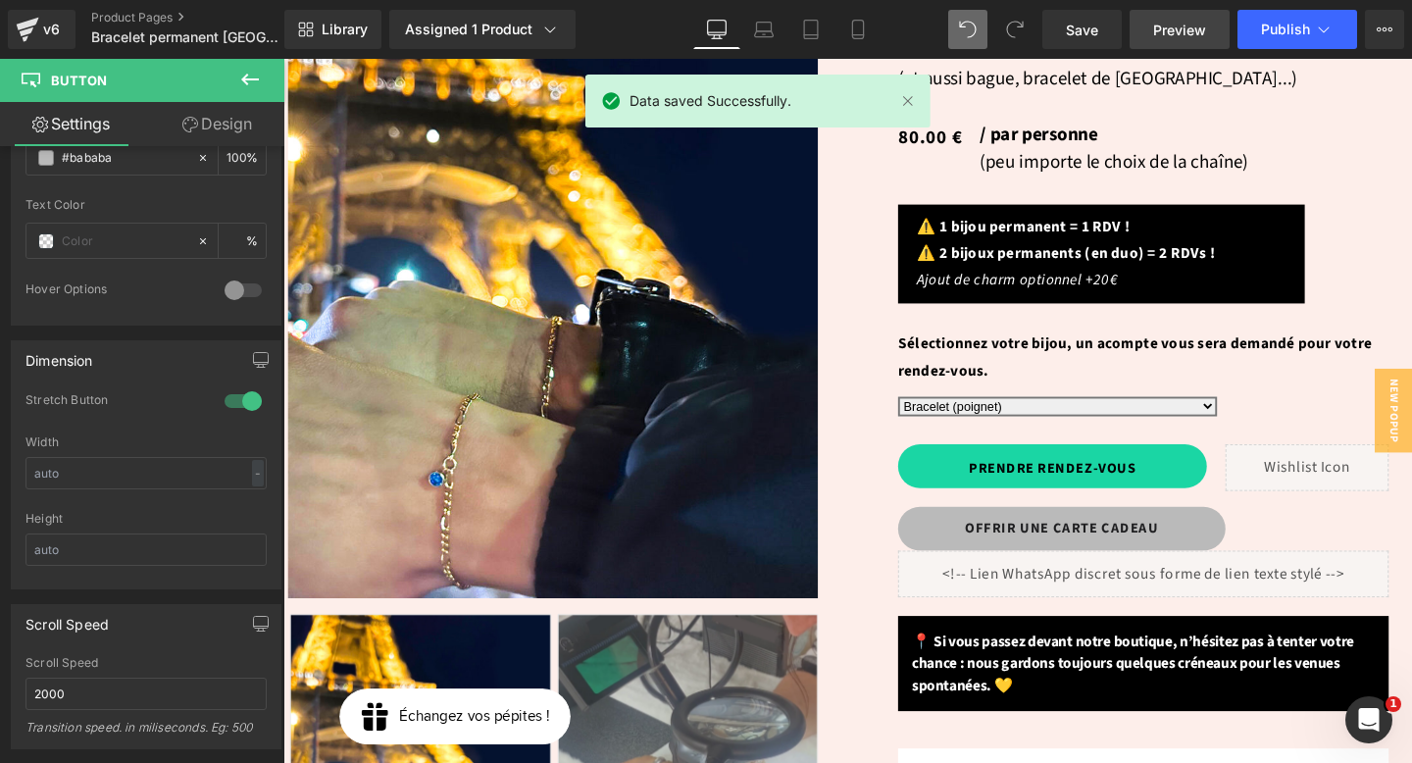
click at [1209, 35] on link "Preview" at bounding box center [1180, 29] width 100 height 39
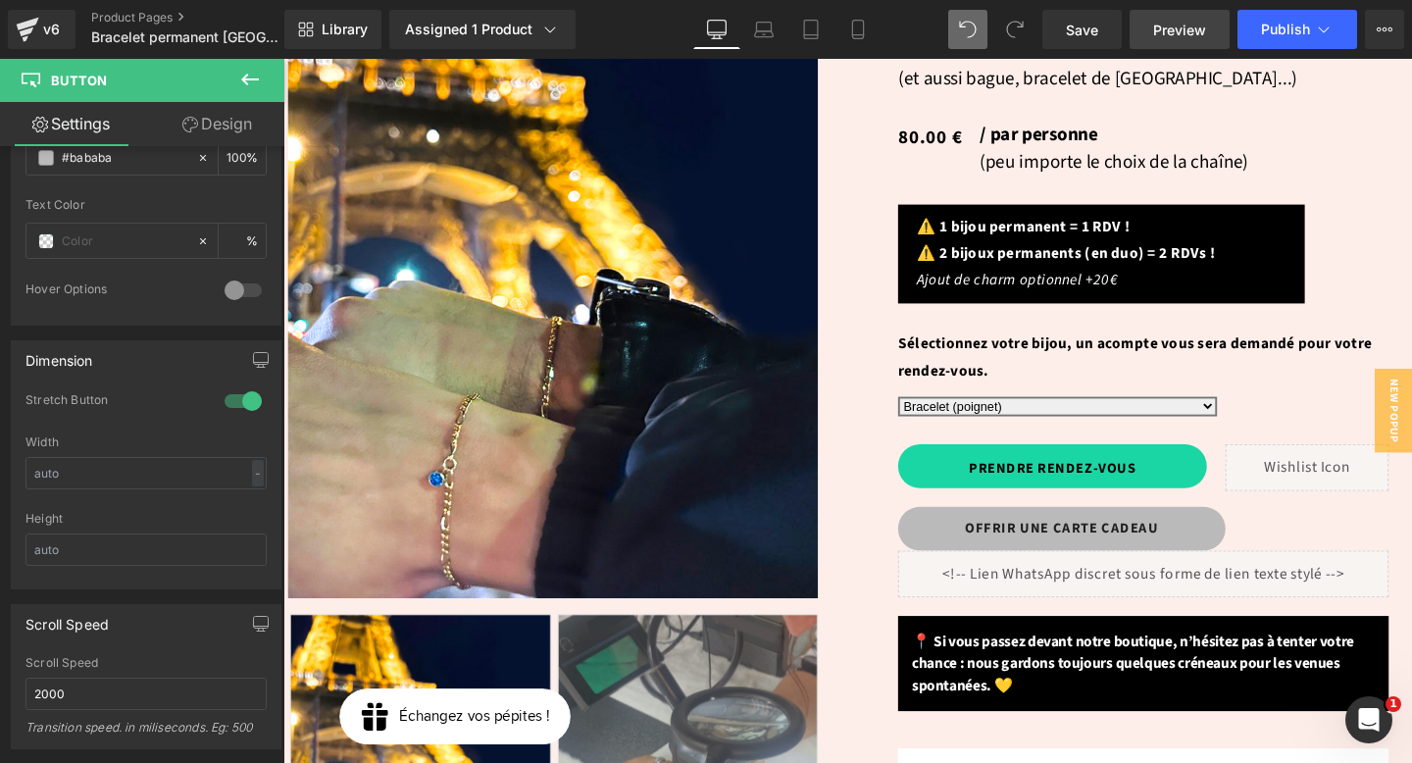
click at [1203, 44] on link "Preview" at bounding box center [1180, 29] width 100 height 39
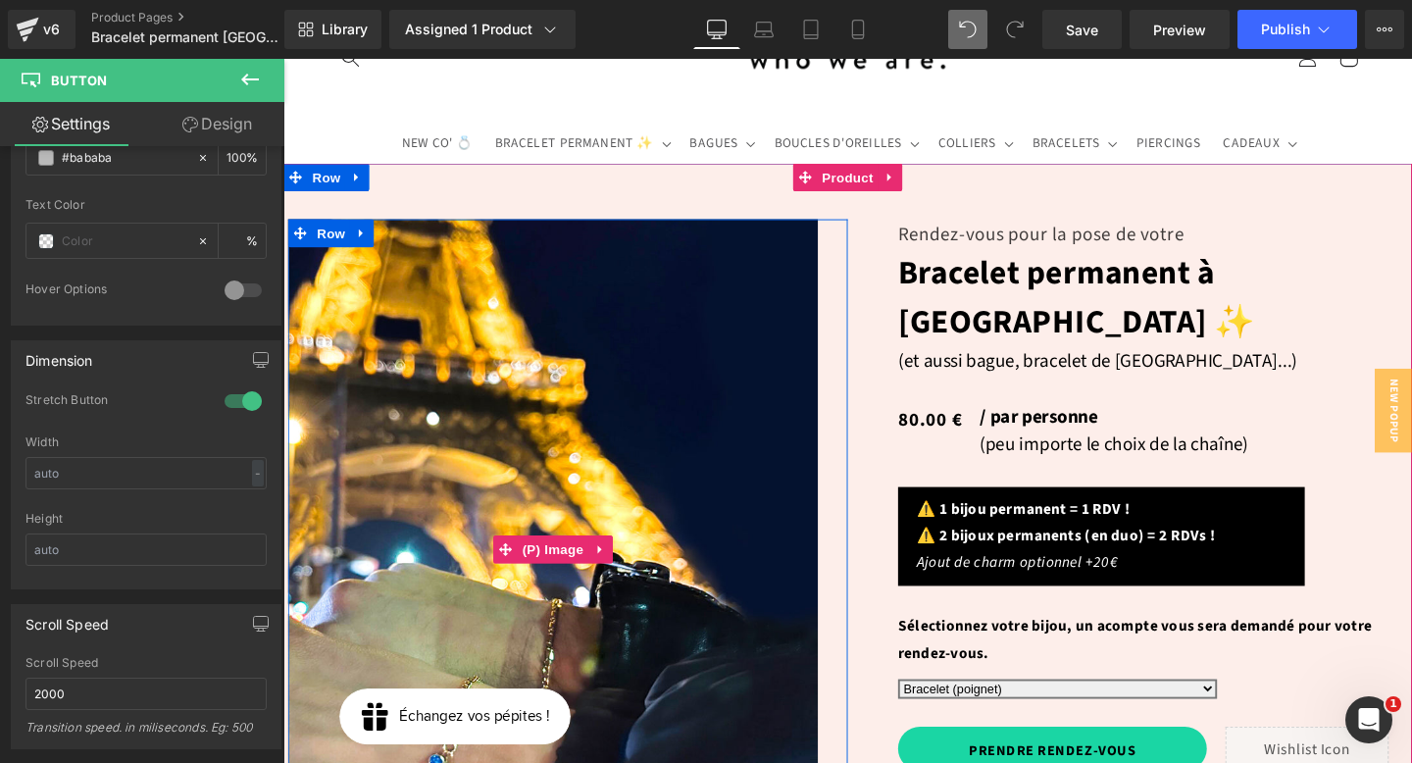
scroll to position [0, 0]
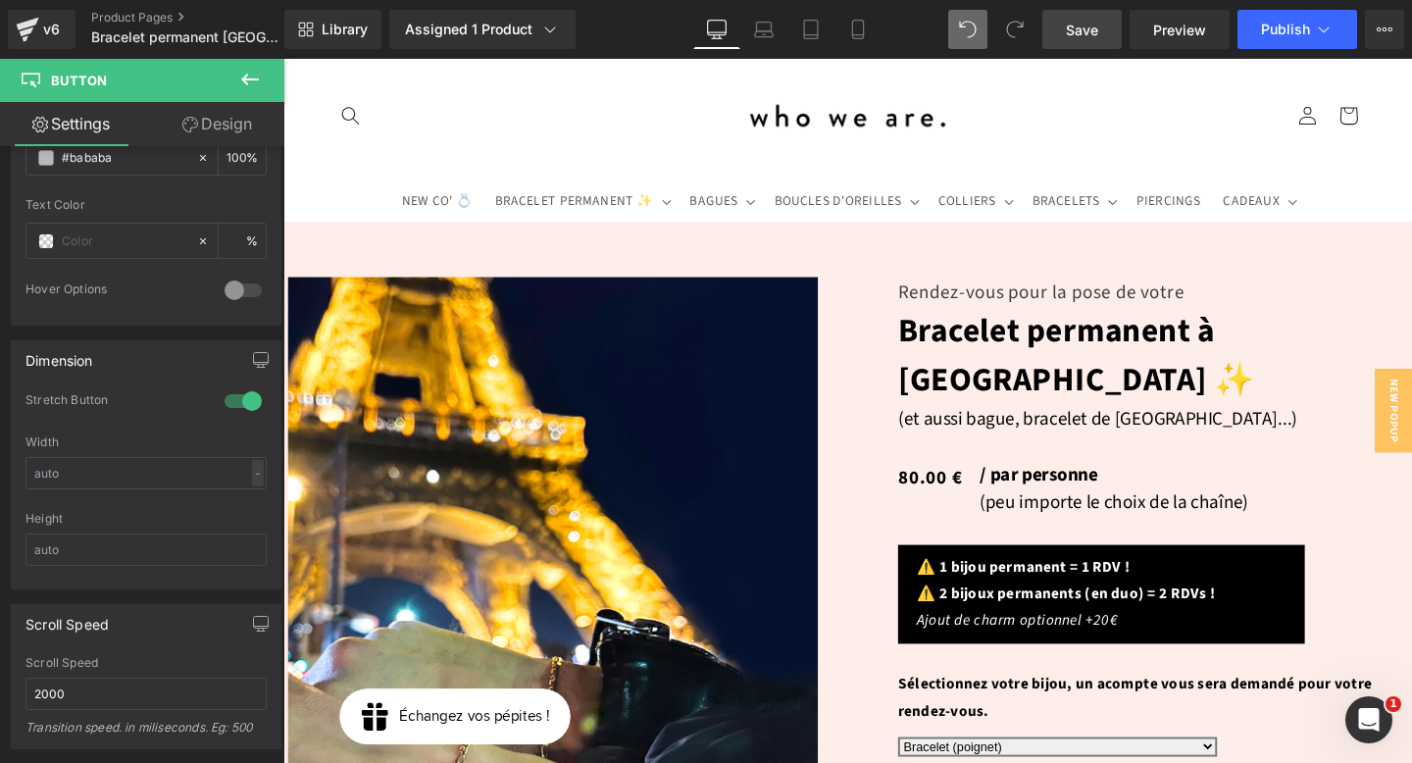
click at [1097, 36] on span "Save" at bounding box center [1082, 30] width 32 height 21
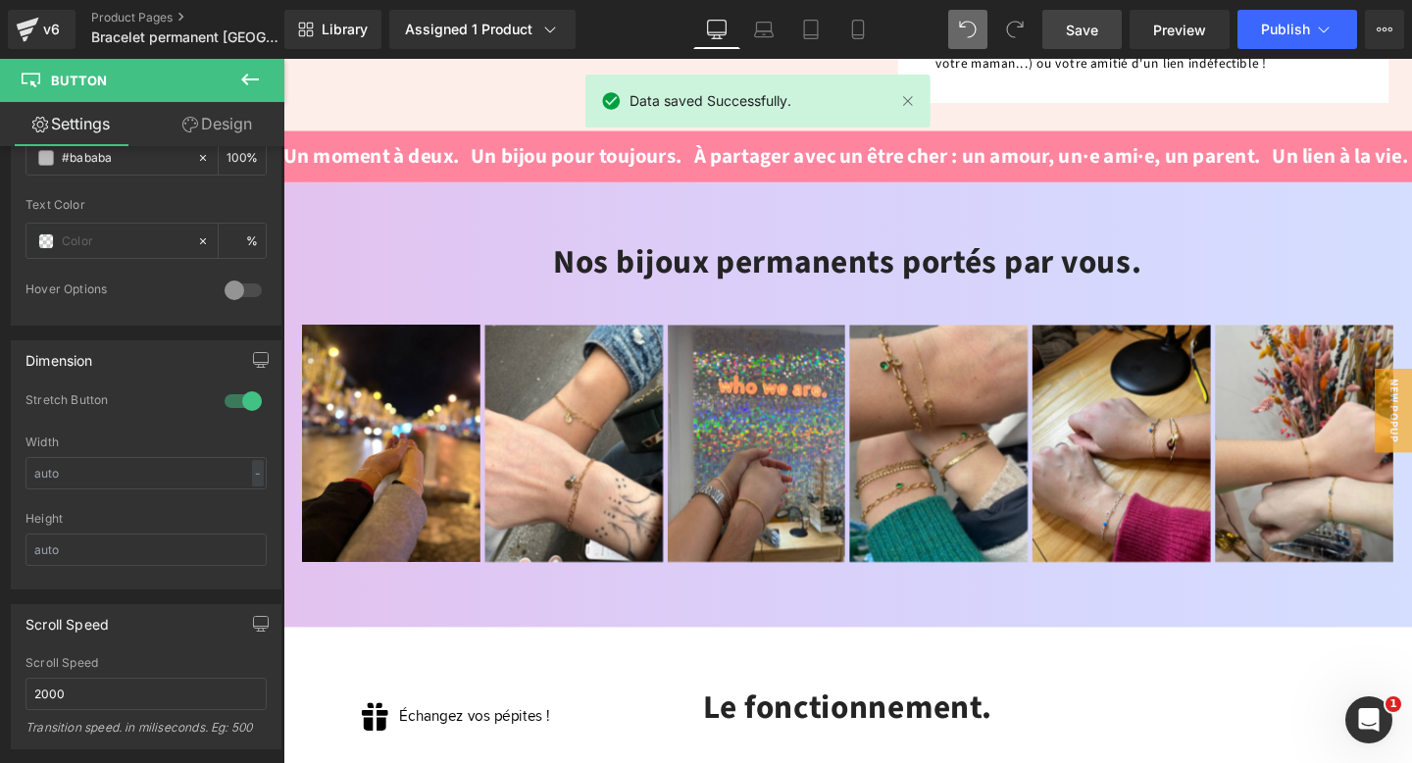
scroll to position [619, 0]
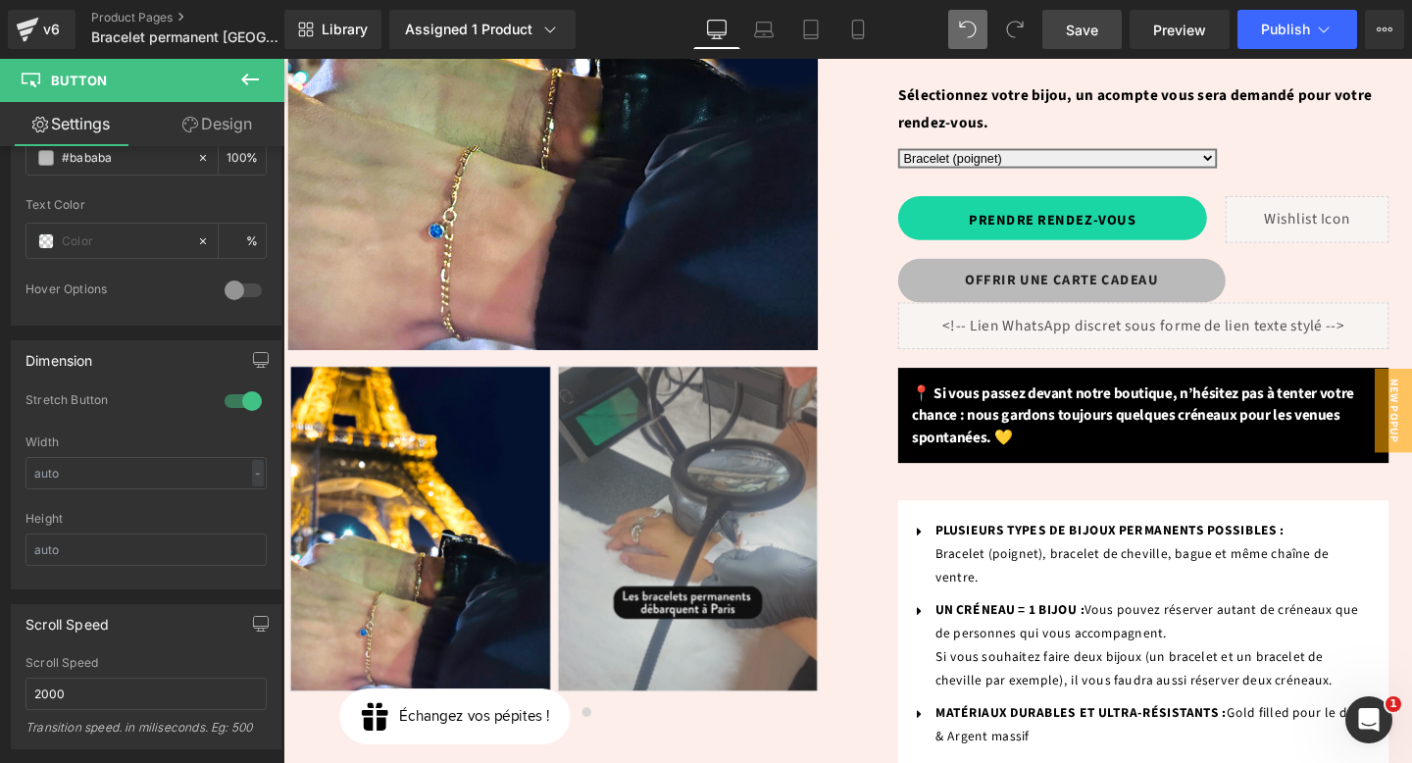
click at [1092, 14] on link "Save" at bounding box center [1082, 29] width 79 height 39
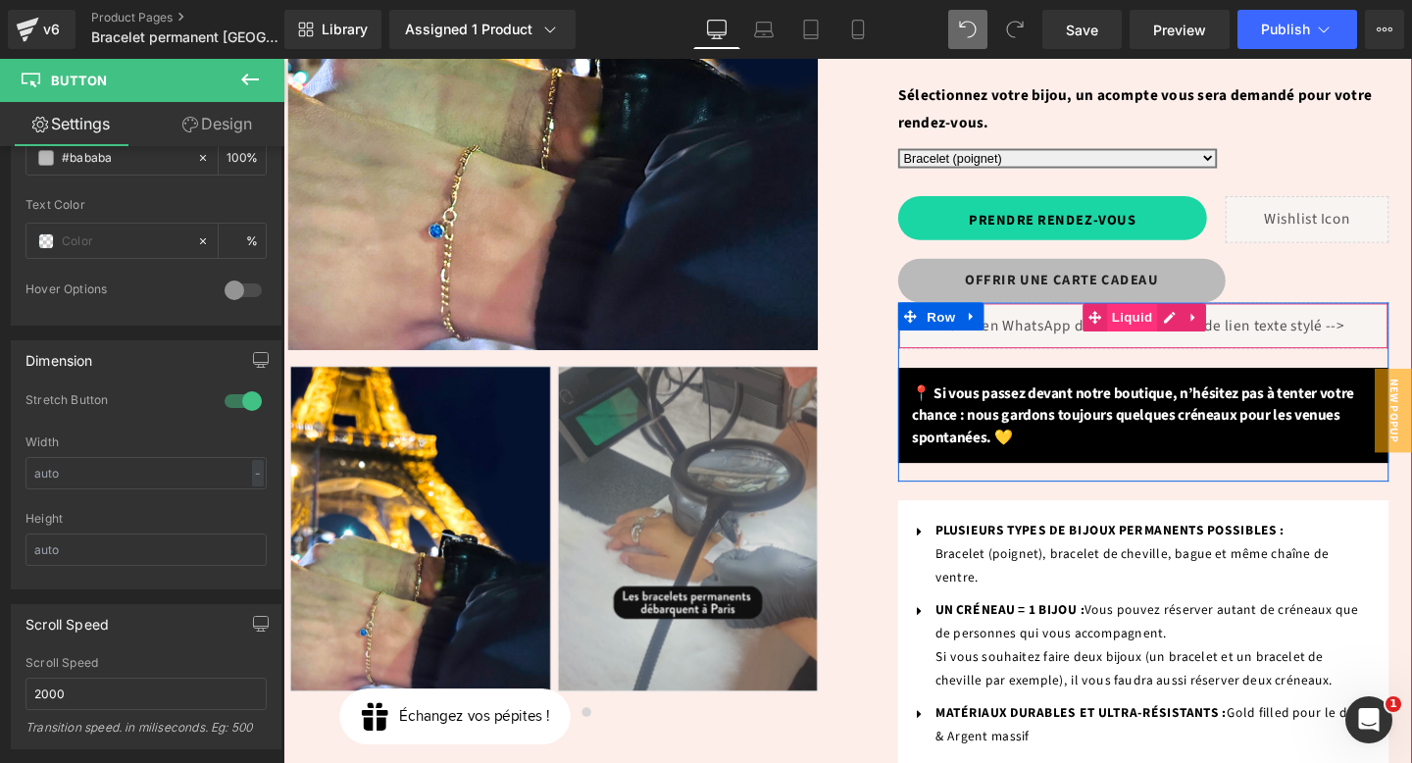
click at [1168, 316] on span "Liquid" at bounding box center [1175, 330] width 53 height 29
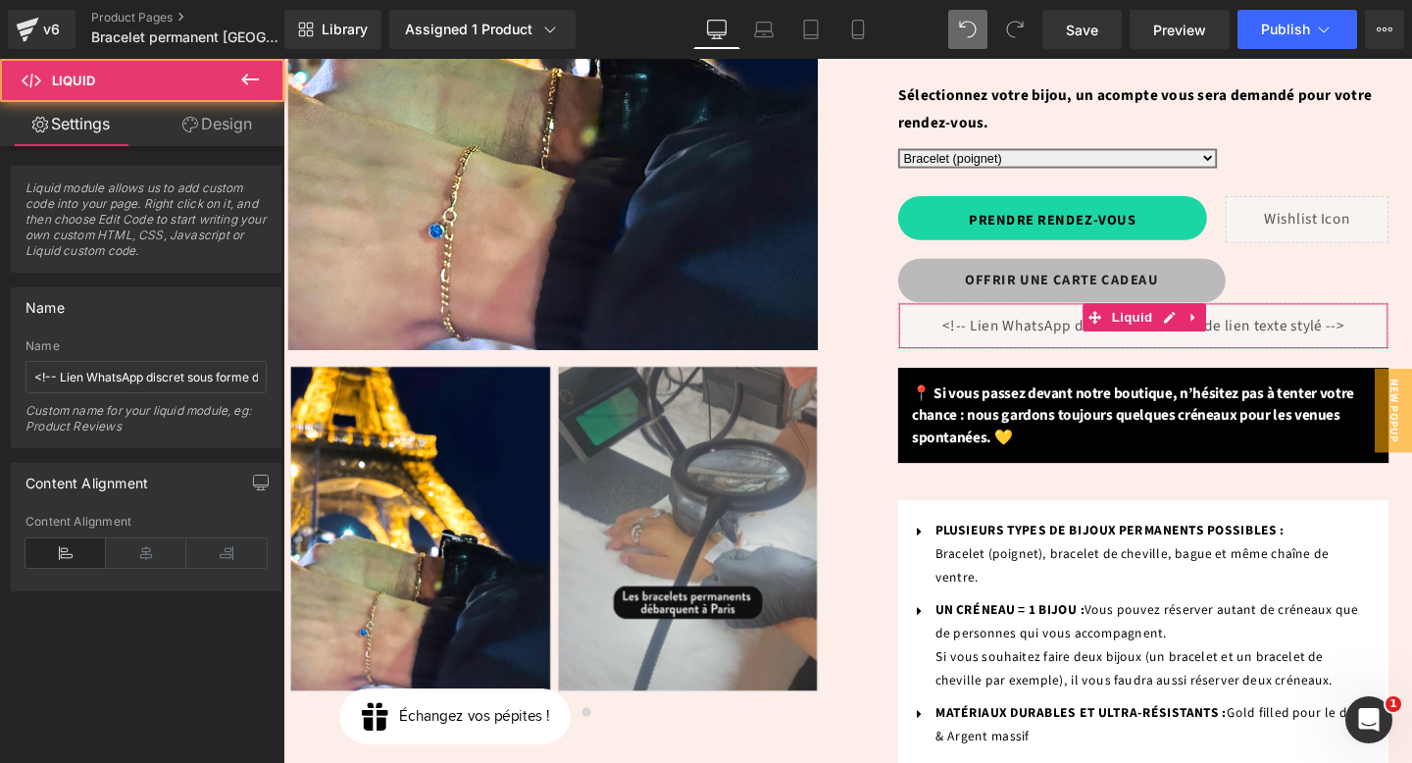
click at [243, 115] on link "Design" at bounding box center [217, 124] width 142 height 44
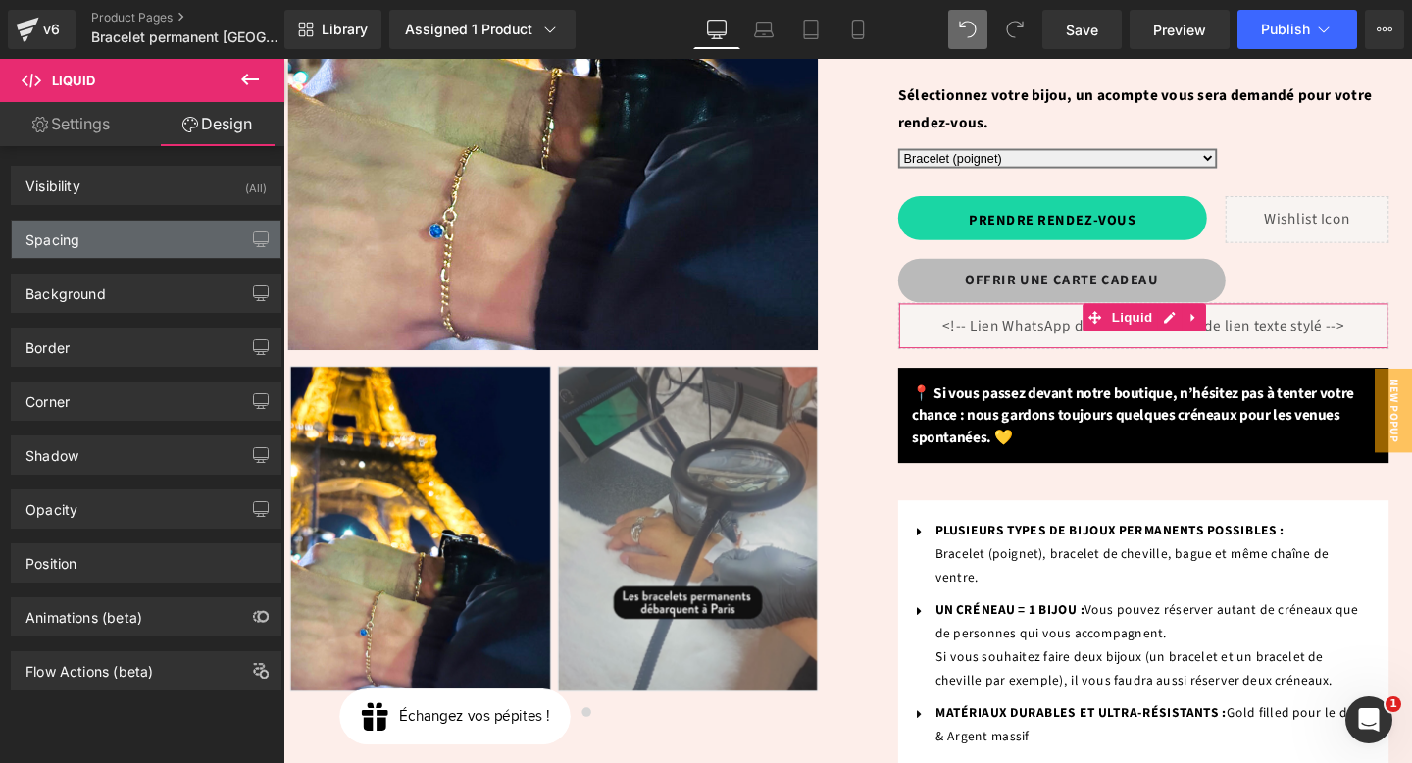
click at [137, 231] on div "Spacing" at bounding box center [146, 239] width 269 height 37
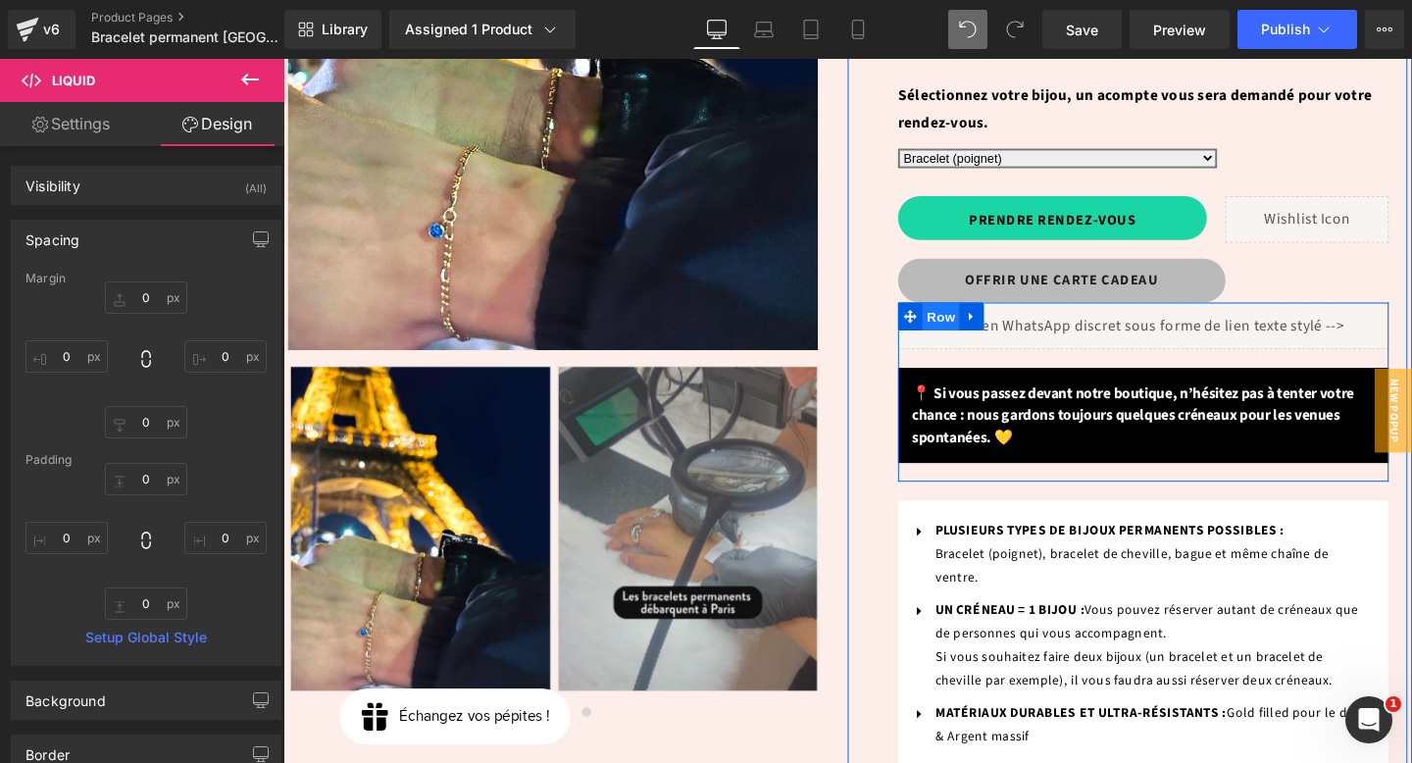
click at [969, 315] on span "Row" at bounding box center [974, 329] width 39 height 29
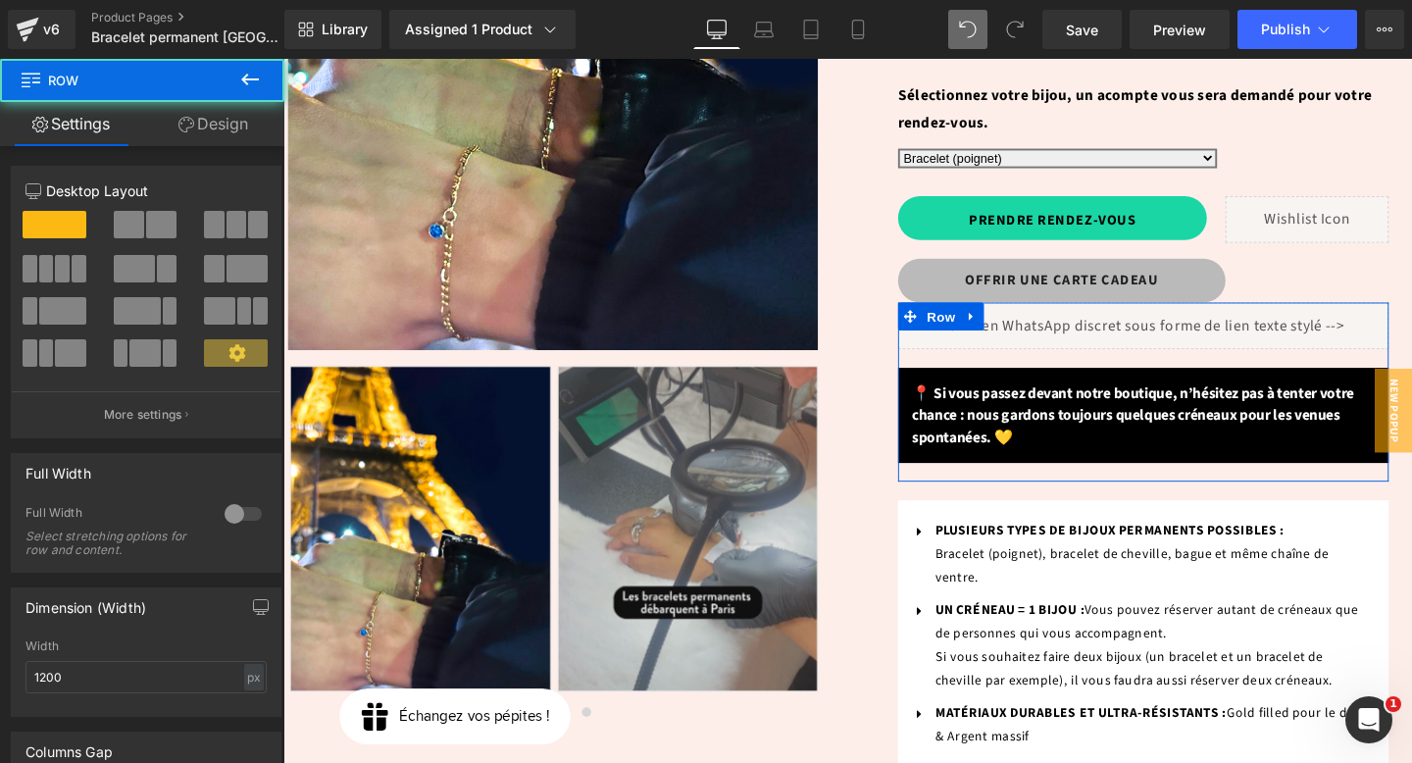
click at [200, 107] on link "Design" at bounding box center [213, 124] width 142 height 44
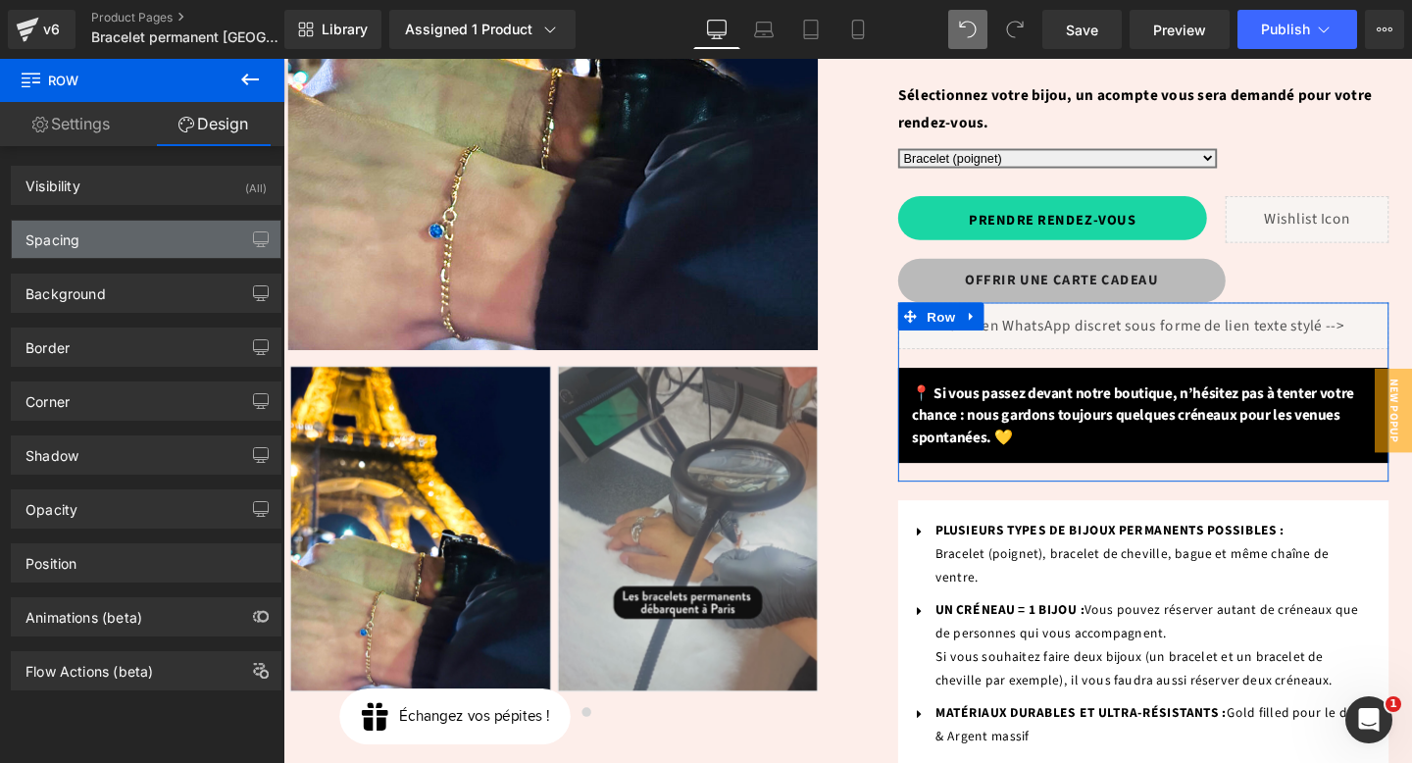
click at [123, 228] on div "Spacing" at bounding box center [146, 239] width 269 height 37
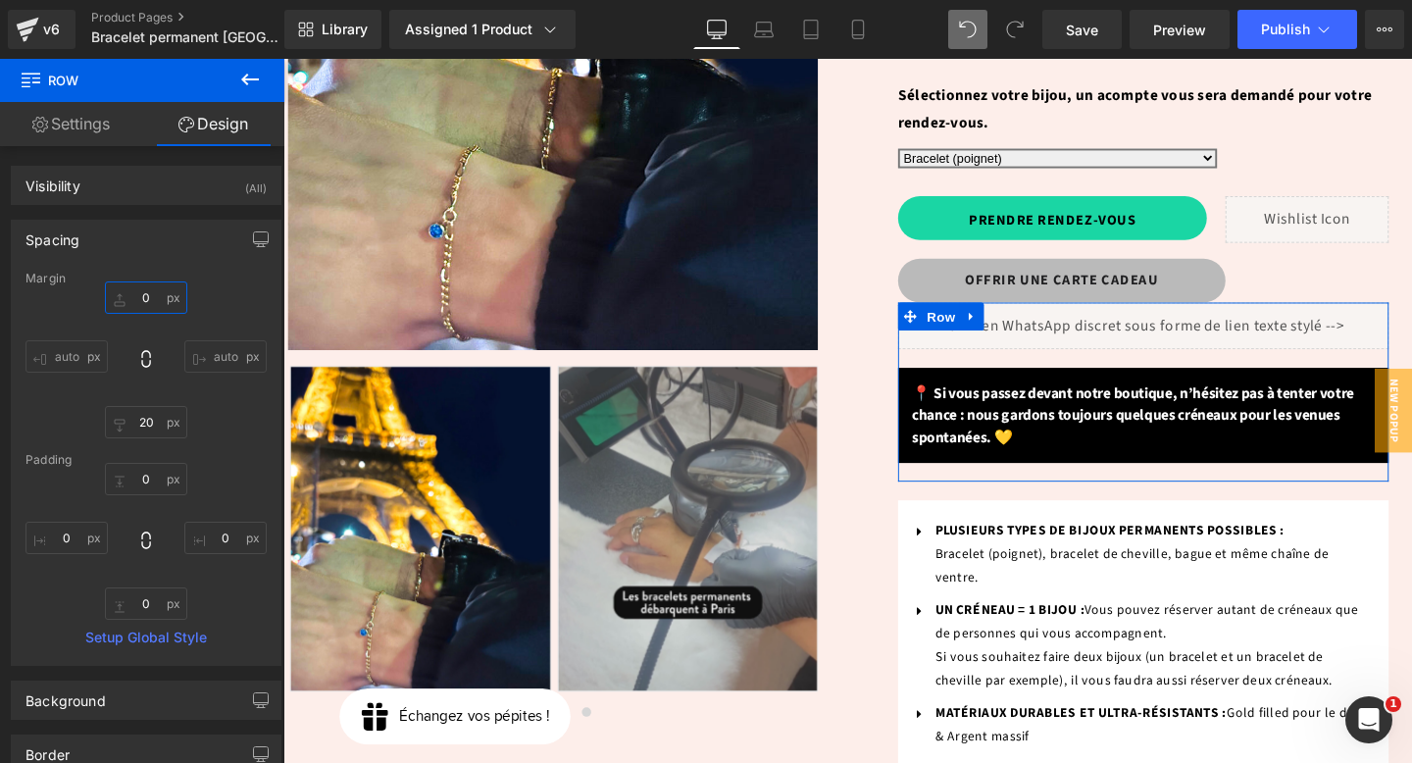
click at [142, 291] on input "0" at bounding box center [146, 297] width 82 height 32
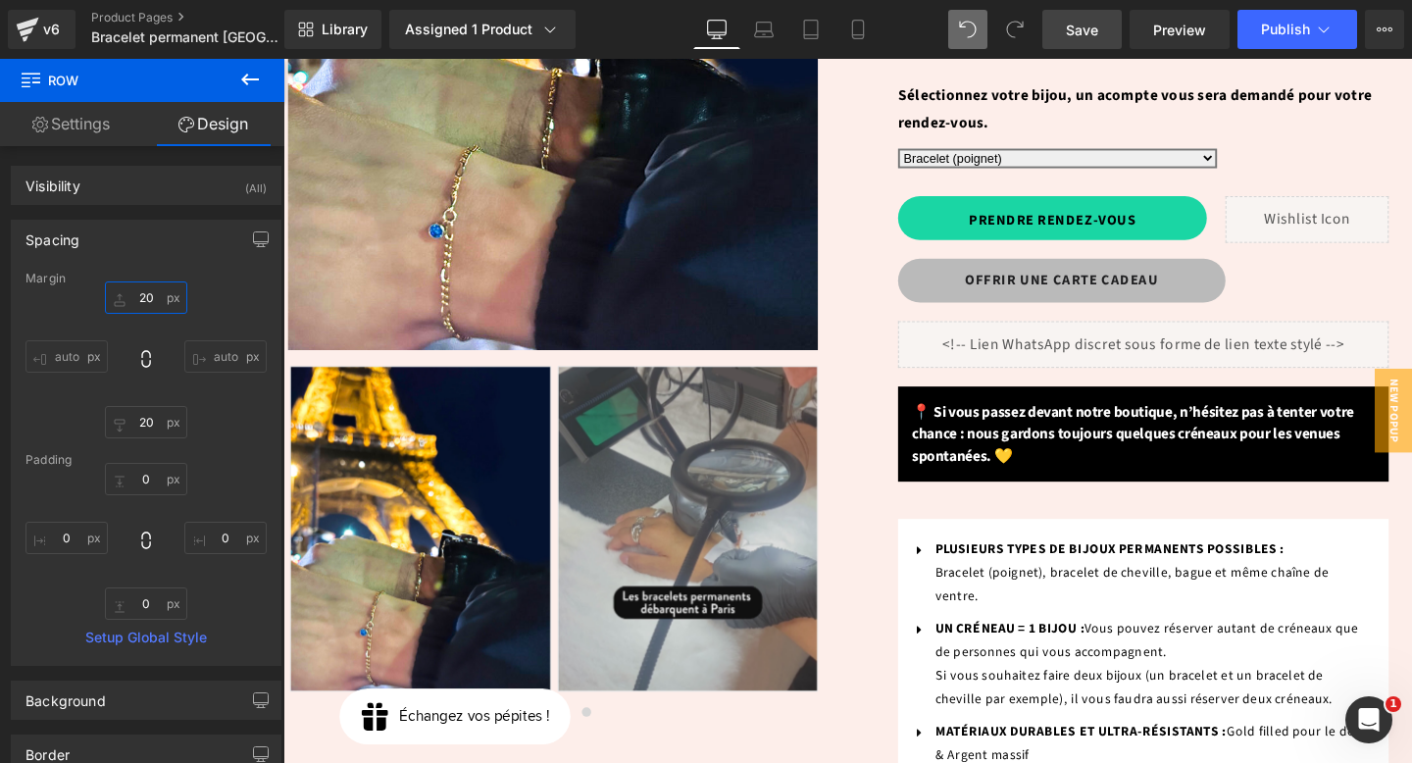
type input "20"
click at [1076, 29] on span "Save" at bounding box center [1082, 30] width 32 height 21
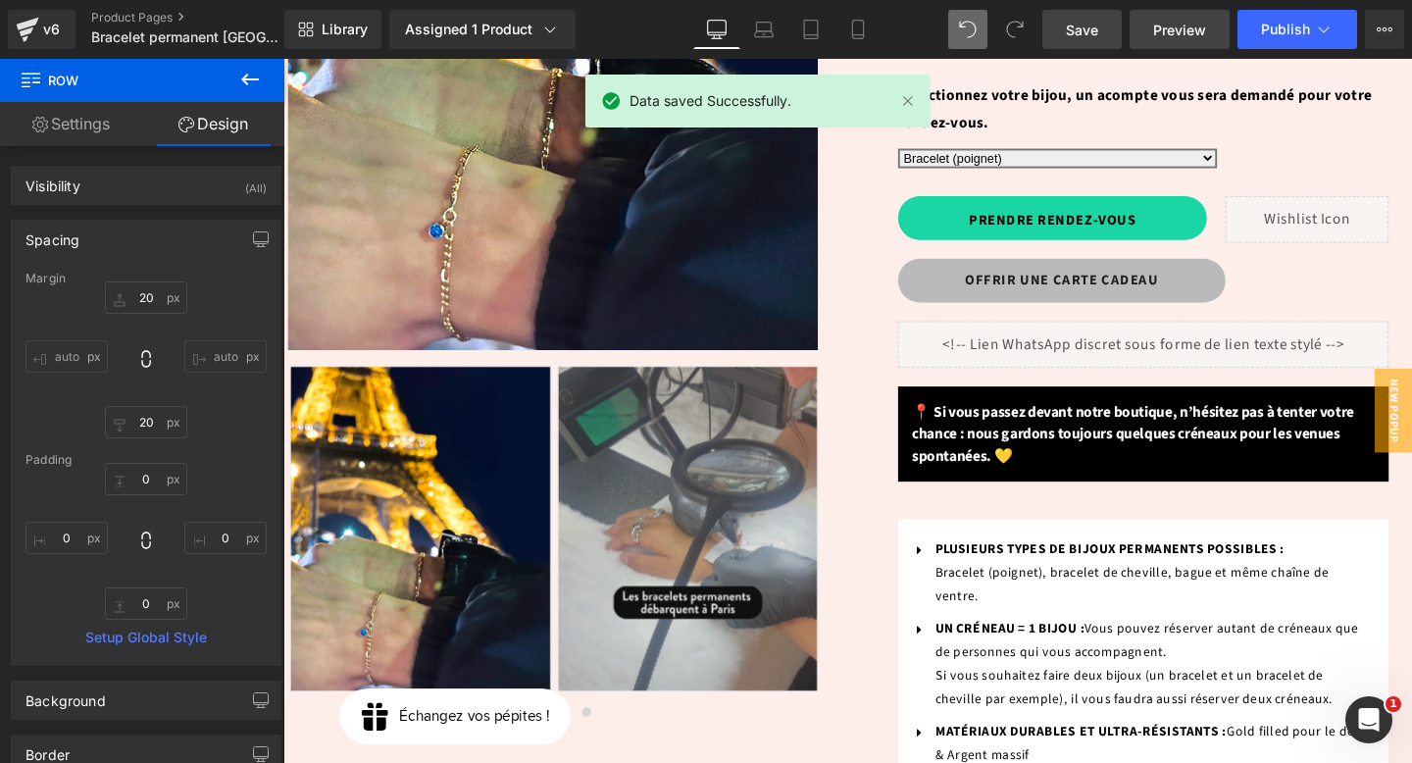
click at [1171, 33] on span "Preview" at bounding box center [1179, 30] width 53 height 21
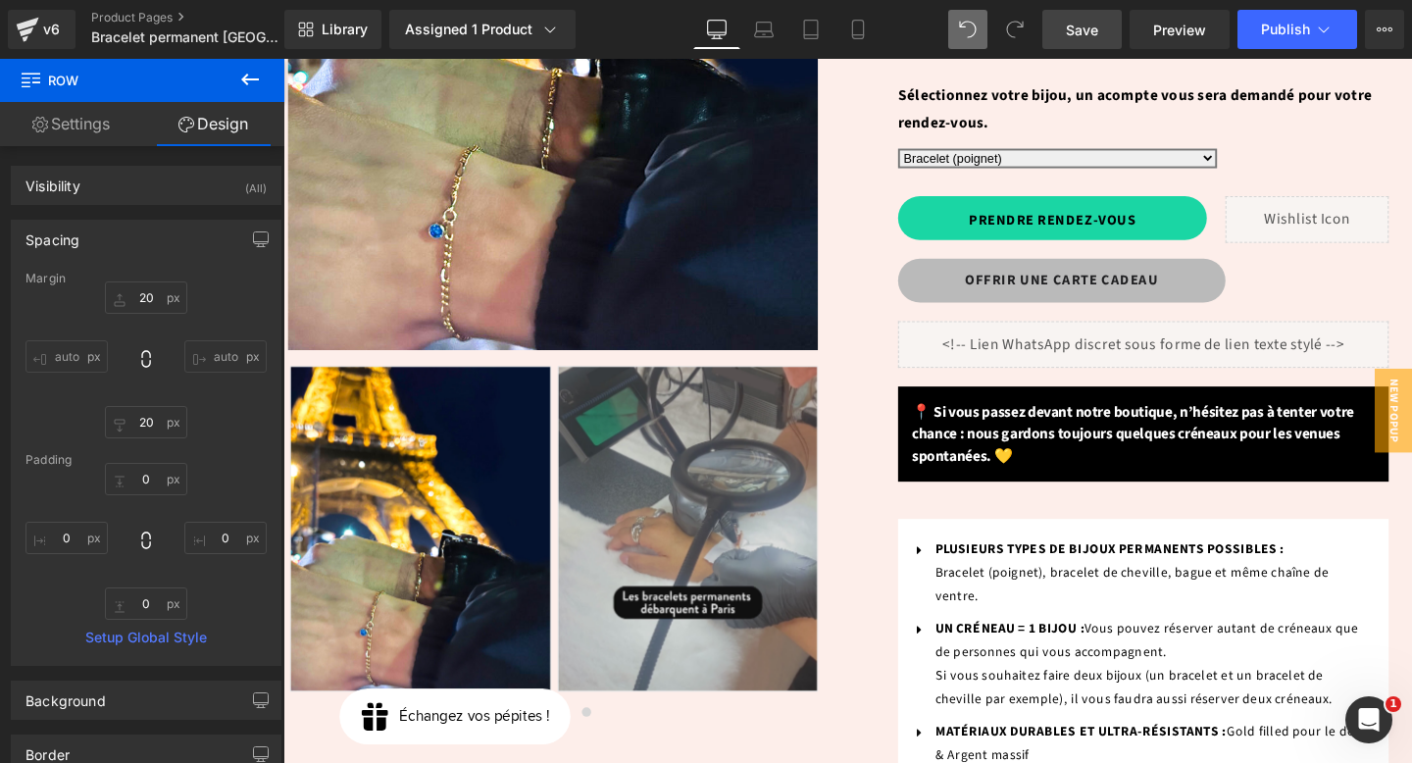
click at [1077, 40] on link "Save" at bounding box center [1082, 29] width 79 height 39
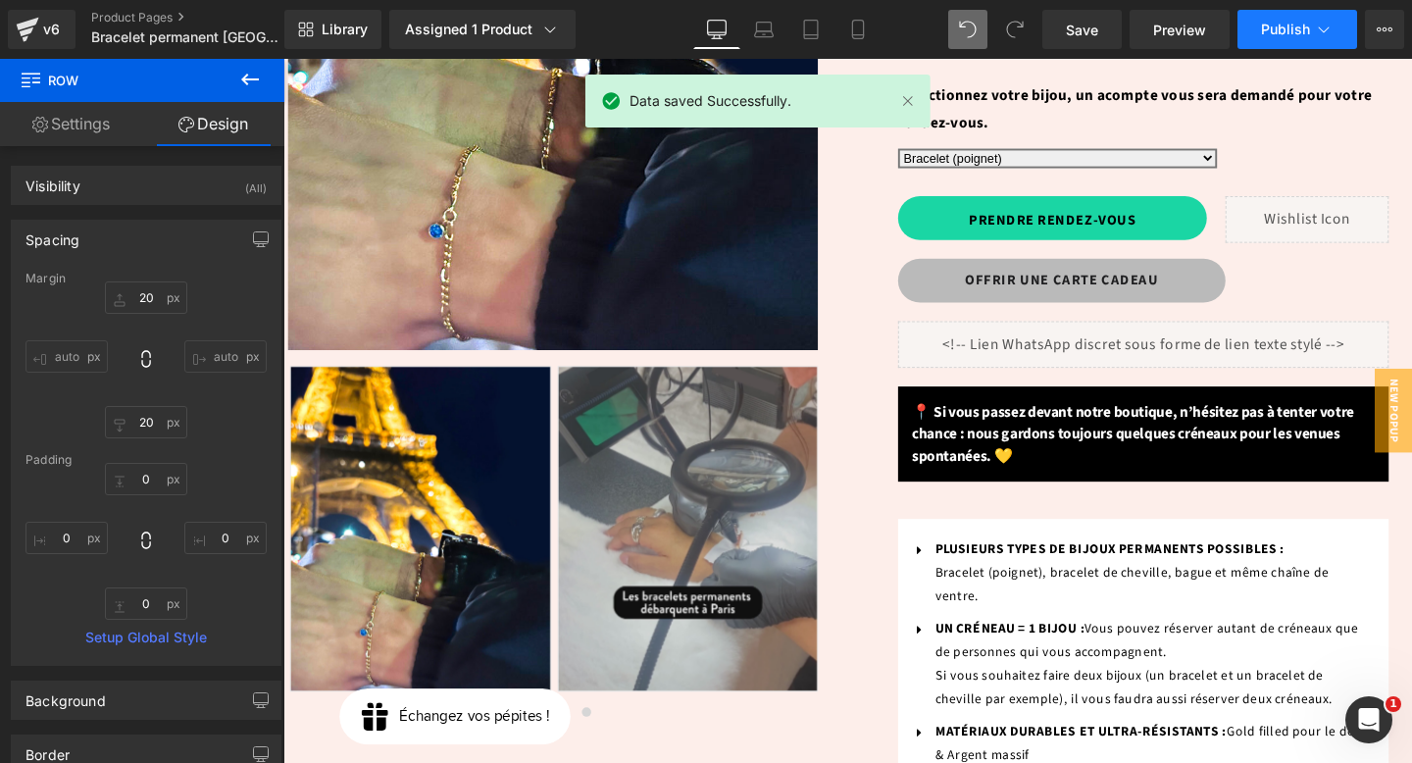
click at [1296, 21] on button "Publish" at bounding box center [1298, 29] width 120 height 39
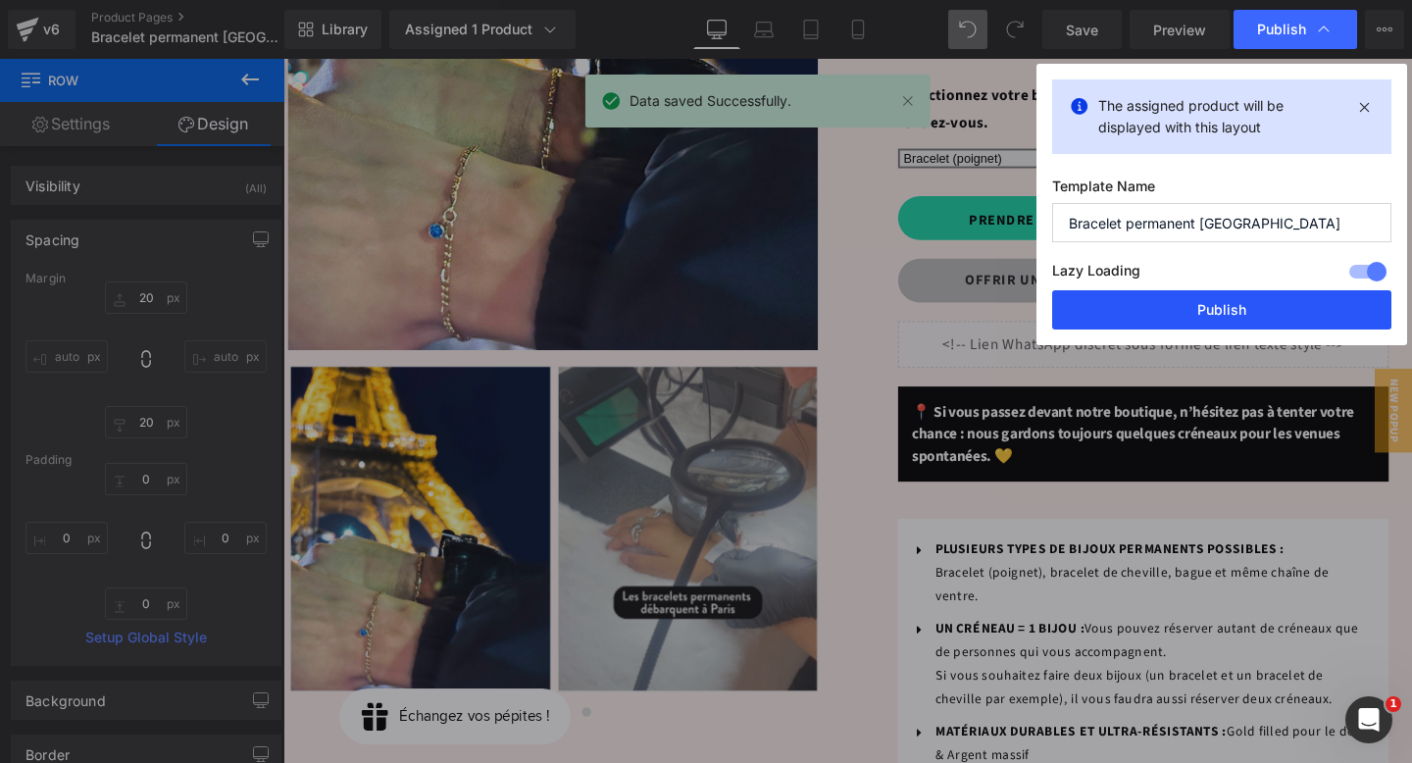
click at [1229, 307] on button "Publish" at bounding box center [1221, 309] width 339 height 39
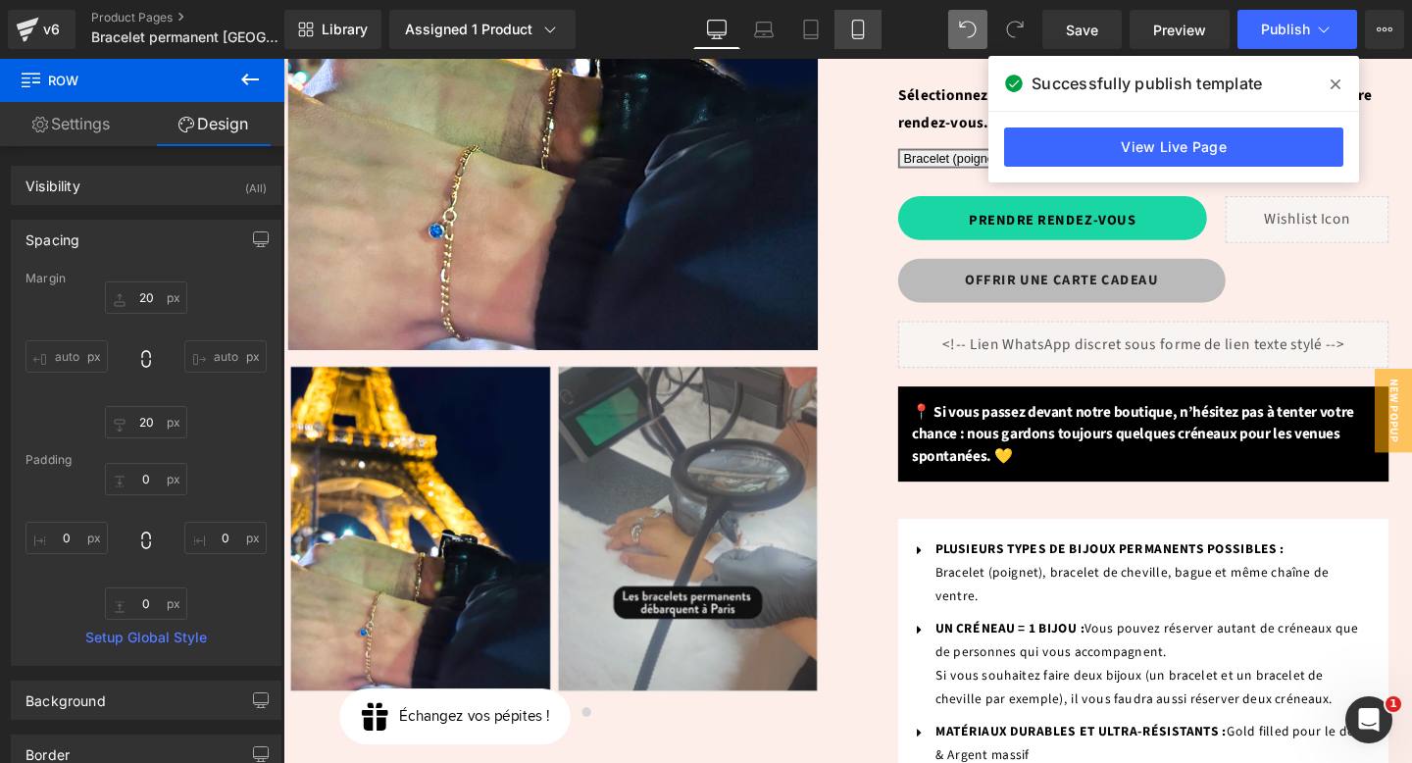
click at [863, 43] on link "Mobile" at bounding box center [858, 29] width 47 height 39
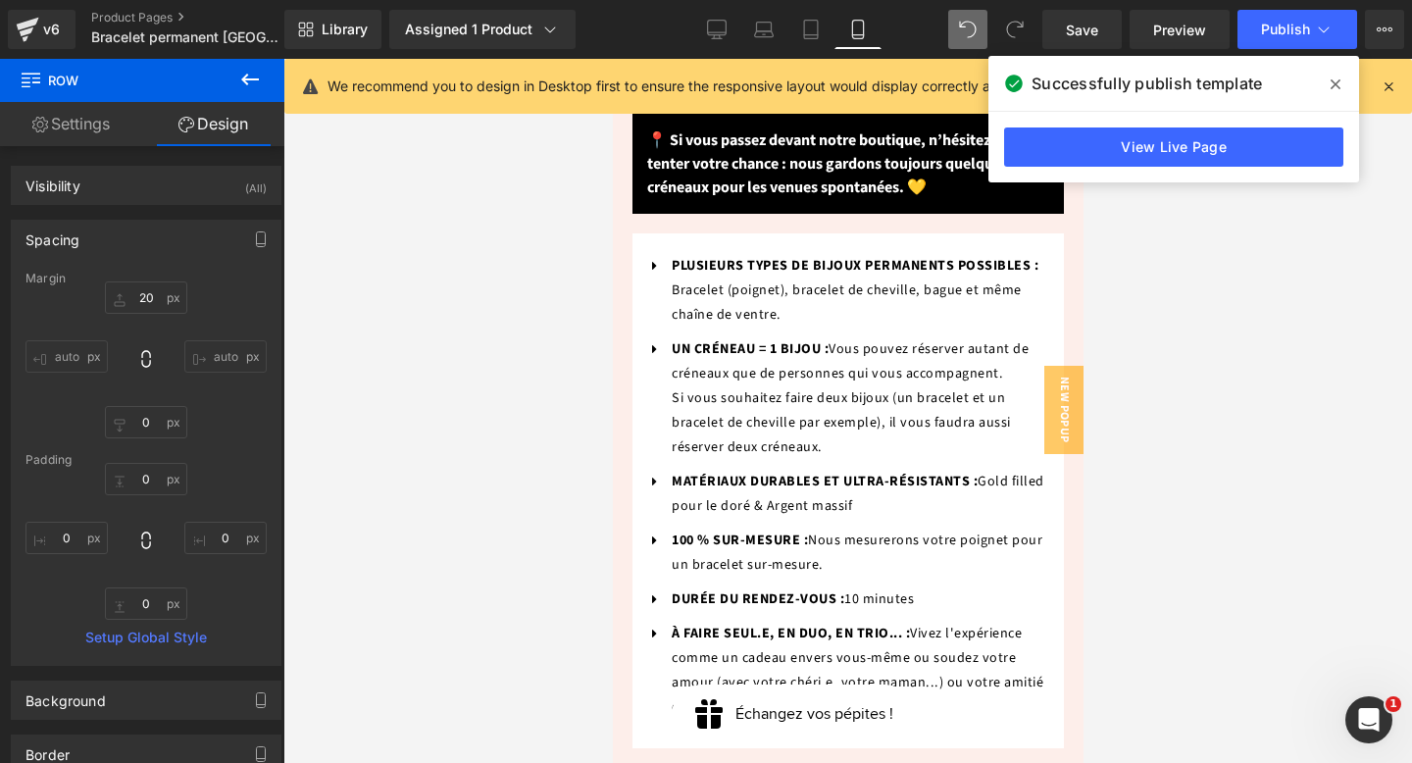
scroll to position [1246, 0]
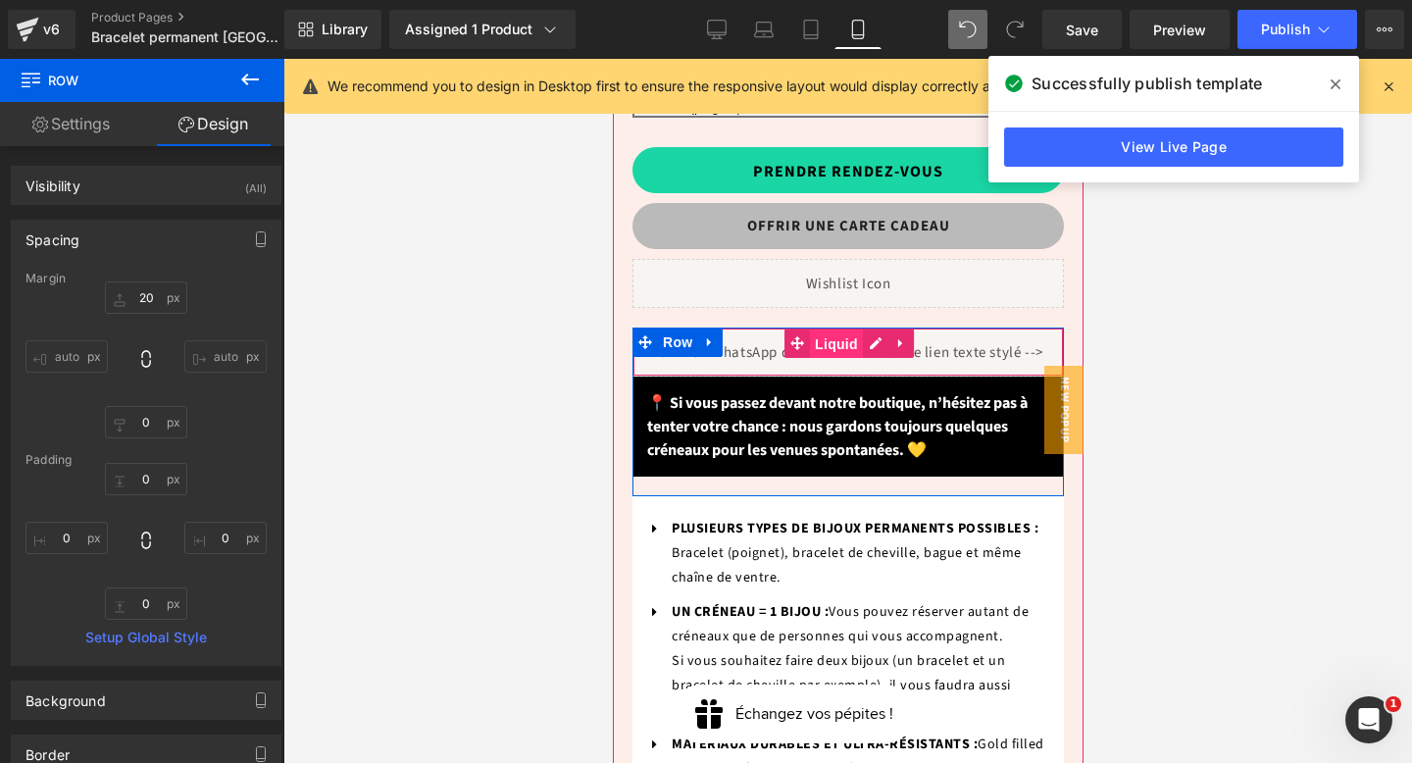
click at [832, 330] on span "Liquid" at bounding box center [835, 344] width 53 height 29
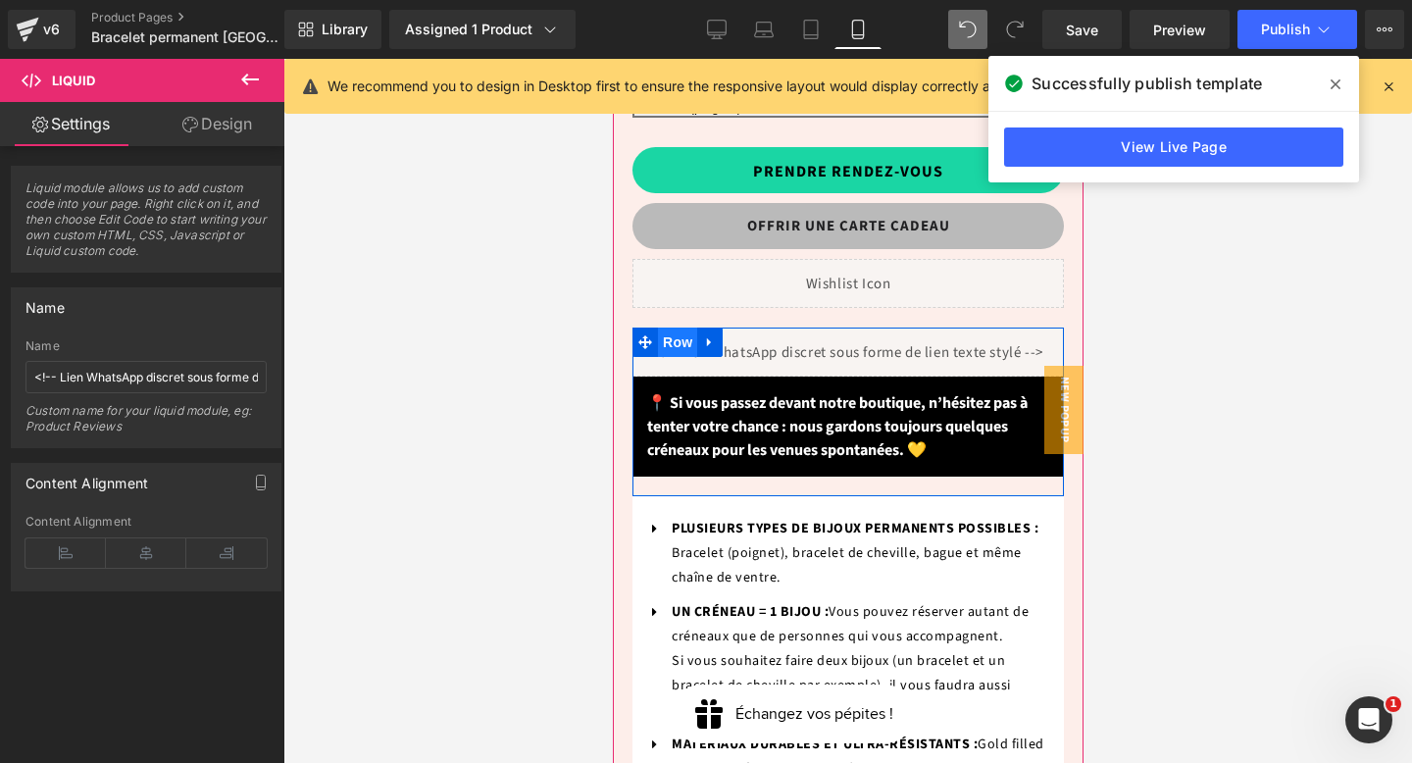
click at [676, 328] on span "Row" at bounding box center [676, 342] width 39 height 29
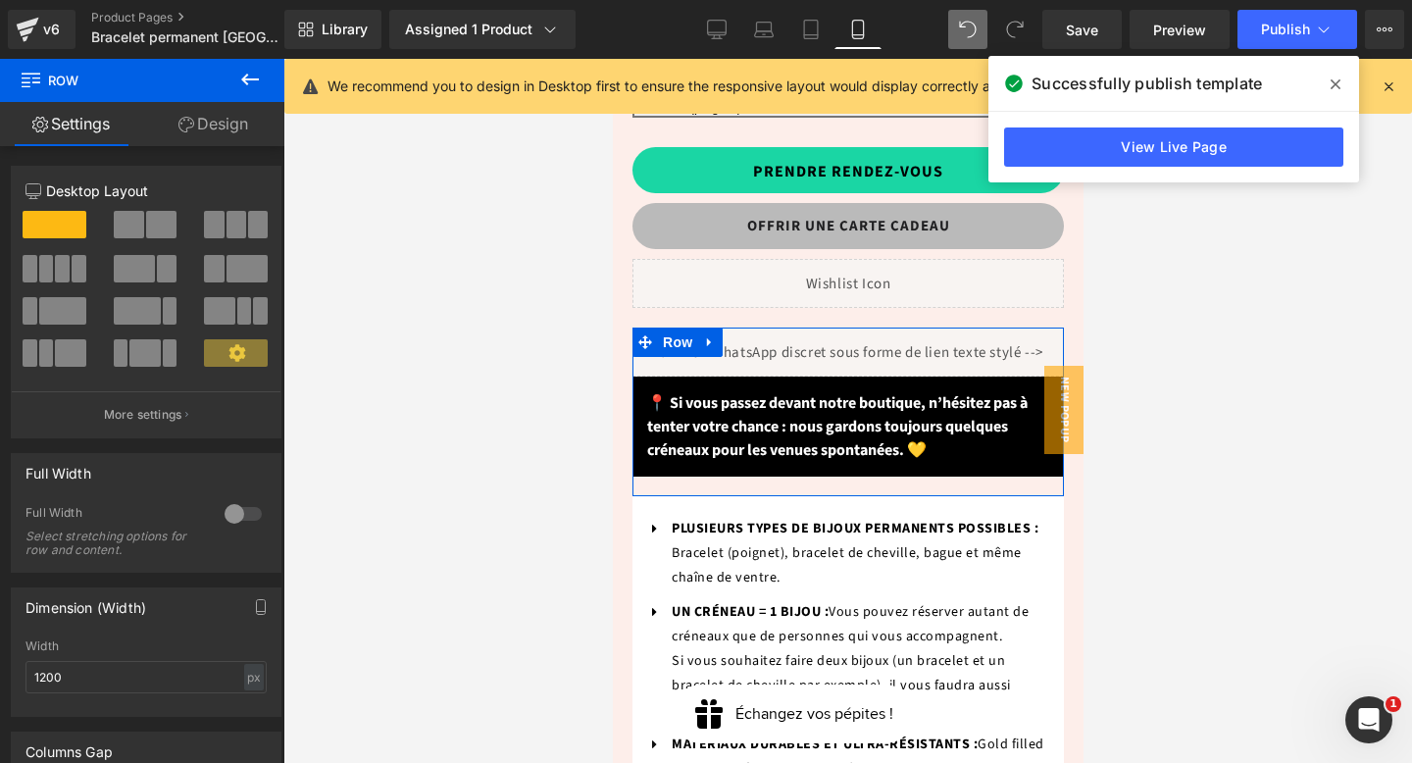
click at [212, 125] on link "Design" at bounding box center [213, 124] width 142 height 44
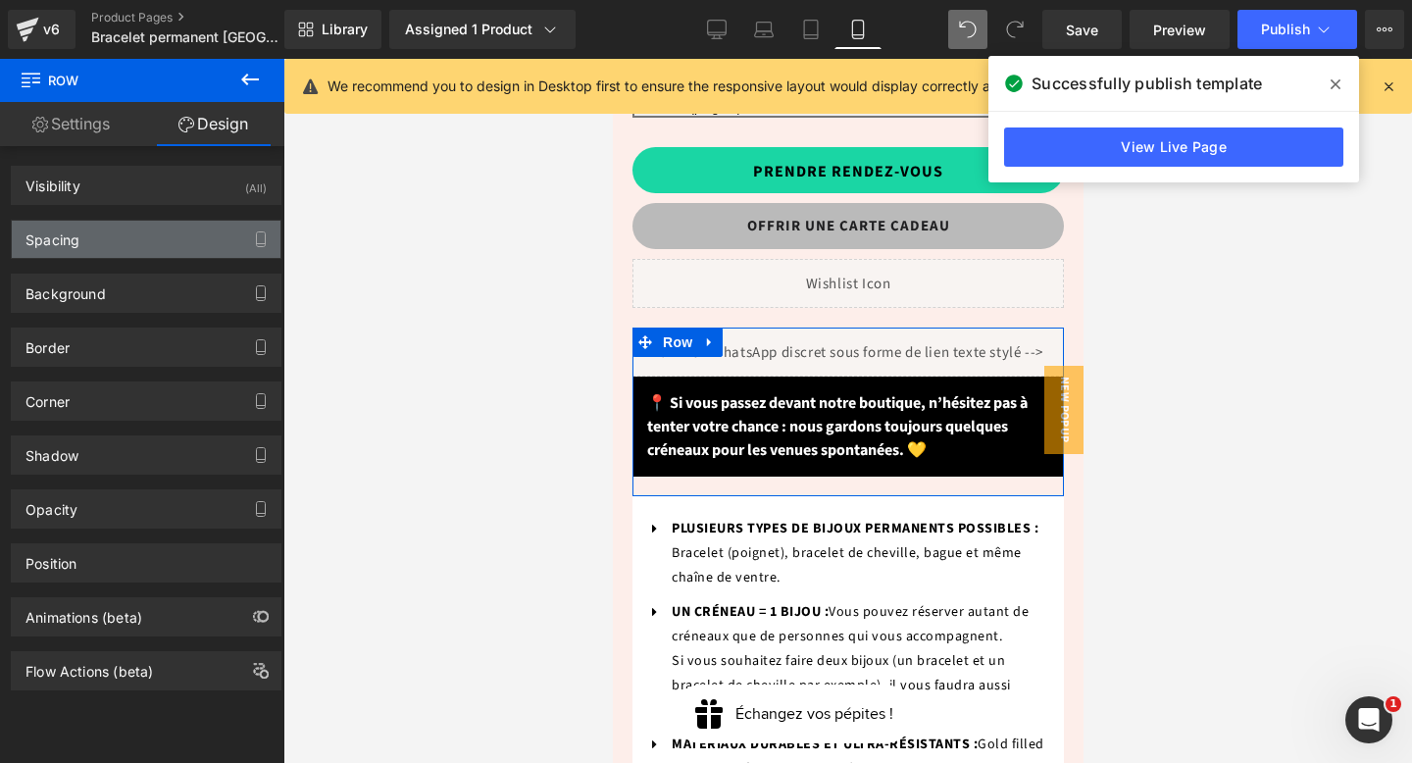
click at [146, 251] on div "Spacing" at bounding box center [146, 239] width 269 height 37
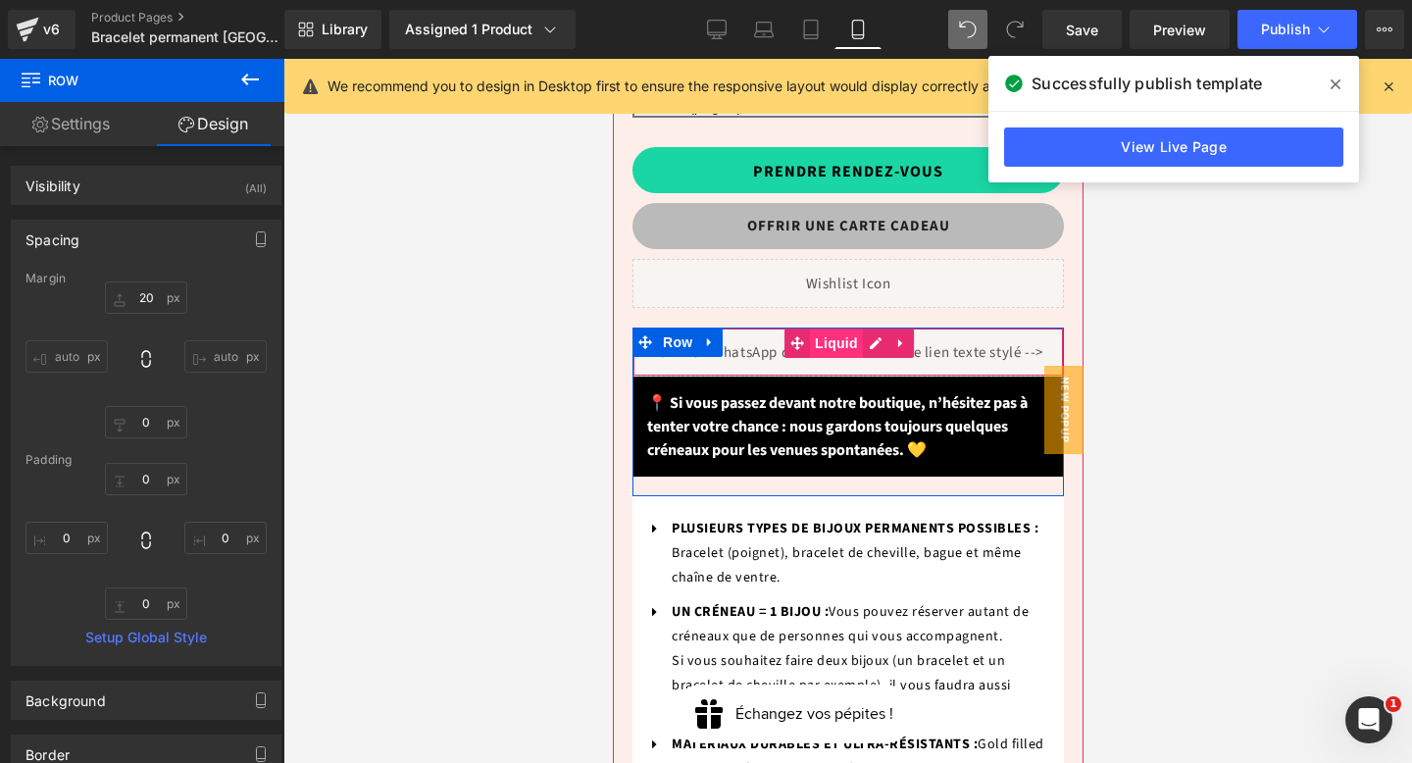
click at [820, 329] on span "Liquid" at bounding box center [835, 343] width 53 height 29
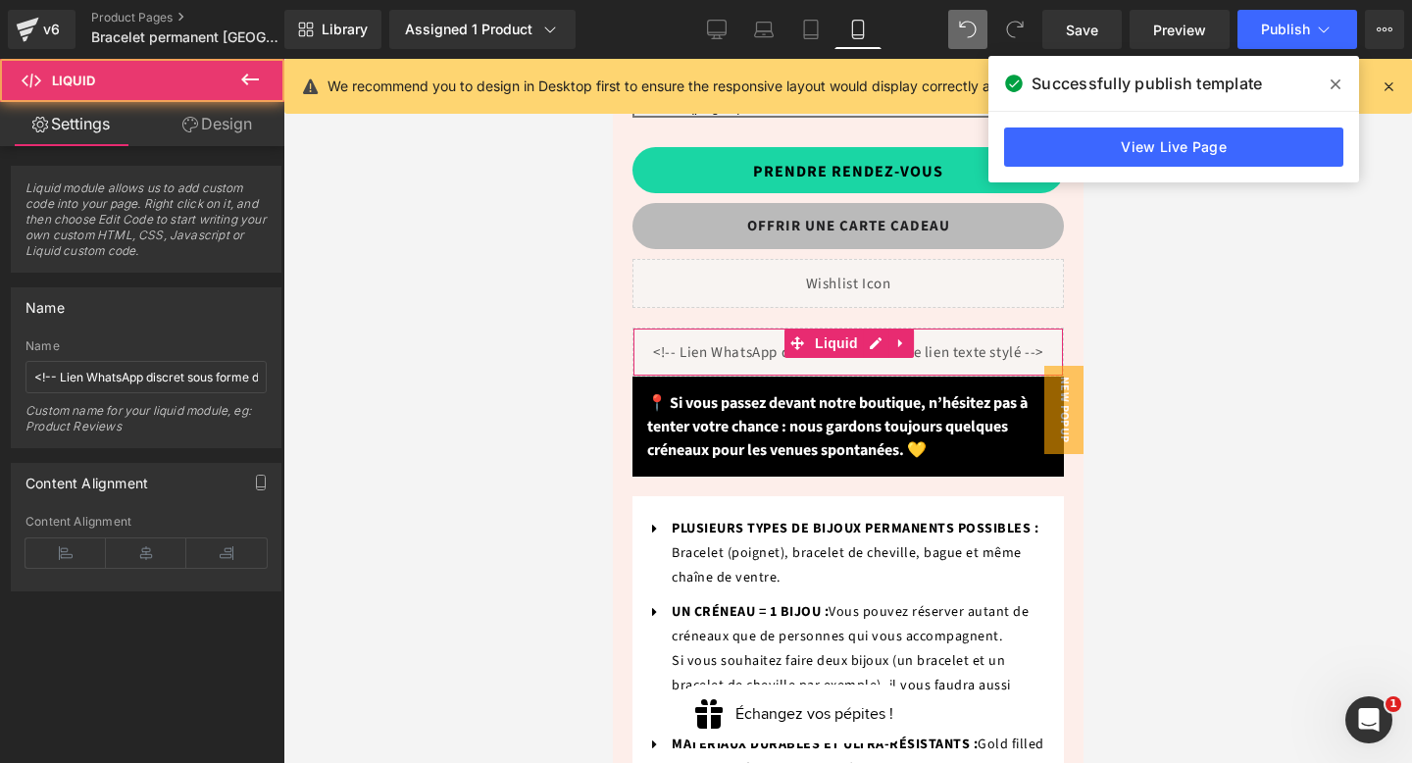
click at [218, 120] on link "Design" at bounding box center [217, 124] width 142 height 44
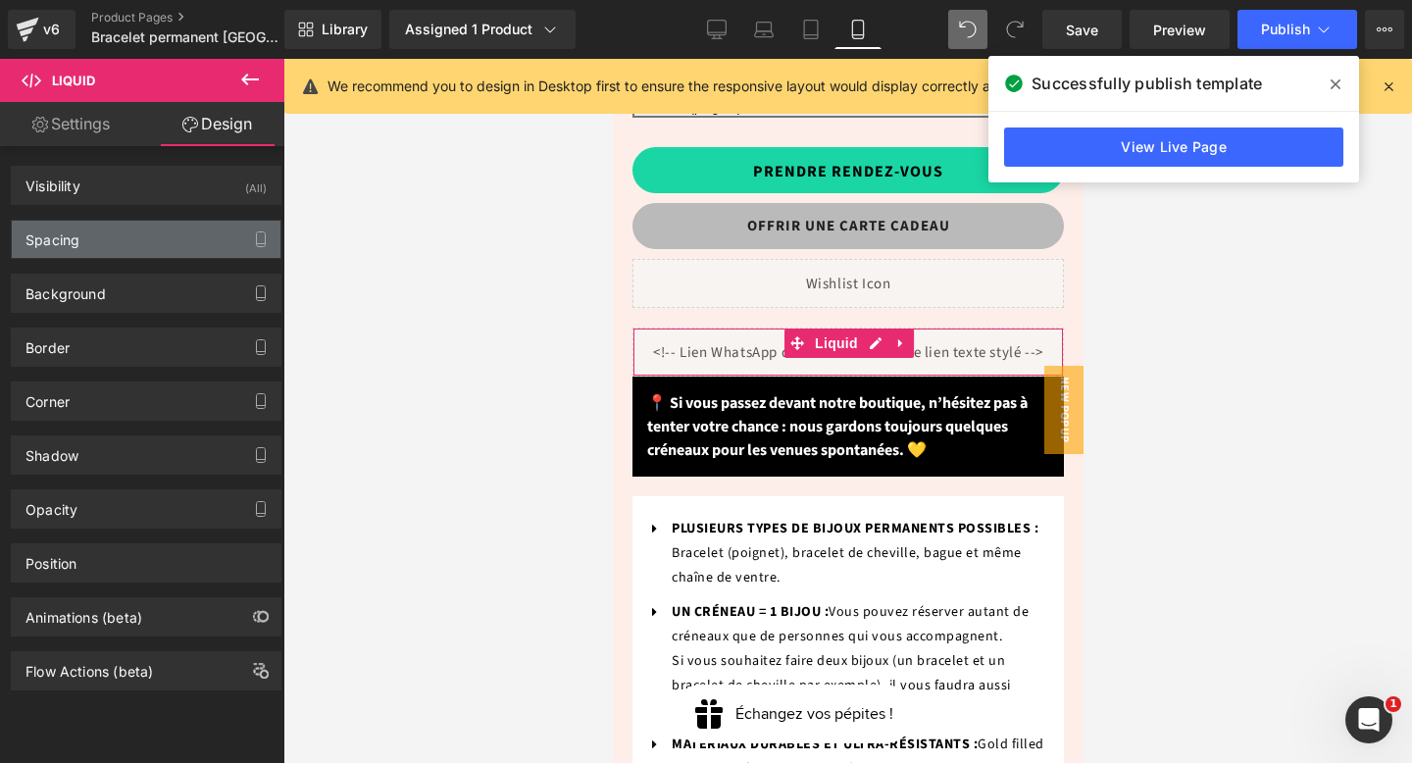
click at [92, 232] on div "Spacing" at bounding box center [146, 239] width 269 height 37
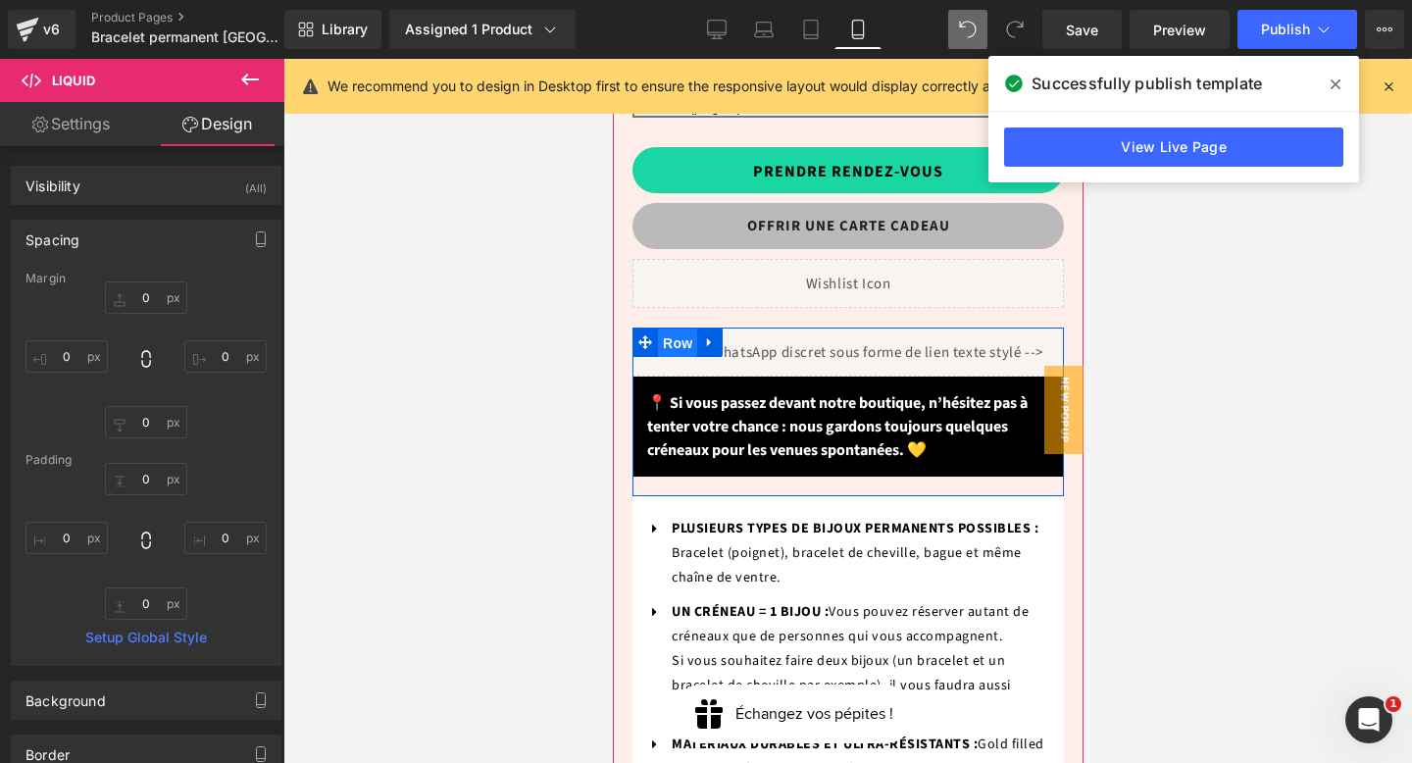
click at [667, 329] on span "Row" at bounding box center [676, 343] width 39 height 29
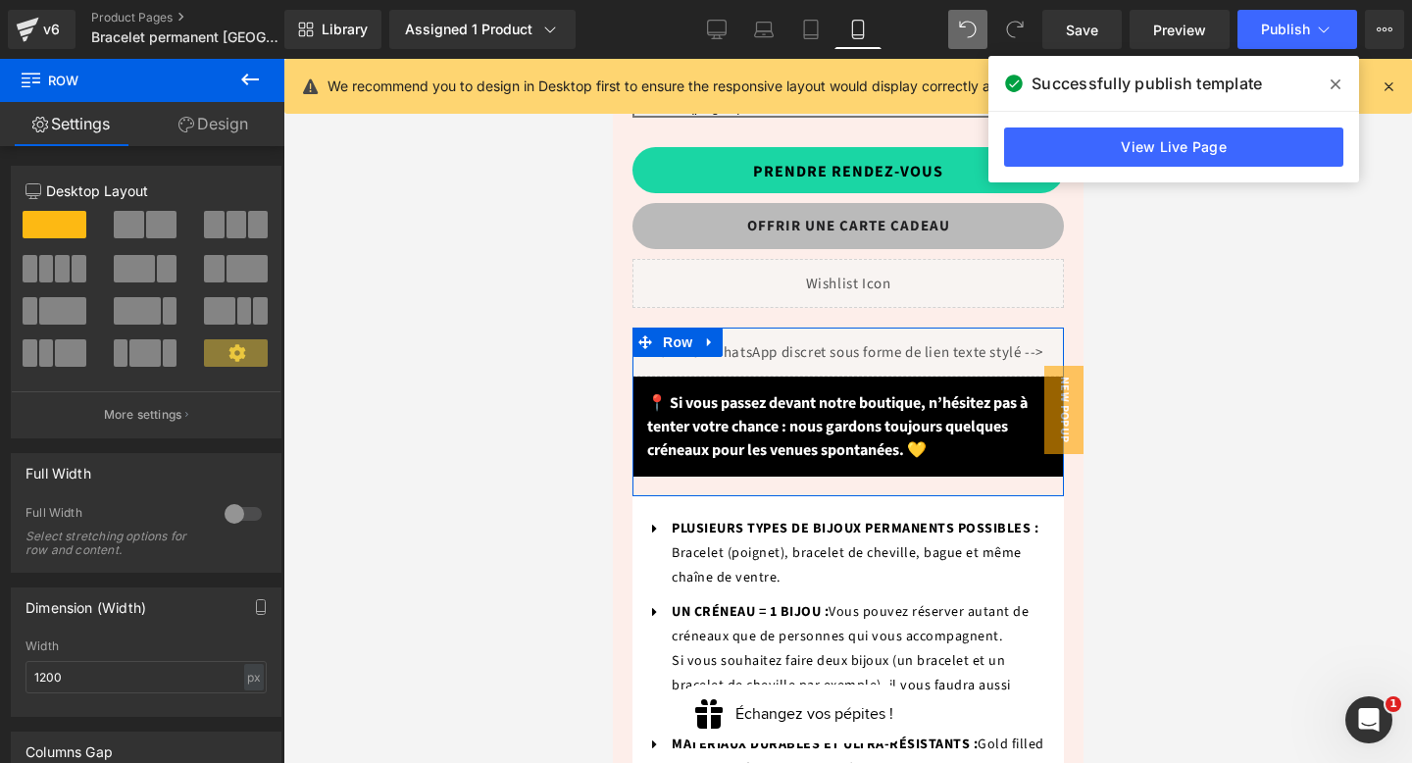
click at [226, 126] on link "Design" at bounding box center [213, 124] width 142 height 44
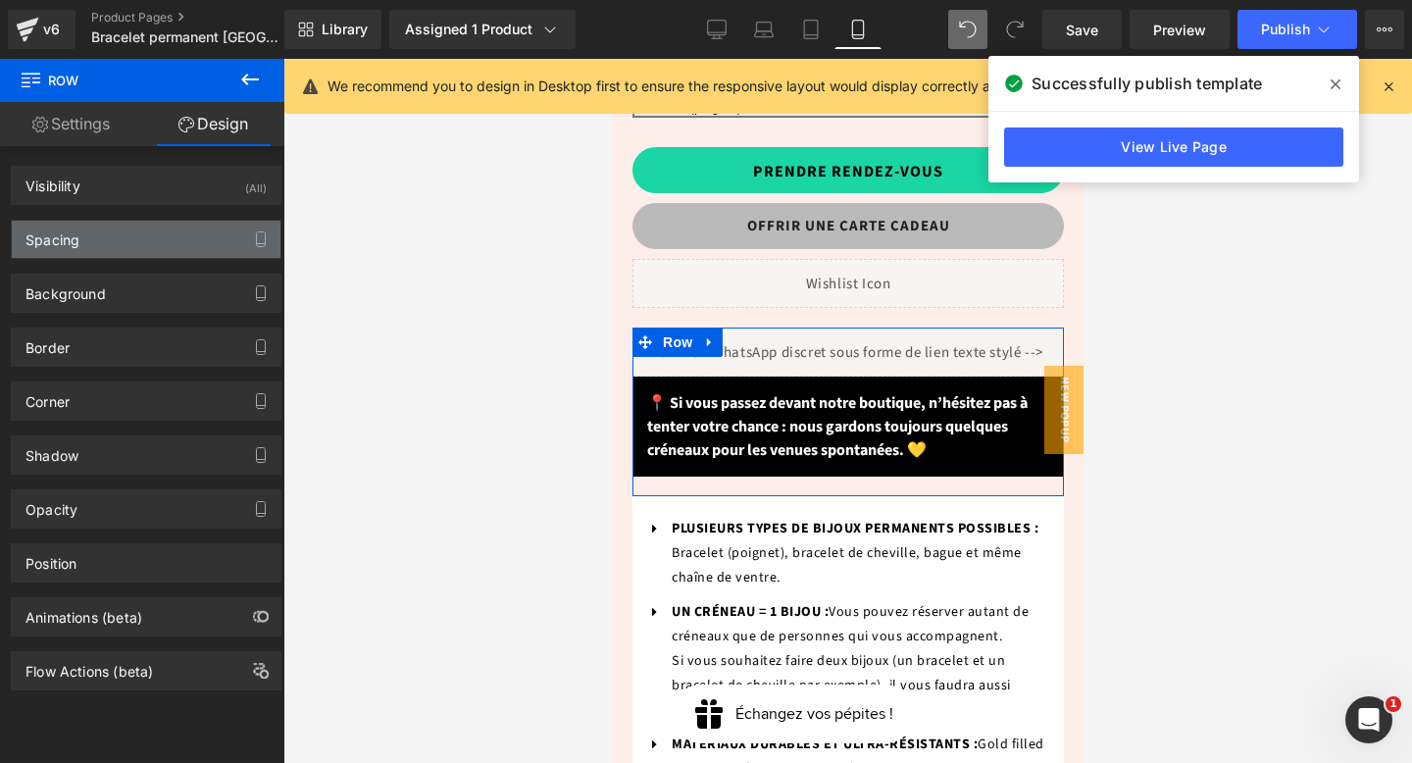
click at [130, 247] on div "Spacing" at bounding box center [146, 239] width 269 height 37
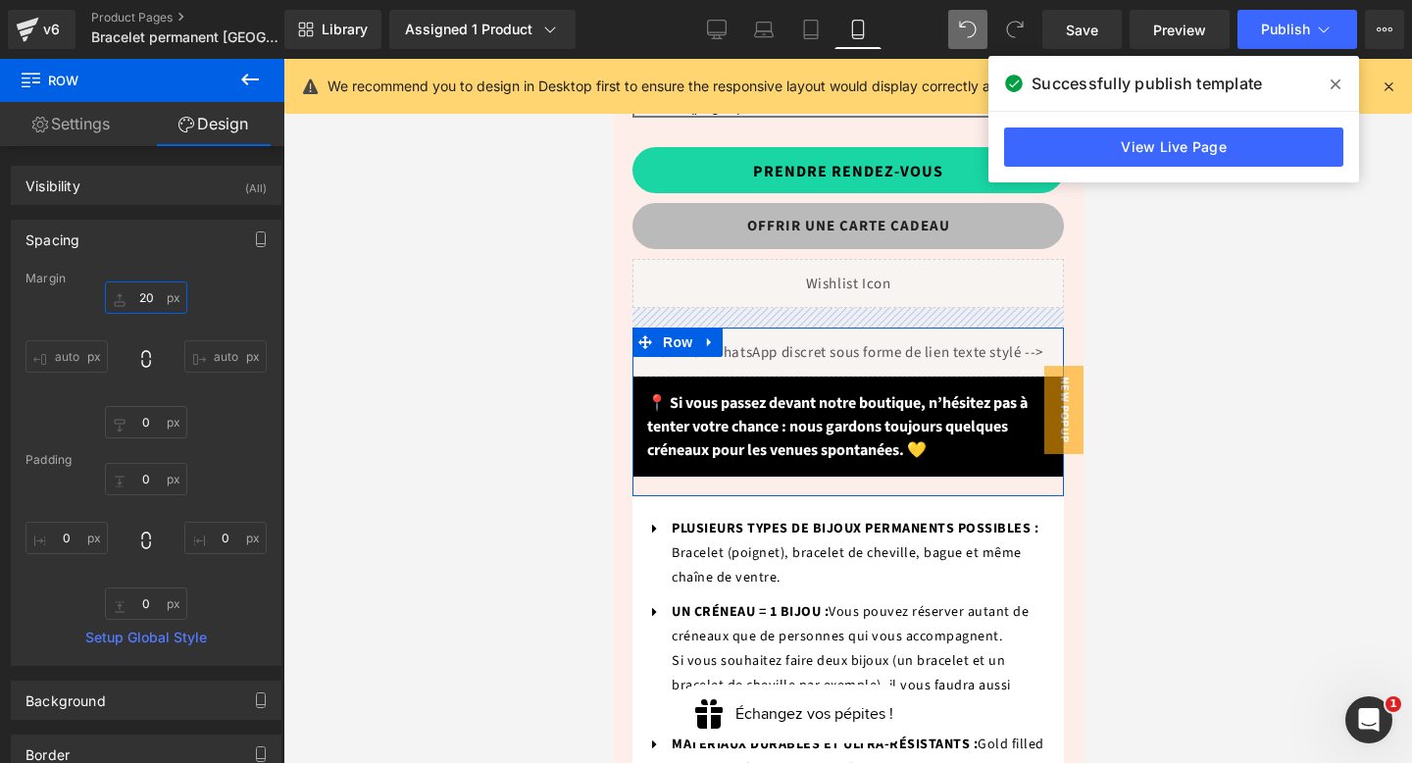
click at [148, 296] on input "text" at bounding box center [146, 297] width 82 height 32
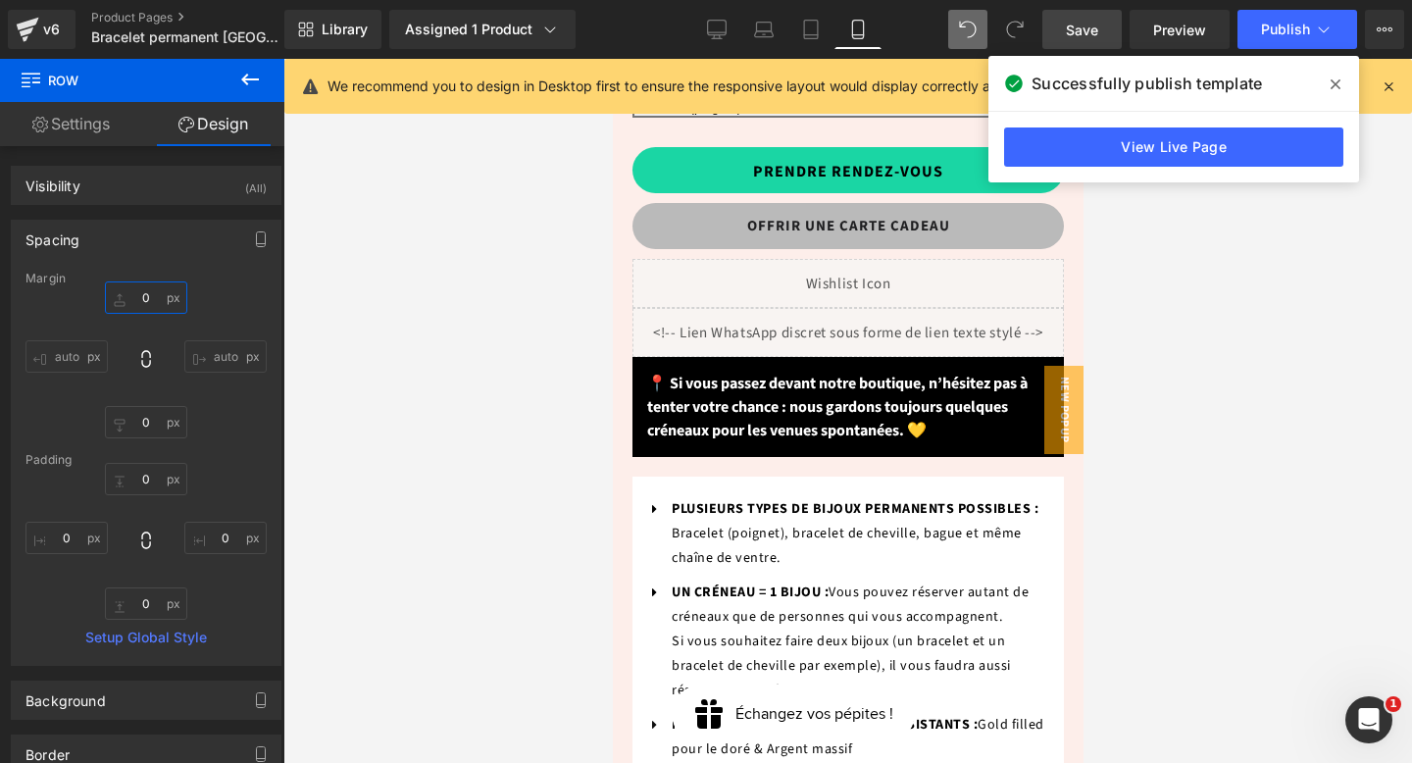
type input "0"
click at [1098, 32] on span "Save" at bounding box center [1082, 30] width 32 height 21
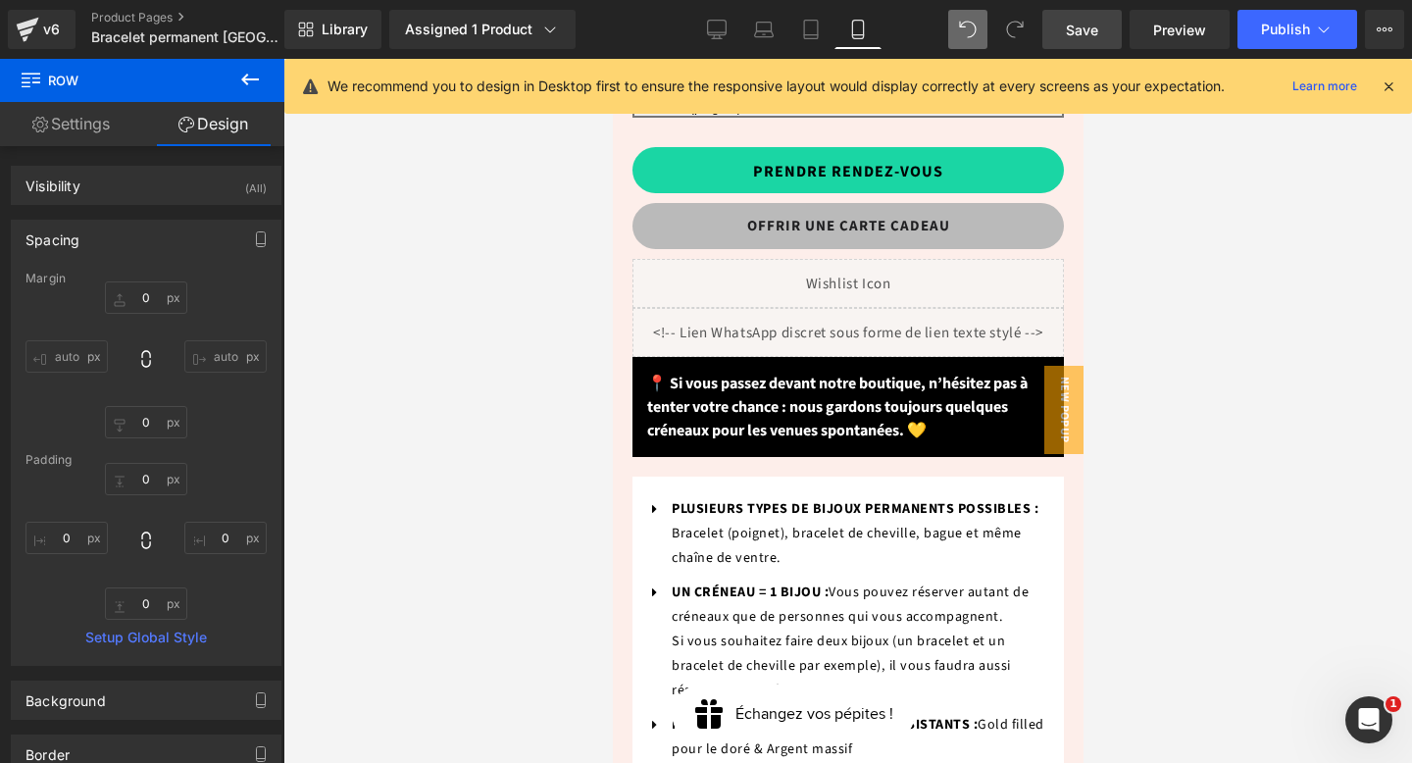
click at [1093, 32] on span "Save" at bounding box center [1082, 30] width 32 height 21
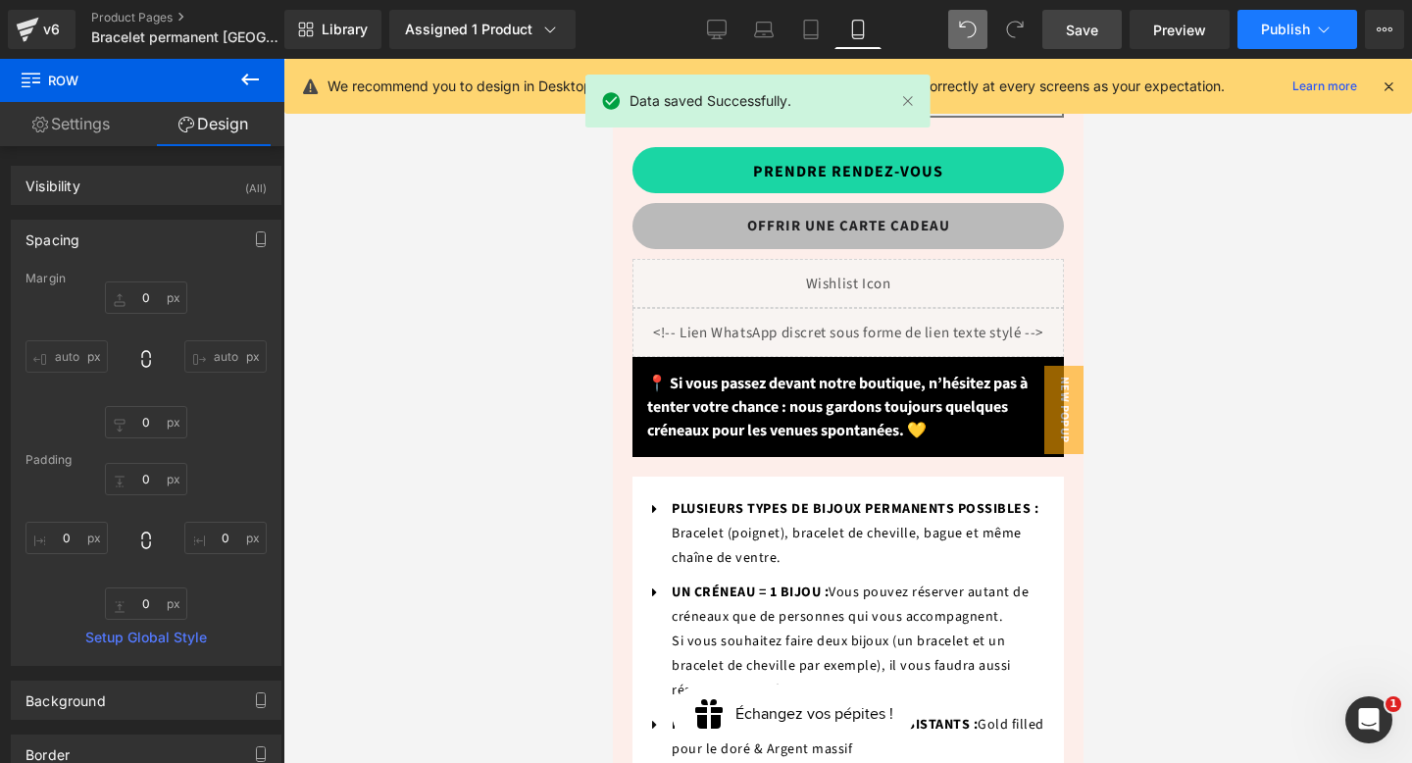
click at [1273, 31] on span "Publish" at bounding box center [1285, 30] width 49 height 16
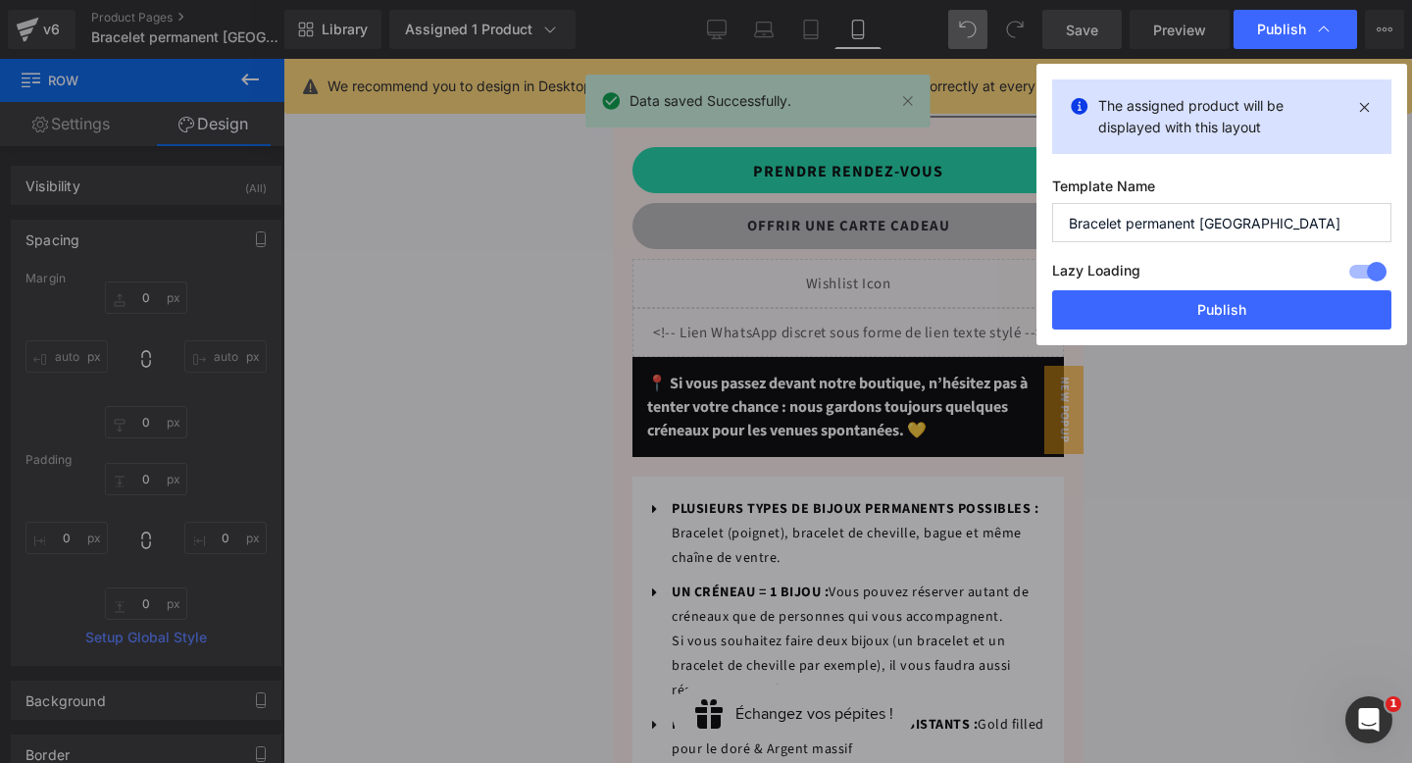
click at [1224, 285] on div "Lazy Loading Build Upgrade plan to unlock" at bounding box center [1221, 274] width 339 height 32
click at [1218, 307] on button "Publish" at bounding box center [1221, 309] width 339 height 39
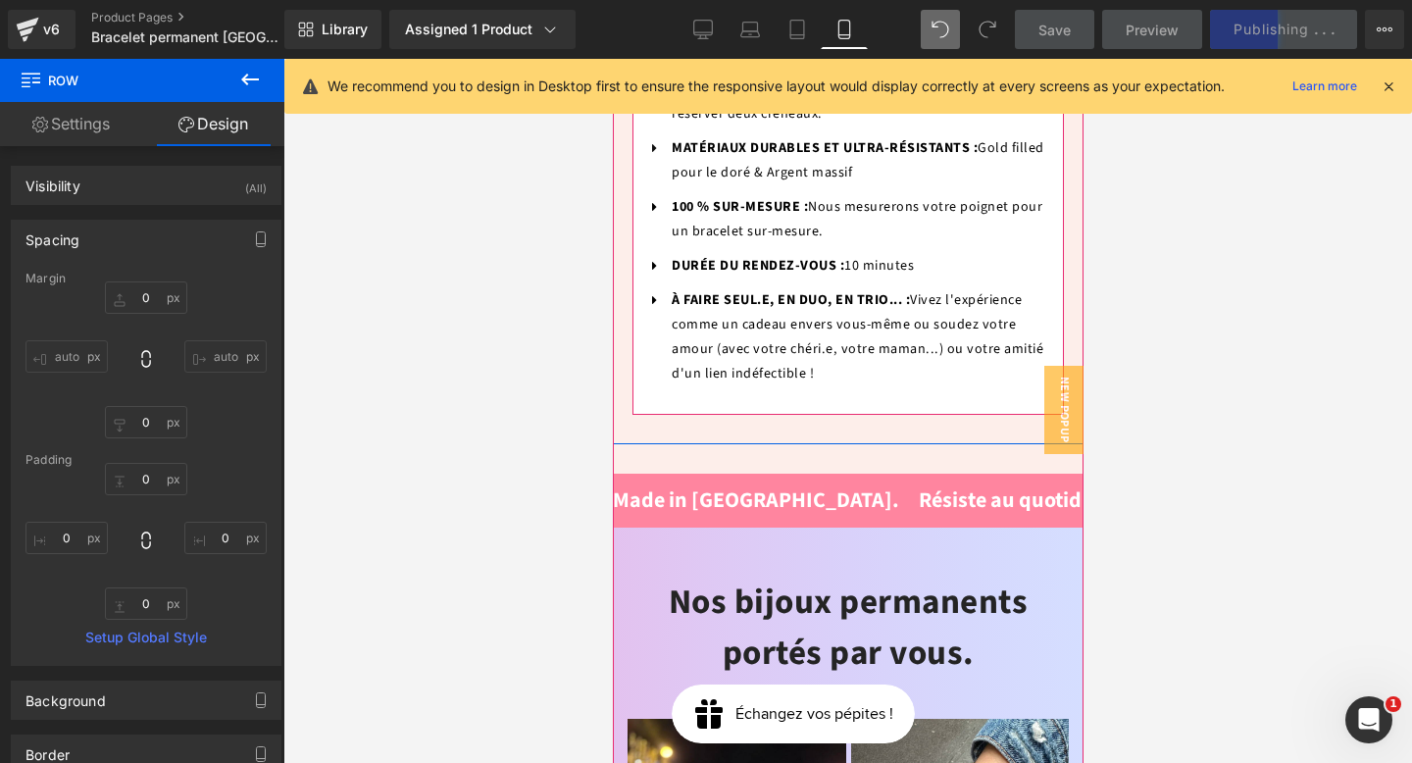
scroll to position [1995, 0]
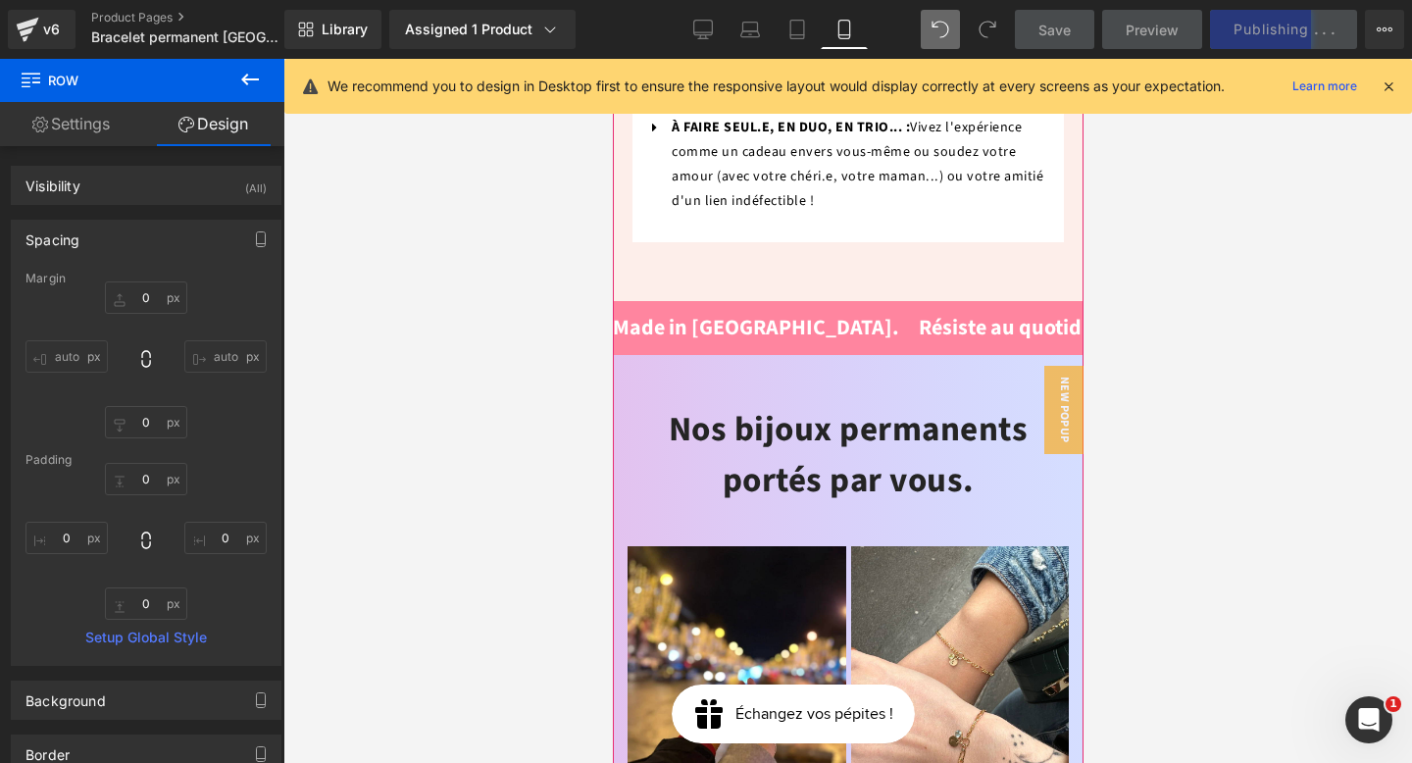
click at [896, 404] on h2 "Nos bijoux permanents portés par vous." at bounding box center [847, 455] width 441 height 103
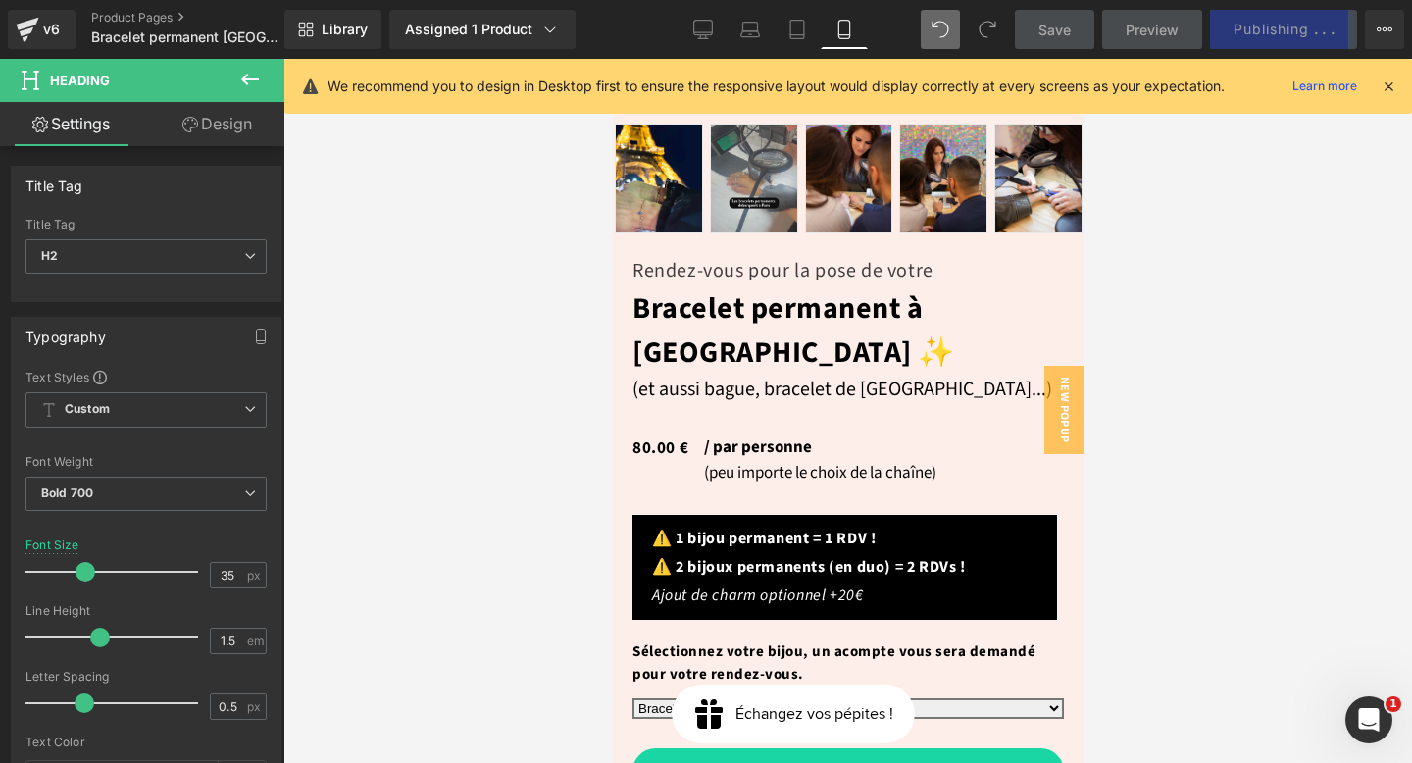
scroll to position [681, 0]
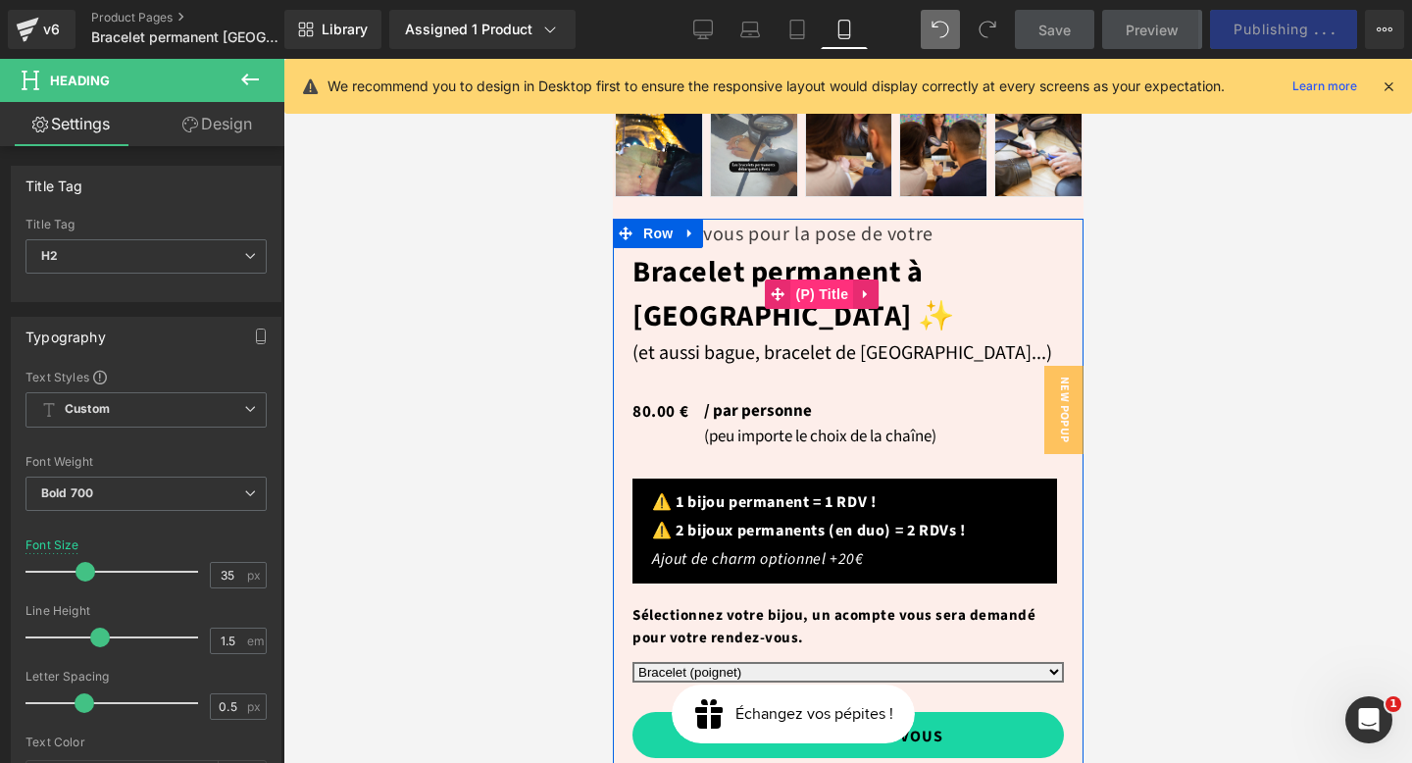
click at [810, 280] on span "(P) Title" at bounding box center [822, 294] width 63 height 29
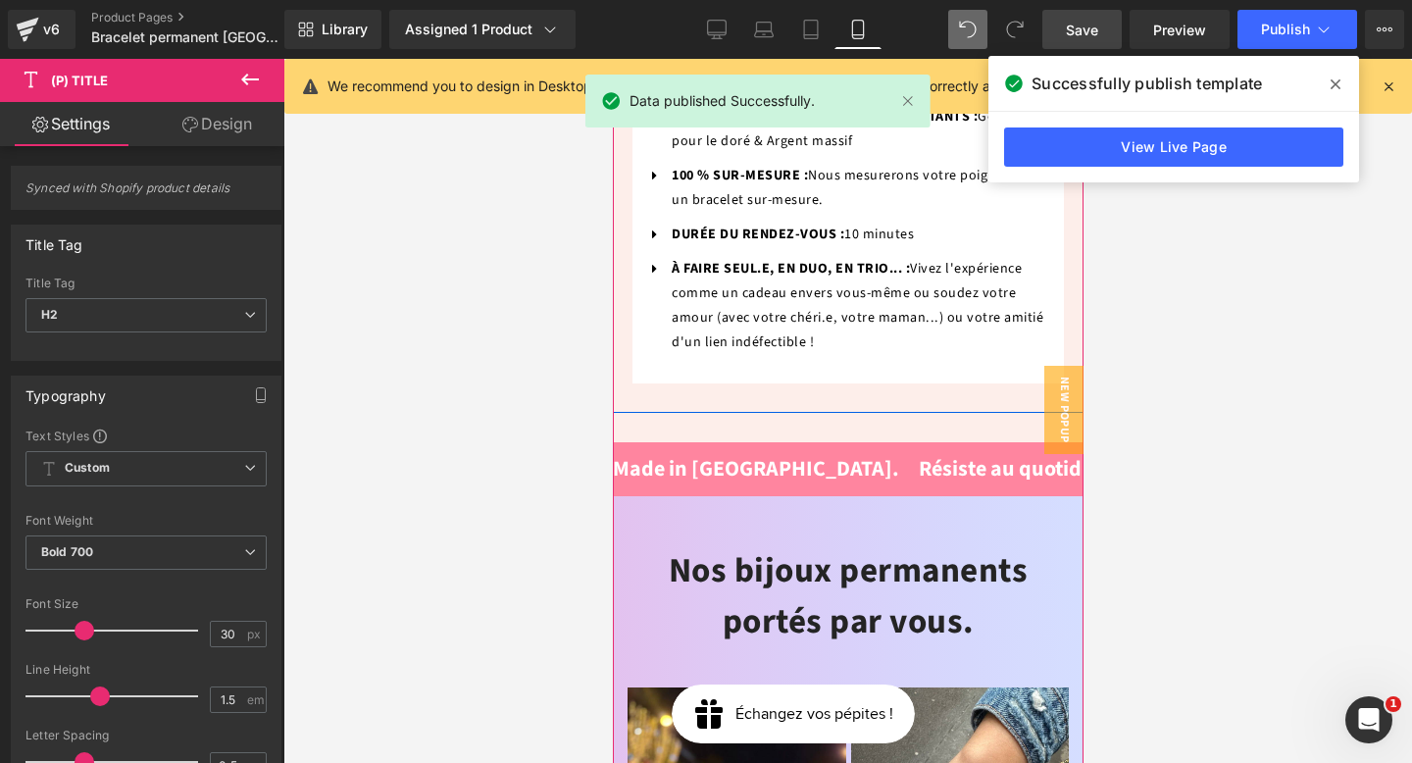
scroll to position [1960, 0]
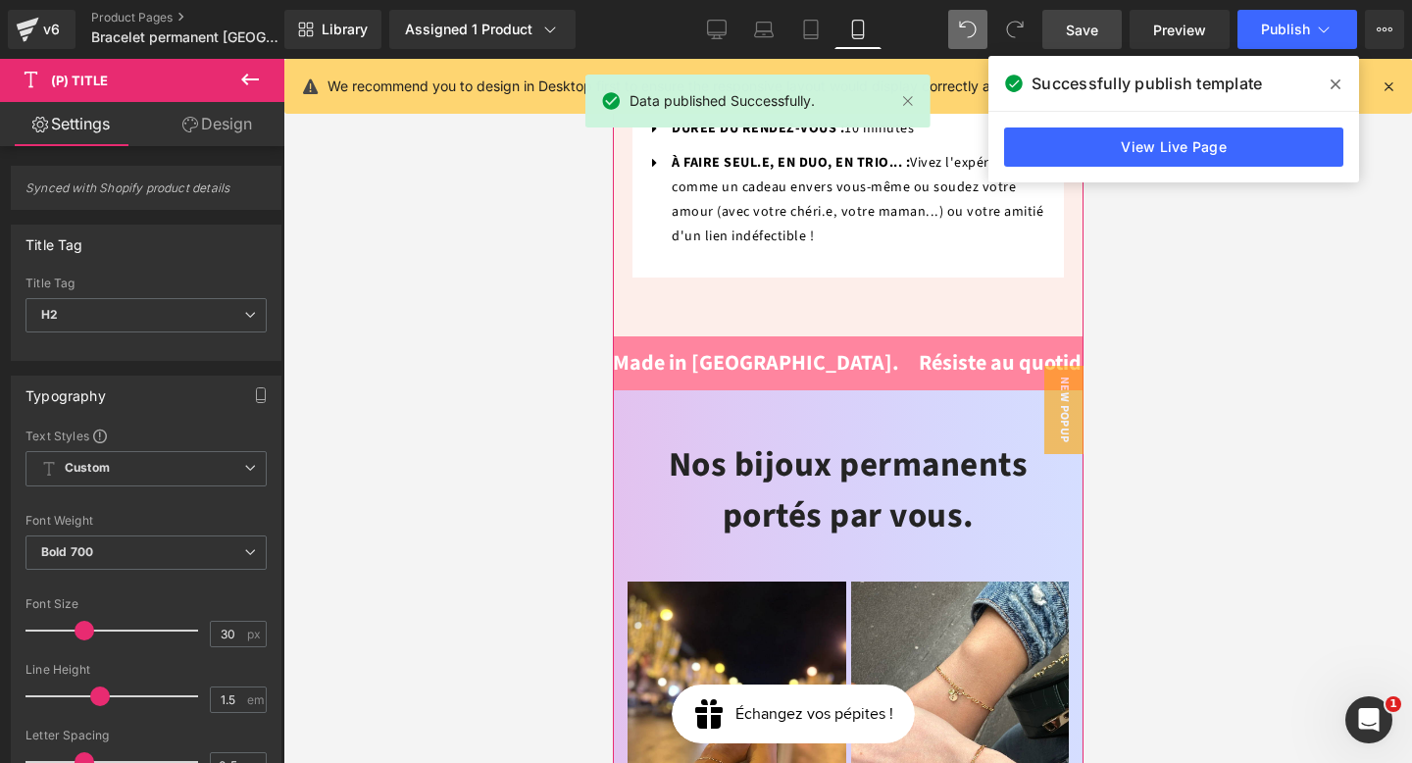
click at [797, 439] on h2 "Nos bijoux permanents portés par vous." at bounding box center [847, 490] width 441 height 103
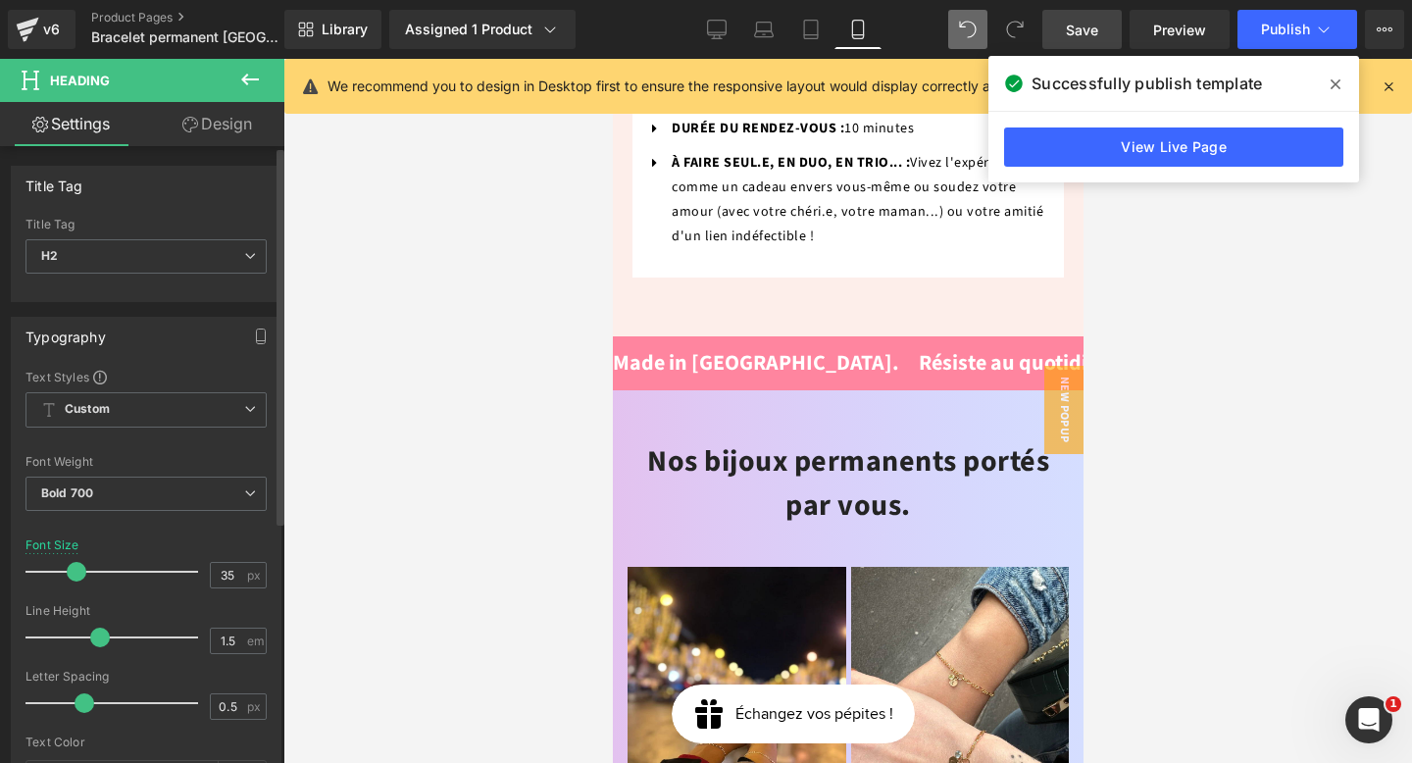
click at [74, 578] on span at bounding box center [77, 572] width 20 height 20
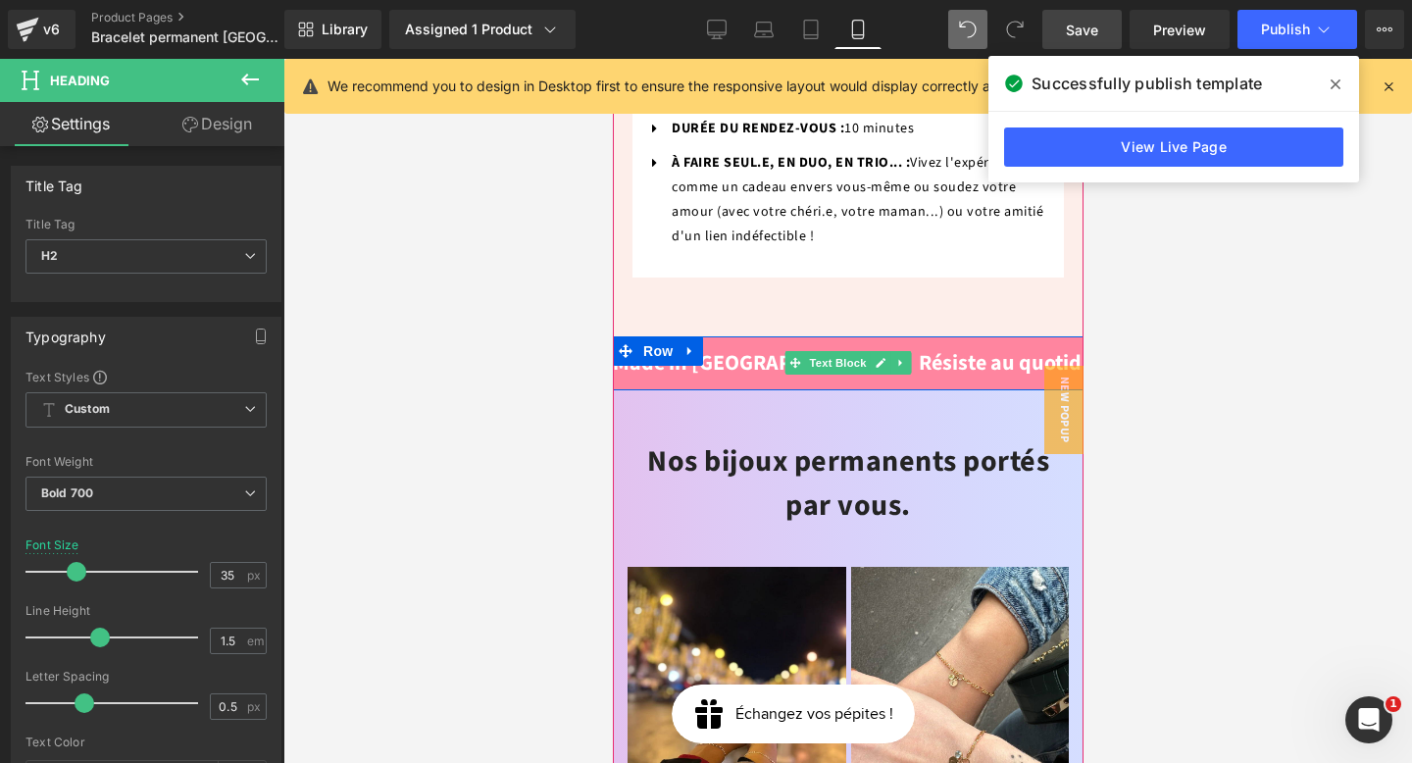
click at [957, 346] on div "Made in [GEOGRAPHIC_DATA]. Résiste au quotidien. Don de 0,50 € par vente à des …" at bounding box center [1145, 363] width 1079 height 34
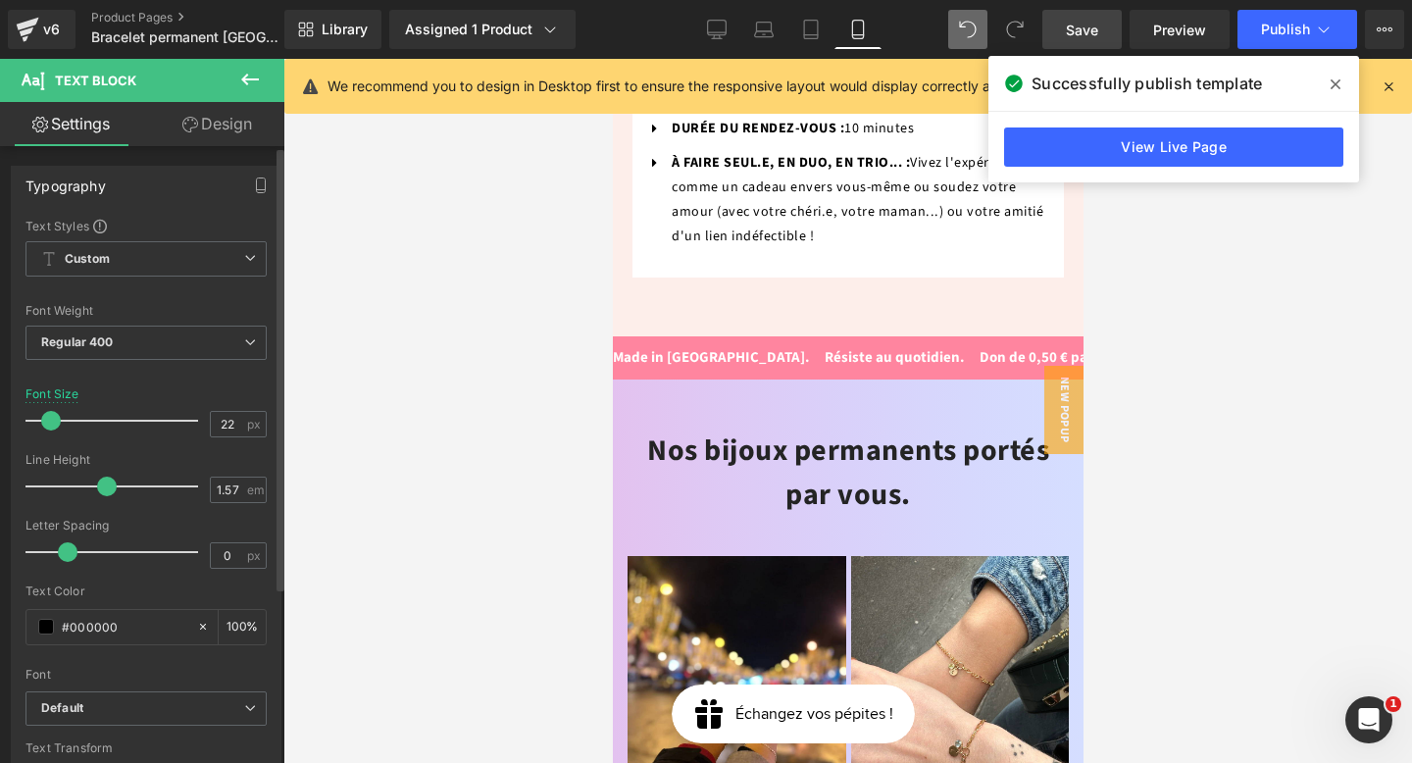
drag, startPoint x: 57, startPoint y: 421, endPoint x: 46, endPoint y: 423, distance: 11.0
click at [46, 423] on span at bounding box center [51, 421] width 20 height 20
click at [1083, 27] on span "Save" at bounding box center [1082, 30] width 32 height 21
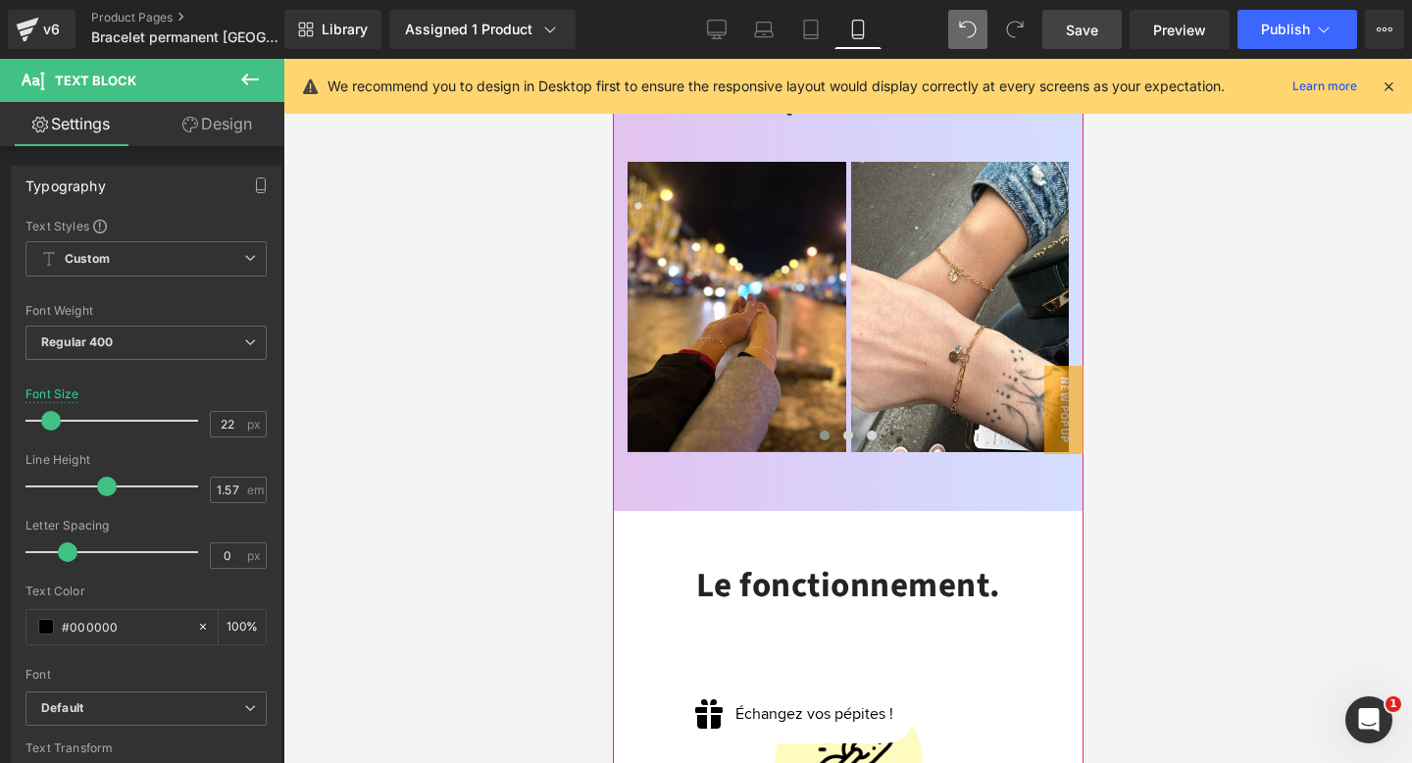
scroll to position [2083, 0]
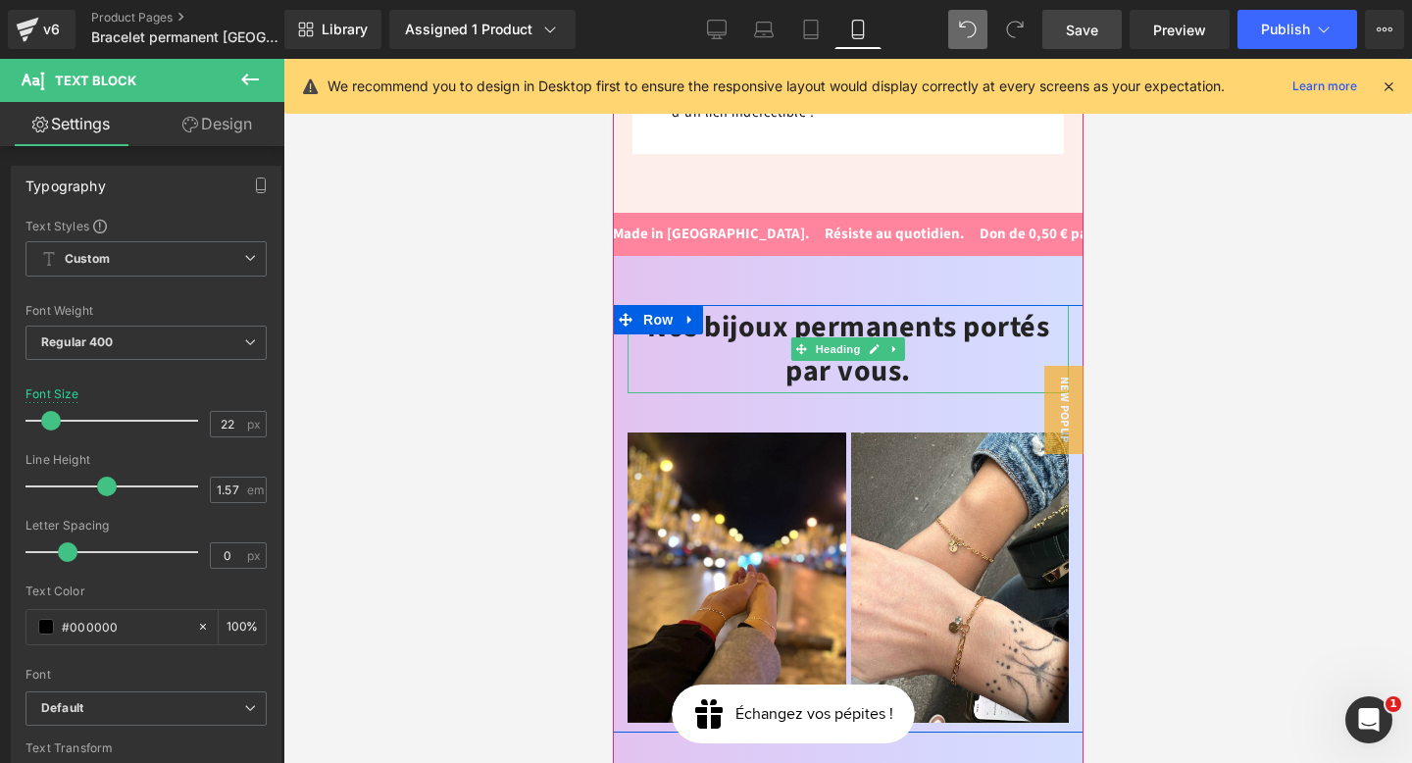
click at [884, 305] on h2 "Nos bijoux permanents portés par vous." at bounding box center [847, 349] width 441 height 88
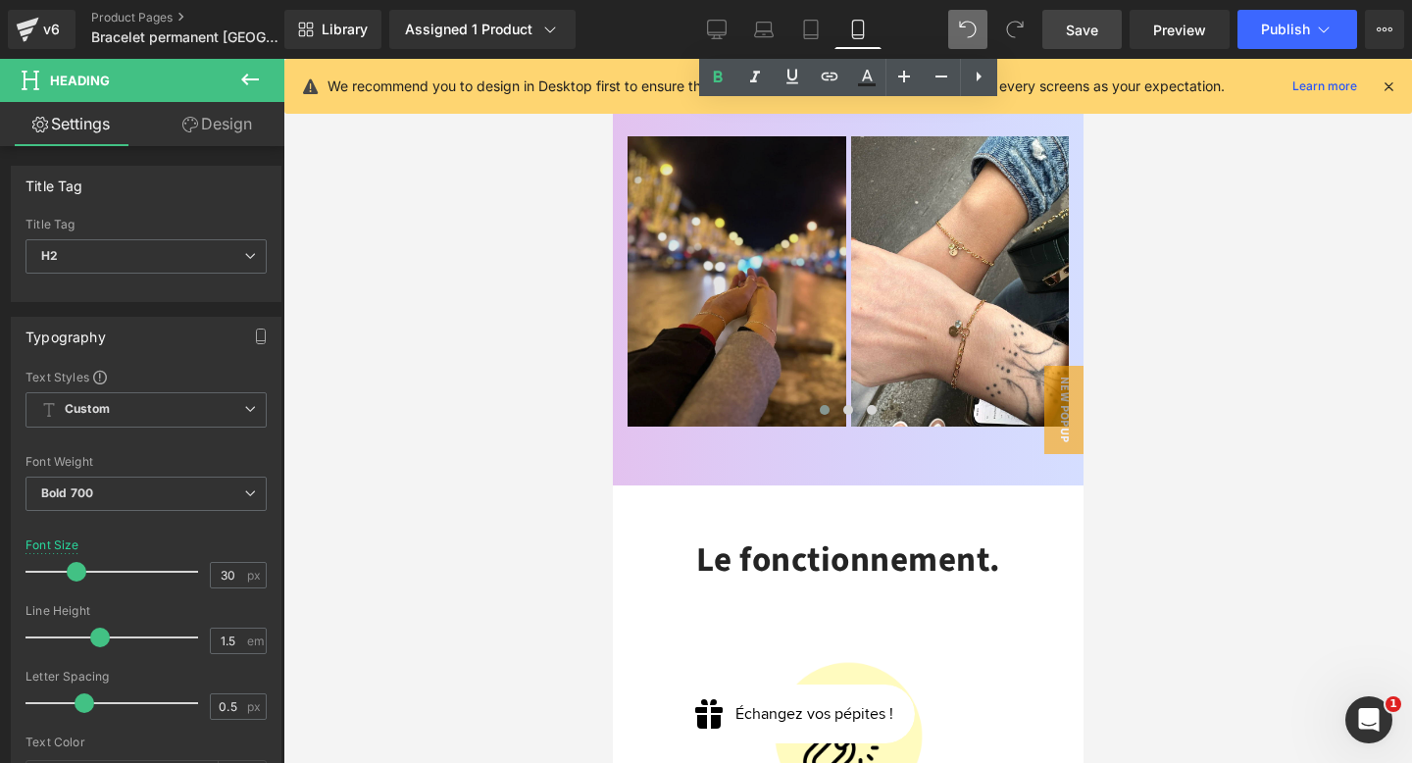
scroll to position [2566, 0]
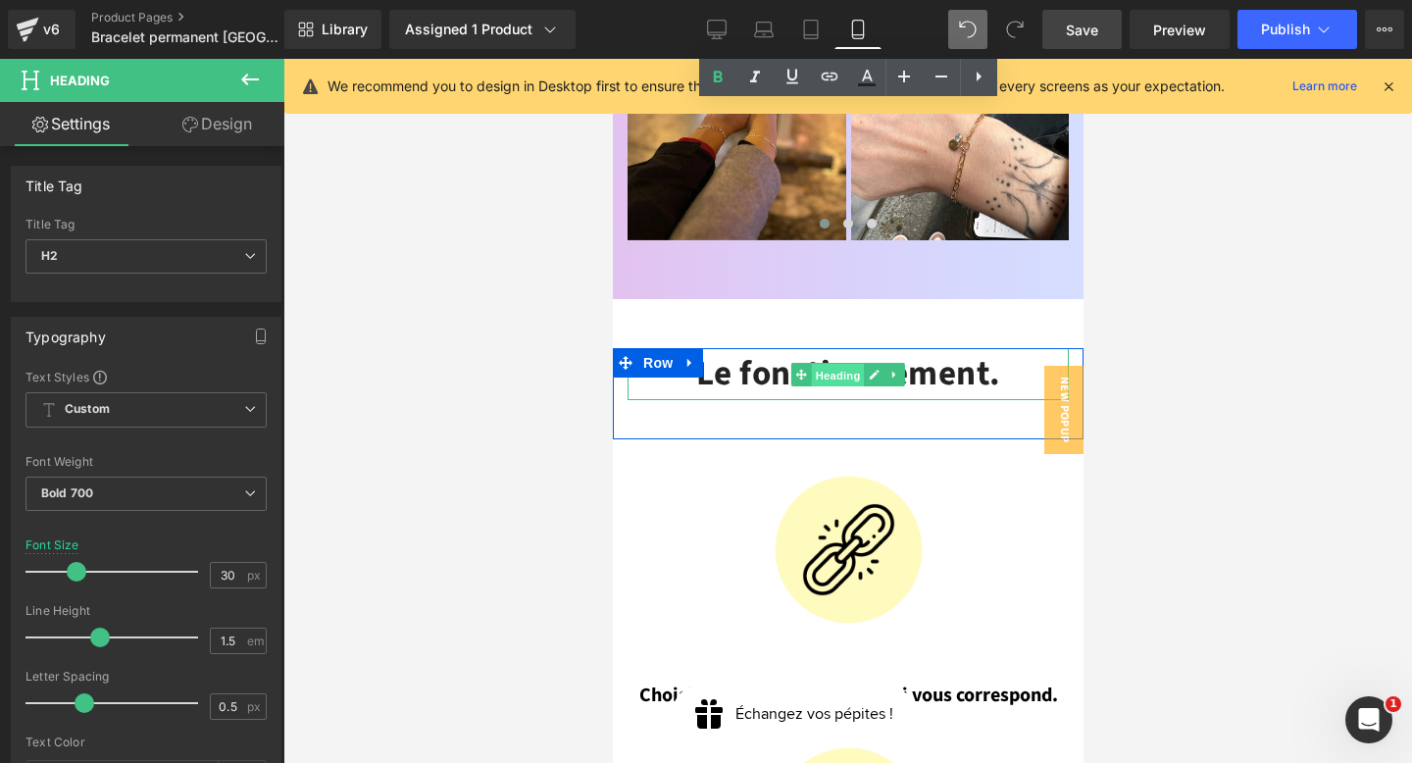
click at [860, 363] on span "Heading" at bounding box center [837, 375] width 53 height 24
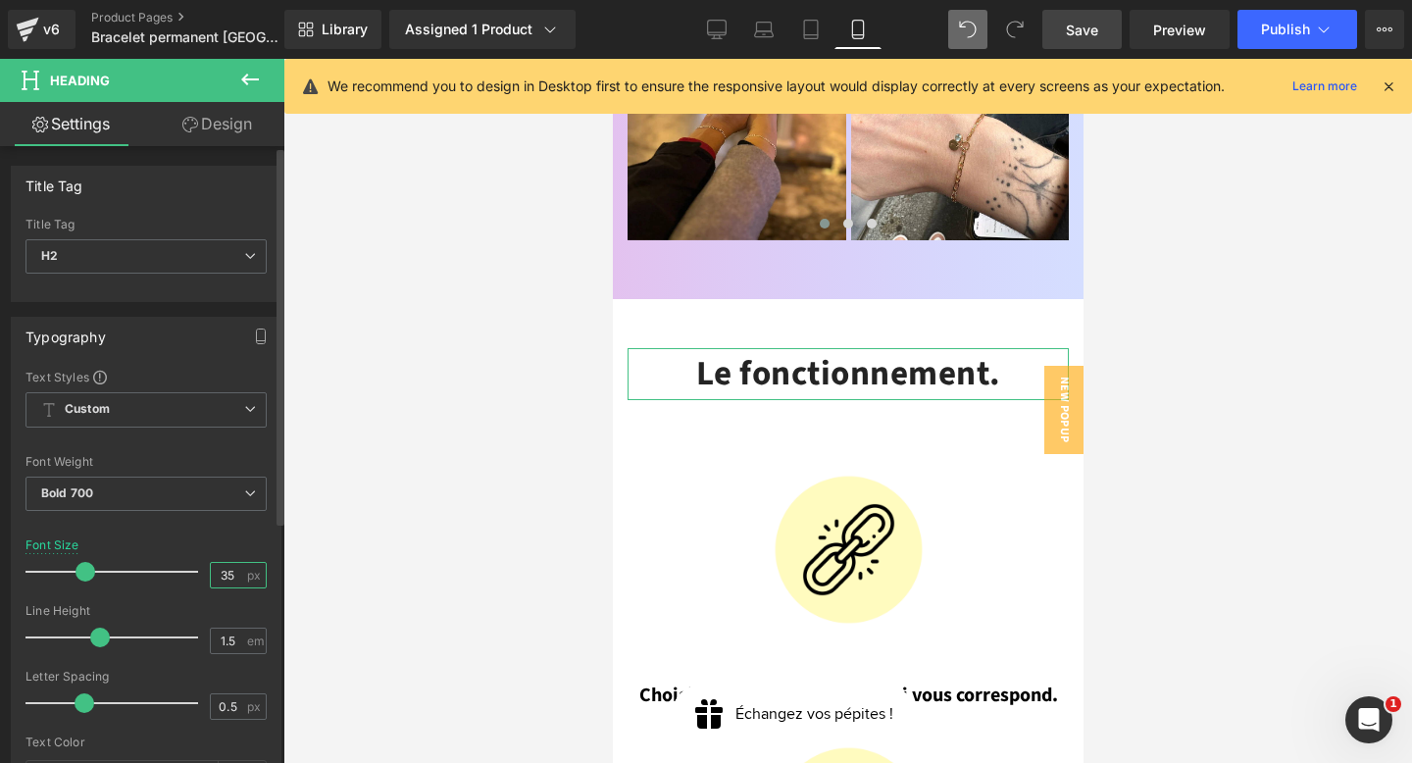
click at [224, 574] on input "35" at bounding box center [228, 575] width 34 height 25
type input "30"
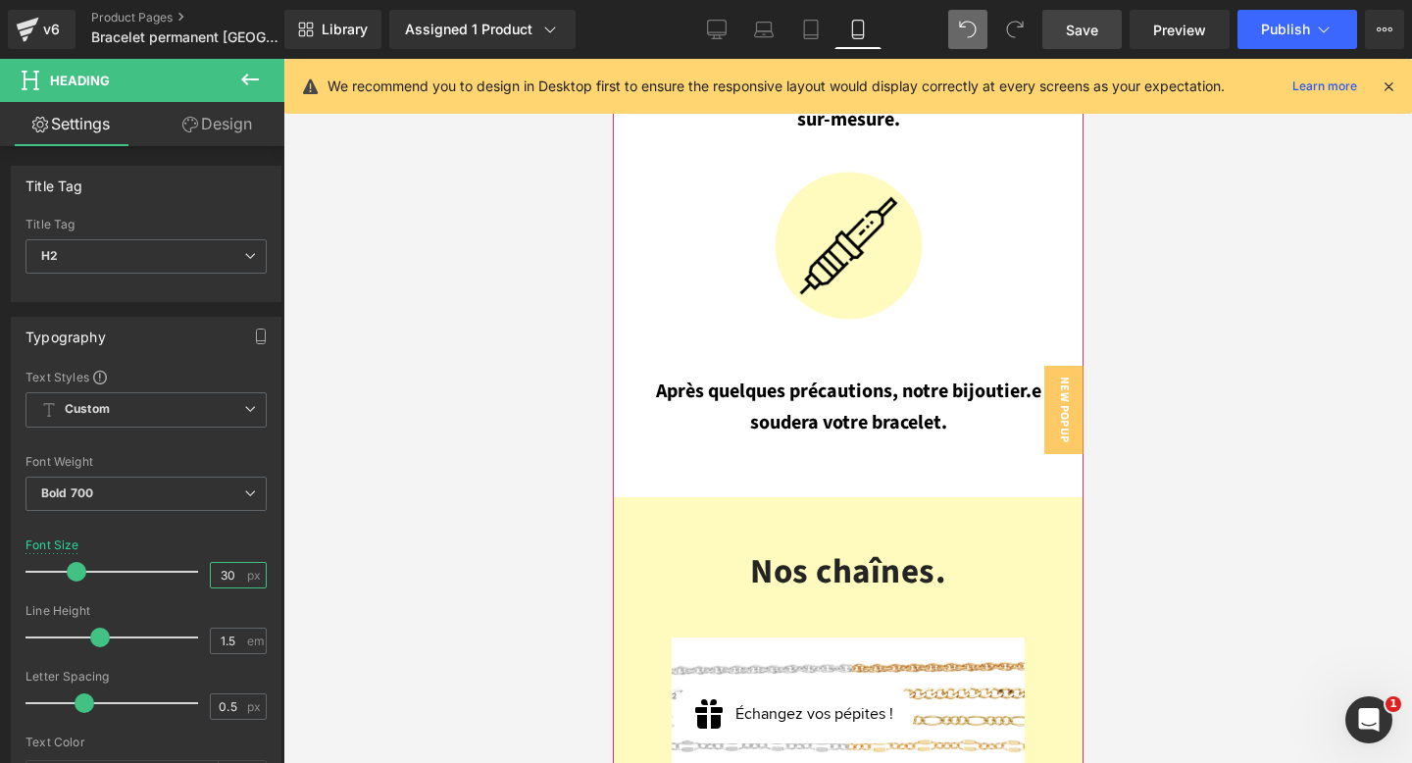
scroll to position [3441, 0]
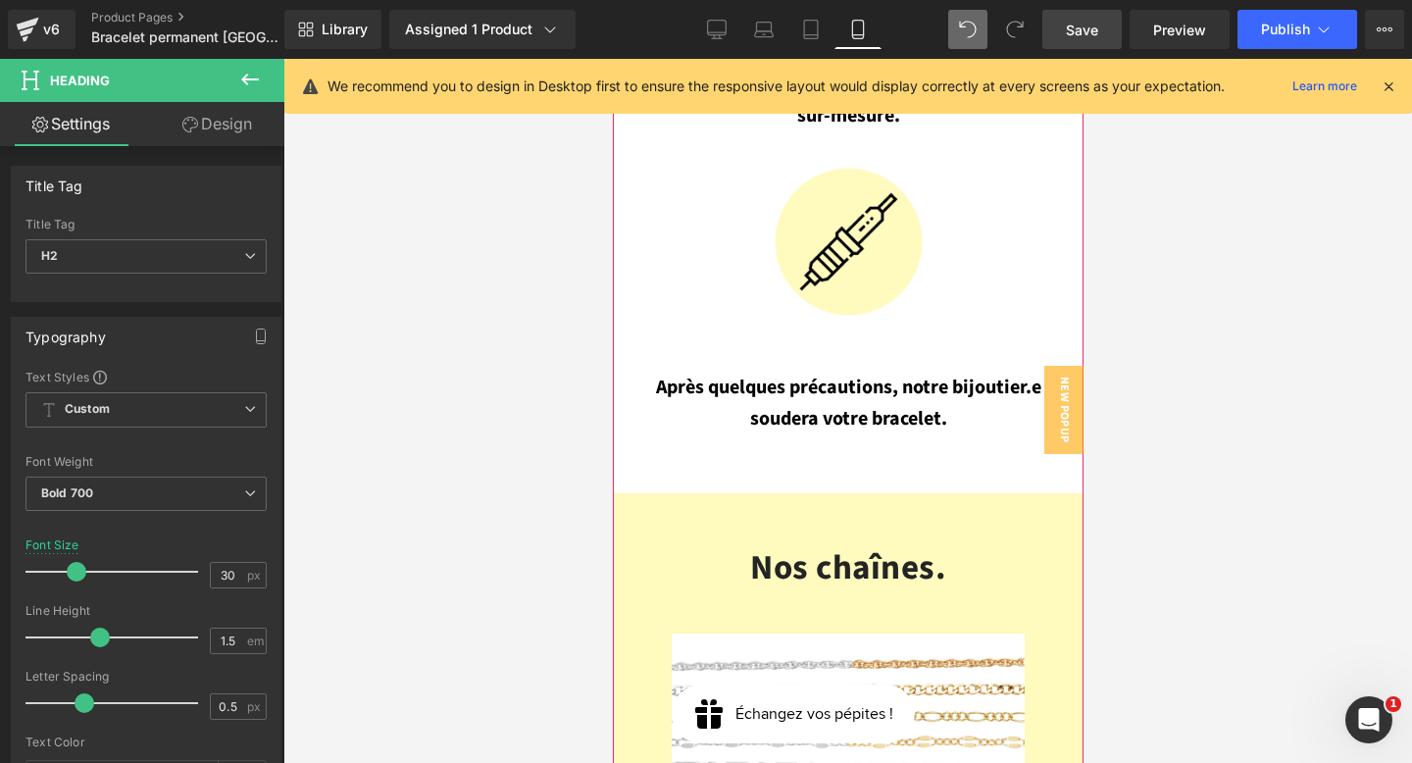
click at [893, 542] on div "Nos chaînes. Heading" at bounding box center [847, 568] width 441 height 52
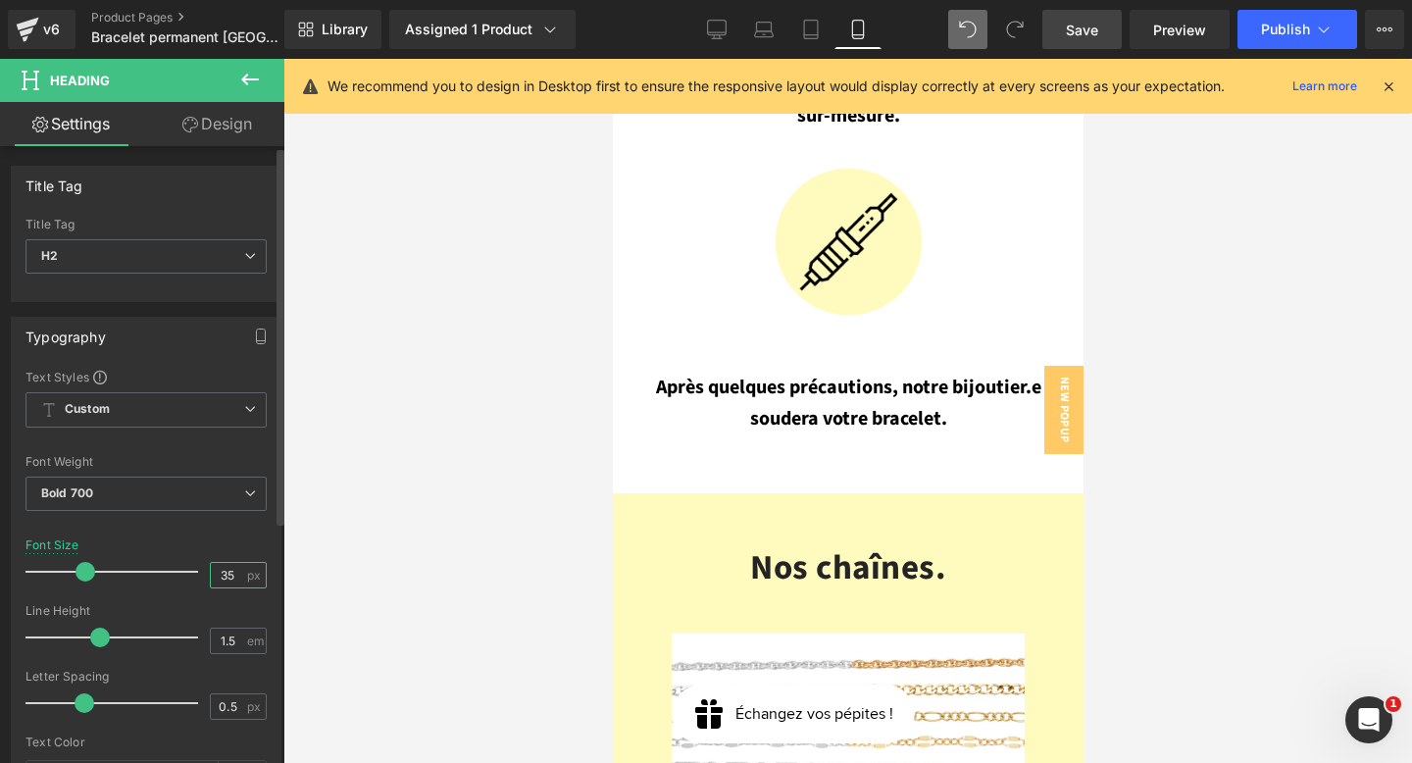
click at [227, 574] on input "35" at bounding box center [228, 575] width 34 height 25
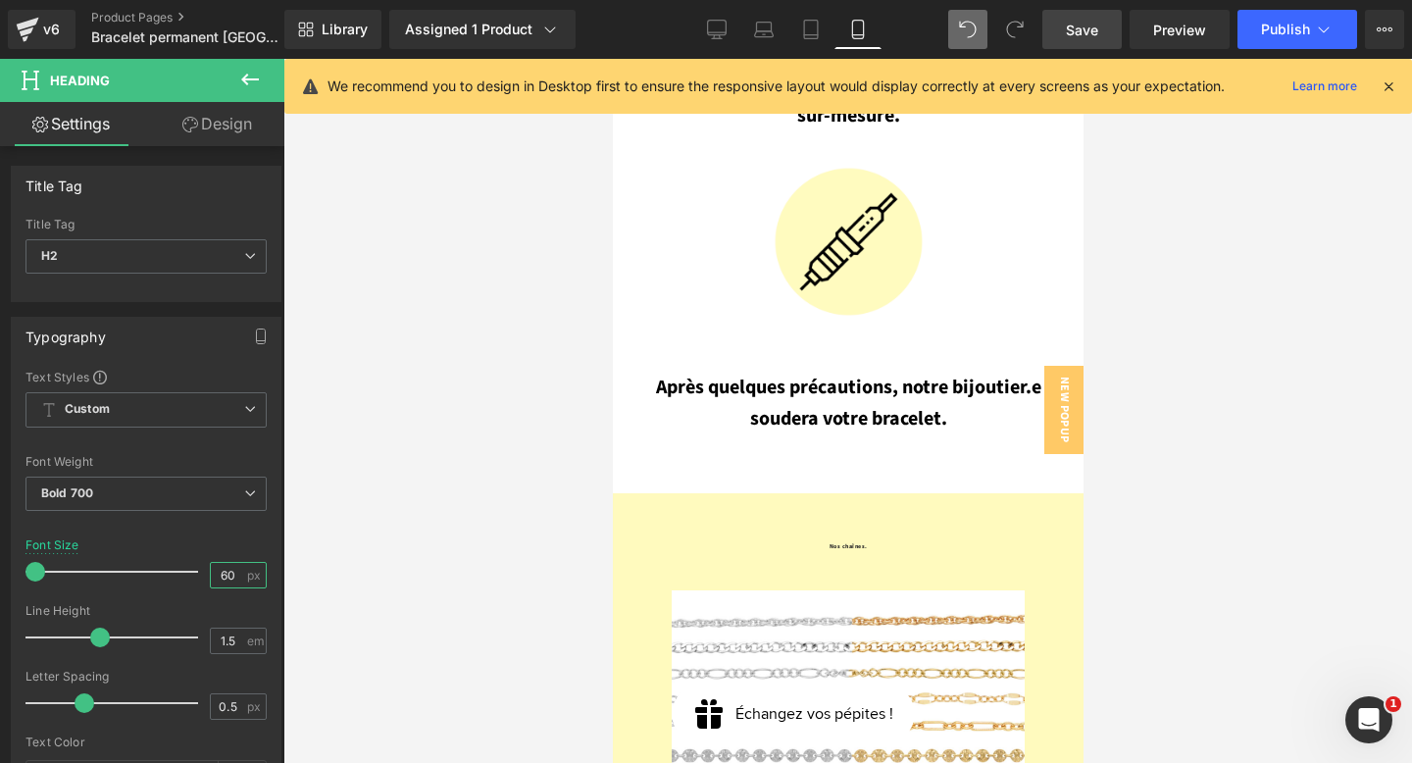
type input "6"
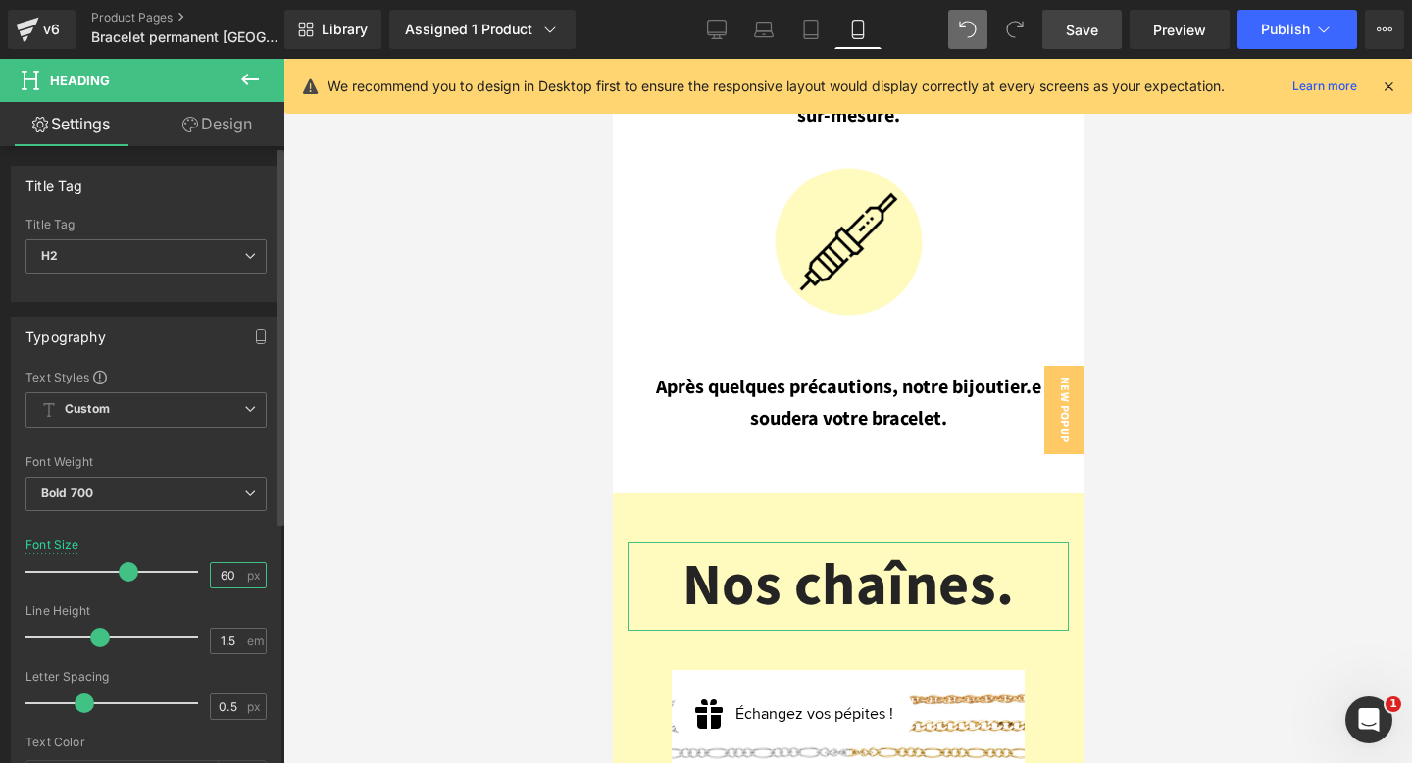
type input "6"
type input "30"
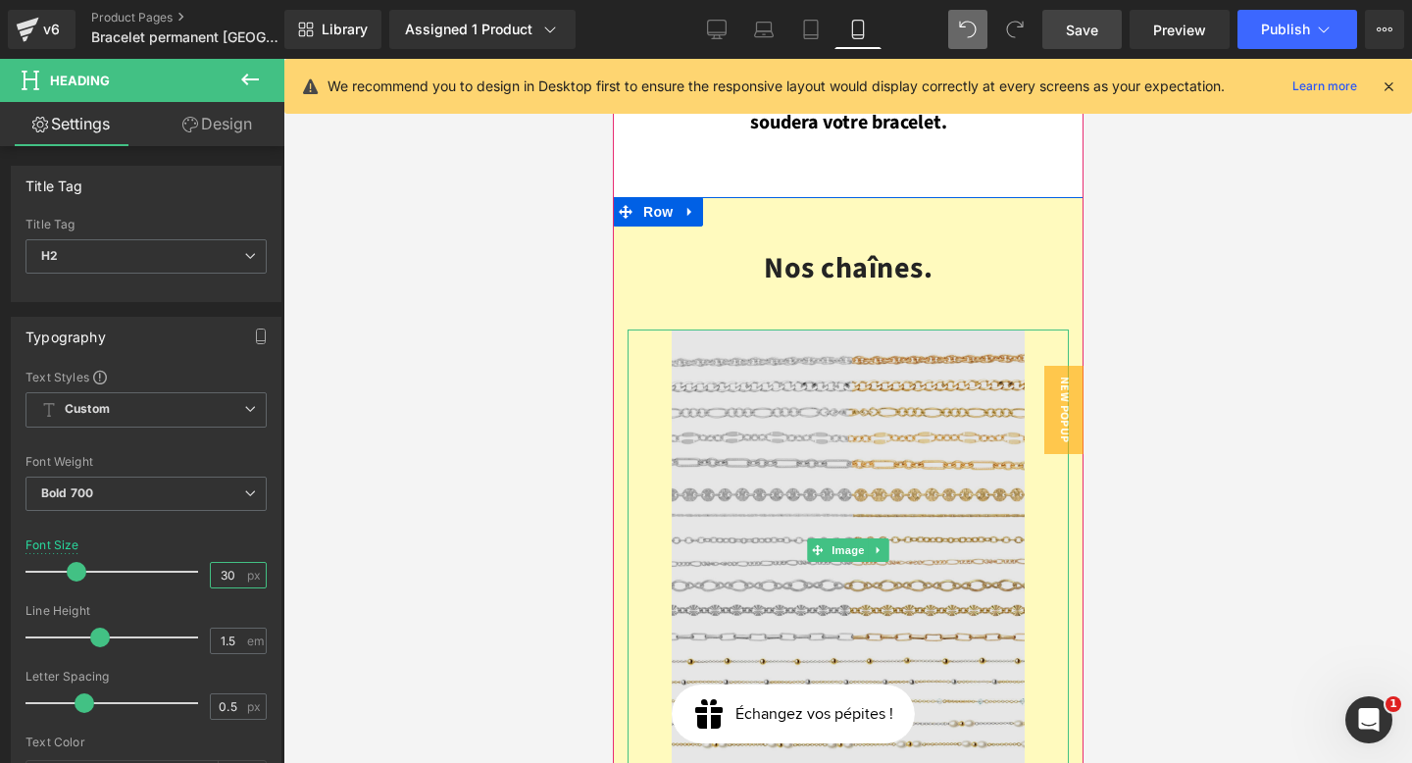
scroll to position [4193, 0]
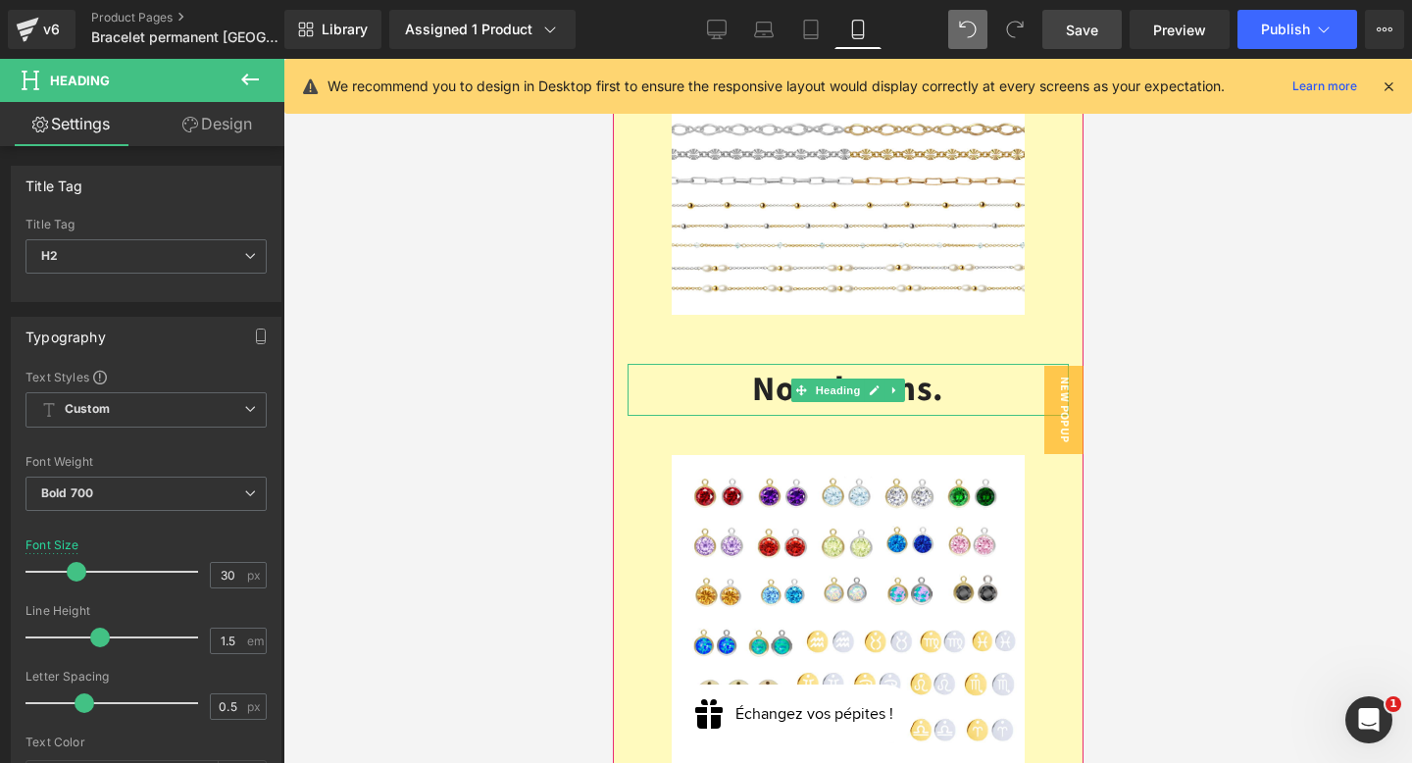
click at [930, 364] on h2 "Nos charms." at bounding box center [847, 390] width 441 height 52
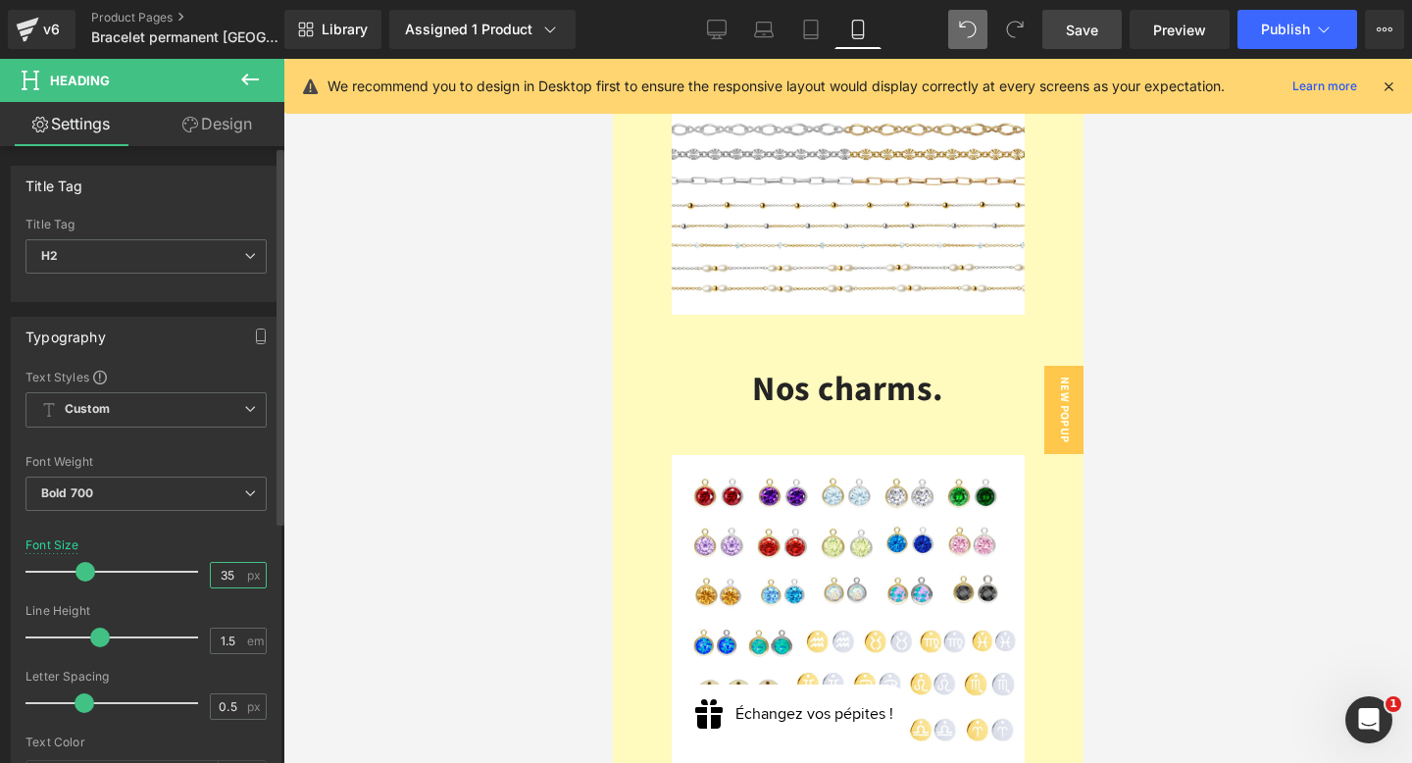
click at [231, 567] on input "35" at bounding box center [228, 575] width 34 height 25
type input "30"
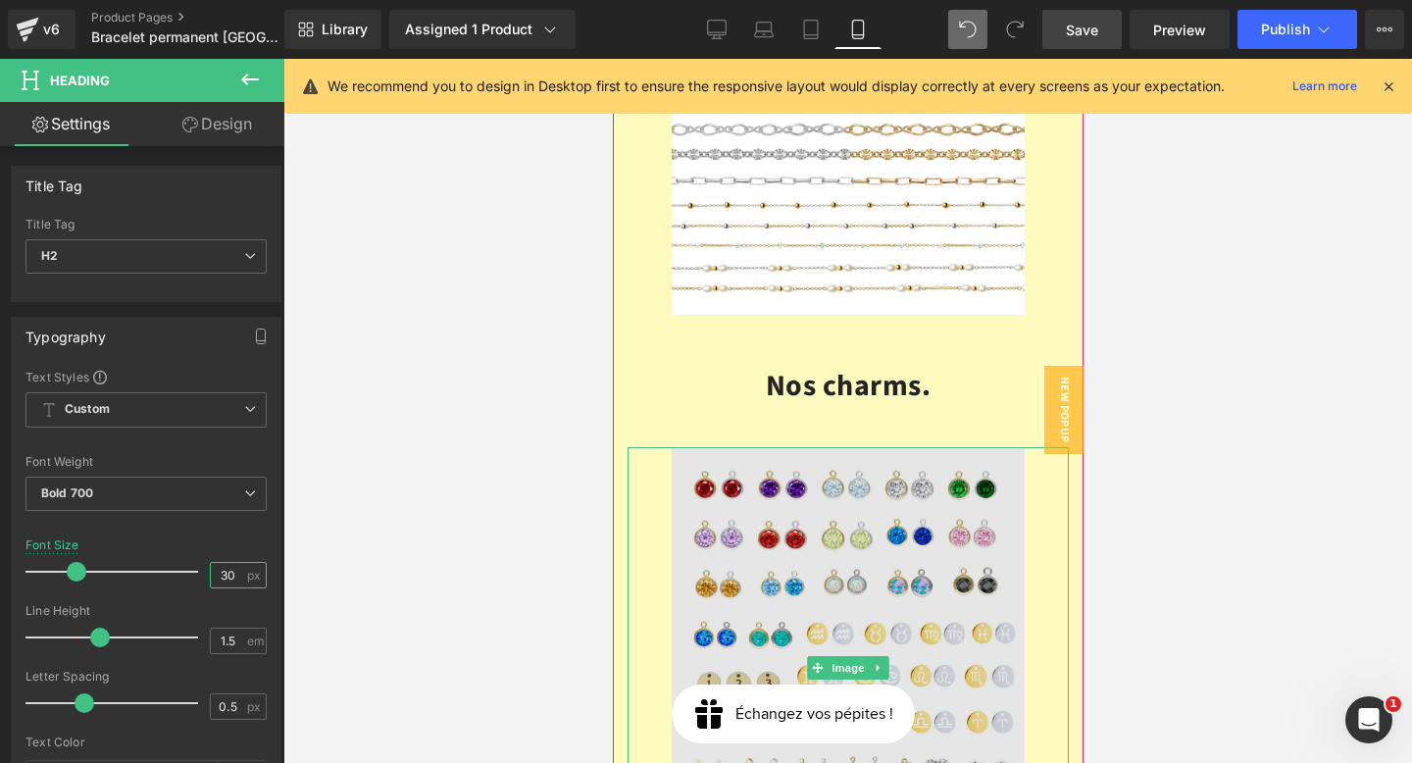
scroll to position [5027, 0]
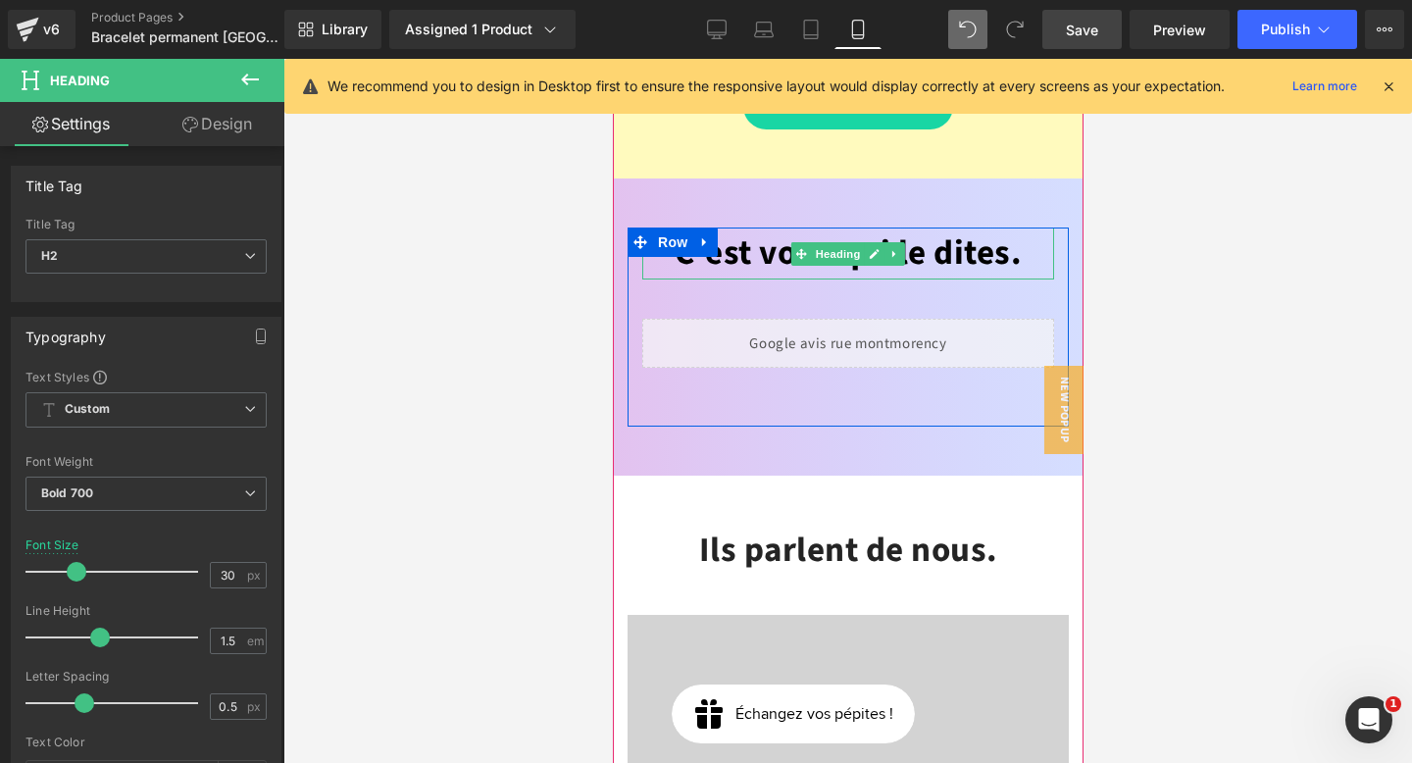
click at [968, 229] on font "C'est vous qui le dites." at bounding box center [847, 253] width 347 height 49
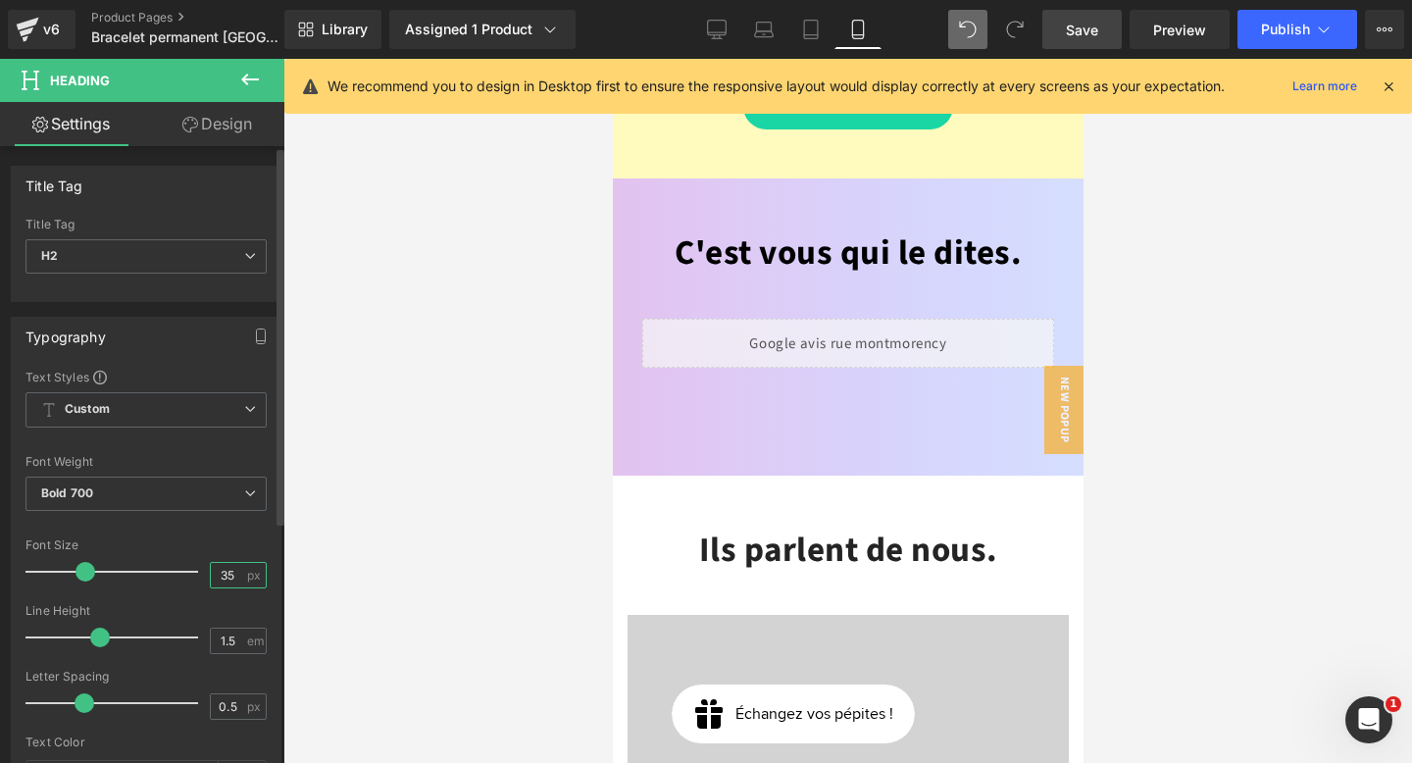
click at [227, 571] on input "35" at bounding box center [228, 575] width 34 height 25
type input "3"
type input "30"
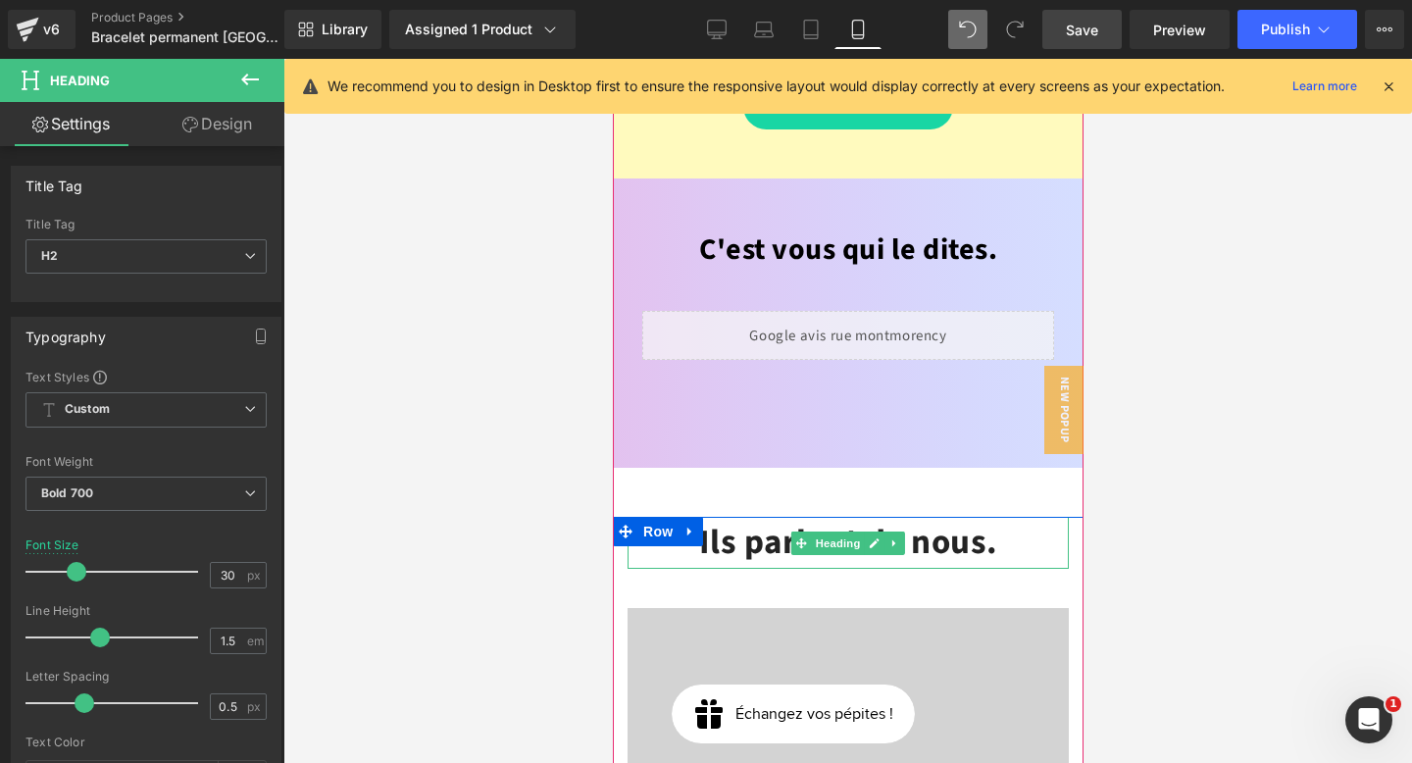
click at [956, 517] on h2 "Ils parlent de nous." at bounding box center [847, 543] width 441 height 52
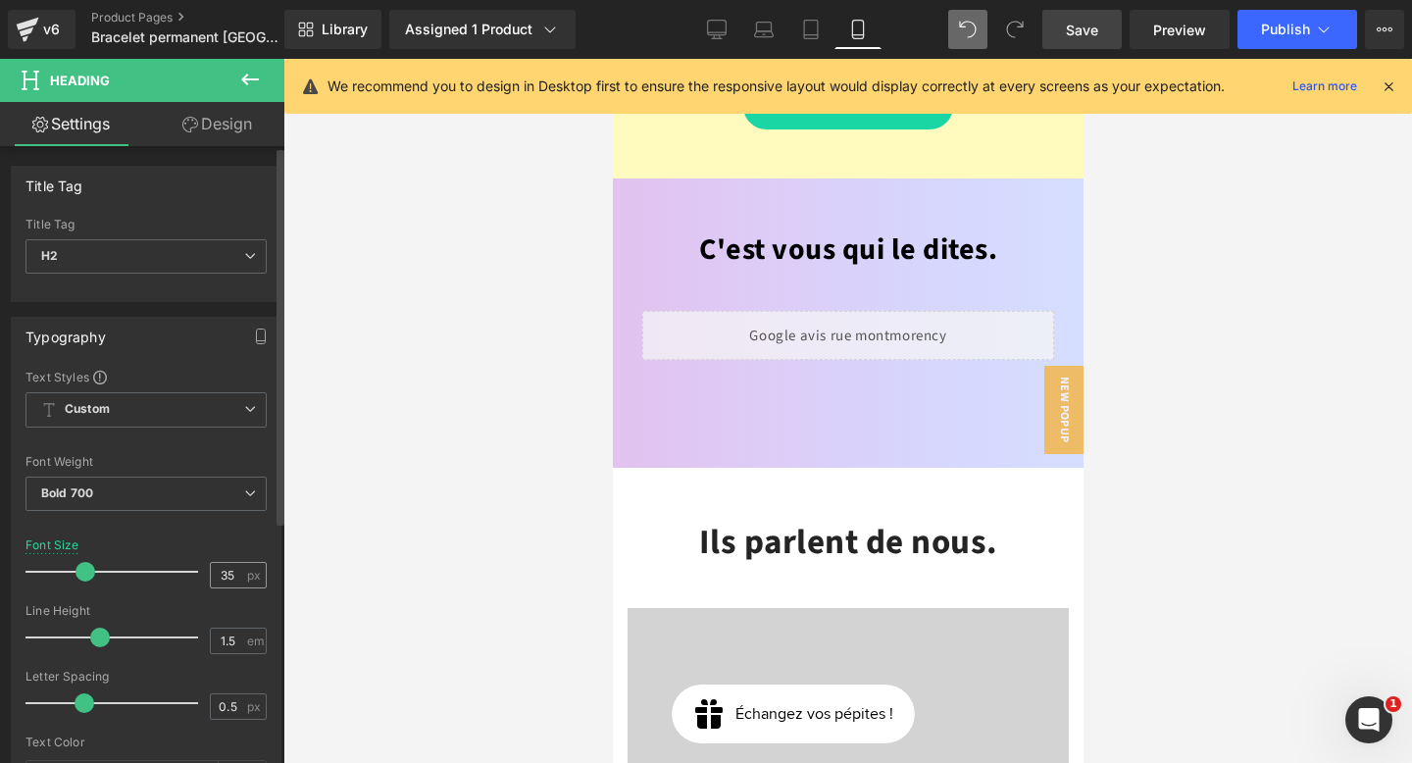
click at [220, 569] on input "35" at bounding box center [228, 575] width 34 height 25
type input "30"
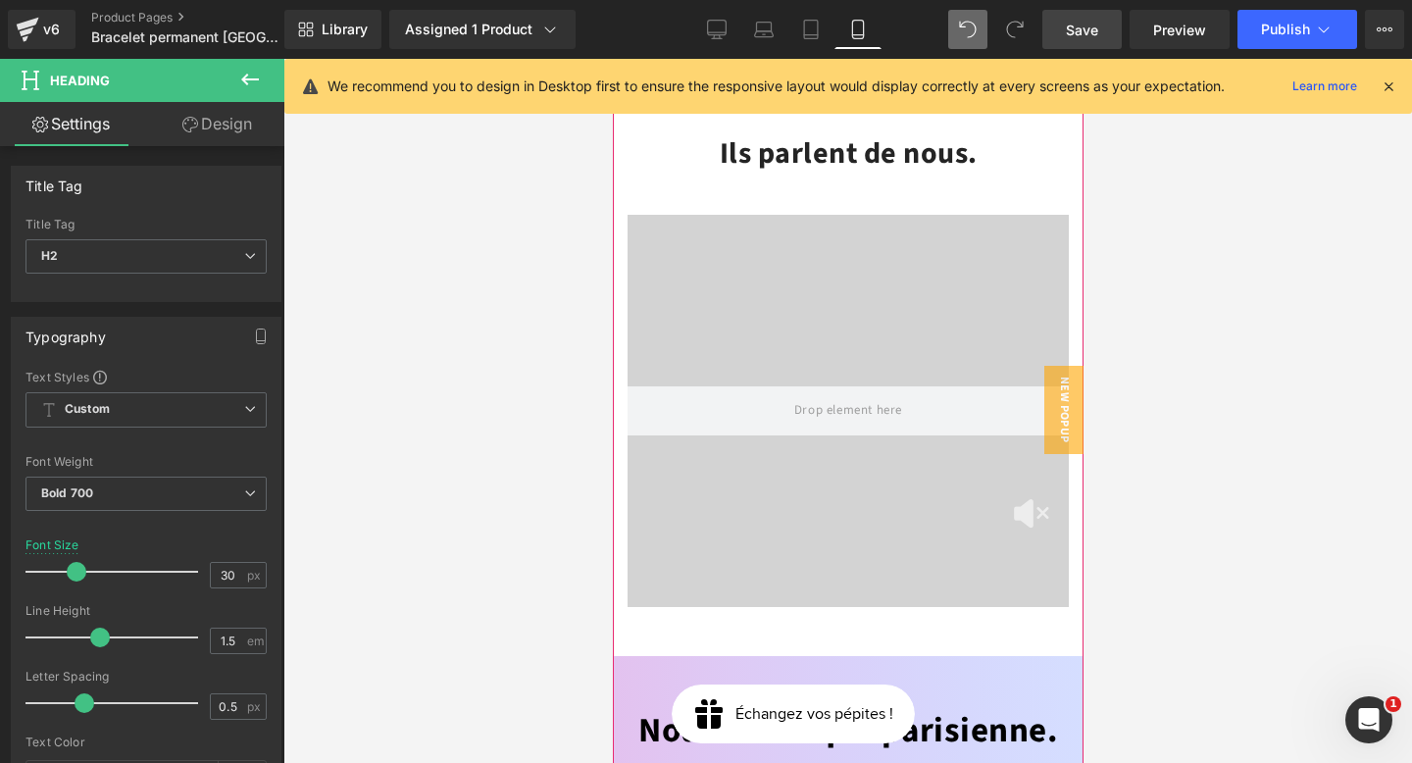
scroll to position [5560, 0]
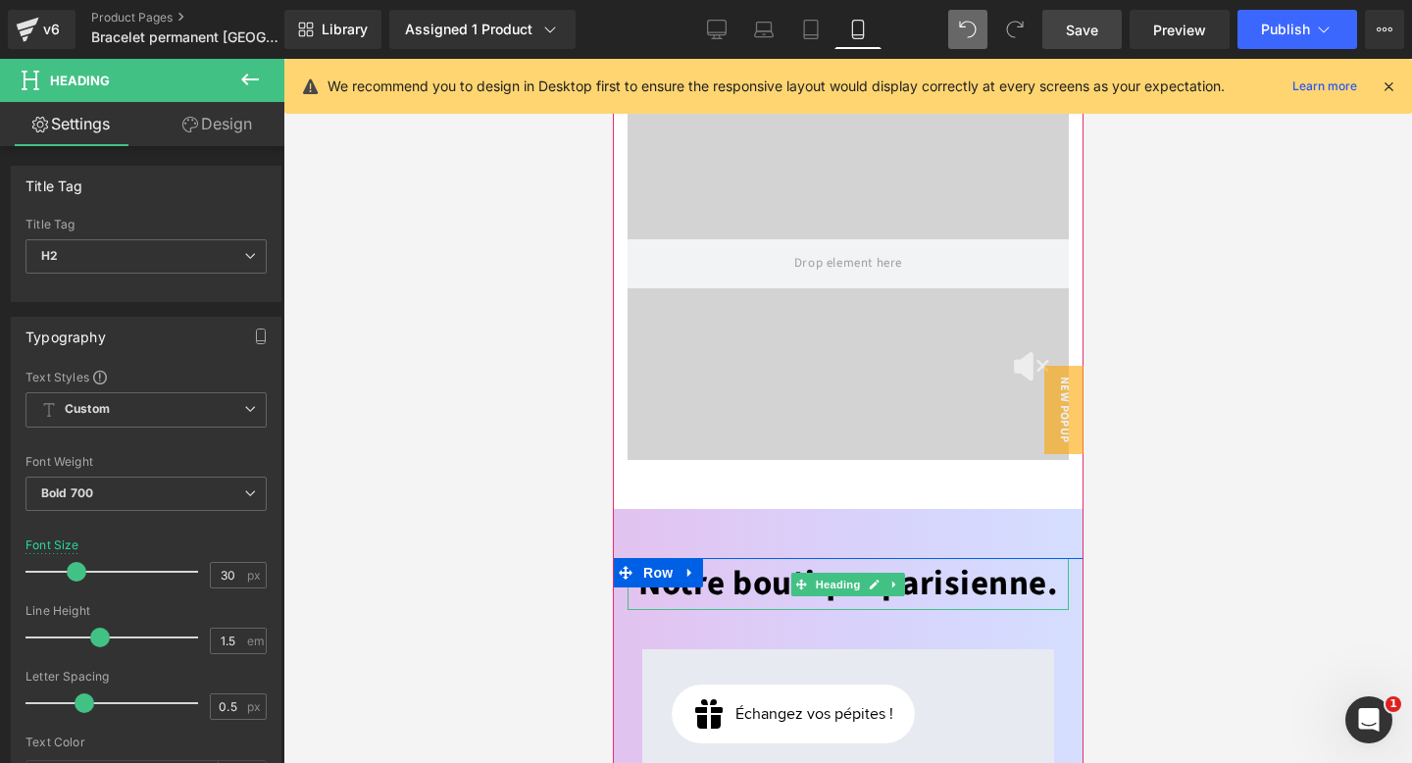
click at [986, 559] on font "Notre boutique parisienne." at bounding box center [848, 583] width 420 height 49
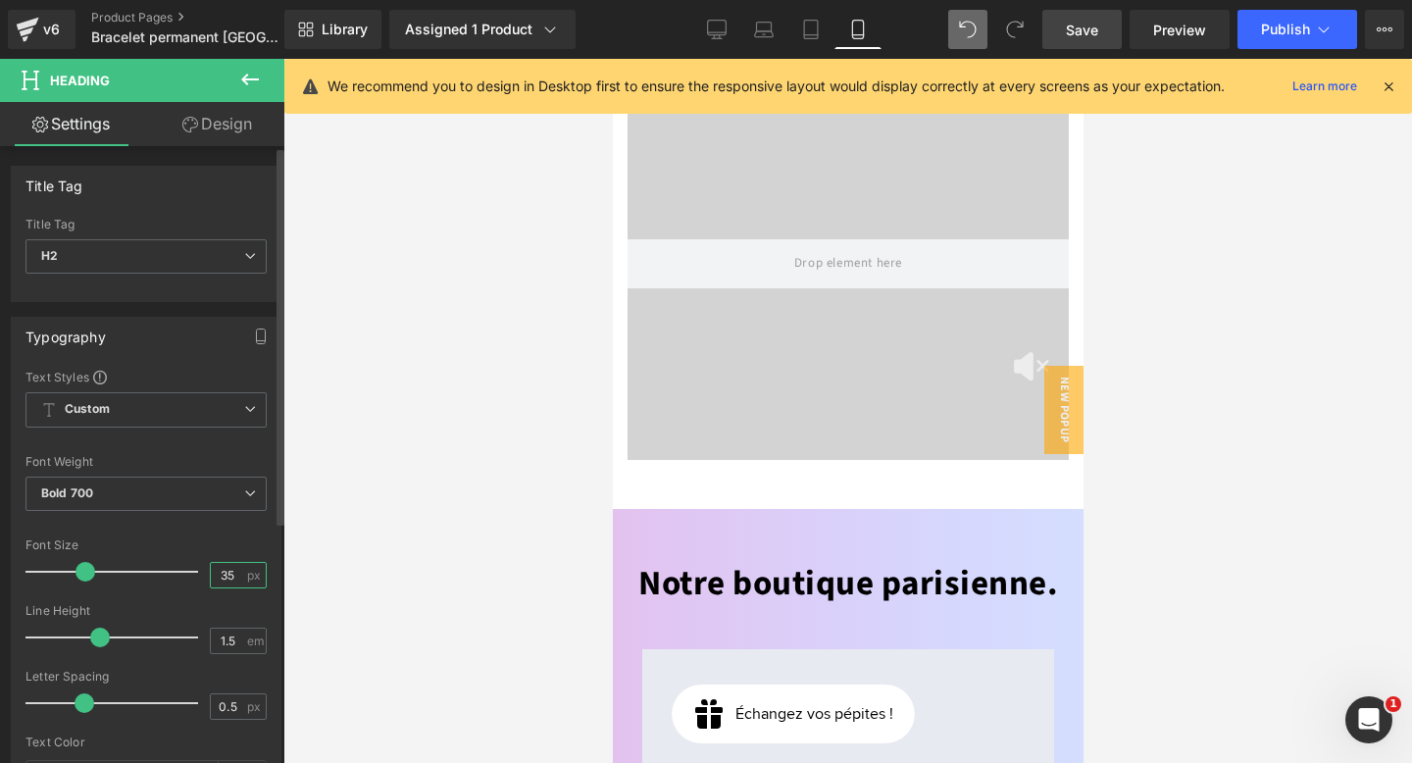
click at [226, 576] on input "35" at bounding box center [228, 575] width 34 height 25
type input "3"
type input "30"
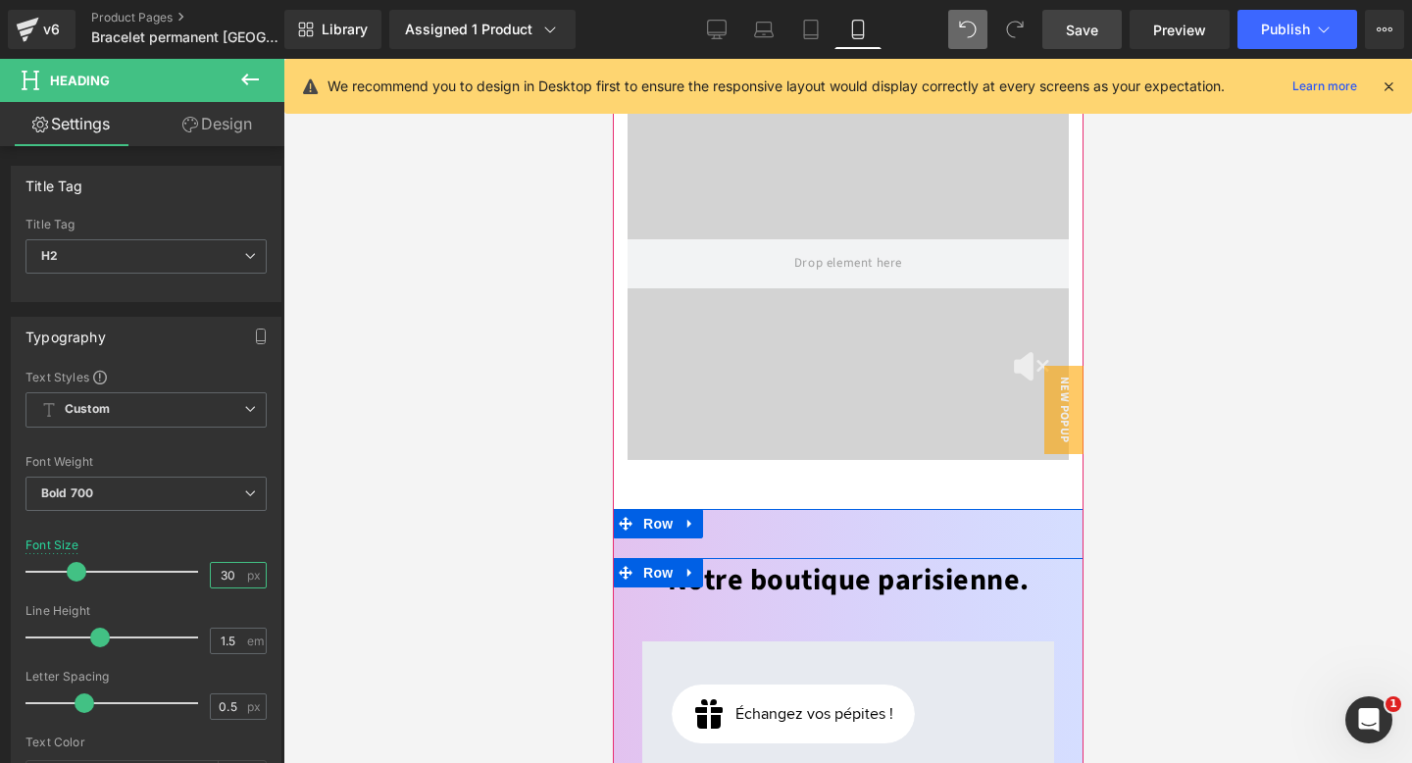
scroll to position [6250, 0]
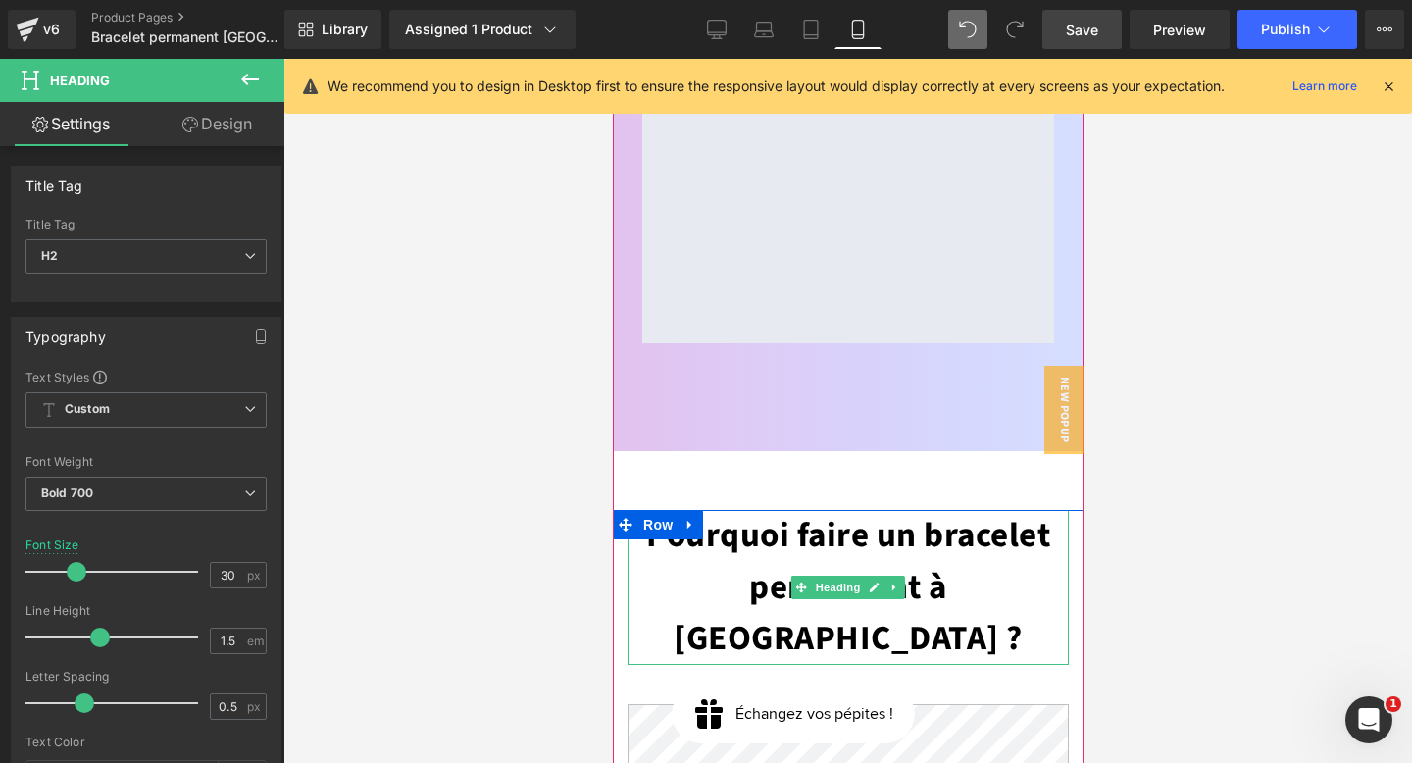
click at [937, 540] on h2 "Pourquoi faire un bracelet permanent à Paris ?" at bounding box center [847, 587] width 441 height 155
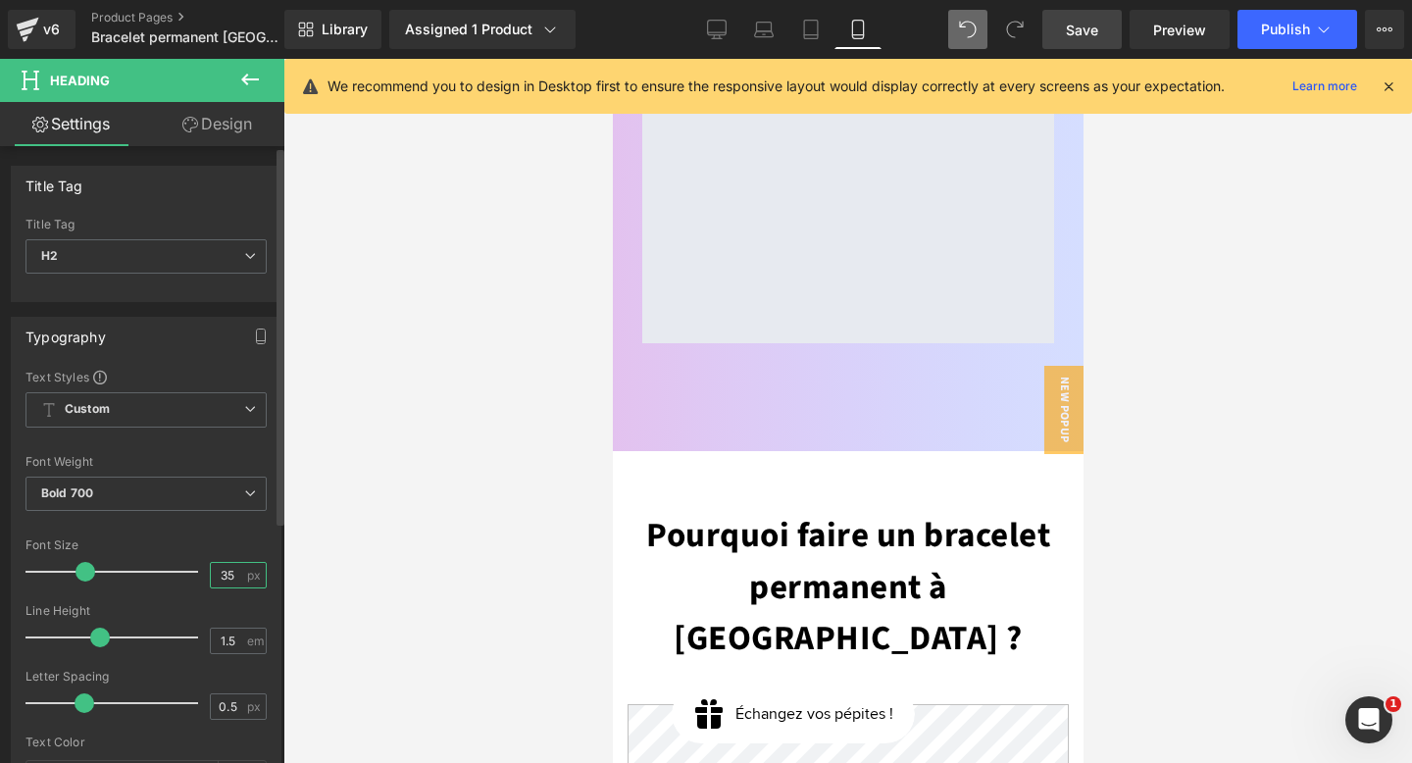
click at [228, 572] on input "35" at bounding box center [228, 575] width 34 height 25
type input "3"
type input "30"
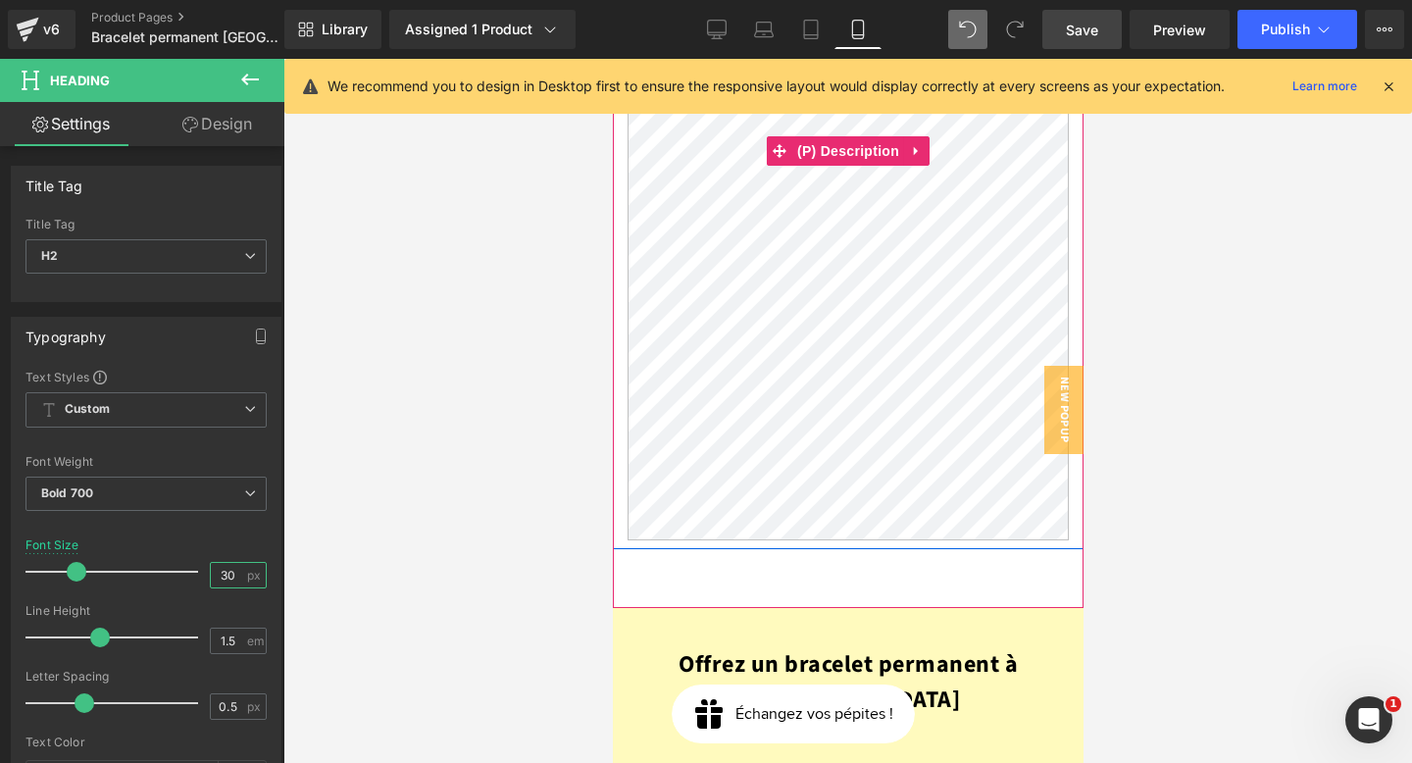
scroll to position [7373, 0]
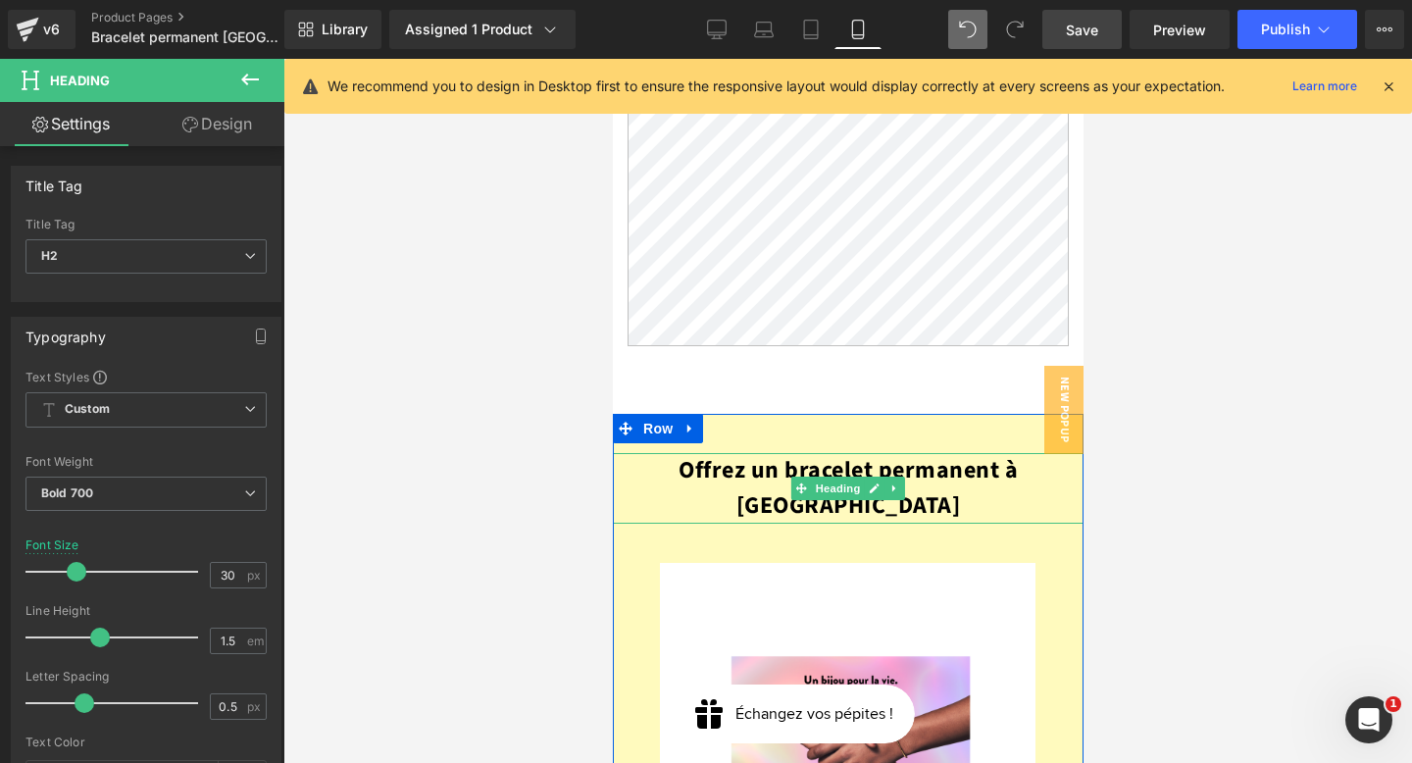
click at [932, 453] on b "Offrez un bracelet permanent à [GEOGRAPHIC_DATA]" at bounding box center [847, 488] width 339 height 70
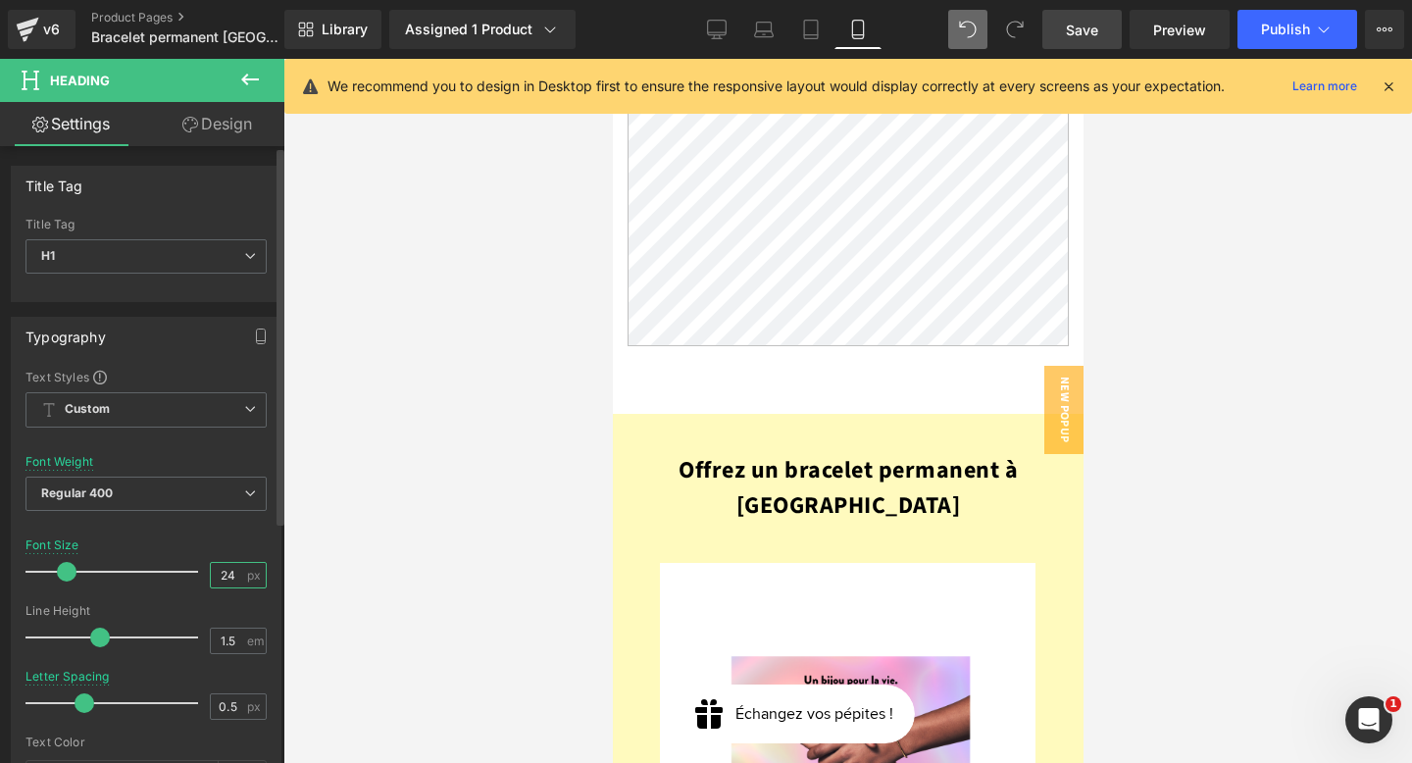
click at [211, 568] on input "24" at bounding box center [228, 575] width 34 height 25
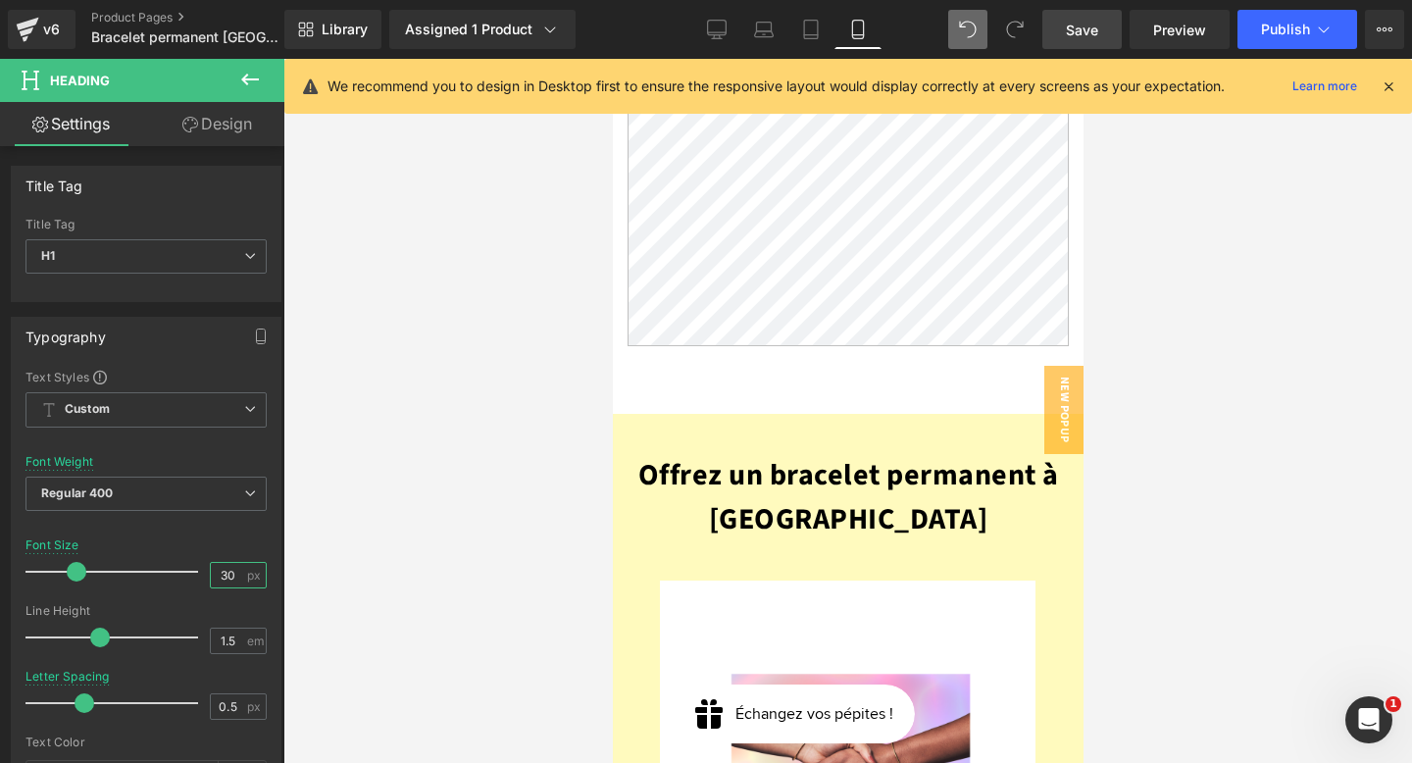
type input "30"
click at [435, 543] on div at bounding box center [847, 411] width 1129 height 704
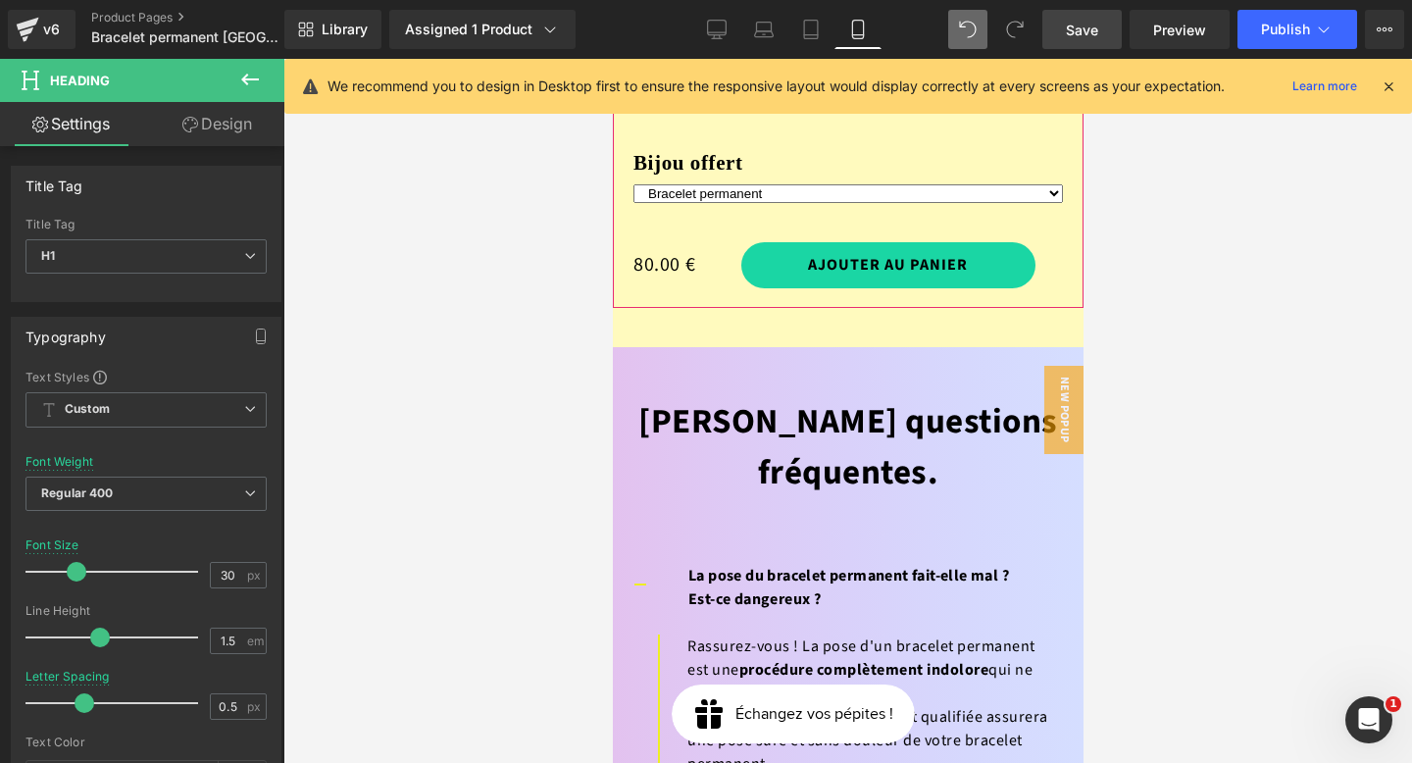
scroll to position [8853, 0]
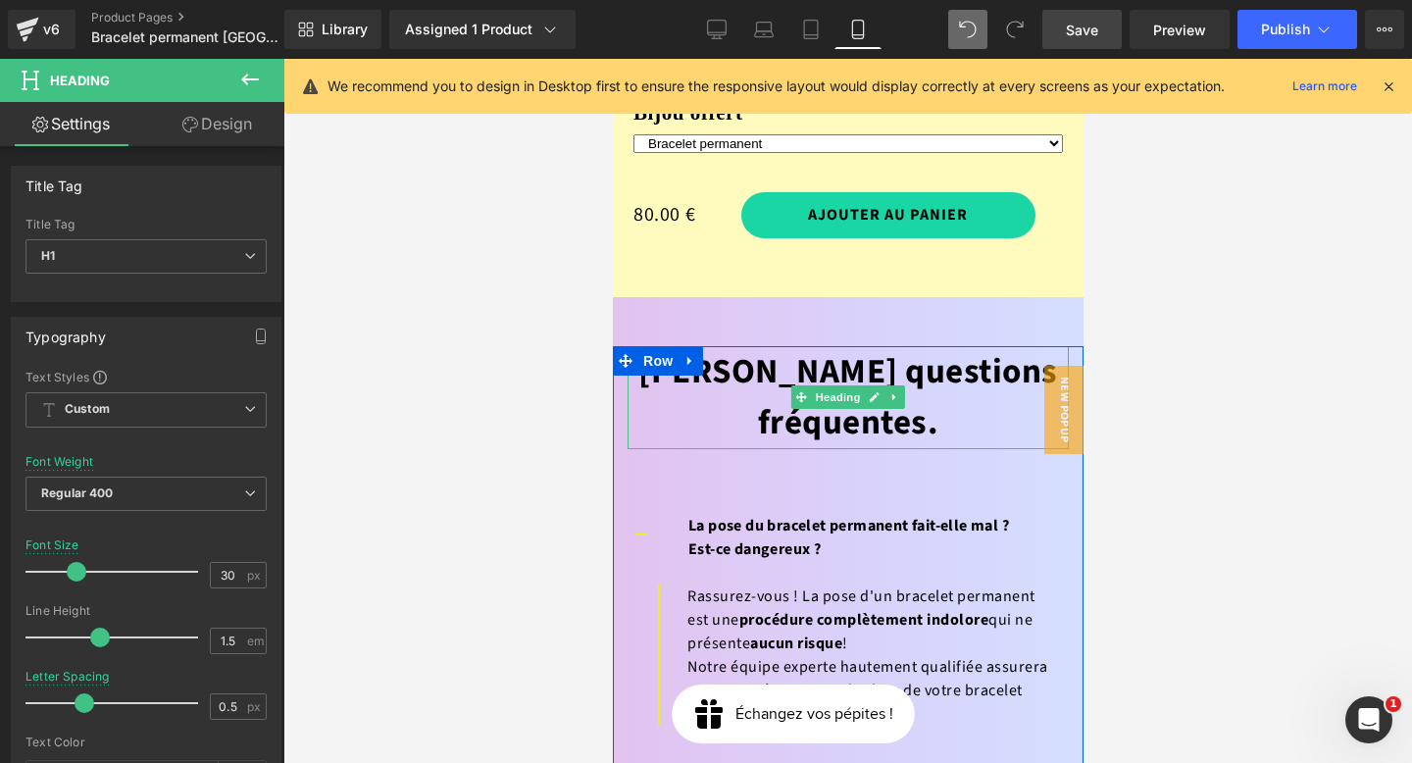
click at [948, 347] on font "[PERSON_NAME] questions fréquentes." at bounding box center [848, 397] width 420 height 101
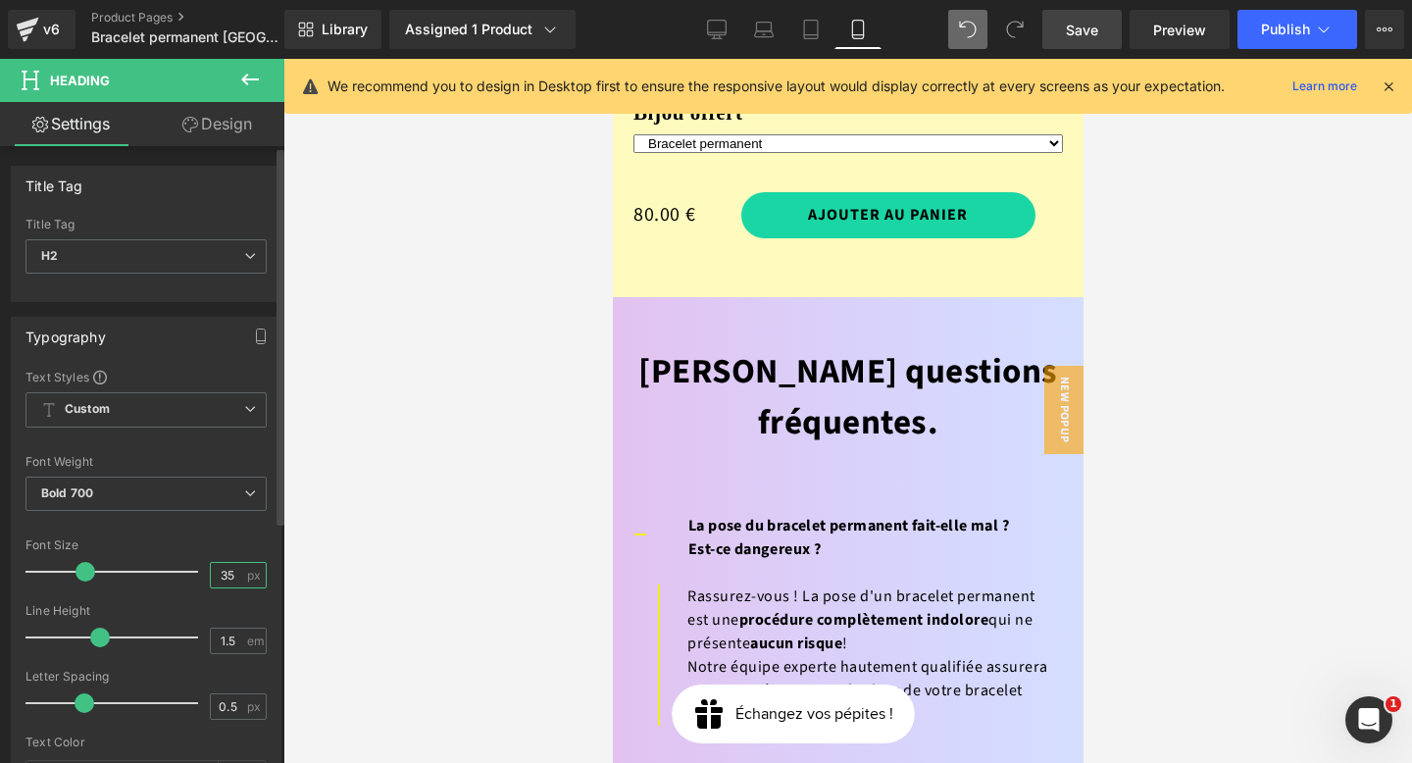
click at [224, 576] on input "35" at bounding box center [228, 575] width 34 height 25
type input "30"
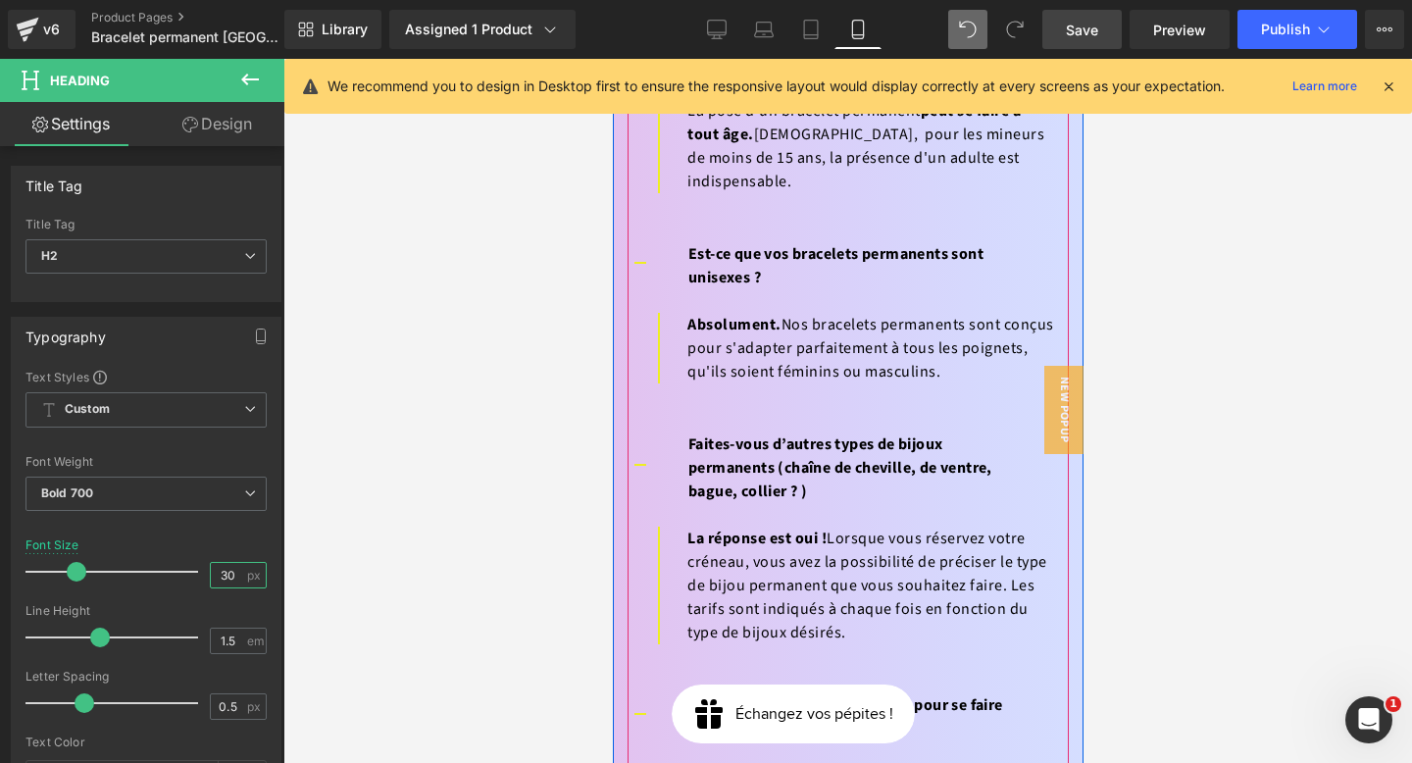
scroll to position [11277, 0]
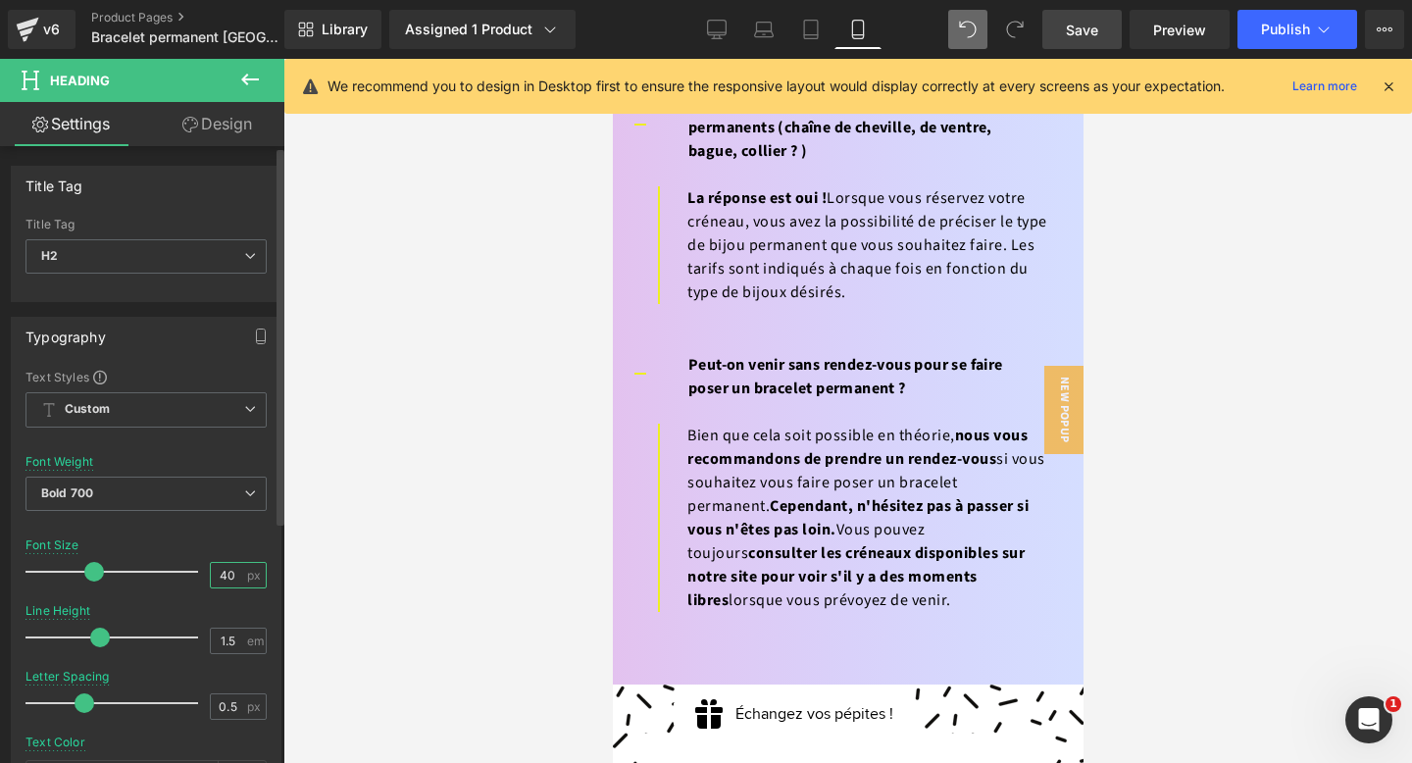
click at [220, 568] on input "40" at bounding box center [228, 575] width 34 height 25
type input "30"
click at [1123, 562] on div at bounding box center [847, 411] width 1129 height 704
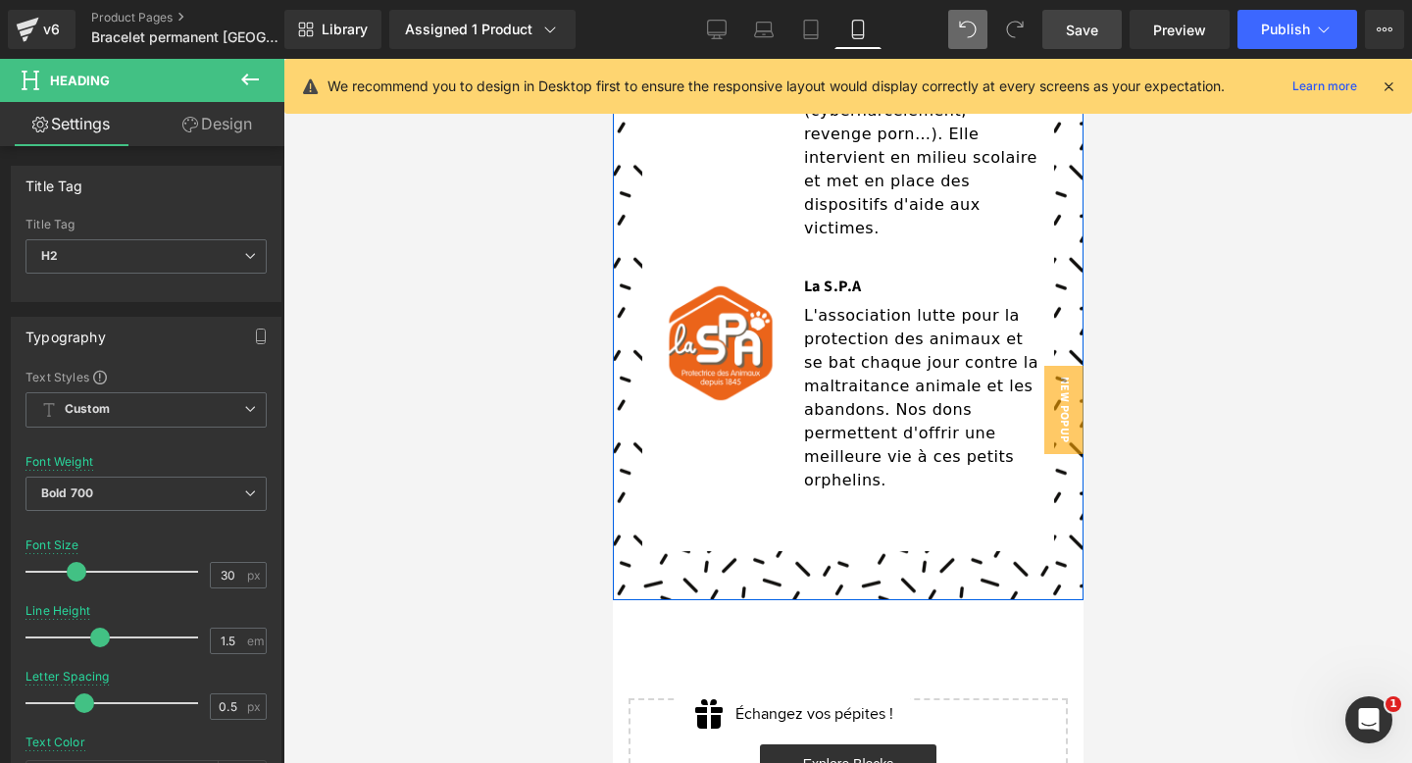
scroll to position [12666, 0]
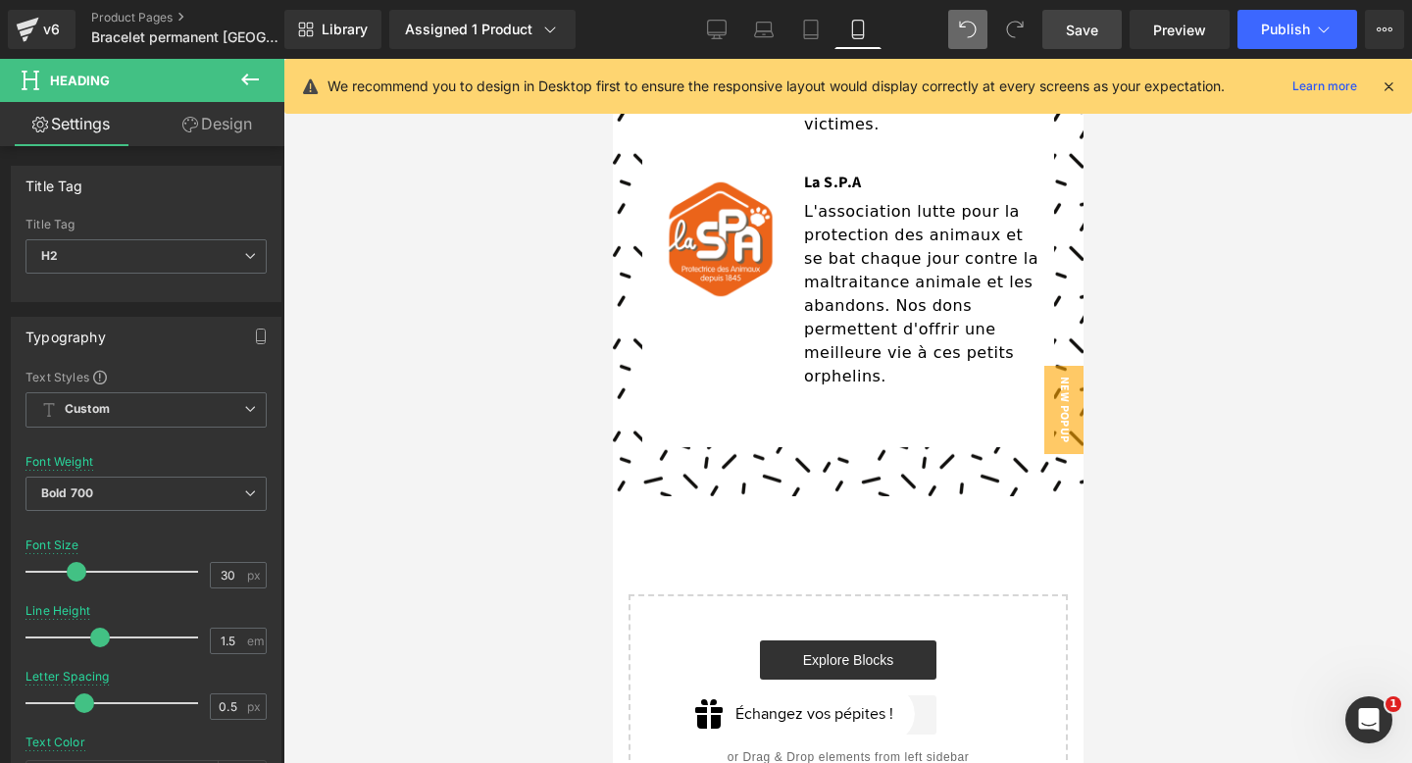
click at [1071, 40] on link "Save" at bounding box center [1082, 29] width 79 height 39
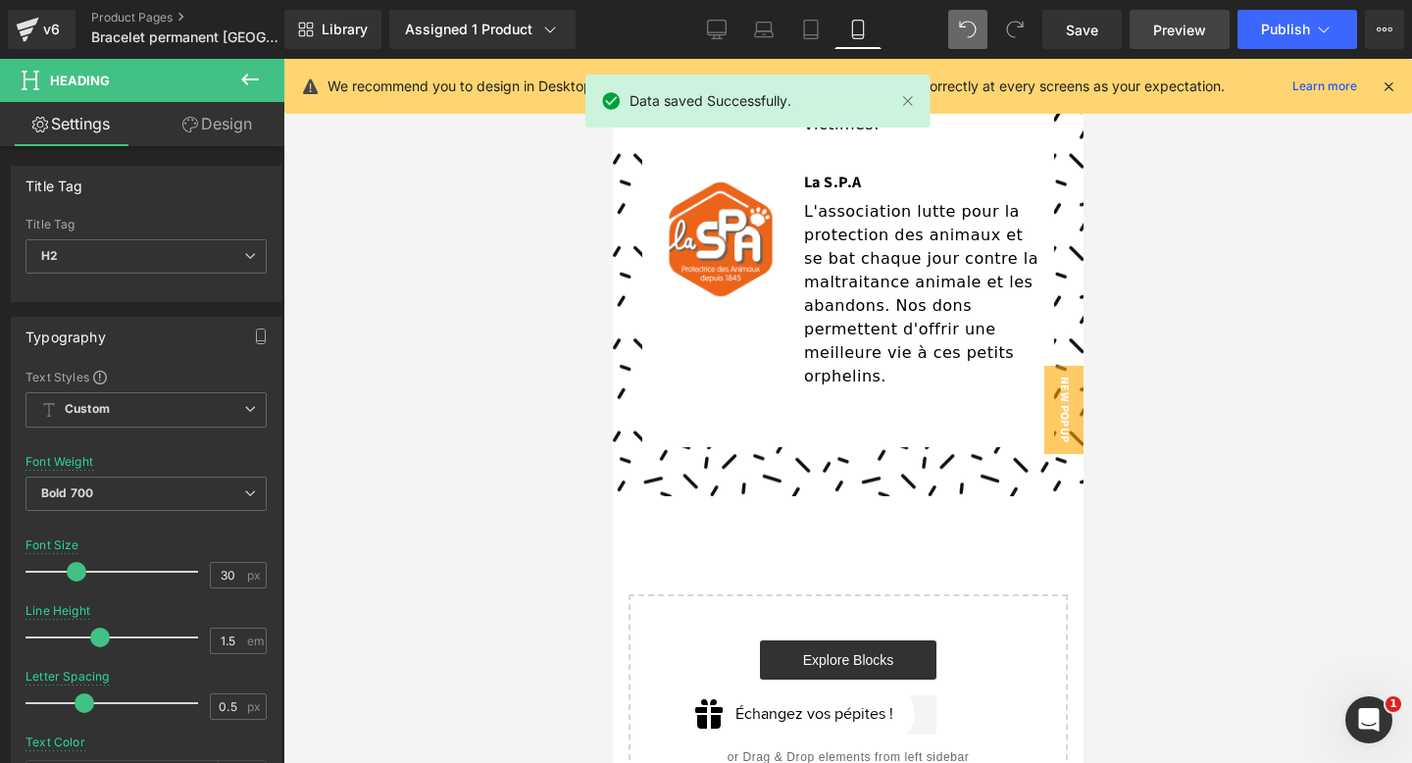
click at [1190, 29] on span "Preview" at bounding box center [1179, 30] width 53 height 21
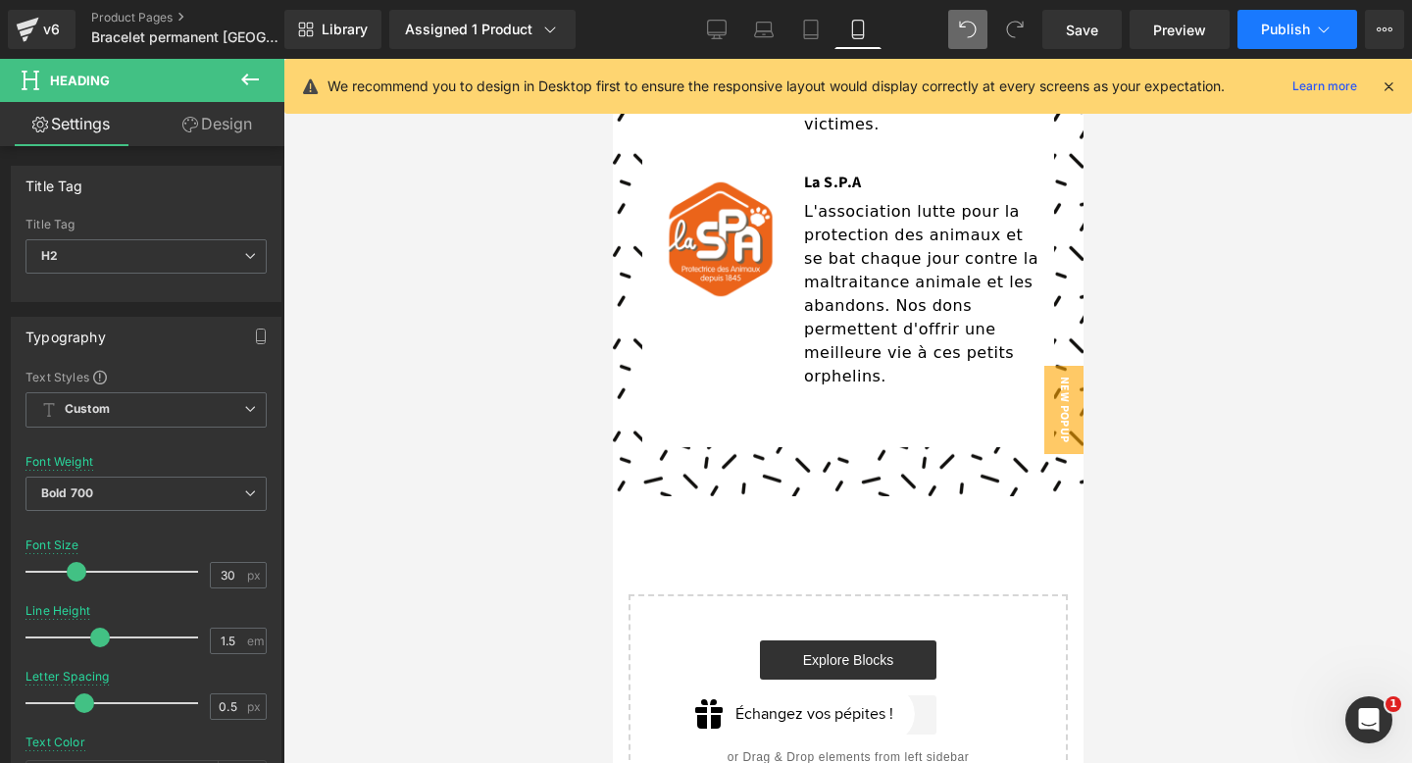
click at [1330, 32] on icon at bounding box center [1324, 30] width 20 height 20
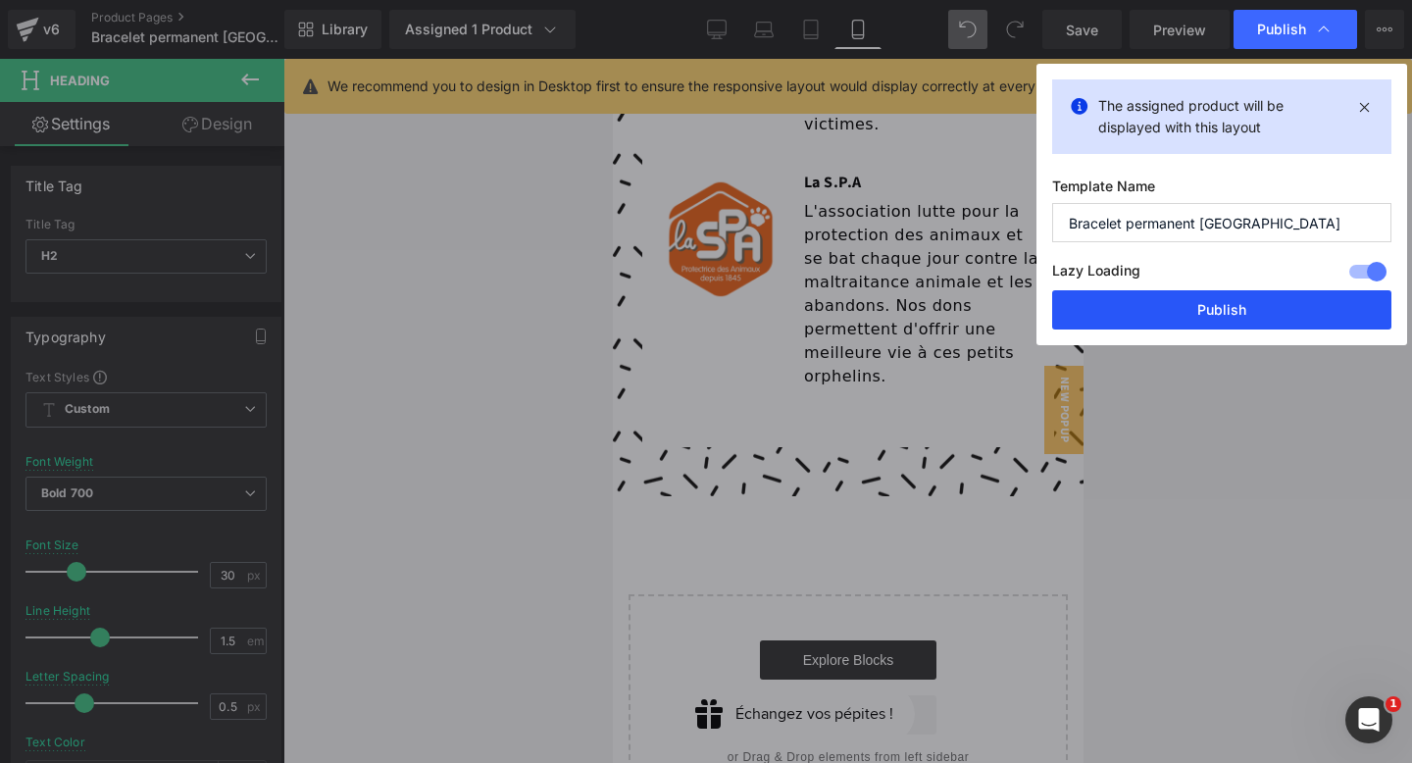
click at [1222, 306] on button "Publish" at bounding box center [1221, 309] width 339 height 39
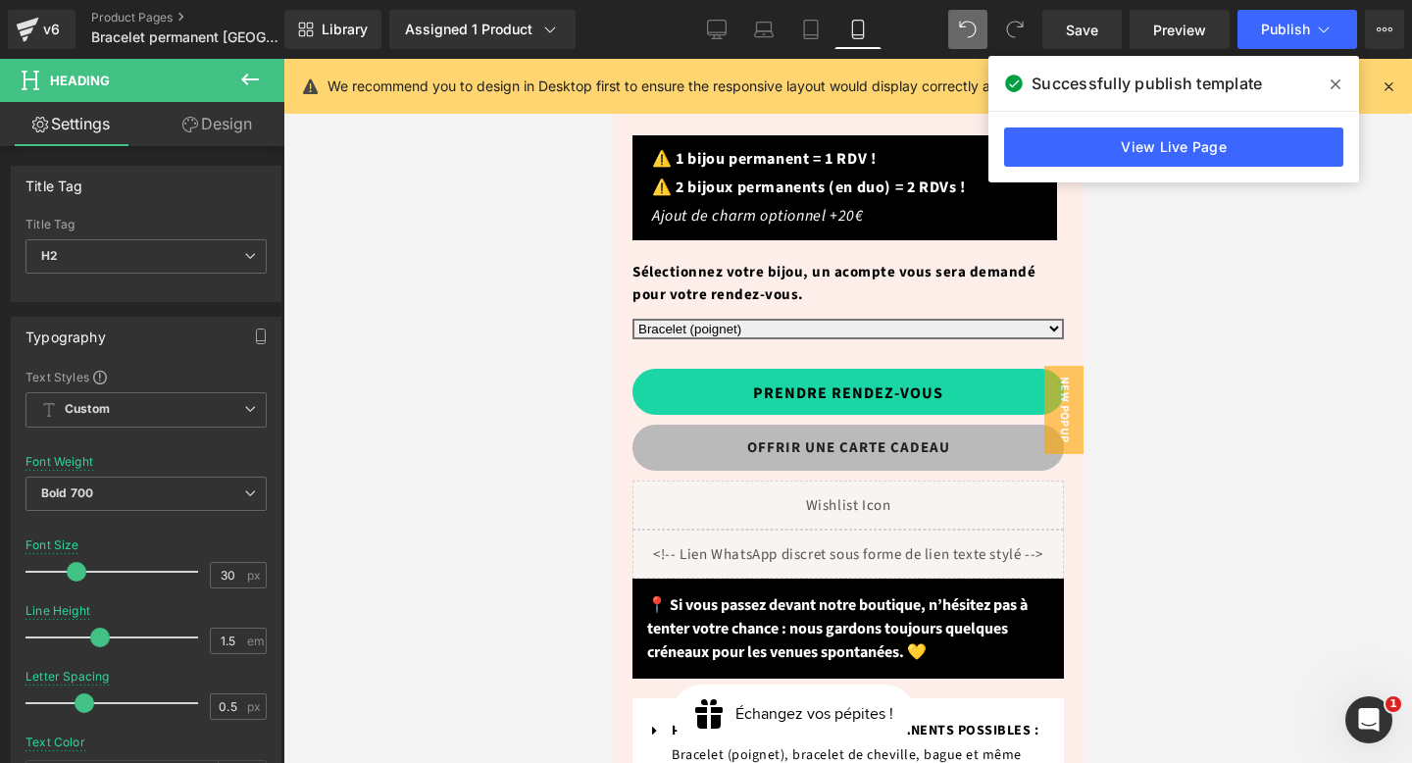
scroll to position [1011, 0]
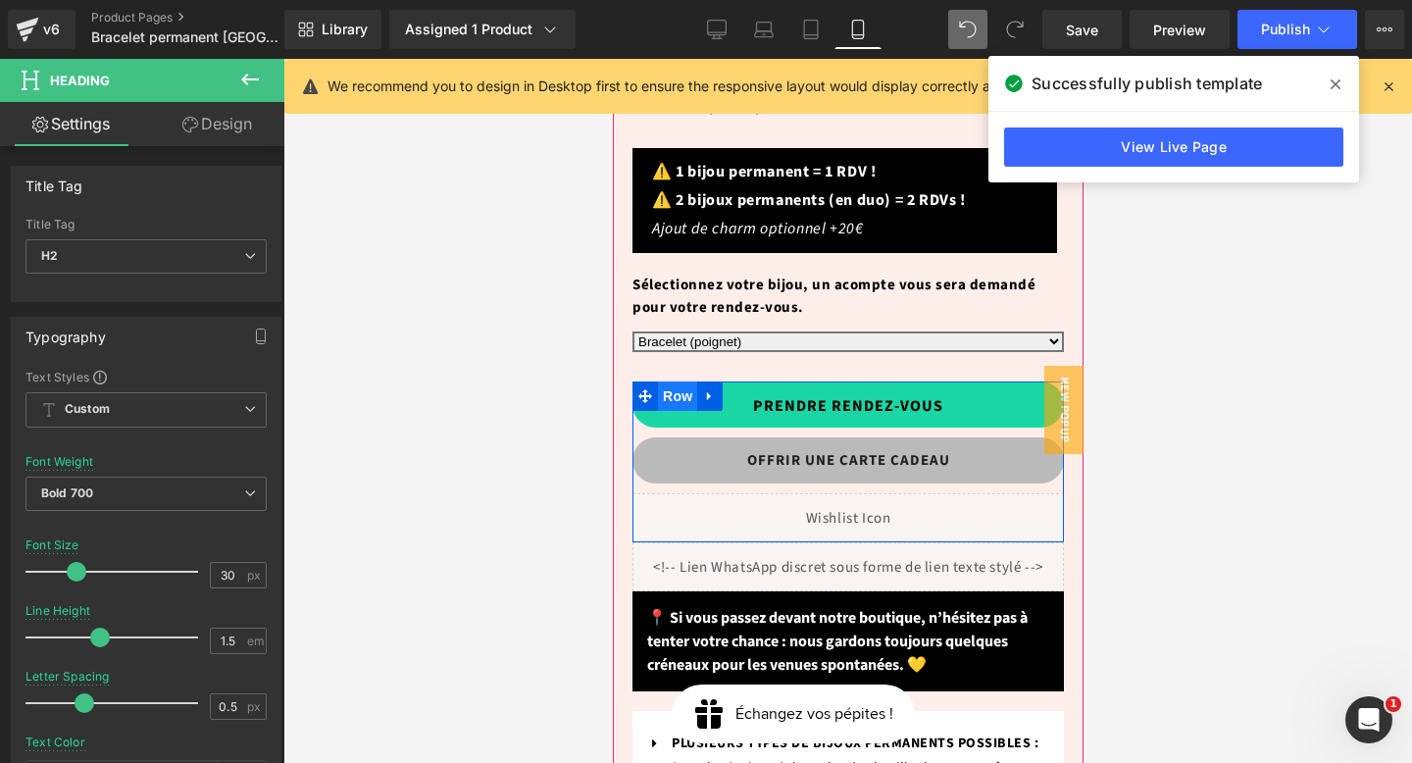
click at [668, 382] on span "Row" at bounding box center [676, 396] width 39 height 29
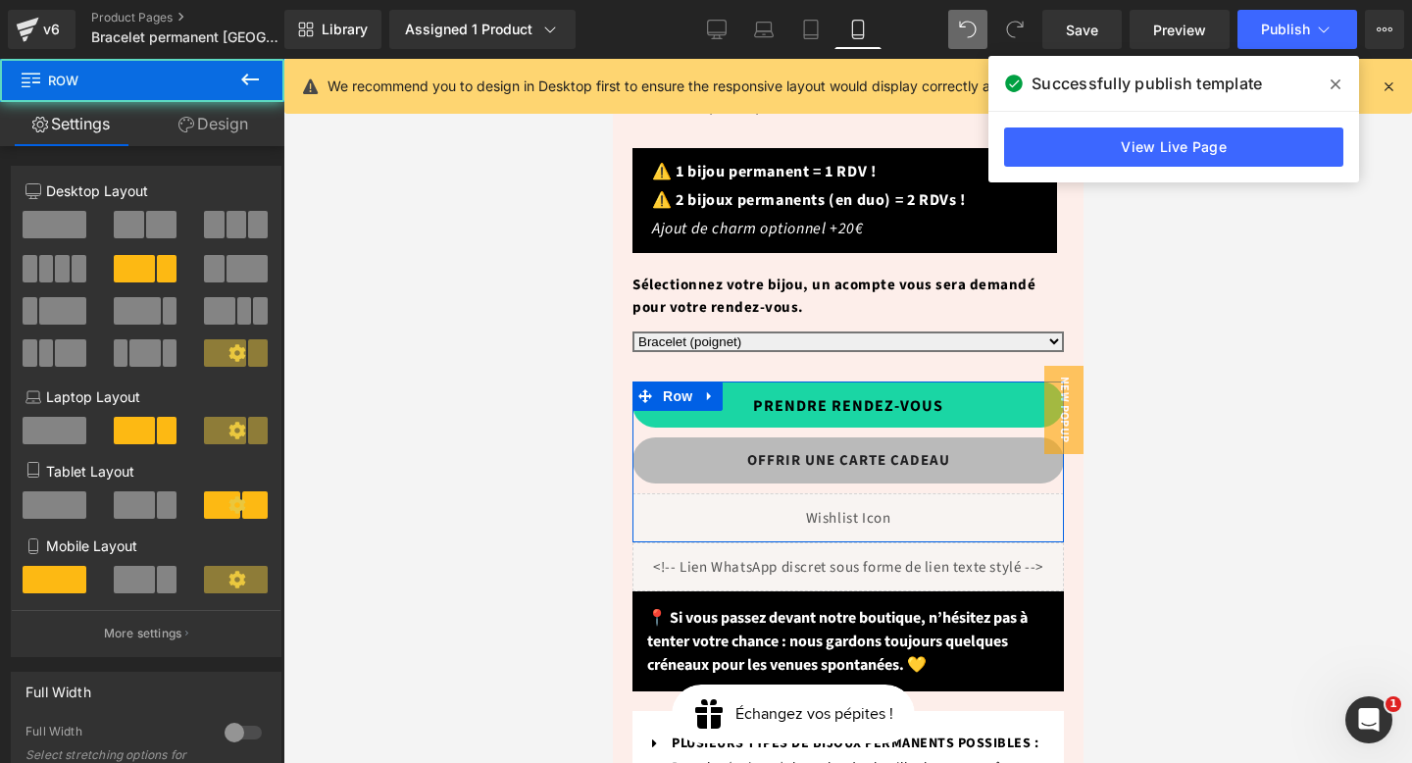
drag, startPoint x: 209, startPoint y: 120, endPoint x: 159, endPoint y: 171, distance: 71.4
click at [209, 120] on link "Design" at bounding box center [213, 124] width 142 height 44
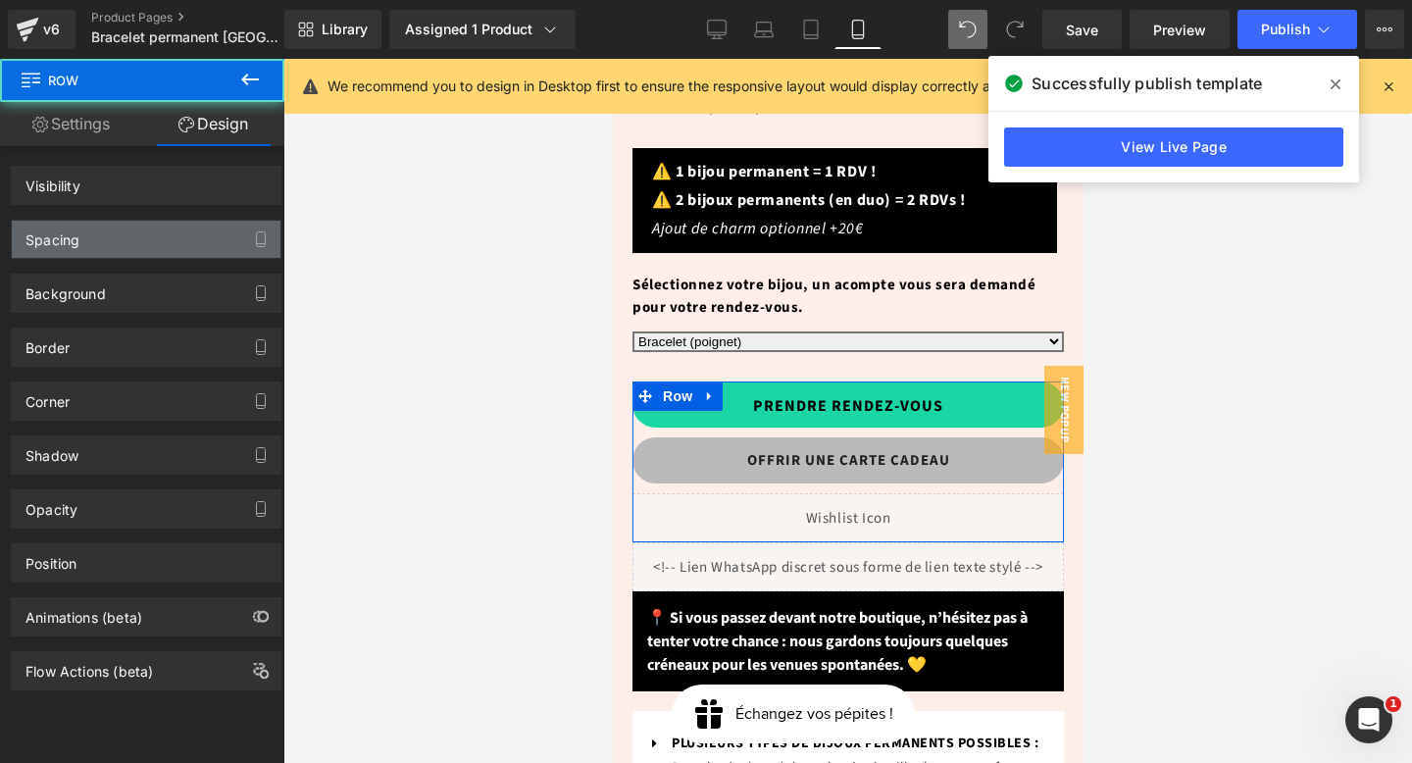
click at [111, 228] on div "Spacing" at bounding box center [146, 239] width 269 height 37
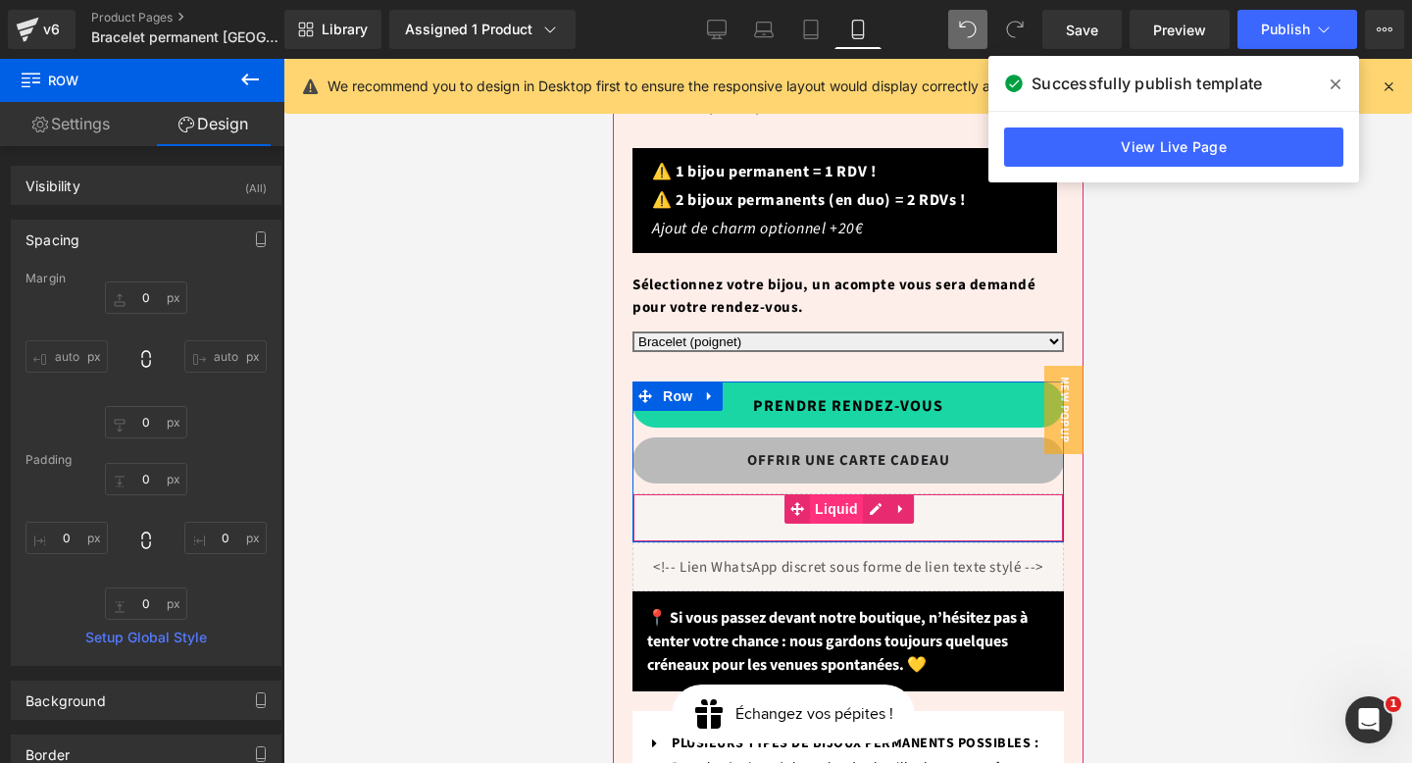
click at [840, 494] on span "Liquid" at bounding box center [835, 508] width 53 height 29
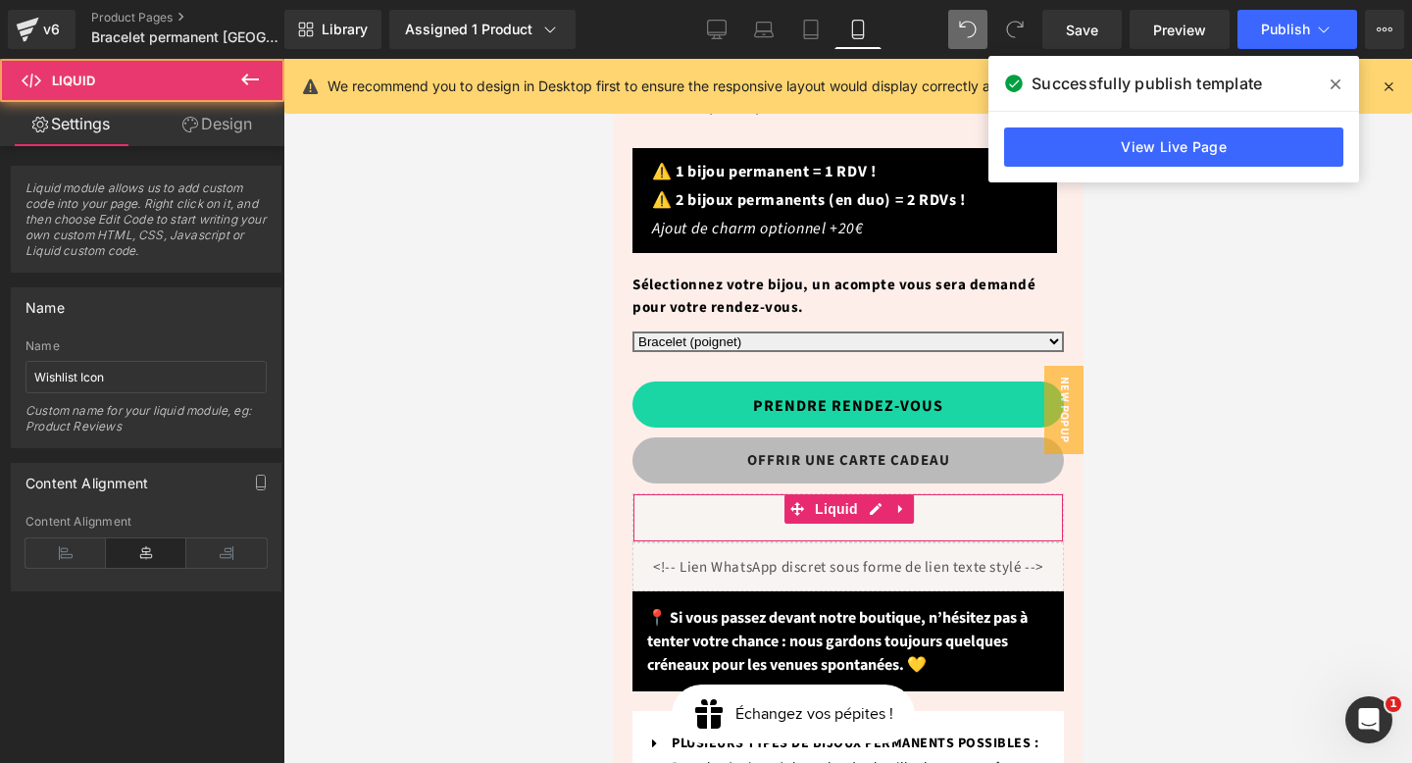
click at [230, 130] on link "Design" at bounding box center [217, 124] width 142 height 44
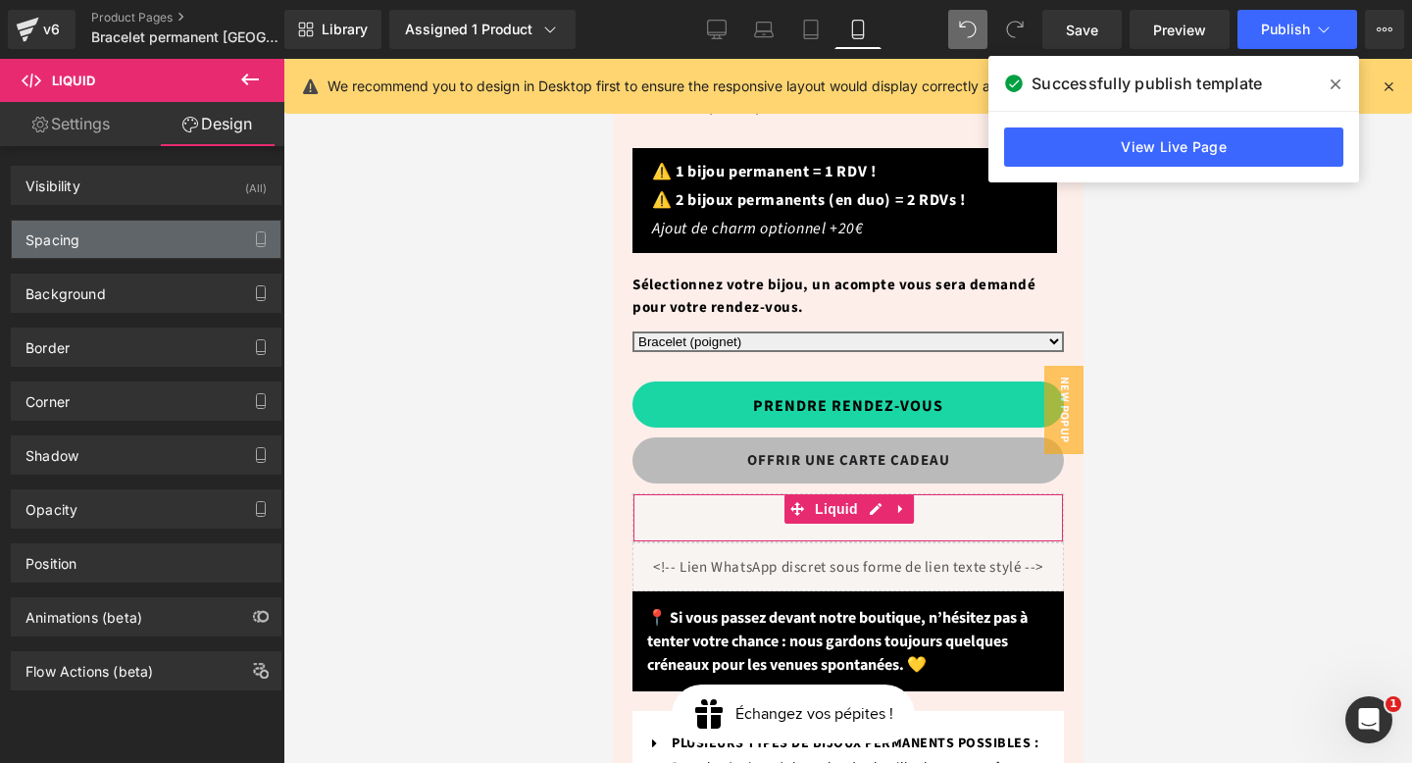
click at [112, 242] on div "Spacing" at bounding box center [146, 239] width 269 height 37
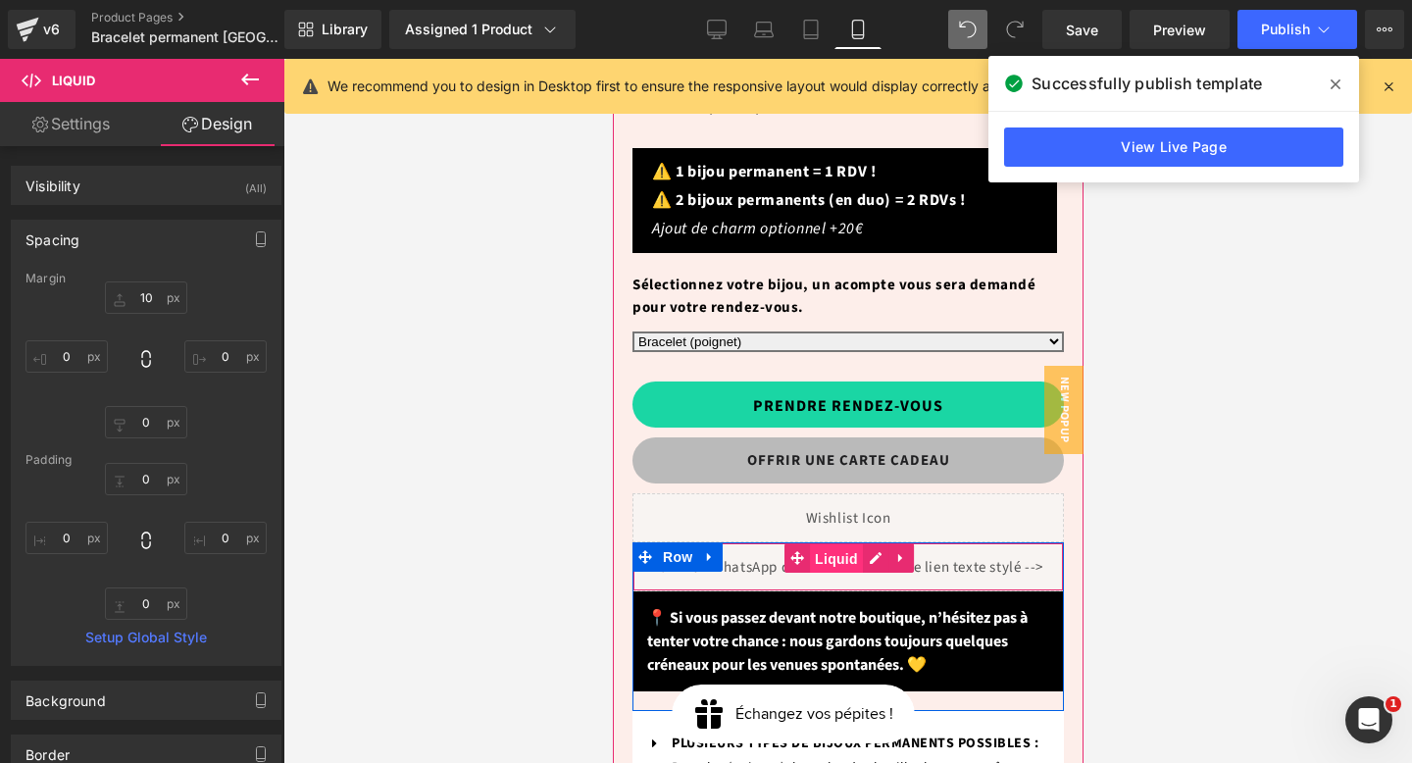
click at [830, 544] on span "Liquid" at bounding box center [835, 558] width 53 height 29
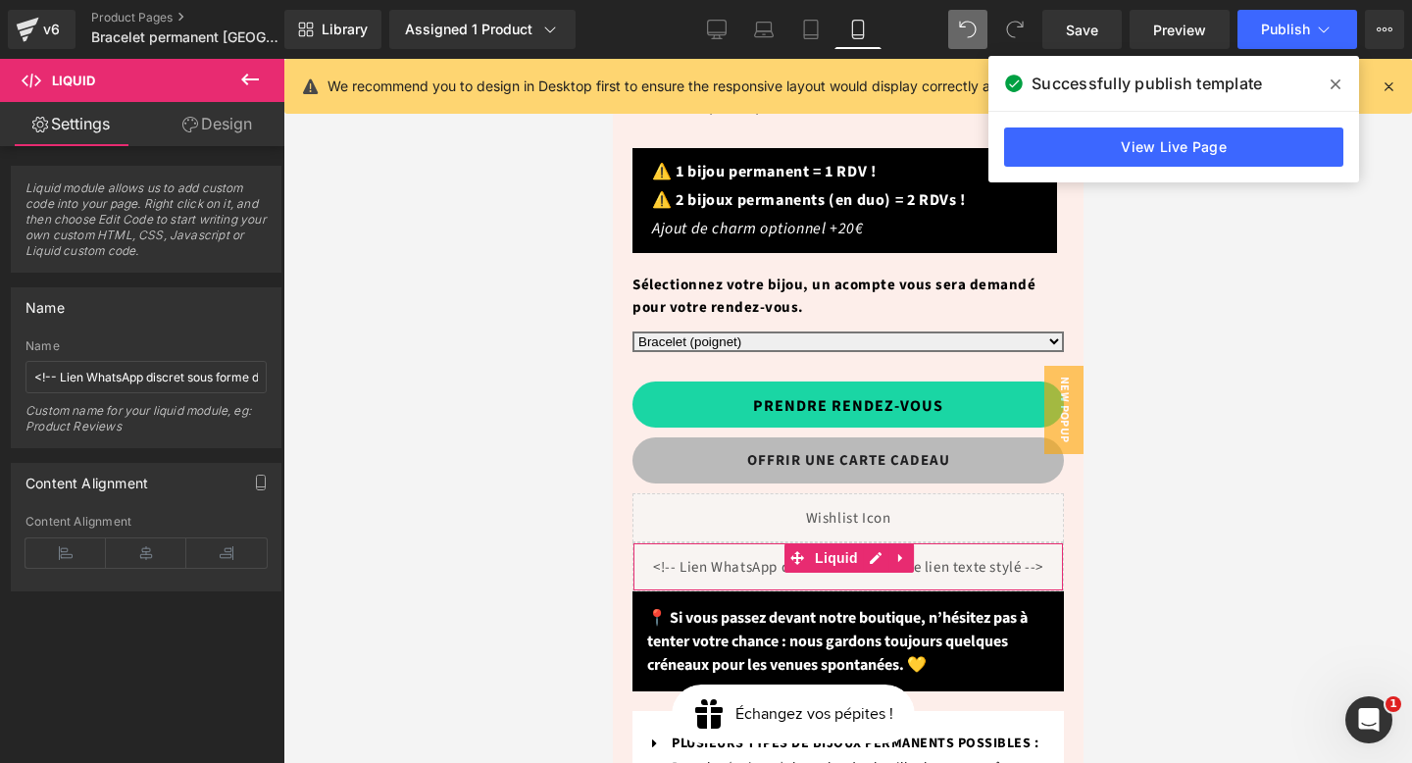
click at [234, 125] on link "Design" at bounding box center [217, 124] width 142 height 44
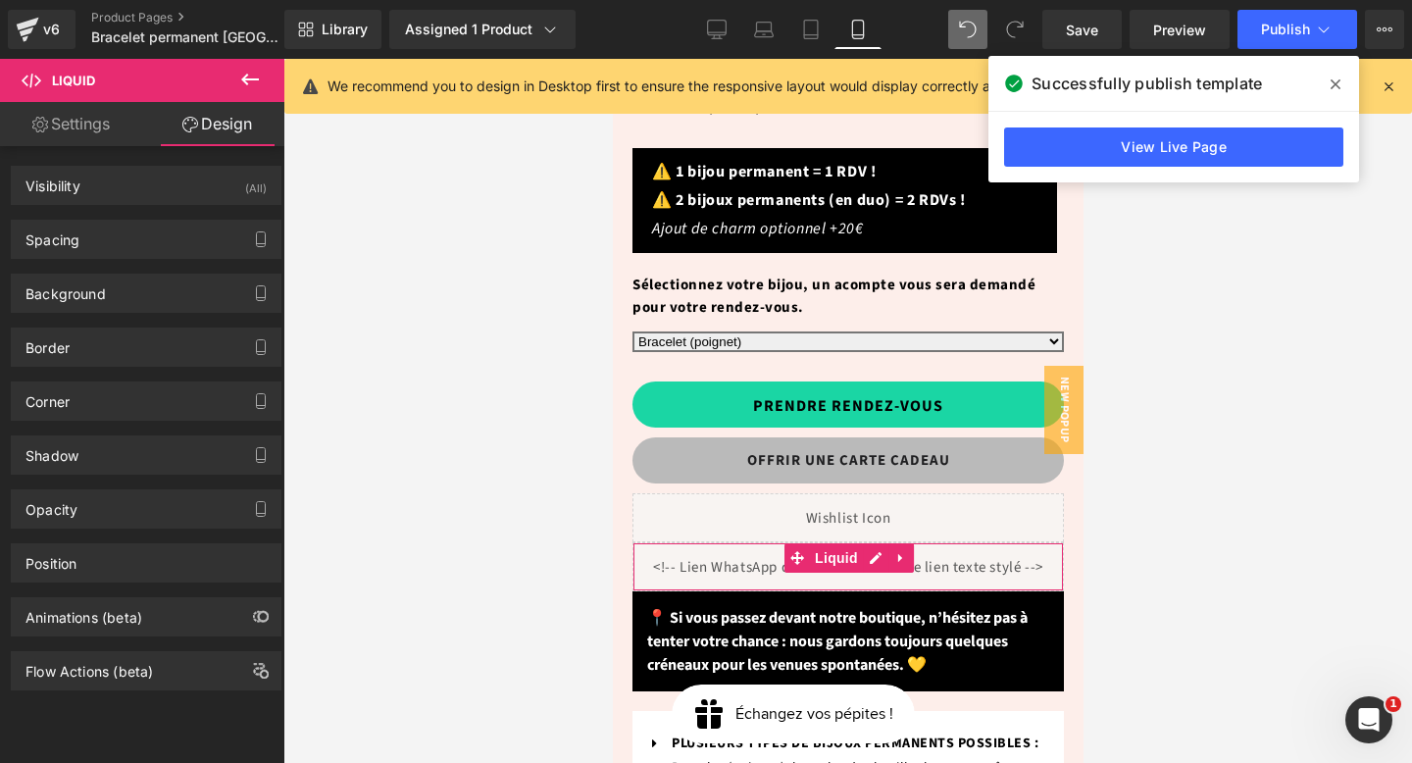
click at [137, 213] on div "Spacing Margin Padding" at bounding box center [146, 232] width 293 height 54
click at [137, 232] on div "Spacing" at bounding box center [146, 239] width 269 height 37
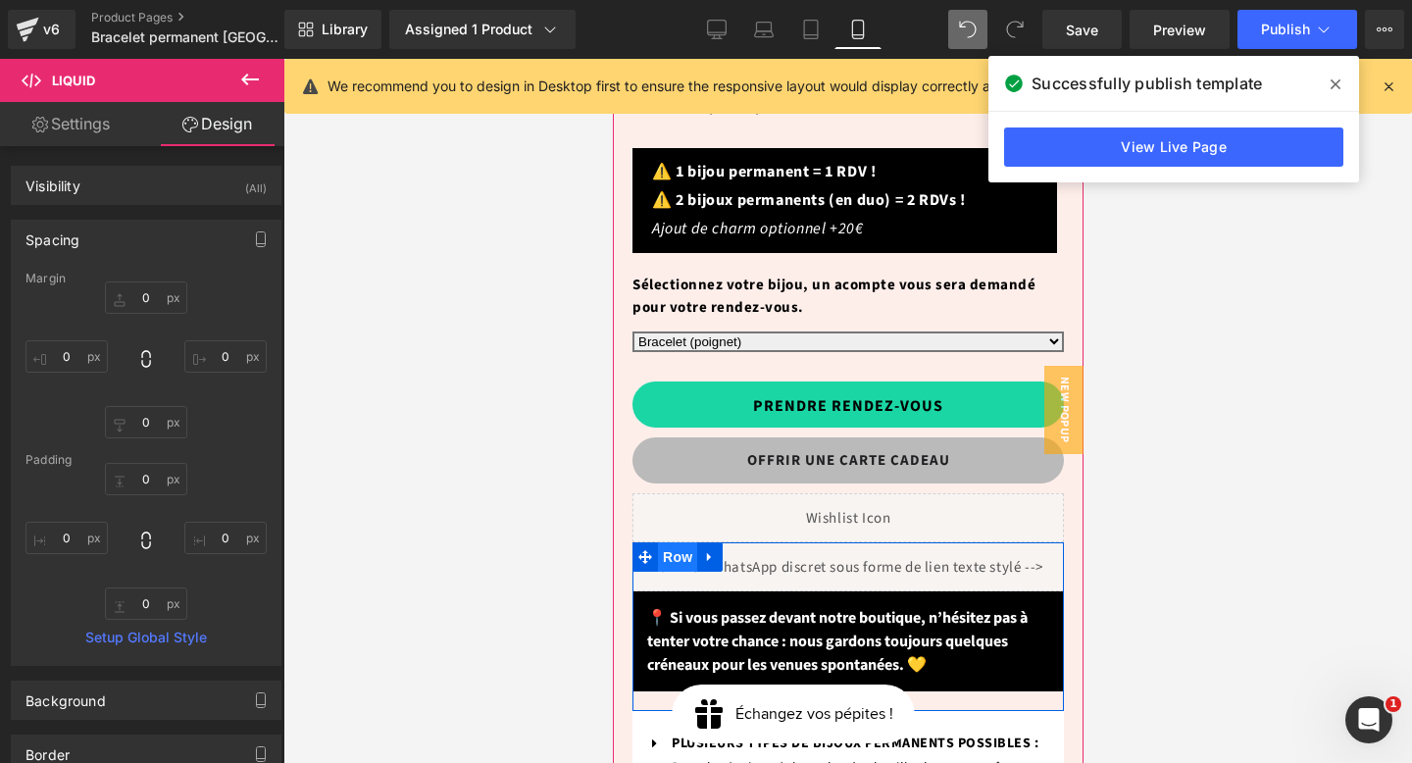
click at [670, 542] on span "Row" at bounding box center [676, 556] width 39 height 29
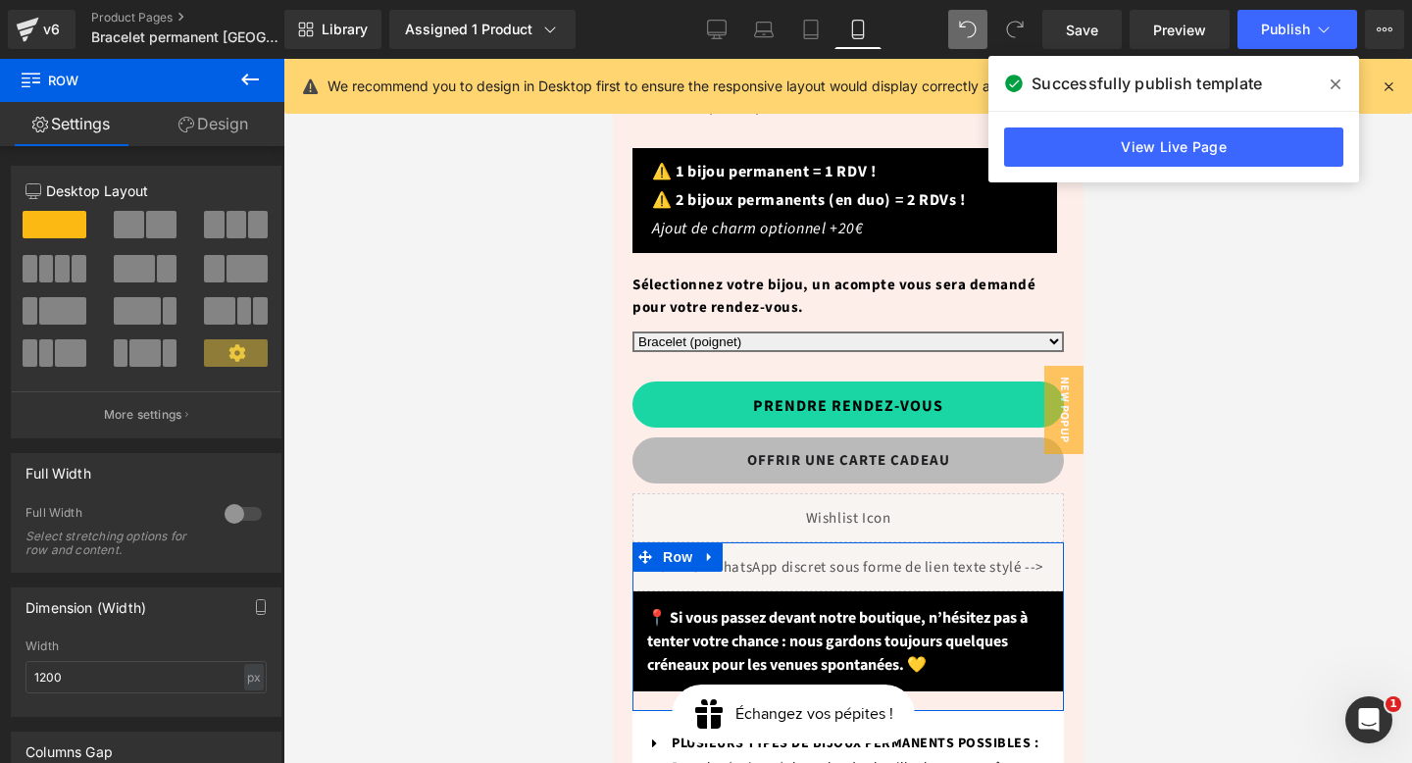
click at [226, 113] on link "Design" at bounding box center [213, 124] width 142 height 44
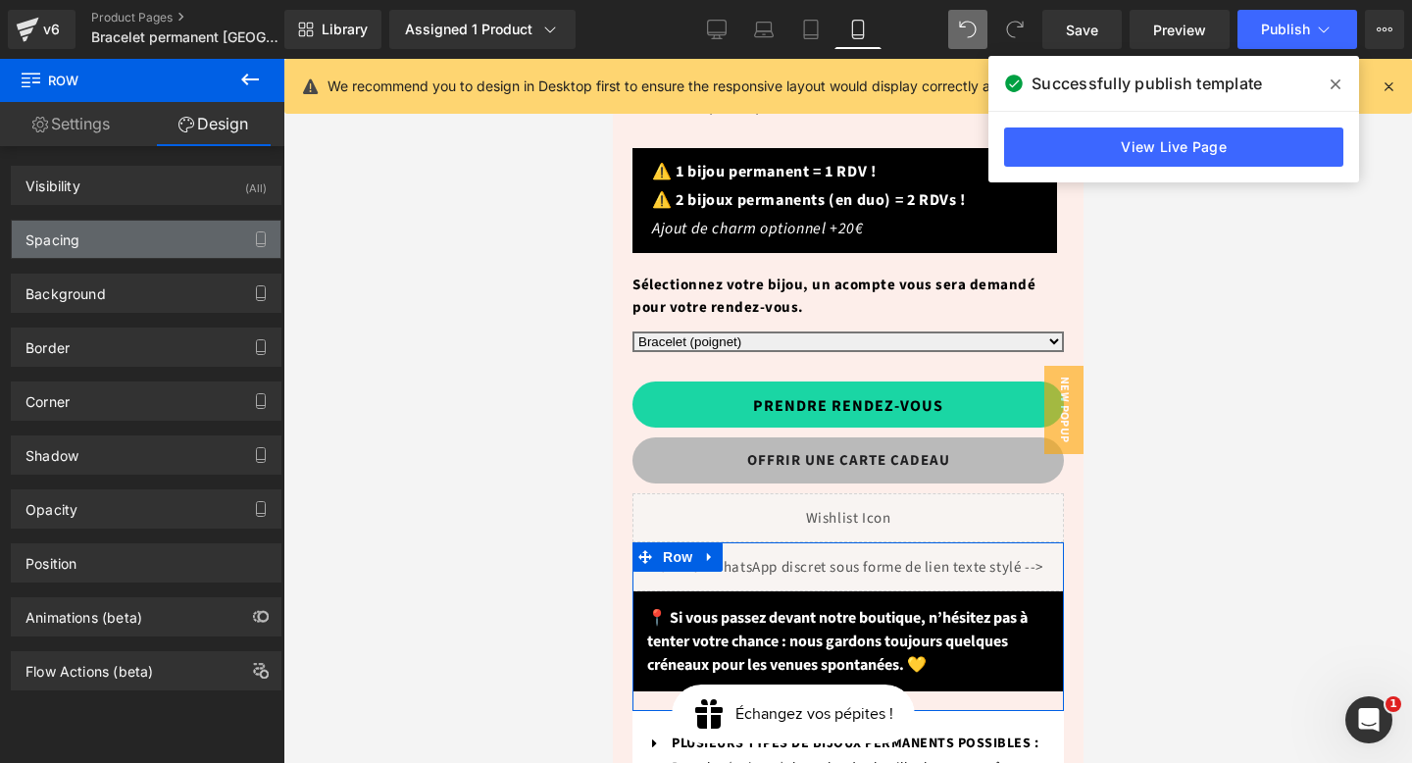
click at [128, 241] on div "Spacing" at bounding box center [146, 239] width 269 height 37
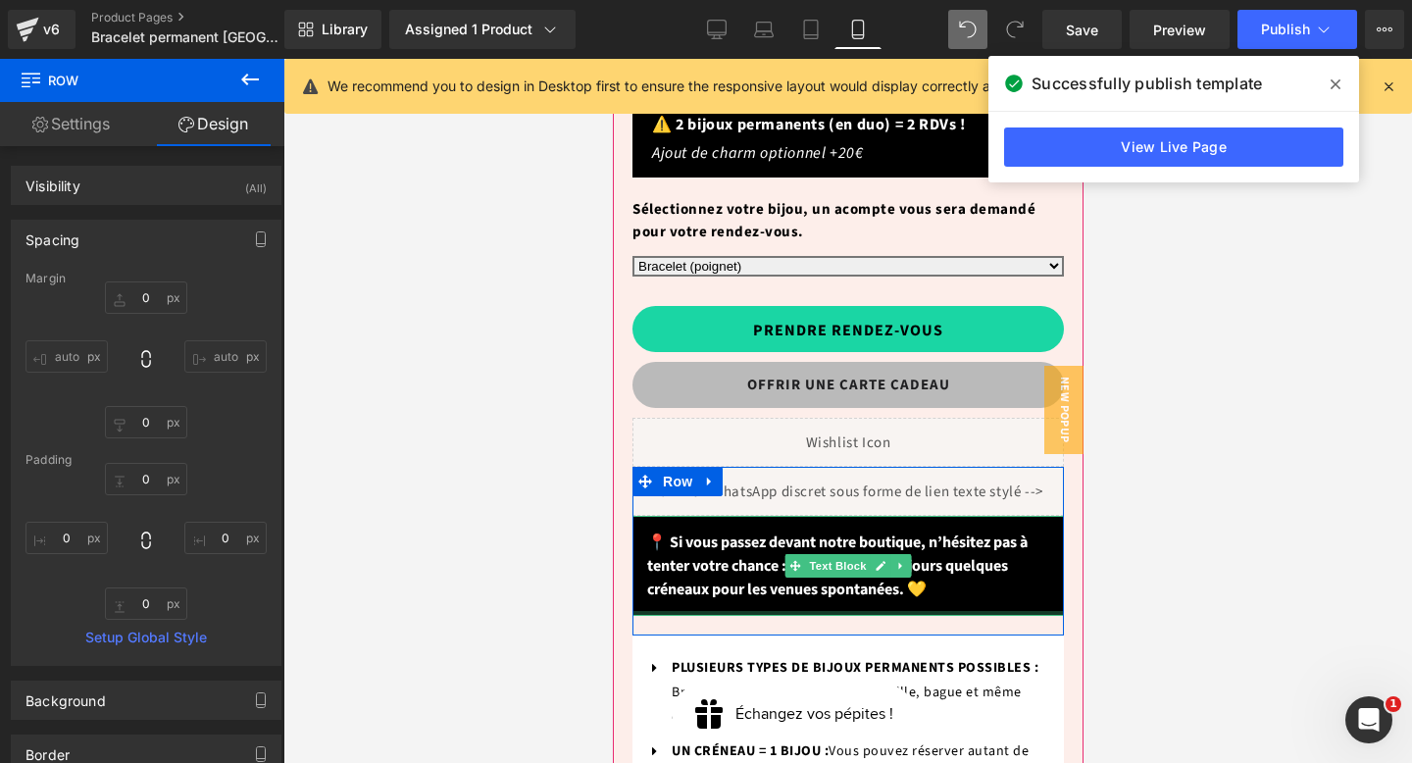
scroll to position [1082, 0]
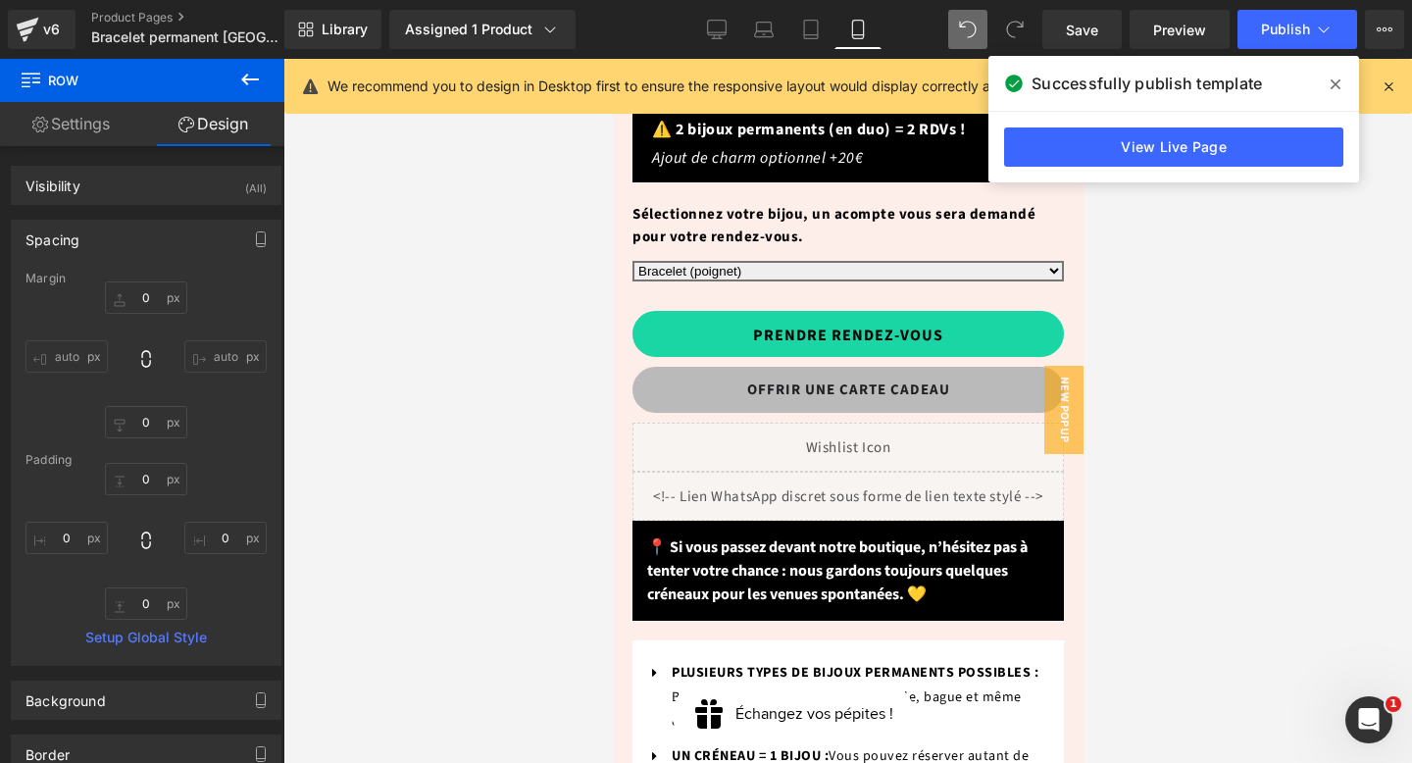
click at [259, 77] on icon at bounding box center [250, 80] width 24 height 24
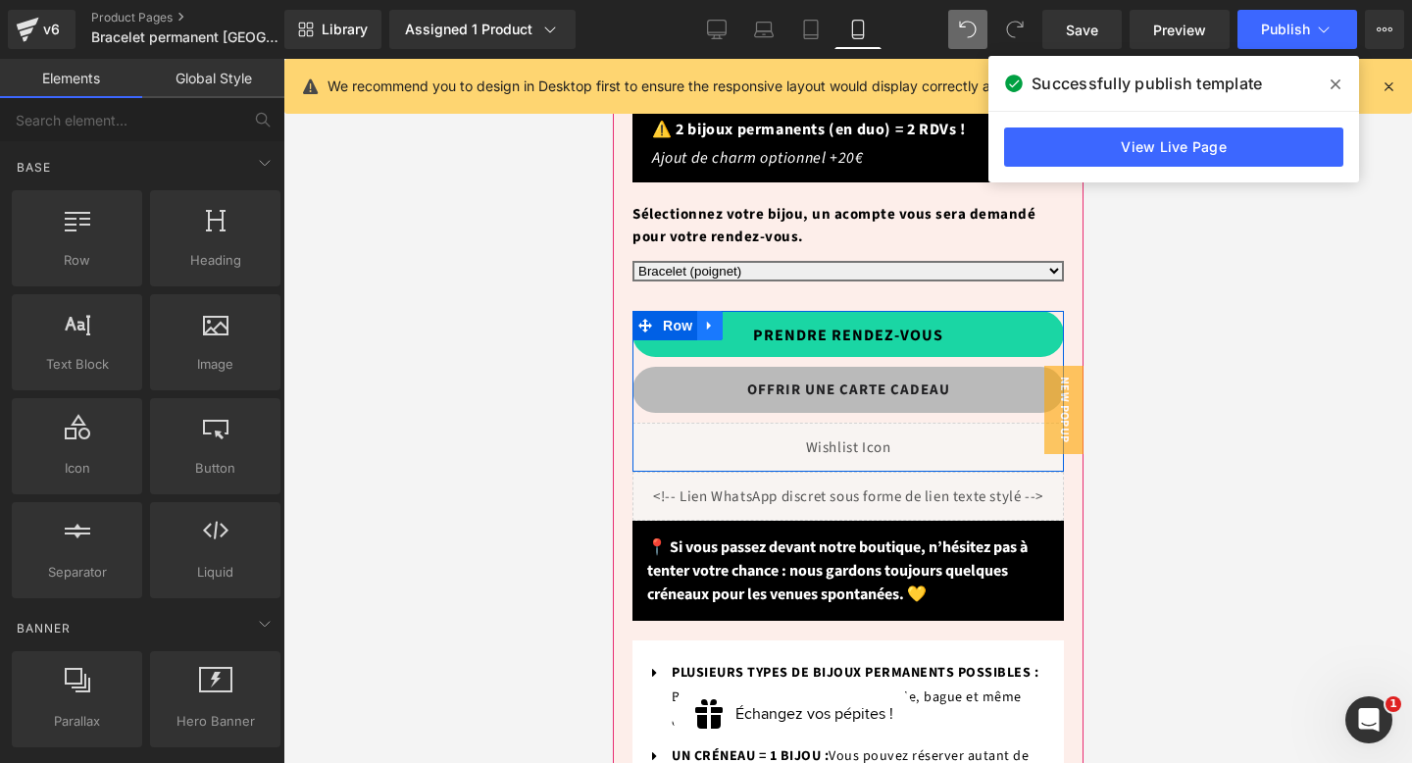
click at [706, 322] on icon at bounding box center [708, 326] width 4 height 9
click at [736, 319] on icon at bounding box center [735, 326] width 14 height 14
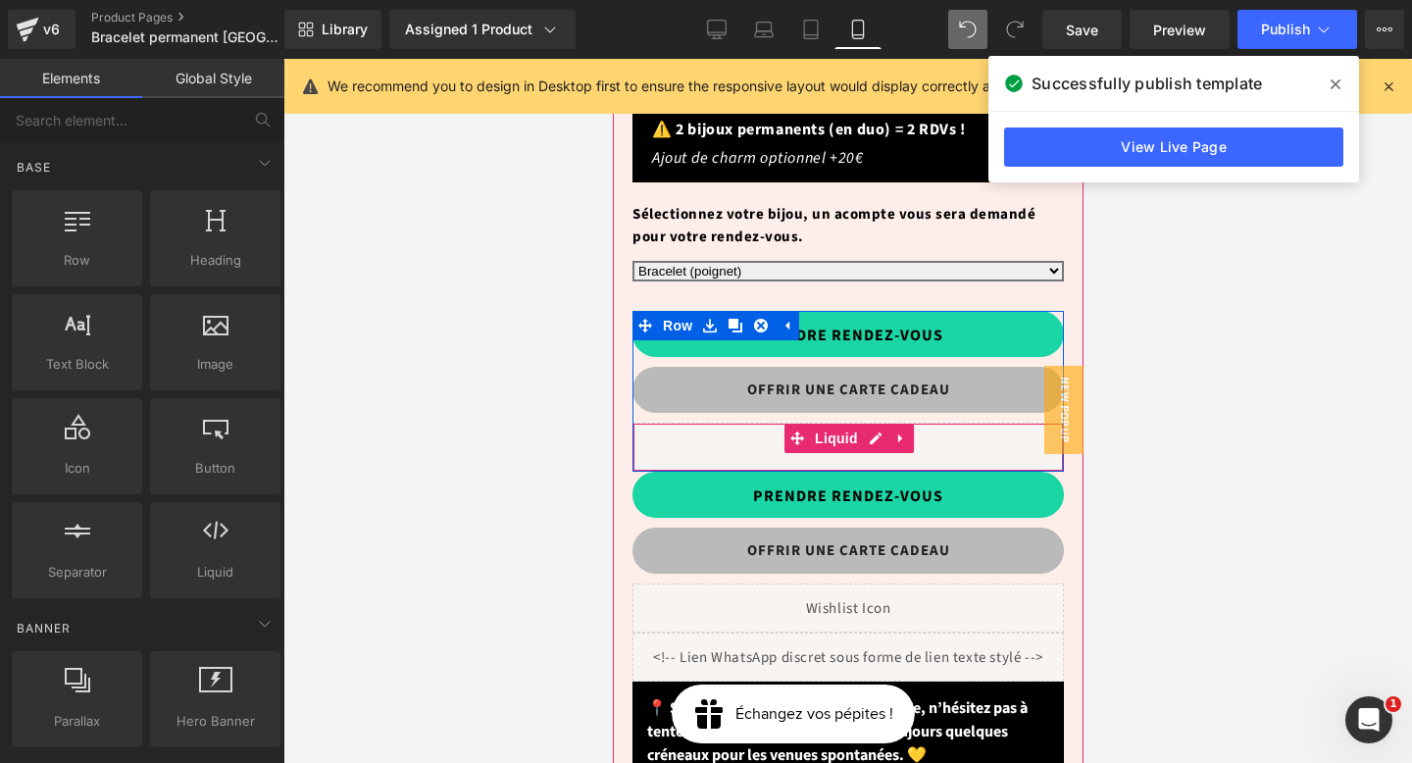
click at [956, 423] on div "Liquid" at bounding box center [848, 447] width 432 height 49
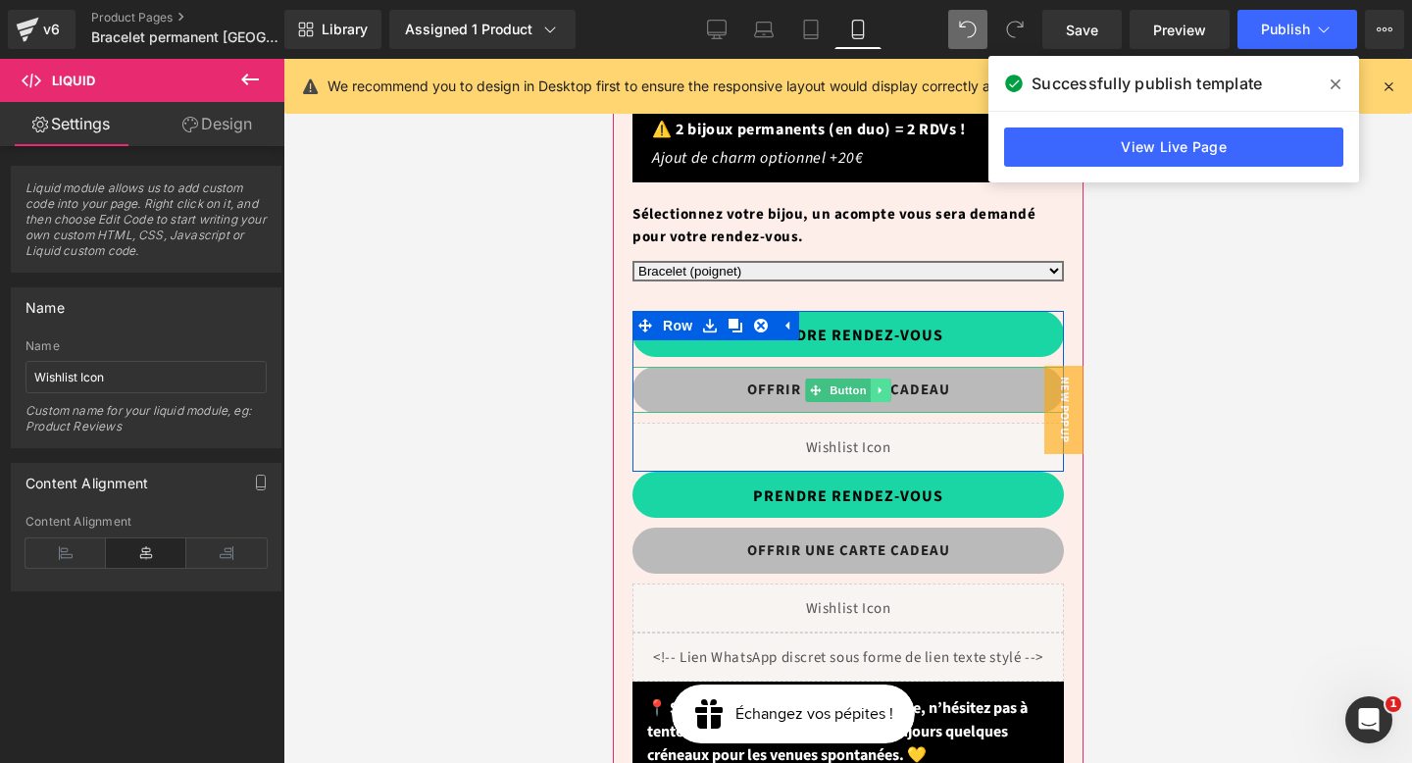
click at [878, 386] on icon at bounding box center [879, 389] width 3 height 7
click at [892, 384] on icon at bounding box center [890, 389] width 11 height 11
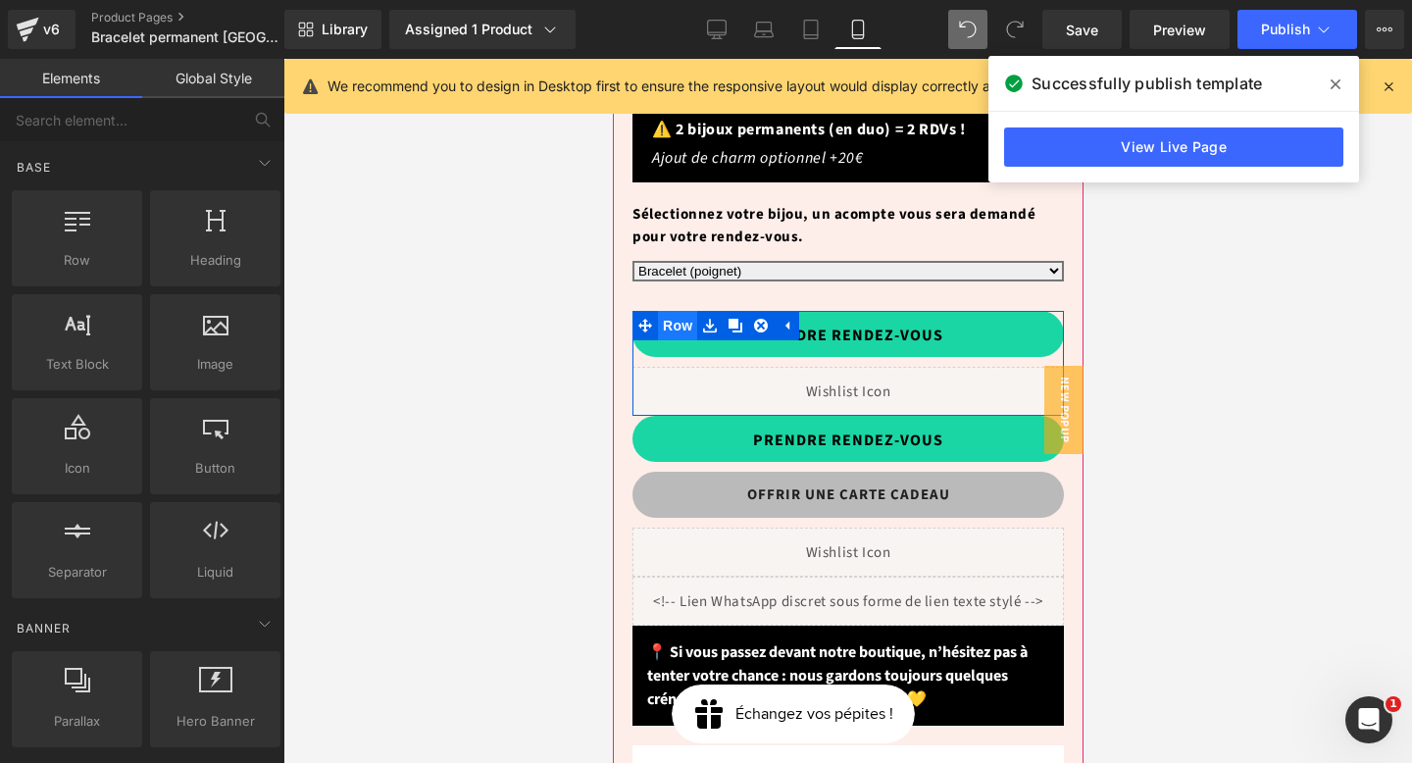
click at [662, 311] on span "Row" at bounding box center [676, 325] width 39 height 29
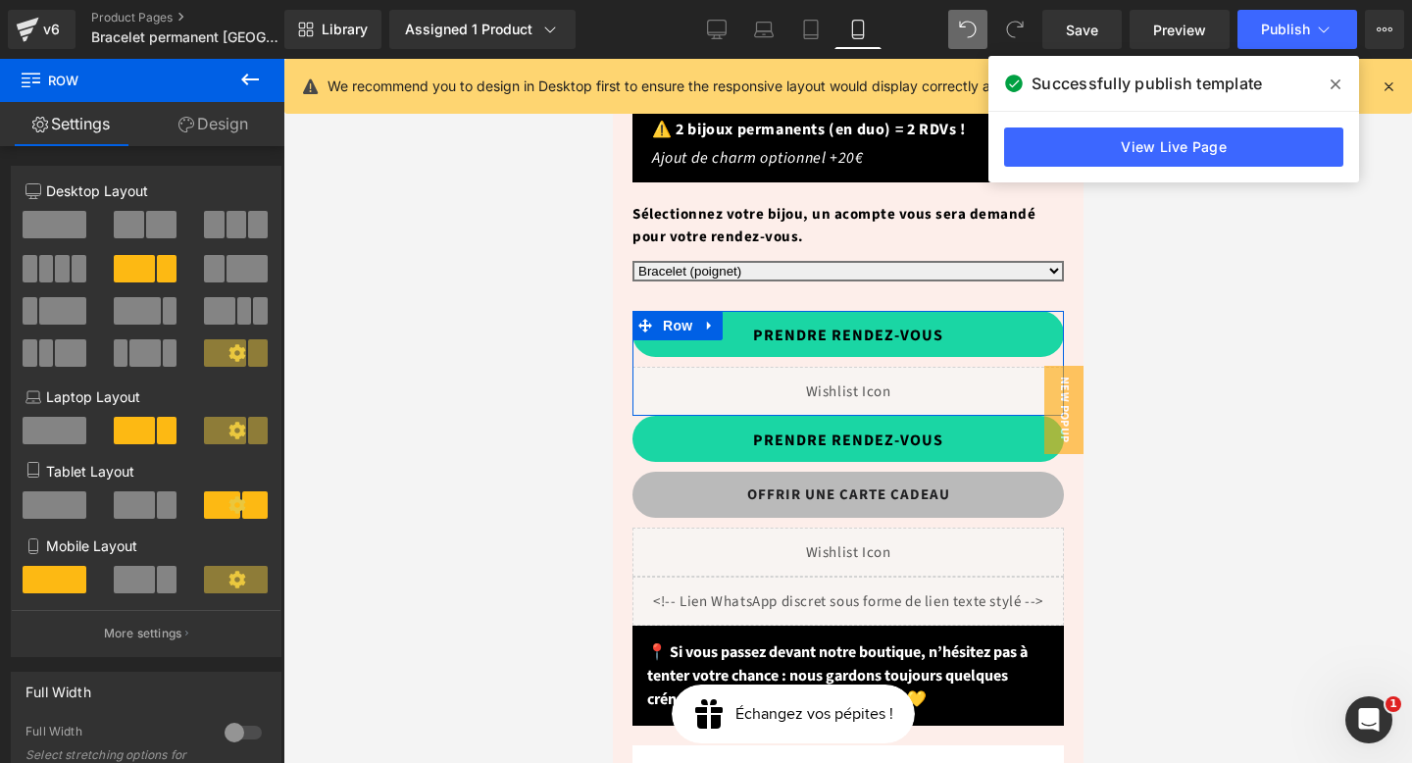
click at [146, 586] on span at bounding box center [134, 579] width 41 height 27
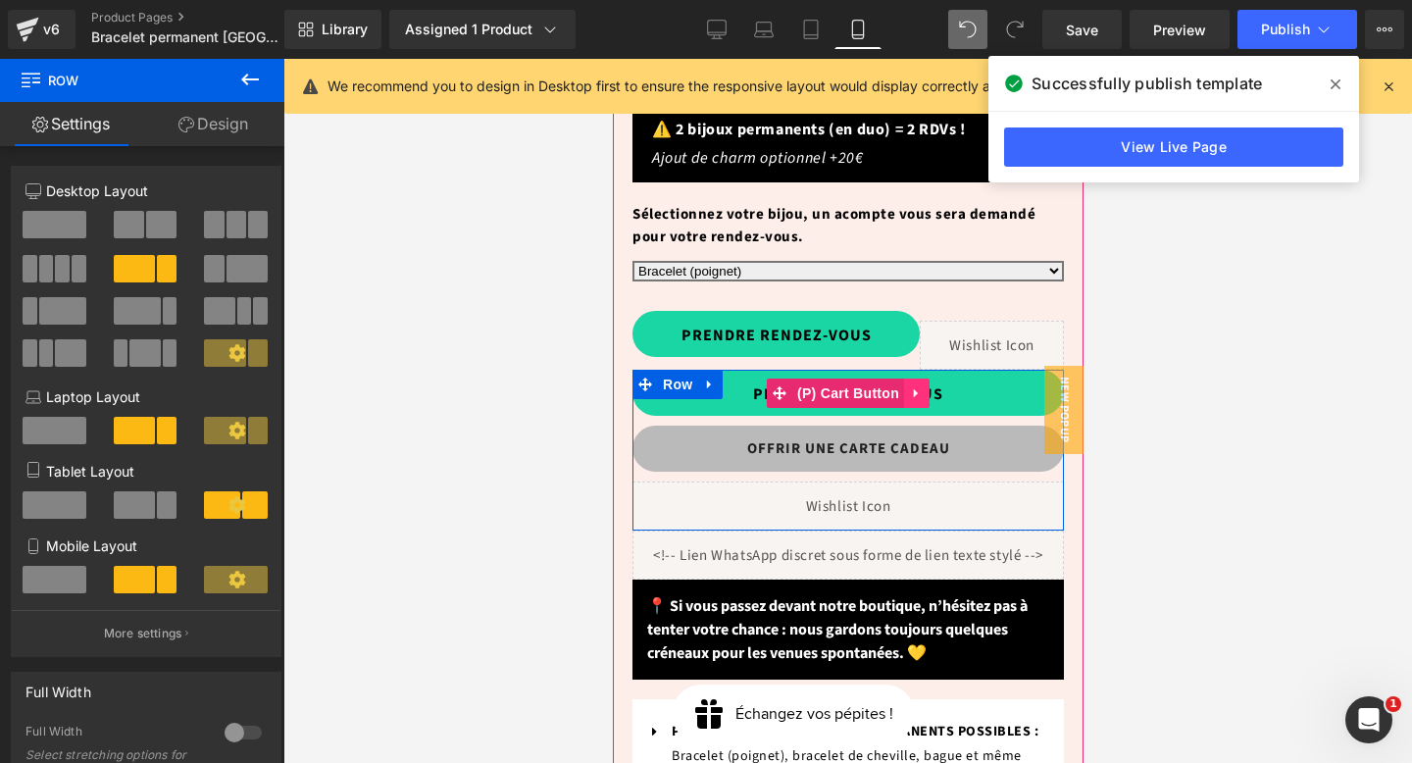
click at [913, 388] on icon at bounding box center [915, 392] width 4 height 9
click at [926, 386] on icon at bounding box center [929, 393] width 14 height 14
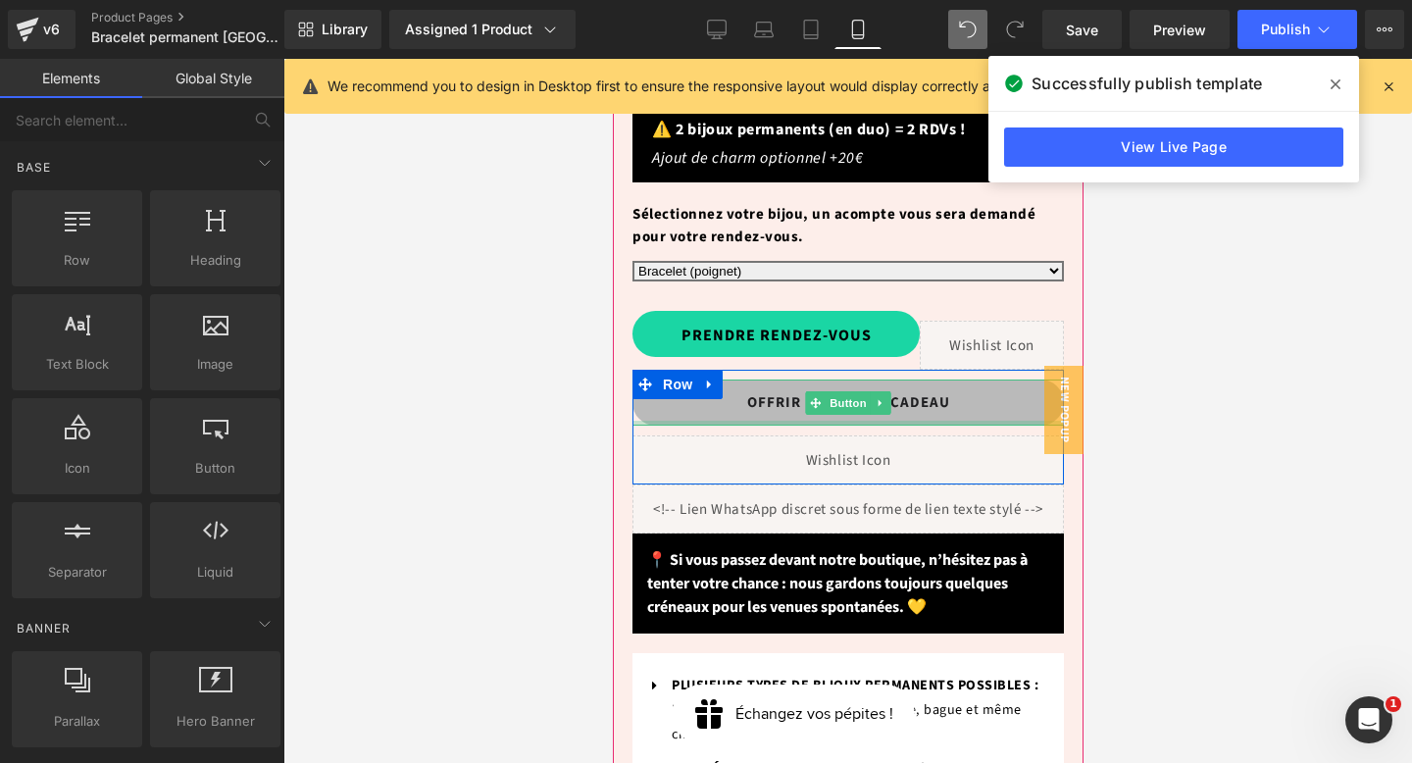
click at [890, 439] on link at bounding box center [890, 451] width 21 height 24
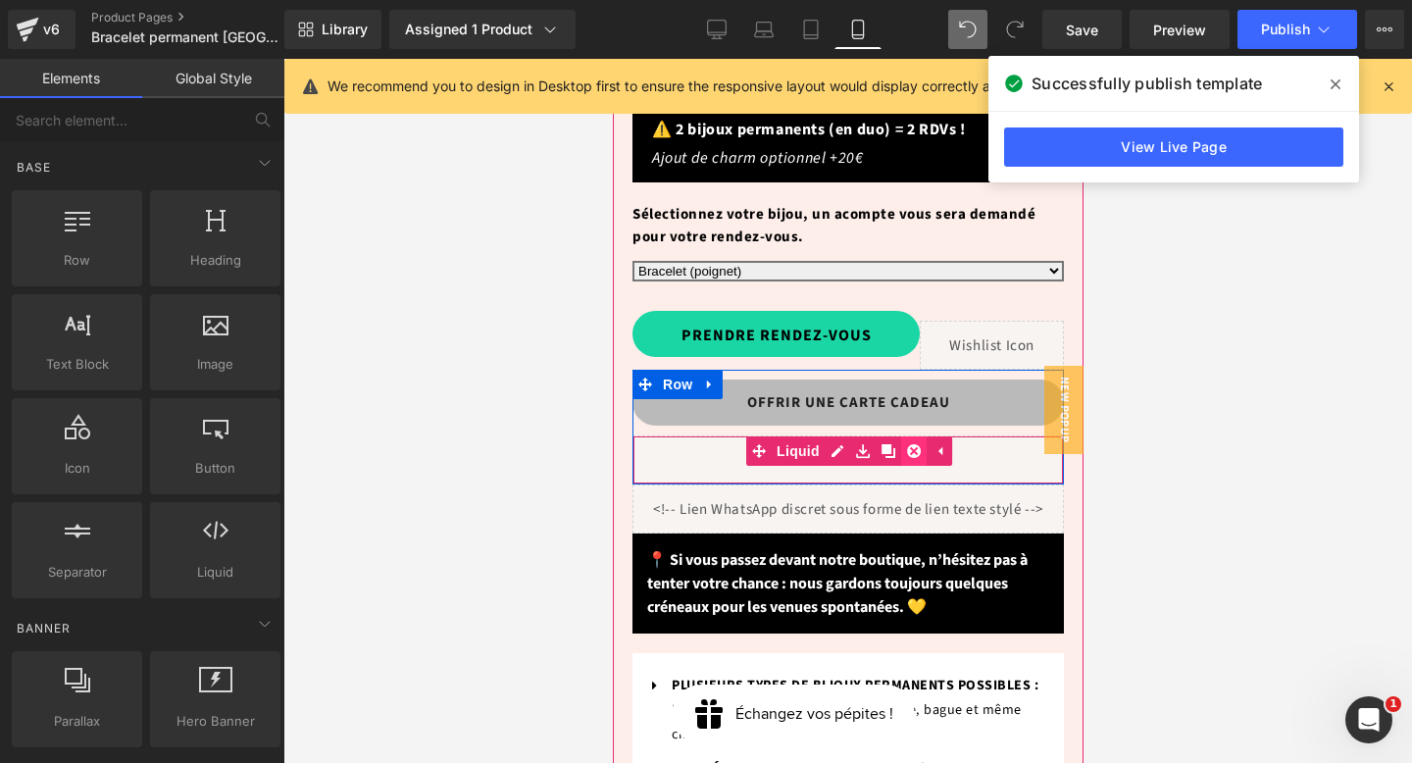
click at [914, 444] on icon at bounding box center [913, 451] width 14 height 14
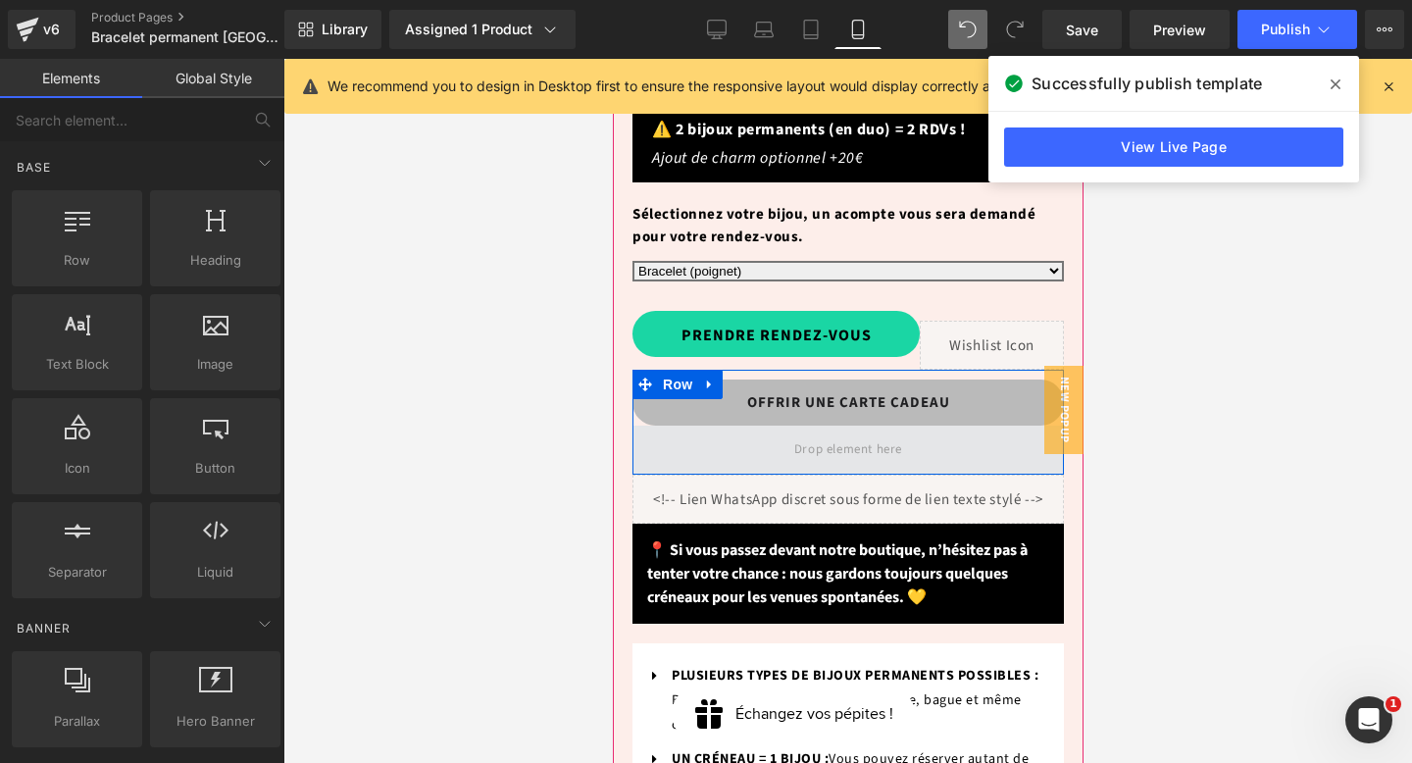
click at [929, 426] on span at bounding box center [848, 450] width 432 height 49
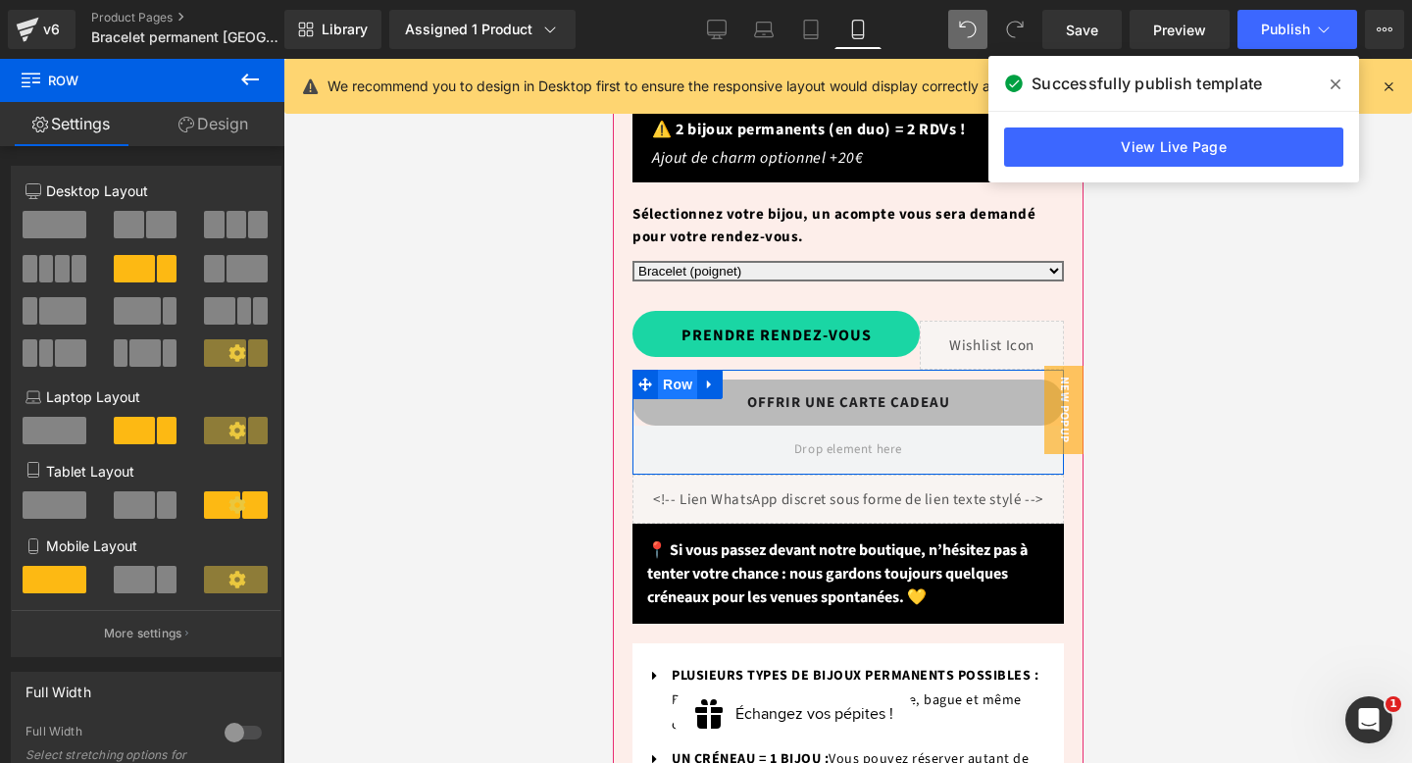
click at [671, 370] on span "Row" at bounding box center [676, 384] width 39 height 29
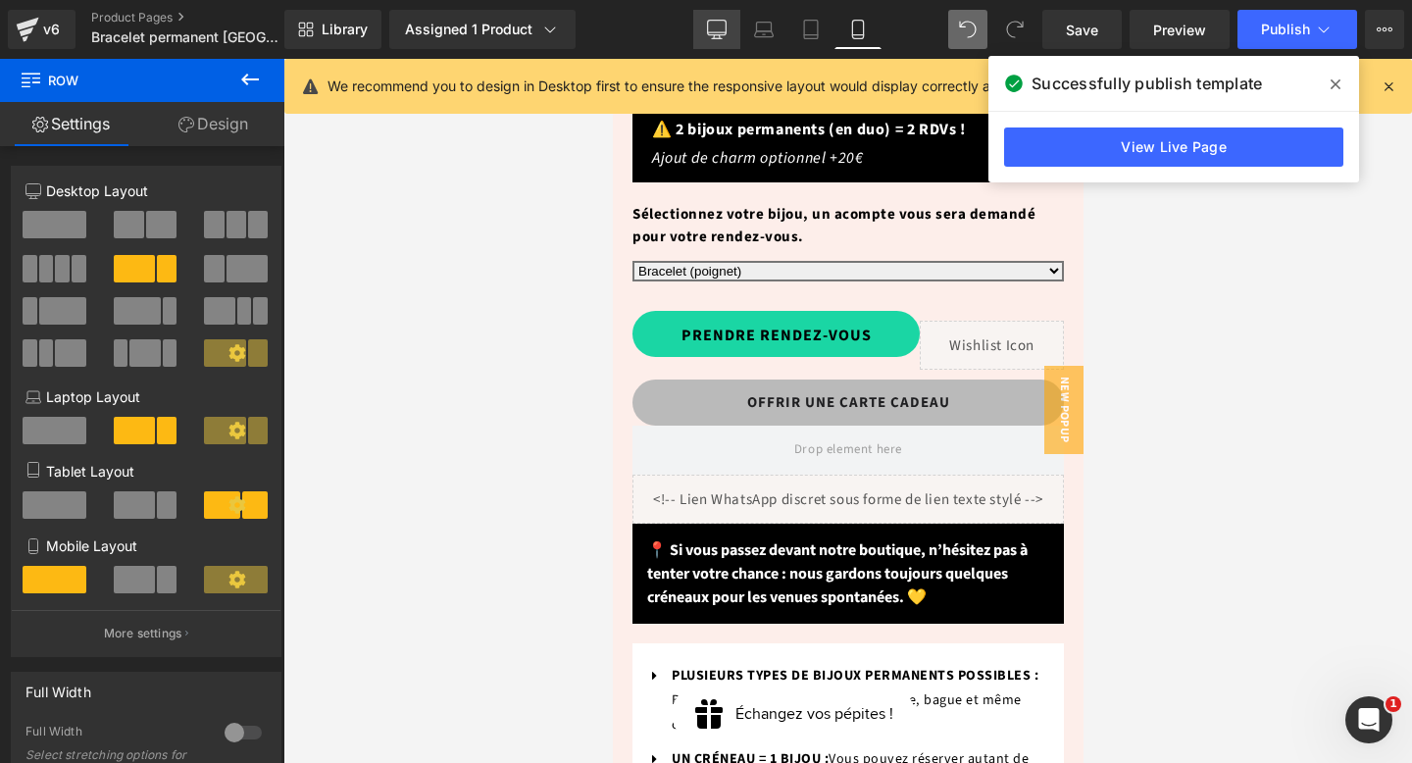
click at [711, 33] on icon at bounding box center [717, 30] width 20 height 20
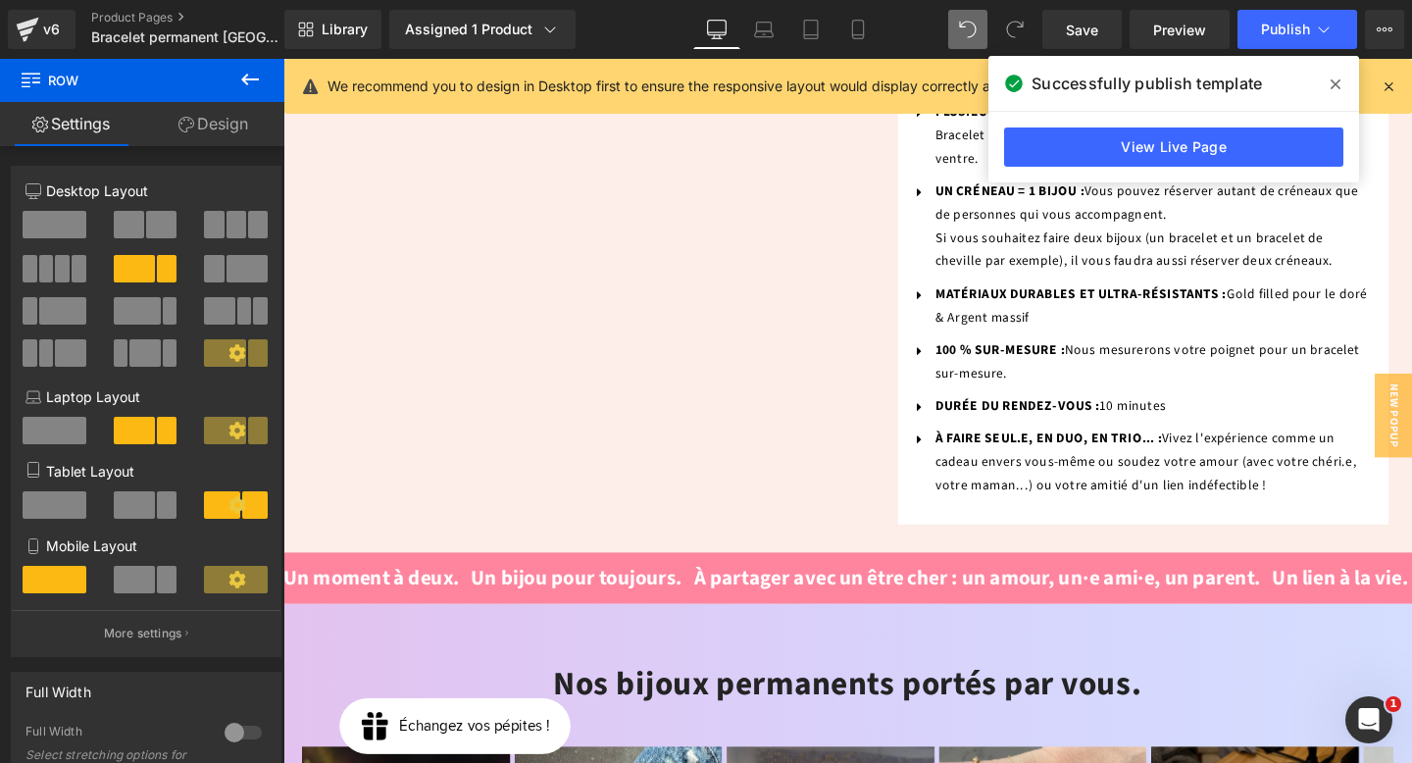
scroll to position [493, 0]
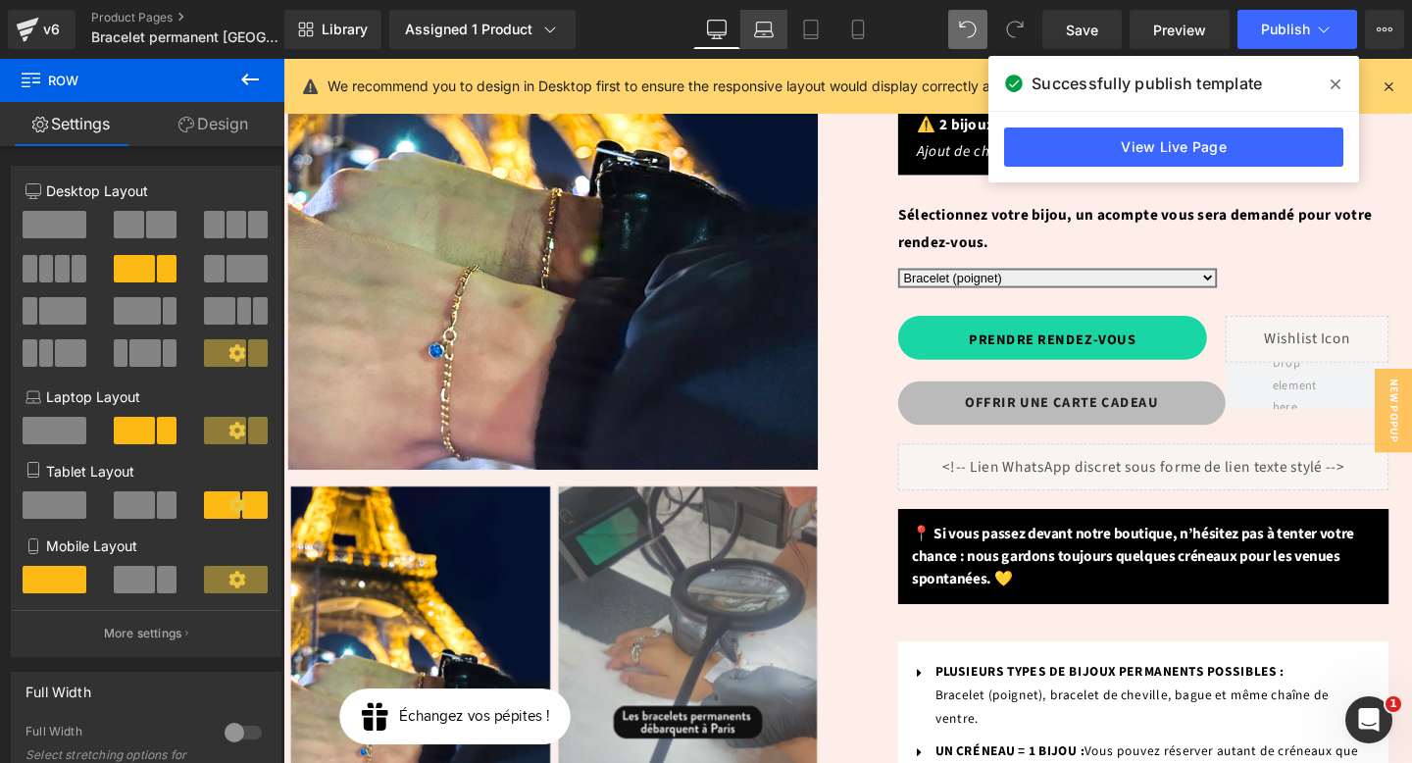
click at [758, 41] on link "Laptop" at bounding box center [763, 29] width 47 height 39
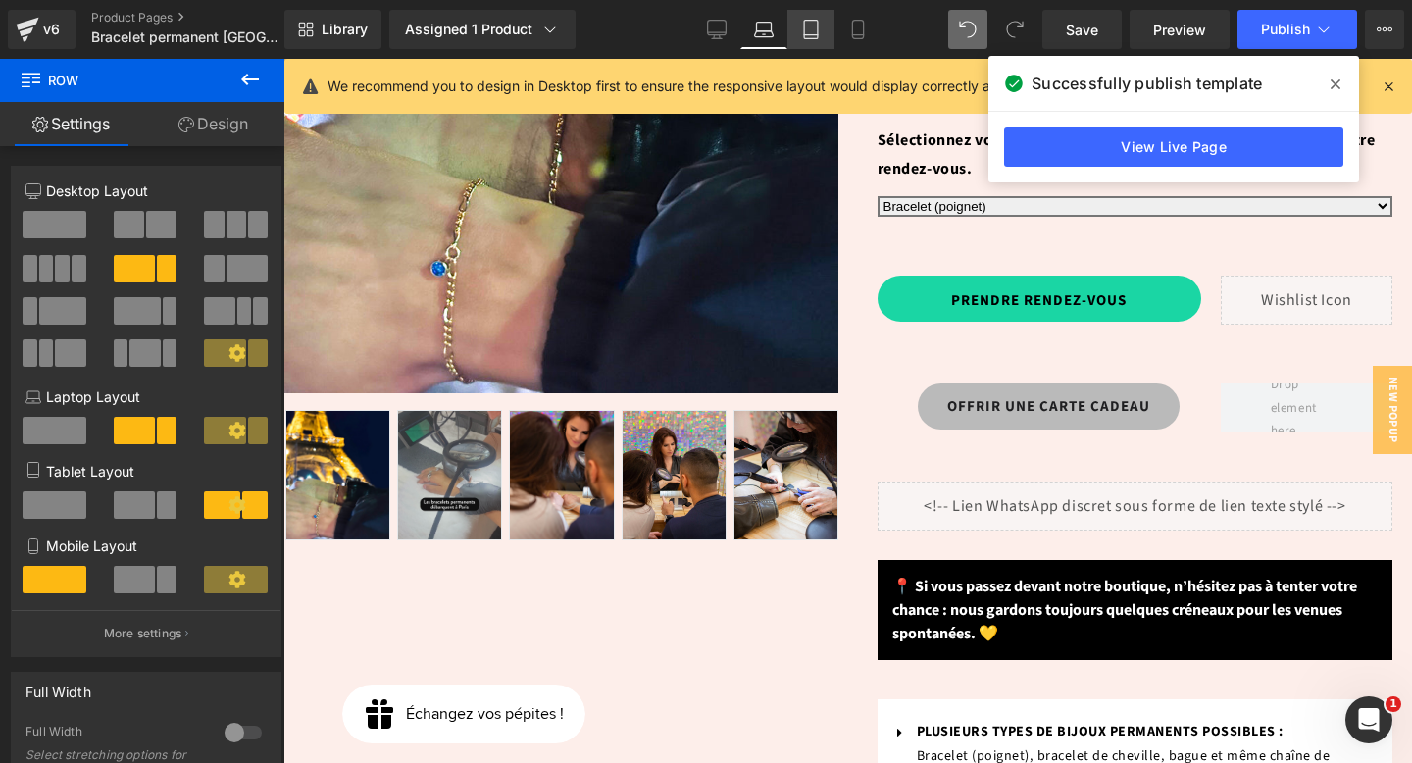
click at [815, 41] on link "Tablet" at bounding box center [811, 29] width 47 height 39
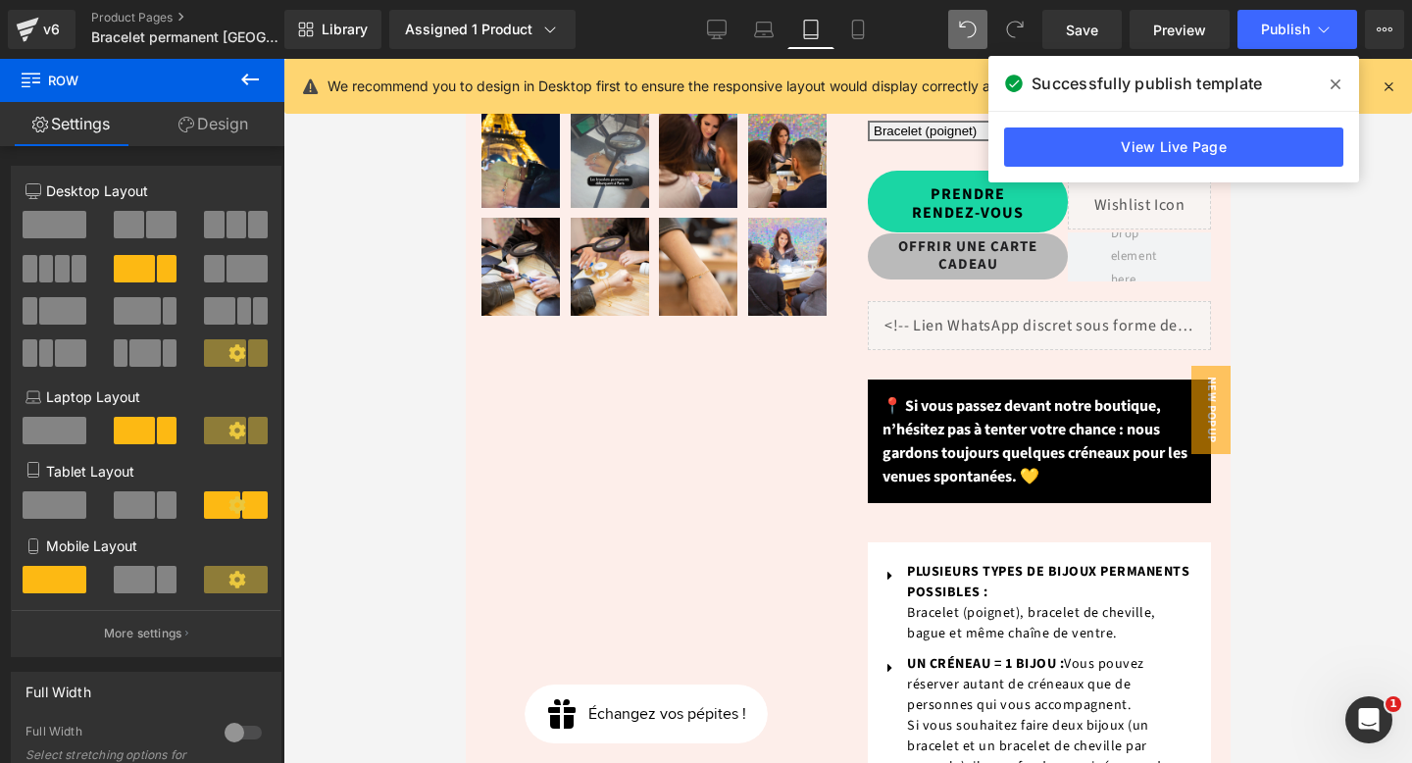
scroll to position [435, 0]
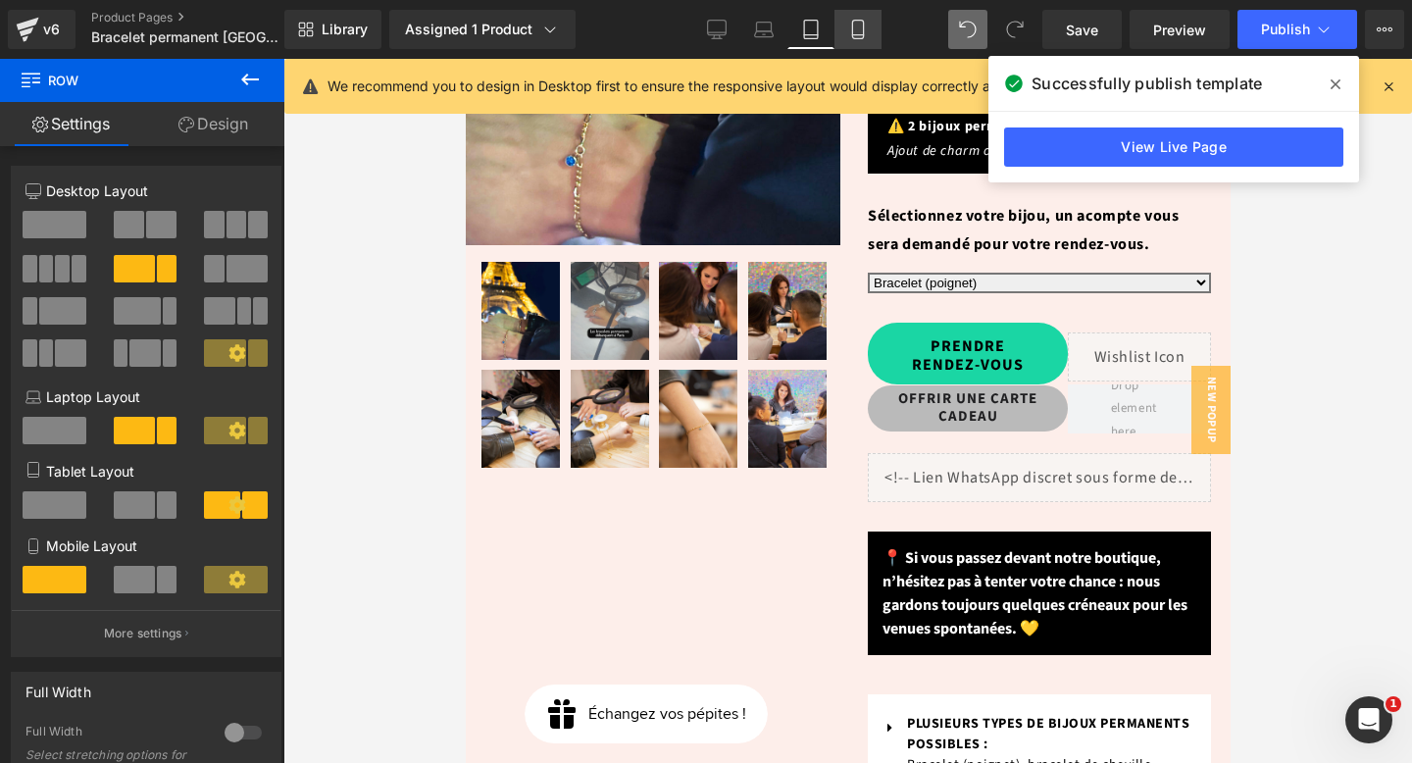
click at [856, 41] on link "Mobile" at bounding box center [858, 29] width 47 height 39
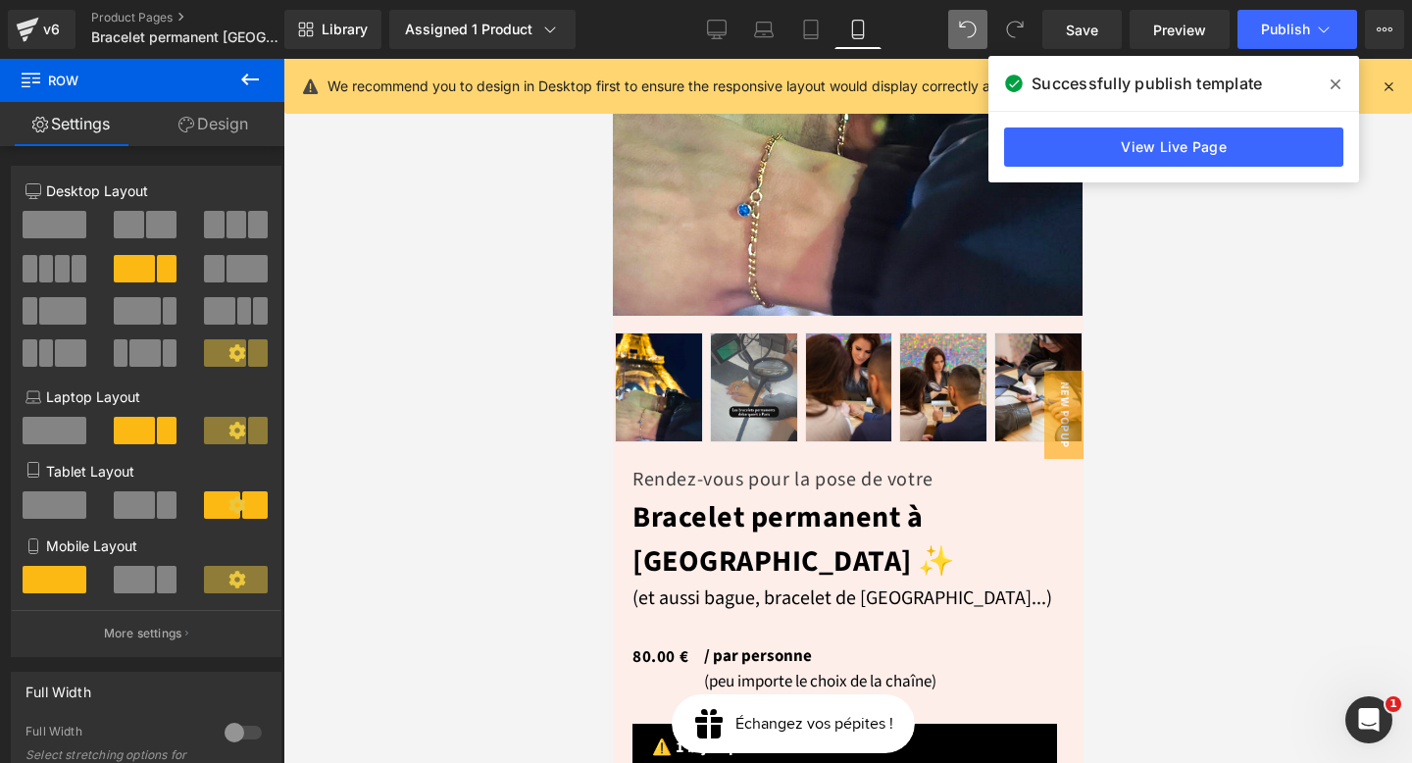
scroll to position [1103, 0]
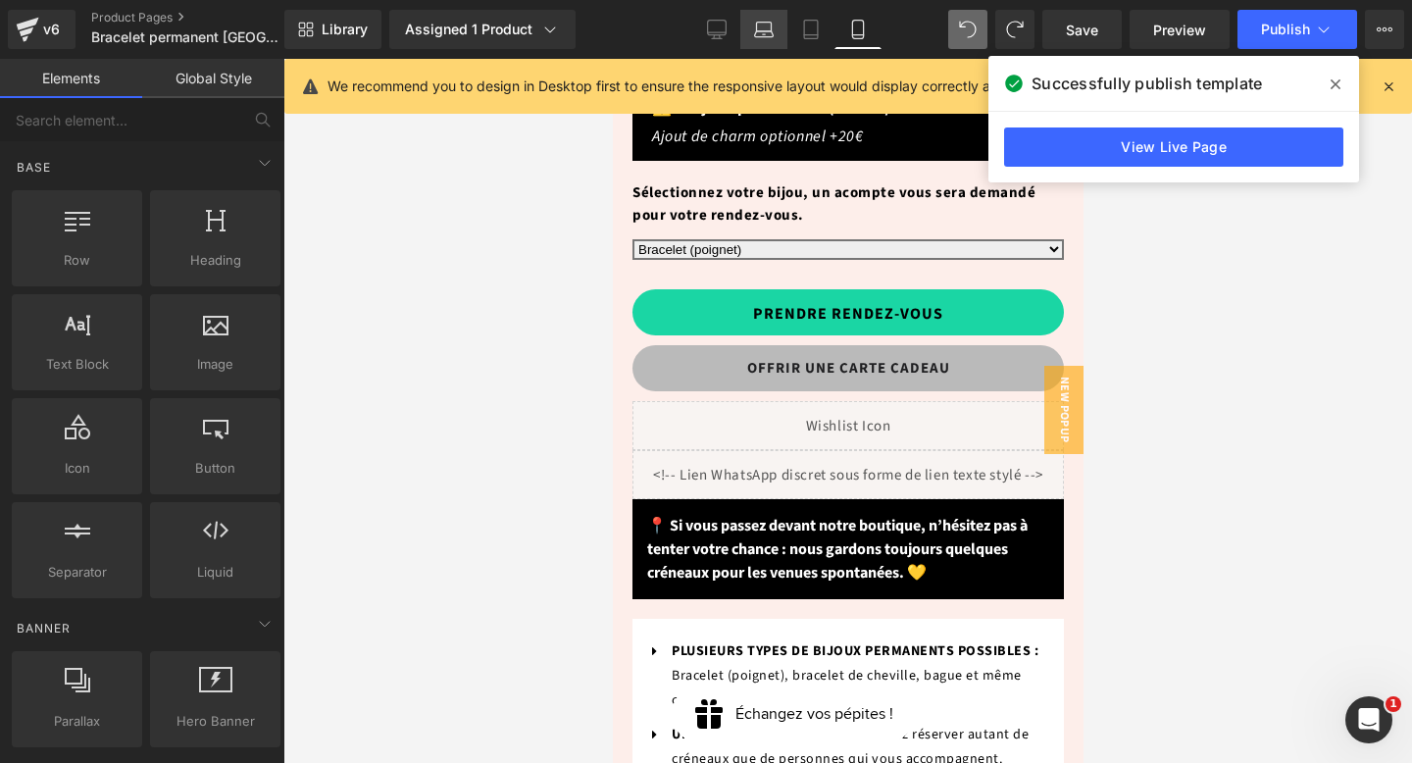
click at [751, 35] on link "Laptop" at bounding box center [763, 29] width 47 height 39
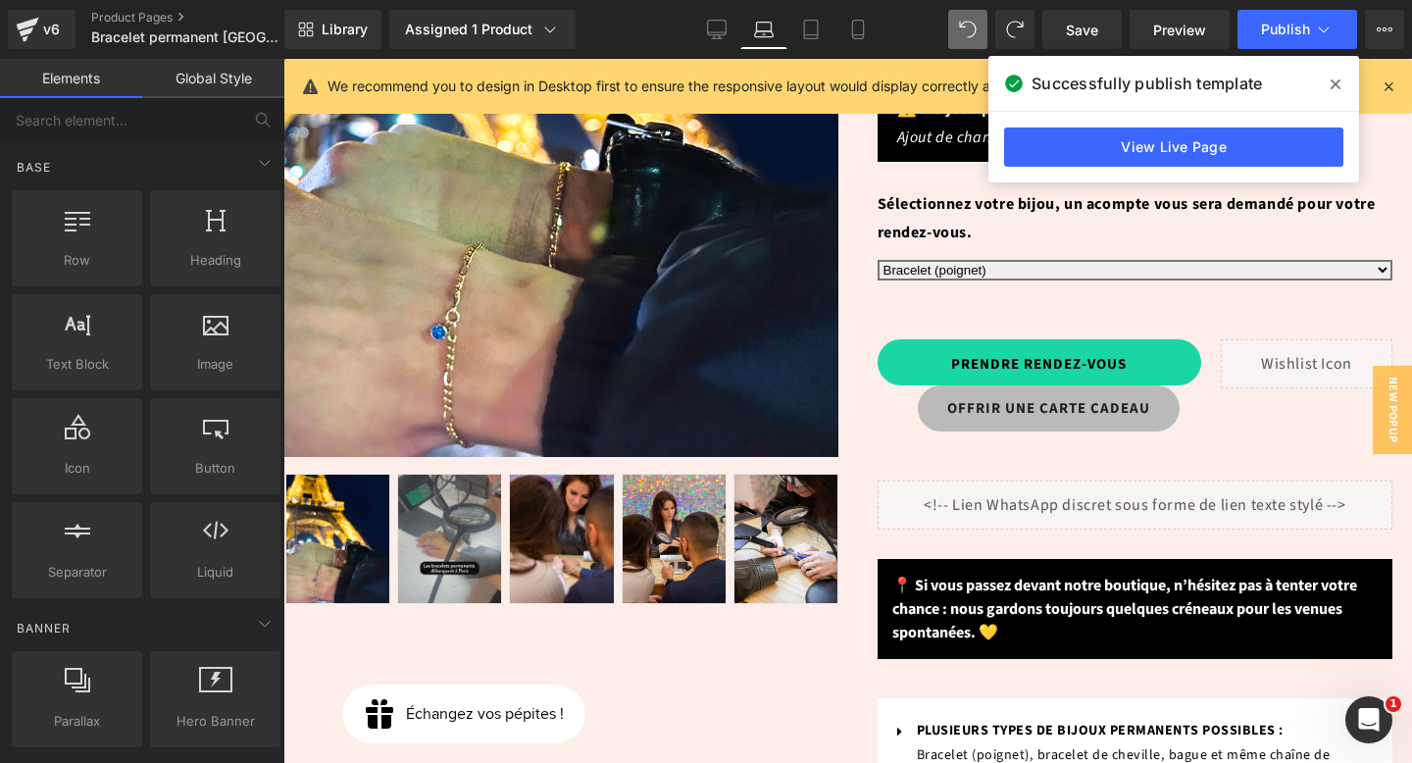
scroll to position [521, 0]
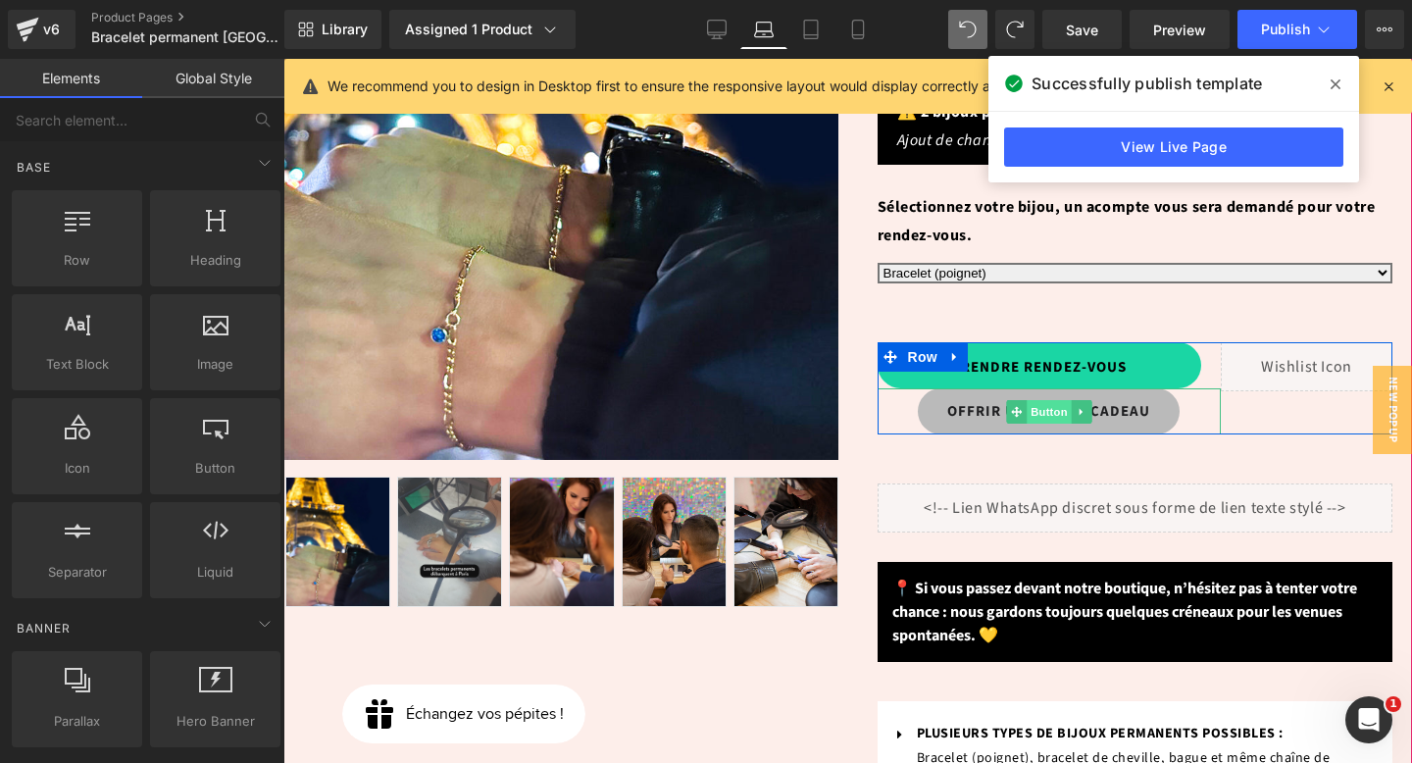
click at [1050, 400] on span "Button" at bounding box center [1049, 412] width 45 height 24
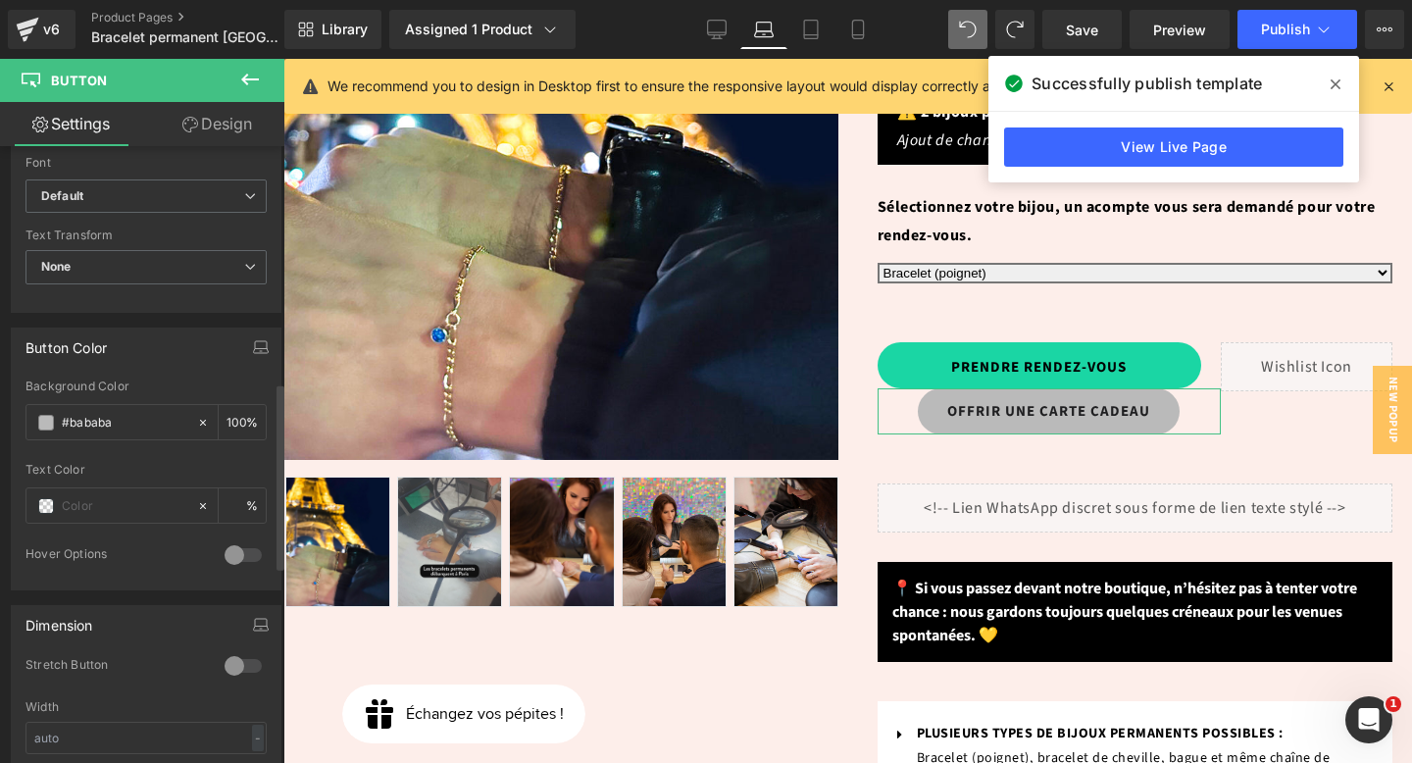
scroll to position [812, 0]
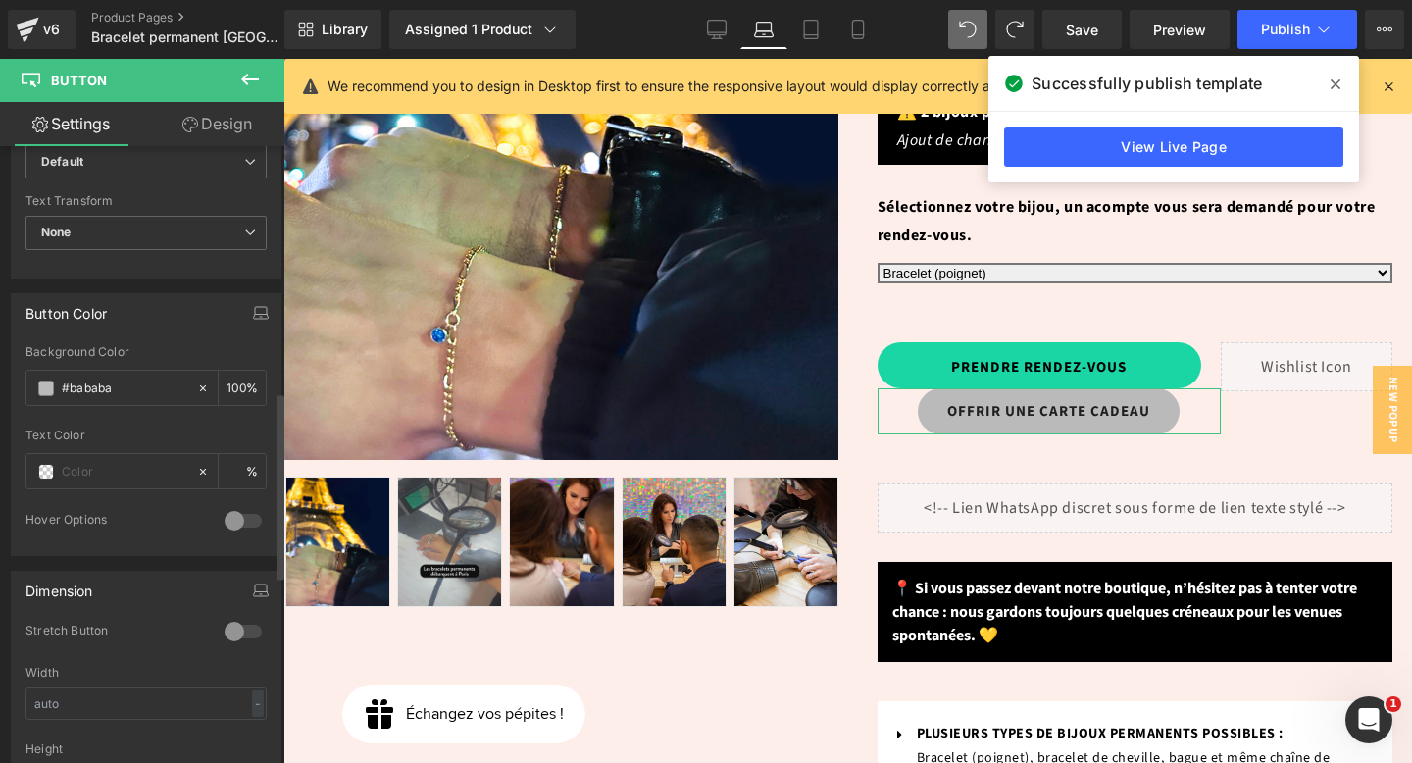
click at [236, 629] on div at bounding box center [243, 631] width 47 height 31
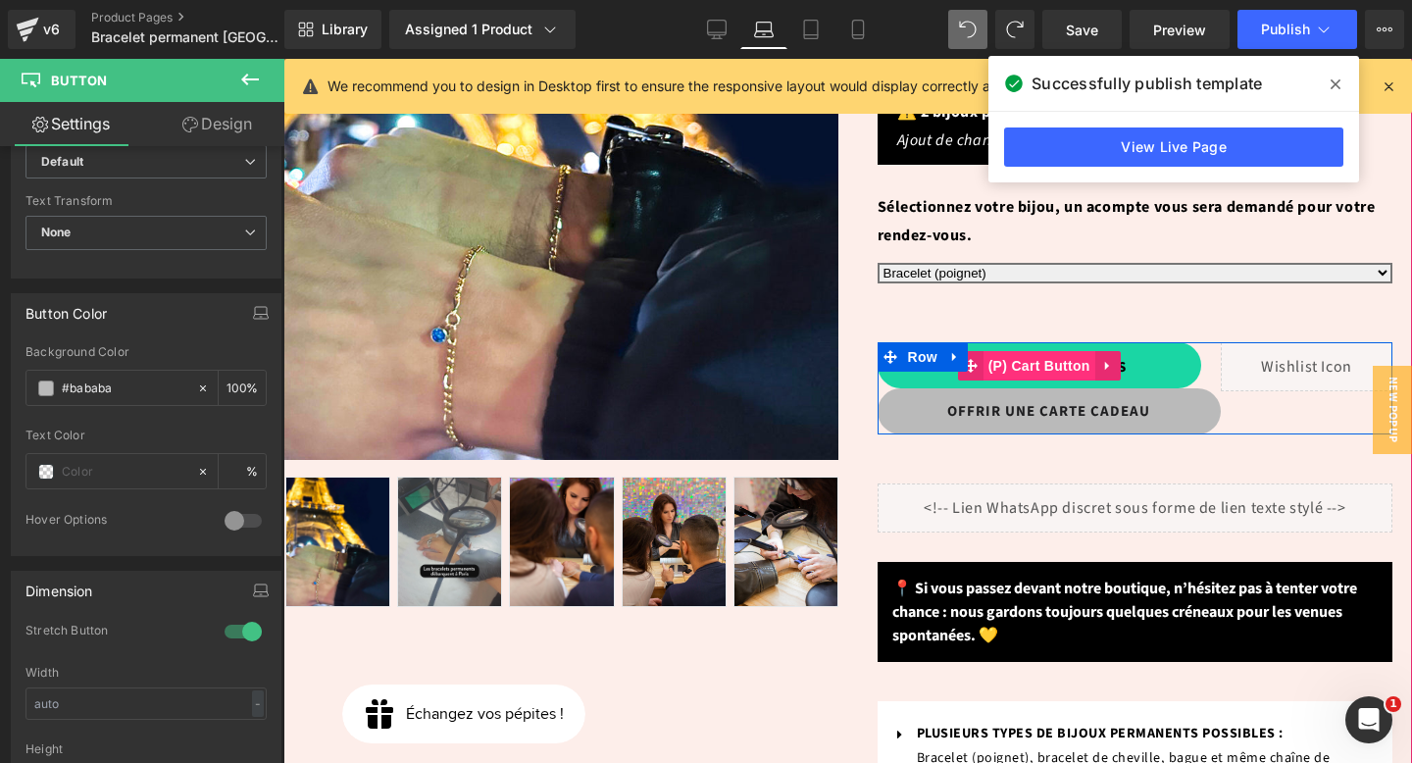
click at [1036, 351] on span "(P) Cart Button" at bounding box center [1040, 365] width 112 height 29
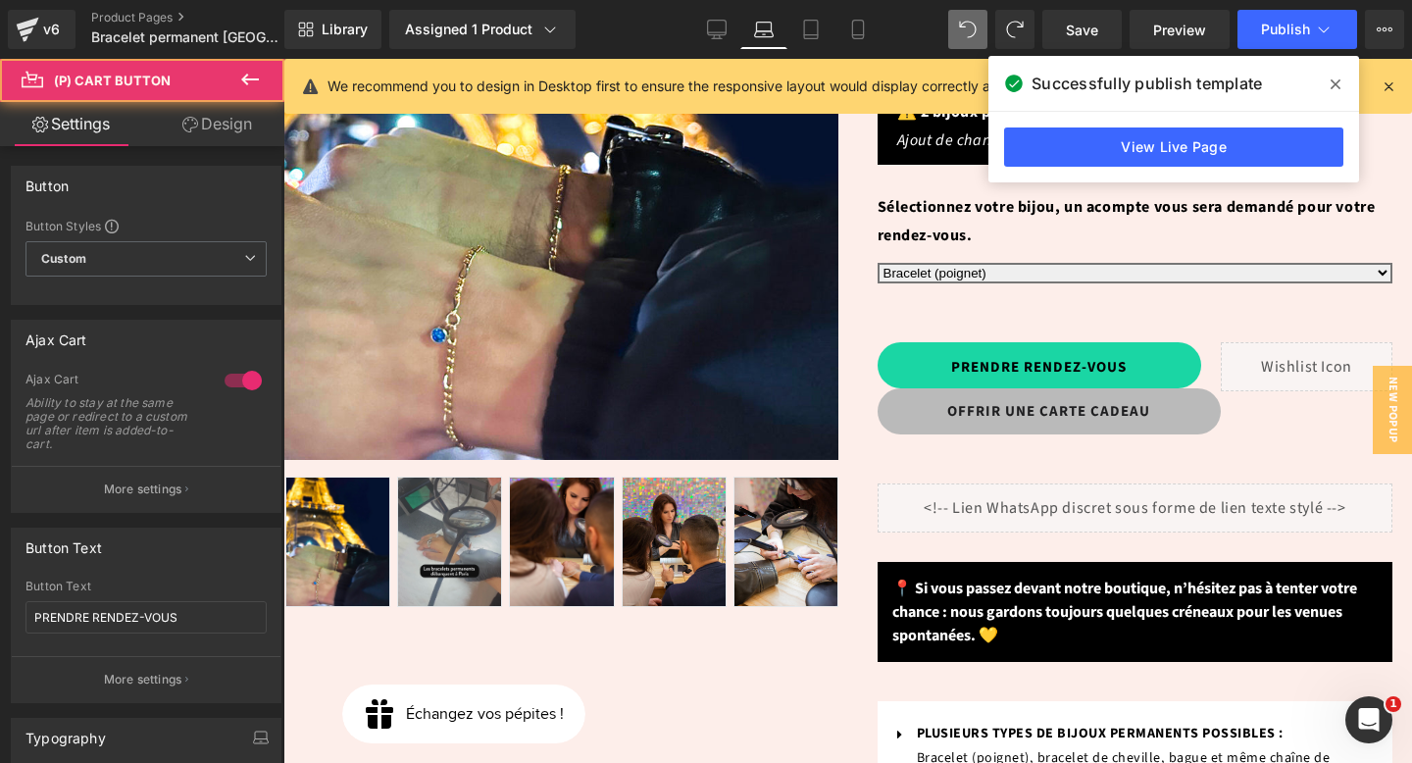
click at [243, 123] on link "Design" at bounding box center [217, 124] width 142 height 44
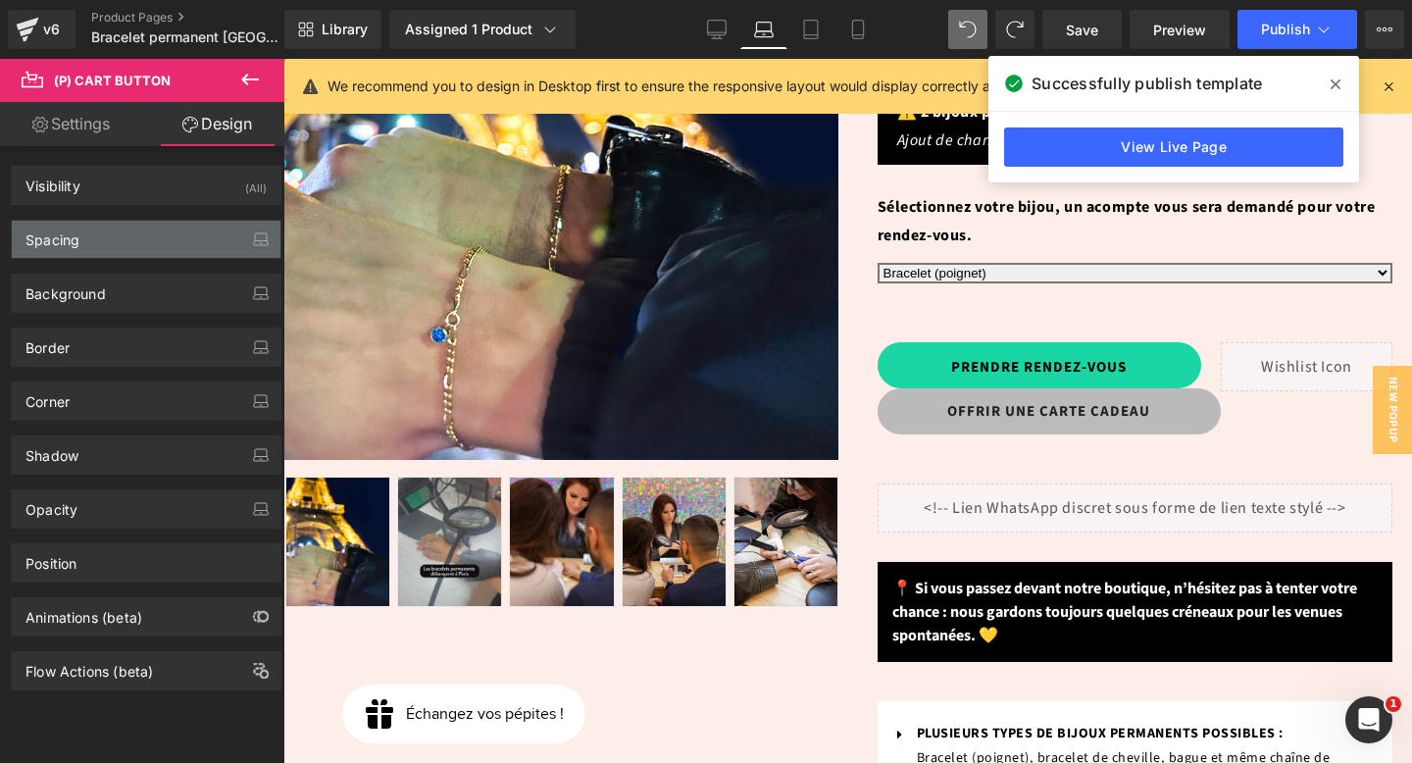
click at [127, 235] on div "Spacing" at bounding box center [146, 239] width 269 height 37
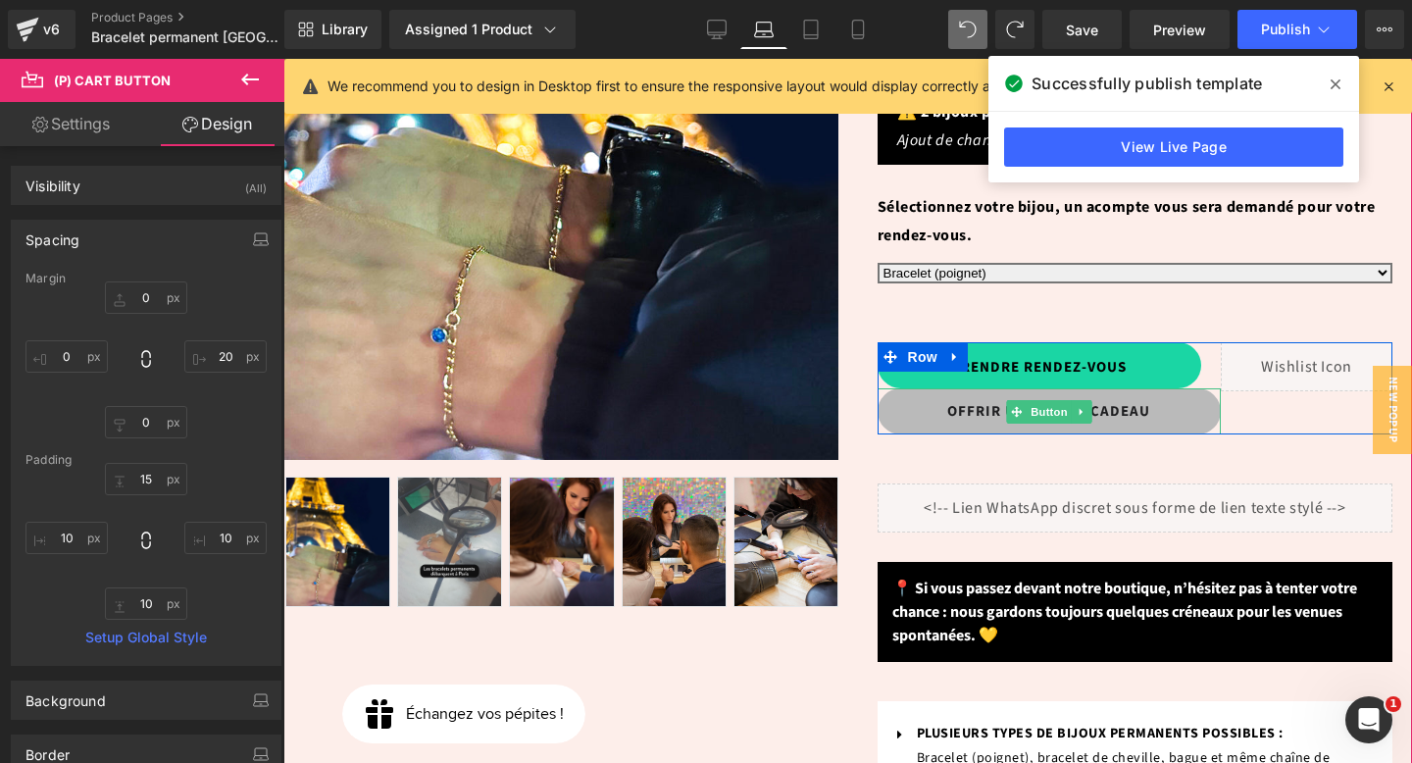
click at [1047, 400] on span "Button" at bounding box center [1049, 412] width 45 height 24
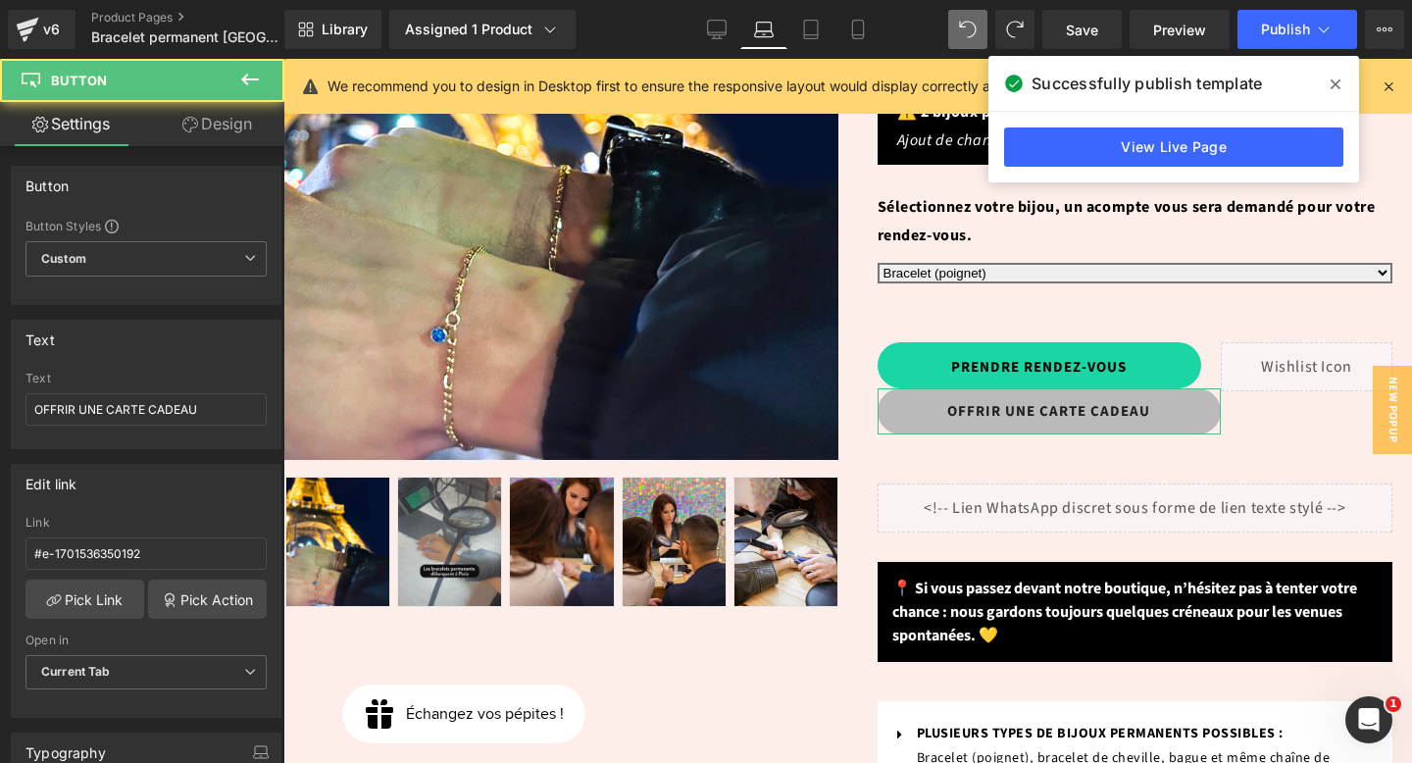
click at [251, 128] on link "Design" at bounding box center [217, 124] width 142 height 44
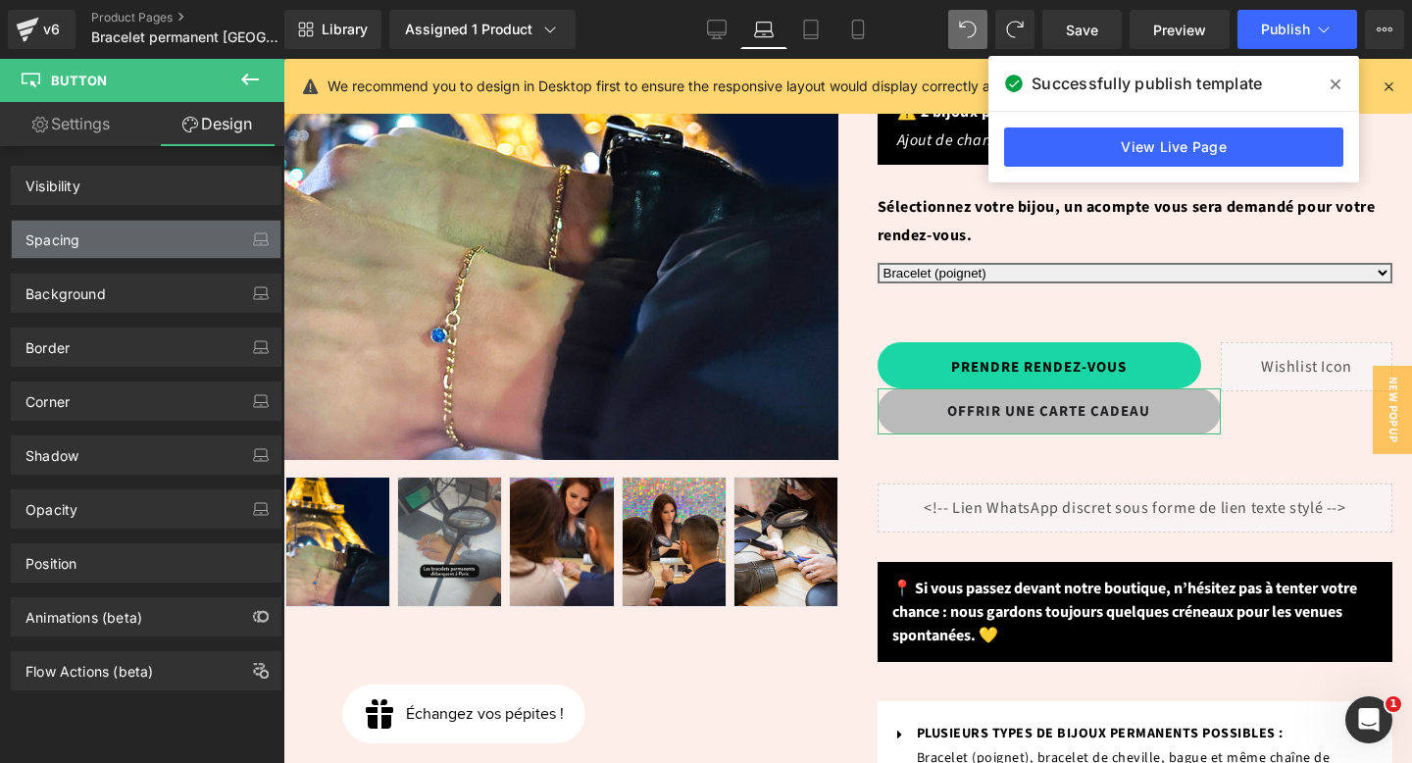
click at [158, 234] on div "Spacing" at bounding box center [146, 239] width 269 height 37
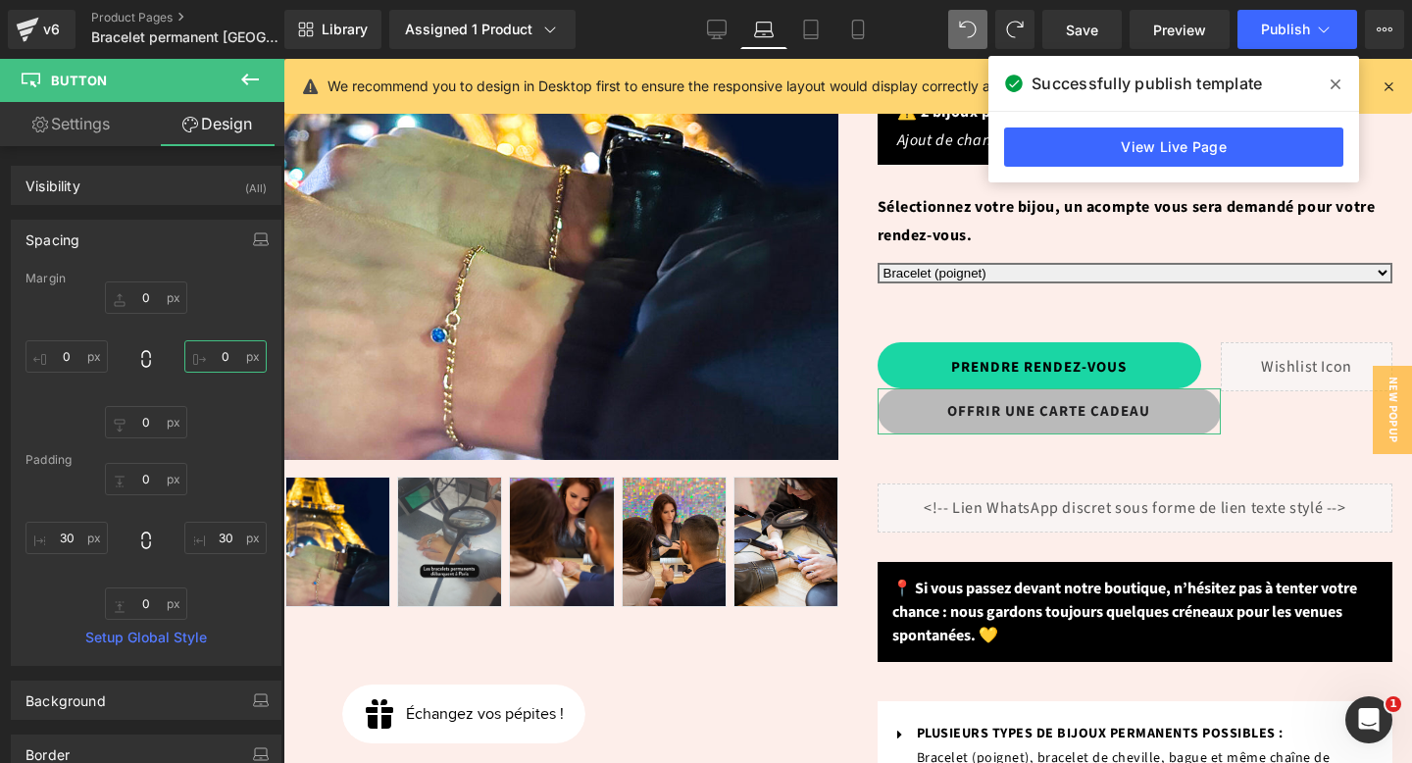
click at [219, 360] on input "text" at bounding box center [225, 356] width 82 height 32
type input "20"
click at [151, 296] on input "text" at bounding box center [146, 297] width 82 height 32
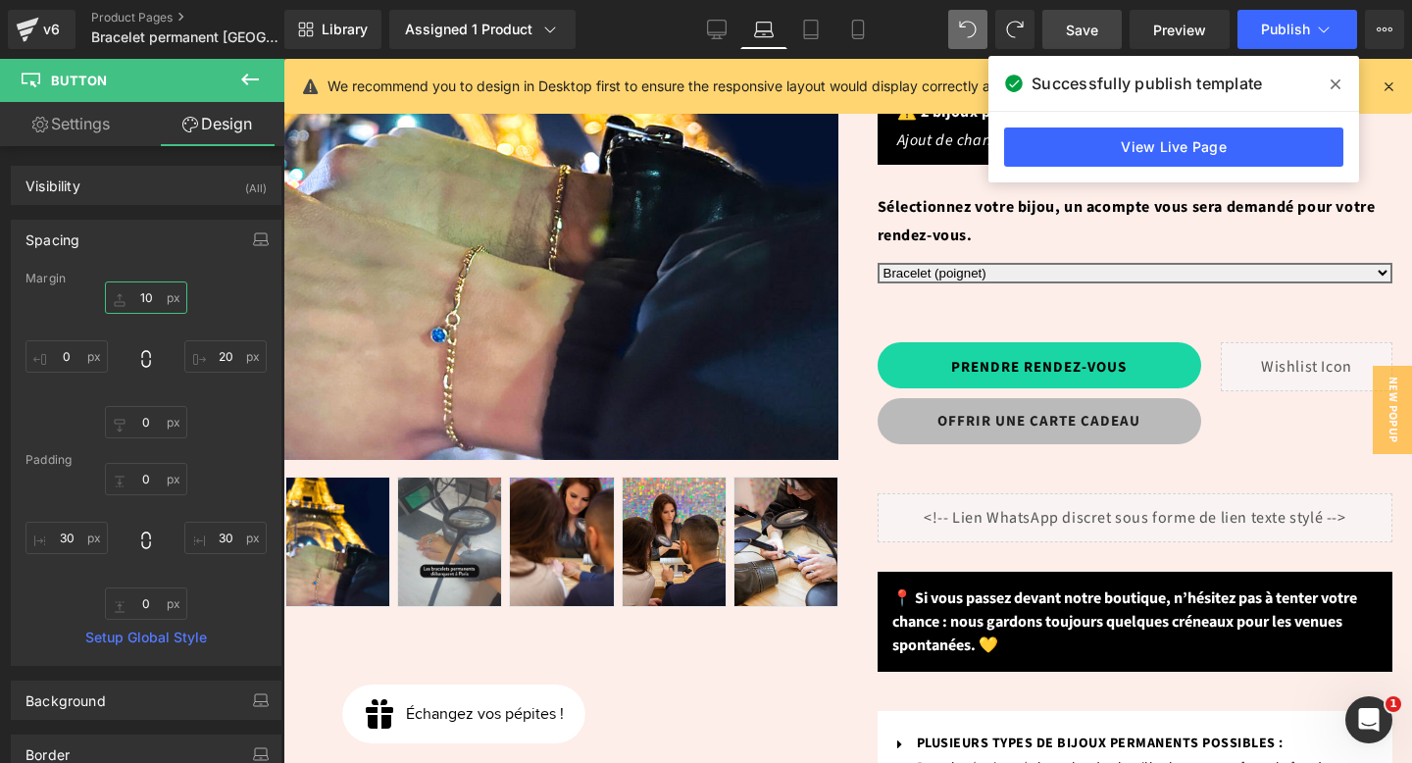
type input "10"
click at [1096, 27] on span "Save" at bounding box center [1082, 30] width 32 height 21
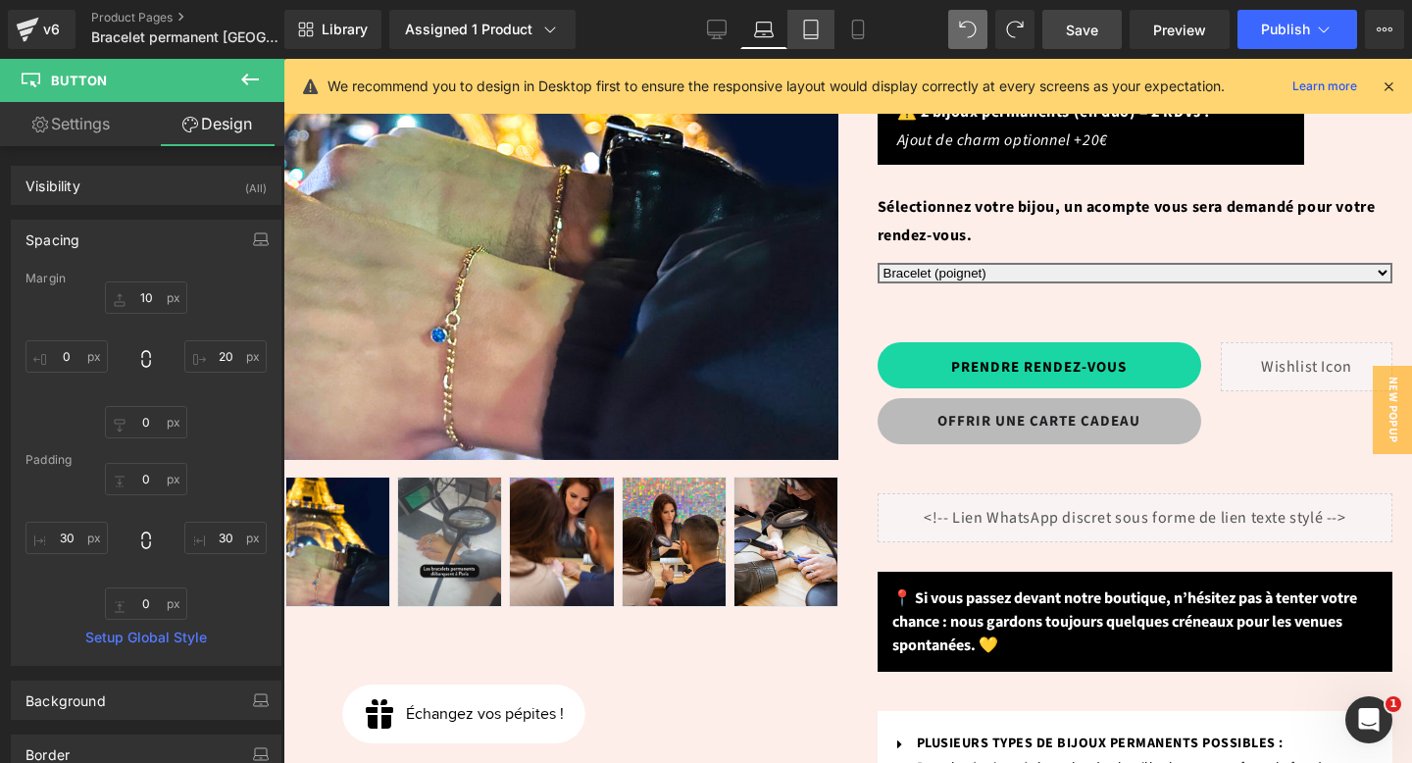
click at [792, 33] on link "Tablet" at bounding box center [811, 29] width 47 height 39
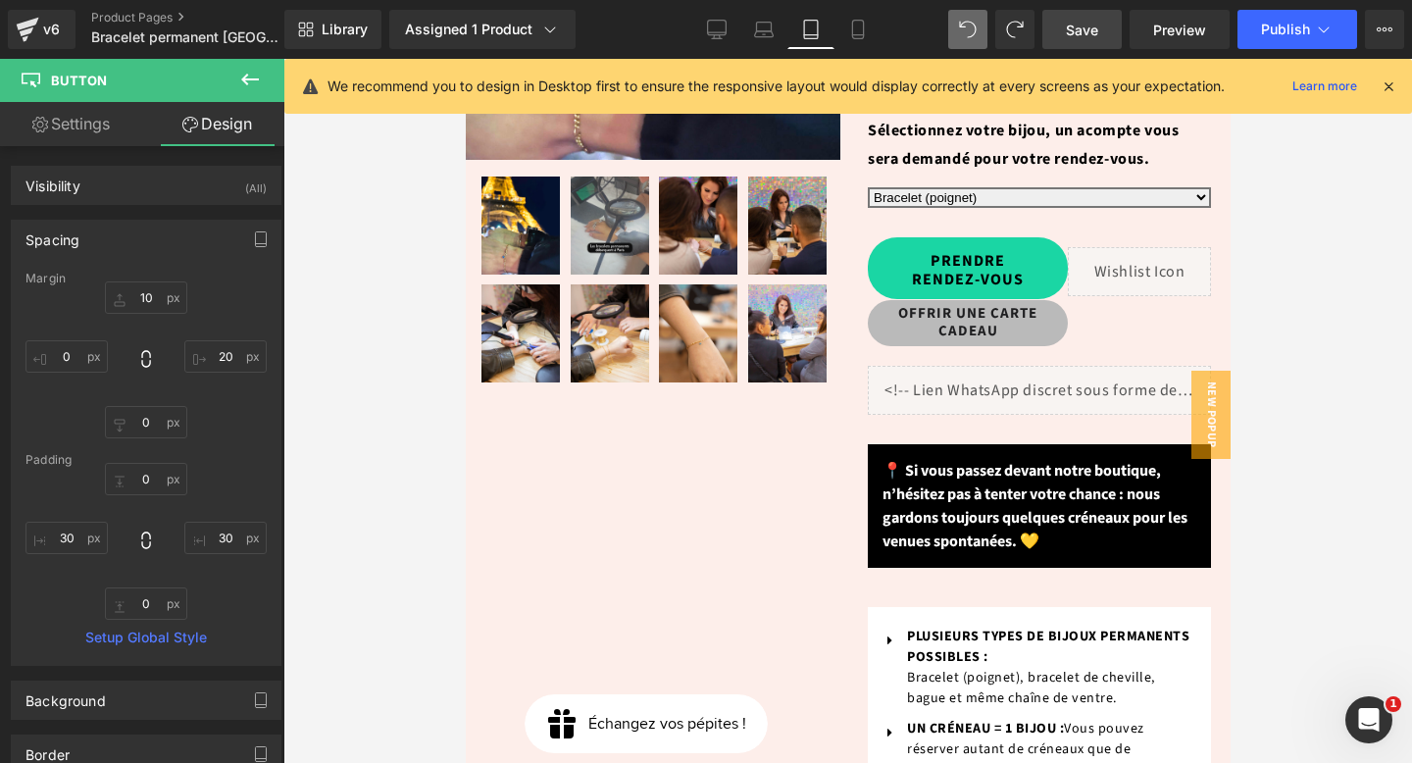
scroll to position [420, 0]
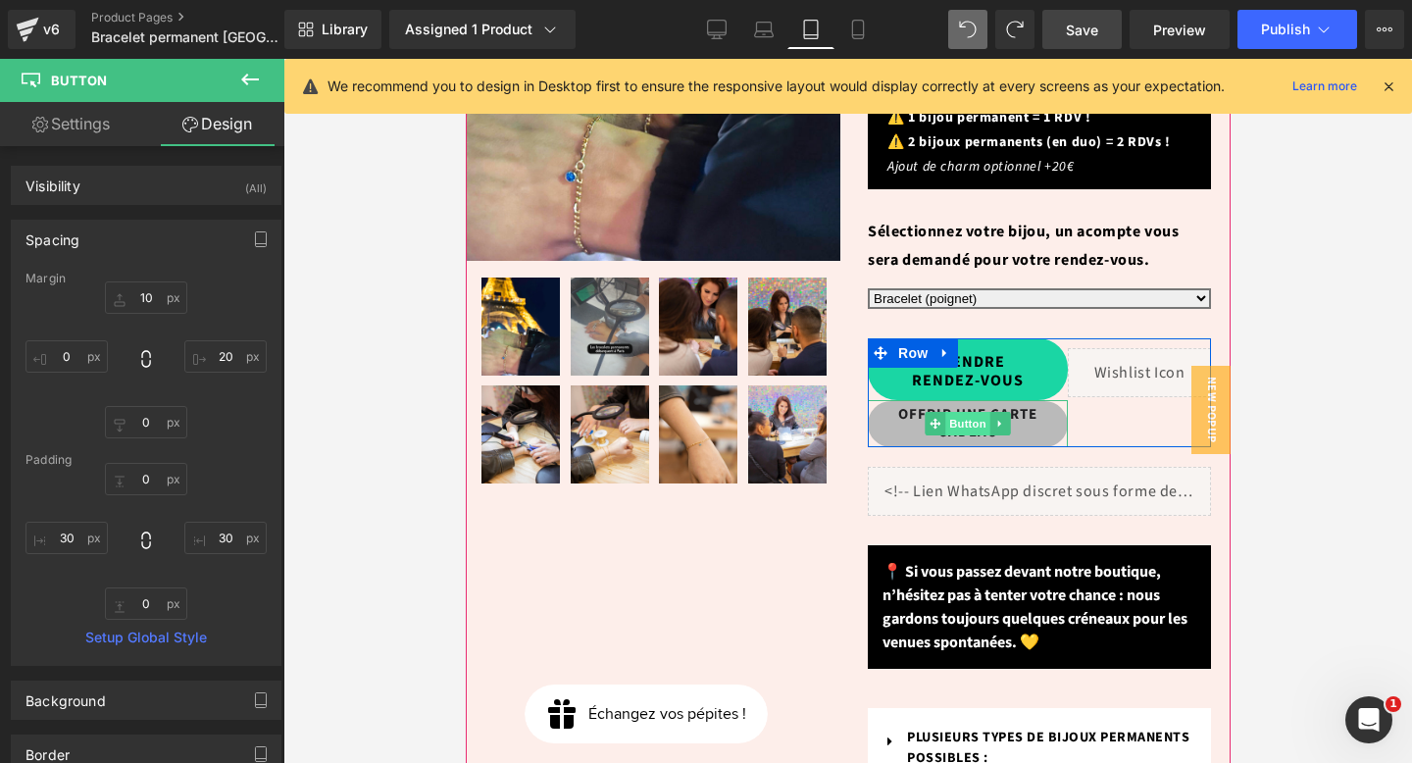
click at [954, 412] on span "Button" at bounding box center [966, 424] width 45 height 24
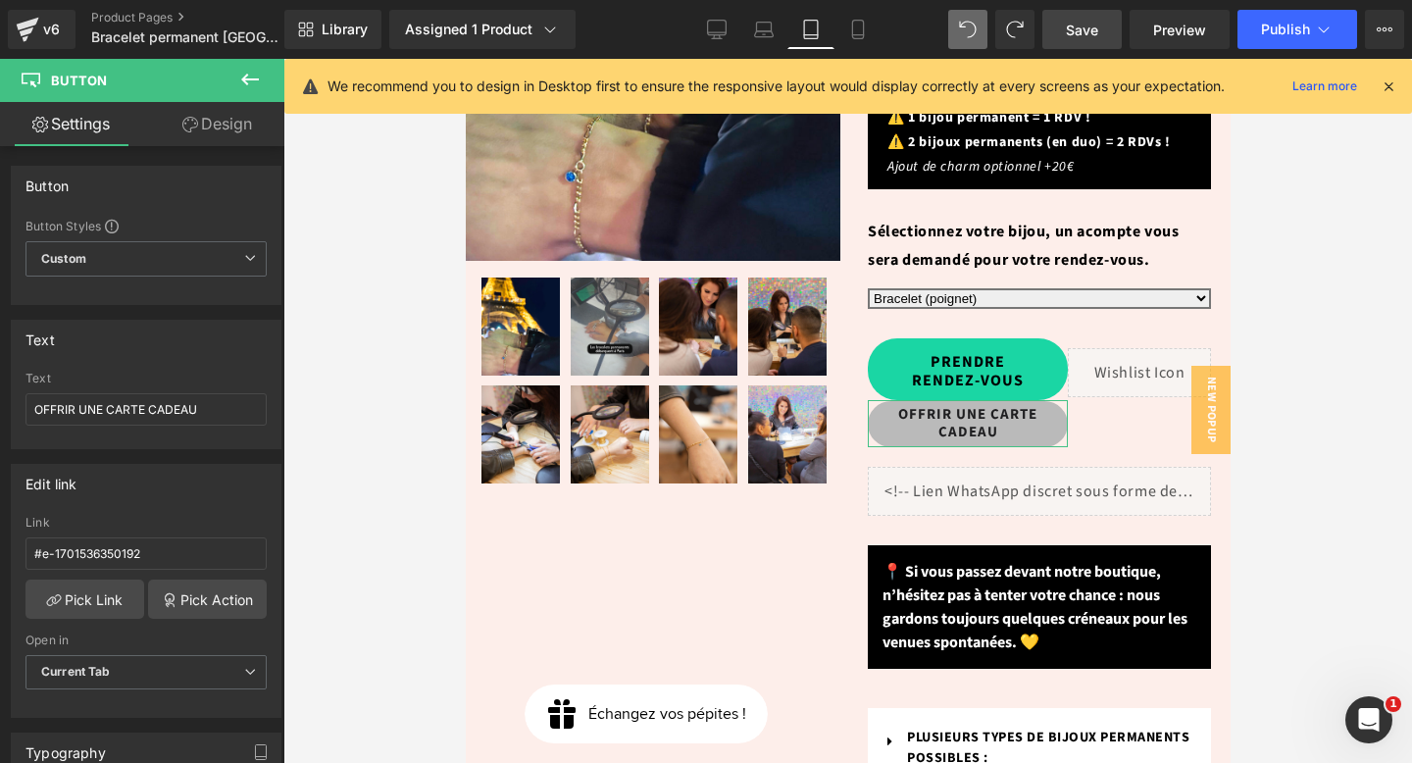
click at [238, 110] on link "Design" at bounding box center [217, 124] width 142 height 44
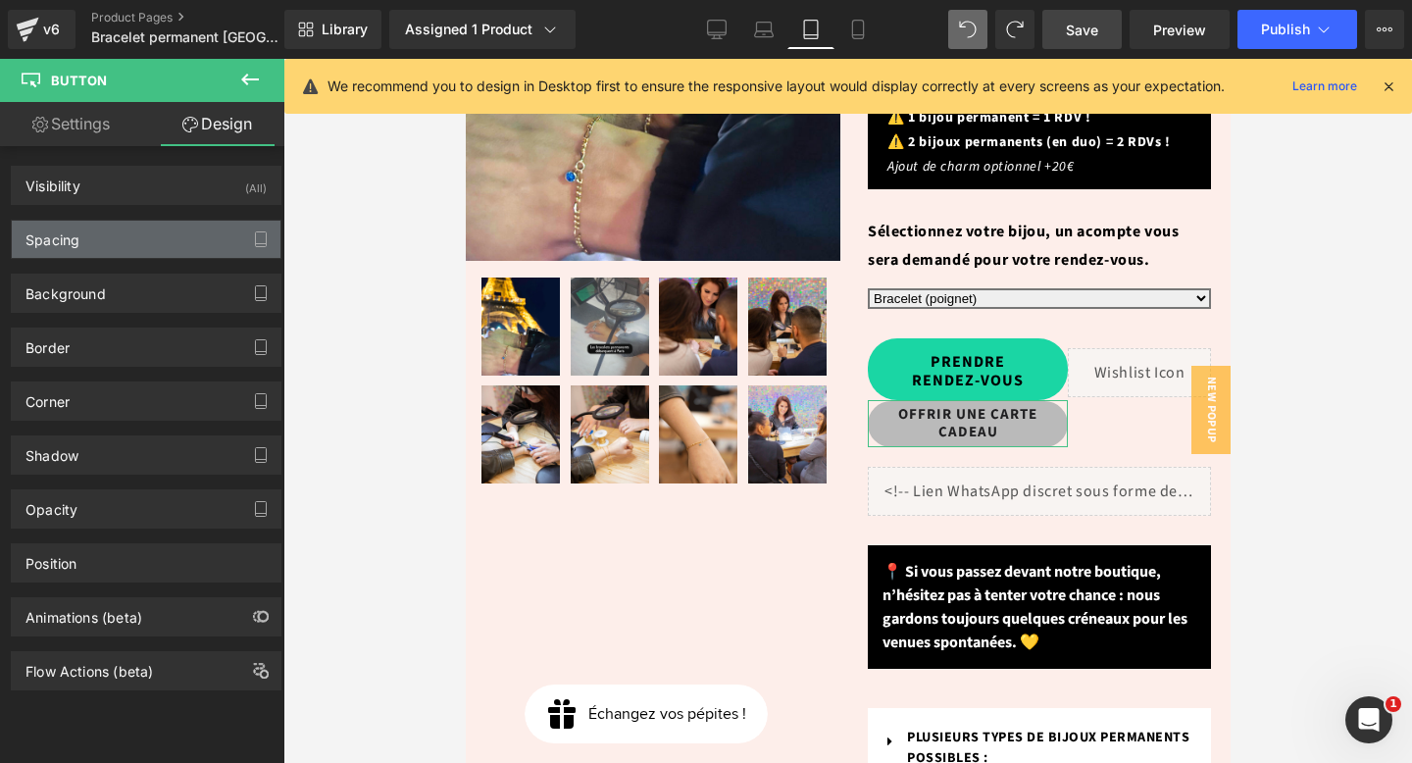
click at [137, 238] on div "Spacing" at bounding box center [146, 239] width 269 height 37
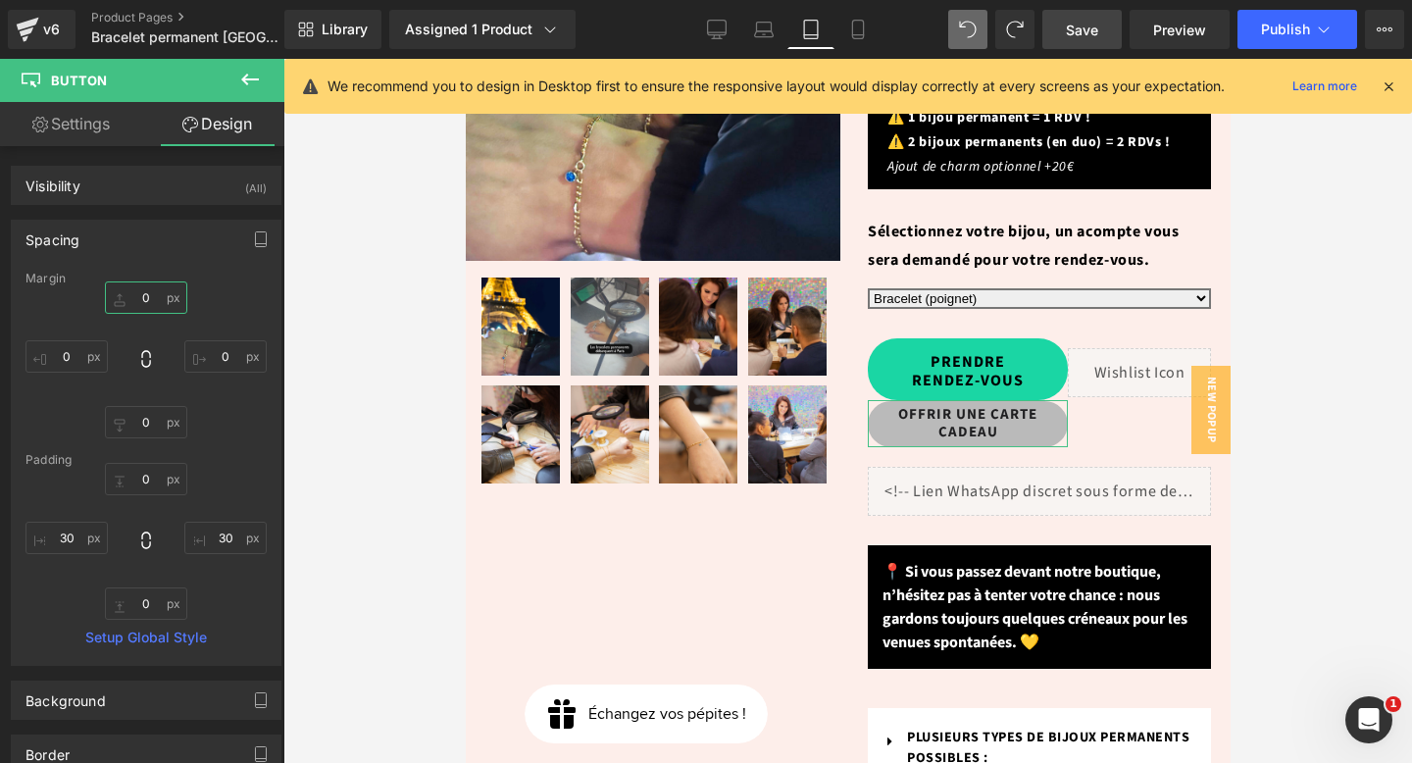
click at [156, 292] on input "text" at bounding box center [146, 297] width 82 height 32
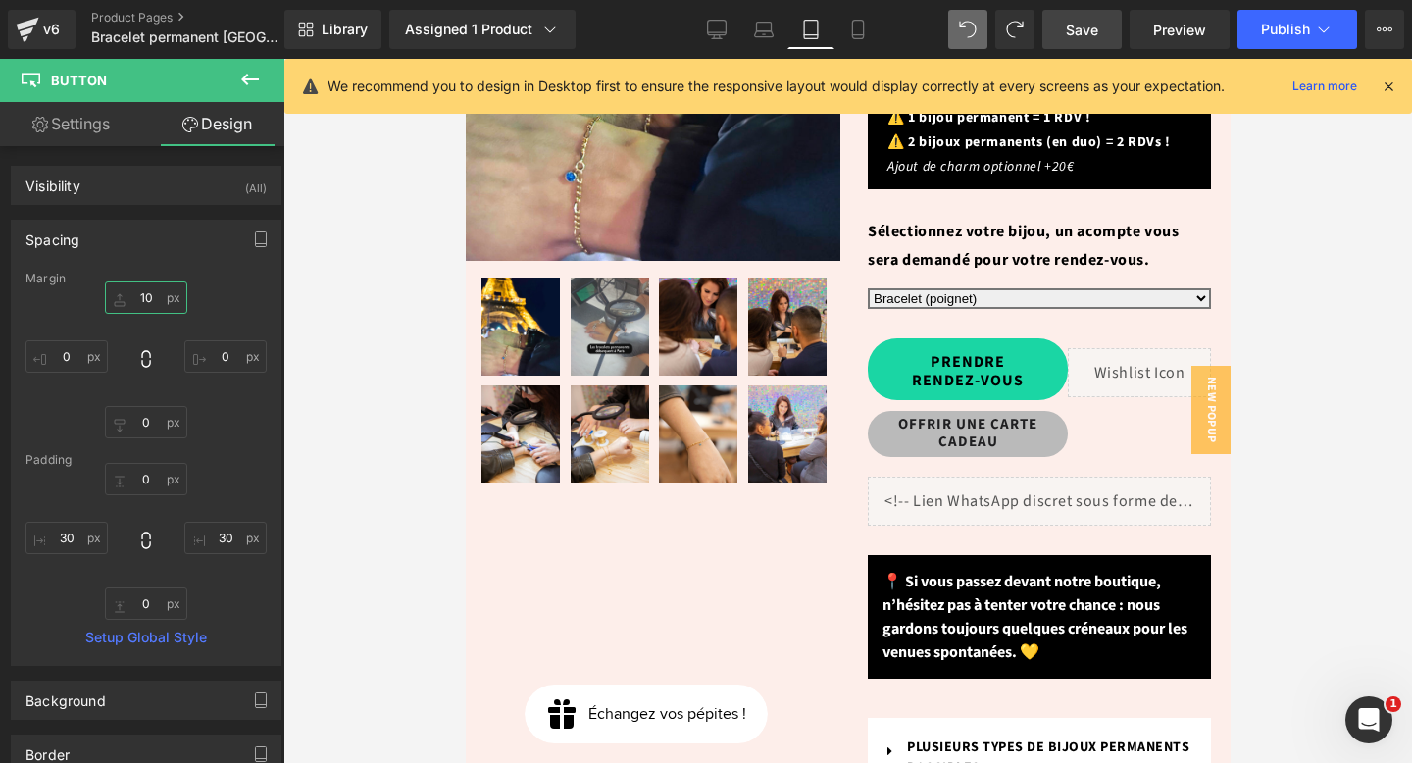
type input "10"
click at [1092, 30] on span "Save" at bounding box center [1082, 30] width 32 height 21
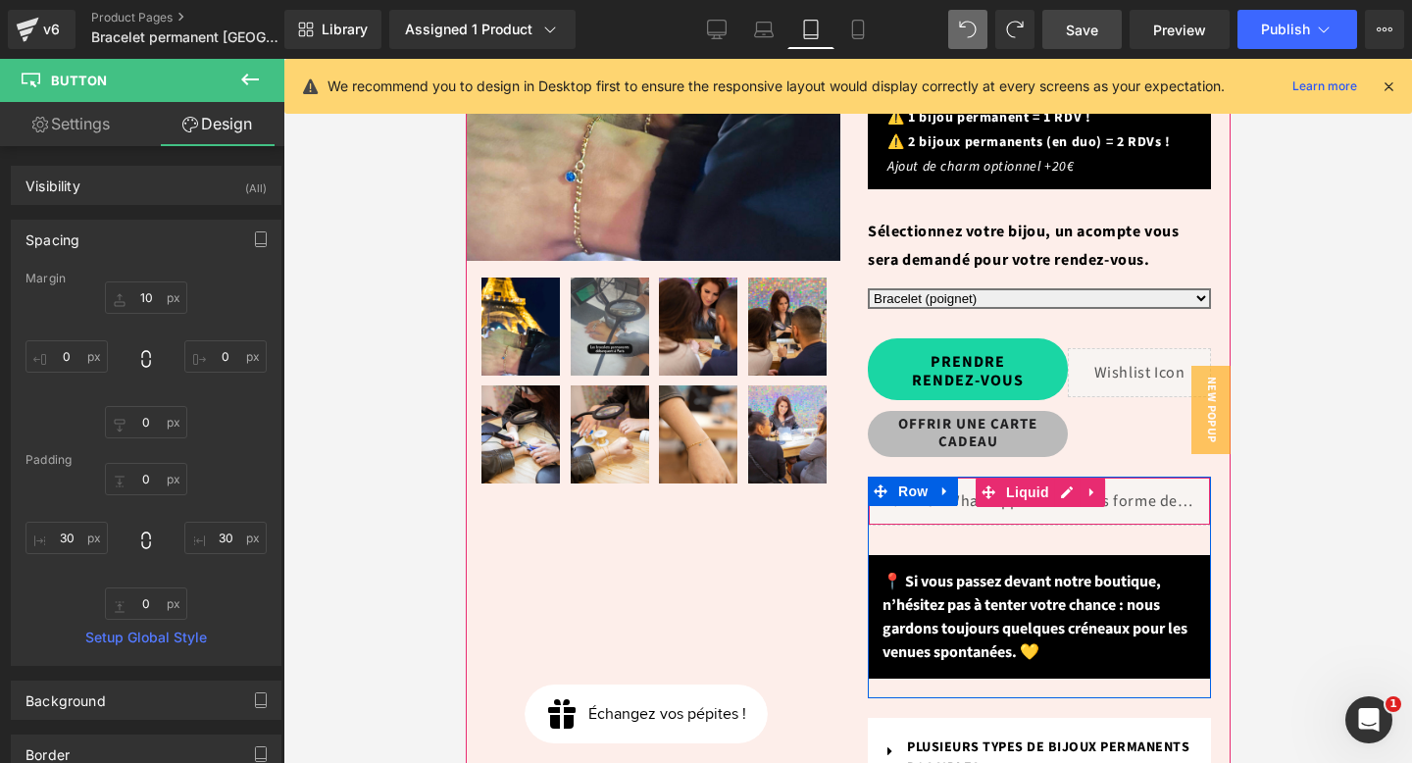
click at [1074, 477] on div "Liquid" at bounding box center [1038, 501] width 343 height 49
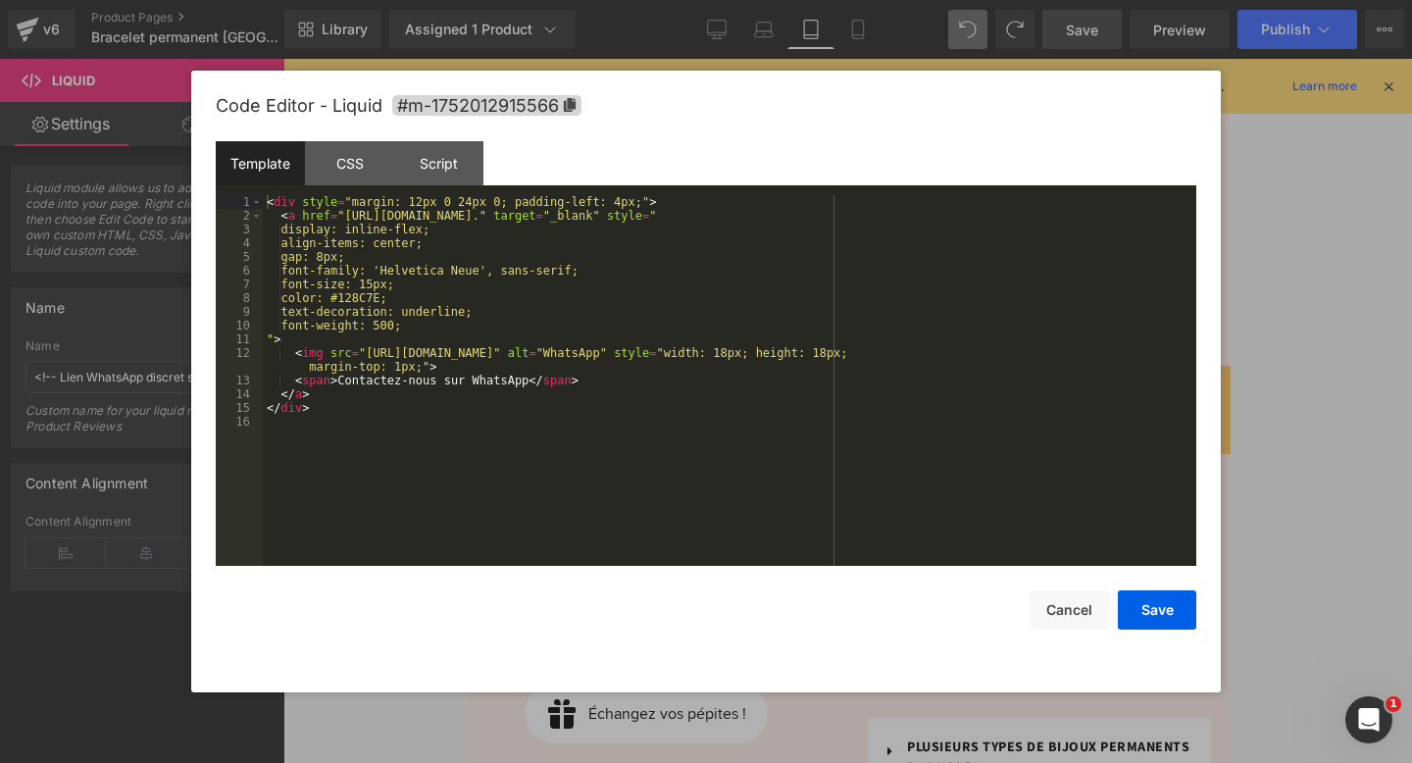
click at [1051, 0] on div "Button You are previewing how the will restyle your page. You can not edit Elem…" at bounding box center [706, 0] width 1412 height 0
click at [788, 320] on div "< div style = "margin: 12px 0 24px 0; padding-left: 4px;" > < a href = "https:/…" at bounding box center [730, 394] width 934 height 398
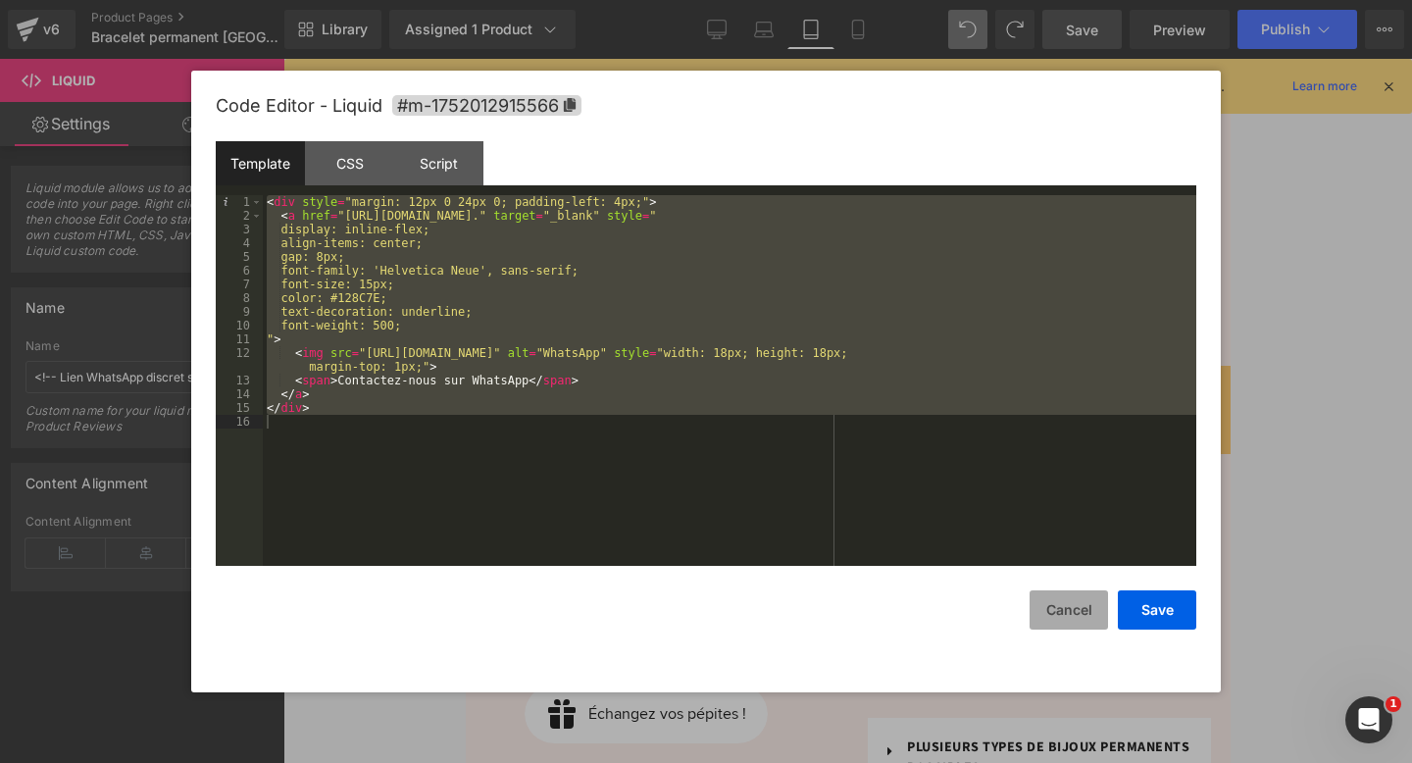
click at [1074, 614] on button "Cancel" at bounding box center [1069, 609] width 78 height 39
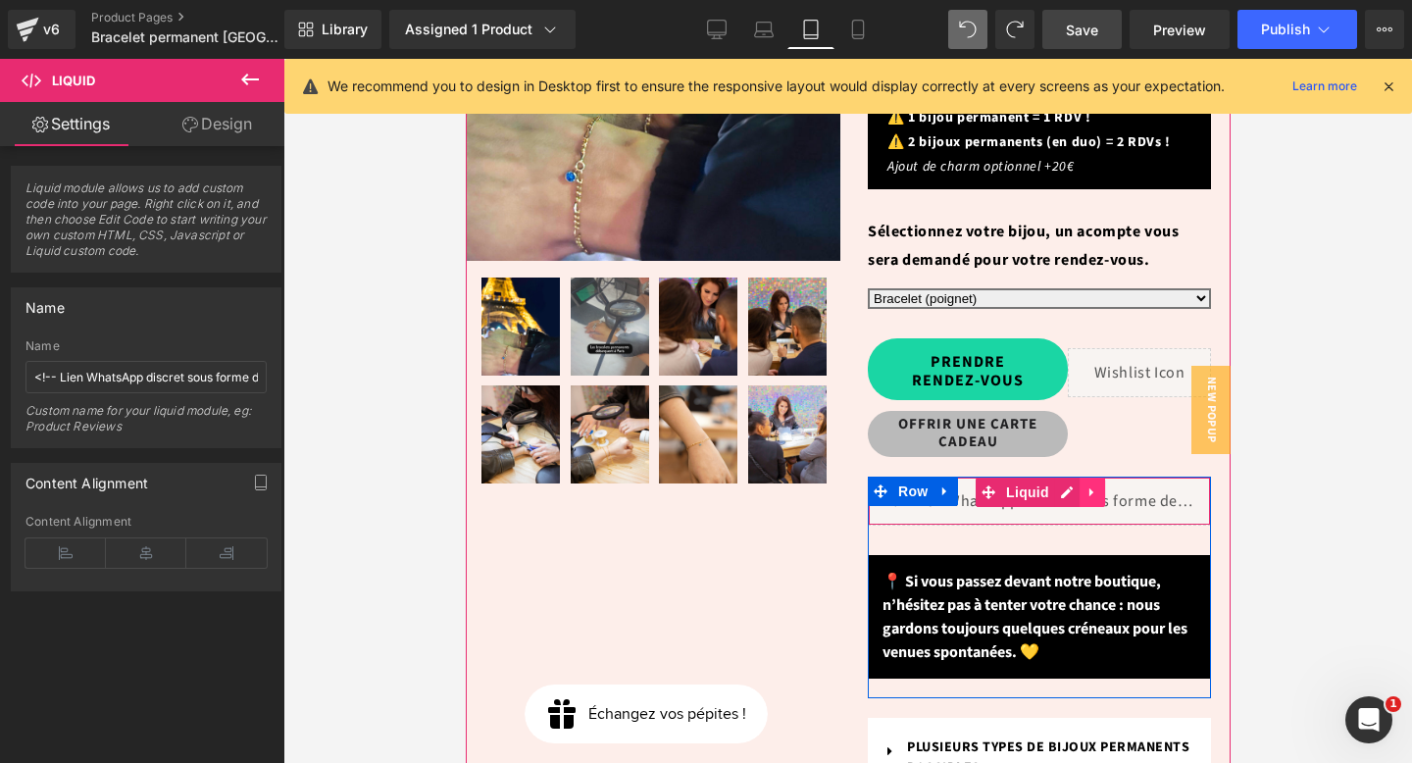
click at [1097, 478] on link at bounding box center [1092, 492] width 26 height 29
click at [1077, 485] on icon at bounding box center [1079, 492] width 14 height 14
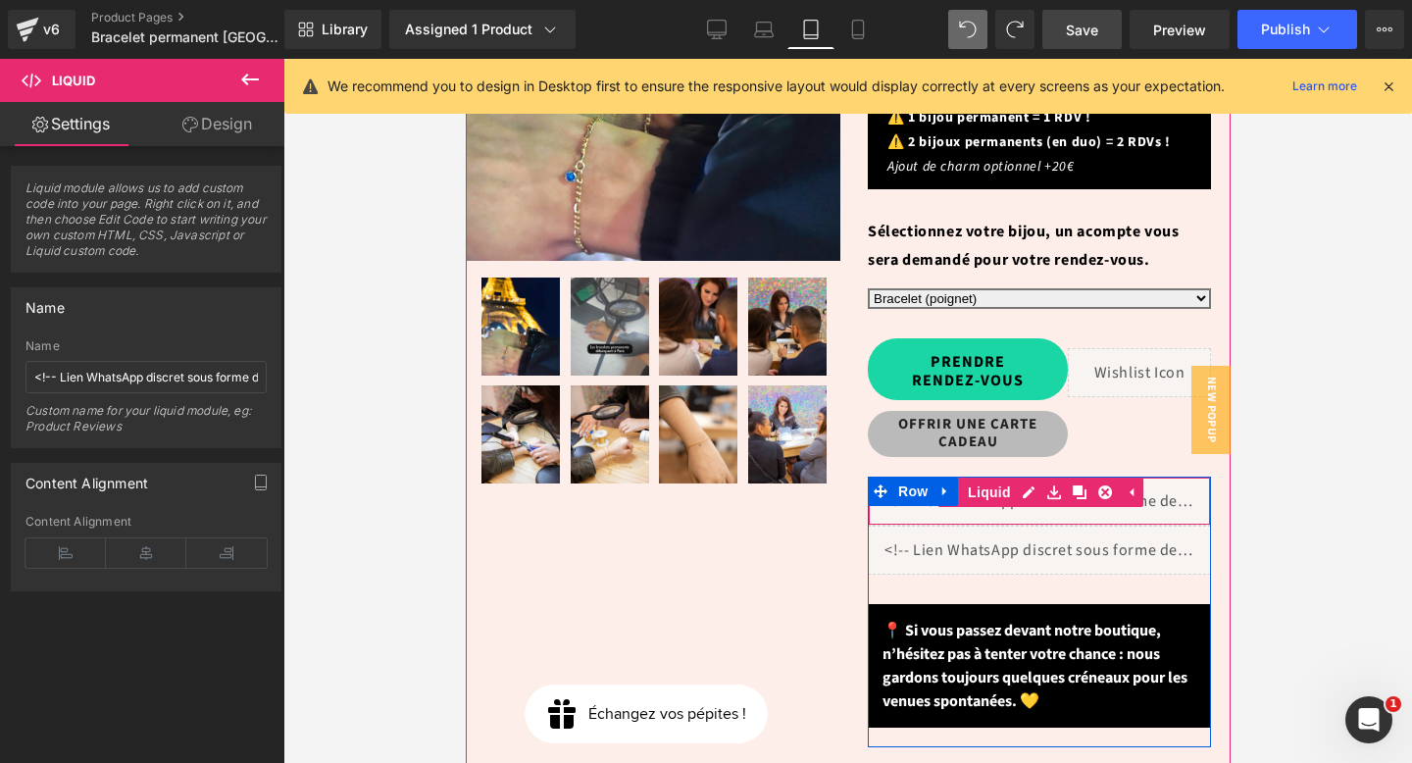
click at [1043, 526] on div "Liquid" at bounding box center [1038, 550] width 343 height 49
click at [1054, 526] on div "Liquid" at bounding box center [1038, 550] width 343 height 49
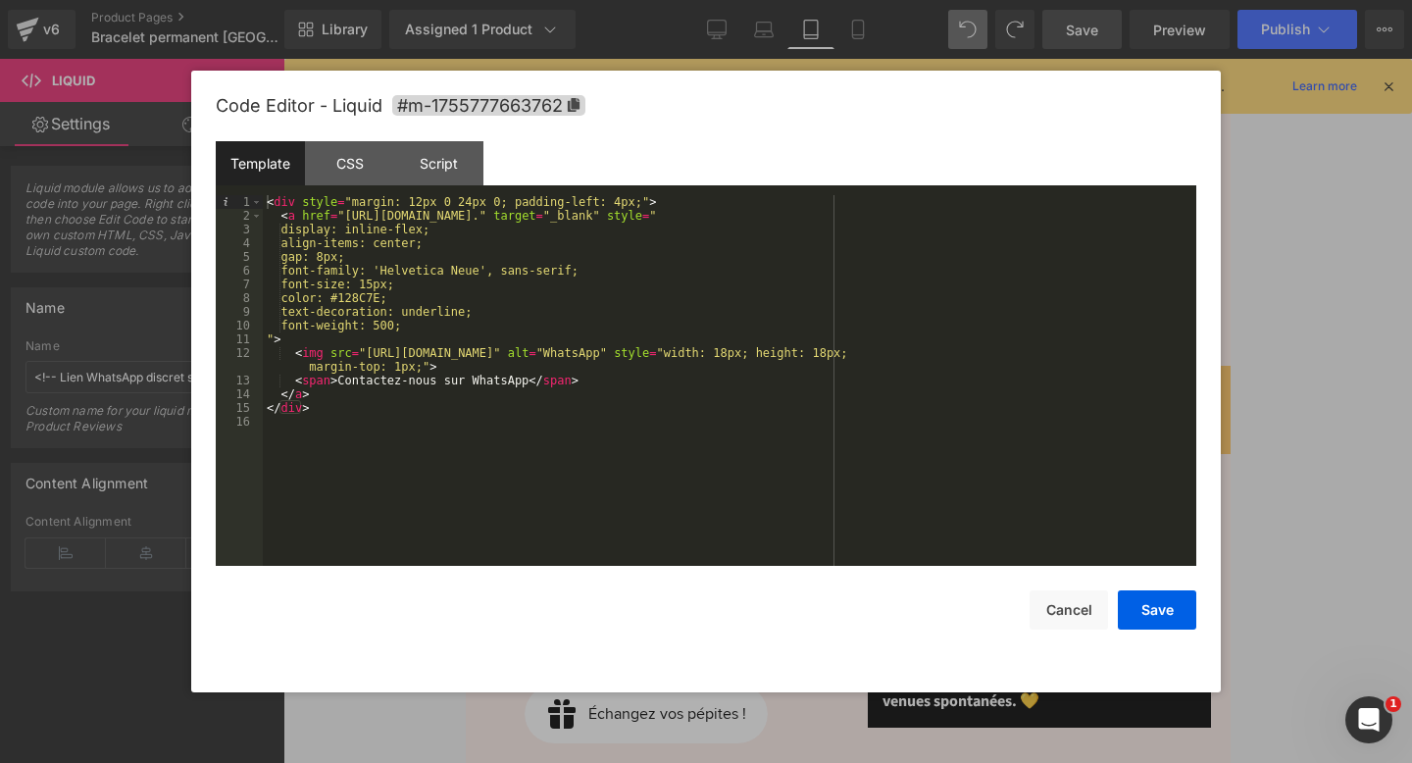
click at [1003, 461] on div "< div style = "margin: 12px 0 24px 0; padding-left: 4px;" > < a href = "https:/…" at bounding box center [730, 394] width 934 height 398
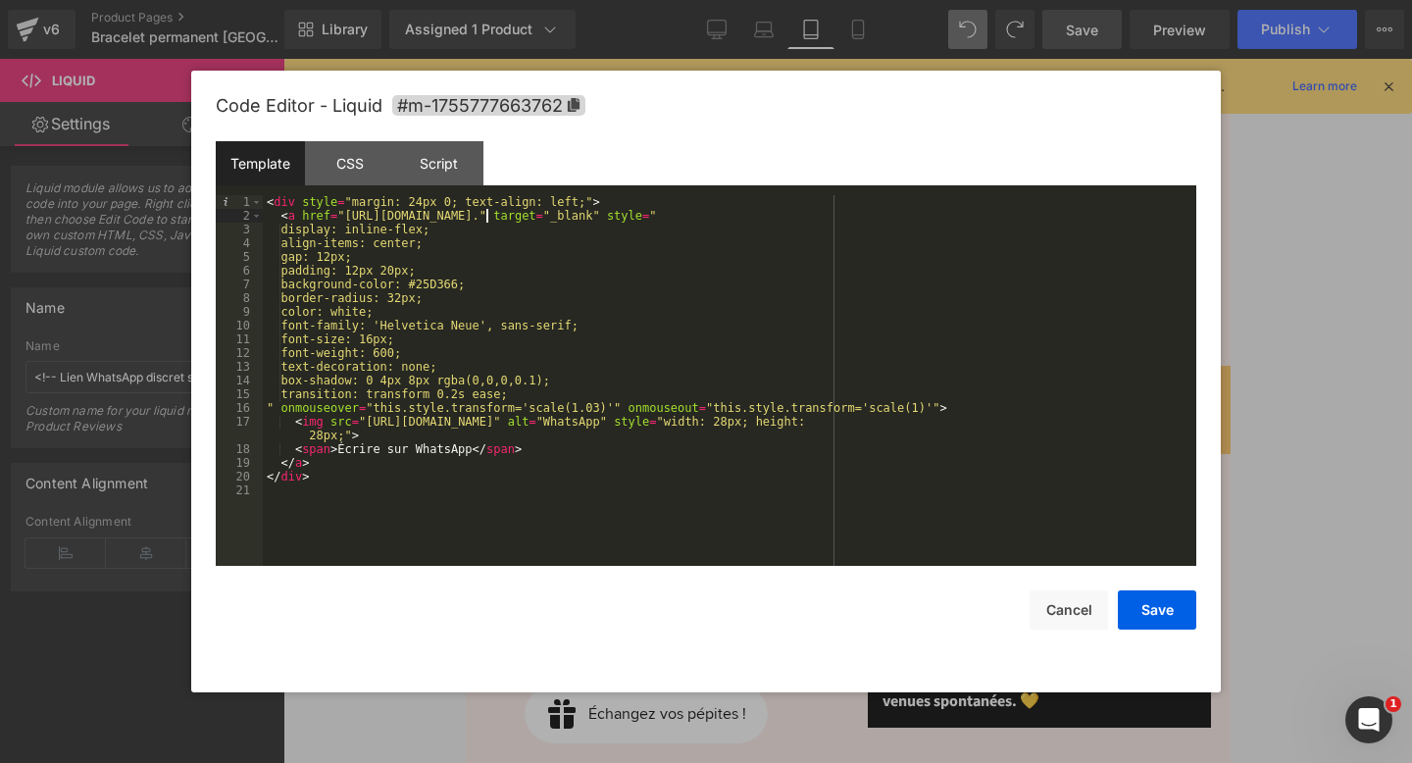
click at [488, 221] on div "< div style = "margin: 24px 0; text-align: left;" > < a href = "https://wa.me/3…" at bounding box center [730, 394] width 934 height 398
click at [1164, 600] on button "Save" at bounding box center [1157, 609] width 78 height 39
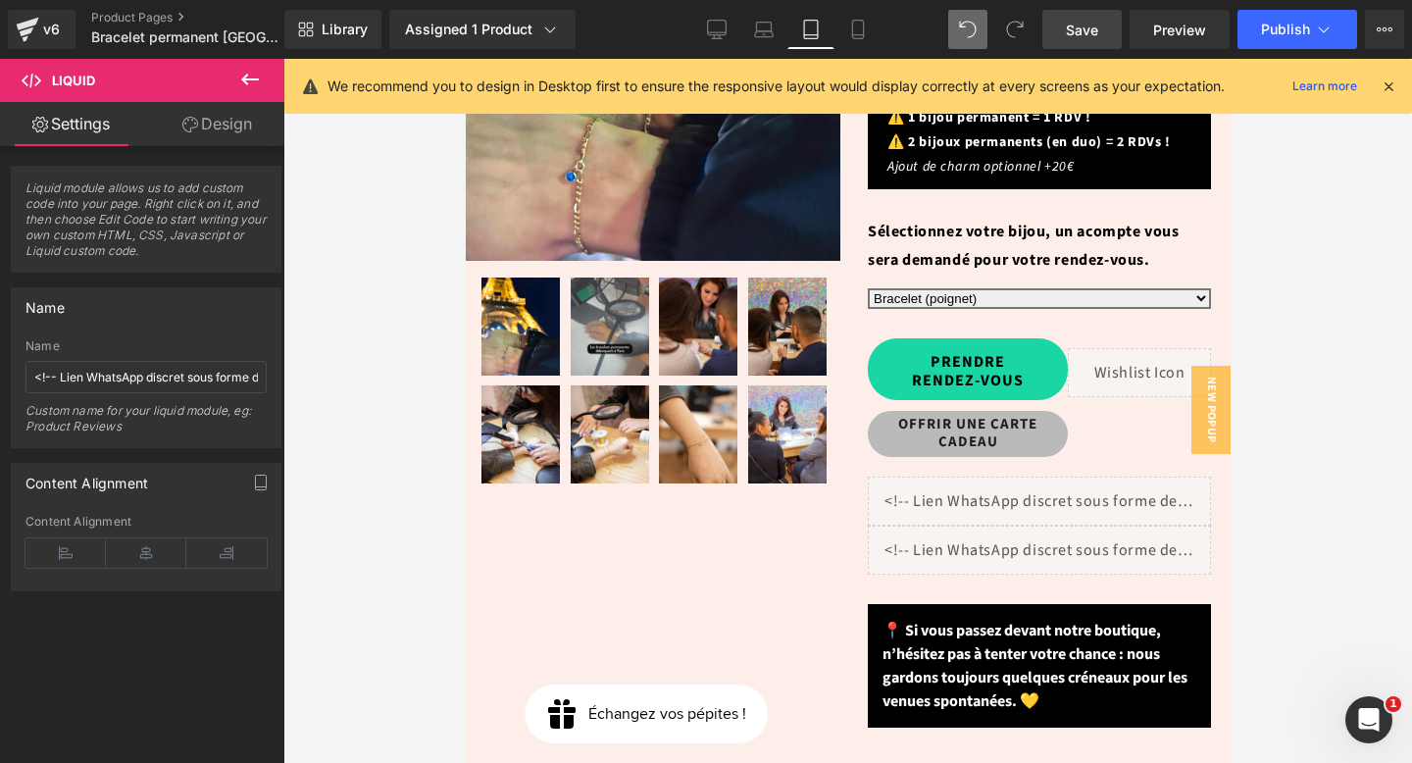
click at [1097, 25] on span "Save" at bounding box center [1082, 30] width 32 height 21
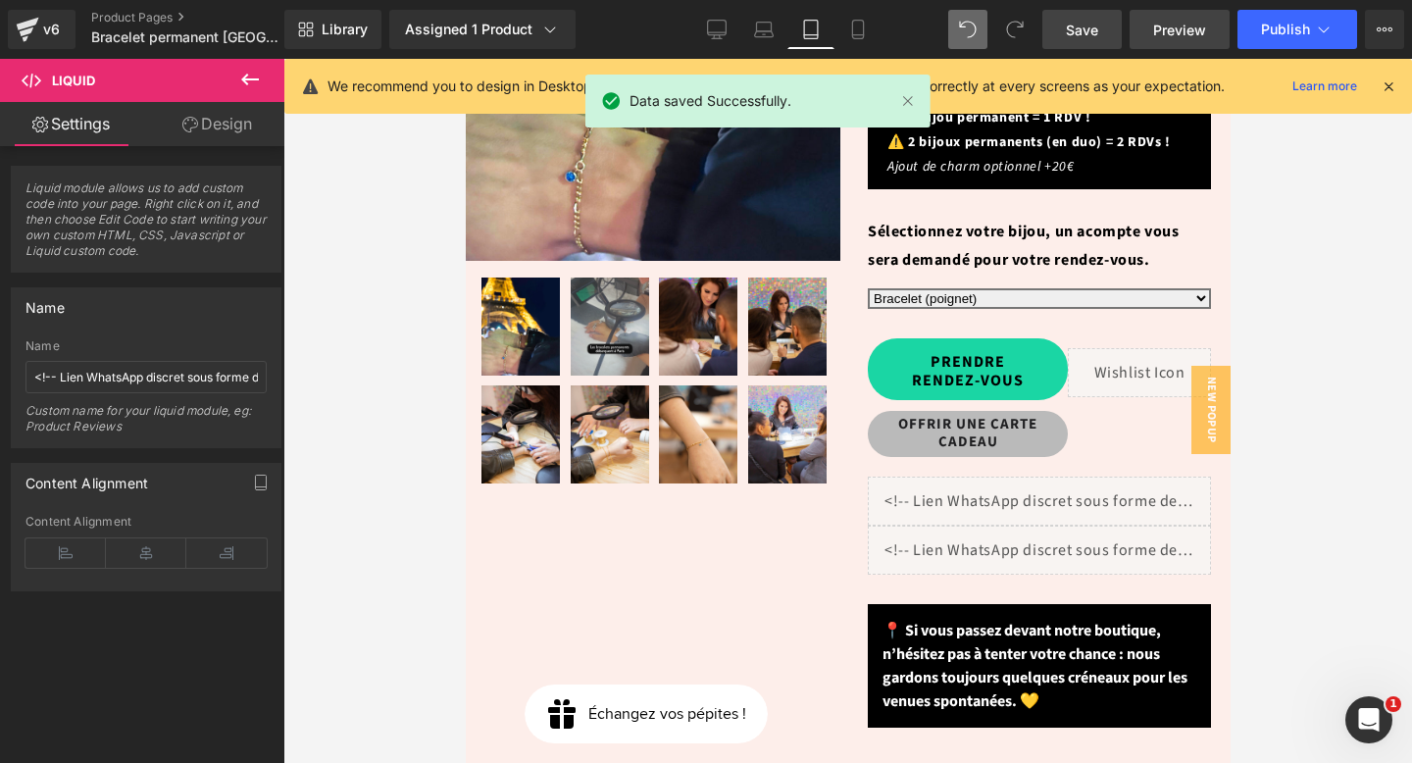
click at [1170, 31] on span "Preview" at bounding box center [1179, 30] width 53 height 21
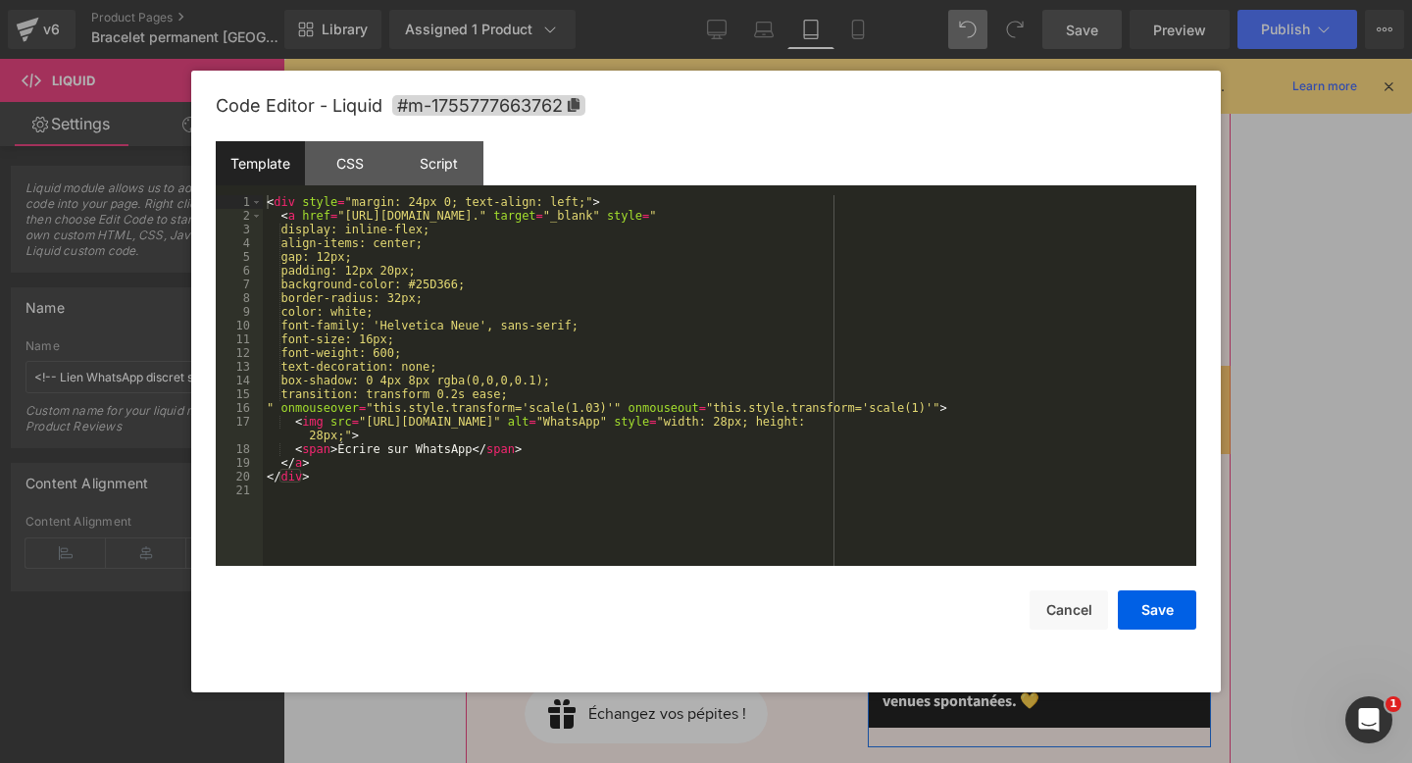
click at [1052, 526] on div "Liquid" at bounding box center [1038, 550] width 343 height 49
click at [577, 312] on div "< div style = "margin: 24px 0; text-align: left;" > < a href = "https://wa.me/3…" at bounding box center [730, 394] width 934 height 398
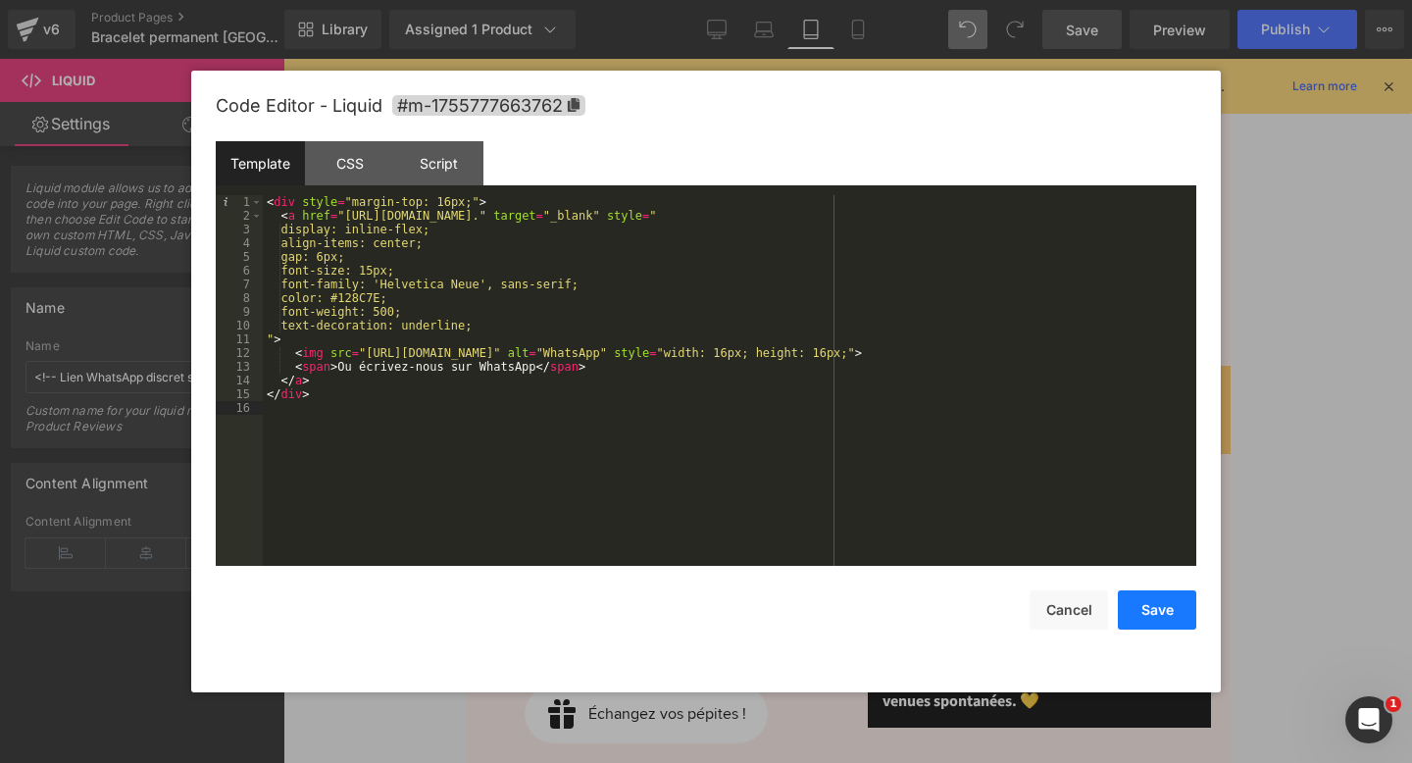
click at [1160, 617] on button "Save" at bounding box center [1157, 609] width 78 height 39
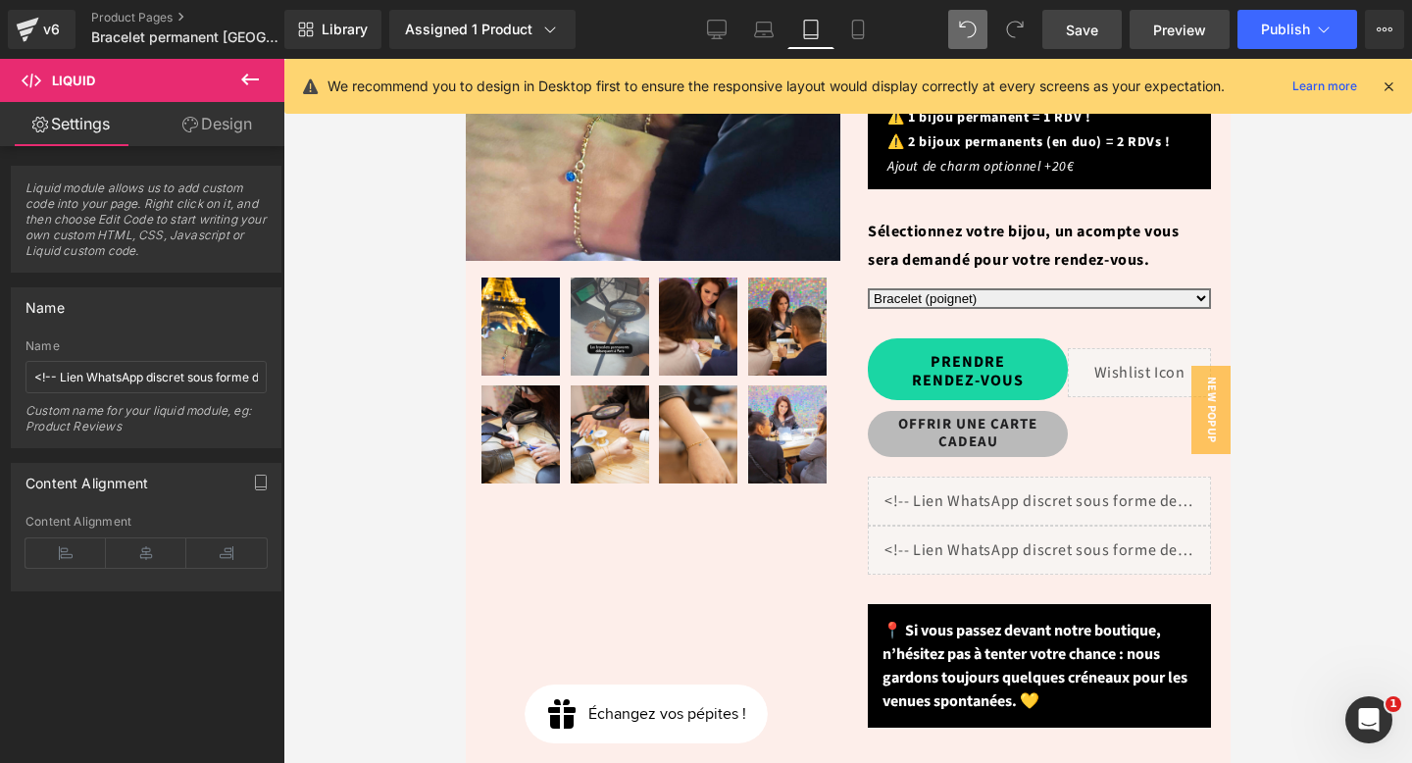
click at [1097, 30] on span "Save" at bounding box center [1082, 30] width 32 height 21
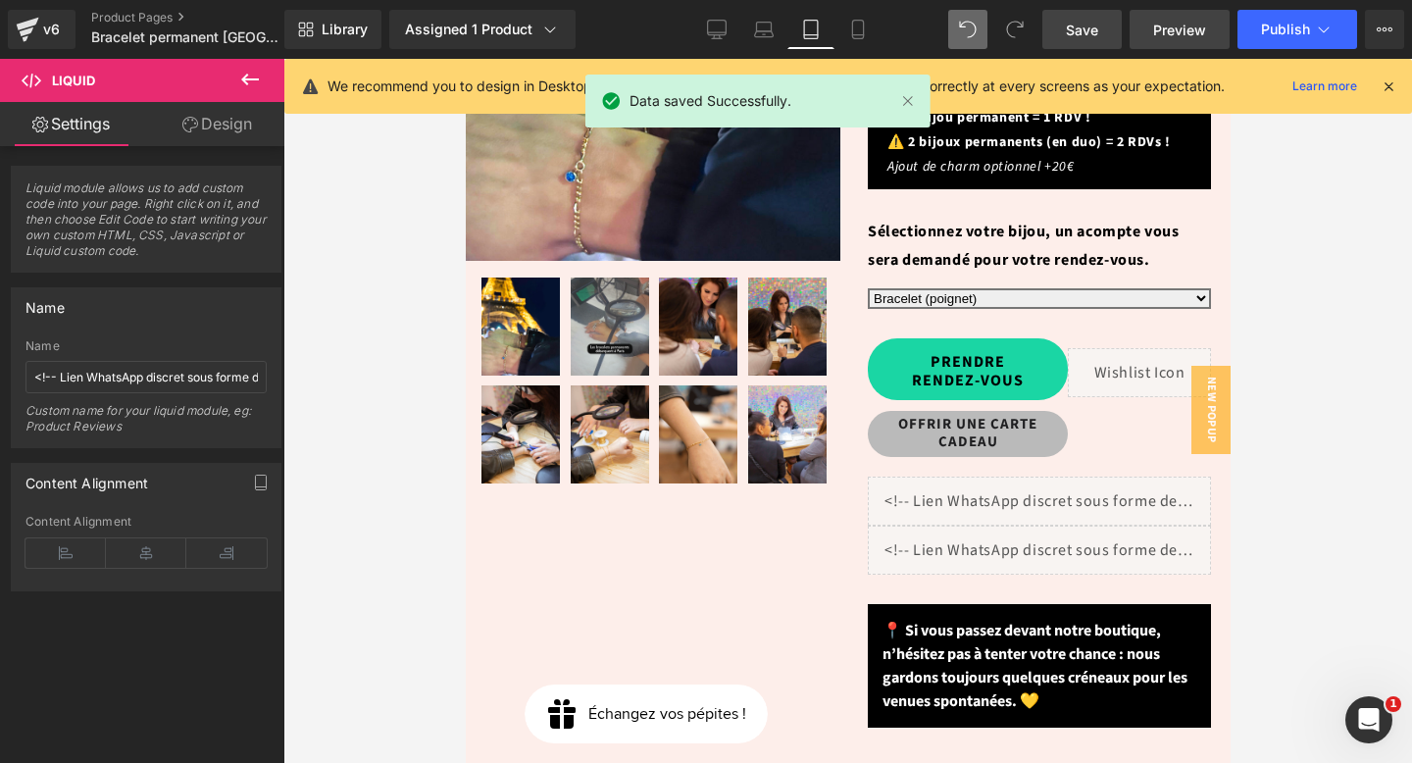
click at [1176, 32] on span "Preview" at bounding box center [1179, 30] width 53 height 21
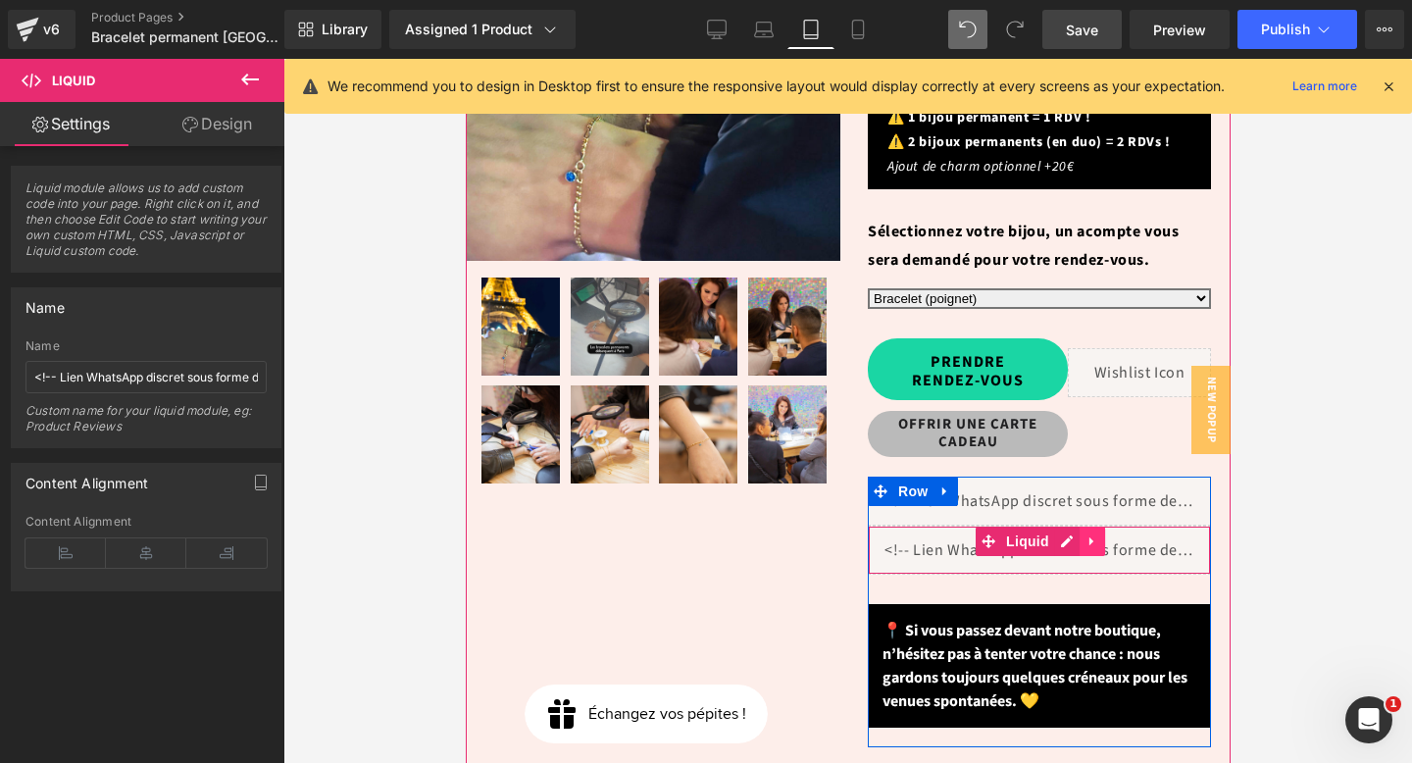
click at [1085, 534] on icon at bounding box center [1092, 541] width 14 height 15
click at [1101, 534] on icon at bounding box center [1104, 541] width 14 height 15
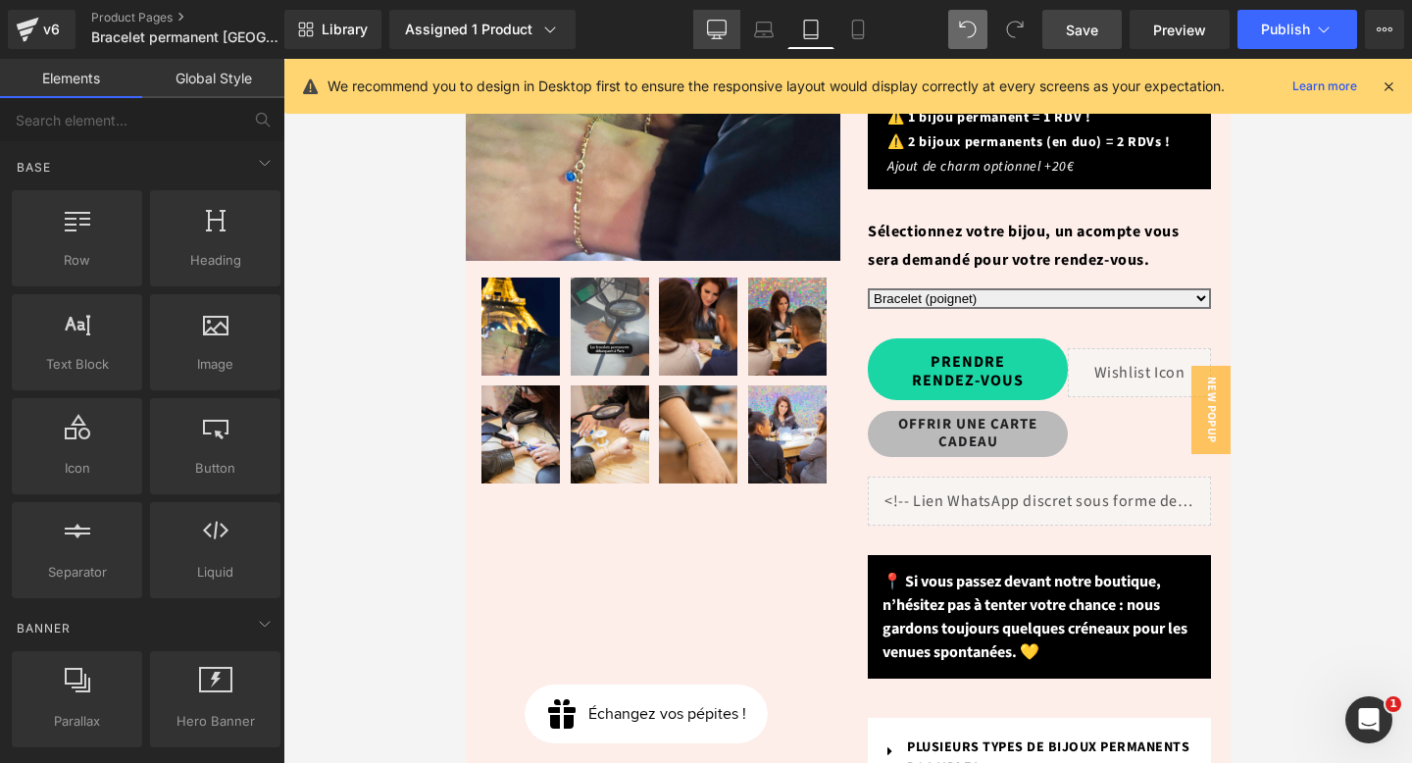
click at [736, 29] on link "Desktop" at bounding box center [716, 29] width 47 height 39
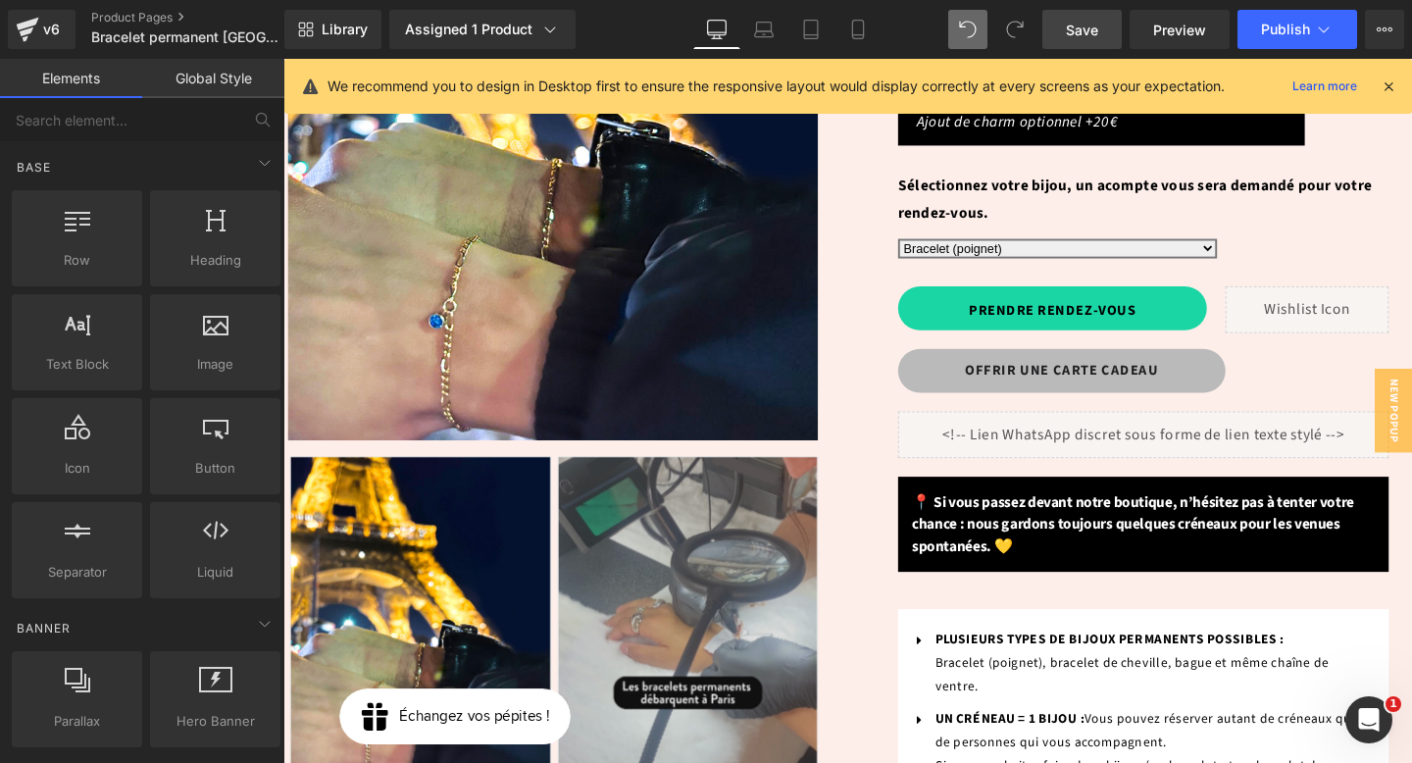
scroll to position [516, 0]
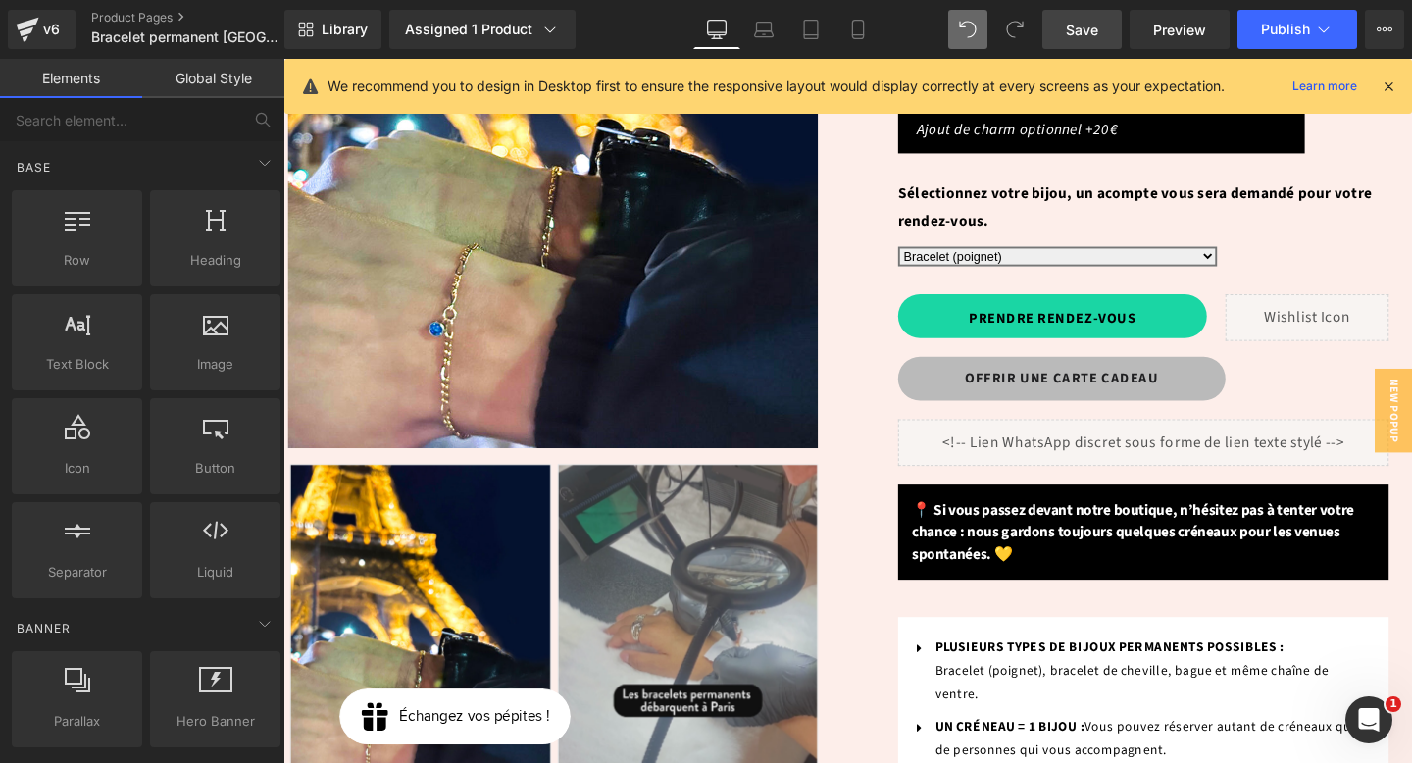
click at [1103, 35] on link "Save" at bounding box center [1082, 29] width 79 height 39
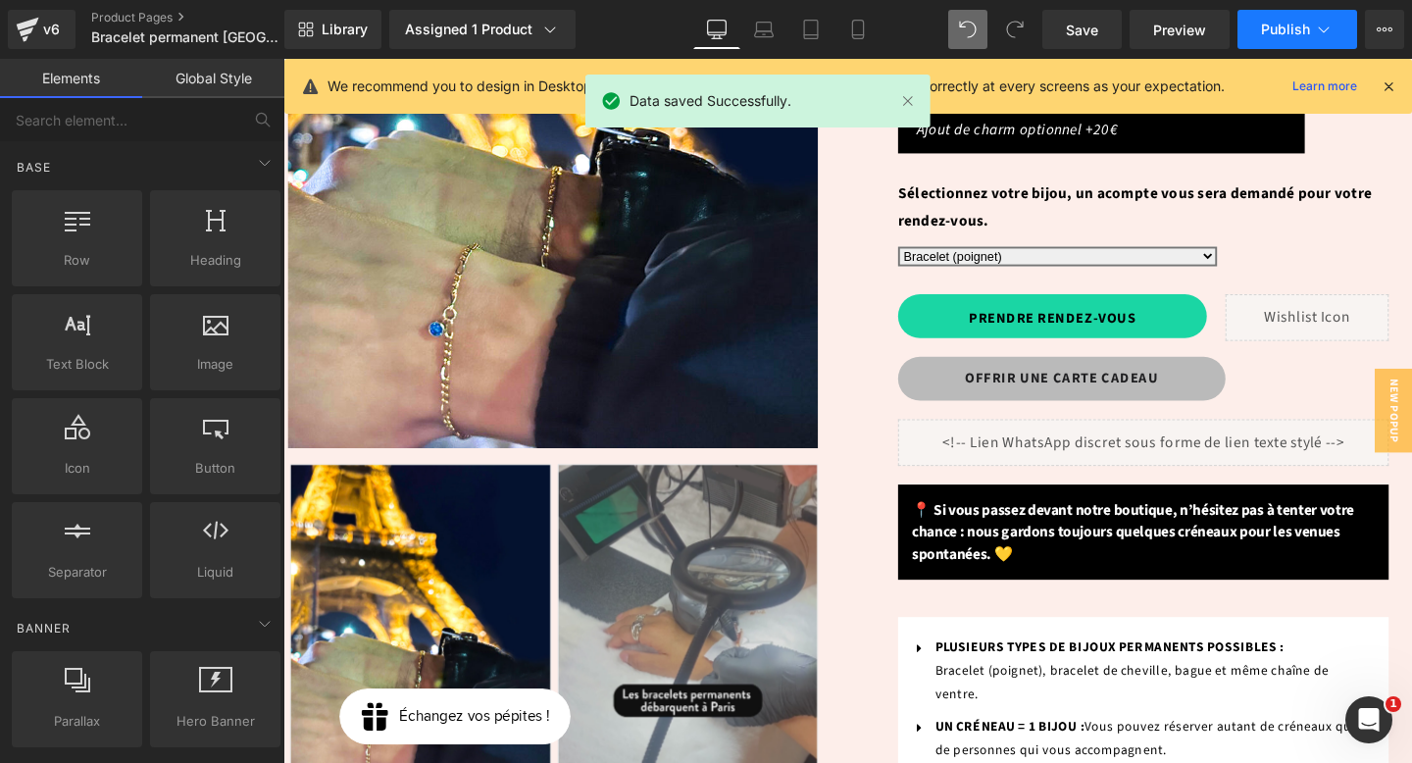
click at [1291, 31] on span "Publish" at bounding box center [1285, 30] width 49 height 16
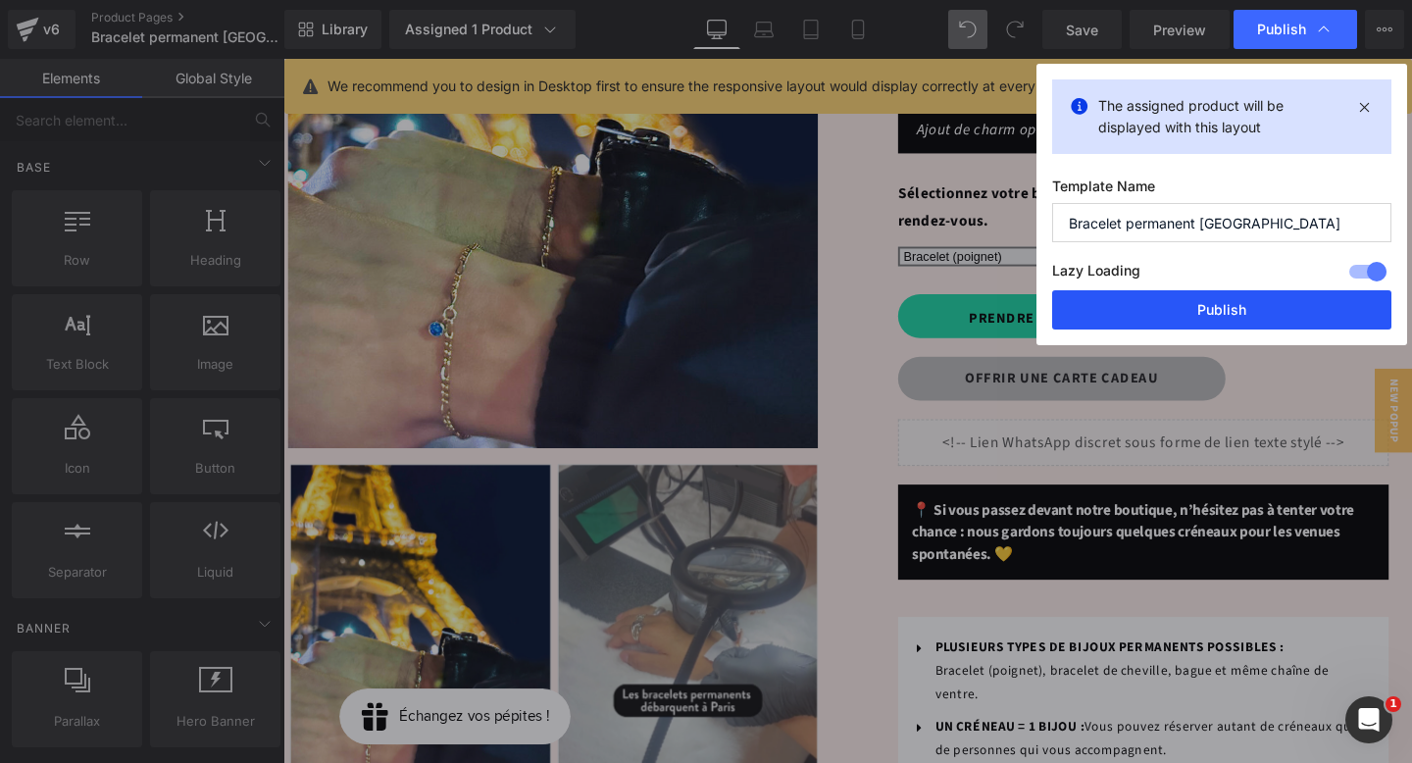
drag, startPoint x: 1140, startPoint y: 313, endPoint x: 899, endPoint y: 262, distance: 245.6
click at [1140, 313] on button "Publish" at bounding box center [1221, 309] width 339 height 39
